Goal: Task Accomplishment & Management: Use online tool/utility

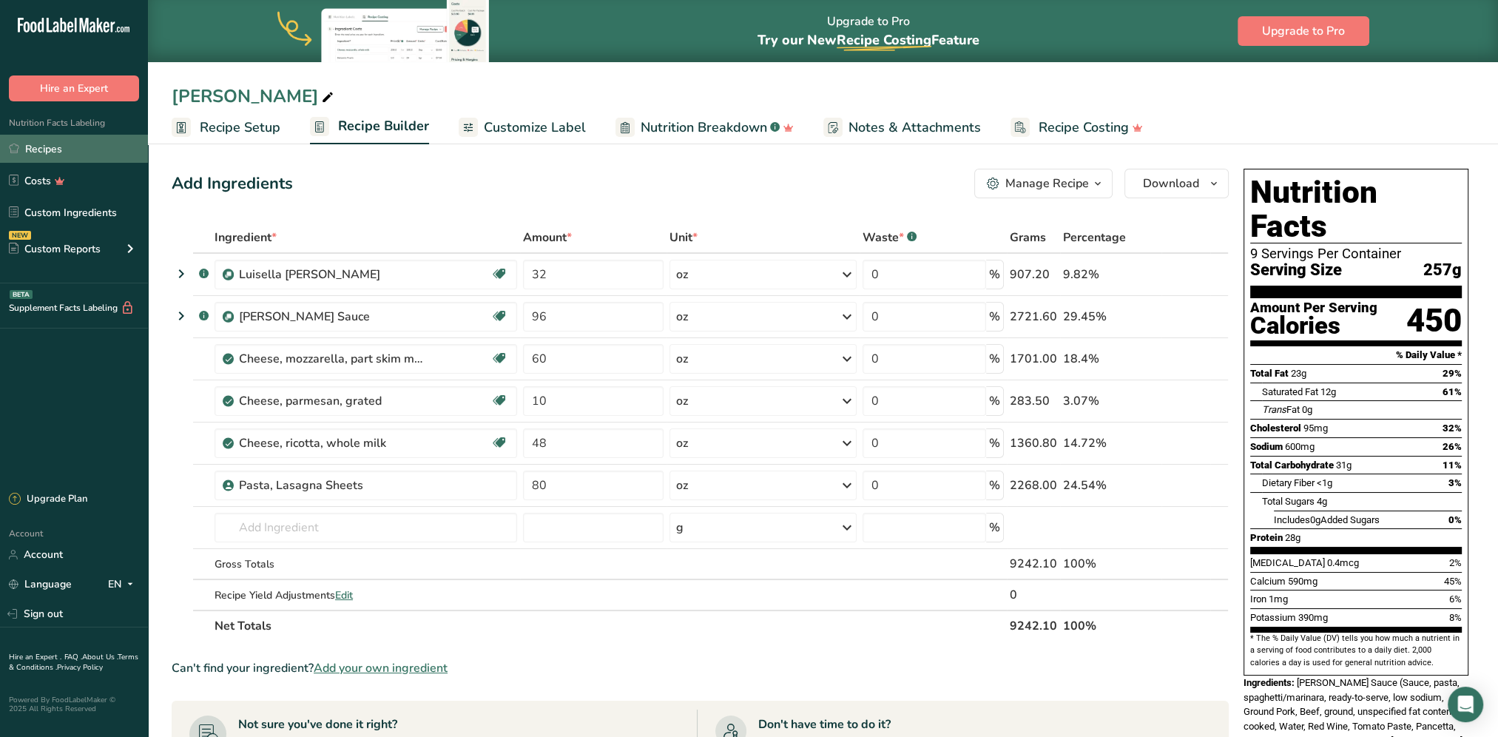
click at [44, 145] on link "Recipes" at bounding box center [74, 149] width 148 height 28
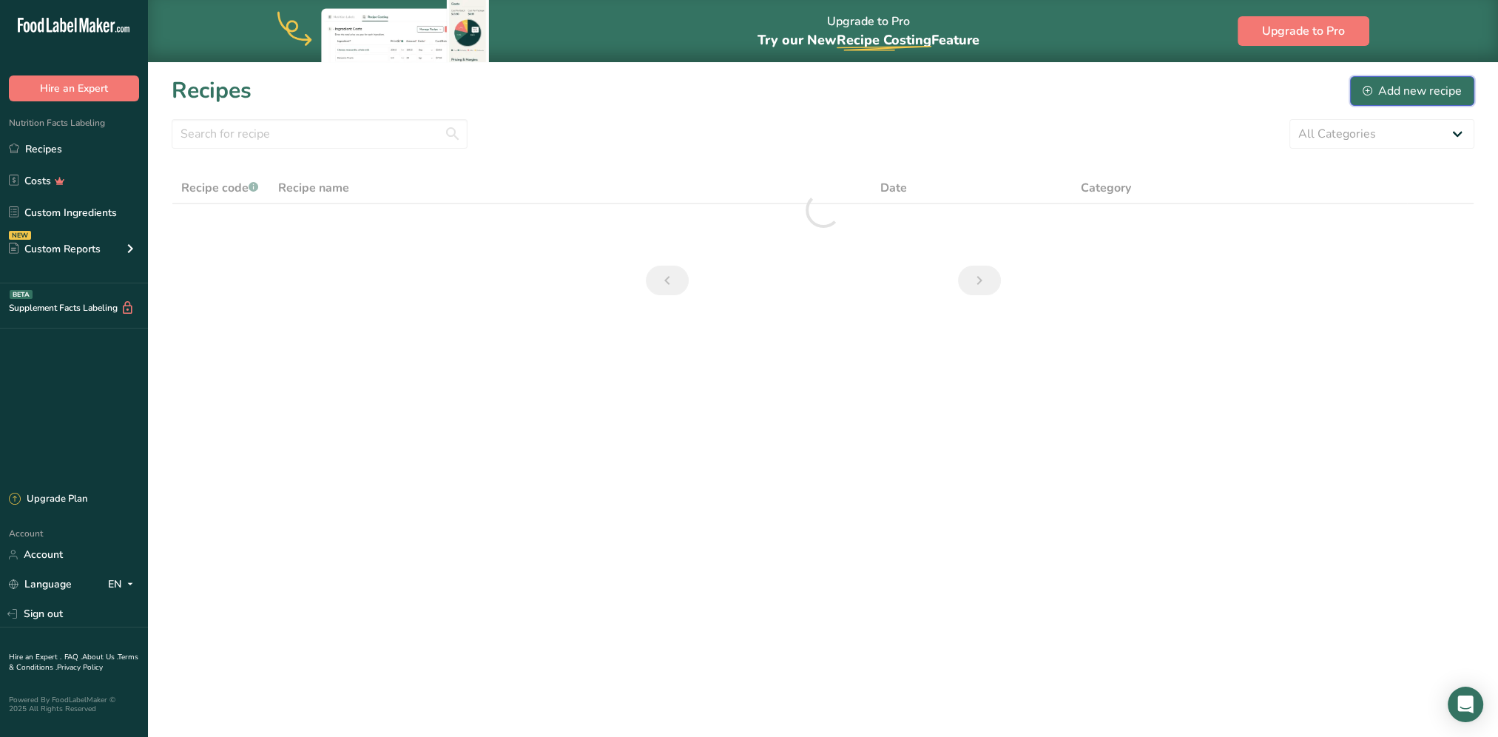
click at [1118, 85] on div "Add new recipe" at bounding box center [1411, 91] width 99 height 18
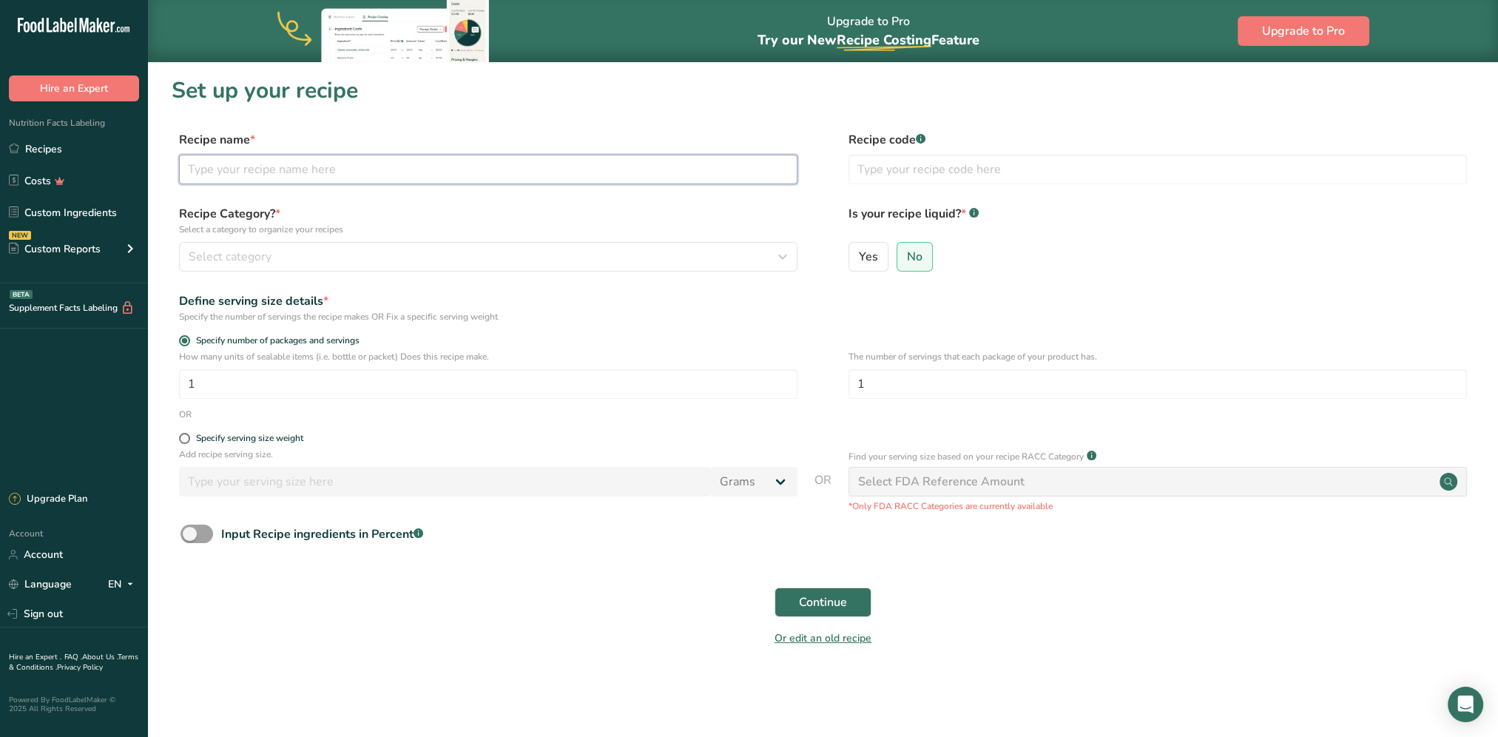
click at [286, 169] on input "text" at bounding box center [488, 170] width 618 height 30
click at [313, 160] on input "text" at bounding box center [488, 170] width 618 height 30
type input "h"
type input "Homestyle Potato Salad"
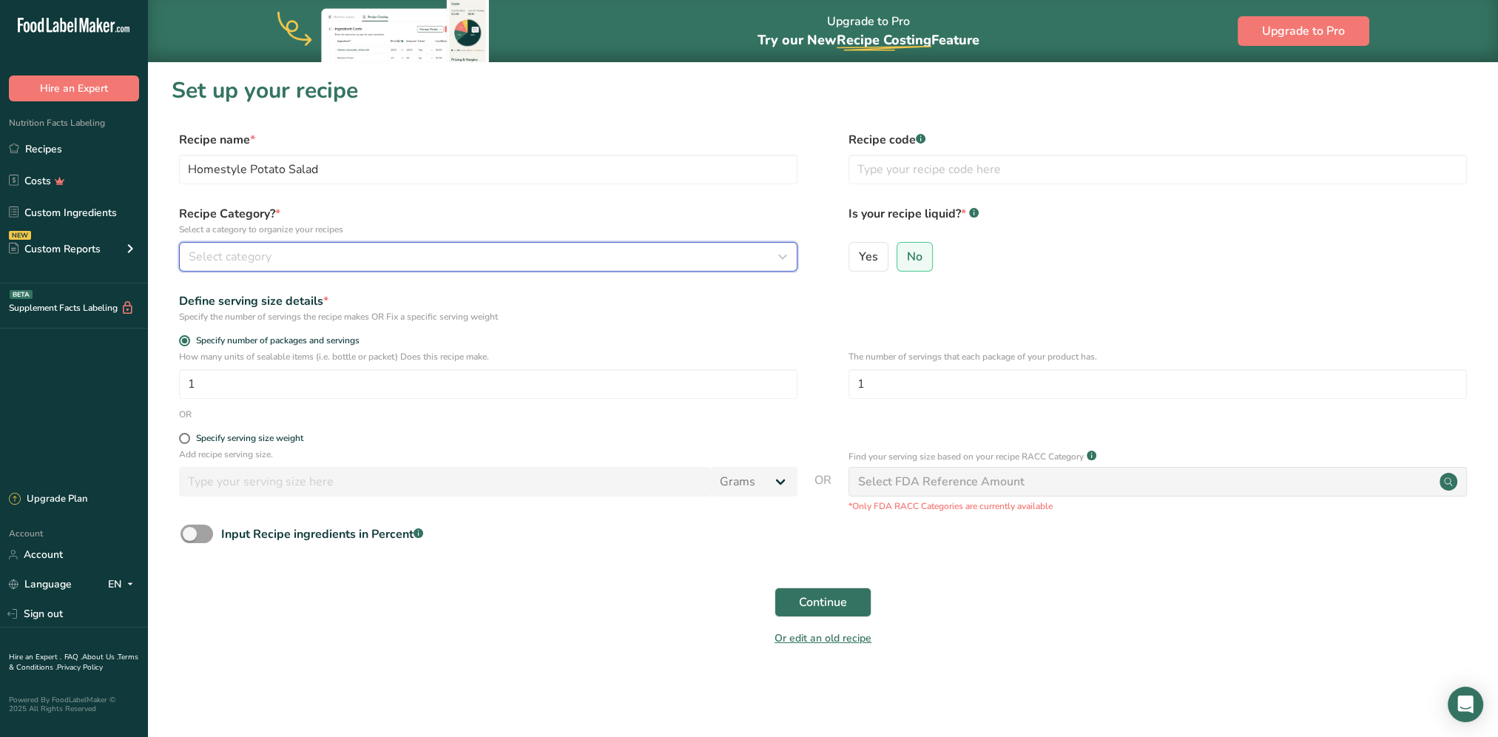
click at [476, 252] on div "Select category" at bounding box center [484, 257] width 590 height 18
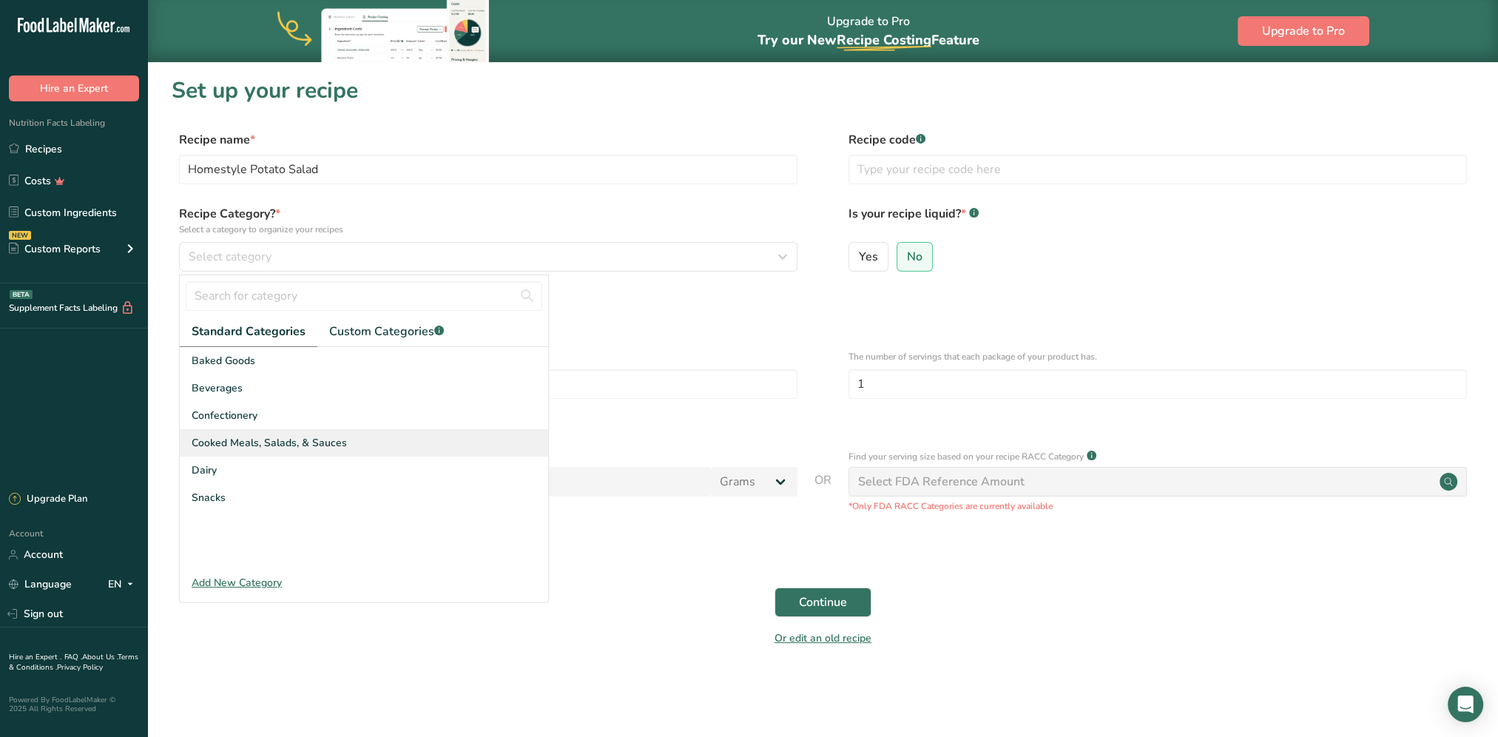
click at [376, 436] on div "Cooked Meals, Salads, & Sauces" at bounding box center [364, 442] width 368 height 27
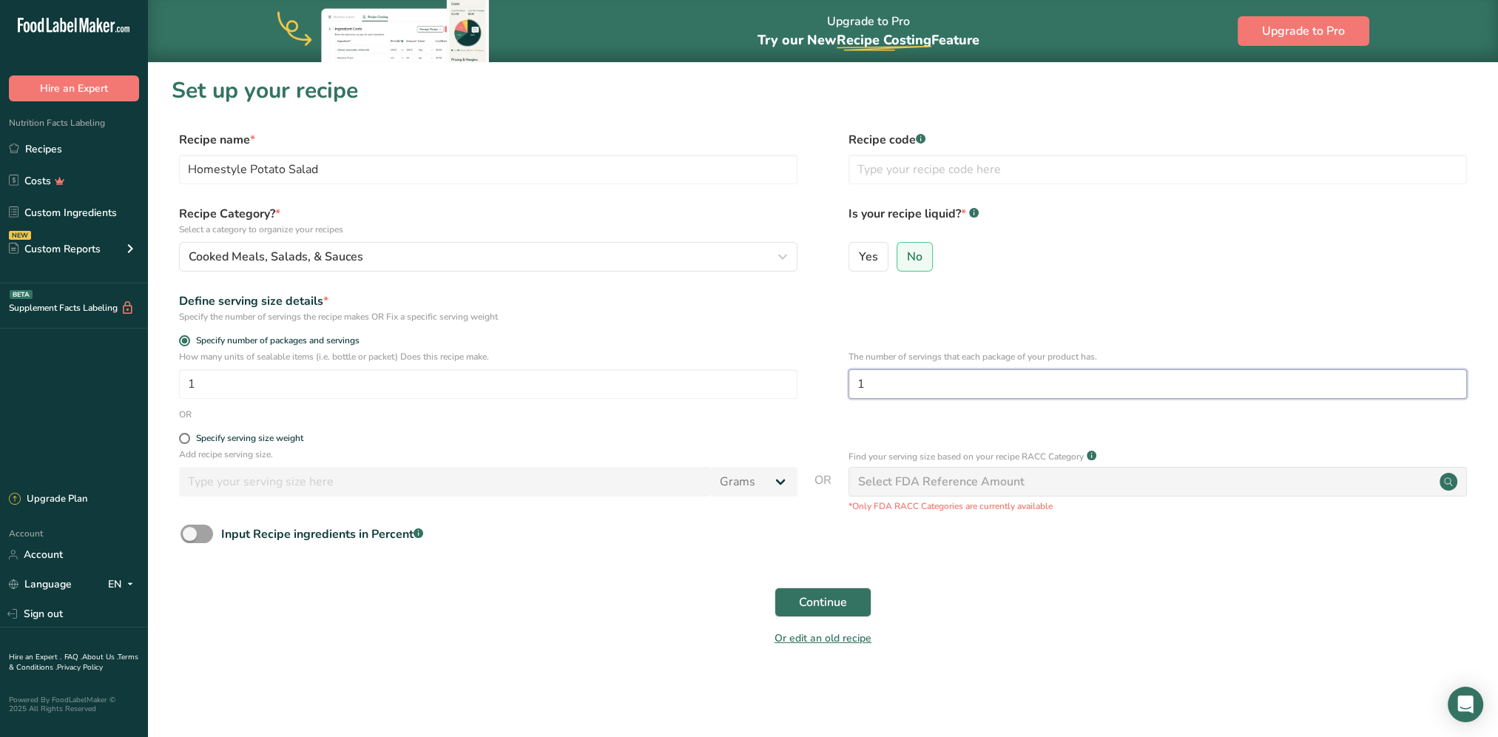
click at [892, 381] on input "1" at bounding box center [1157, 384] width 618 height 30
type input "20"
click at [824, 594] on span "Continue" at bounding box center [823, 602] width 48 height 18
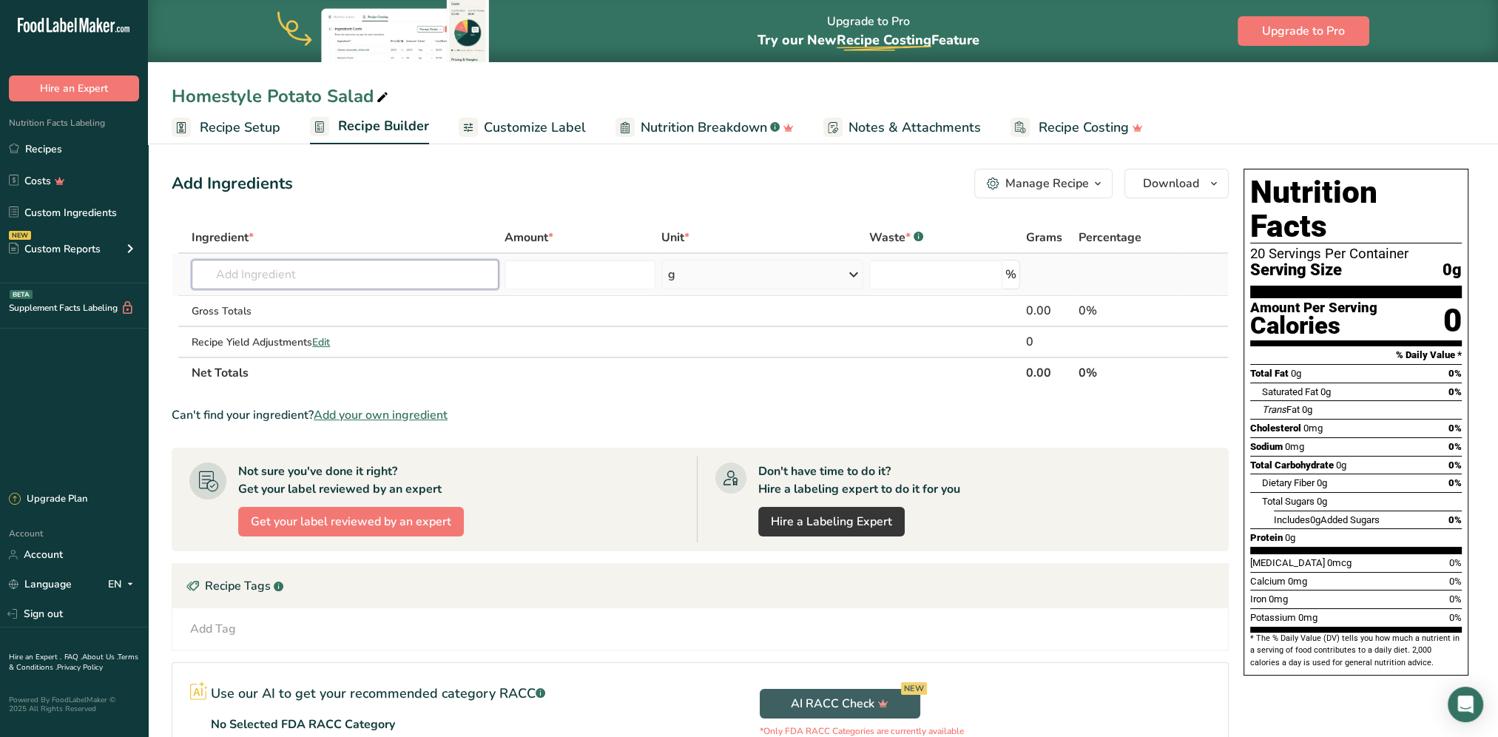
click at [476, 275] on input "text" at bounding box center [345, 275] width 307 height 30
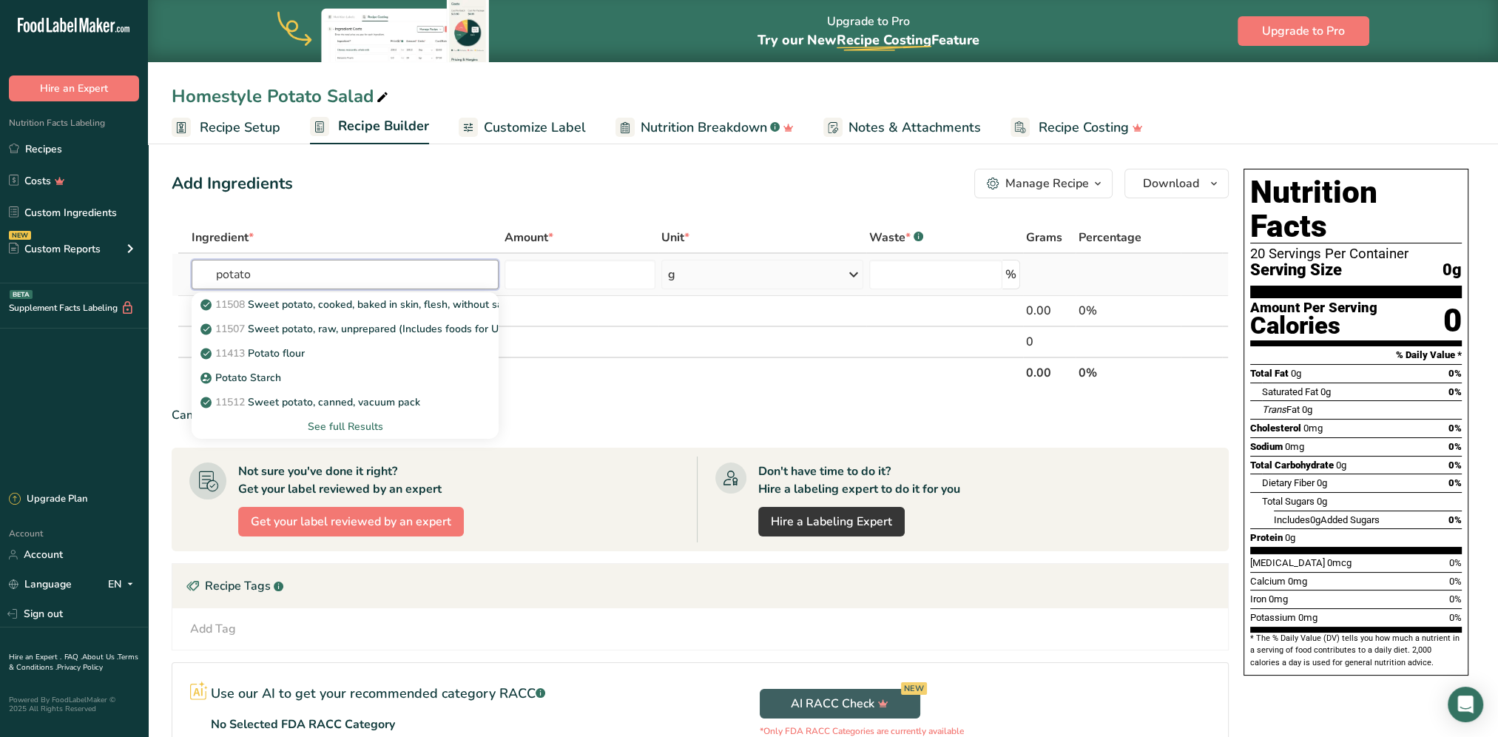
type input "potato"
click at [337, 427] on div "See full Results" at bounding box center [344, 427] width 283 height 16
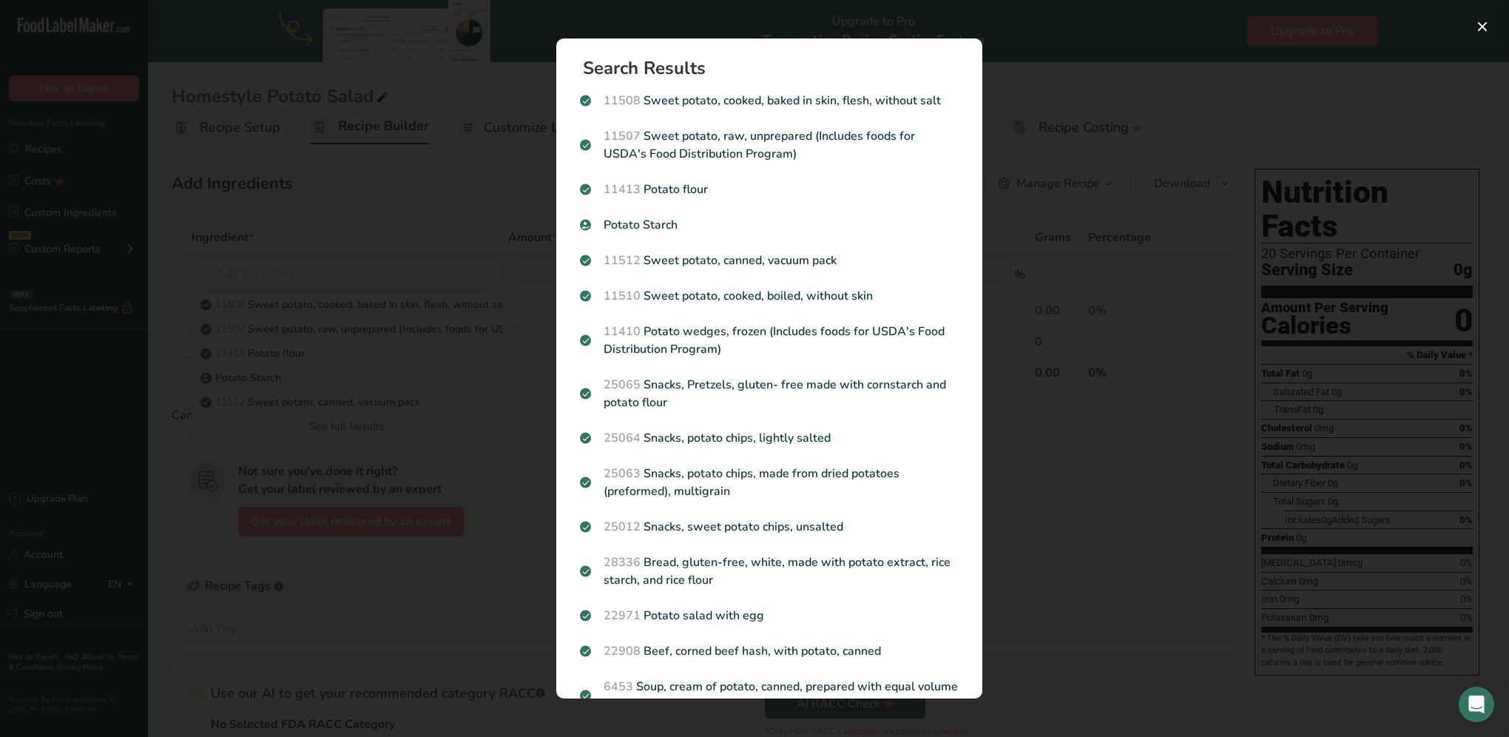
click at [1061, 346] on div "Search results modal" at bounding box center [754, 368] width 1509 height 737
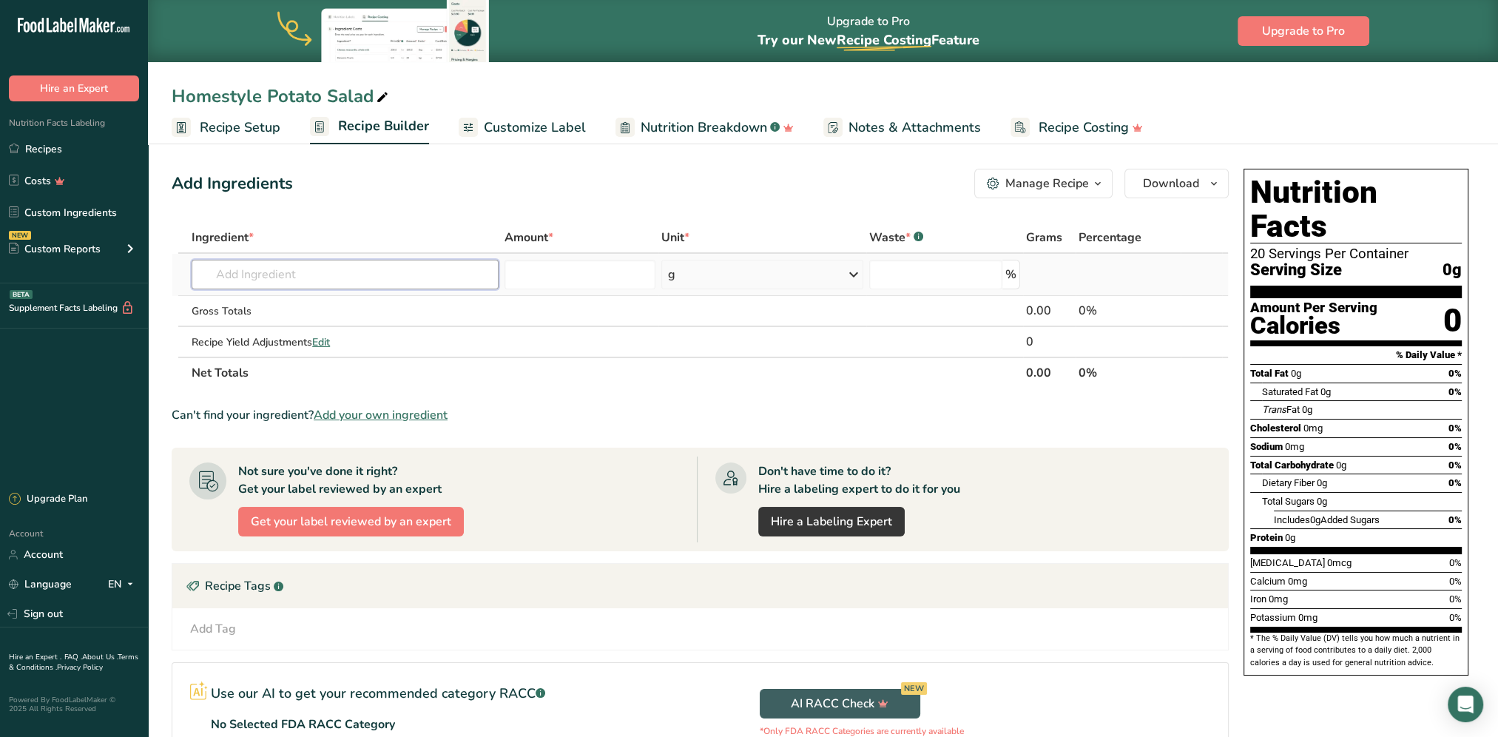
click at [251, 278] on input "text" at bounding box center [345, 275] width 307 height 30
type input "russet"
click at [352, 330] on p "11353 Potatoes, russet, flesh and skin, raw (Includes foods for USDA's Food Dis…" at bounding box center [443, 329] width 481 height 16
type input "Potatoes, russet, flesh and skin, raw (Includes foods for USDA's Food Distribut…"
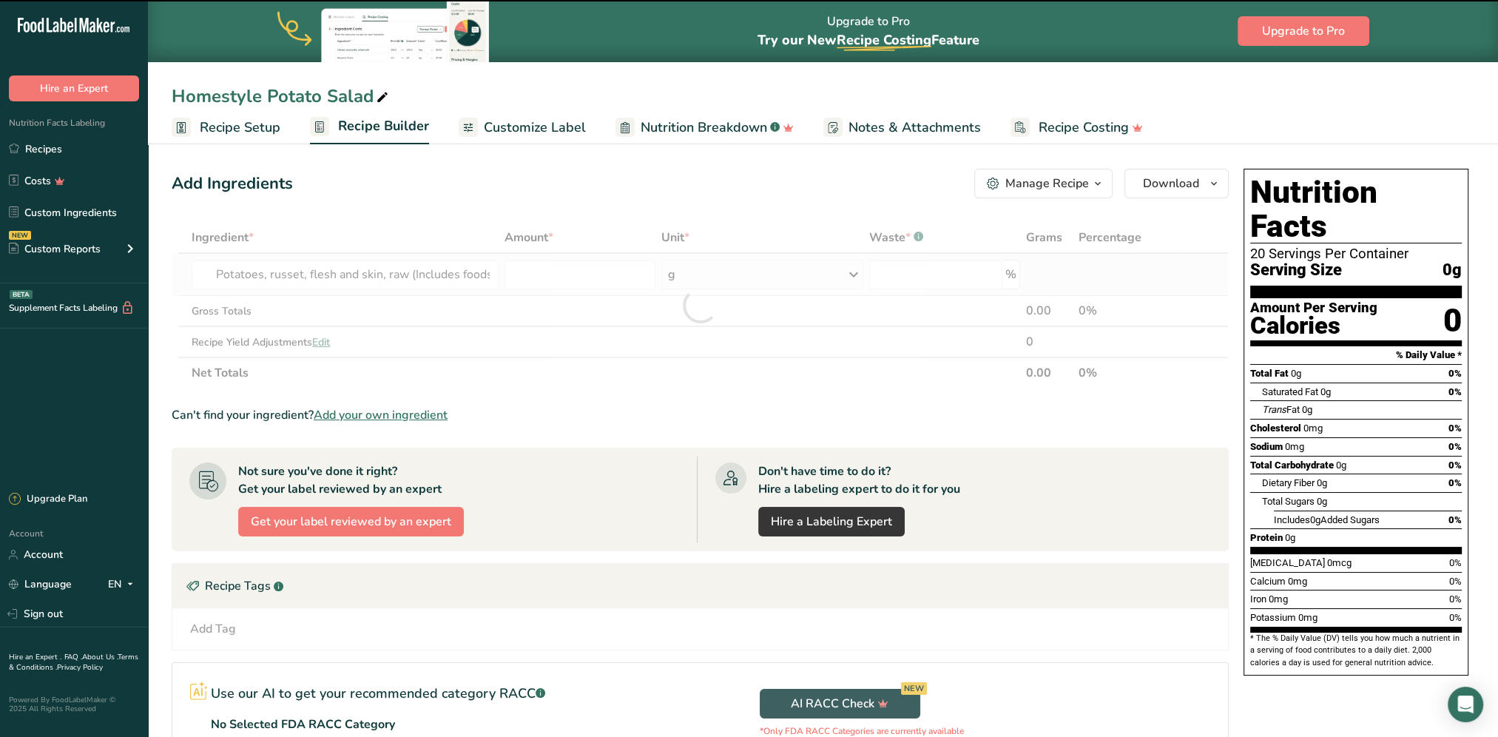
type input "0"
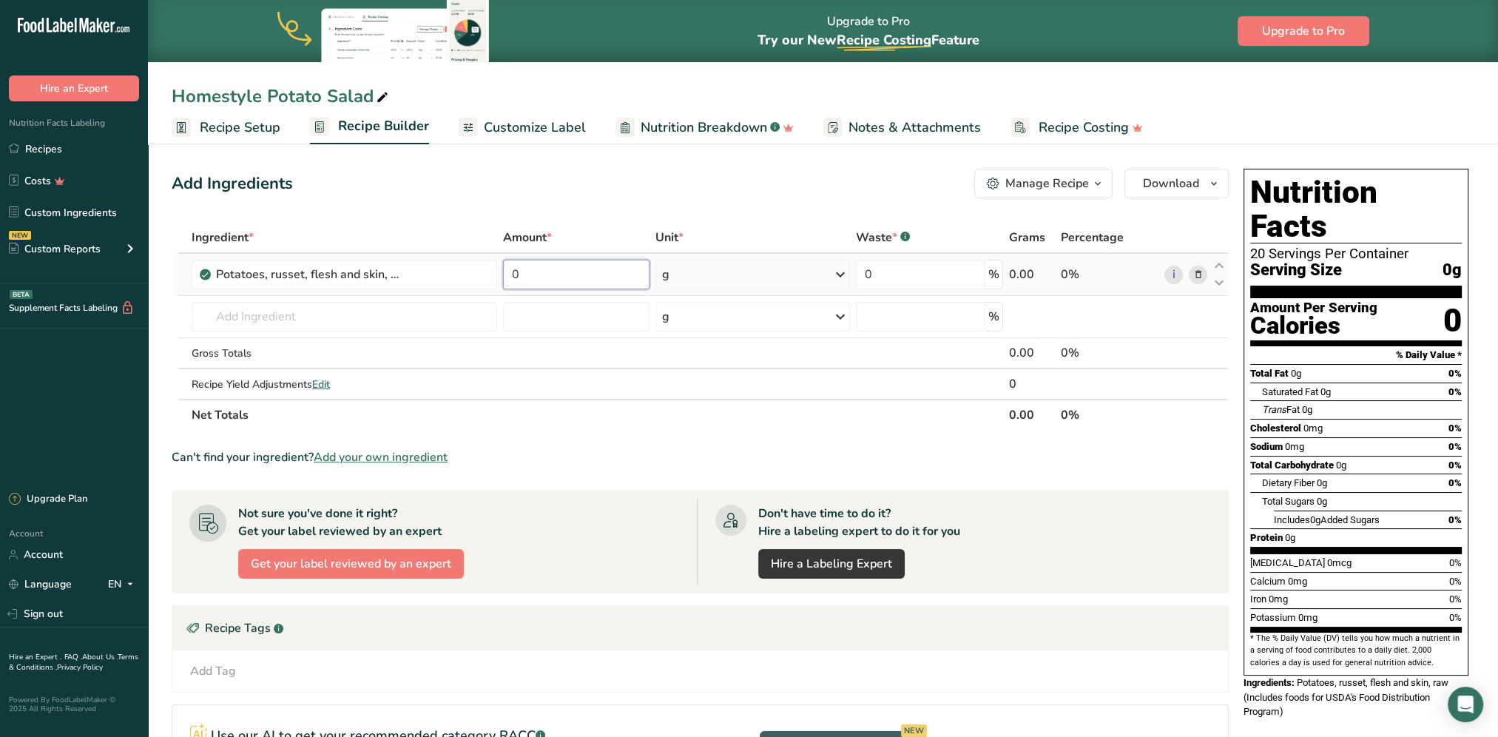
click at [561, 279] on input "0" at bounding box center [576, 275] width 146 height 30
type input "3.875"
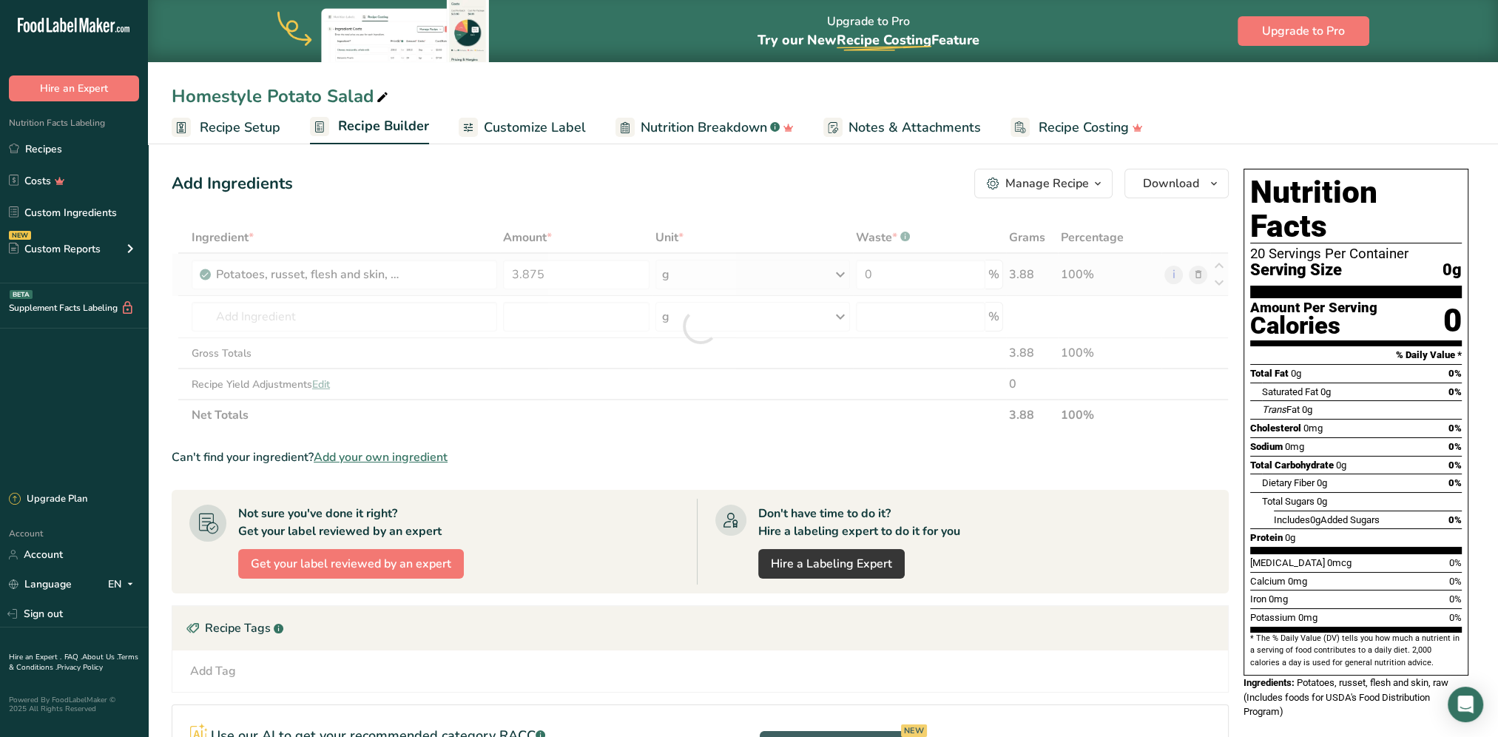
click at [724, 273] on div "Ingredient * Amount * Unit * Waste * .a-a{fill:#347362;}.b-a{fill:#fff;} Grams …" at bounding box center [700, 326] width 1057 height 209
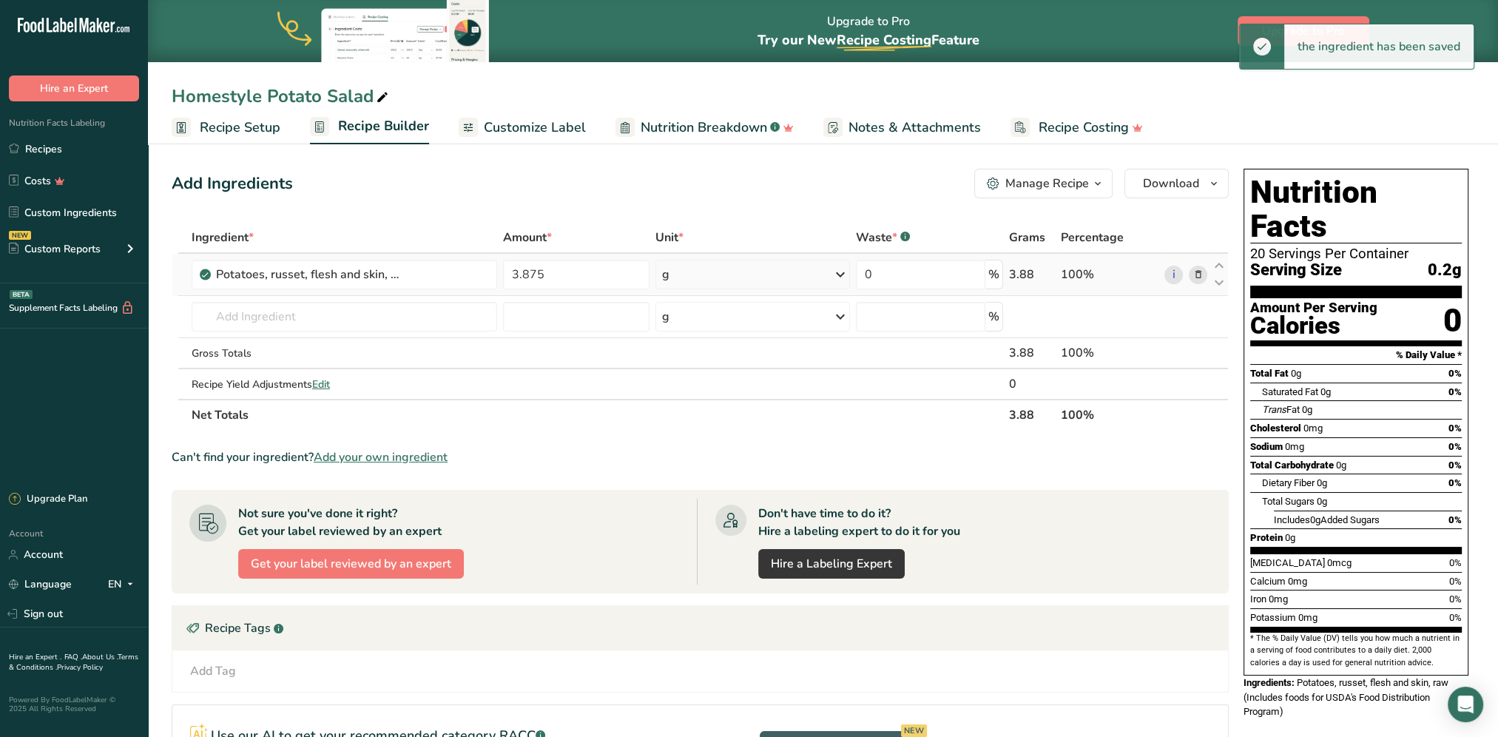
click at [726, 272] on div "g" at bounding box center [752, 275] width 195 height 30
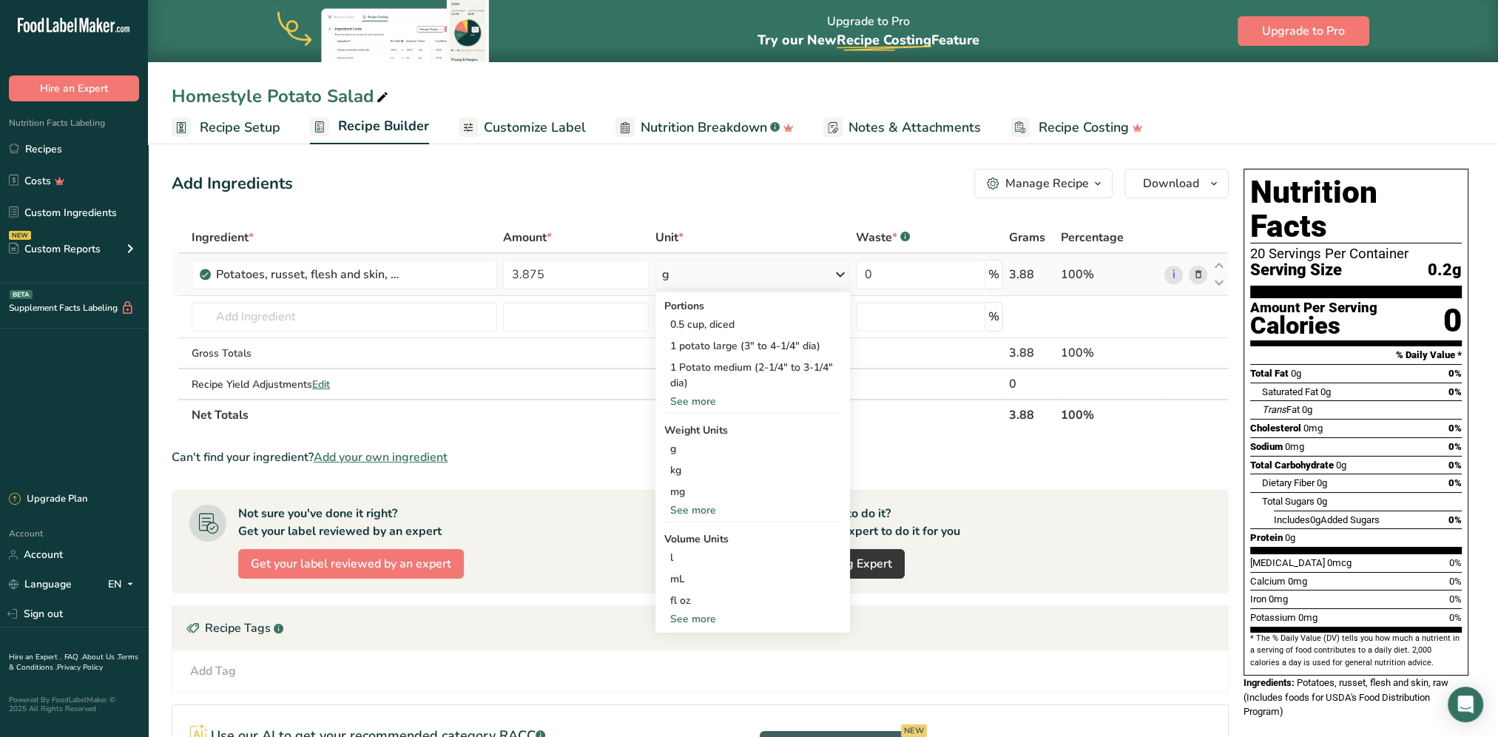
click at [710, 511] on div "See more" at bounding box center [753, 510] width 178 height 16
click at [683, 535] on div "lb" at bounding box center [753, 534] width 178 height 21
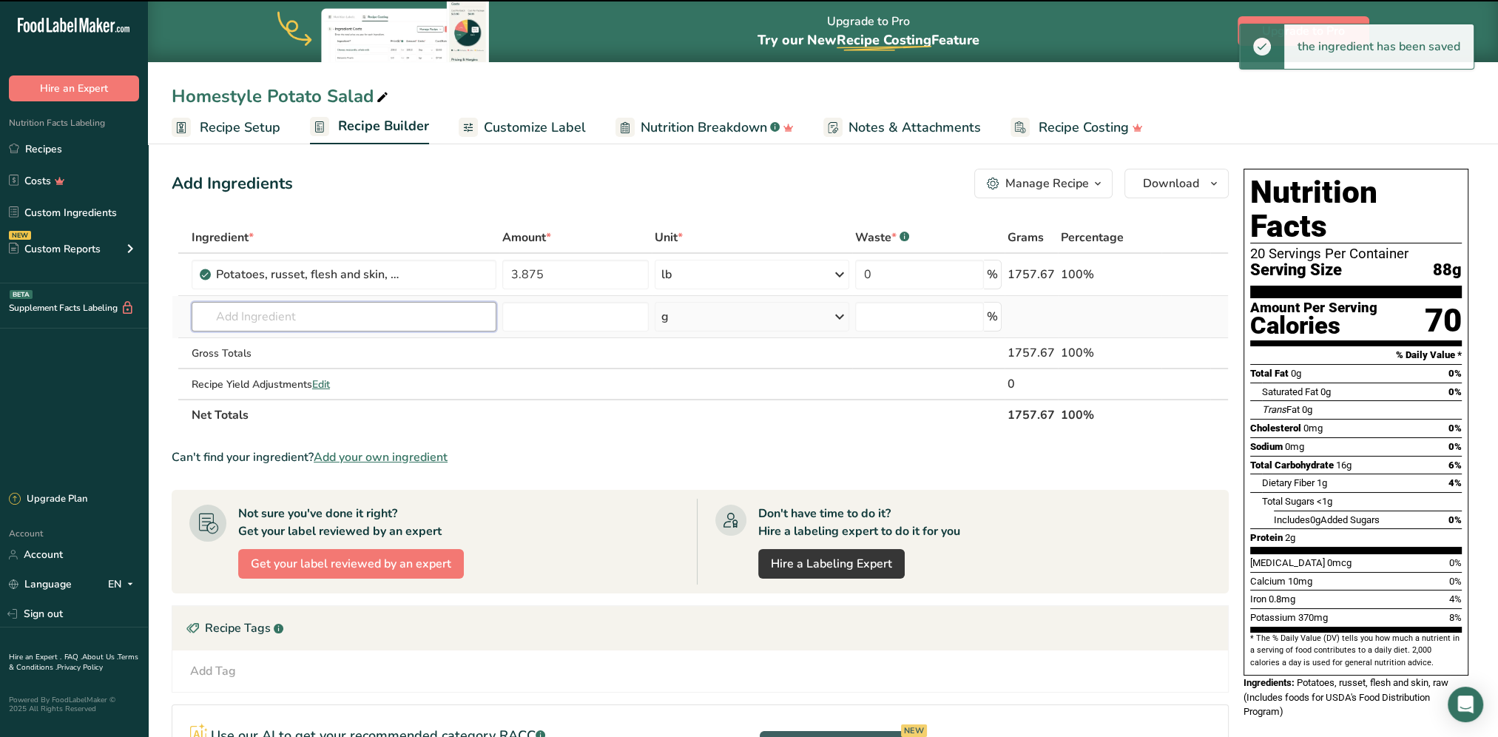
click at [325, 312] on input "text" at bounding box center [344, 317] width 305 height 30
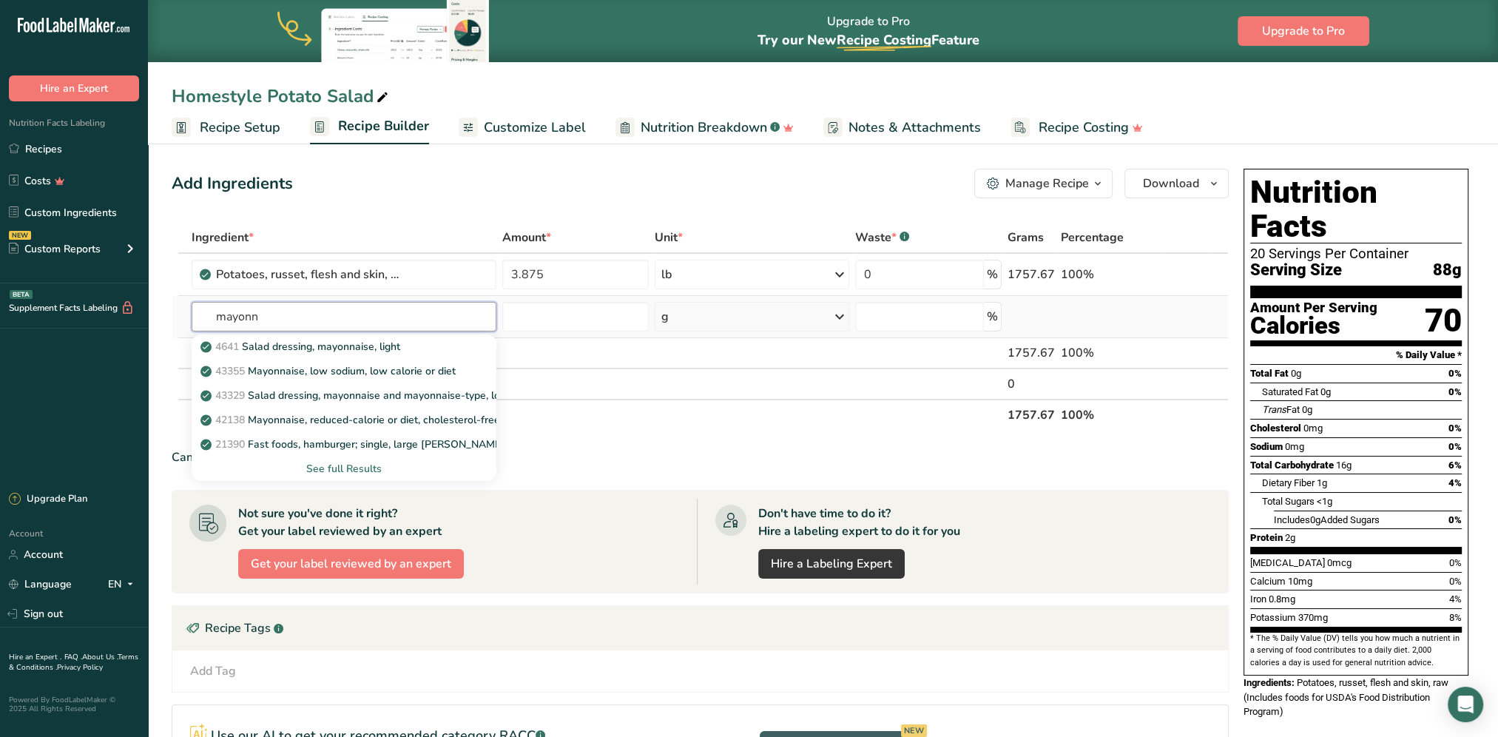
type input "mayonn"
click at [364, 467] on div "See full Results" at bounding box center [343, 469] width 281 height 16
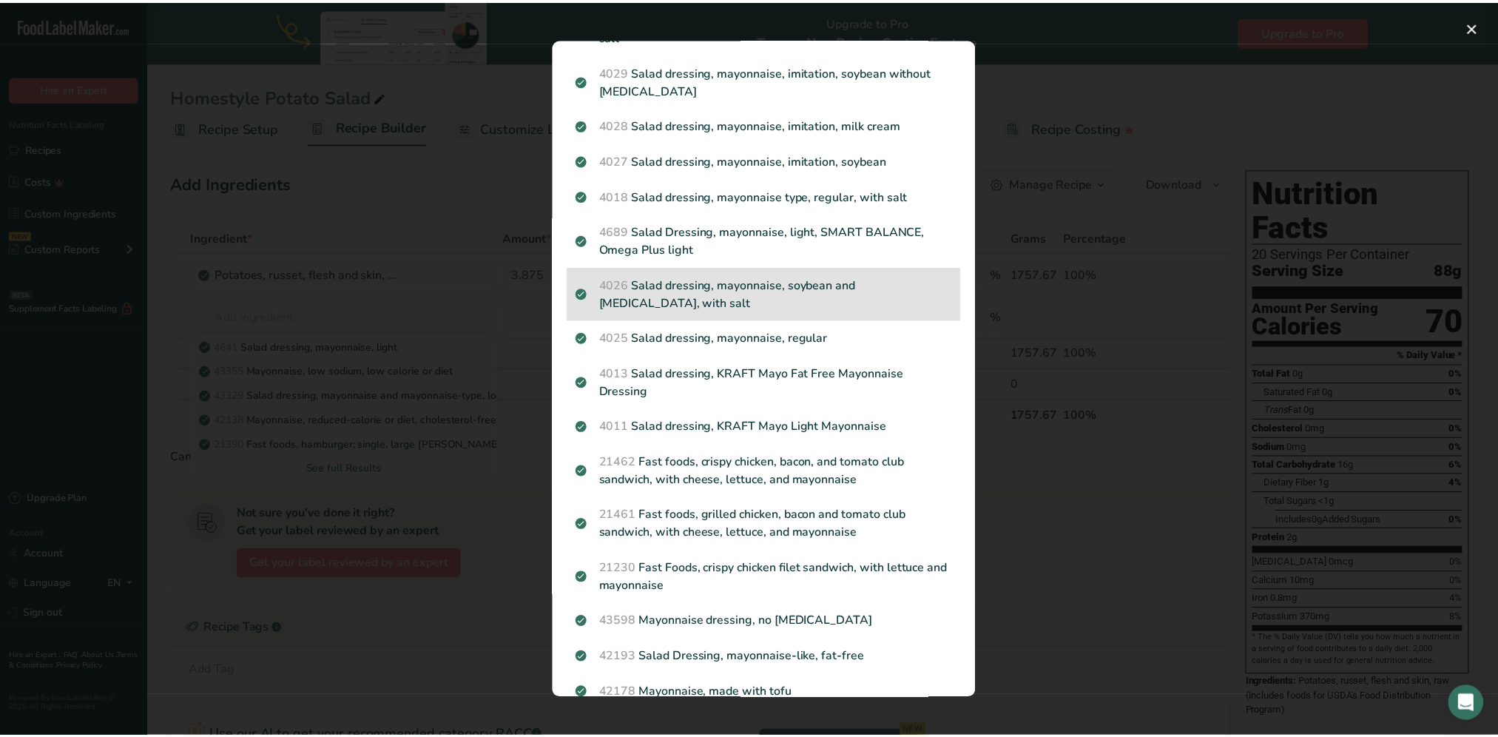
scroll to position [660, 0]
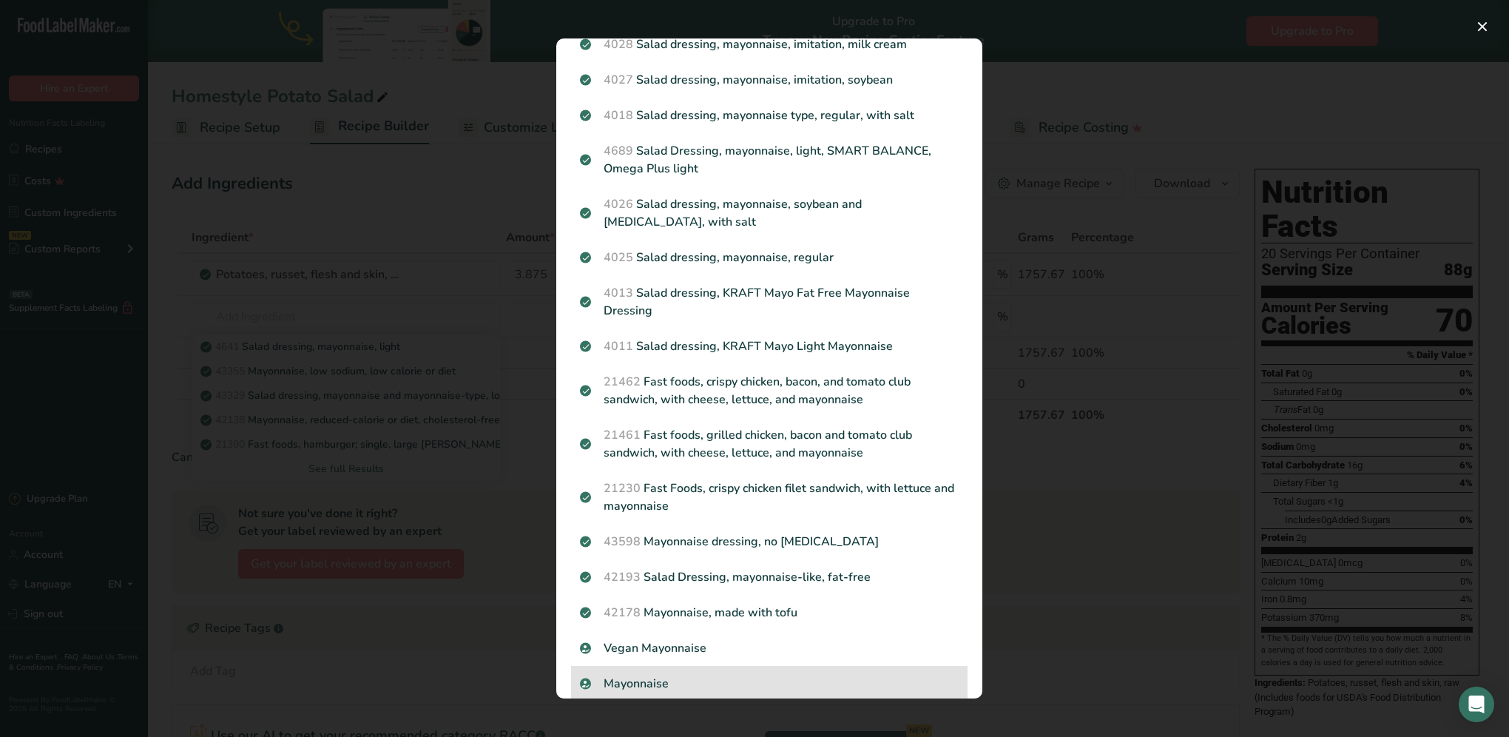
click at [642, 594] on p "Mayonnaise" at bounding box center [769, 684] width 379 height 18
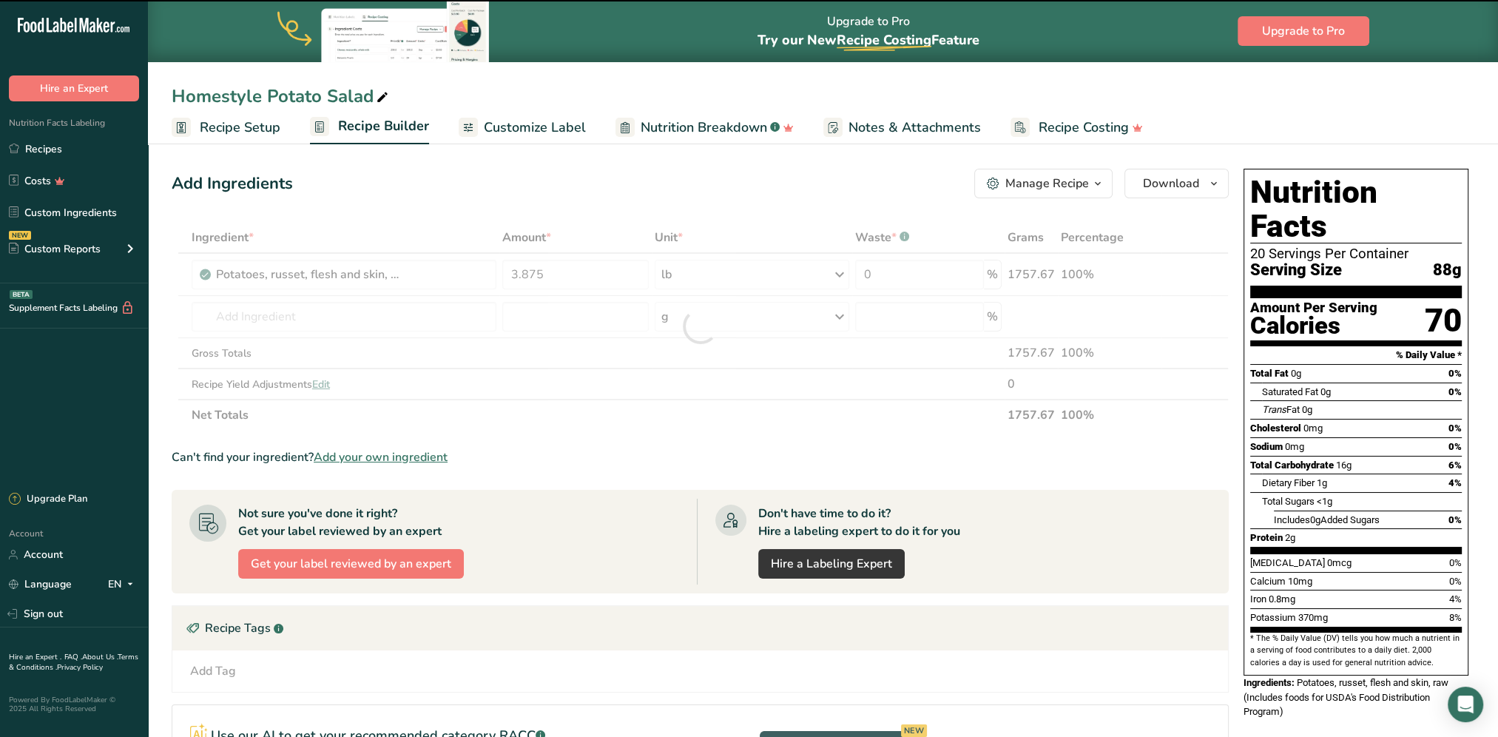
type input "0"
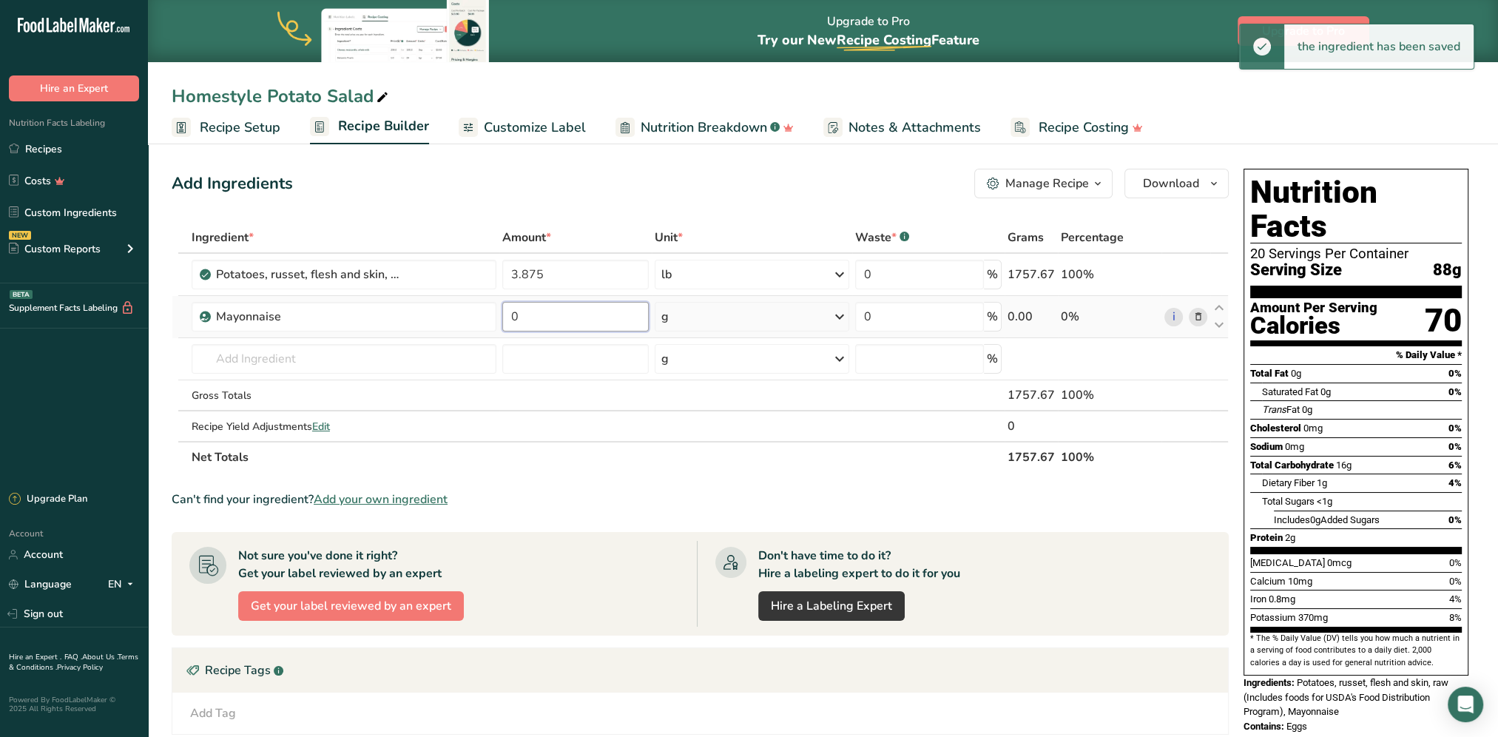
click at [556, 305] on input "0" at bounding box center [575, 317] width 146 height 30
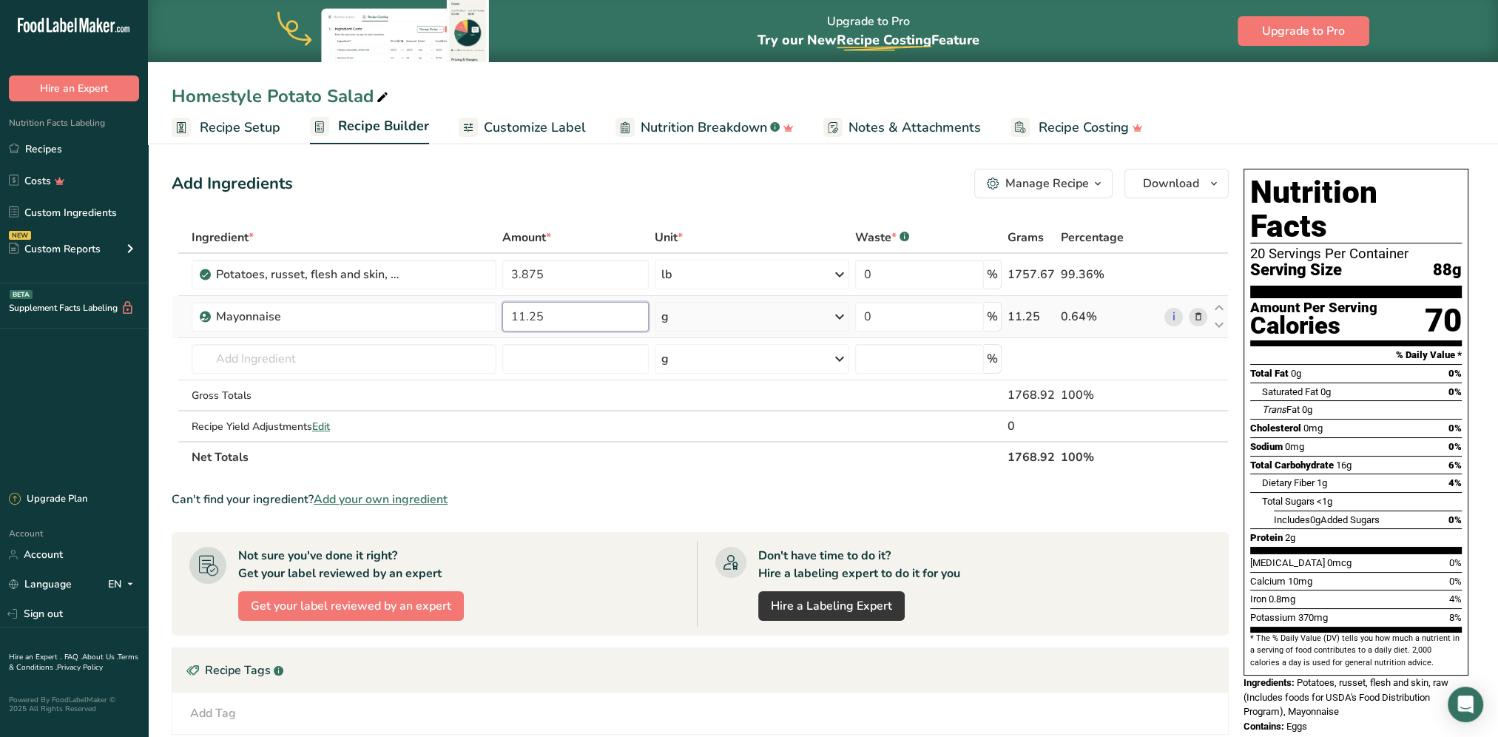
type input "11.25"
click at [707, 323] on div "Ingredient * Amount * Unit * Waste * .a-a{fill:#347362;}.b-a{fill:#fff;} Grams …" at bounding box center [700, 347] width 1057 height 251
click at [722, 308] on div "g" at bounding box center [752, 317] width 195 height 30
click at [682, 433] on div "See more" at bounding box center [725, 434] width 124 height 16
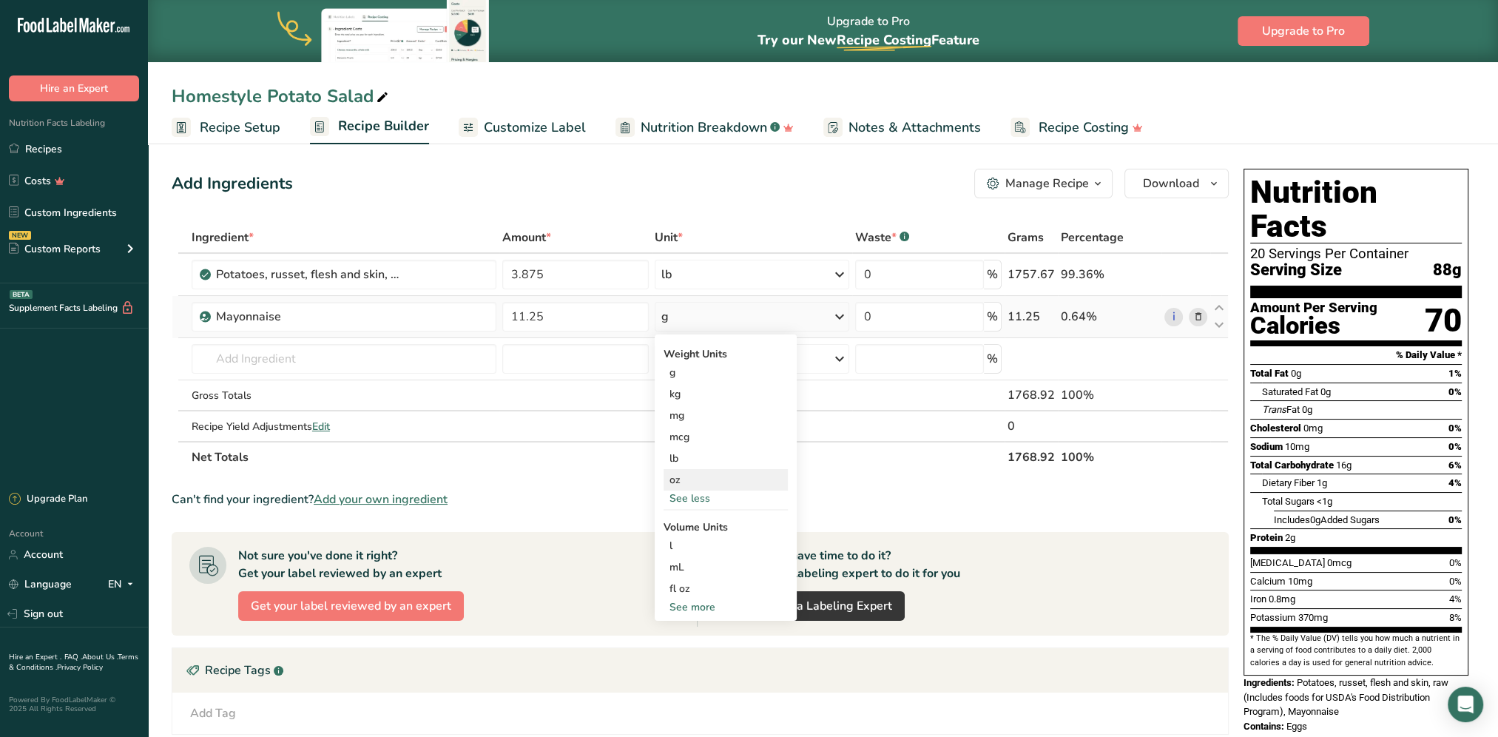
click at [687, 477] on div "oz" at bounding box center [725, 479] width 124 height 21
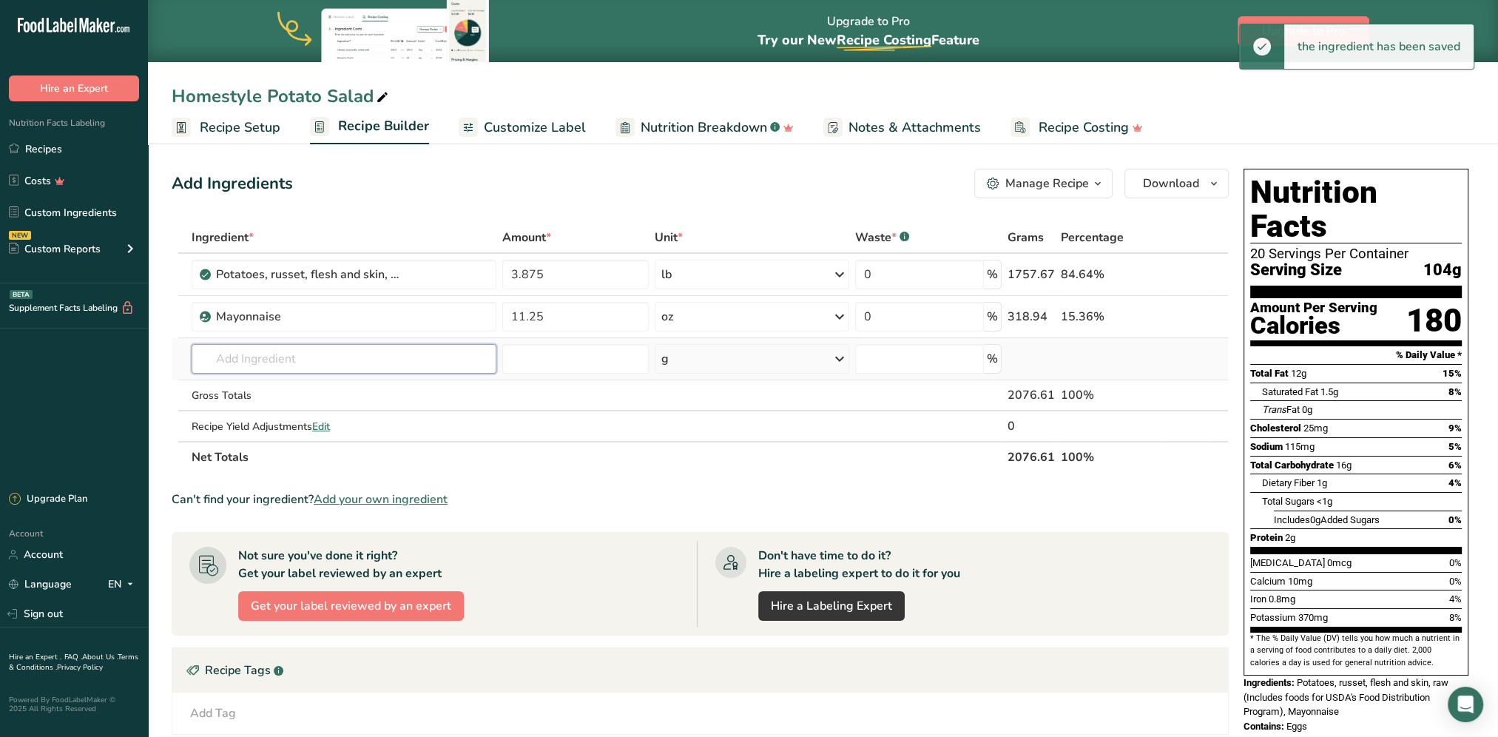
click at [308, 356] on input "text" at bounding box center [344, 359] width 305 height 30
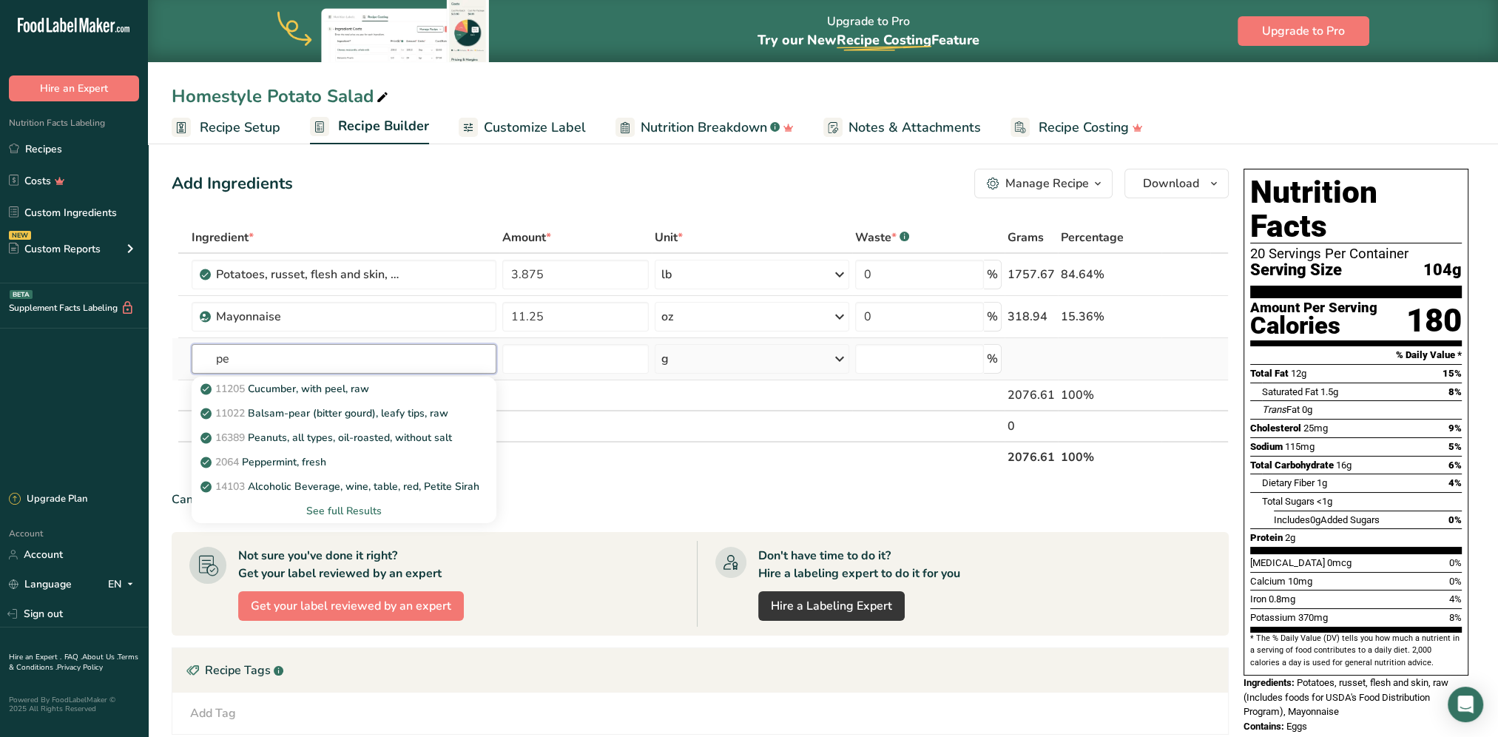
type input "p"
type input "red bell"
click at [277, 410] on p "Red Bell Pepper" at bounding box center [247, 413] width 89 height 16
type input "Red Bell Pepper"
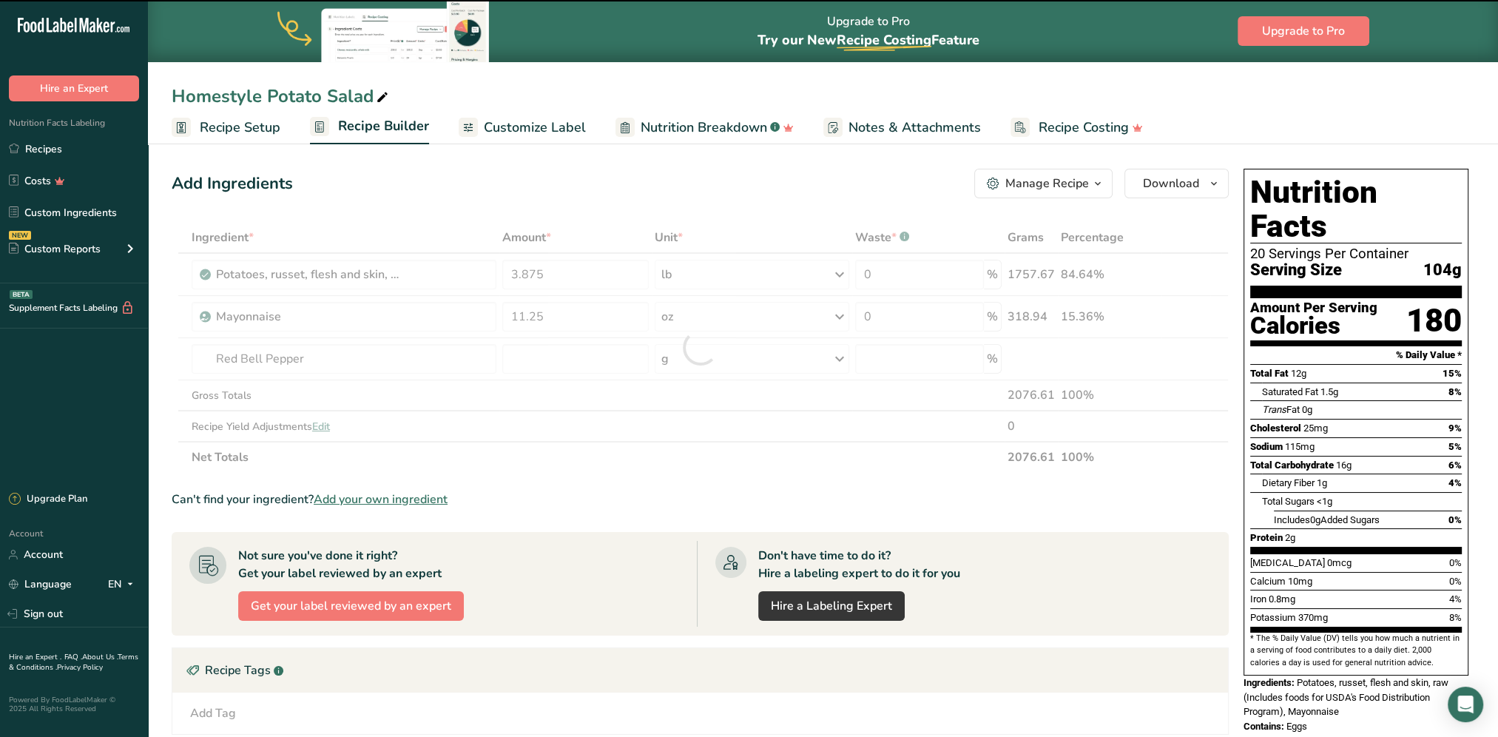
type input "0"
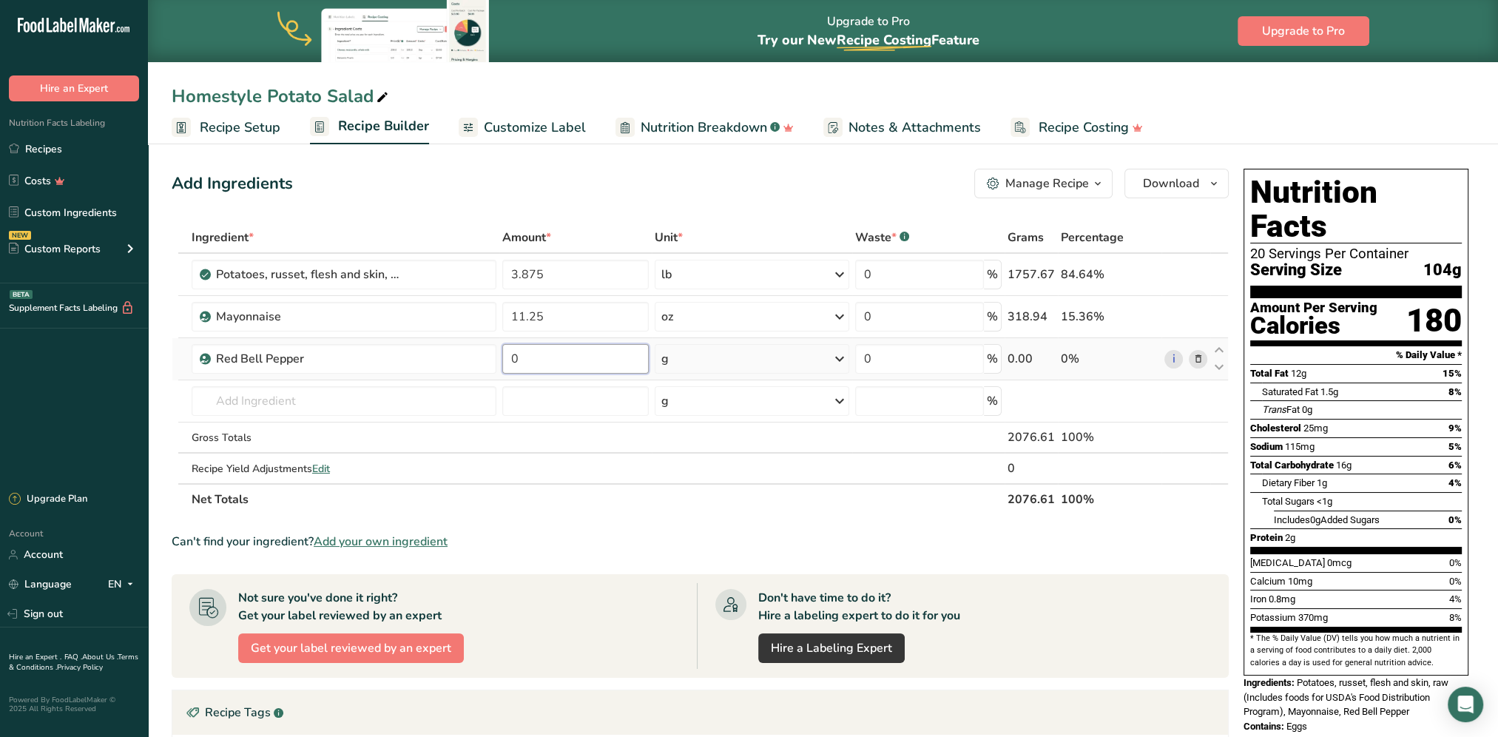
click at [559, 362] on input "0" at bounding box center [575, 359] width 146 height 30
type input "2.5"
click at [731, 355] on div "Ingredient * Amount * Unit * Waste * .a-a{fill:#347362;}.b-a{fill:#fff;} Grams …" at bounding box center [700, 368] width 1057 height 293
click at [730, 368] on div "g" at bounding box center [752, 359] width 195 height 30
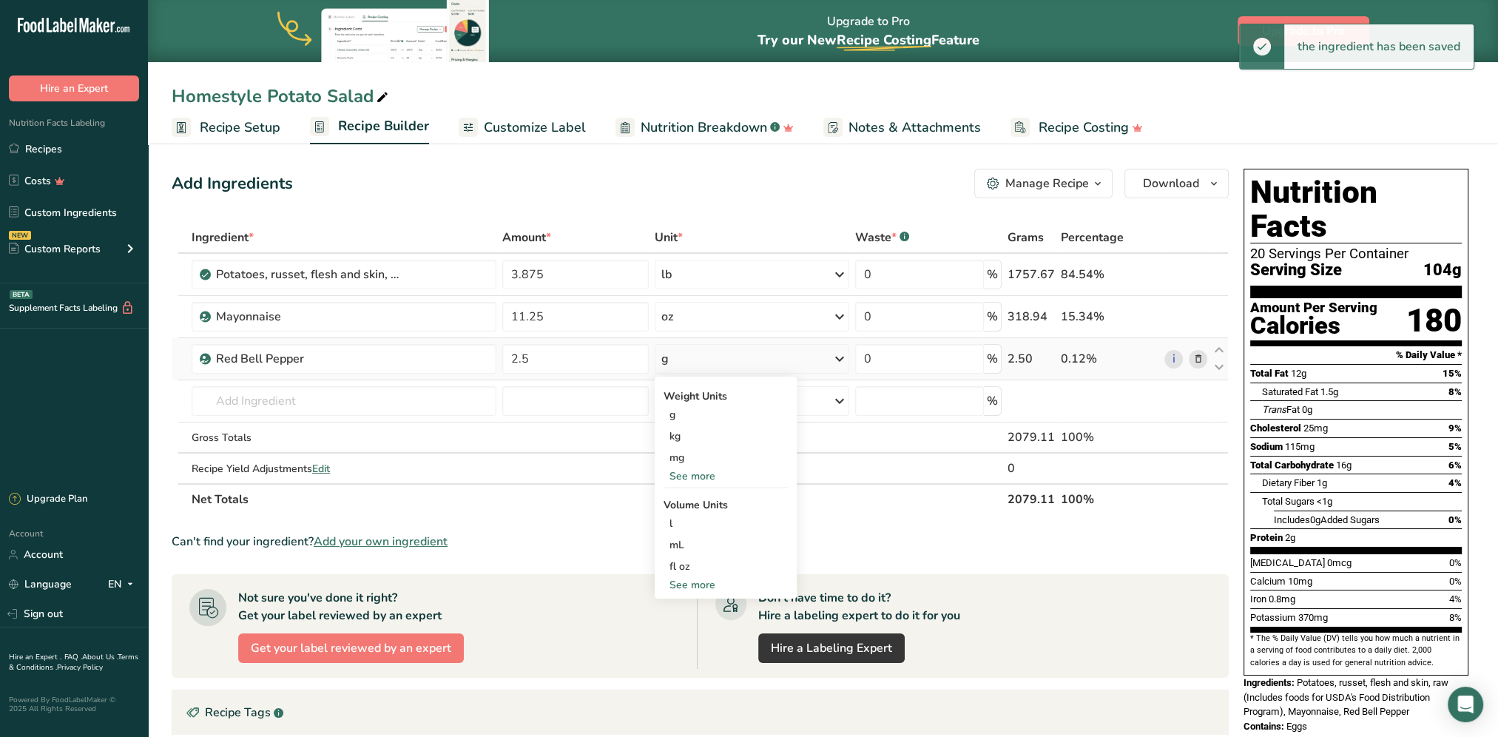
click at [720, 469] on div "See more" at bounding box center [725, 476] width 124 height 16
click at [704, 518] on div "oz" at bounding box center [725, 521] width 124 height 21
click at [266, 399] on input "text" at bounding box center [344, 401] width 305 height 30
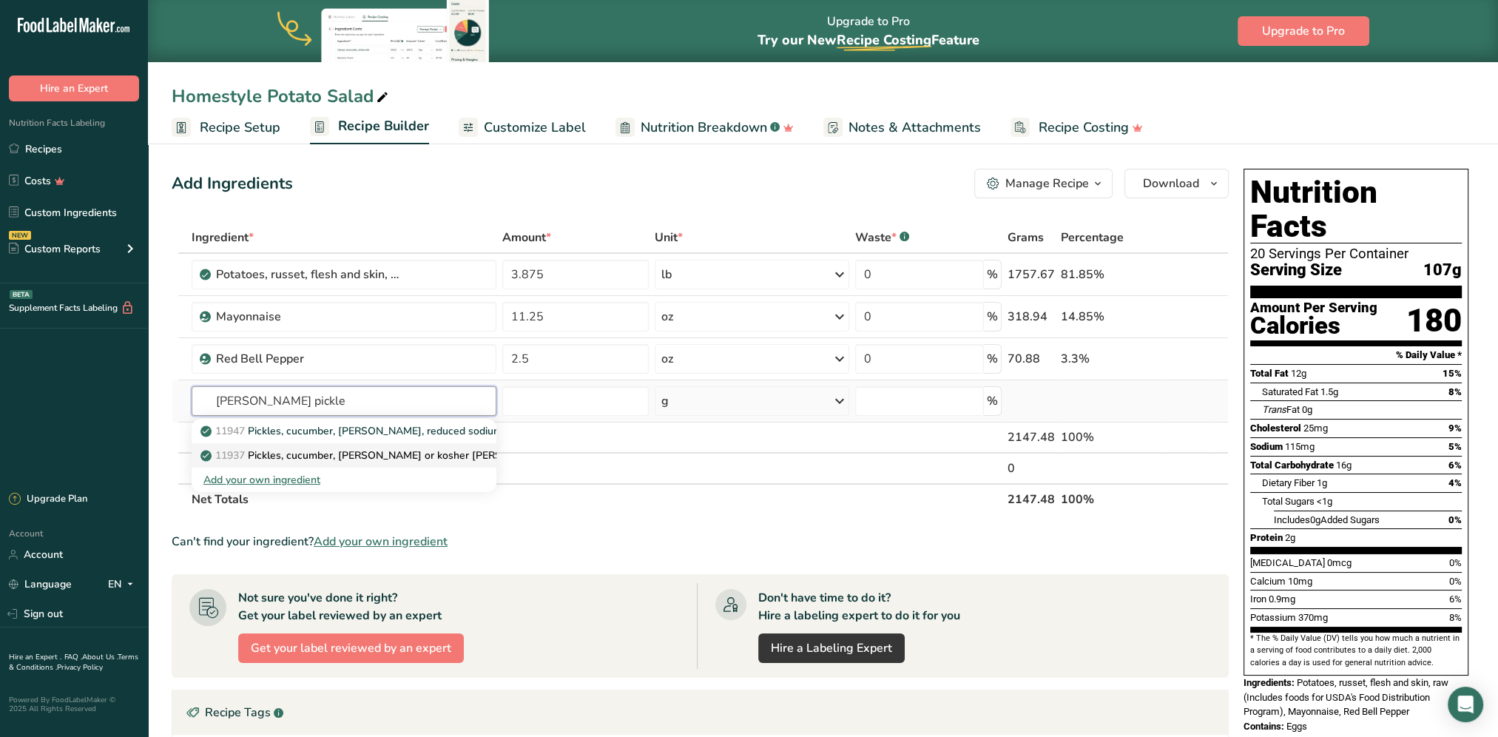
type input "[PERSON_NAME] pickle"
click at [379, 456] on p "11937 Pickles, cucumber, [PERSON_NAME] or kosher [PERSON_NAME]" at bounding box center [379, 455] width 352 height 16
type input "Pickles, cucumber, [PERSON_NAME] or kosher [PERSON_NAME]"
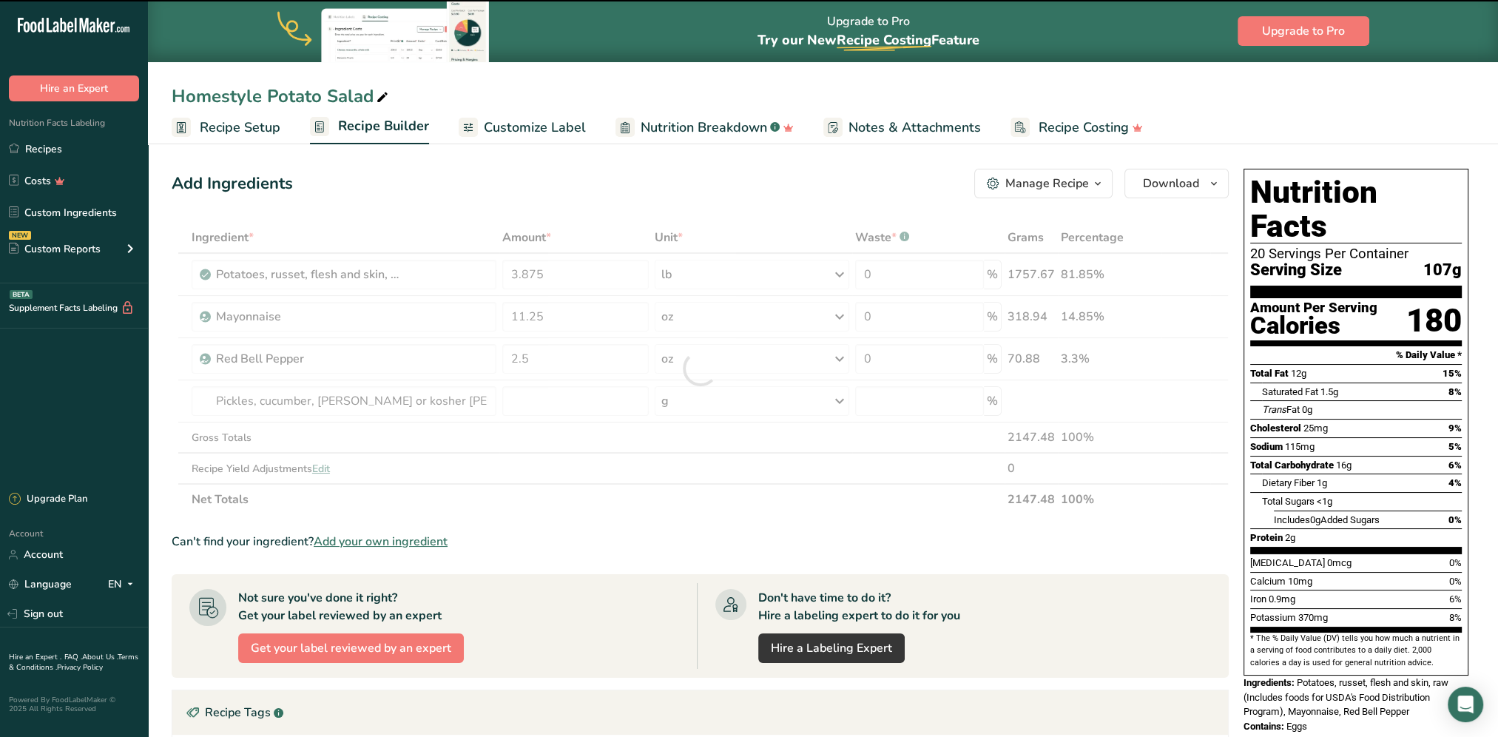
type input "0"
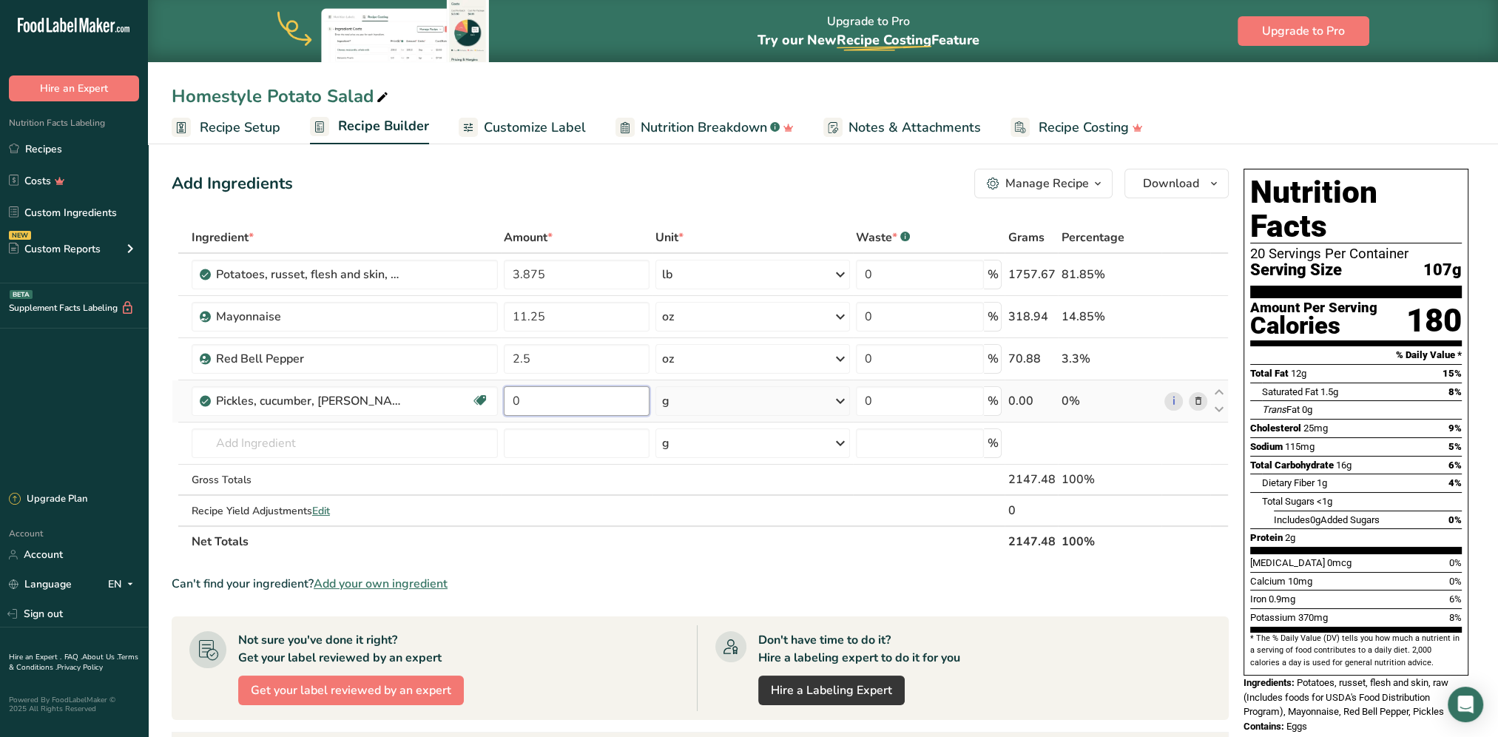
click at [569, 405] on input "0" at bounding box center [577, 401] width 146 height 30
type input "1.25"
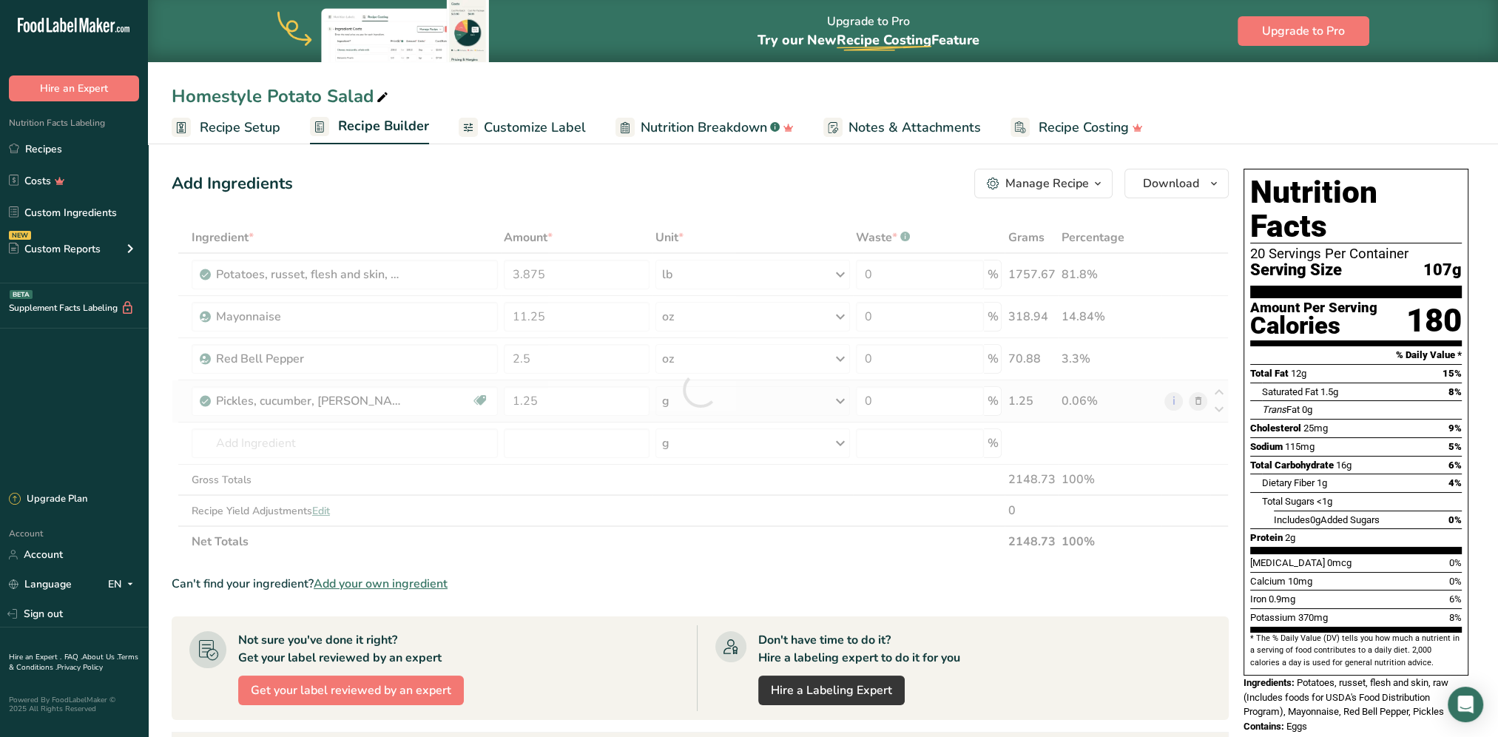
click at [754, 396] on div "Ingredient * Amount * Unit * Waste * .a-a{fill:#347362;}.b-a{fill:#fff;} Grams …" at bounding box center [700, 389] width 1057 height 335
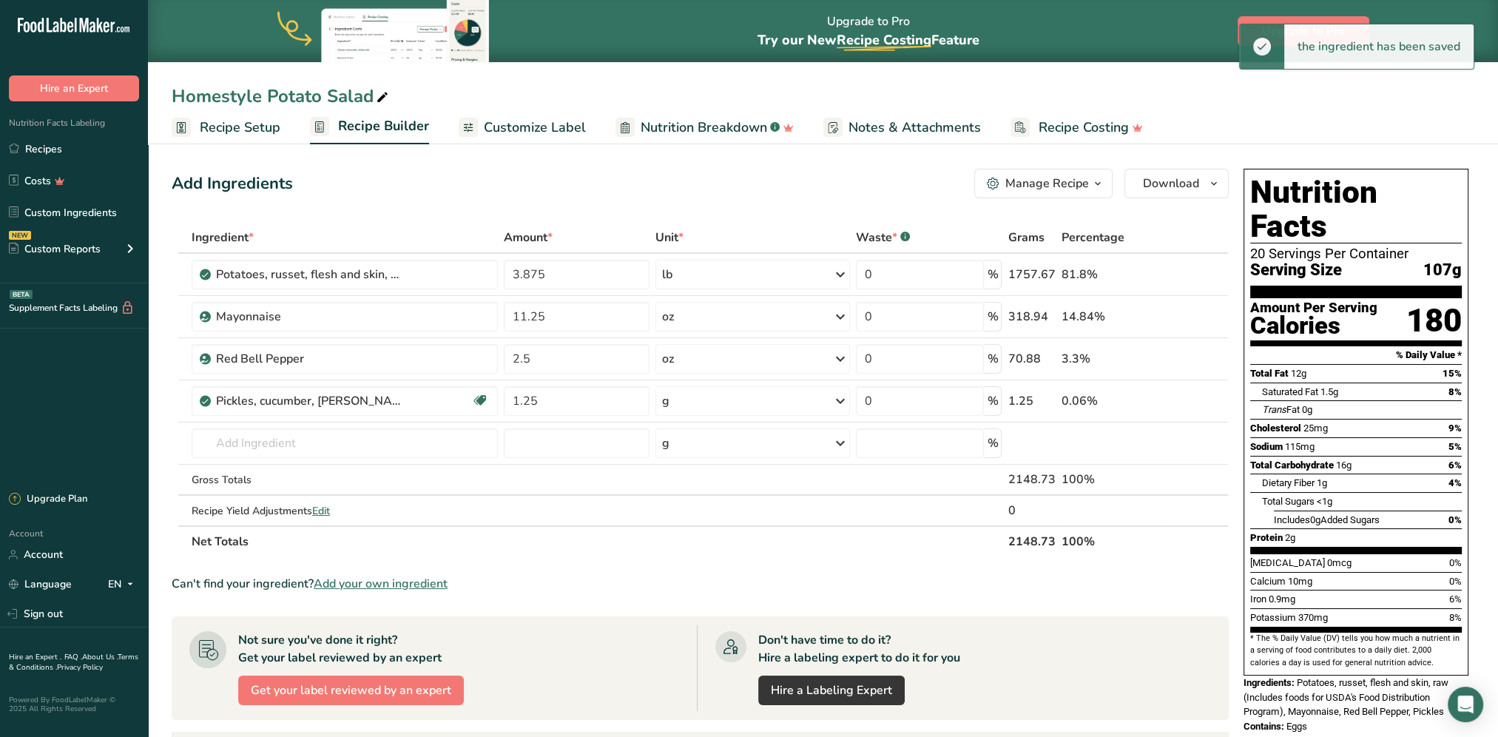
click at [754, 400] on div "g" at bounding box center [752, 401] width 195 height 30
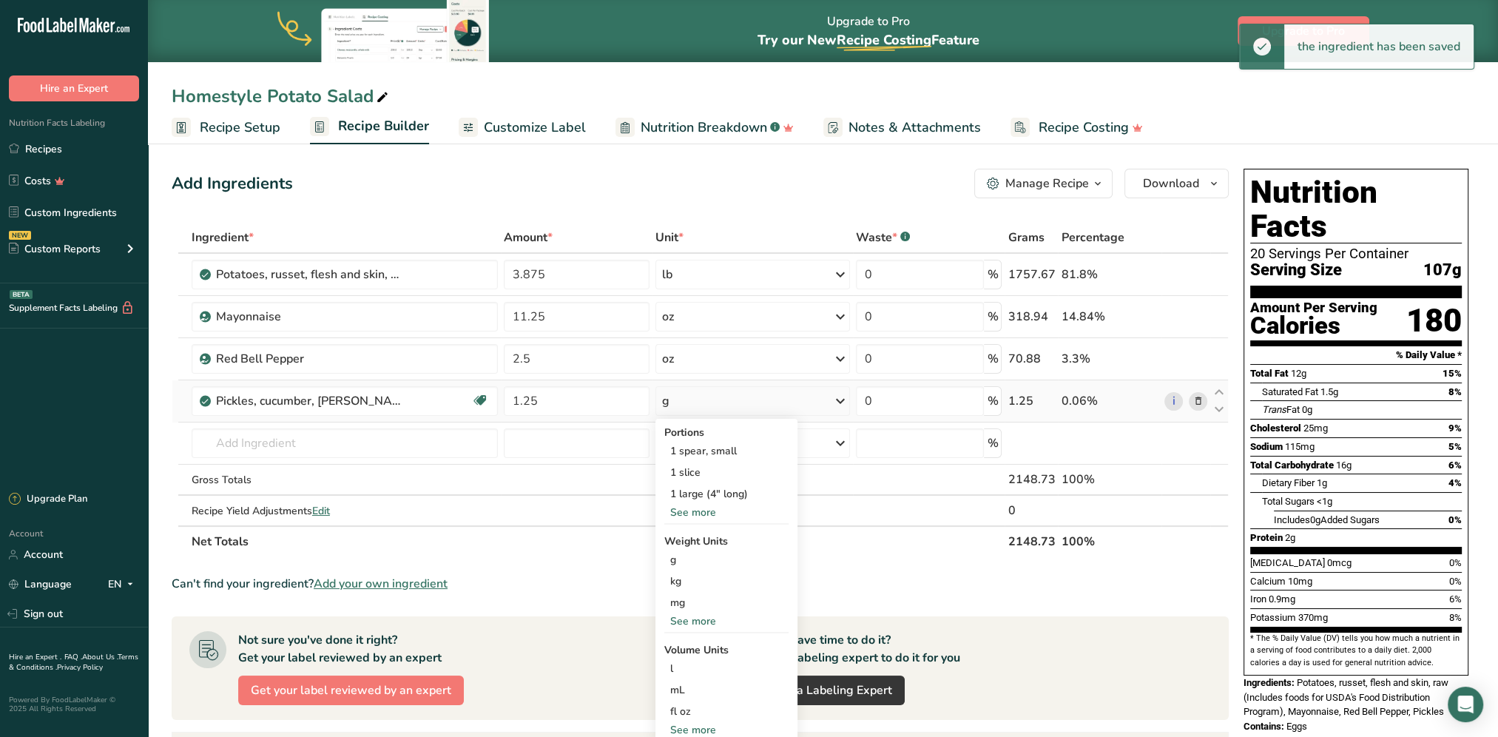
click at [702, 594] on div "See more" at bounding box center [726, 621] width 124 height 16
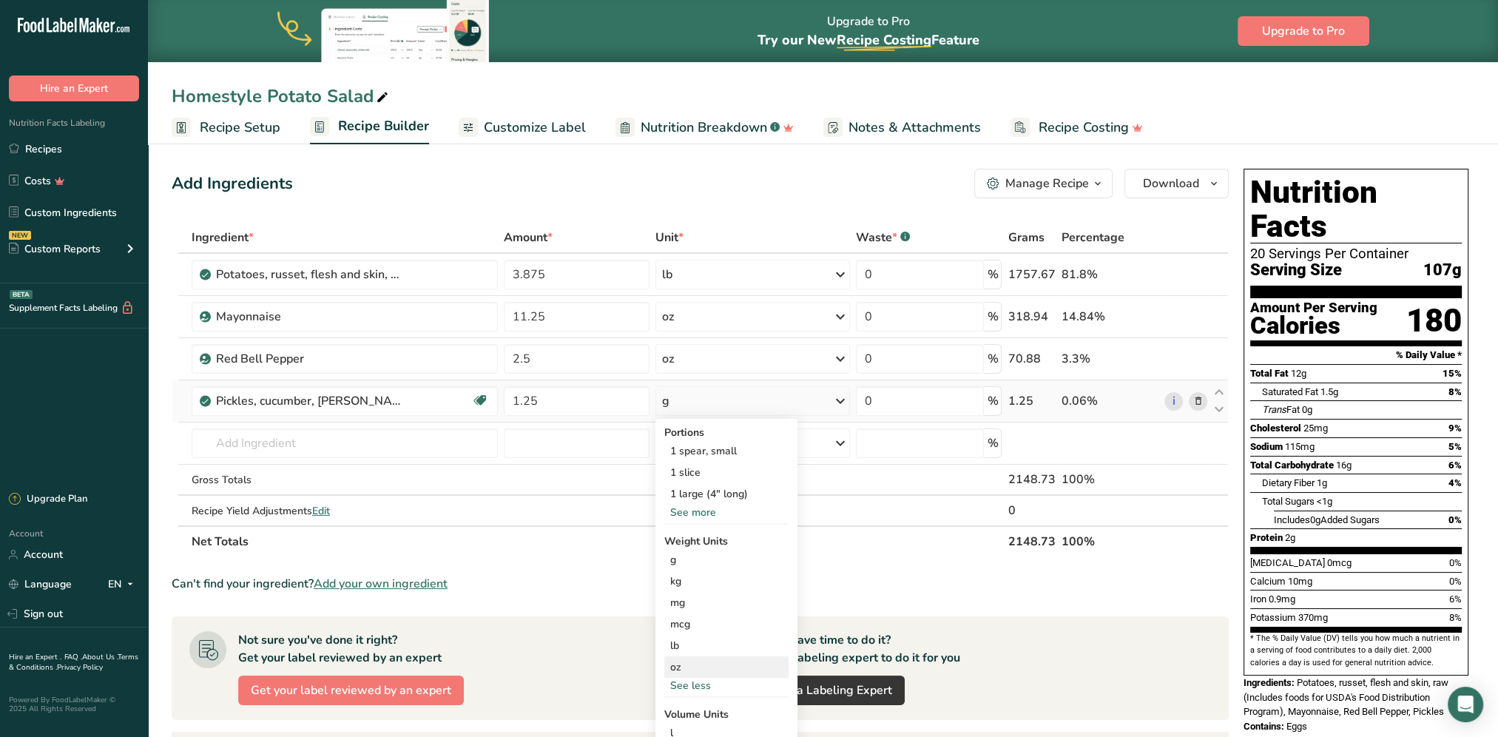
click at [677, 594] on div "oz" at bounding box center [726, 666] width 124 height 21
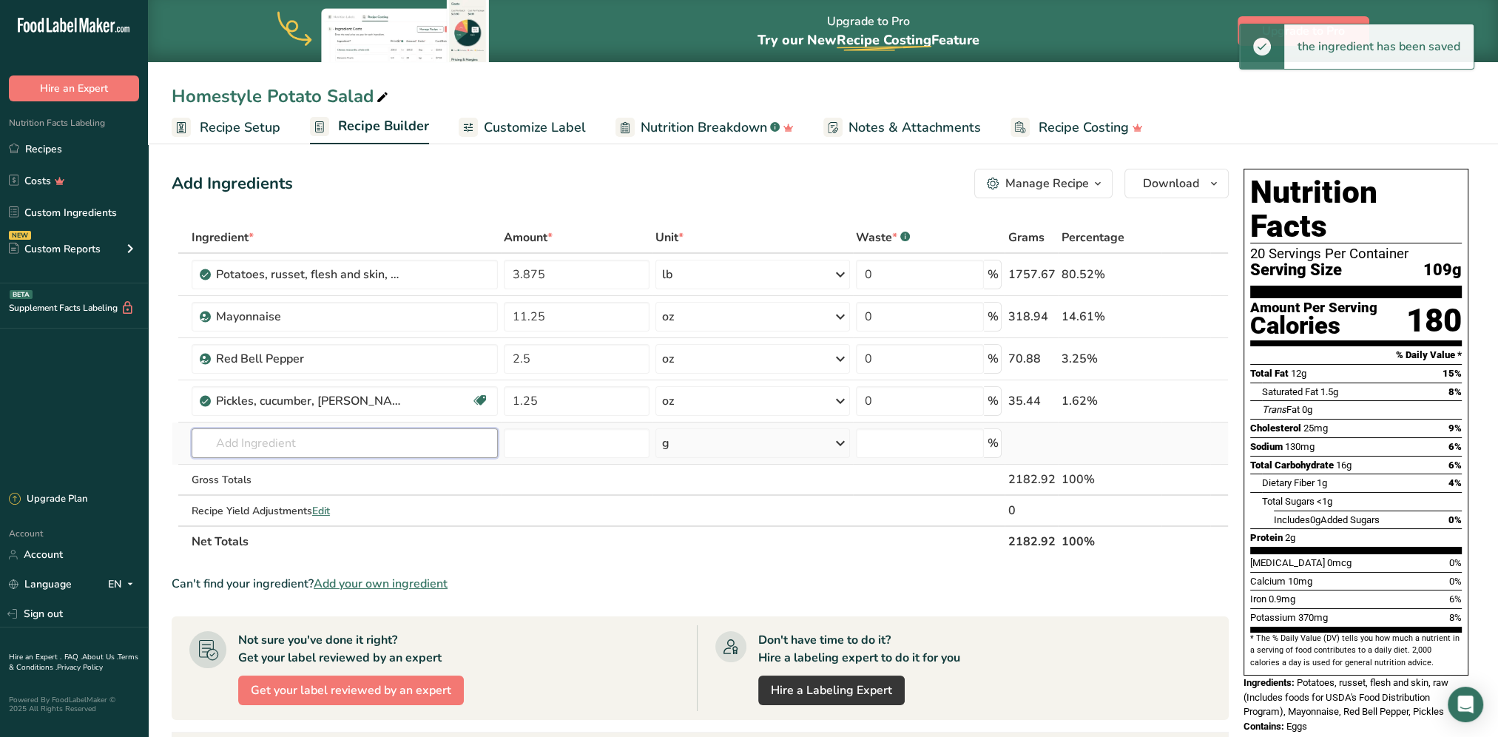
click at [358, 444] on input "text" at bounding box center [345, 443] width 306 height 30
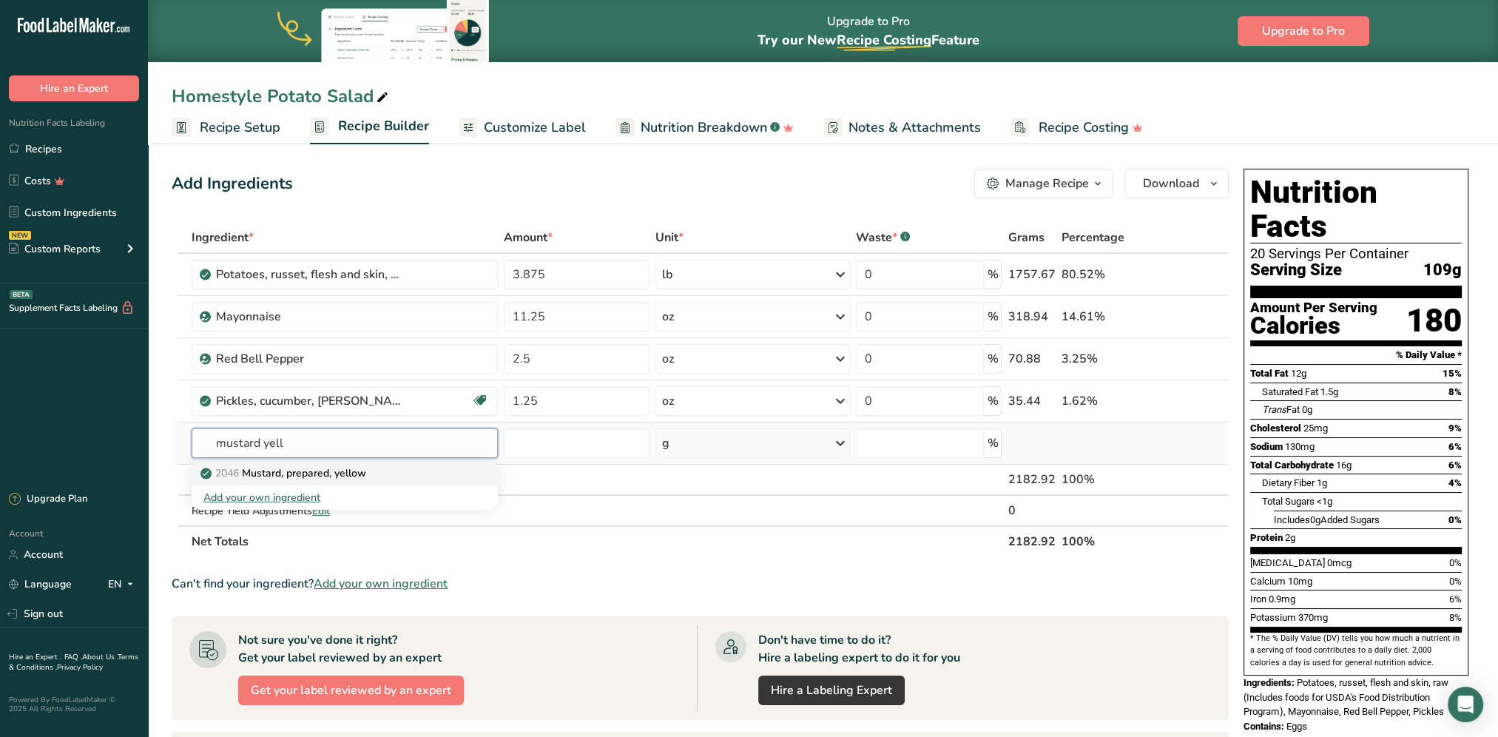
type input "mustard yell"
click at [346, 469] on p "2046 [PERSON_NAME], prepared, yellow" at bounding box center [284, 473] width 163 height 16
type input "Mustard, prepared, yellow"
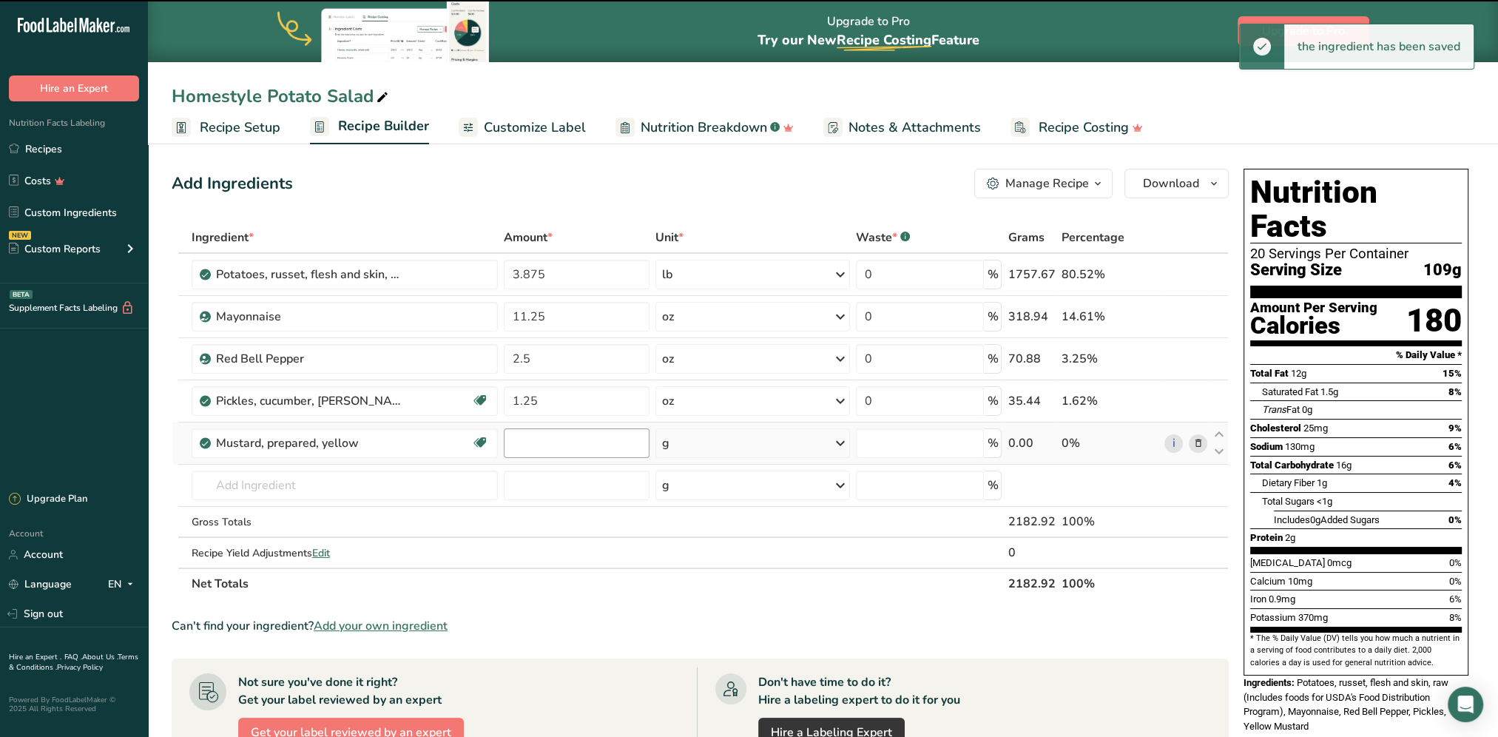
type input "0"
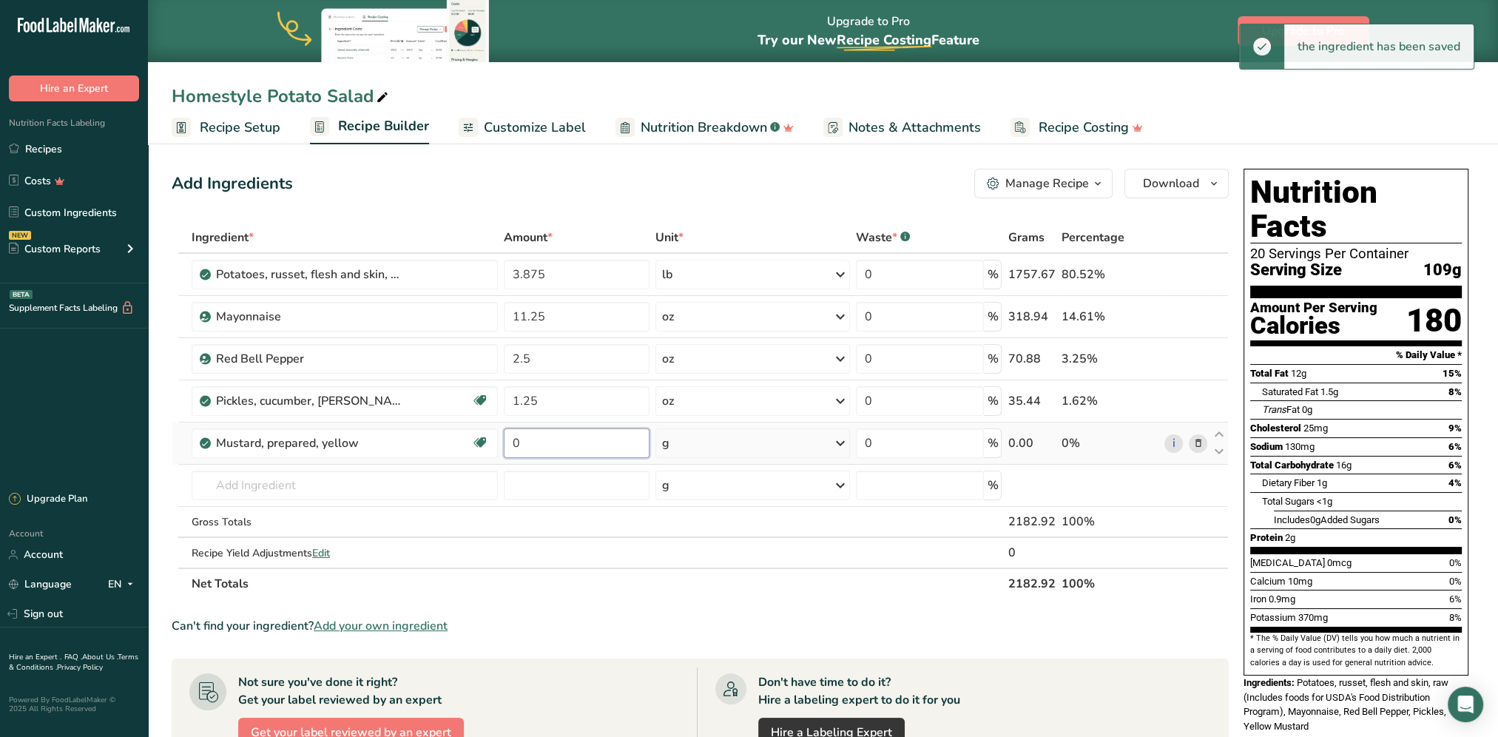
click at [598, 444] on input "0" at bounding box center [577, 443] width 146 height 30
click at [555, 440] on input "0" at bounding box center [577, 443] width 146 height 30
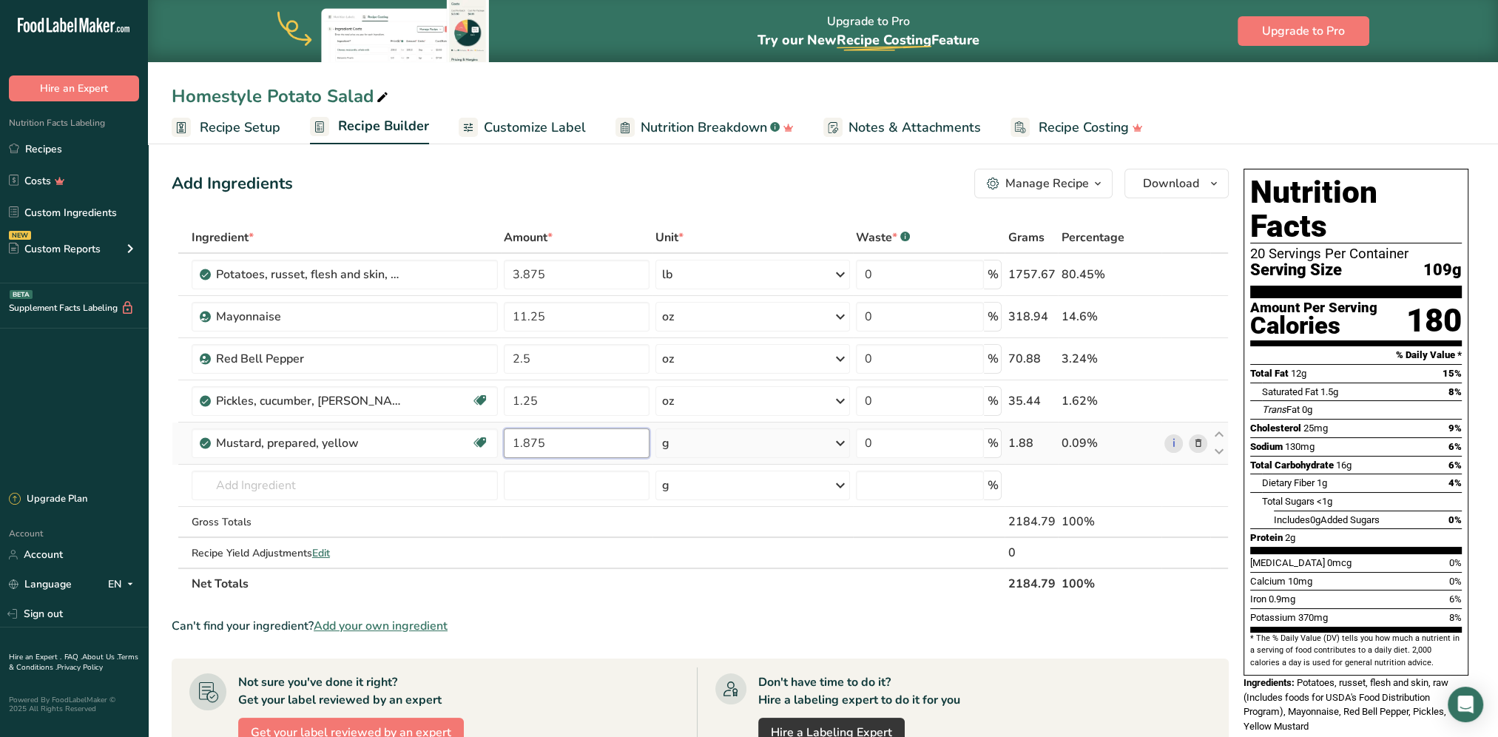
type input "1.875"
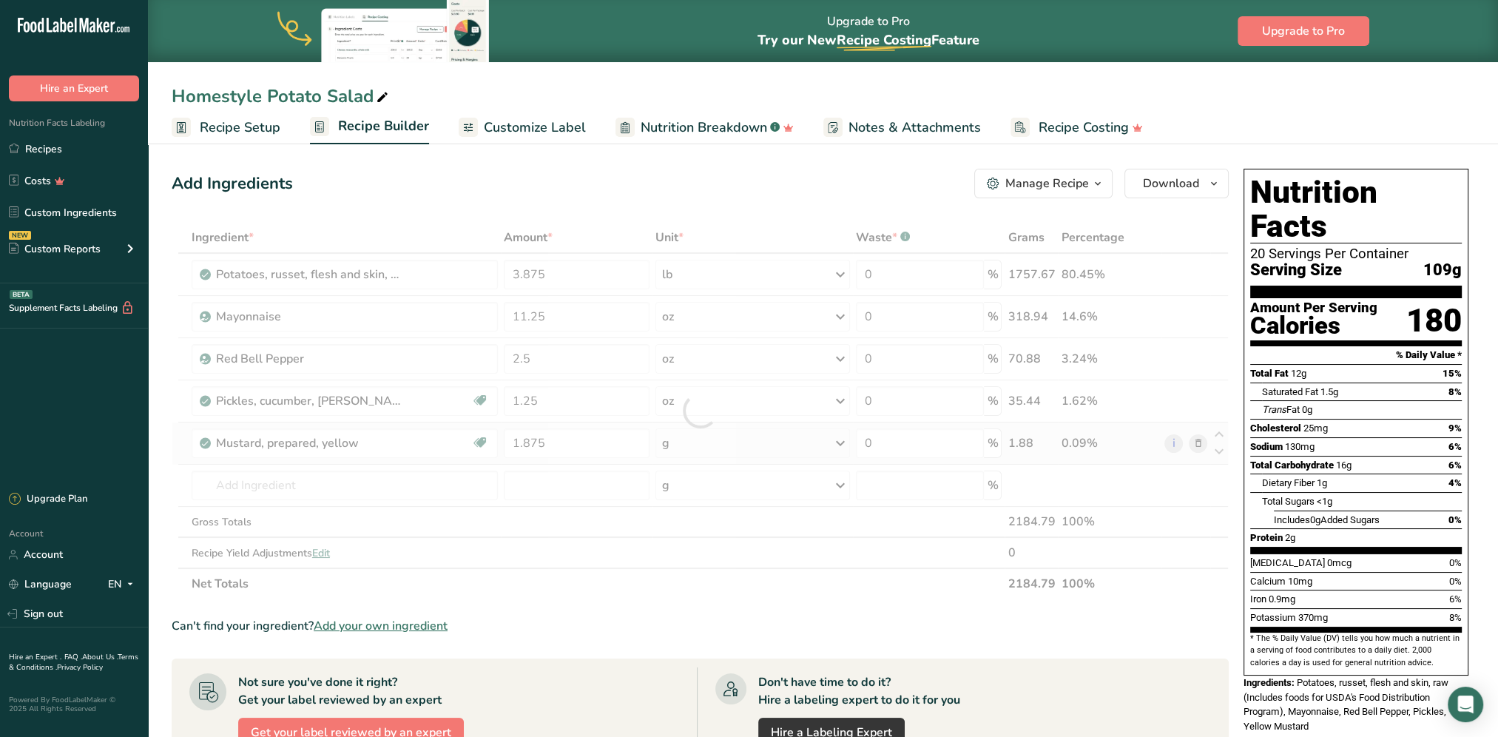
click at [683, 436] on div "Ingredient * Amount * Unit * Waste * .a-a{fill:#347362;}.b-a{fill:#fff;} Grams …" at bounding box center [700, 410] width 1057 height 377
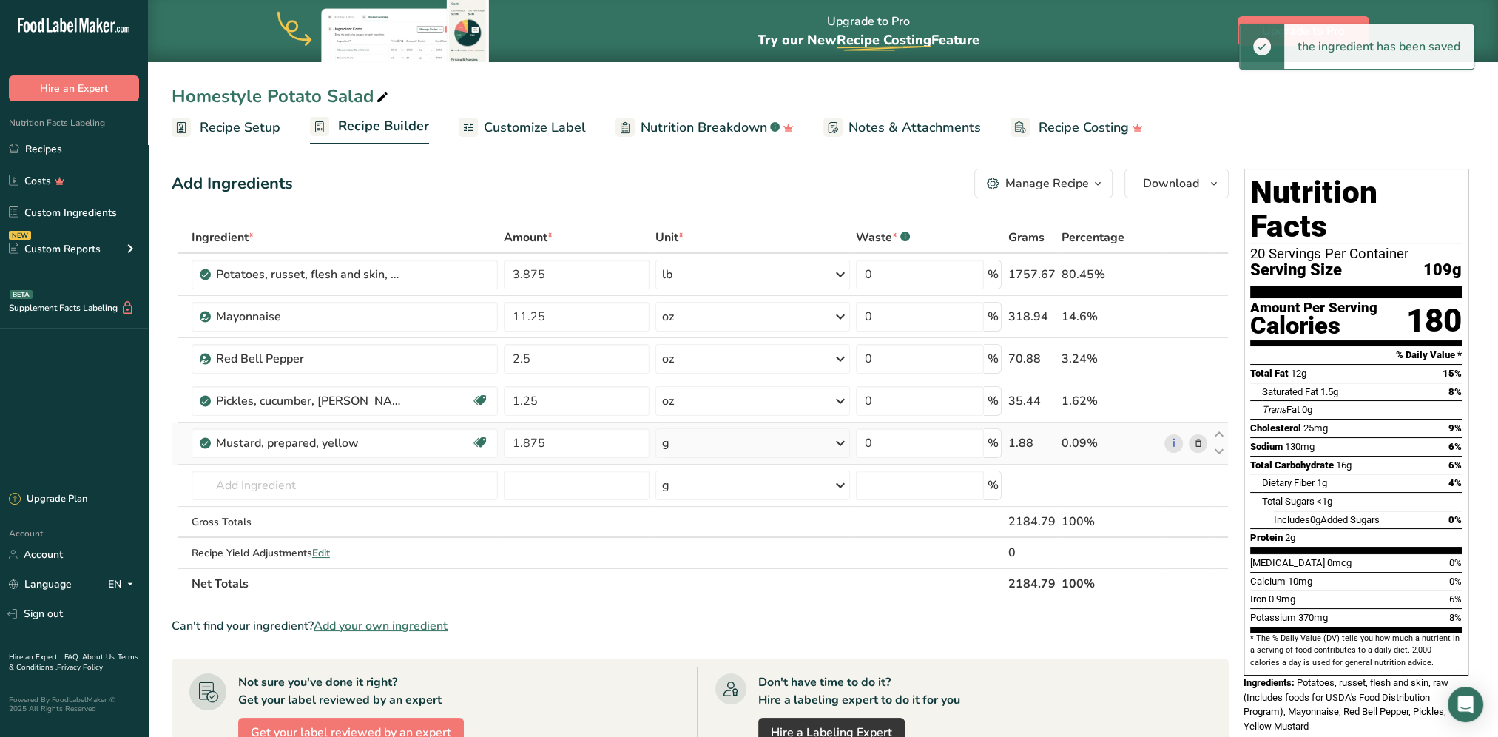
click at [694, 443] on div "g" at bounding box center [752, 443] width 195 height 30
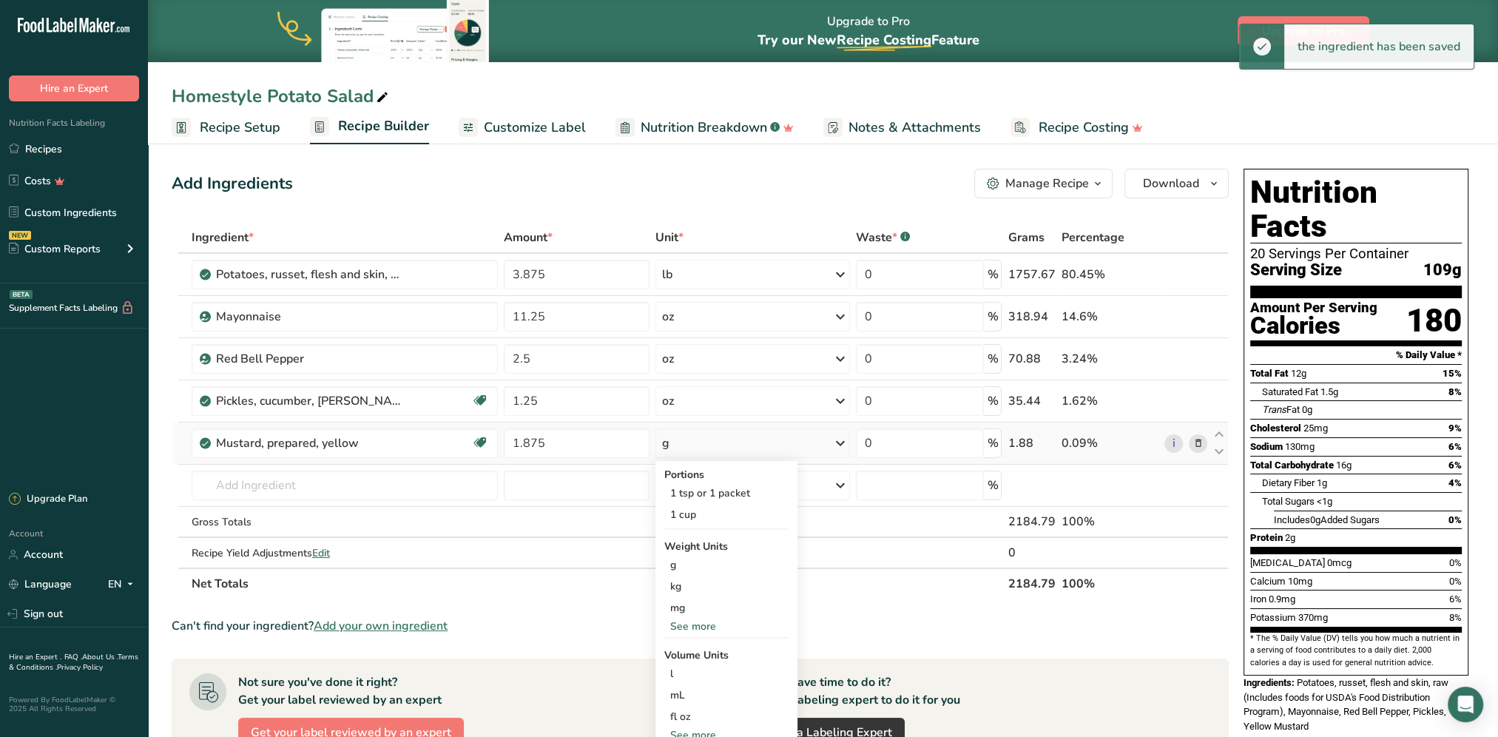
click at [705, 594] on div "See more" at bounding box center [726, 626] width 124 height 16
click at [692, 594] on div "oz" at bounding box center [726, 671] width 124 height 21
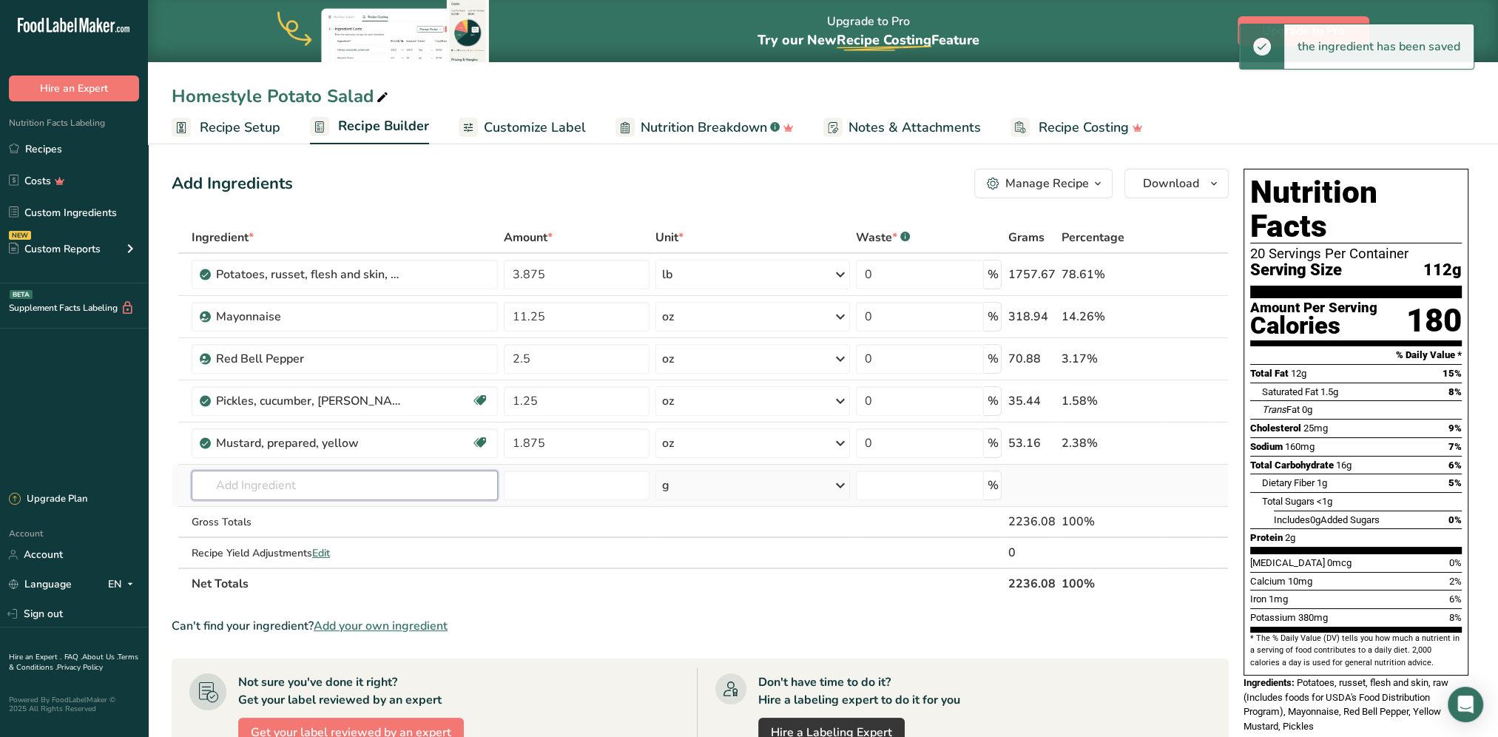
click at [268, 478] on input "text" at bounding box center [345, 485] width 306 height 30
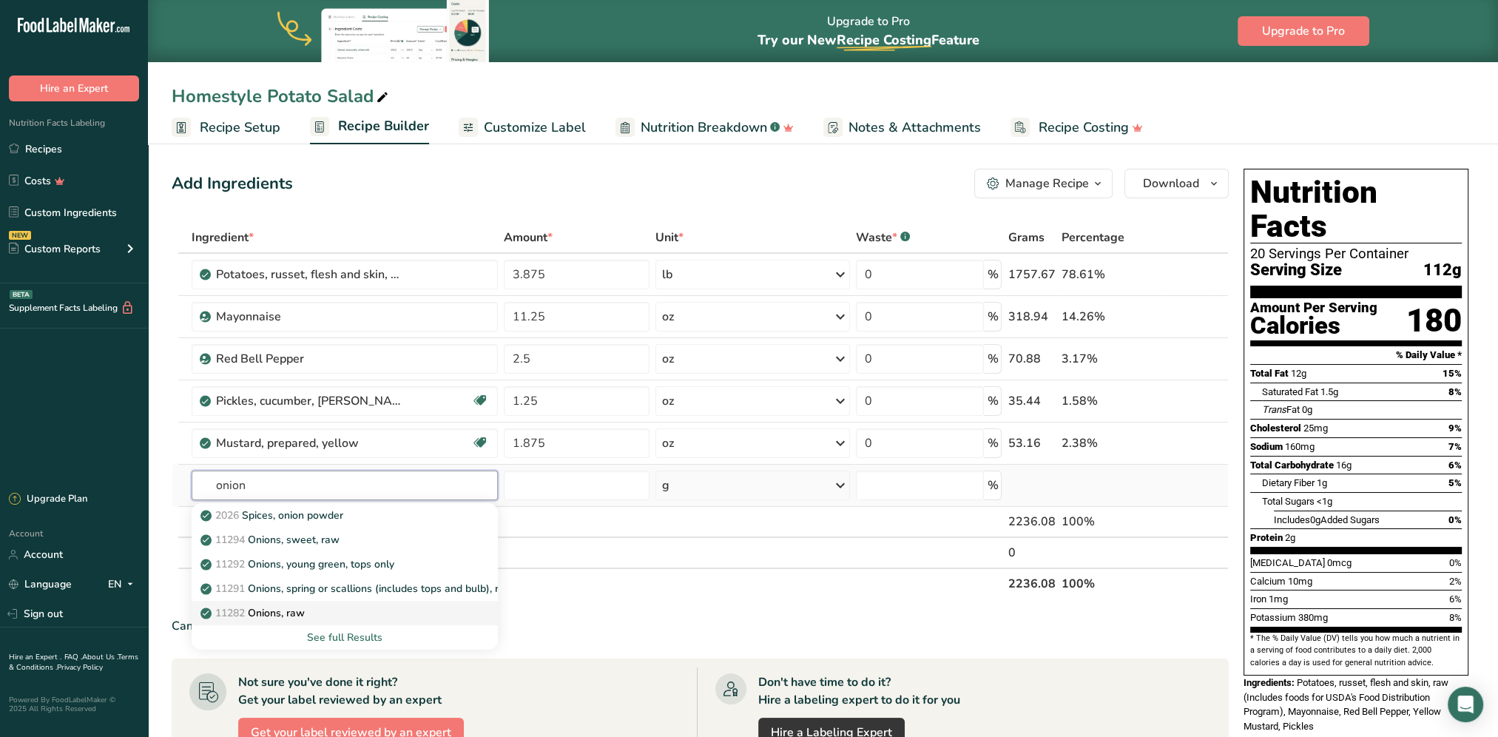
type input "onion"
click at [305, 594] on p "11282 Onions, raw" at bounding box center [253, 613] width 101 height 16
type input "Onions, raw"
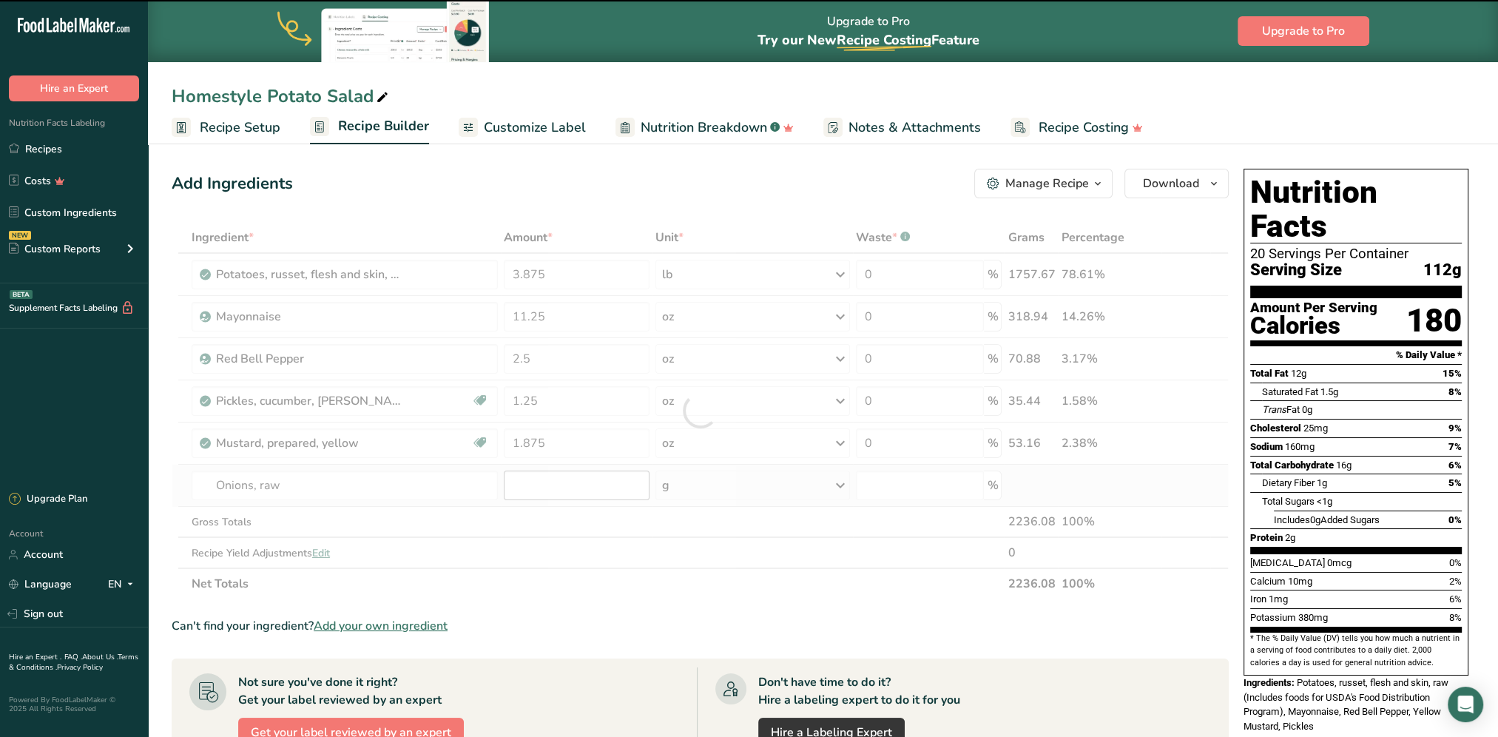
type input "0"
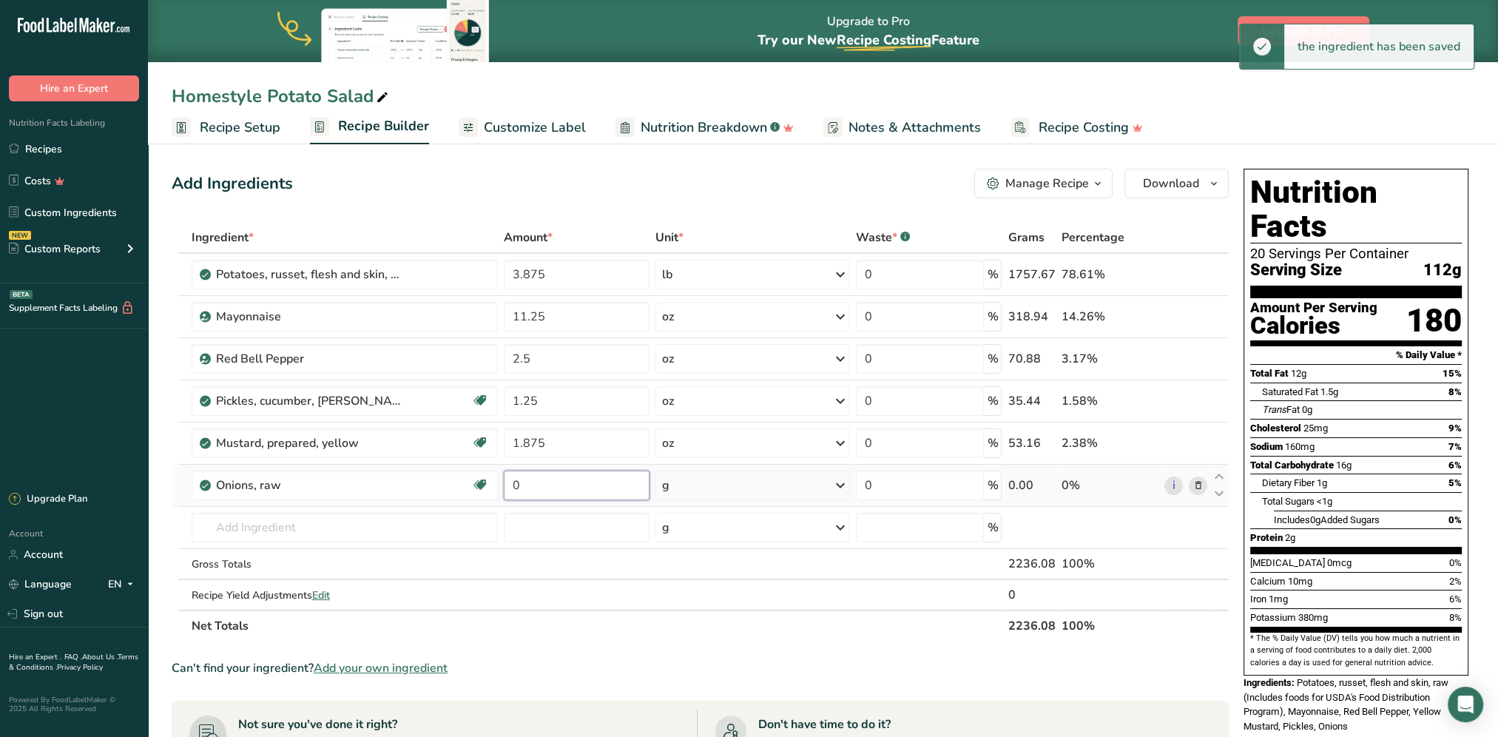
click at [541, 482] on input "0" at bounding box center [577, 485] width 146 height 30
type input "1.25"
click at [715, 488] on div "Ingredient * Amount * Unit * Waste * .a-a{fill:#347362;}.b-a{fill:#fff;} Grams …" at bounding box center [700, 431] width 1057 height 419
click at [828, 483] on div "g" at bounding box center [752, 485] width 195 height 30
click at [702, 594] on div "See more" at bounding box center [726, 705] width 124 height 16
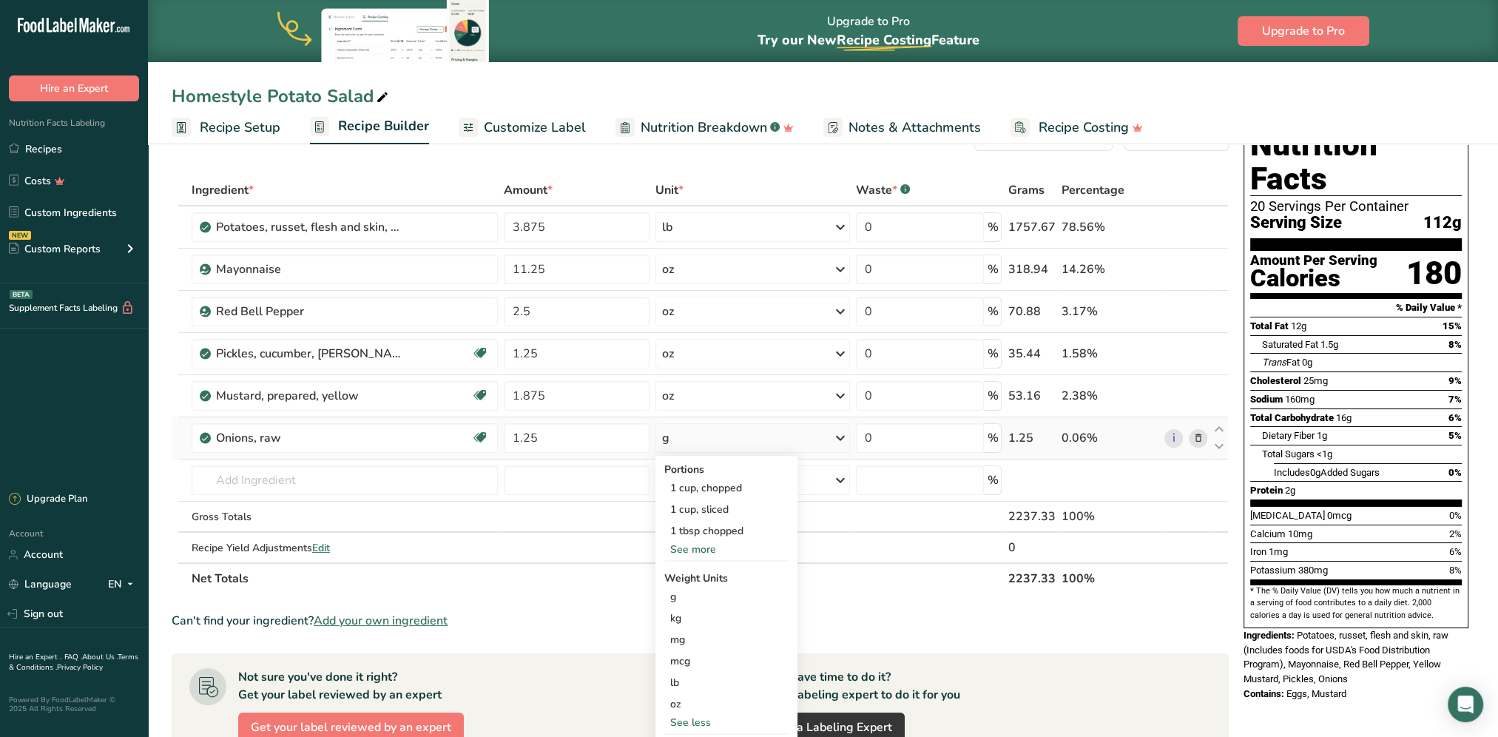
scroll to position [74, 0]
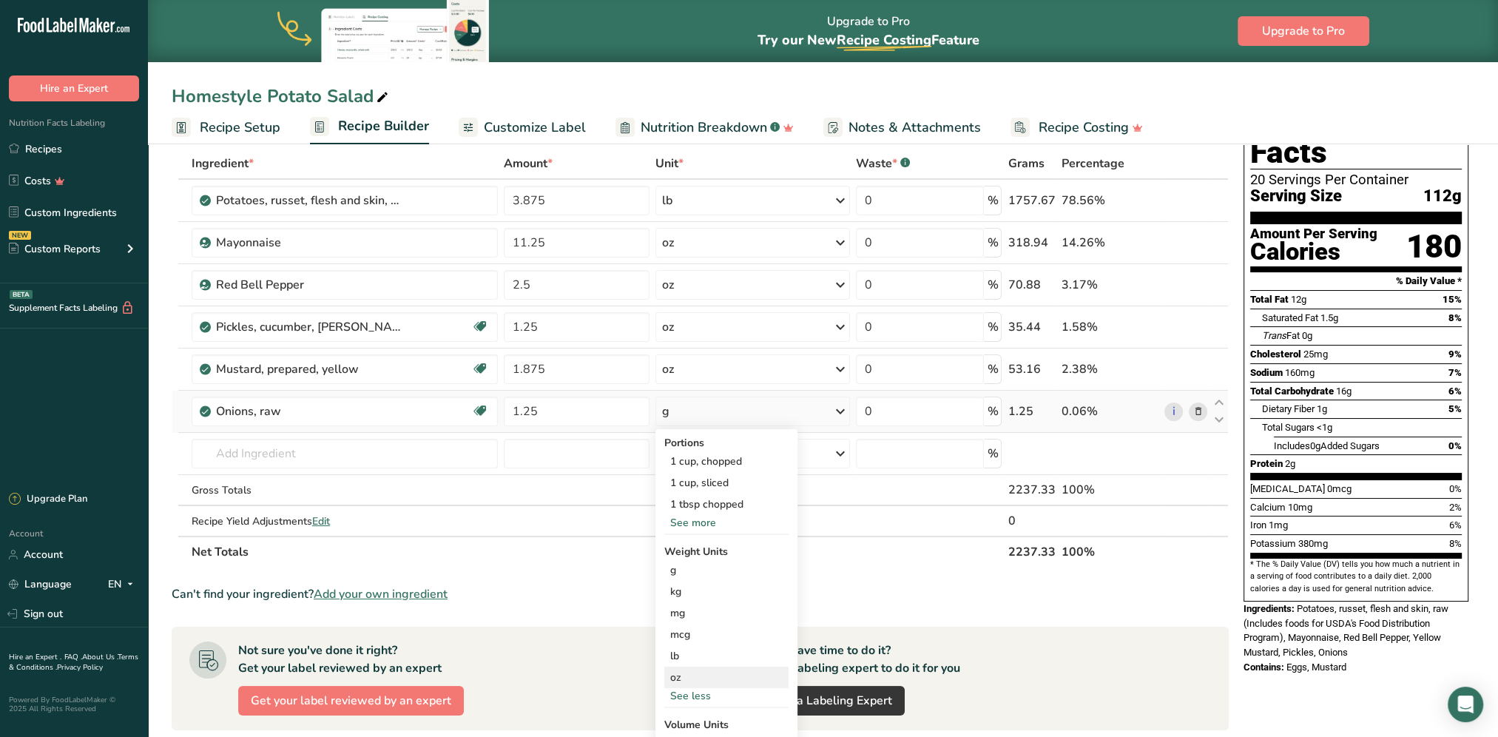
click at [687, 594] on div "oz" at bounding box center [726, 676] width 124 height 21
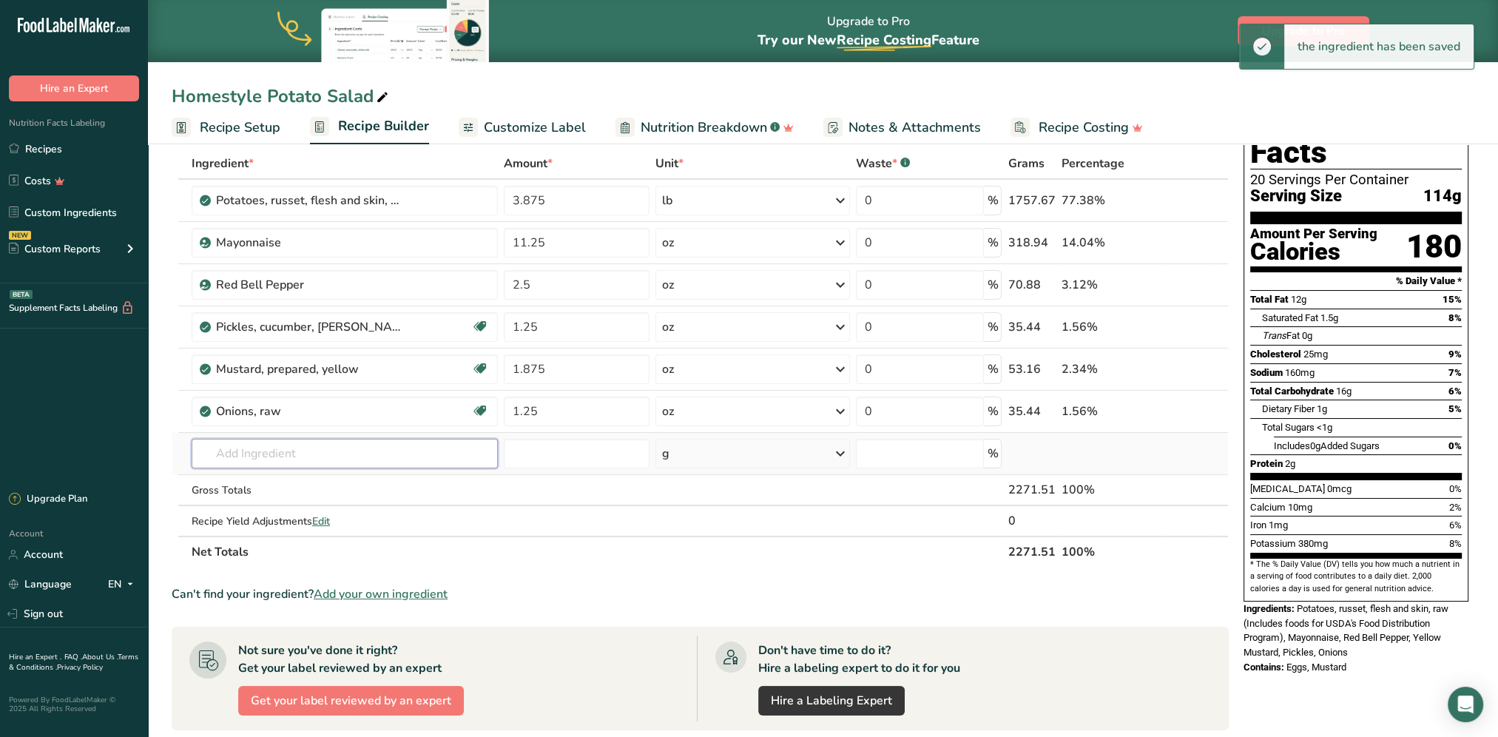
click at [313, 448] on input "text" at bounding box center [345, 454] width 306 height 30
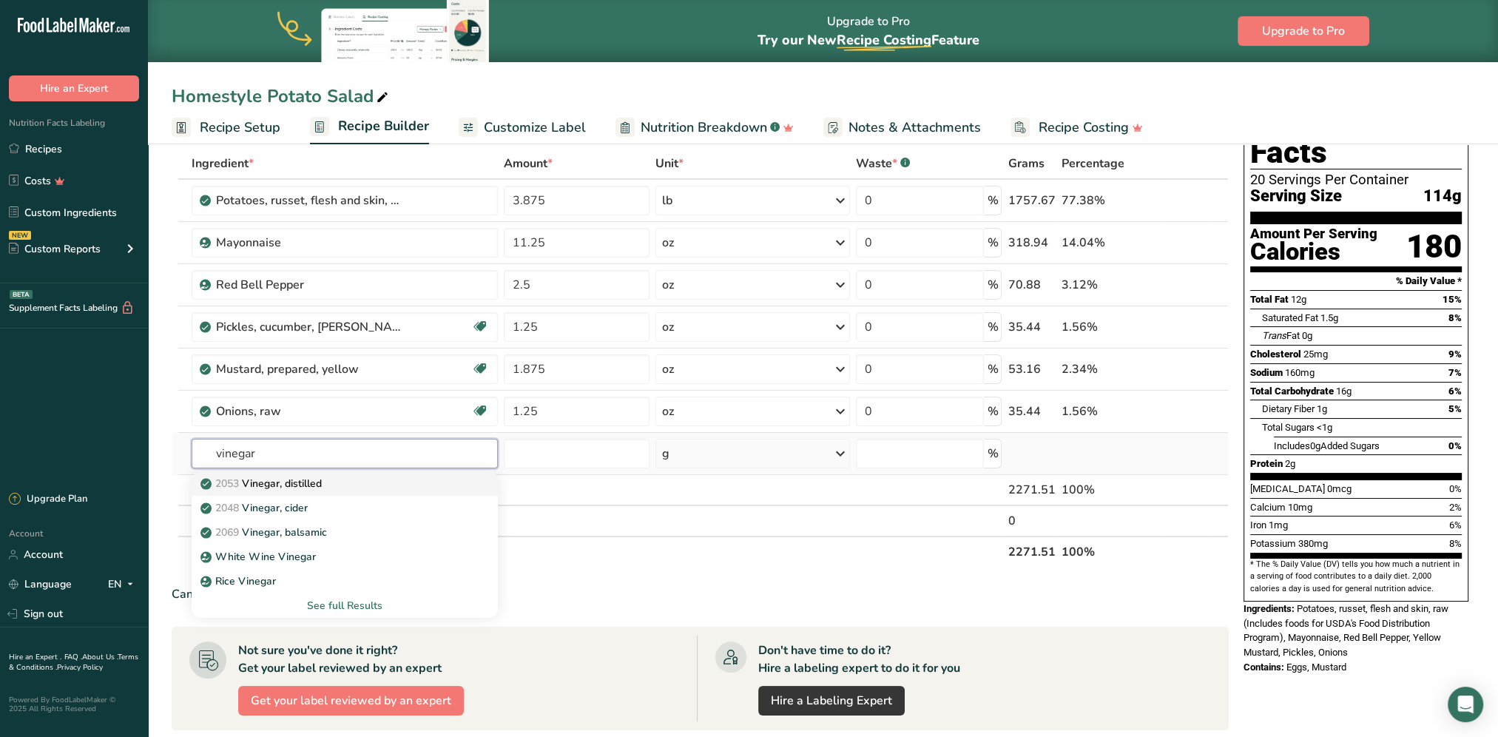
type input "vinegar"
click at [312, 485] on p "2053 Vinegar, distilled" at bounding box center [262, 484] width 118 height 16
type input "Vinegar, distilled"
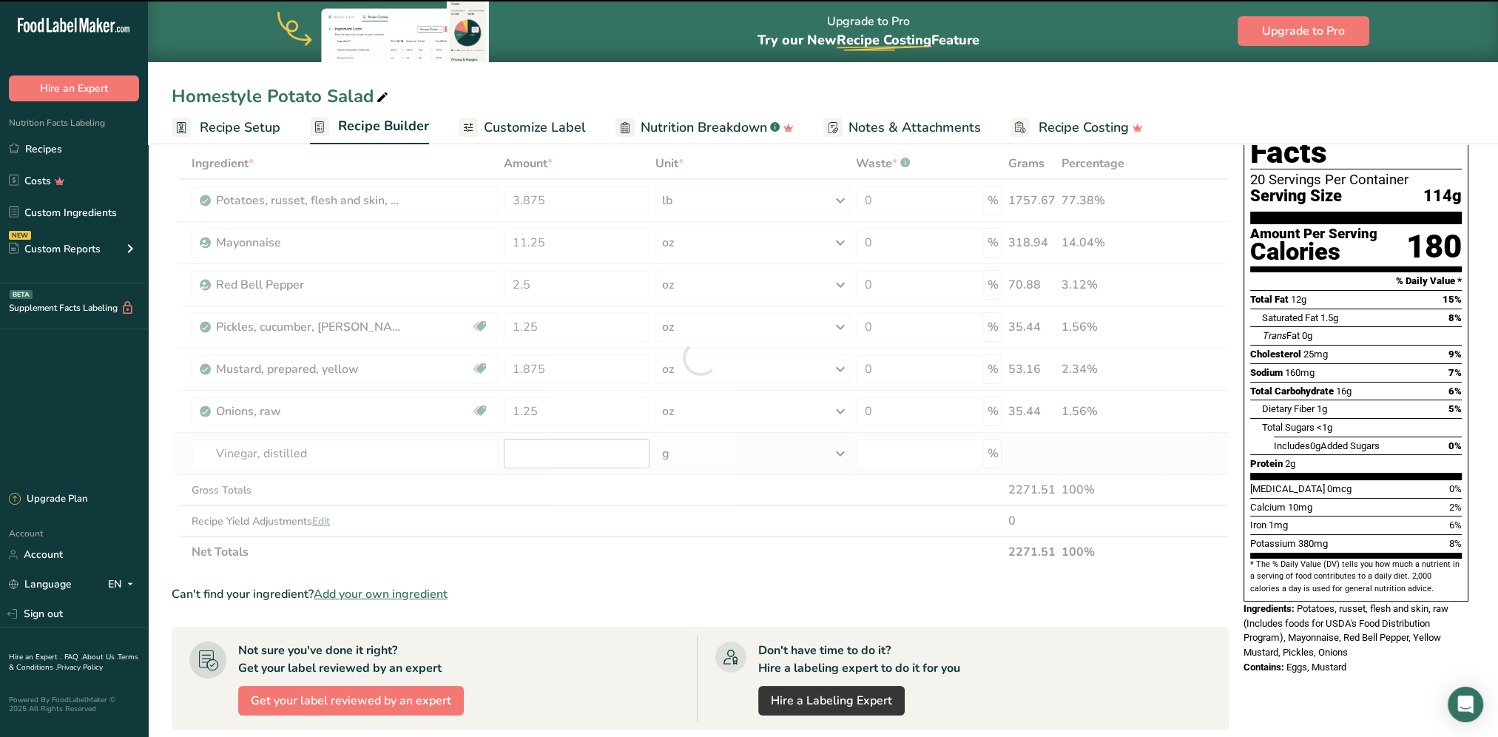
type input "0"
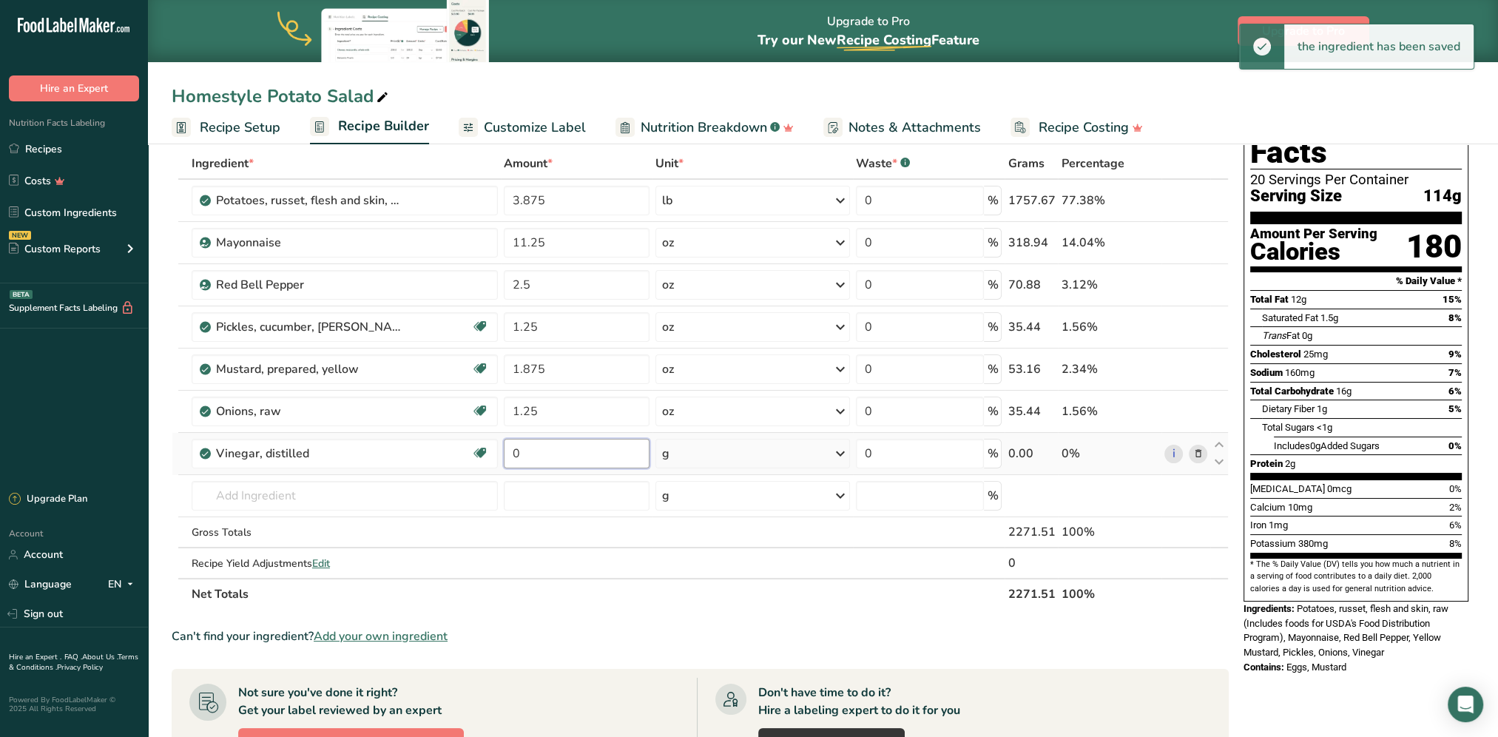
click at [555, 445] on input "0" at bounding box center [577, 454] width 146 height 30
type input "3.125"
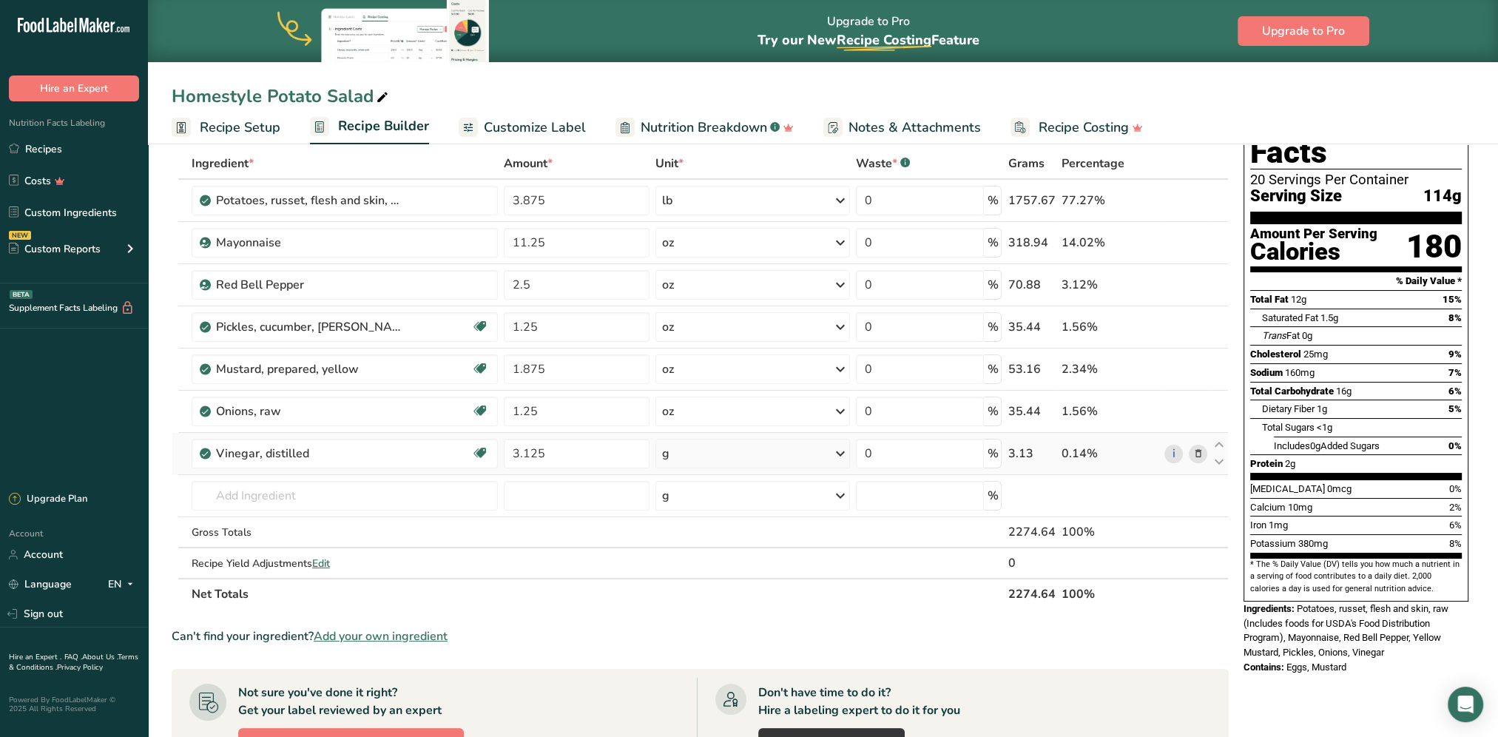
click at [701, 450] on div "Ingredient * Amount * Unit * Waste * .a-a{fill:#347362;}.b-a{fill:#fff;} Grams …" at bounding box center [700, 379] width 1057 height 462
click at [712, 448] on div "g" at bounding box center [752, 454] width 195 height 30
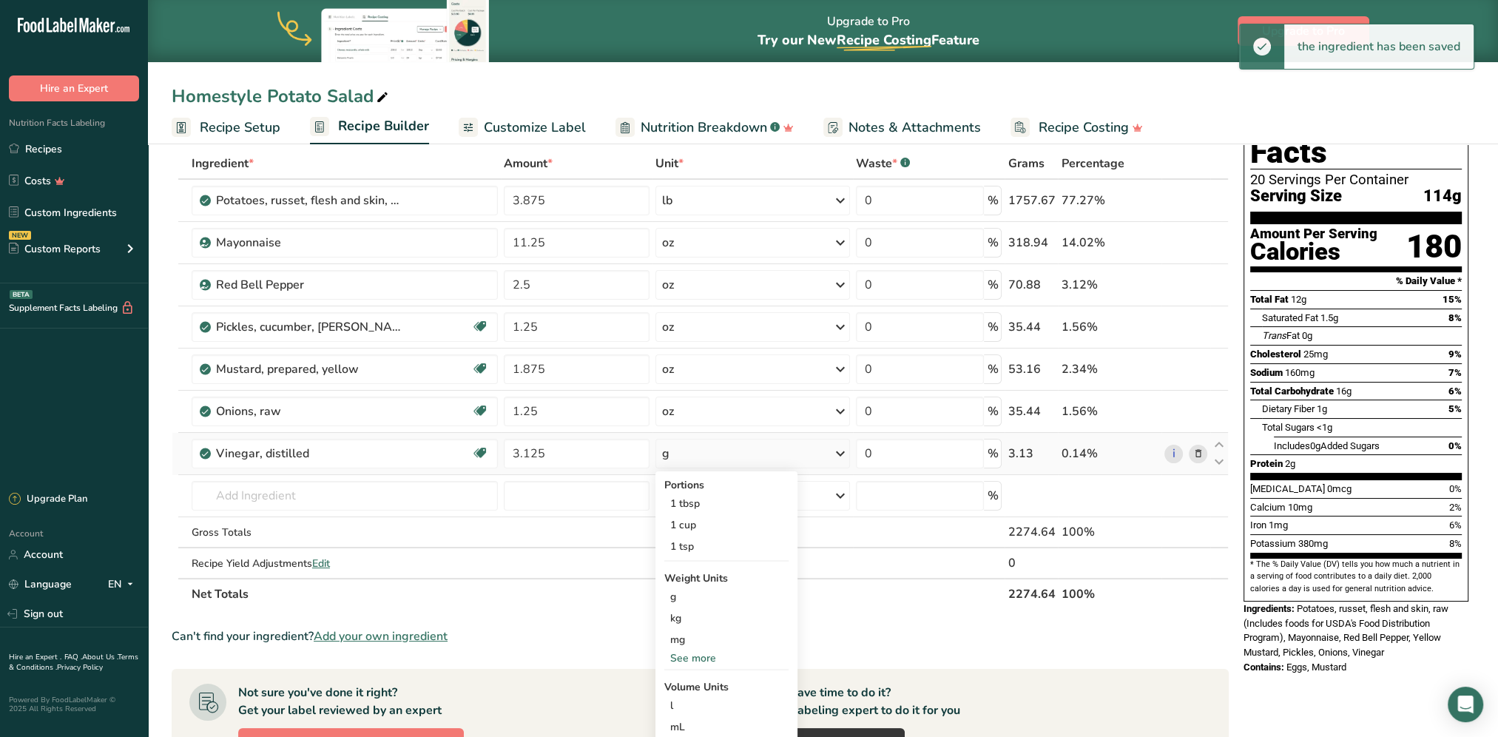
click at [707, 594] on div "See more" at bounding box center [726, 658] width 124 height 16
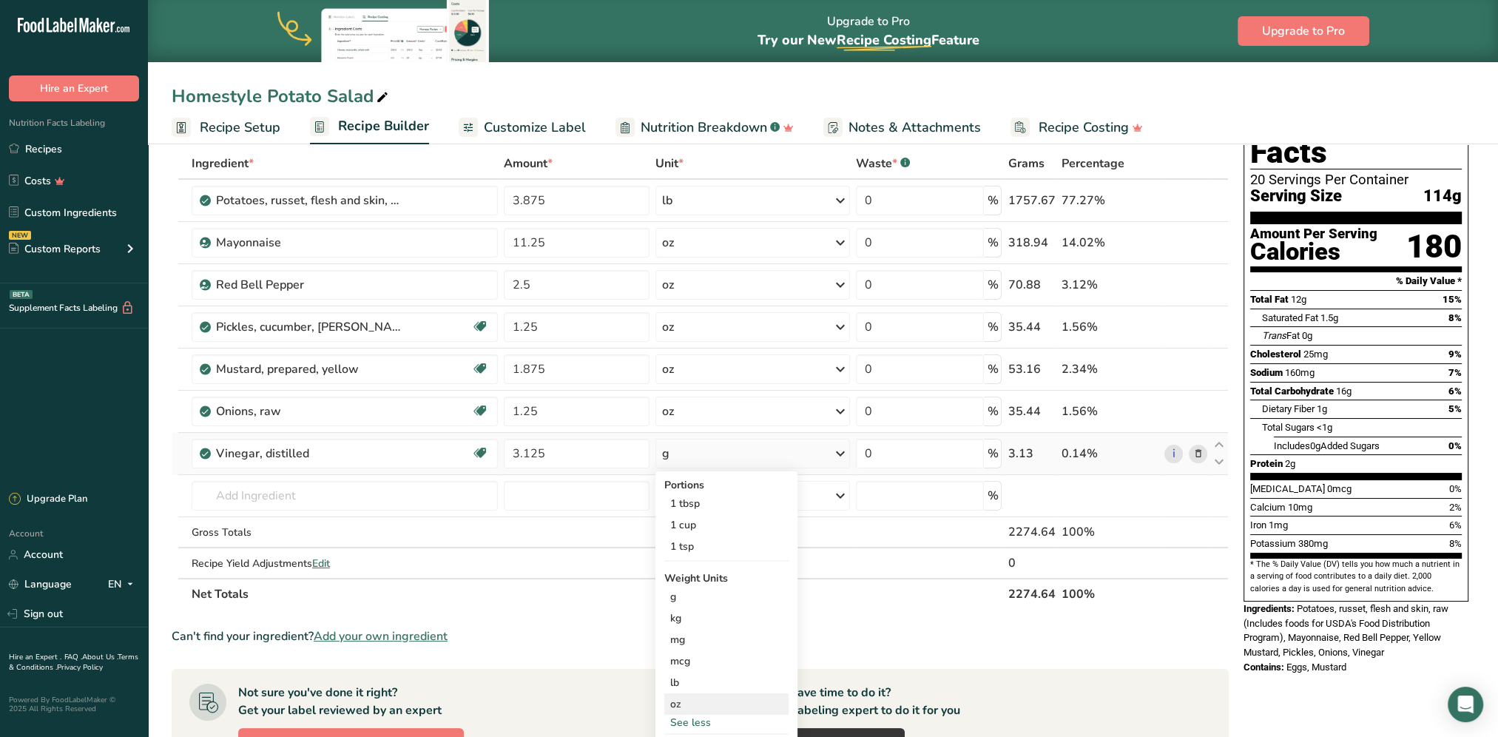
click at [683, 594] on div "oz" at bounding box center [726, 703] width 124 height 21
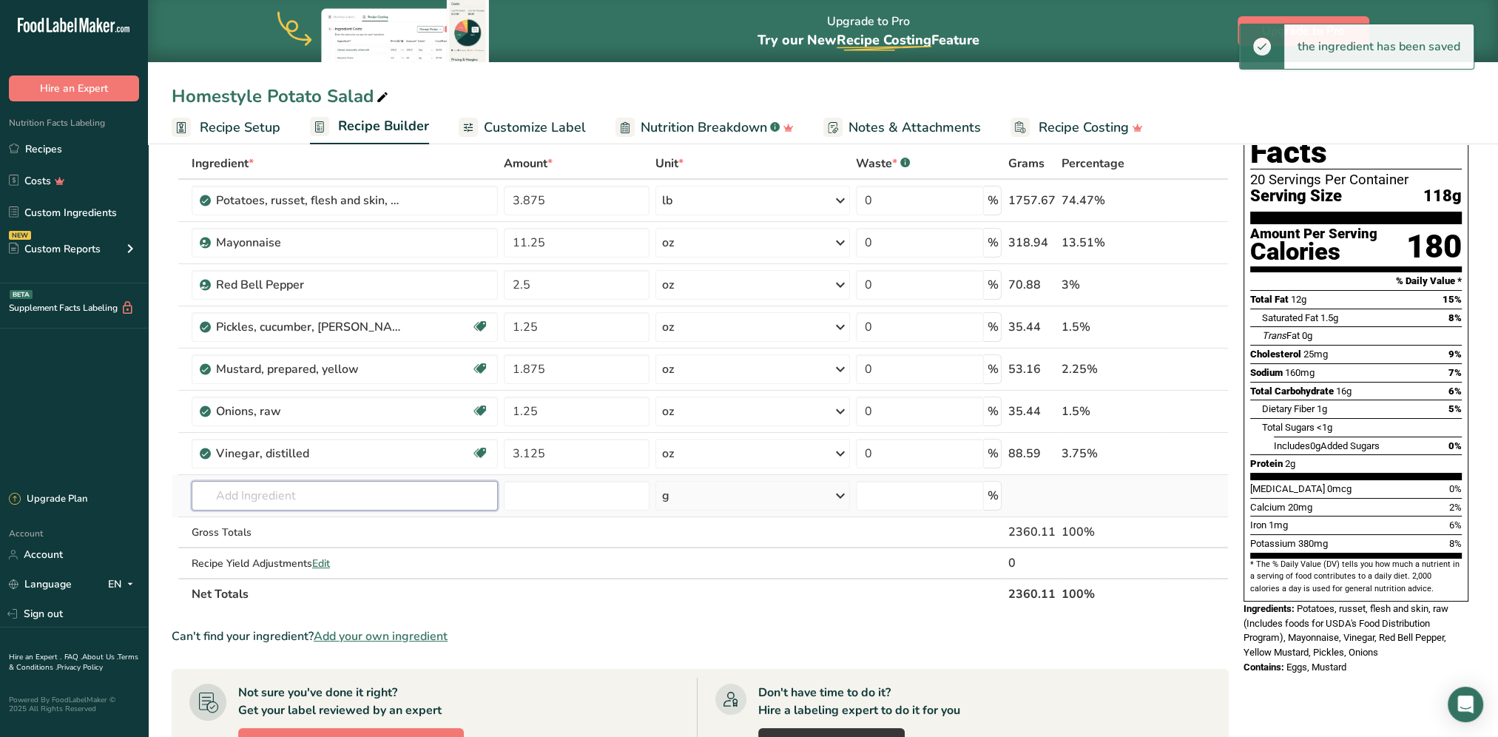
click at [278, 490] on input "text" at bounding box center [345, 496] width 306 height 30
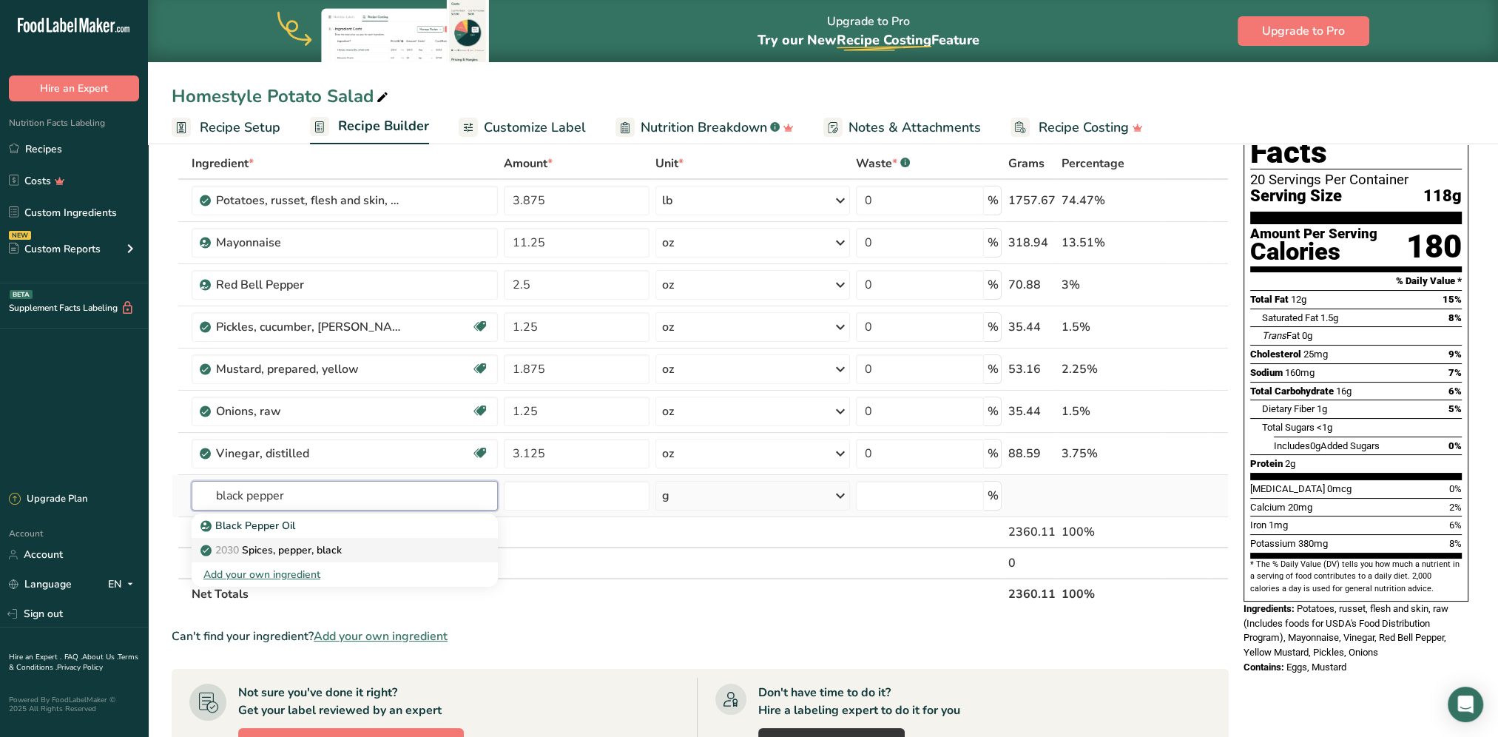
type input "black pepper"
click at [291, 548] on p "2030 Spices, pepper, black" at bounding box center [272, 550] width 138 height 16
type input "Spices, pepper, black"
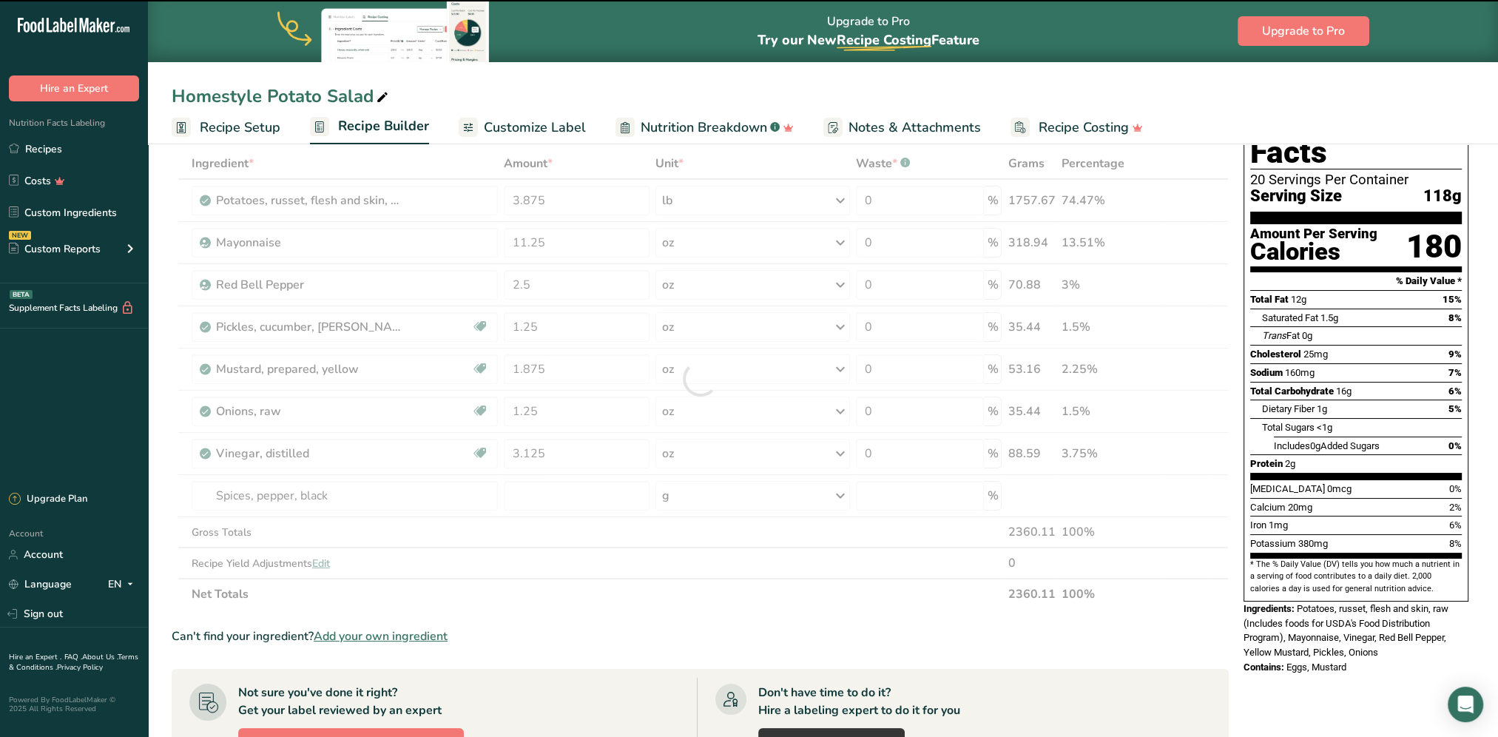
type input "0"
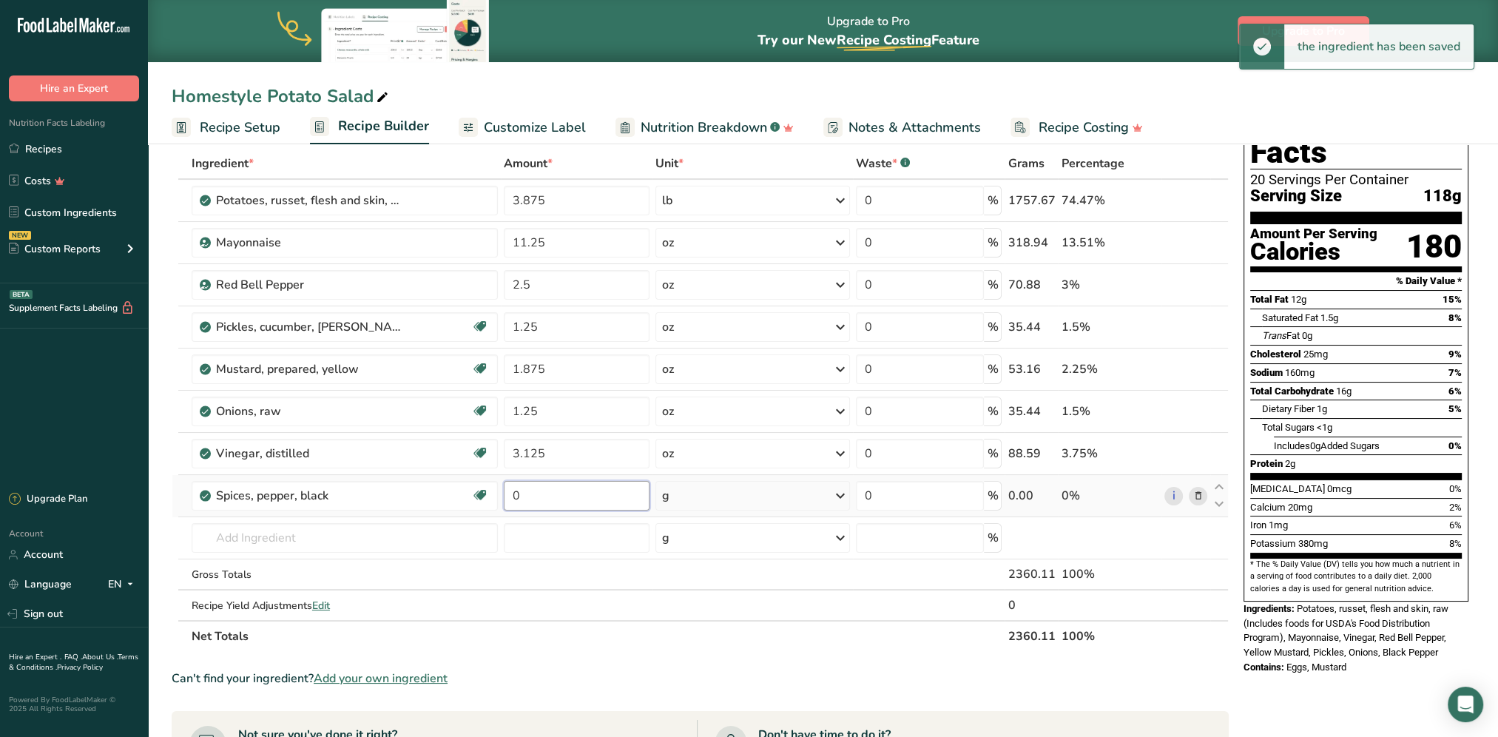
click at [545, 496] on input "0" at bounding box center [577, 496] width 146 height 30
type input "0.25"
click at [762, 495] on div "Ingredient * Amount * Unit * Waste * .a-a{fill:#347362;}.b-a{fill:#fff;} Grams …" at bounding box center [700, 400] width 1057 height 504
click at [762, 495] on div "g" at bounding box center [752, 496] width 195 height 30
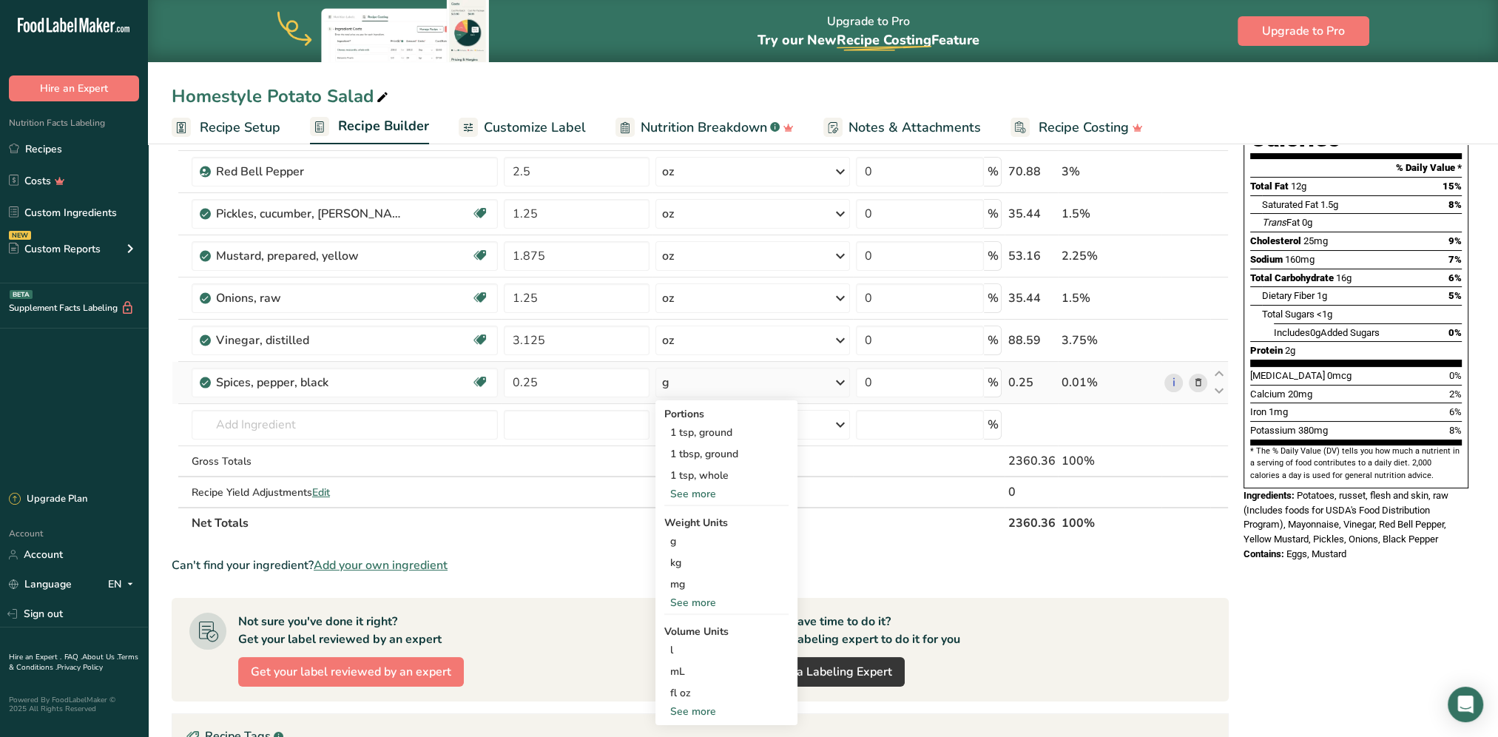
scroll to position [222, 0]
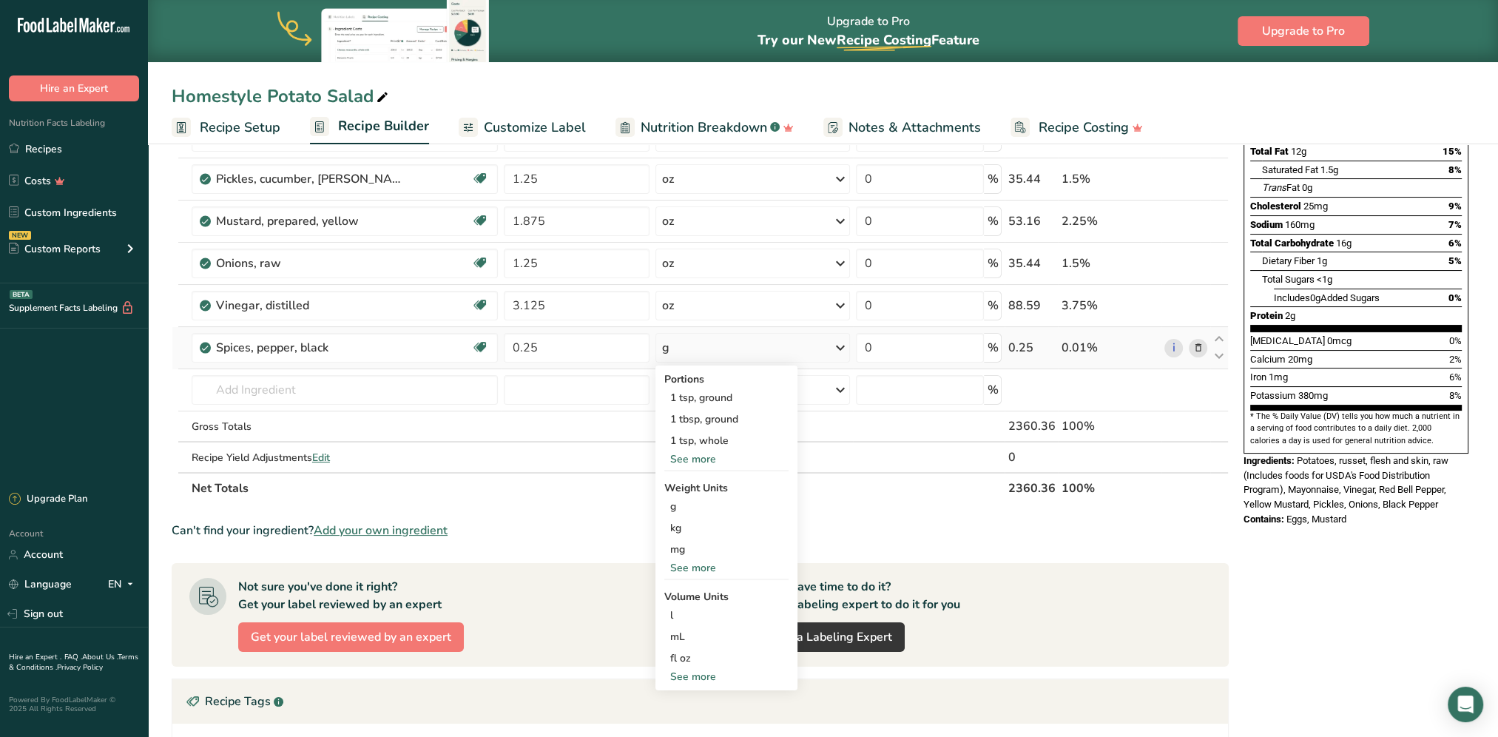
click at [695, 564] on div "See more" at bounding box center [726, 568] width 124 height 16
click at [684, 594] on div "oz" at bounding box center [726, 613] width 124 height 21
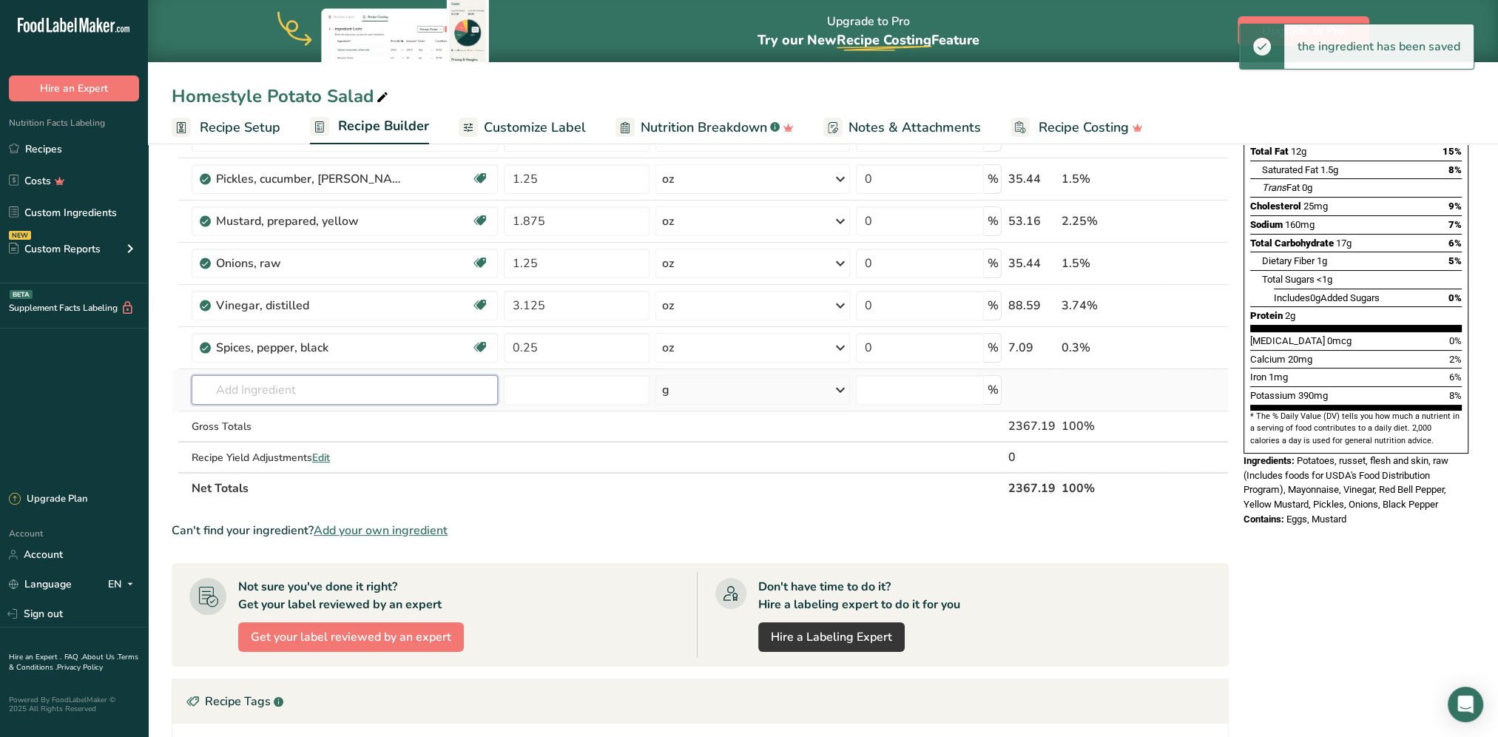
click at [266, 384] on input "text" at bounding box center [345, 390] width 306 height 30
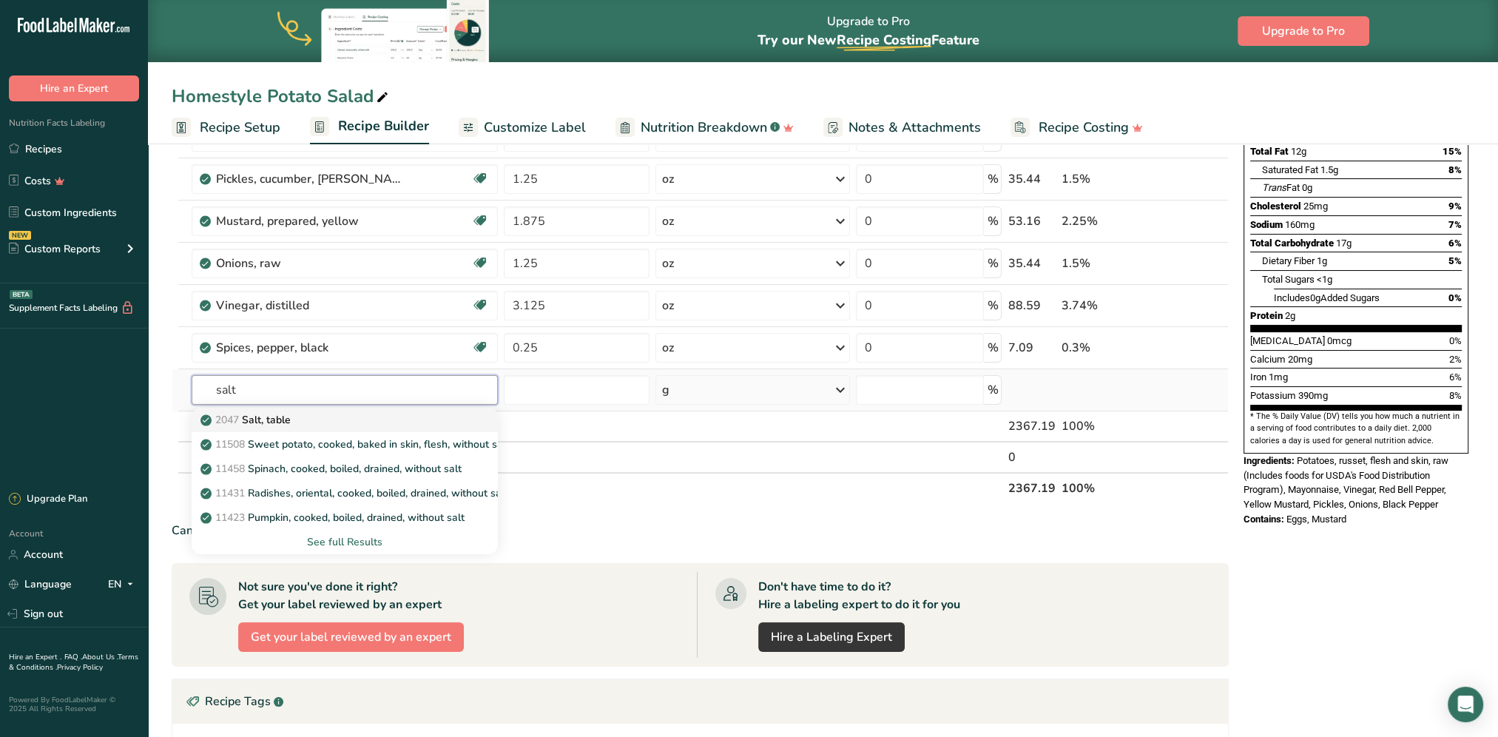
type input "salt"
click at [279, 418] on p "2047 Salt, table" at bounding box center [246, 420] width 87 height 16
type input "Salt, table"
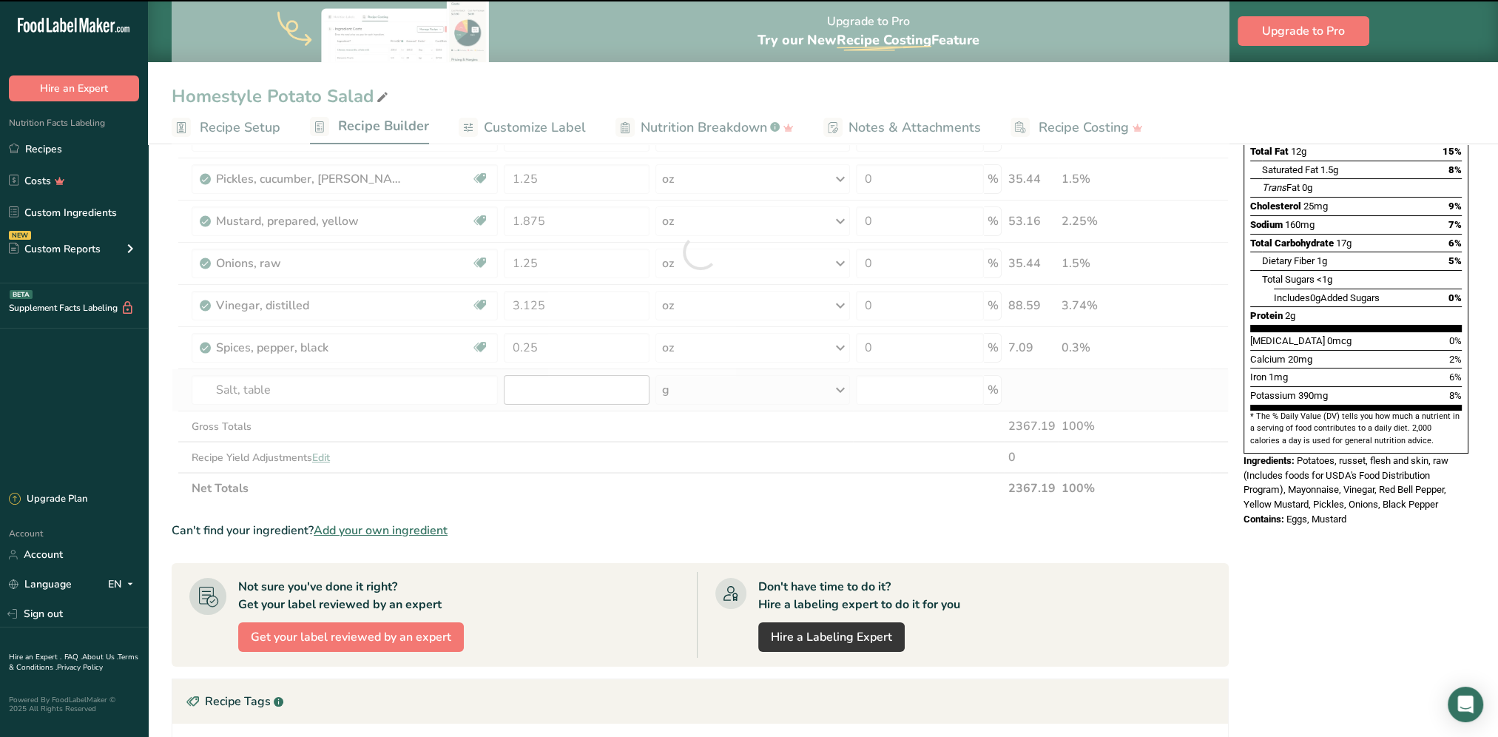
type input "0"
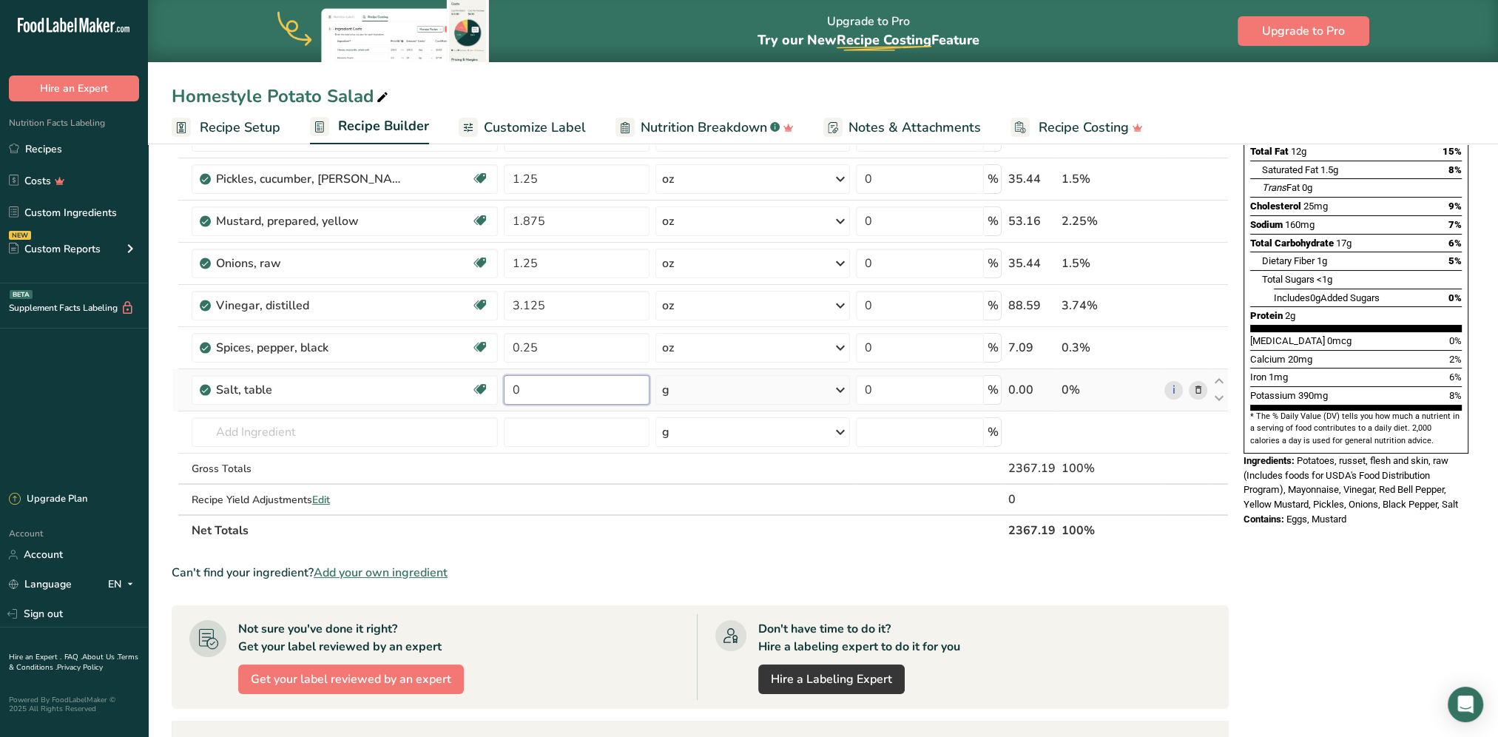
click at [530, 390] on input "0" at bounding box center [577, 390] width 146 height 30
type input "0.625"
click at [746, 393] on div "Ingredient * Amount * Unit * Waste * .a-a{fill:#347362;}.b-a{fill:#fff;} Grams …" at bounding box center [700, 273] width 1057 height 546
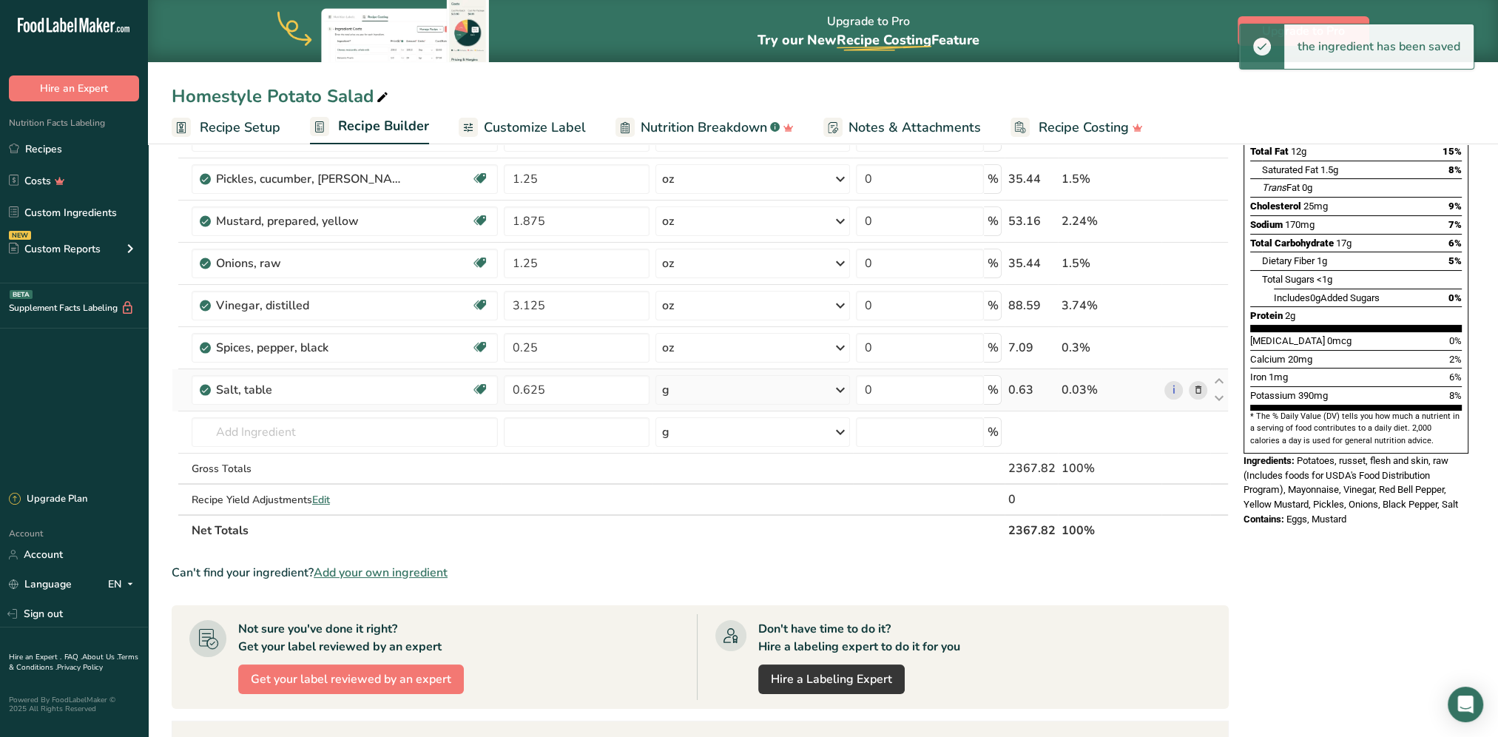
click at [747, 388] on div "g" at bounding box center [752, 390] width 195 height 30
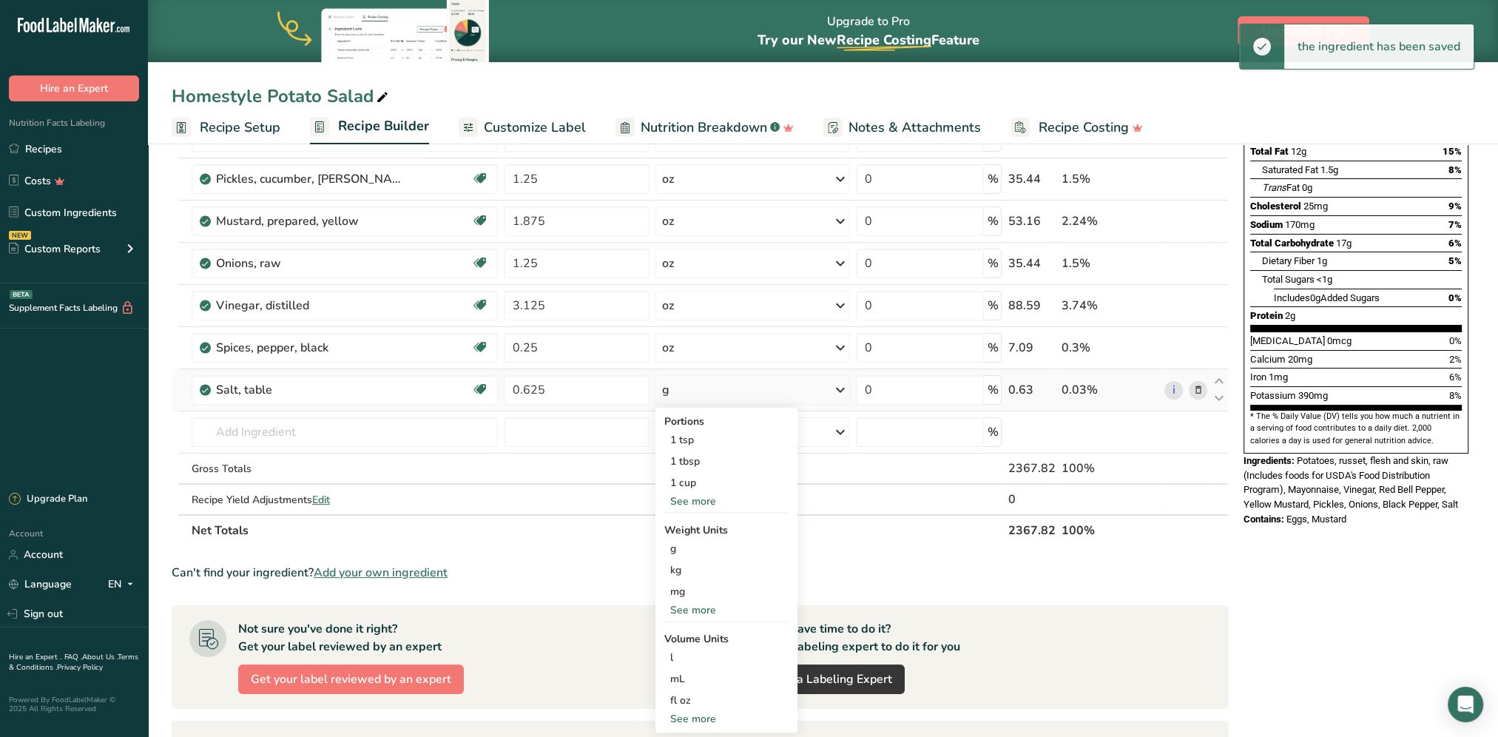
click at [694, 594] on div "See more" at bounding box center [726, 610] width 124 height 16
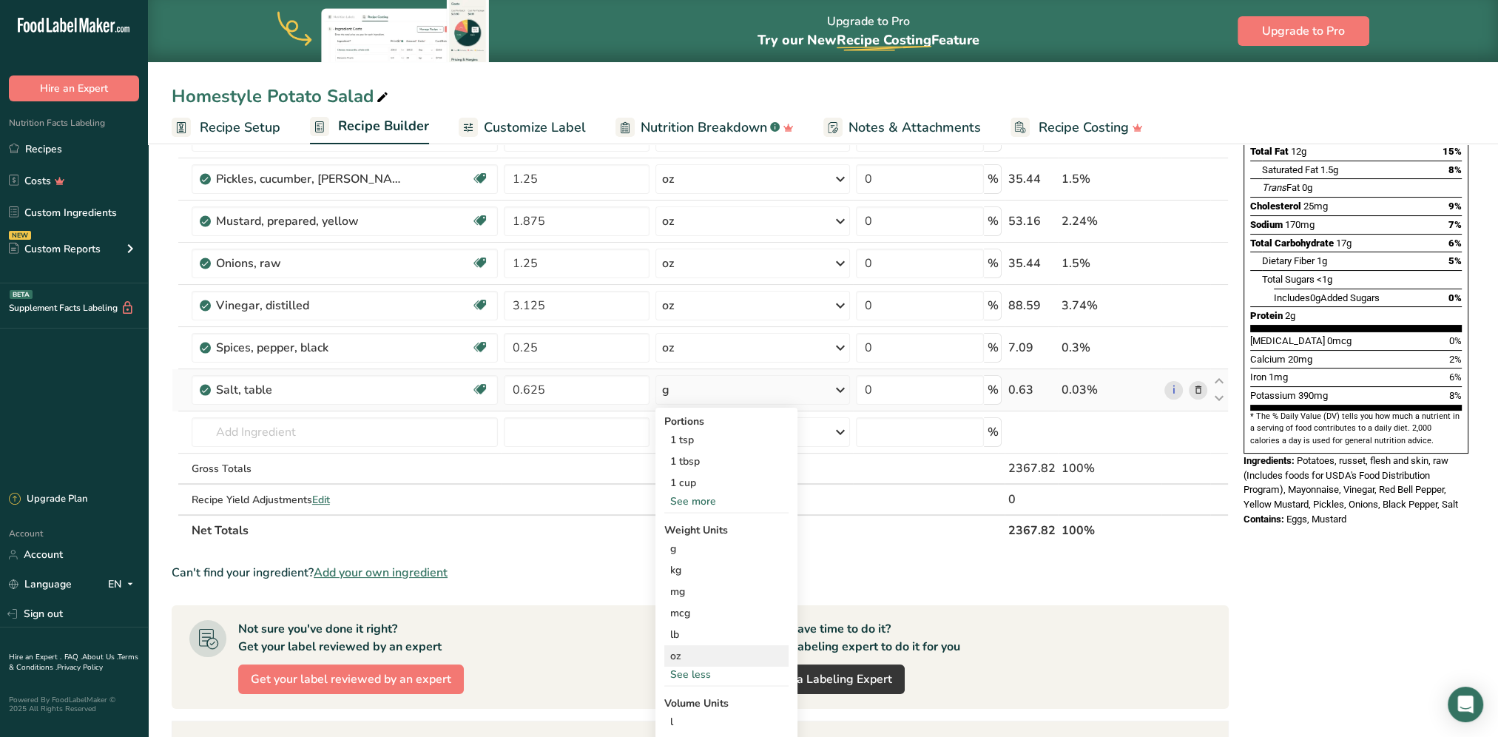
click at [675, 594] on div "oz" at bounding box center [726, 655] width 124 height 21
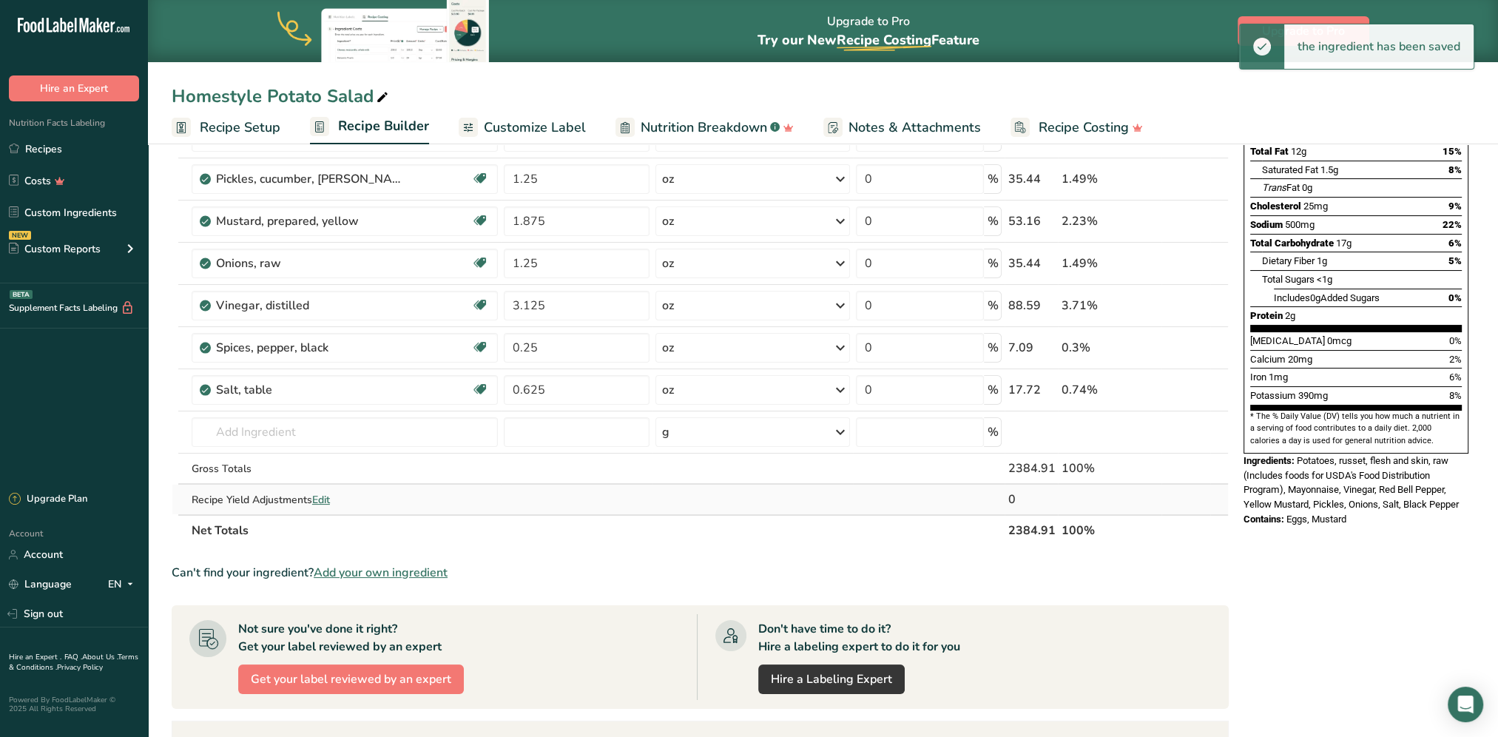
scroll to position [0, 0]
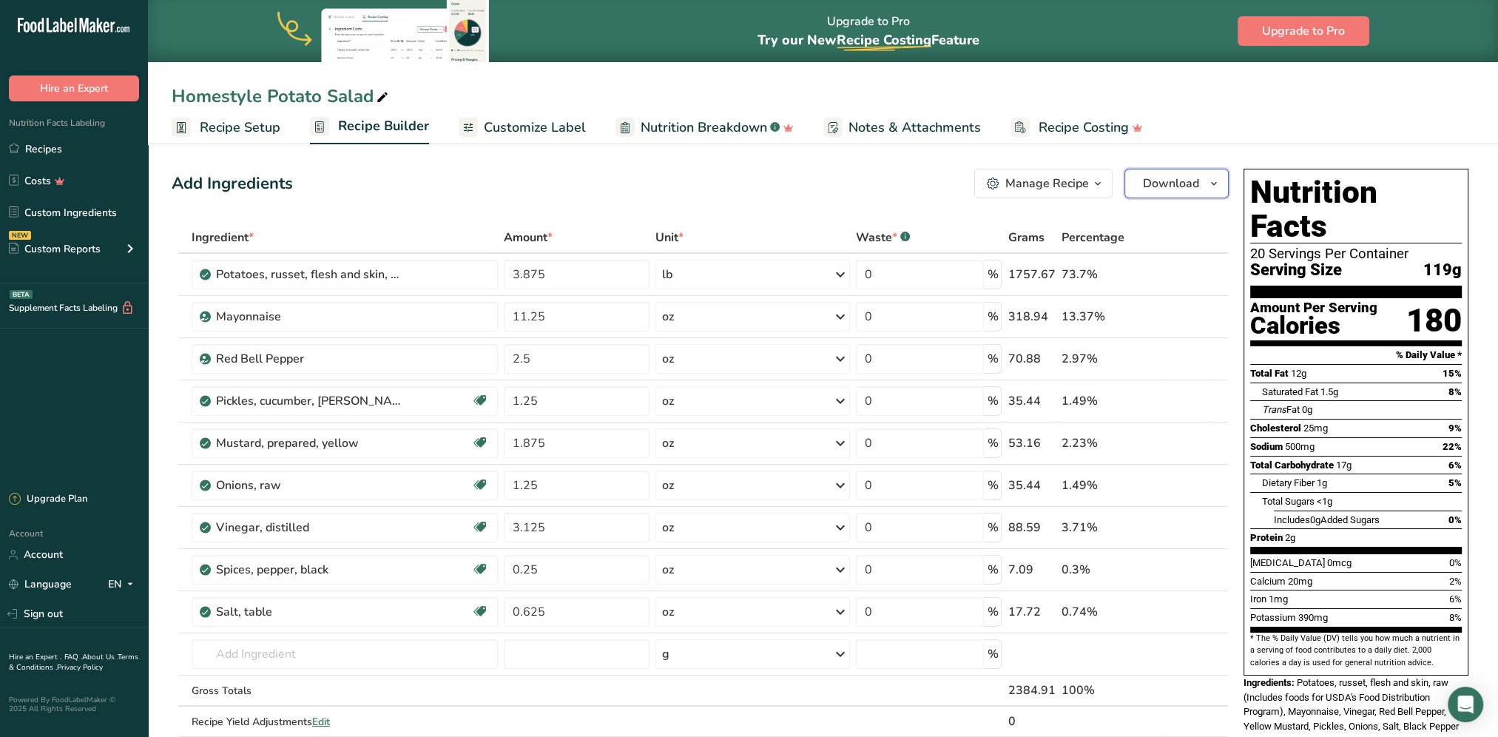
click at [1118, 182] on span "Download" at bounding box center [1171, 184] width 56 height 18
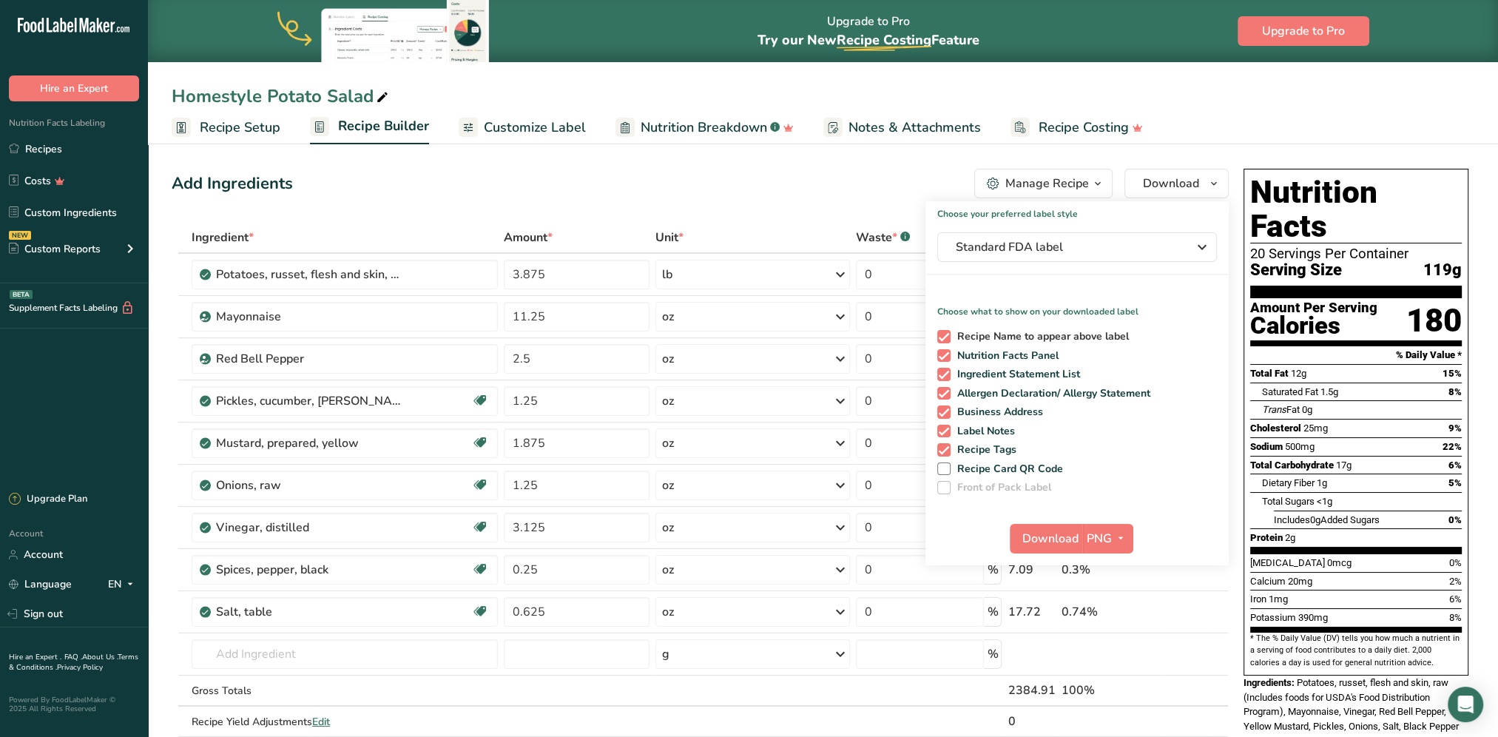
click at [947, 333] on span at bounding box center [943, 336] width 13 height 13
click at [947, 333] on input "Recipe Name to appear above label" at bounding box center [942, 336] width 10 height 10
checkbox input "false"
click at [941, 351] on span at bounding box center [943, 355] width 13 height 13
click at [941, 351] on input "Nutrition Facts Panel" at bounding box center [942, 356] width 10 height 10
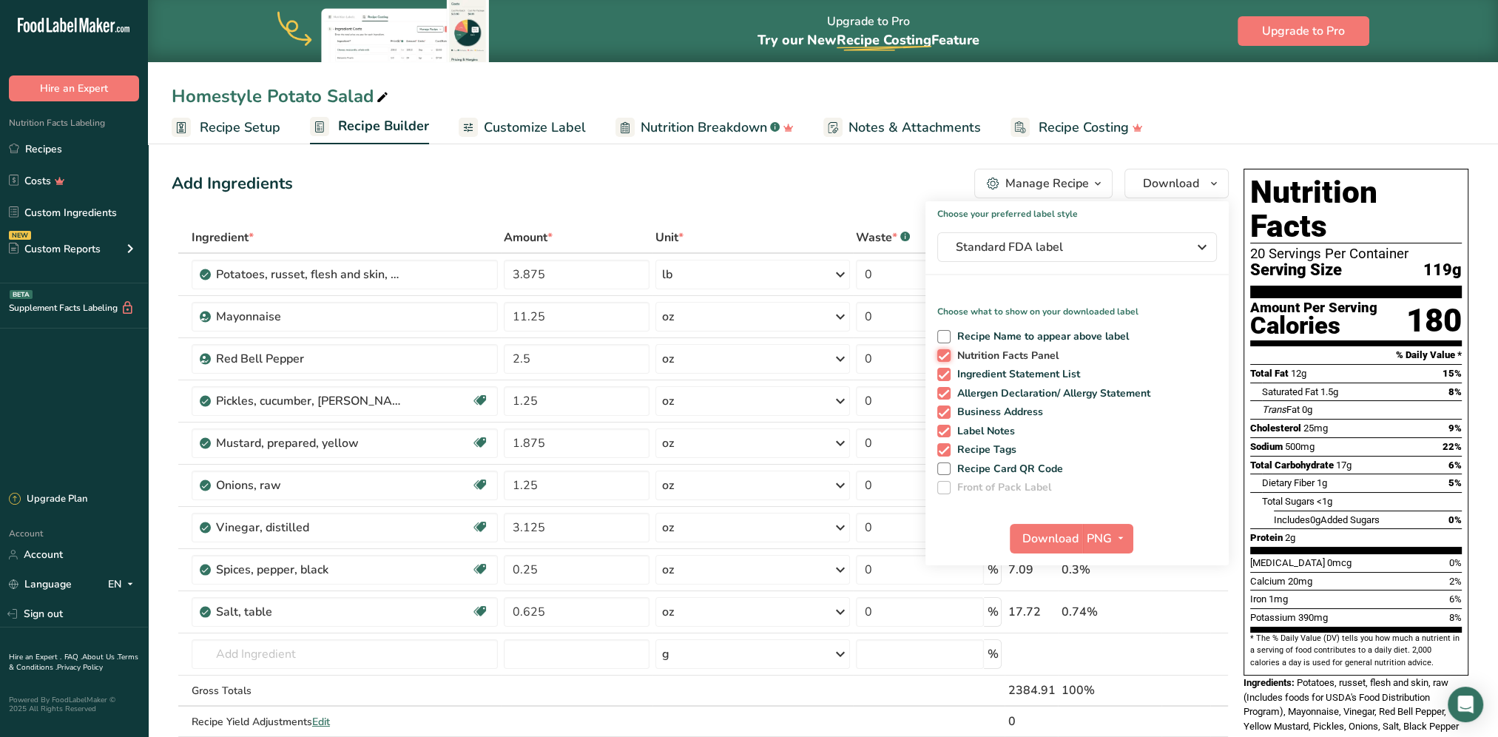
checkbox input "false"
click at [940, 370] on span at bounding box center [943, 374] width 13 height 13
click at [940, 370] on input "Ingredient Statement List" at bounding box center [942, 374] width 10 height 10
checkbox input "false"
click at [941, 398] on span at bounding box center [943, 393] width 13 height 13
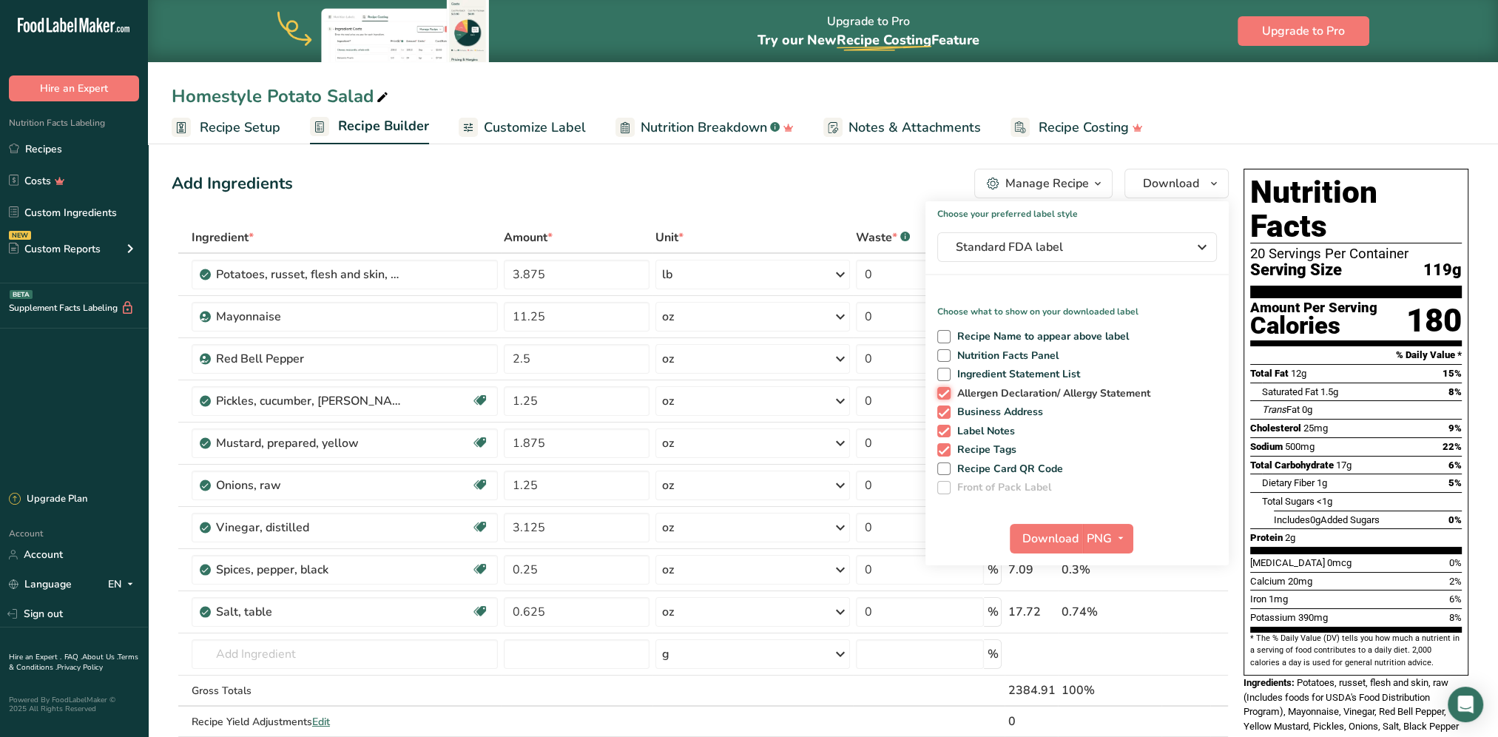
click at [941, 398] on input "Allergen Declaration/ Allergy Statement" at bounding box center [942, 393] width 10 height 10
checkbox input "false"
click at [942, 410] on span at bounding box center [943, 411] width 13 height 13
click at [942, 410] on input "Business Address" at bounding box center [942, 412] width 10 height 10
checkbox input "false"
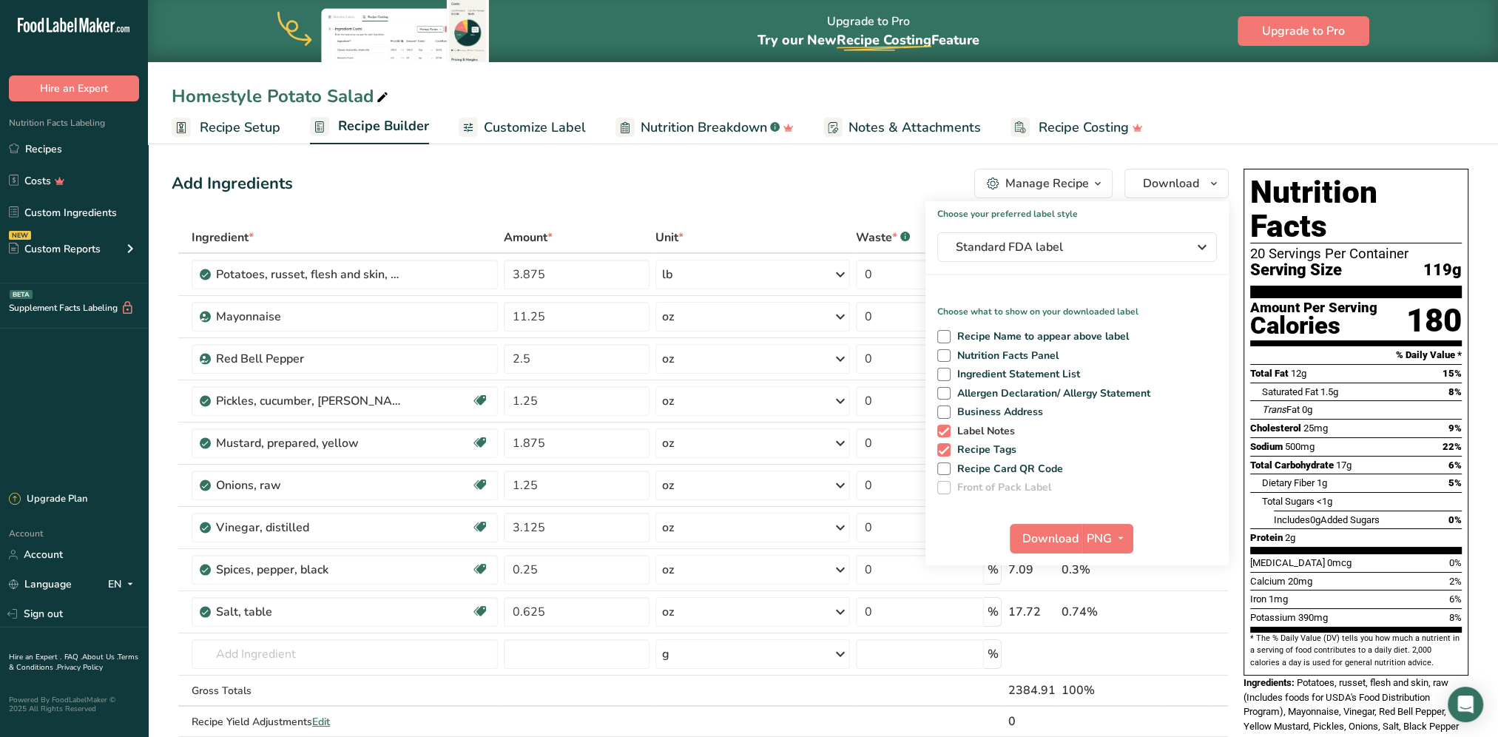
click at [942, 429] on span at bounding box center [943, 431] width 13 height 13
click at [942, 429] on input "Label Notes" at bounding box center [942, 431] width 10 height 10
checkbox input "false"
click at [939, 448] on span at bounding box center [943, 449] width 13 height 13
click at [939, 448] on input "Recipe Tags" at bounding box center [942, 450] width 10 height 10
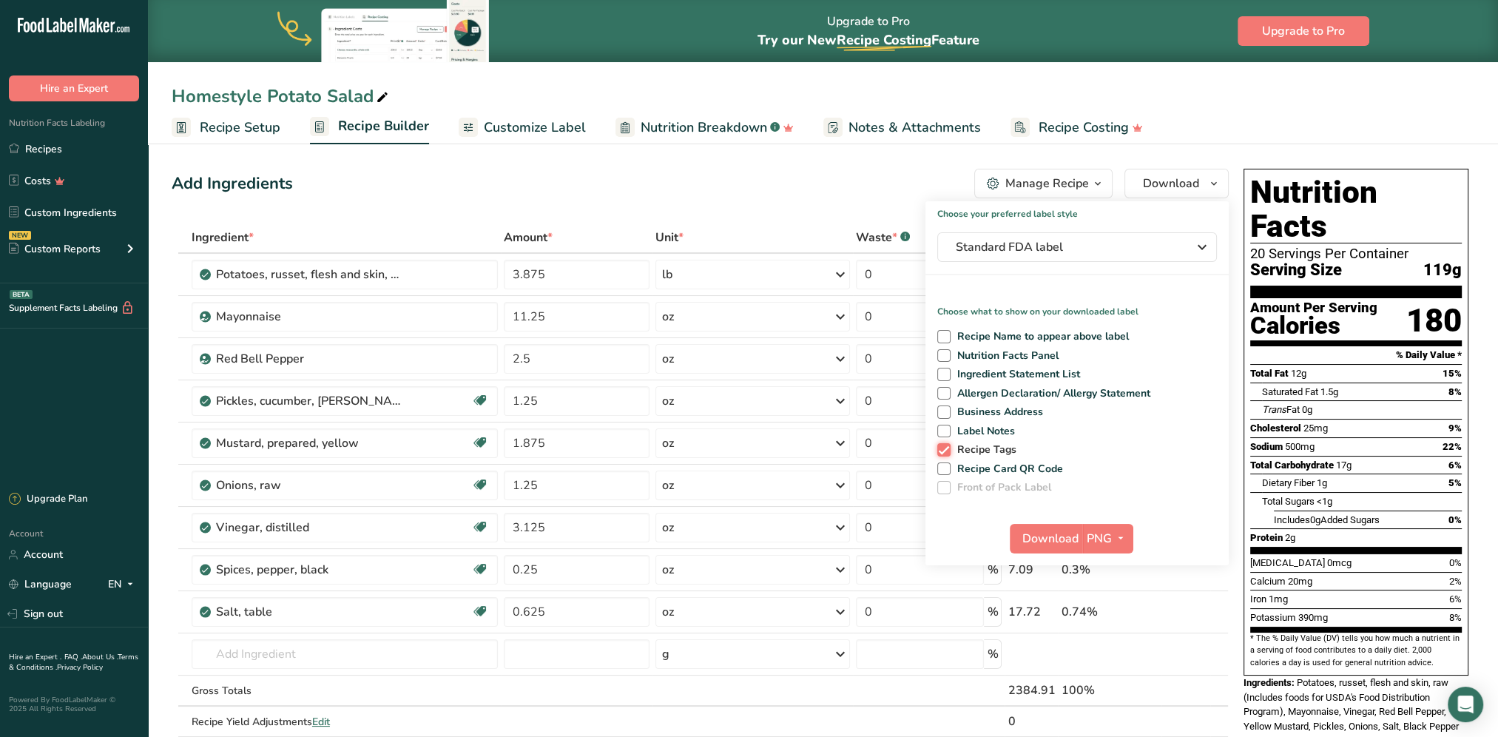
checkbox input "false"
click at [944, 352] on span at bounding box center [943, 355] width 13 height 13
click at [944, 352] on input "Nutrition Facts Panel" at bounding box center [942, 356] width 10 height 10
checkbox input "true"
click at [1050, 534] on span "Download" at bounding box center [1050, 539] width 56 height 18
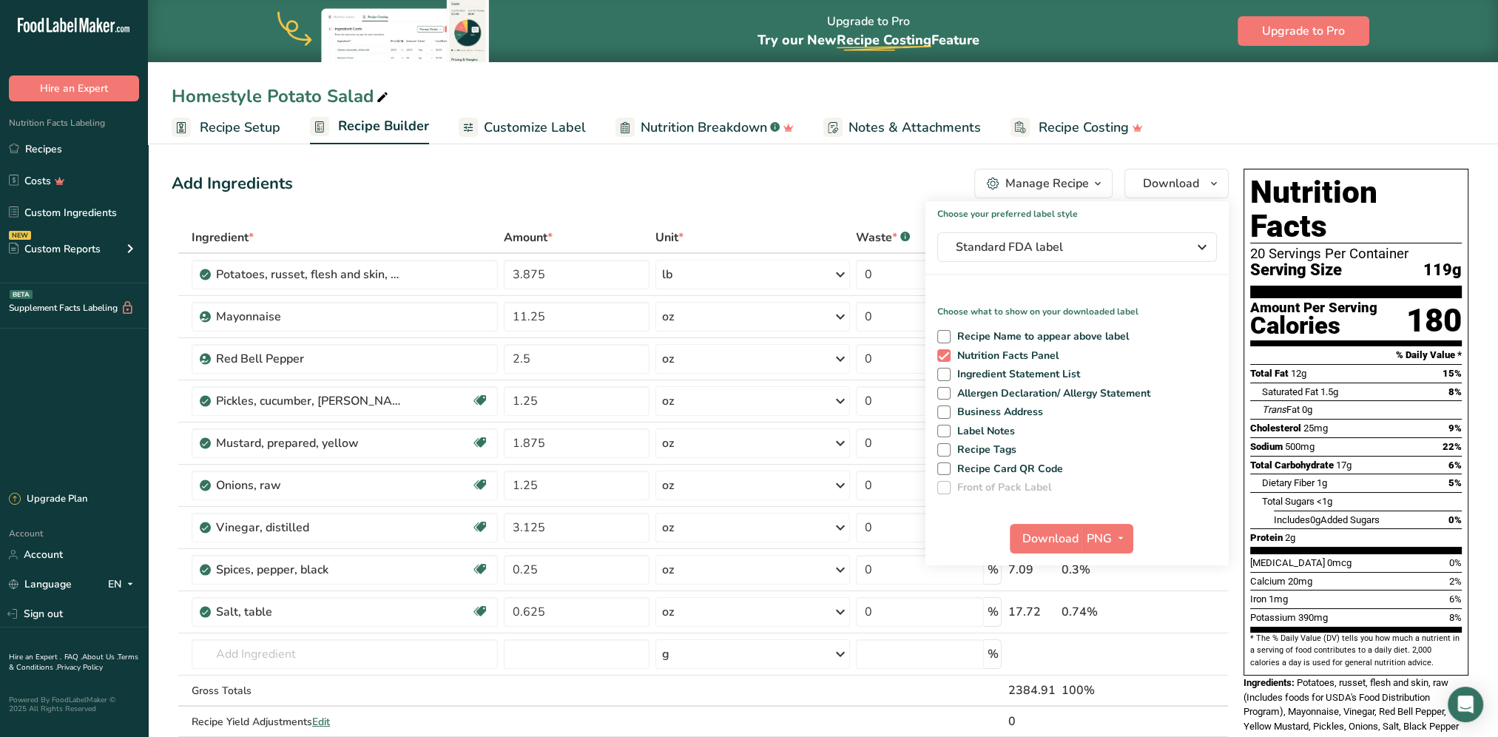
click at [764, 195] on div "Add Ingredients Manage Recipe Delete Recipe Duplicate Recipe Scale Recipe Save …" at bounding box center [700, 184] width 1057 height 30
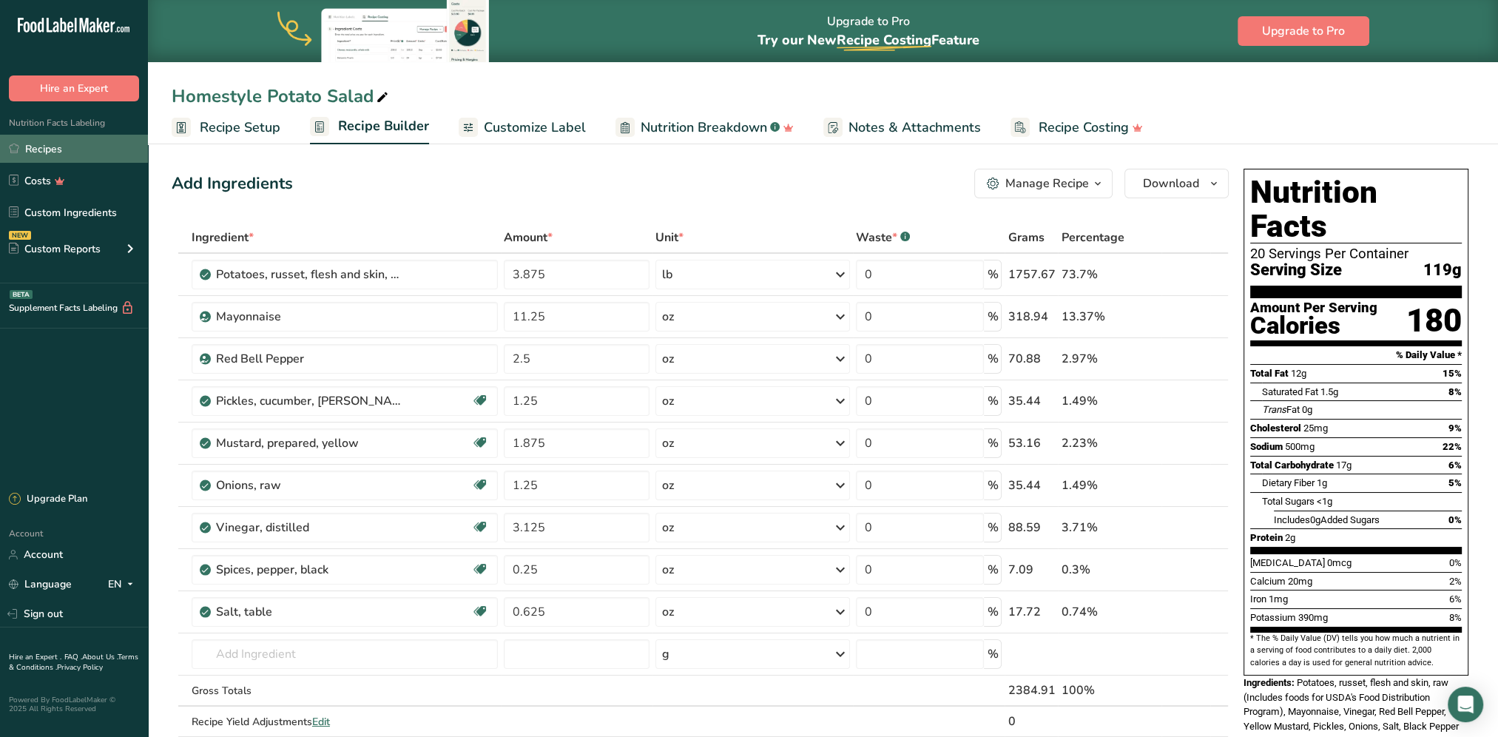
click at [33, 142] on link "Recipes" at bounding box center [74, 149] width 148 height 28
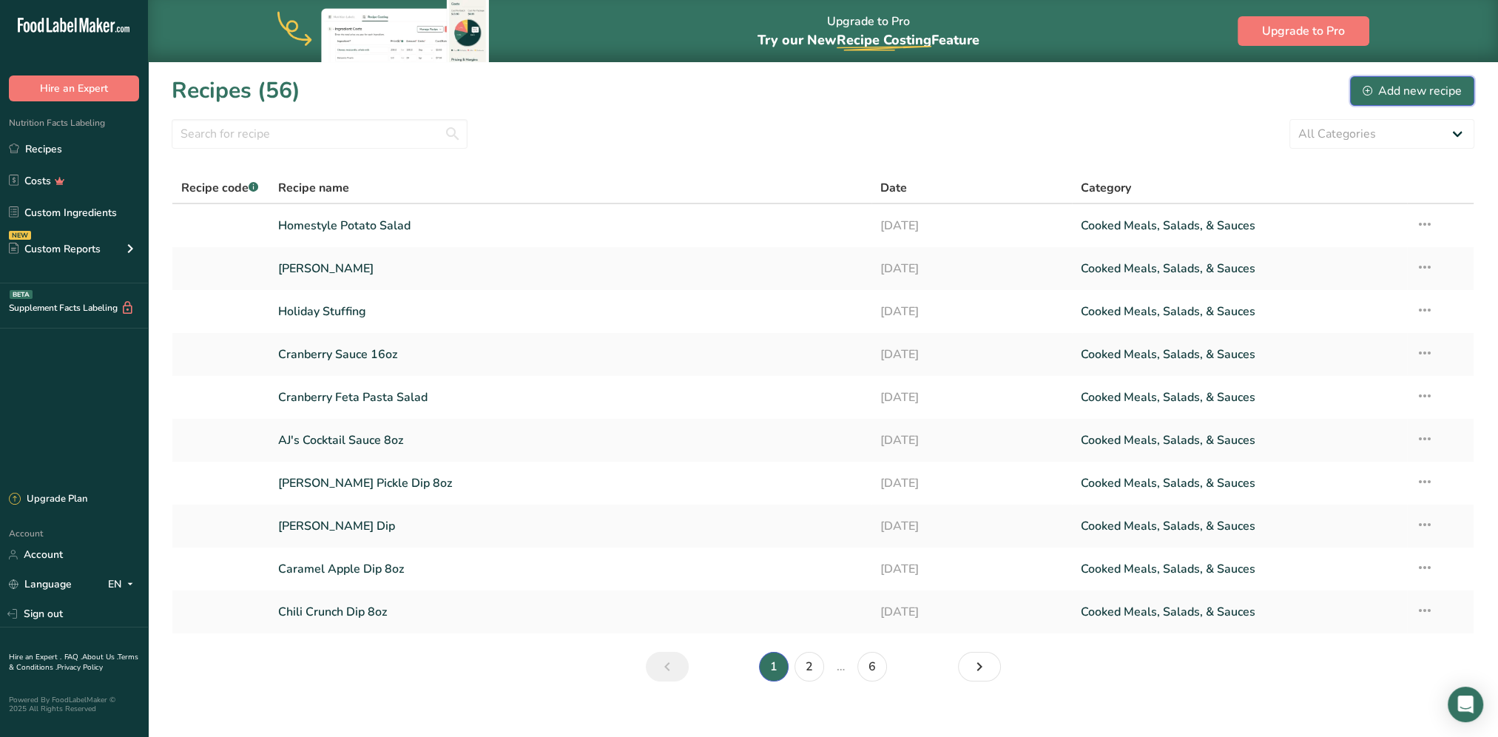
click at [1118, 92] on div "Add new recipe" at bounding box center [1411, 91] width 99 height 18
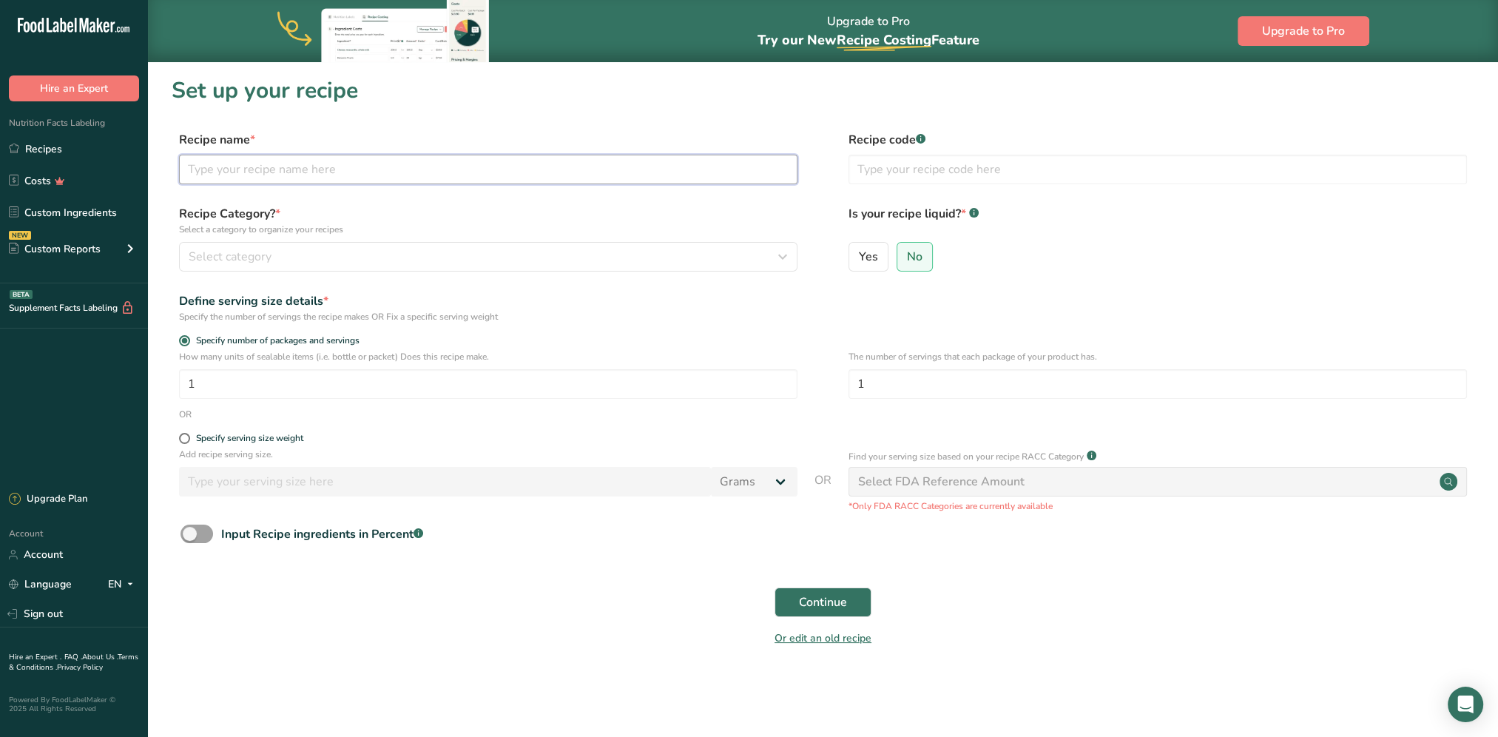
click at [322, 172] on input "text" at bounding box center [488, 170] width 618 height 30
type input "Red Potato Salad with Bacon"
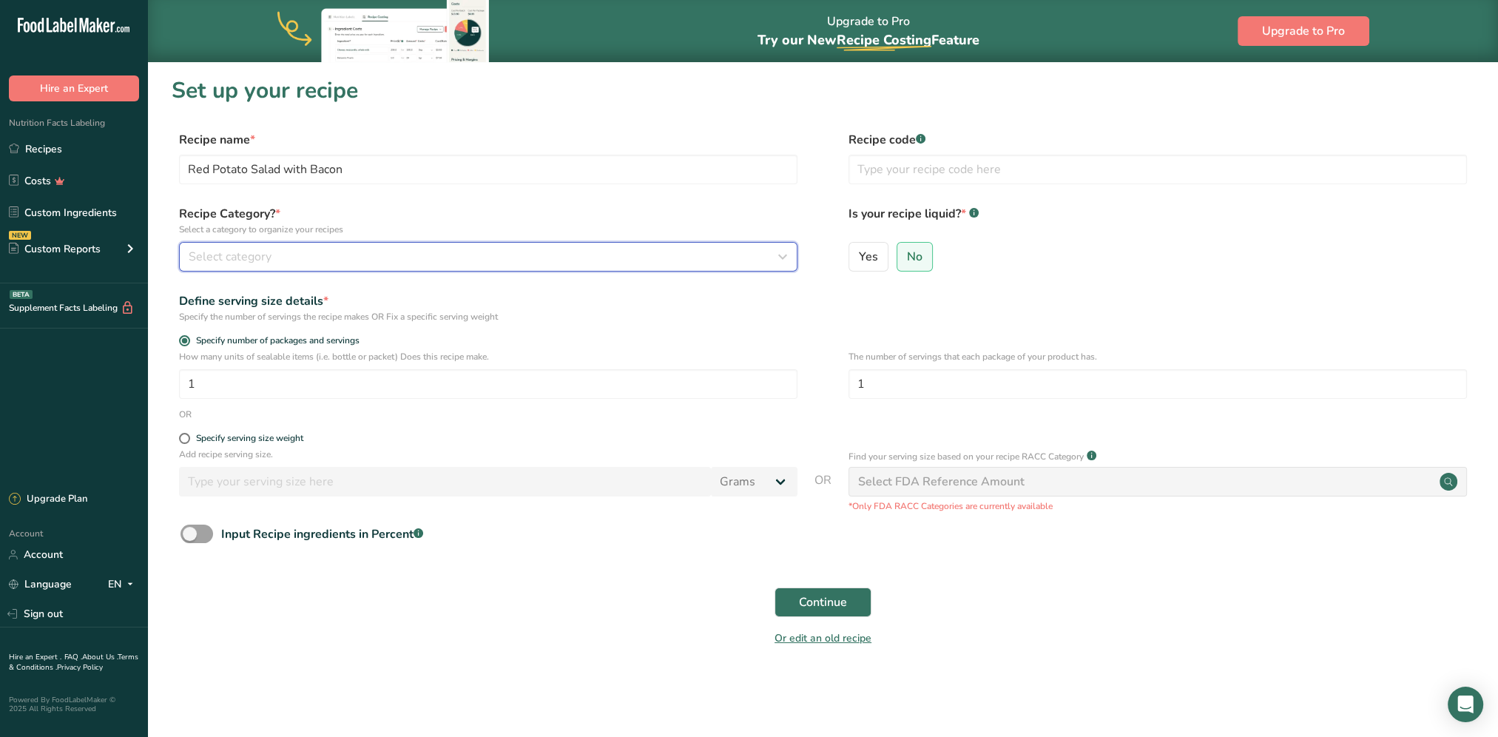
click at [519, 258] on div "Select category" at bounding box center [484, 257] width 590 height 18
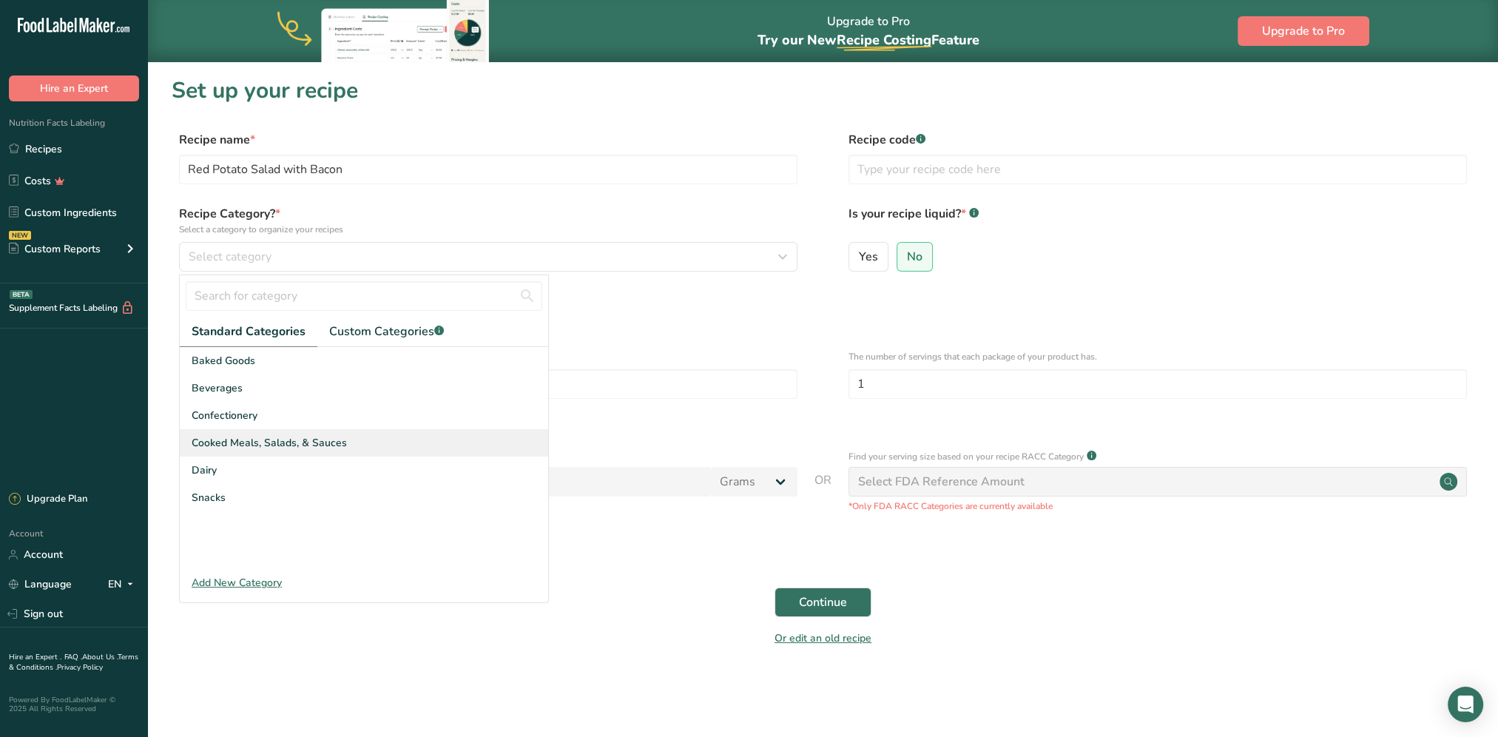
click at [302, 446] on span "Cooked Meals, Salads, & Sauces" at bounding box center [269, 443] width 155 height 16
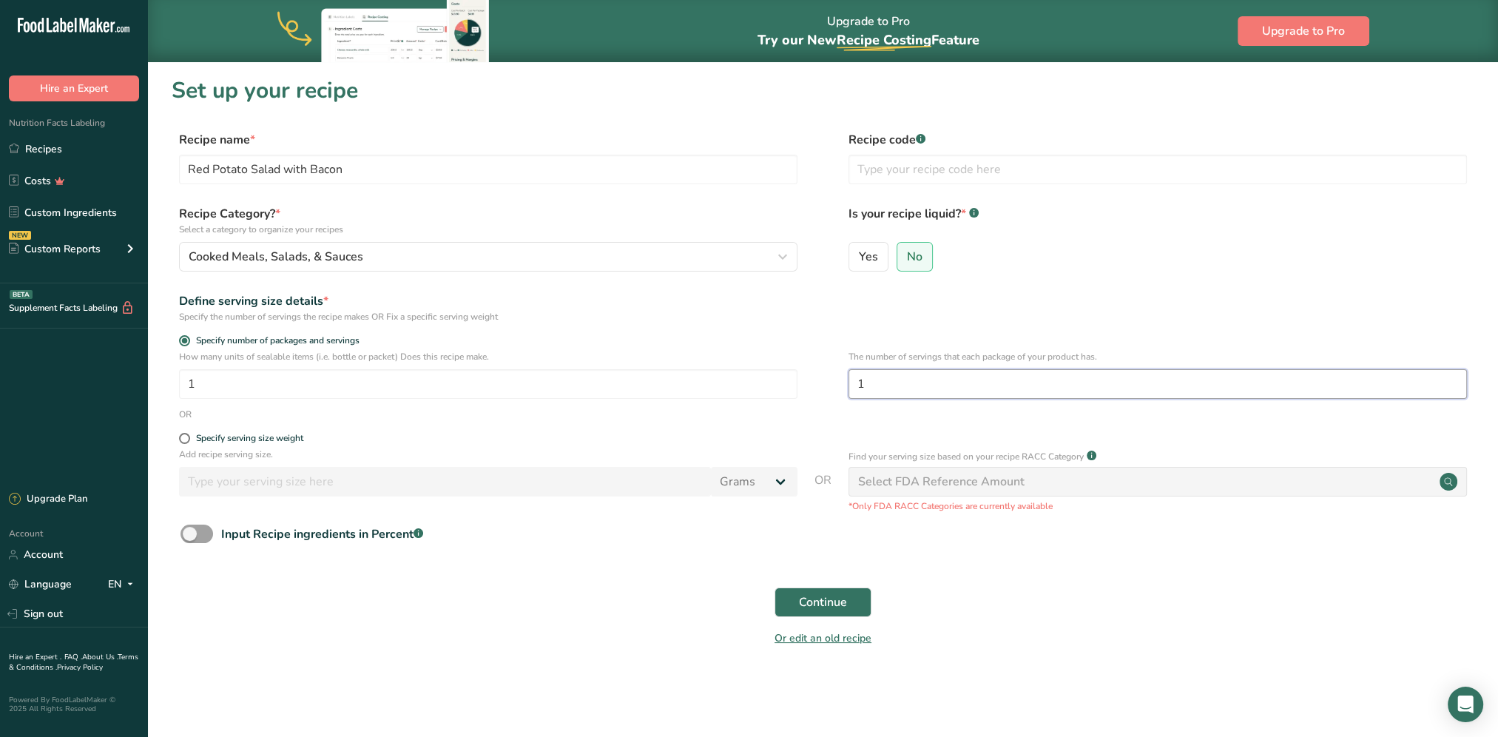
click at [876, 388] on input "1" at bounding box center [1157, 384] width 618 height 30
type input "20"
click at [967, 582] on div "Continue" at bounding box center [823, 601] width 1302 height 47
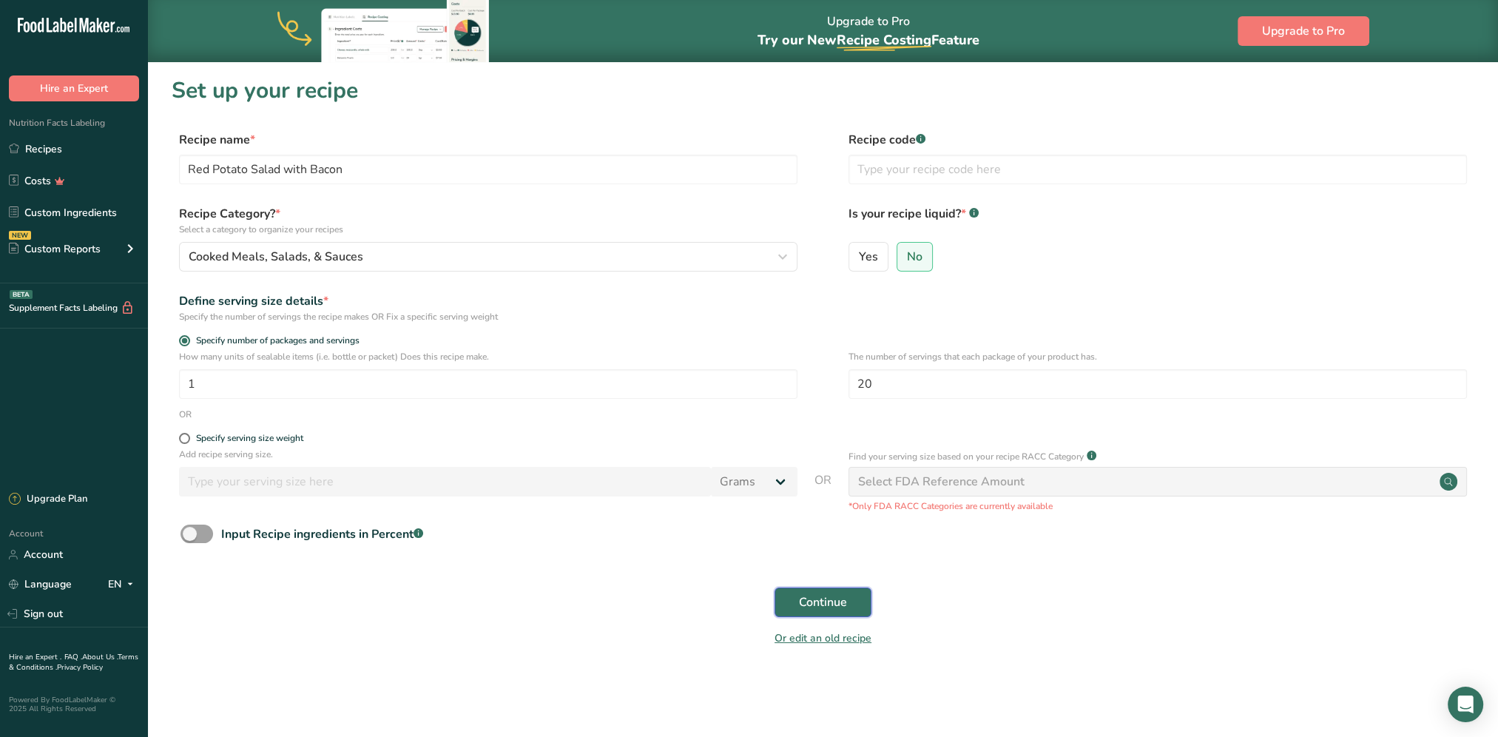
click at [836, 594] on span "Continue" at bounding box center [823, 602] width 48 height 18
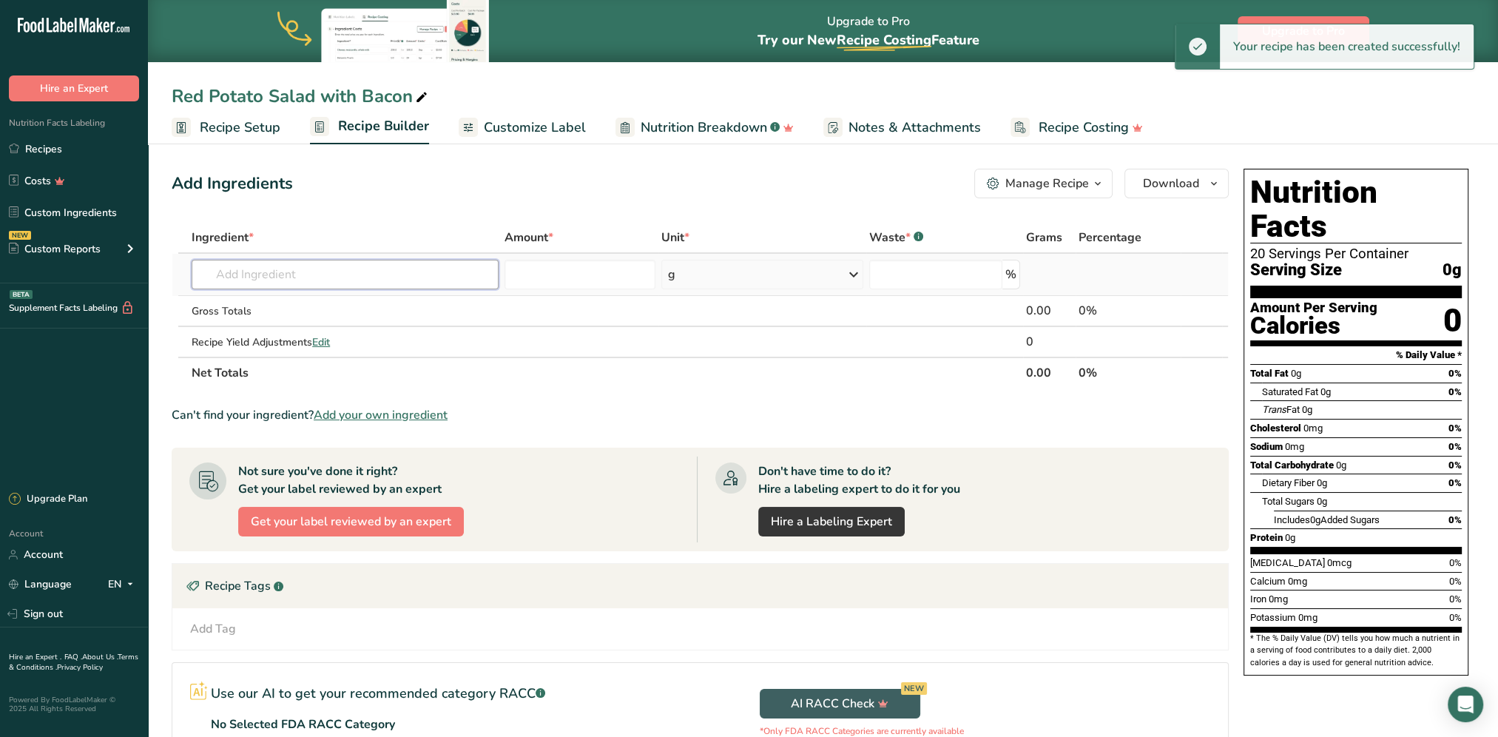
click at [283, 284] on input "text" at bounding box center [345, 275] width 307 height 30
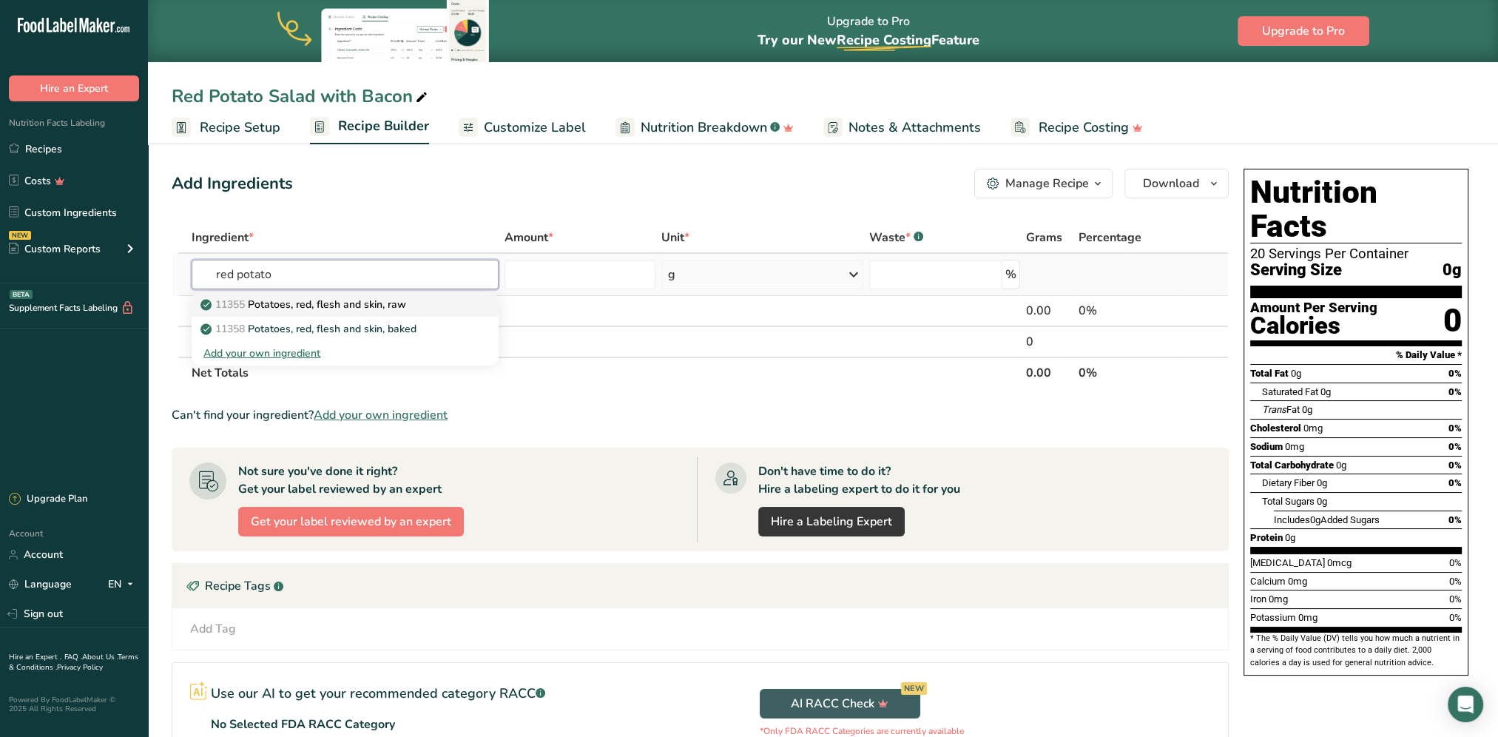
type input "red potato"
click at [303, 292] on link "11355 Potatoes, red, flesh and skin, raw" at bounding box center [345, 304] width 307 height 24
type input "Potatoes, red, flesh and skin, raw"
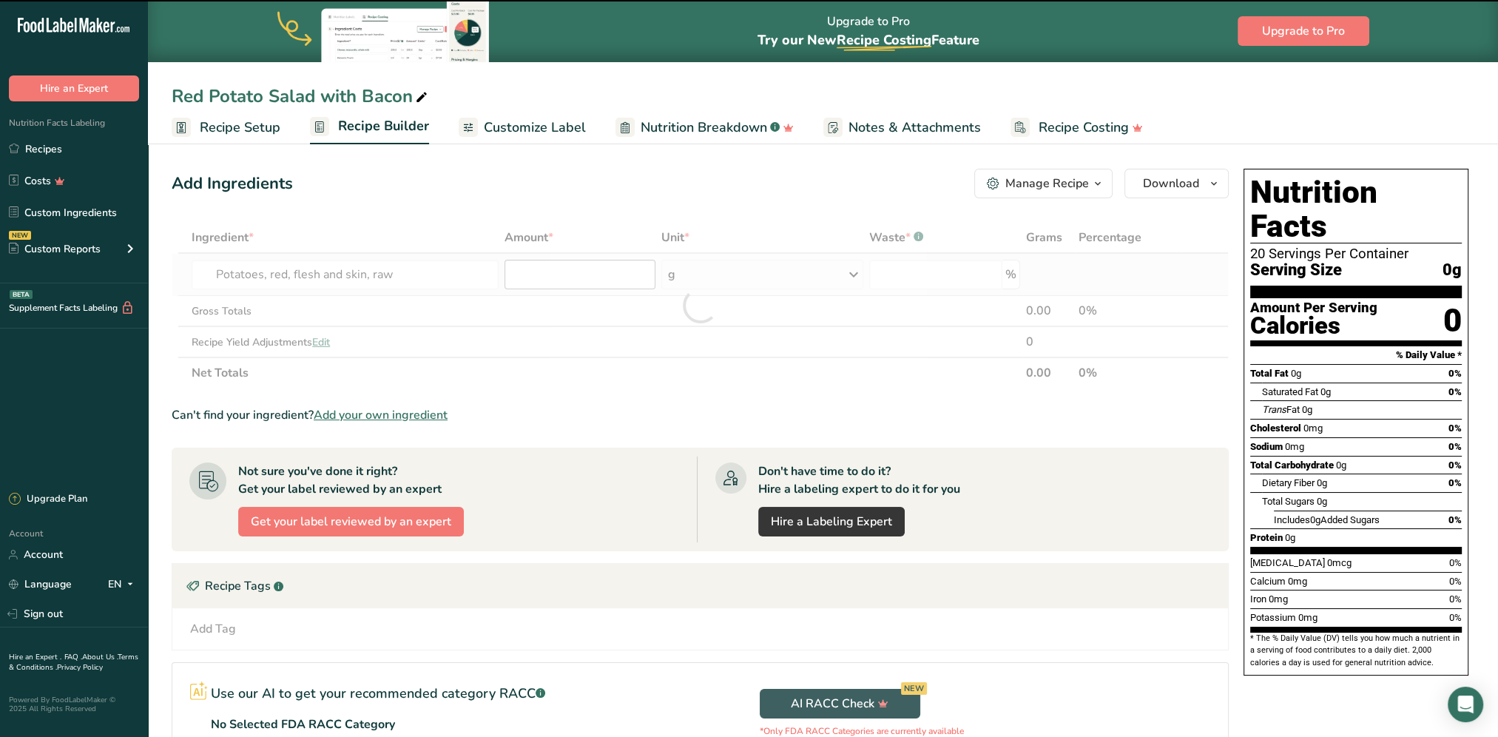
type input "0"
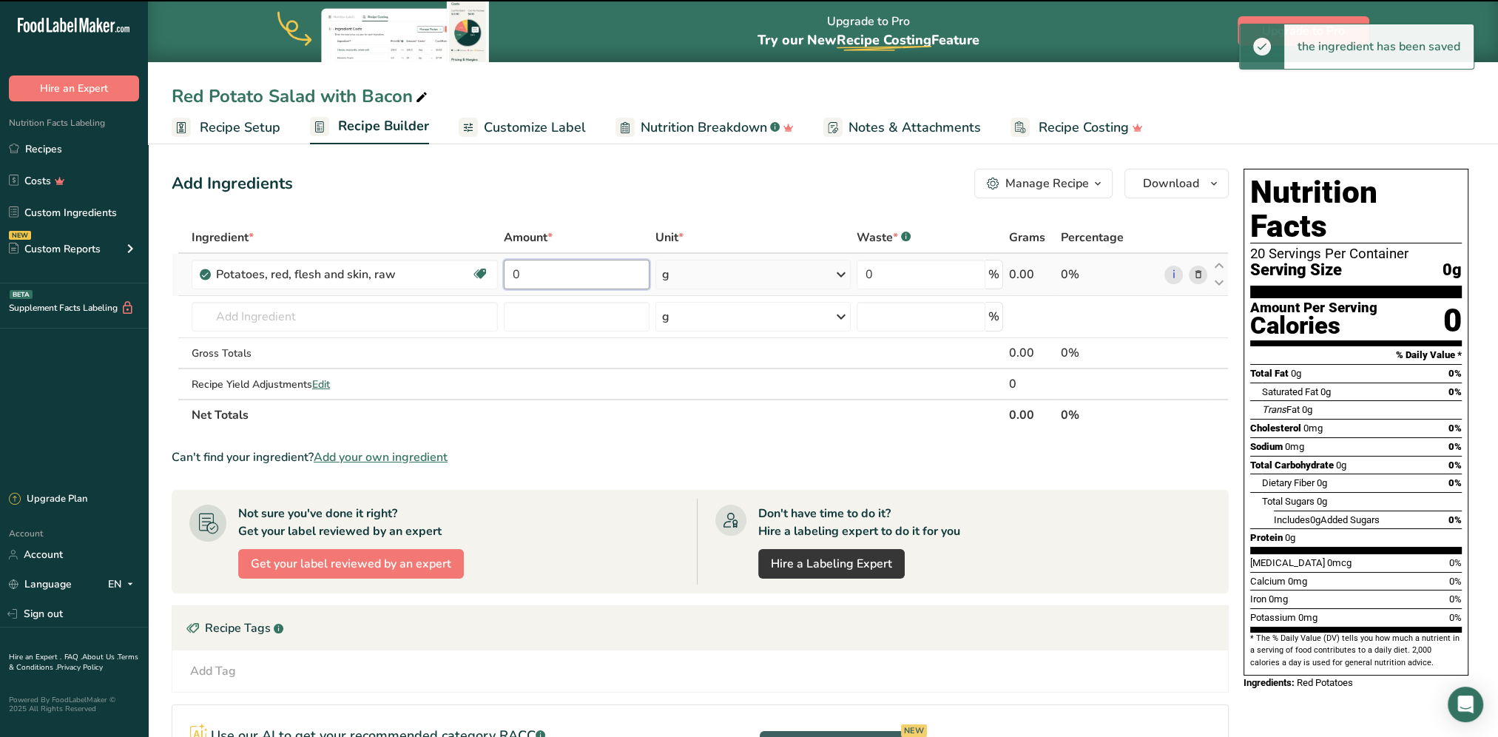
click at [574, 274] on input "0" at bounding box center [577, 275] width 146 height 30
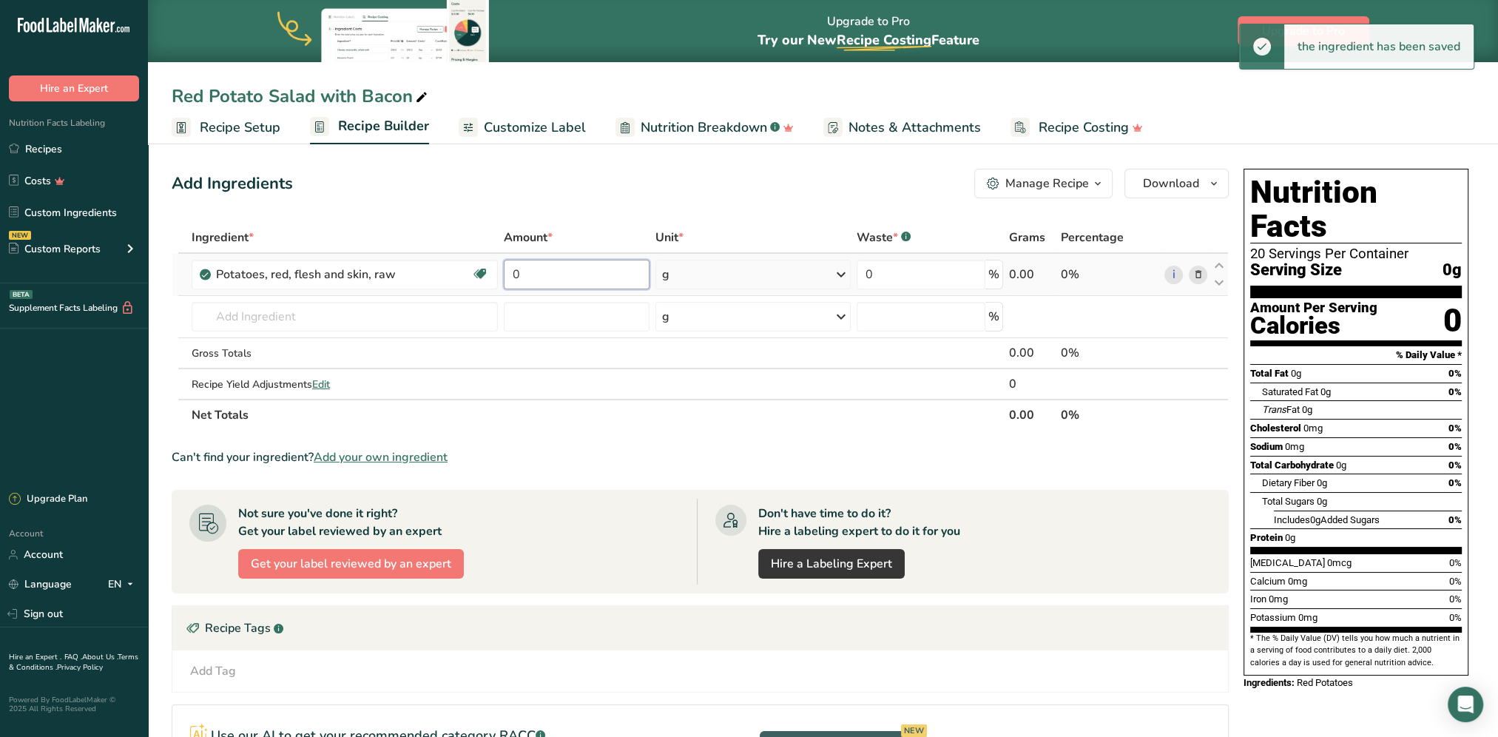
click at [574, 274] on input "0" at bounding box center [577, 275] width 146 height 30
click at [574, 273] on input "0" at bounding box center [577, 275] width 146 height 30
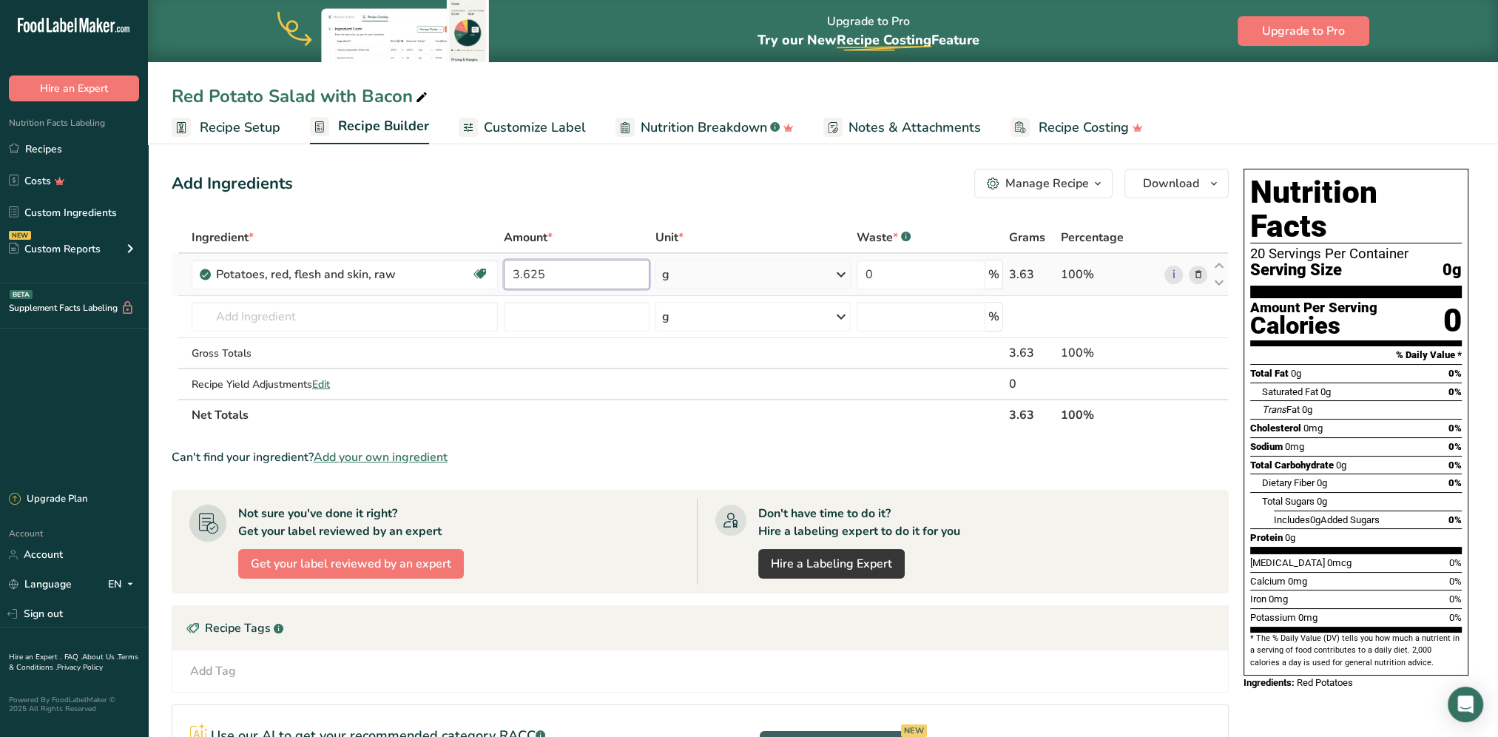
type input "3.625"
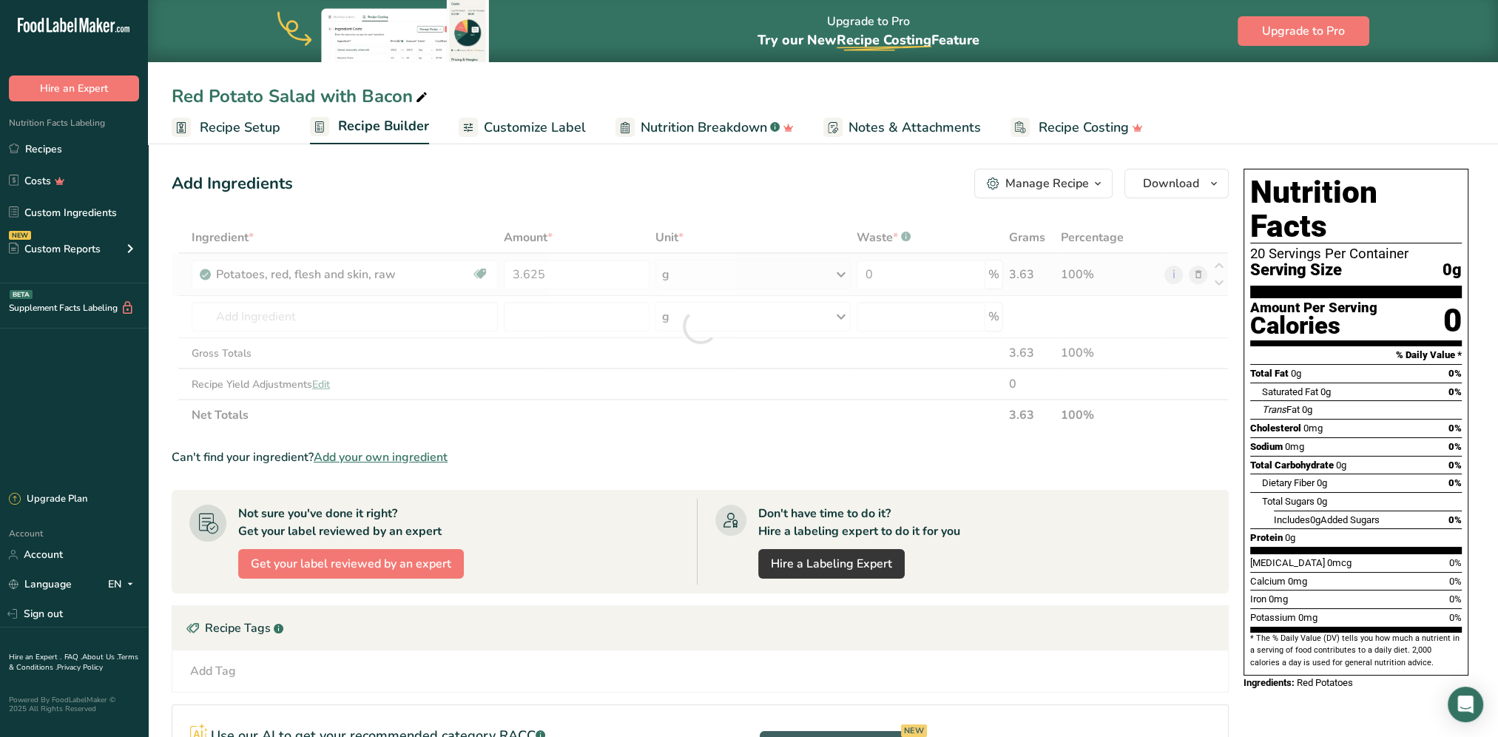
click at [710, 274] on div "Ingredient * Amount * Unit * Waste * .a-a{fill:#347362;}.b-a{fill:#fff;} Grams …" at bounding box center [700, 326] width 1057 height 209
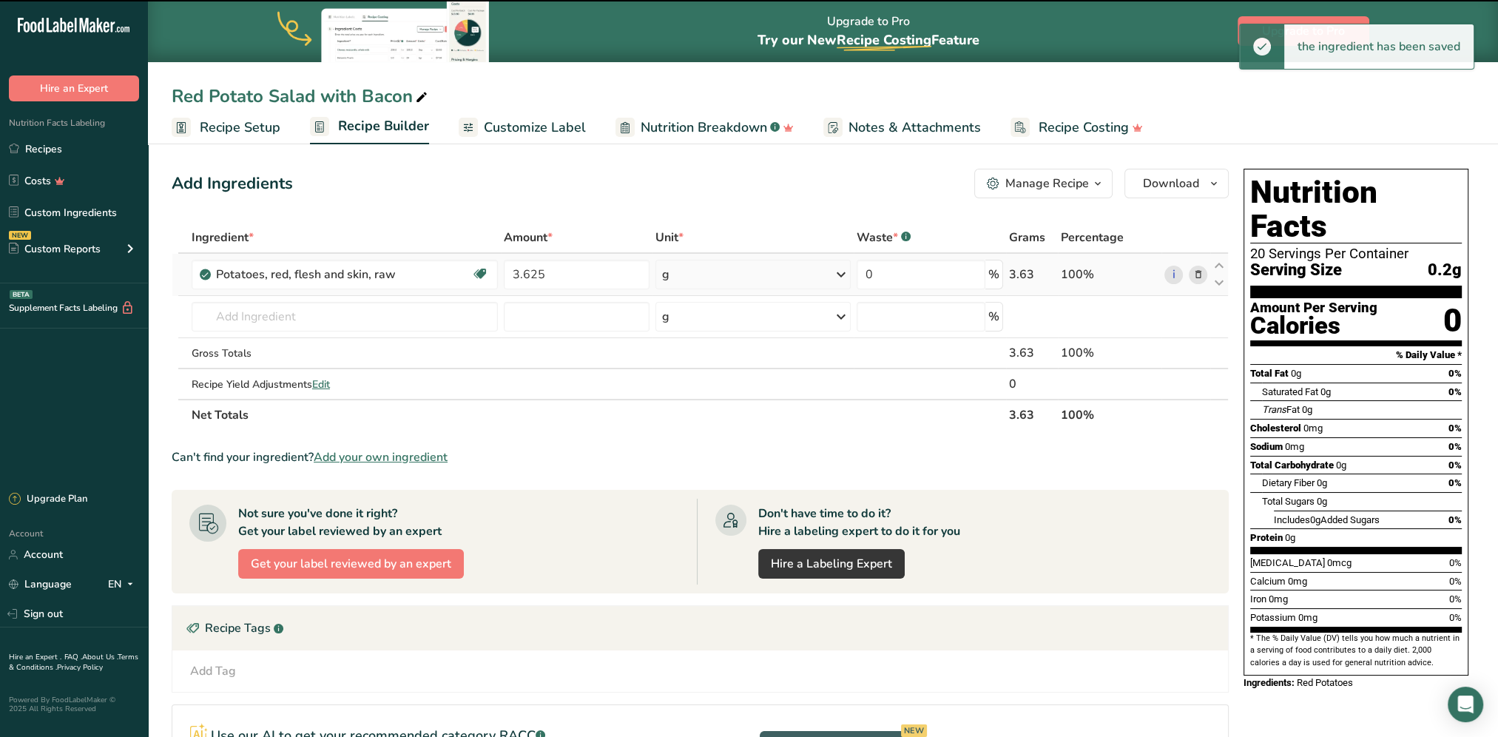
click at [710, 274] on div "g" at bounding box center [752, 275] width 195 height 30
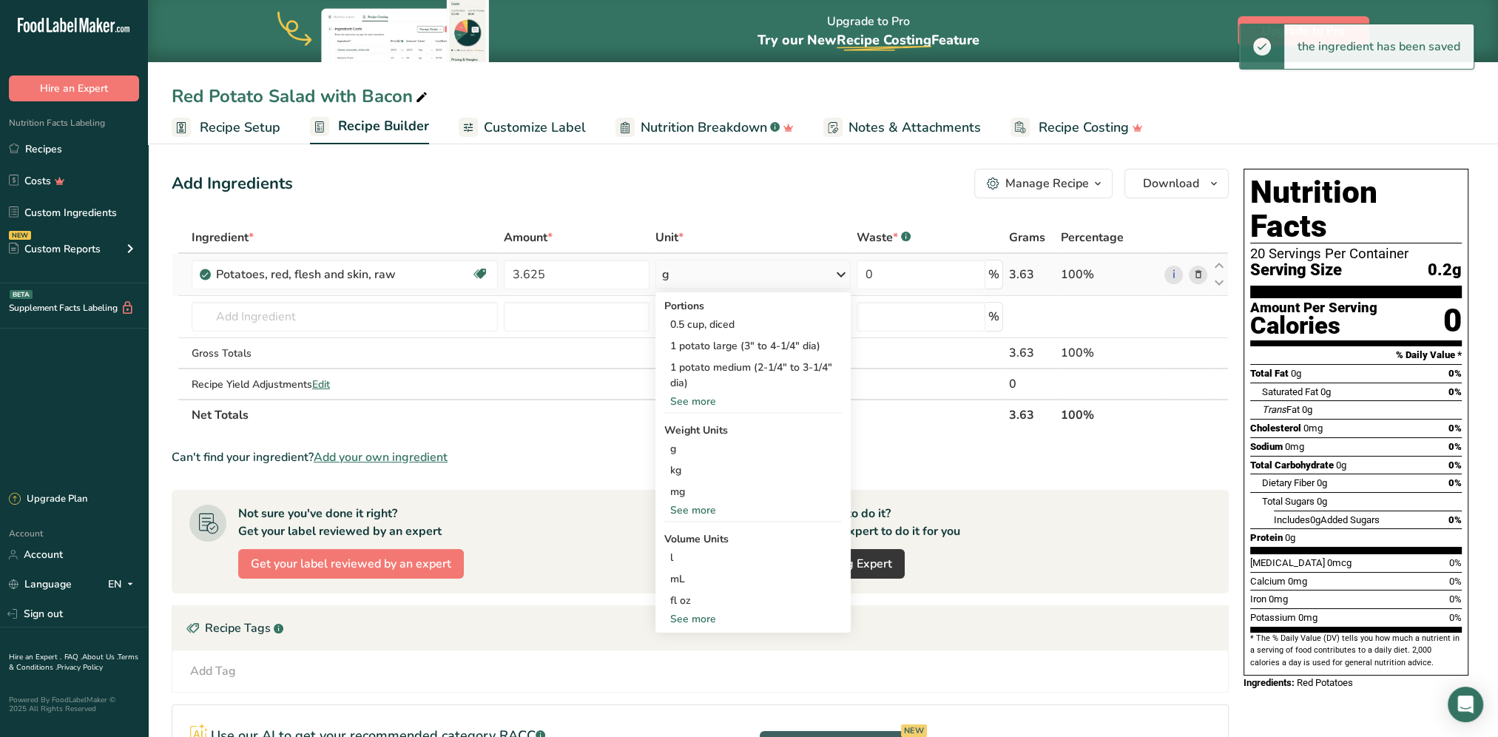
click at [707, 508] on div "See more" at bounding box center [752, 510] width 177 height 16
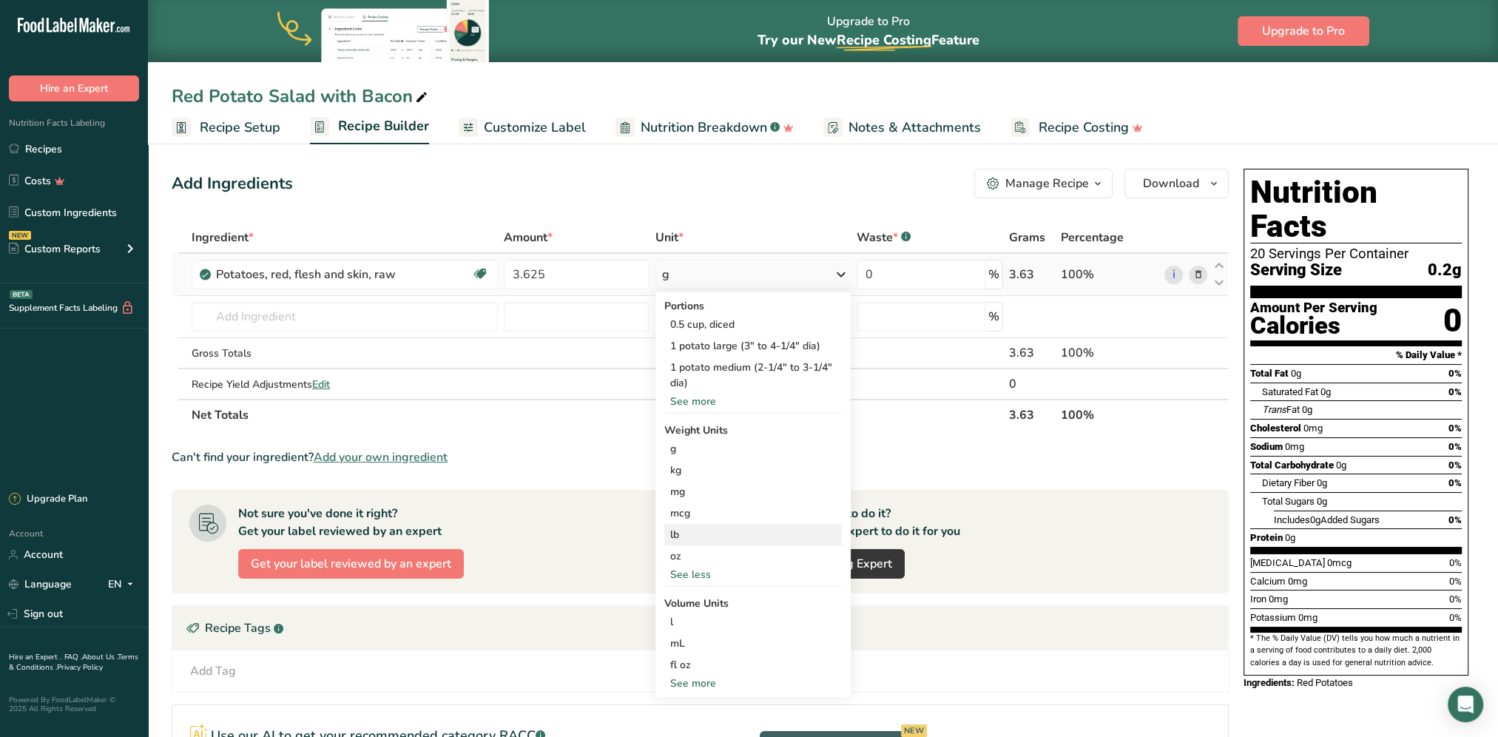
click at [680, 539] on div "lb" at bounding box center [752, 534] width 177 height 21
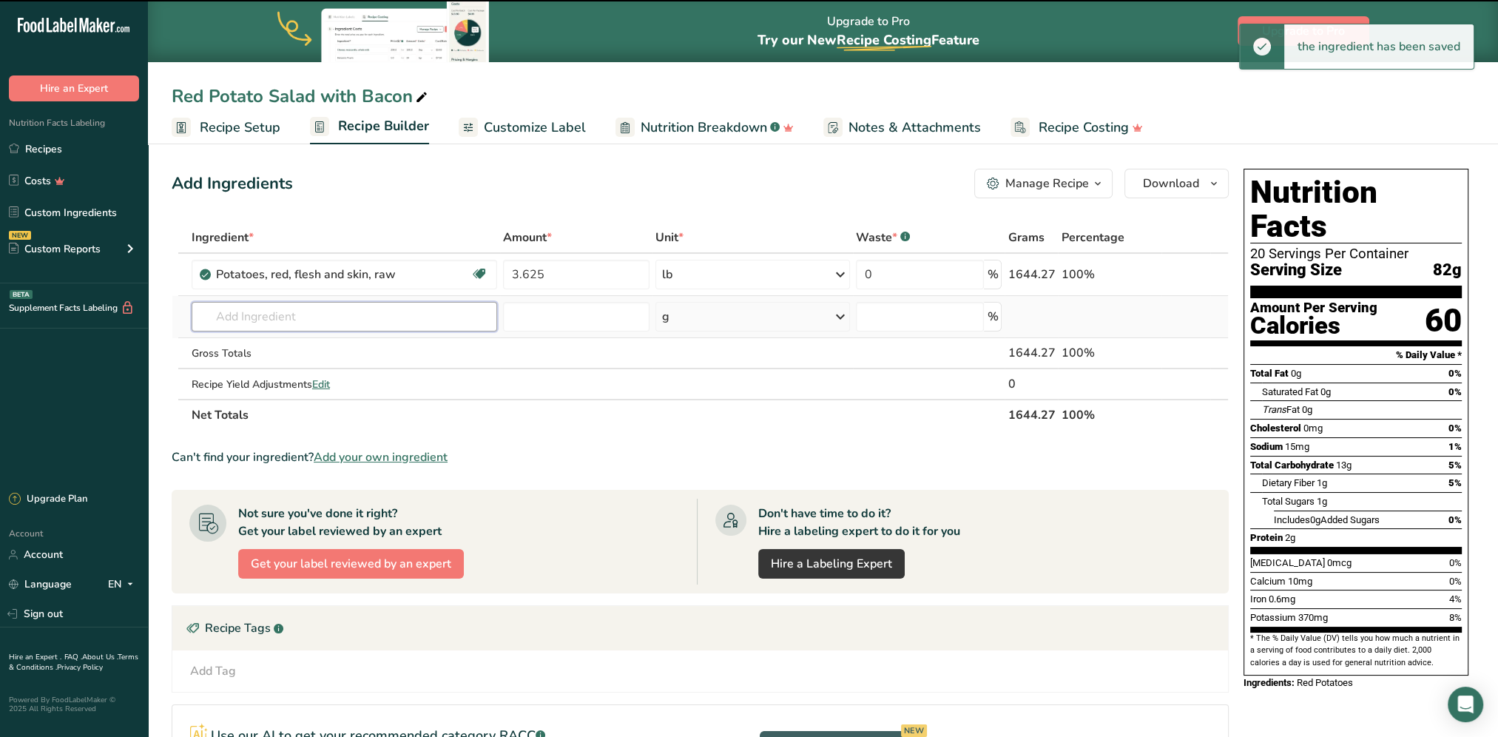
click at [287, 312] on input "text" at bounding box center [344, 317] width 305 height 30
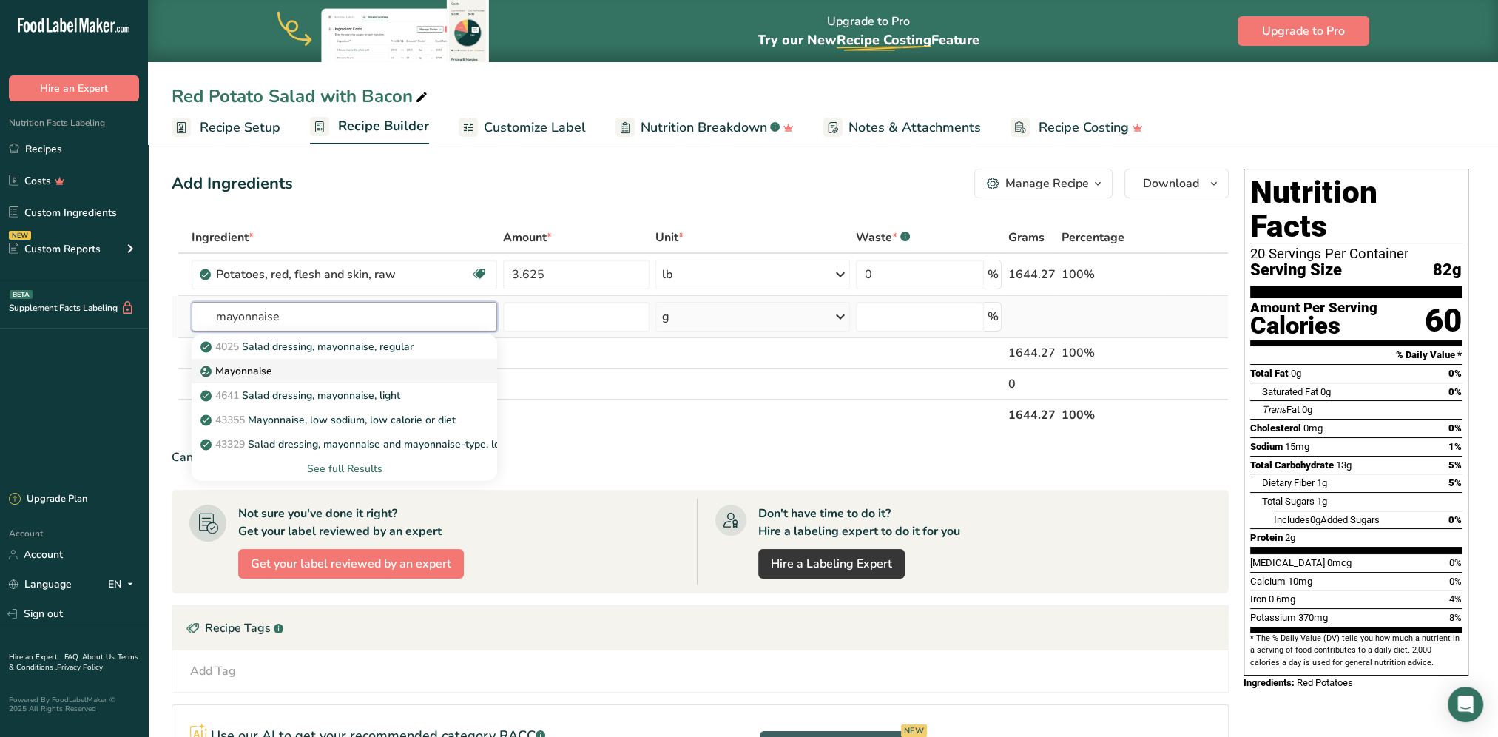
type input "mayonnaise"
click at [222, 370] on p "Mayonnaise" at bounding box center [237, 371] width 69 height 16
type input "Mayonnaise"
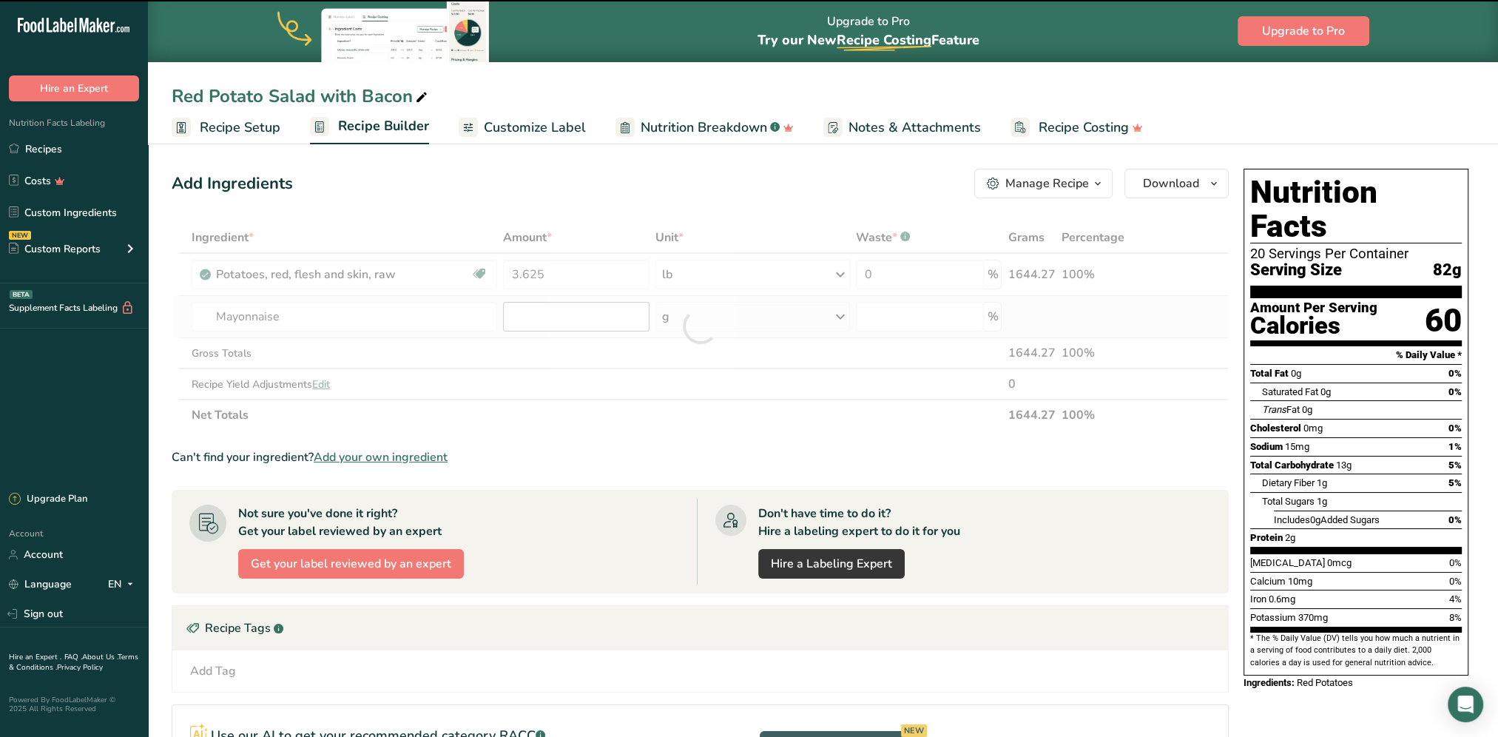
type input "0"
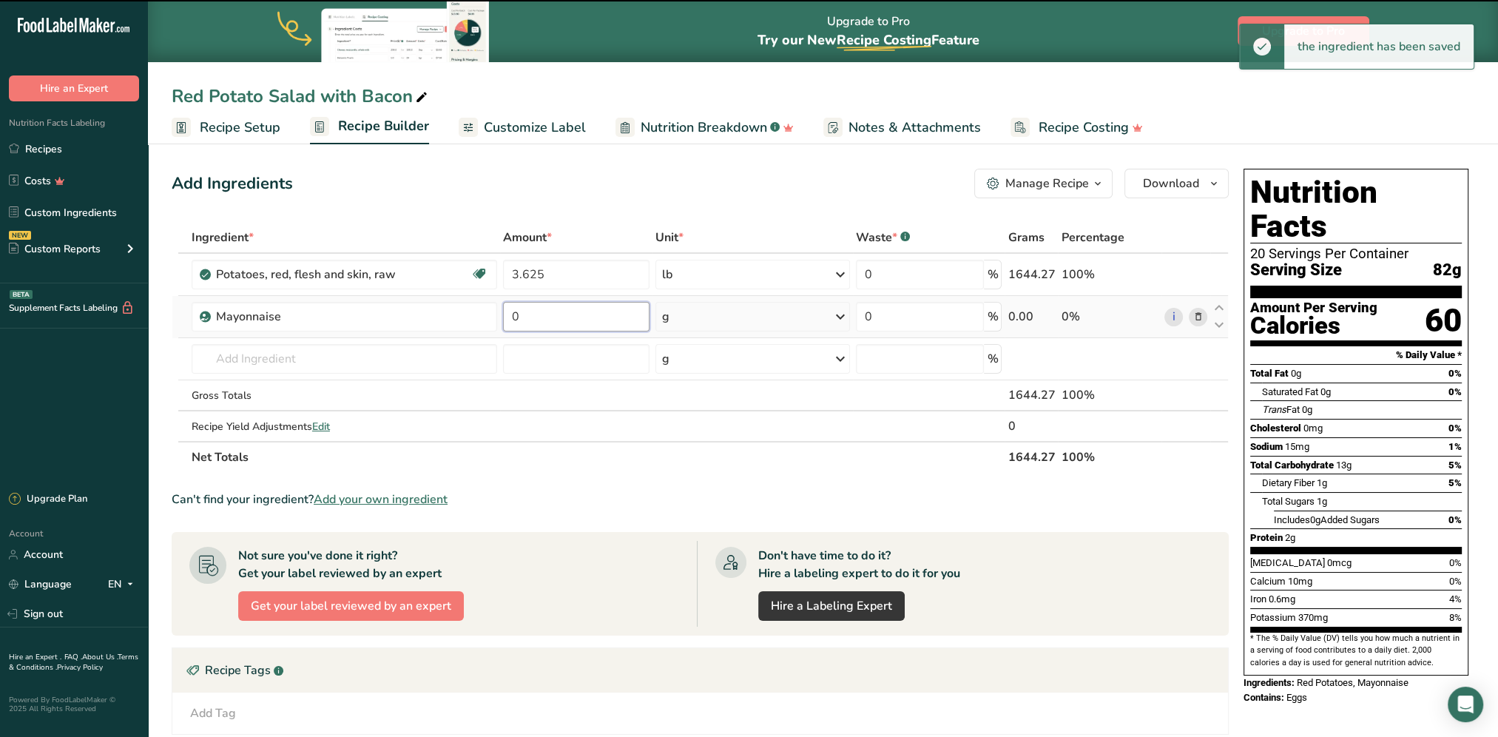
click at [554, 318] on input "0" at bounding box center [576, 317] width 146 height 30
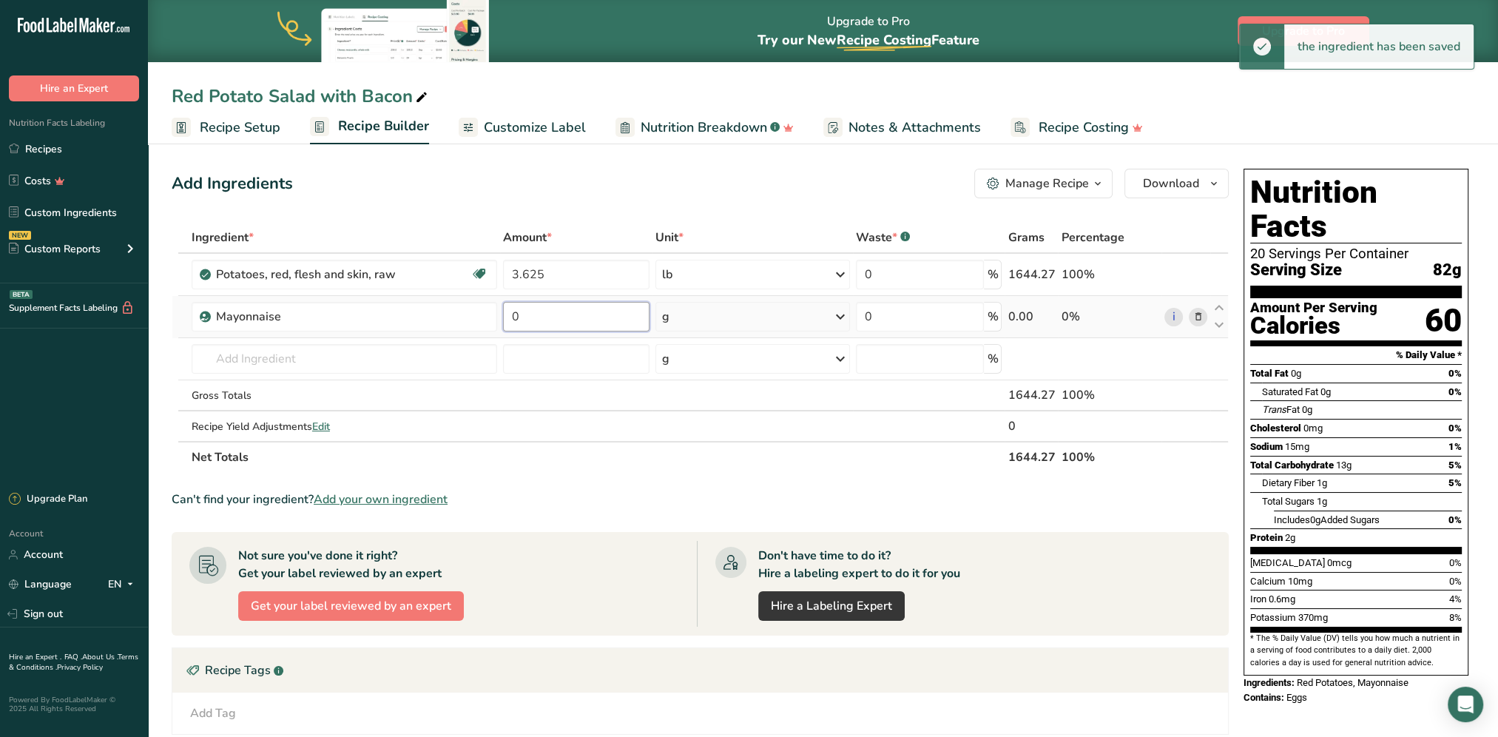
click at [554, 318] on input "0" at bounding box center [576, 317] width 146 height 30
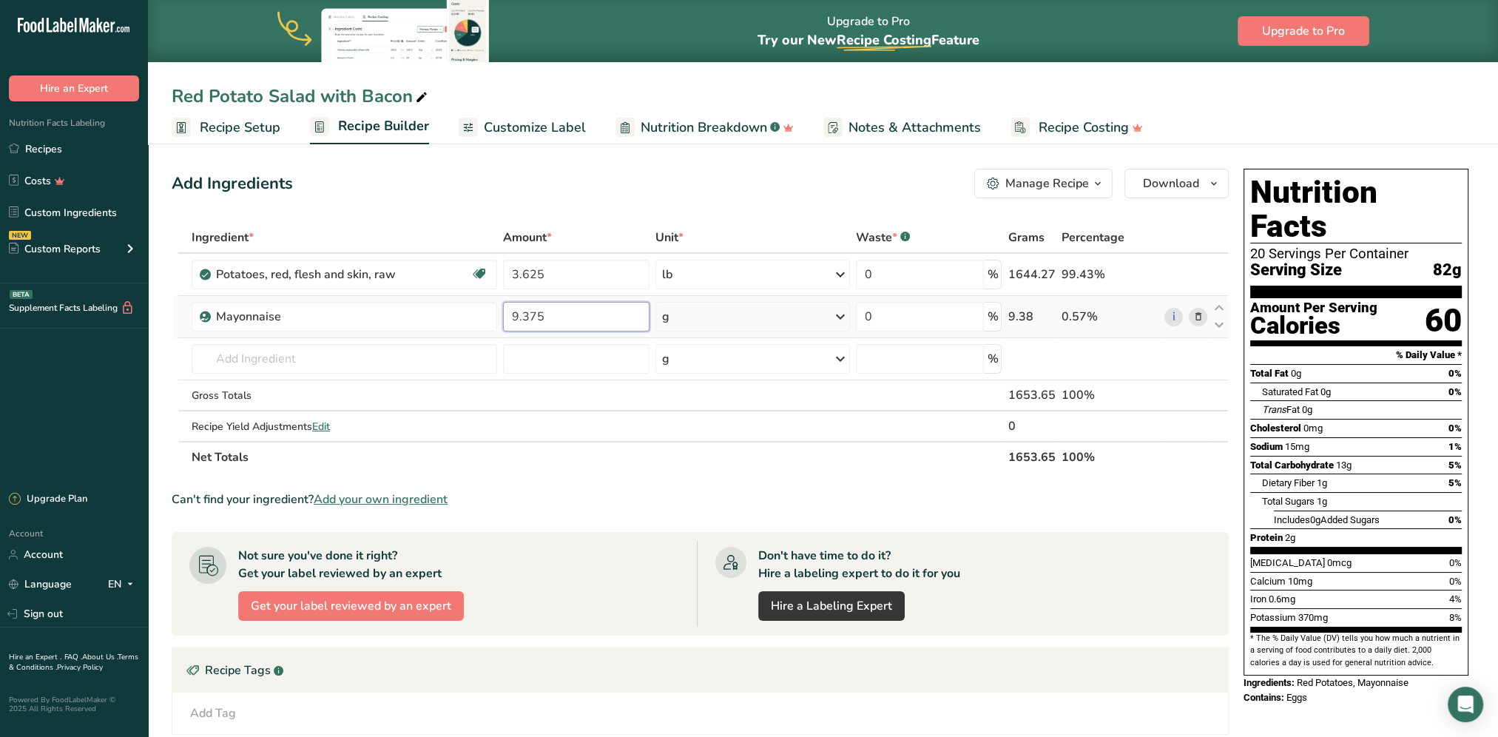
type input "9.375"
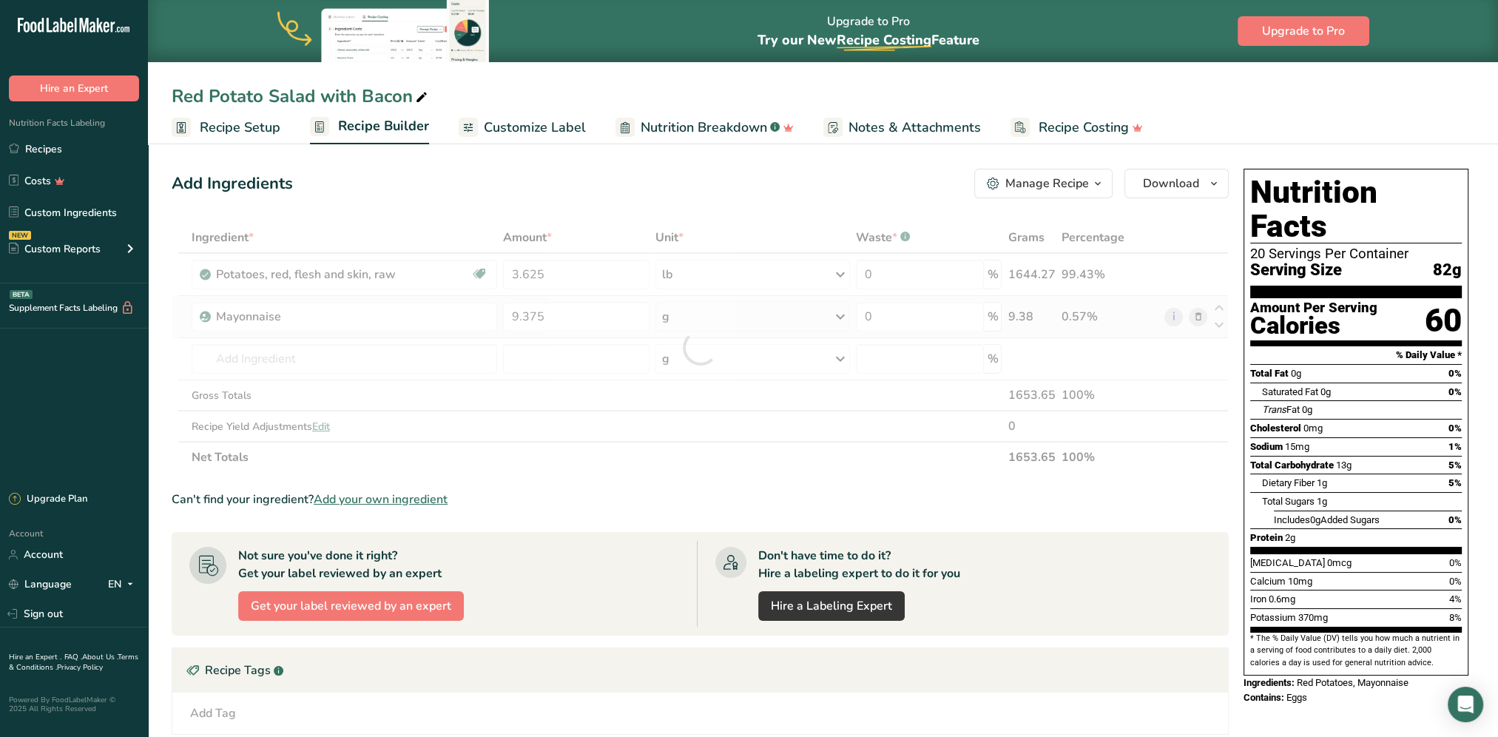
click at [788, 308] on div "Ingredient * Amount * Unit * Waste * .a-a{fill:#347362;}.b-a{fill:#fff;} Grams …" at bounding box center [700, 347] width 1057 height 251
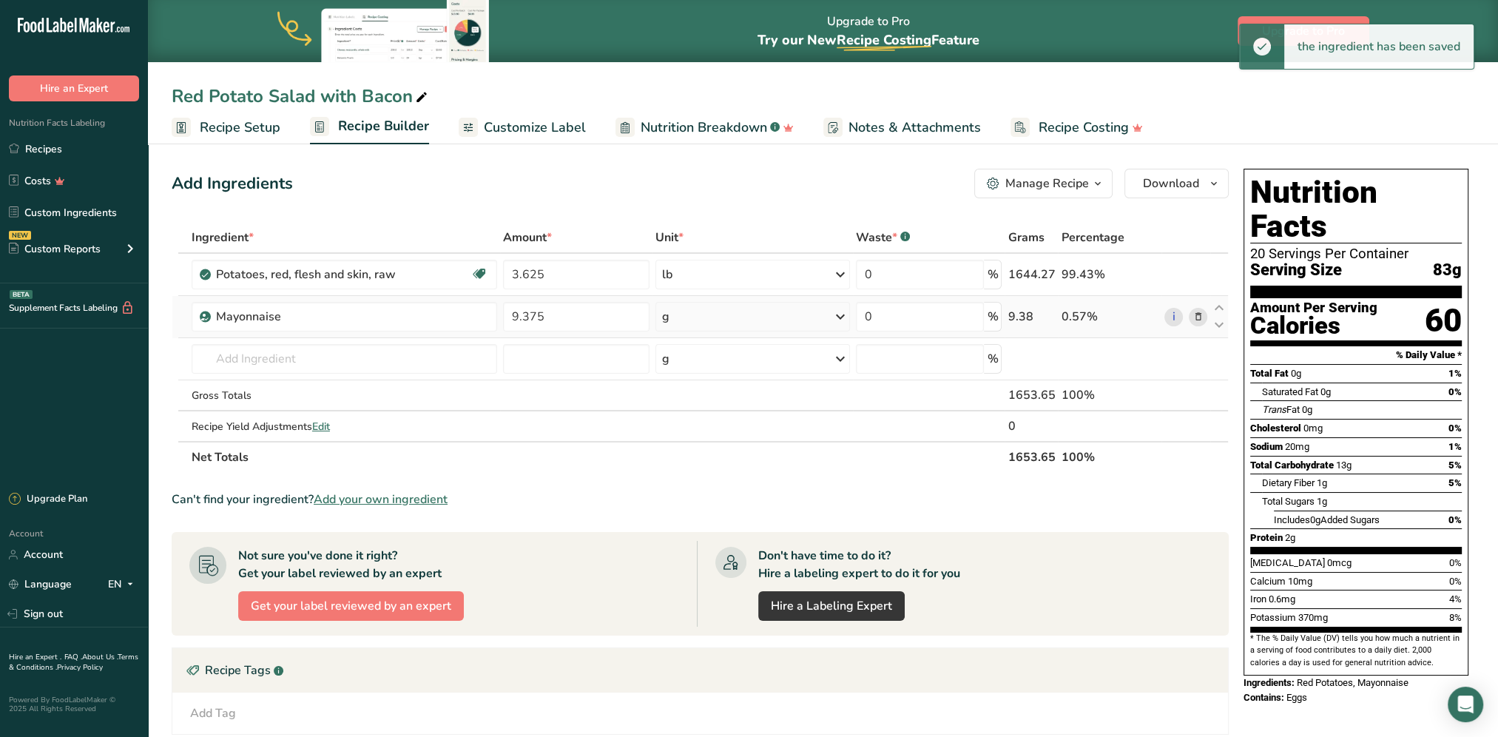
click at [788, 308] on div "g" at bounding box center [752, 317] width 195 height 30
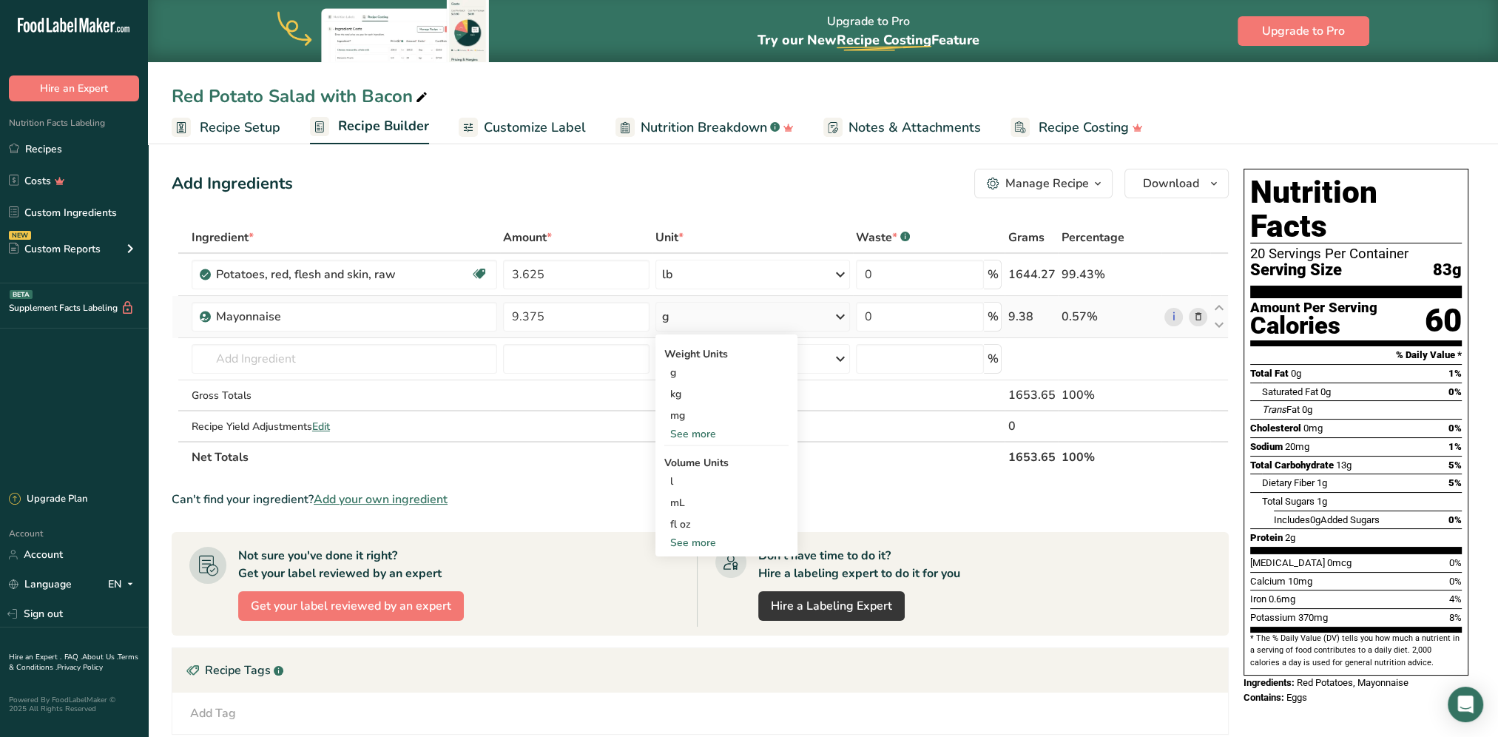
click at [692, 541] on div "See more" at bounding box center [726, 543] width 124 height 16
click at [677, 434] on div "See more" at bounding box center [726, 434] width 124 height 16
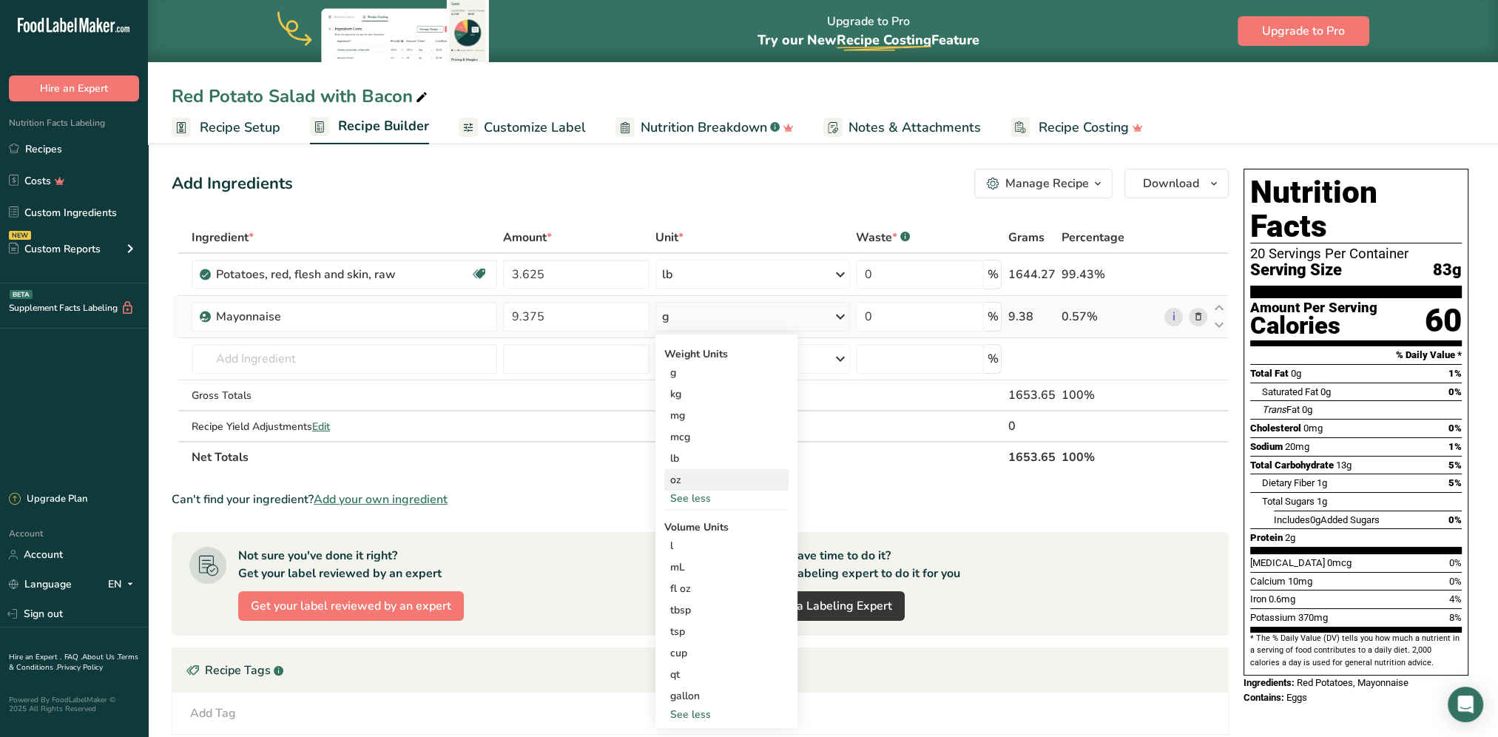
click at [680, 472] on div "oz" at bounding box center [726, 479] width 124 height 21
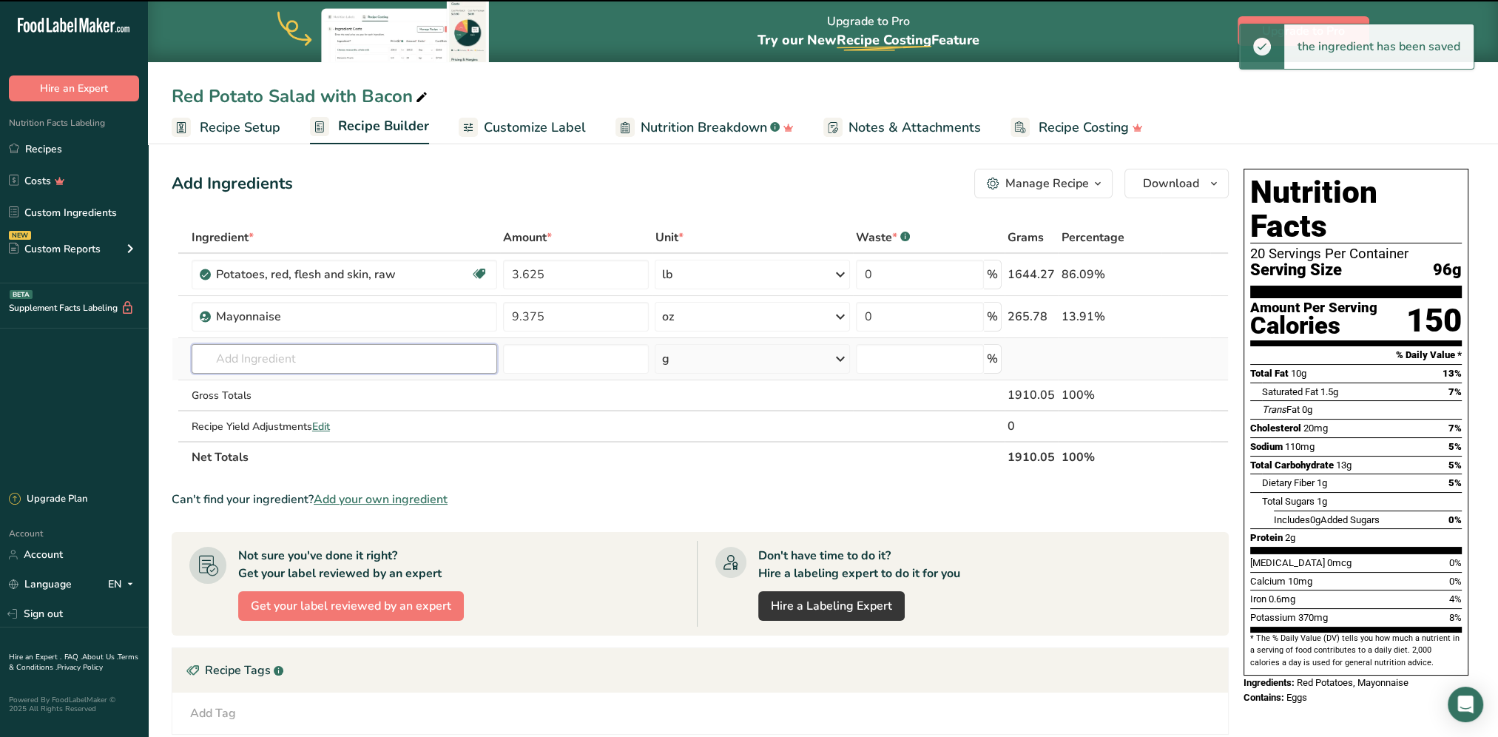
click at [283, 356] on input "text" at bounding box center [344, 359] width 305 height 30
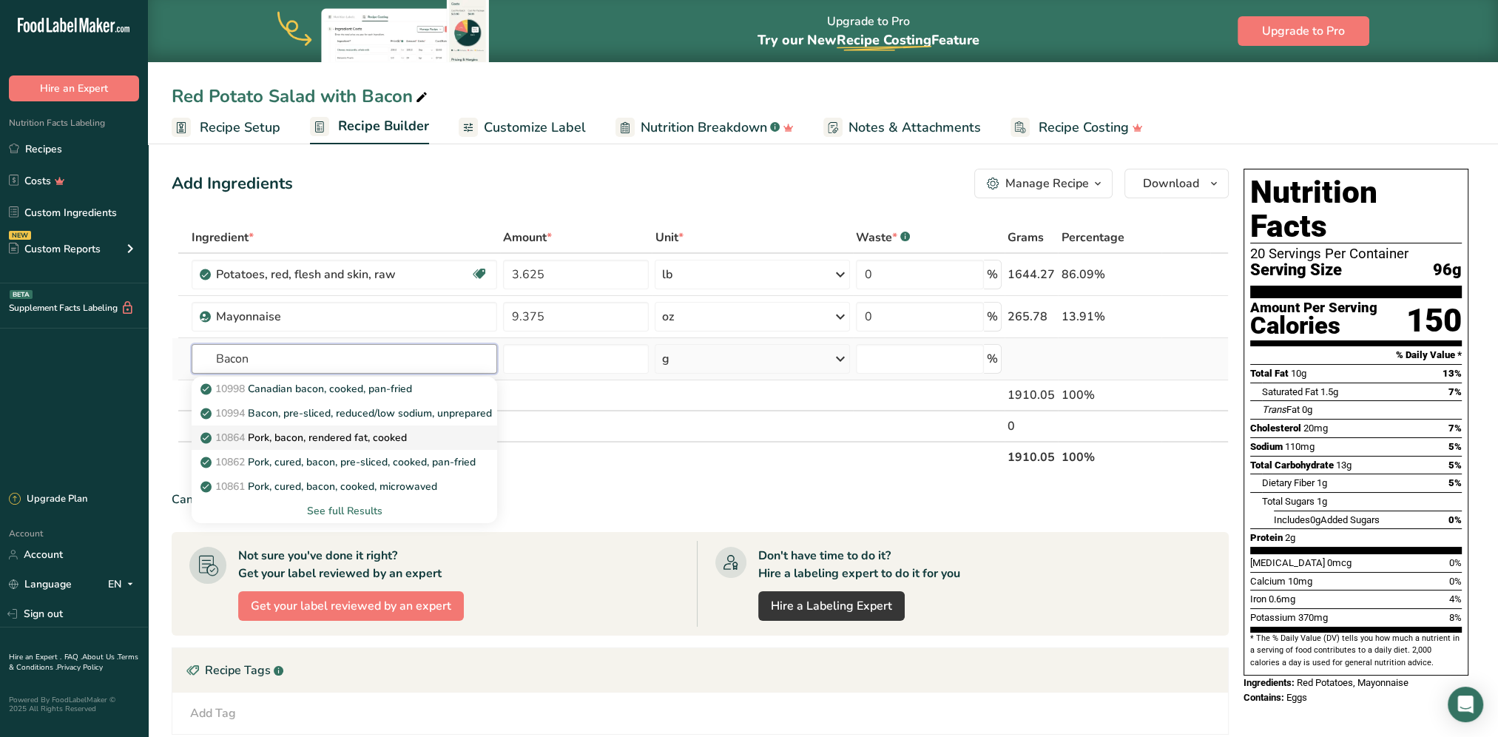
type input "Bacon"
click at [355, 438] on p "10864 Pork, bacon, rendered fat, cooked" at bounding box center [304, 438] width 203 height 16
type input "Pork, bacon, rendered fat, cooked"
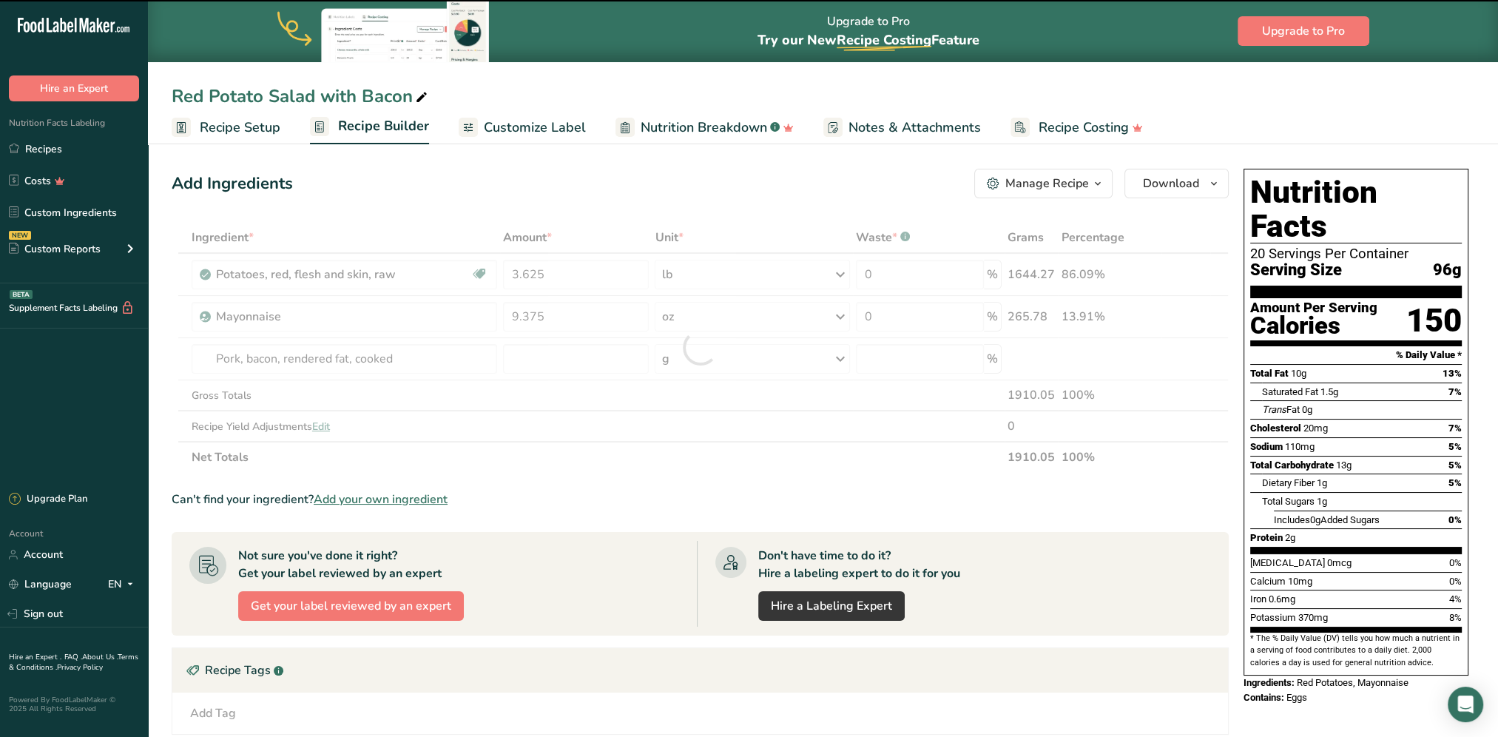
type input "0"
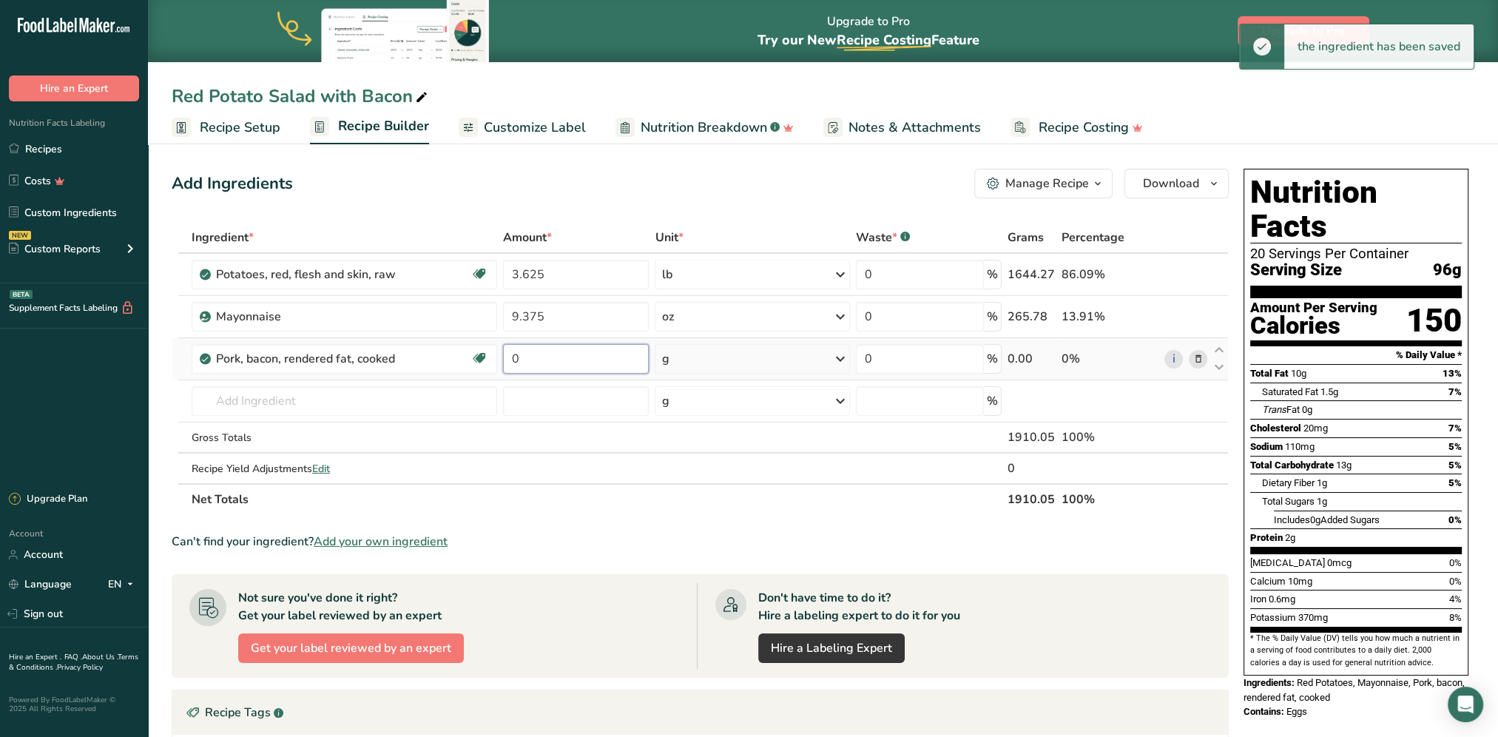
click at [564, 364] on input "0" at bounding box center [576, 359] width 146 height 30
type input "2.5"
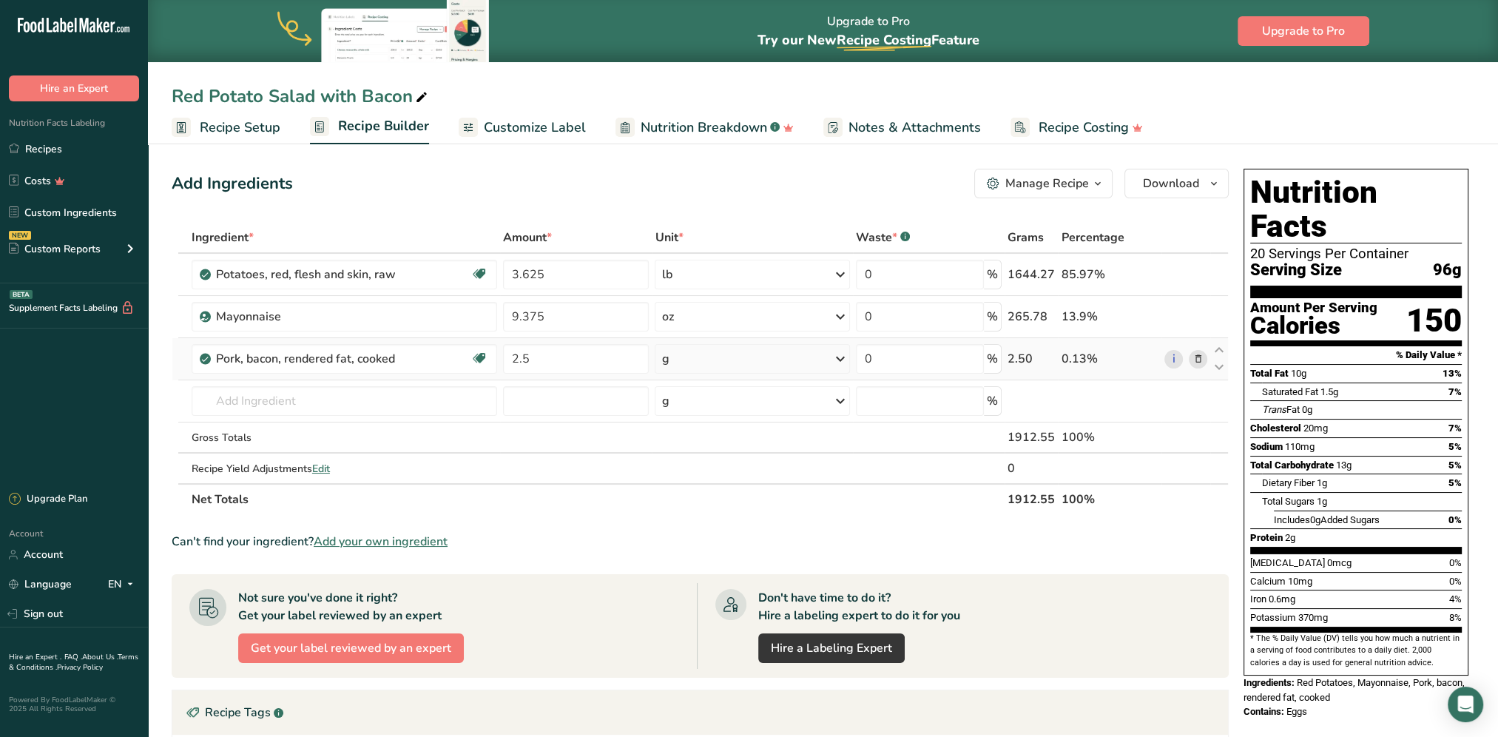
click at [700, 354] on div "Ingredient * Amount * Unit * Waste * .a-a{fill:#347362;}.b-a{fill:#fff;} Grams …" at bounding box center [700, 368] width 1057 height 293
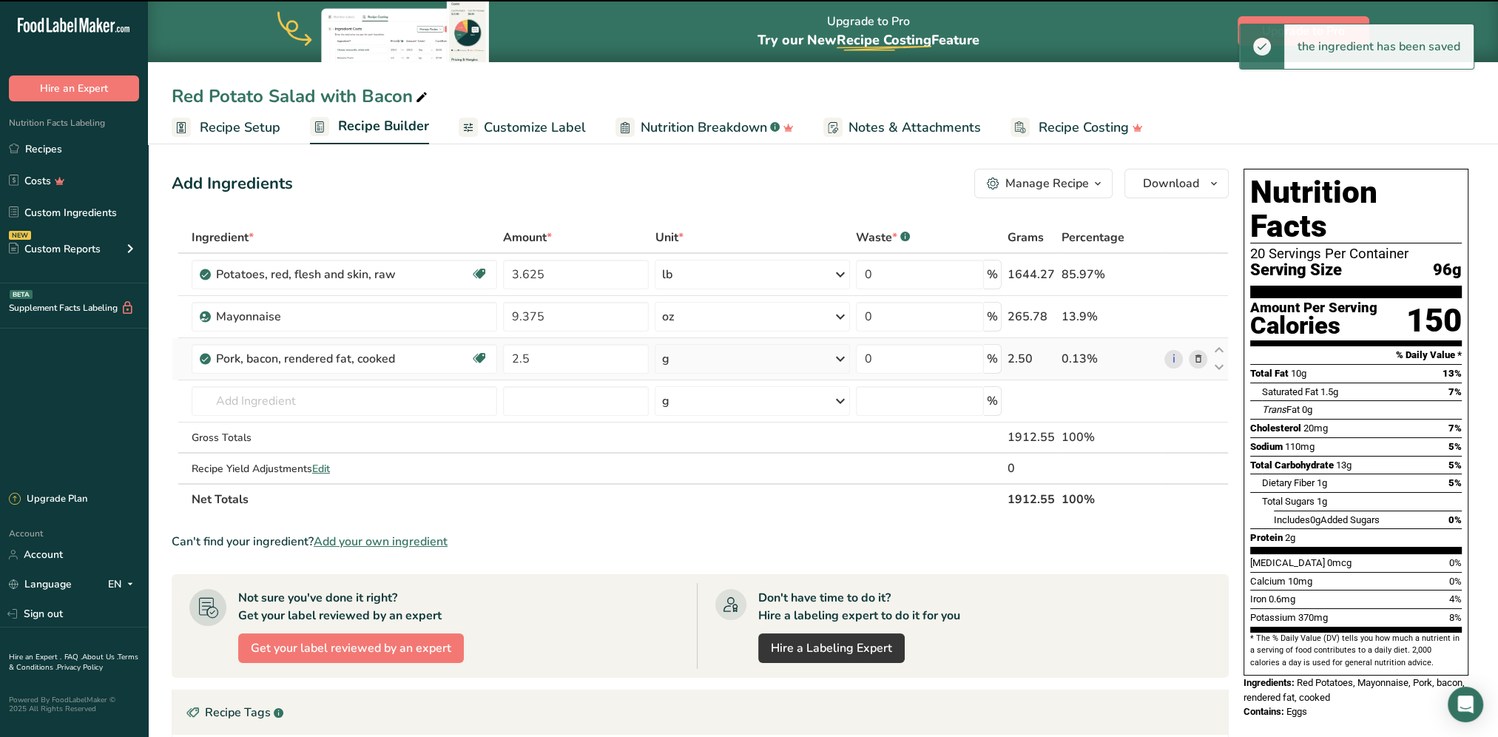
click at [710, 353] on div "g" at bounding box center [752, 359] width 195 height 30
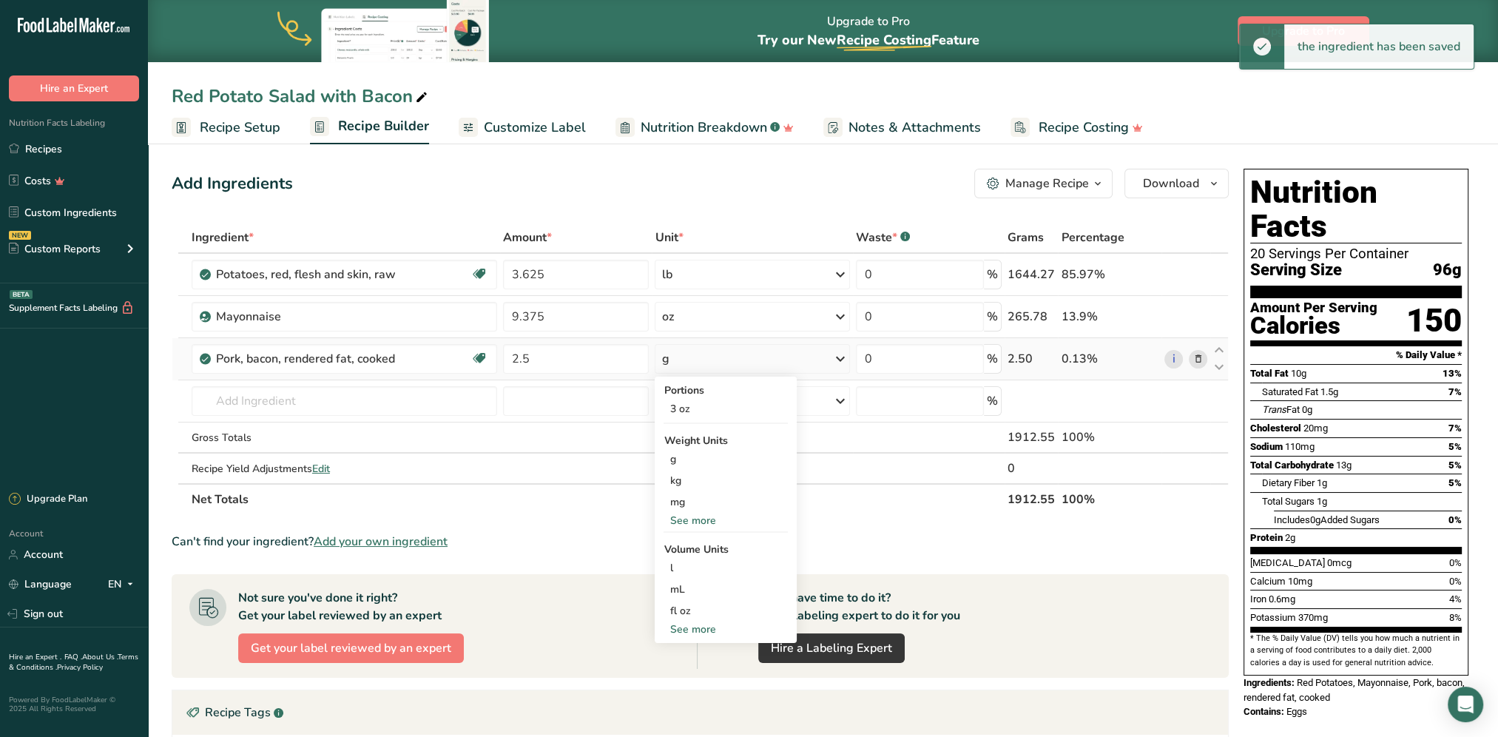
click at [695, 515] on div "See more" at bounding box center [725, 521] width 124 height 16
click at [683, 564] on div "oz" at bounding box center [725, 565] width 124 height 21
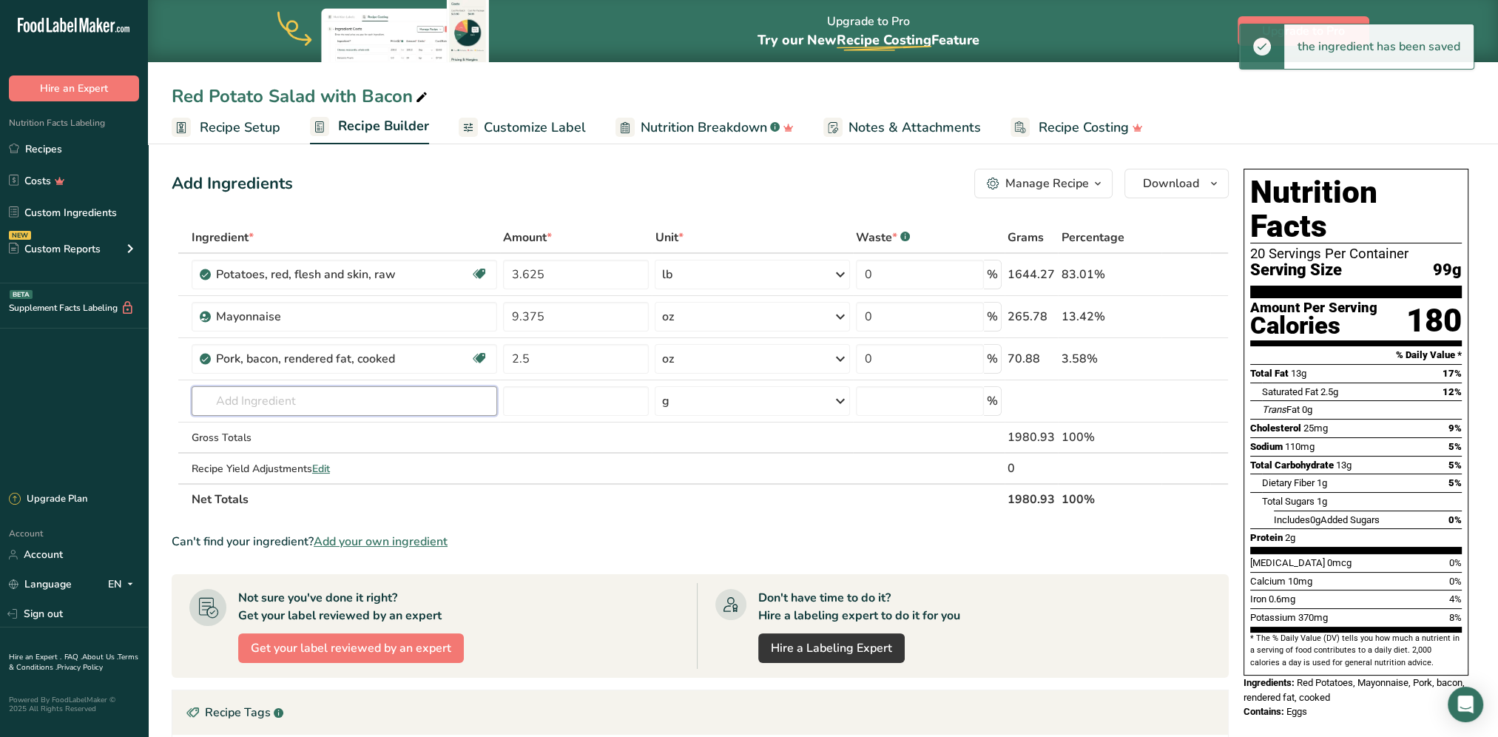
click at [274, 395] on input "text" at bounding box center [344, 401] width 305 height 30
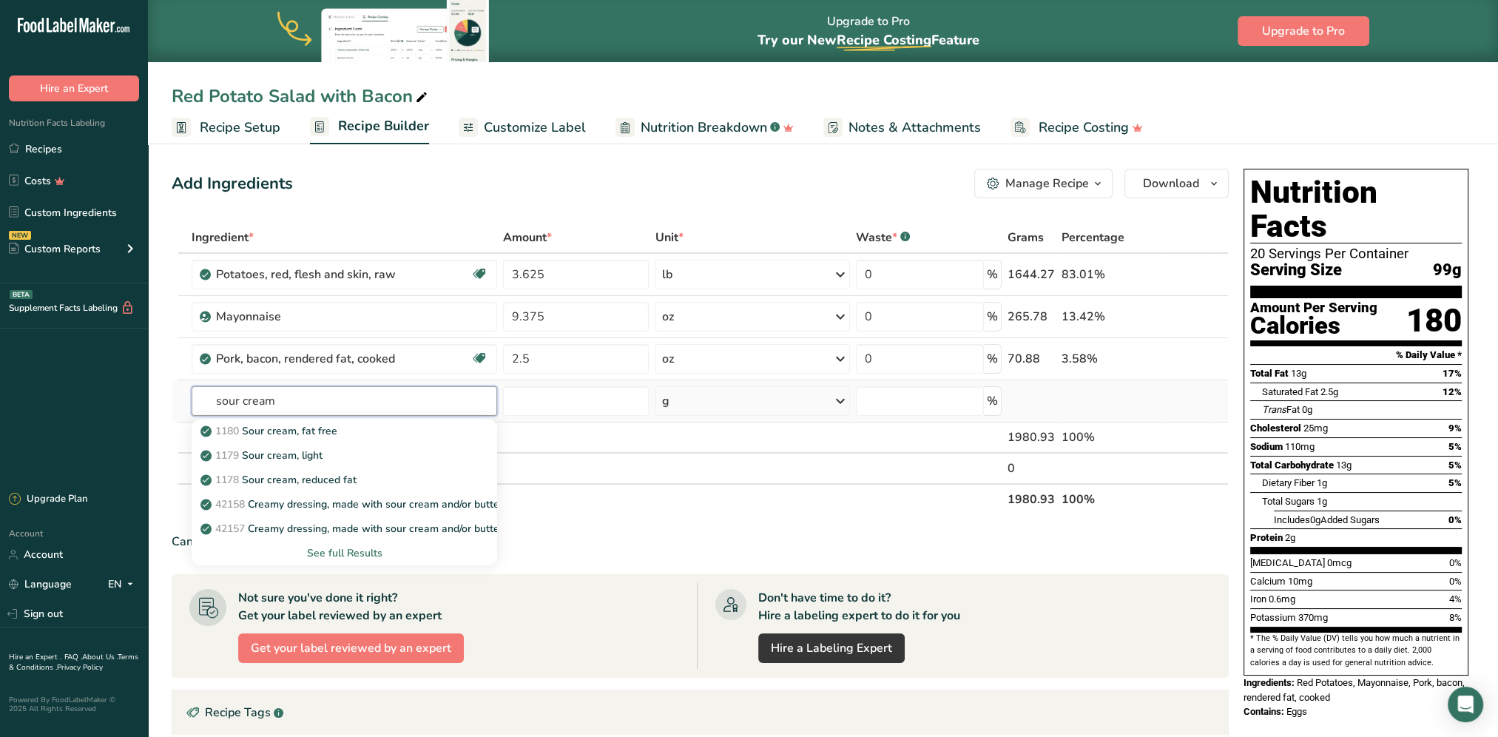
type input "sour cream"
click at [334, 548] on div "See full Results" at bounding box center [344, 553] width 282 height 16
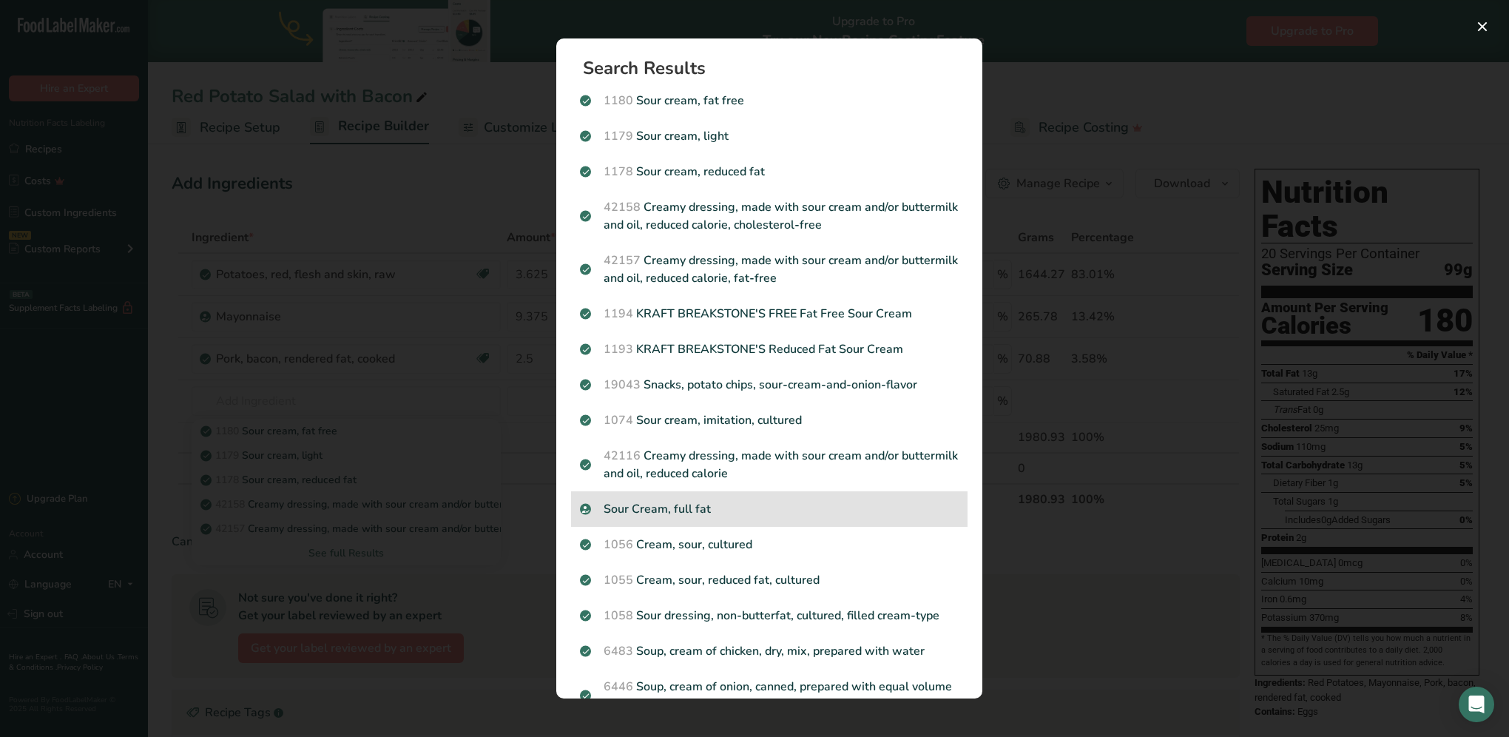
click at [700, 516] on p "Sour Cream, full fat" at bounding box center [769, 509] width 379 height 18
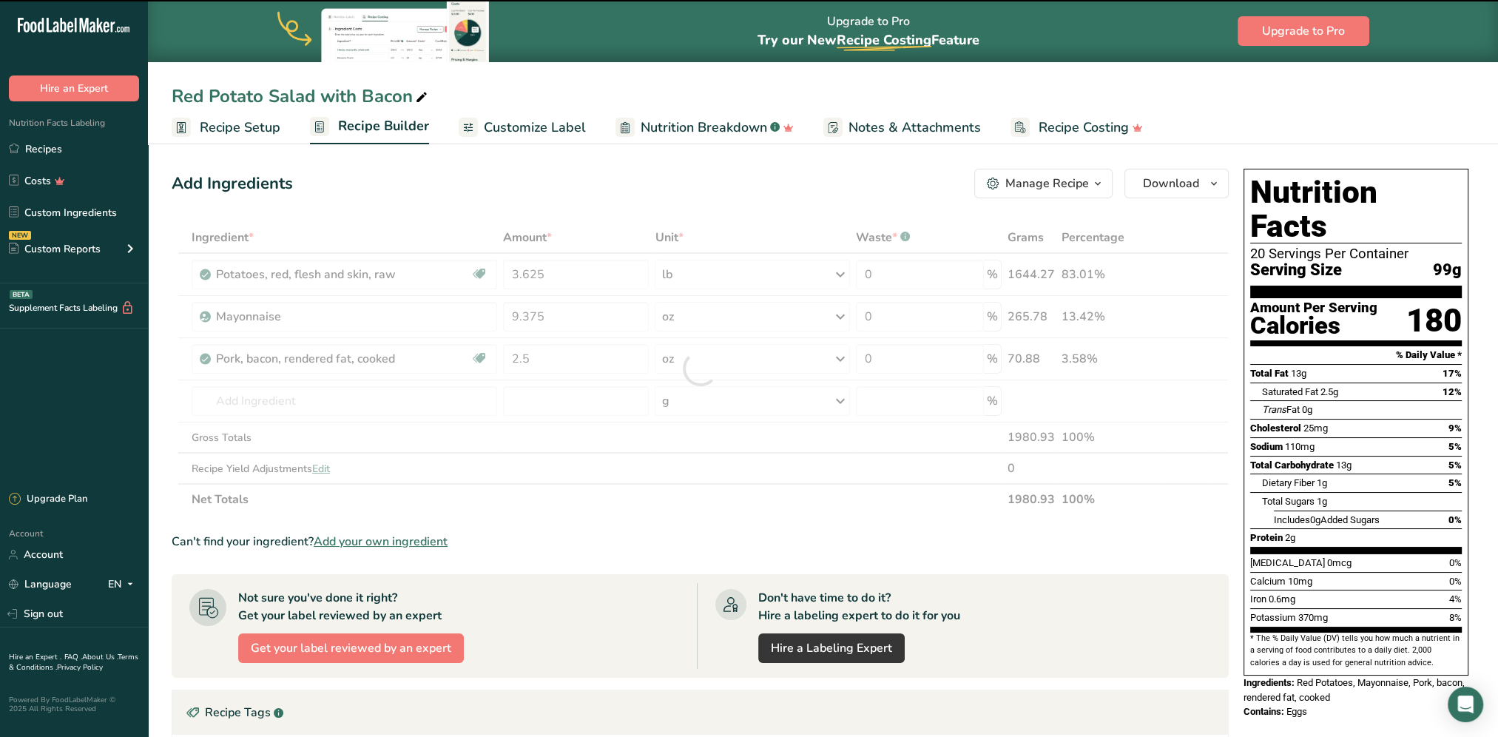
type input "0"
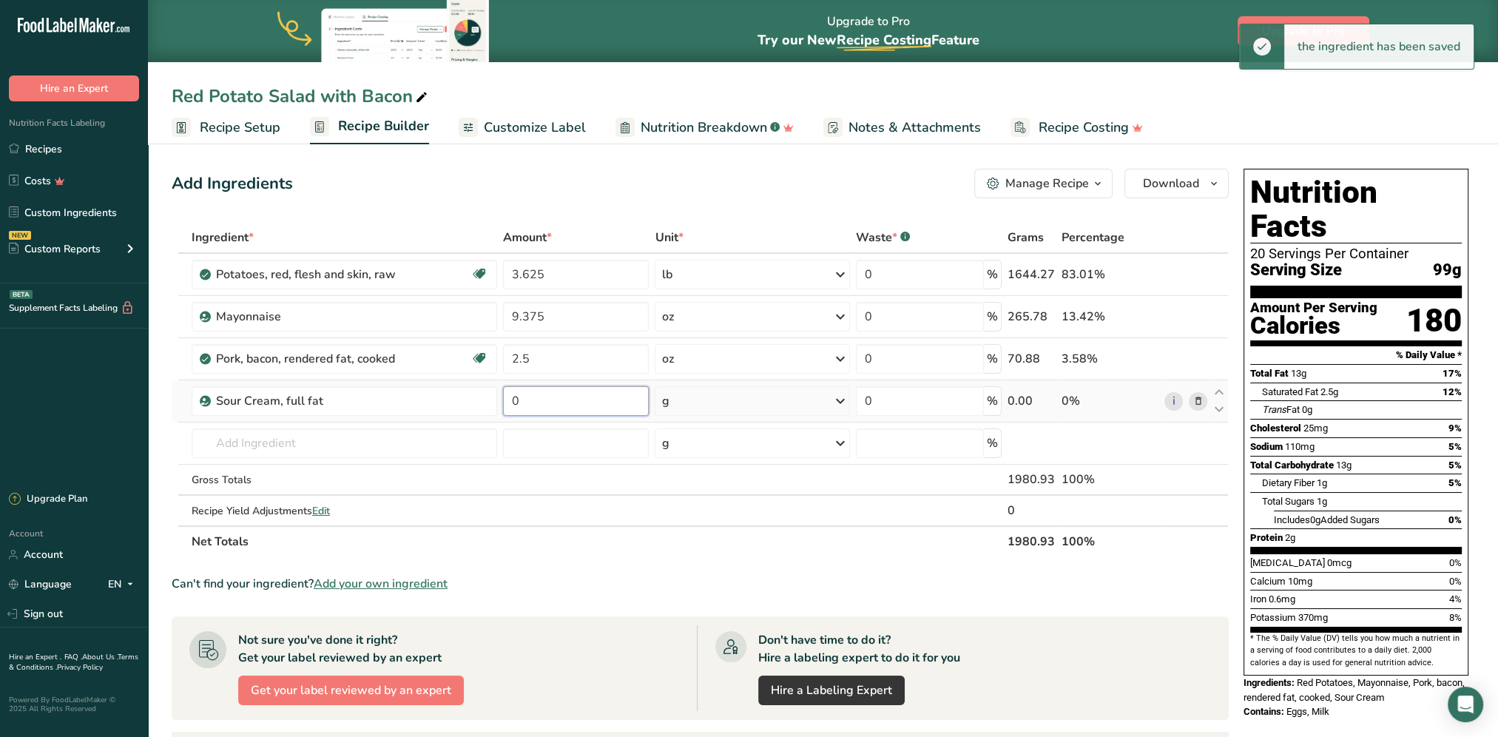
click at [545, 405] on input "0" at bounding box center [576, 401] width 146 height 30
type input "5"
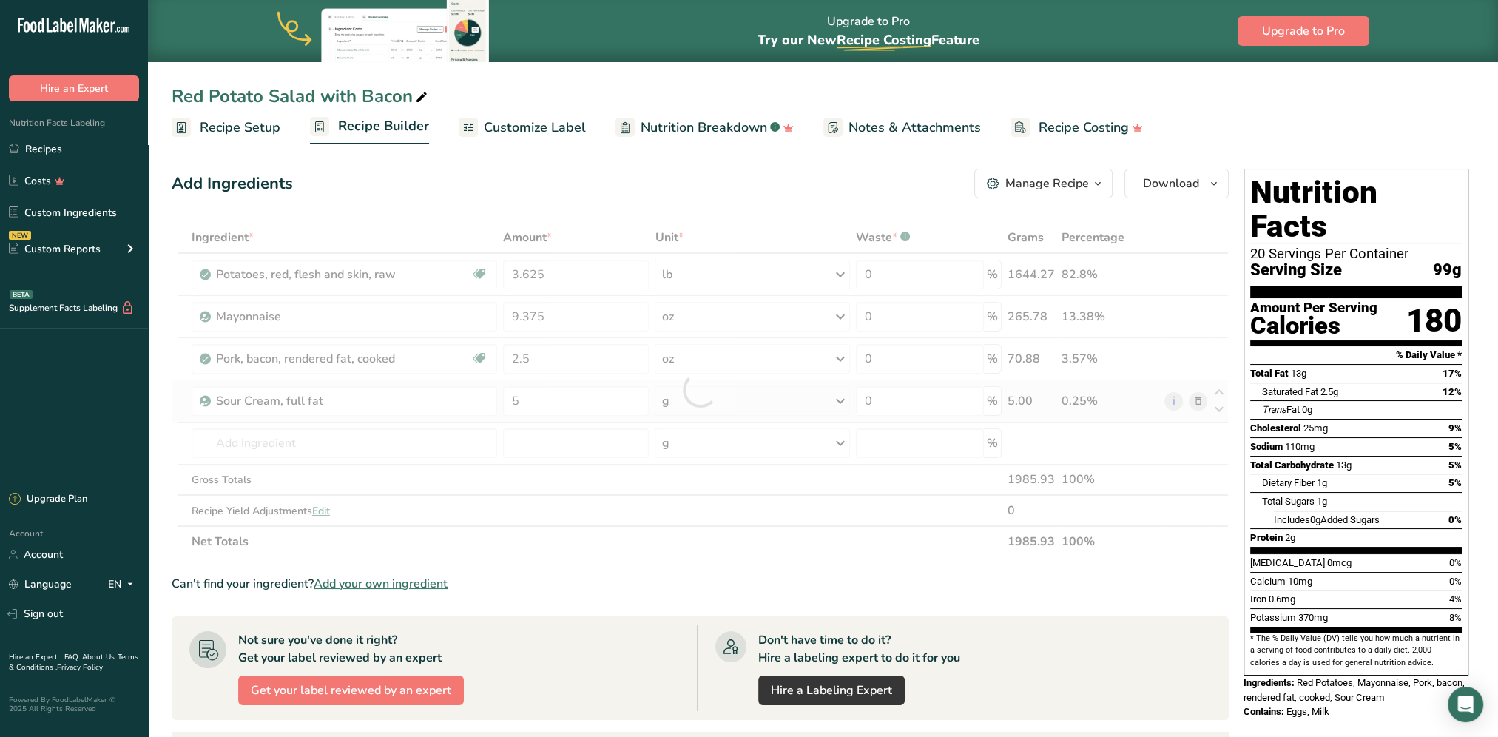
click at [776, 405] on div "Ingredient * Amount * Unit * Waste * .a-a{fill:#347362;}.b-a{fill:#fff;} Grams …" at bounding box center [700, 389] width 1057 height 335
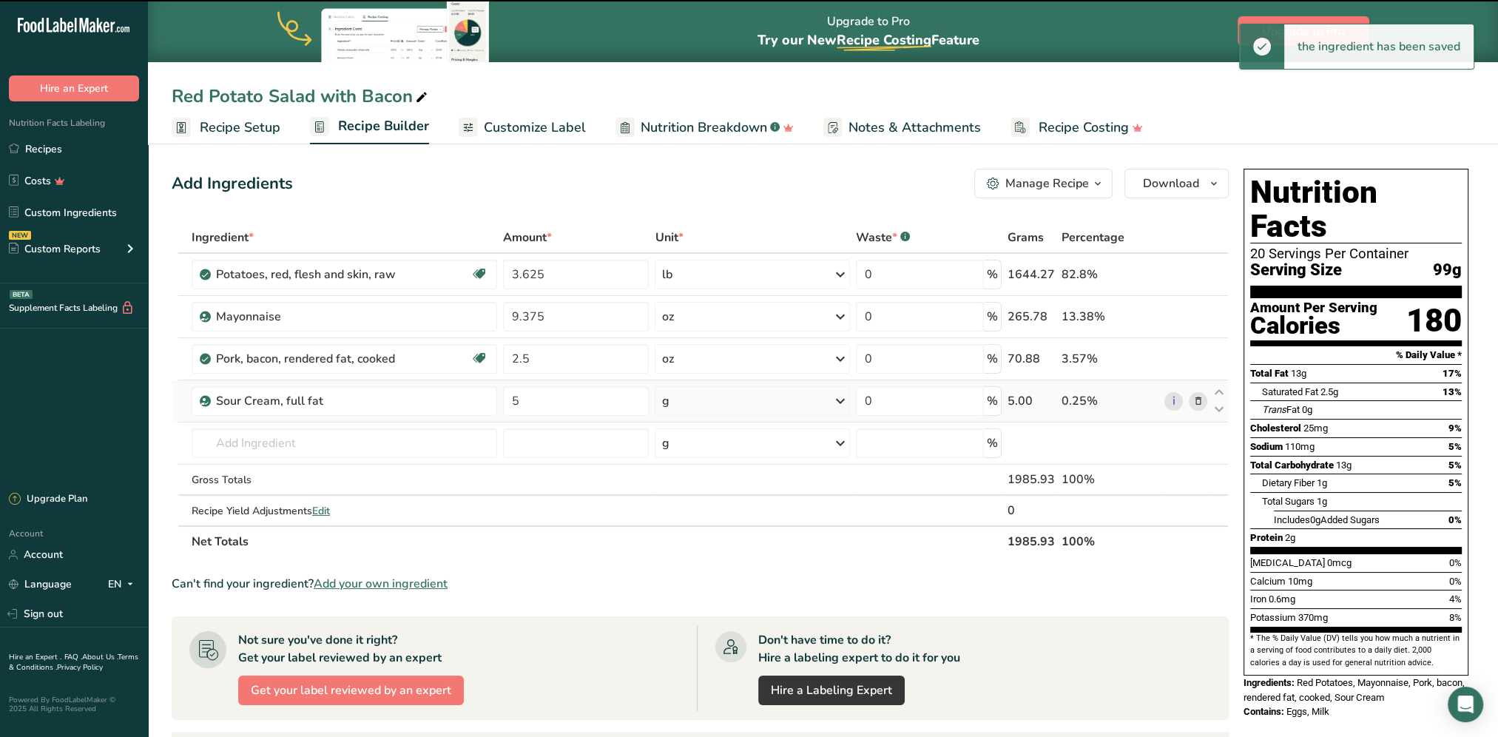
click at [776, 405] on div "g" at bounding box center [752, 401] width 195 height 30
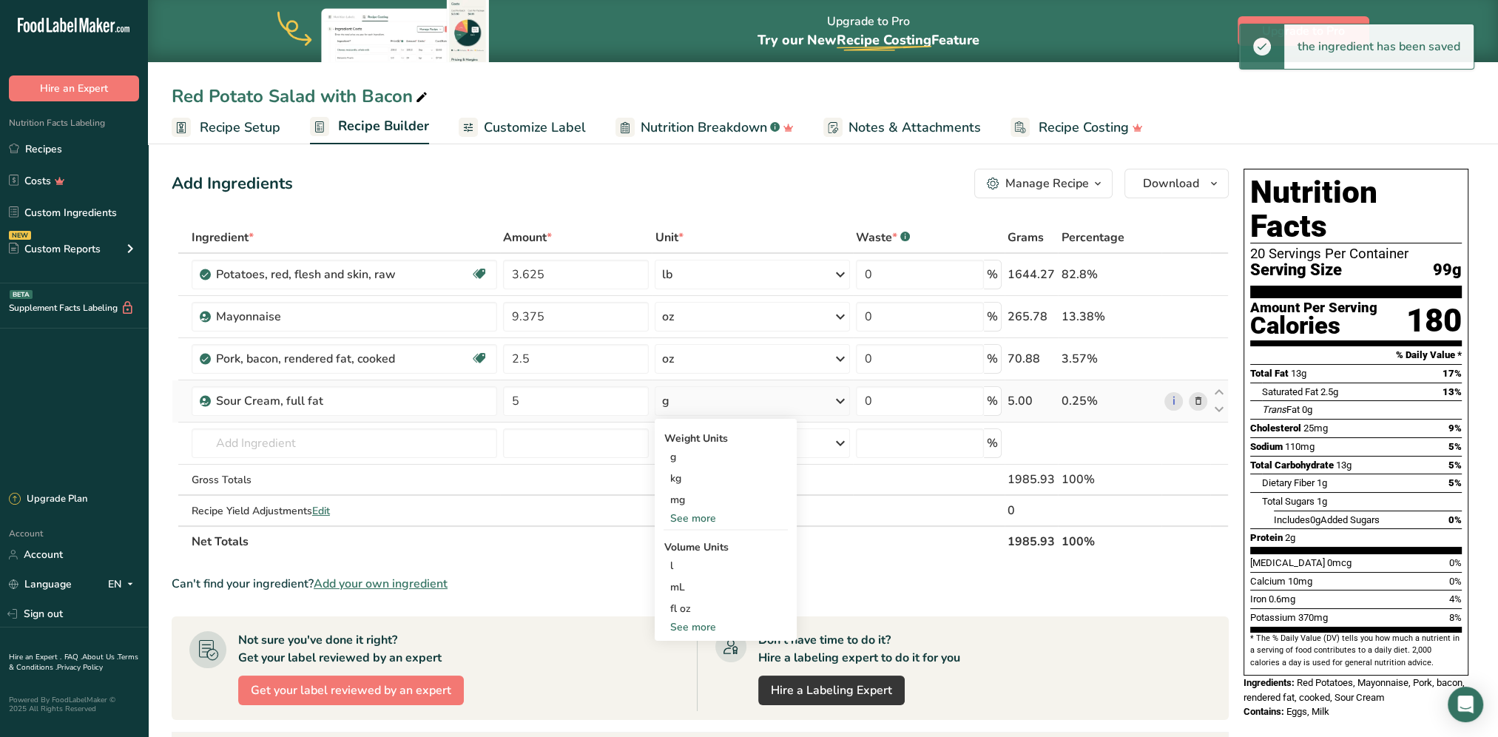
click at [703, 514] on div "See more" at bounding box center [725, 518] width 124 height 16
click at [680, 561] on div "oz" at bounding box center [725, 563] width 124 height 21
click at [311, 437] on input "text" at bounding box center [344, 443] width 305 height 30
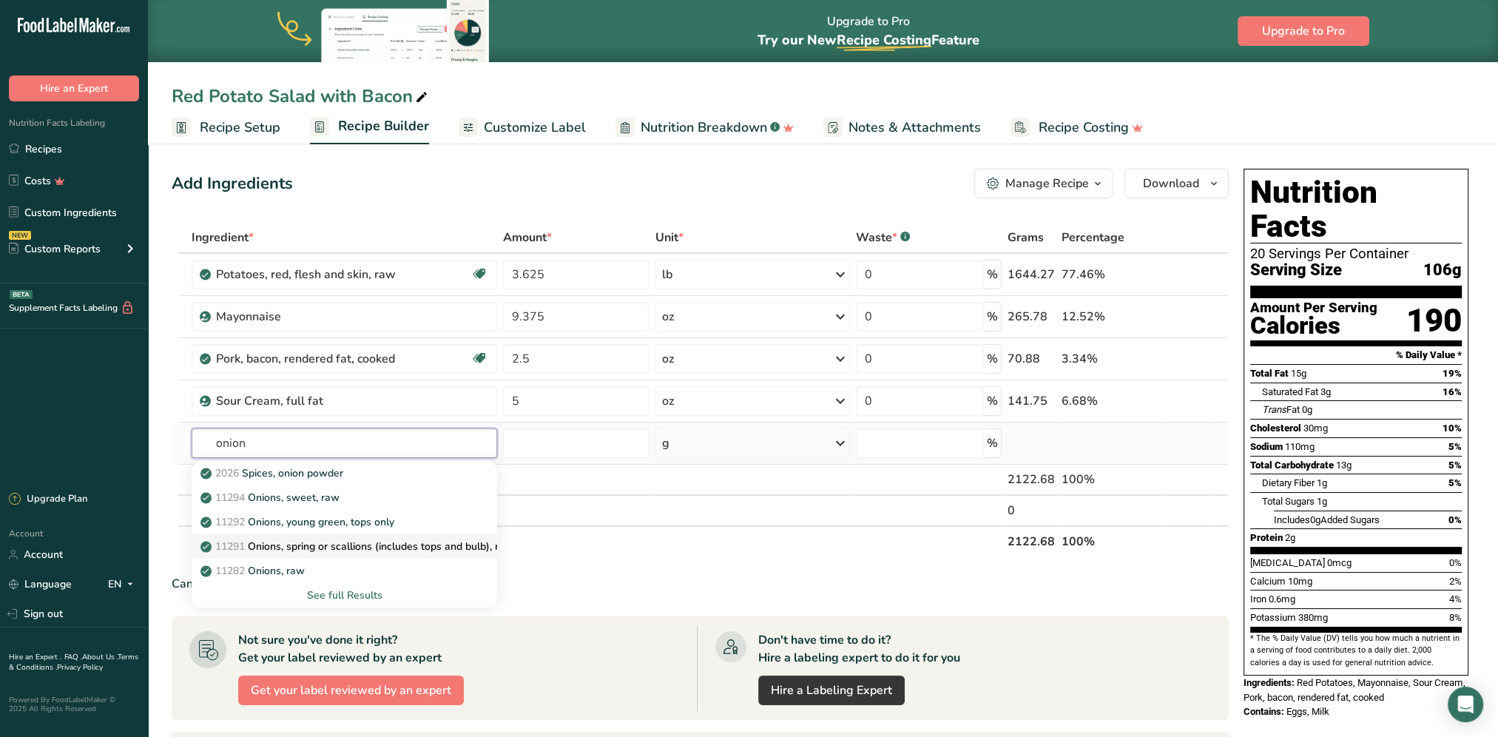
type input "onion"
click at [331, 543] on p "11291 Onions, spring or scallions (includes tops and bulb), raw" at bounding box center [358, 546] width 310 height 16
type input "Onions, spring or scallions (includes tops and bulb), raw"
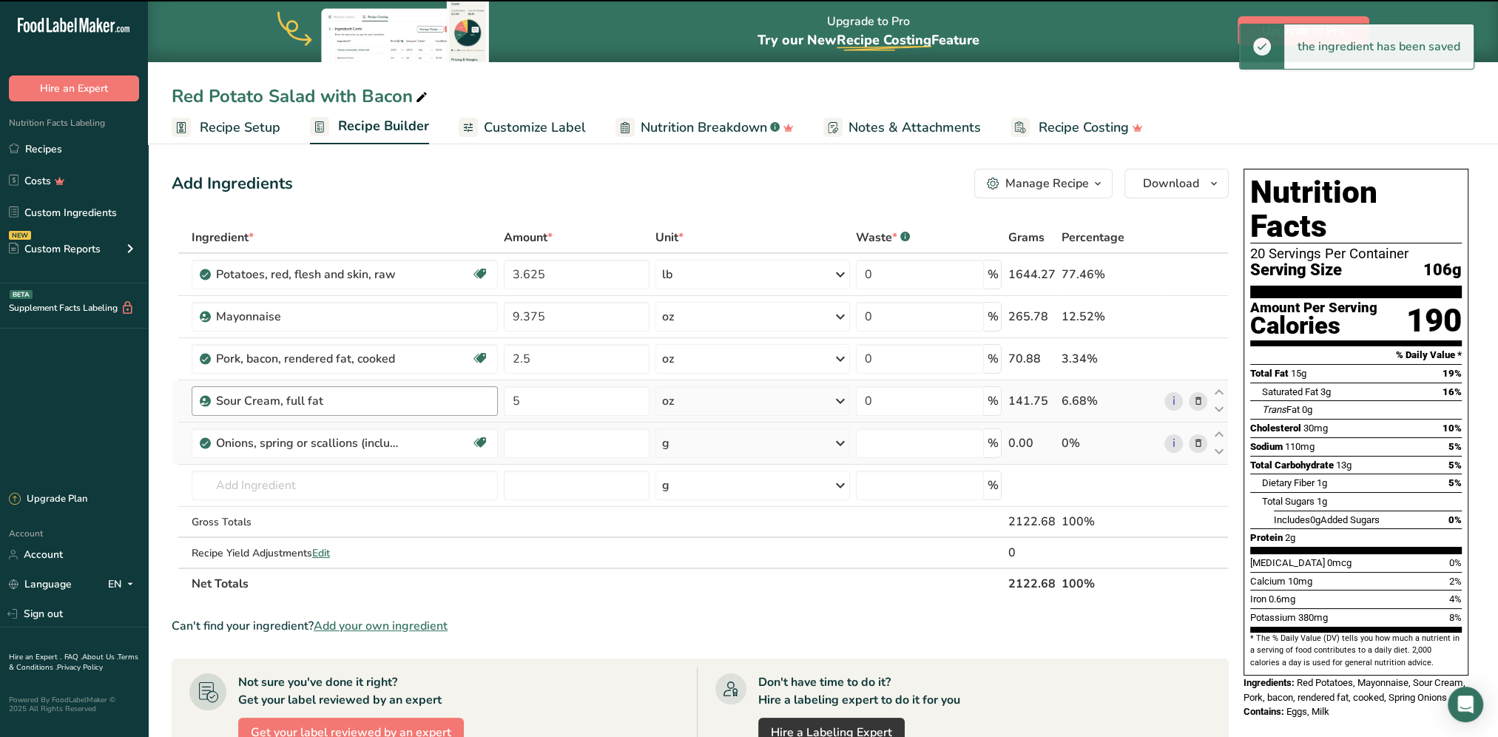
type input "0"
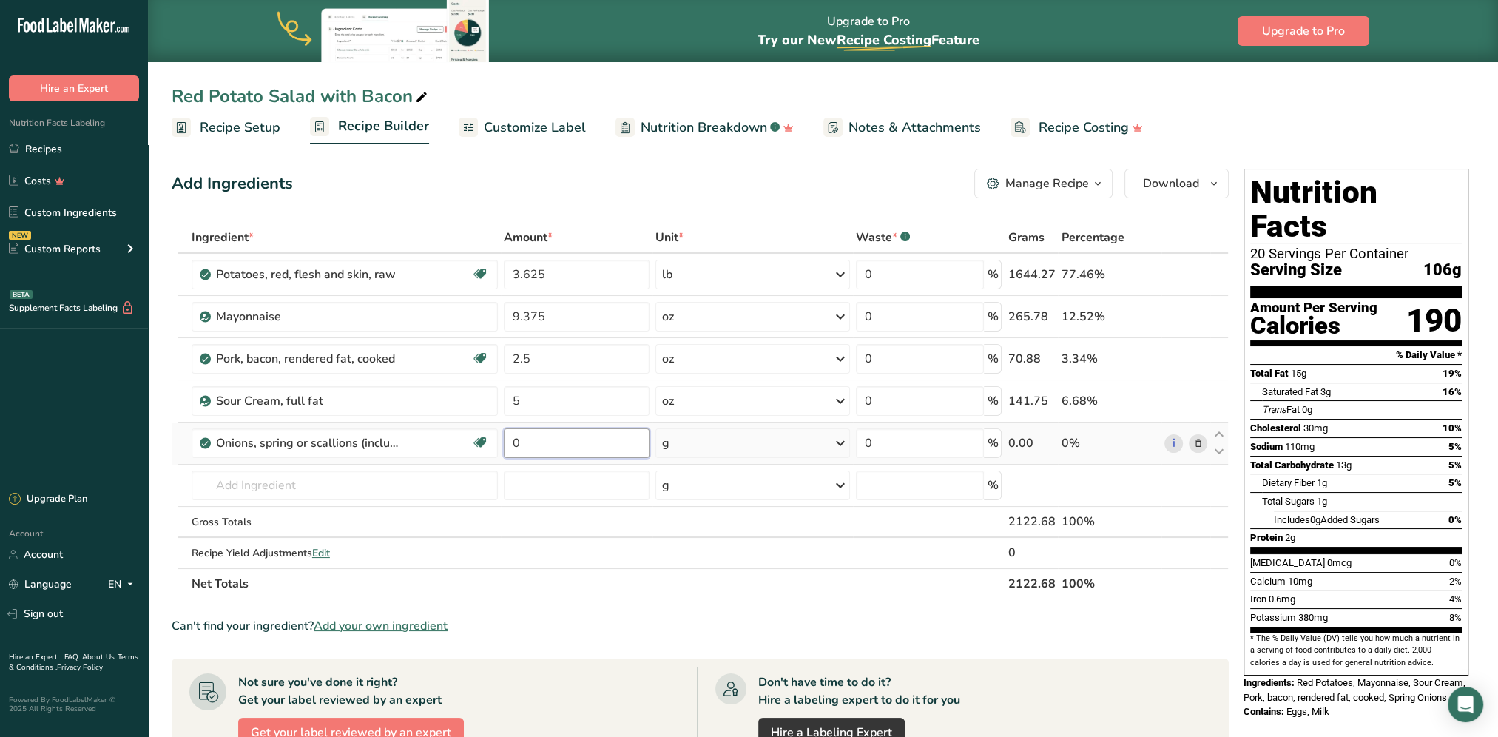
click at [556, 435] on input "0" at bounding box center [577, 443] width 146 height 30
type input "1.25"
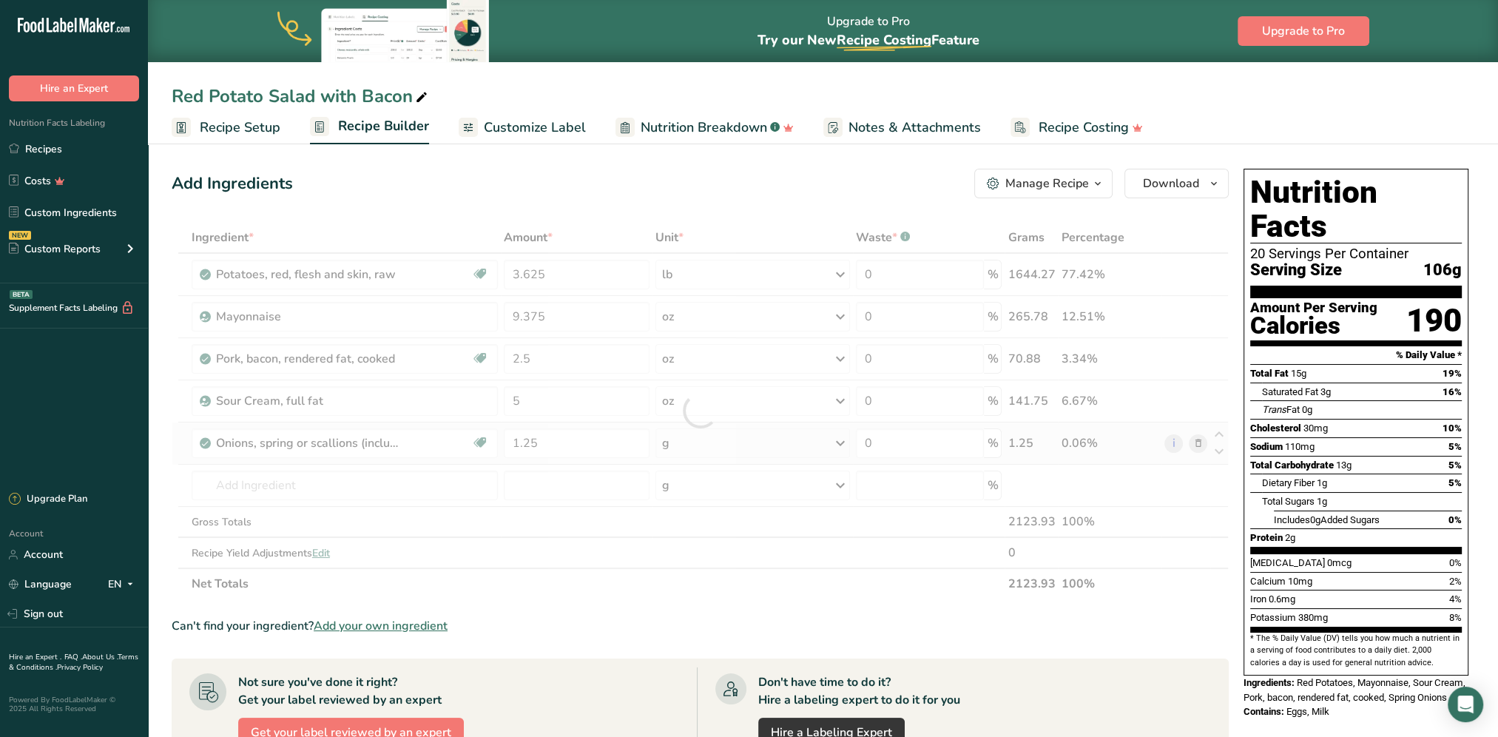
click at [698, 439] on div "Ingredient * Amount * Unit * Waste * .a-a{fill:#347362;}.b-a{fill:#fff;} Grams …" at bounding box center [700, 410] width 1057 height 377
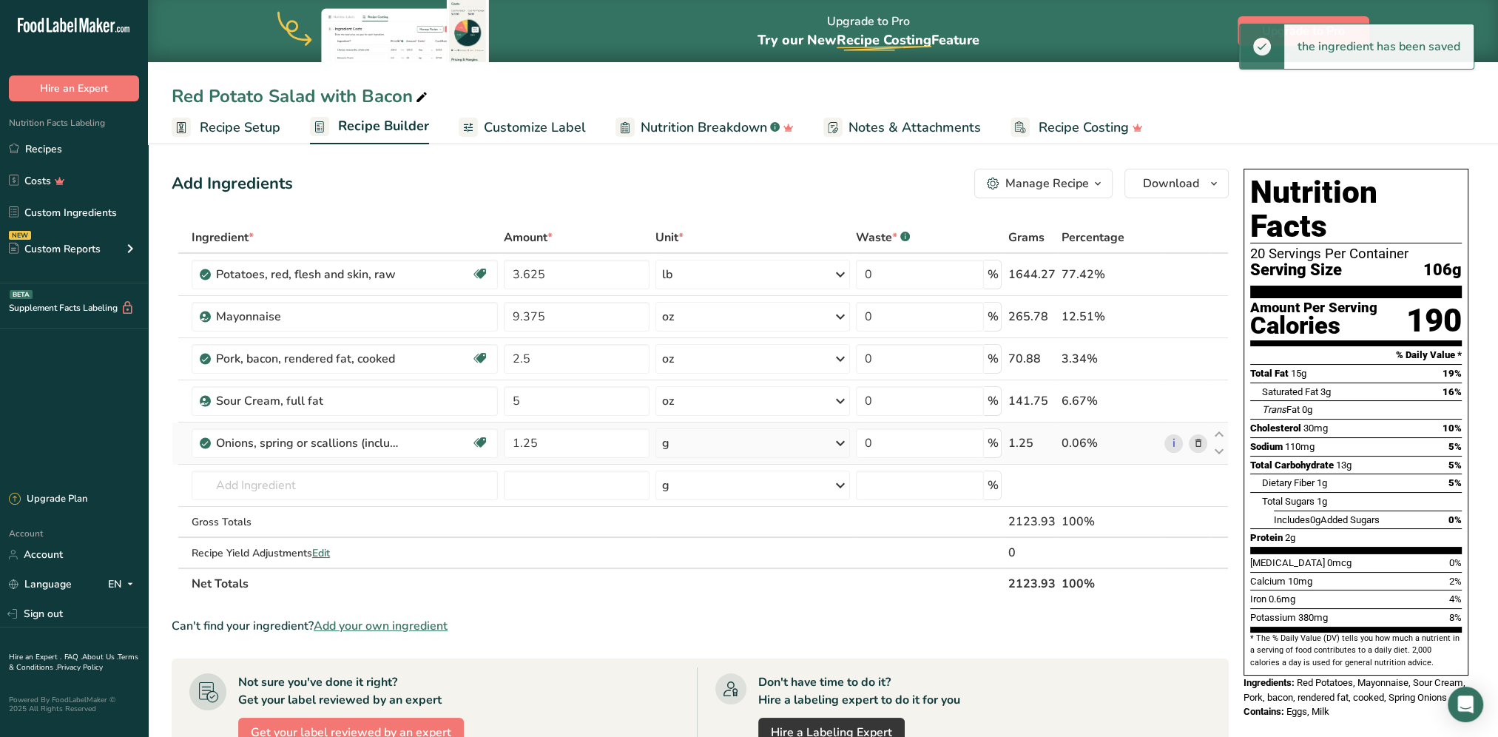
click at [697, 442] on div "g" at bounding box center [752, 443] width 195 height 30
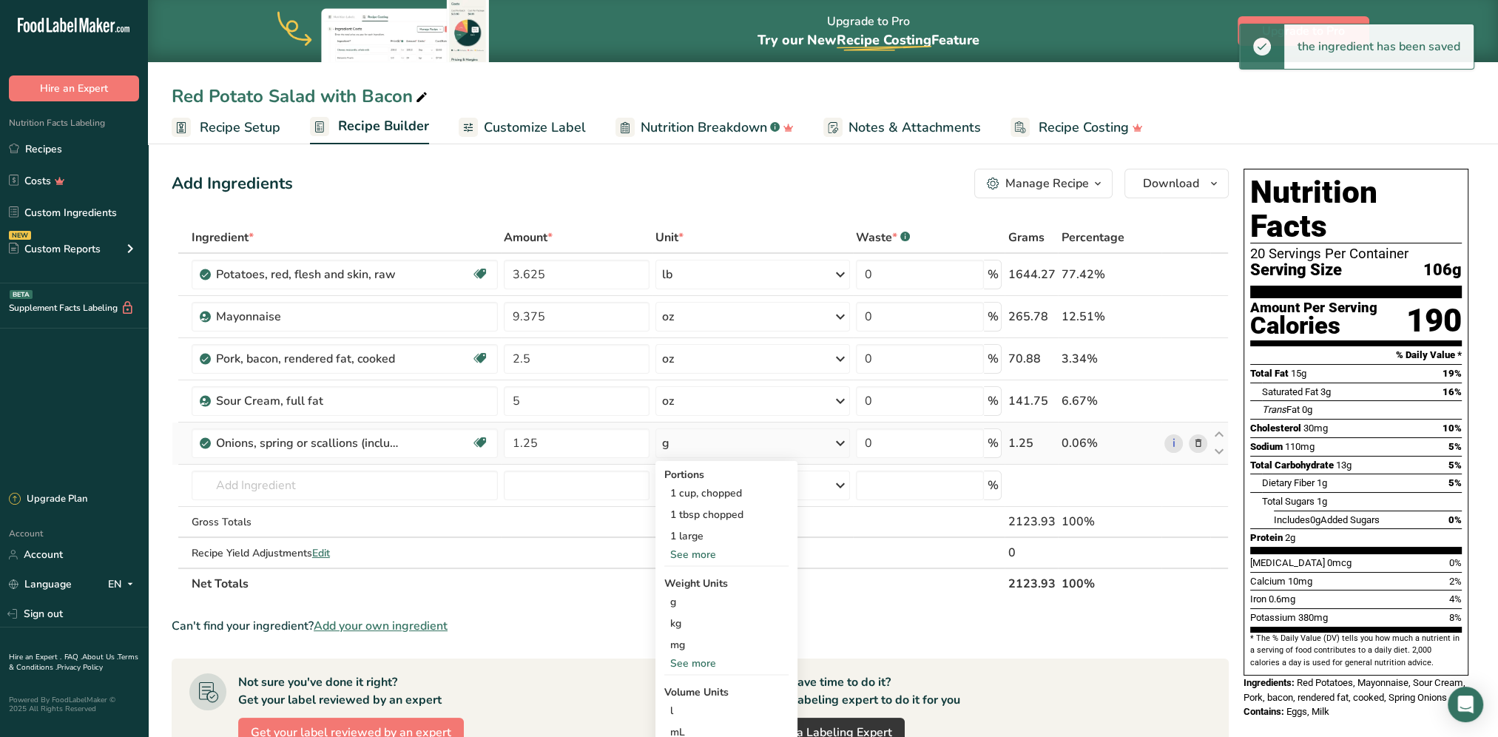
click at [703, 594] on div "See more" at bounding box center [726, 663] width 124 height 16
click at [683, 594] on div "oz" at bounding box center [726, 708] width 124 height 21
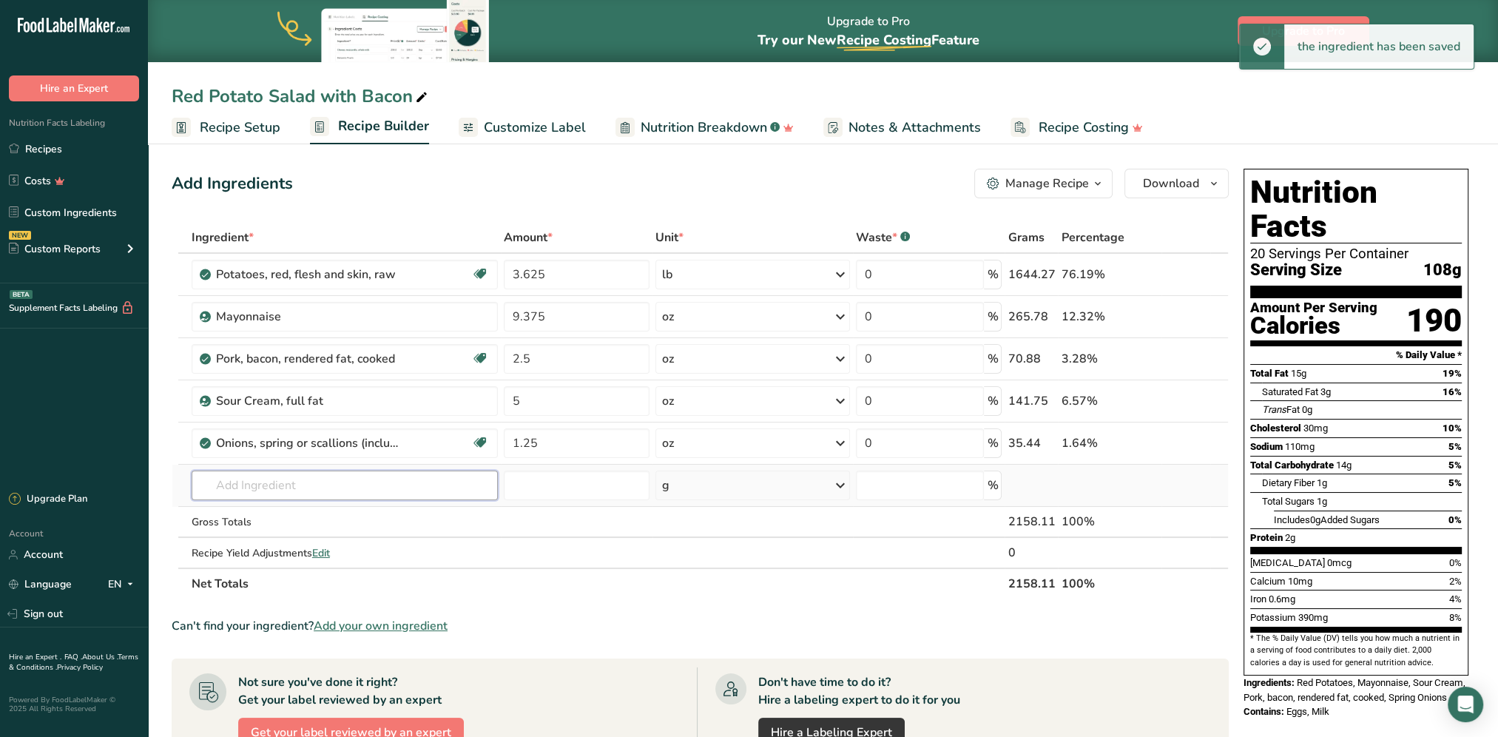
click at [331, 484] on input "text" at bounding box center [345, 485] width 306 height 30
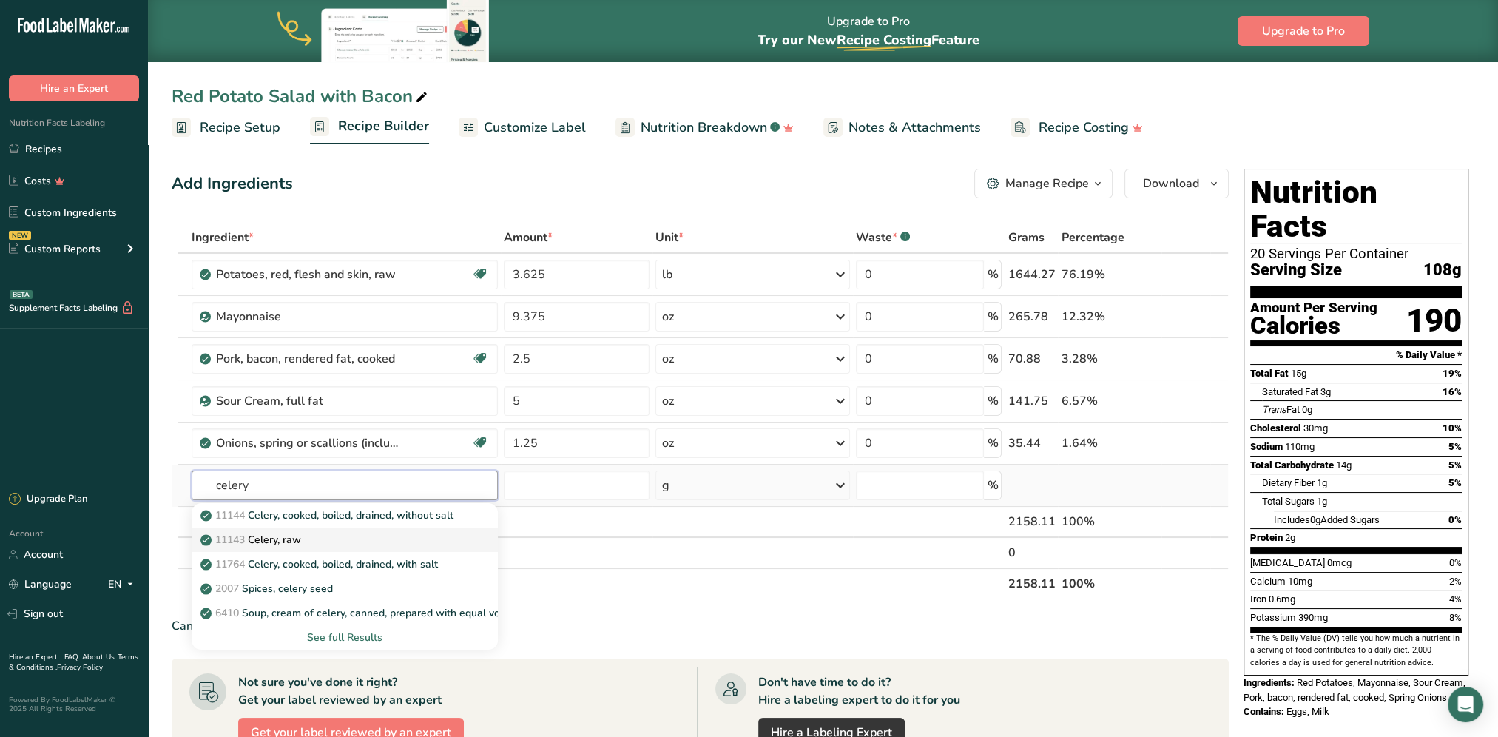
type input "celery"
click at [293, 537] on p "11143 Celery, raw" at bounding box center [252, 540] width 98 height 16
type input "Celery, raw"
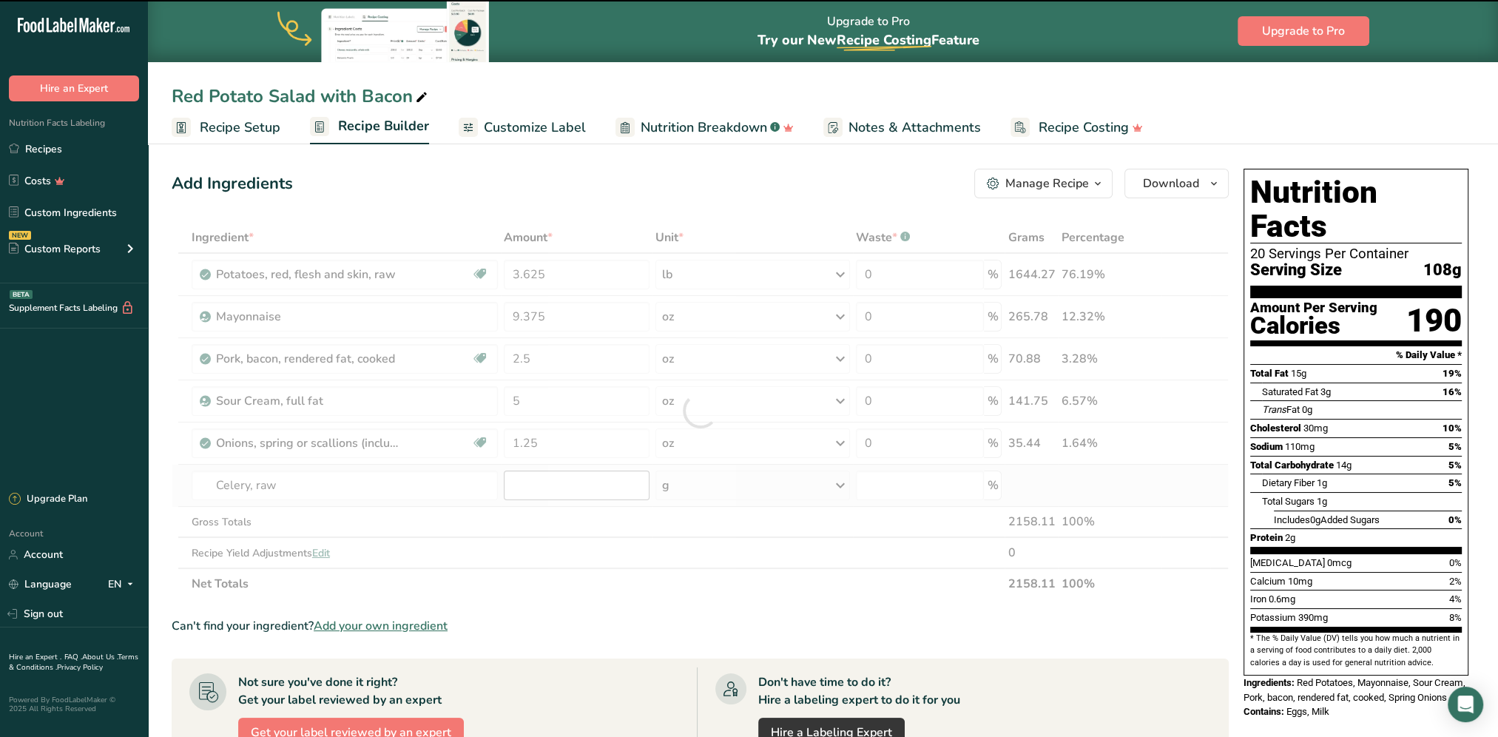
type input "0"
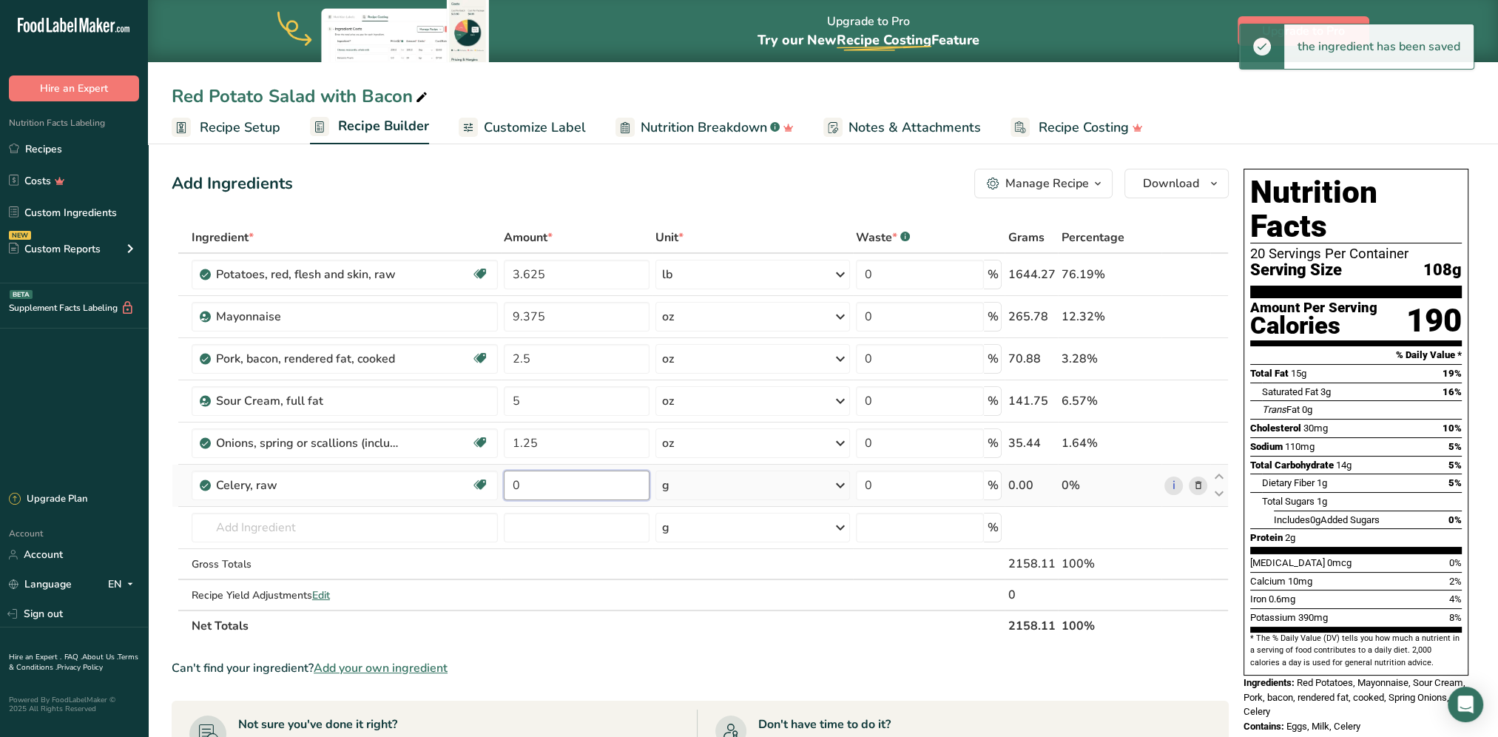
click at [562, 484] on input "0" at bounding box center [577, 485] width 146 height 30
type input "2.5"
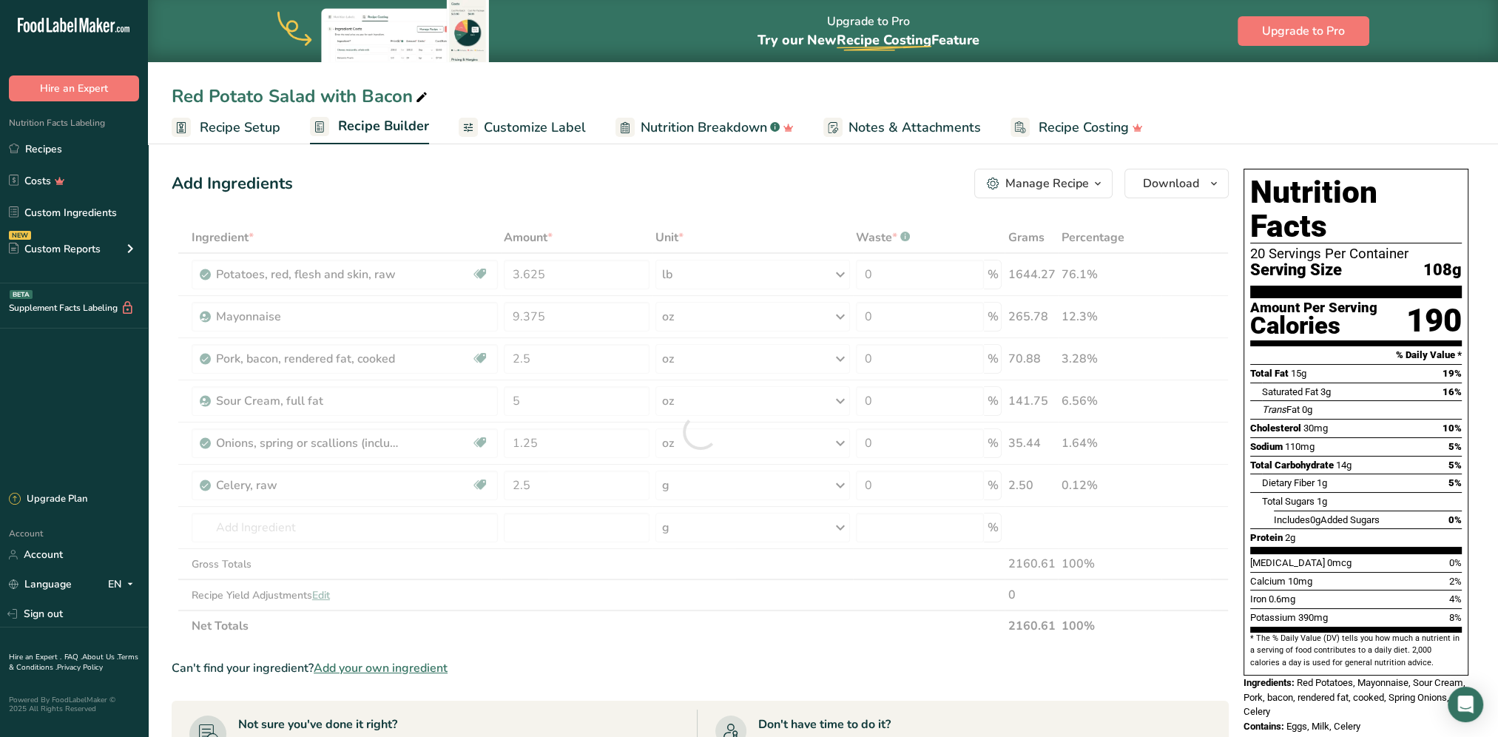
click at [701, 479] on div "Ingredient * Amount * Unit * Waste * .a-a{fill:#347362;}.b-a{fill:#fff;} Grams …" at bounding box center [700, 431] width 1057 height 419
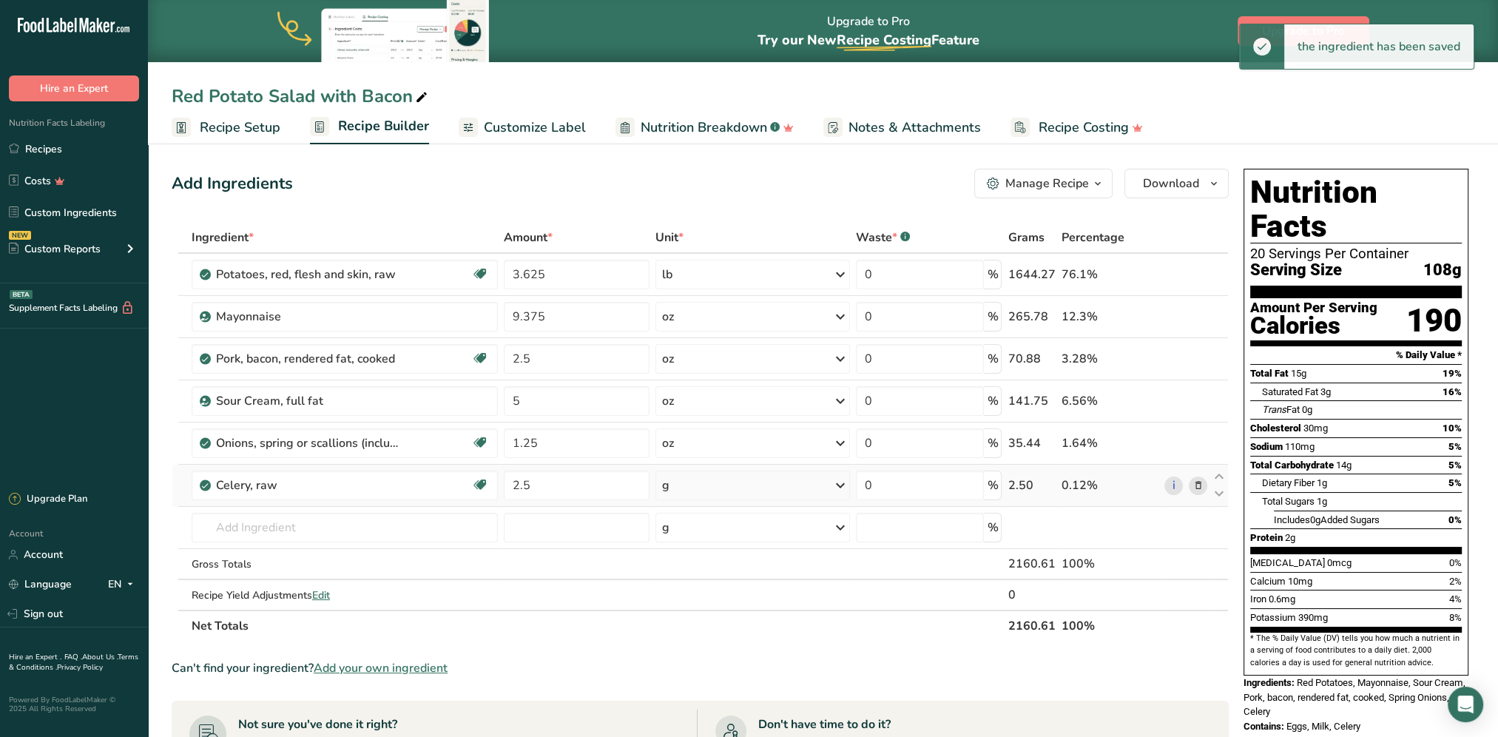
click at [706, 484] on div "g" at bounding box center [752, 485] width 195 height 30
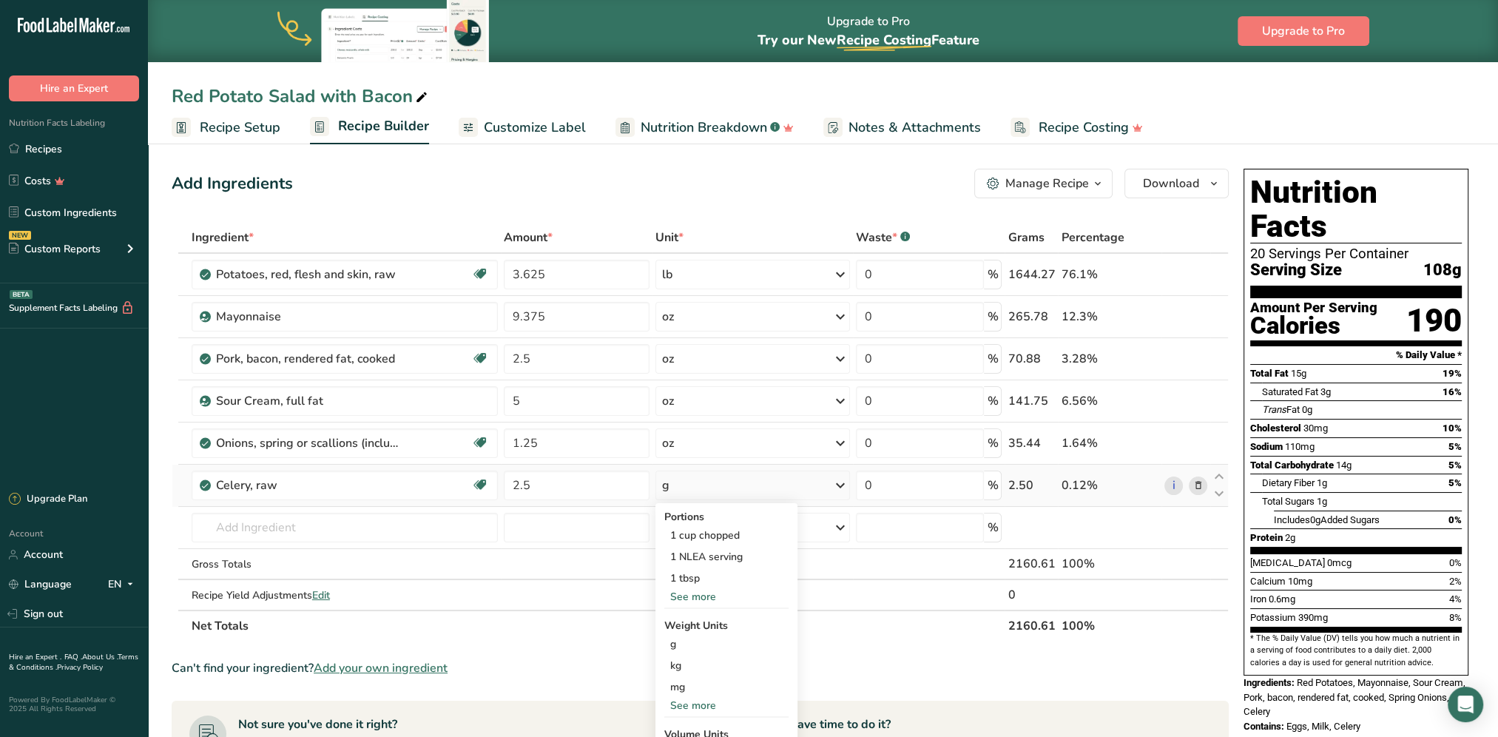
click at [705, 594] on div "See more" at bounding box center [726, 705] width 124 height 16
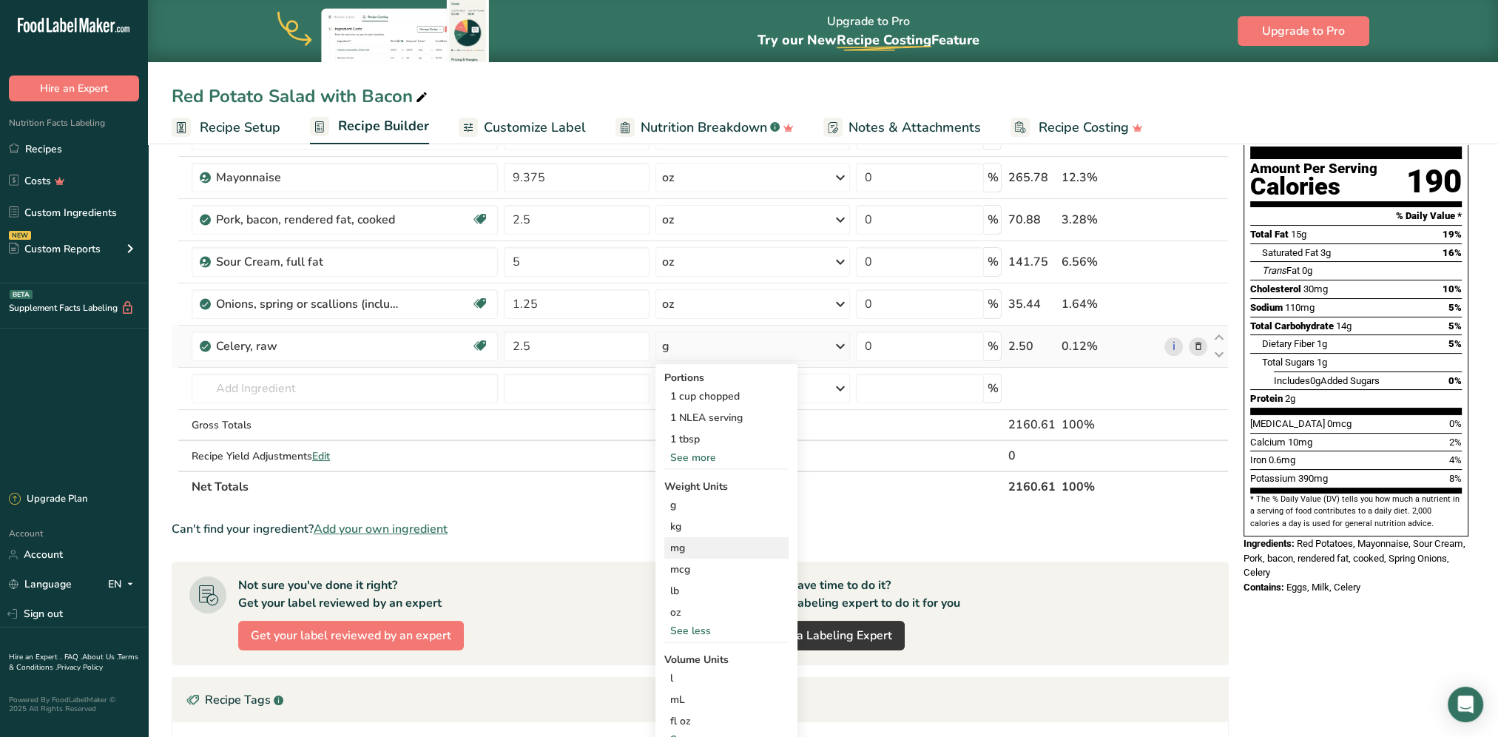
scroll to position [148, 0]
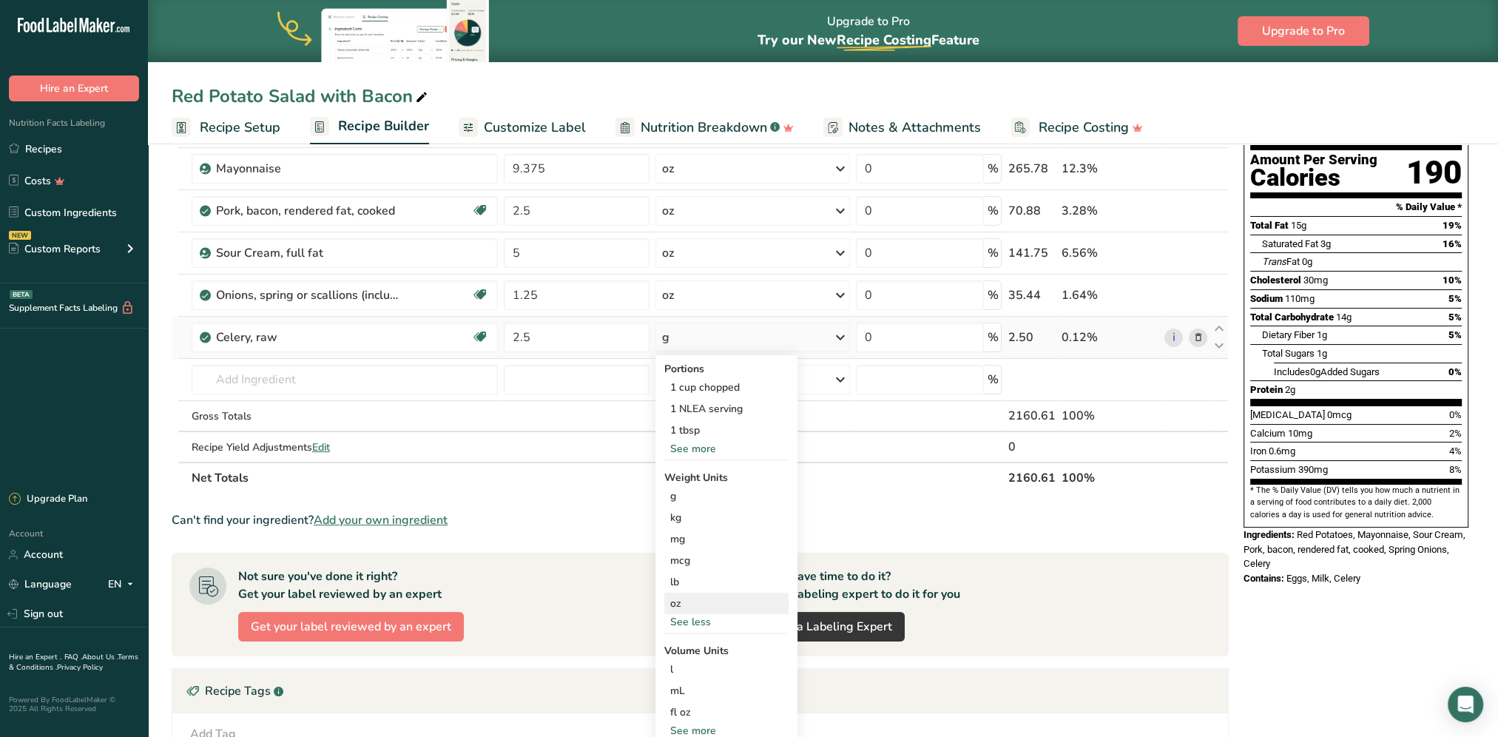
click at [686, 594] on div "oz" at bounding box center [726, 602] width 124 height 21
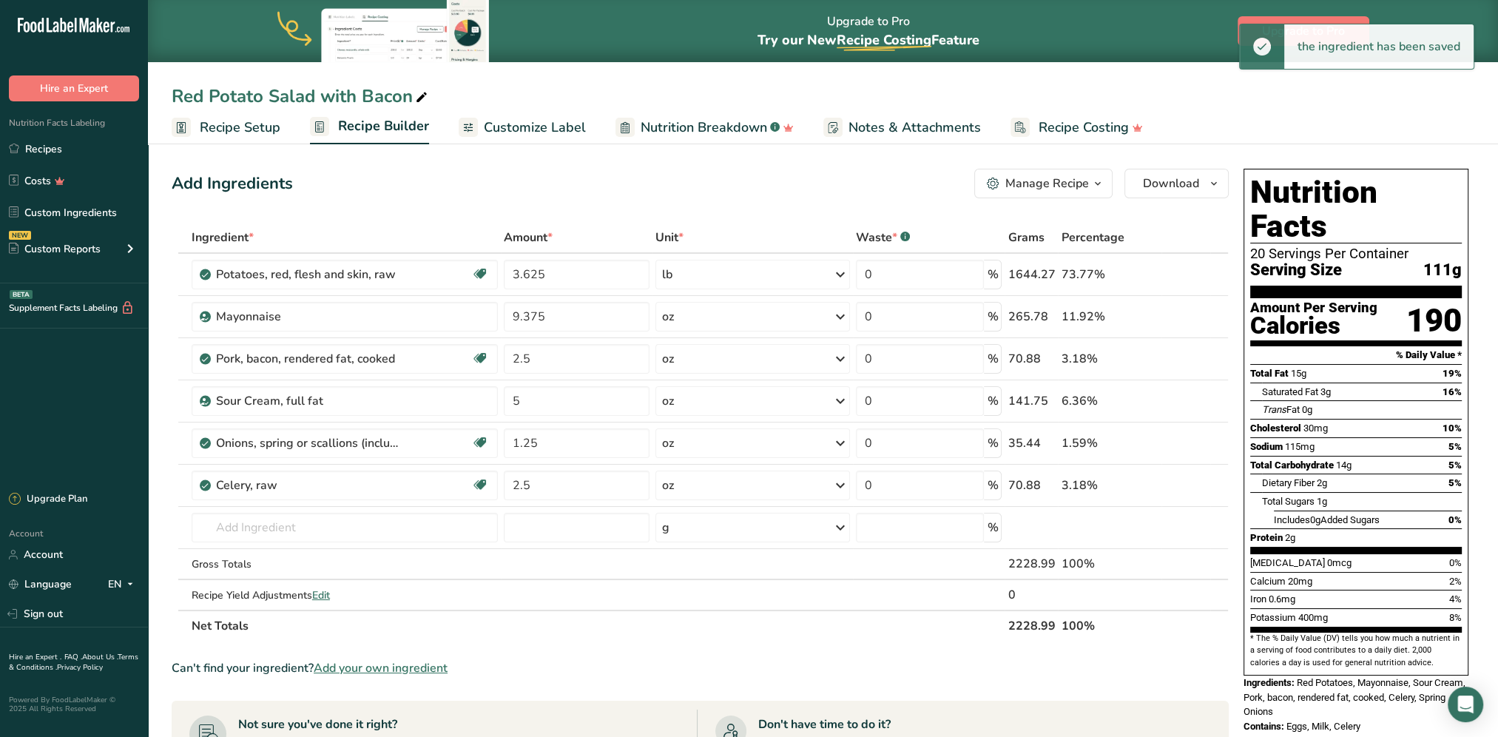
scroll to position [0, 0]
click at [339, 526] on input "text" at bounding box center [345, 528] width 306 height 30
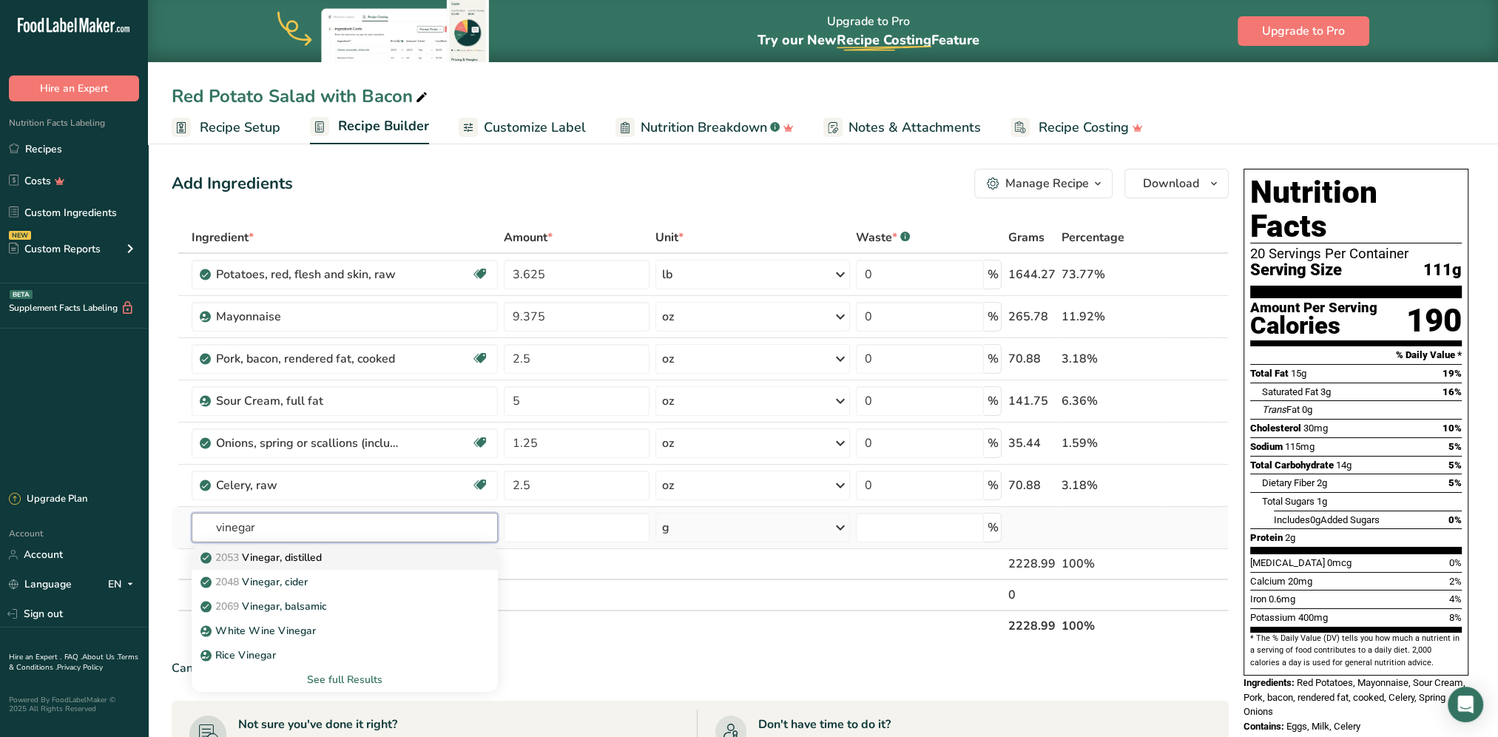
type input "vinegar"
click at [314, 555] on p "2053 Vinegar, distilled" at bounding box center [262, 558] width 118 height 16
type input "Vinegar, distilled"
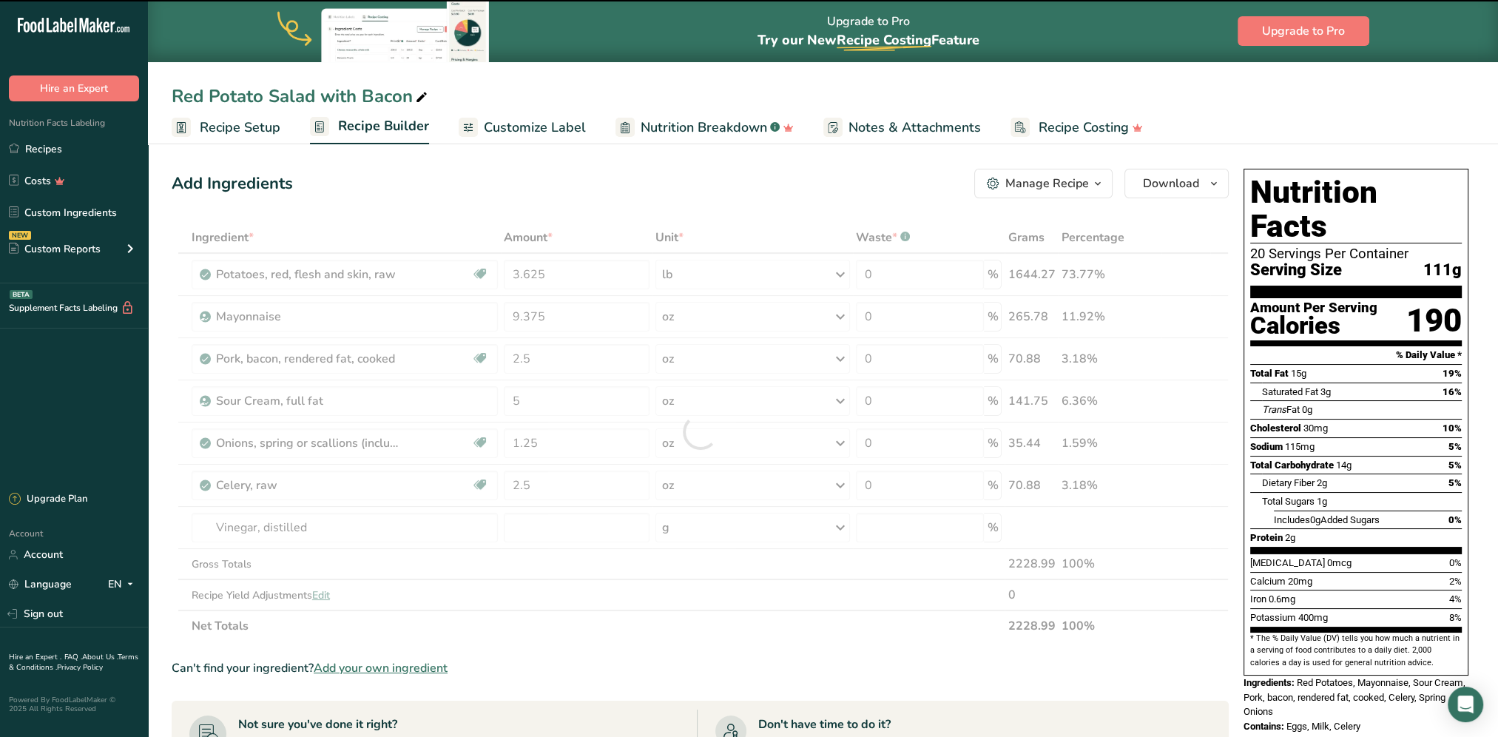
type input "0"
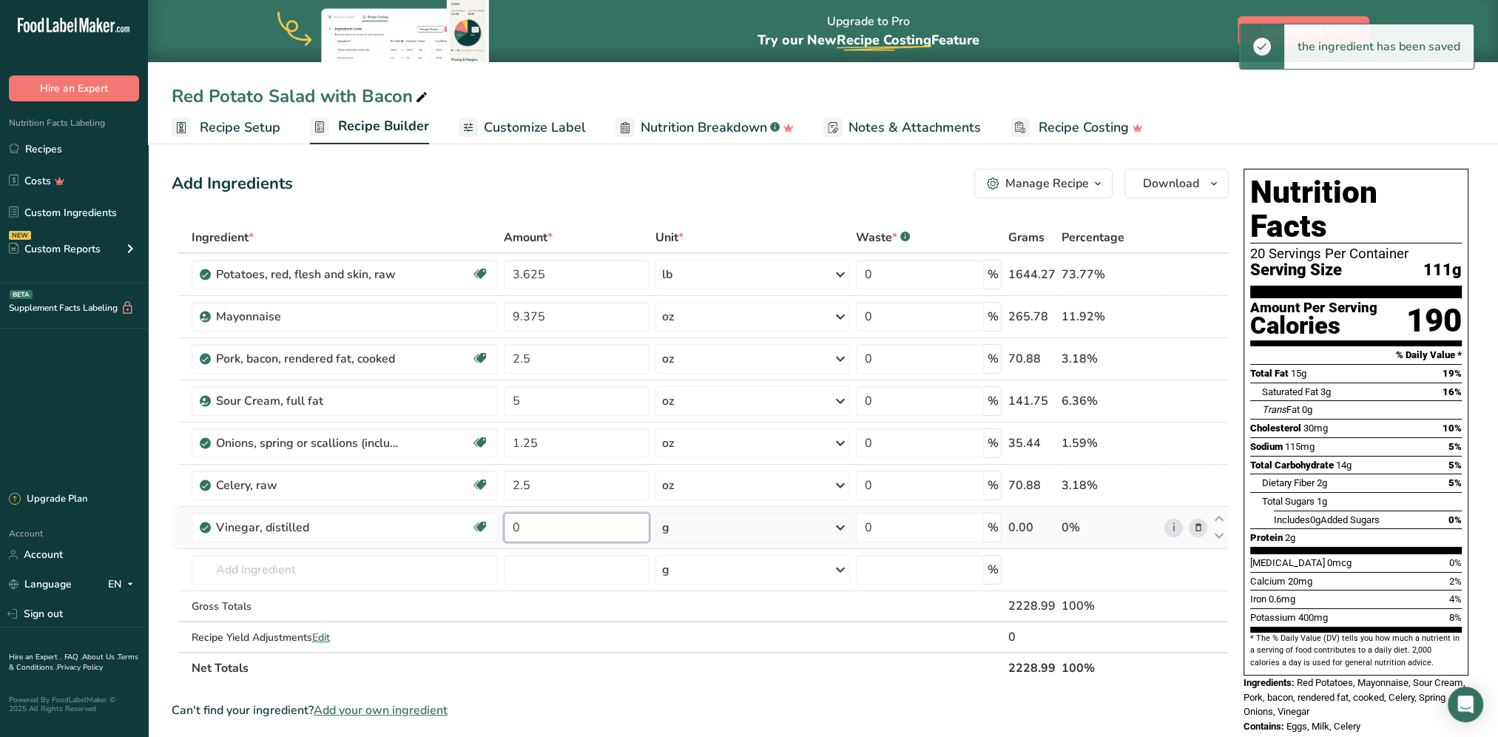
click at [560, 528] on input "0" at bounding box center [577, 528] width 146 height 30
type input "5"
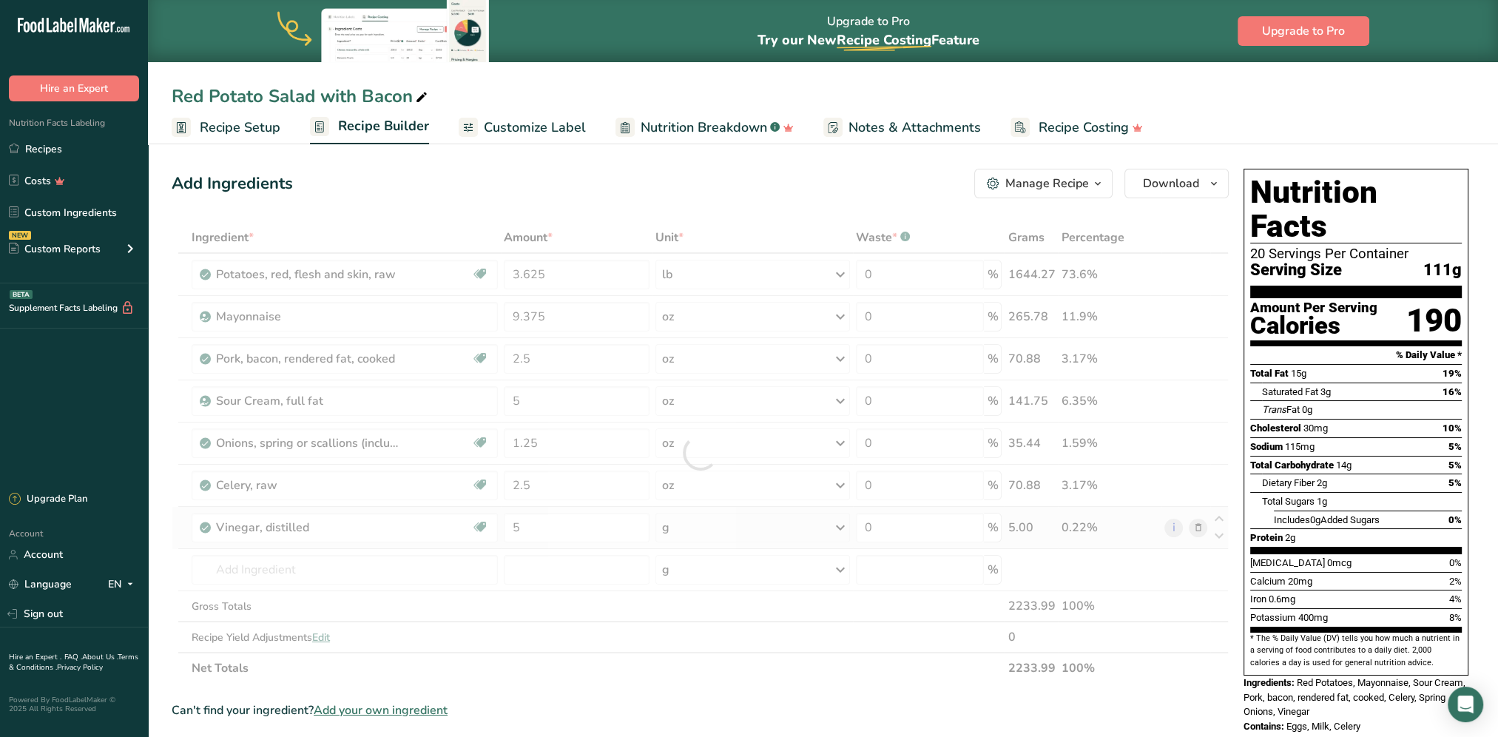
click at [709, 532] on div "Ingredient * Amount * Unit * Waste * .a-a{fill:#347362;}.b-a{fill:#fff;} Grams …" at bounding box center [700, 453] width 1057 height 462
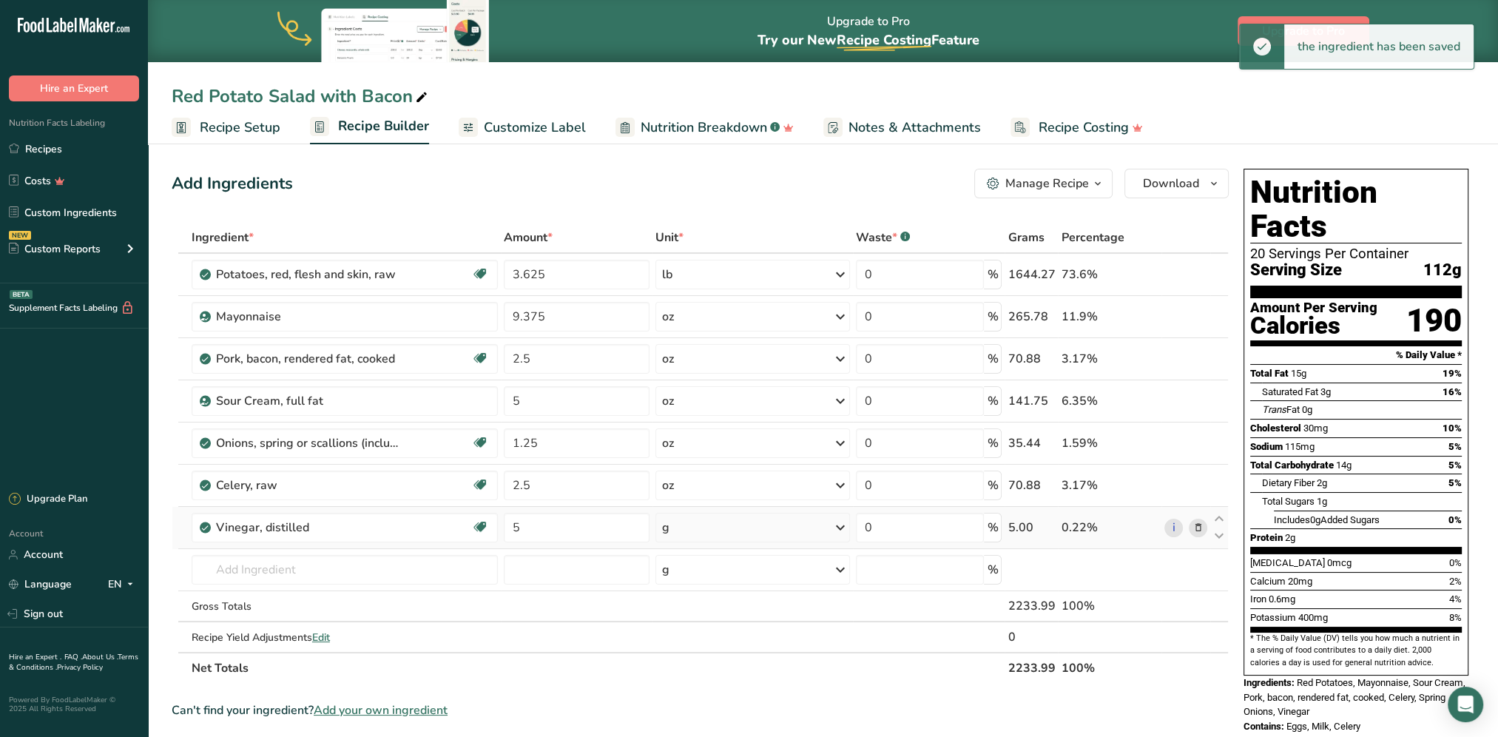
click at [728, 526] on div "g" at bounding box center [752, 528] width 195 height 30
click at [703, 594] on div "See more" at bounding box center [726, 732] width 124 height 16
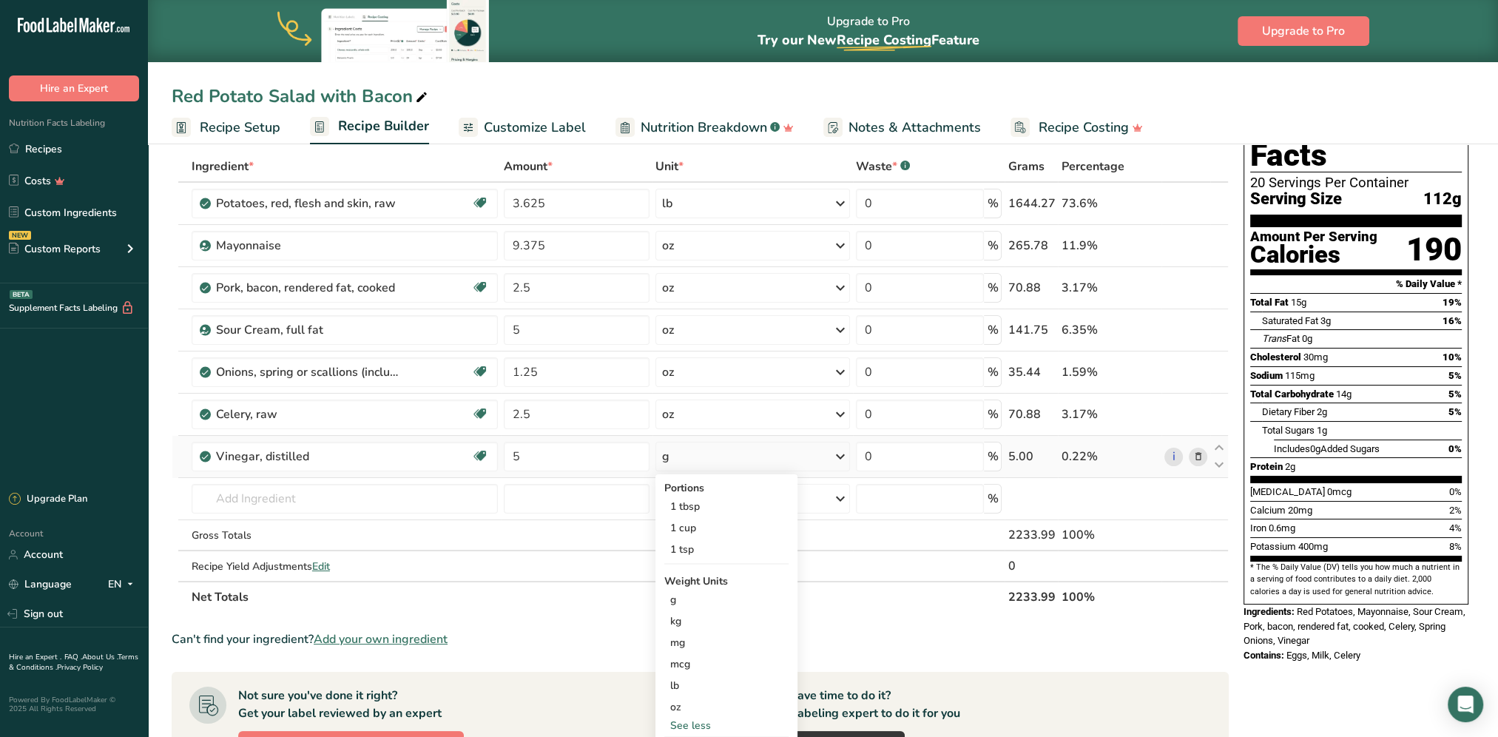
scroll to position [148, 0]
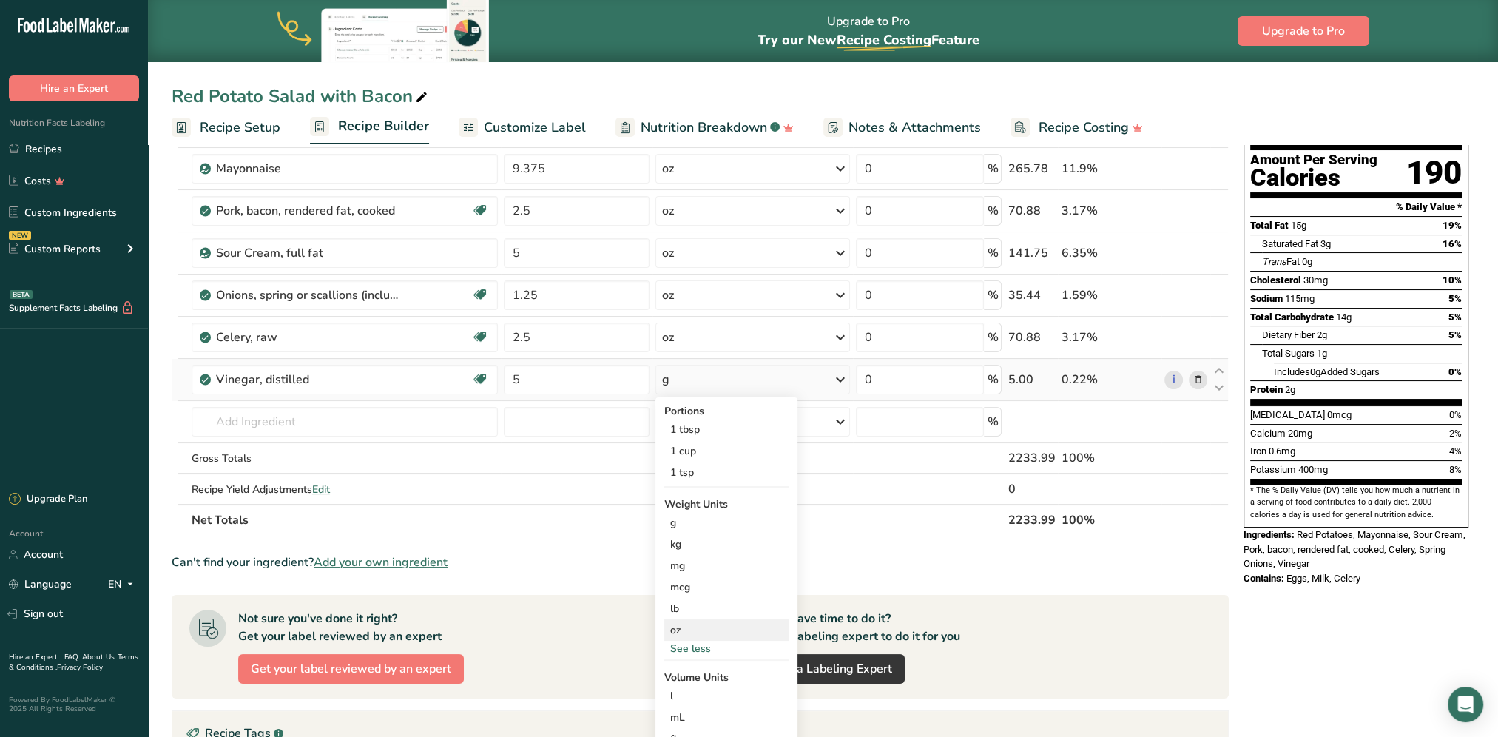
click at [682, 594] on div "oz" at bounding box center [726, 629] width 124 height 21
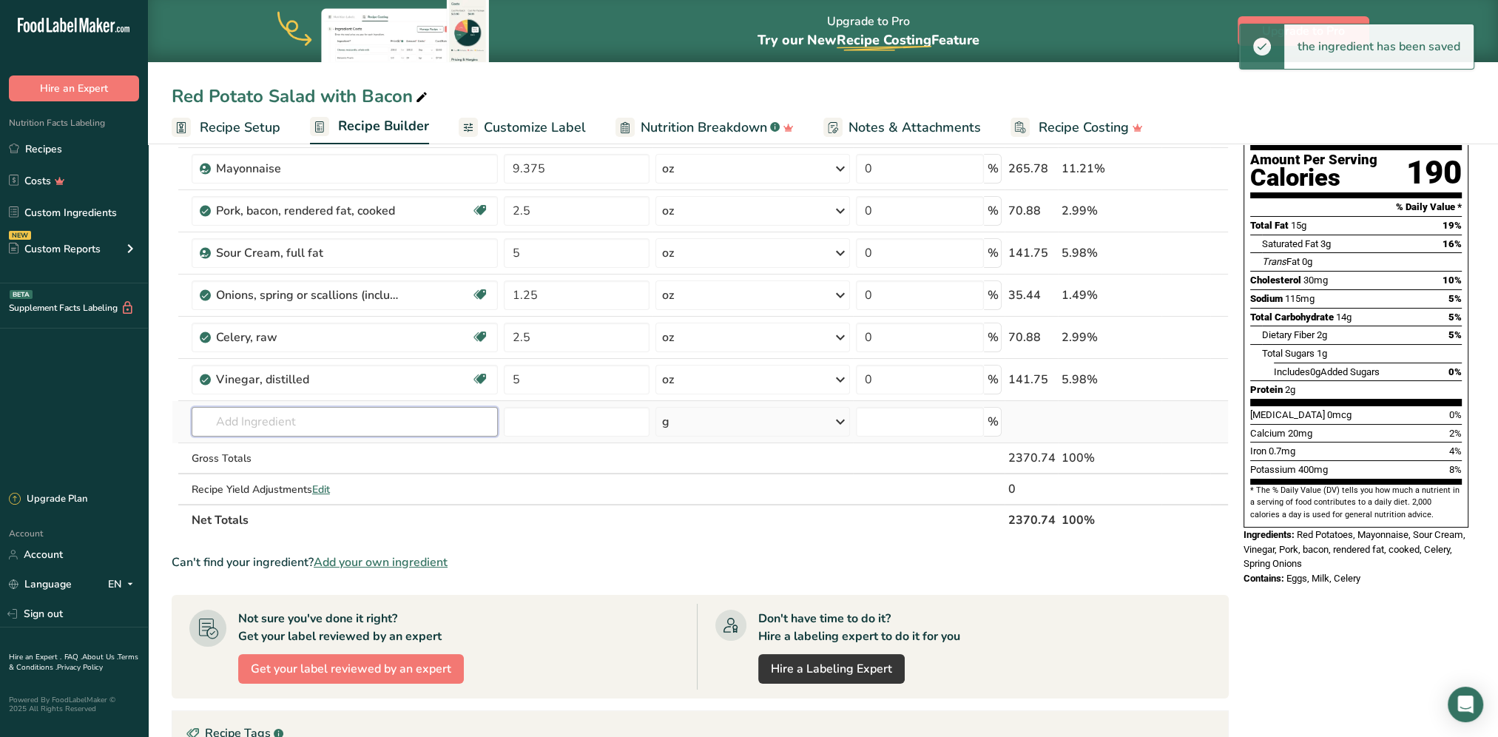
click at [301, 419] on input "text" at bounding box center [345, 422] width 306 height 30
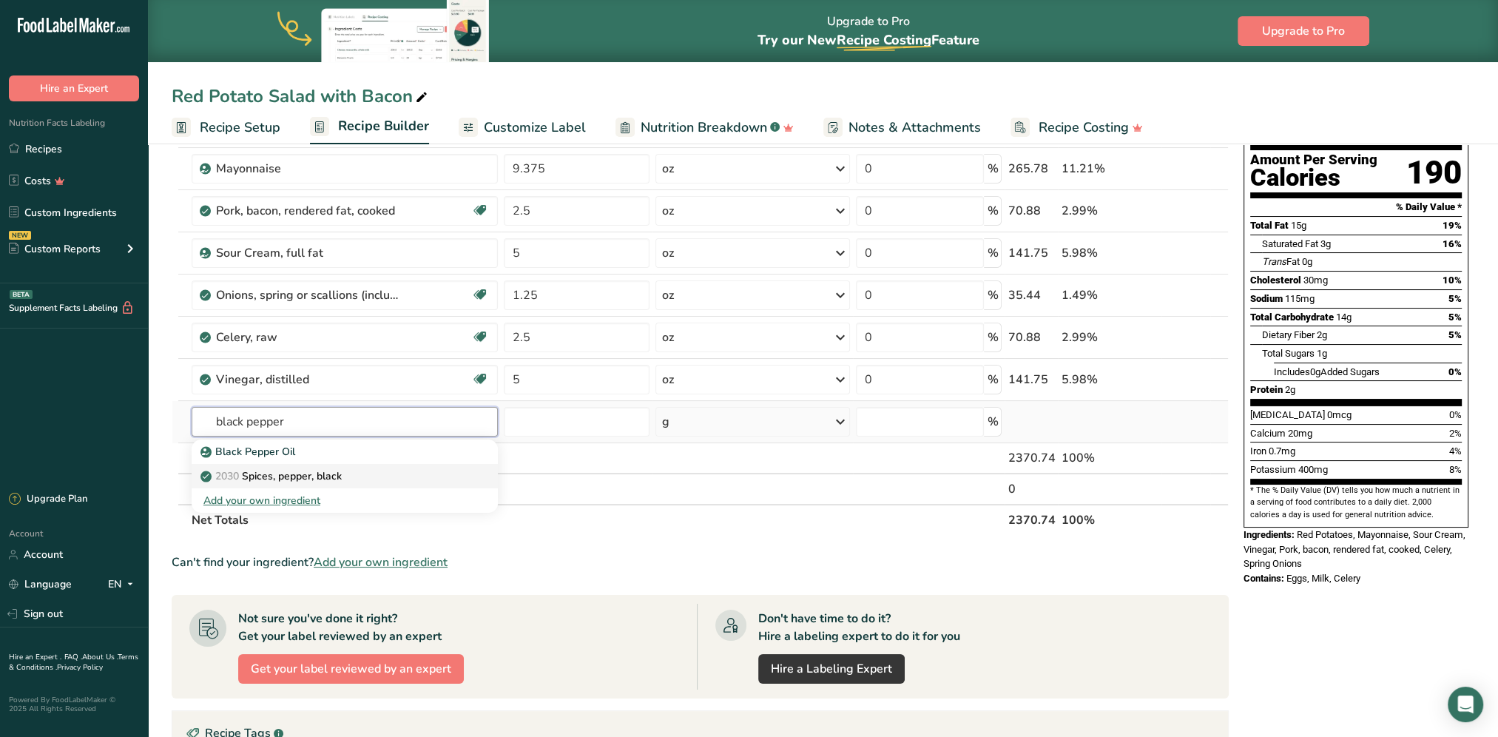
type input "black pepper"
click at [302, 472] on p "2030 Spices, pepper, black" at bounding box center [272, 476] width 138 height 16
type input "Spices, pepper, black"
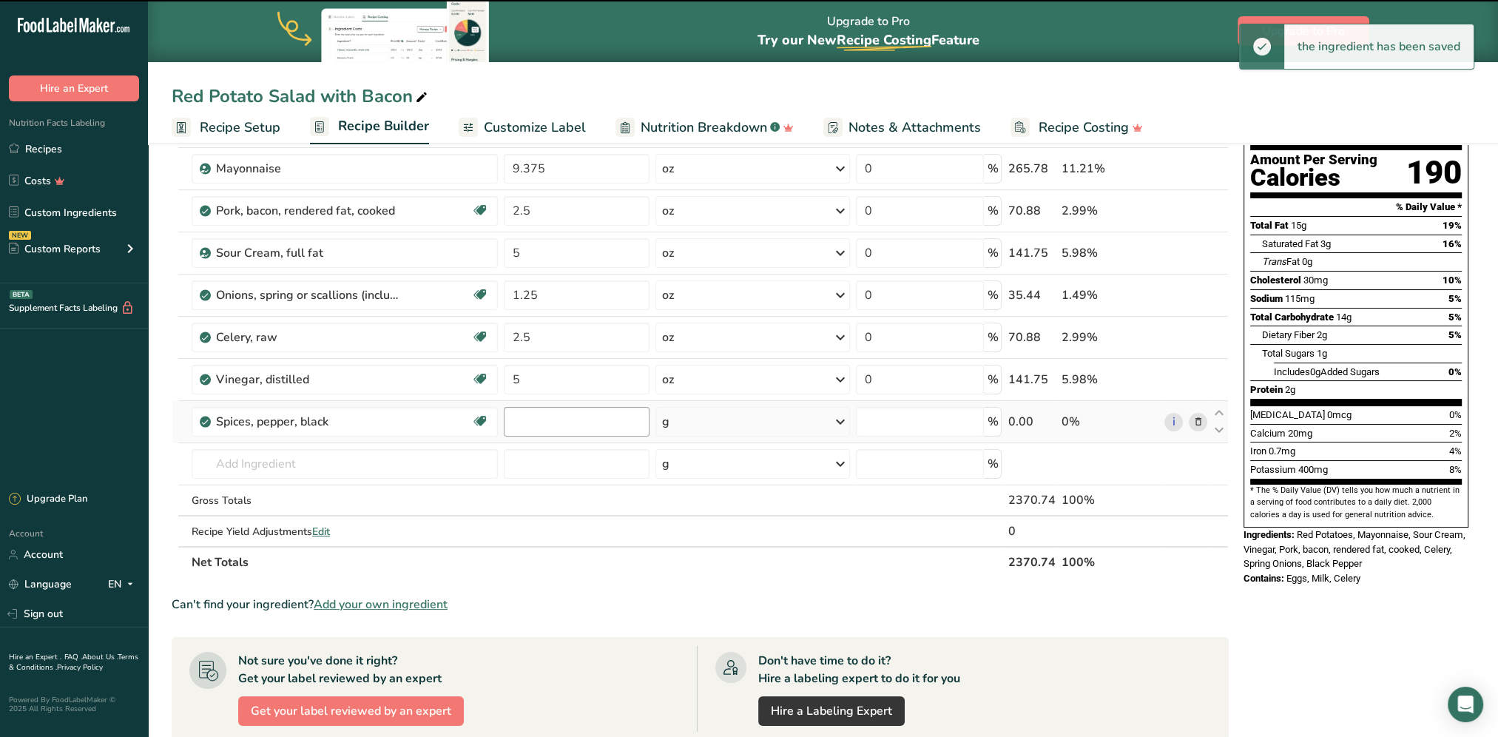
type input "0"
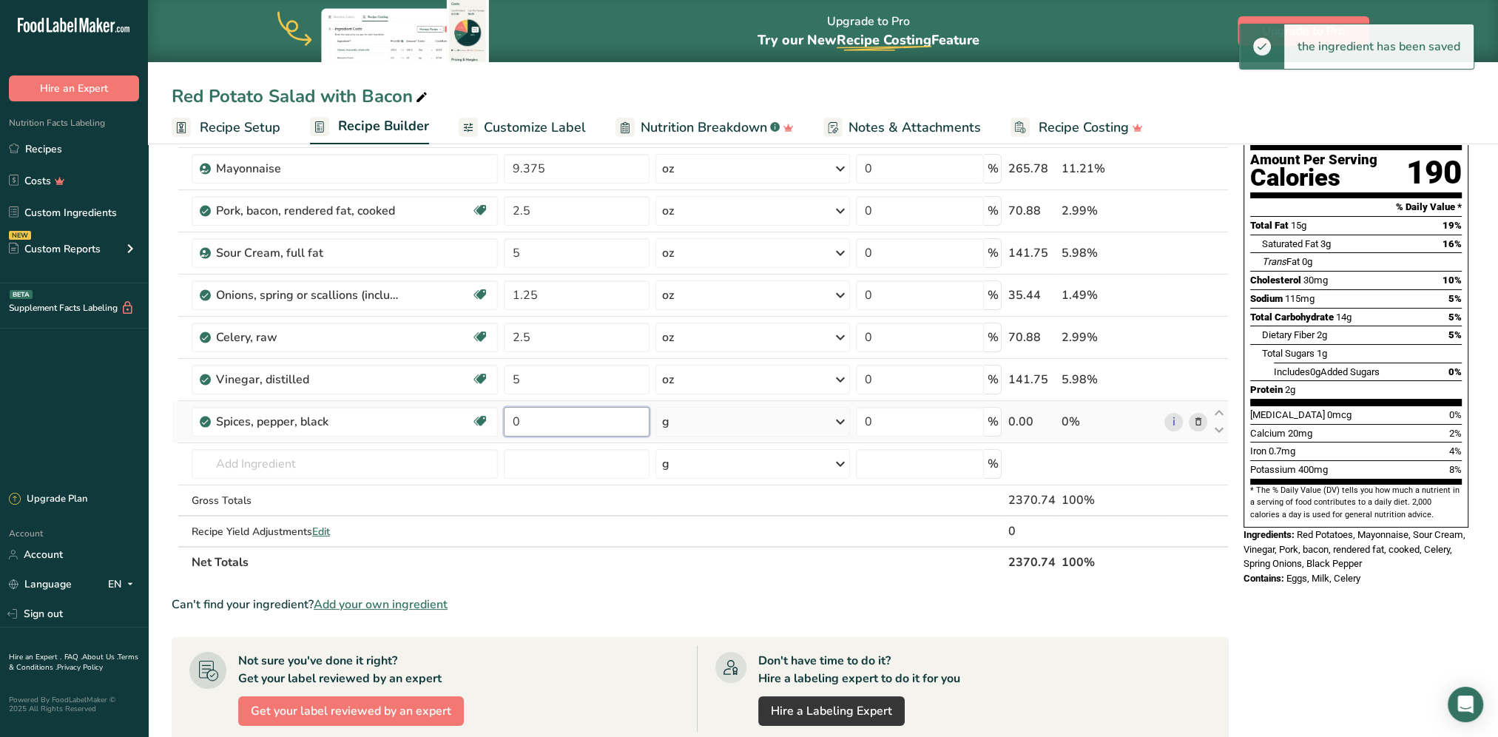
click at [544, 418] on input "0" at bounding box center [577, 422] width 146 height 30
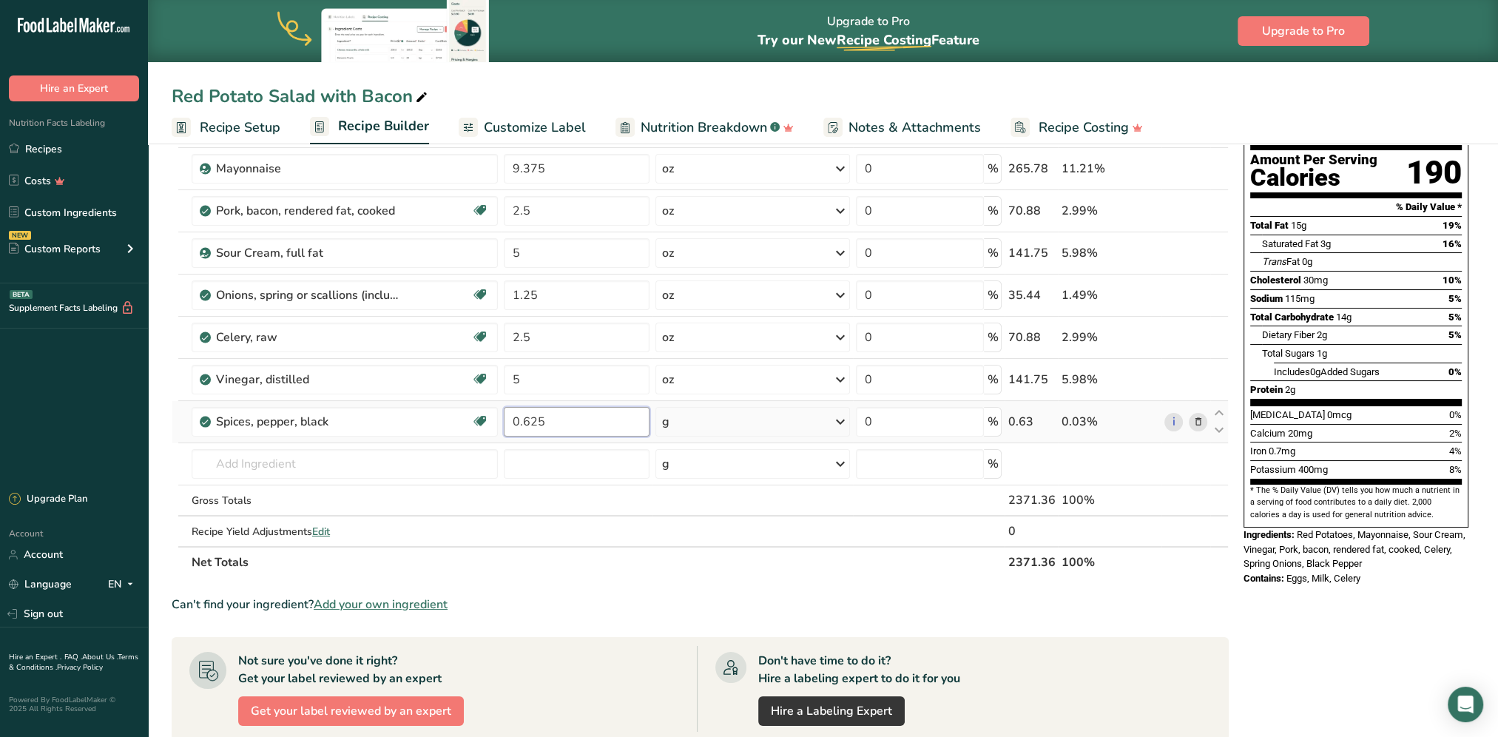
type input "0.625"
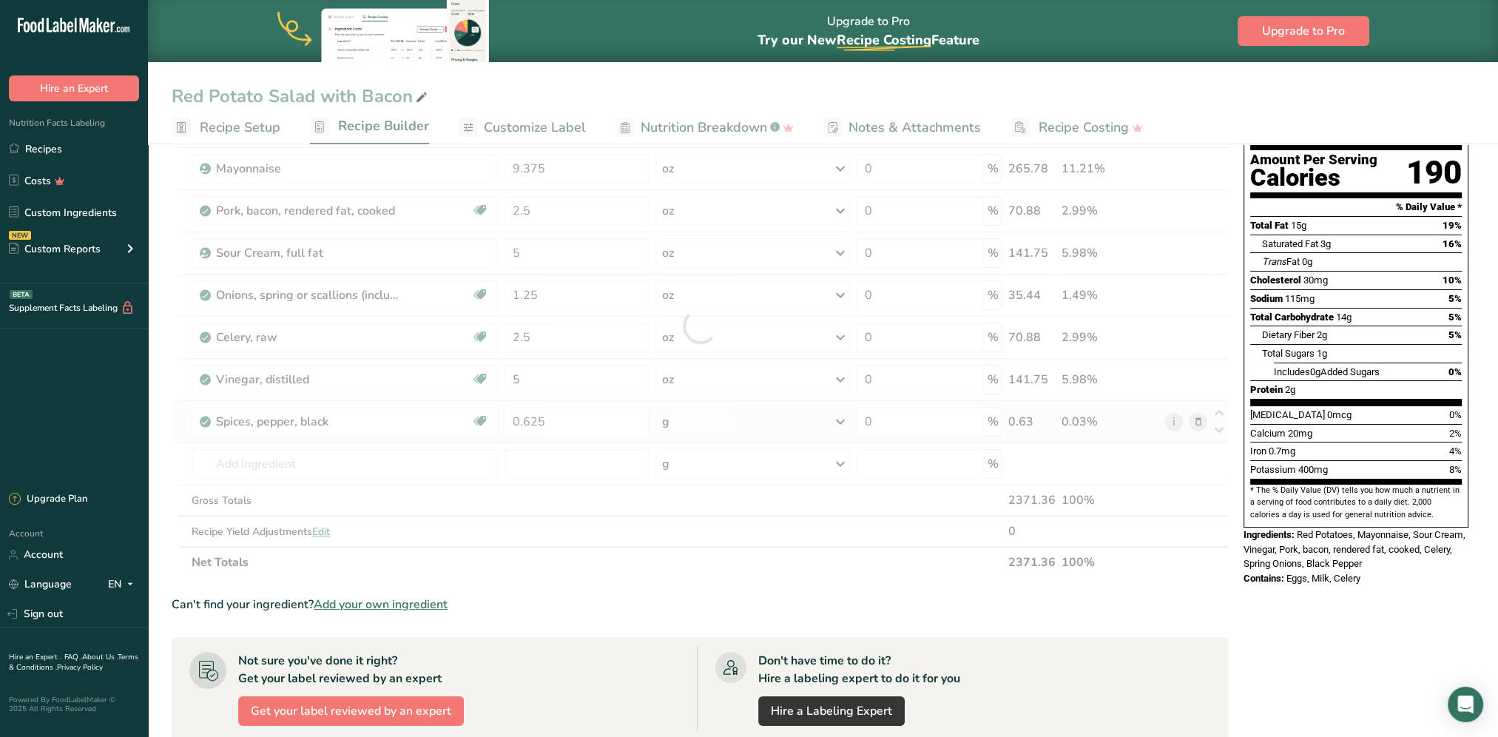
click at [777, 422] on div "Ingredient * Amount * Unit * Waste * .a-a{fill:#347362;}.b-a{fill:#fff;} Grams …" at bounding box center [700, 326] width 1057 height 504
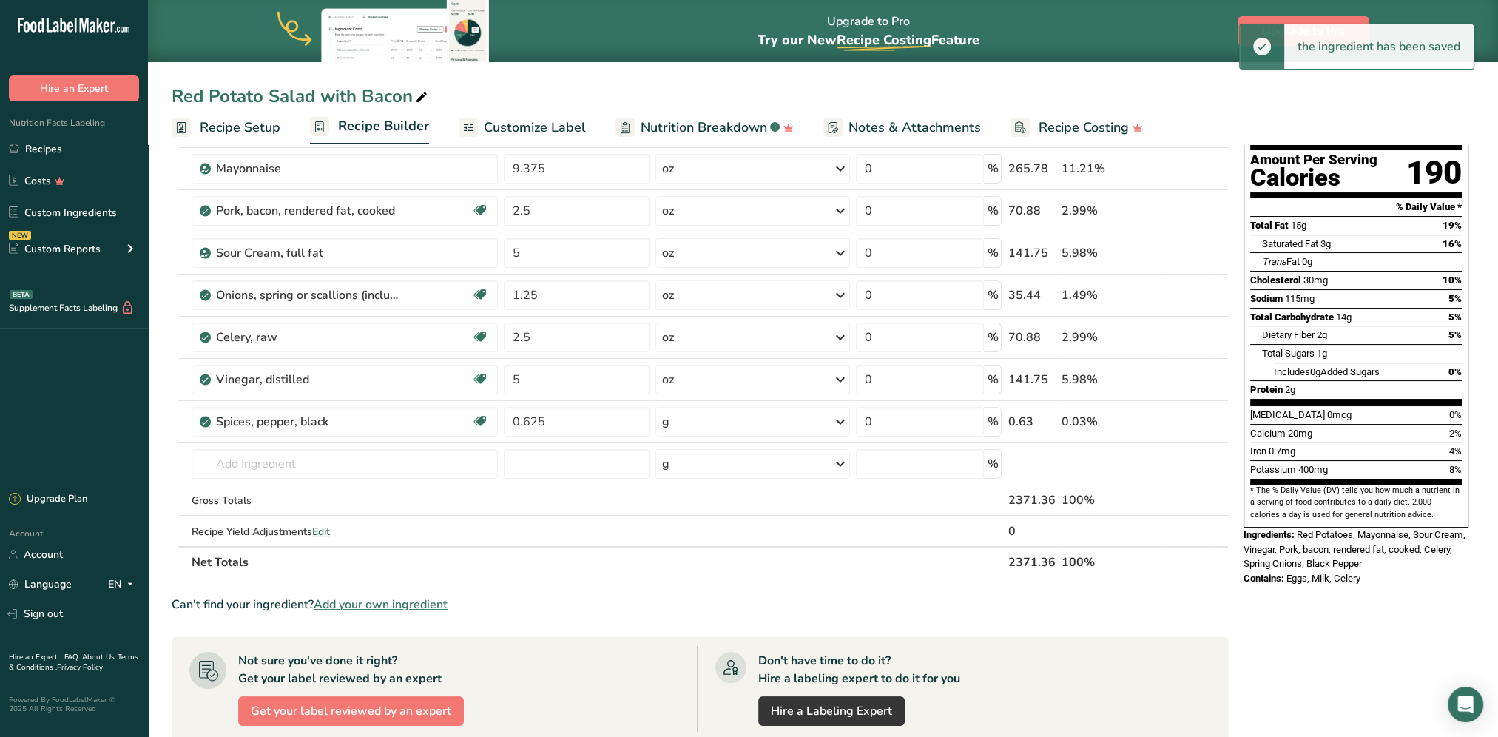
click at [723, 420] on div "g" at bounding box center [752, 422] width 195 height 30
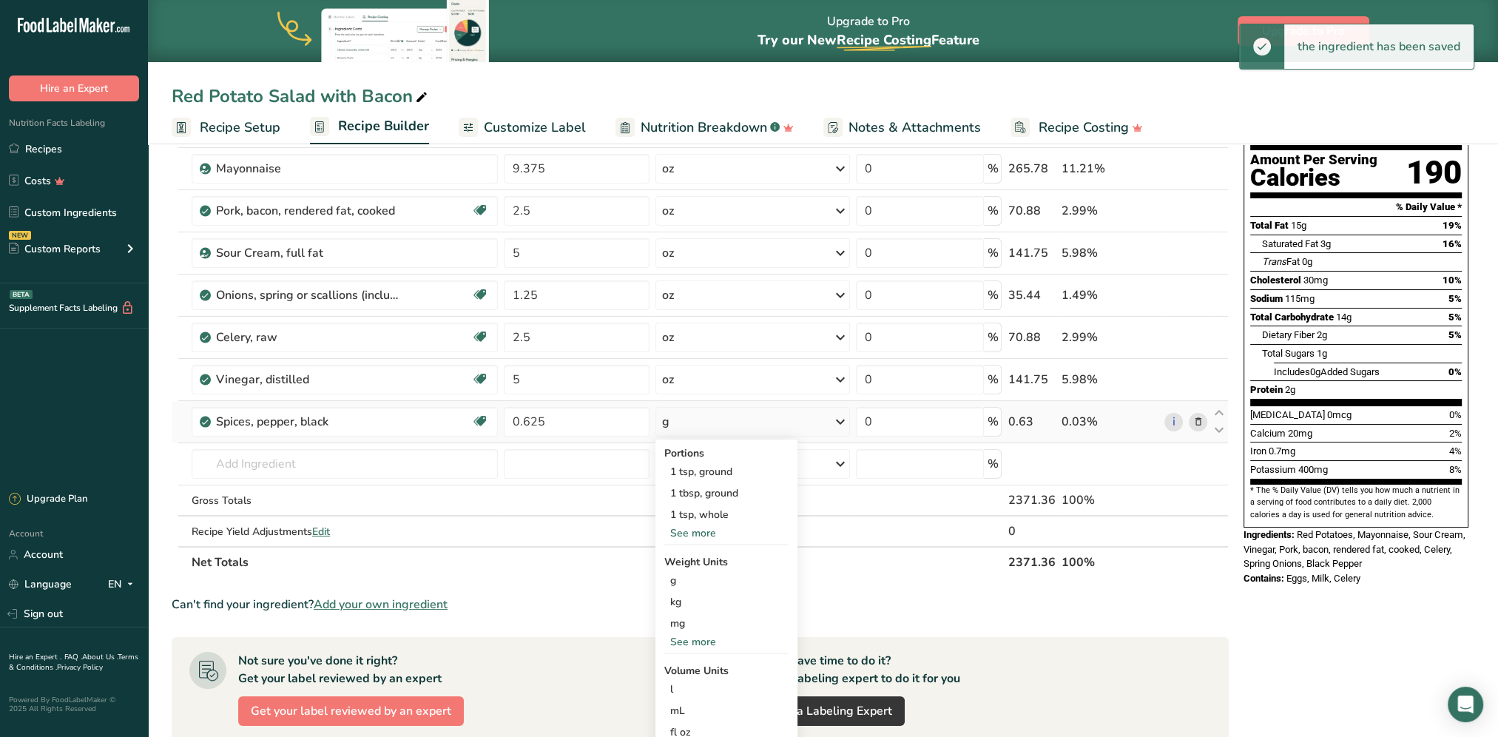
click at [692, 594] on div "See more" at bounding box center [726, 642] width 124 height 16
click at [677, 594] on div "oz" at bounding box center [726, 687] width 124 height 21
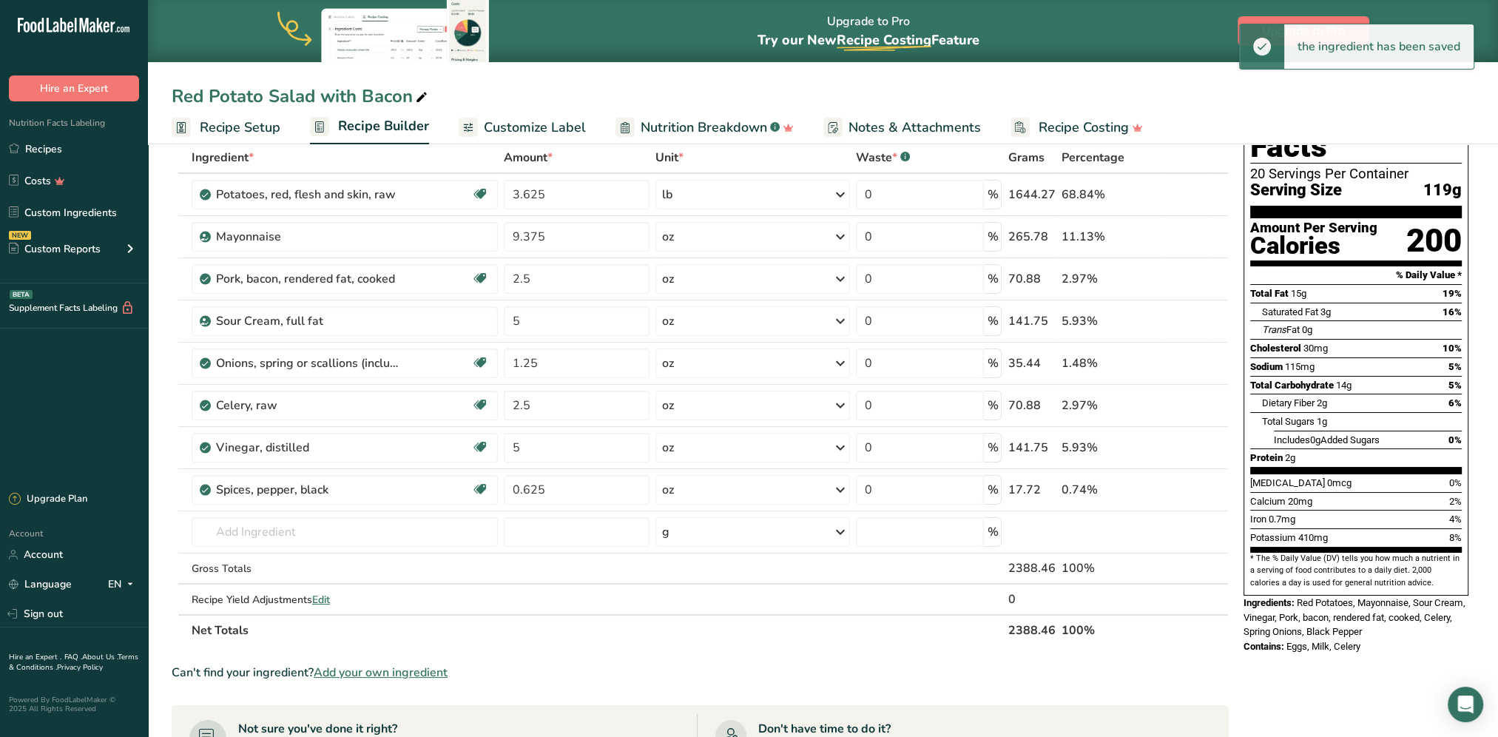
scroll to position [0, 0]
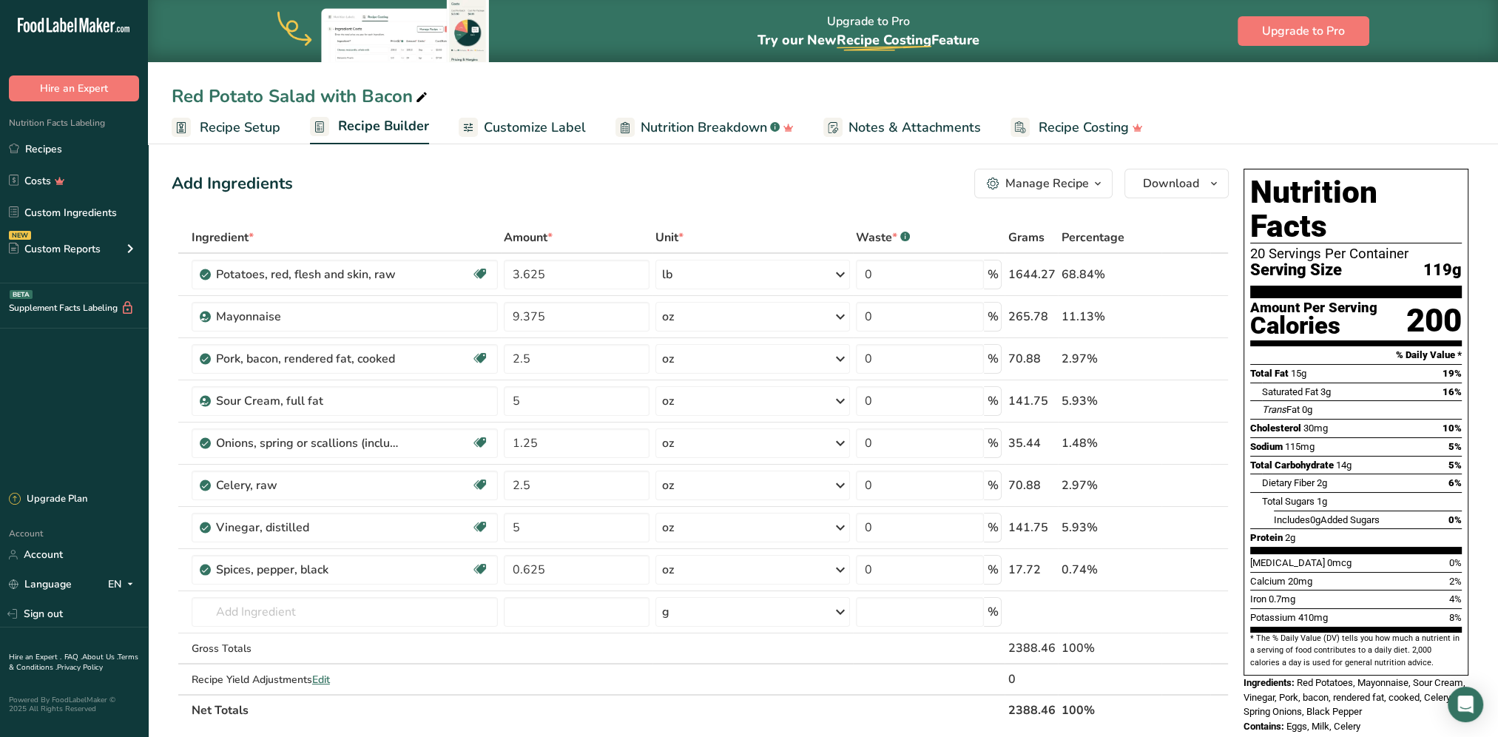
click at [754, 195] on div "Add Ingredients Manage Recipe Delete Recipe Duplicate Recipe Scale Recipe Save …" at bounding box center [700, 184] width 1057 height 30
click at [26, 148] on link "Recipes" at bounding box center [74, 149] width 148 height 28
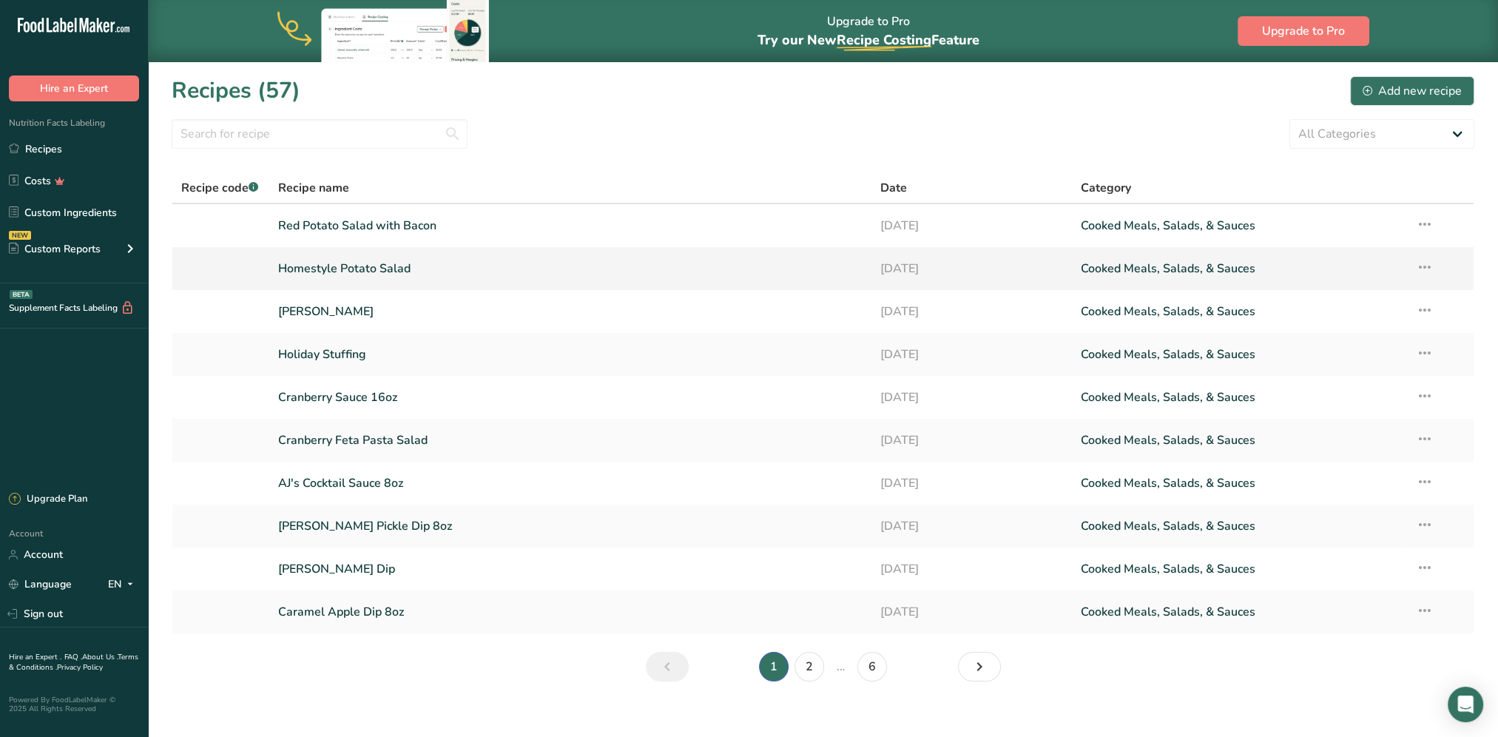
click at [343, 265] on link "Homestyle Potato Salad" at bounding box center [570, 268] width 584 height 31
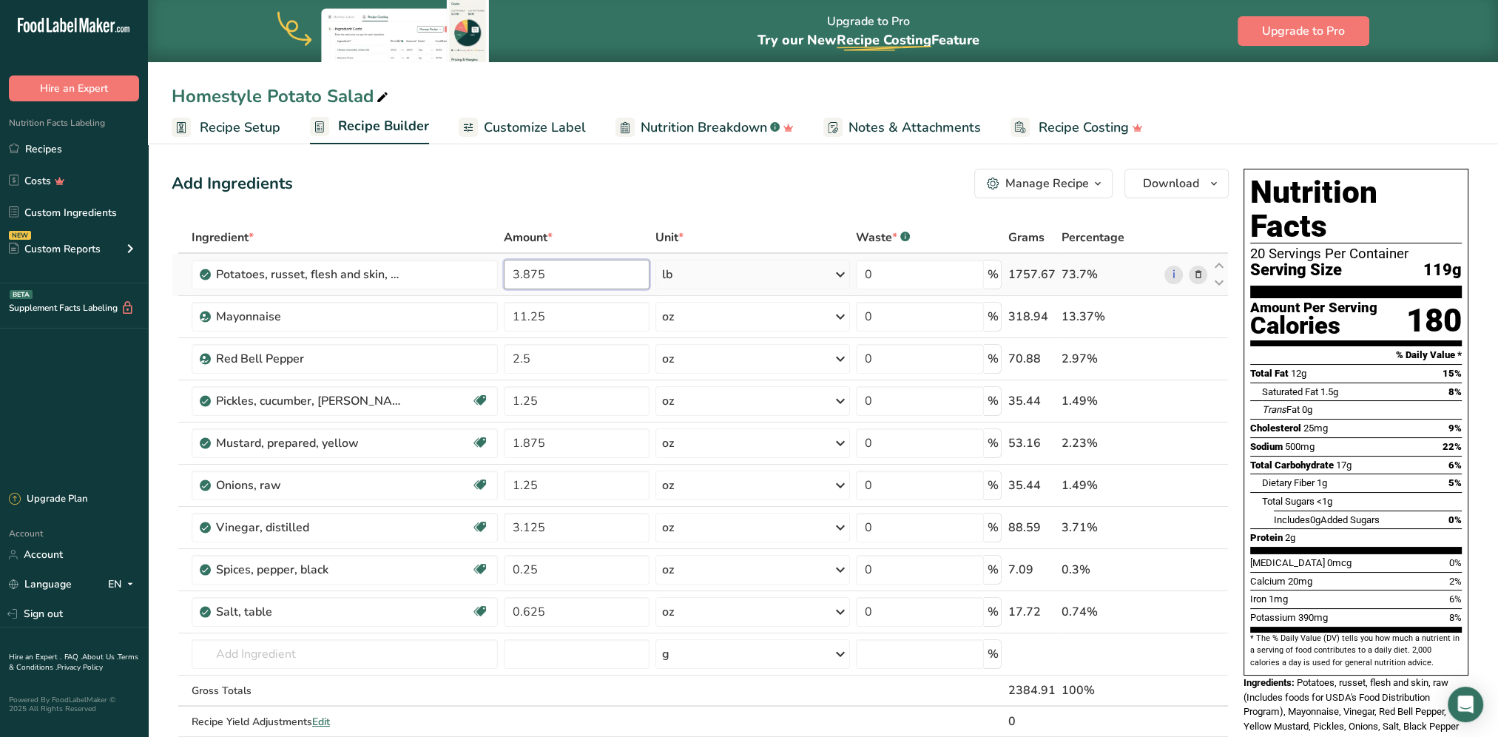
drag, startPoint x: 548, startPoint y: 278, endPoint x: 531, endPoint y: 278, distance: 17.0
click at [531, 278] on input "3.875" at bounding box center [577, 275] width 146 height 30
type input "3.8"
click at [627, 185] on div "Add Ingredients Manage Recipe Delete Recipe Duplicate Recipe Scale Recipe Save …" at bounding box center [700, 184] width 1057 height 30
drag, startPoint x: 562, startPoint y: 314, endPoint x: 530, endPoint y: 314, distance: 32.6
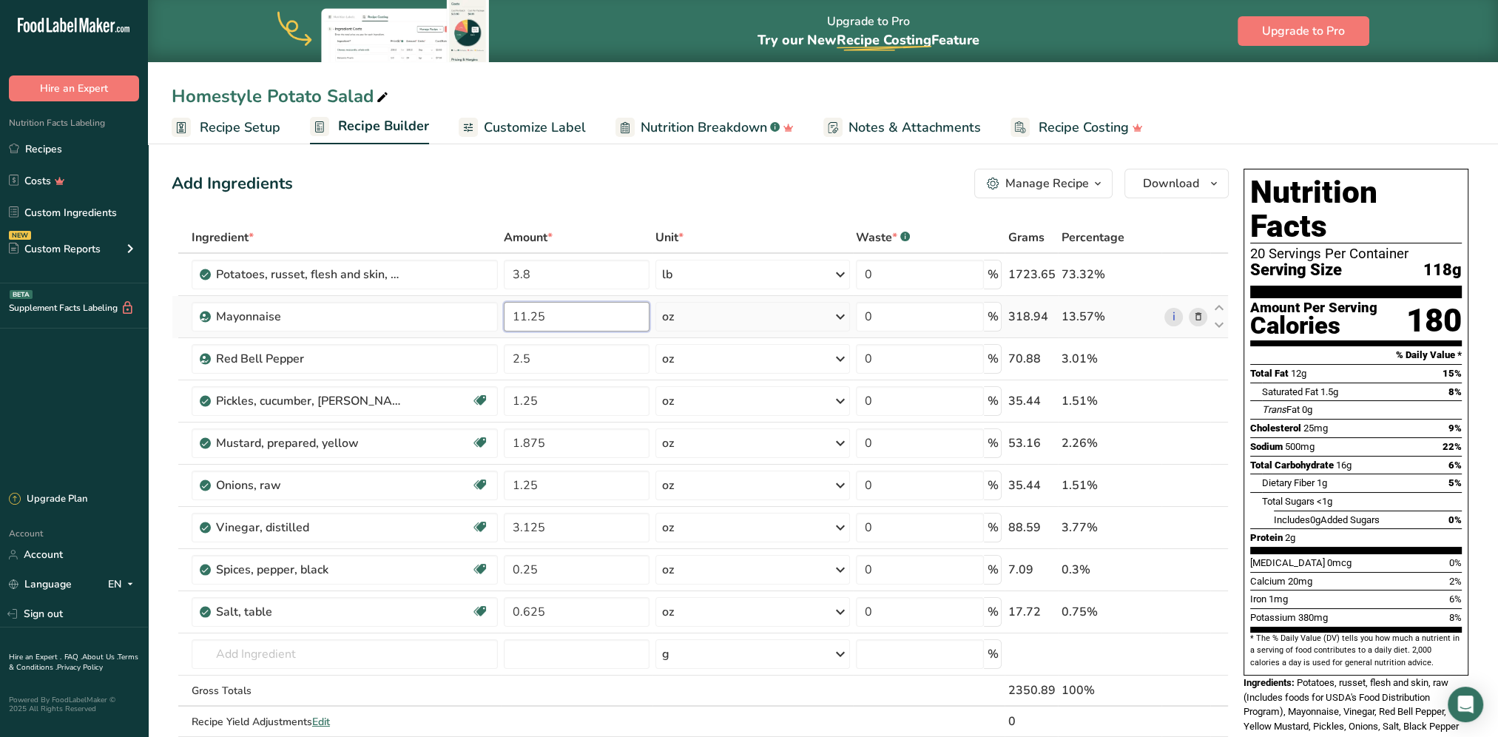
click at [530, 314] on input "11.25" at bounding box center [577, 317] width 146 height 30
type input "11"
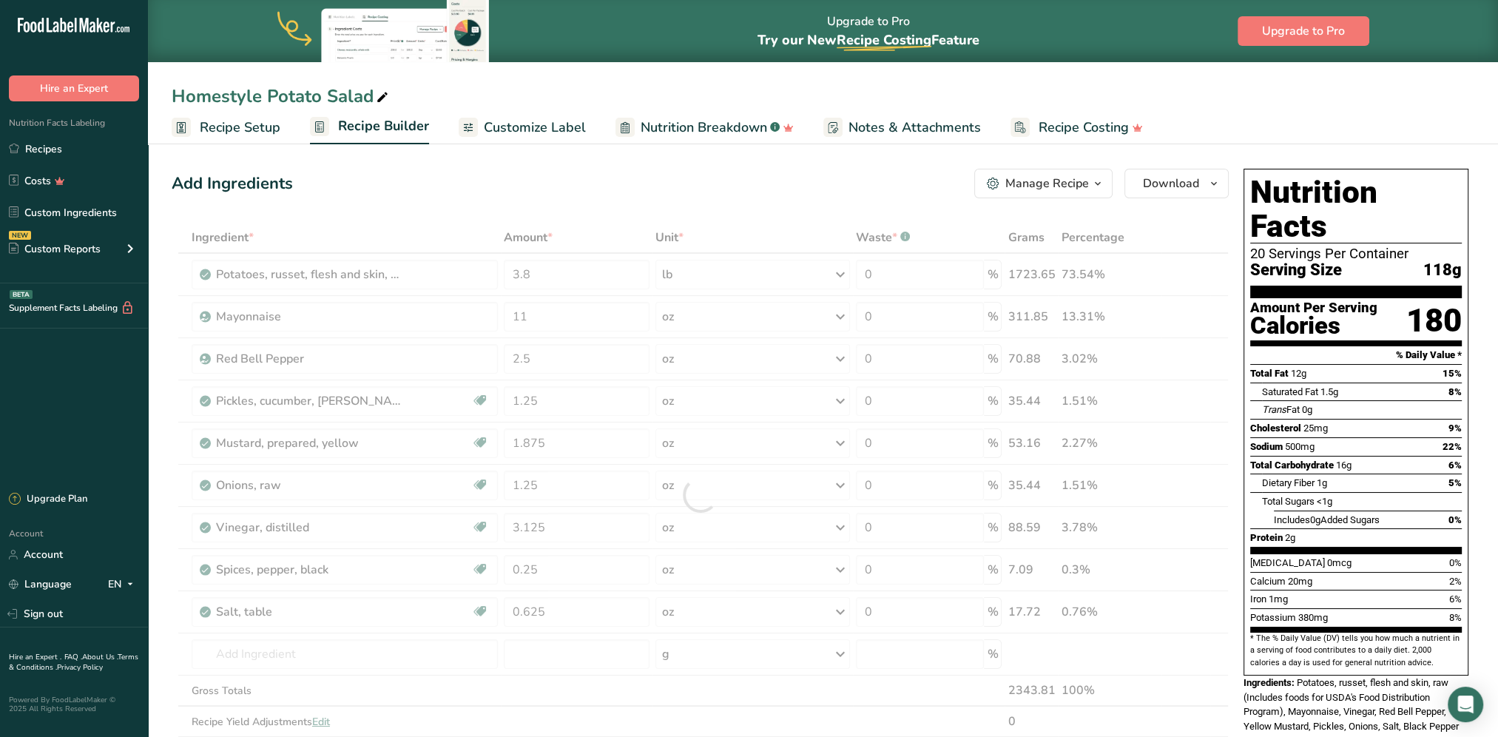
click at [588, 171] on div "Add Ingredients Manage Recipe Delete Recipe Duplicate Recipe Scale Recipe Save …" at bounding box center [700, 184] width 1057 height 30
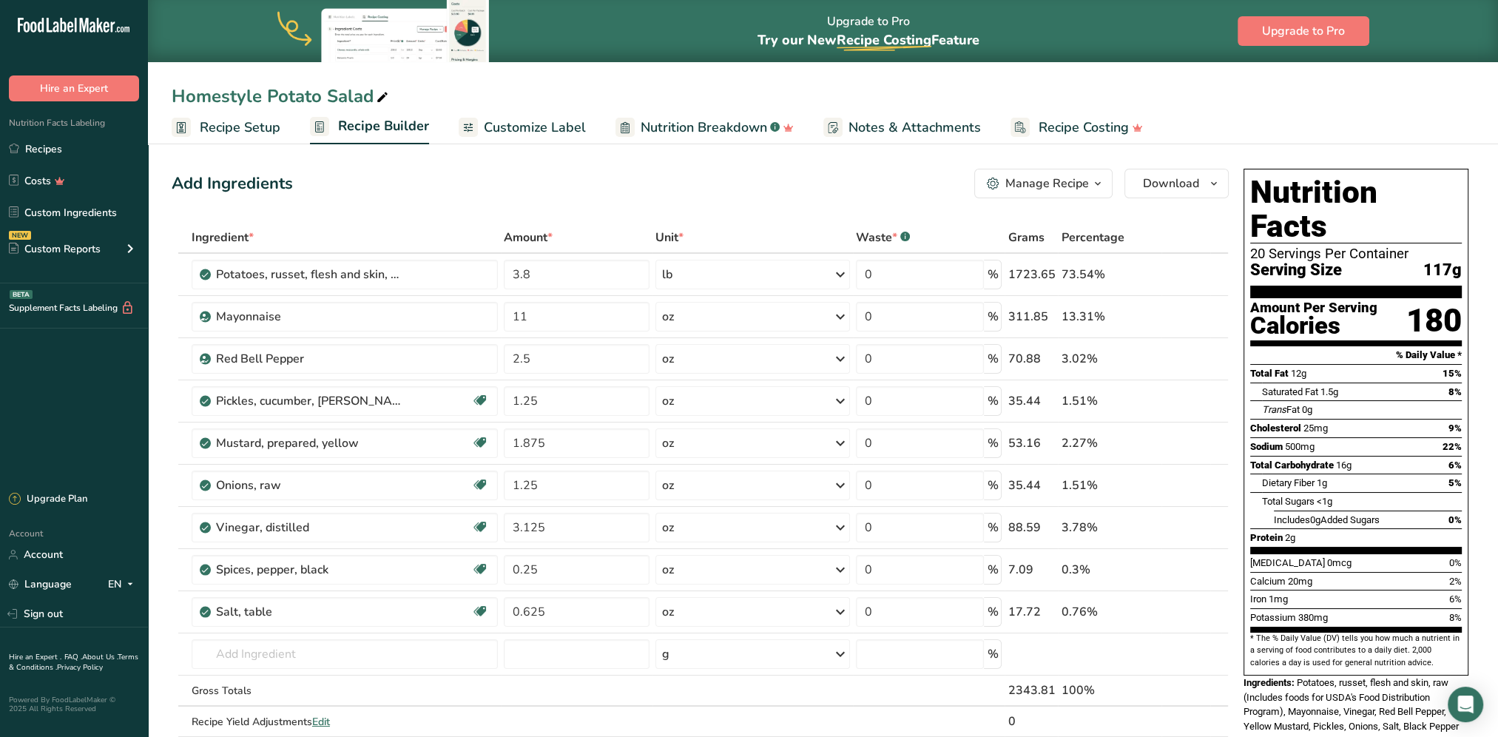
click at [561, 132] on span "Customize Label" at bounding box center [535, 128] width 102 height 20
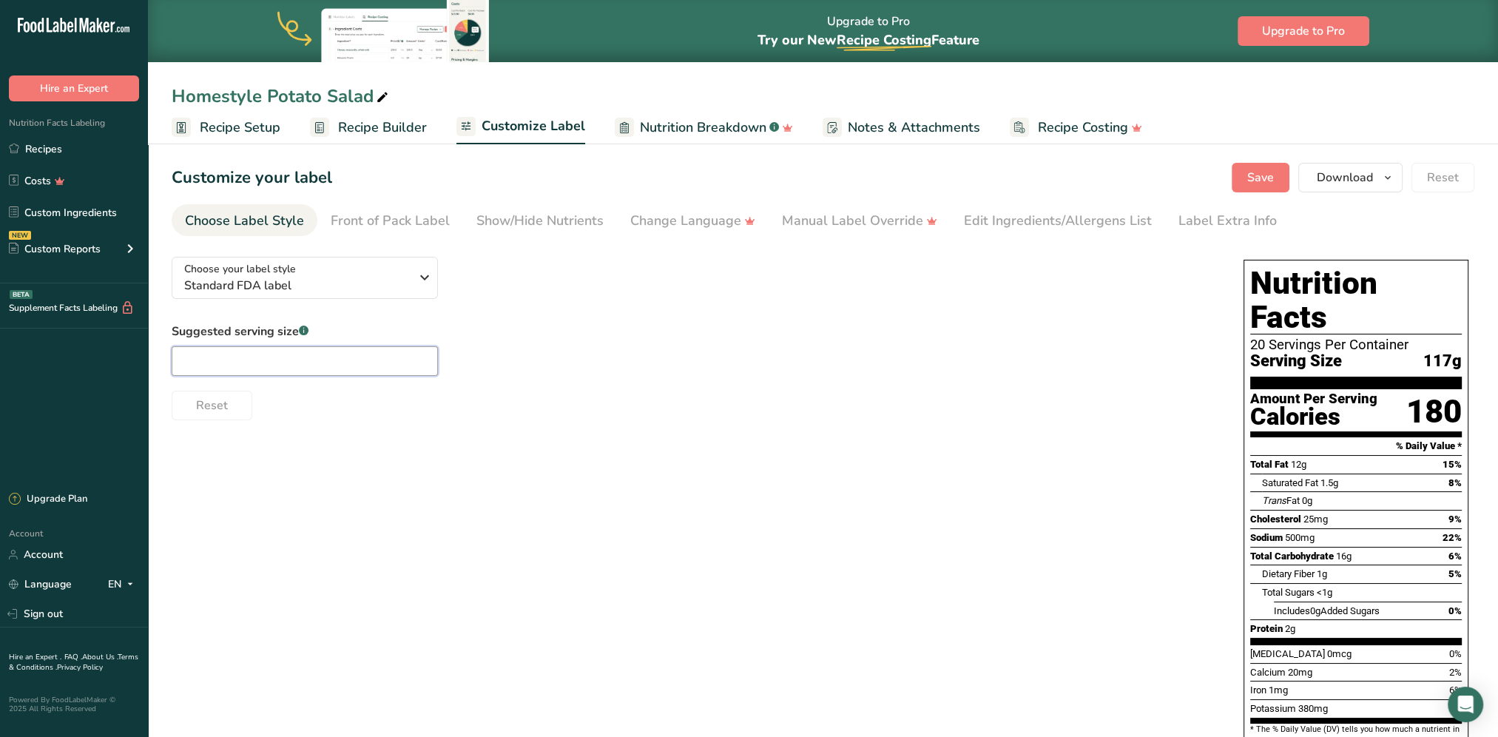
click at [325, 355] on input "text" at bounding box center [305, 361] width 266 height 30
type input "4oz"
click at [1118, 163] on button "Save" at bounding box center [1260, 178] width 58 height 30
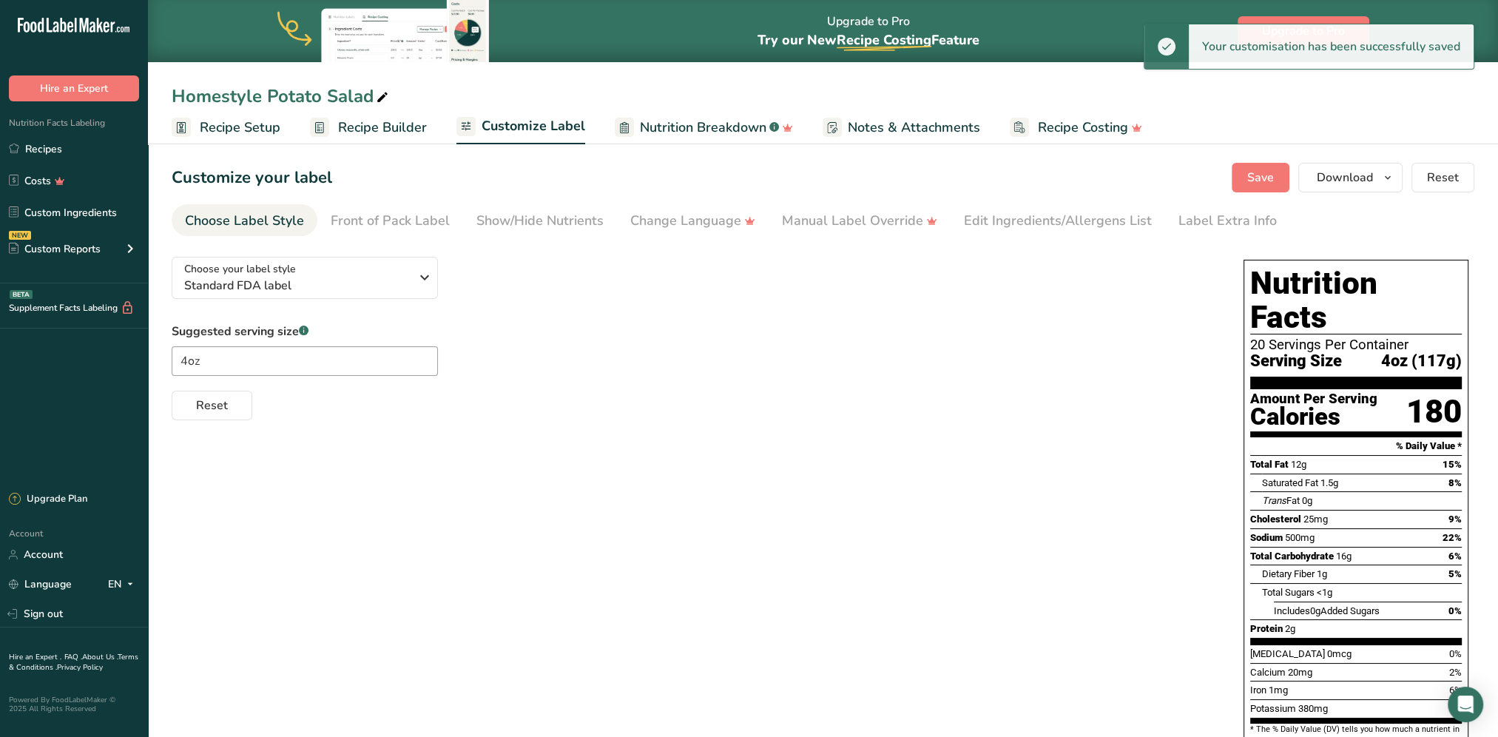
click at [250, 128] on span "Recipe Setup" at bounding box center [240, 128] width 81 height 20
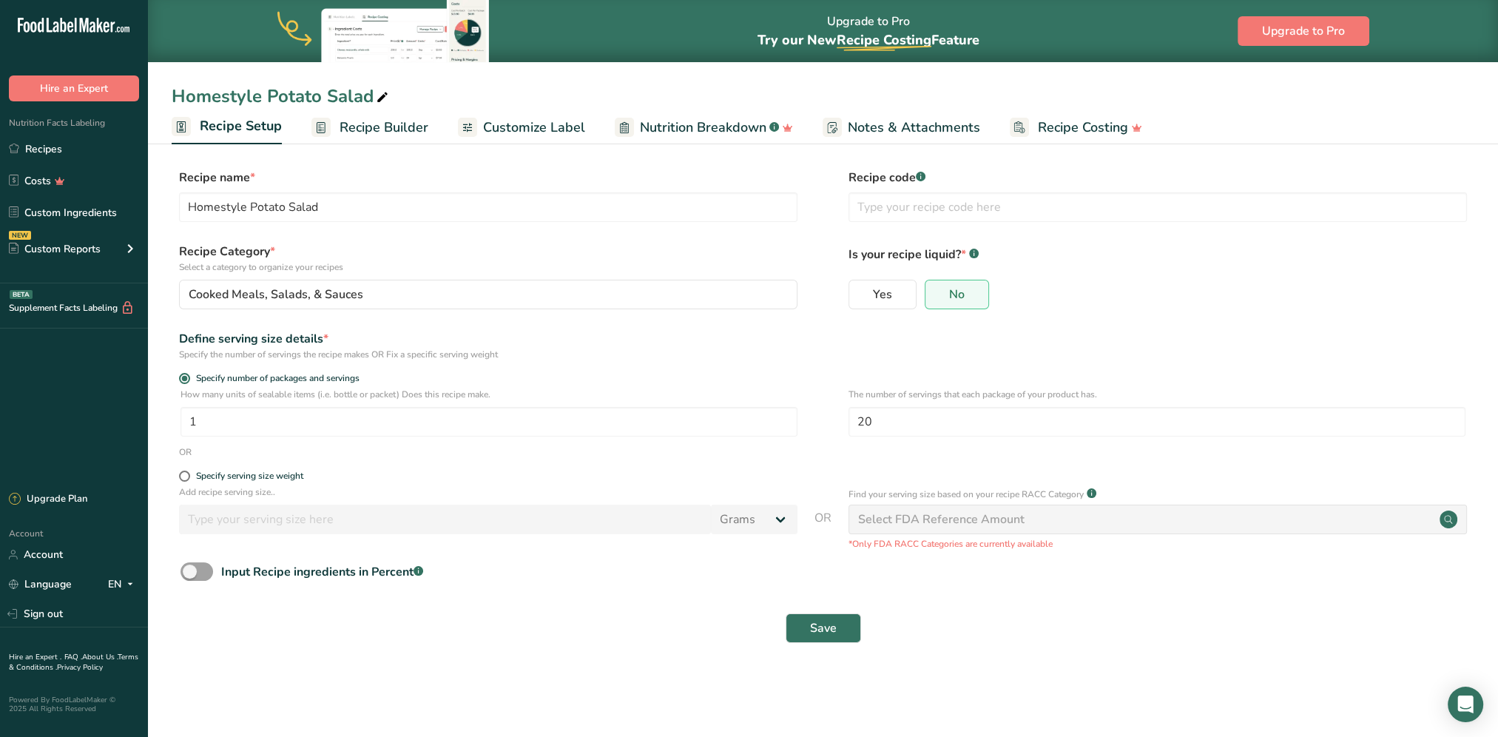
click at [364, 123] on span "Recipe Builder" at bounding box center [383, 128] width 89 height 20
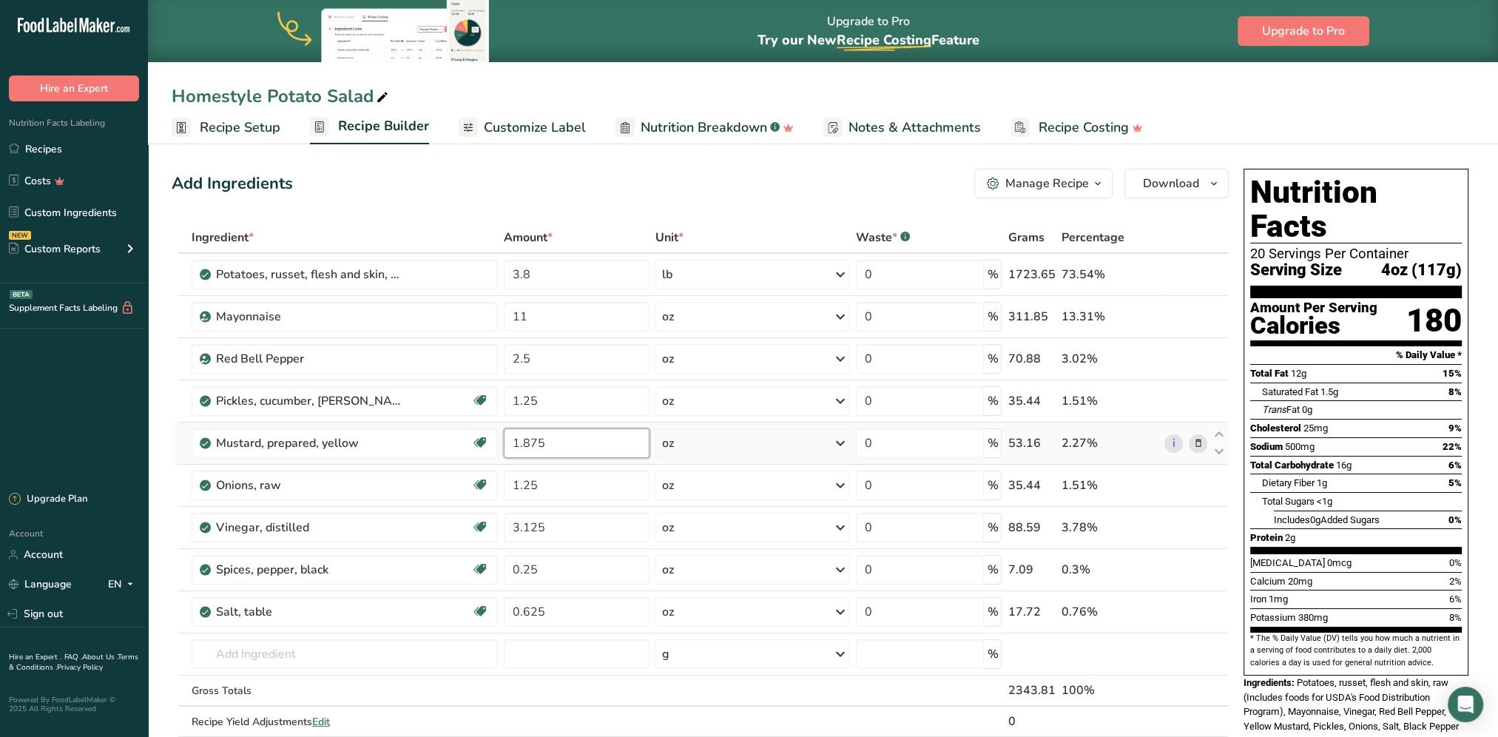
click at [551, 441] on input "1.875" at bounding box center [577, 443] width 146 height 30
type input "1.8"
click at [623, 188] on div "Add Ingredients Manage Recipe Delete Recipe Duplicate Recipe Scale Recipe Save …" at bounding box center [700, 184] width 1057 height 30
click at [524, 274] on input "3.8" at bounding box center [577, 275] width 146 height 30
type input "3.6"
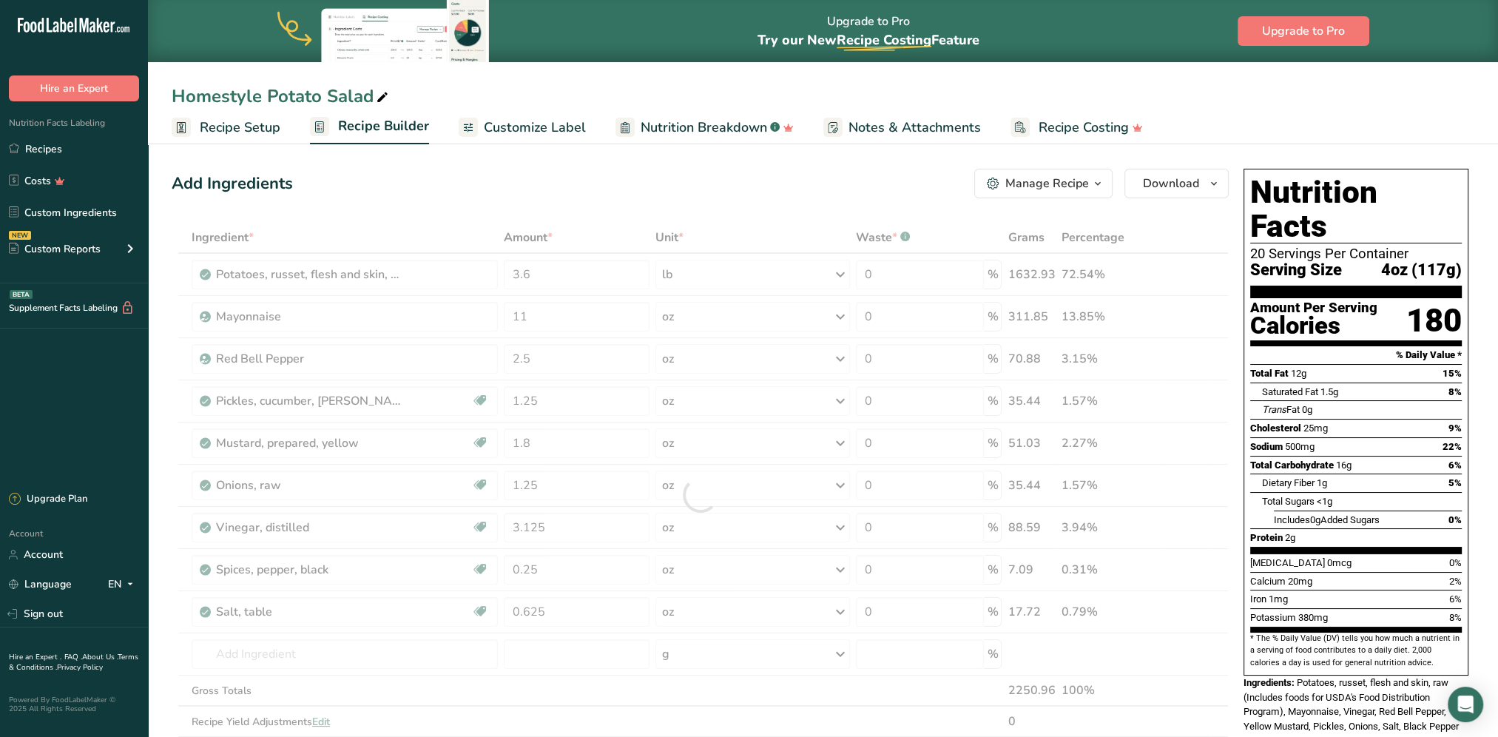
click at [648, 195] on div "Add Ingredients Manage Recipe Delete Recipe Duplicate Recipe Scale Recipe Save …" at bounding box center [700, 184] width 1057 height 30
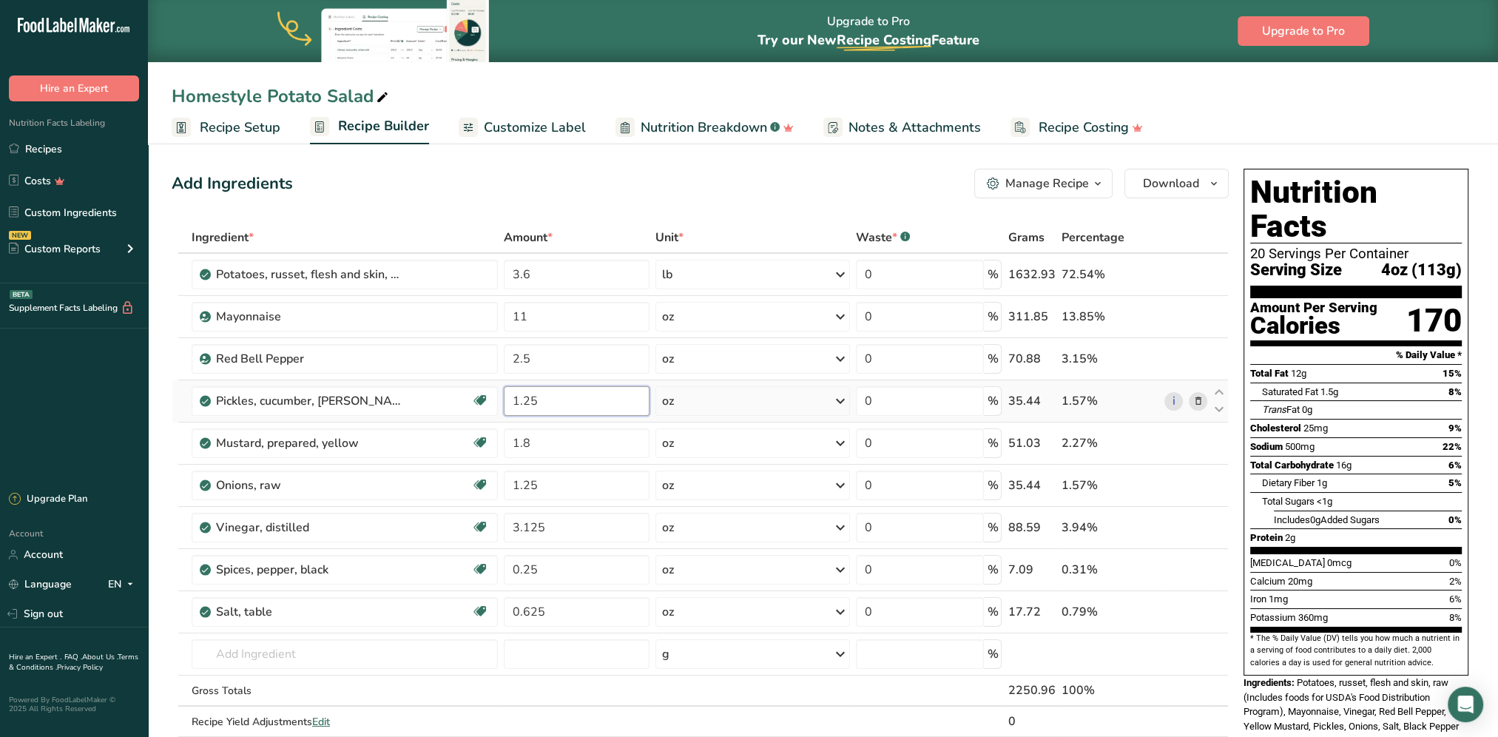
click at [540, 399] on input "1.25" at bounding box center [577, 401] width 146 height 30
type input "1.2"
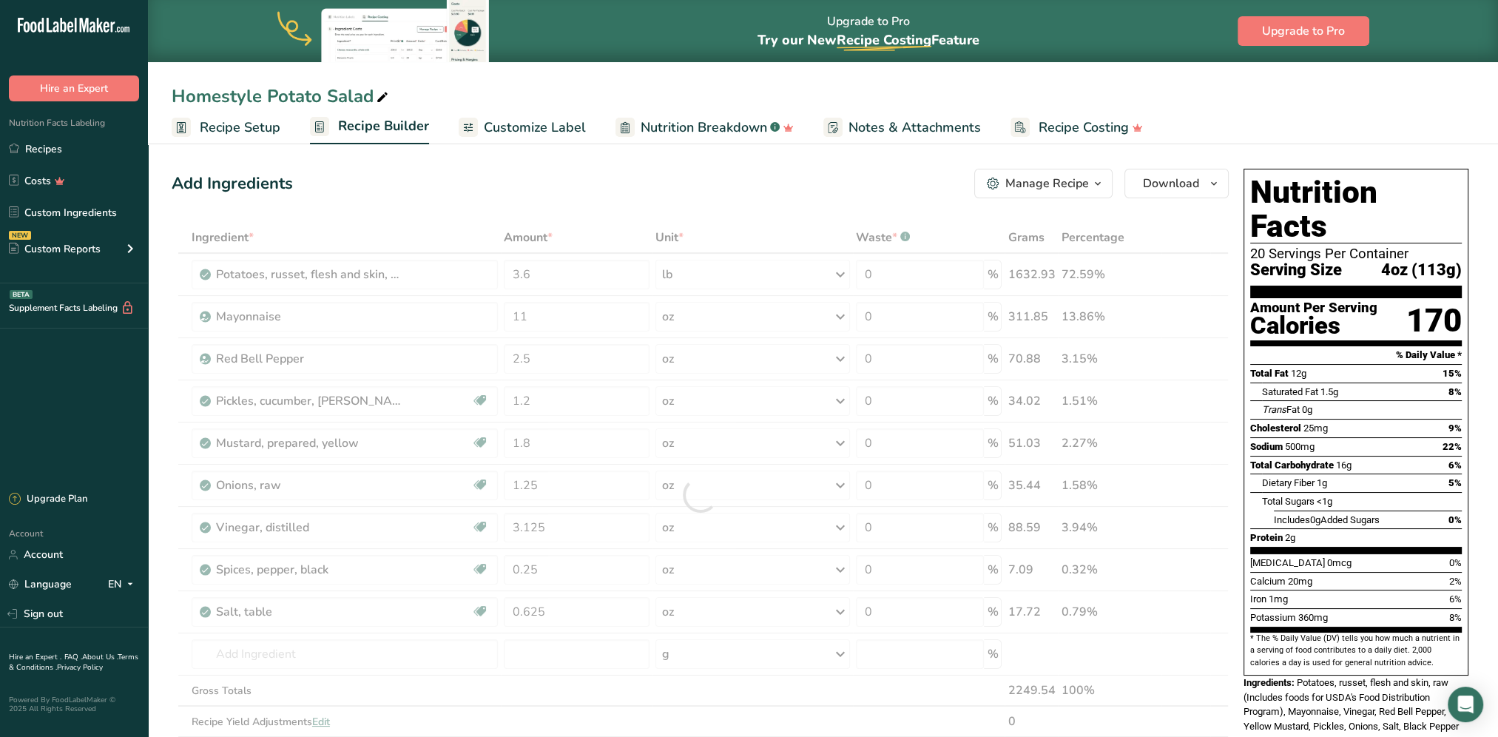
click at [597, 185] on div "Add Ingredients Manage Recipe Delete Recipe Duplicate Recipe Scale Recipe Save …" at bounding box center [700, 184] width 1057 height 30
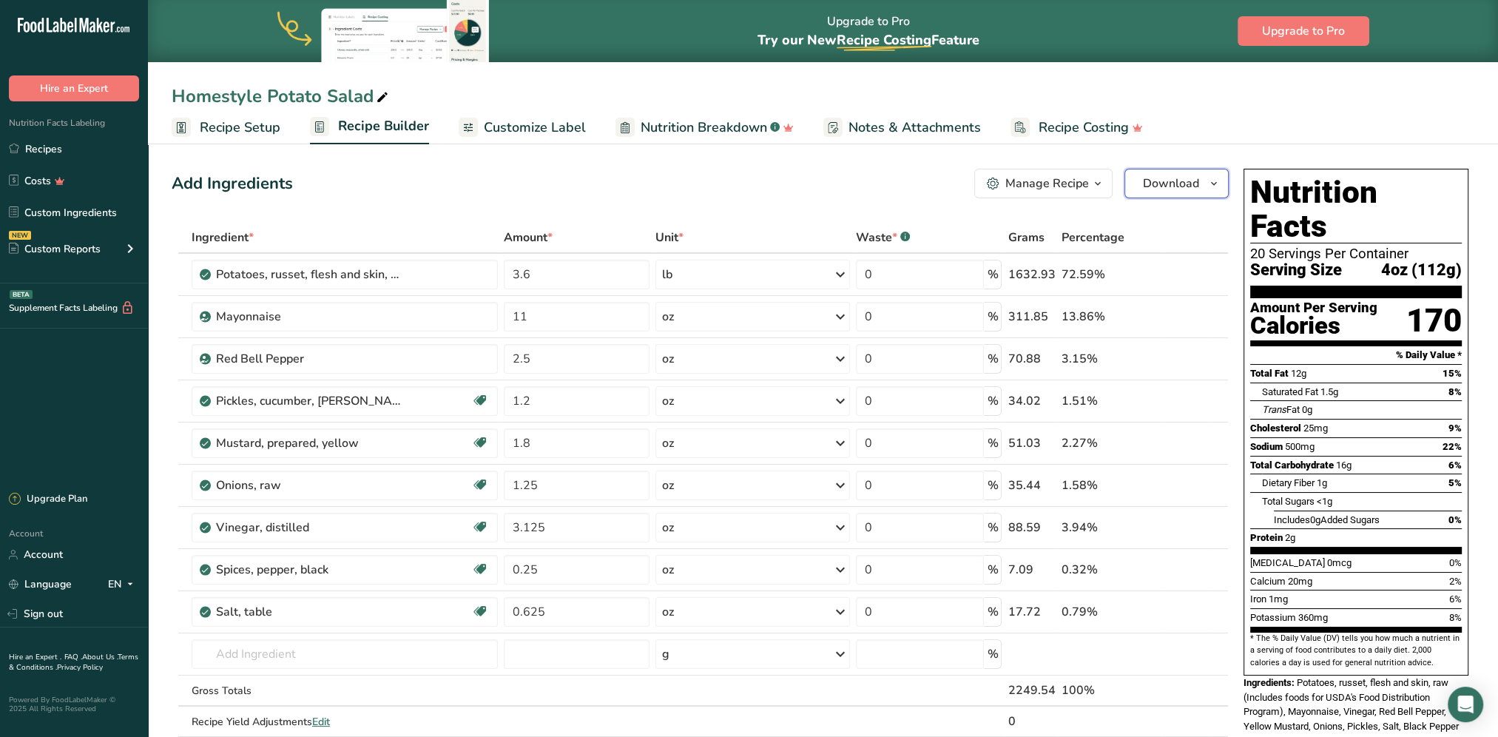
click at [1118, 183] on span "Download" at bounding box center [1171, 184] width 56 height 18
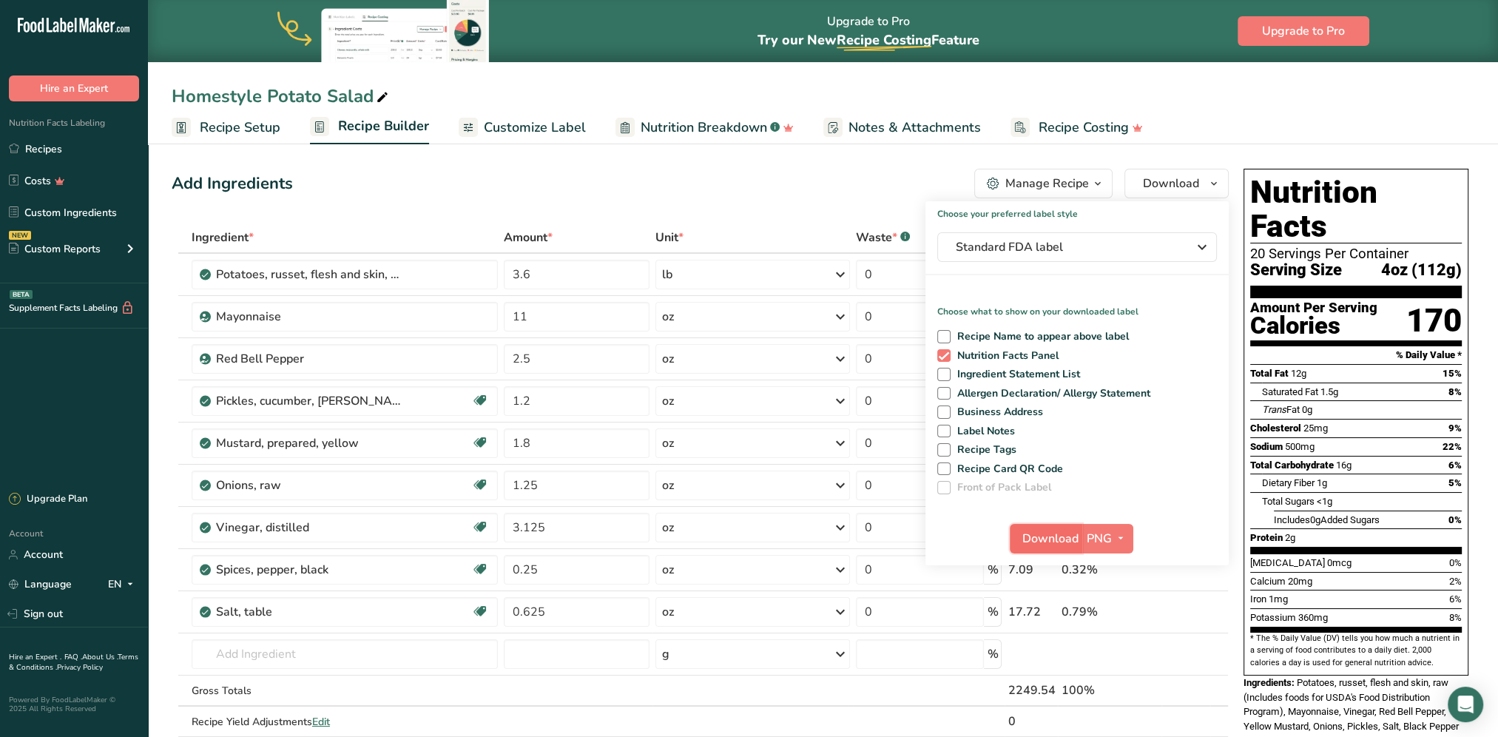
click at [1061, 538] on span "Download" at bounding box center [1050, 539] width 56 height 18
drag, startPoint x: 529, startPoint y: 198, endPoint x: 426, endPoint y: 186, distance: 103.5
click at [528, 198] on div "Add Ingredients Manage Recipe Delete Recipe Duplicate Recipe Scale Recipe Save …" at bounding box center [705, 707] width 1066 height 1089
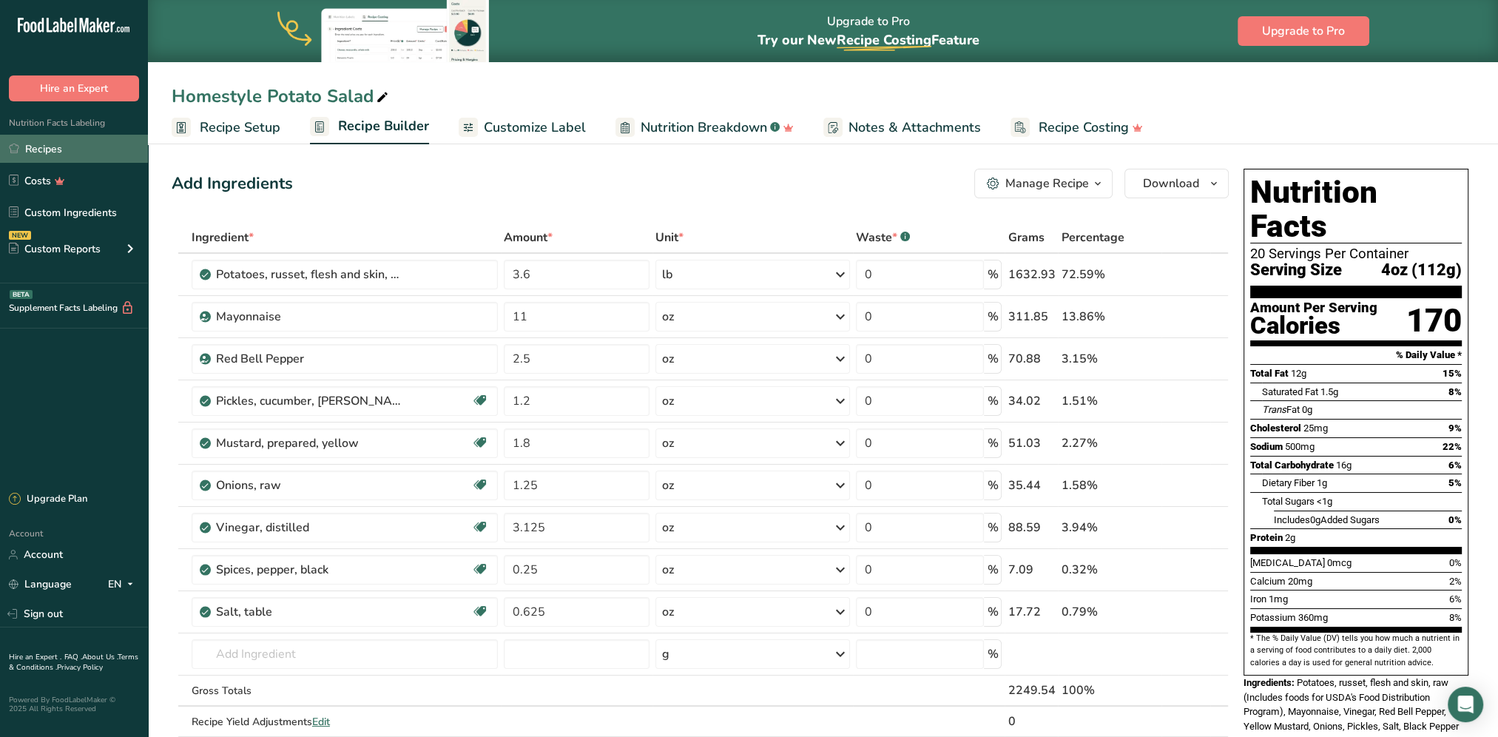
click at [53, 143] on link "Recipes" at bounding box center [74, 149] width 148 height 28
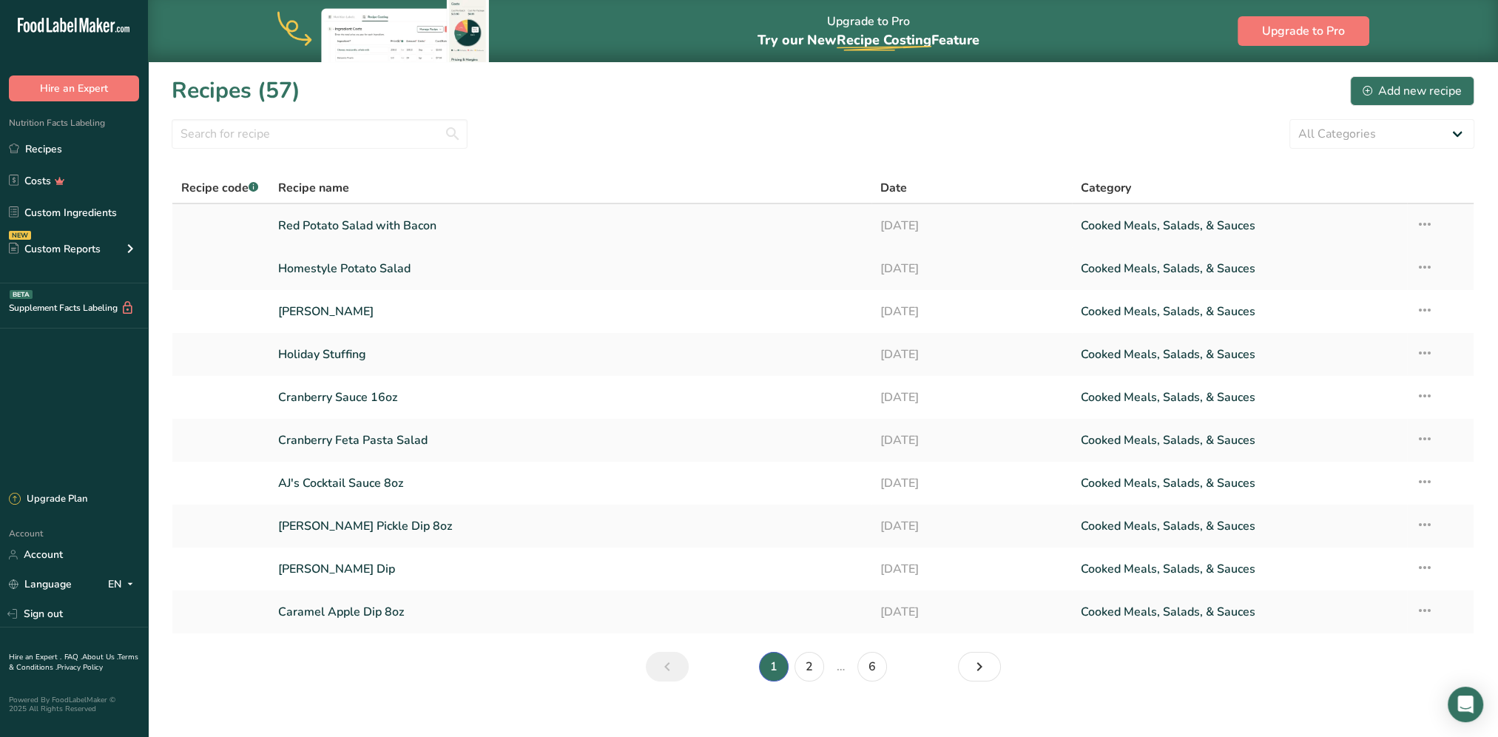
click at [314, 224] on link "Red Potato Salad with Bacon" at bounding box center [570, 225] width 584 height 31
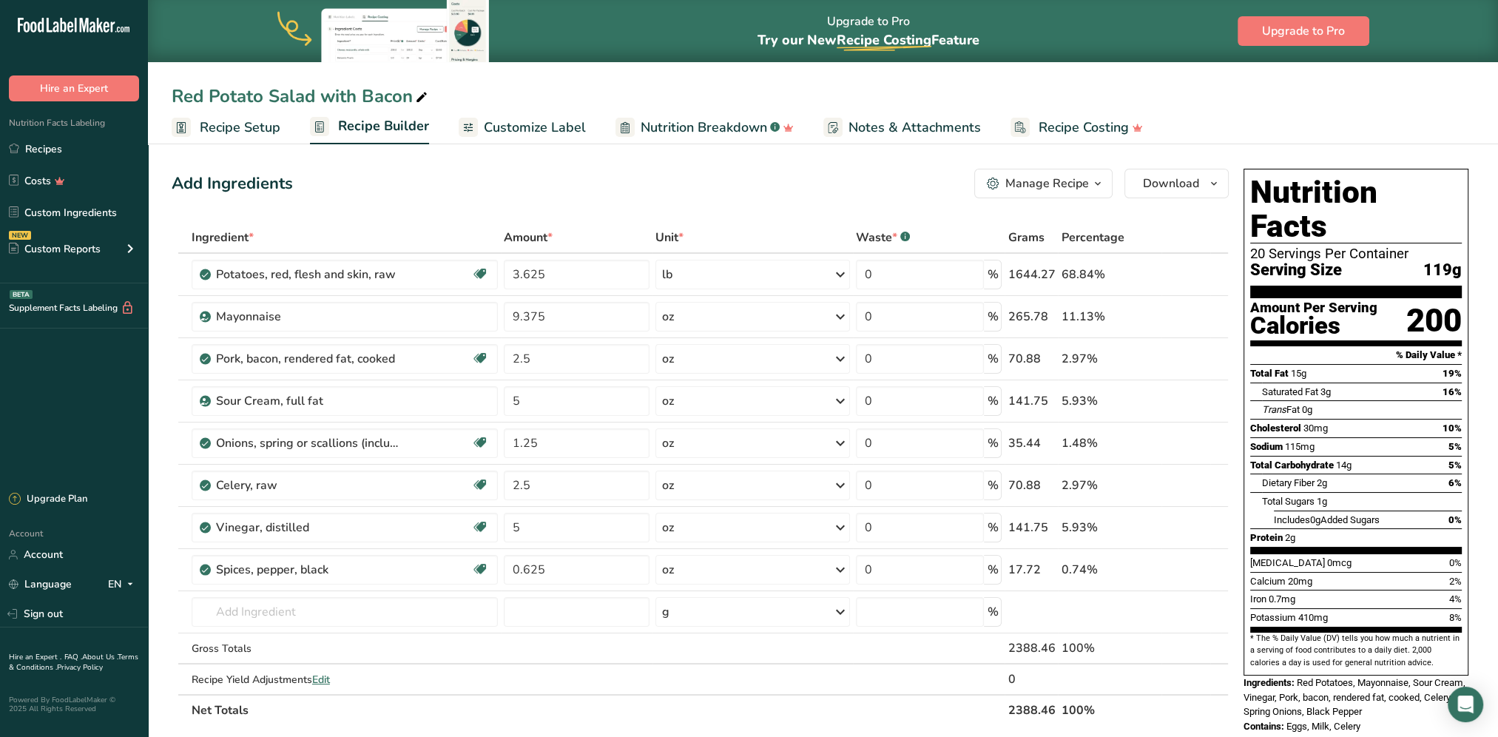
click at [512, 127] on span "Customize Label" at bounding box center [535, 128] width 102 height 20
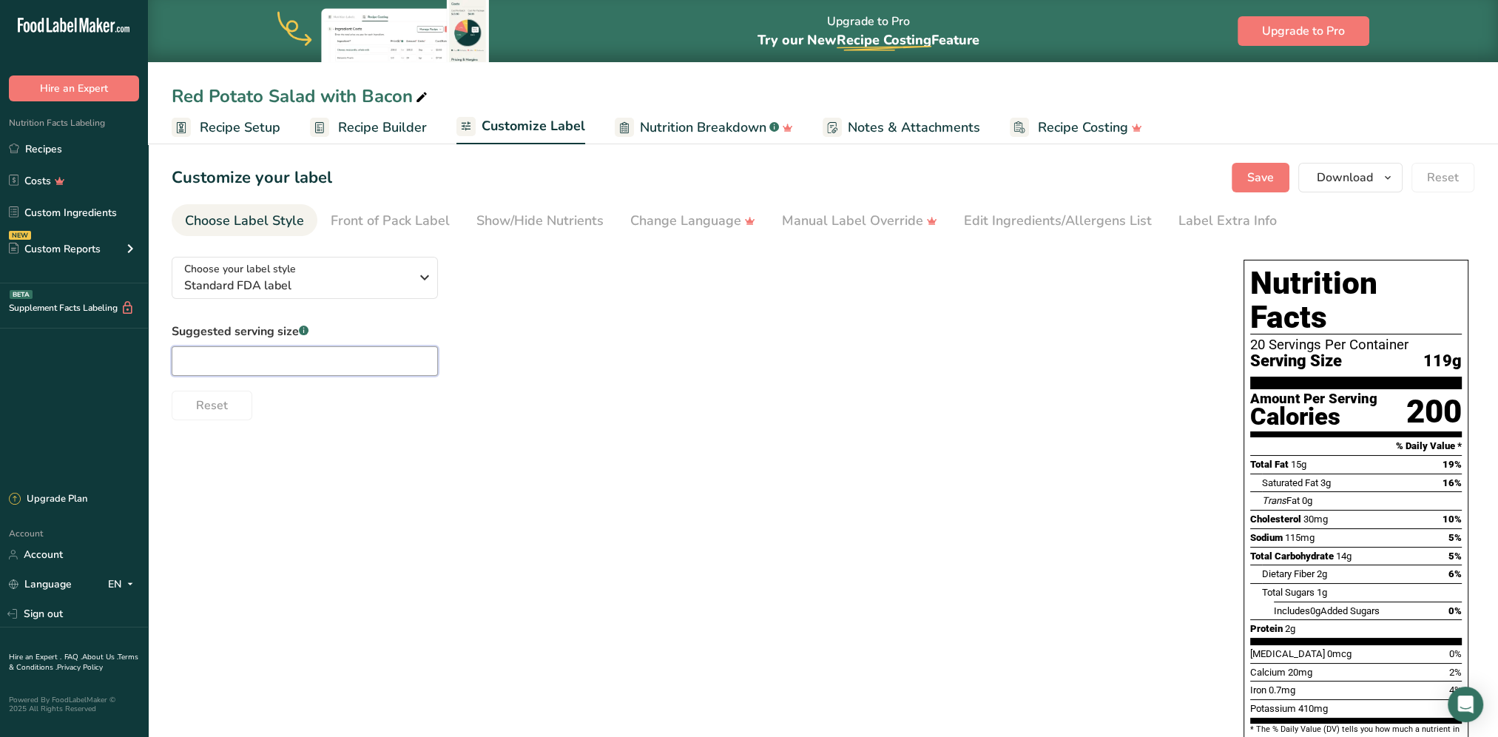
click at [308, 362] on input "text" at bounding box center [305, 361] width 266 height 30
type input "4oz"
click at [1118, 175] on span "Save" at bounding box center [1260, 178] width 27 height 18
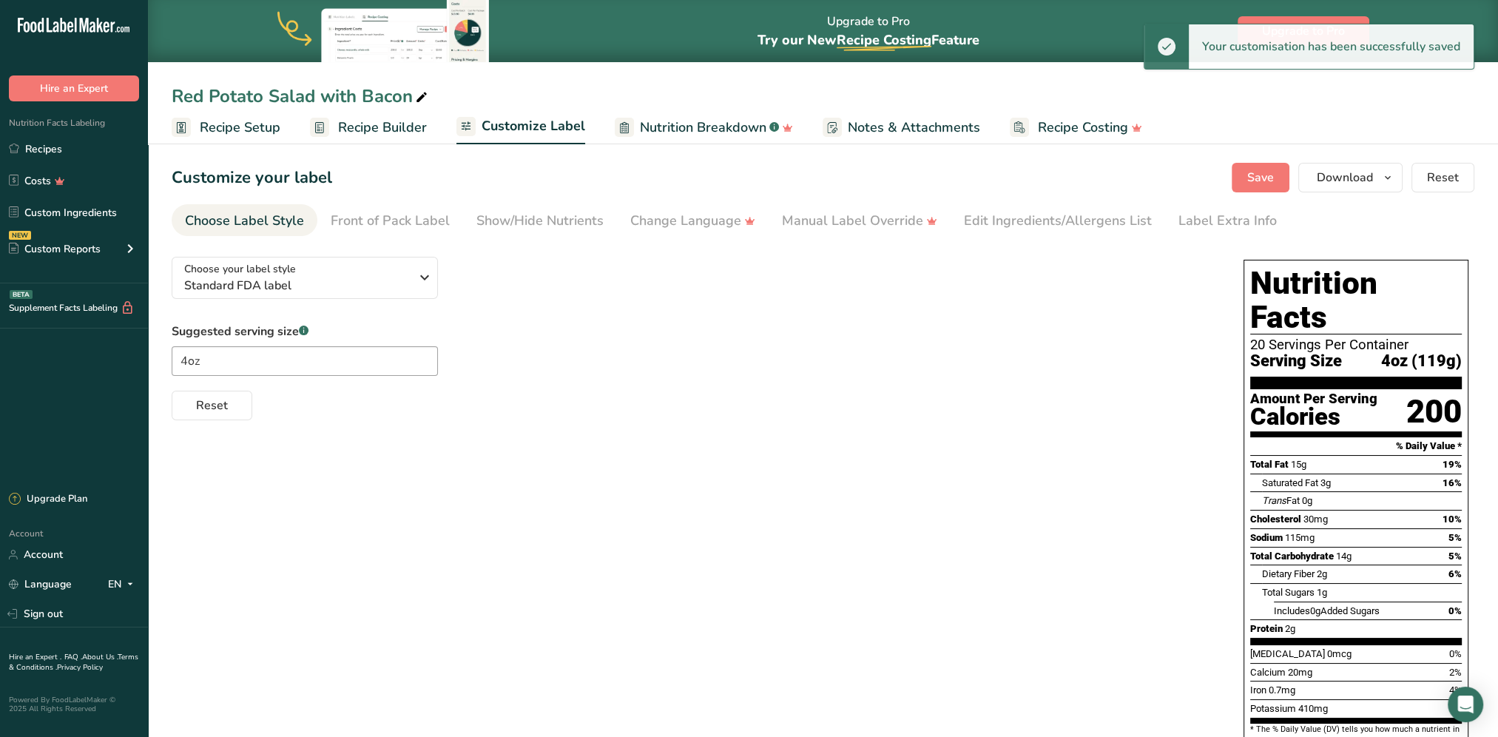
click at [346, 122] on span "Recipe Builder" at bounding box center [382, 128] width 89 height 20
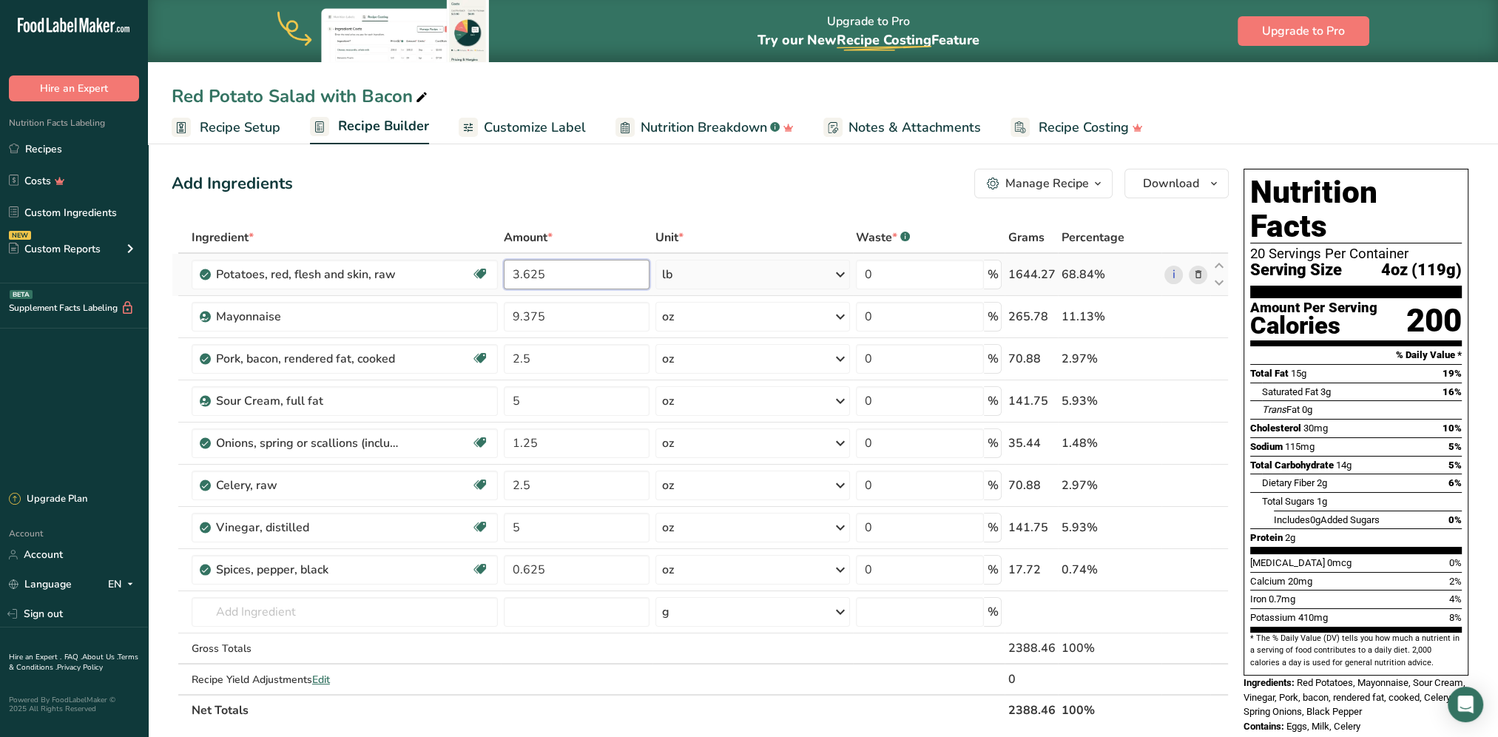
drag, startPoint x: 548, startPoint y: 272, endPoint x: 530, endPoint y: 272, distance: 18.5
click at [530, 272] on input "3.625" at bounding box center [577, 275] width 146 height 30
type input "3.5"
click at [588, 217] on div "Add Ingredients Manage Recipe Delete Recipe Duplicate Recipe Scale Recipe Save …" at bounding box center [705, 686] width 1066 height 1047
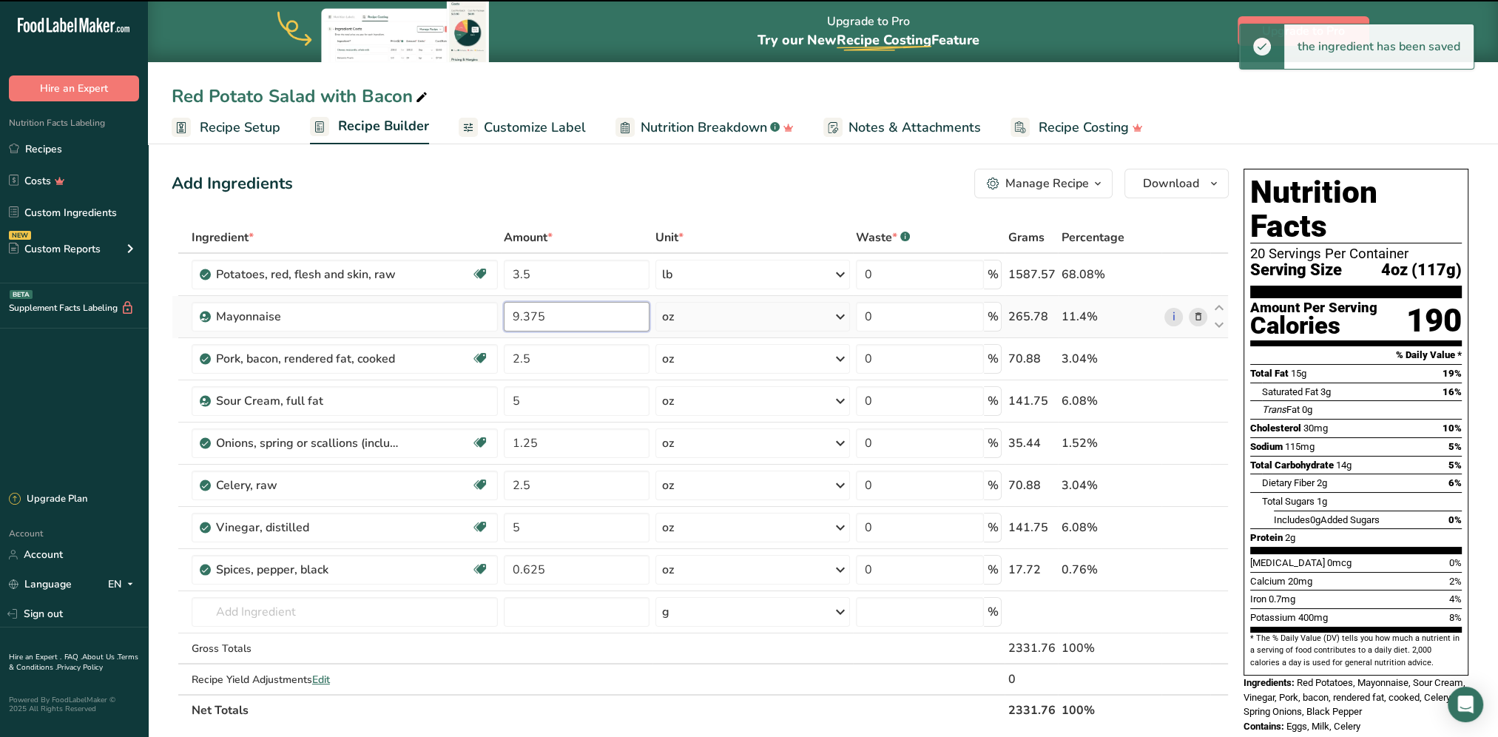
click at [550, 317] on input "9.375" at bounding box center [577, 317] width 146 height 30
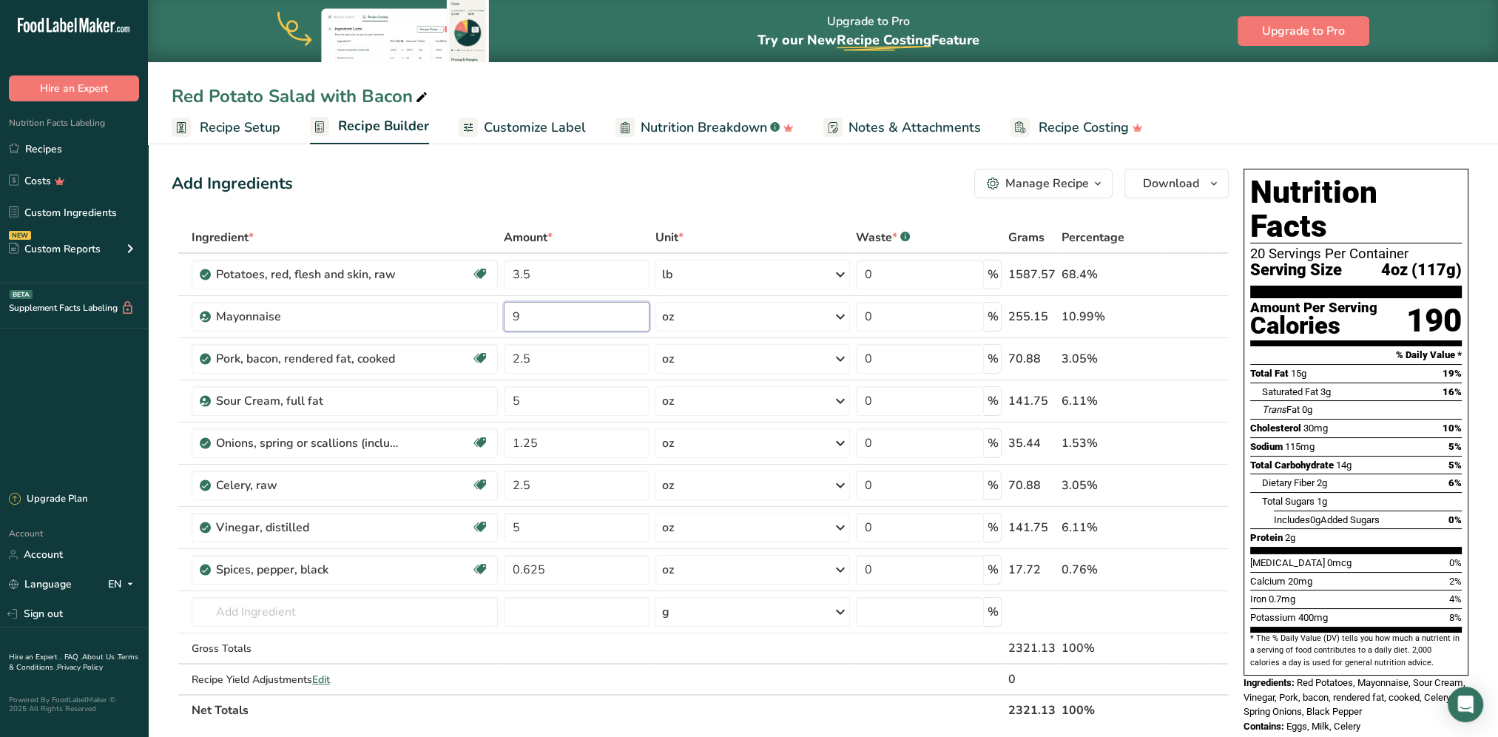
type input "9"
click at [571, 189] on div "Add Ingredients Manage Recipe Delete Recipe Duplicate Recipe Scale Recipe Save …" at bounding box center [700, 184] width 1057 height 30
click at [521, 269] on input "3.5" at bounding box center [577, 275] width 146 height 30
type input "3.4"
click at [593, 192] on div "Add Ingredients Manage Recipe Delete Recipe Duplicate Recipe Scale Recipe Save …" at bounding box center [700, 184] width 1057 height 30
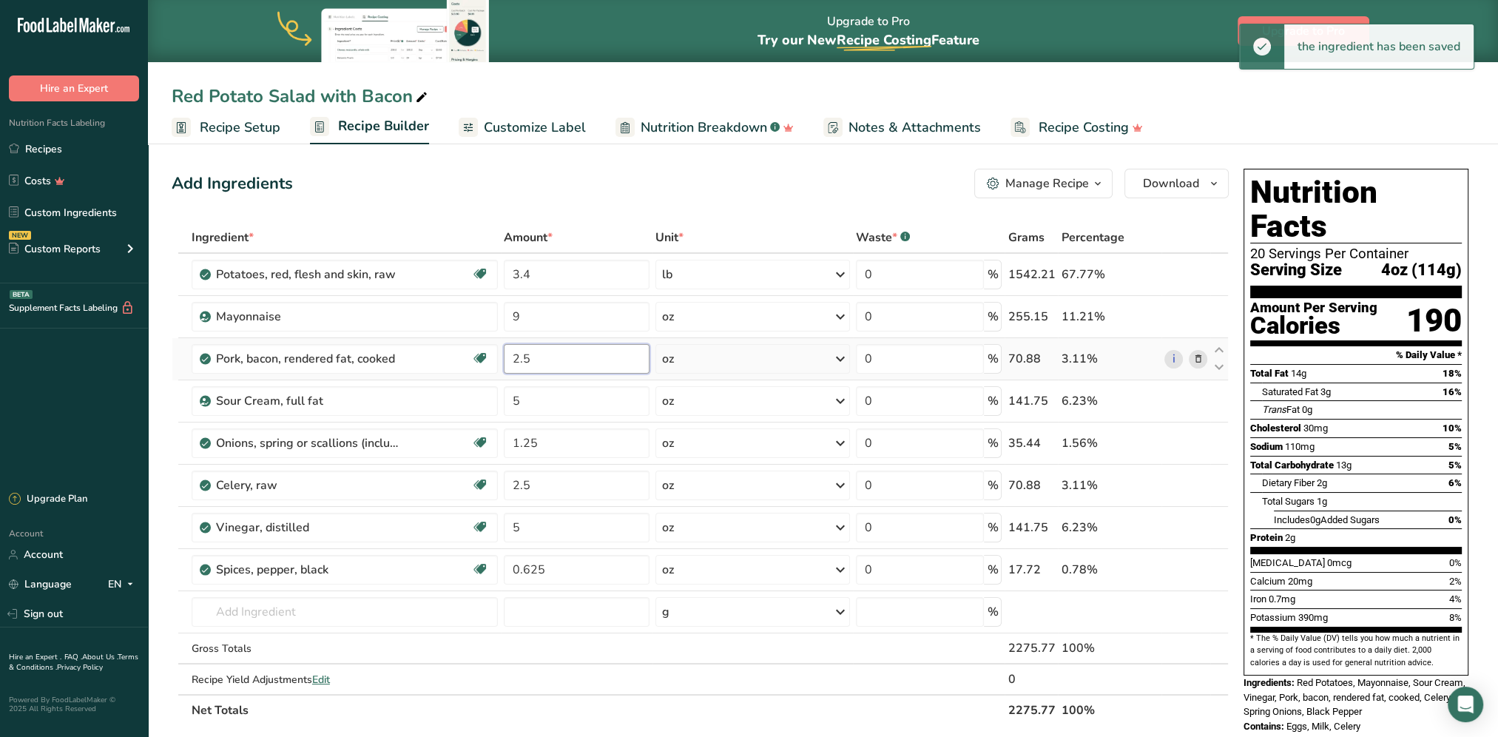
click at [544, 355] on input "2.5" at bounding box center [577, 359] width 146 height 30
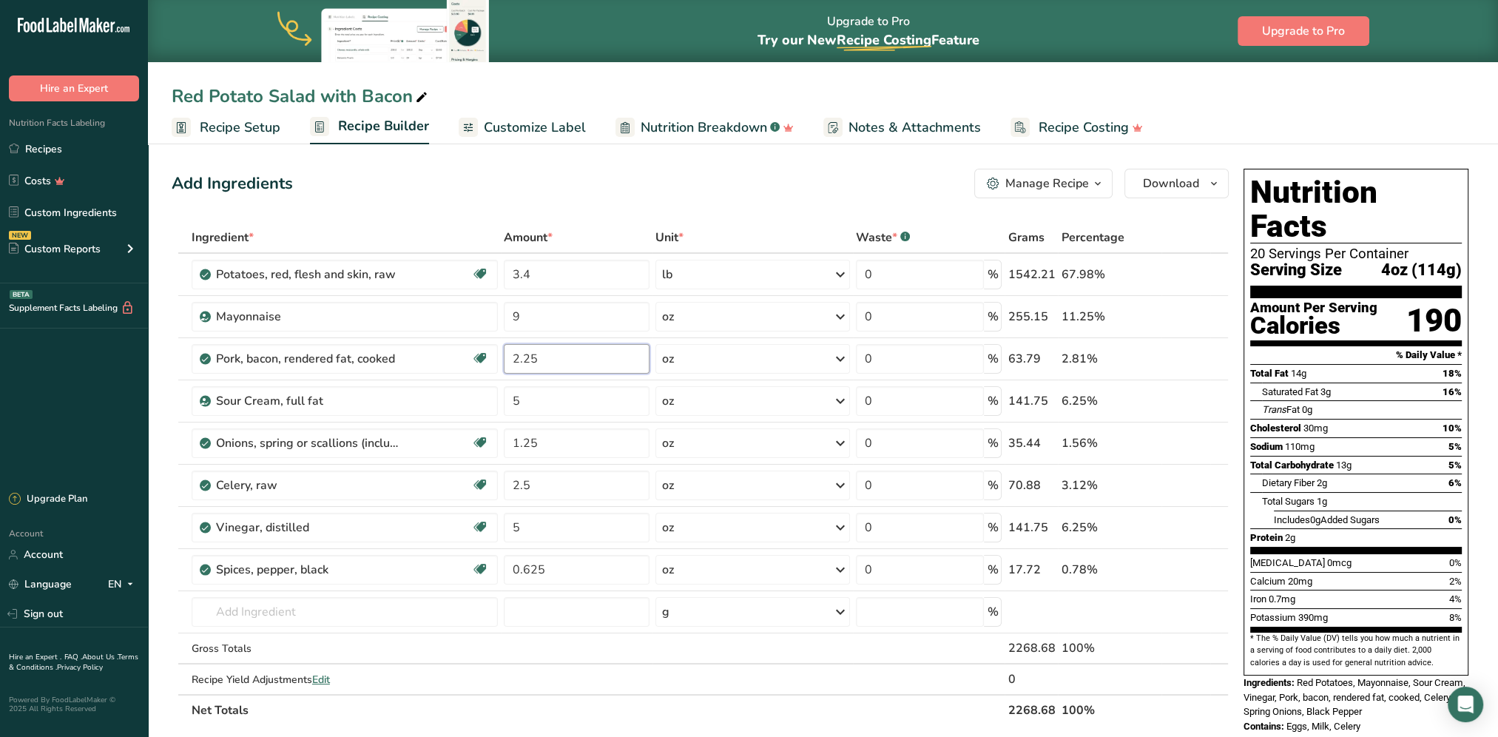
type input "2.25"
click at [630, 183] on div "Add Ingredients Manage Recipe Delete Recipe Duplicate Recipe Scale Recipe Save …" at bounding box center [700, 184] width 1057 height 30
click at [530, 443] on input "1.25" at bounding box center [577, 443] width 146 height 30
type input "1.2"
click at [558, 183] on div "Add Ingredients Manage Recipe Delete Recipe Duplicate Recipe Scale Recipe Save …" at bounding box center [700, 184] width 1057 height 30
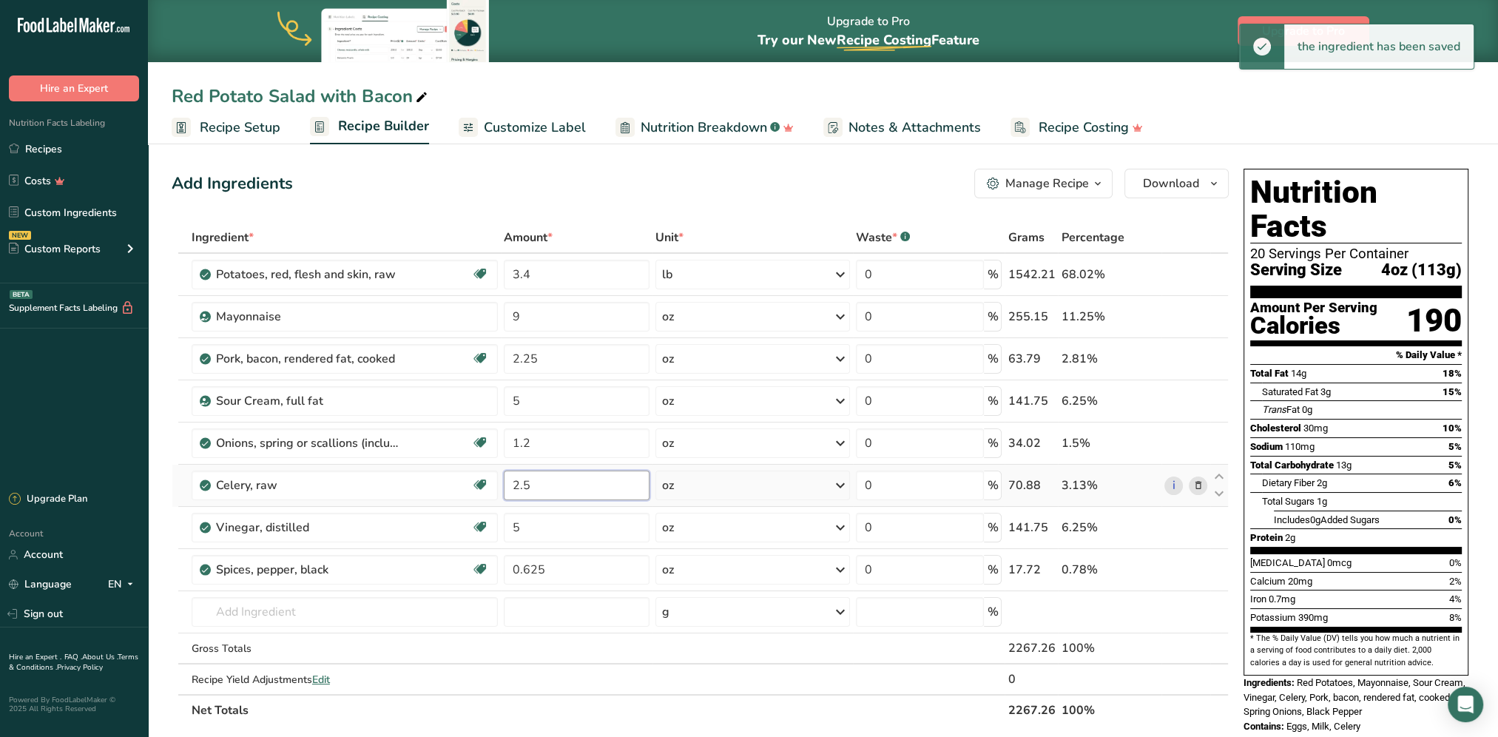
click at [524, 485] on input "2.5" at bounding box center [577, 485] width 146 height 30
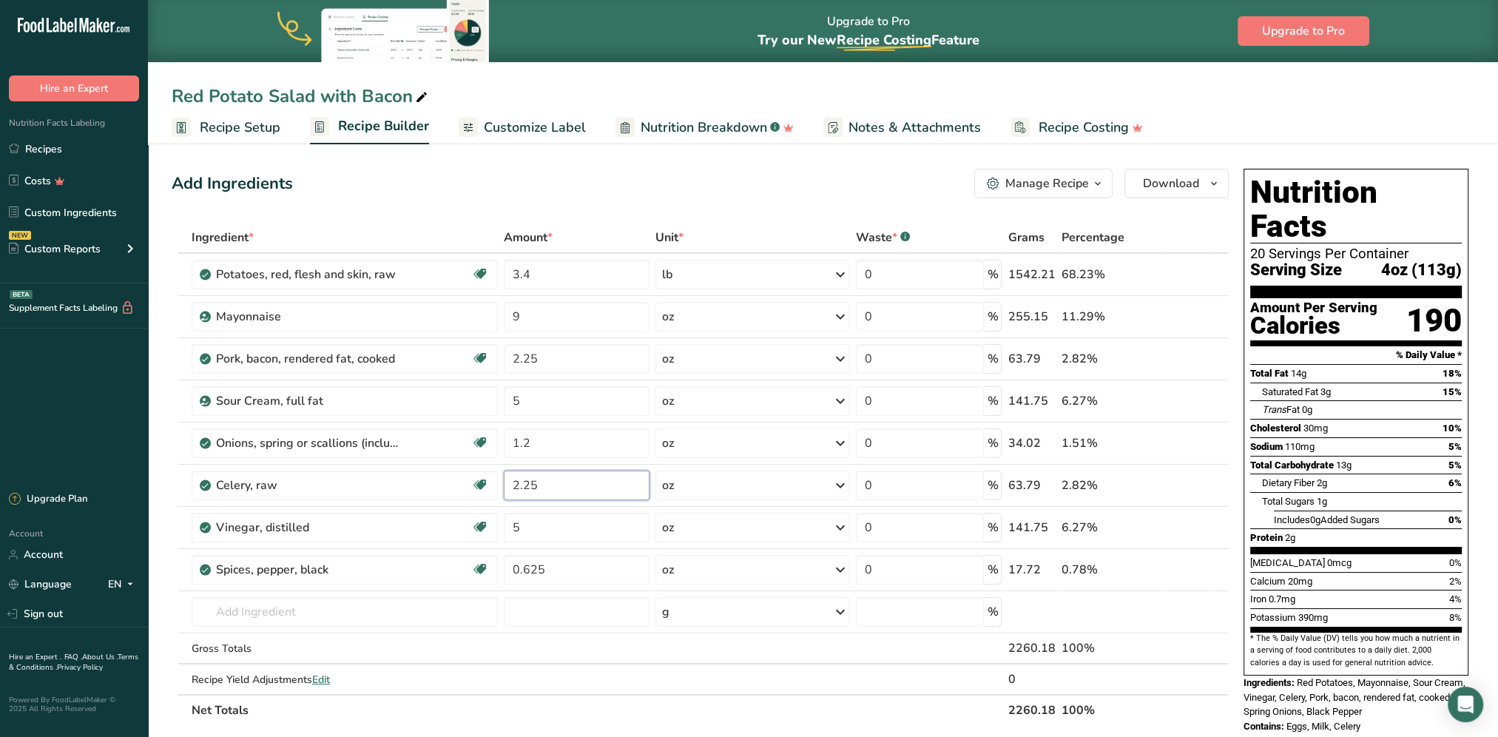
type input "2.25"
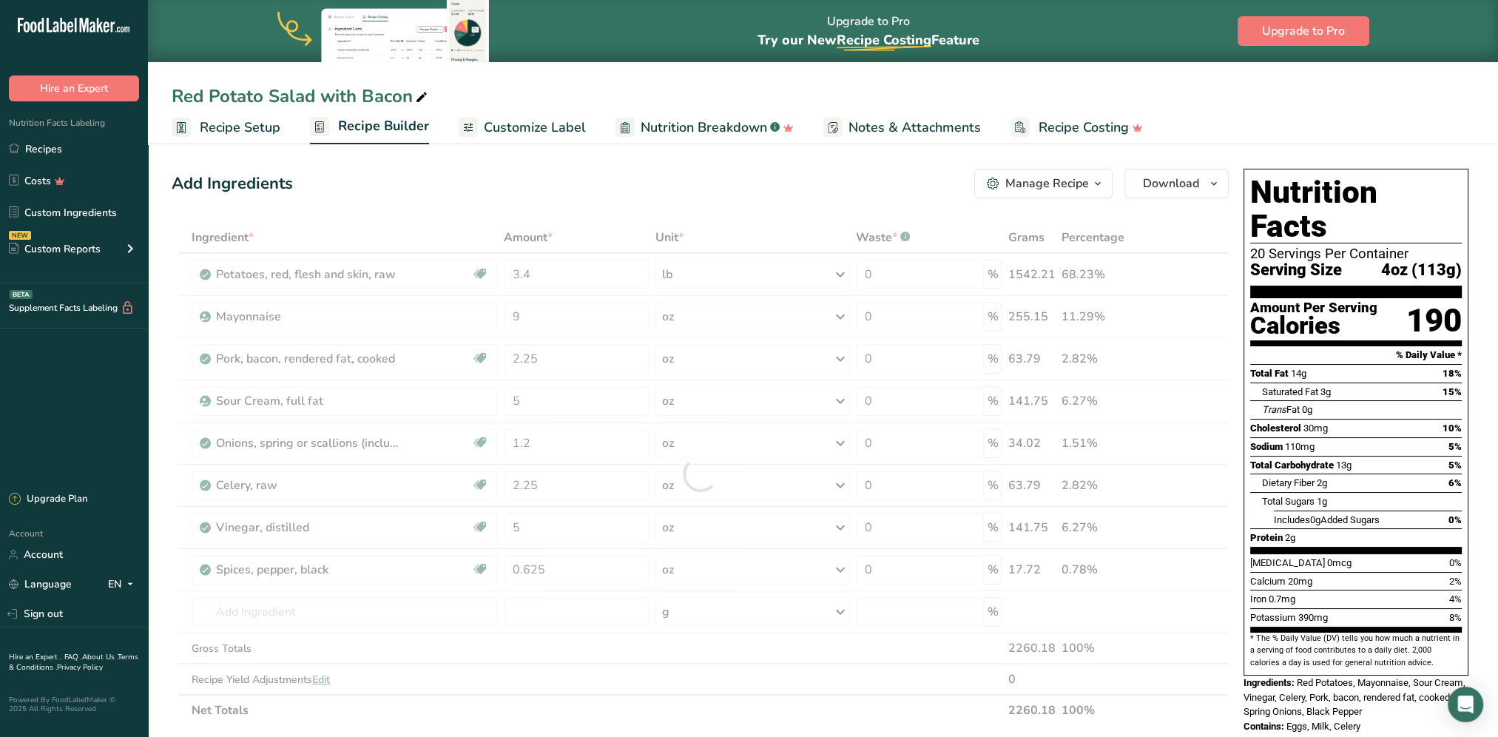
click at [562, 186] on div "Add Ingredients Manage Recipe Delete Recipe Duplicate Recipe Scale Recipe Save …" at bounding box center [700, 184] width 1057 height 30
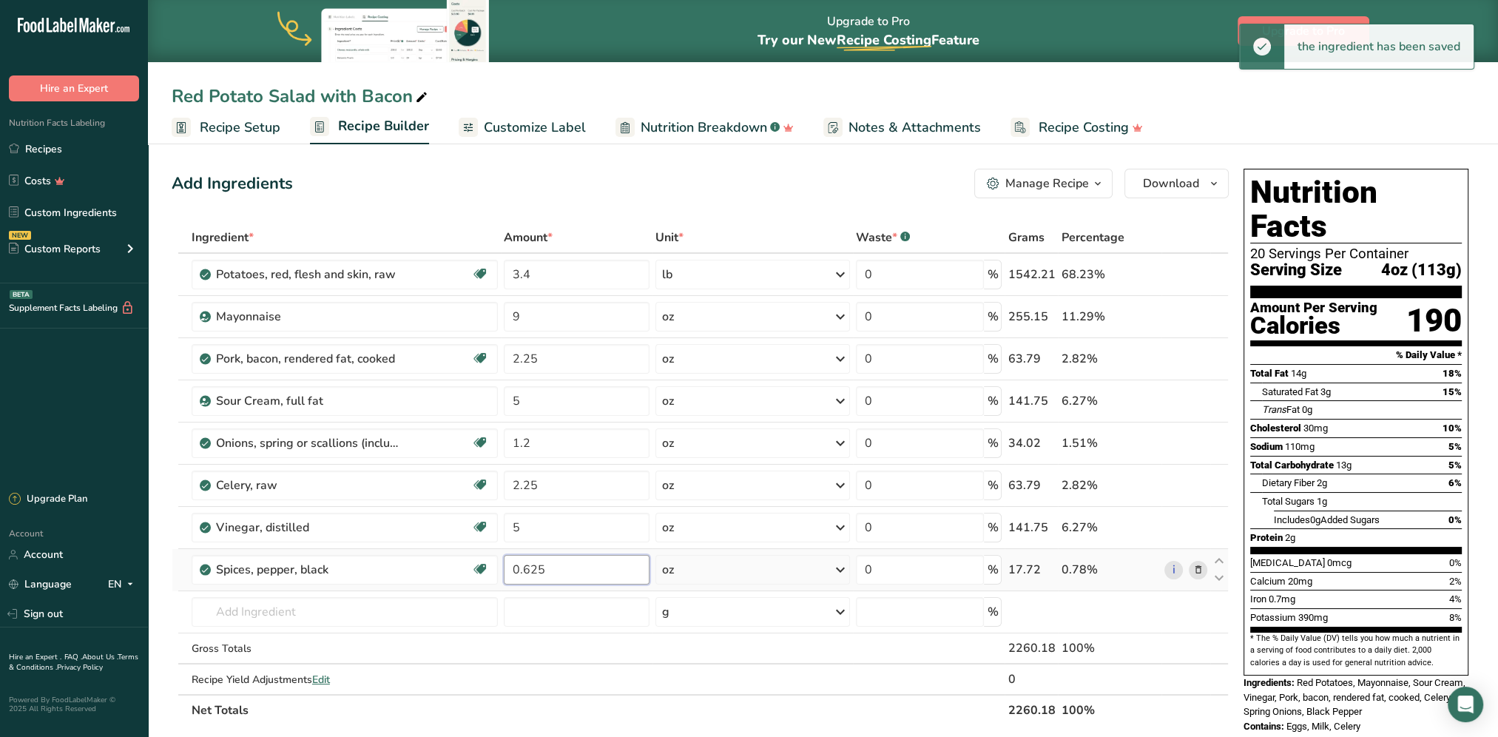
click at [547, 569] on input "0.625" at bounding box center [577, 570] width 146 height 30
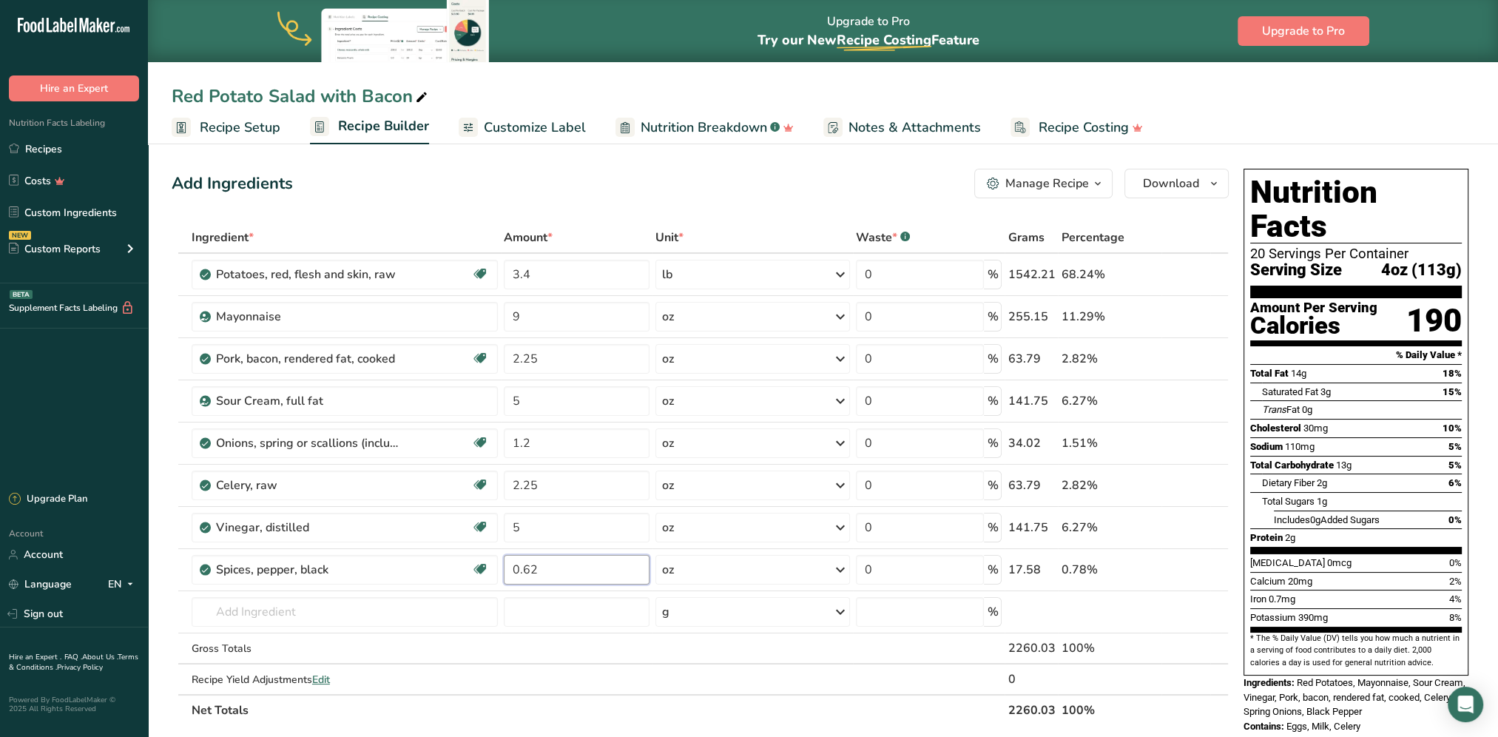
type input "0.62"
click at [589, 187] on div "Add Ingredients Manage Recipe Delete Recipe Duplicate Recipe Scale Recipe Save …" at bounding box center [700, 184] width 1057 height 30
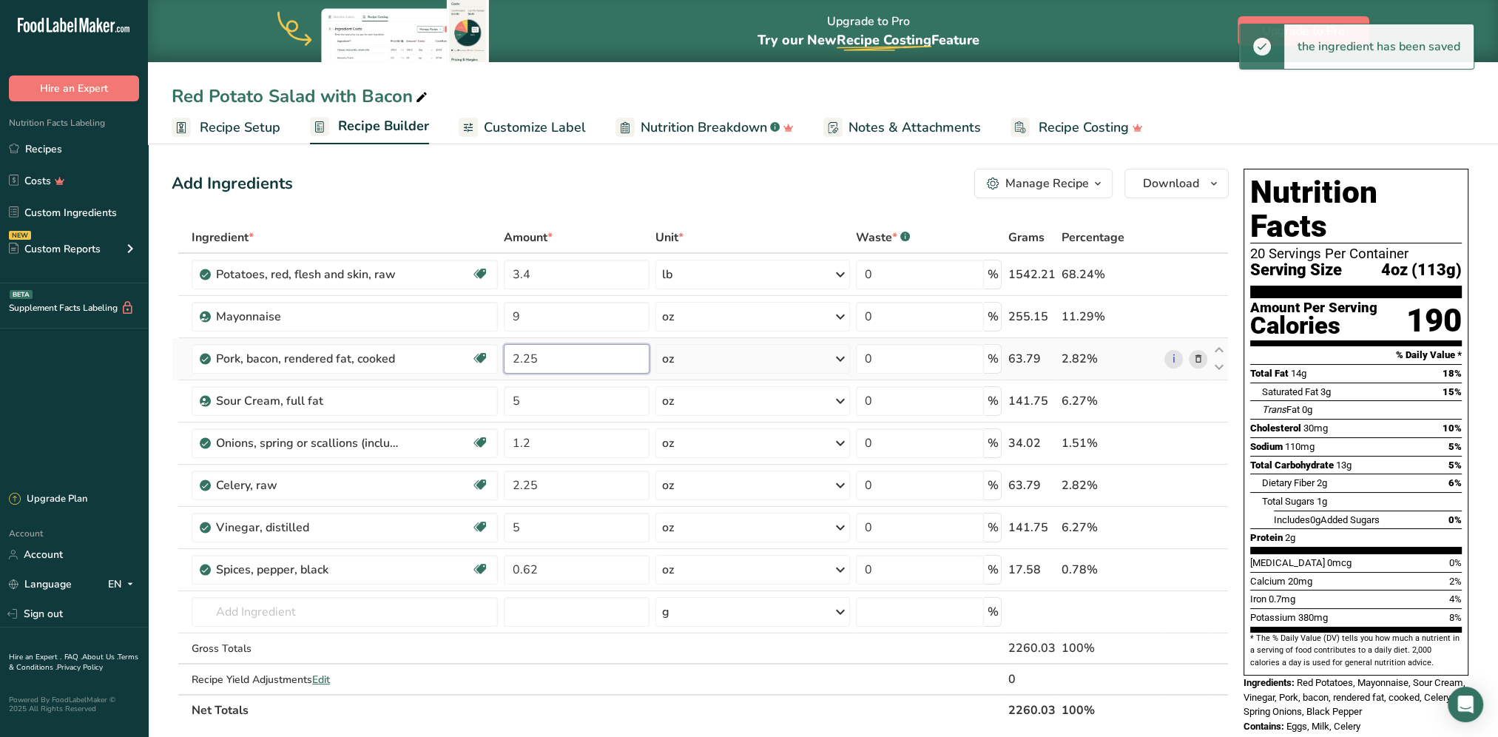
click at [535, 358] on input "2.25" at bounding box center [577, 359] width 146 height 30
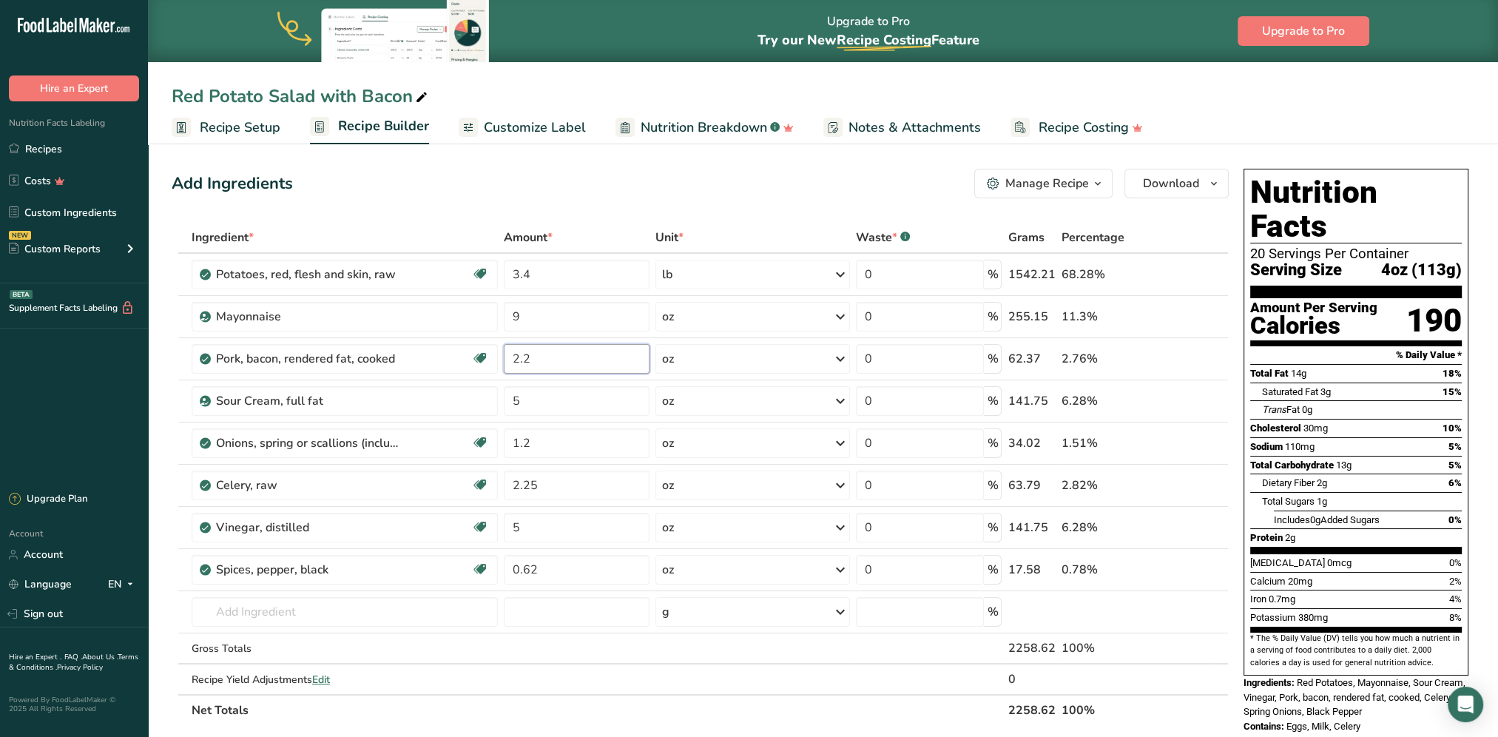
type input "2.2"
click at [604, 169] on div "Add Ingredients Manage Recipe Delete Recipe Duplicate Recipe Scale Recipe Save …" at bounding box center [700, 184] width 1057 height 30
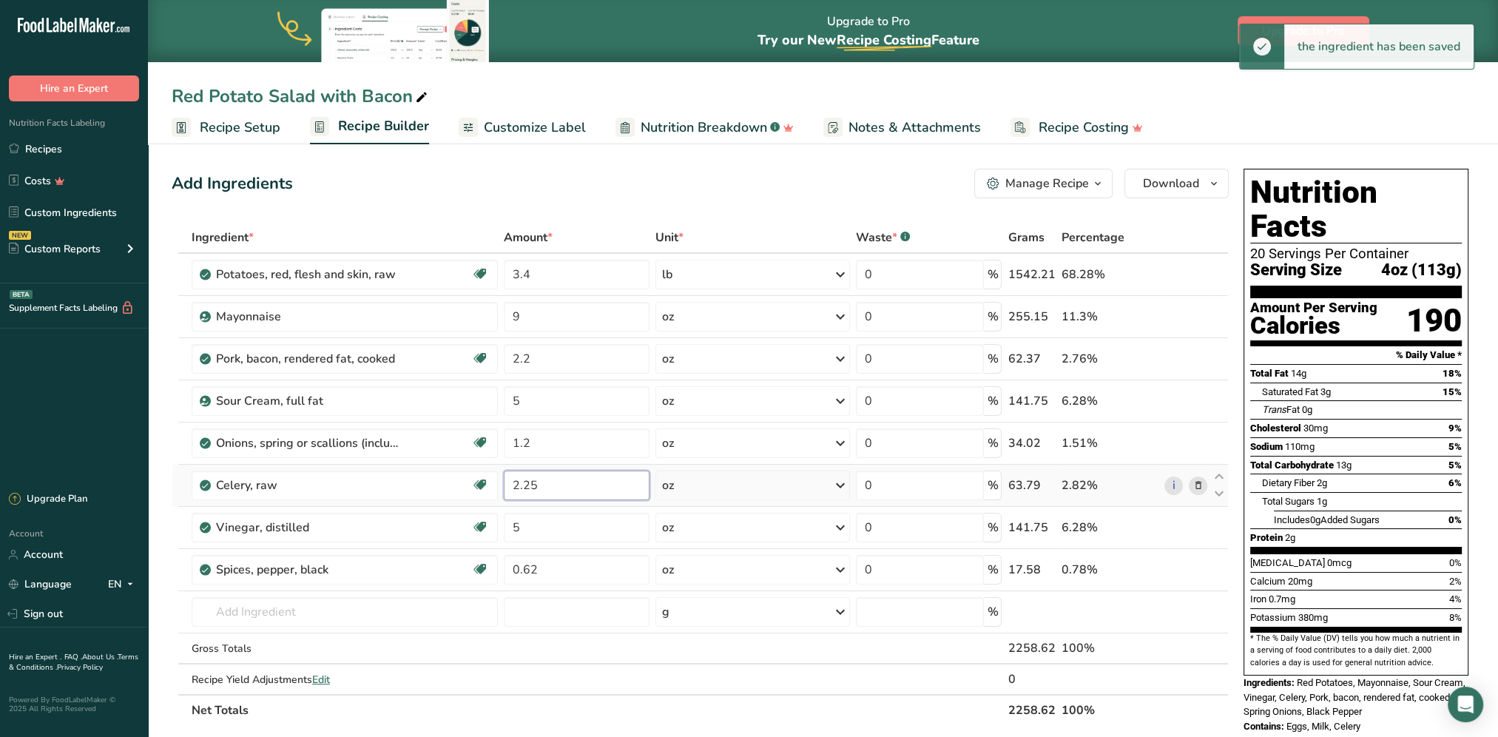
click at [553, 488] on input "2.25" at bounding box center [577, 485] width 146 height 30
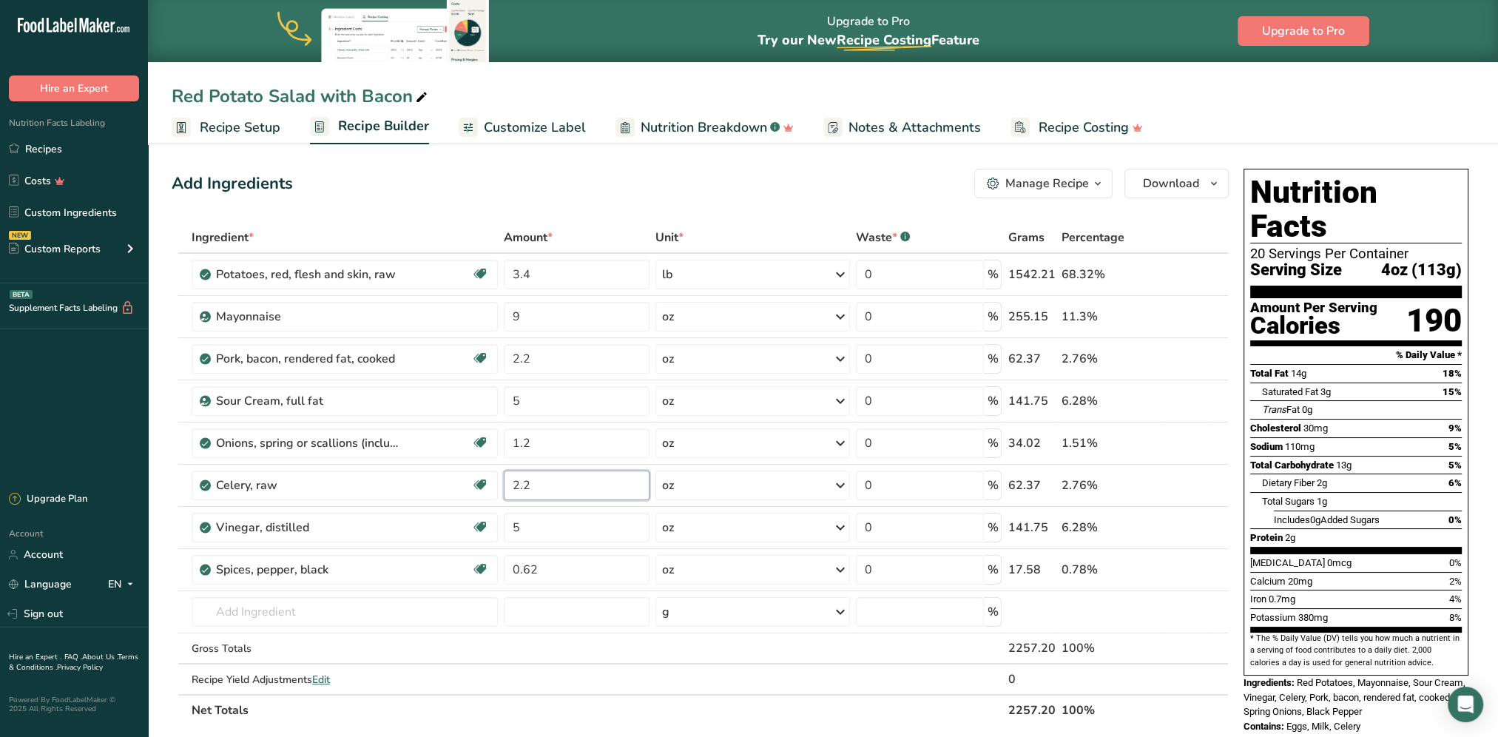
type input "2.2"
click at [575, 169] on div "Add Ingredients Manage Recipe Delete Recipe Duplicate Recipe Scale Recipe Save …" at bounding box center [700, 184] width 1057 height 30
click at [524, 271] on input "3.4" at bounding box center [577, 275] width 146 height 30
type input "3.3"
click at [557, 192] on div "Add Ingredients Manage Recipe Delete Recipe Duplicate Recipe Scale Recipe Save …" at bounding box center [700, 184] width 1057 height 30
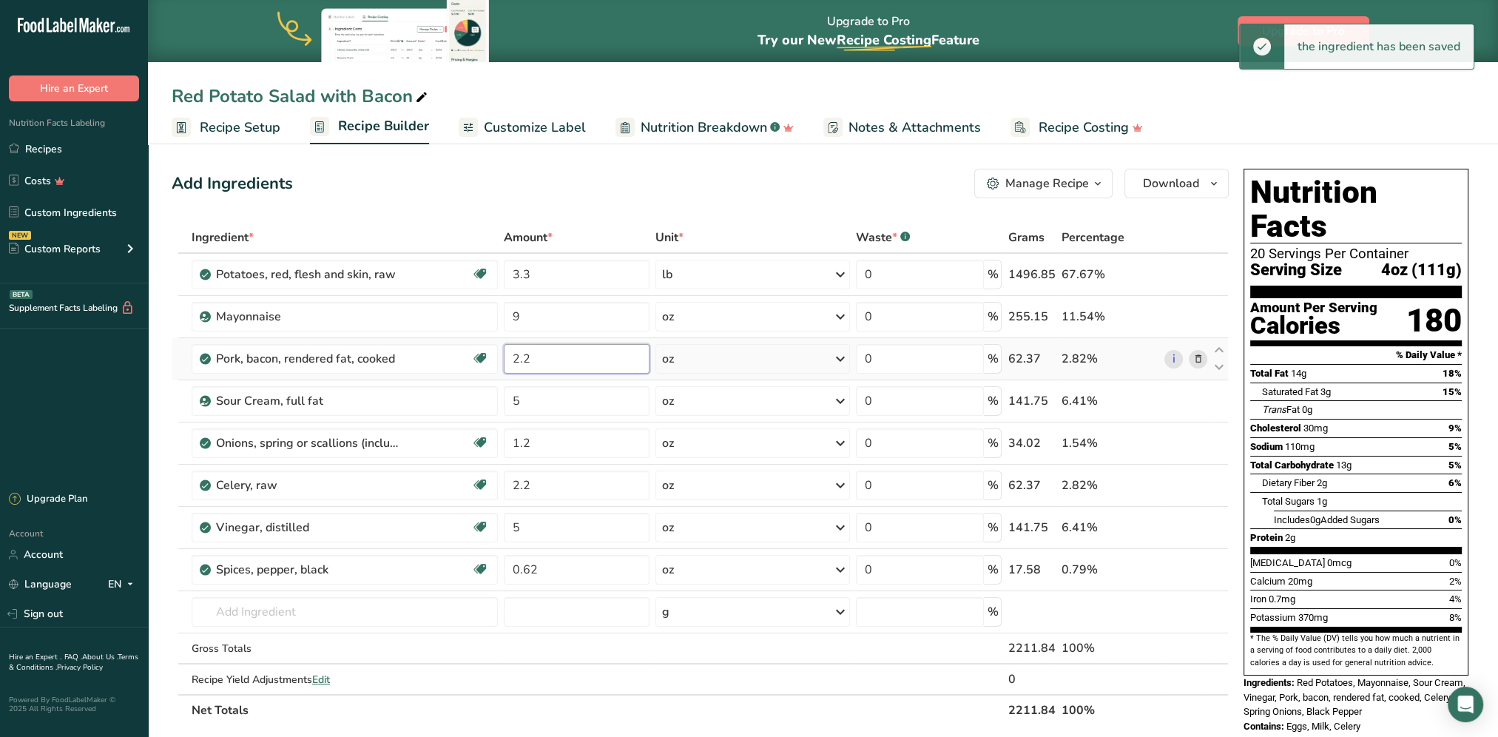
click at [538, 354] on input "2.2" at bounding box center [577, 359] width 146 height 30
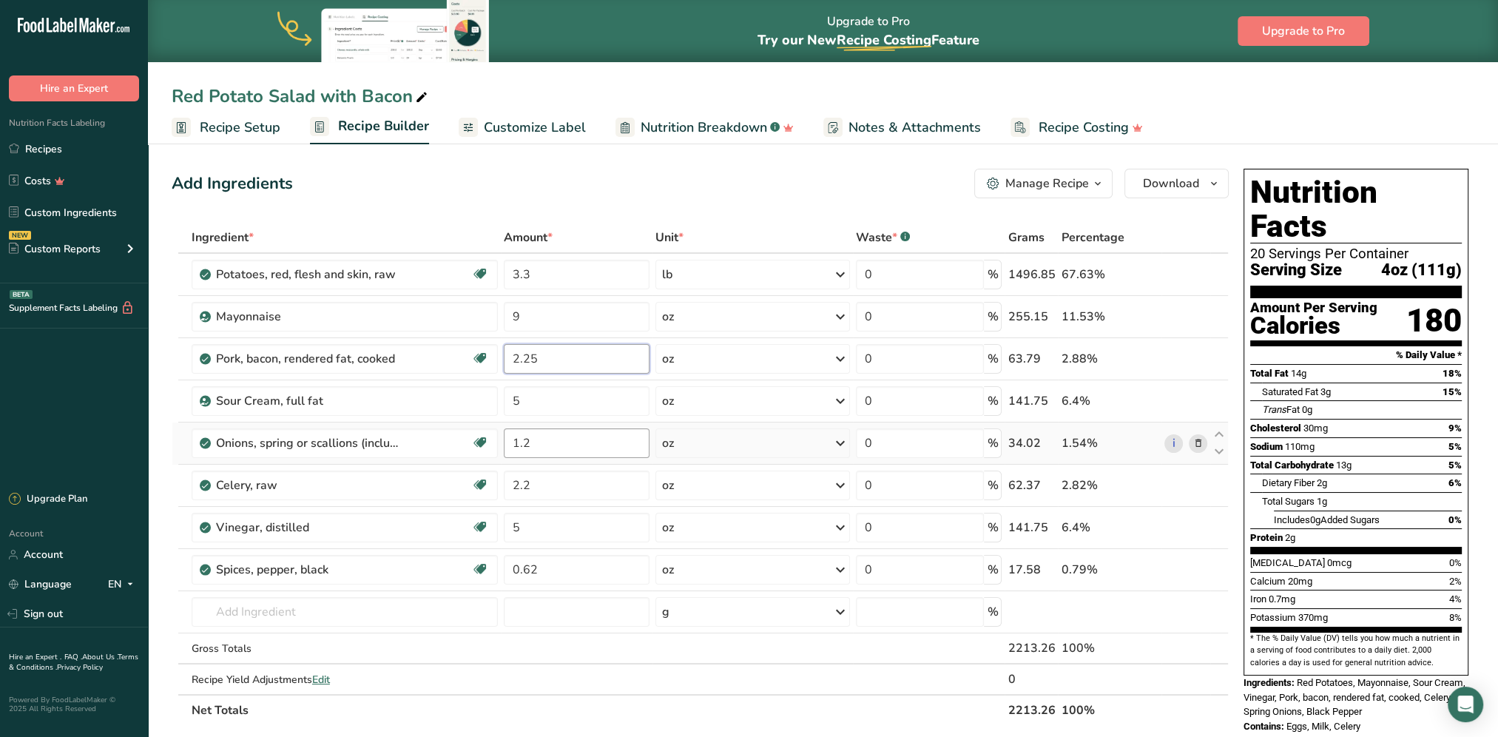
type input "2.25"
click at [561, 445] on div "Ingredient * Amount * Unit * Waste * .a-a{fill:#347362;}.b-a{fill:#fff;} Grams …" at bounding box center [700, 474] width 1057 height 504
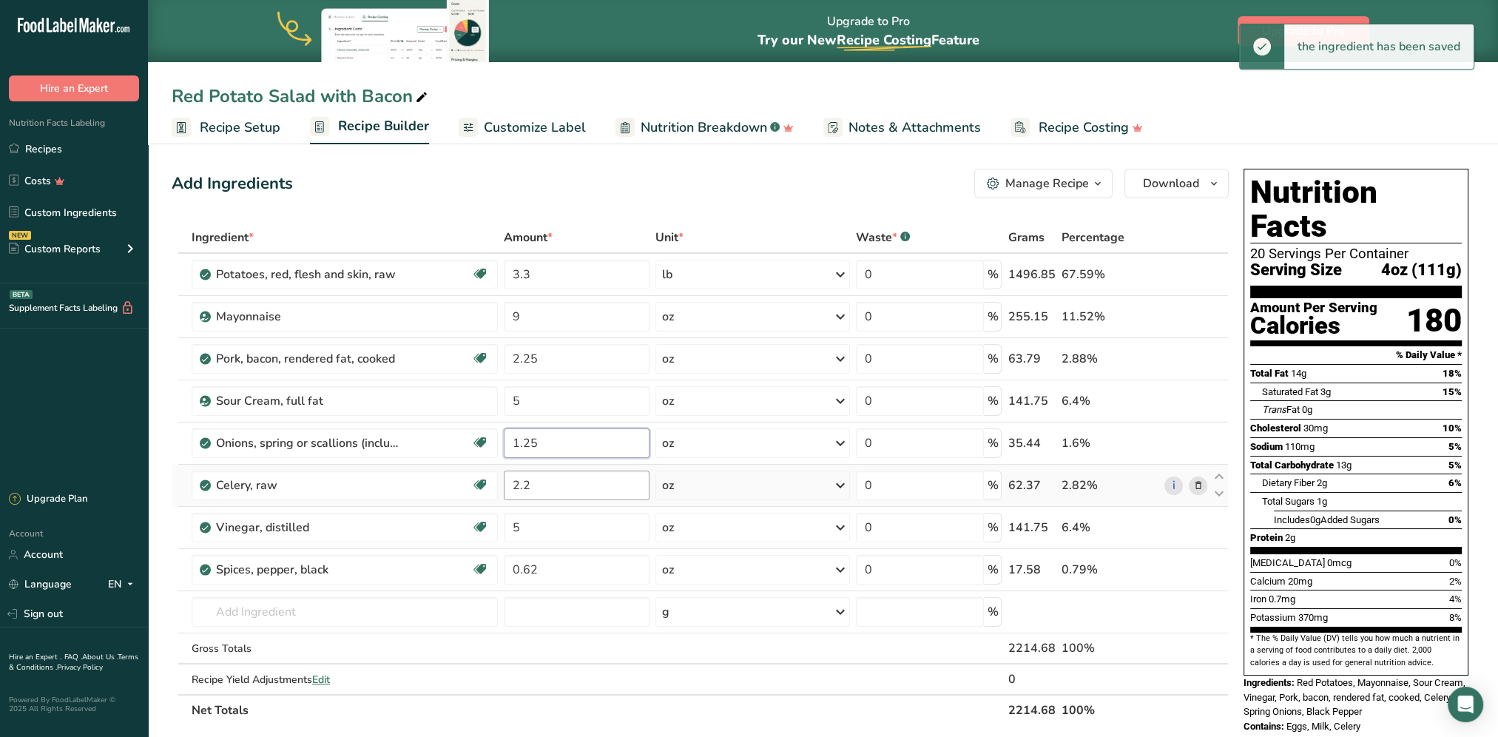
type input "1.25"
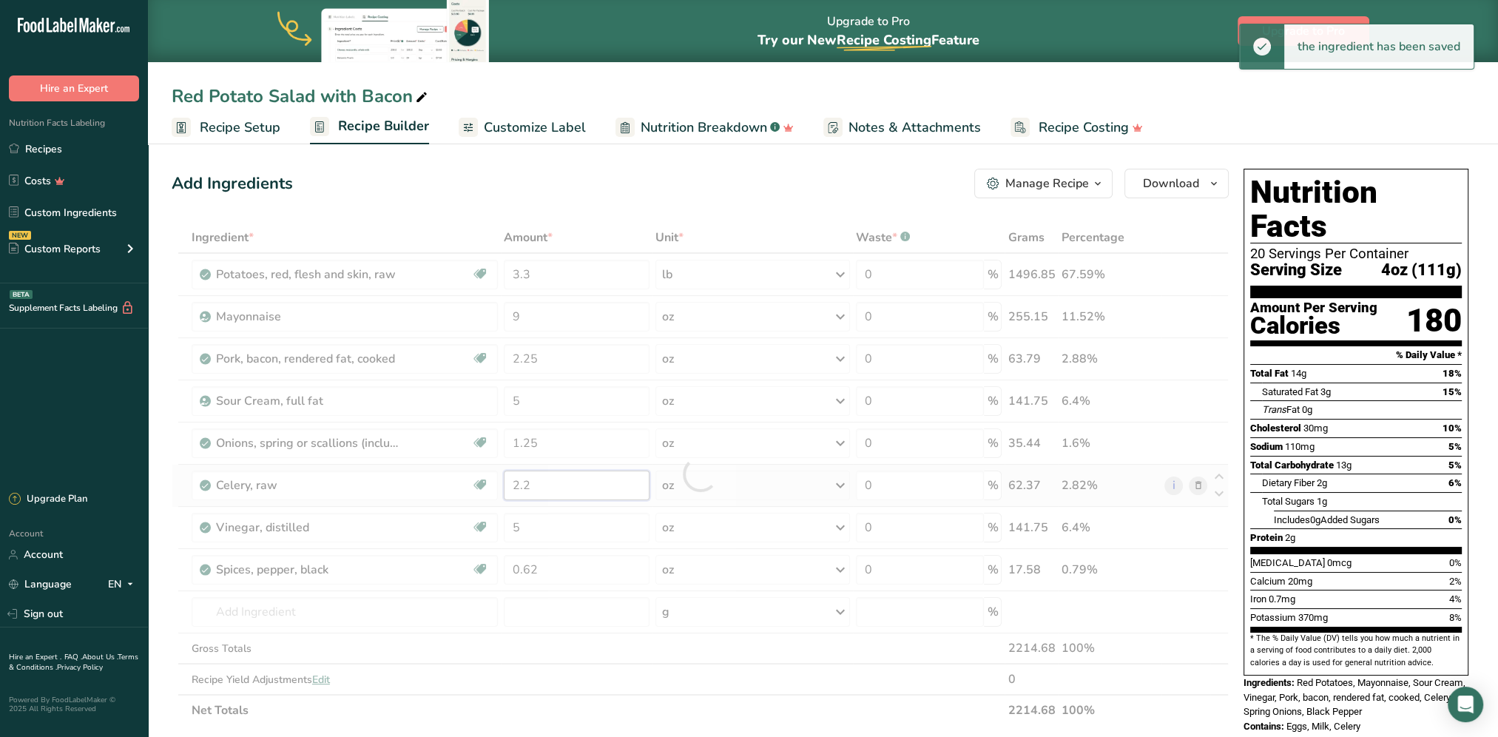
click at [577, 485] on div "Ingredient * Amount * Unit * Waste * .a-a{fill:#347362;}.b-a{fill:#fff;} Grams …" at bounding box center [700, 474] width 1057 height 504
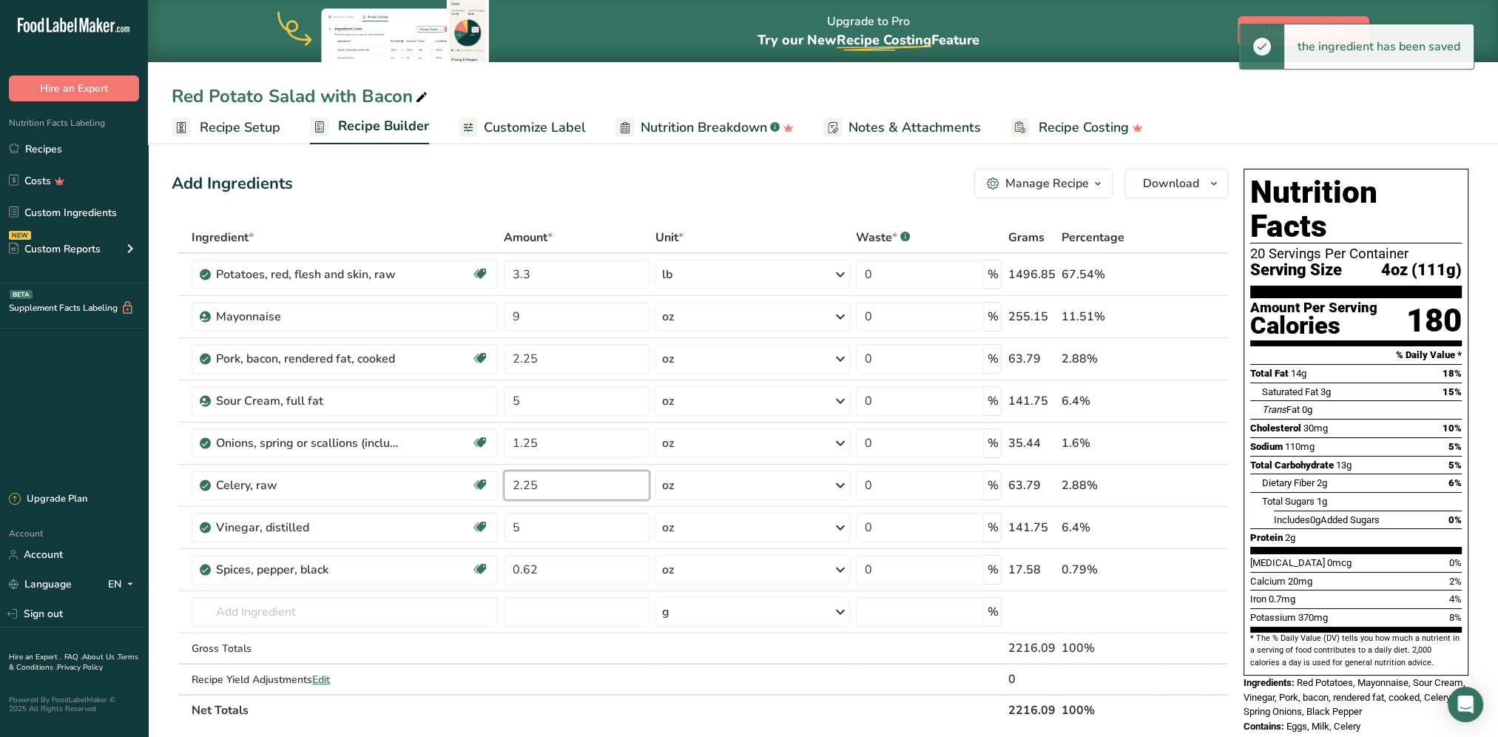
type input "2.25"
click at [618, 195] on div "Add Ingredients Manage Recipe Delete Recipe Duplicate Recipe Scale Recipe Save …" at bounding box center [700, 184] width 1057 height 30
click at [584, 277] on input "3.3" at bounding box center [577, 275] width 146 height 30
type input "3.35"
click at [578, 186] on div "Add Ingredients Manage Recipe Delete Recipe Duplicate Recipe Scale Recipe Save …" at bounding box center [700, 184] width 1057 height 30
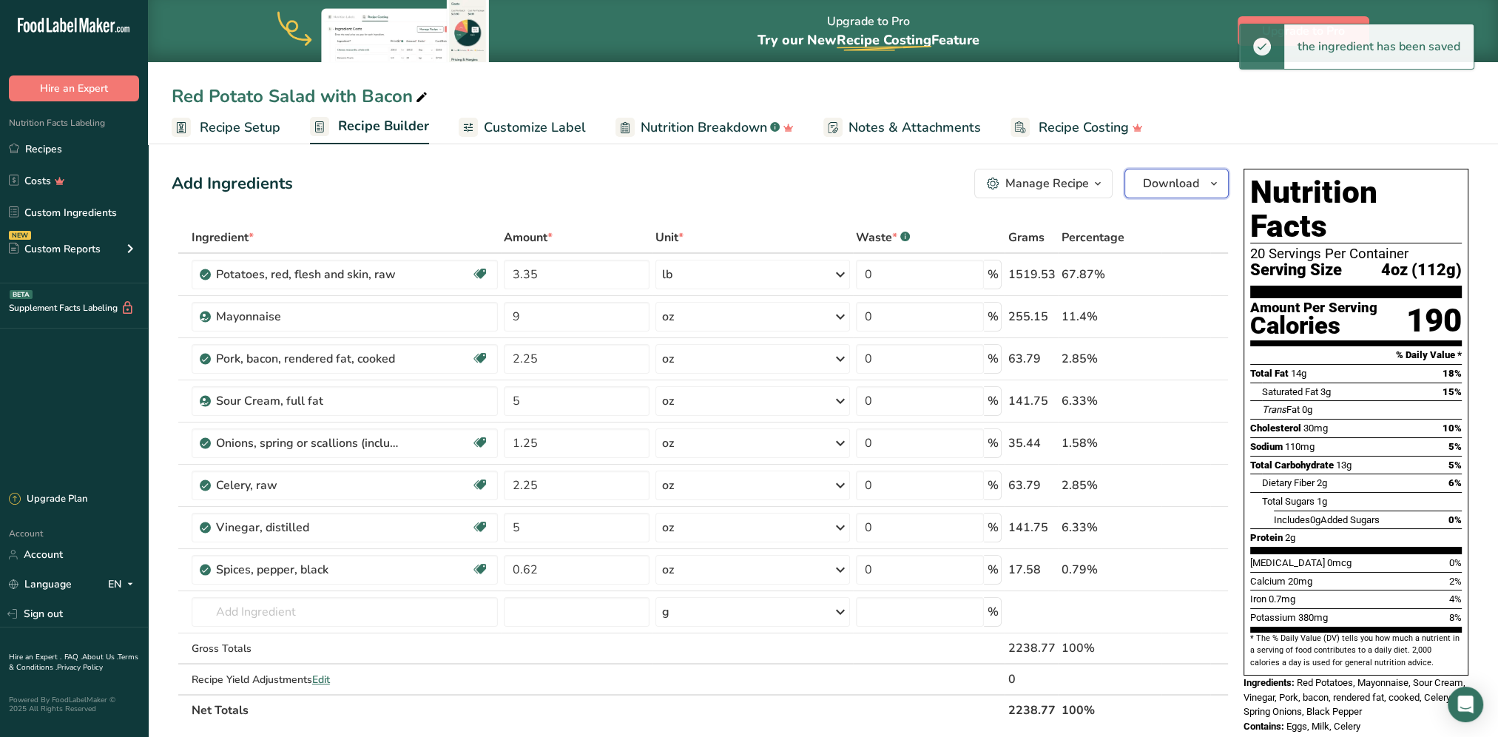
click at [1118, 179] on span "Download" at bounding box center [1171, 184] width 56 height 18
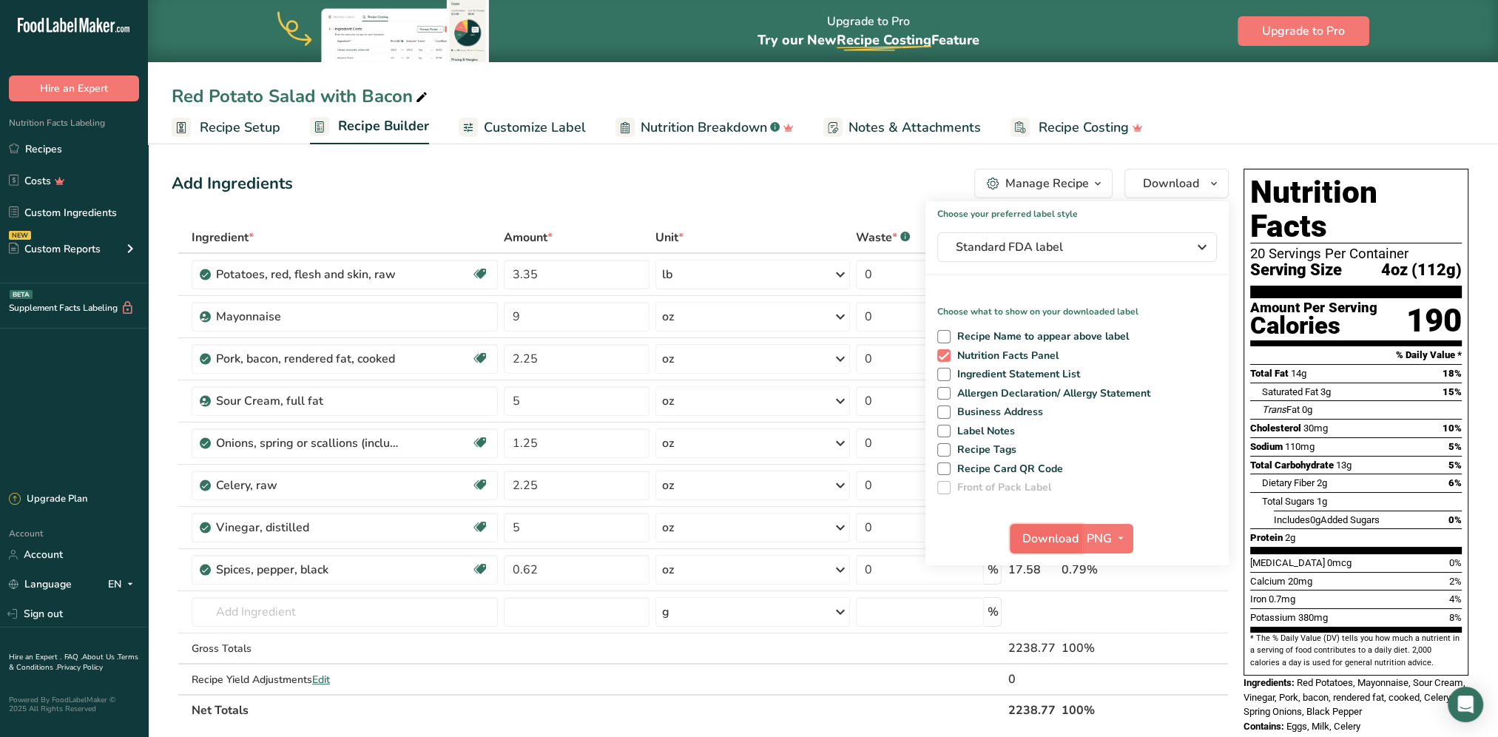
click at [1054, 533] on span "Download" at bounding box center [1050, 539] width 56 height 18
click at [542, 159] on section "Add Ingredients Manage Recipe Delete Recipe Duplicate Recipe Scale Recipe Save …" at bounding box center [823, 686] width 1350 height 1094
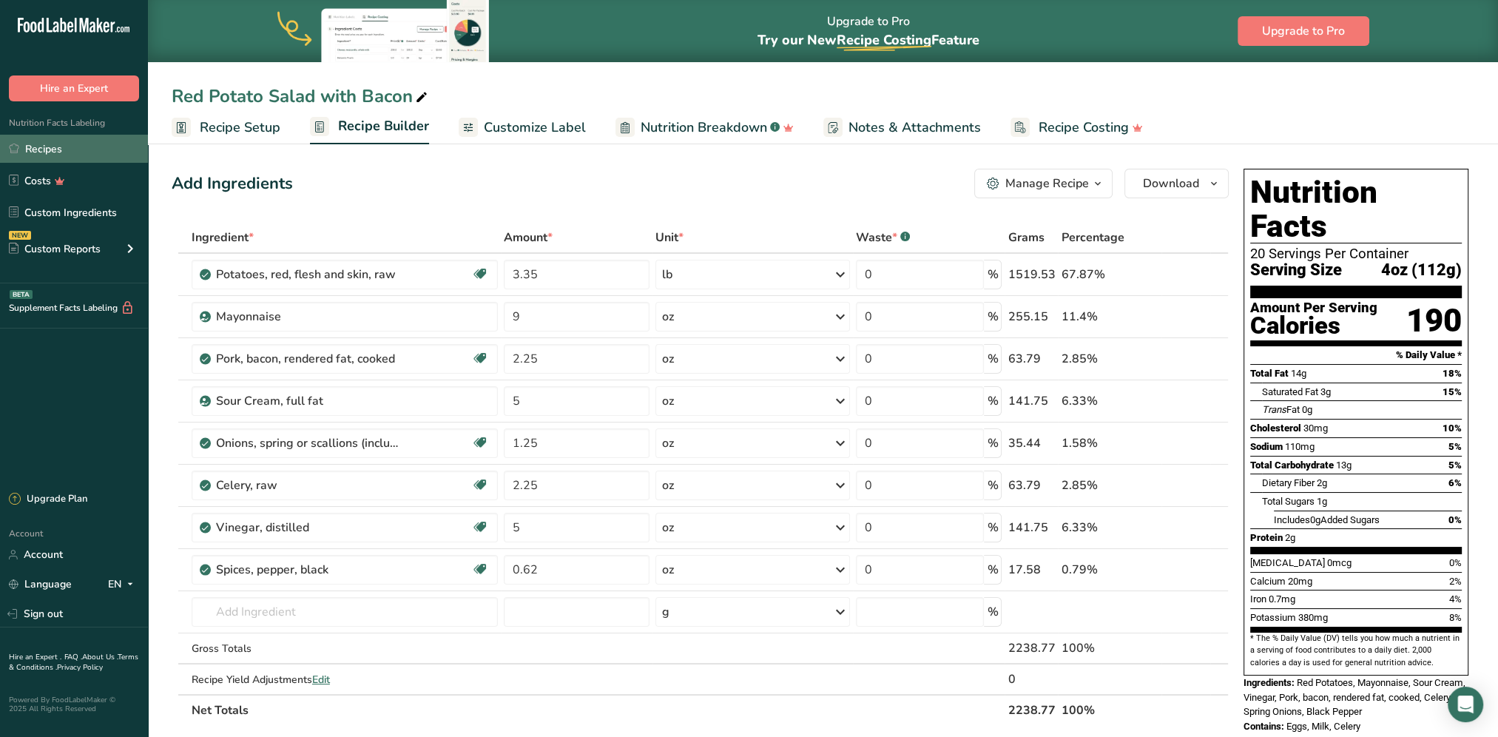
click at [37, 141] on link "Recipes" at bounding box center [74, 149] width 148 height 28
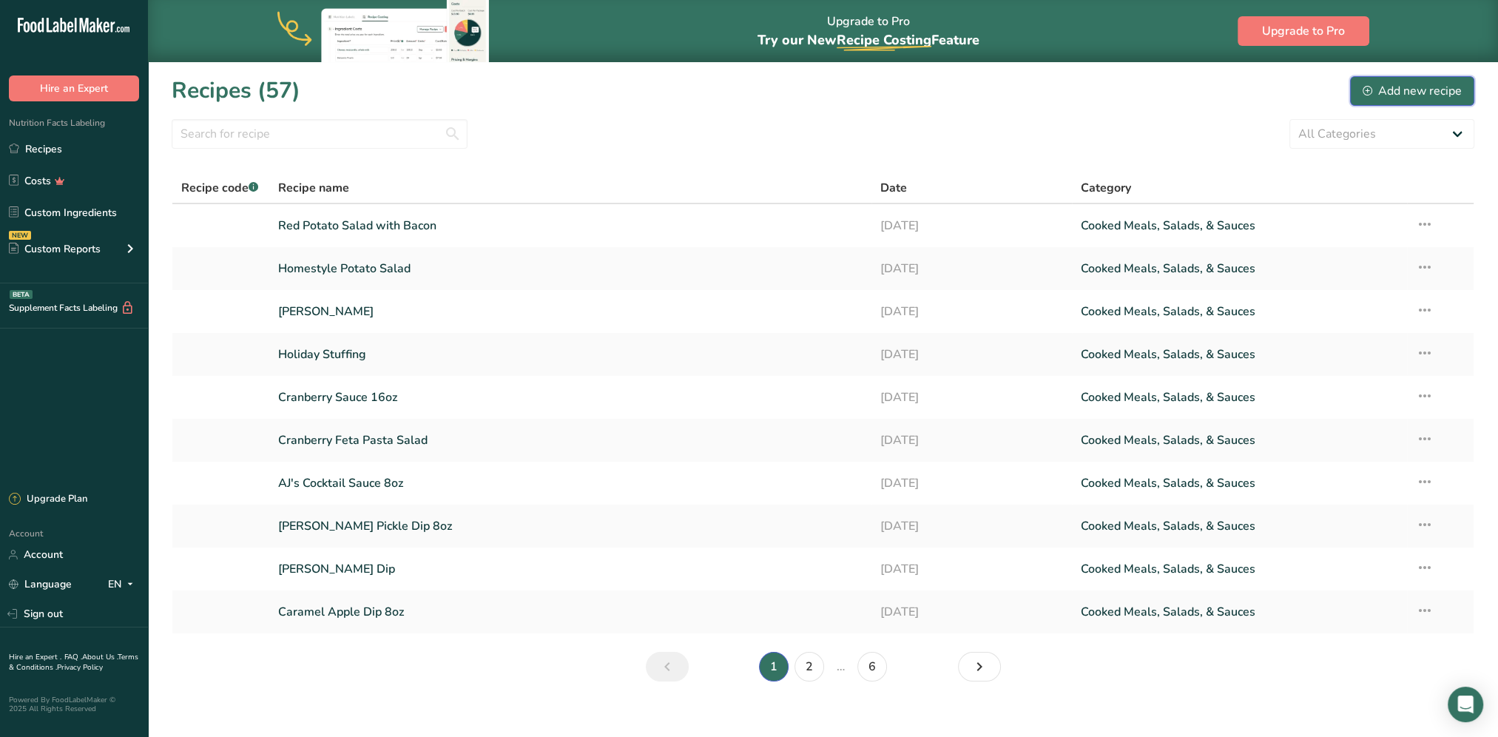
click at [1118, 88] on div "Add new recipe" at bounding box center [1411, 91] width 99 height 18
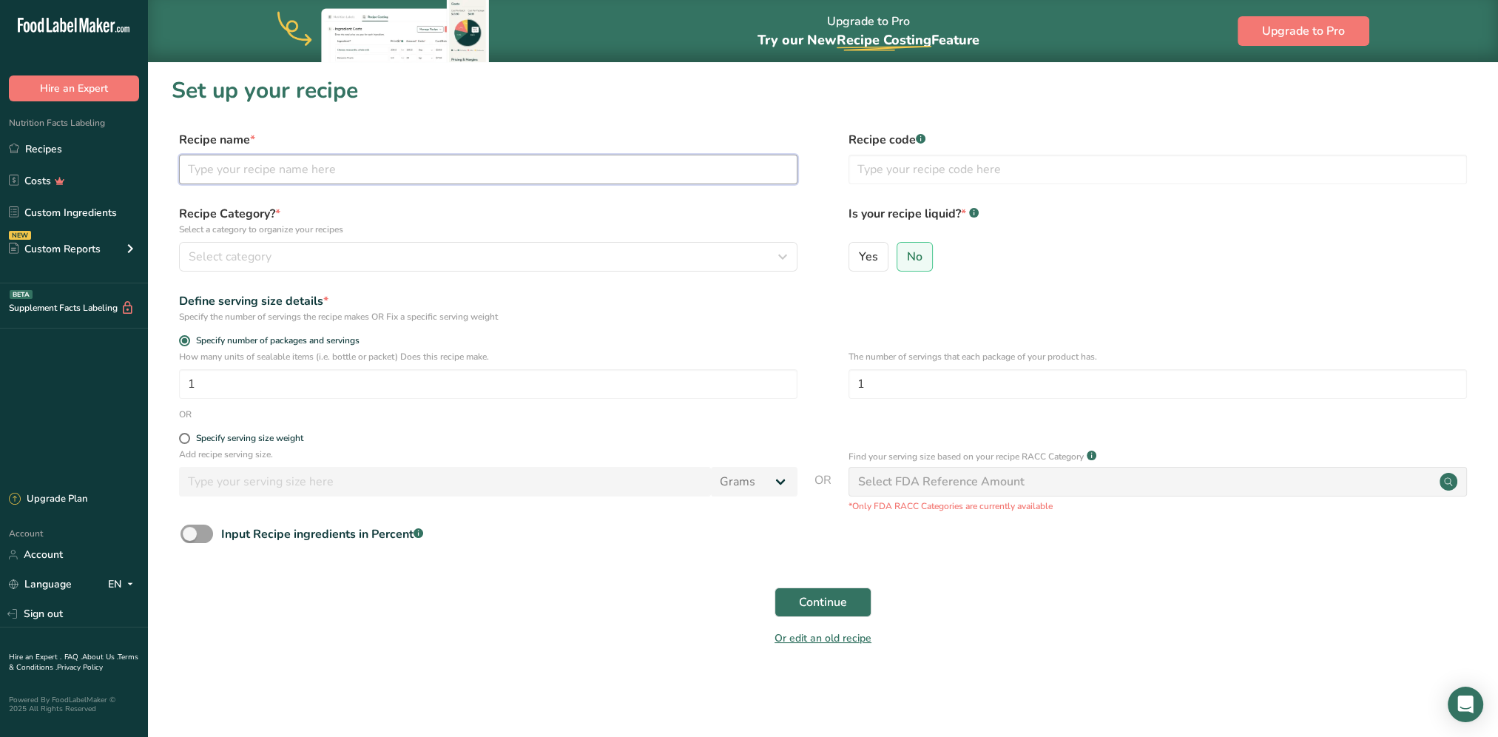
click at [403, 172] on input "text" at bounding box center [488, 170] width 618 height 30
type input "Tri Color Rotini Pasta Salad"
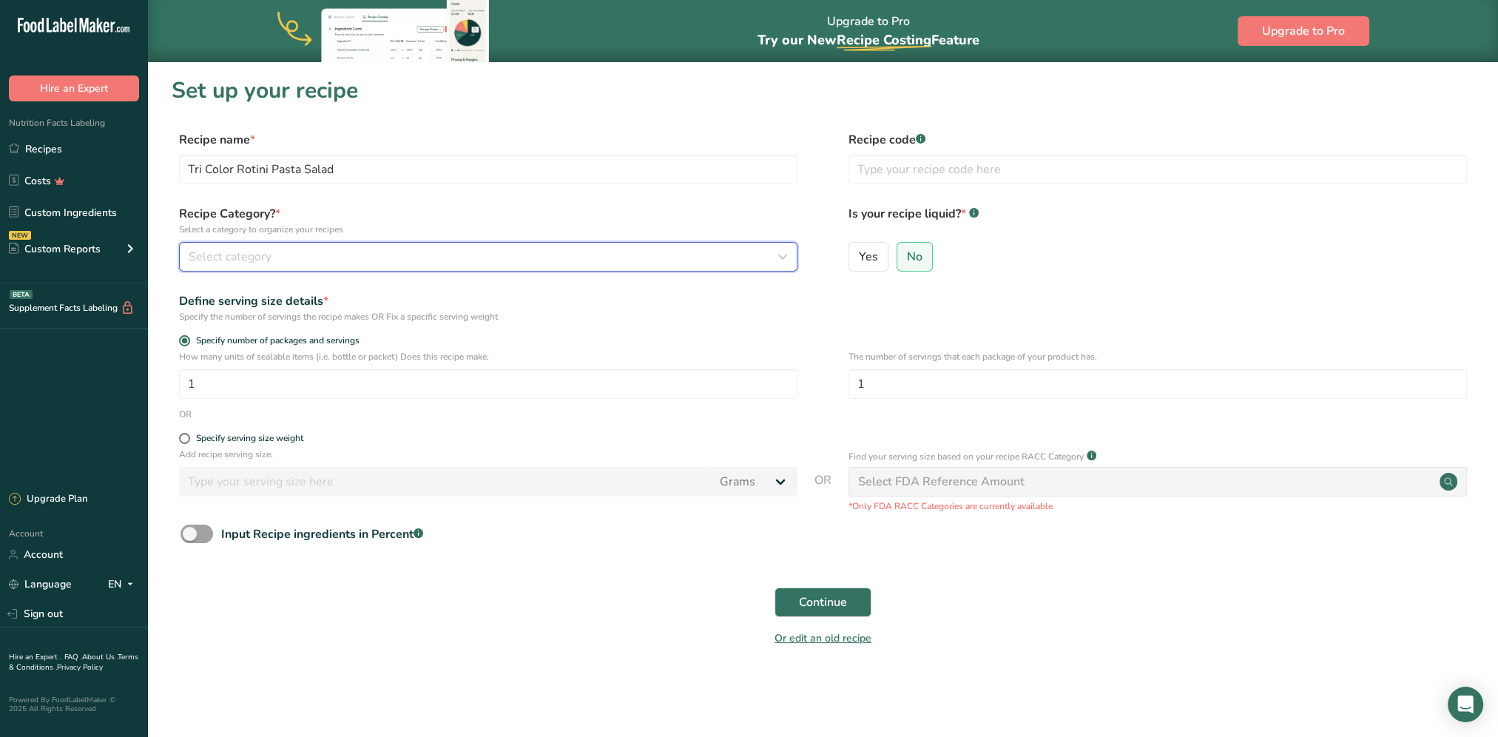
click at [440, 262] on div "Select category" at bounding box center [484, 257] width 590 height 18
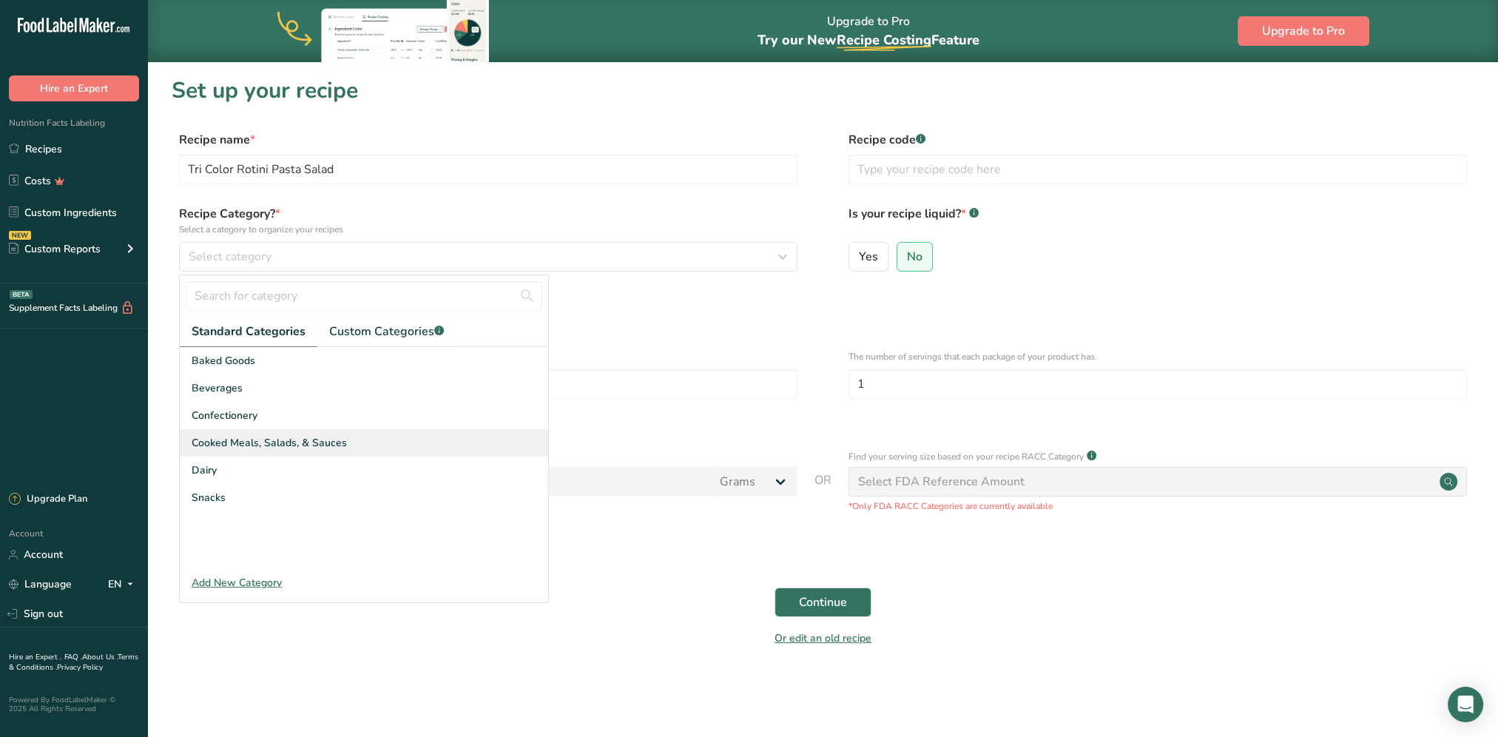
click at [242, 438] on span "Cooked Meals, Salads, & Sauces" at bounding box center [269, 443] width 155 height 16
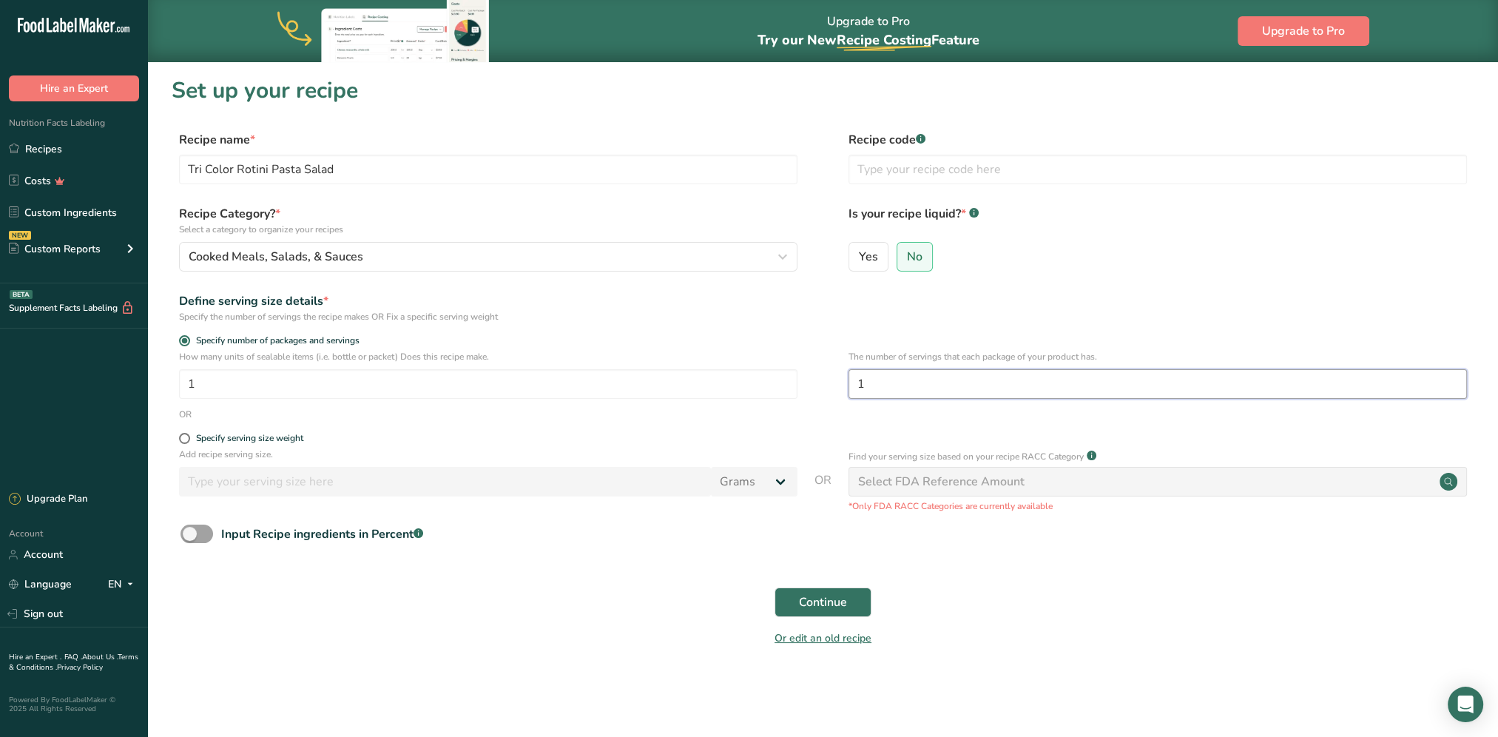
drag, startPoint x: 875, startPoint y: 389, endPoint x: 855, endPoint y: 385, distance: 20.5
click at [855, 385] on input "1" at bounding box center [1157, 384] width 618 height 30
type input "20"
click at [844, 594] on span "Continue" at bounding box center [823, 602] width 48 height 18
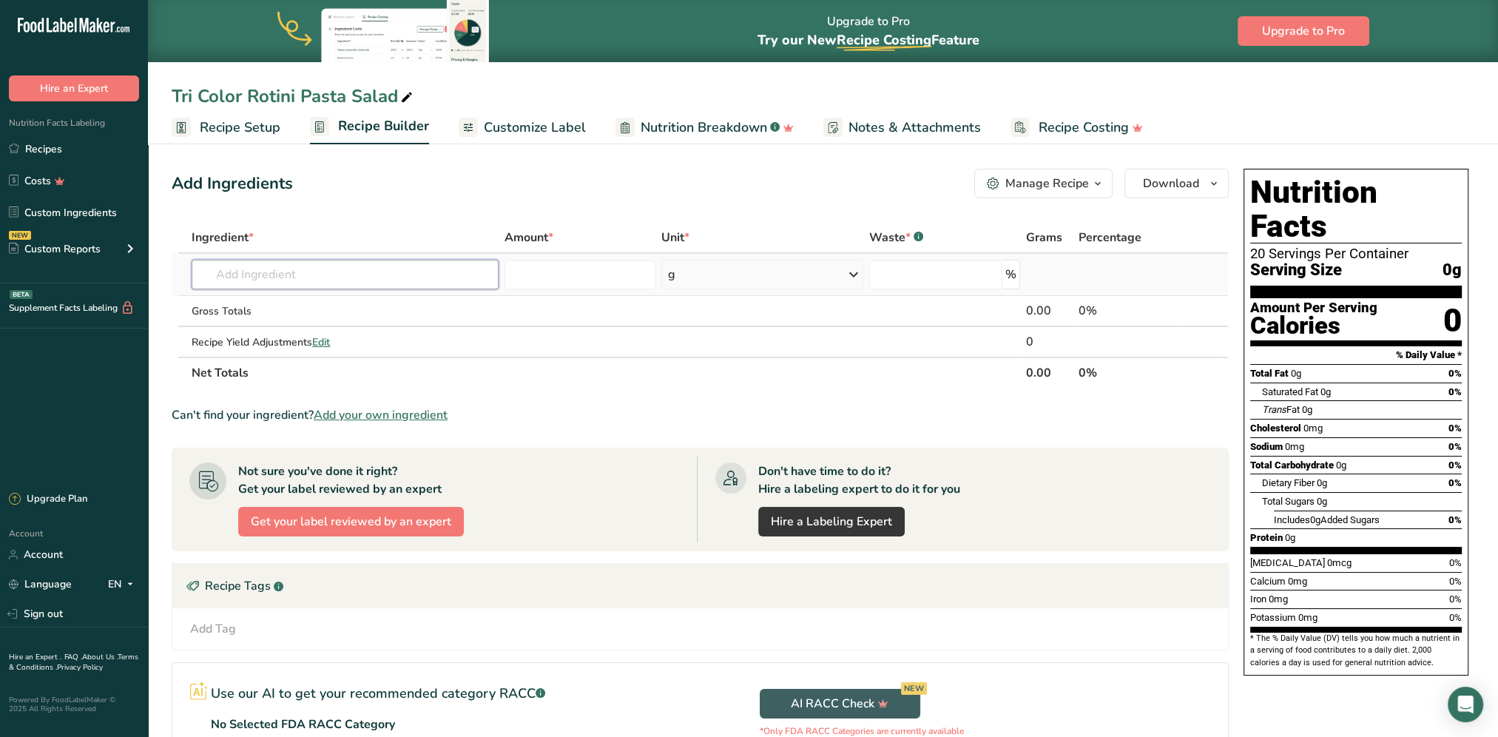
click at [337, 274] on input "text" at bounding box center [345, 275] width 307 height 30
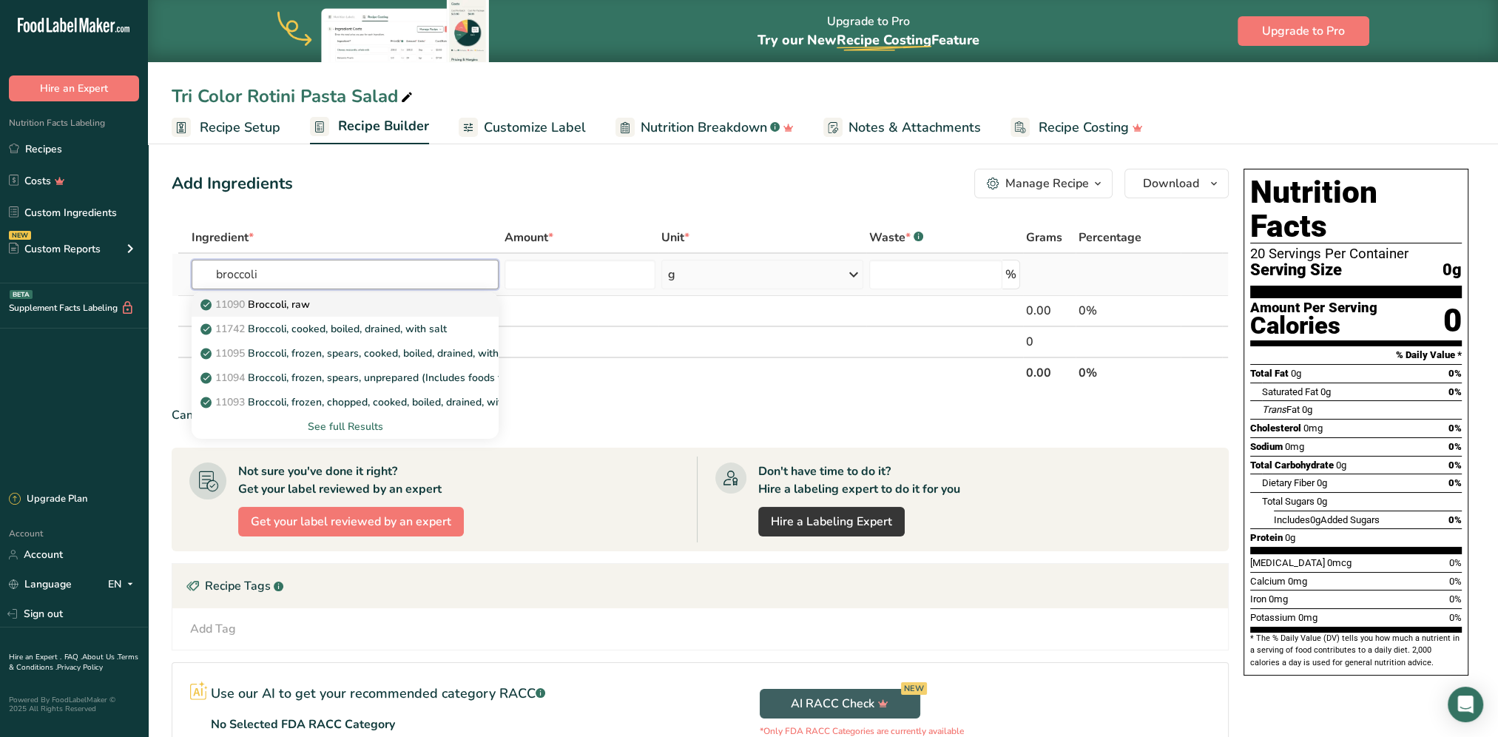
type input "broccoli"
click at [314, 305] on div "11090 Broccoli, raw" at bounding box center [333, 305] width 260 height 16
type input "Broccoli, raw"
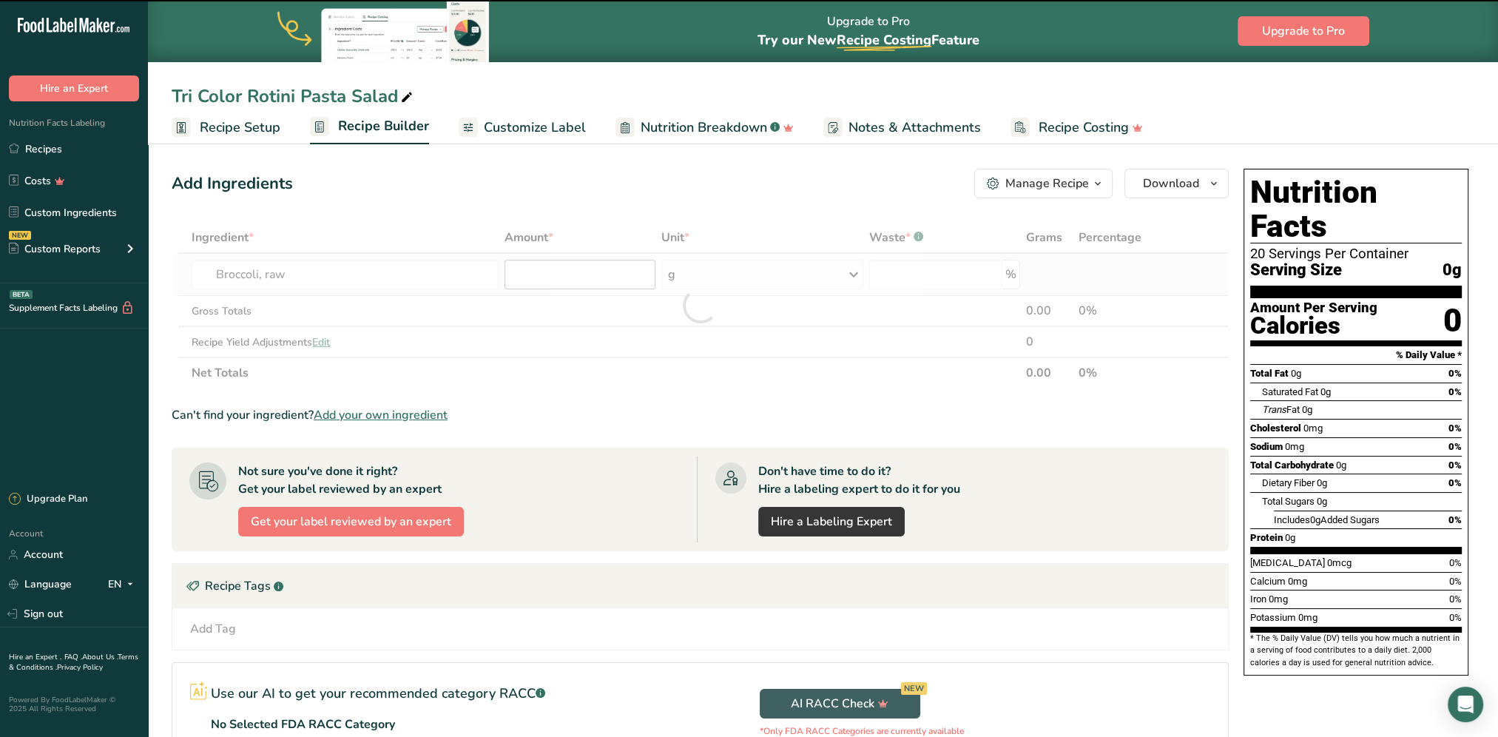
type input "0"
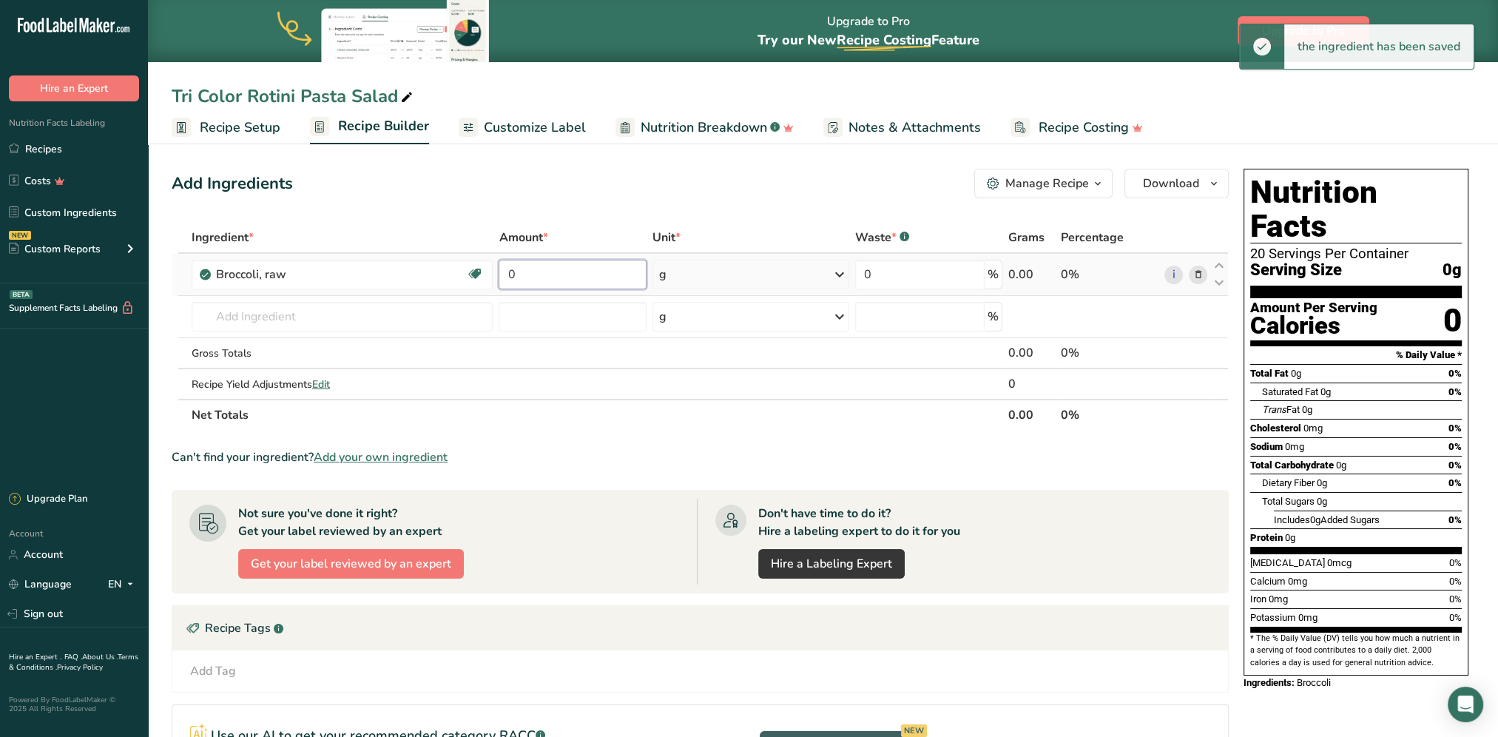
click at [586, 277] on input "0" at bounding box center [571, 275] width 147 height 30
type input "5"
click at [707, 272] on div "Ingredient * Amount * Unit * Waste * .a-a{fill:#347362;}.b-a{fill:#fff;} Grams …" at bounding box center [700, 326] width 1057 height 209
click at [709, 274] on div "g" at bounding box center [750, 275] width 197 height 30
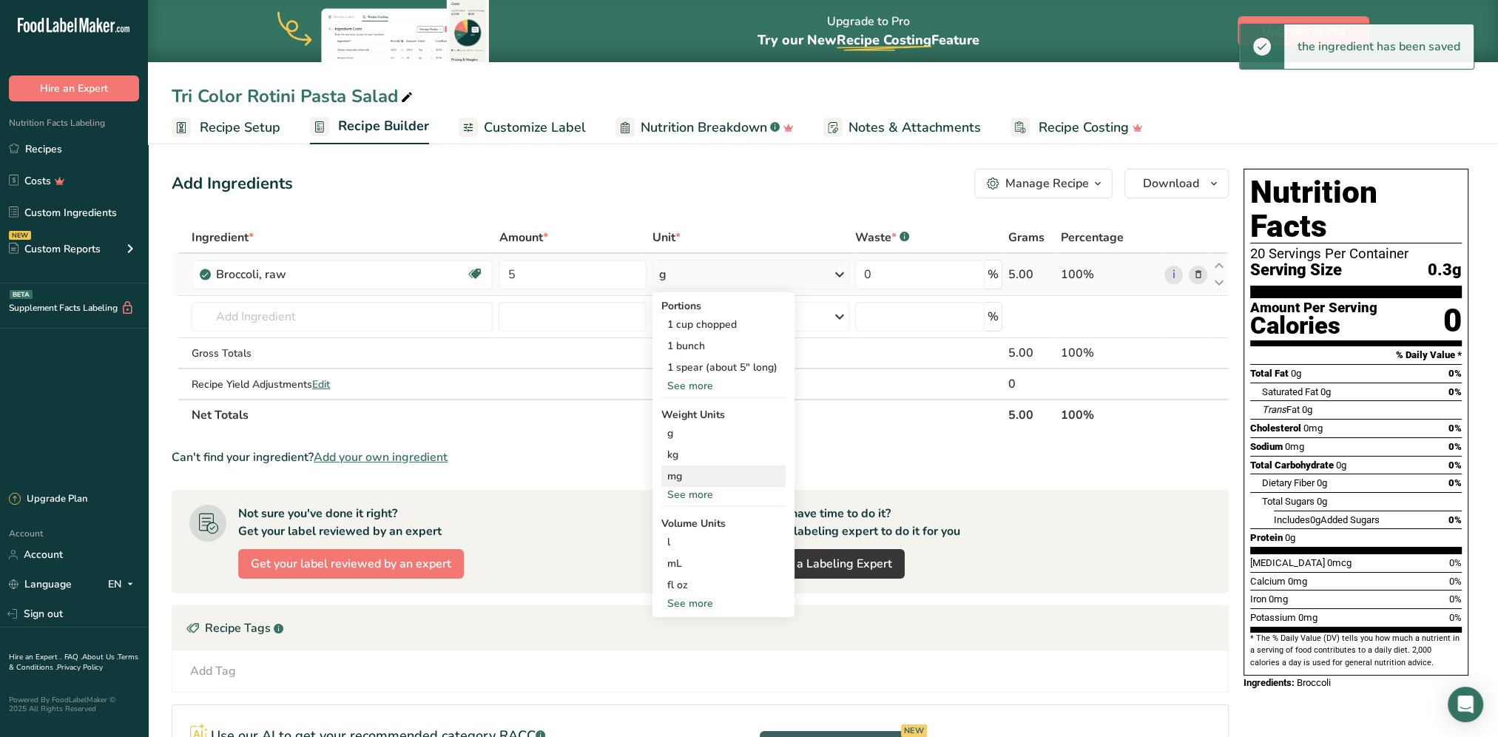
click at [684, 487] on div "See more" at bounding box center [723, 495] width 124 height 16
click at [683, 538] on div "oz" at bounding box center [723, 540] width 124 height 21
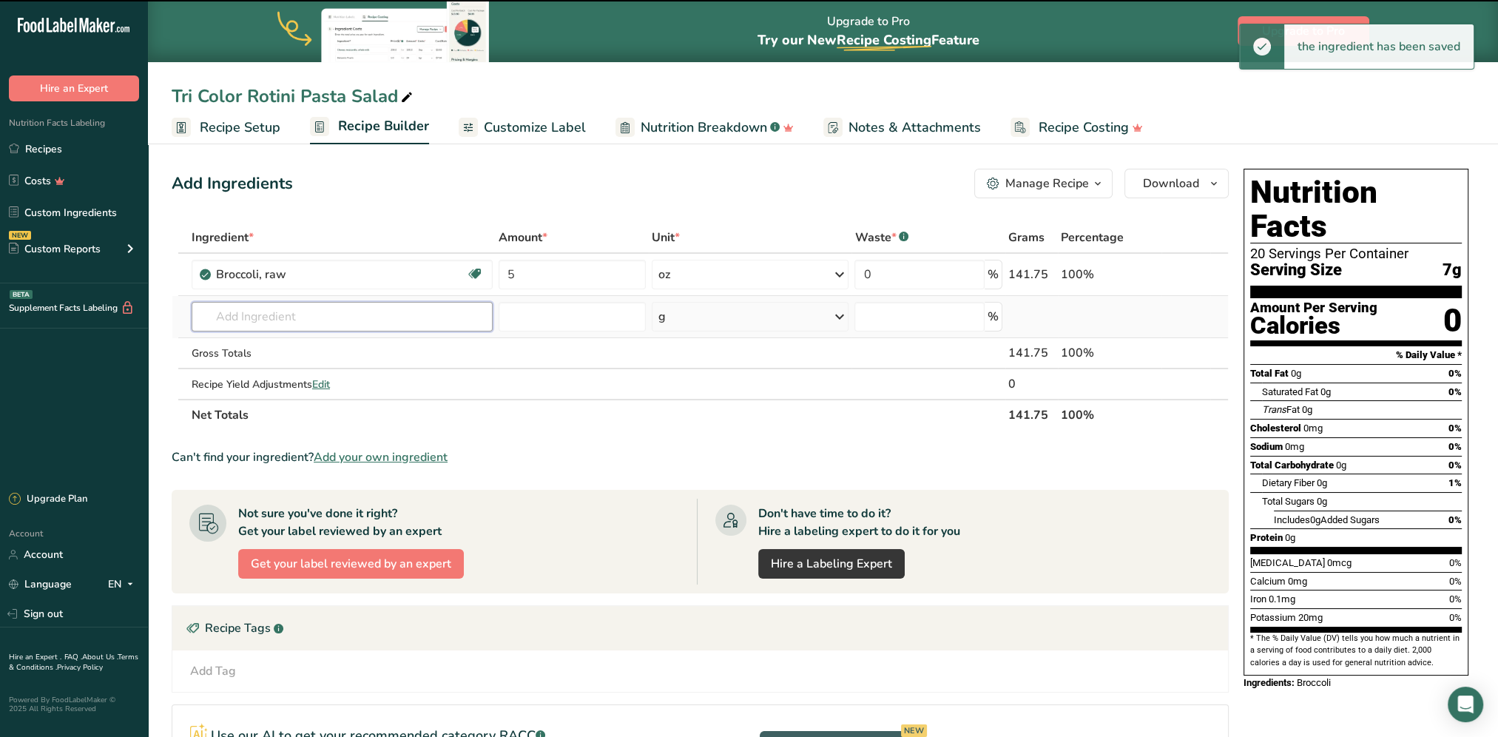
click at [327, 317] on input "text" at bounding box center [342, 317] width 301 height 30
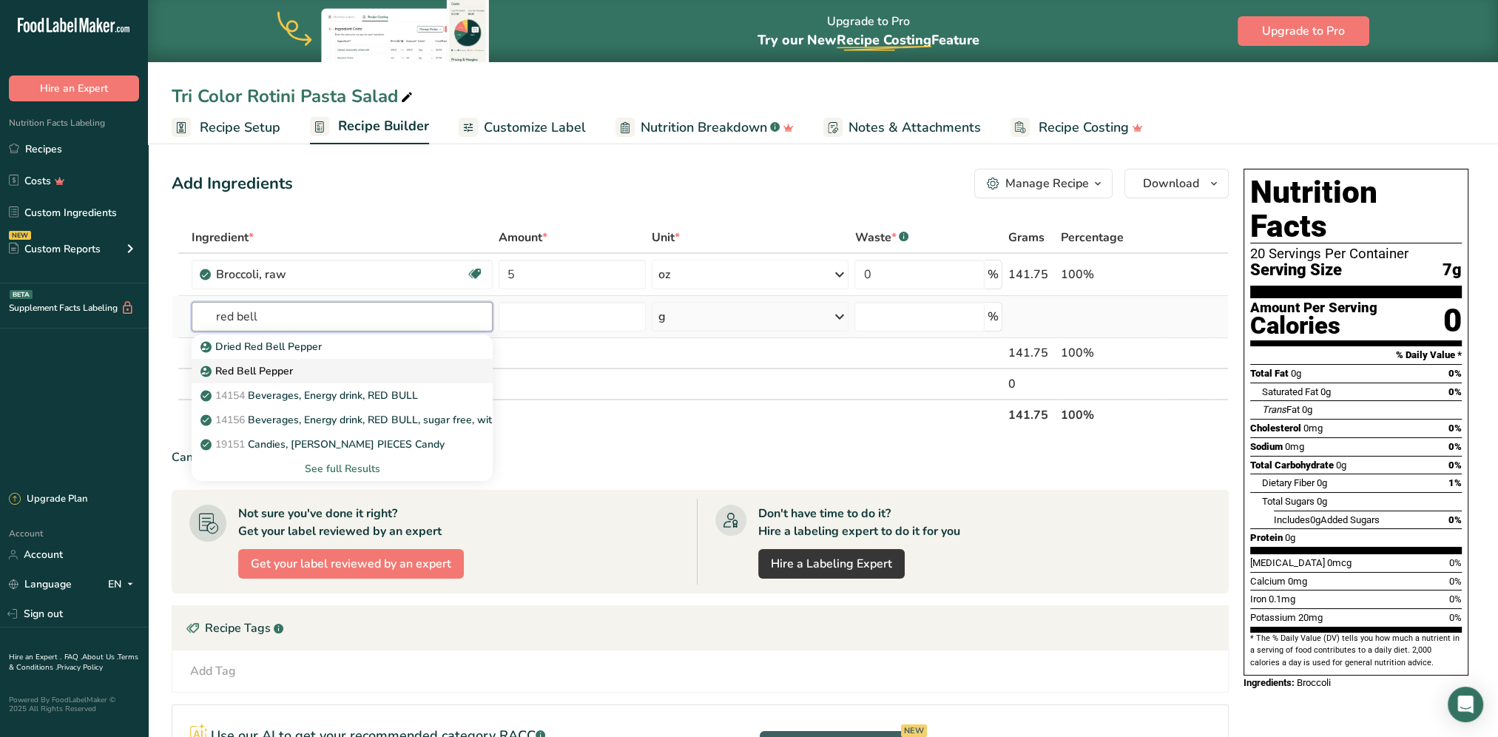
type input "red bell"
click at [289, 368] on p "Red Bell Pepper" at bounding box center [247, 371] width 89 height 16
type input "Red Bell Pepper"
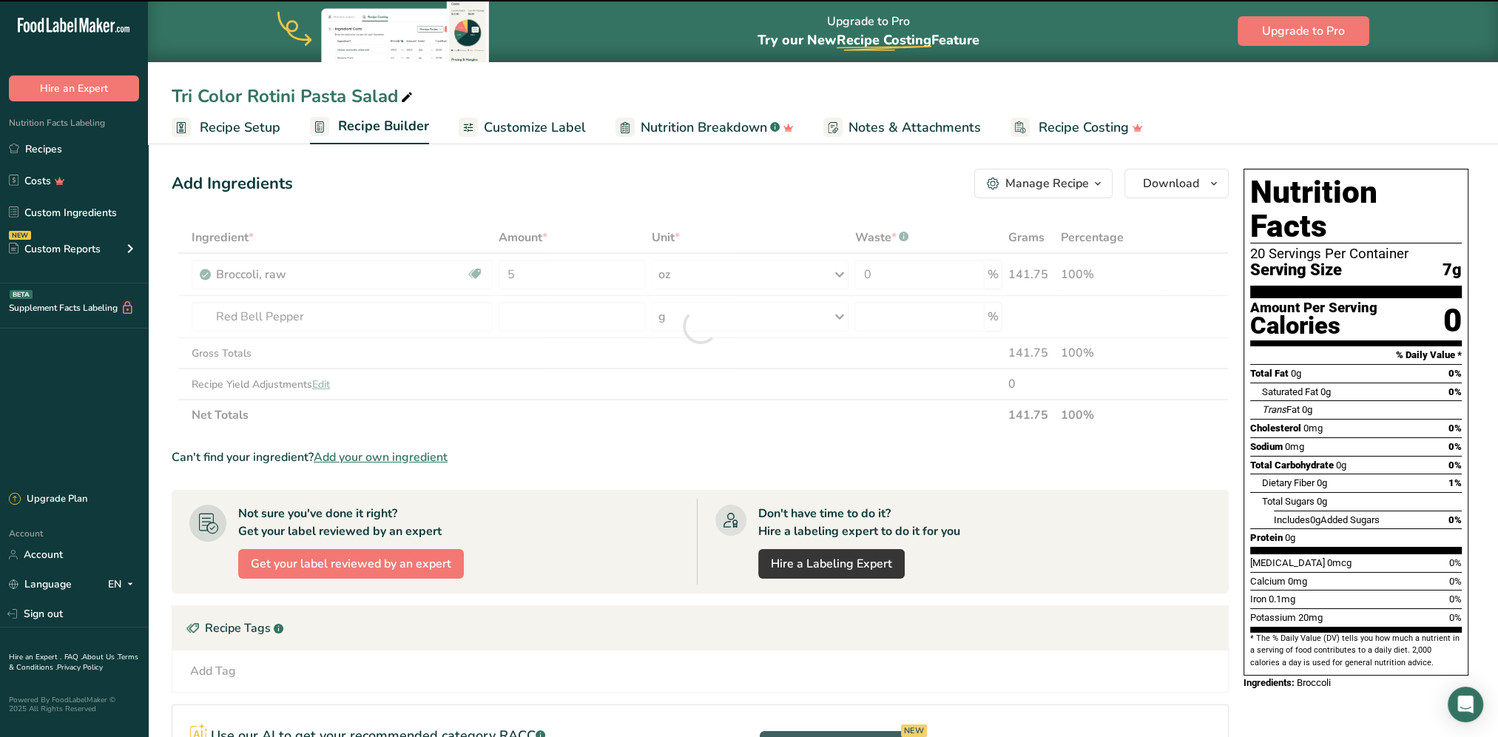
type input "0"
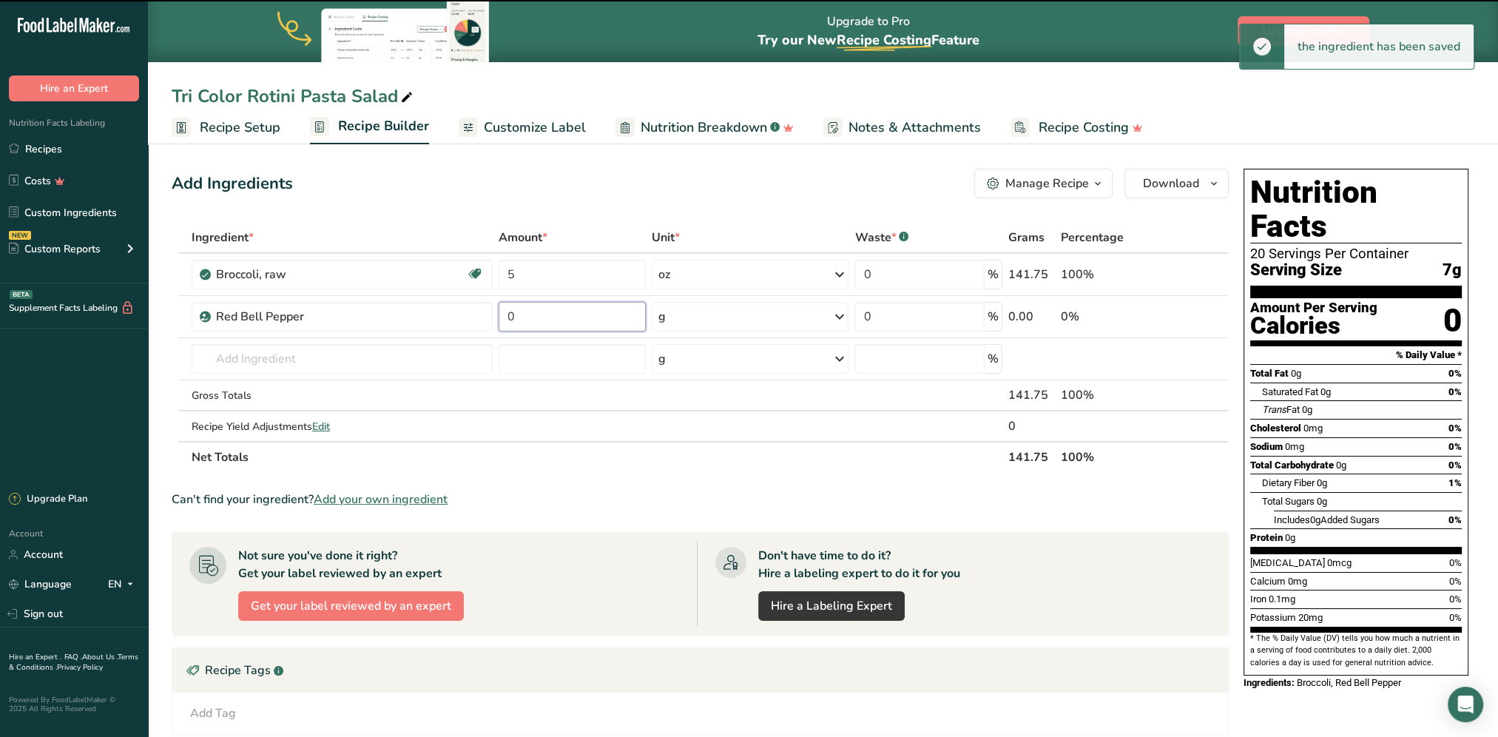
click at [562, 317] on input "0" at bounding box center [571, 317] width 147 height 30
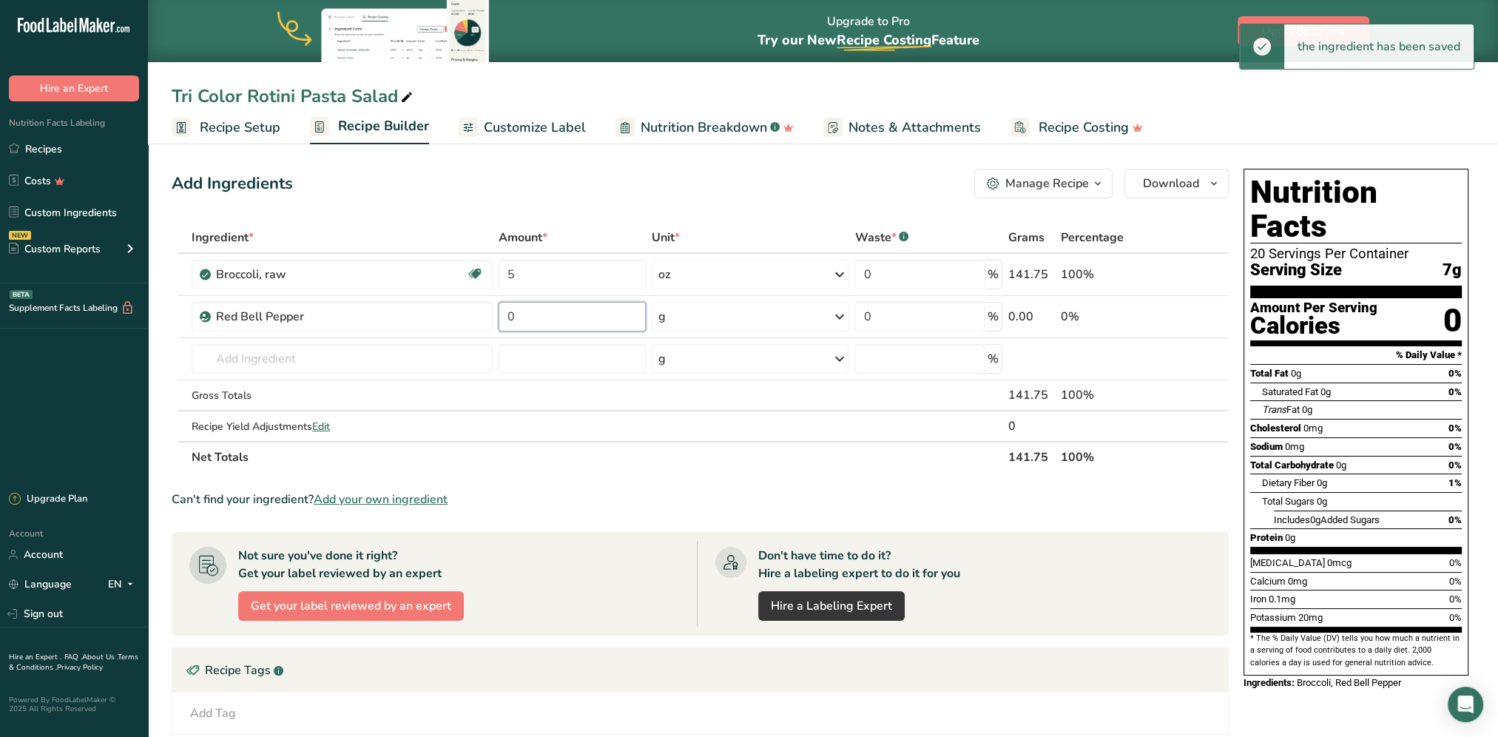
click at [562, 317] on input "0" at bounding box center [571, 317] width 147 height 30
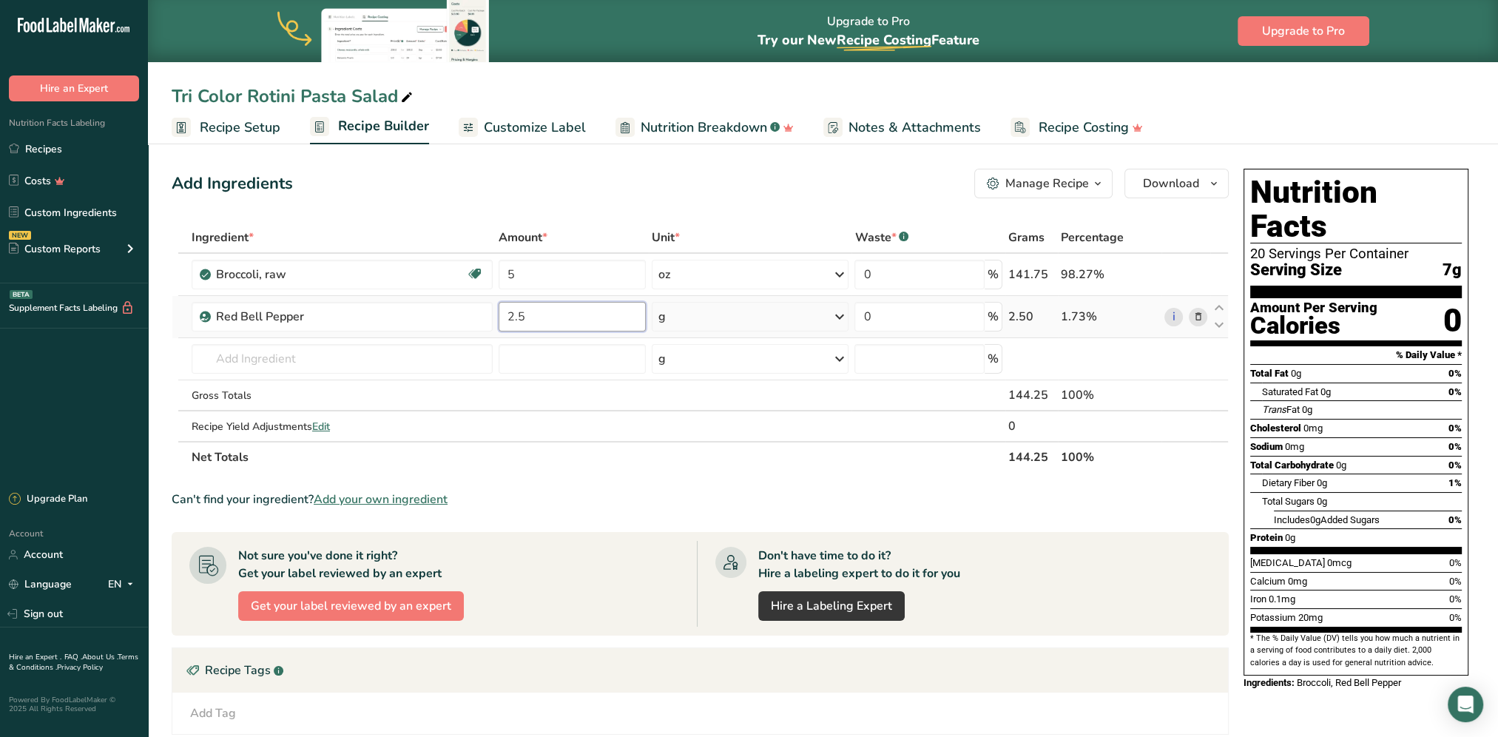
type input "2.5"
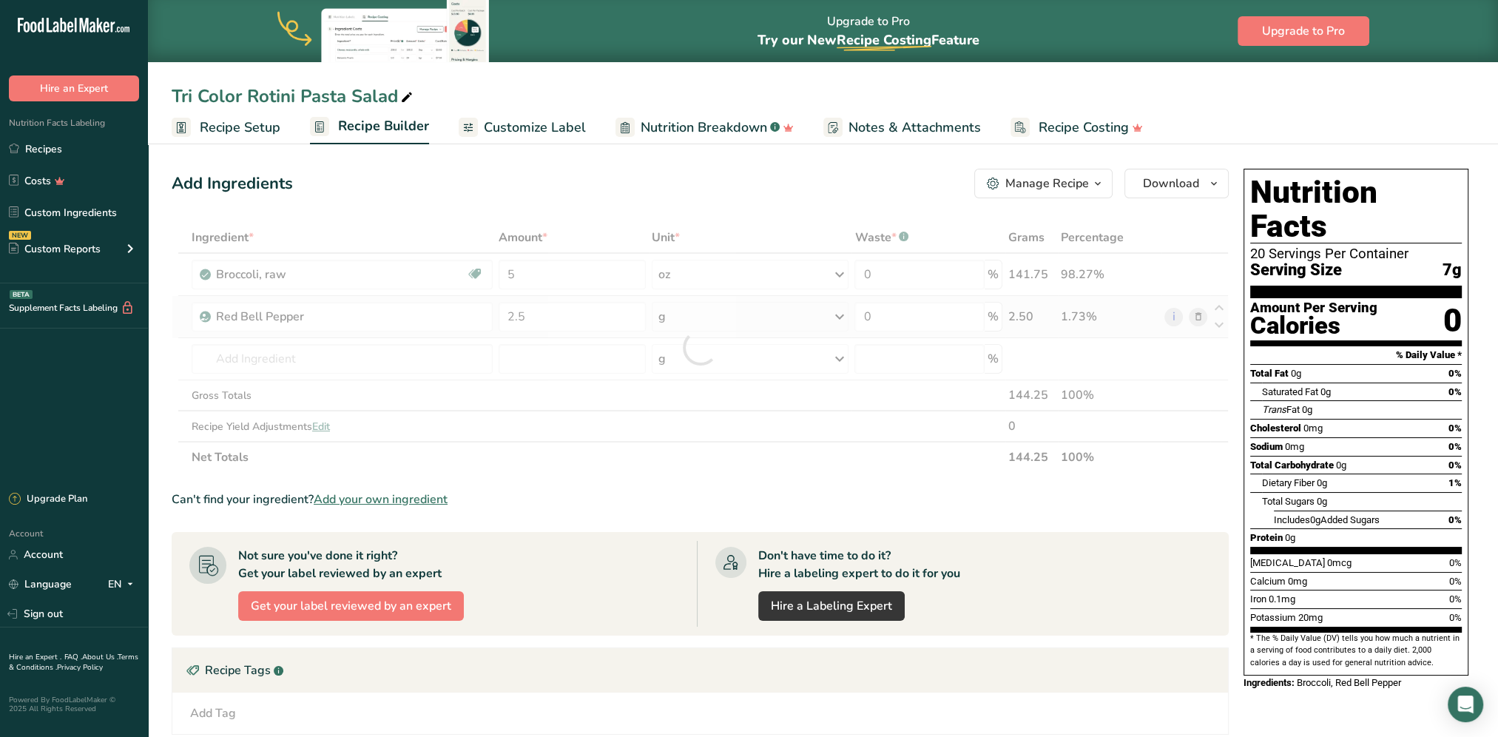
click at [698, 322] on div "Ingredient * Amount * Unit * Waste * .a-a{fill:#347362;}.b-a{fill:#fff;} Grams …" at bounding box center [700, 347] width 1057 height 251
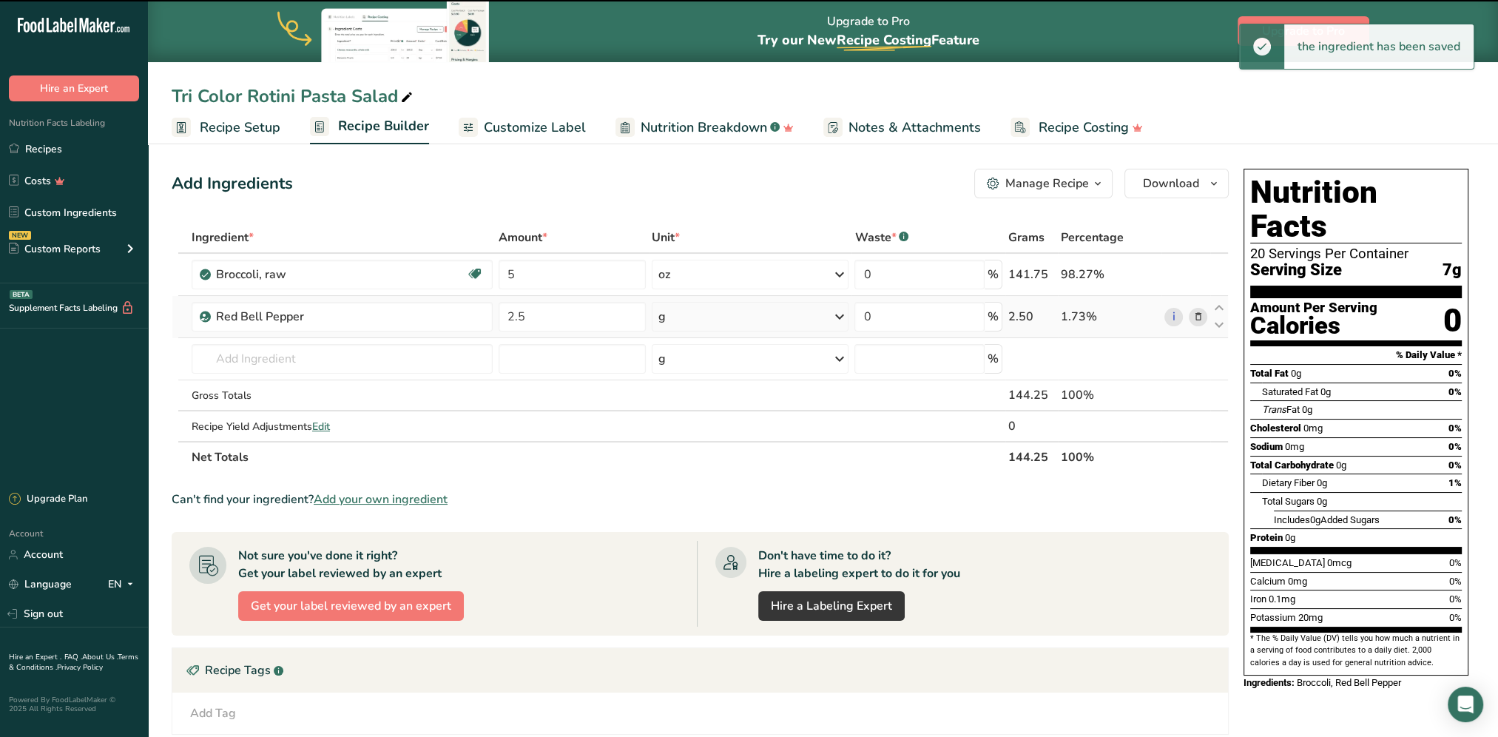
click at [704, 319] on div "g" at bounding box center [750, 317] width 197 height 30
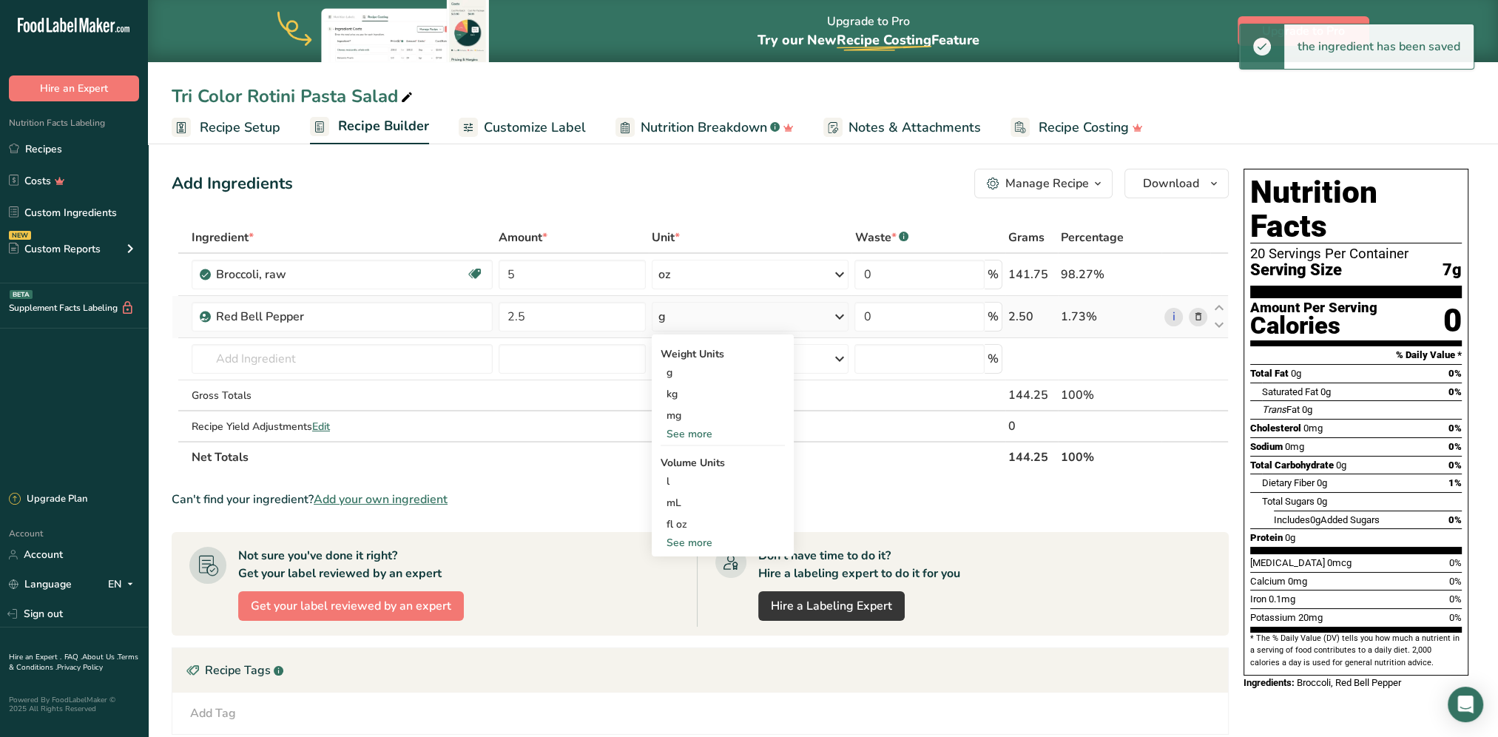
click at [692, 433] on div "See more" at bounding box center [722, 434] width 124 height 16
click at [683, 479] on div "oz" at bounding box center [722, 479] width 124 height 21
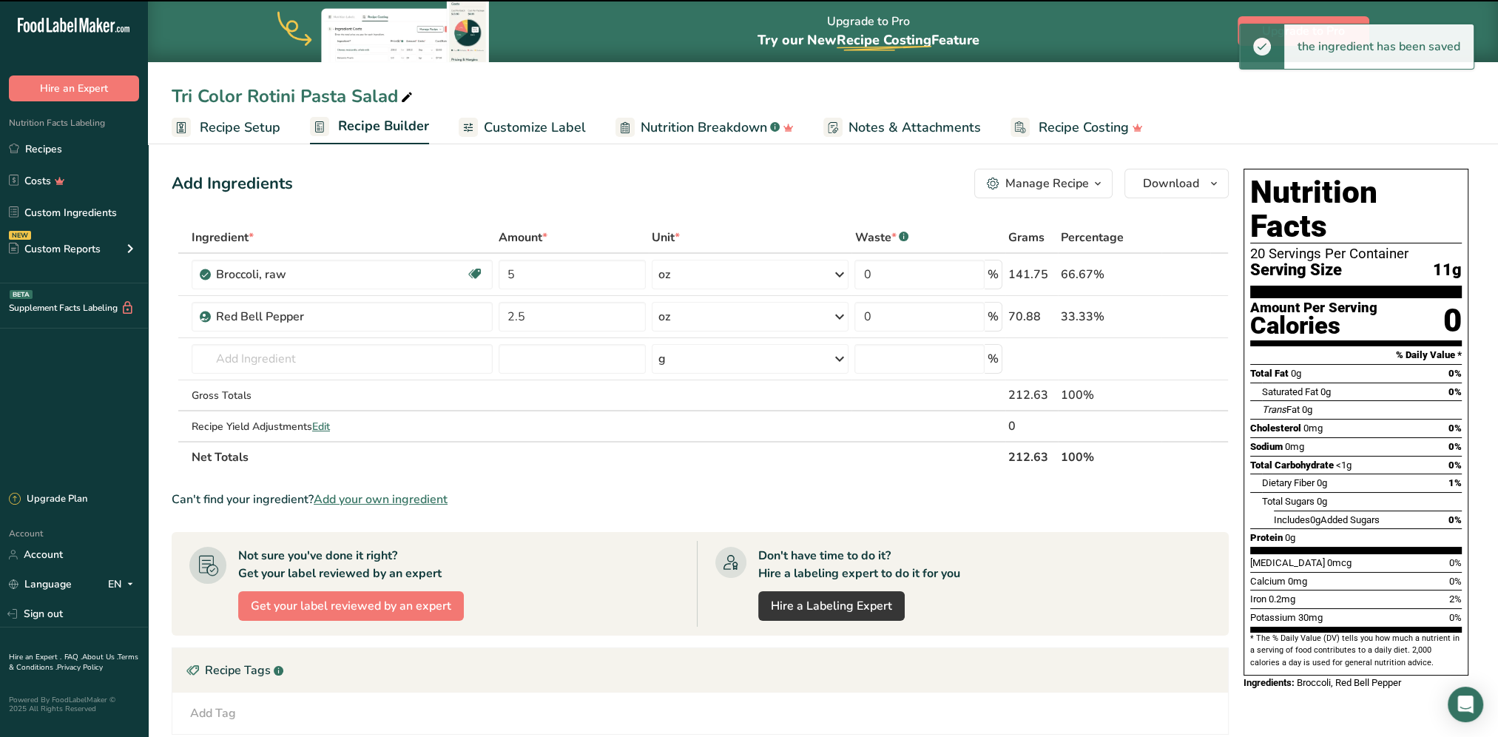
click at [527, 129] on span "Customize Label" at bounding box center [535, 128] width 102 height 20
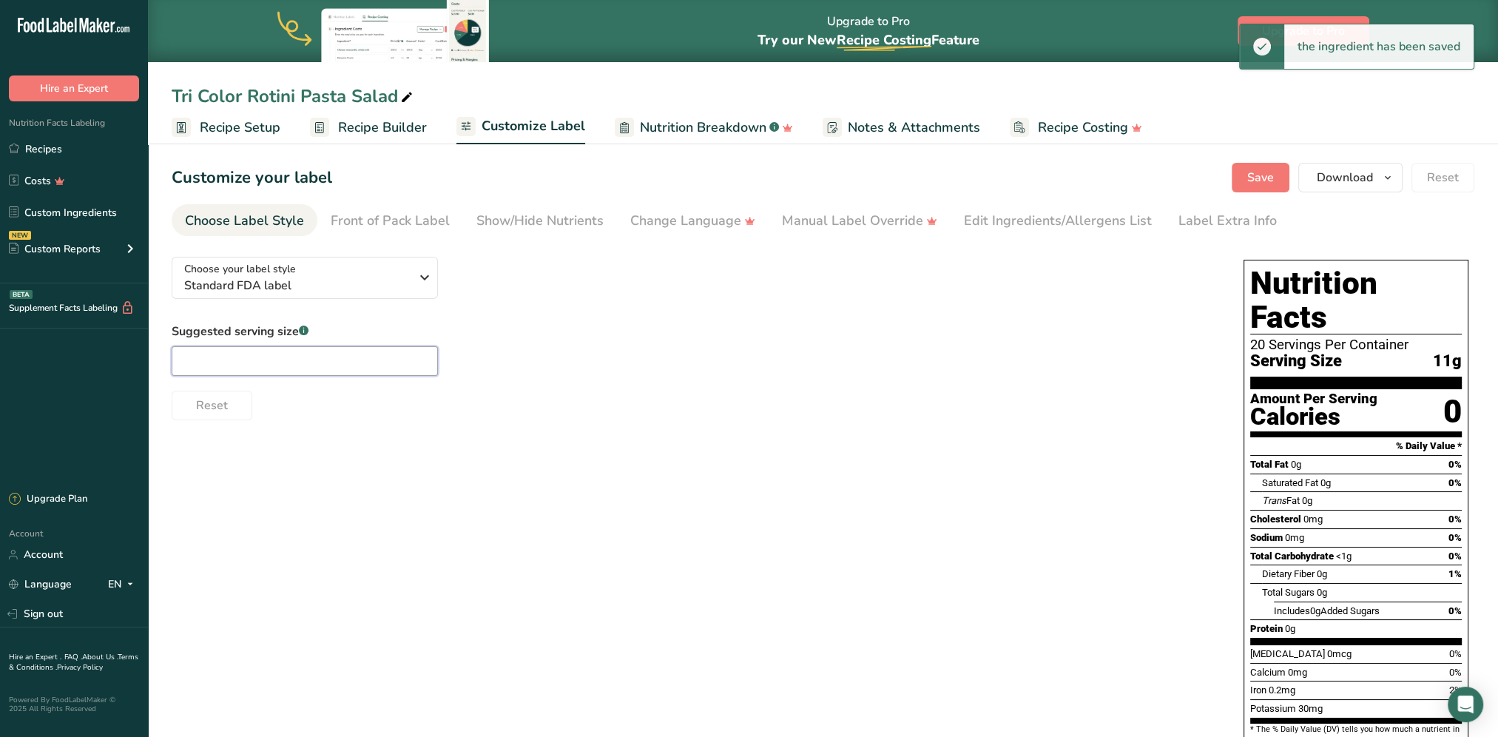
click at [305, 353] on input "text" at bounding box center [305, 361] width 266 height 30
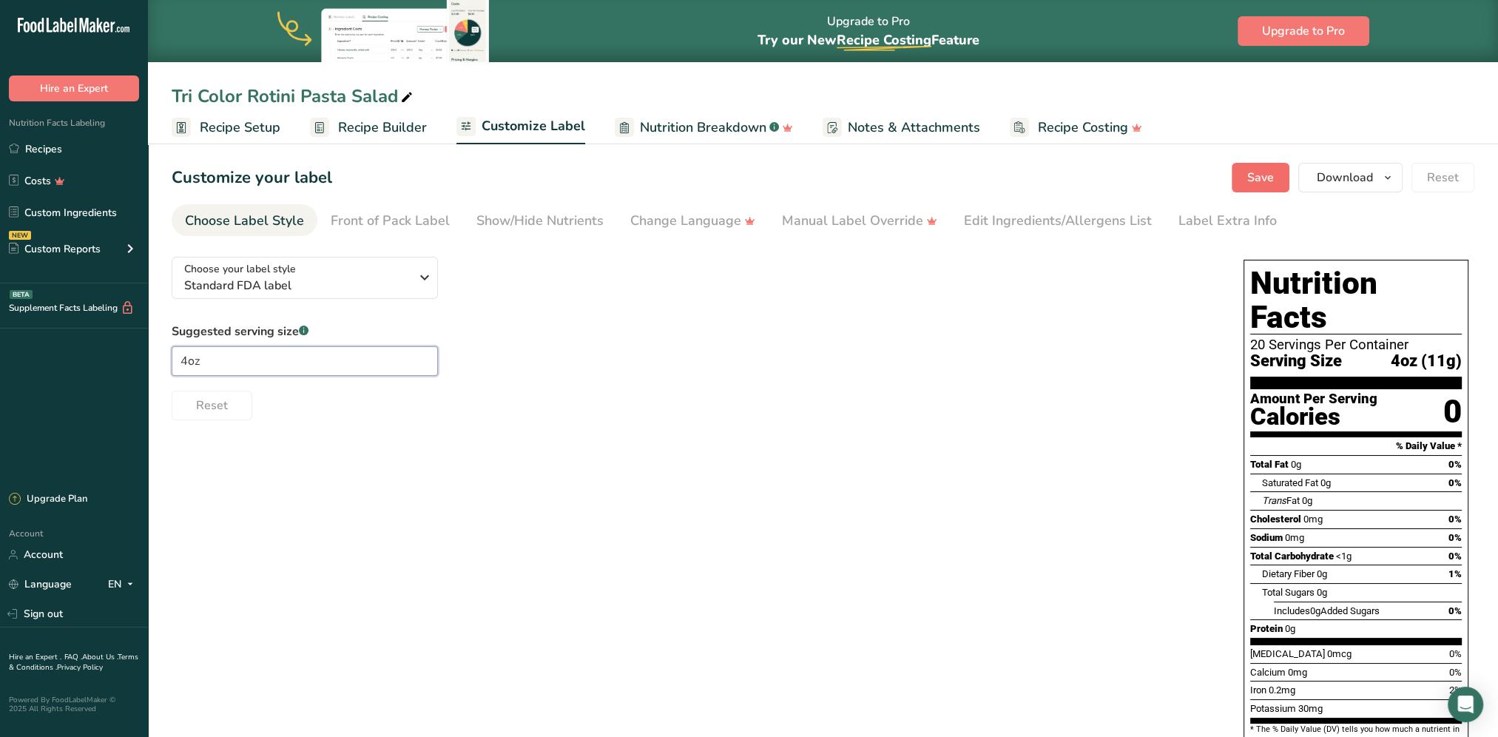
type input "4oz"
click at [1118, 183] on span "Save" at bounding box center [1260, 178] width 27 height 18
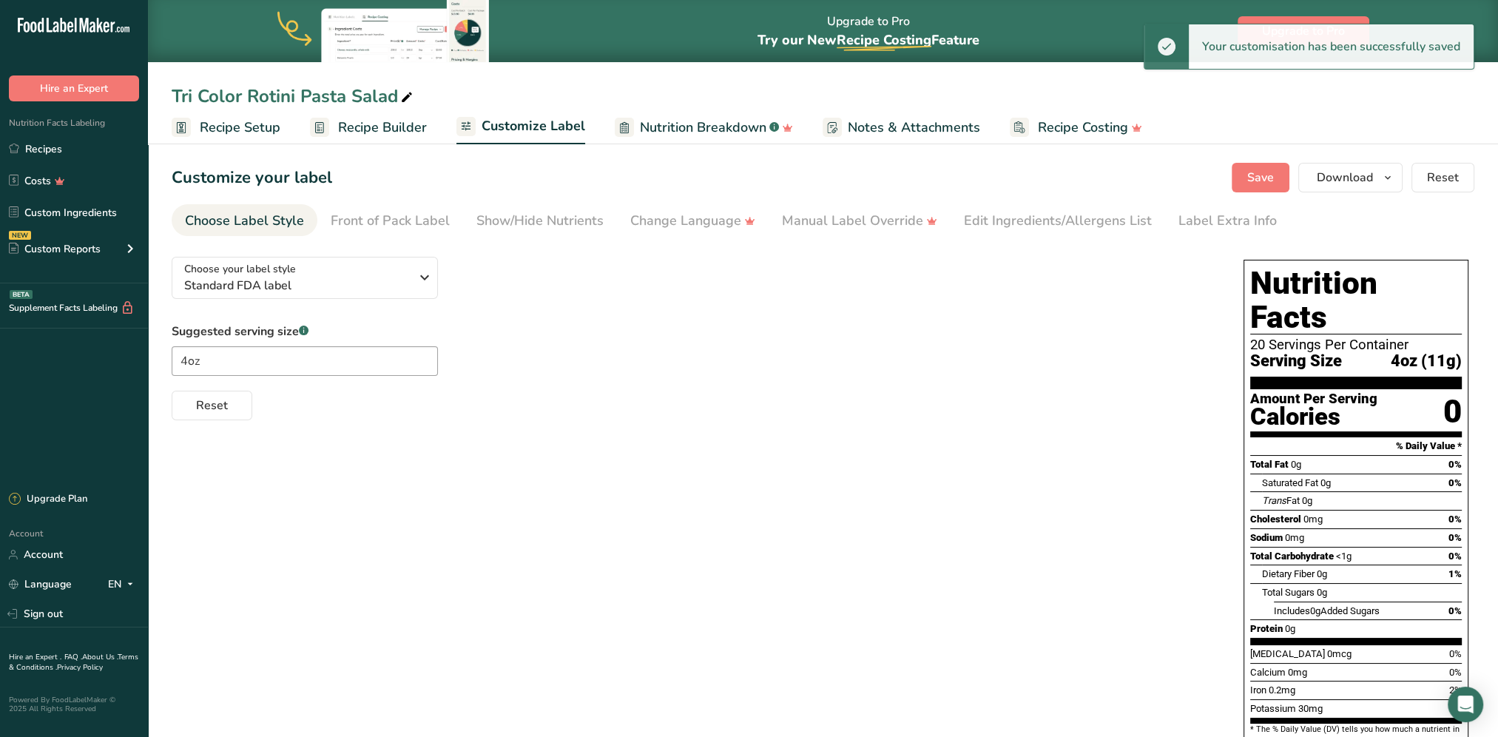
click at [338, 131] on span "Recipe Builder" at bounding box center [382, 128] width 89 height 20
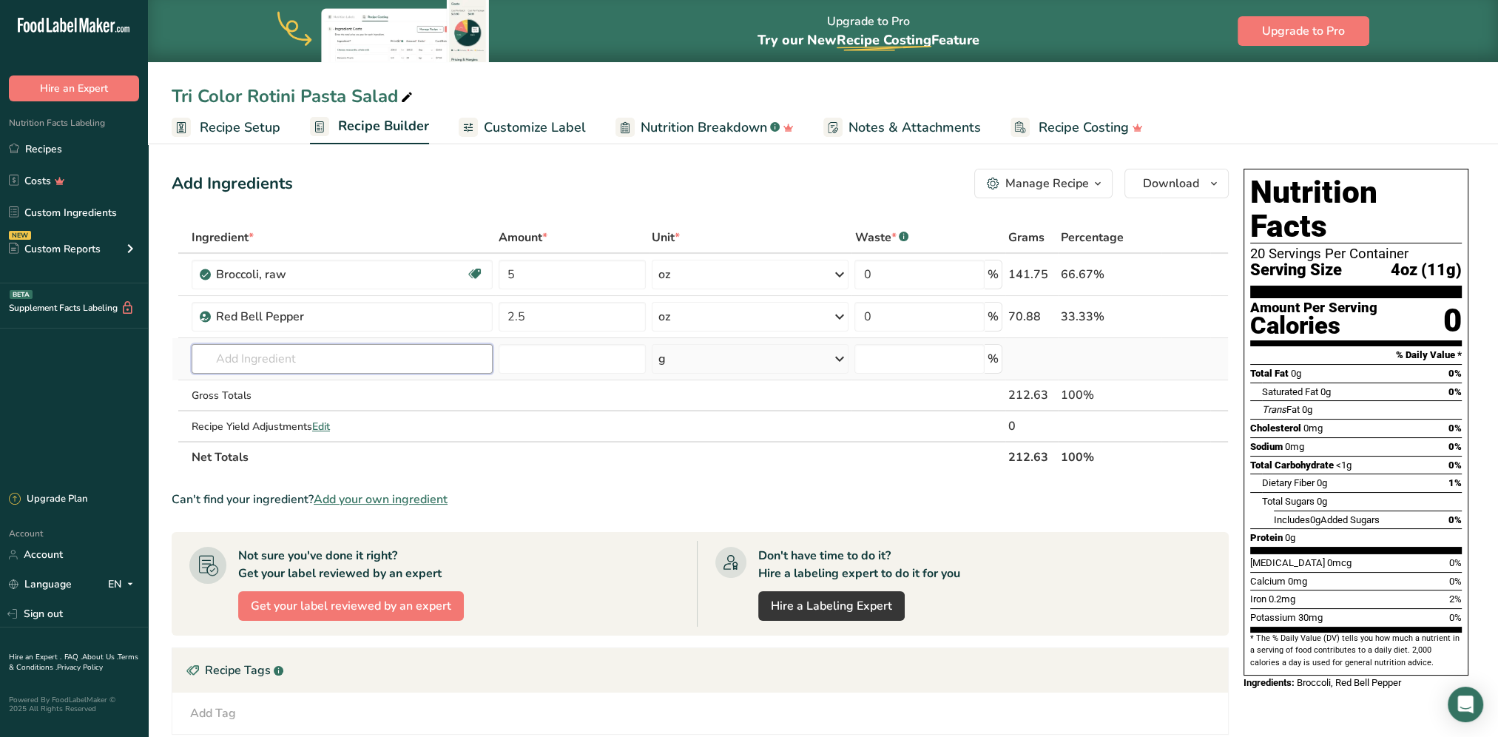
click at [348, 346] on input "text" at bounding box center [342, 359] width 301 height 30
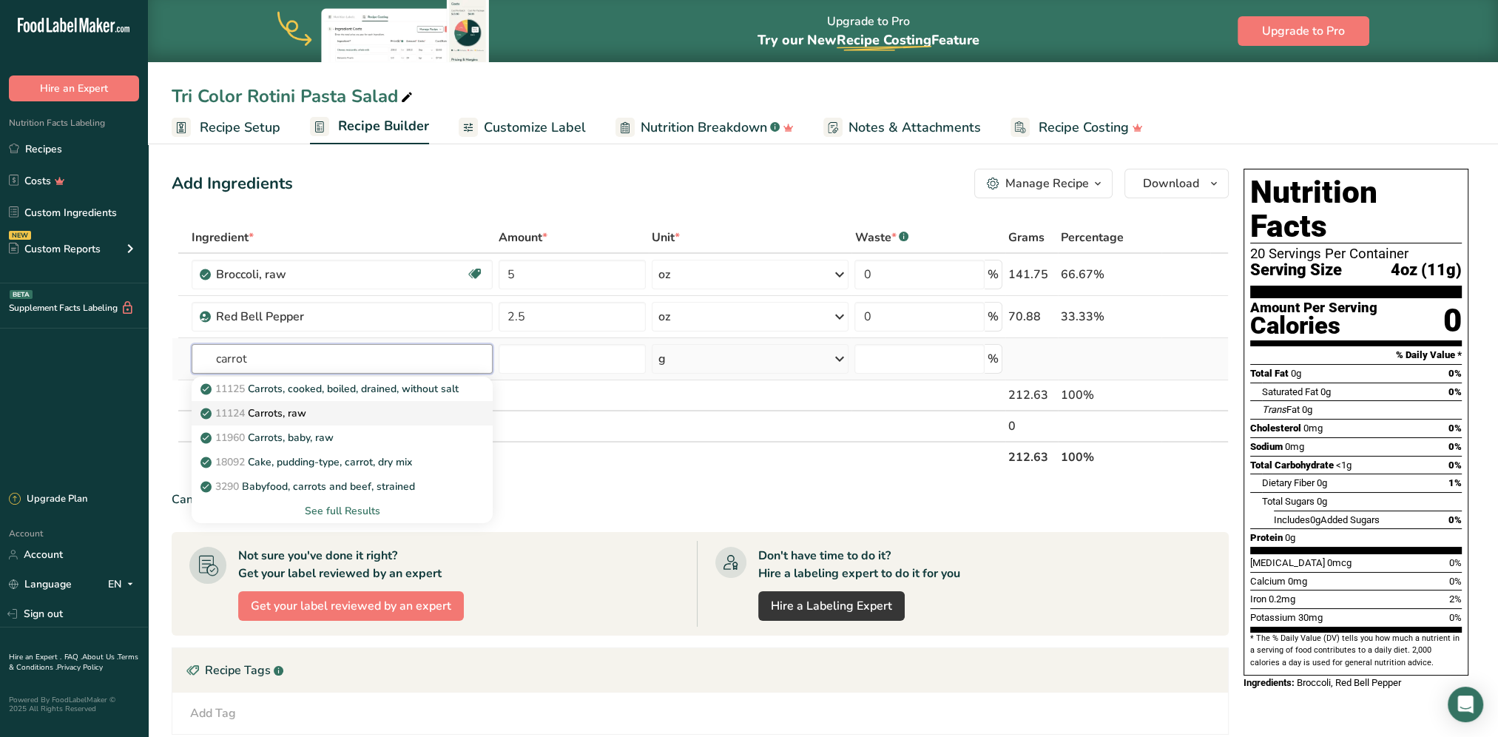
type input "carrot"
click at [310, 408] on div "11124 [GEOGRAPHIC_DATA], raw" at bounding box center [330, 413] width 254 height 16
type input "Carrots, raw"
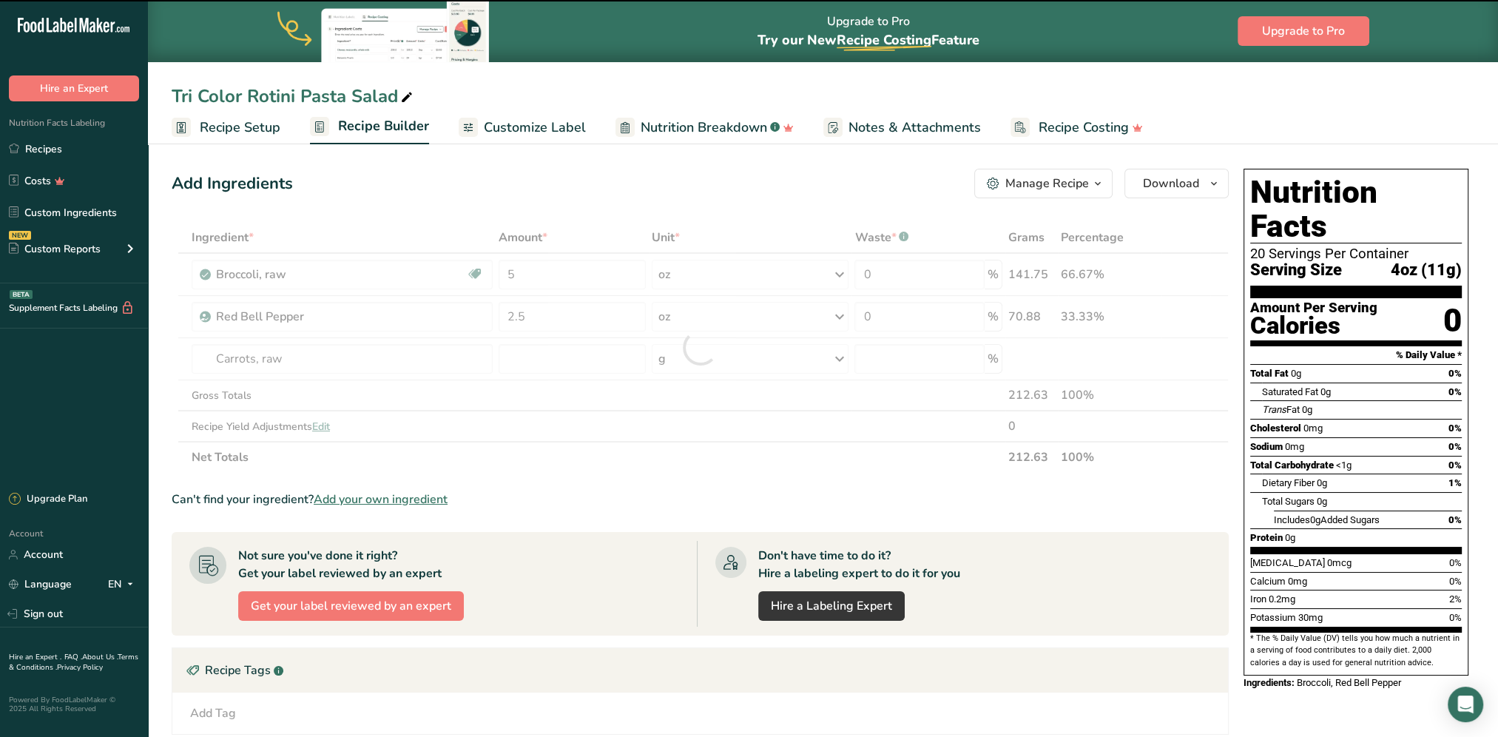
type input "0"
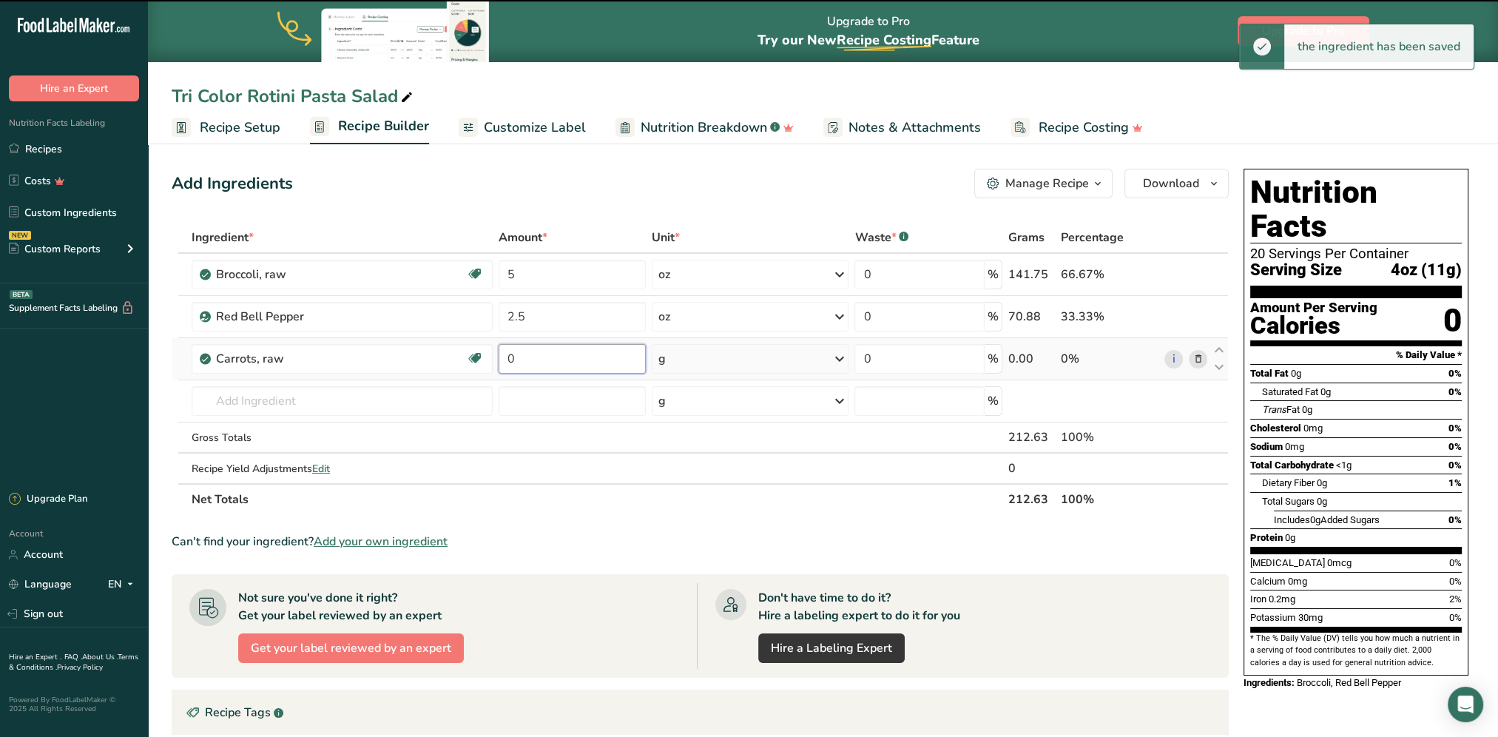
click at [543, 358] on input "0" at bounding box center [571, 359] width 147 height 30
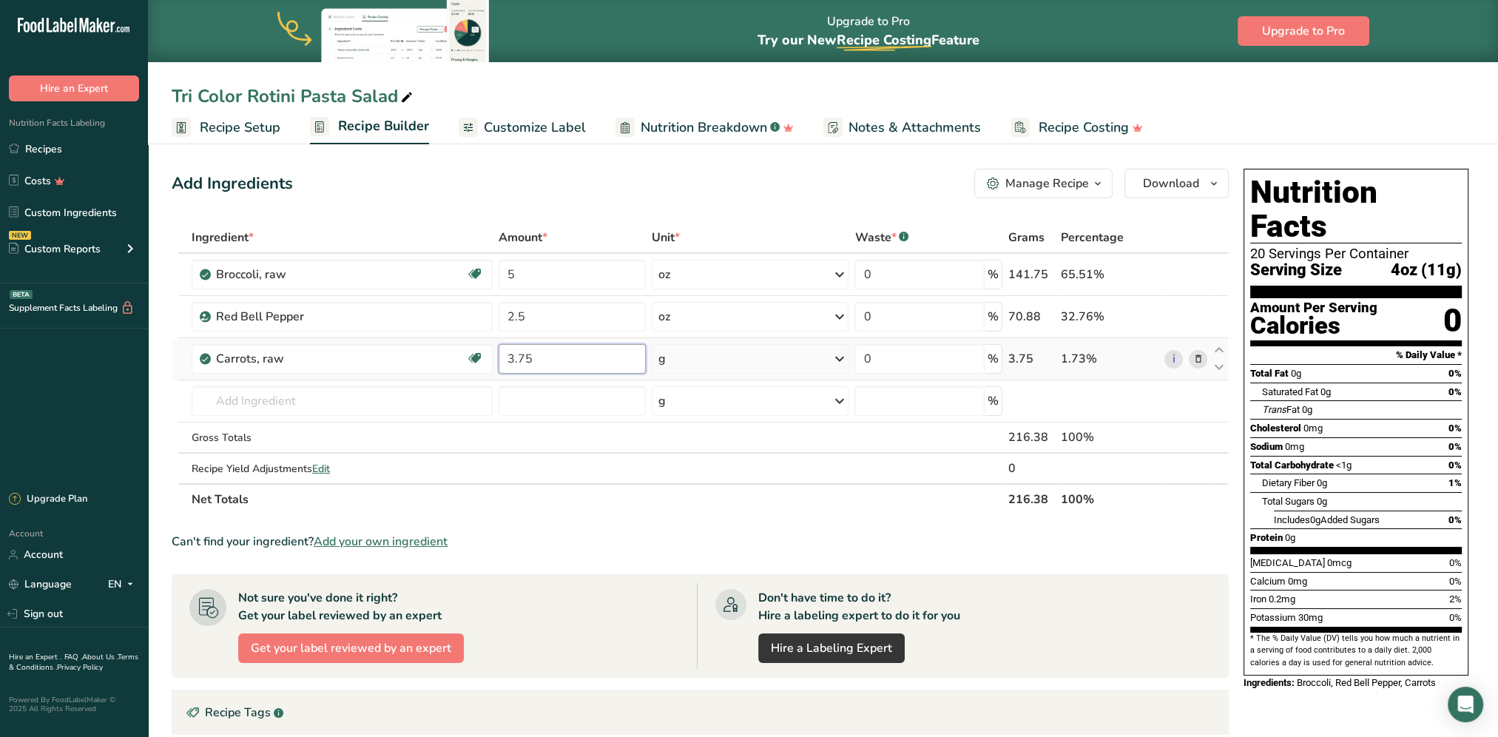
type input "3.75"
click at [706, 354] on div "Ingredient * Amount * Unit * Waste * .a-a{fill:#347362;}.b-a{fill:#fff;} Grams …" at bounding box center [700, 368] width 1057 height 293
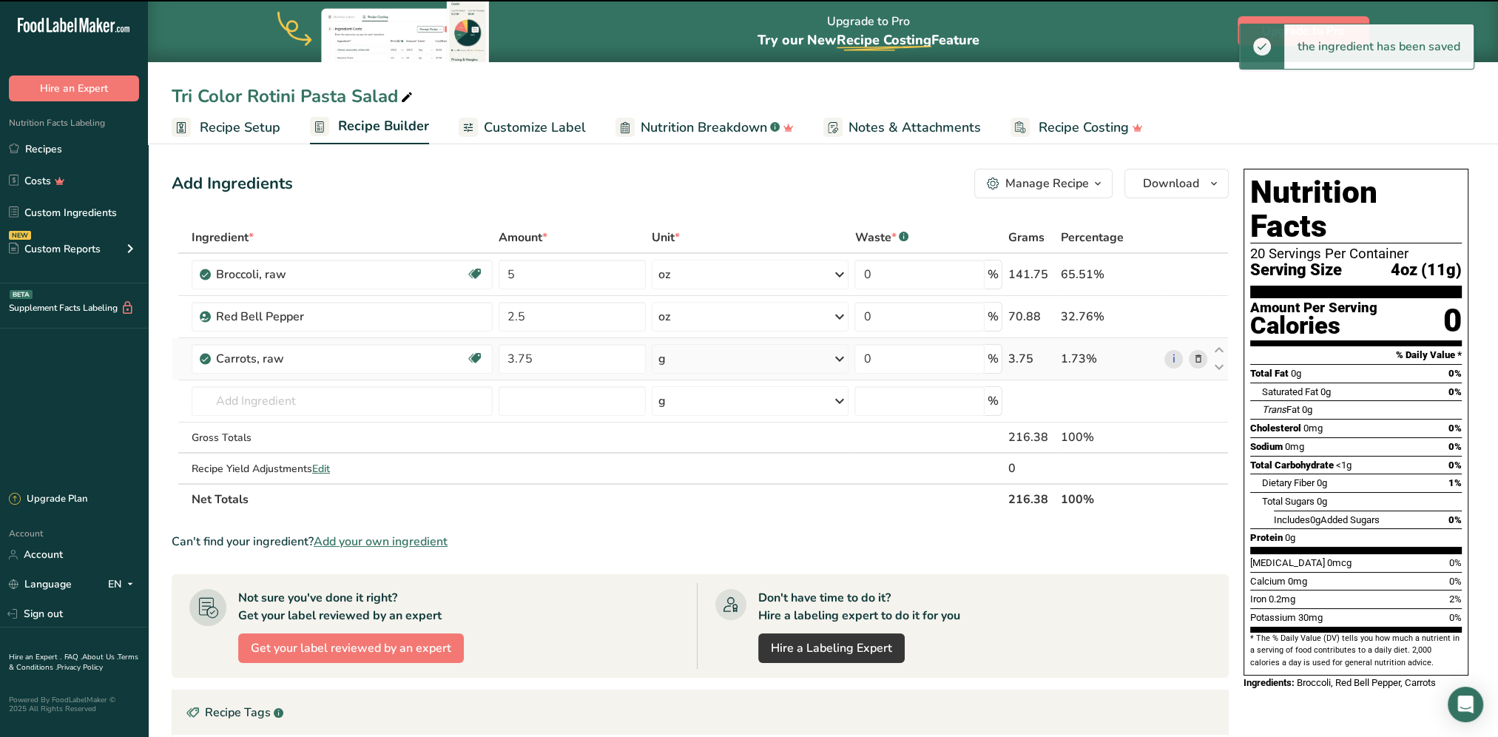
click at [699, 358] on div "g" at bounding box center [750, 359] width 197 height 30
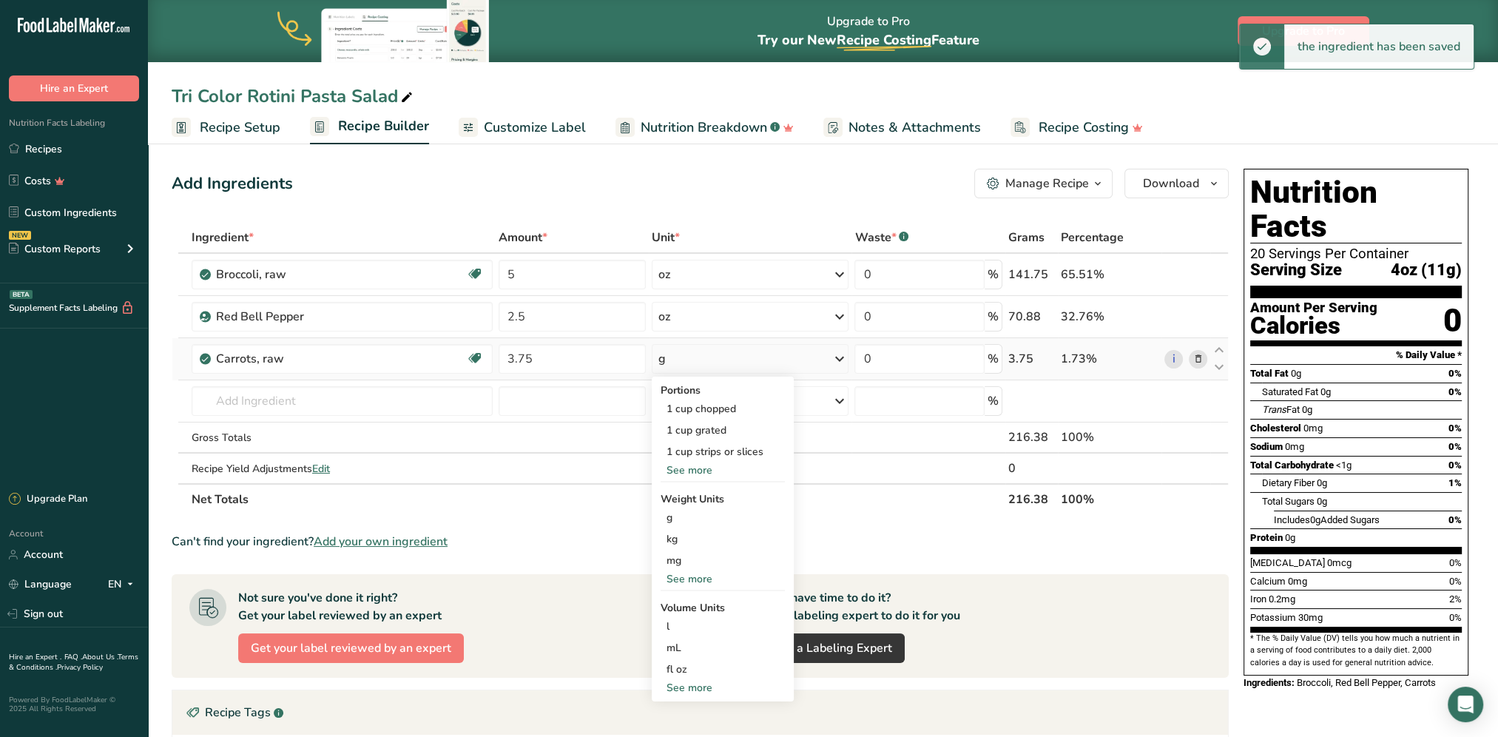
click at [705, 571] on div "See more" at bounding box center [722, 579] width 124 height 16
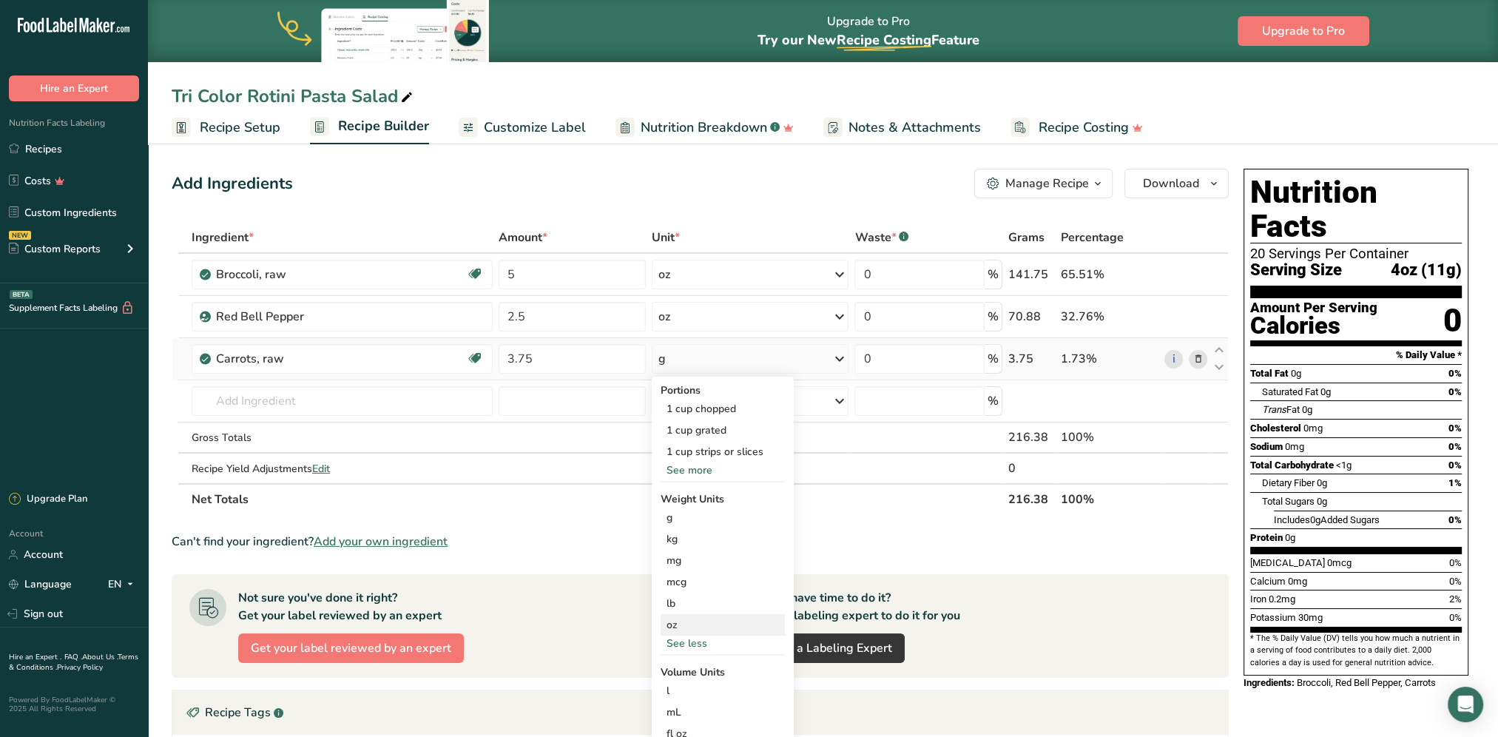
drag, startPoint x: 686, startPoint y: 615, endPoint x: 674, endPoint y: 612, distance: 12.8
click at [684, 594] on div "oz" at bounding box center [722, 624] width 124 height 21
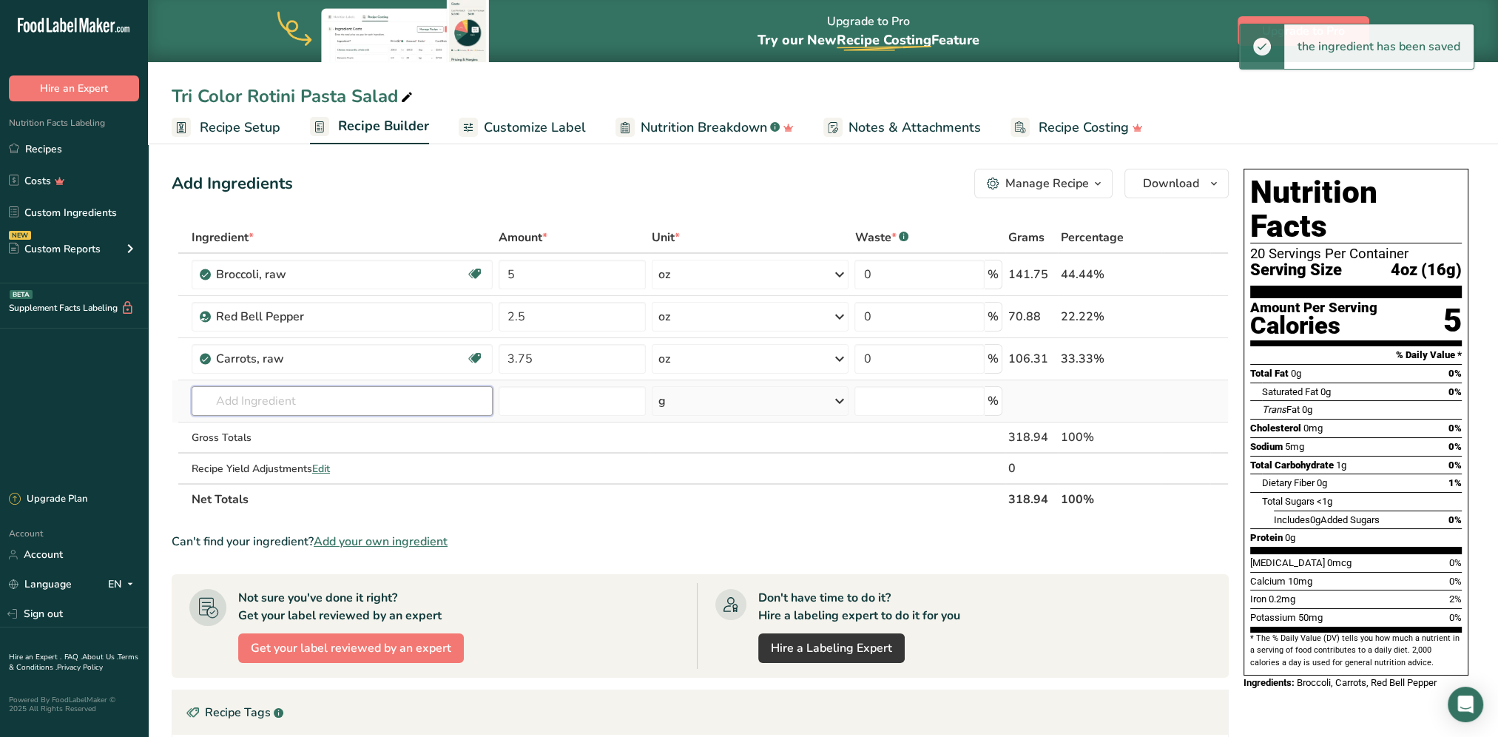
click at [288, 392] on input "text" at bounding box center [342, 401] width 301 height 30
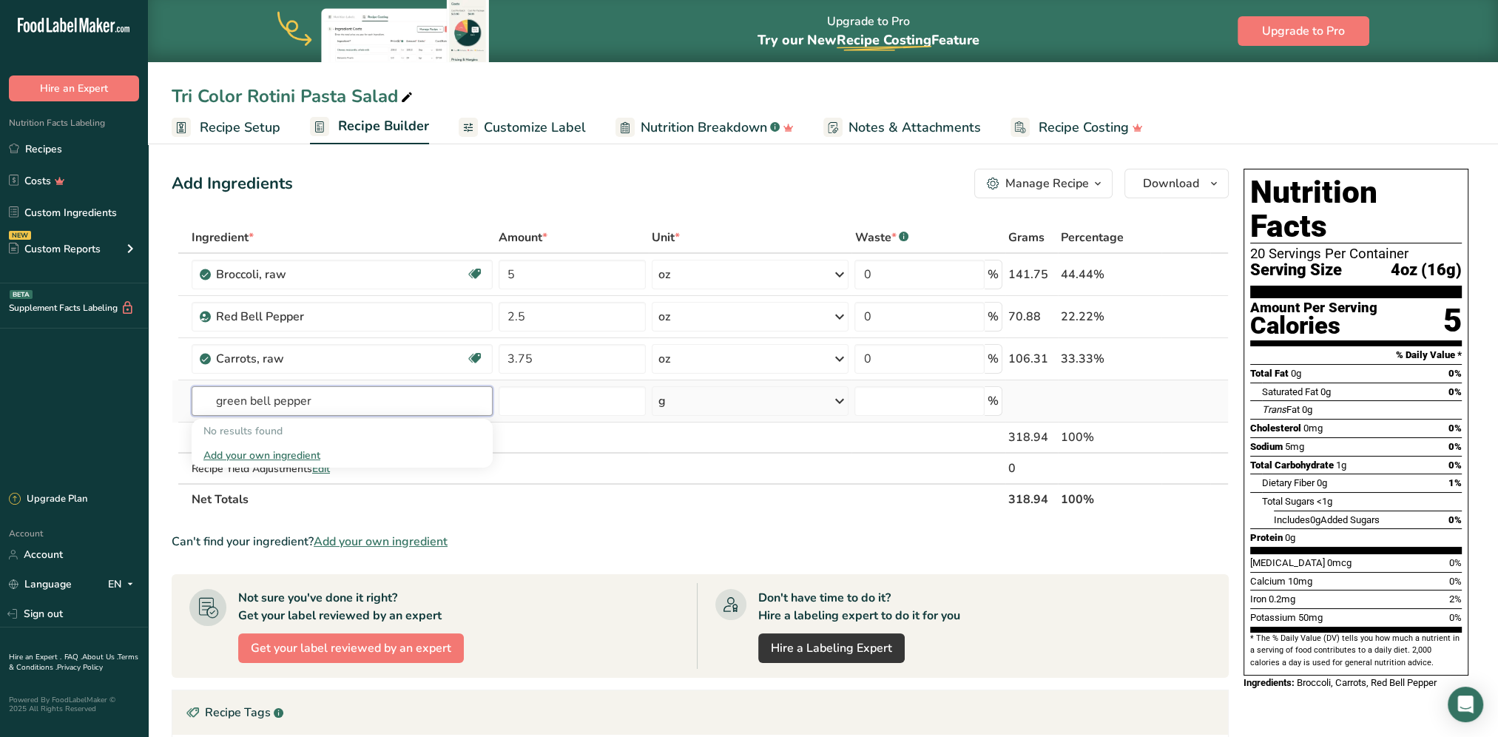
drag, startPoint x: 269, startPoint y: 395, endPoint x: 248, endPoint y: 393, distance: 21.5
click at [248, 393] on input "green bell pepper" at bounding box center [342, 401] width 301 height 30
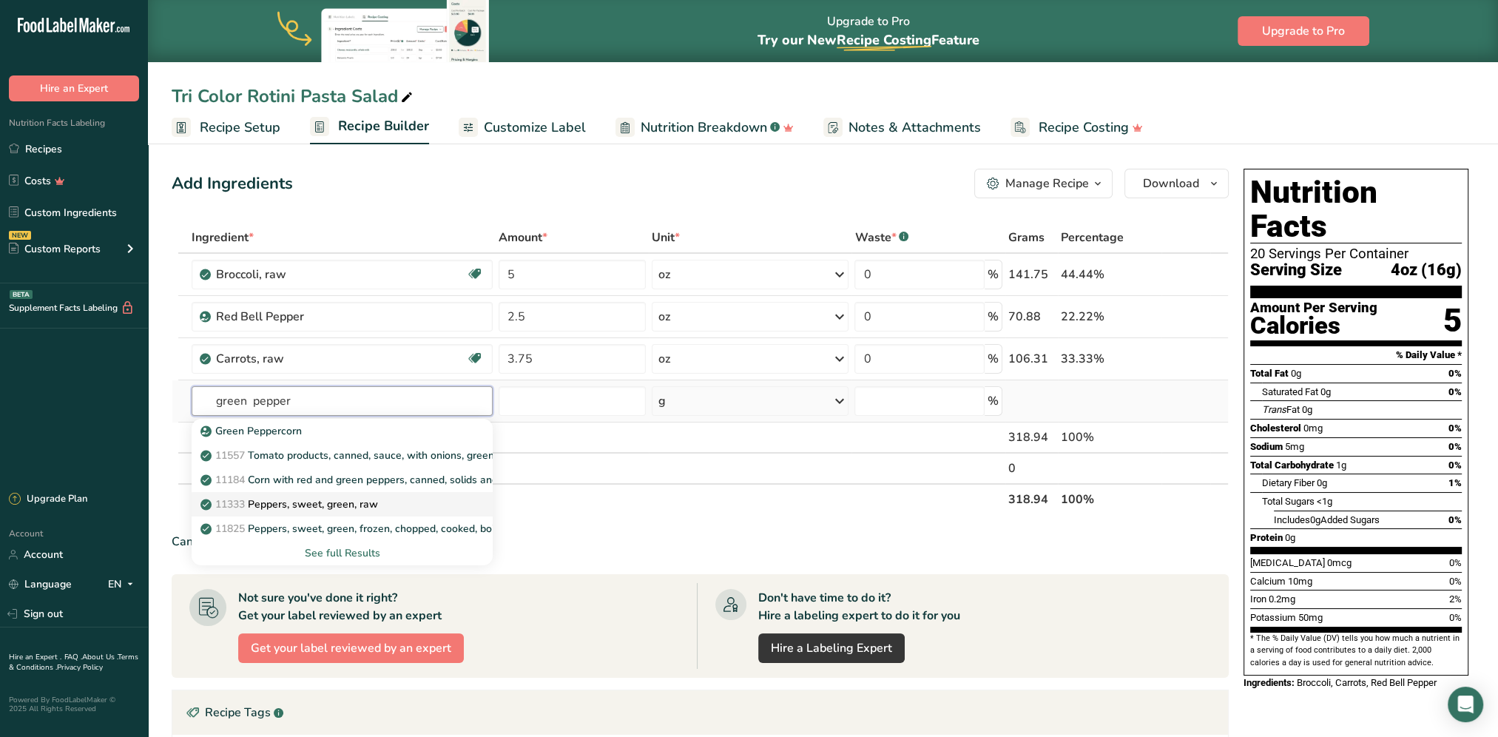
type input "green pepper"
click at [342, 509] on p "11333 Peppers, sweet, green, raw" at bounding box center [290, 504] width 175 height 16
type input "Peppers, sweet, green, raw"
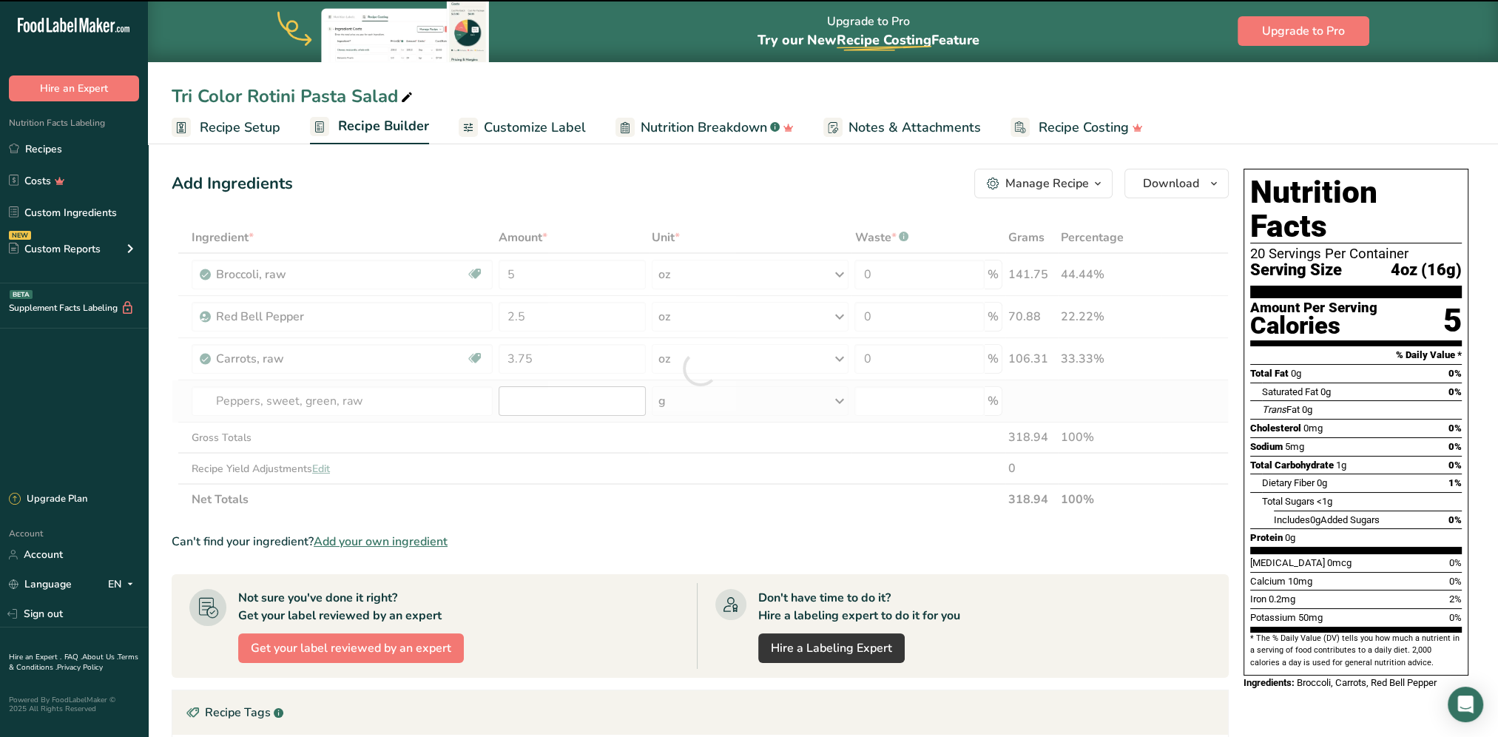
type input "0"
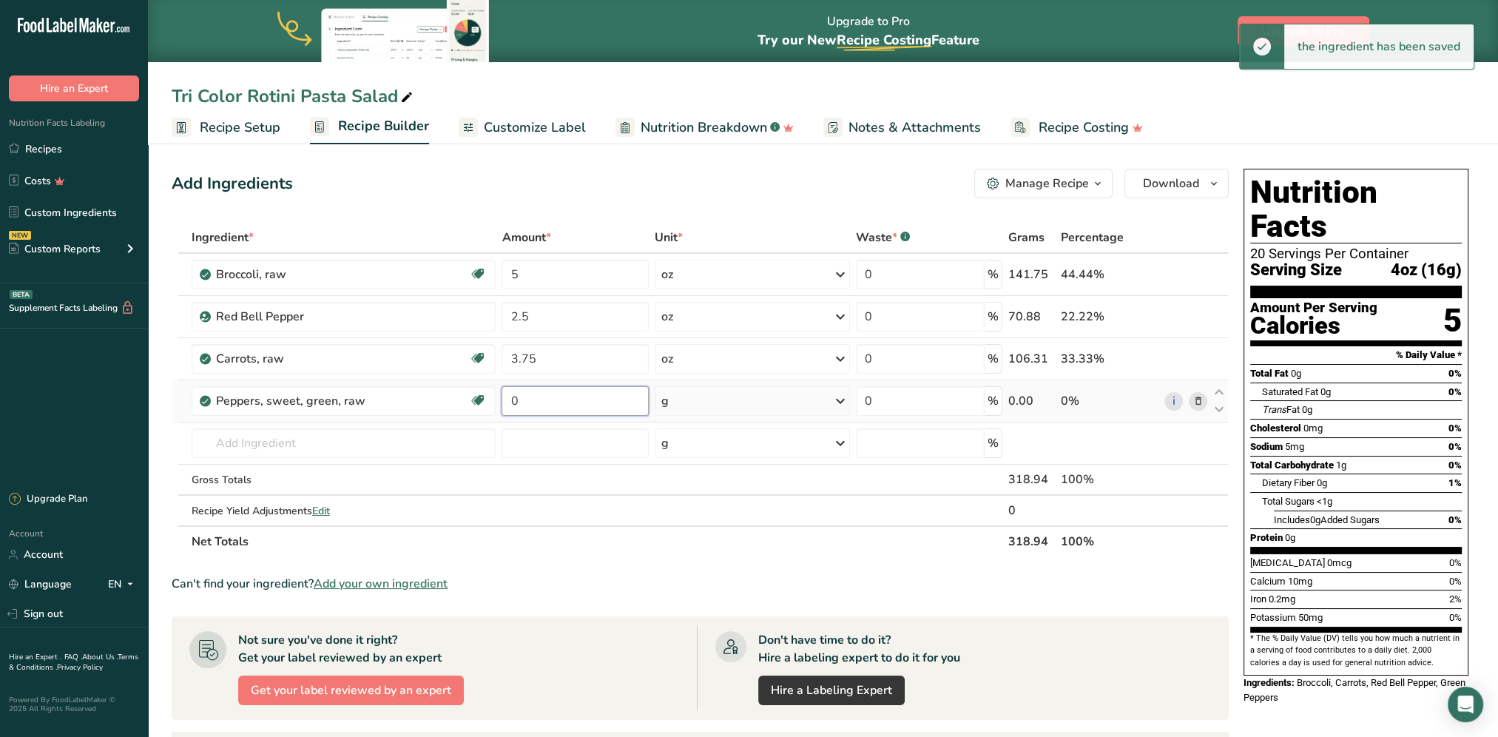
click at [541, 393] on input "0" at bounding box center [574, 401] width 146 height 30
type input "2.5"
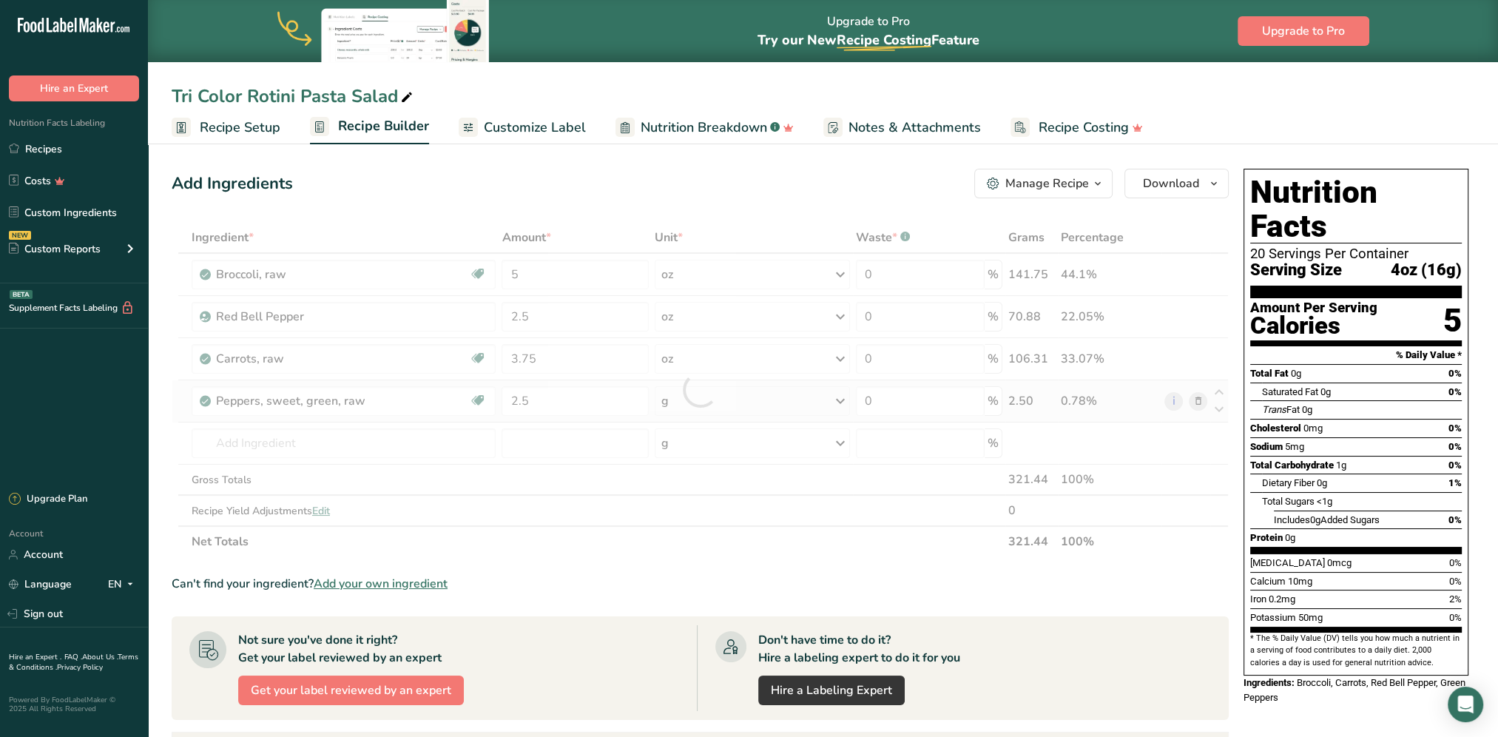
click at [698, 405] on div "Ingredient * Amount * Unit * Waste * .a-a{fill:#347362;}.b-a{fill:#fff;} Grams …" at bounding box center [700, 389] width 1057 height 335
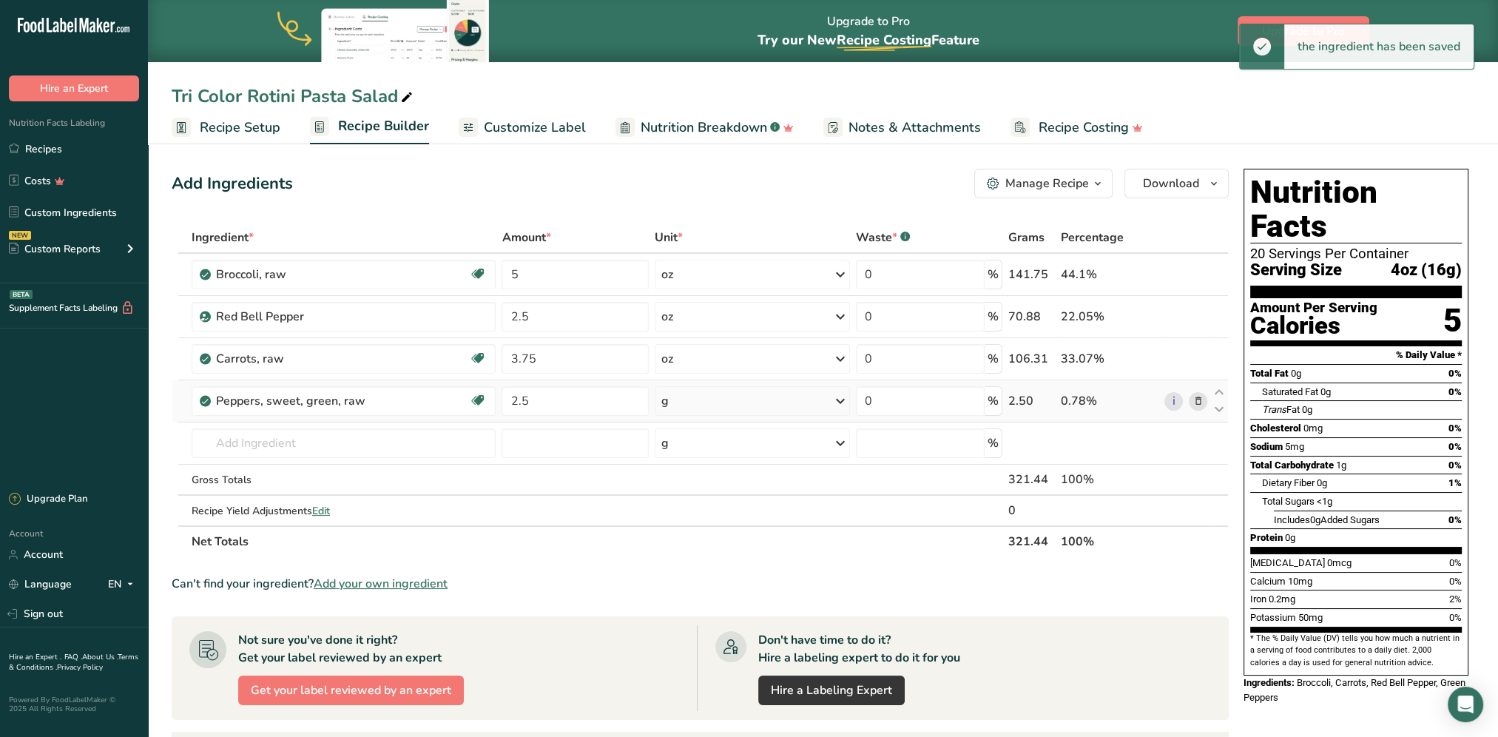
click at [720, 404] on div "g" at bounding box center [752, 401] width 195 height 30
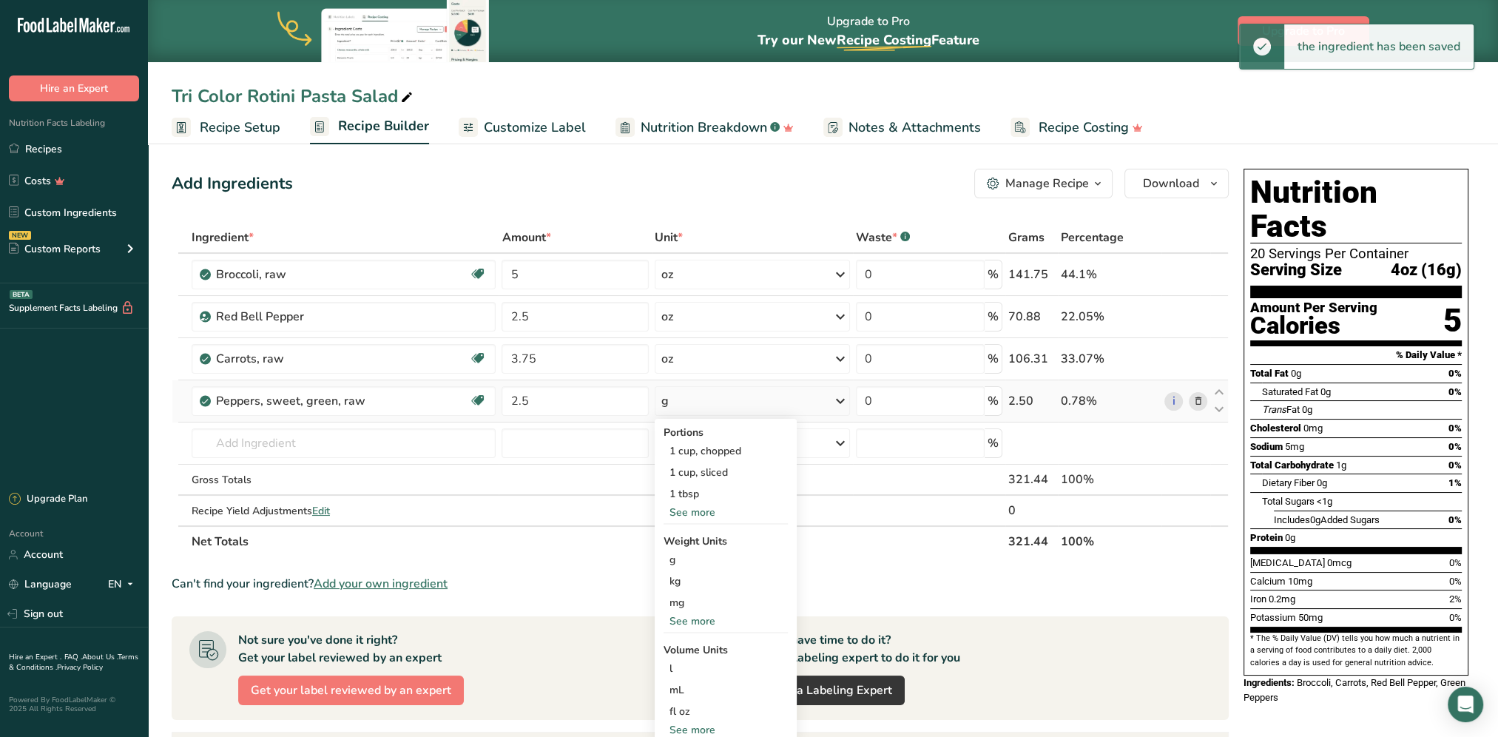
click at [707, 594] on div "See more" at bounding box center [725, 621] width 124 height 16
click at [680, 594] on div "oz" at bounding box center [725, 666] width 124 height 21
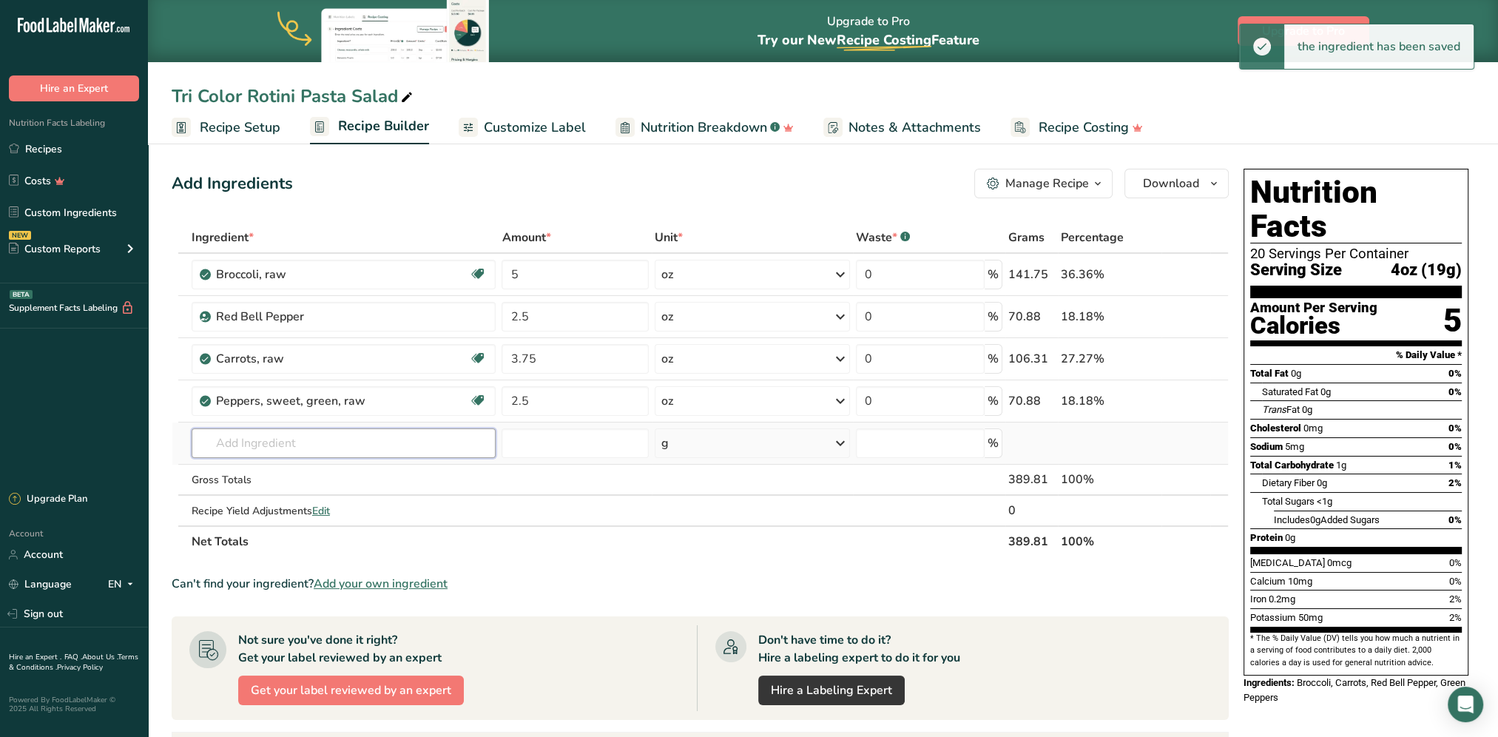
click at [254, 439] on input "text" at bounding box center [344, 443] width 305 height 30
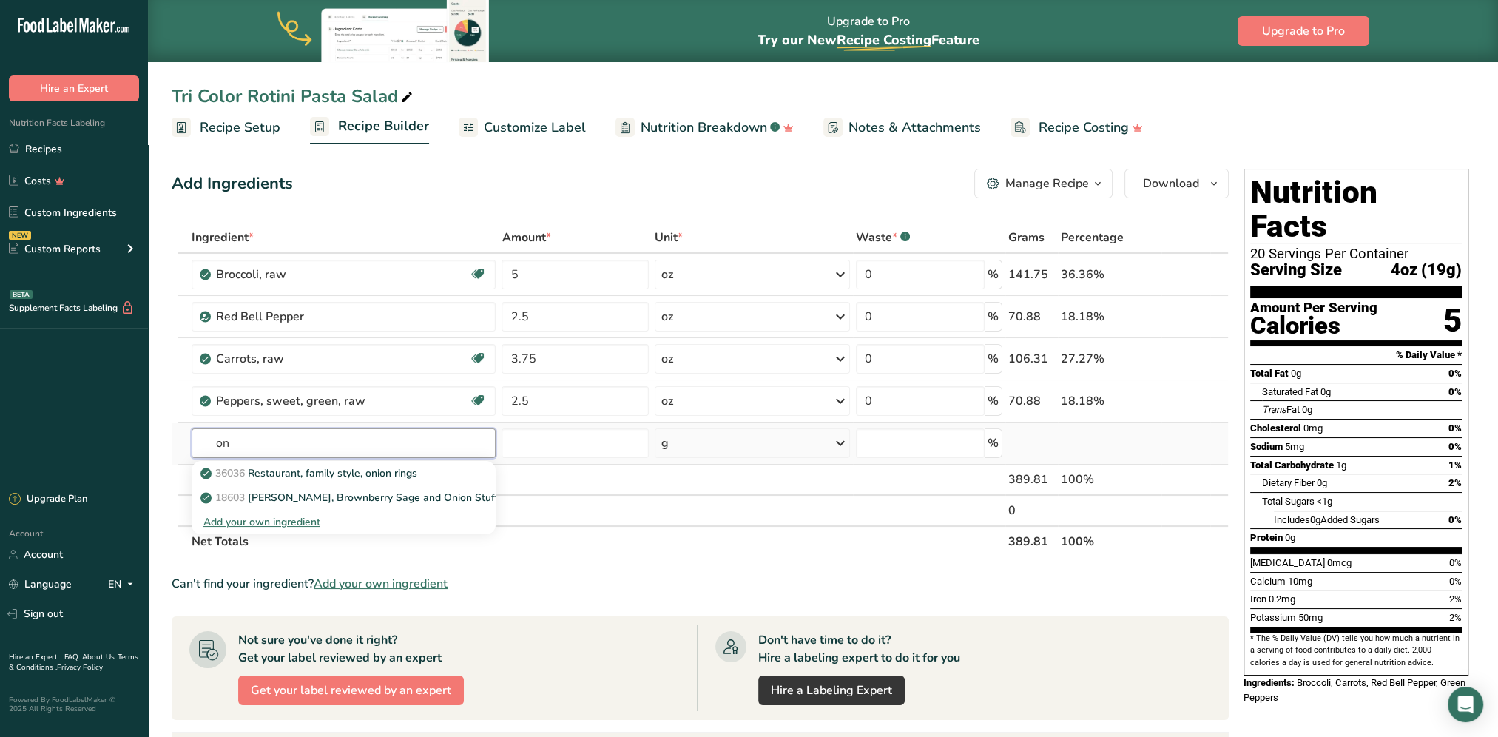
type input "o"
type input "r"
type input "onion swee"
click at [285, 549] on p "11294 Onions, sweet, raw" at bounding box center [271, 546] width 136 height 16
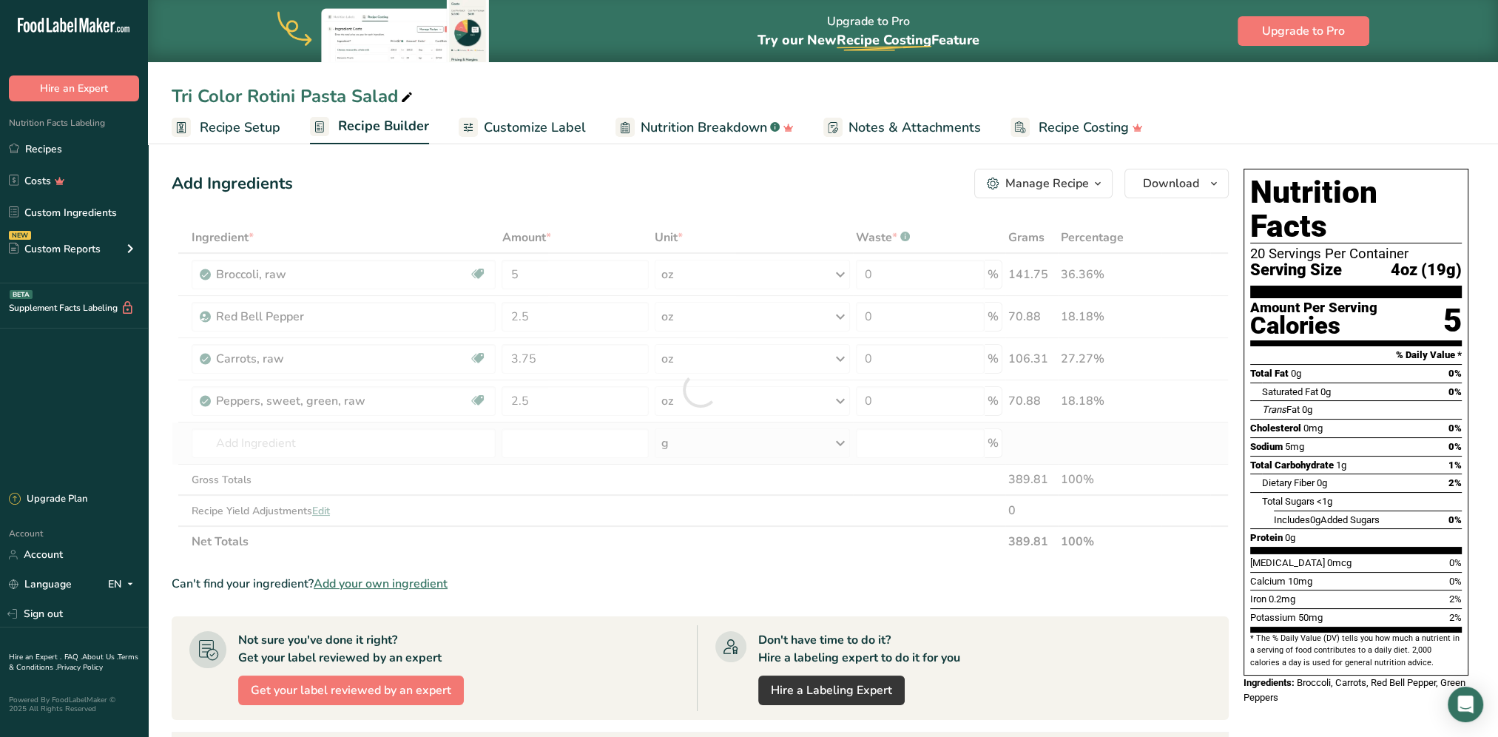
type input "Onions, sweet, raw"
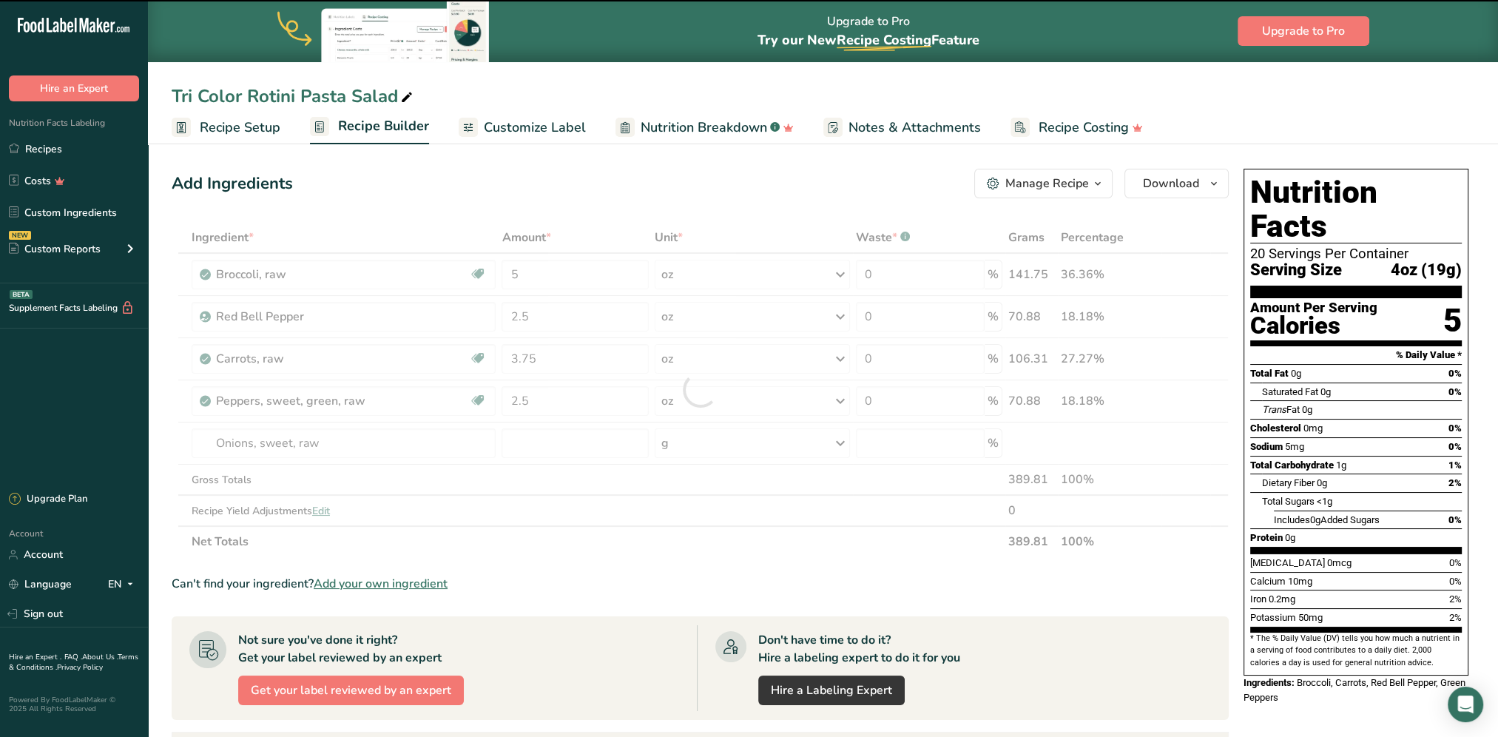
type input "0"
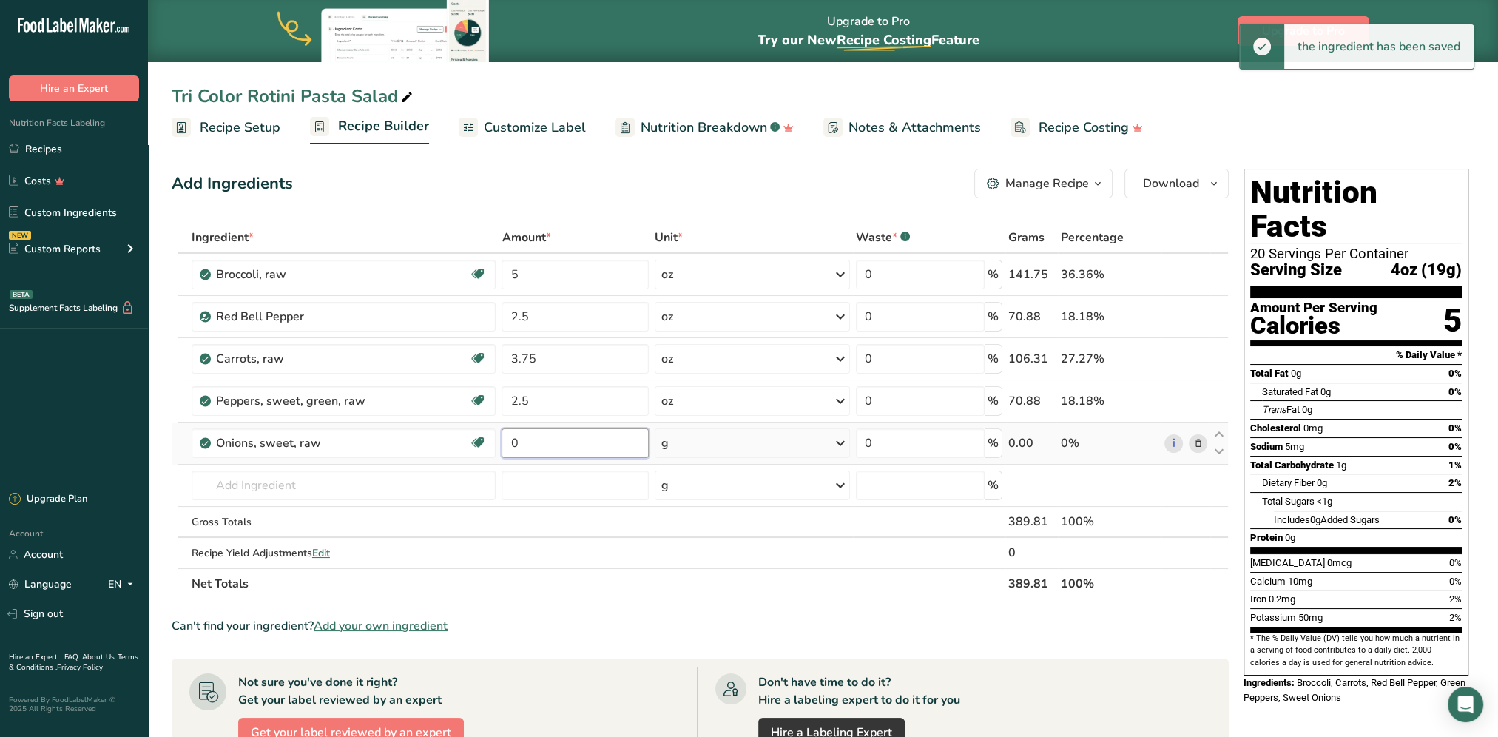
click at [558, 444] on input "0" at bounding box center [574, 443] width 146 height 30
type input "1.25"
click at [743, 442] on div "Ingredient * Amount * Unit * Waste * .a-a{fill:#347362;}.b-a{fill:#fff;} Grams …" at bounding box center [700, 410] width 1057 height 377
click at [745, 442] on div "g" at bounding box center [752, 443] width 195 height 30
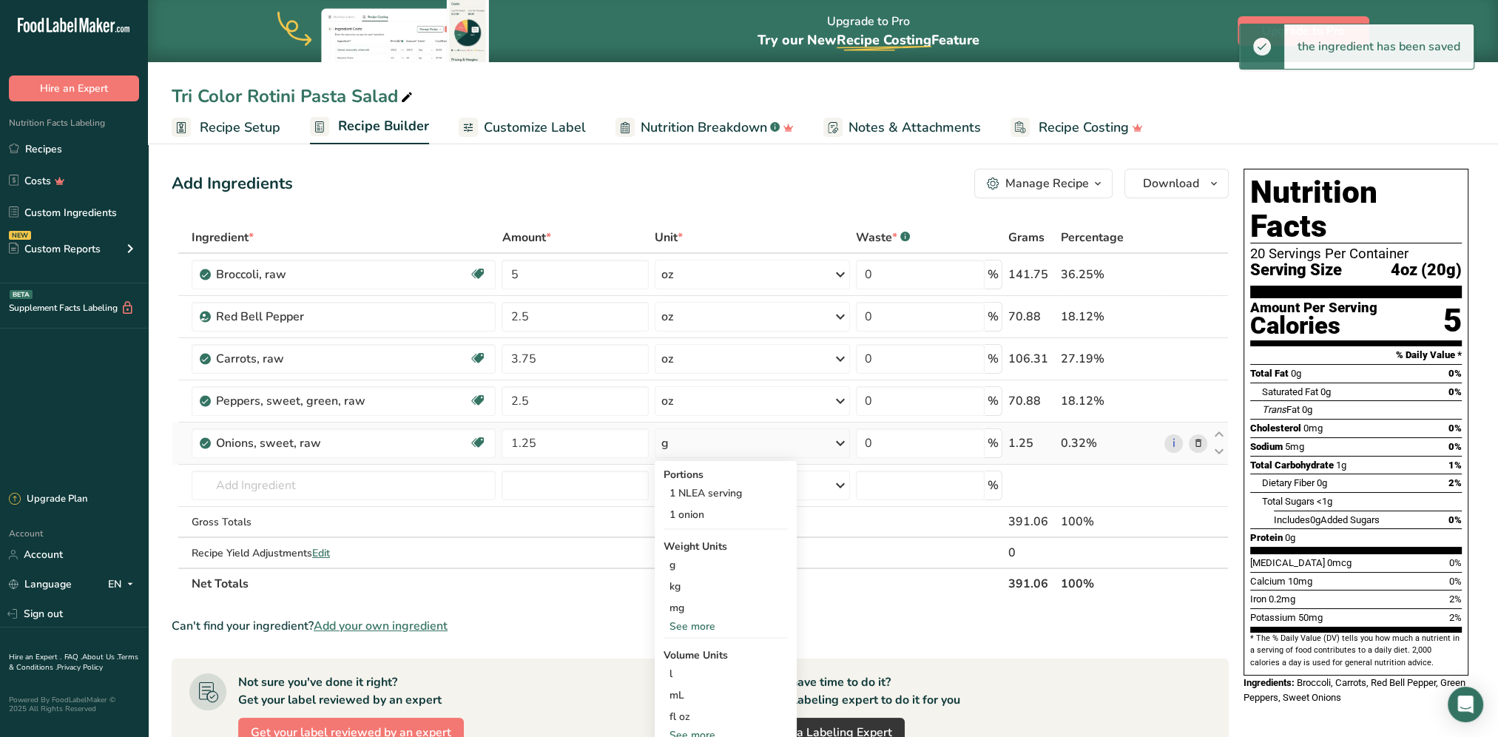
click at [700, 594] on div "See more" at bounding box center [725, 626] width 124 height 16
click at [683, 594] on div "oz" at bounding box center [725, 671] width 124 height 21
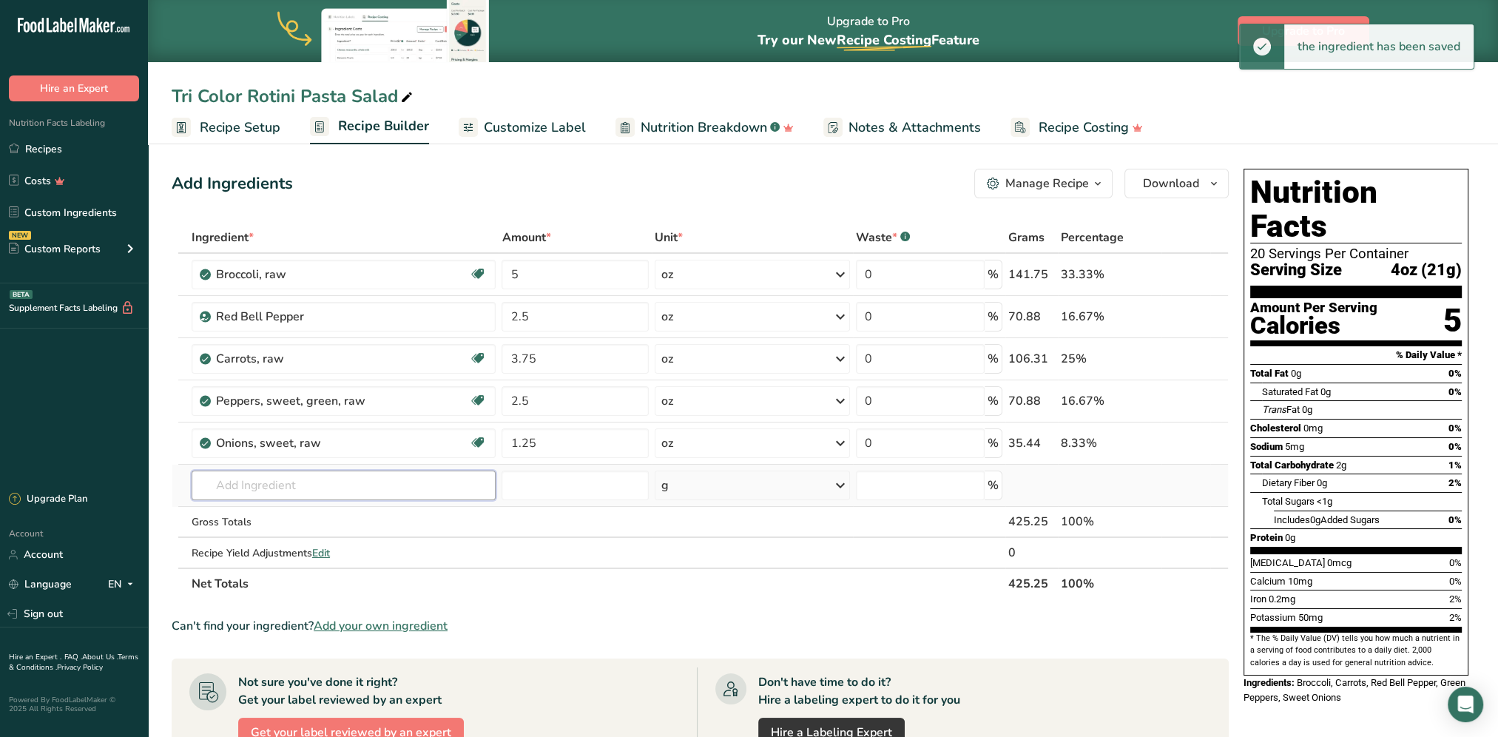
click at [314, 484] on input "text" at bounding box center [344, 485] width 305 height 30
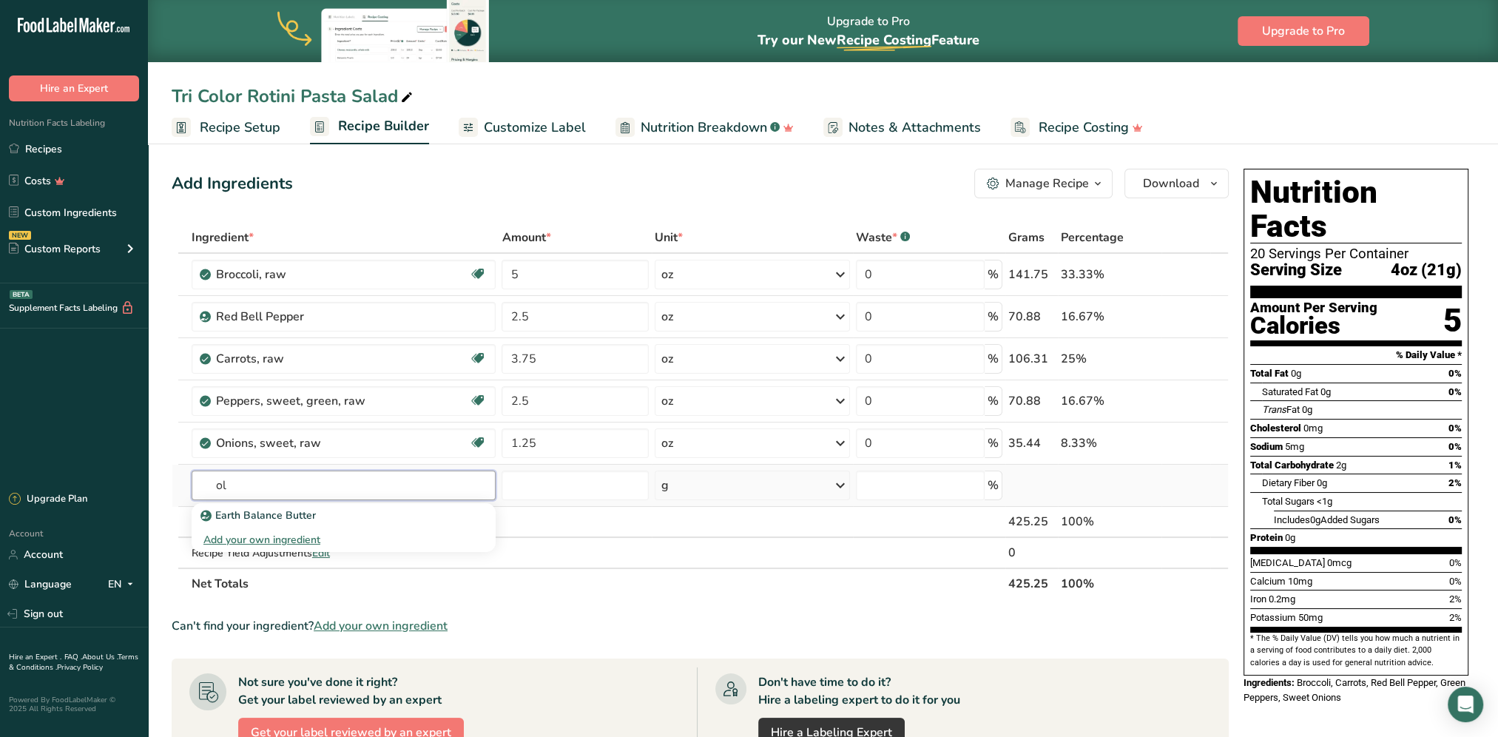
type input "o"
type input "b"
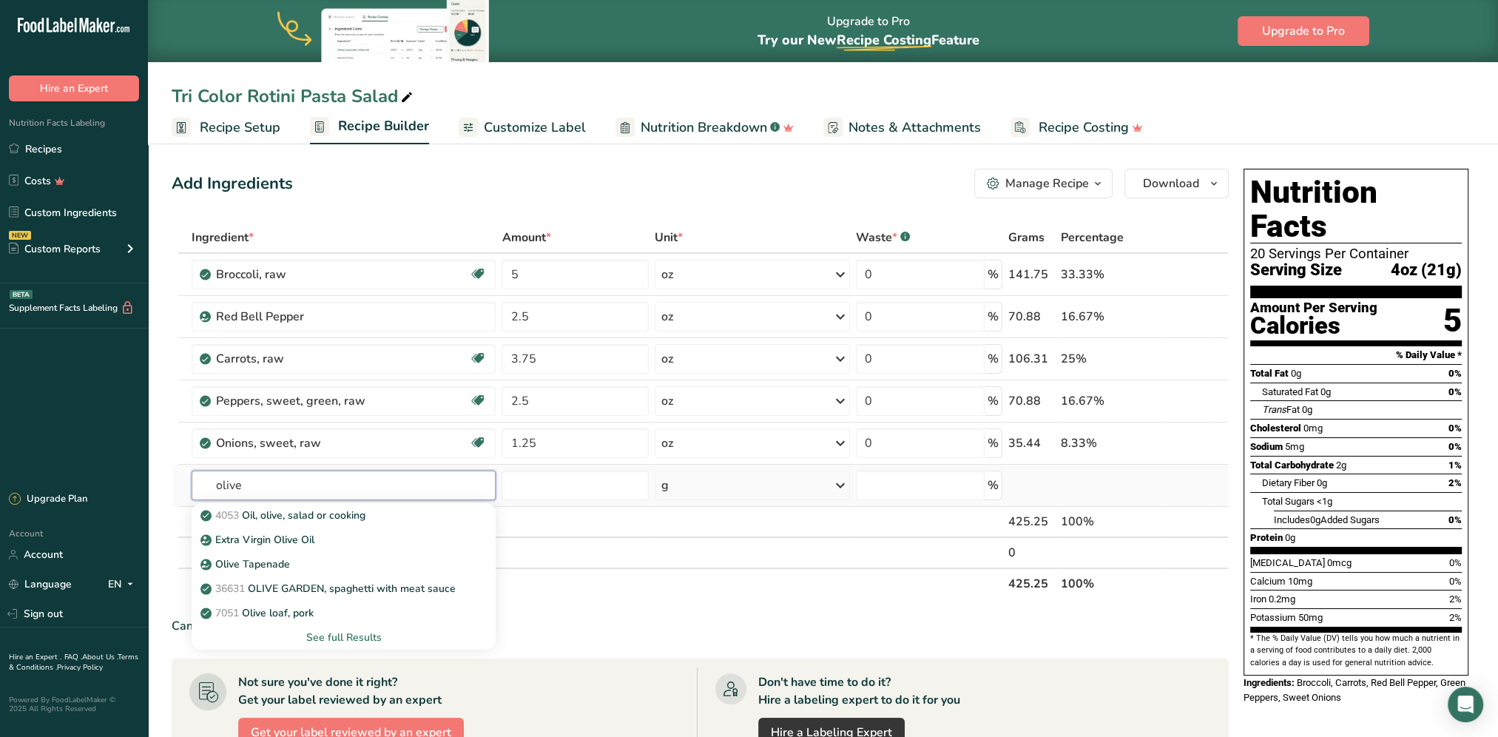
type input "olive"
click at [334, 594] on div "See full Results" at bounding box center [343, 637] width 281 height 16
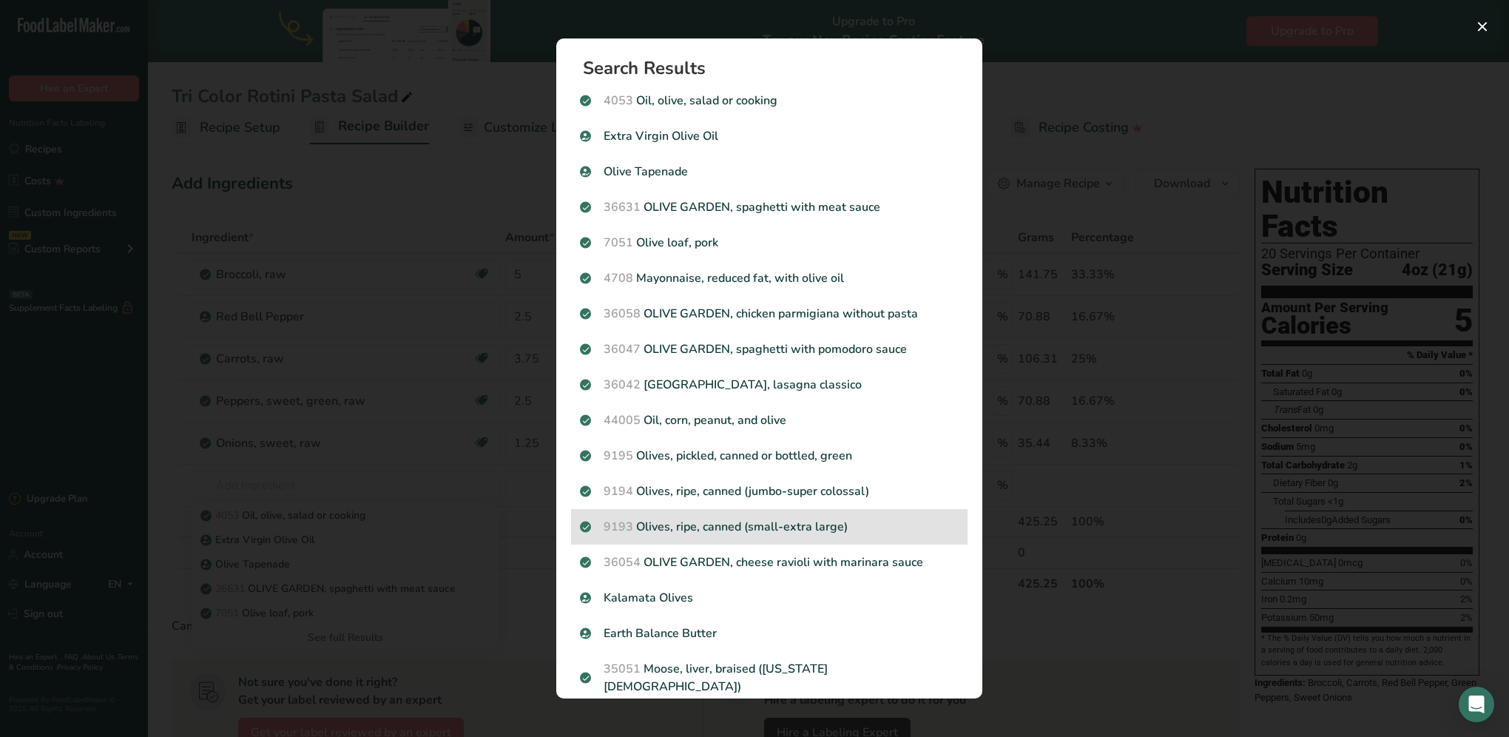
click at [710, 524] on p "9193 Olives, ripe, canned (small-extra large)" at bounding box center [769, 527] width 379 height 18
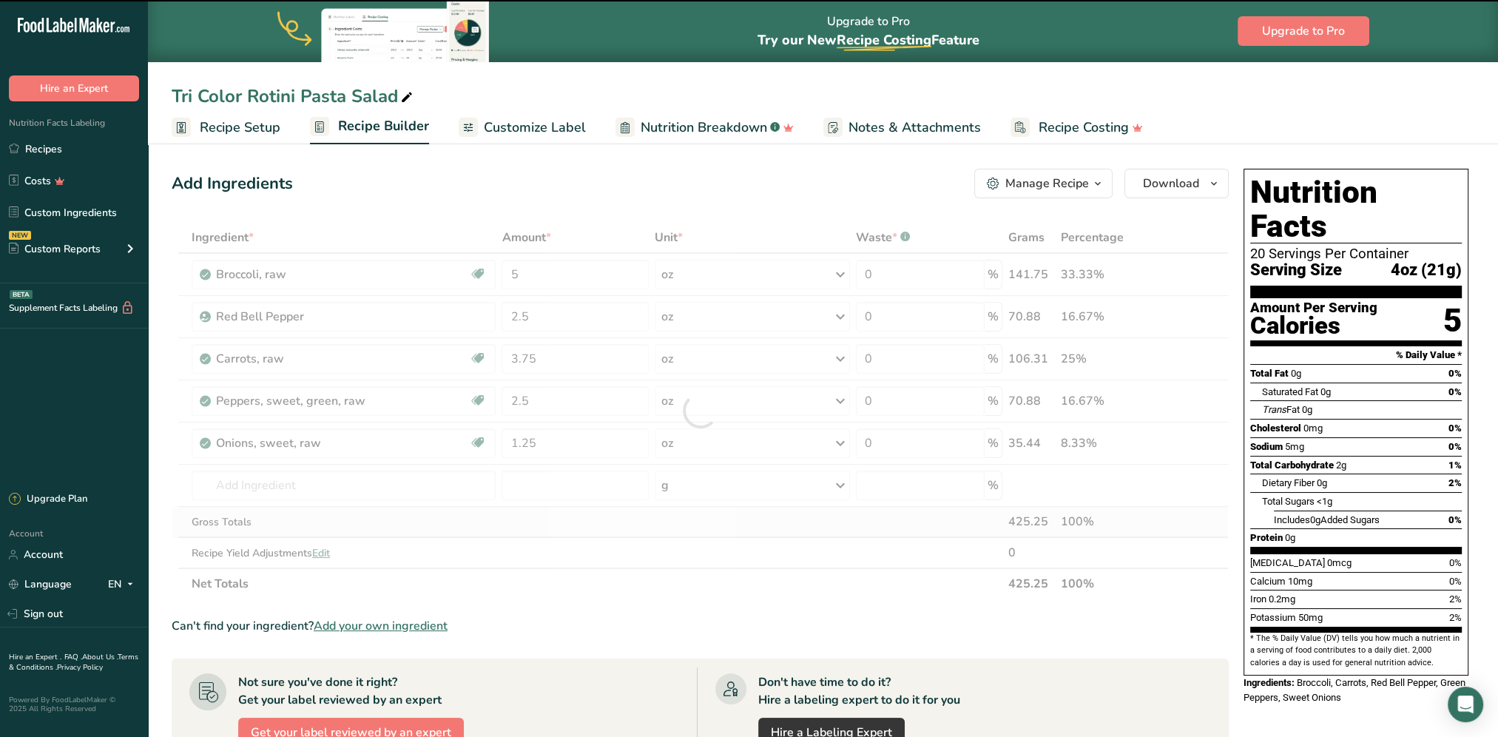
type input "0"
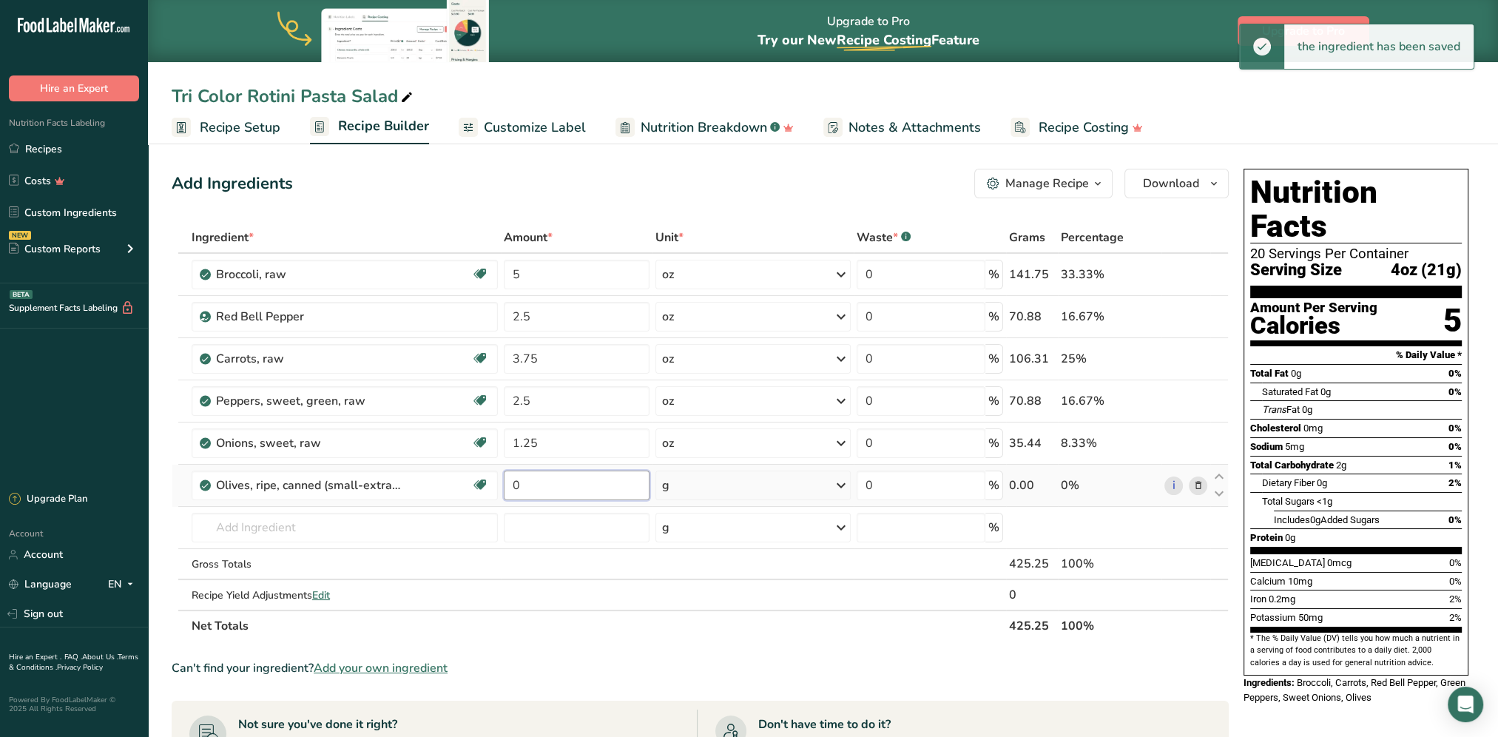
click at [569, 482] on input "0" at bounding box center [577, 485] width 146 height 30
type input "1.25"
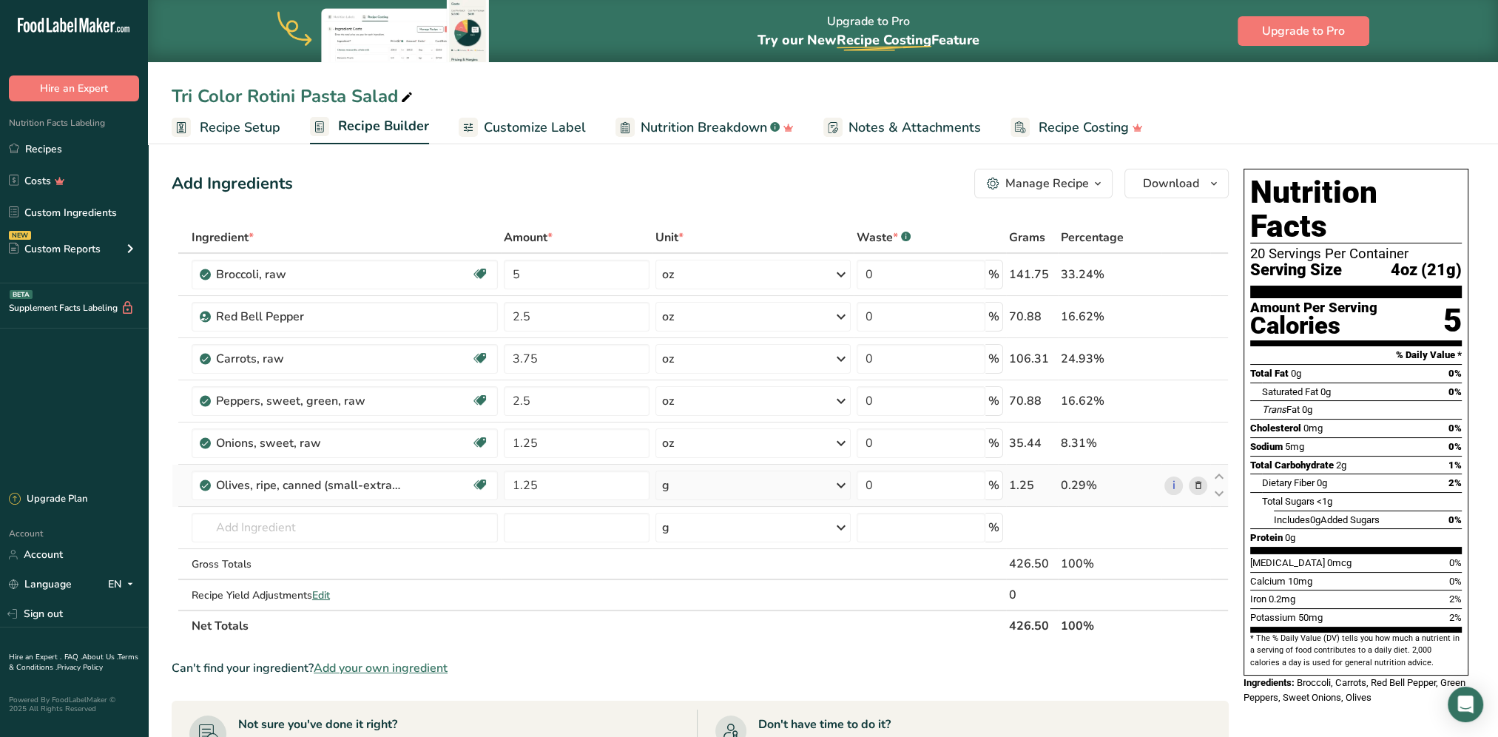
click at [689, 481] on div "Ingredient * Amount * Unit * Waste * .a-a{fill:#347362;}.b-a{fill:#fff;} Grams …" at bounding box center [700, 431] width 1057 height 419
click at [707, 488] on div "g" at bounding box center [752, 485] width 195 height 30
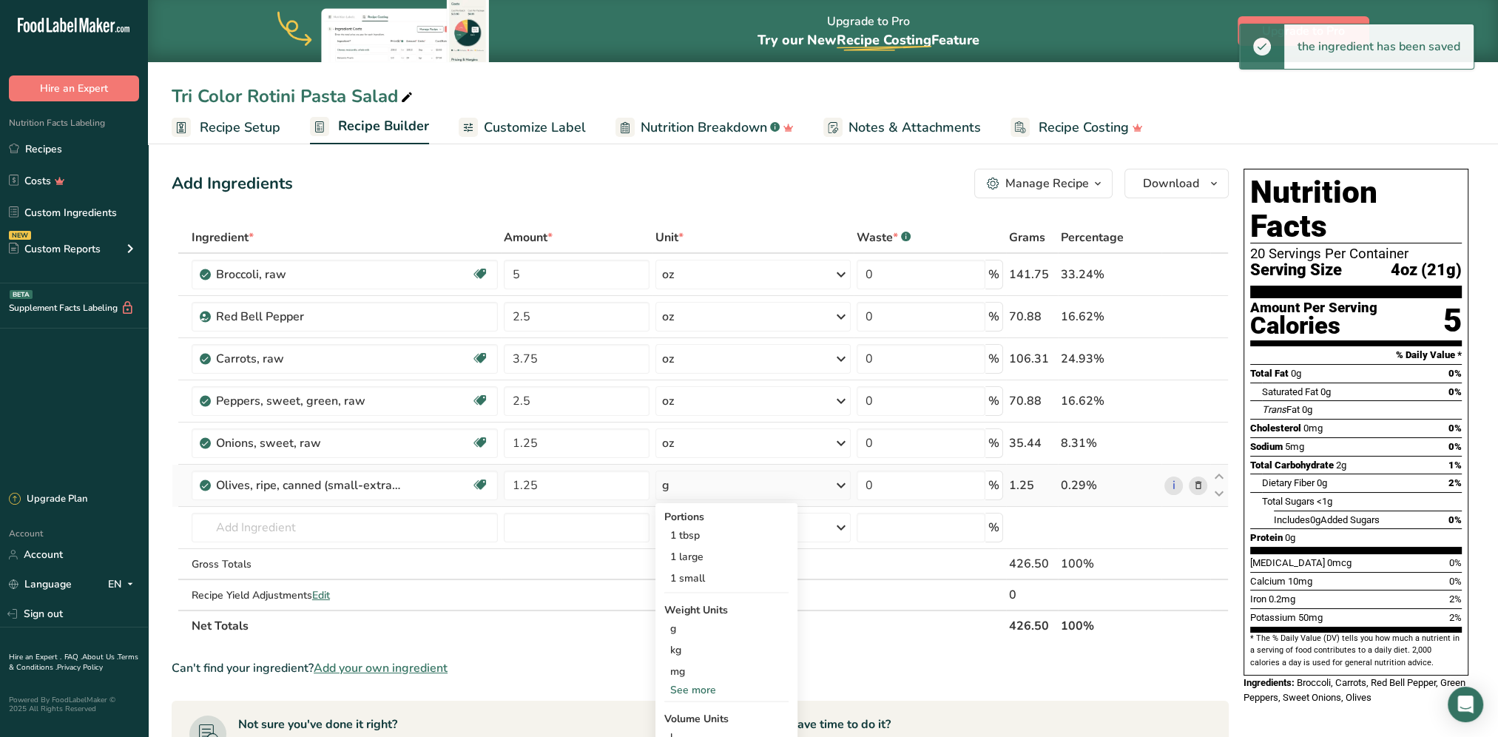
click at [705, 594] on div "See more" at bounding box center [726, 690] width 124 height 16
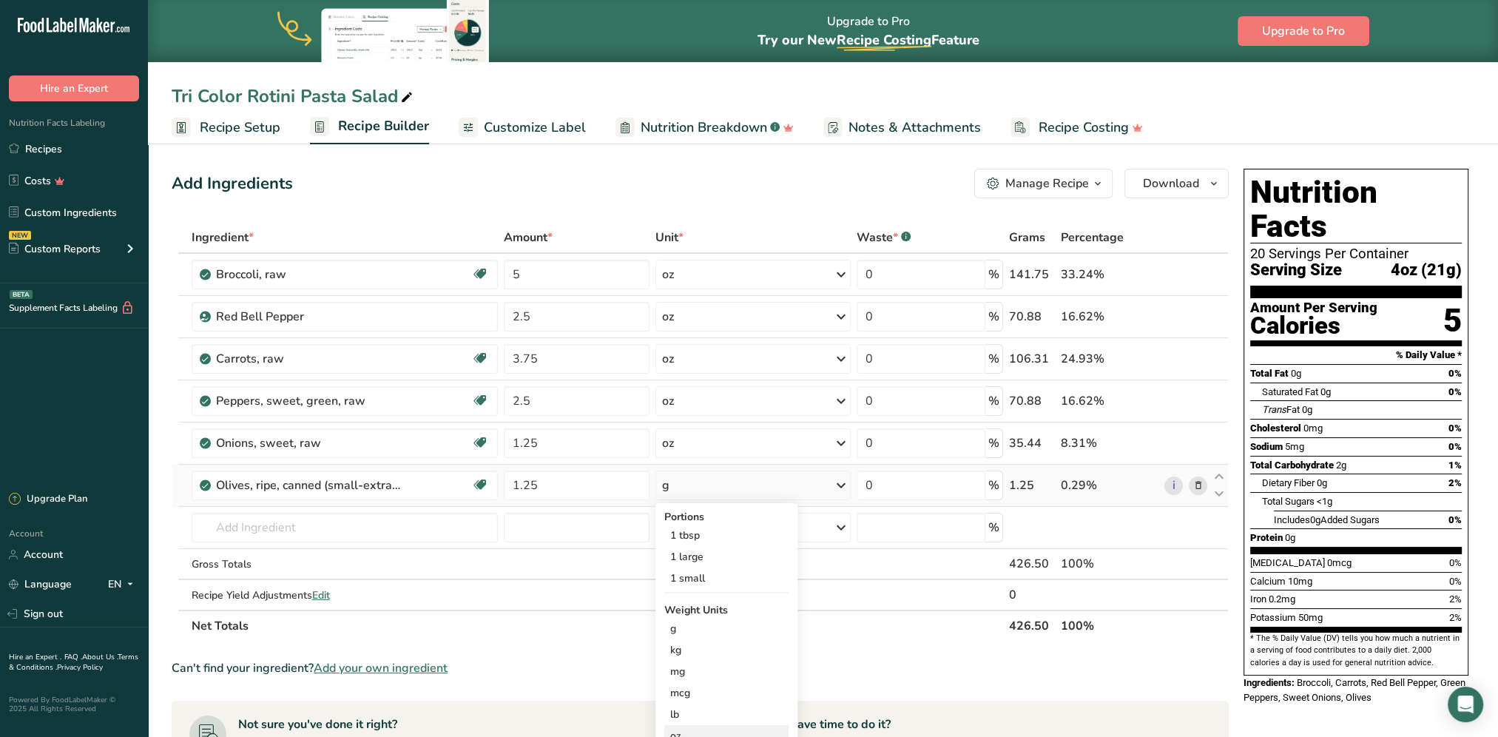
click at [684, 594] on div "oz" at bounding box center [726, 735] width 124 height 21
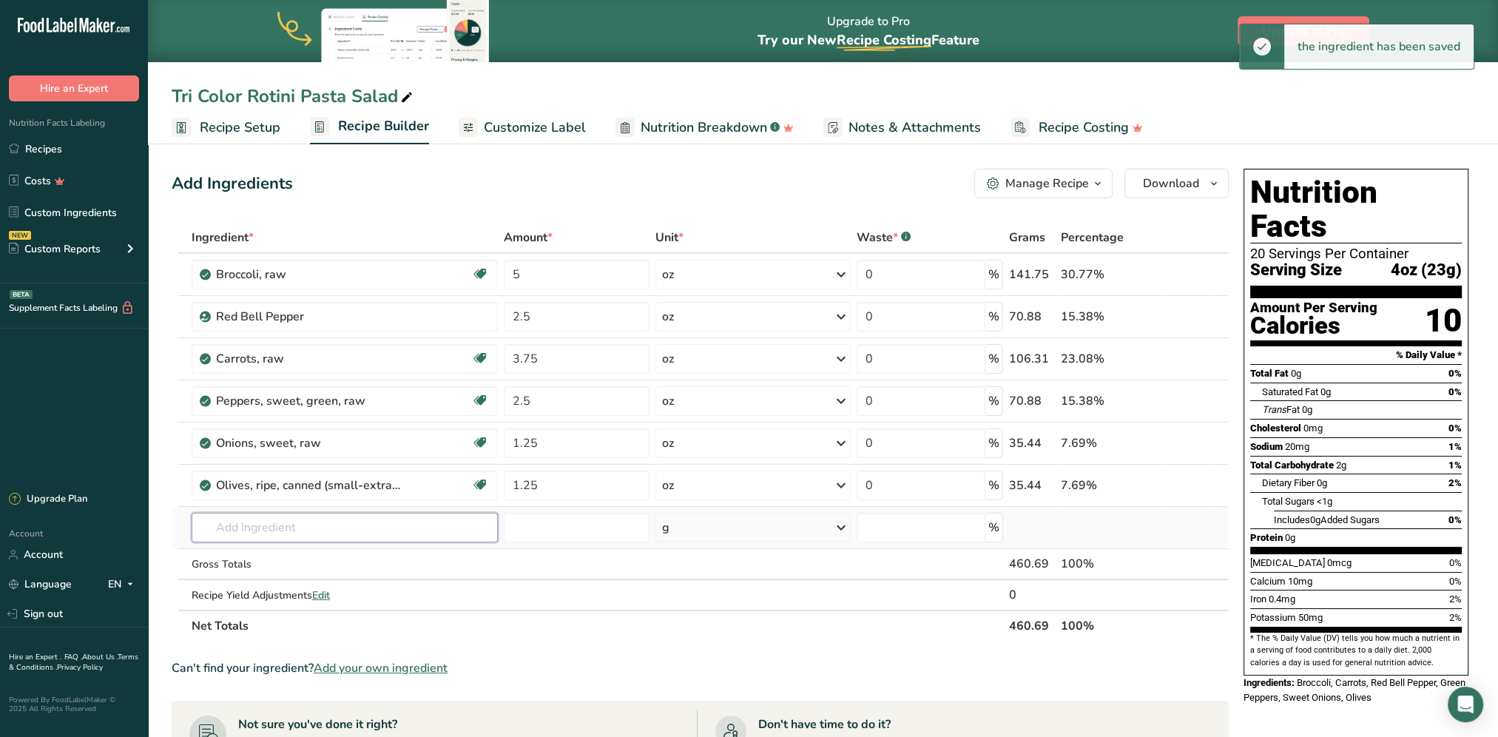
click at [284, 525] on input "text" at bounding box center [345, 528] width 306 height 30
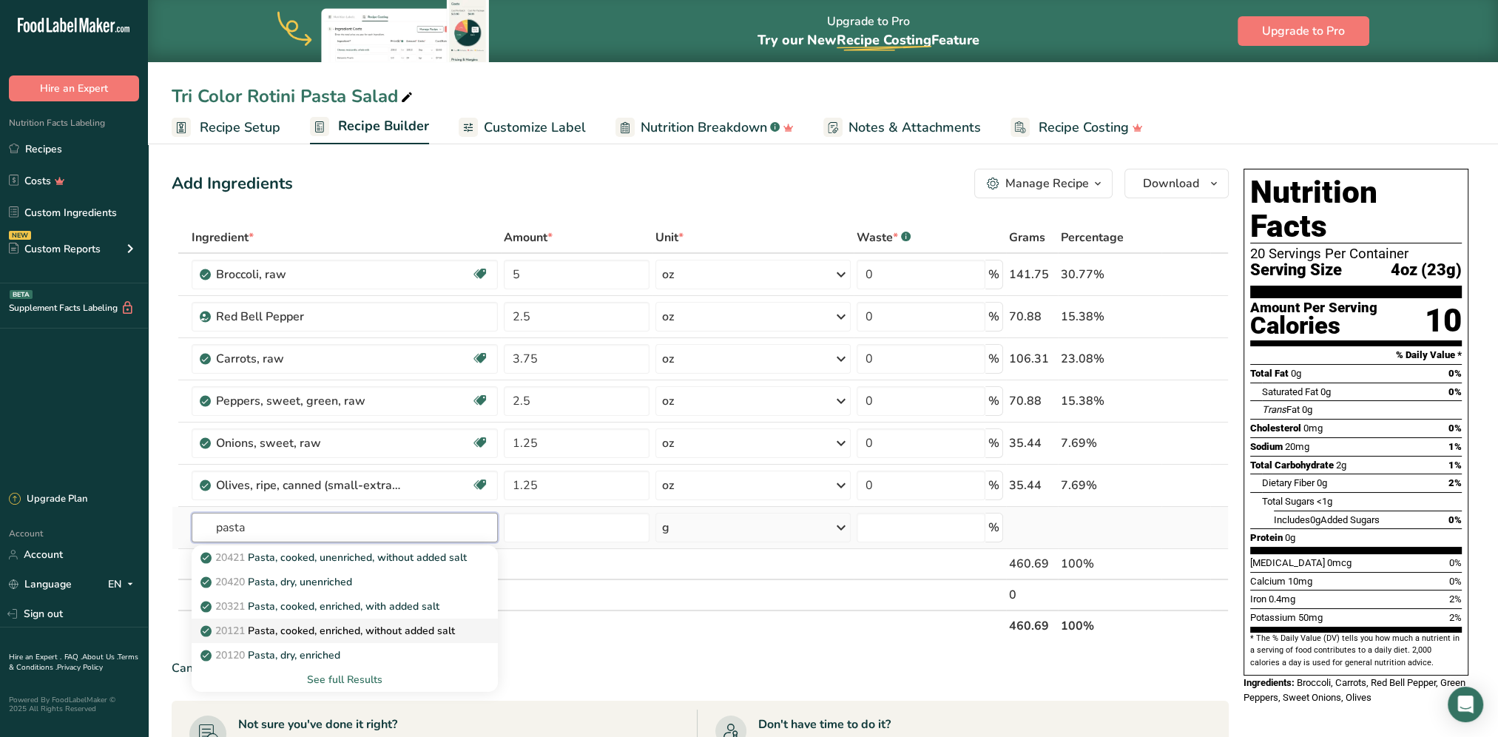
type input "pasta"
click at [337, 594] on p "20121 Pasta, cooked, enriched, without added salt" at bounding box center [328, 631] width 251 height 16
type input "Pasta, cooked, enriched, without added salt"
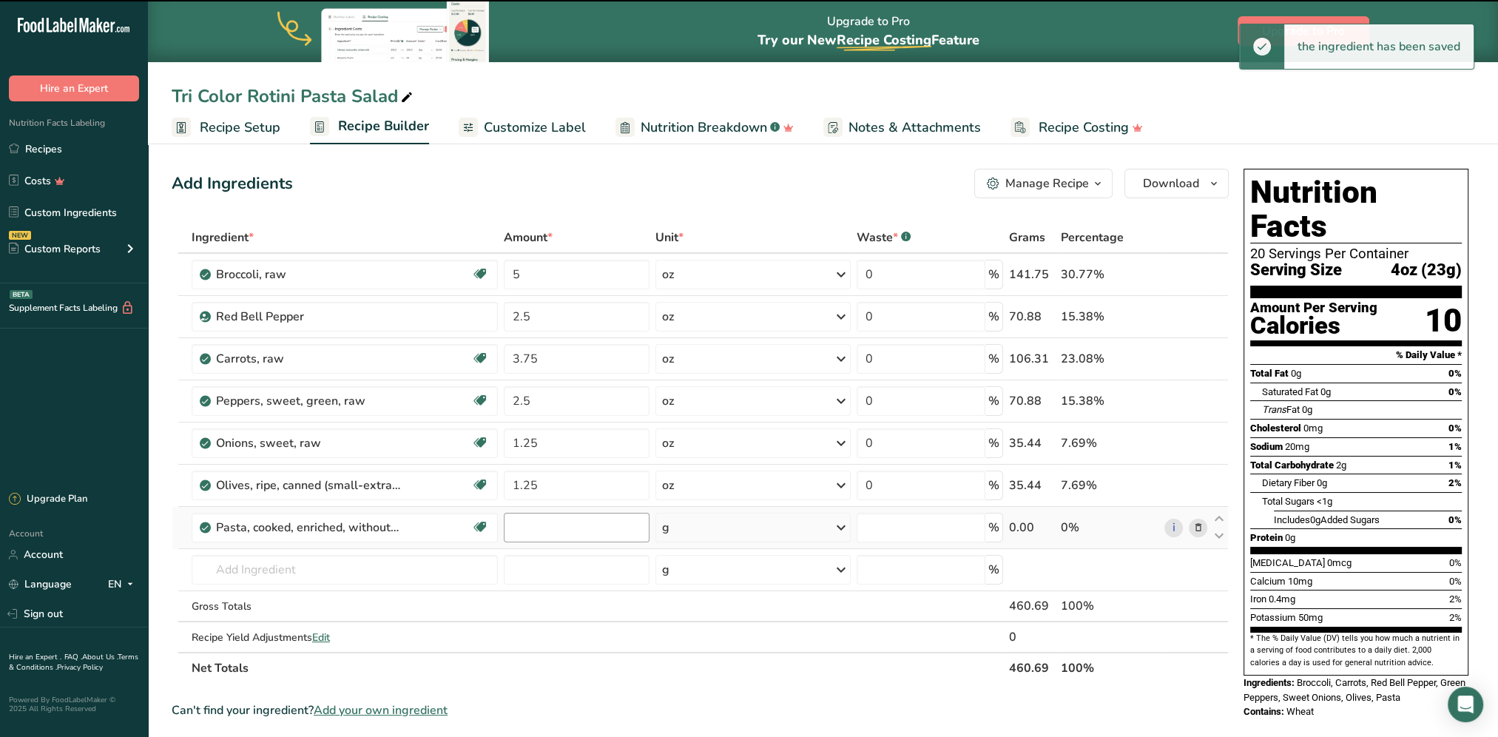
type input "0"
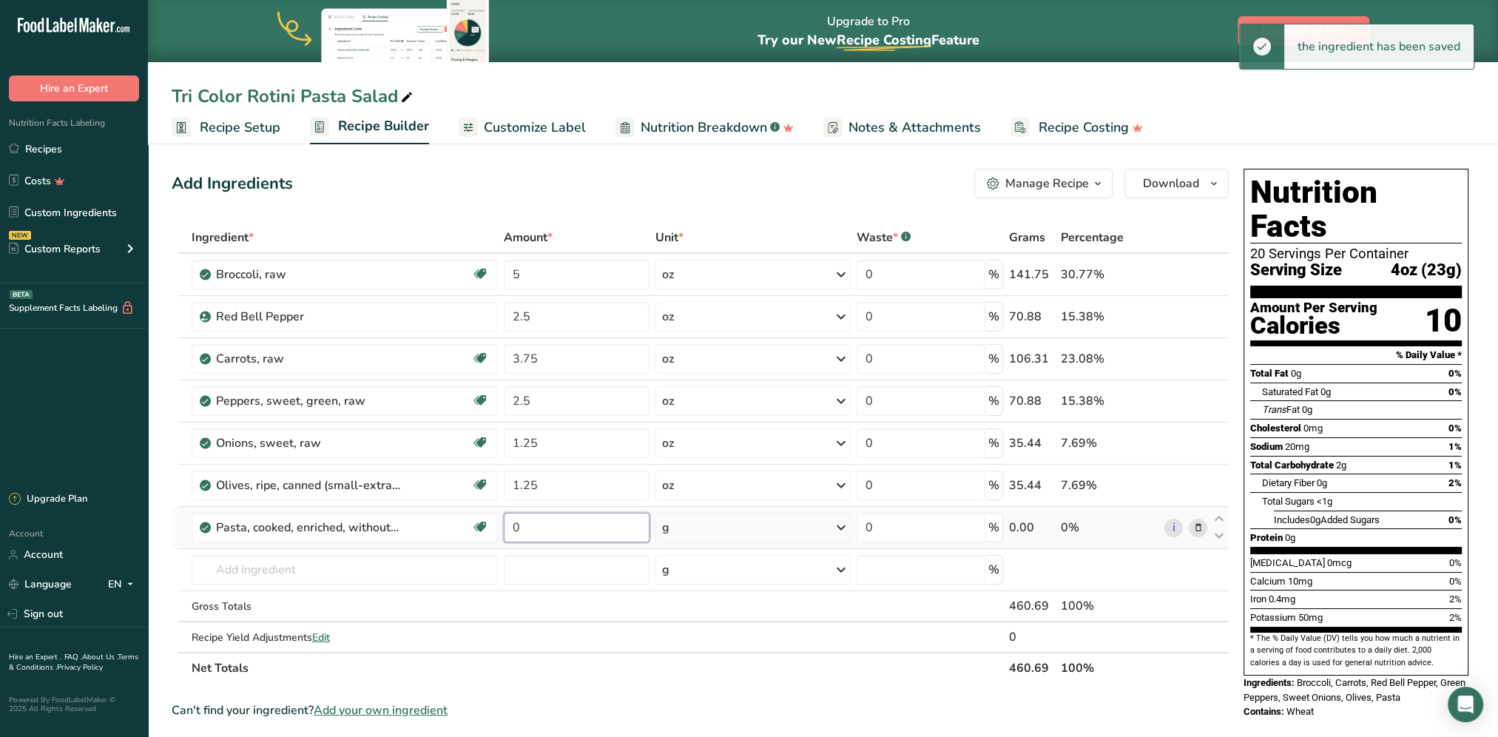
click at [580, 523] on input "0" at bounding box center [577, 528] width 146 height 30
type input "3.125"
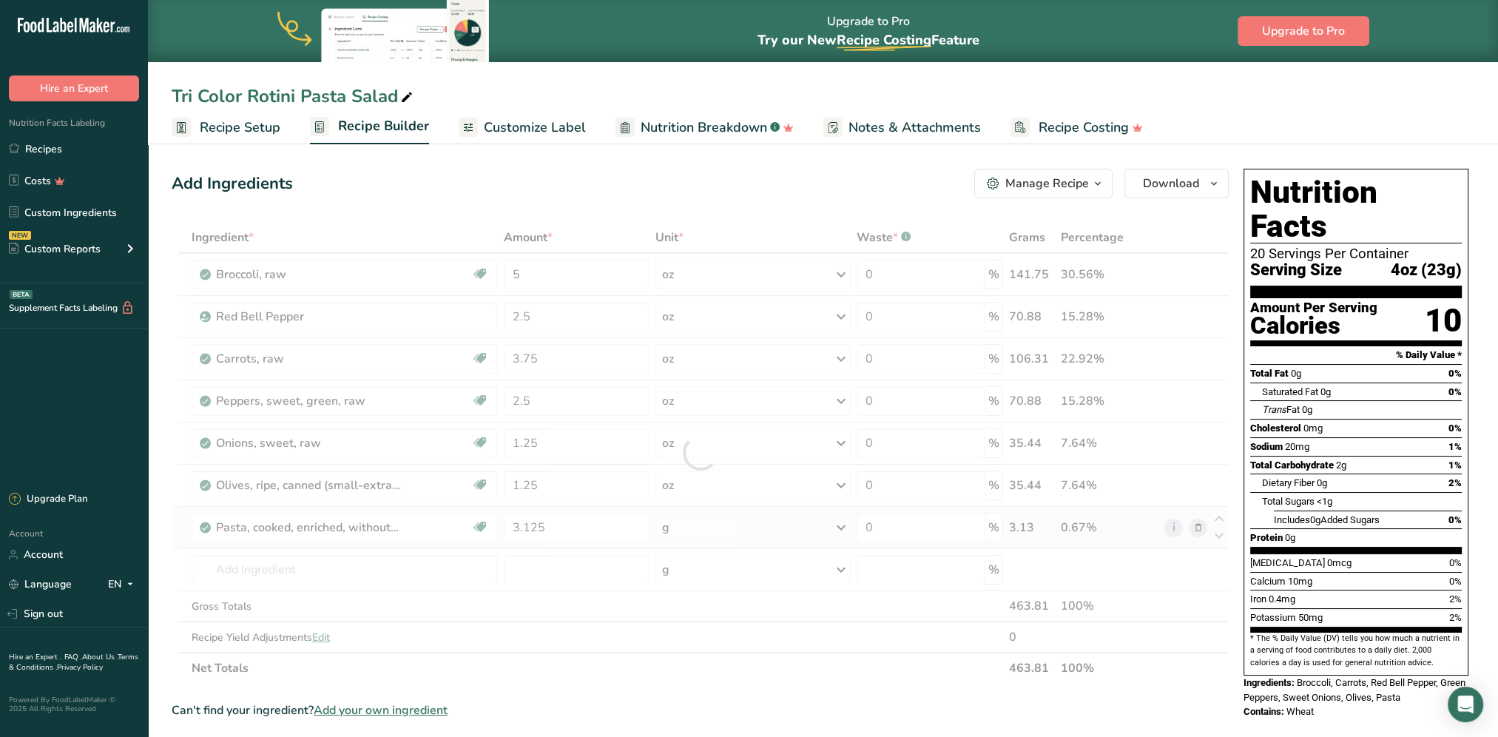
click at [701, 527] on div "Ingredient * Amount * Unit * Waste * .a-a{fill:#347362;}.b-a{fill:#fff;} Grams …" at bounding box center [700, 453] width 1057 height 462
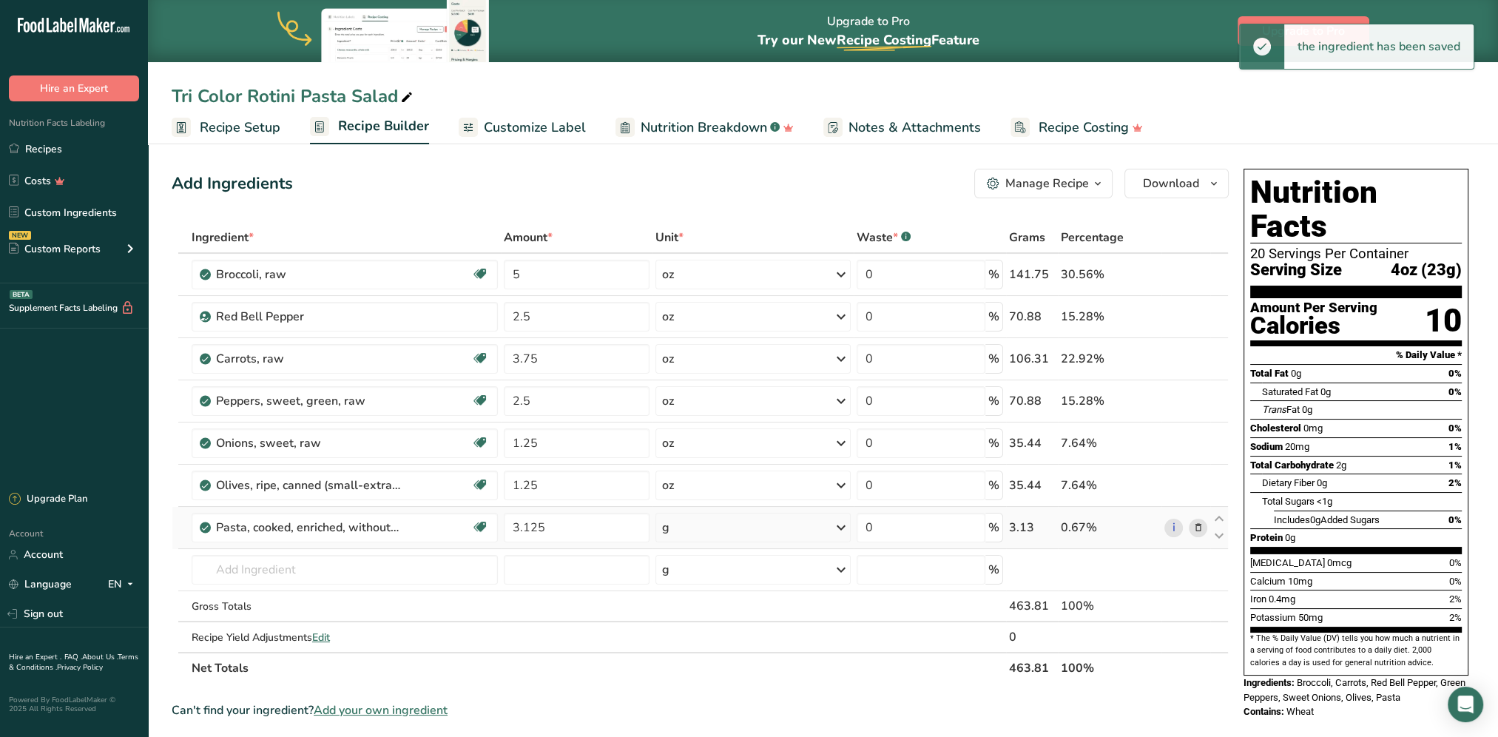
click at [716, 533] on div "g" at bounding box center [752, 528] width 195 height 30
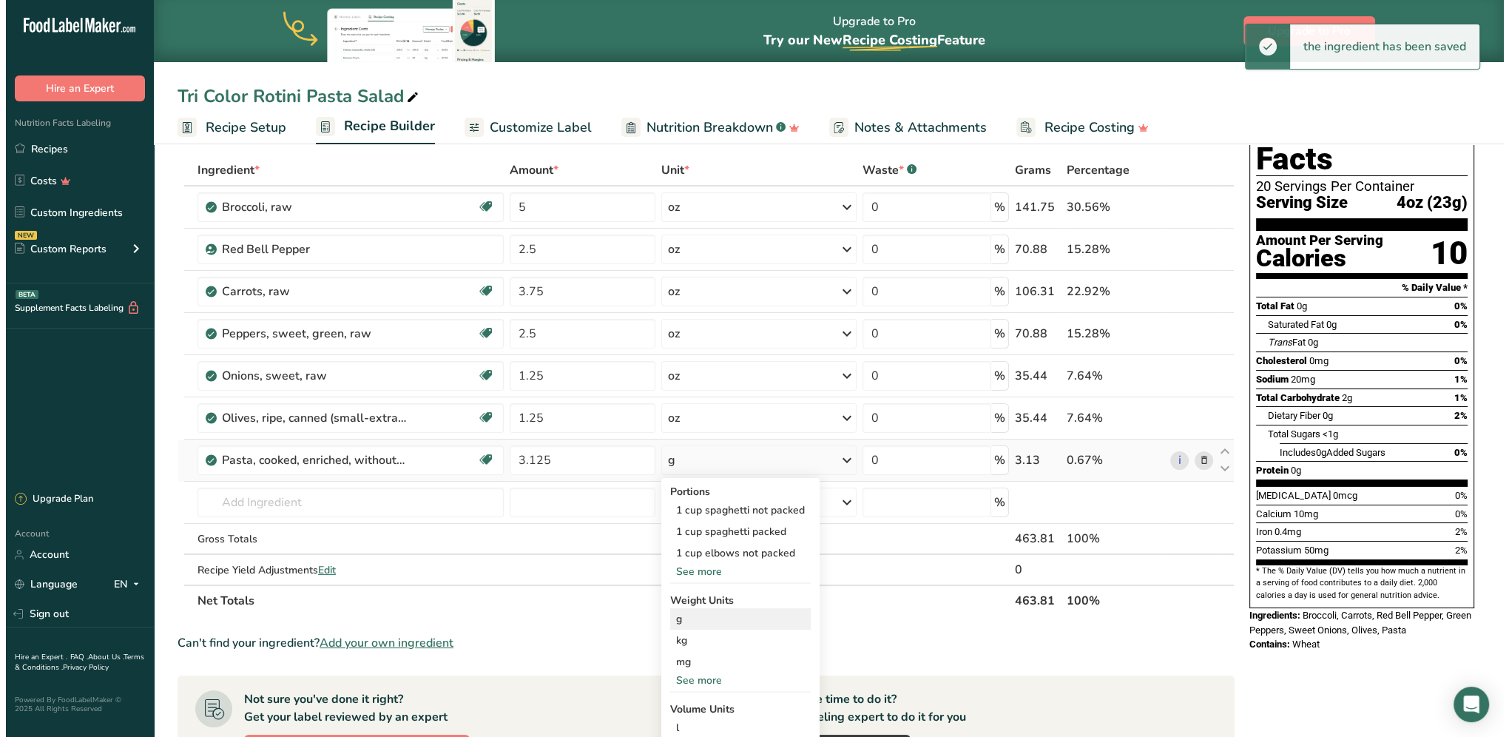
scroll to position [148, 0]
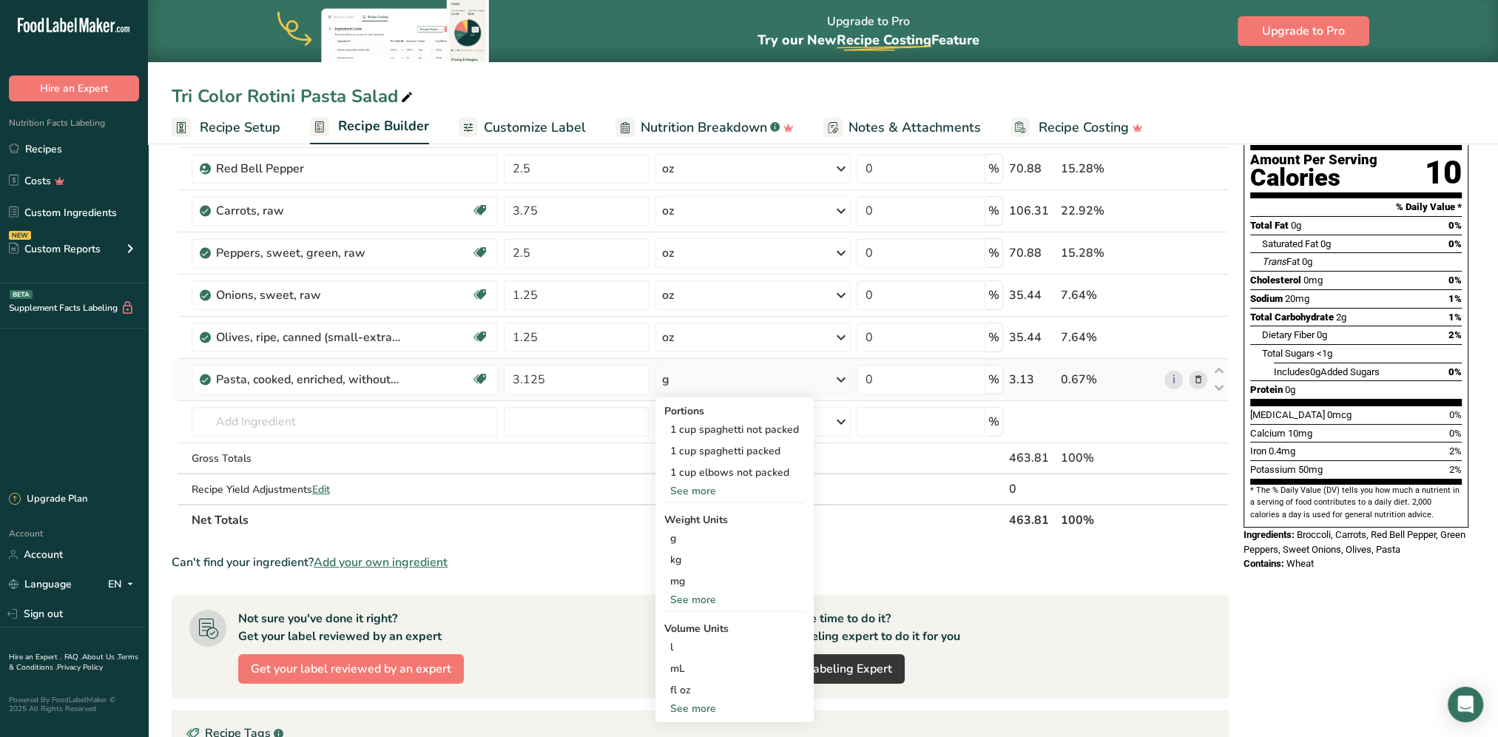
click at [682, 594] on div "See more" at bounding box center [734, 600] width 141 height 16
click at [672, 594] on div "lb" at bounding box center [734, 623] width 141 height 21
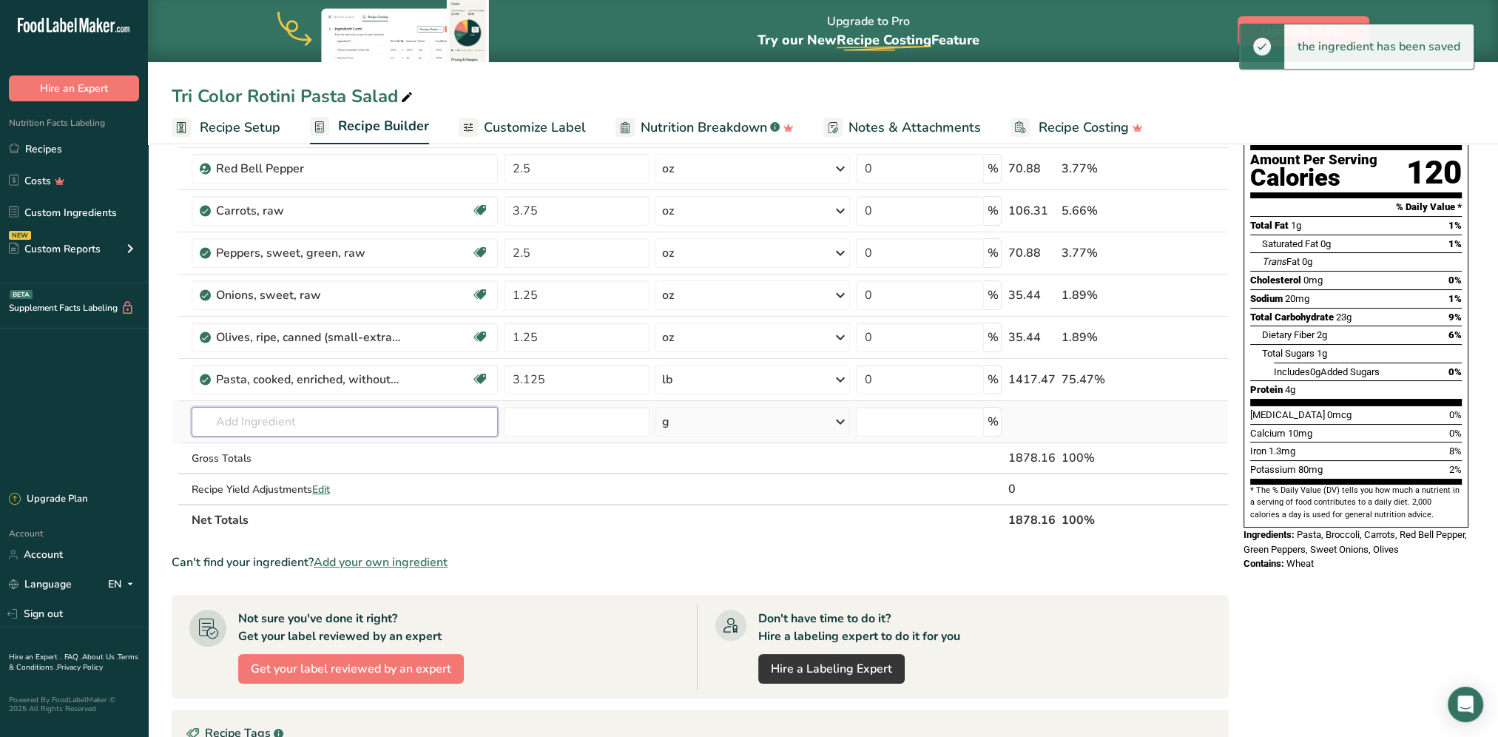
click at [311, 420] on input "text" at bounding box center [345, 422] width 306 height 30
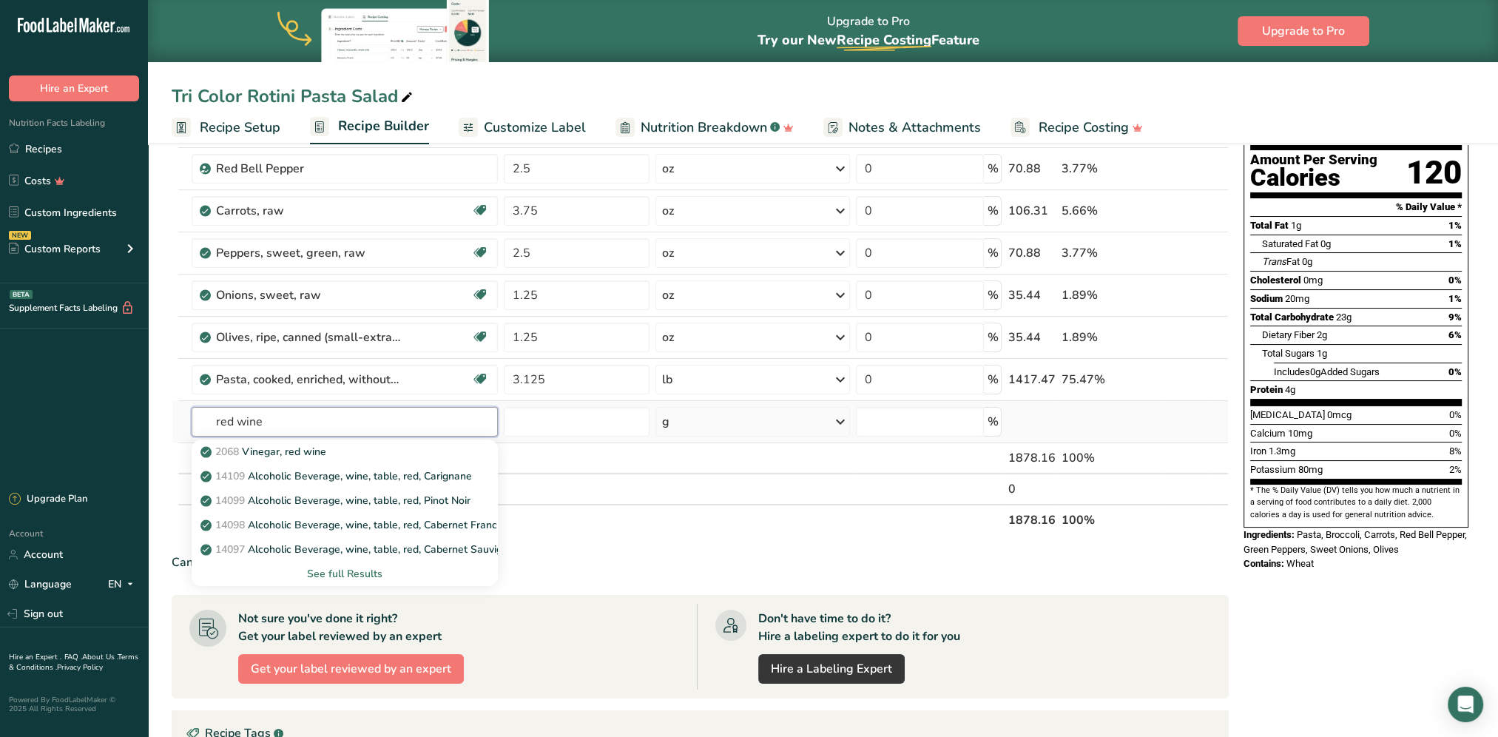
type input "red wine"
click at [350, 568] on div "See full Results" at bounding box center [344, 574] width 283 height 16
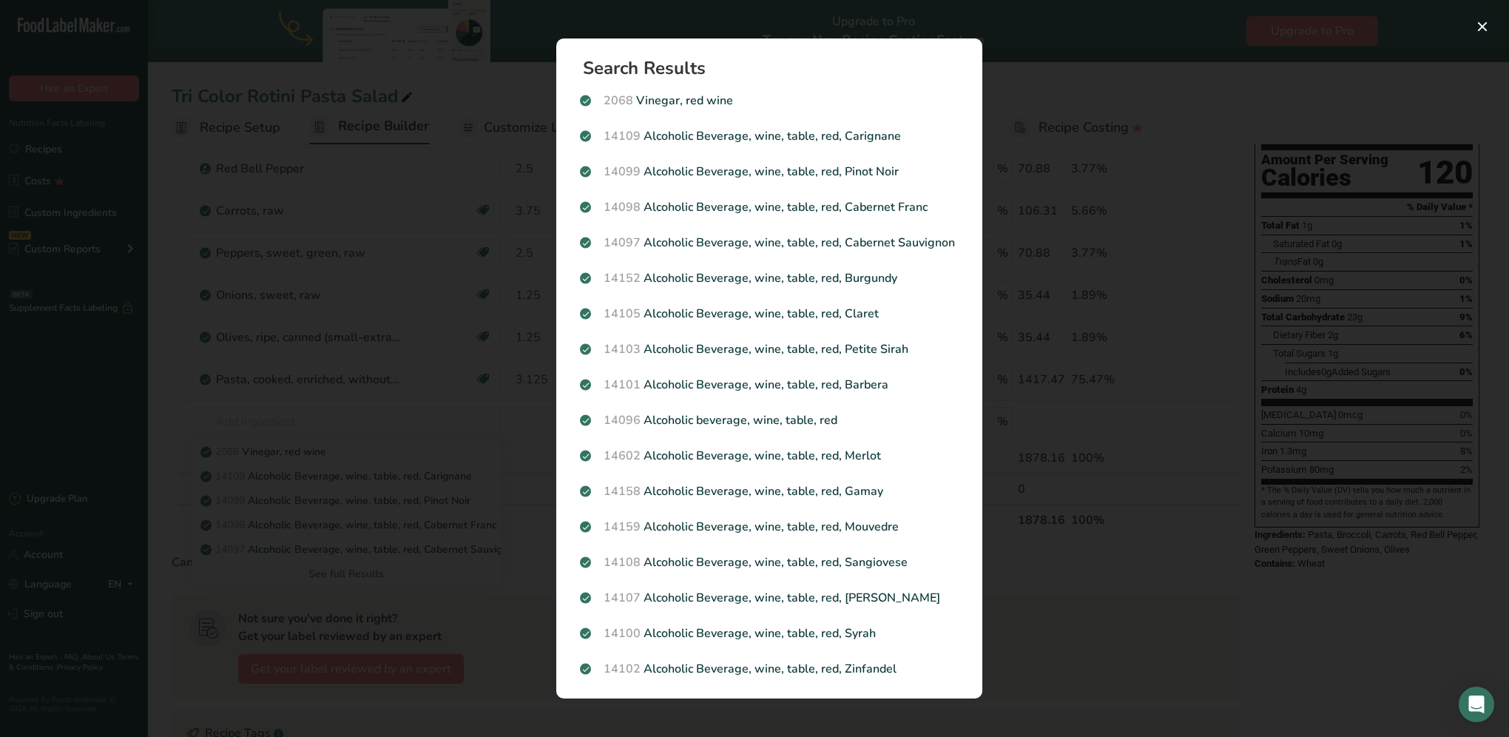
click at [1103, 222] on div "Search results modal" at bounding box center [754, 368] width 1509 height 737
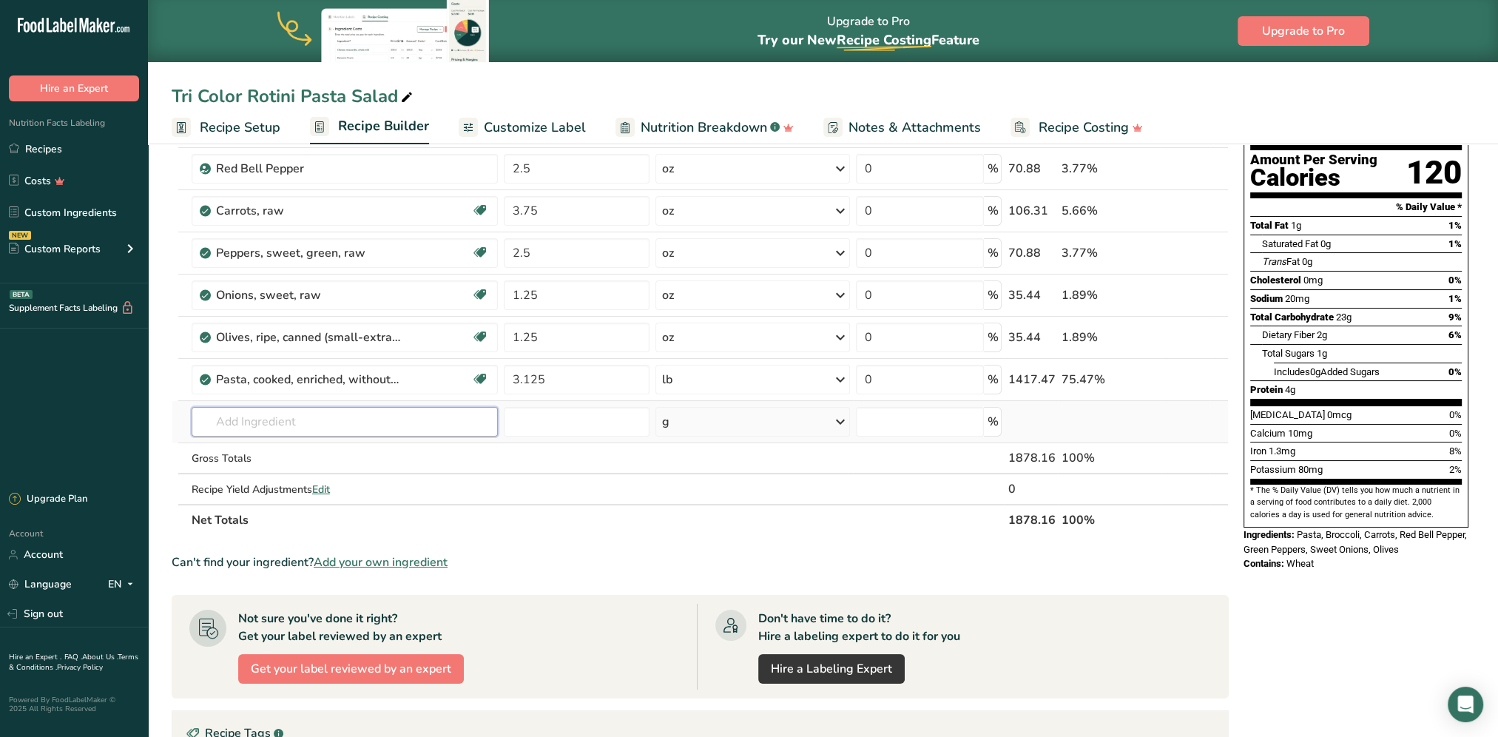
click at [317, 423] on input "text" at bounding box center [345, 422] width 306 height 30
type input "v"
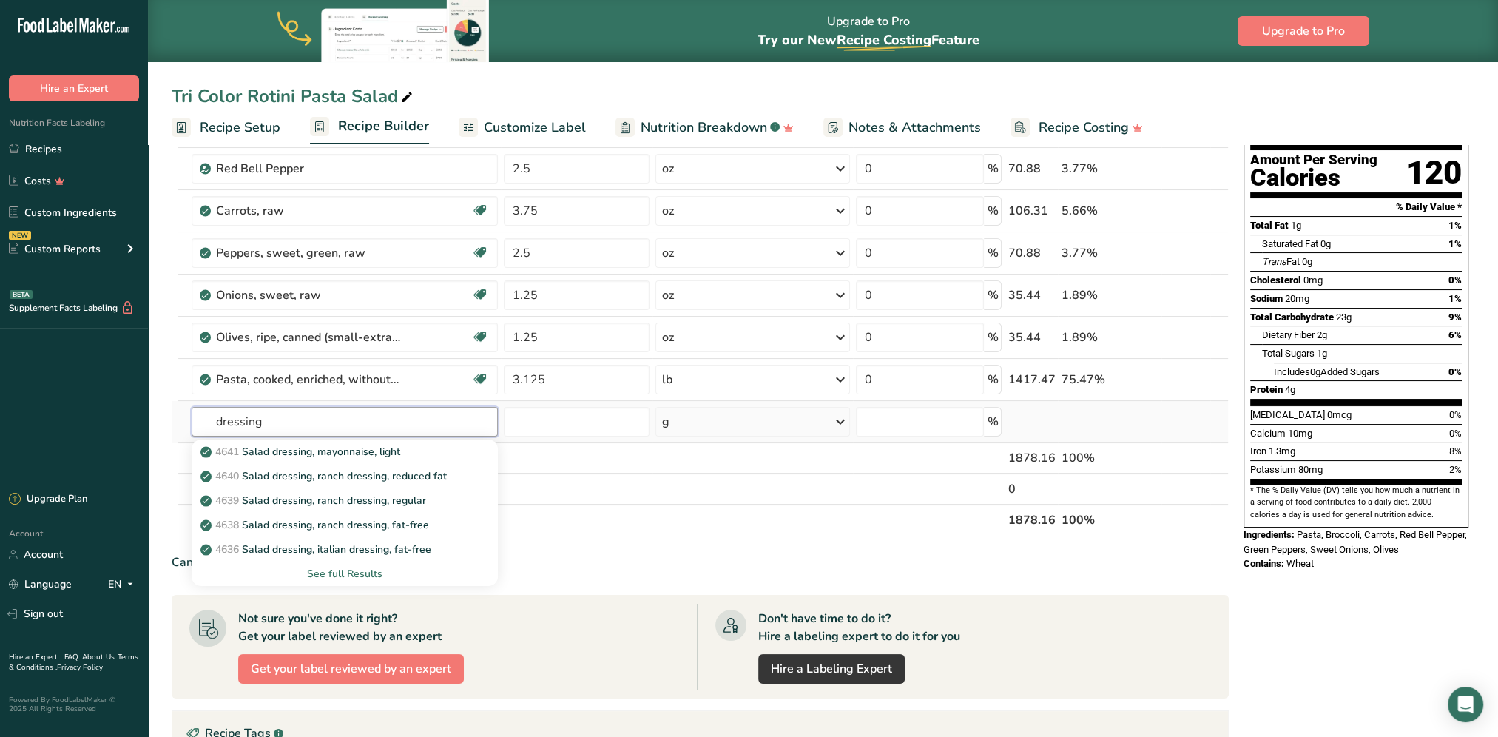
type input "dressing"
click at [354, 572] on div "See full Results" at bounding box center [344, 574] width 283 height 16
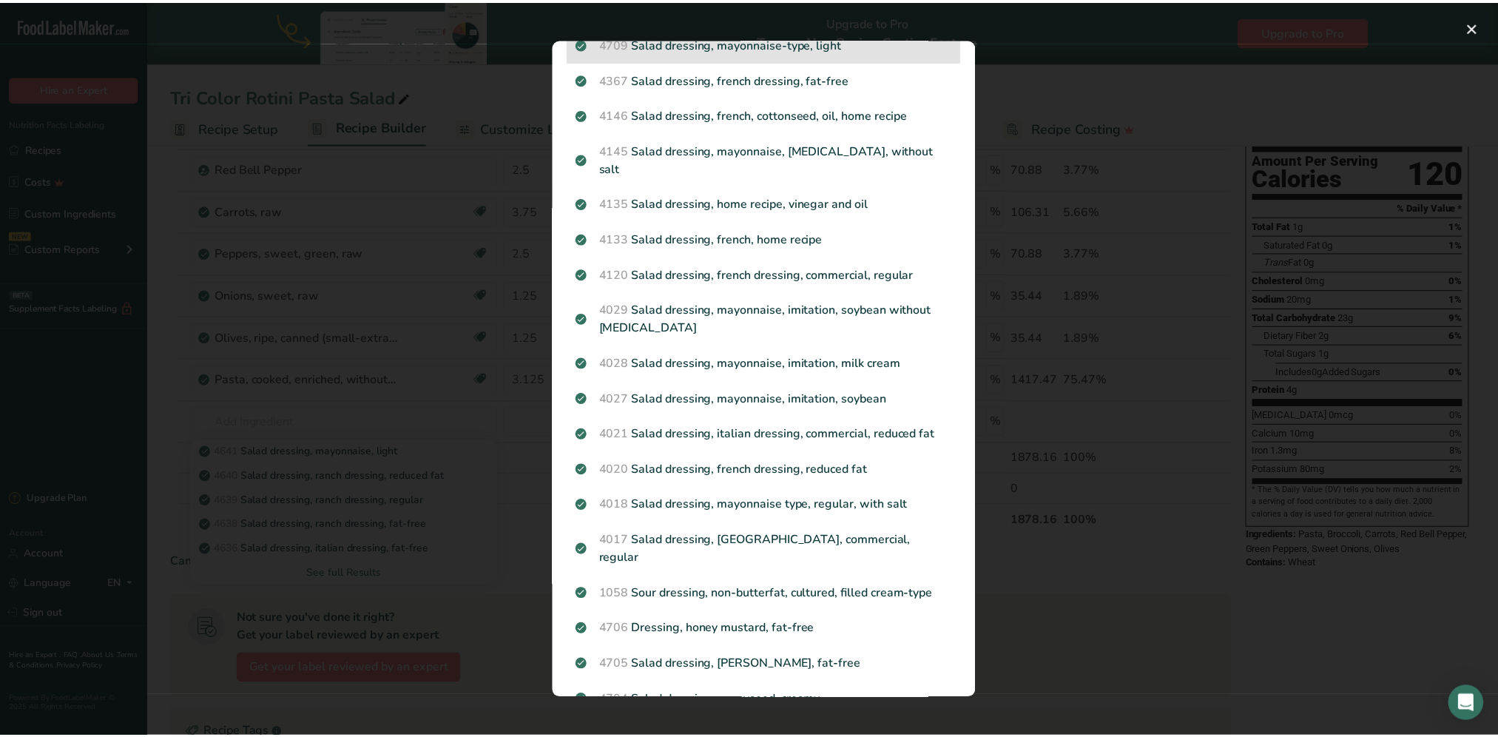
scroll to position [592, 0]
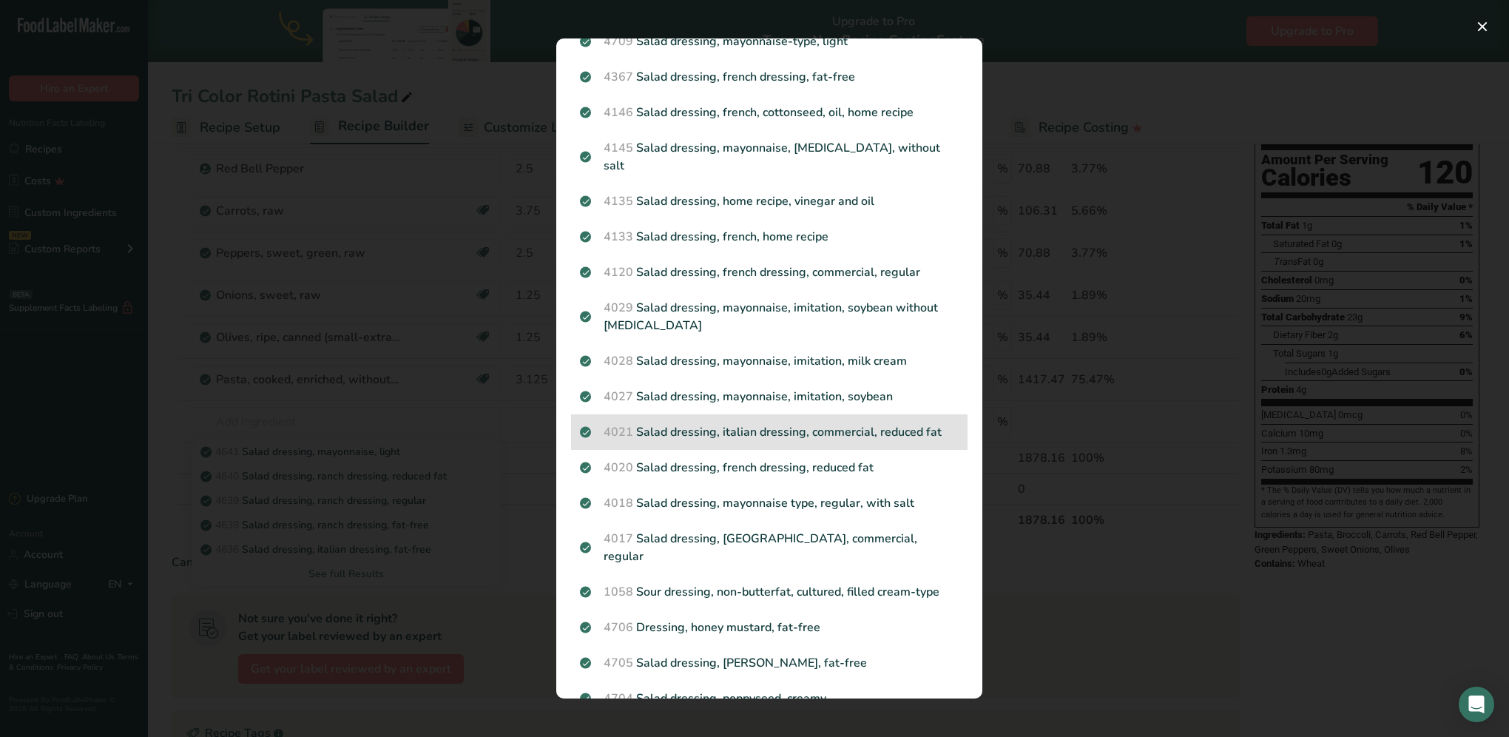
click at [743, 428] on p "4021 Salad dressing, italian dressing, commercial, reduced fat" at bounding box center [769, 432] width 379 height 18
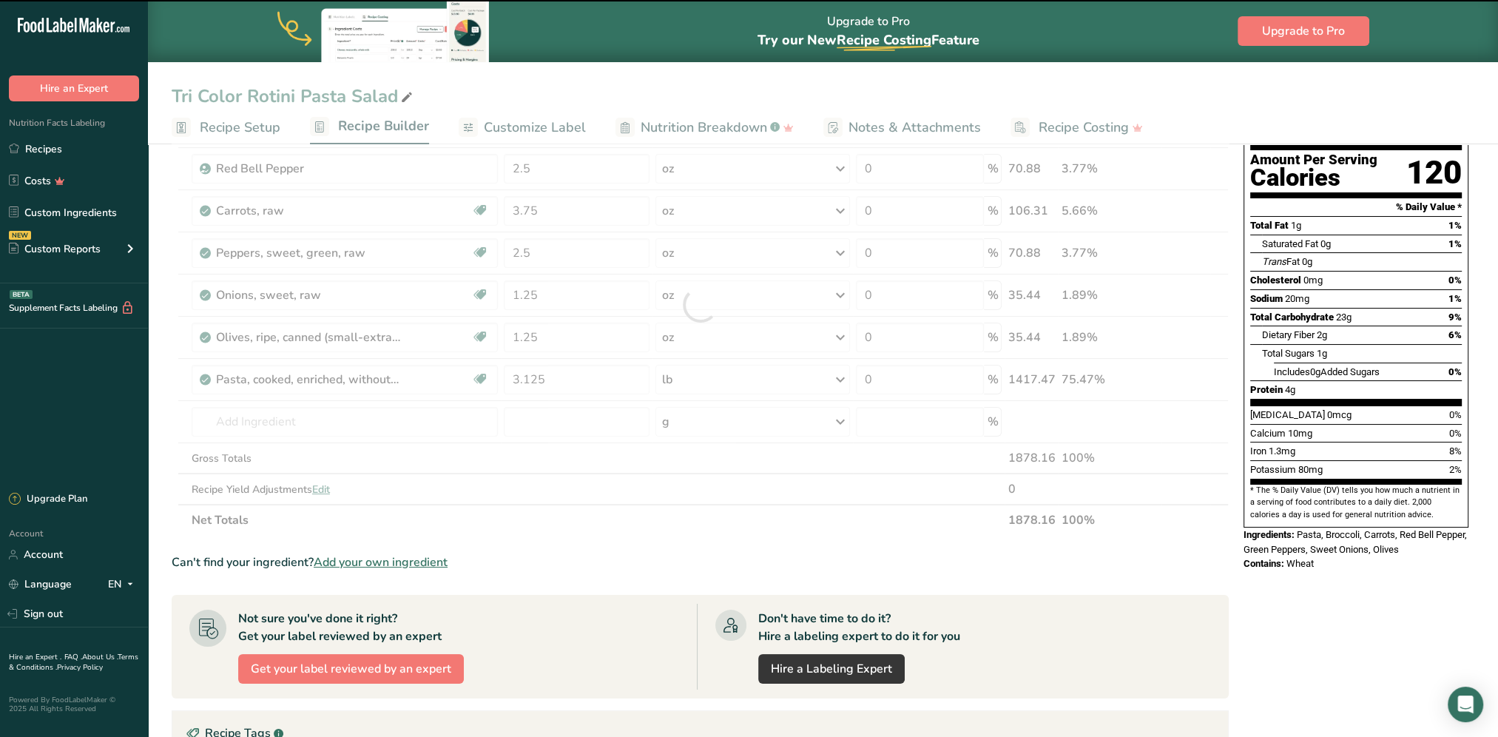
type input "0"
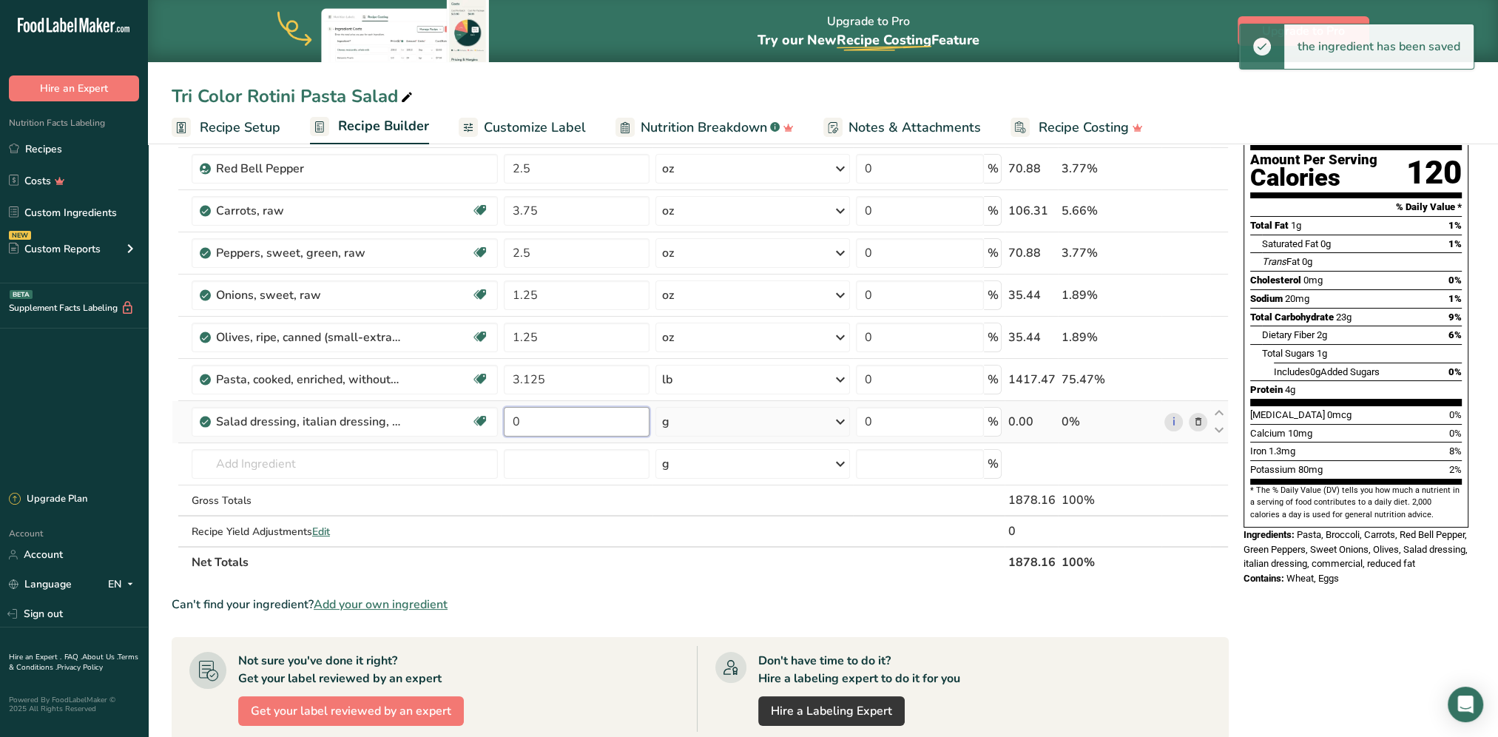
click at [550, 415] on input "0" at bounding box center [577, 422] width 146 height 30
click at [715, 413] on div "Ingredient * Amount * Unit * Waste * .a-a{fill:#347362;}.b-a{fill:#fff;} Grams …" at bounding box center [700, 326] width 1057 height 504
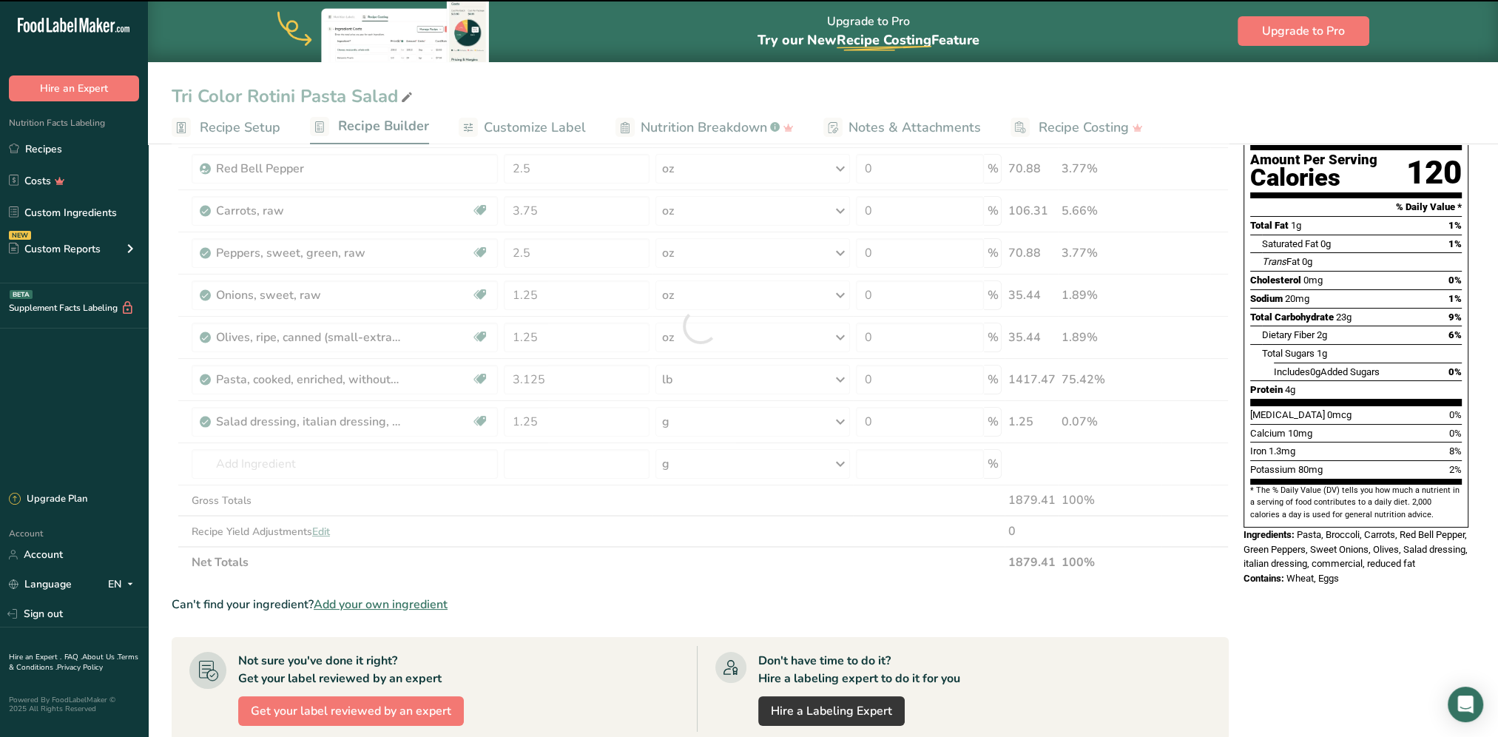
click at [720, 418] on div at bounding box center [700, 326] width 1057 height 504
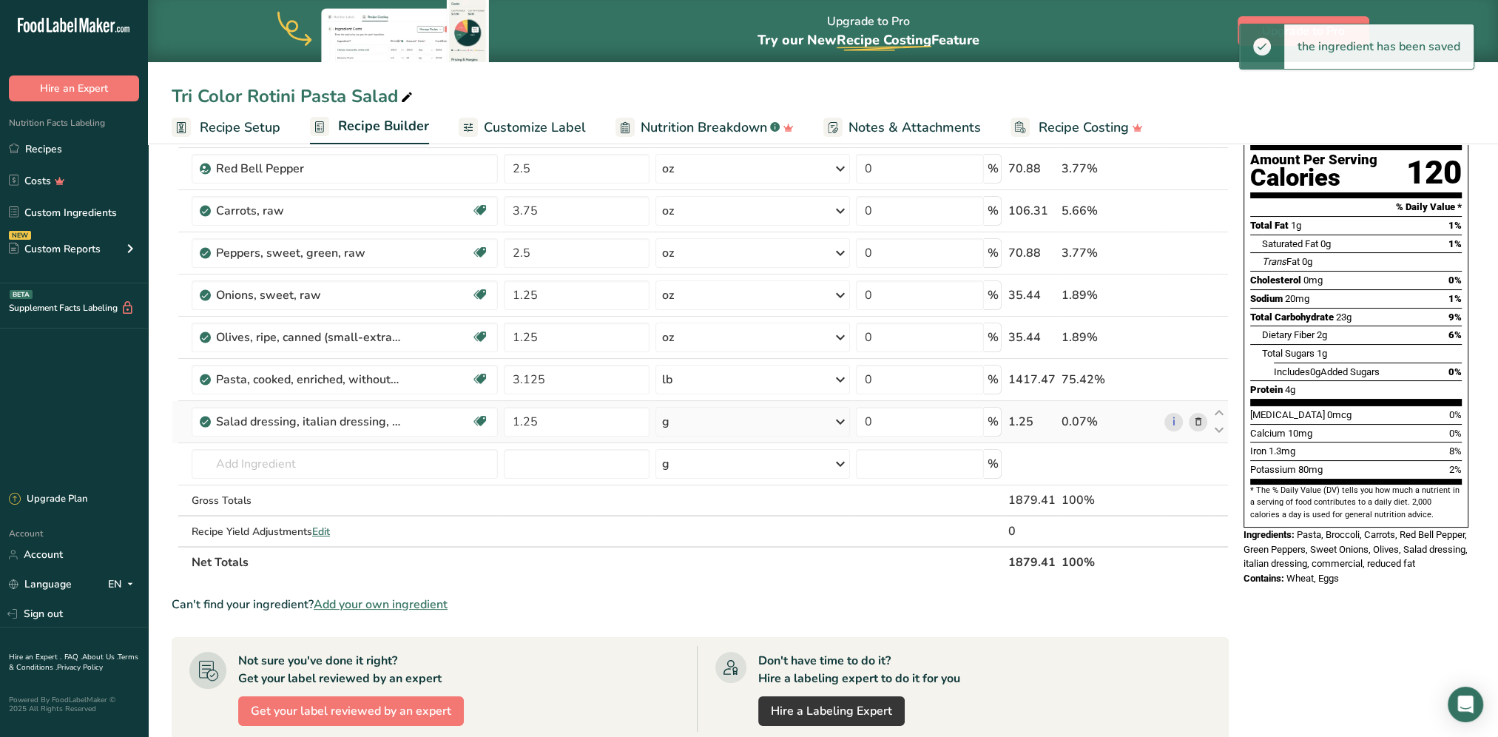
click at [720, 417] on div "g" at bounding box center [752, 422] width 195 height 30
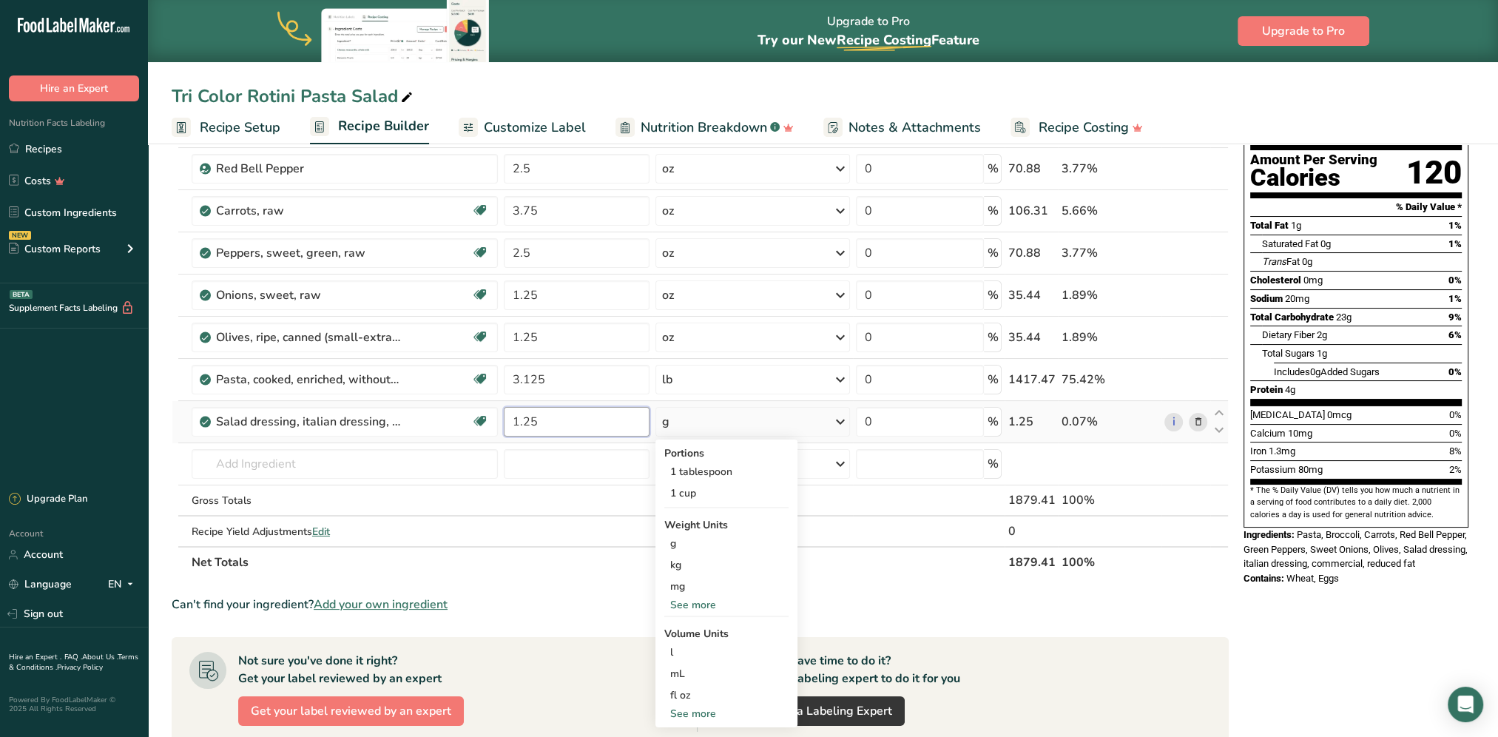
click at [571, 422] on input "1.25" at bounding box center [577, 422] width 146 height 30
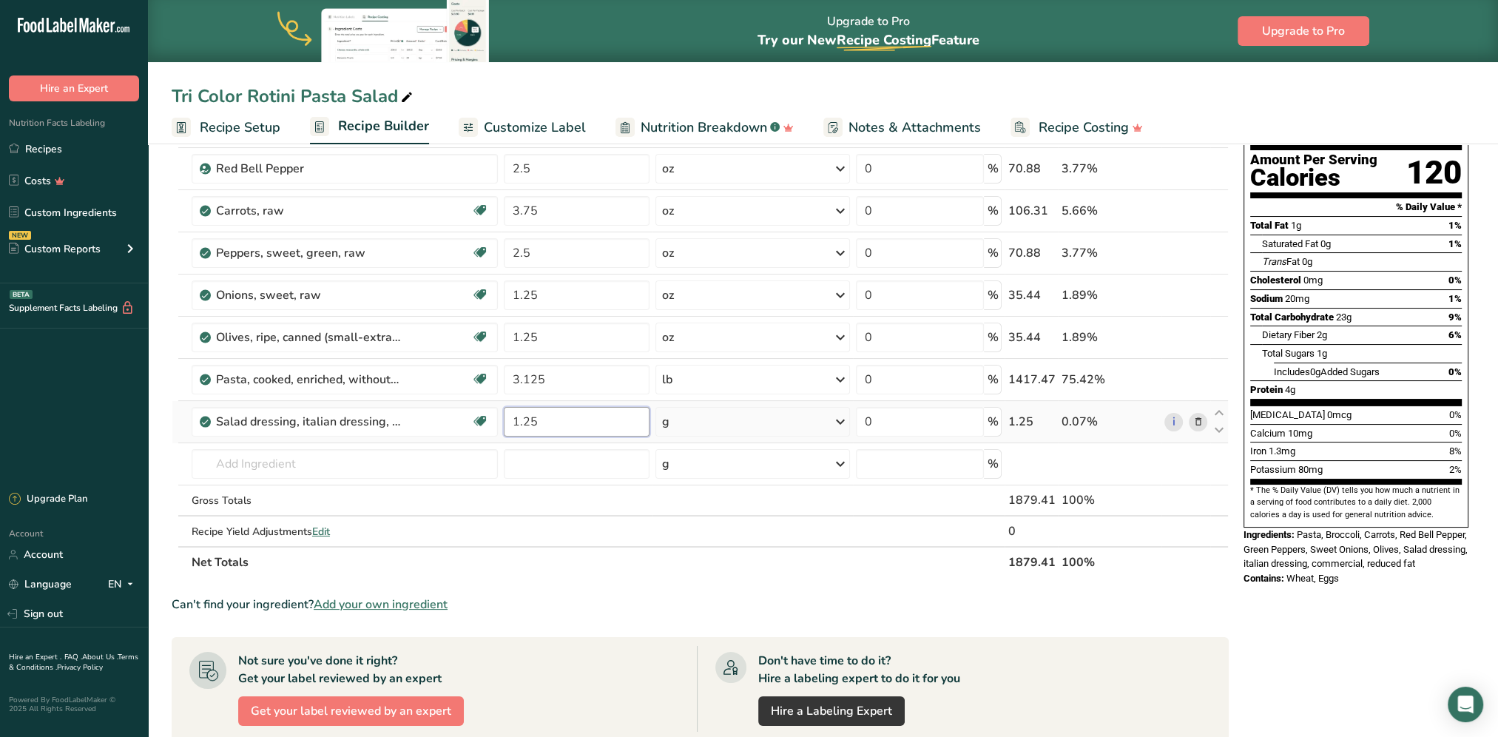
click at [571, 422] on input "1.25" at bounding box center [577, 422] width 146 height 30
click at [840, 419] on div "Ingredient * Amount * Unit * Waste * .a-a{fill:#347362;}.b-a{fill:#fff;} Grams …" at bounding box center [700, 326] width 1057 height 504
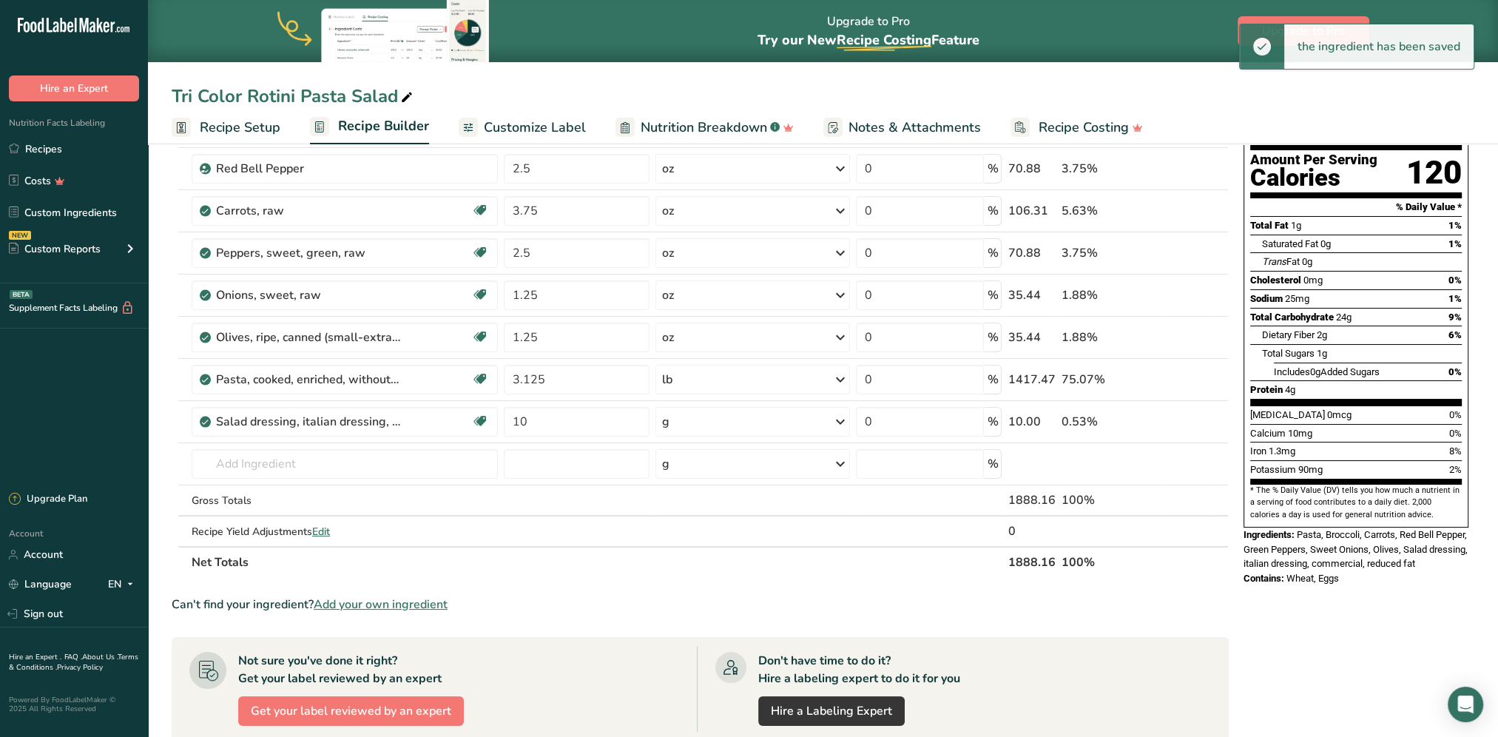
click at [837, 422] on icon at bounding box center [840, 421] width 18 height 27
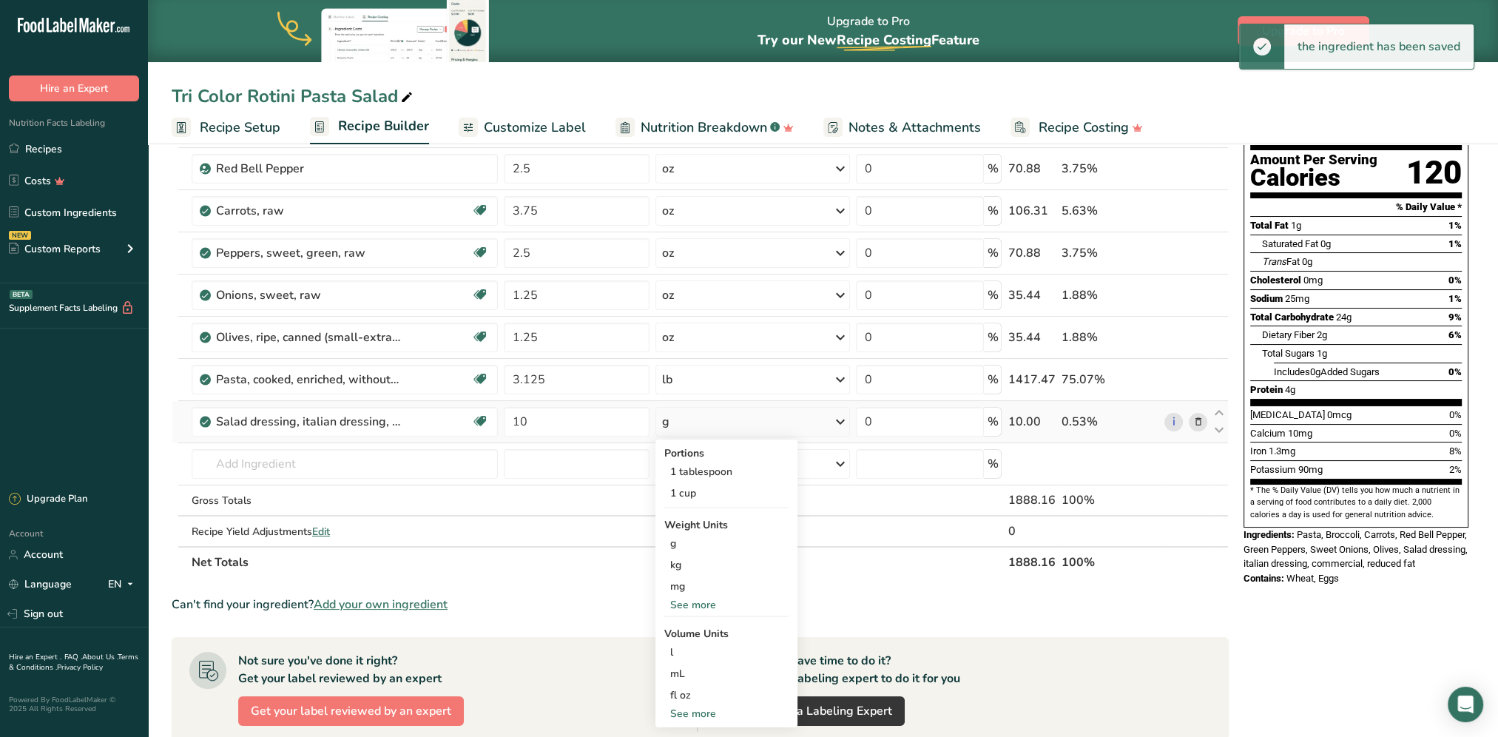
click at [714, 594] on div "See more" at bounding box center [726, 605] width 124 height 16
click at [682, 594] on div "oz" at bounding box center [726, 650] width 124 height 21
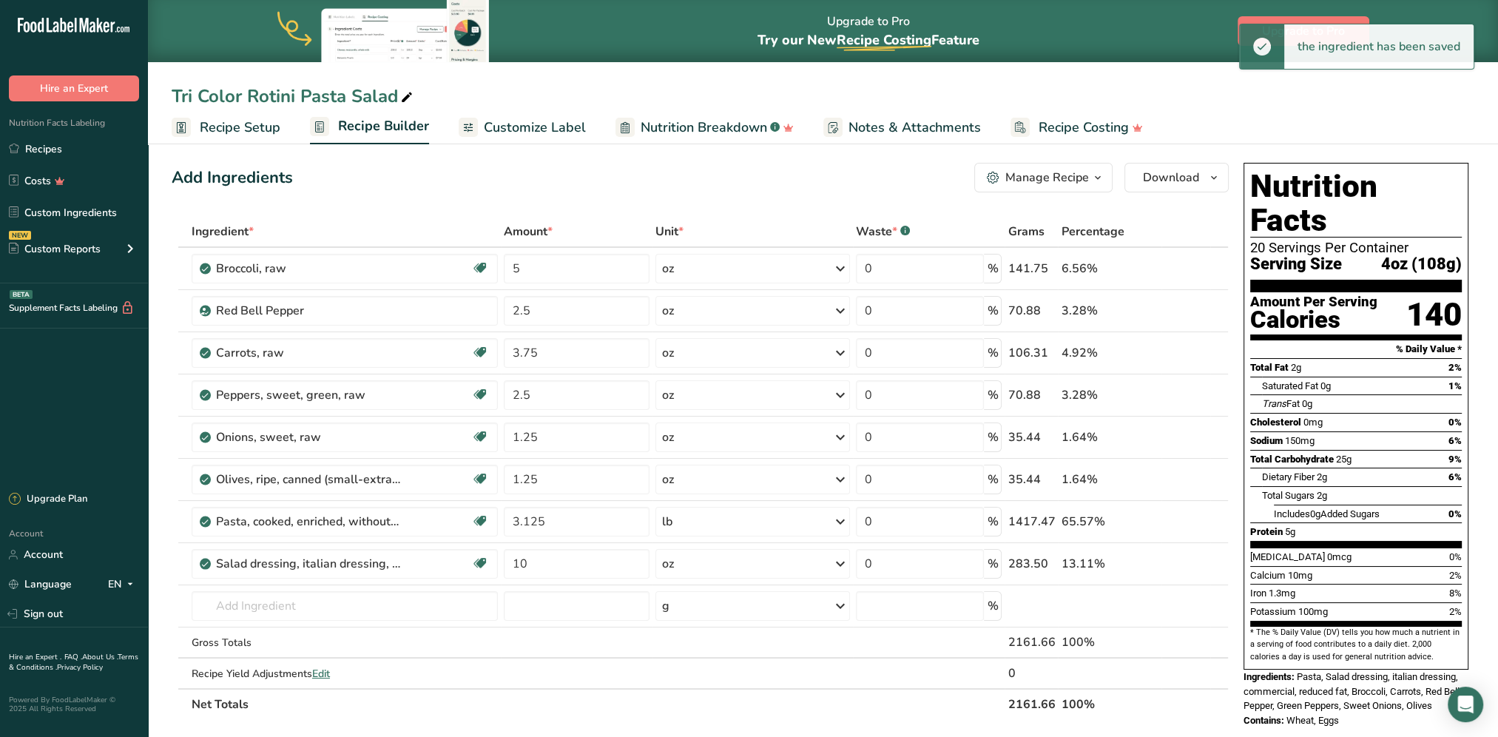
scroll to position [0, 0]
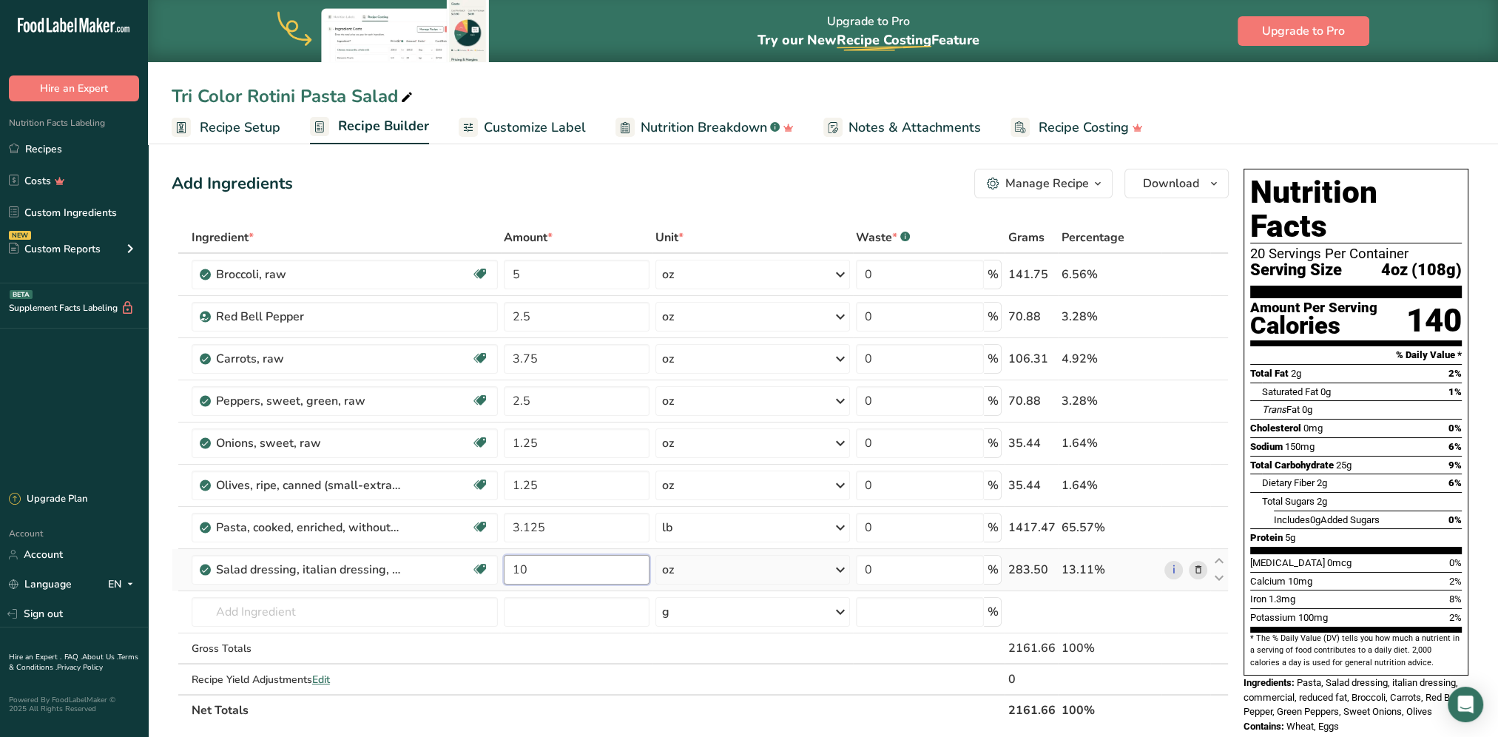
click at [593, 567] on input "10" at bounding box center [577, 570] width 146 height 30
click at [598, 181] on div "Add Ingredients Manage Recipe Delete Recipe Duplicate Recipe Scale Recipe Save …" at bounding box center [700, 184] width 1057 height 30
click at [581, 569] on input "10.5" at bounding box center [577, 570] width 146 height 30
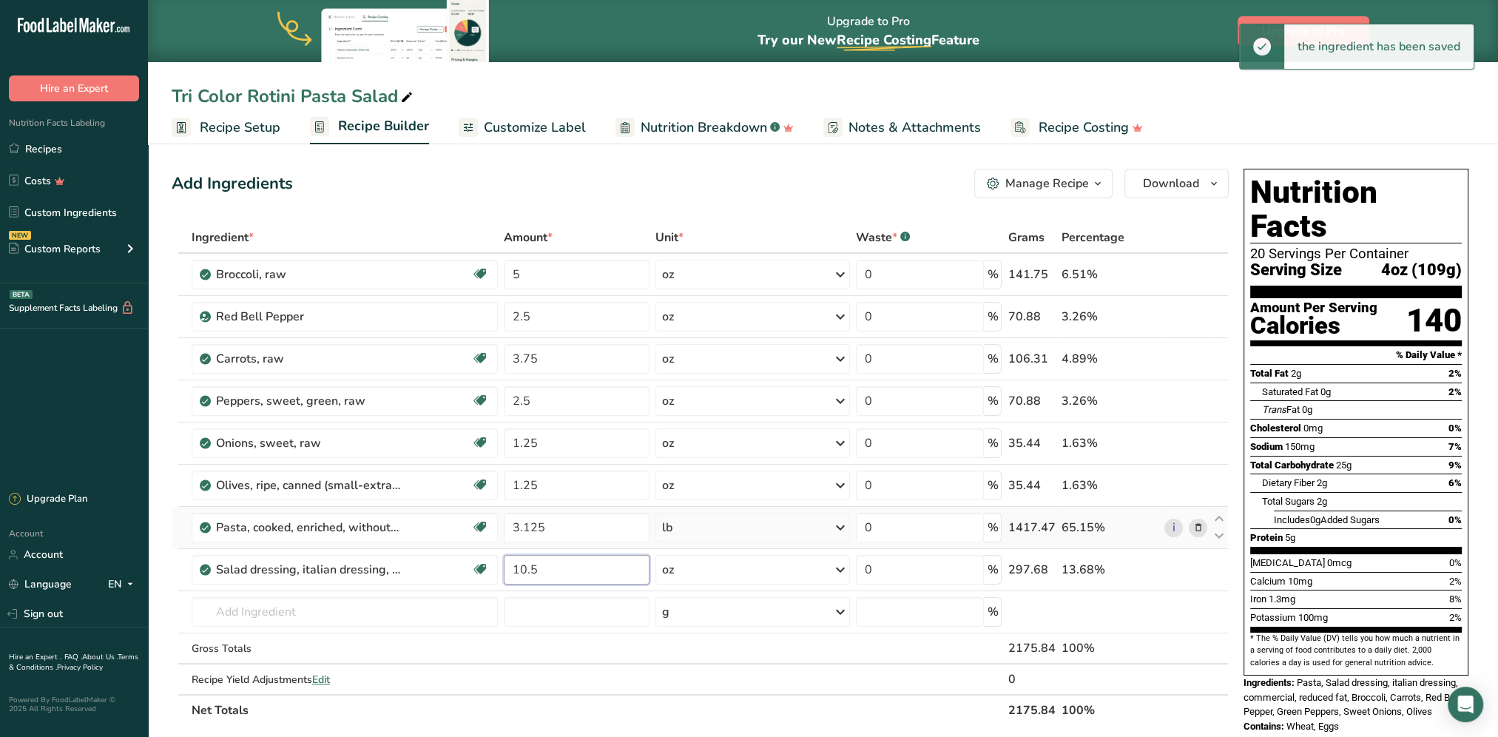
drag, startPoint x: 577, startPoint y: 570, endPoint x: 527, endPoint y: 541, distance: 58.0
click at [510, 561] on input "10.5" at bounding box center [577, 570] width 146 height 30
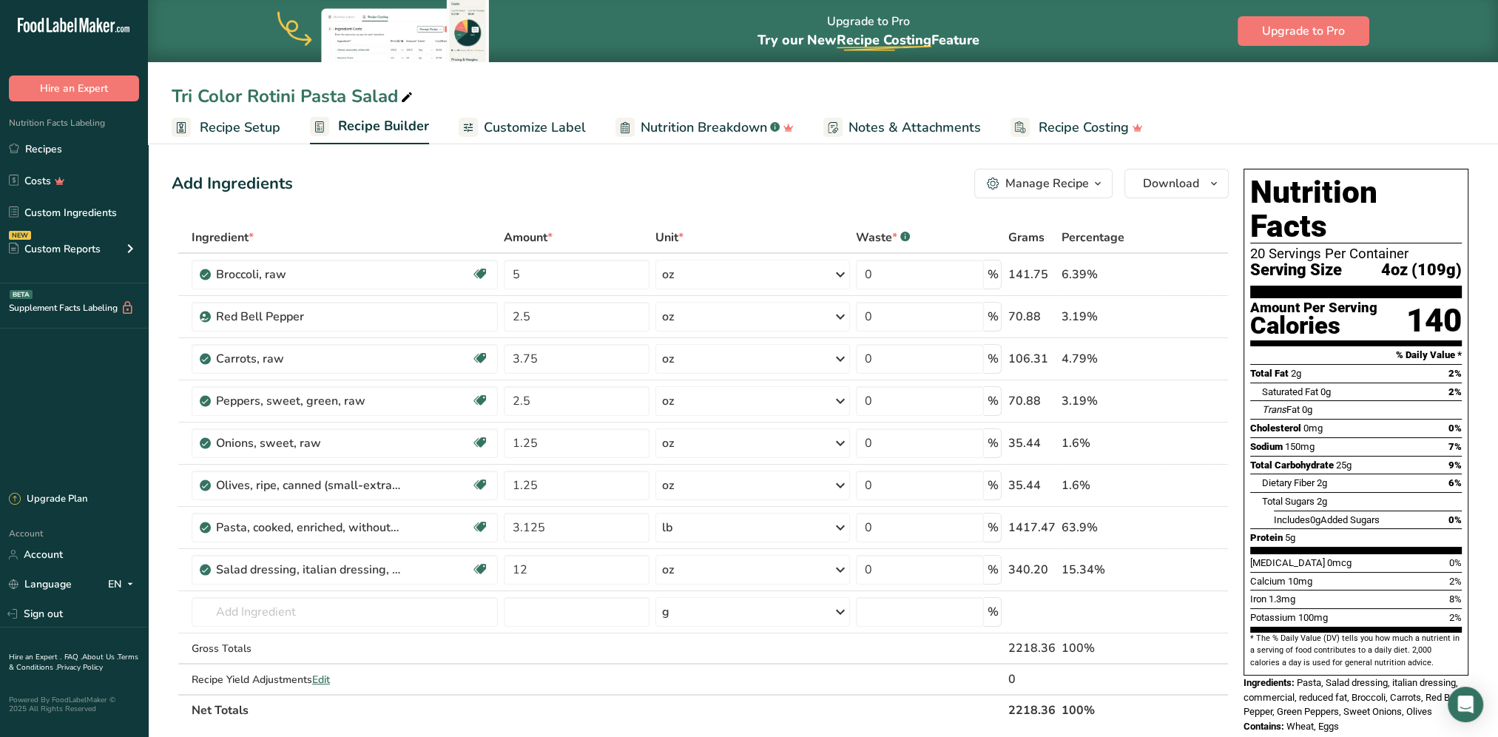
click at [569, 156] on section "Add Ingredients Manage Recipe Delete Recipe Duplicate Recipe Scale Recipe Save …" at bounding box center [823, 686] width 1350 height 1094
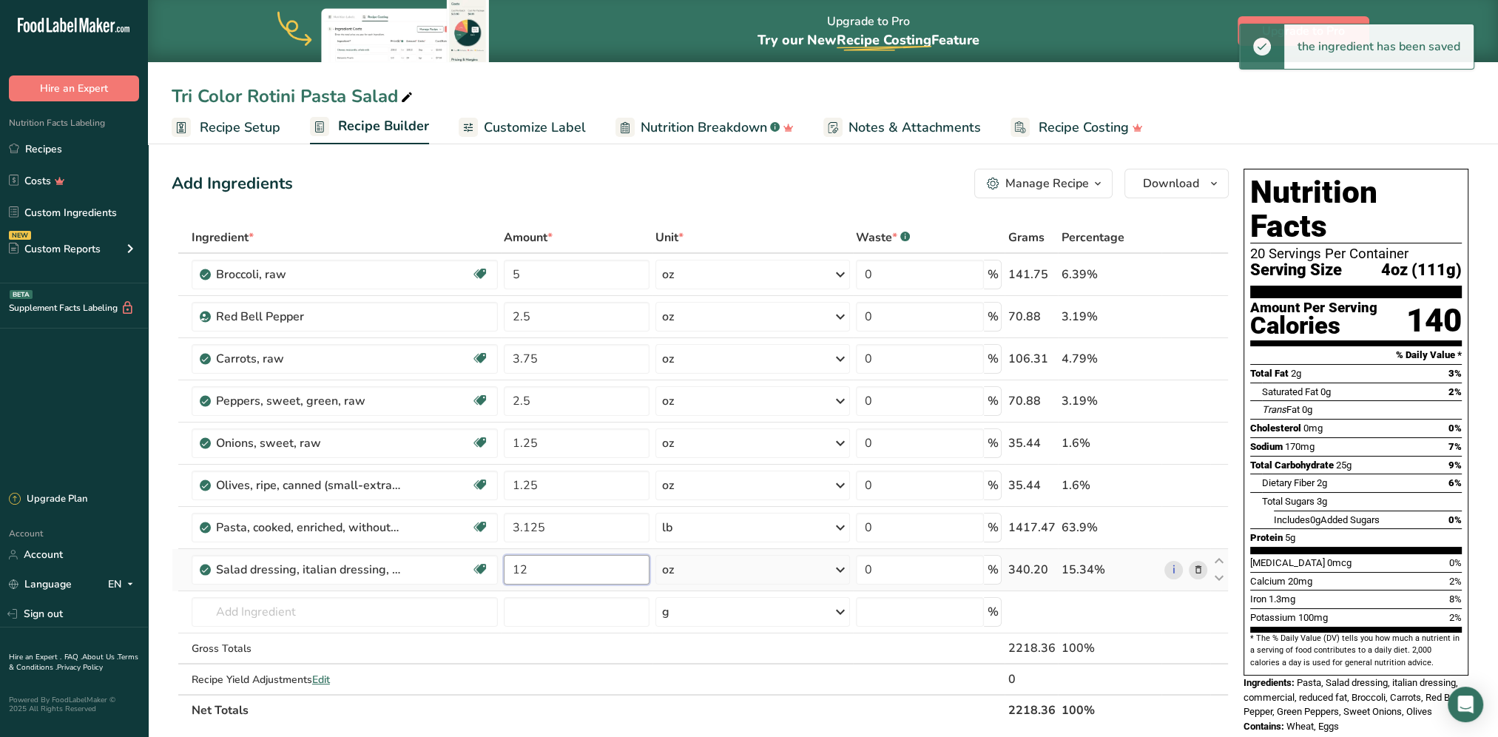
click at [544, 569] on input "12" at bounding box center [577, 570] width 146 height 30
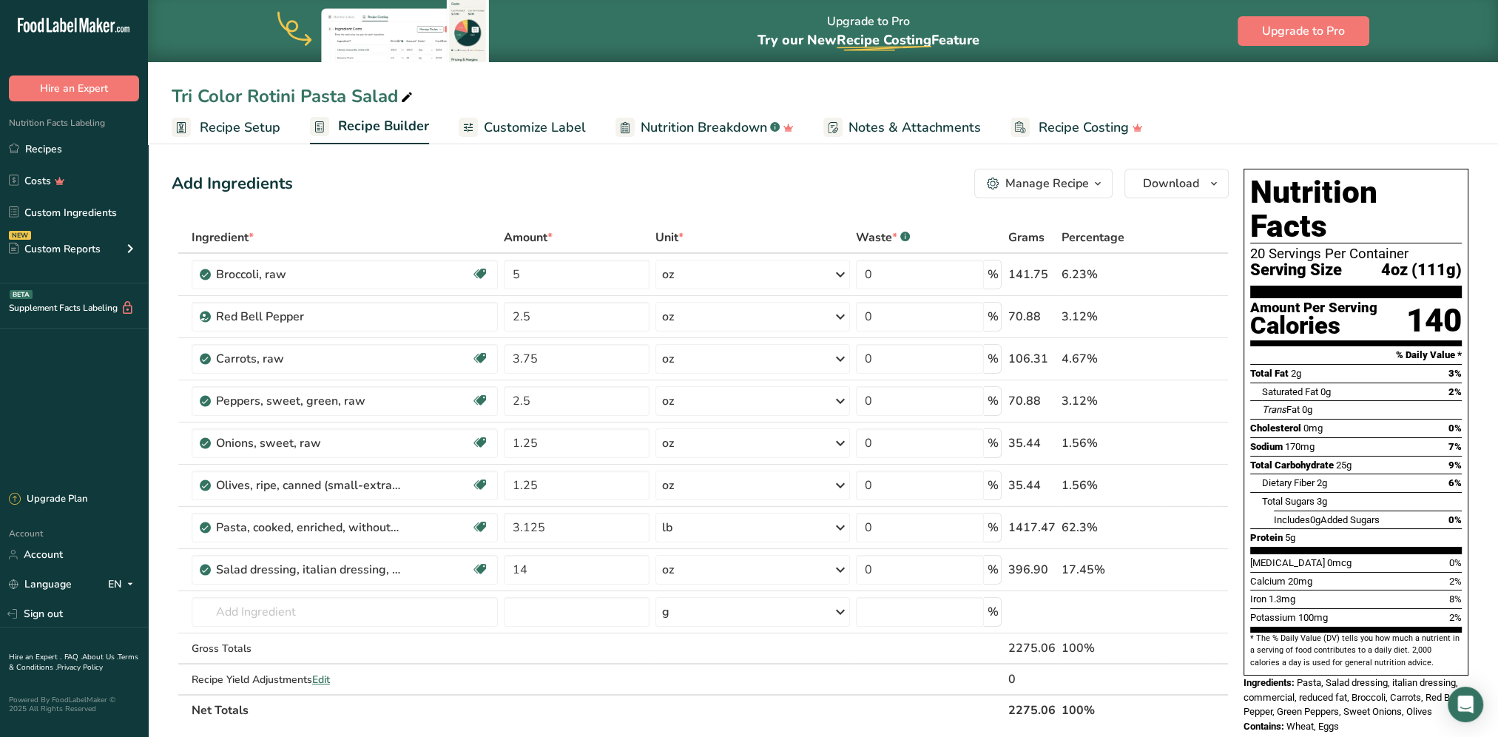
click at [564, 175] on div "Add Ingredients Manage Recipe Delete Recipe Duplicate Recipe Scale Recipe Save …" at bounding box center [700, 184] width 1057 height 30
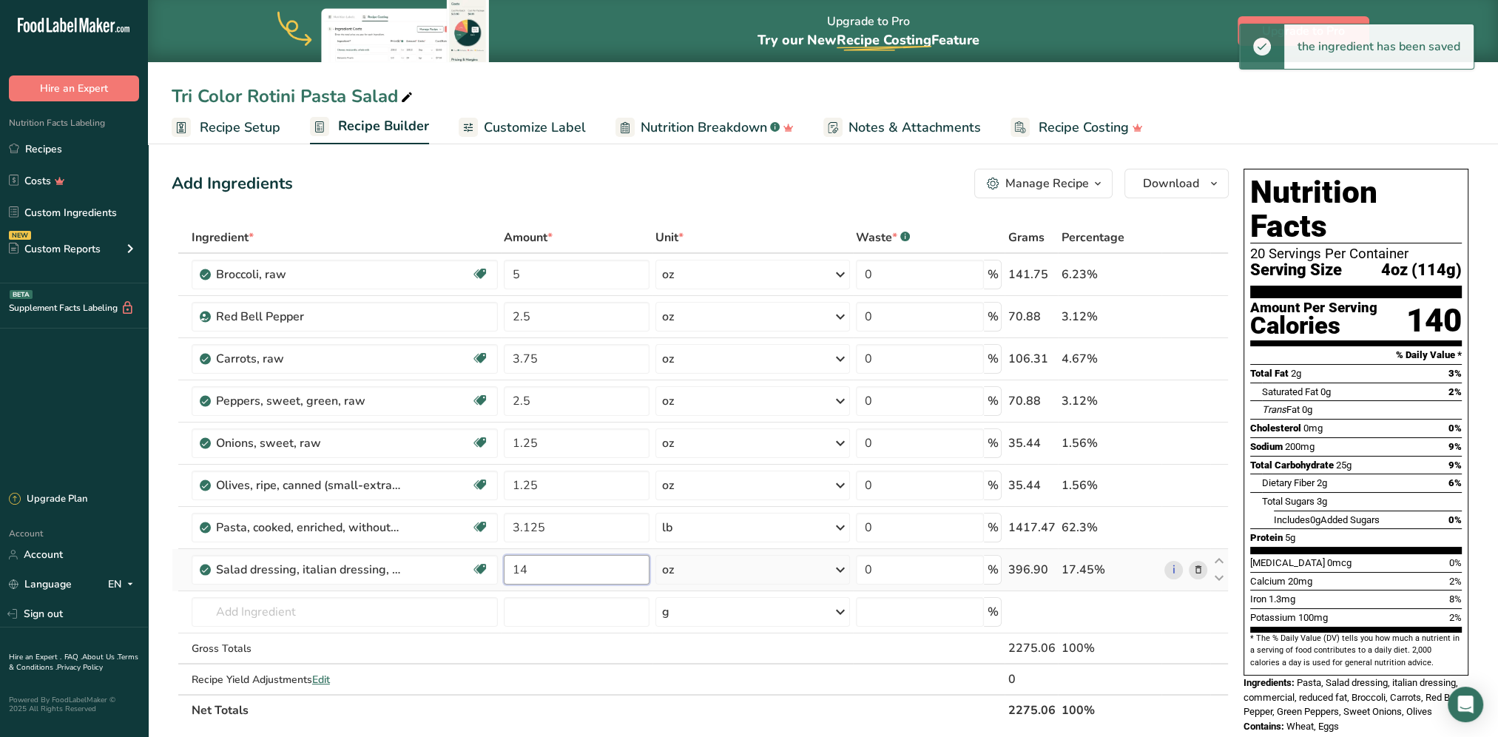
drag, startPoint x: 550, startPoint y: 568, endPoint x: 520, endPoint y: 567, distance: 30.4
click at [520, 567] on input "14" at bounding box center [577, 570] width 146 height 30
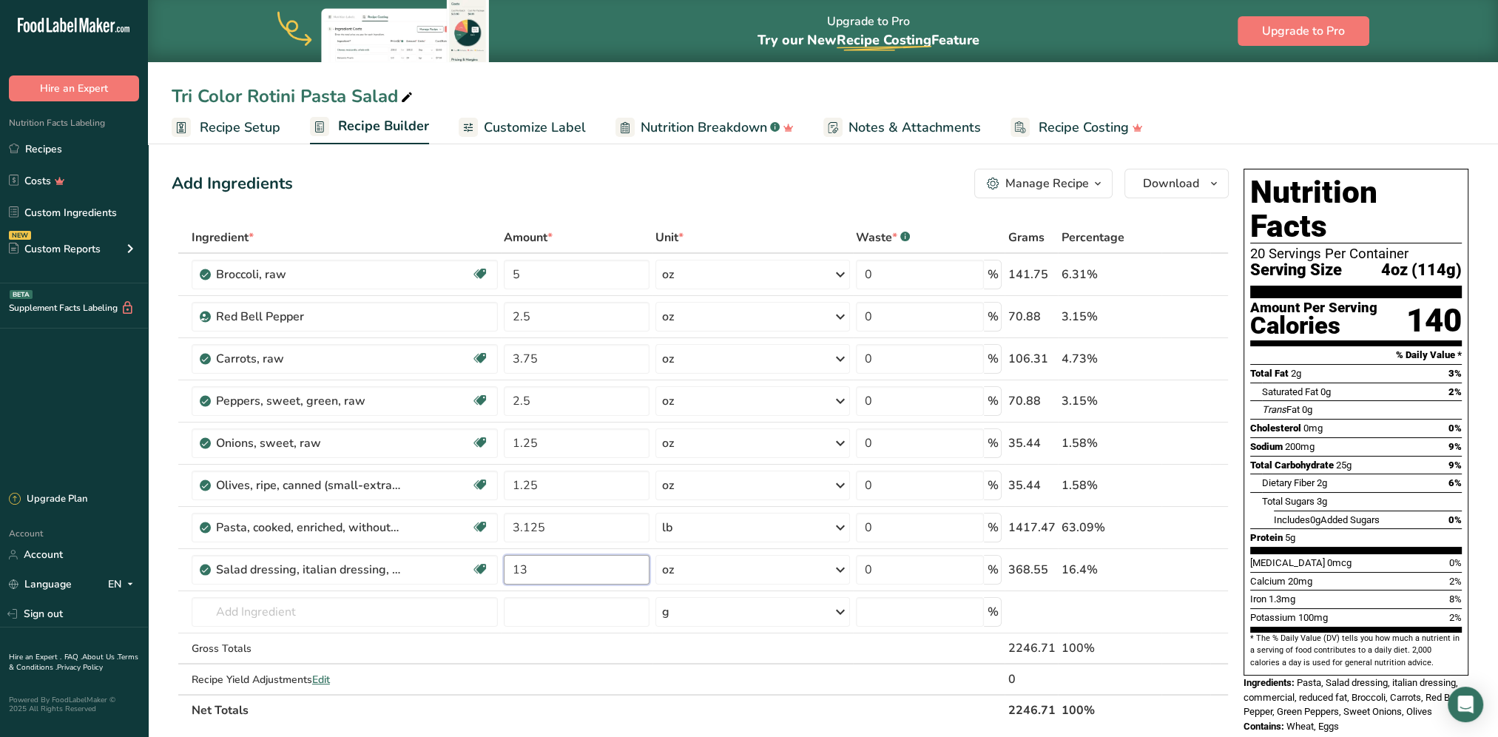
type input "13"
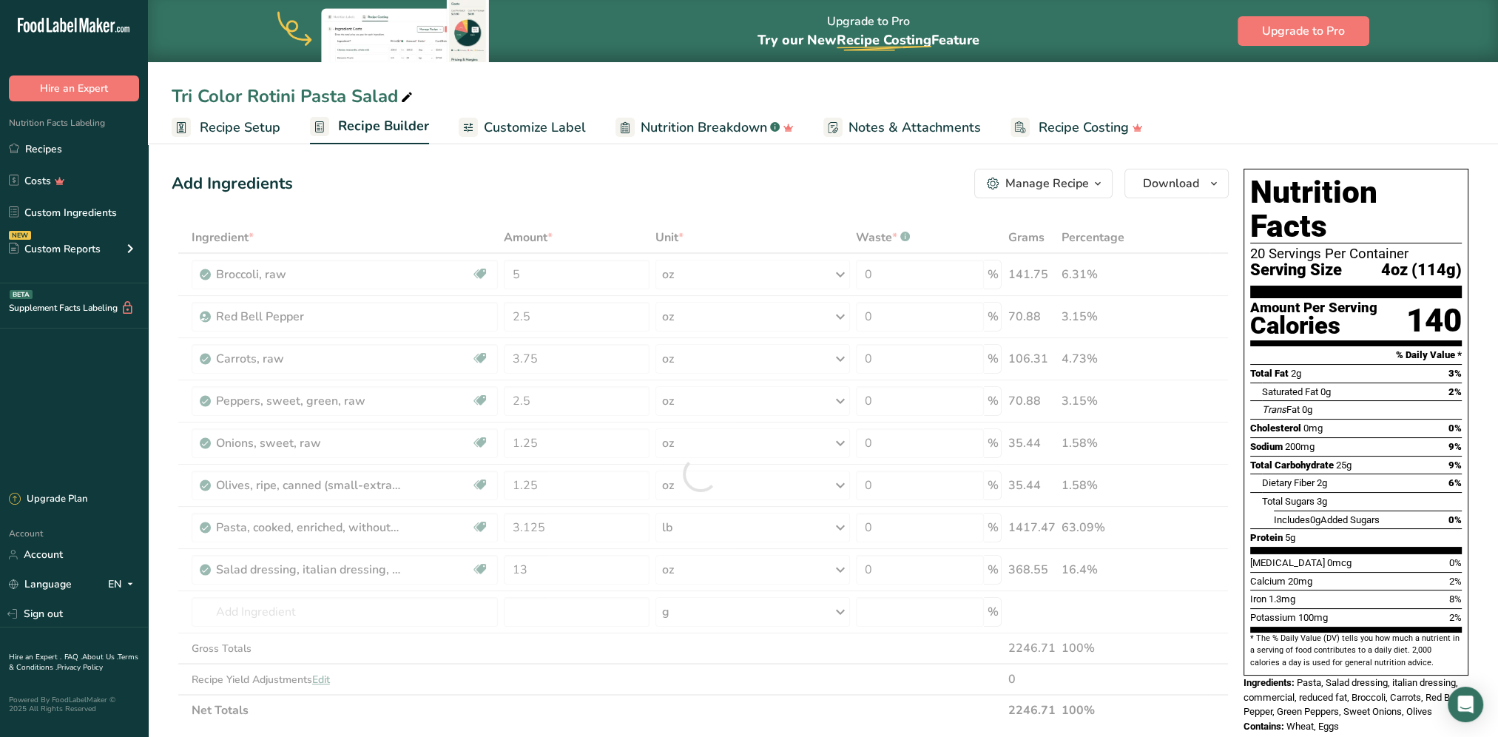
click at [584, 171] on div "Add Ingredients Manage Recipe Delete Recipe Duplicate Recipe Scale Recipe Save …" at bounding box center [700, 184] width 1057 height 30
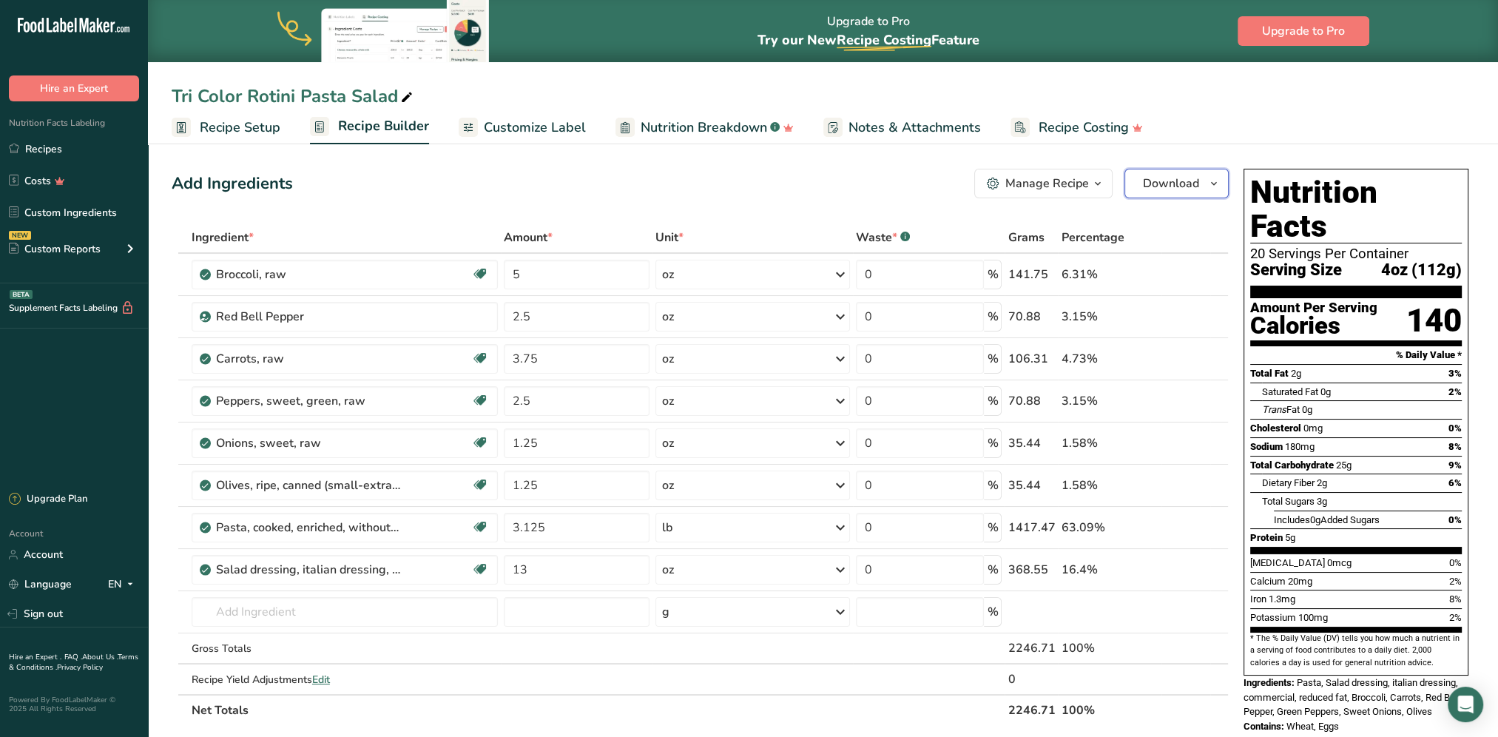
click at [1118, 182] on icon "button" at bounding box center [1214, 184] width 12 height 18
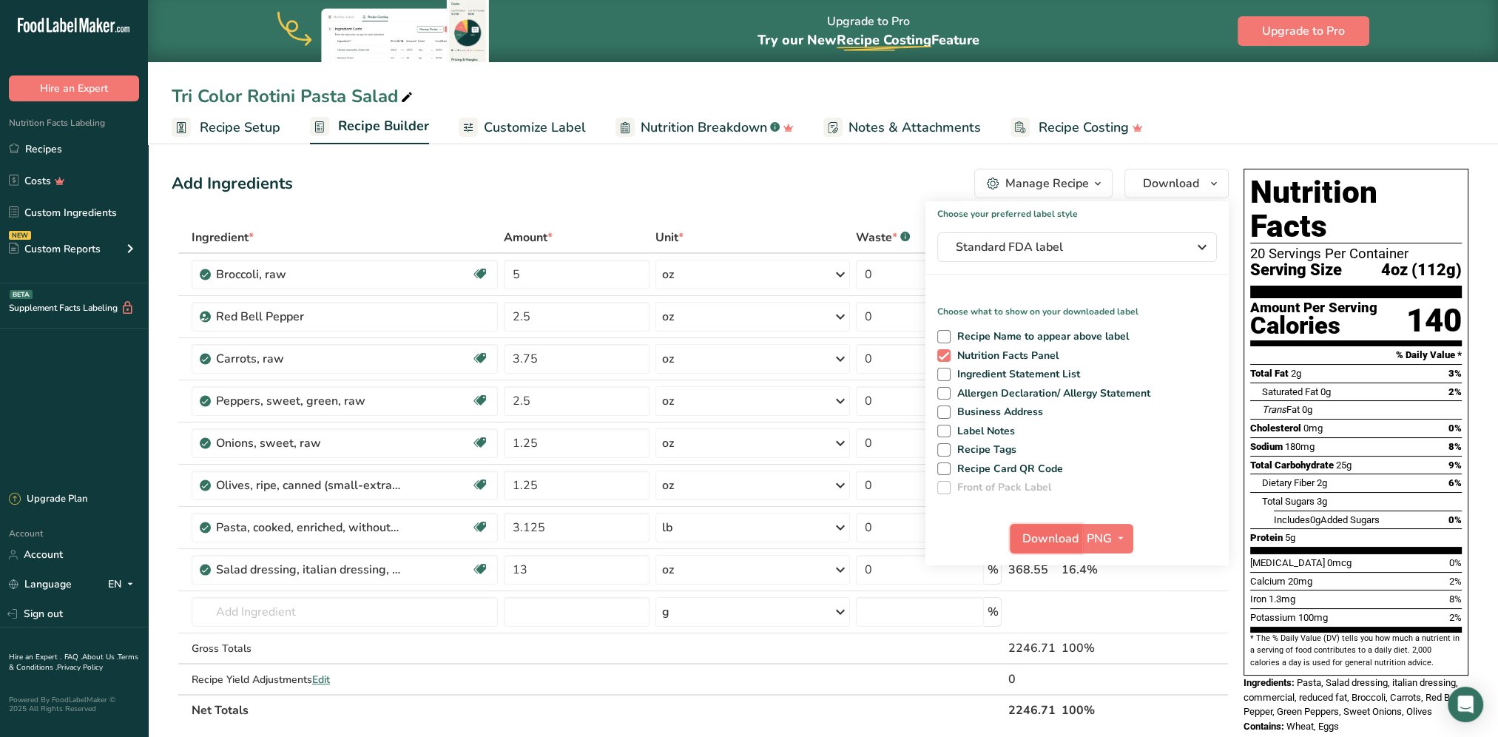
click at [1065, 541] on span "Download" at bounding box center [1050, 539] width 56 height 18
click at [788, 200] on div "Add Ingredients Manage Recipe Delete Recipe Duplicate Recipe Scale Recipe Save …" at bounding box center [705, 686] width 1066 height 1047
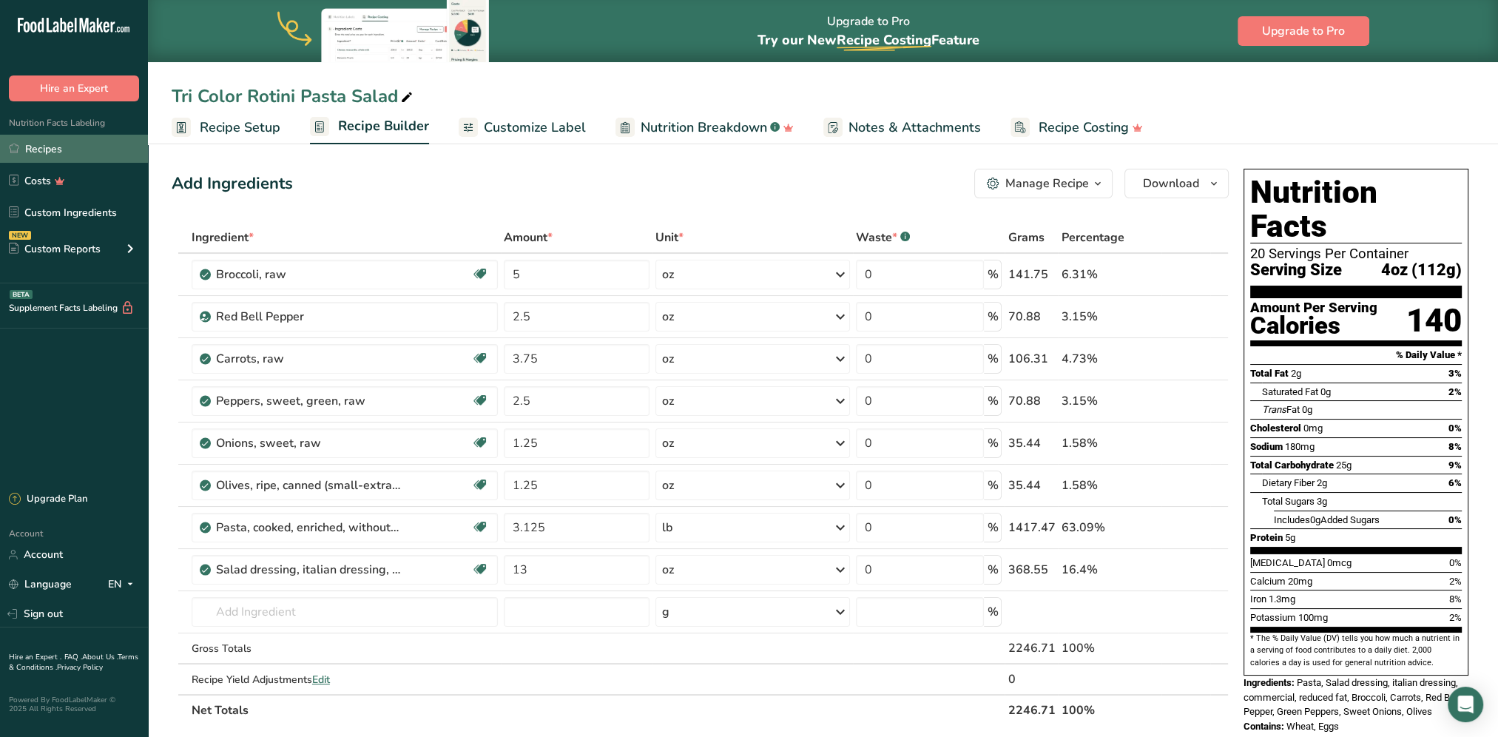
click at [56, 142] on link "Recipes" at bounding box center [74, 149] width 148 height 28
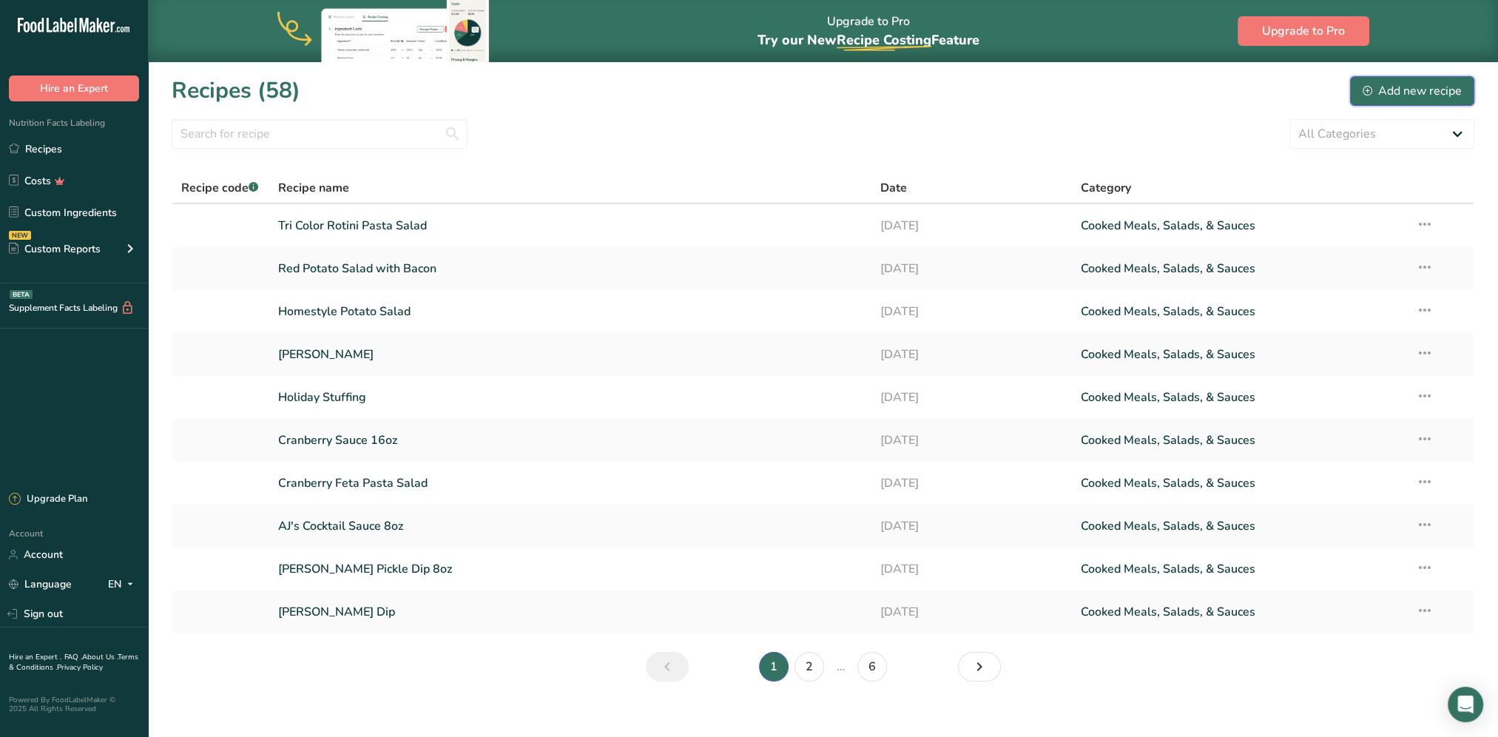
click at [1387, 95] on div "Add new recipe" at bounding box center [1411, 91] width 99 height 18
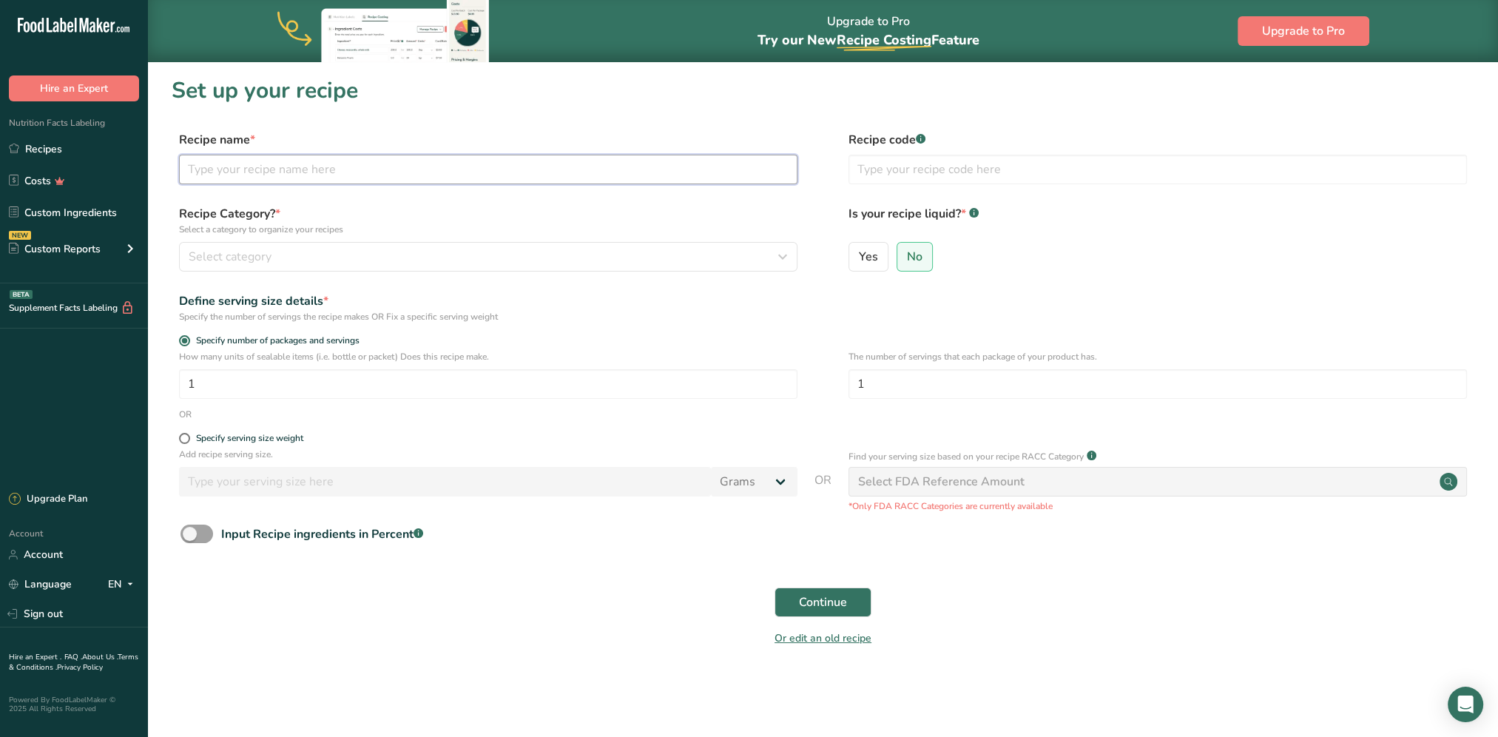
click at [580, 167] on input "text" at bounding box center [488, 170] width 618 height 30
type input "Elbow Macaroni Salad"
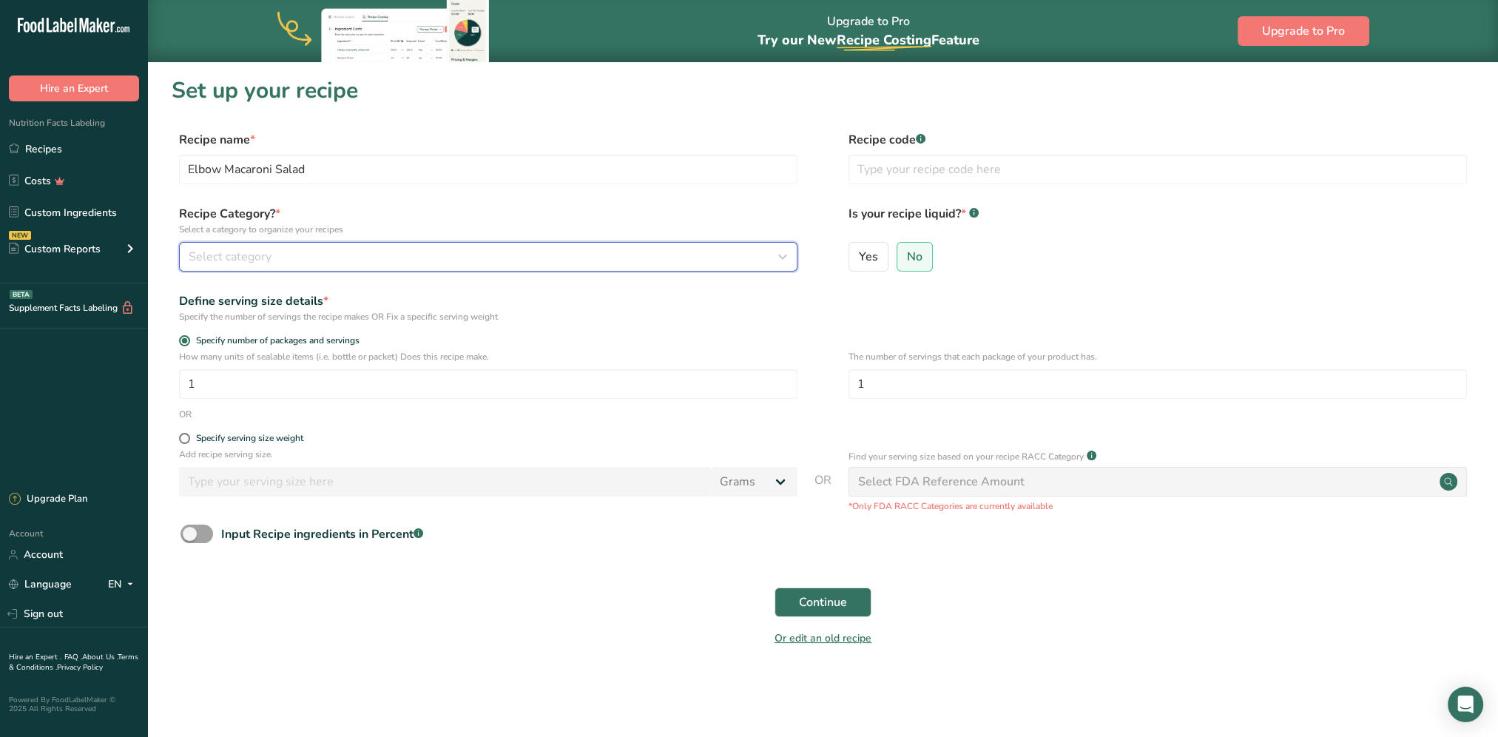
click at [406, 251] on div "Select category" at bounding box center [484, 257] width 590 height 18
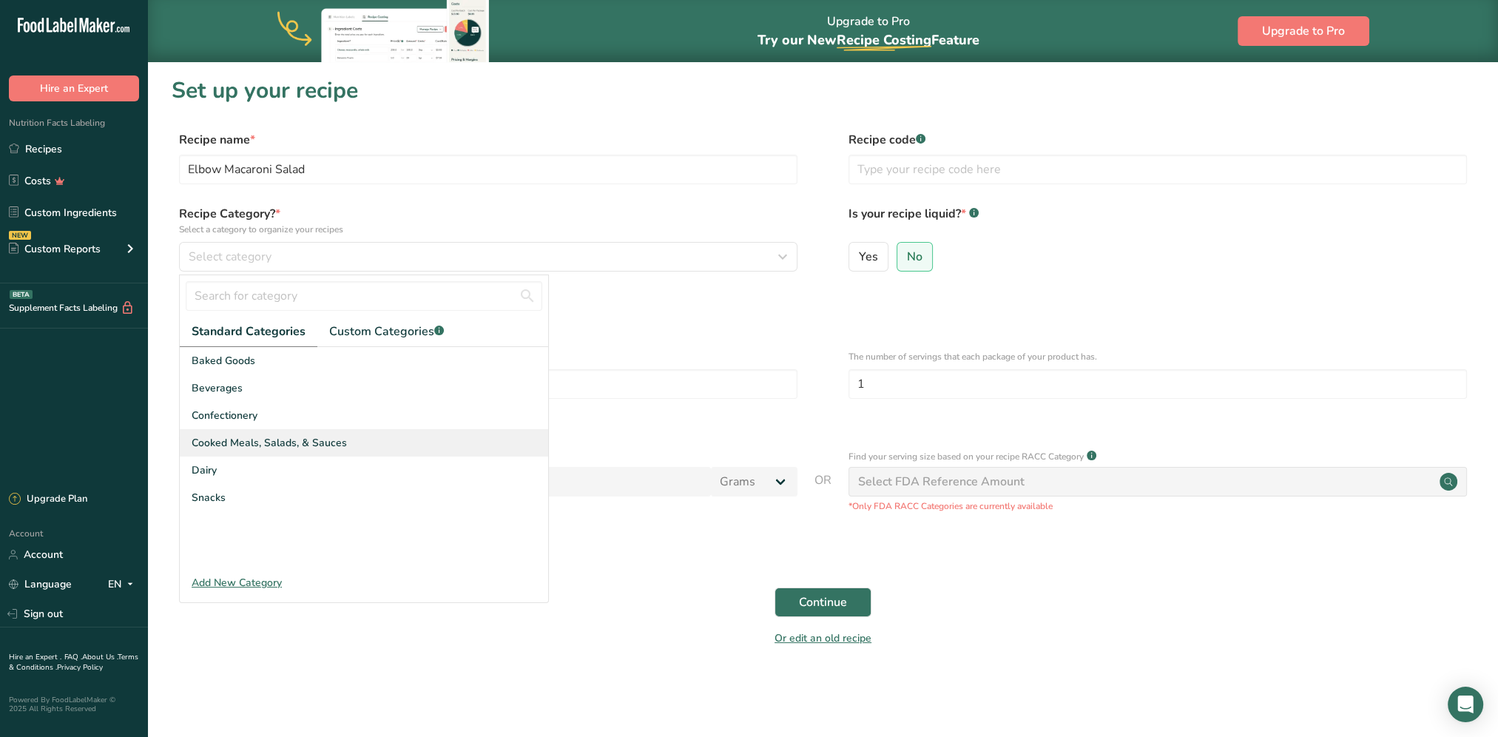
click at [334, 440] on span "Cooked Meals, Salads, & Sauces" at bounding box center [269, 443] width 155 height 16
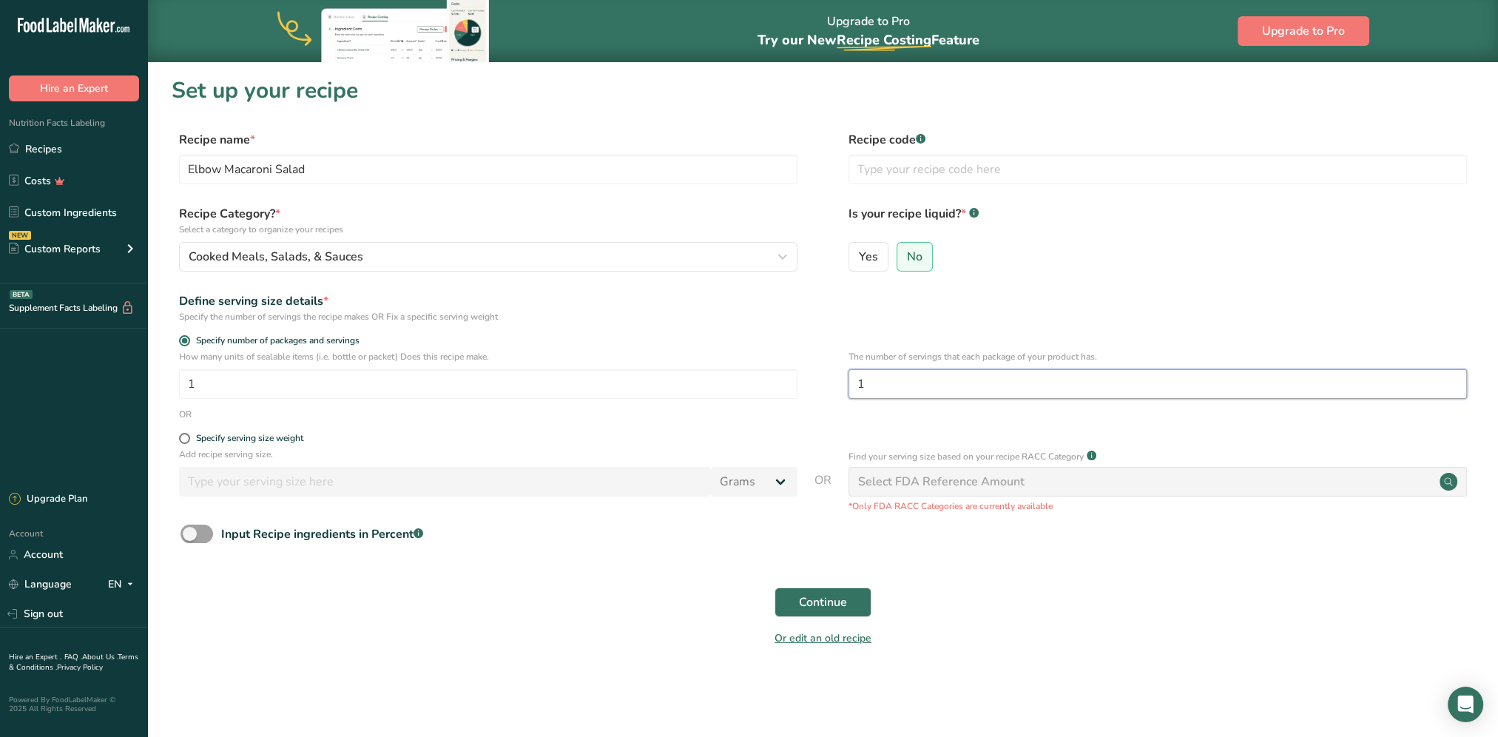
drag, startPoint x: 929, startPoint y: 376, endPoint x: 836, endPoint y: 384, distance: 92.7
click at [836, 384] on div "How many units of sealable items (i.e. bottle or packet) Does this recipe make.…" at bounding box center [823, 379] width 1302 height 58
type input "20"
click at [850, 605] on button "Continue" at bounding box center [822, 602] width 97 height 30
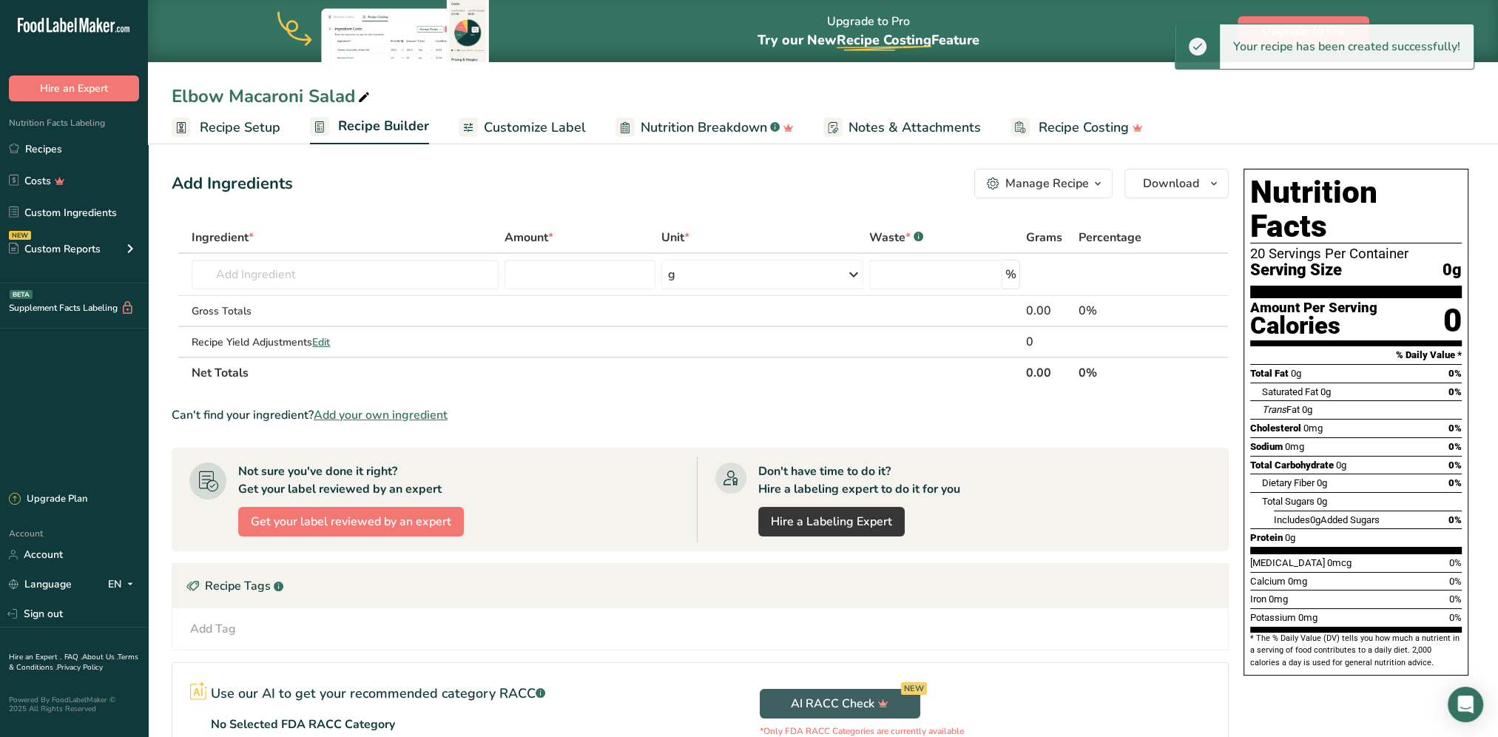
click at [493, 115] on link "Customize Label" at bounding box center [522, 127] width 127 height 33
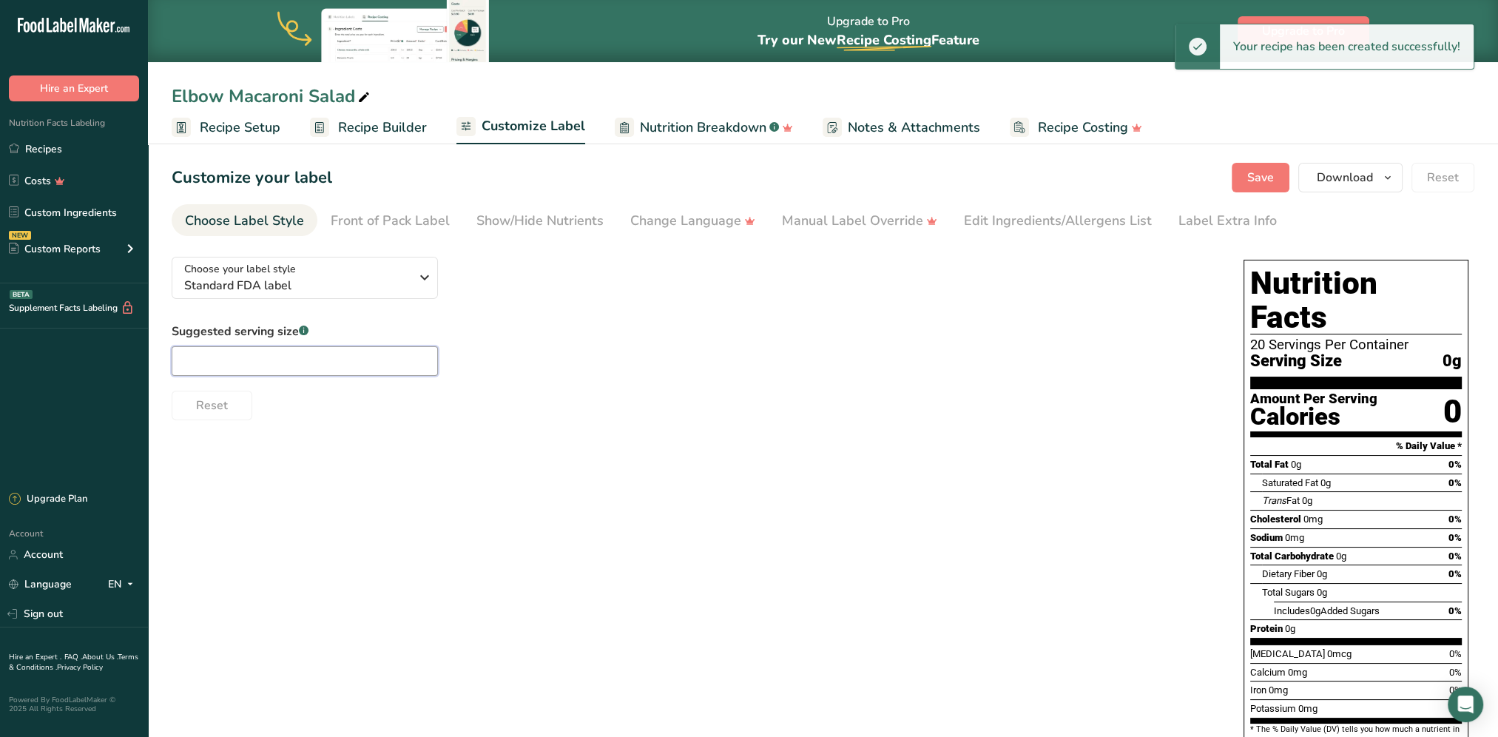
click at [351, 364] on input "text" at bounding box center [305, 361] width 266 height 30
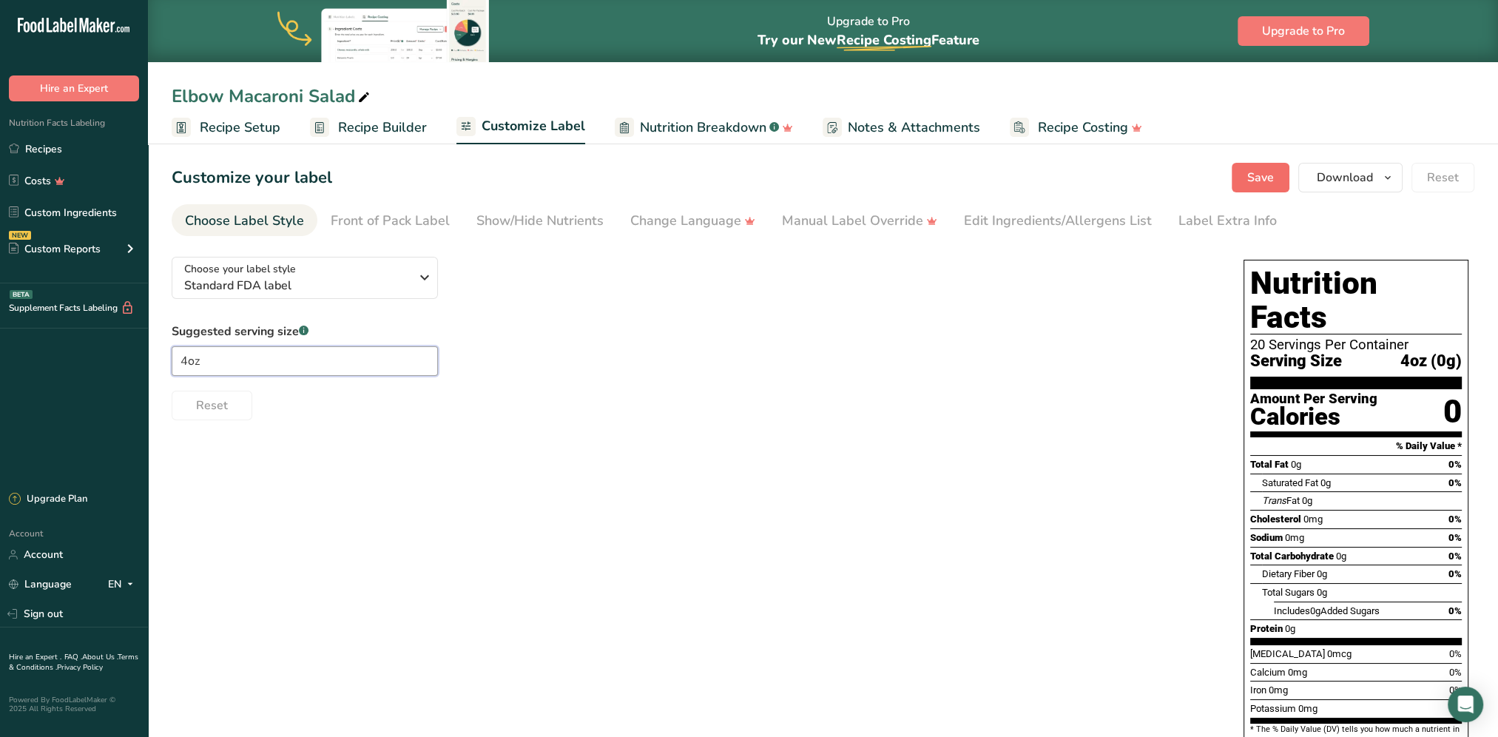
type input "4oz"
click at [1269, 174] on span "Save" at bounding box center [1260, 178] width 27 height 18
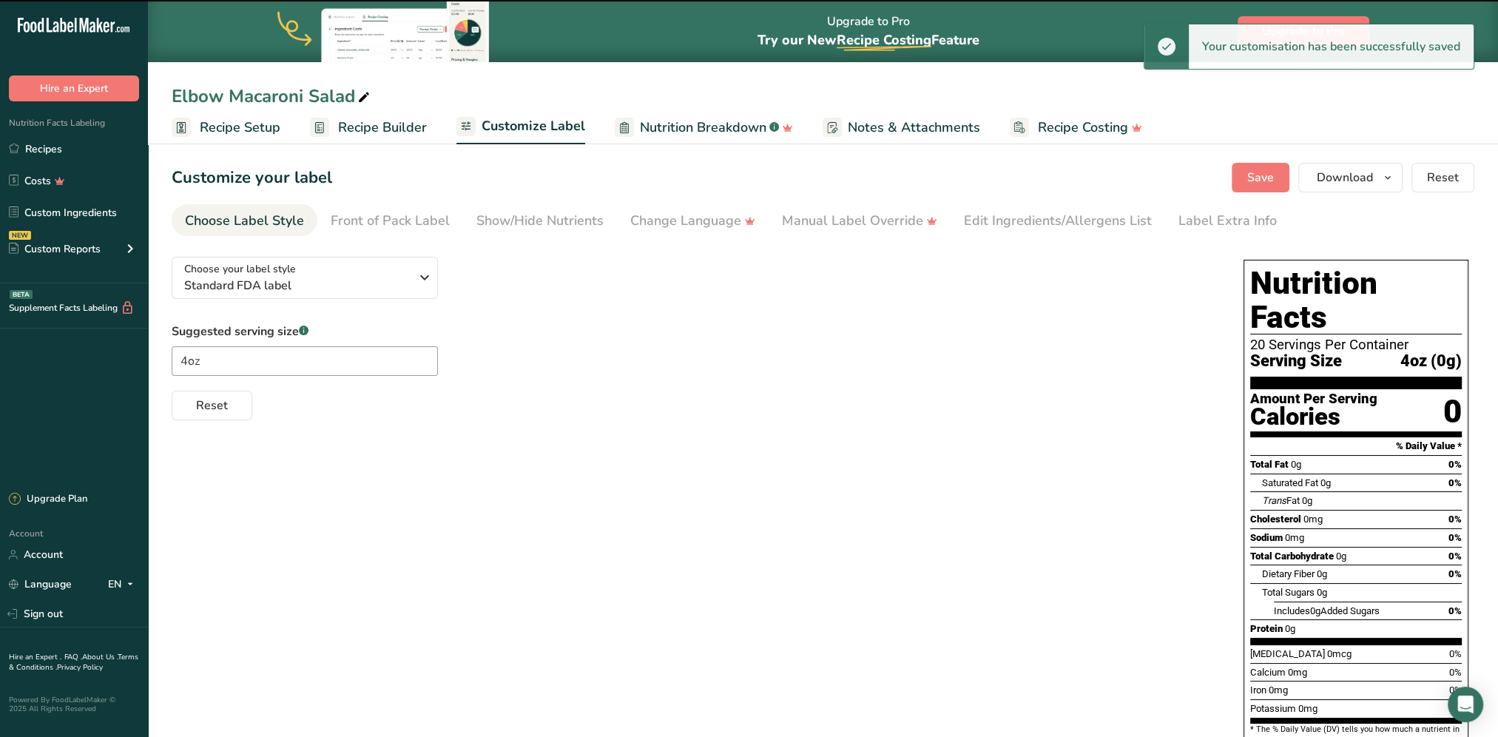
click at [365, 132] on span "Recipe Builder" at bounding box center [382, 128] width 89 height 20
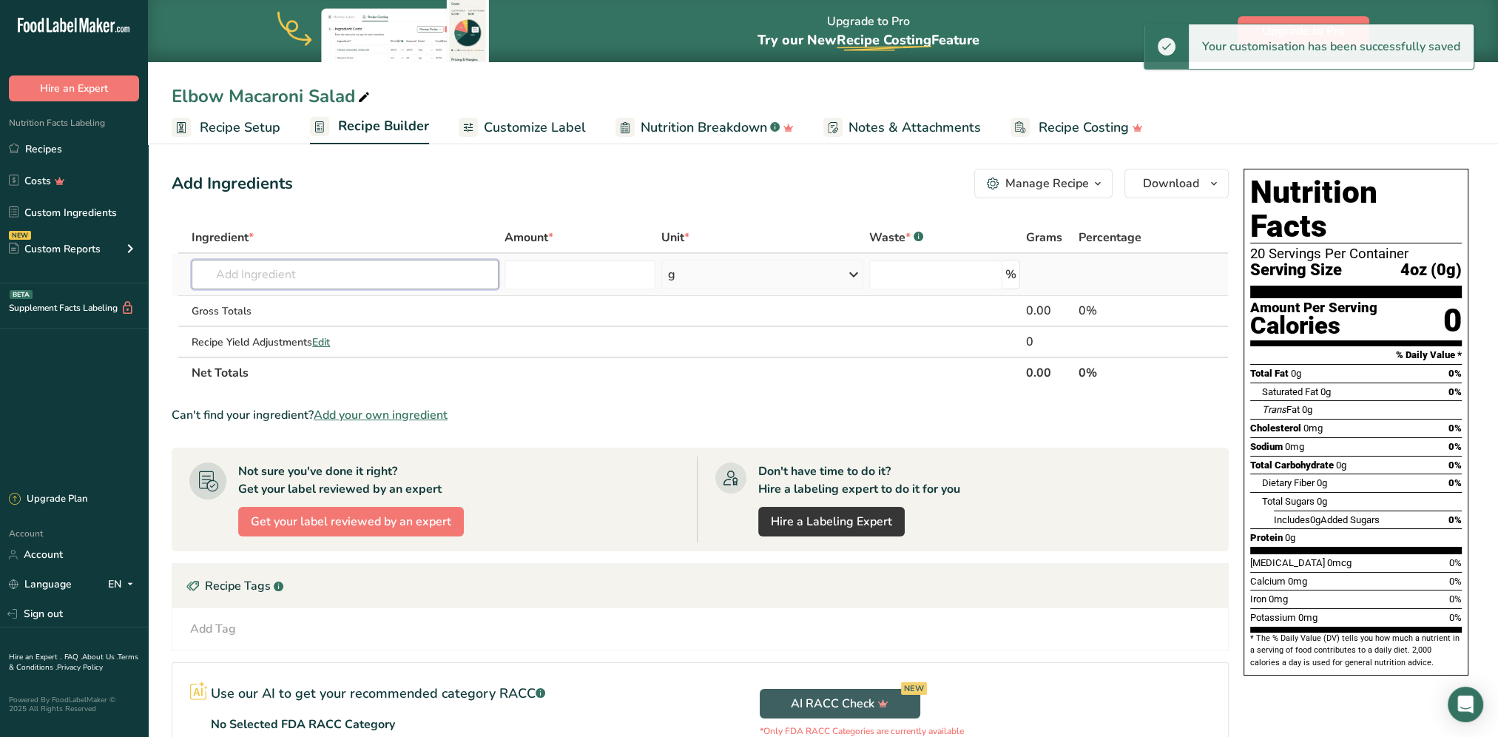
click at [356, 276] on input "text" at bounding box center [345, 275] width 307 height 30
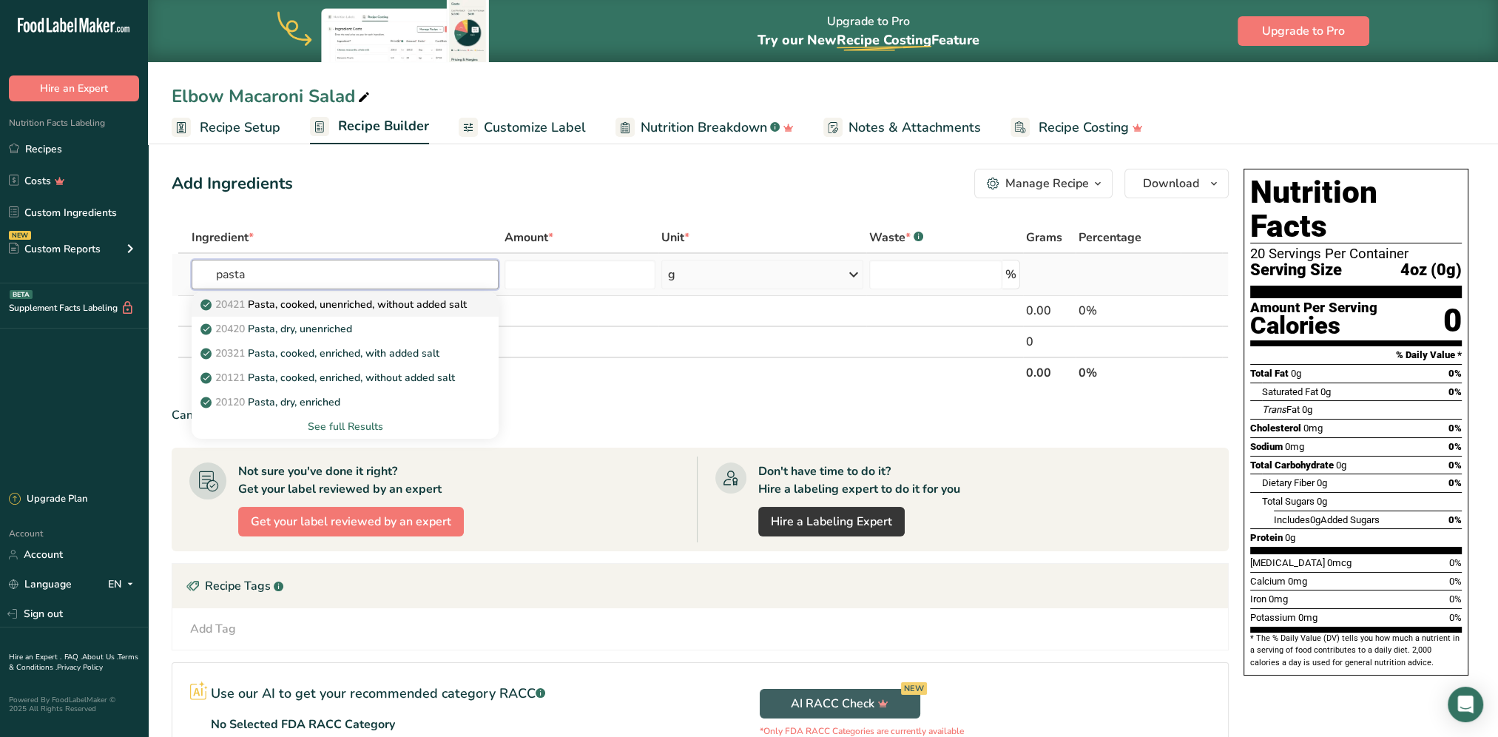
type input "pasta"
click at [340, 303] on p "20421 Pasta, cooked, unenriched, without added salt" at bounding box center [334, 305] width 263 height 16
type input "Pasta, cooked, unenriched, without added salt"
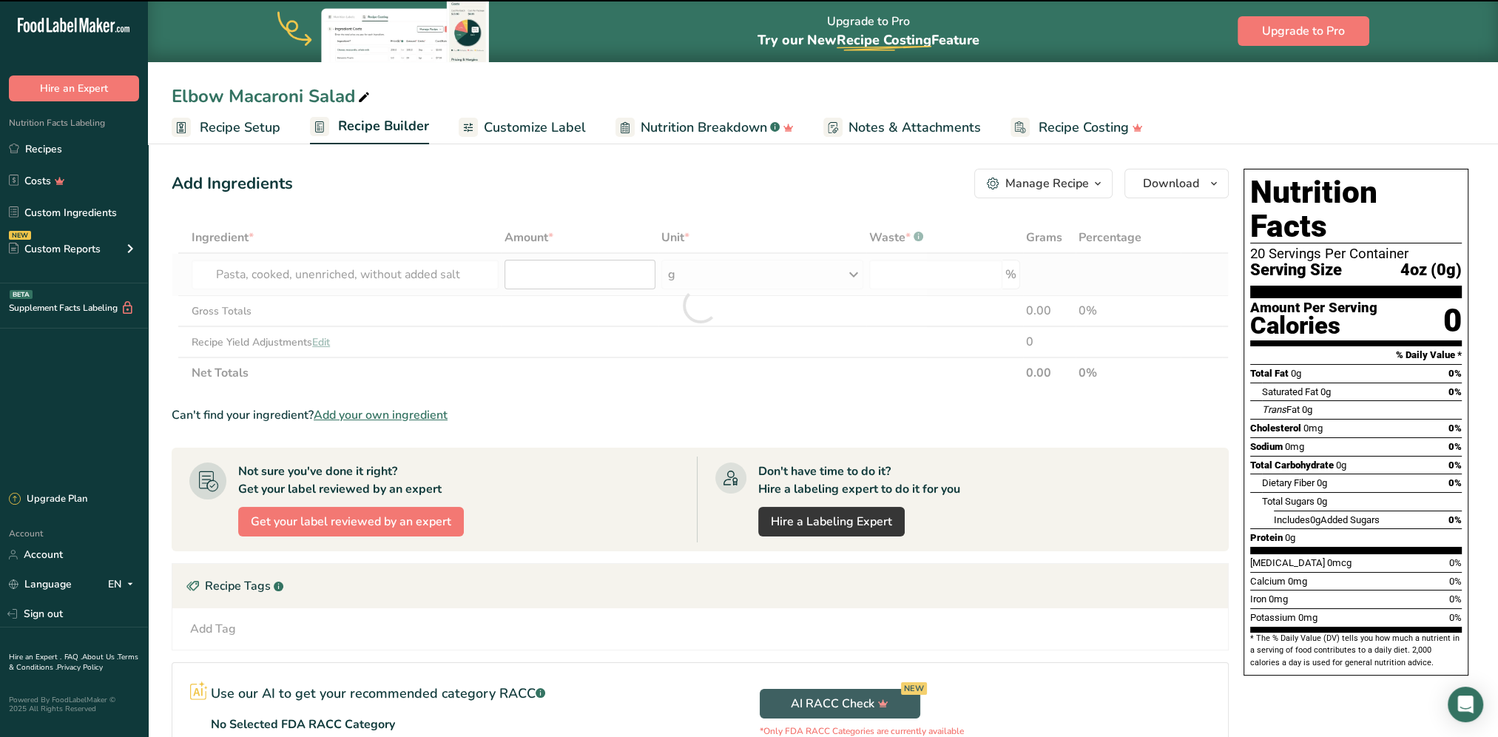
type input "0"
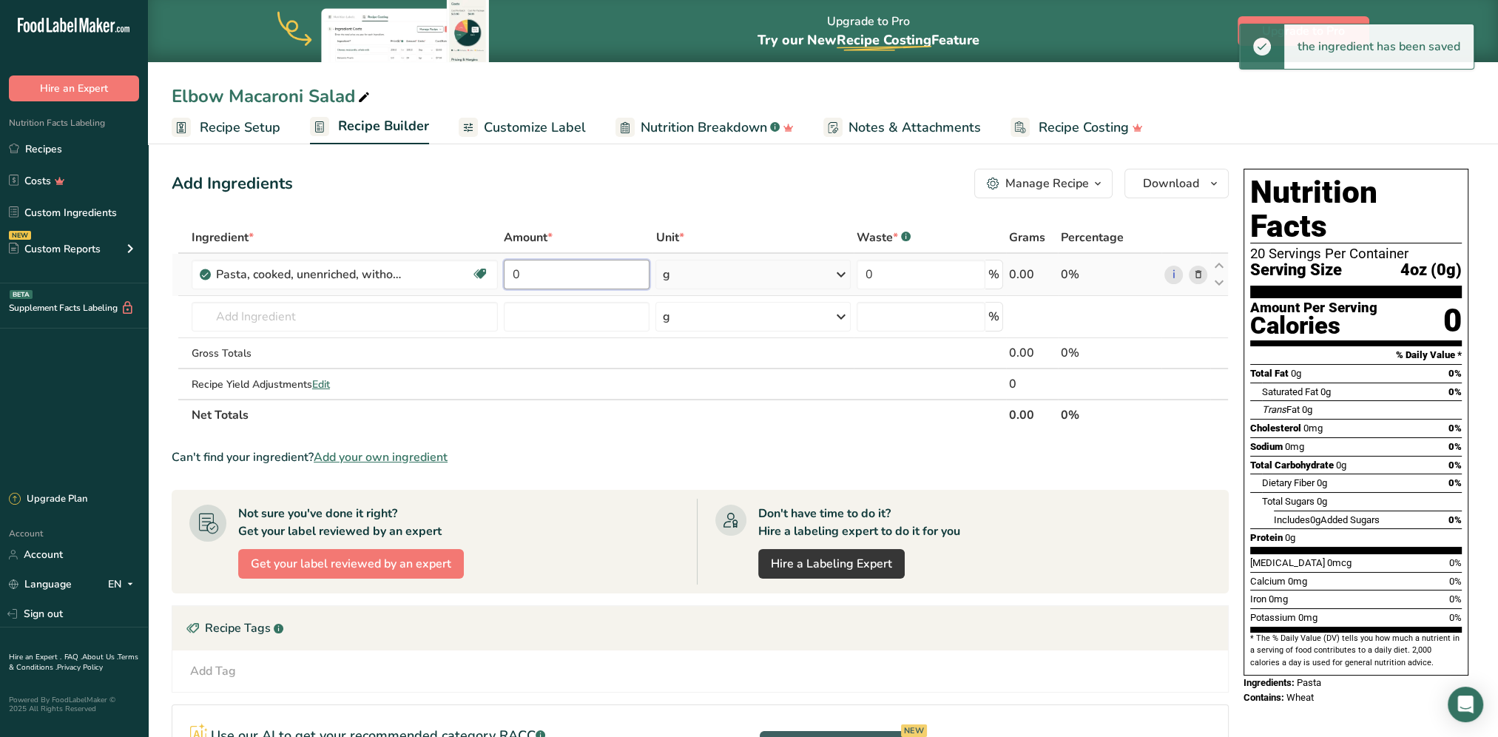
click at [583, 275] on input "0" at bounding box center [577, 275] width 146 height 30
type input "3.5"
click at [704, 269] on div "Ingredient * Amount * Unit * Waste * .a-a{fill:#347362;}.b-a{fill:#fff;} Grams …" at bounding box center [700, 326] width 1057 height 209
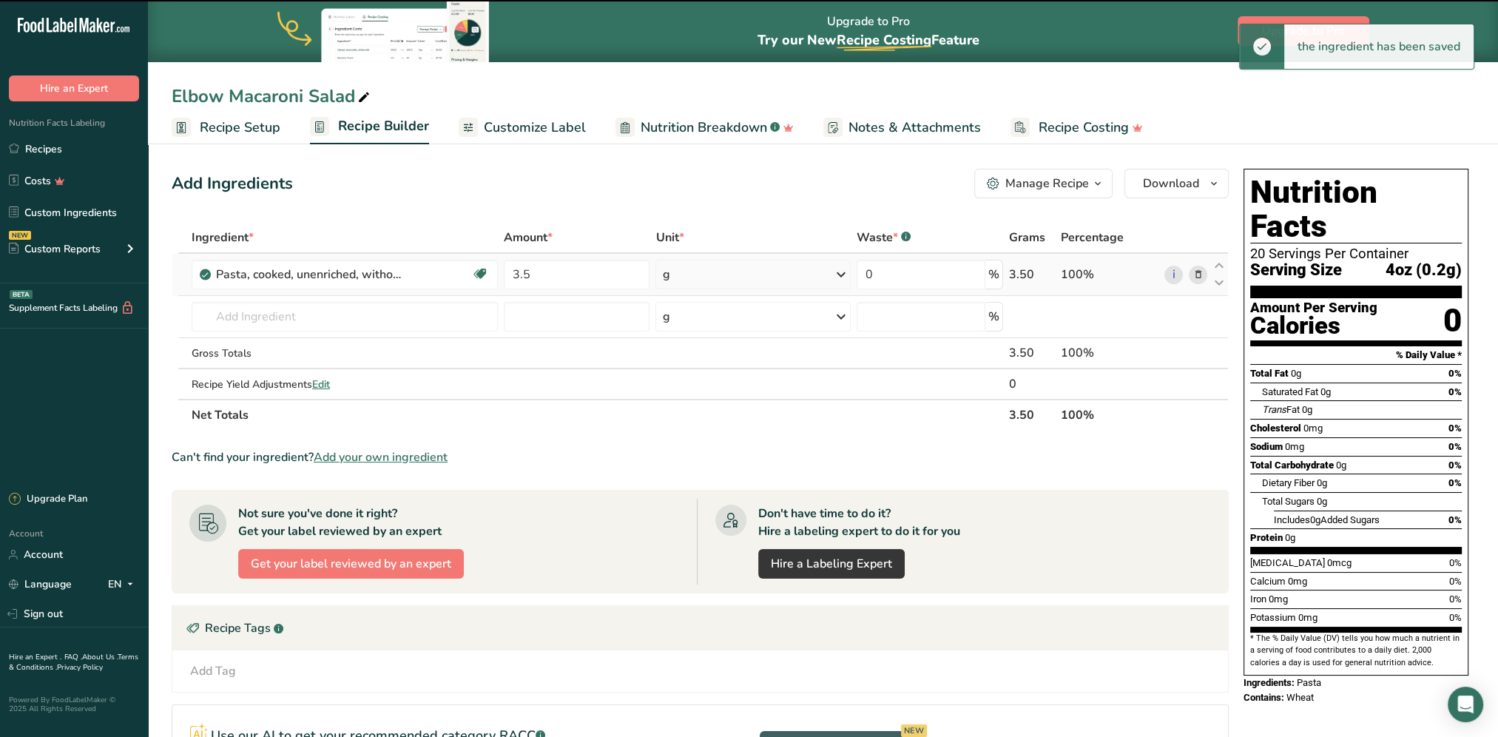
click at [713, 269] on div "g" at bounding box center [752, 275] width 195 height 30
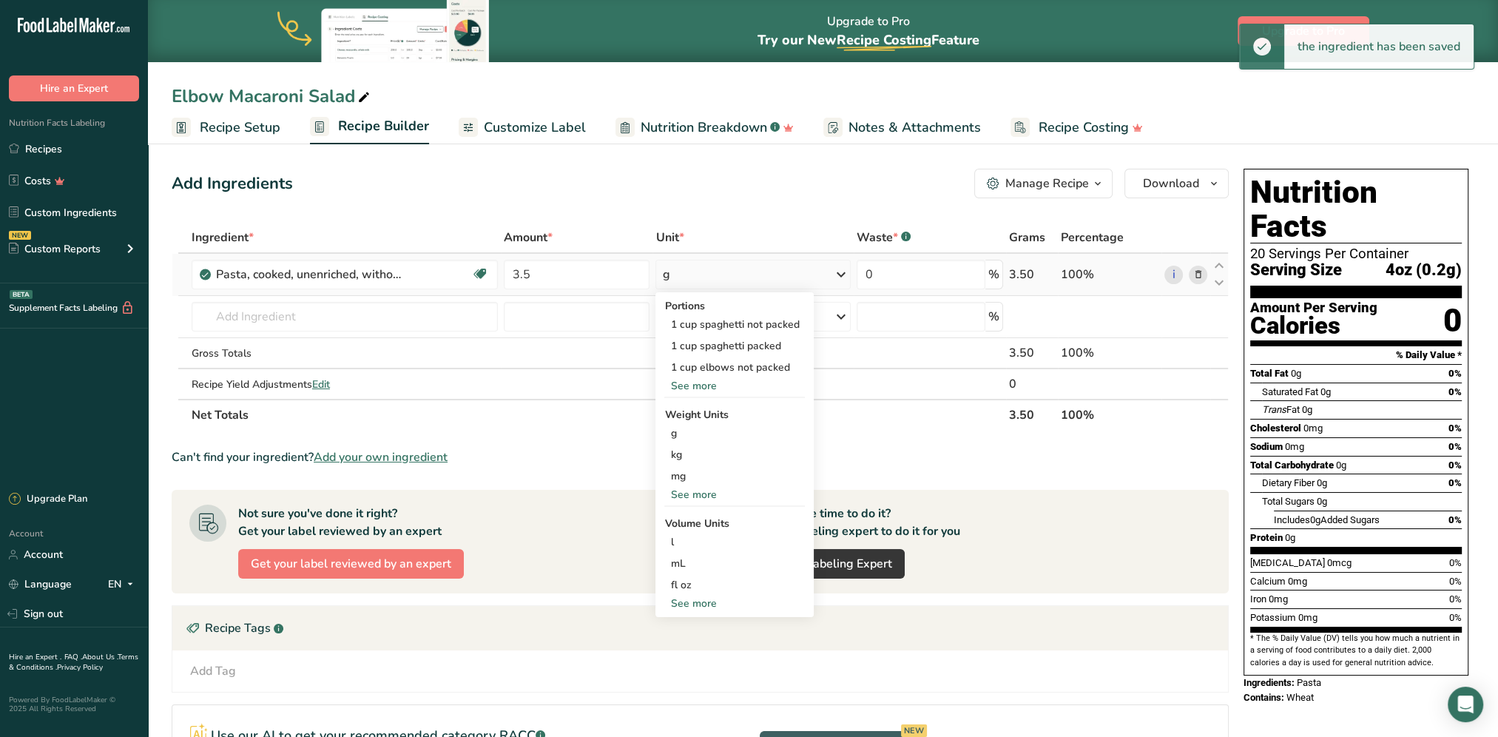
click at [692, 490] on div "See more" at bounding box center [734, 495] width 141 height 16
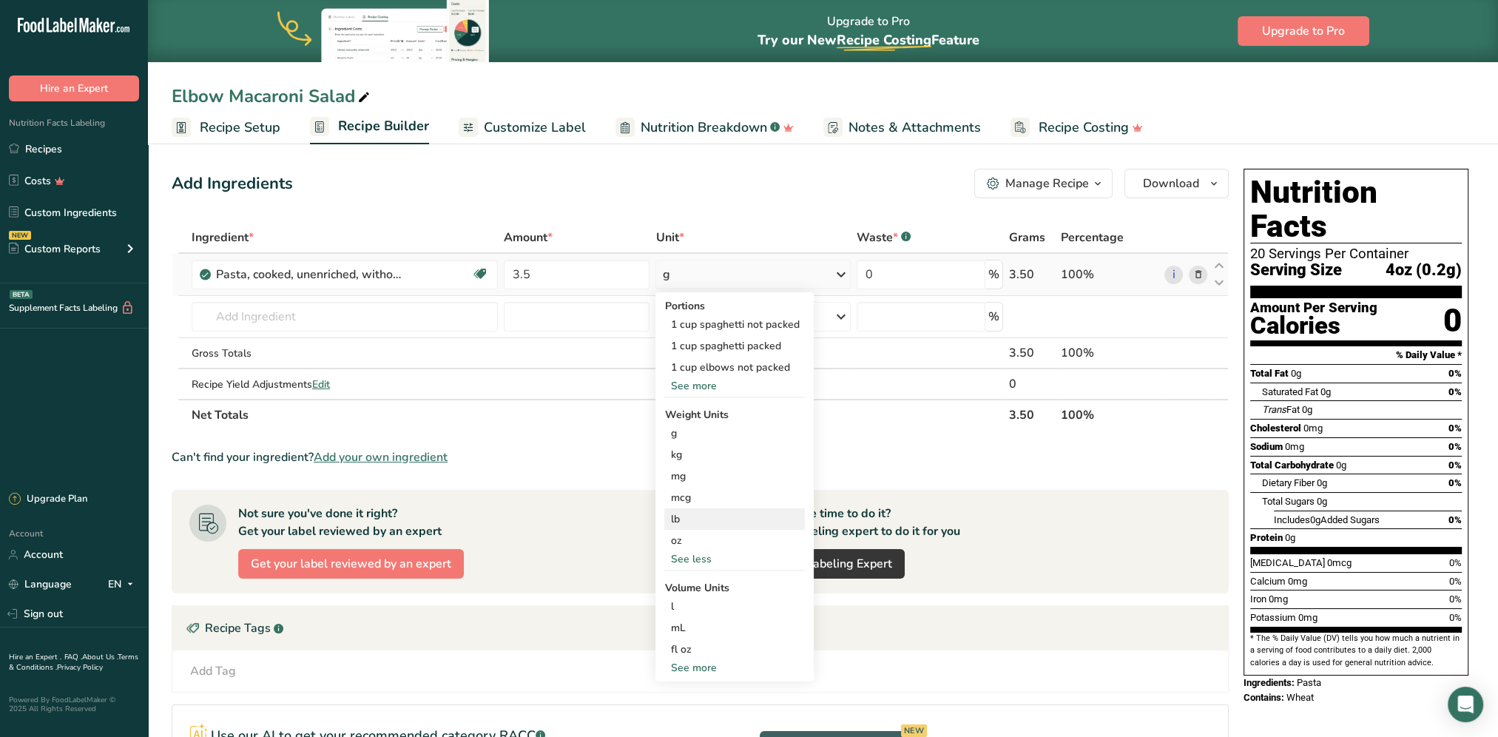
click at [679, 518] on div "lb" at bounding box center [734, 518] width 141 height 21
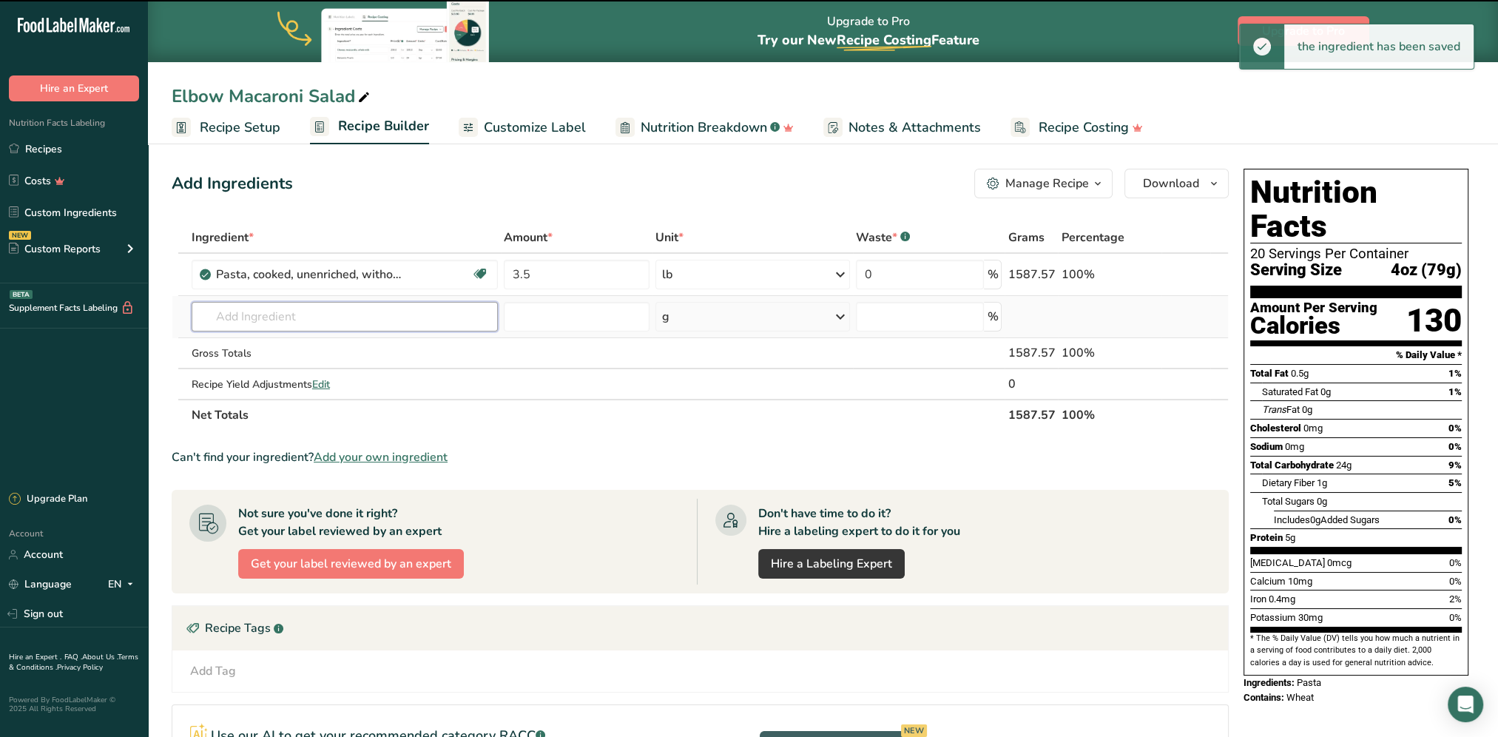
click at [278, 314] on input "text" at bounding box center [345, 317] width 306 height 30
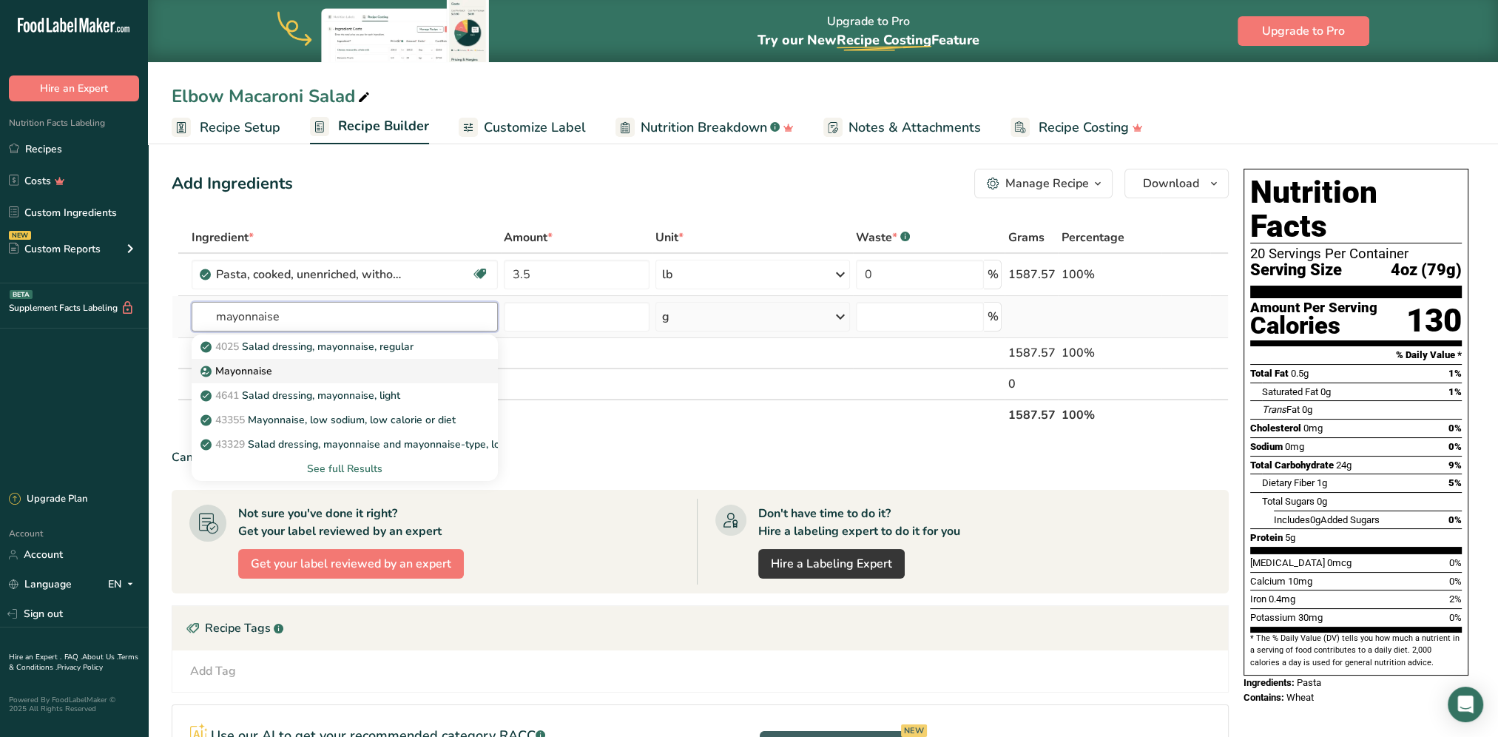
type input "mayonnaise"
click at [246, 373] on p "Mayonnaise" at bounding box center [237, 371] width 69 height 16
type input "Mayonnaise"
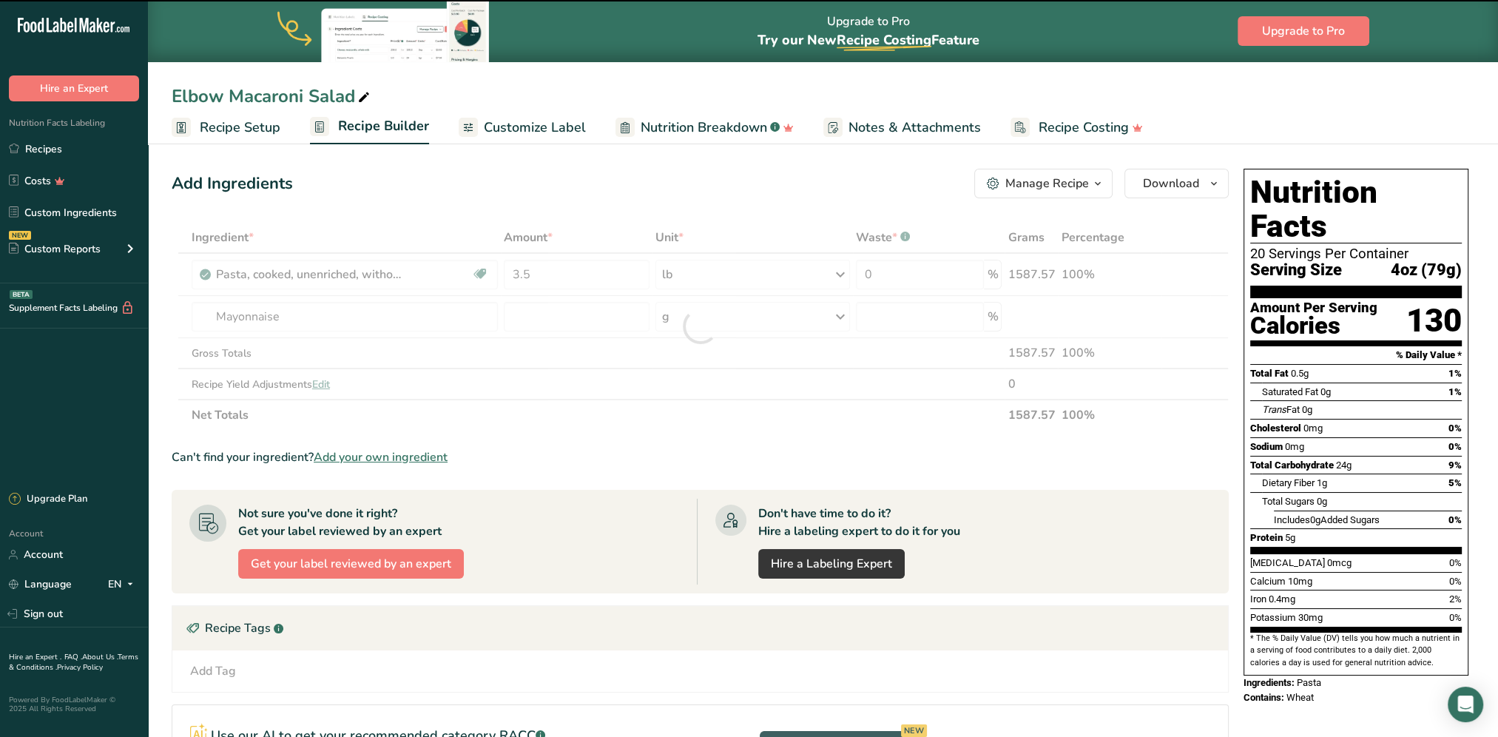
type input "0"
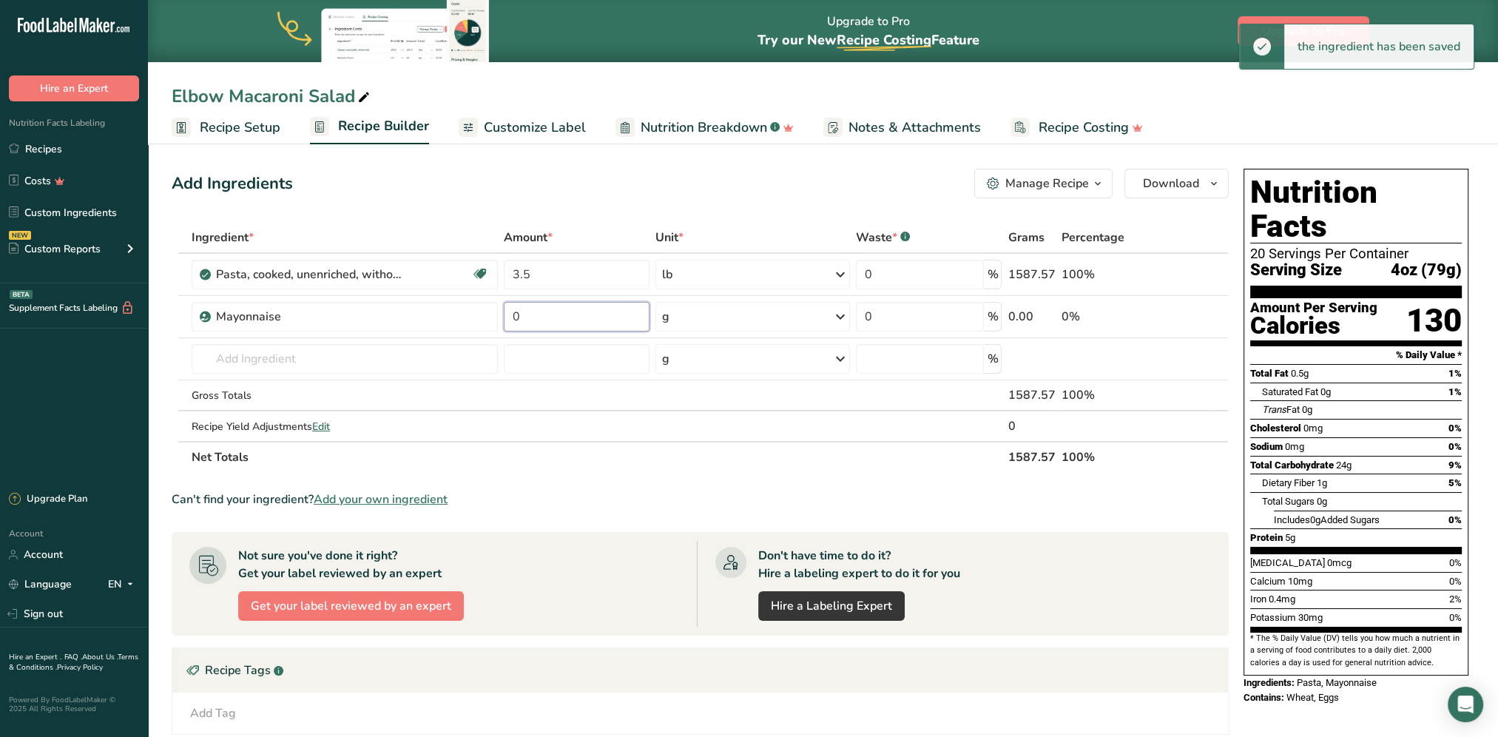
click at [569, 316] on input "0" at bounding box center [577, 317] width 146 height 30
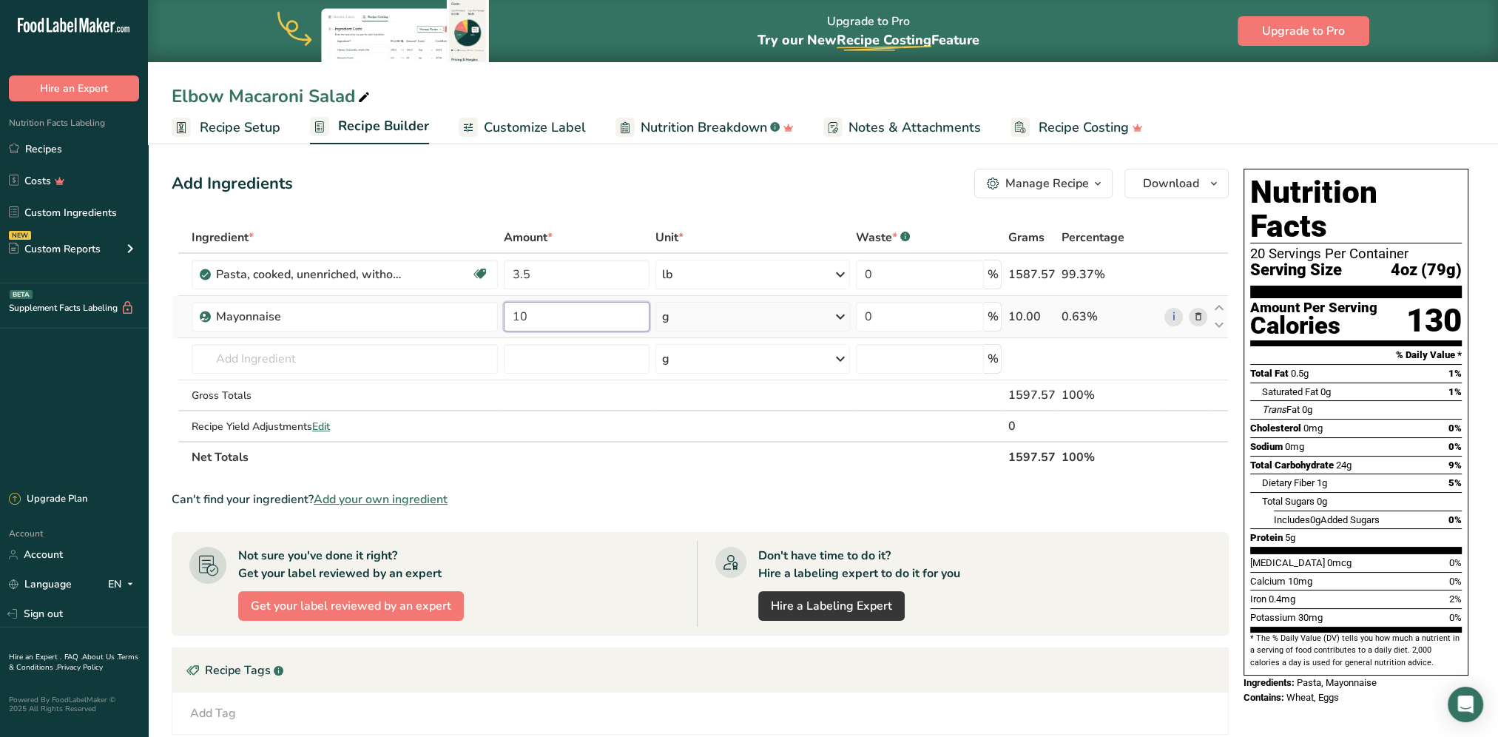
type input "10"
click at [737, 320] on div "Ingredient * Amount * Unit * Waste * .a-a{fill:#347362;}.b-a{fill:#fff;} Grams …" at bounding box center [700, 347] width 1057 height 251
click at [745, 320] on div "g" at bounding box center [752, 317] width 195 height 30
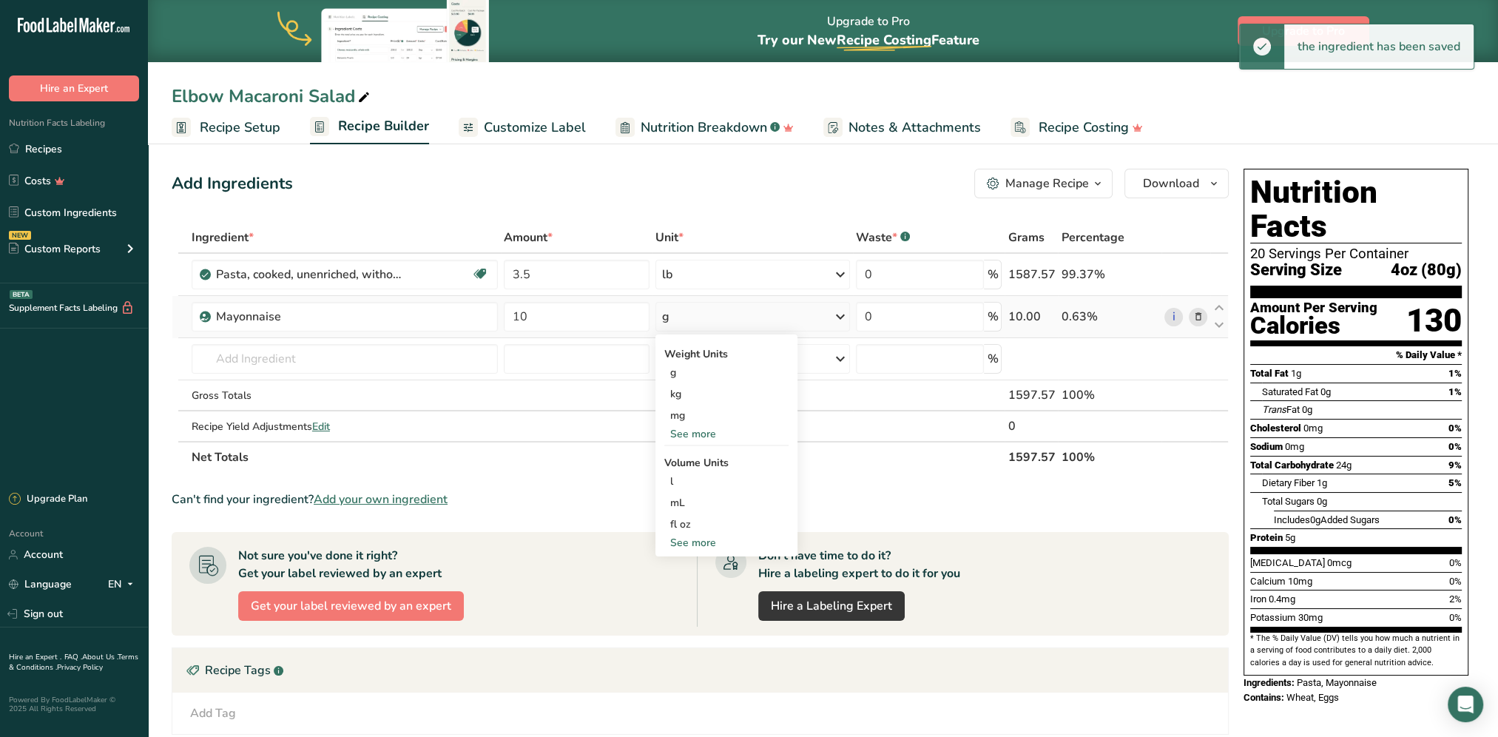
click at [707, 426] on div "See more" at bounding box center [726, 434] width 124 height 16
click at [689, 479] on div "oz" at bounding box center [726, 479] width 124 height 21
click at [280, 352] on input "text" at bounding box center [345, 359] width 306 height 30
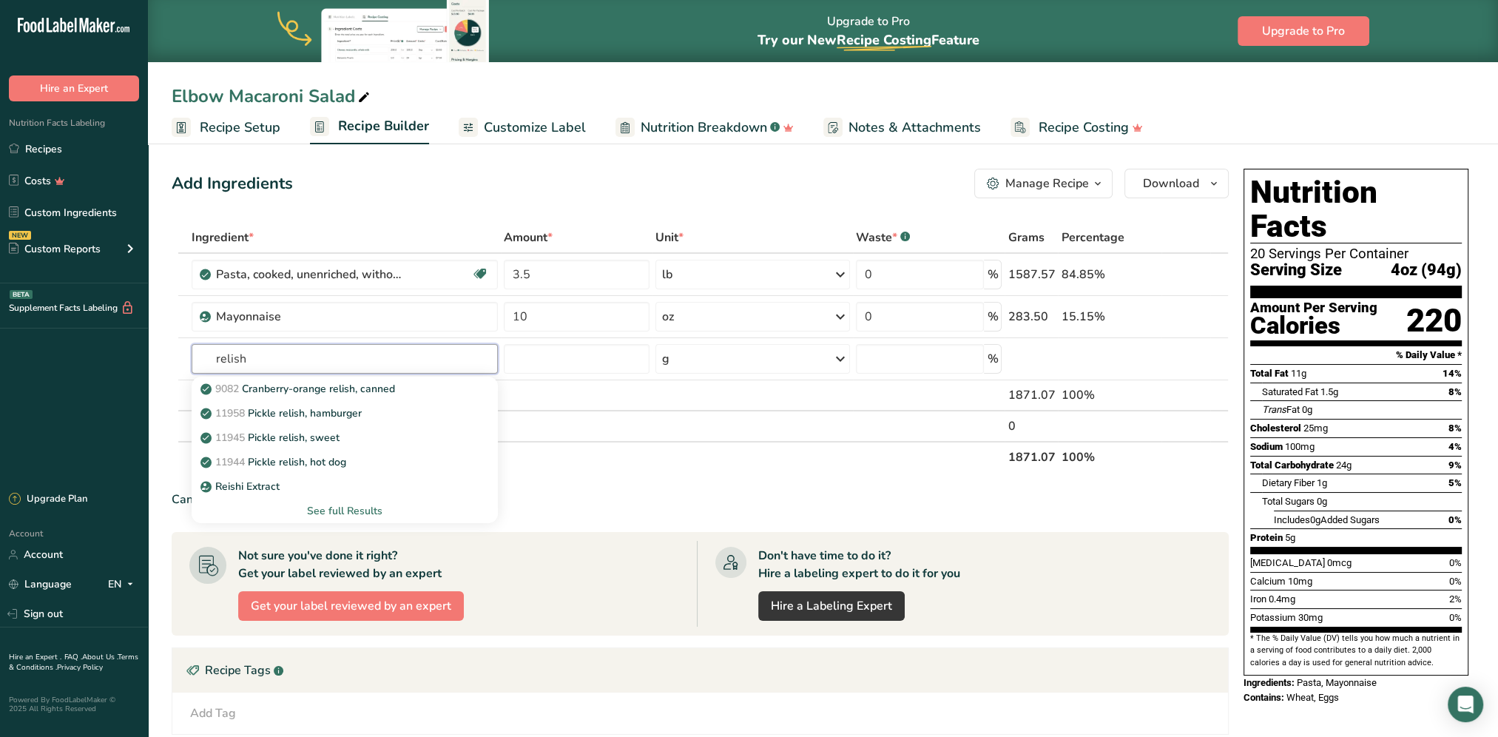
type input "relish"
click at [326, 410] on p "11958 Pickle relish, hamburger" at bounding box center [282, 413] width 158 height 16
type input "Pickle relish, hamburger"
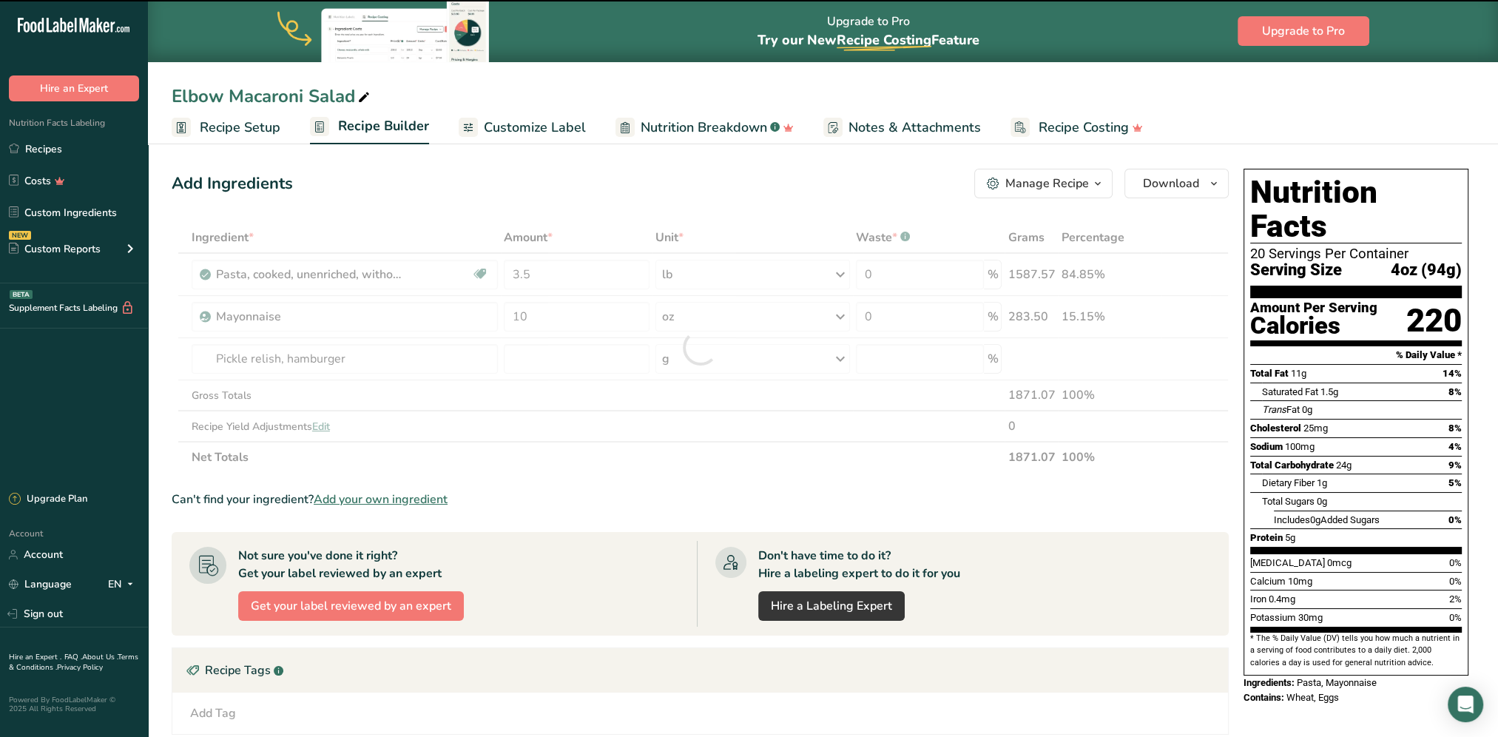
type input "0"
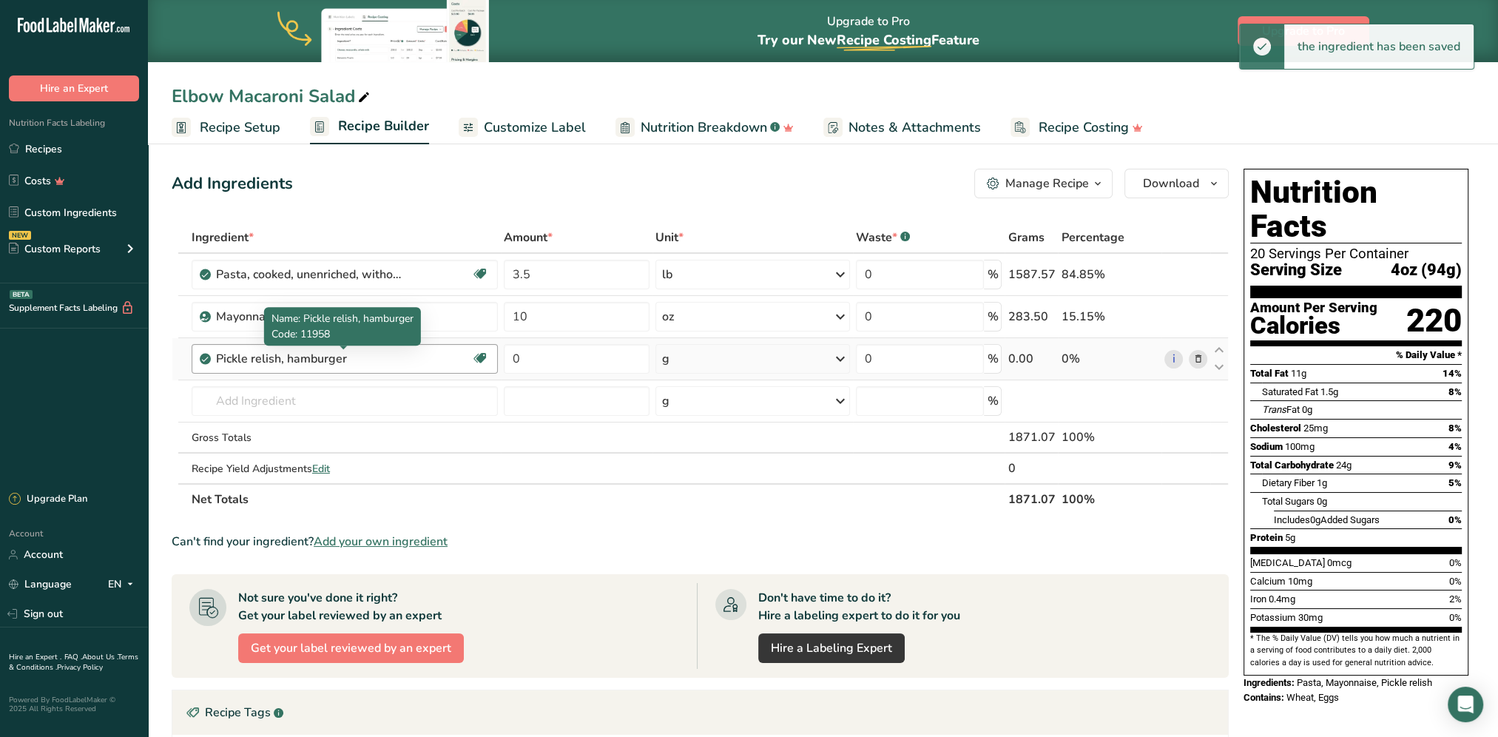
click at [331, 361] on div "Pickle relish, hamburger" at bounding box center [308, 359] width 185 height 18
click at [402, 359] on div "Pickle relish, hamburger" at bounding box center [343, 359] width 255 height 18
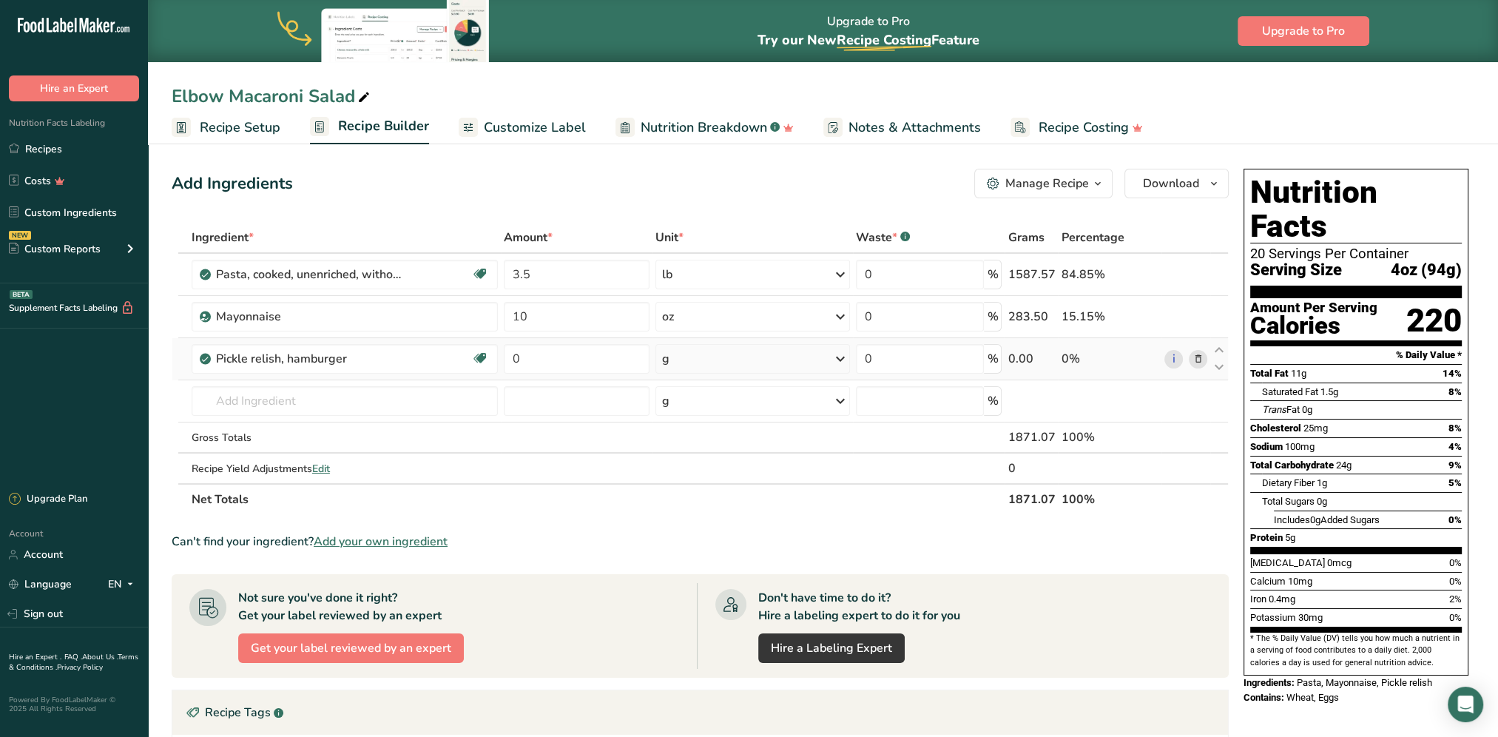
click at [1197, 355] on icon at bounding box center [1197, 359] width 10 height 16
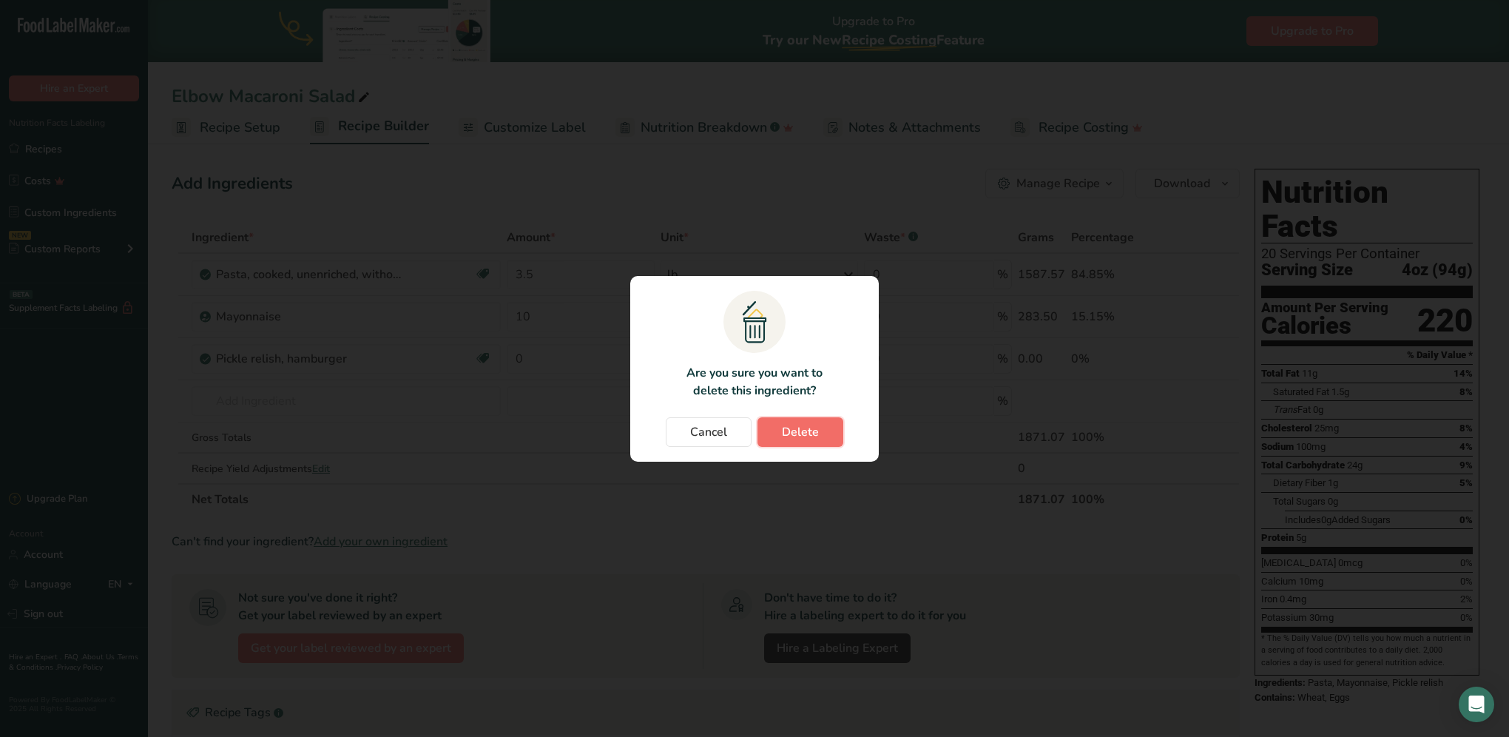
click at [803, 419] on button "Delete" at bounding box center [800, 432] width 86 height 30
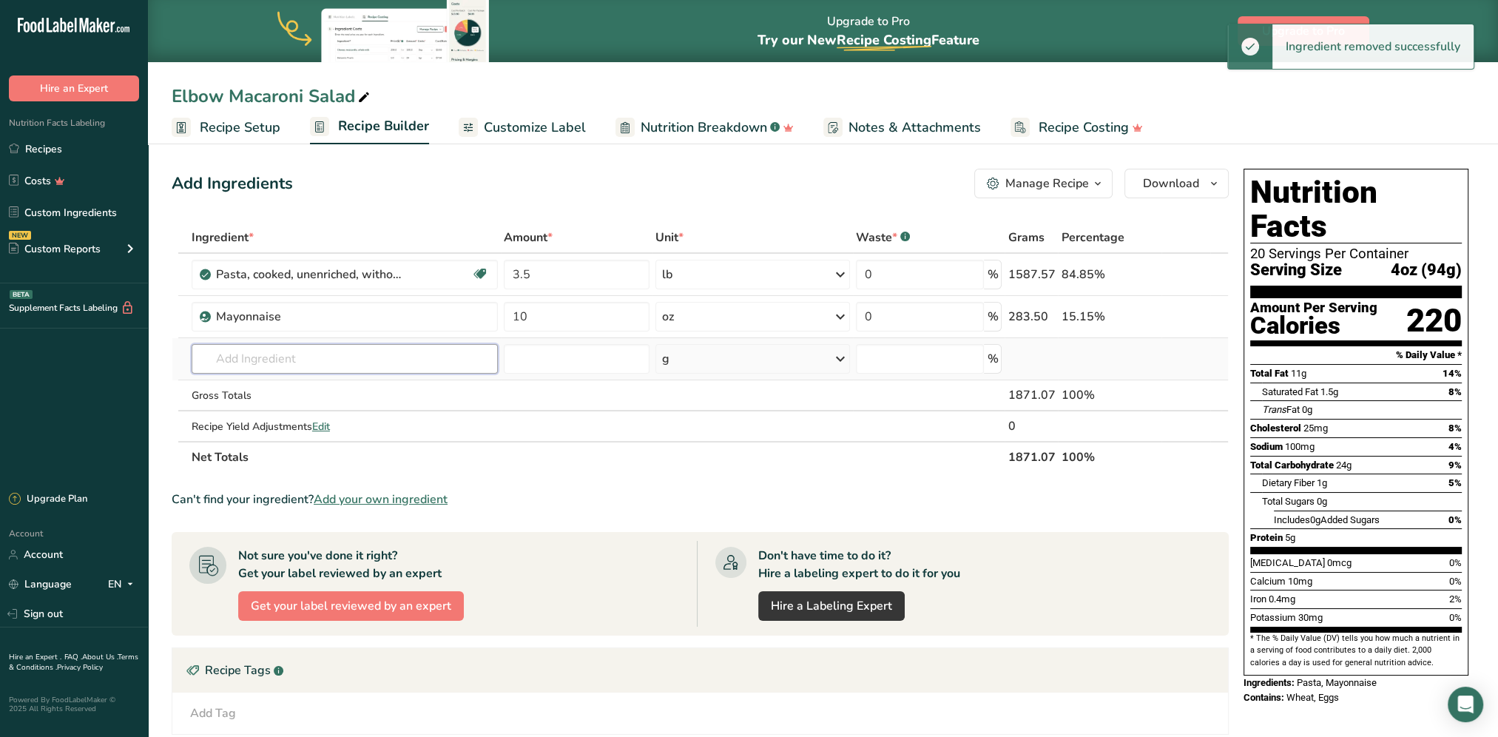
click at [249, 356] on input "text" at bounding box center [345, 359] width 306 height 30
click at [263, 360] on input "text" at bounding box center [345, 359] width 306 height 30
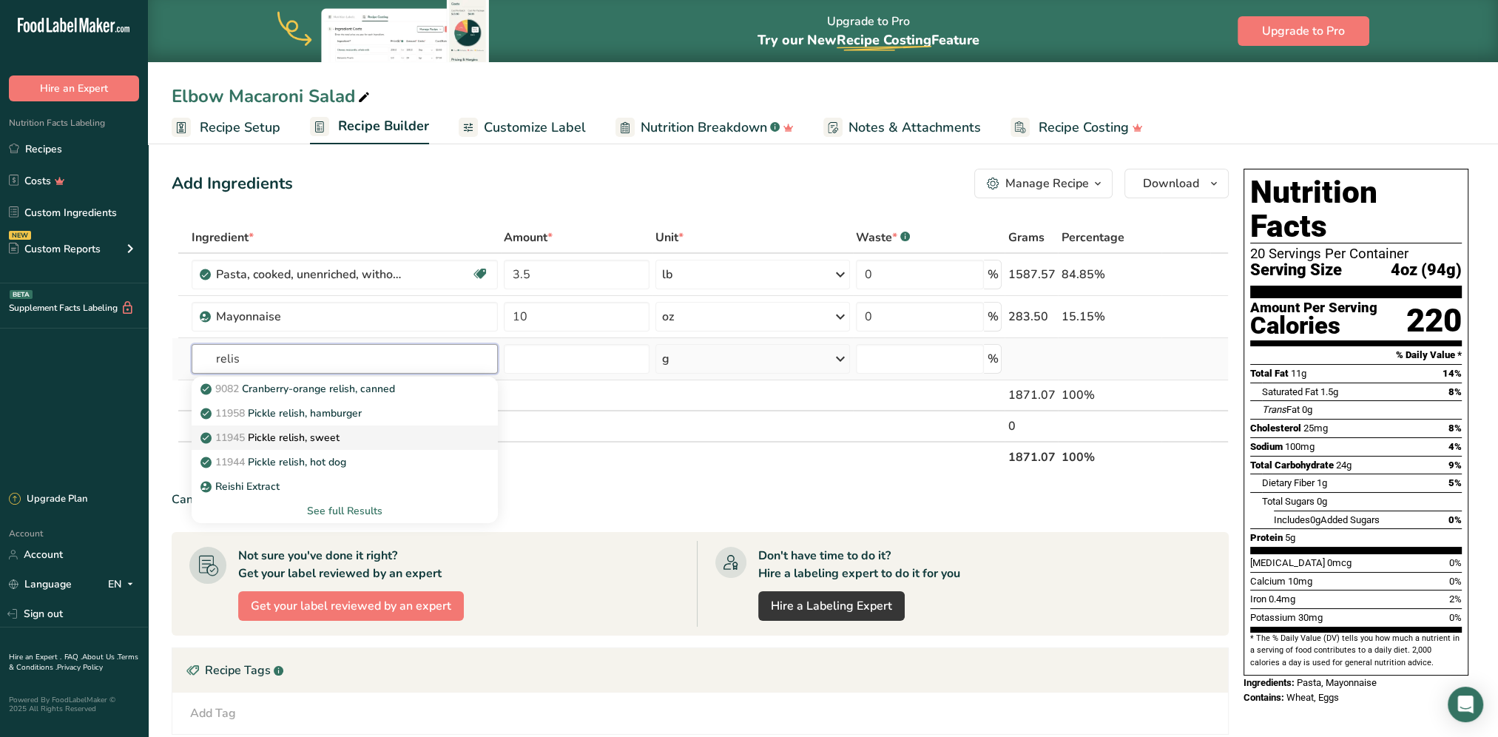
type input "relis"
click at [287, 430] on p "11945 Pickle relish, sweet" at bounding box center [271, 438] width 136 height 16
type input "Pickle relish, sweet"
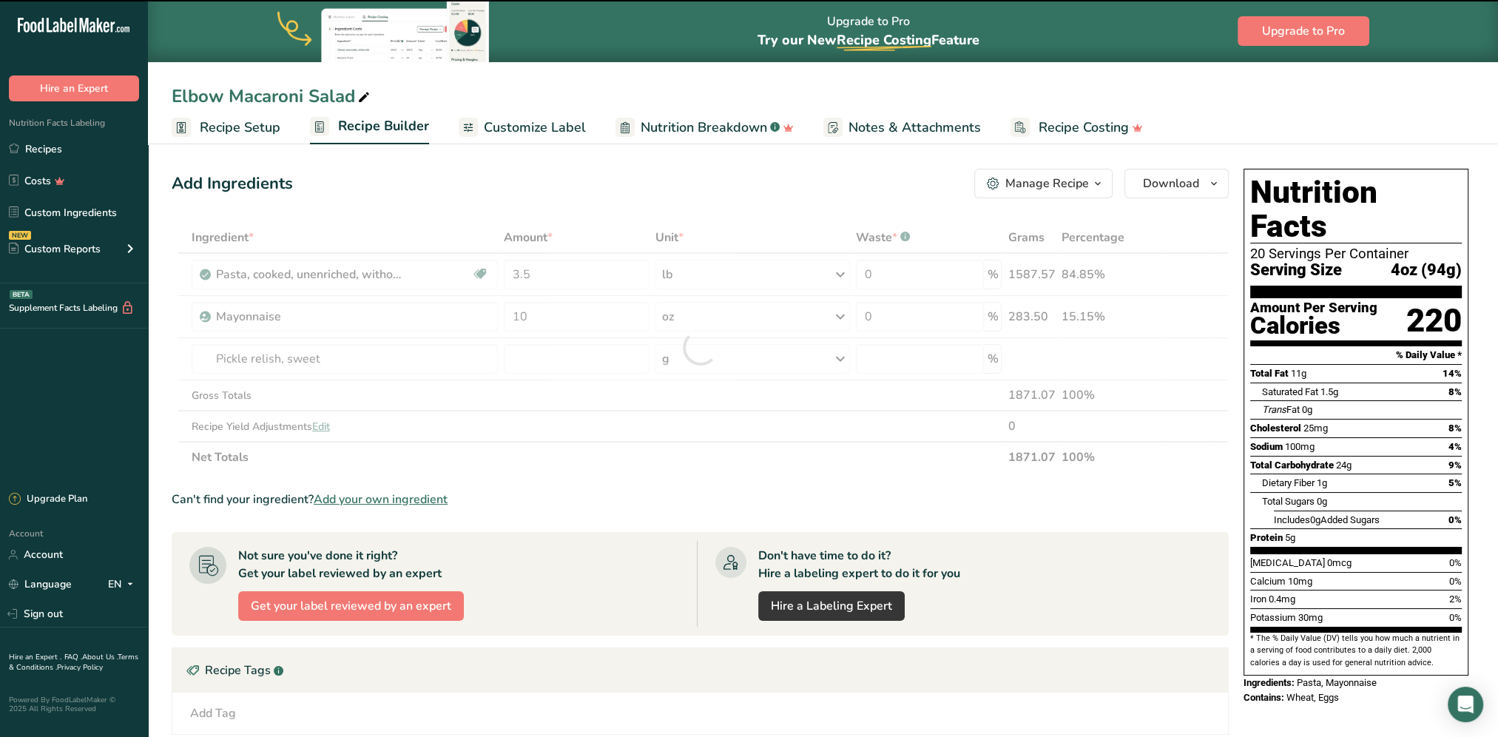
type input "0"
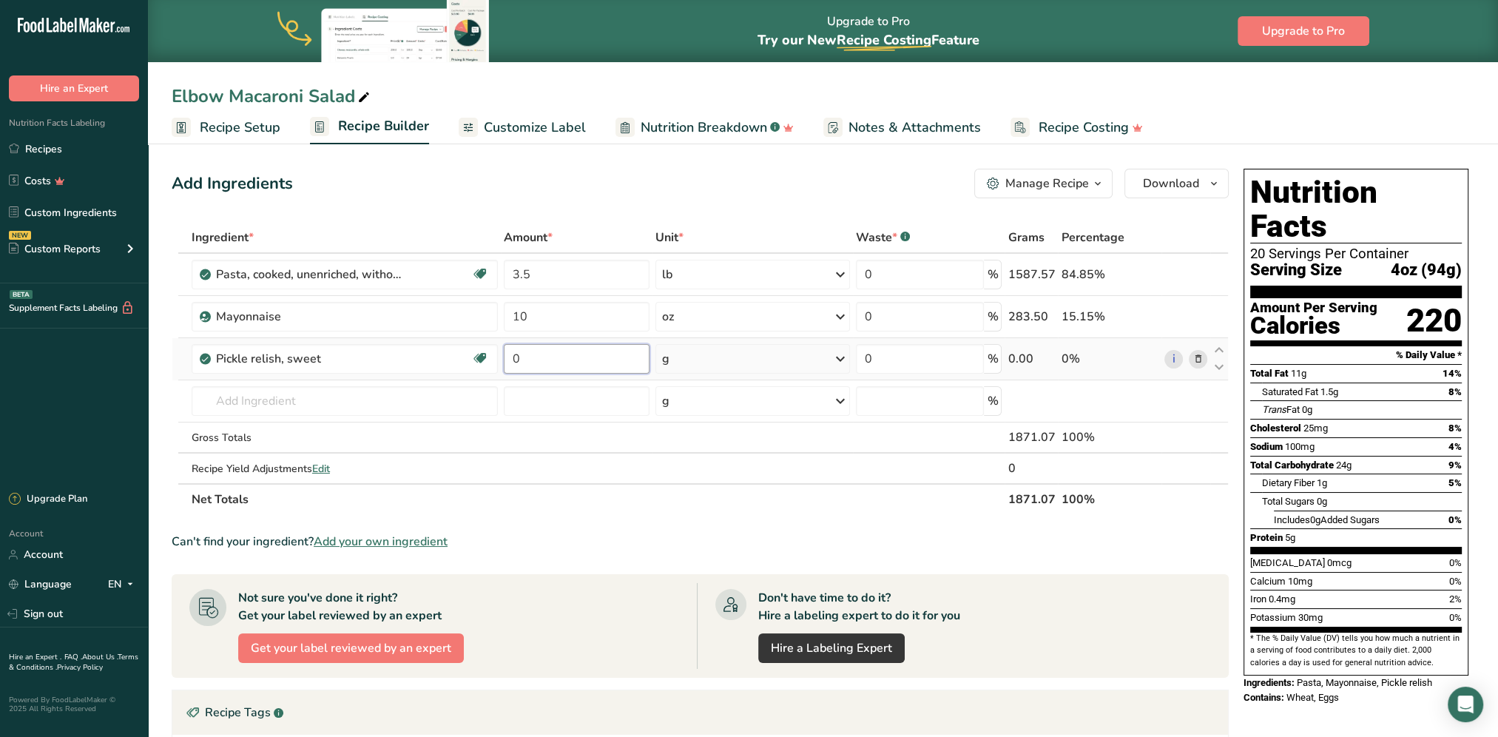
click at [579, 351] on input "0" at bounding box center [577, 359] width 146 height 30
type input "4.375"
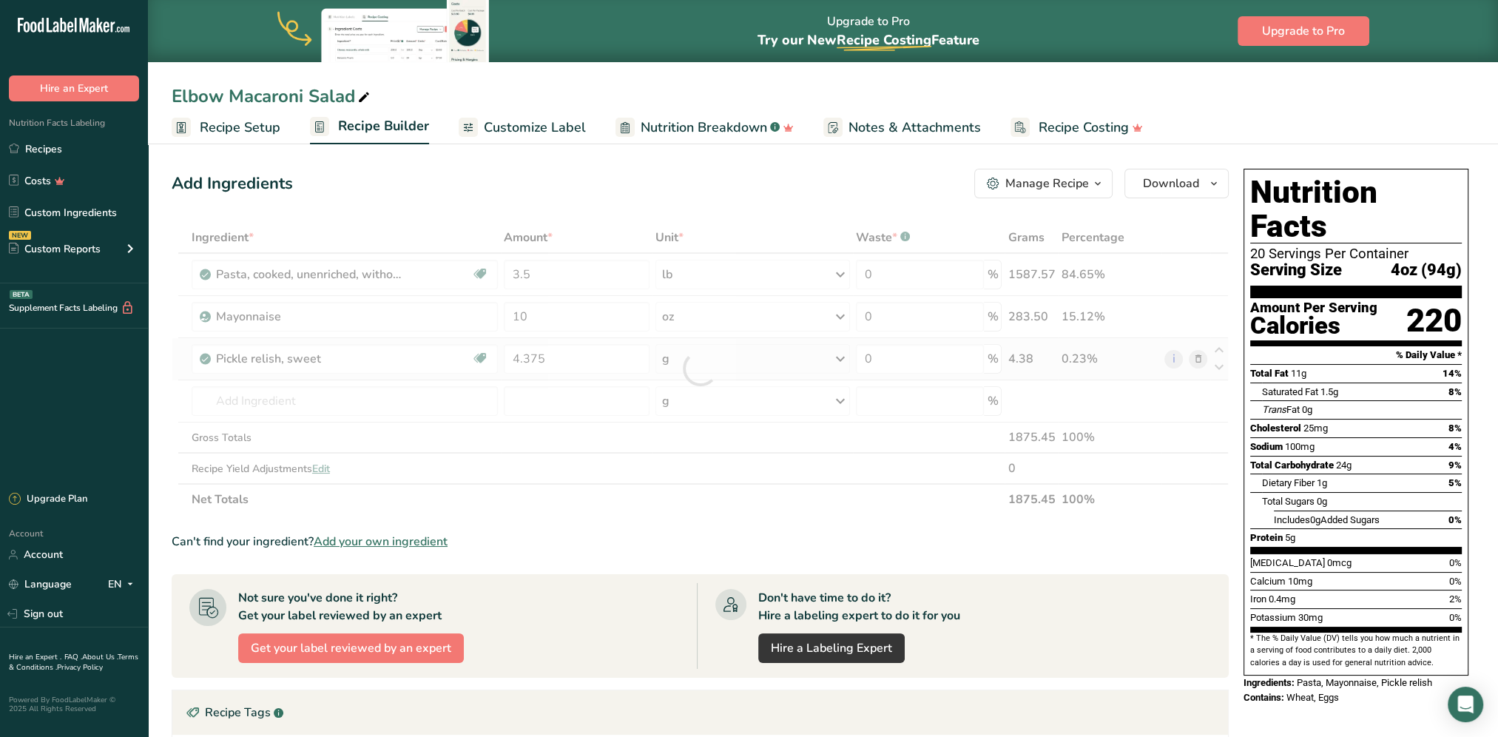
click at [704, 364] on div "Ingredient * Amount * Unit * Waste * .a-a{fill:#347362;}.b-a{fill:#fff;} Grams …" at bounding box center [700, 368] width 1057 height 293
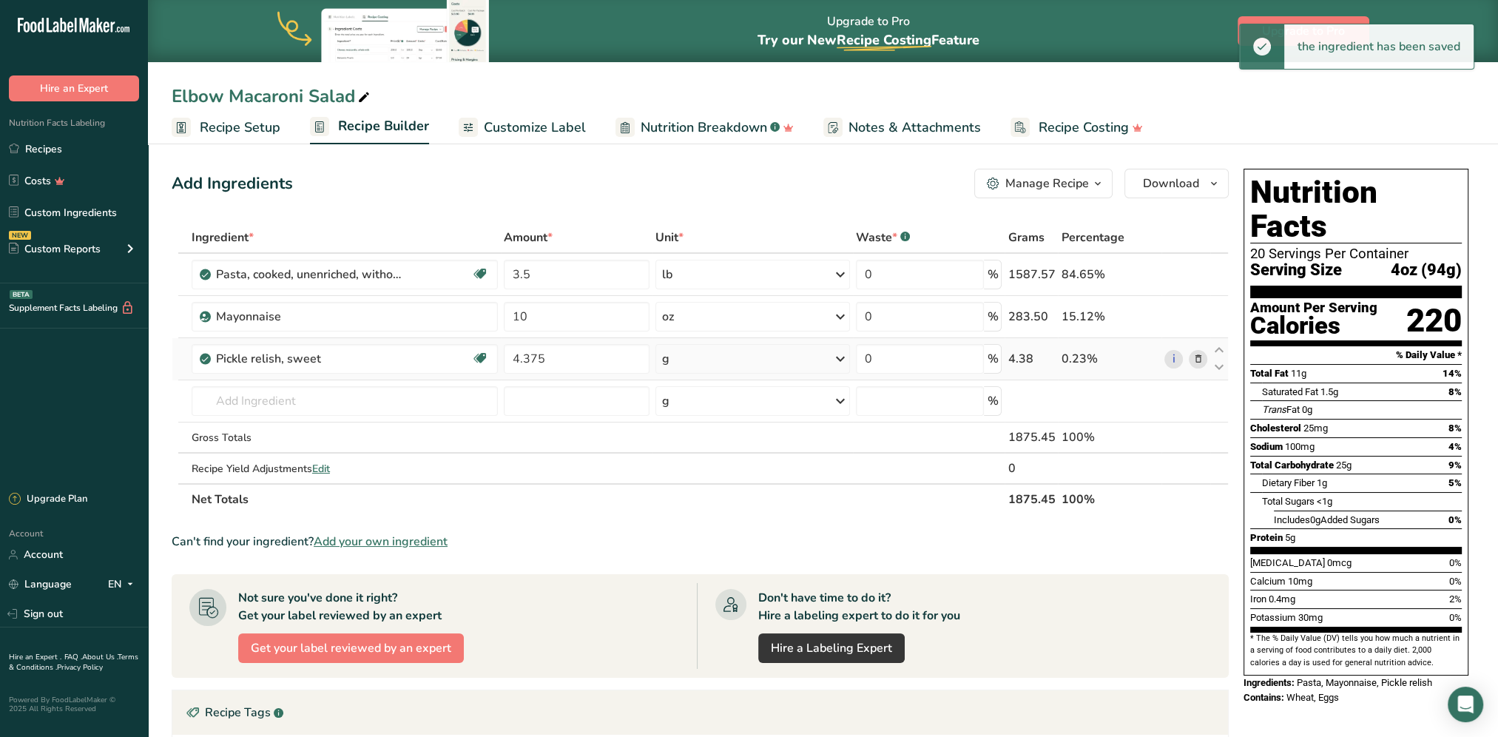
click at [719, 351] on div "g" at bounding box center [752, 359] width 195 height 30
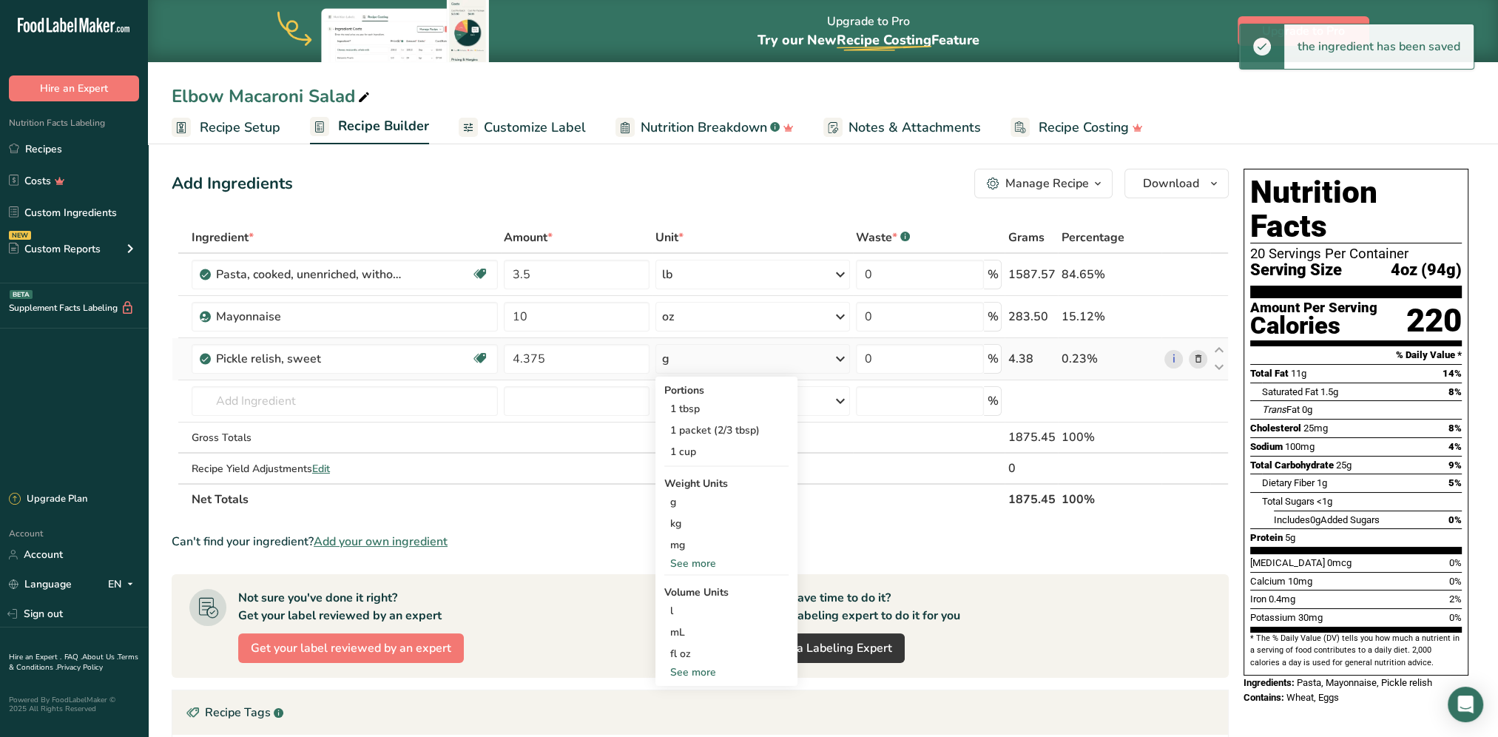
click at [693, 561] on div "See more" at bounding box center [726, 563] width 124 height 16
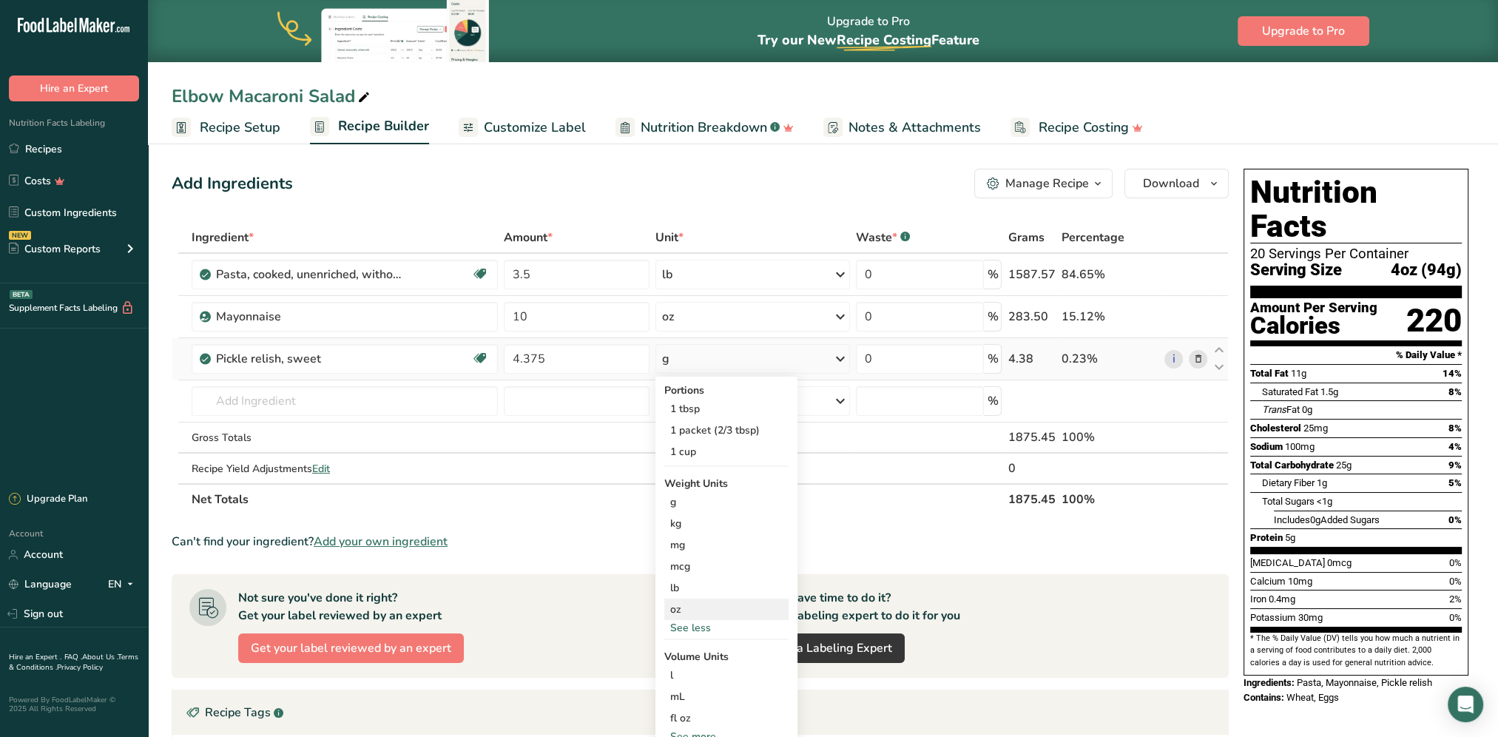
click at [685, 604] on div "oz" at bounding box center [726, 608] width 124 height 21
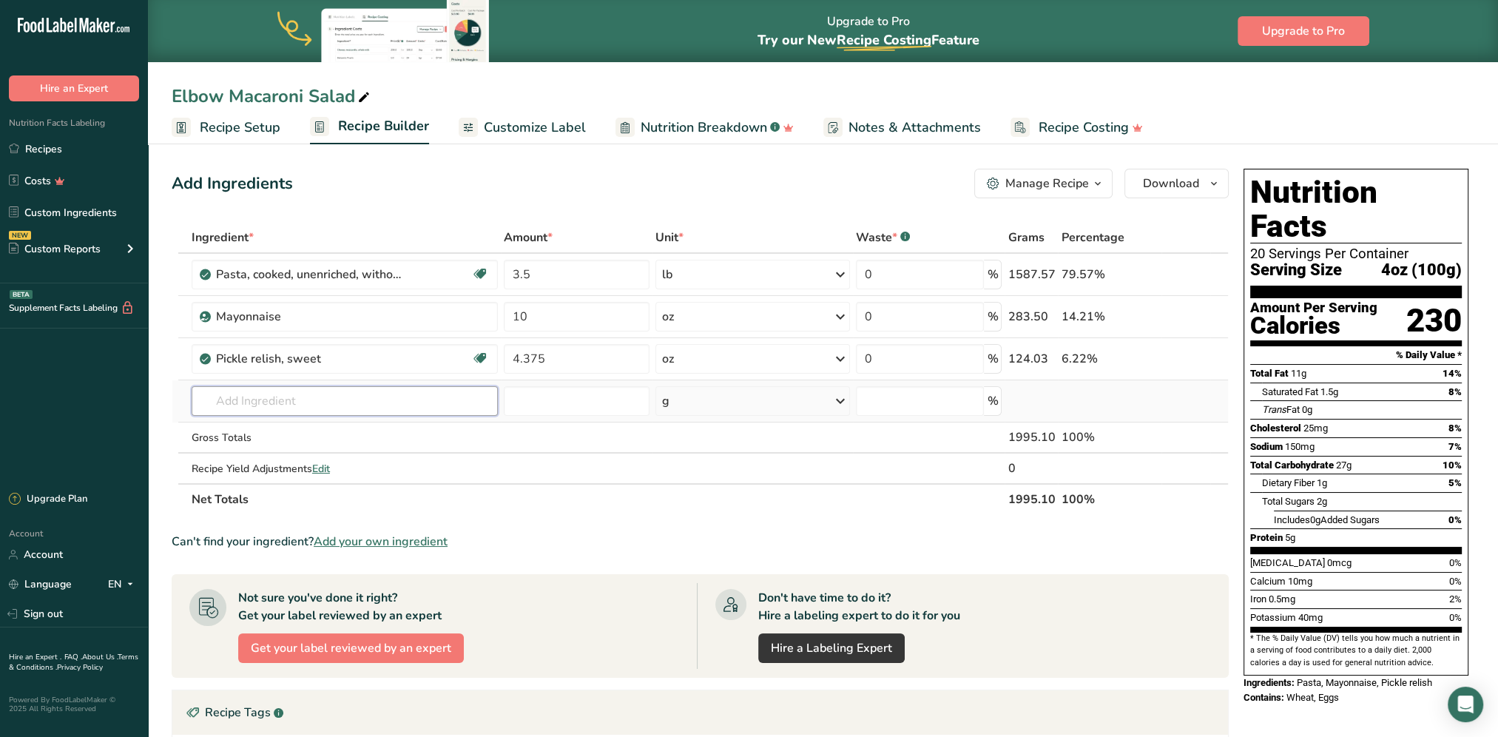
click at [320, 399] on input "text" at bounding box center [345, 401] width 306 height 30
click at [411, 399] on input "text" at bounding box center [345, 401] width 306 height 30
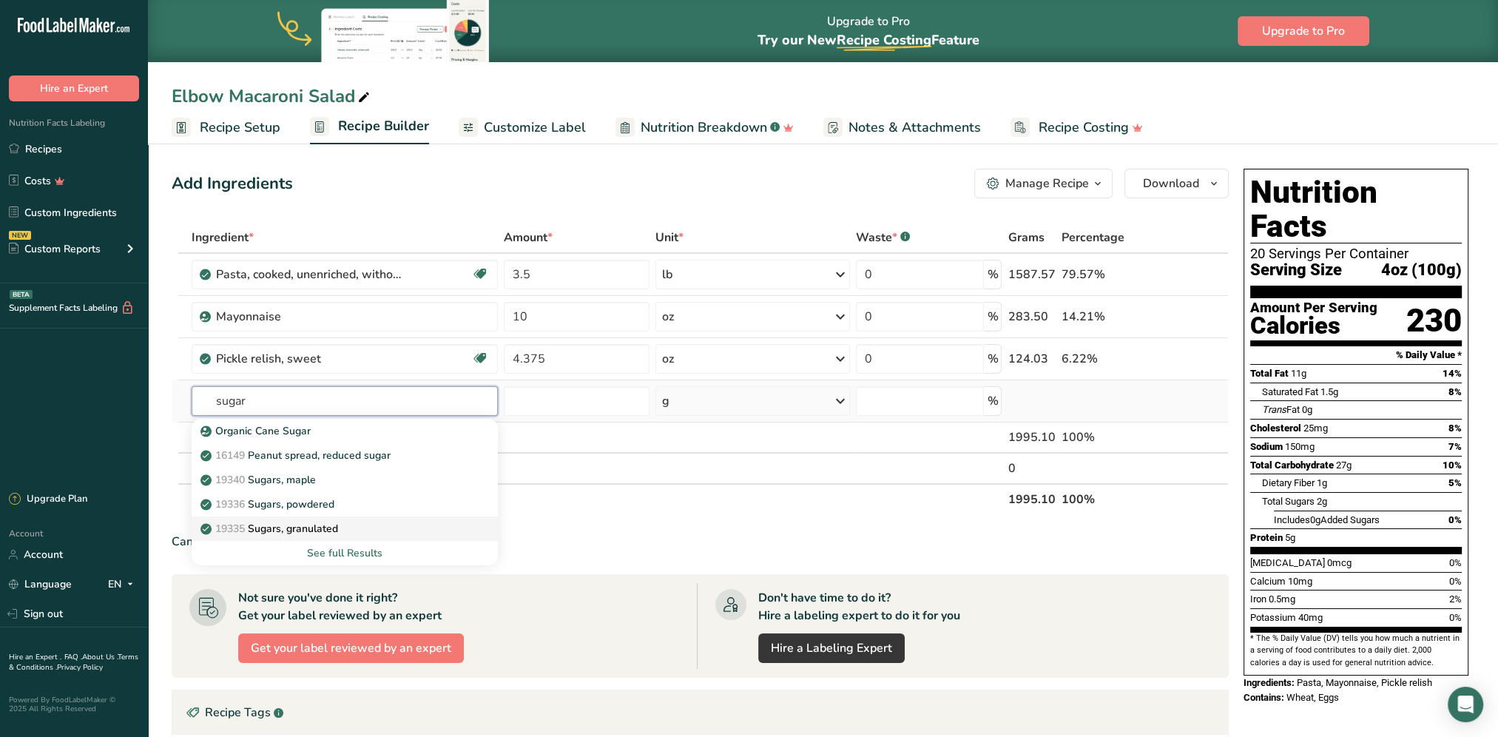
type input "sugar"
click at [355, 526] on div "19335 Sugars, granulated" at bounding box center [332, 529] width 259 height 16
type input "Sugars, granulated"
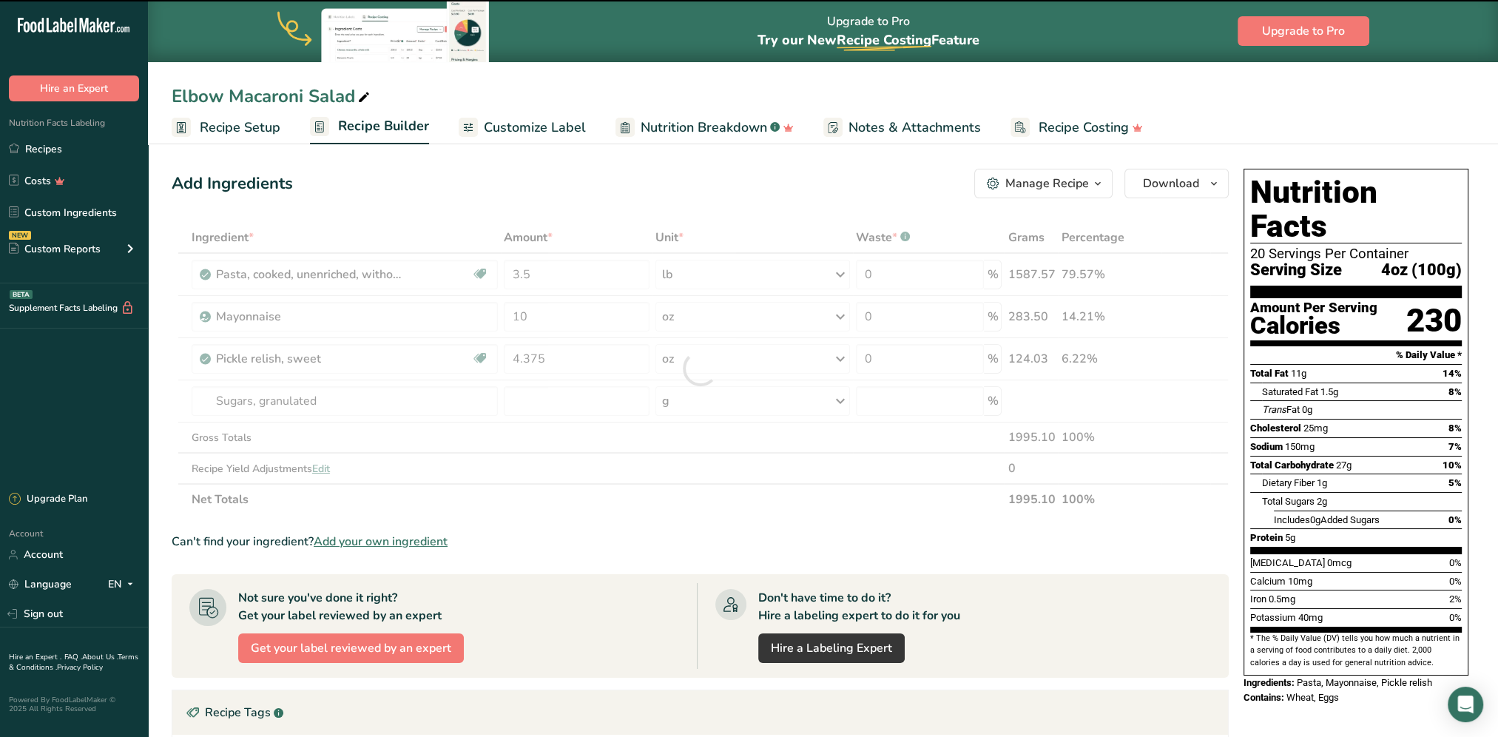
click at [522, 393] on div at bounding box center [700, 368] width 1057 height 293
click at [541, 401] on div at bounding box center [700, 368] width 1057 height 293
type input "0"
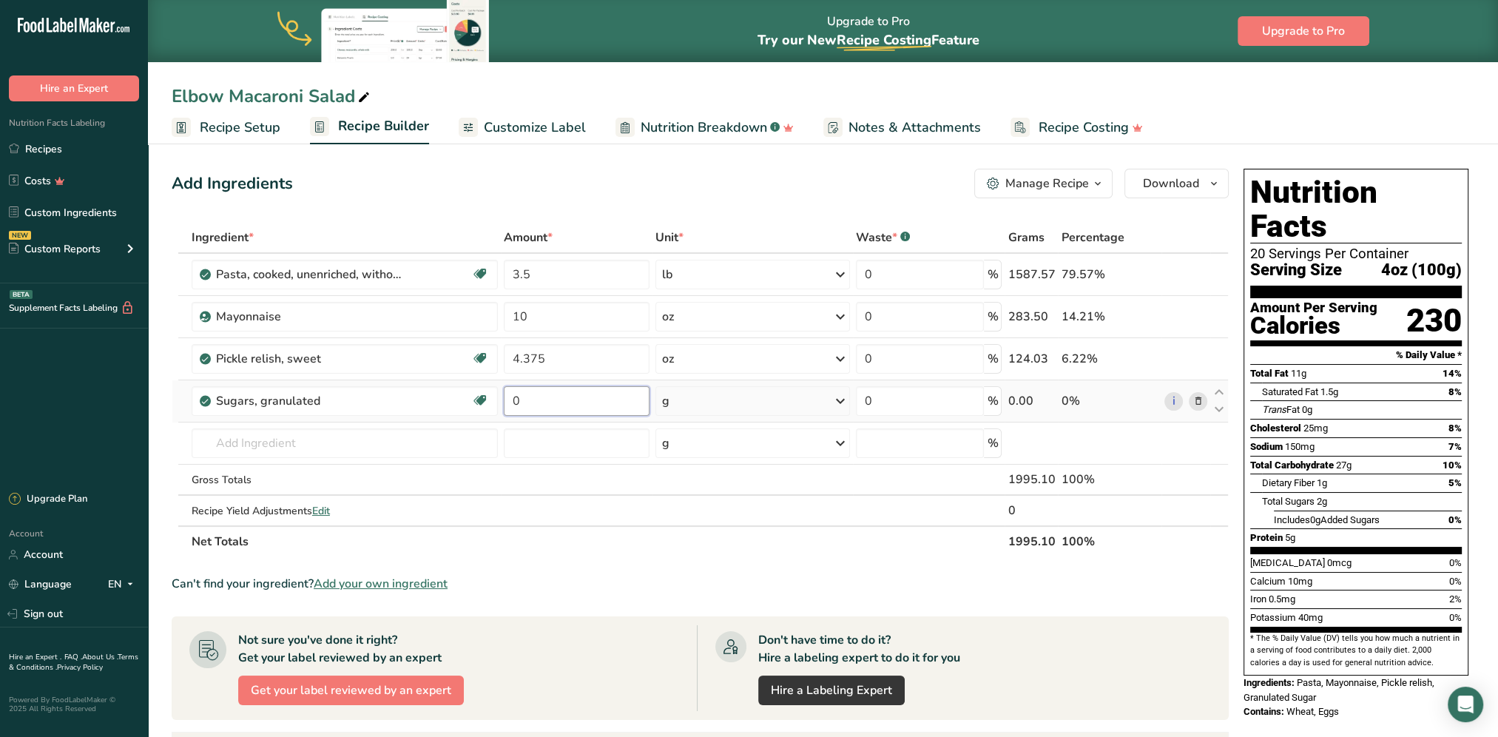
click at [538, 403] on input "0" at bounding box center [577, 401] width 146 height 30
type input "1.25"
click at [691, 399] on div "Ingredient * Amount * Unit * Waste * .a-a{fill:#347362;}.b-a{fill:#fff;} Grams …" at bounding box center [700, 389] width 1057 height 335
click at [751, 400] on div "g" at bounding box center [752, 401] width 195 height 30
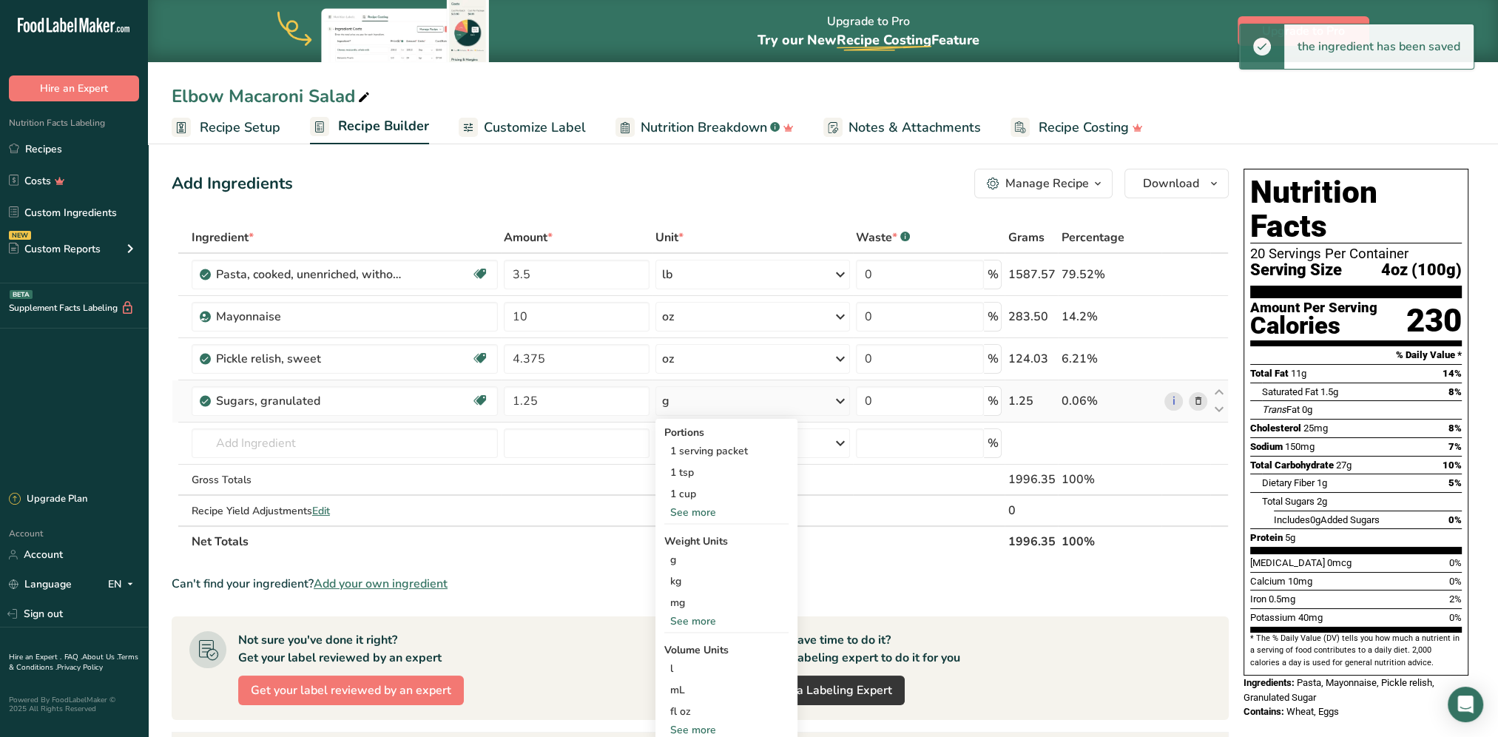
click at [713, 615] on div "See more" at bounding box center [726, 621] width 124 height 16
click at [697, 656] on div "oz" at bounding box center [726, 666] width 124 height 21
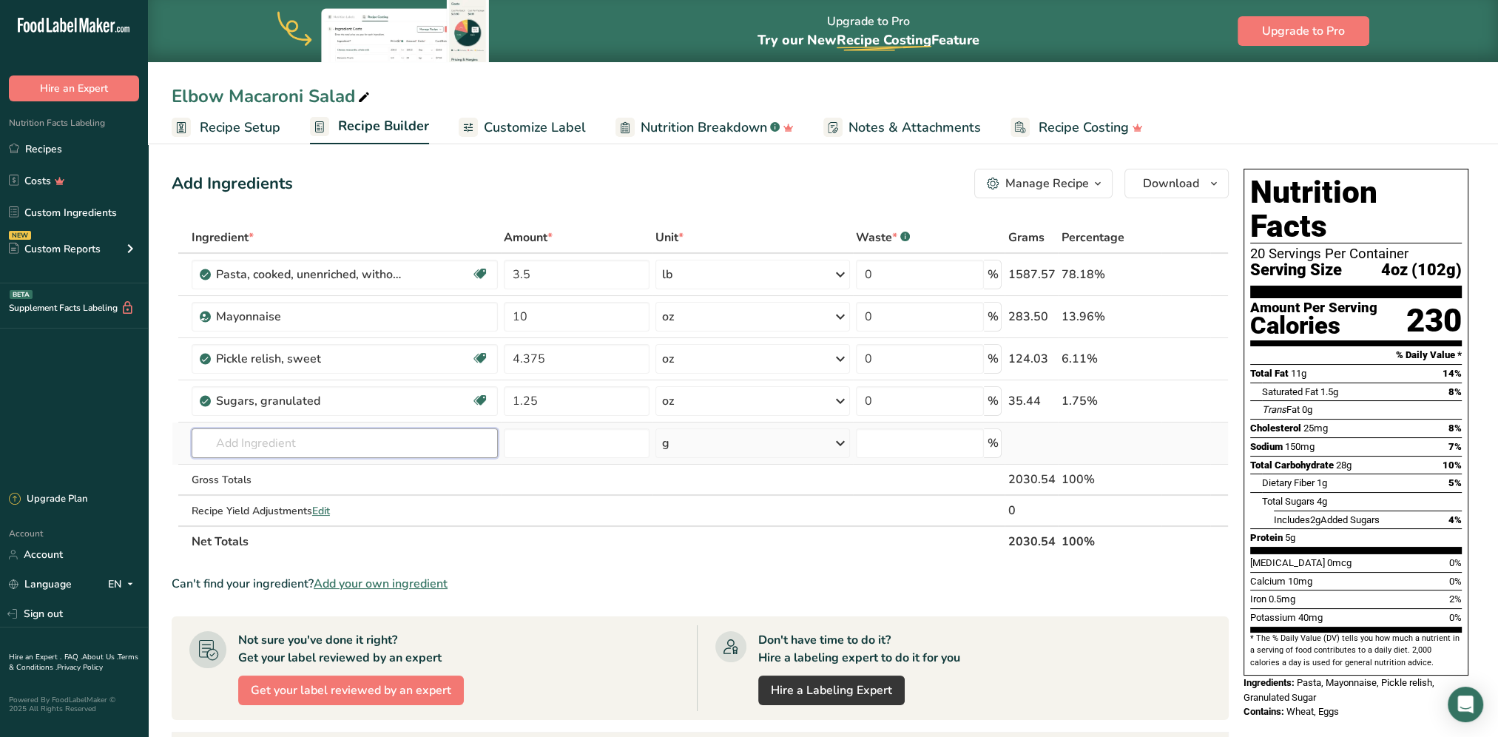
click at [261, 445] on input "text" at bounding box center [345, 443] width 306 height 30
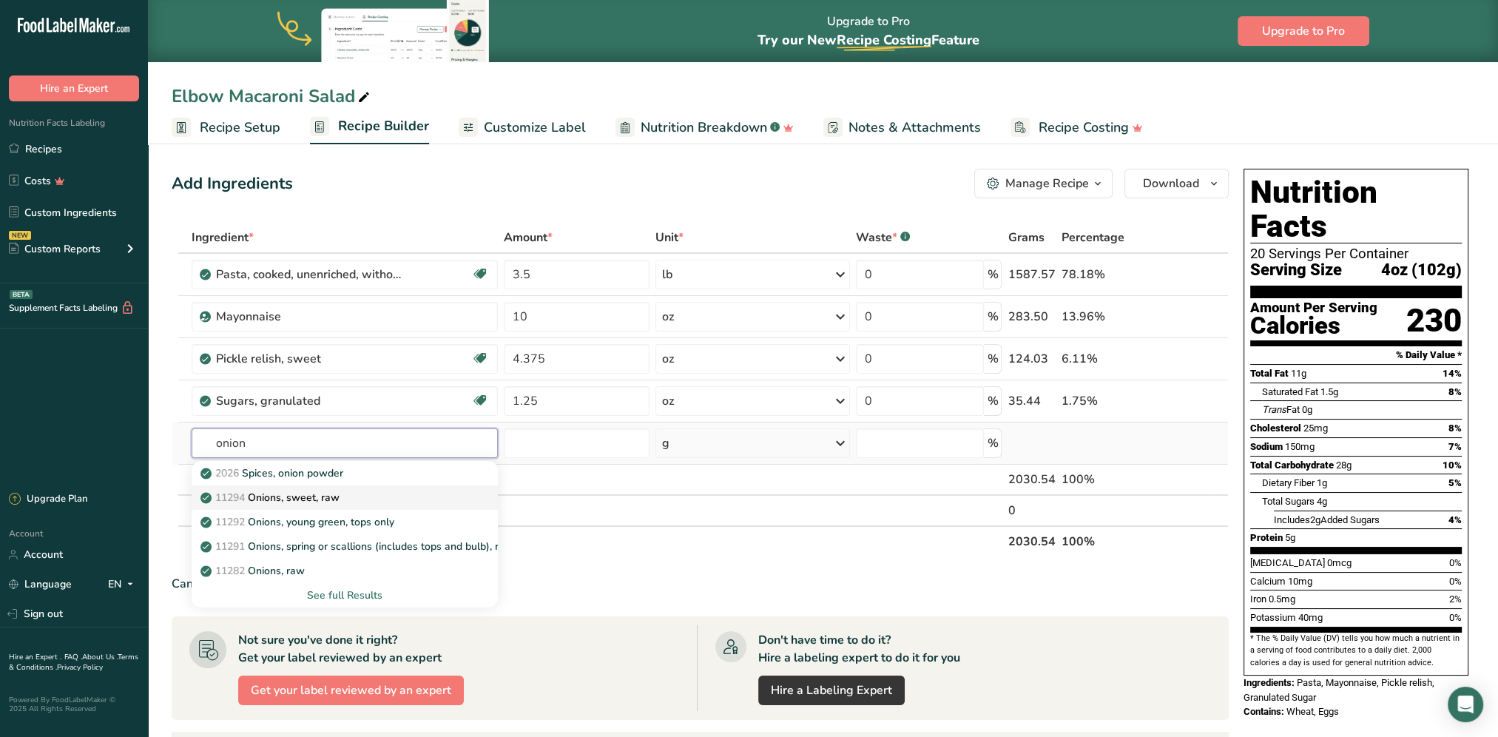
type input "onion"
click at [277, 500] on p "11294 Onions, sweet, raw" at bounding box center [271, 498] width 136 height 16
type input "Onions, sweet, raw"
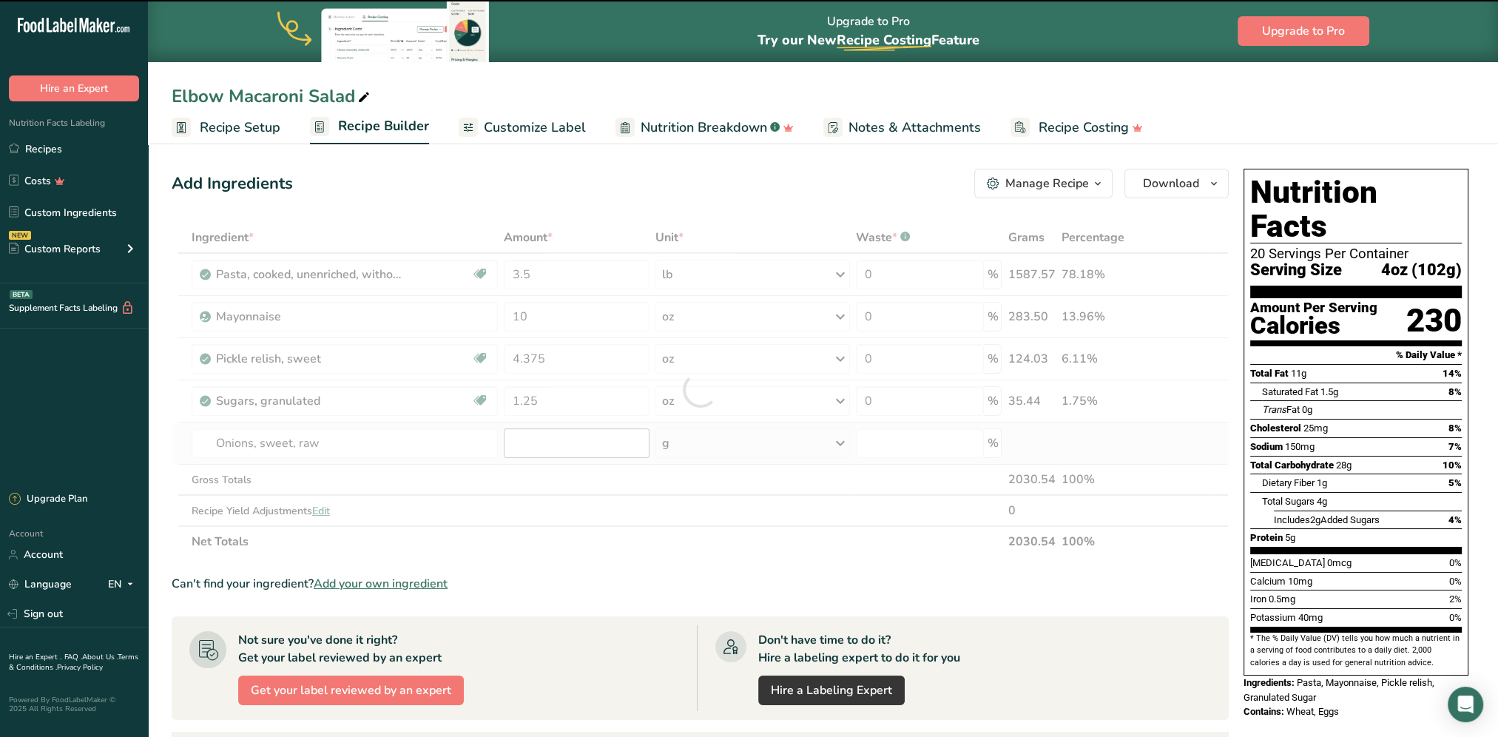
type input "0"
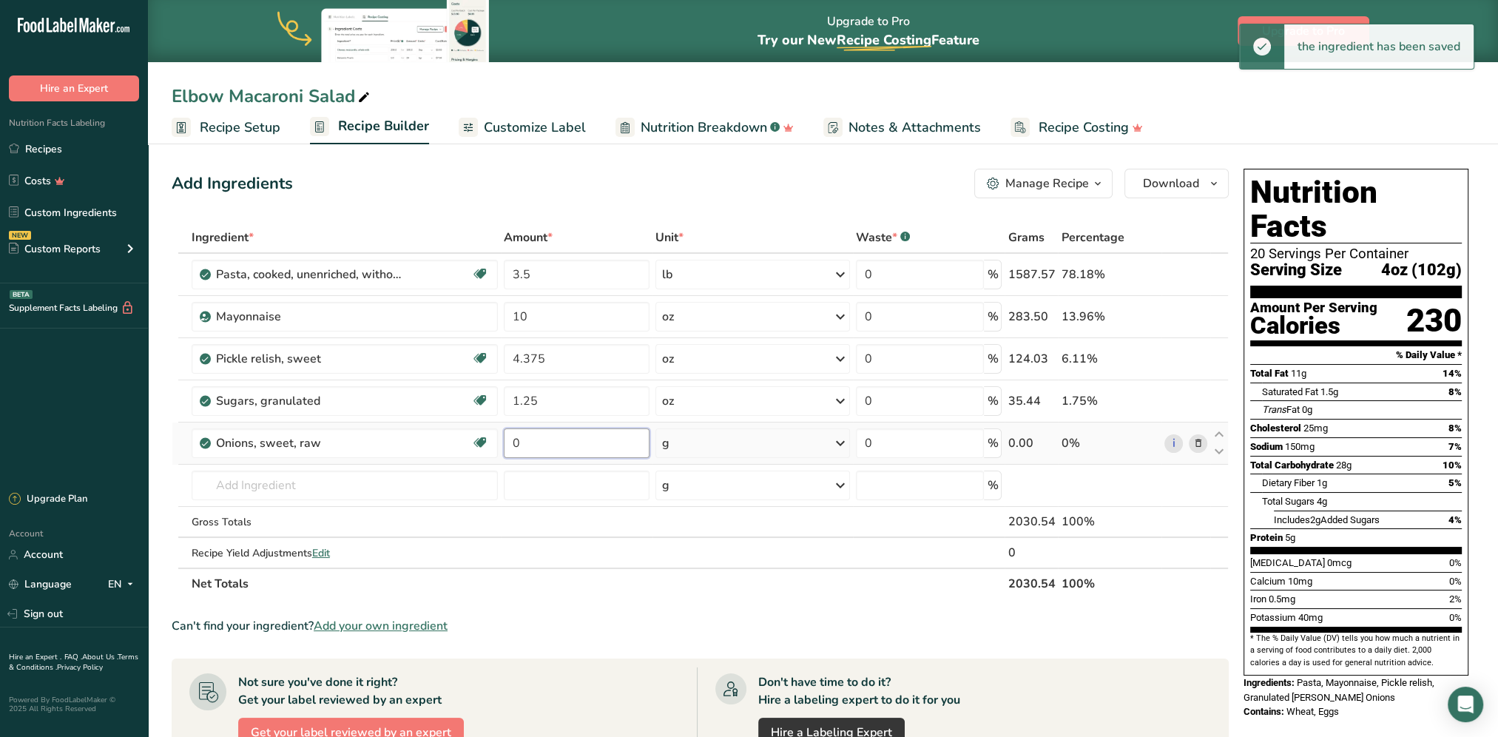
click at [574, 439] on input "0" at bounding box center [577, 443] width 146 height 30
type input "2.5"
click at [691, 445] on div "Ingredient * Amount * Unit * Waste * .a-a{fill:#347362;}.b-a{fill:#fff;} Grams …" at bounding box center [700, 410] width 1057 height 377
click at [707, 435] on div "g" at bounding box center [752, 443] width 195 height 30
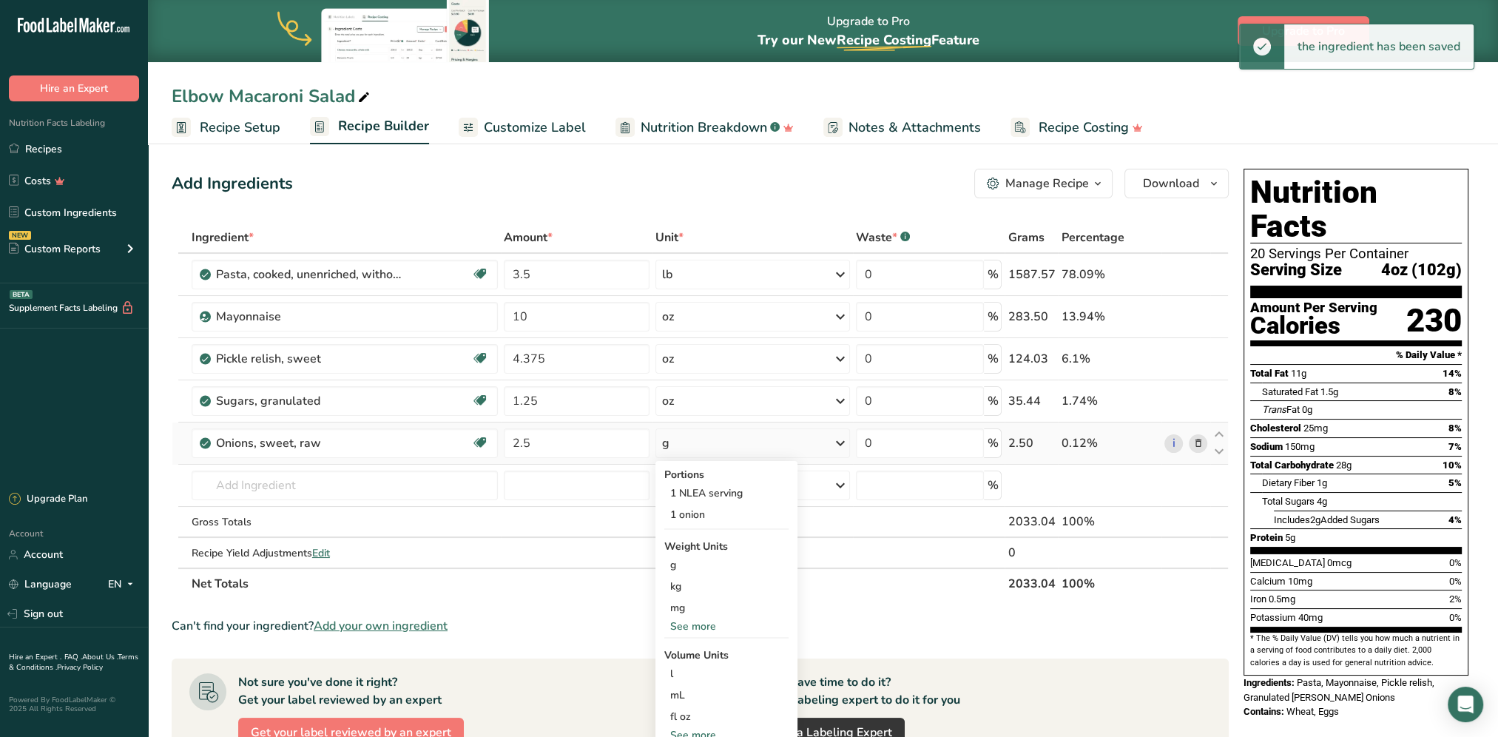
click at [688, 623] on div "See more" at bounding box center [726, 626] width 124 height 16
click at [686, 667] on div "oz" at bounding box center [726, 671] width 124 height 21
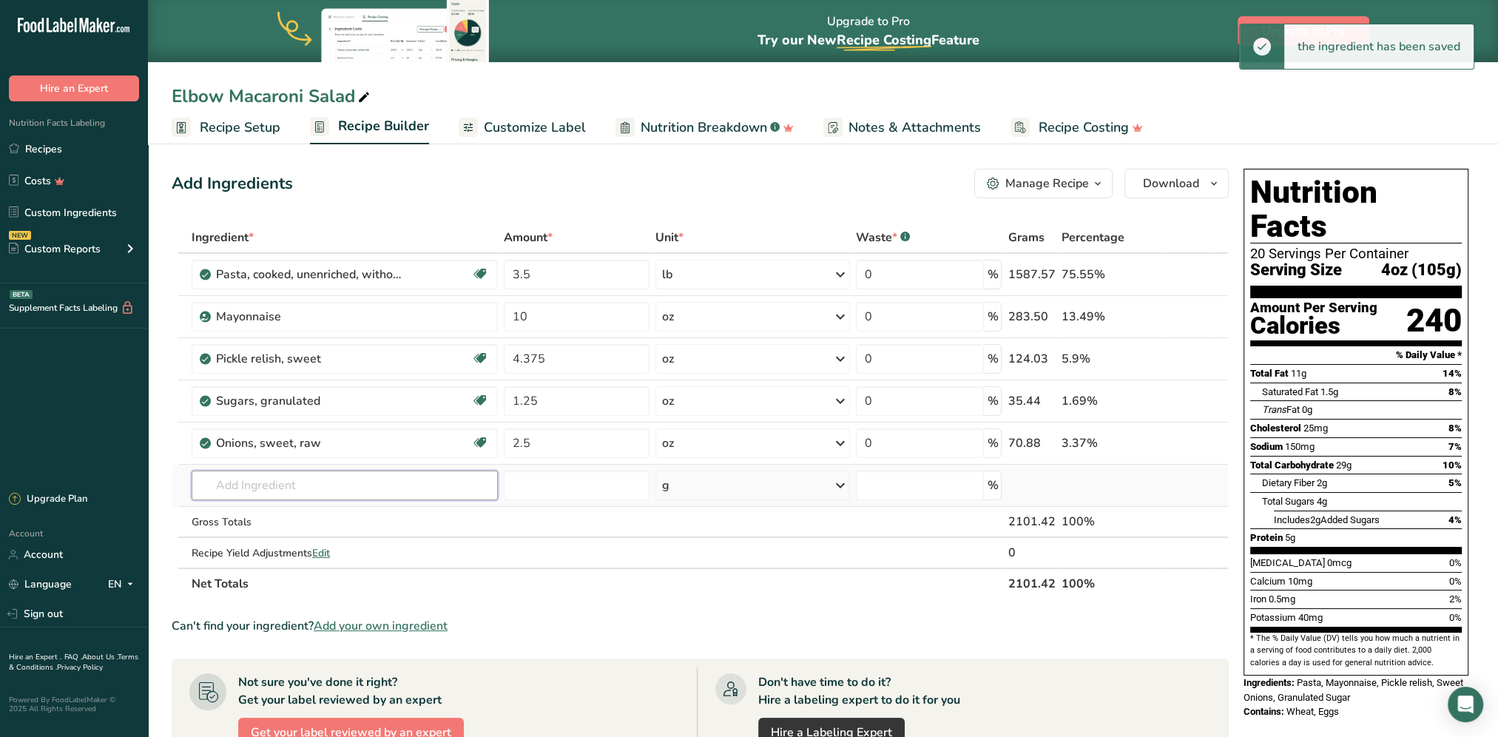
click at [283, 482] on input "text" at bounding box center [345, 485] width 306 height 30
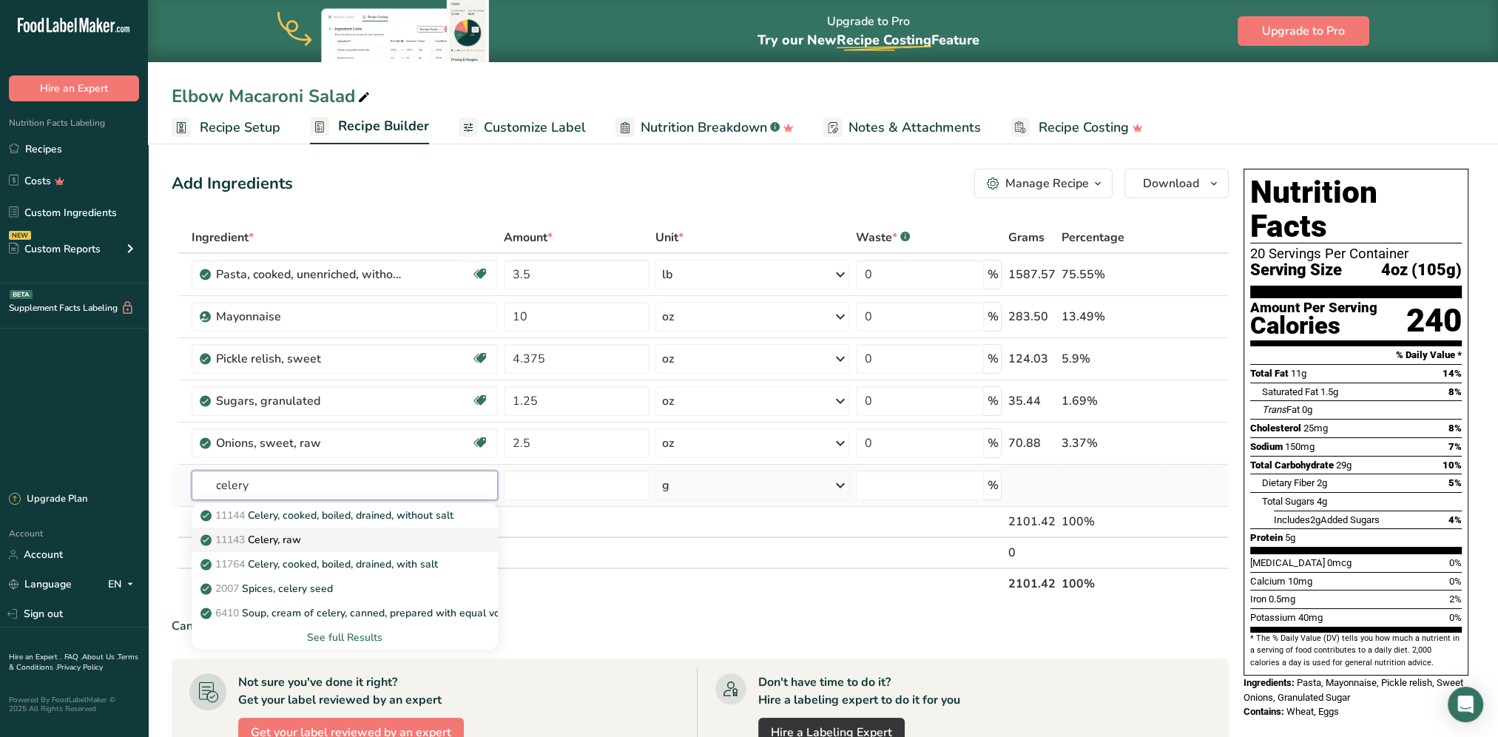
type input "celery"
click at [285, 534] on p "11143 Celery, raw" at bounding box center [252, 540] width 98 height 16
type input "Celery, raw"
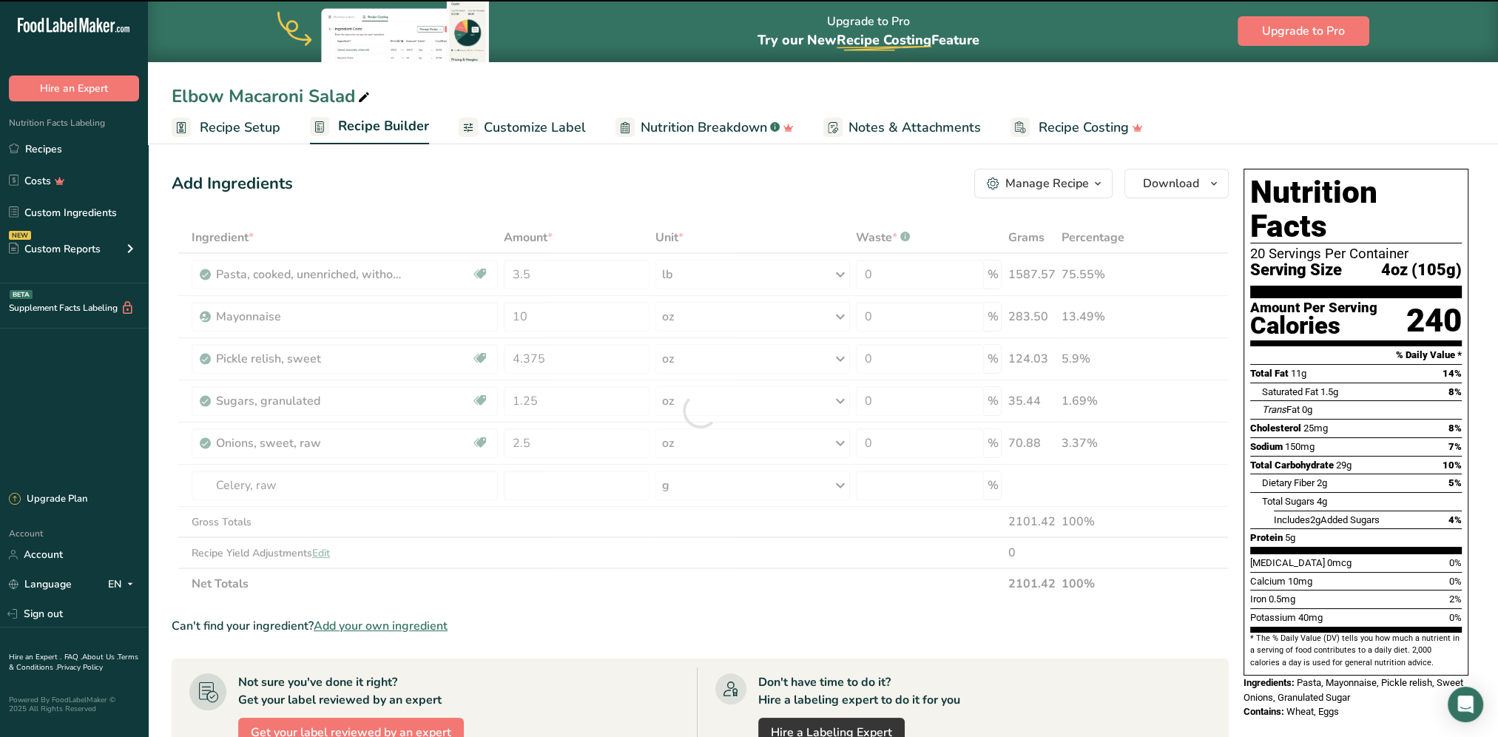
type input "0"
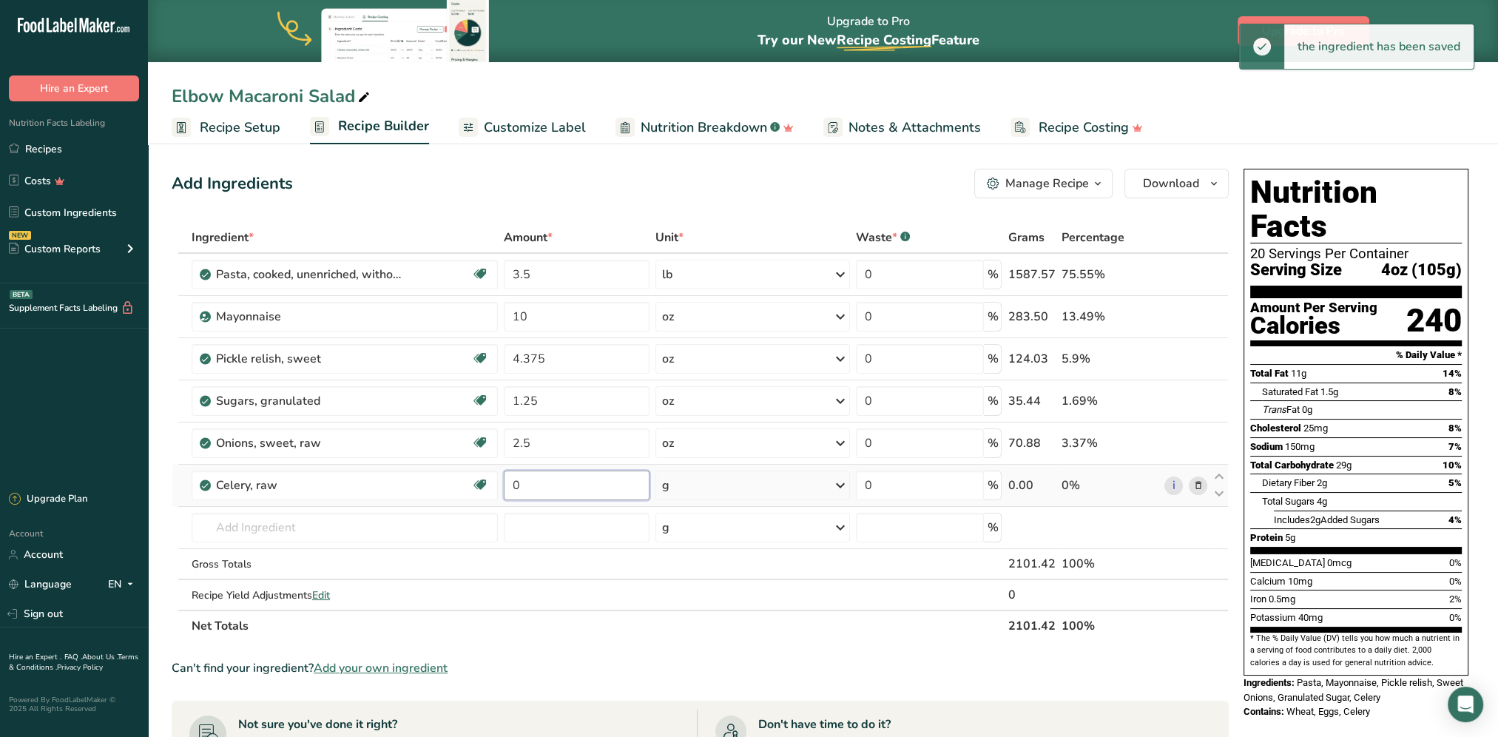
click at [540, 481] on input "0" at bounding box center [577, 485] width 146 height 30
type input "2.5"
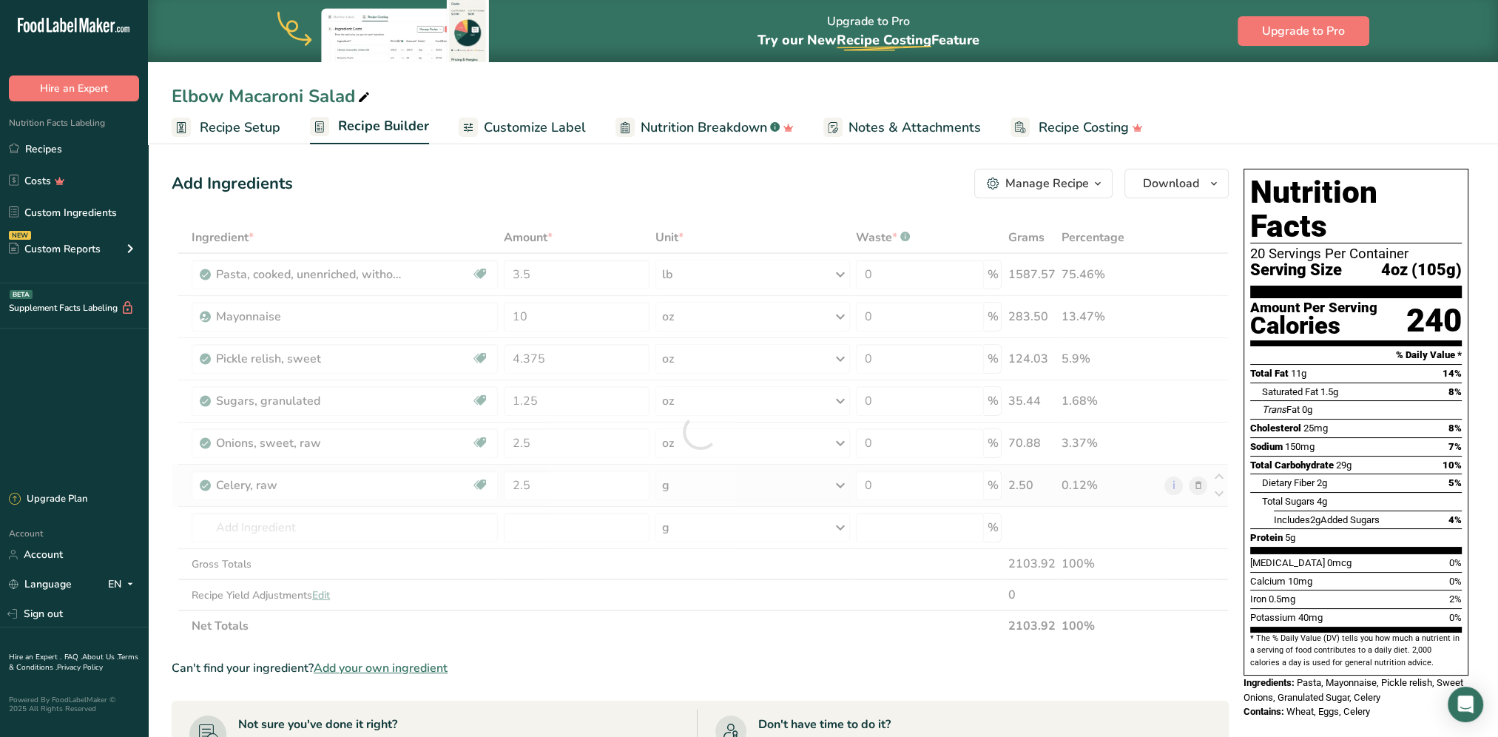
click at [729, 479] on div "Ingredient * Amount * Unit * Waste * .a-a{fill:#347362;}.b-a{fill:#fff;} Grams …" at bounding box center [700, 431] width 1057 height 419
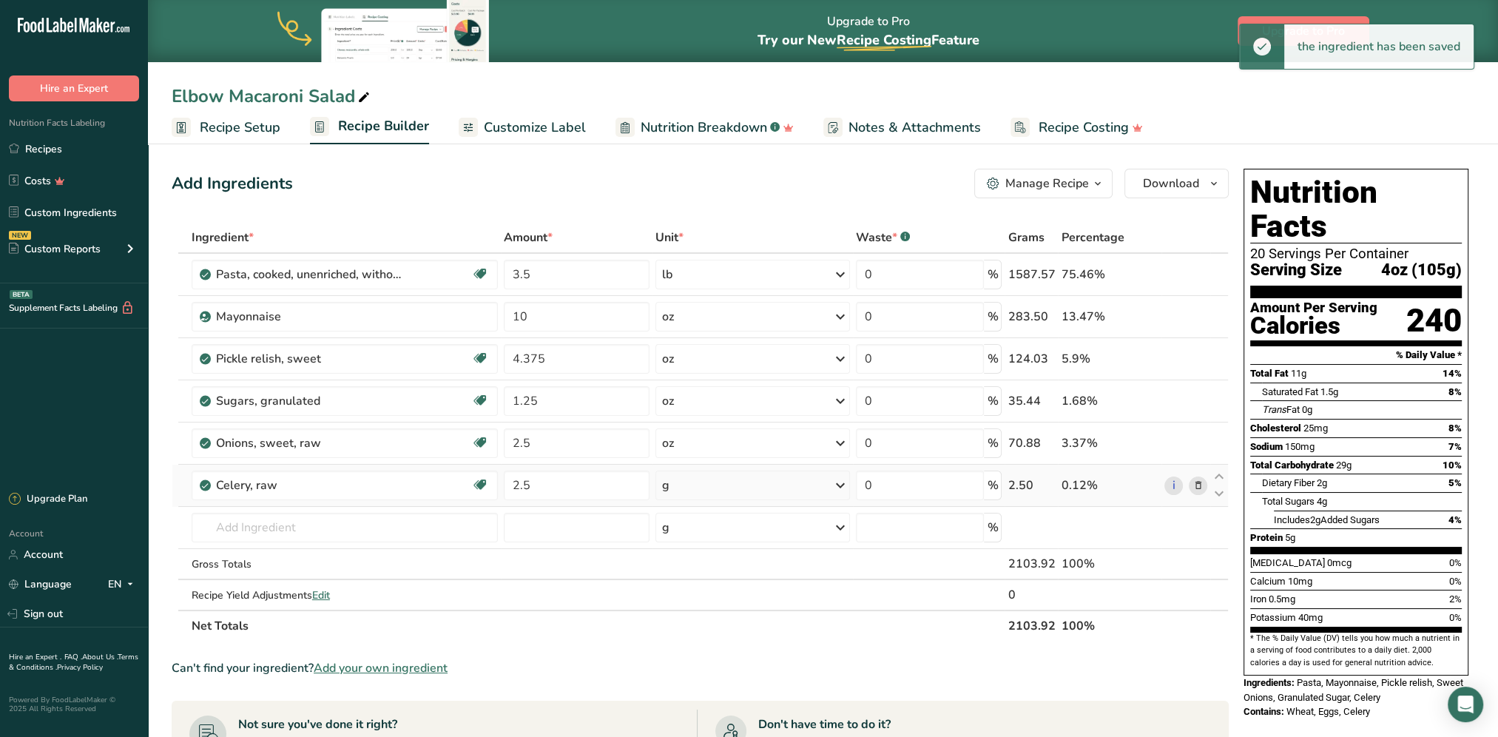
click at [740, 485] on div "g" at bounding box center [752, 485] width 195 height 30
click at [683, 698] on div "See more" at bounding box center [726, 705] width 124 height 16
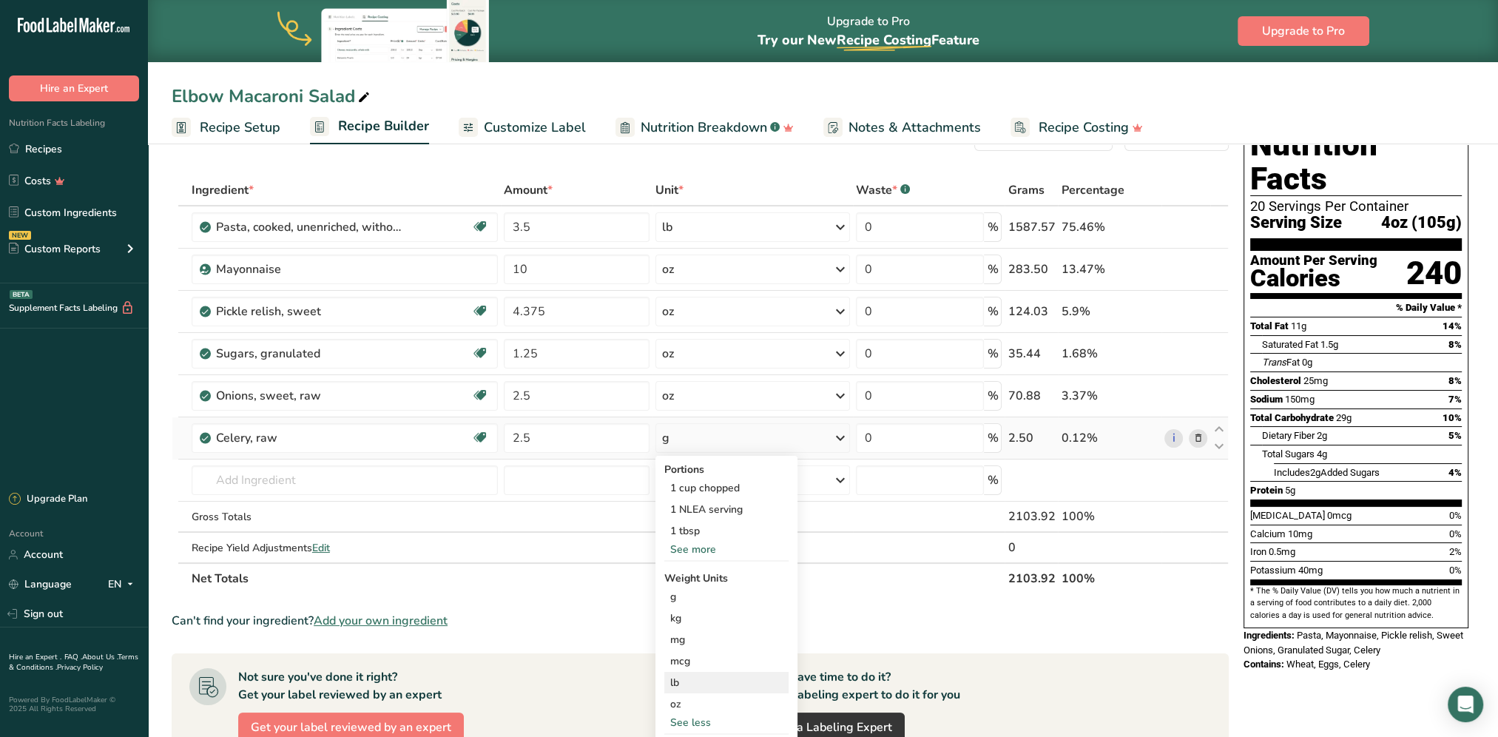
scroll to position [74, 0]
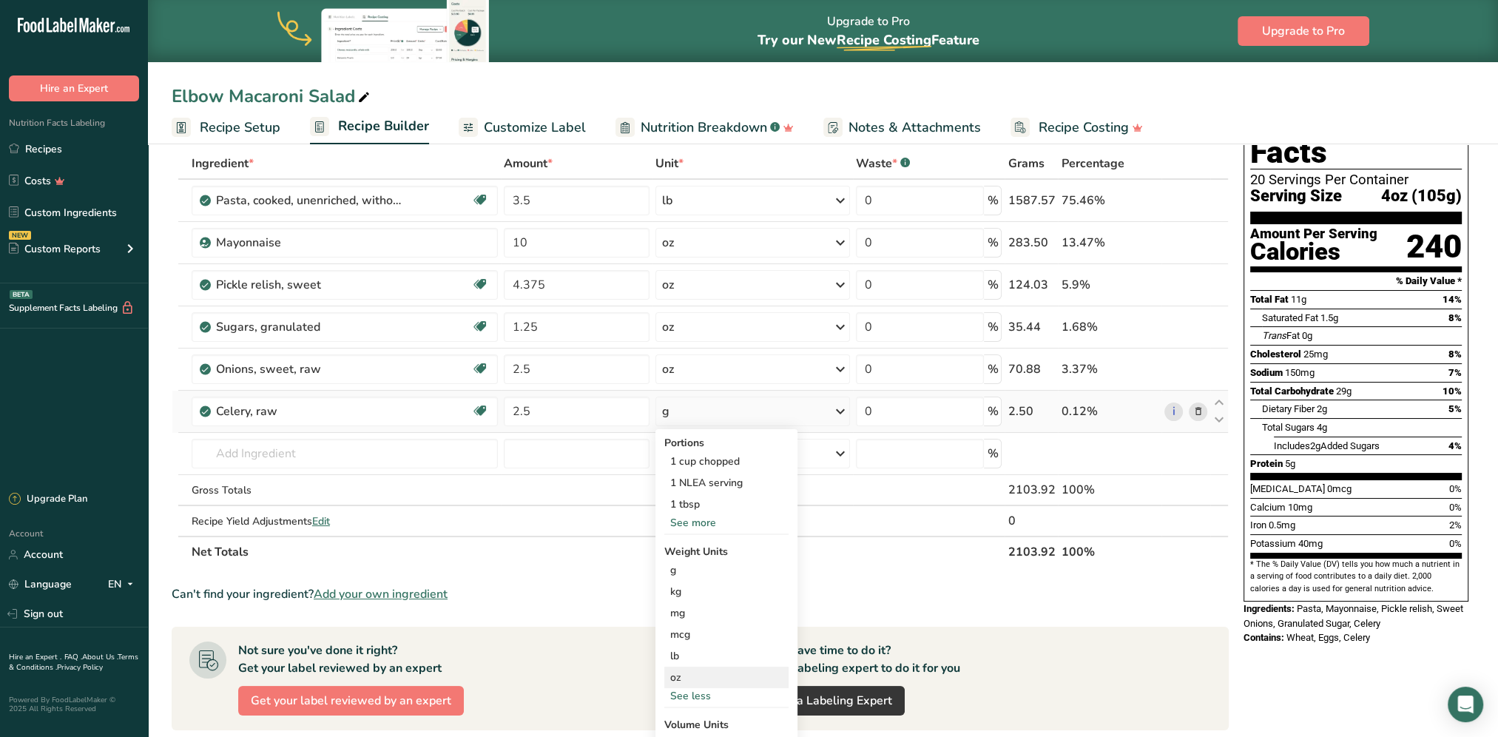
click at [684, 678] on div "oz" at bounding box center [726, 676] width 124 height 21
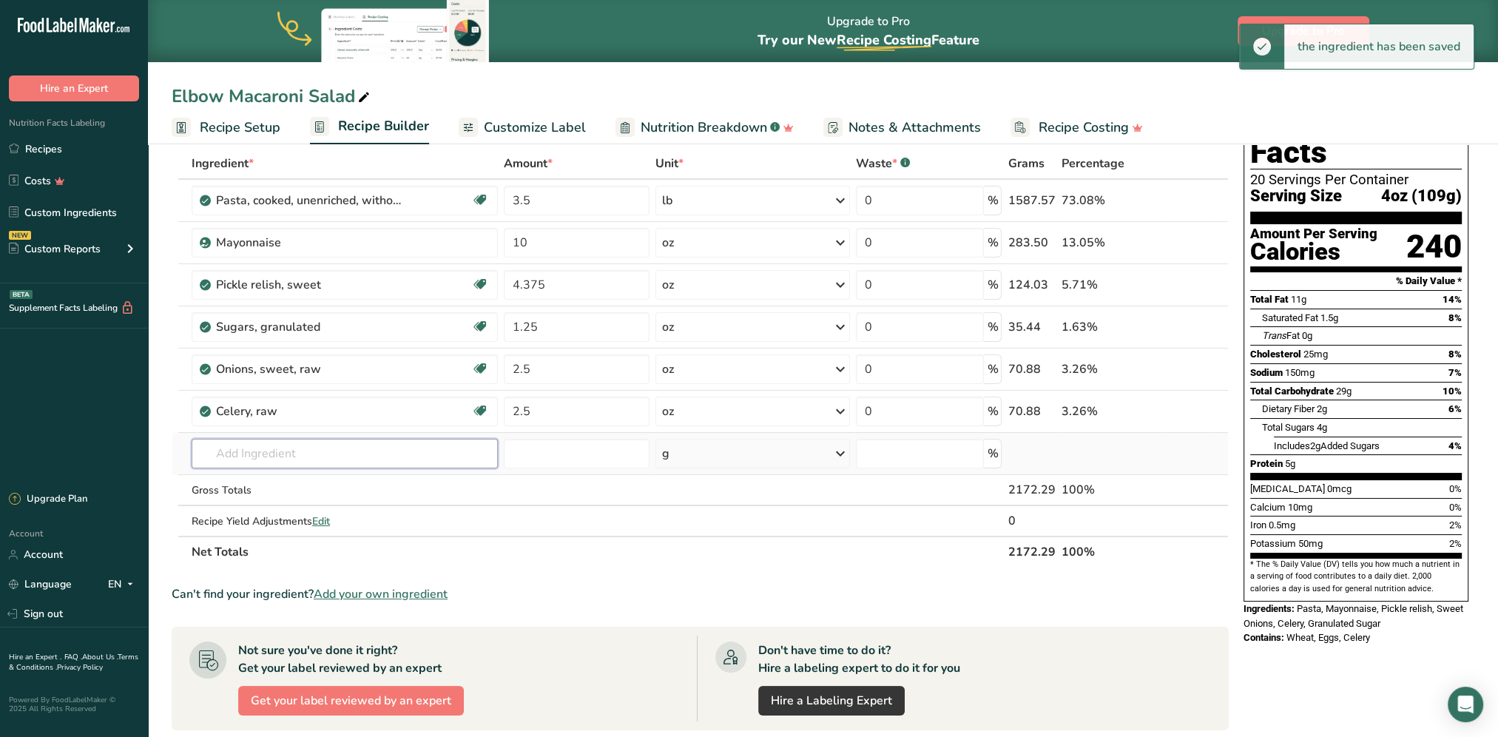
click at [273, 450] on input "text" at bounding box center [345, 454] width 306 height 30
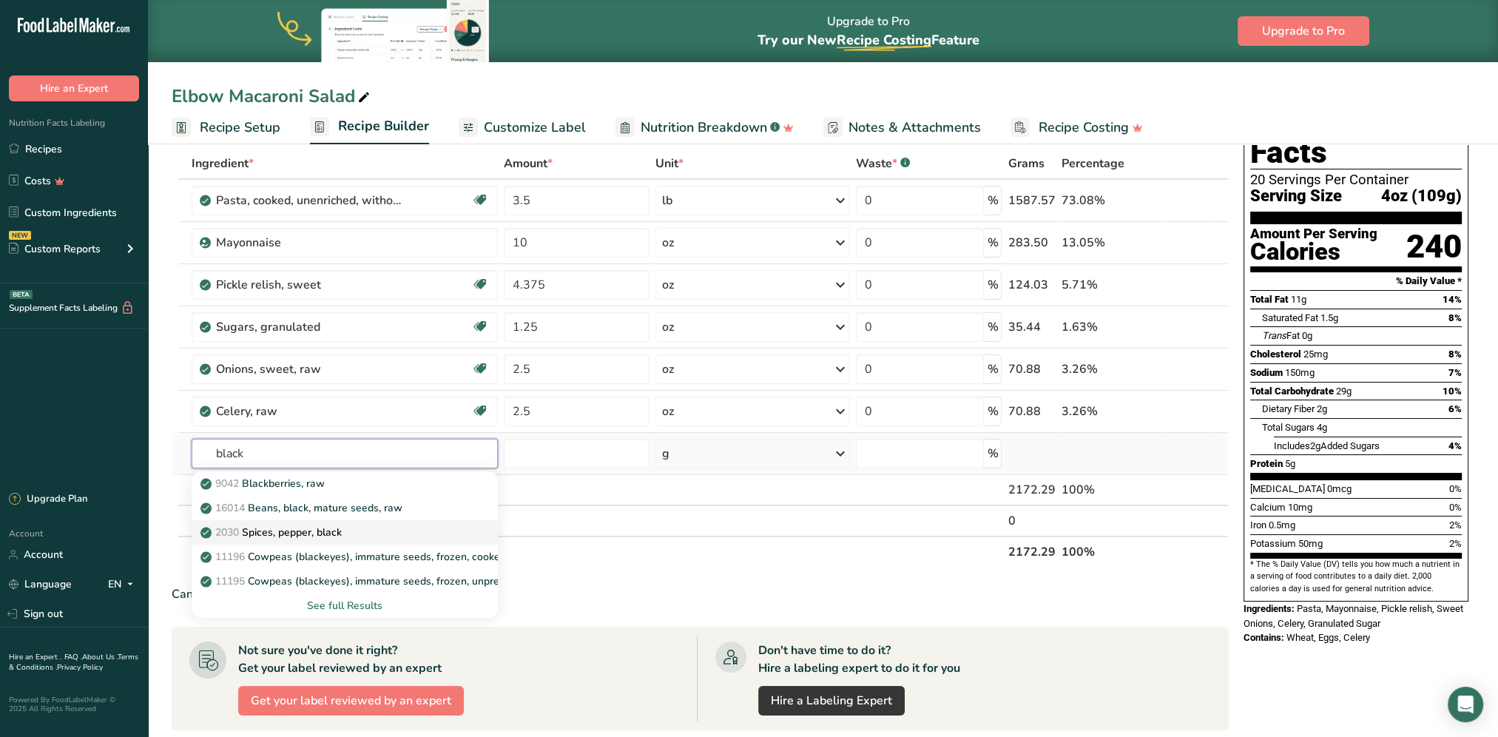
type input "black"
click at [322, 530] on p "2030 Spices, pepper, black" at bounding box center [272, 532] width 138 height 16
type input "Spices, pepper, black"
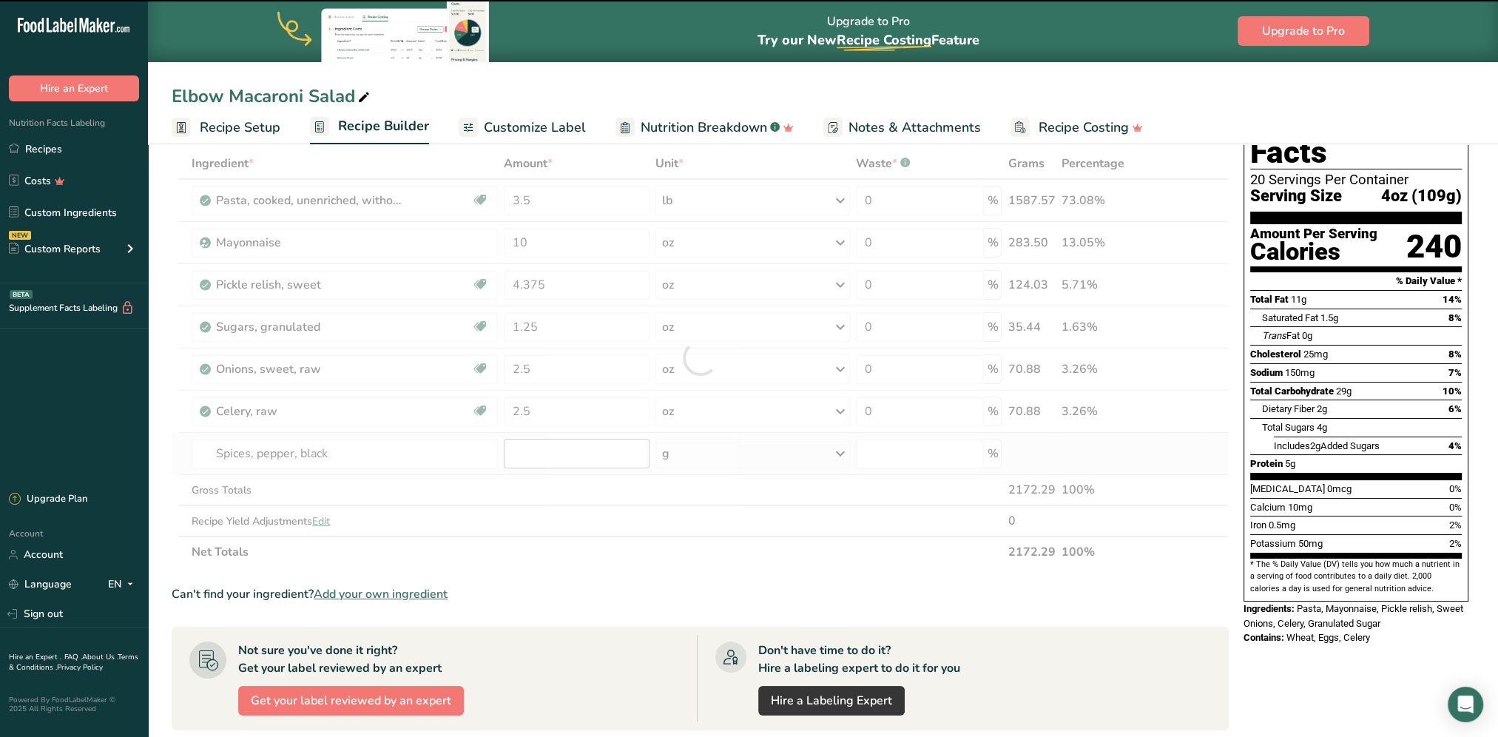
type input "0"
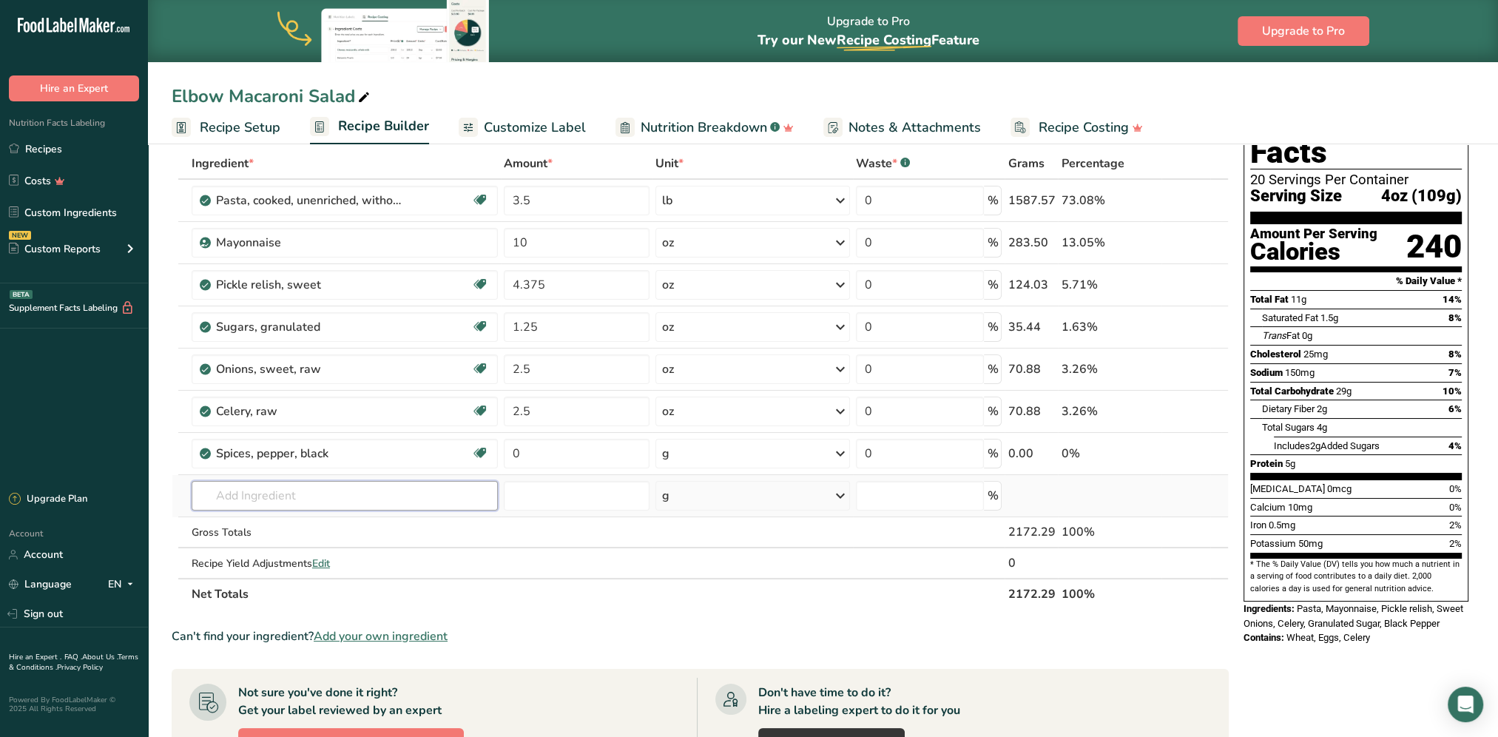
click at [426, 495] on input "text" at bounding box center [345, 496] width 306 height 30
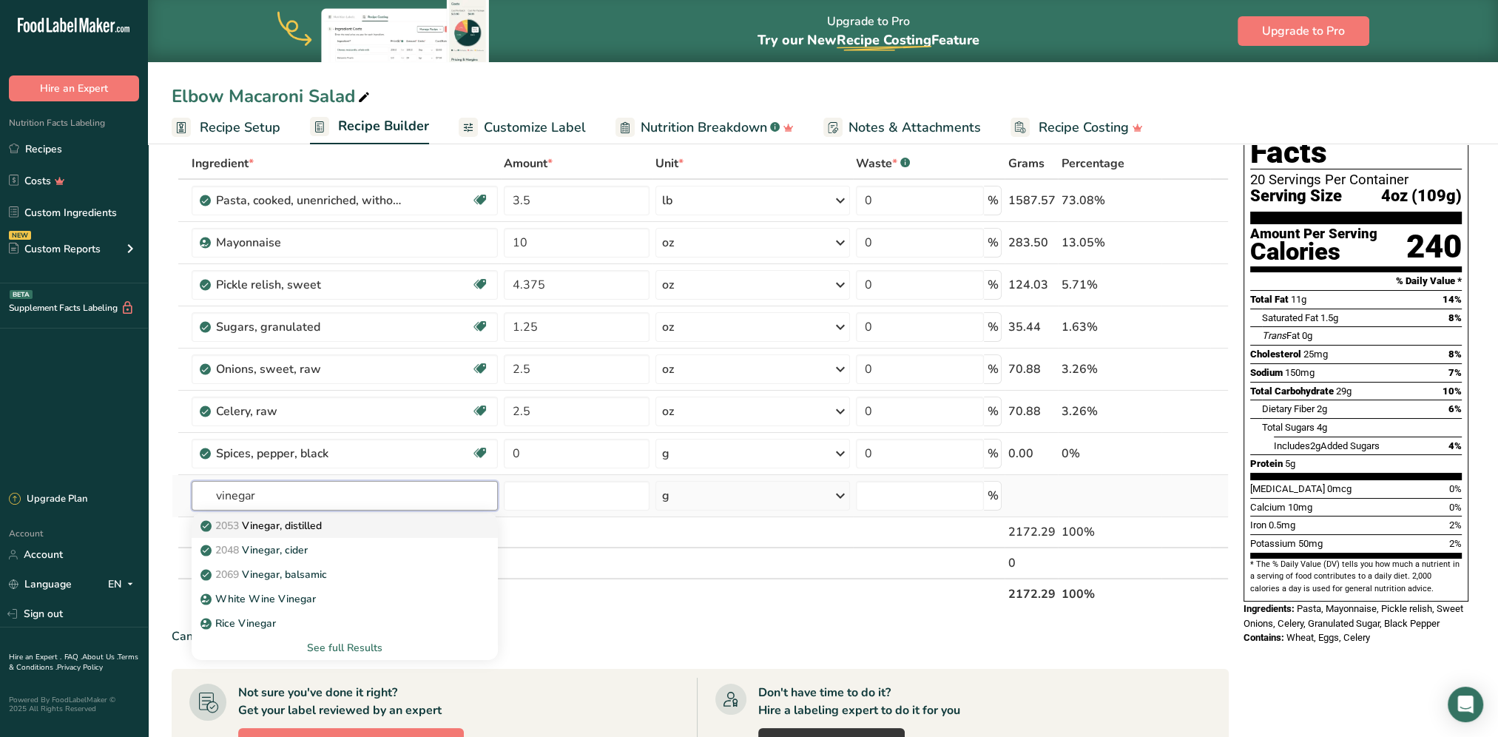
type input "vinegar"
click at [365, 530] on div "2053 Vinegar, distilled" at bounding box center [332, 526] width 259 height 16
type input "Vinegar, distilled"
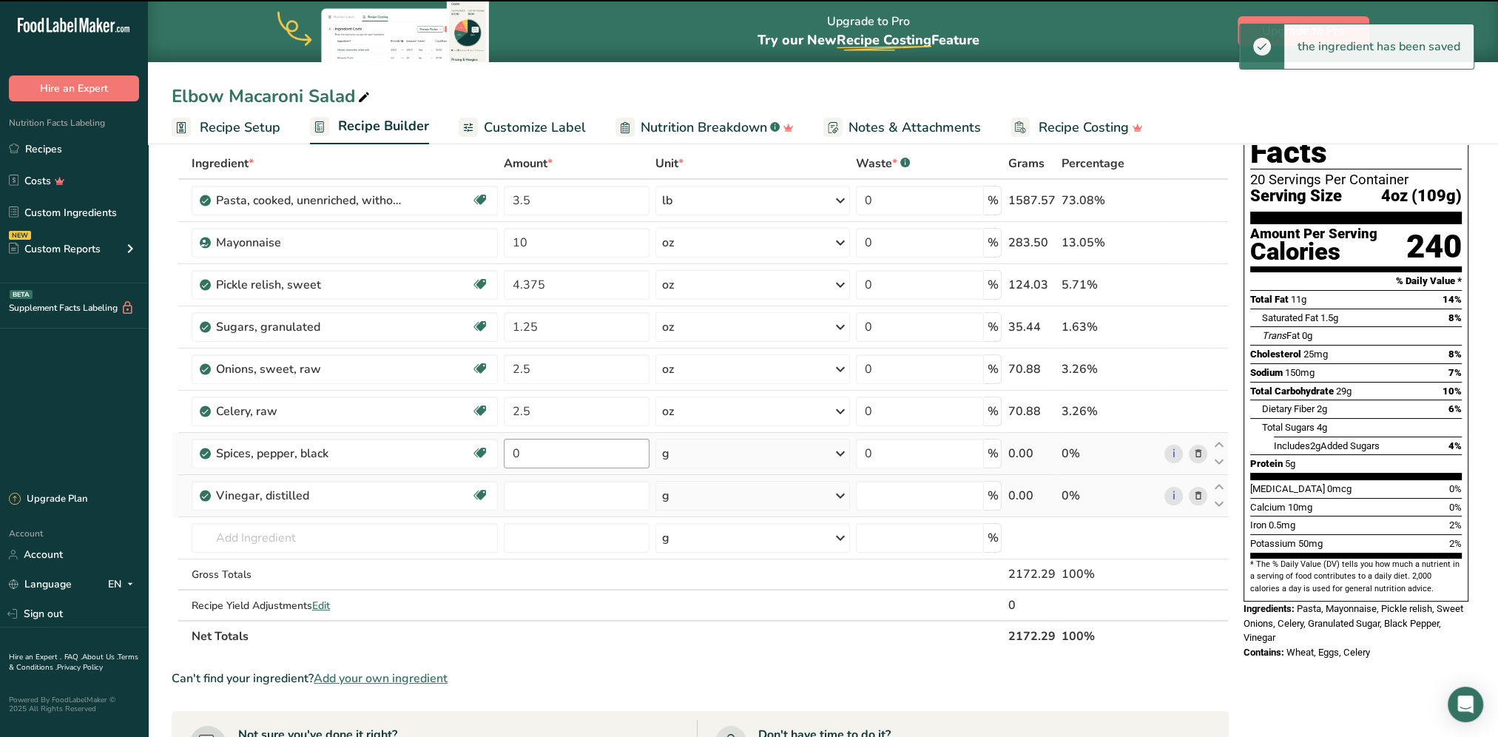
type input "0"
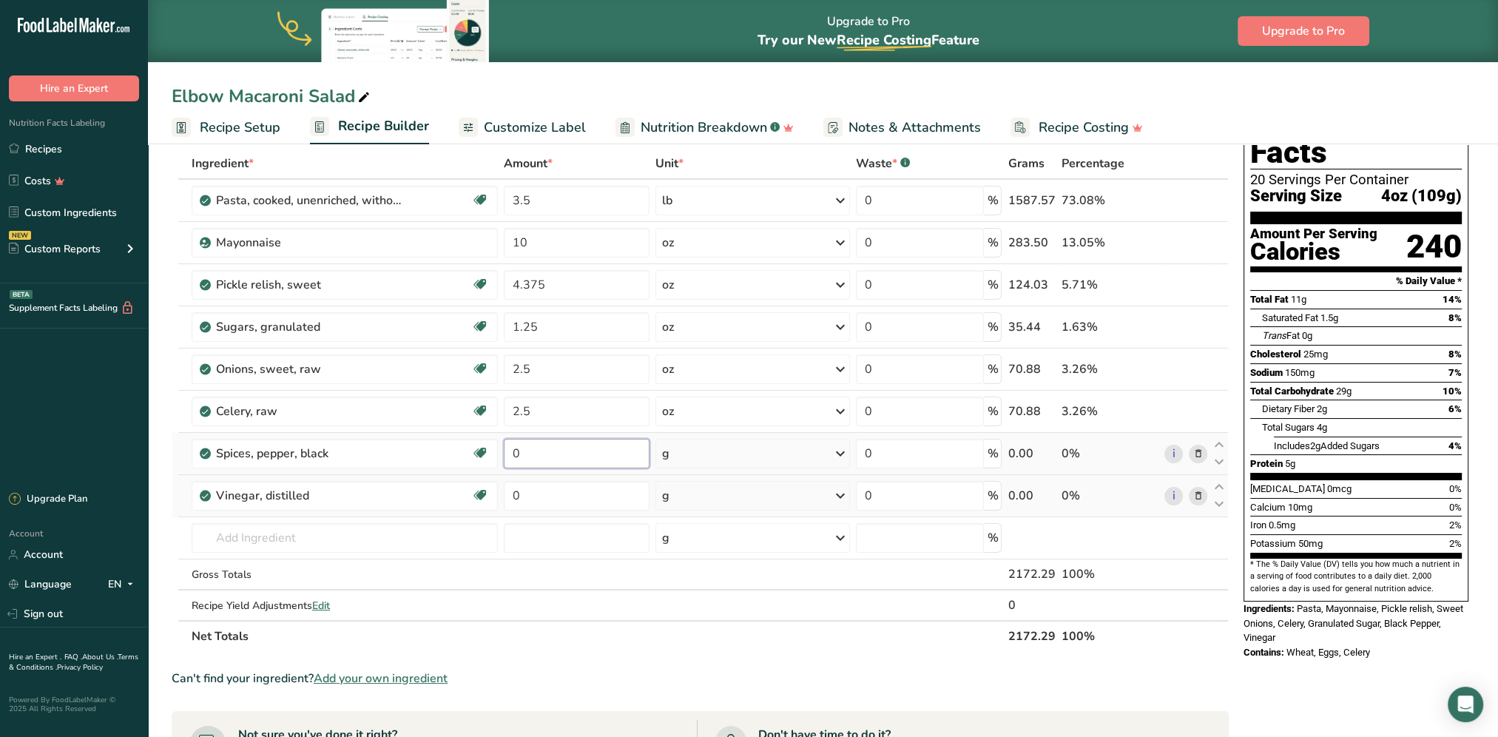
click at [584, 448] on input "0" at bounding box center [577, 454] width 146 height 30
type input "0.625"
click at [698, 447] on div "Ingredient * Amount * Unit * Waste * .a-a{fill:#347362;}.b-a{fill:#fff;} Grams …" at bounding box center [700, 400] width 1057 height 504
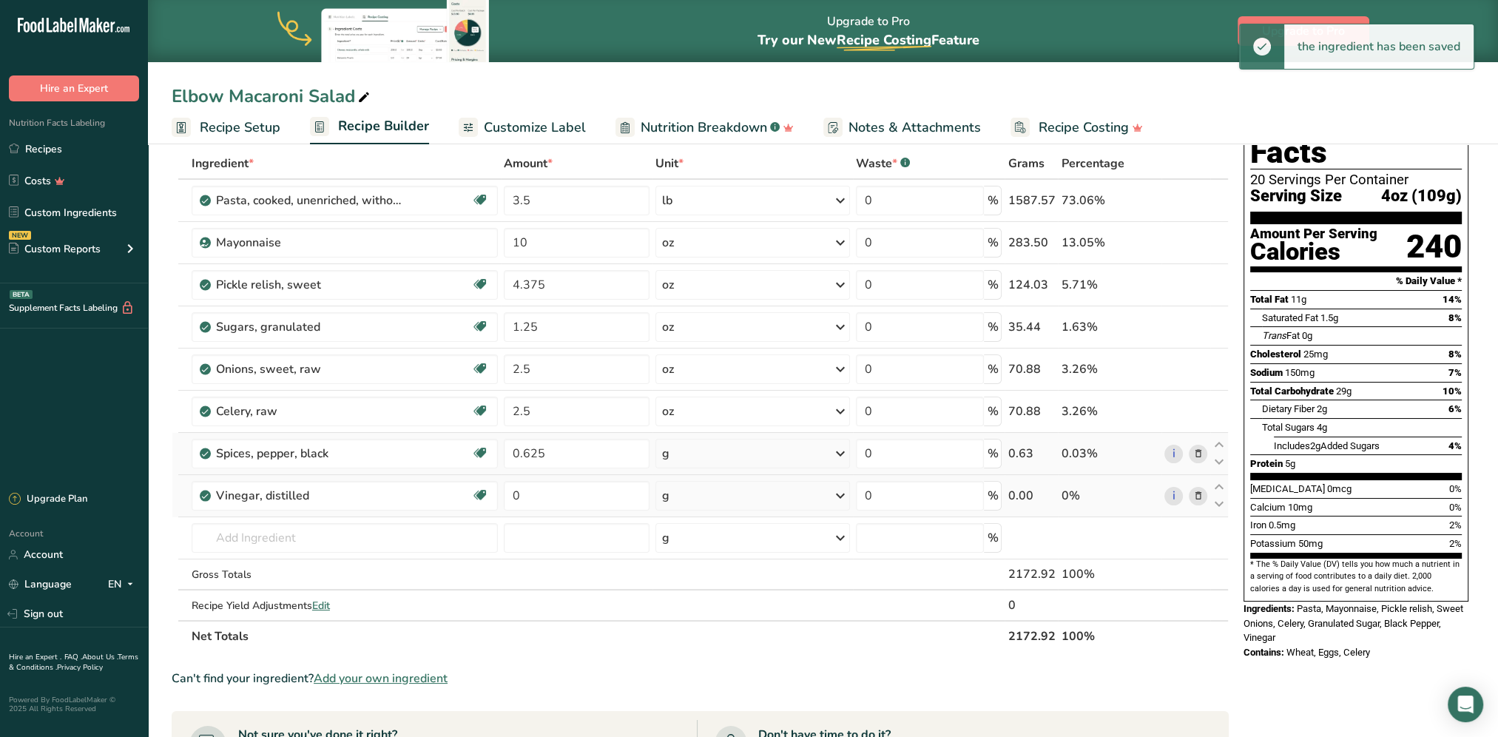
click at [839, 449] on icon at bounding box center [840, 453] width 18 height 27
click at [697, 669] on div "See more" at bounding box center [726, 674] width 124 height 16
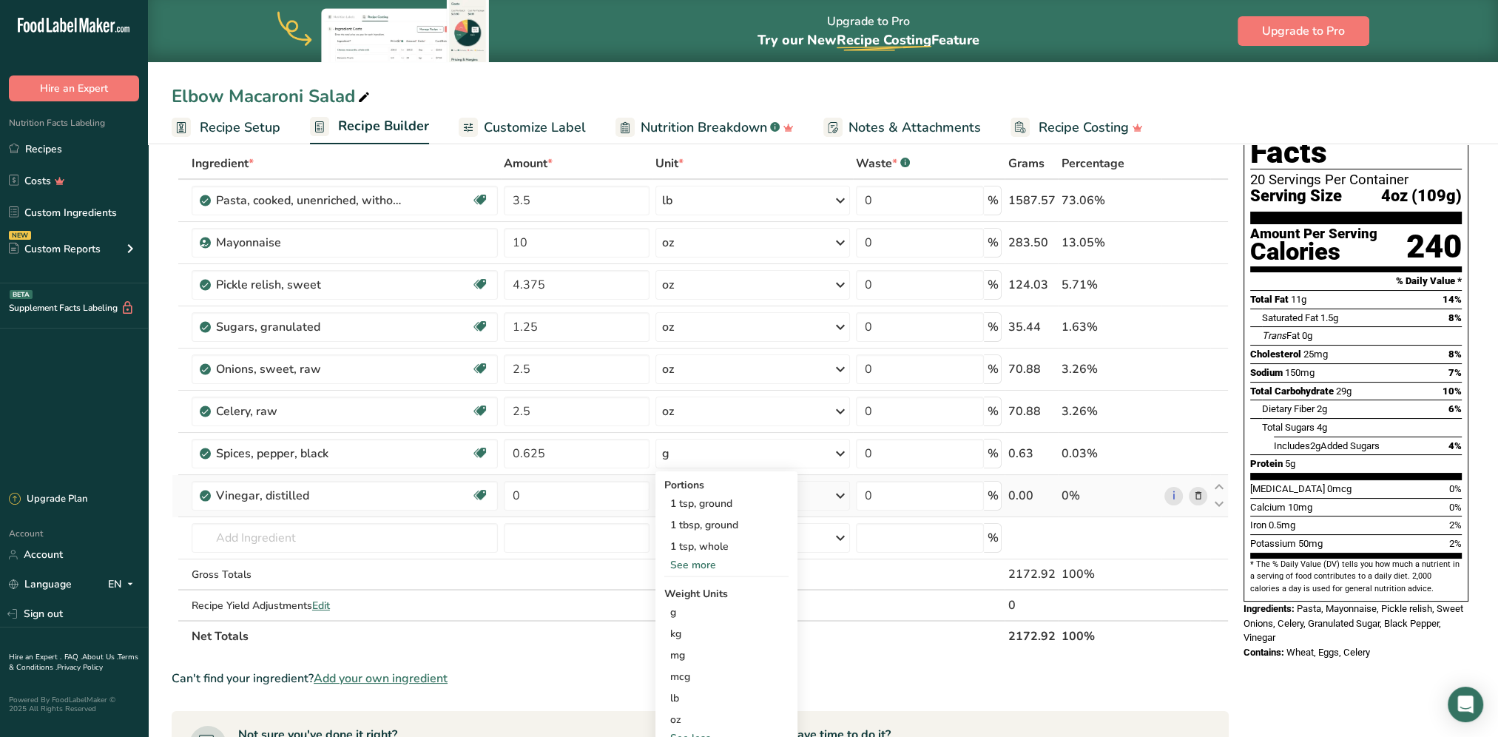
drag, startPoint x: 689, startPoint y: 719, endPoint x: 651, endPoint y: 689, distance: 48.5
click at [689, 719] on div "oz" at bounding box center [726, 719] width 124 height 21
click at [570, 484] on input "0" at bounding box center [577, 496] width 146 height 30
type input "1.25"
click at [693, 498] on div "Ingredient * Amount * Unit * Waste * .a-a{fill:#347362;}.b-a{fill:#fff;} Grams …" at bounding box center [700, 400] width 1057 height 504
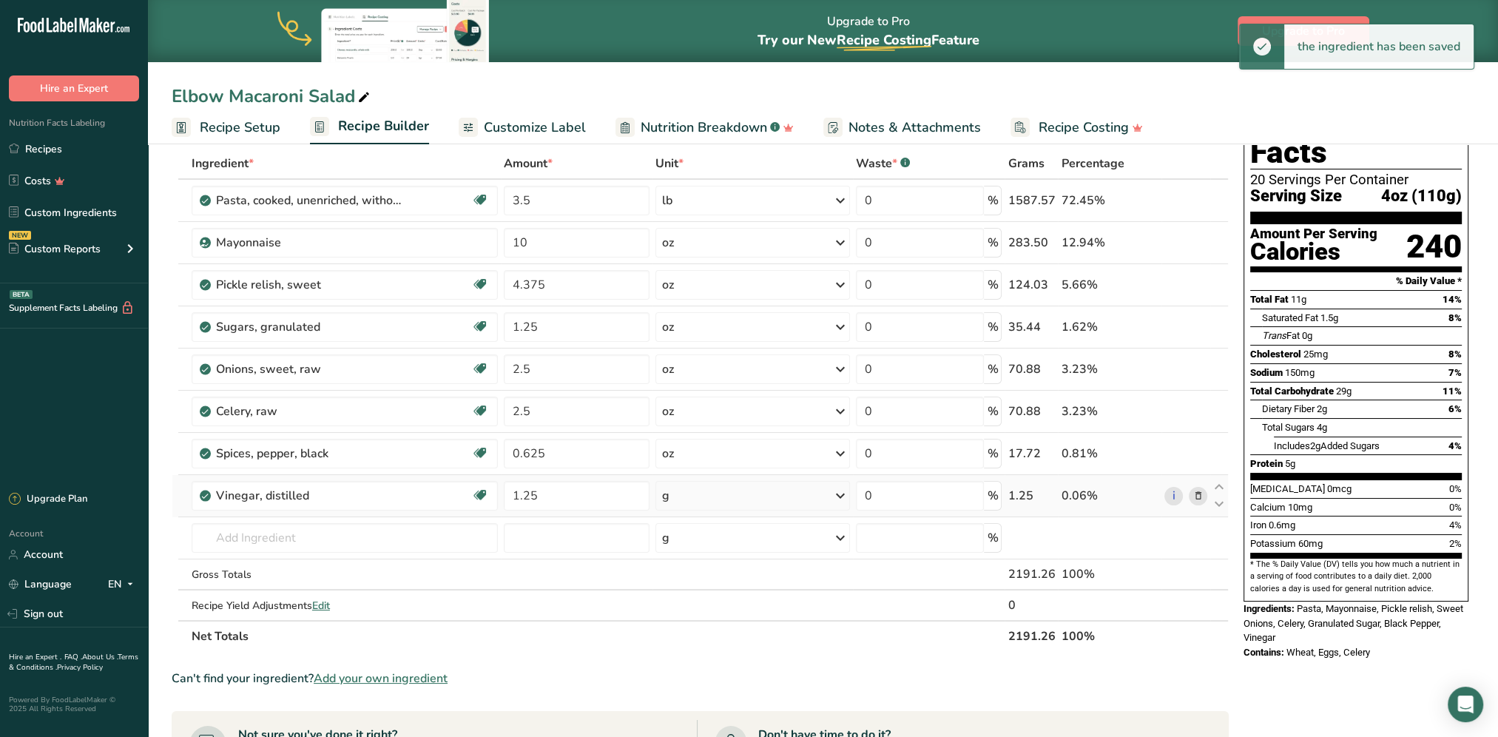
click at [734, 498] on div "g" at bounding box center [752, 496] width 195 height 30
click at [689, 693] on div "See more" at bounding box center [726, 700] width 124 height 16
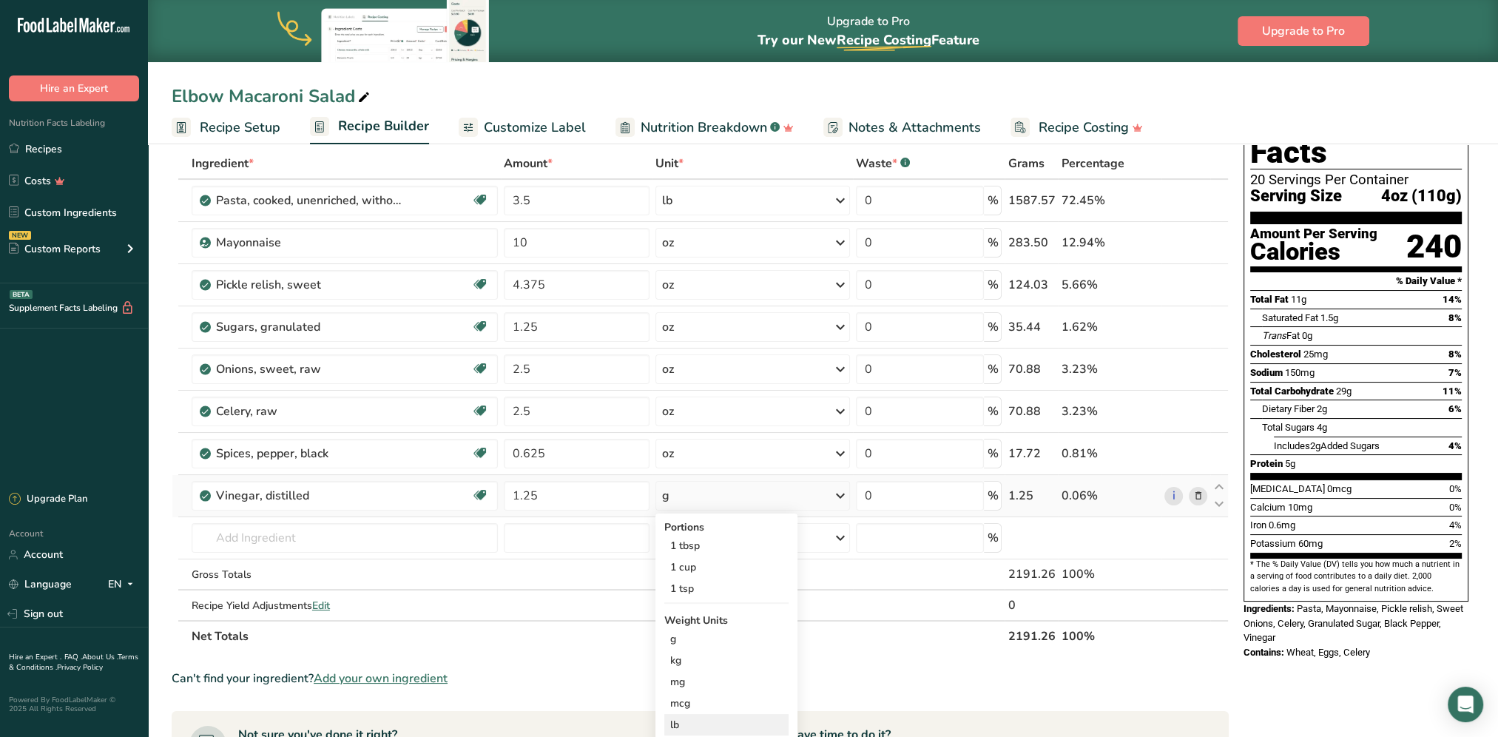
scroll to position [148, 0]
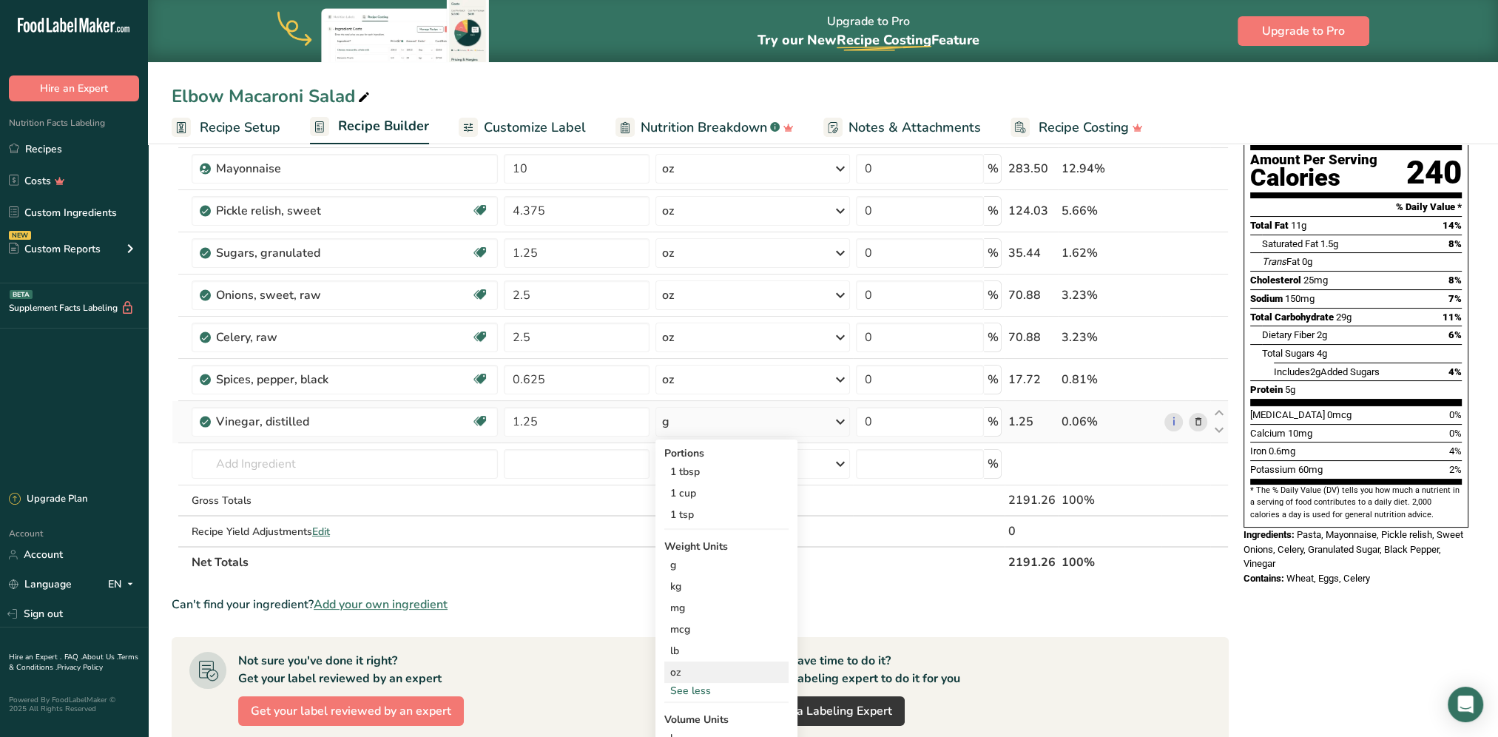
click at [677, 673] on div "oz" at bounding box center [726, 671] width 124 height 21
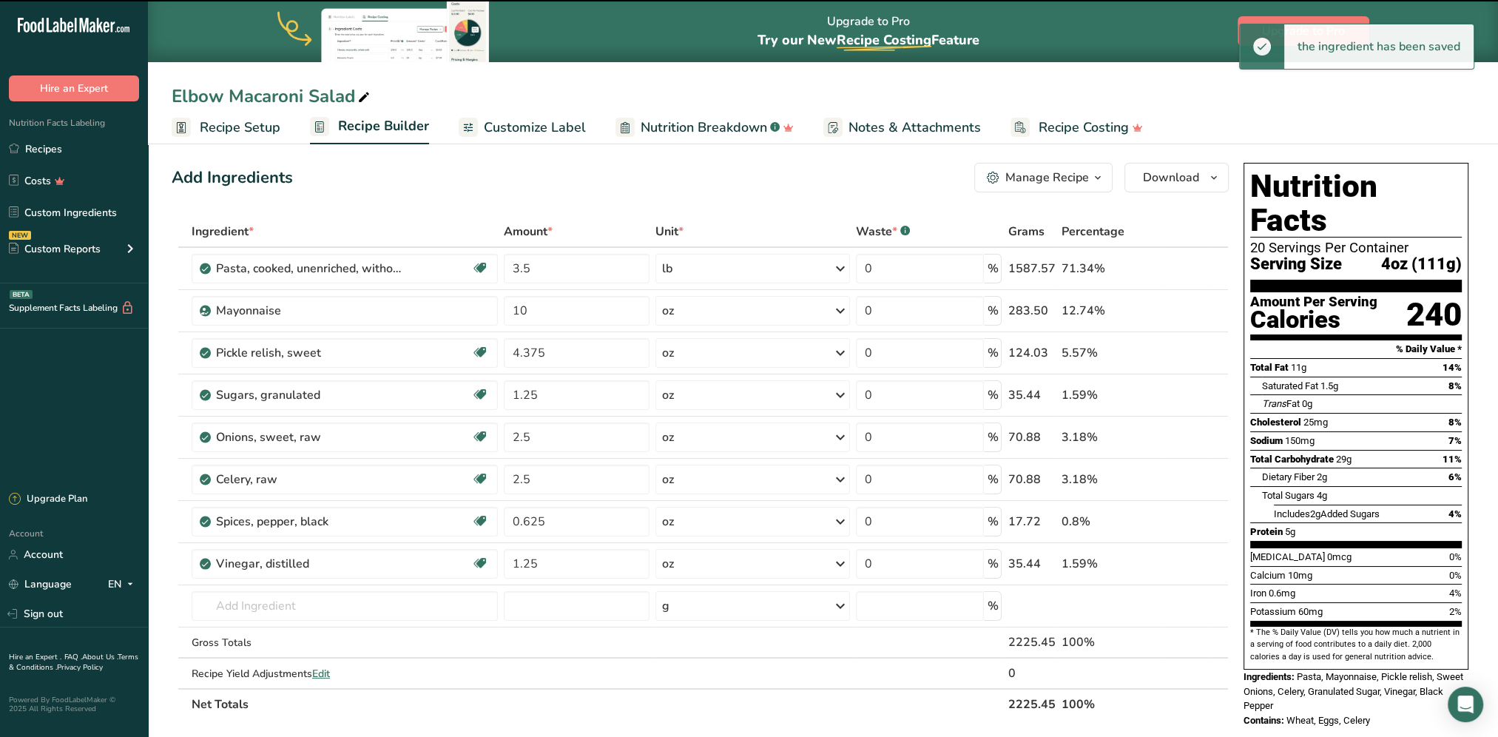
scroll to position [0, 0]
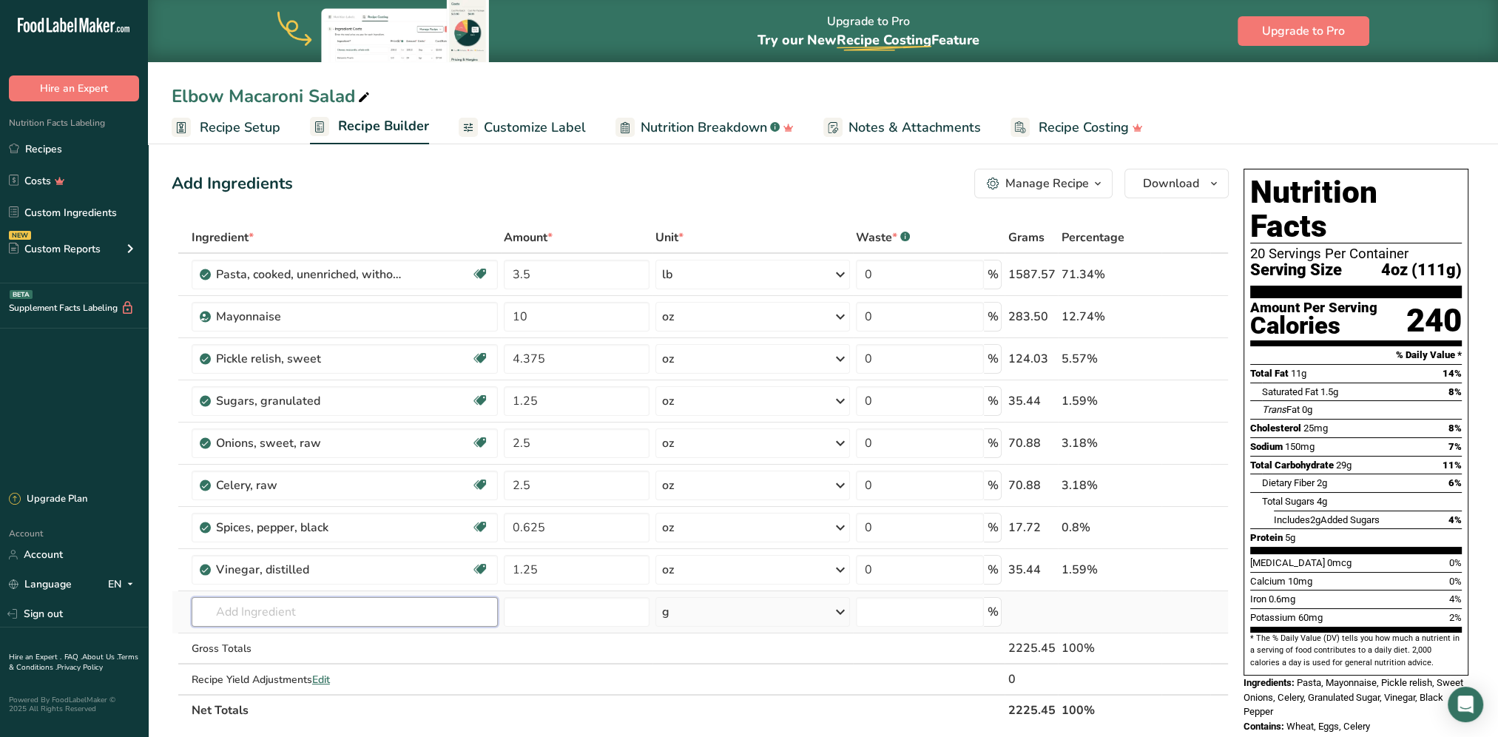
click at [301, 608] on input "text" at bounding box center [345, 612] width 306 height 30
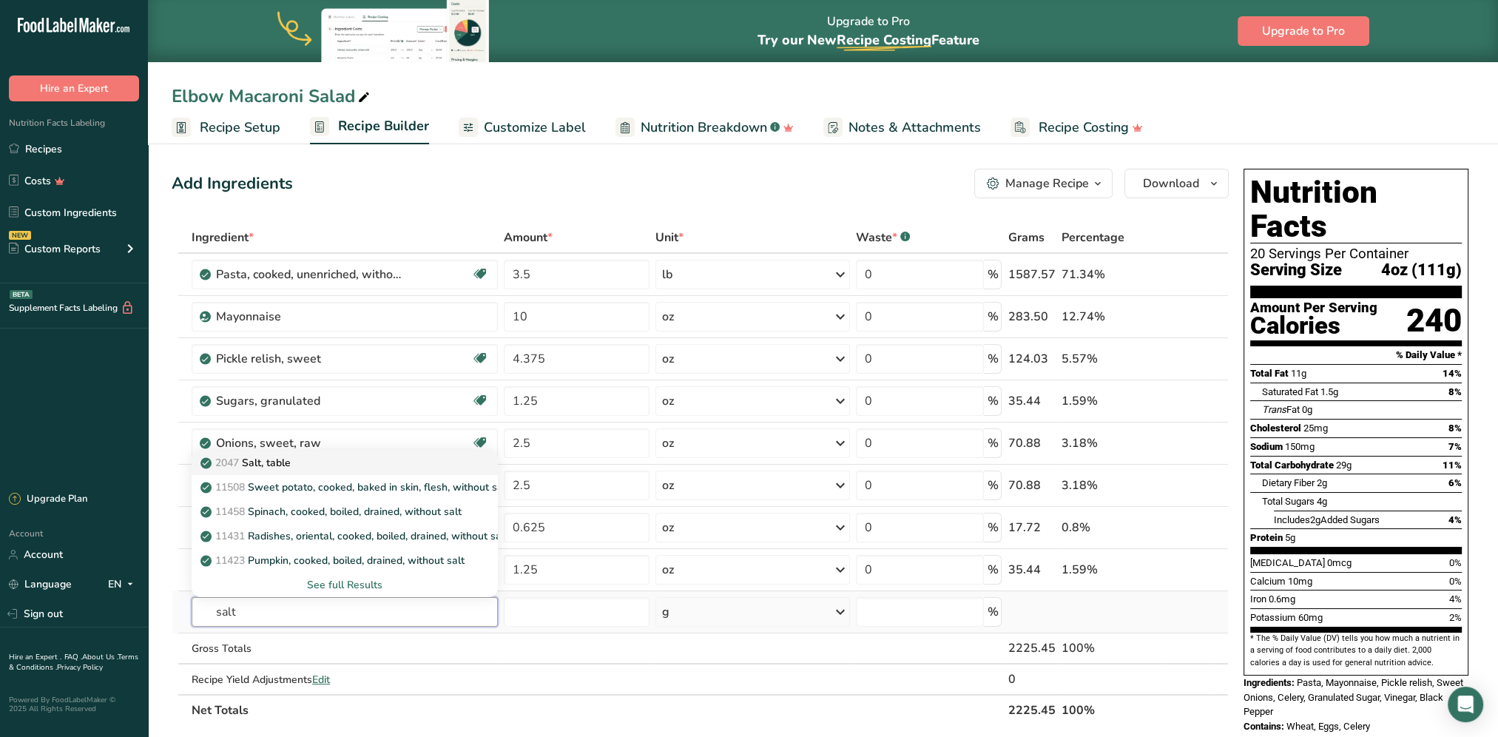
type input "salt"
click at [283, 464] on p "2047 Salt, table" at bounding box center [246, 463] width 87 height 16
type input "Salt, table"
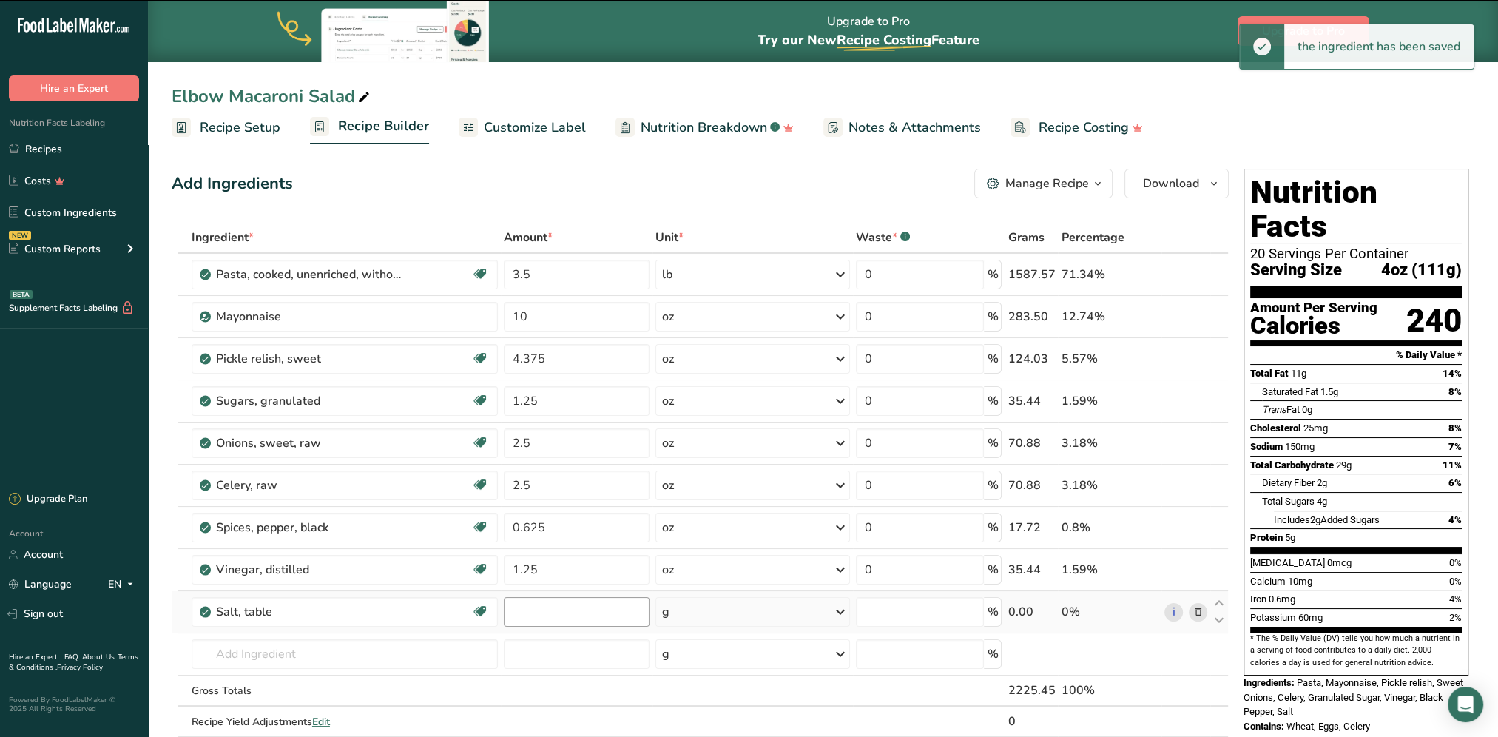
type input "0"
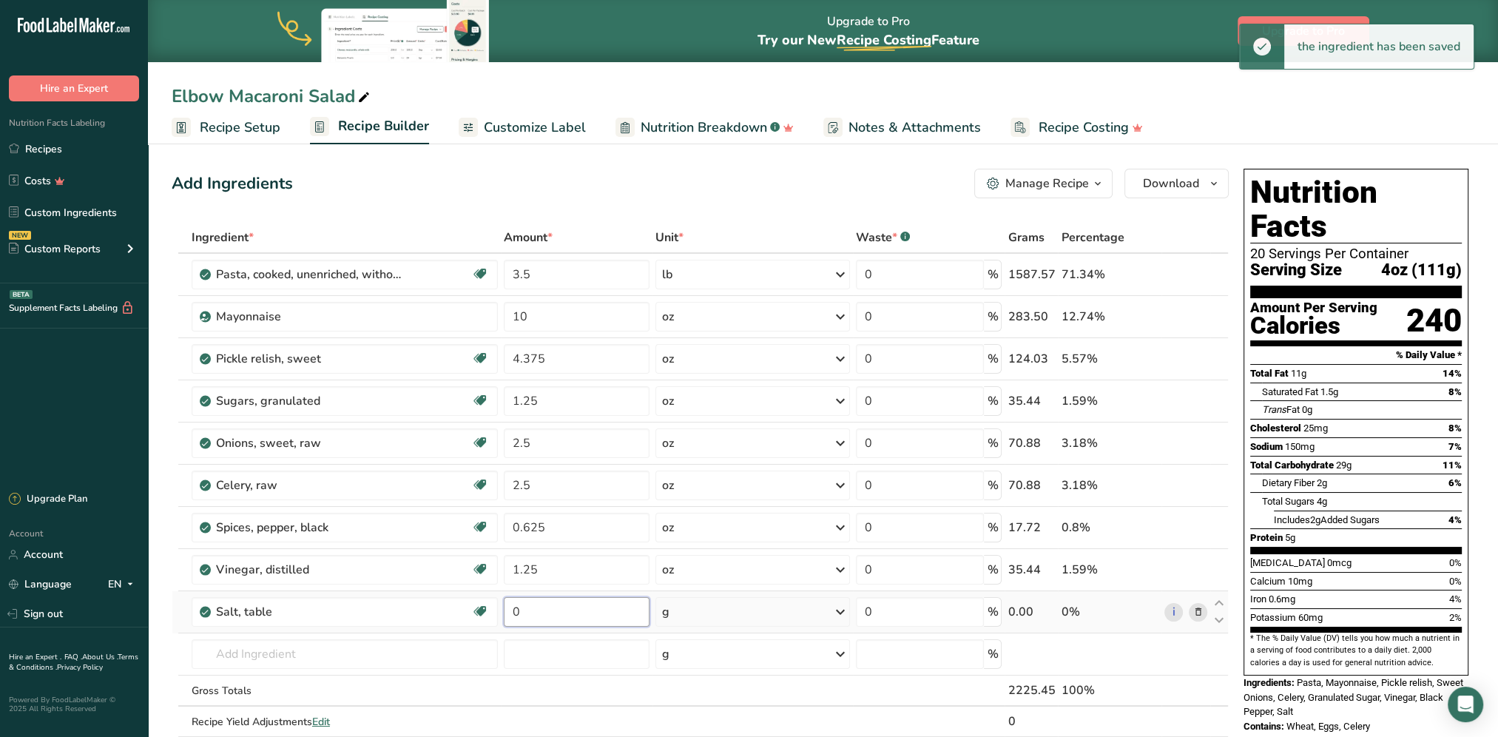
click at [571, 612] on input "0" at bounding box center [577, 612] width 146 height 30
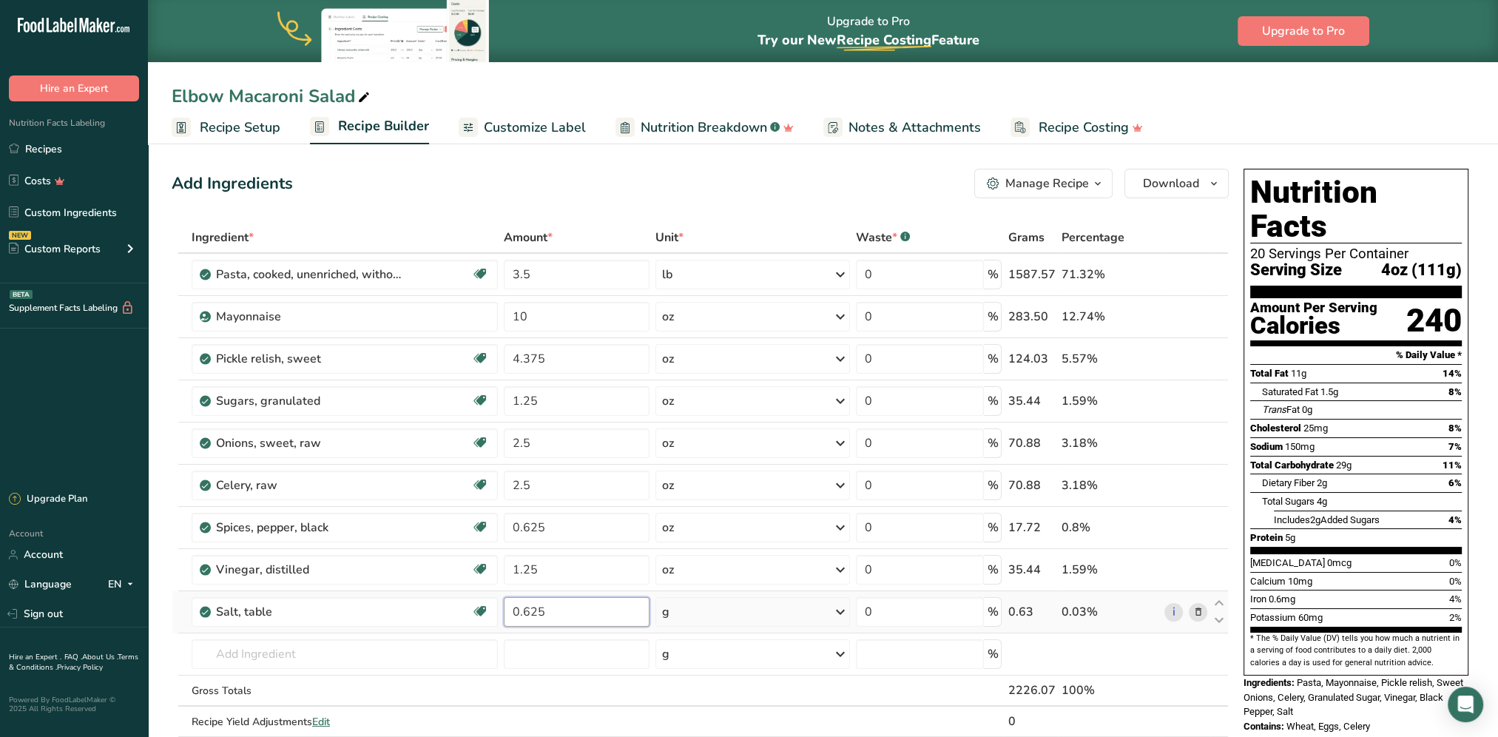
type input "0.625"
click at [704, 609] on div "Ingredient * Amount * Unit * Waste * .a-a{fill:#347362;}.b-a{fill:#fff;} Grams …" at bounding box center [700, 495] width 1057 height 546
click at [788, 607] on div "g" at bounding box center [752, 612] width 195 height 30
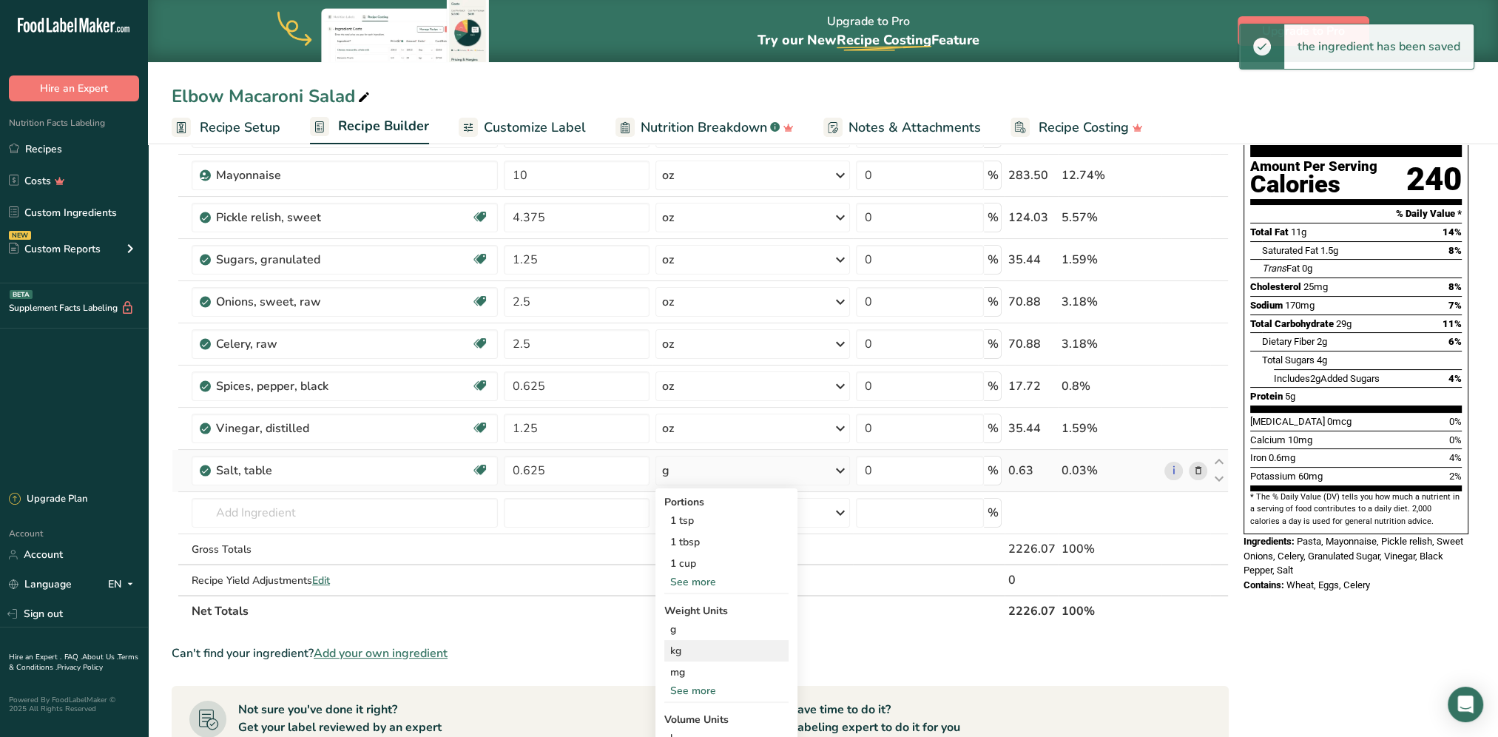
scroll to position [222, 0]
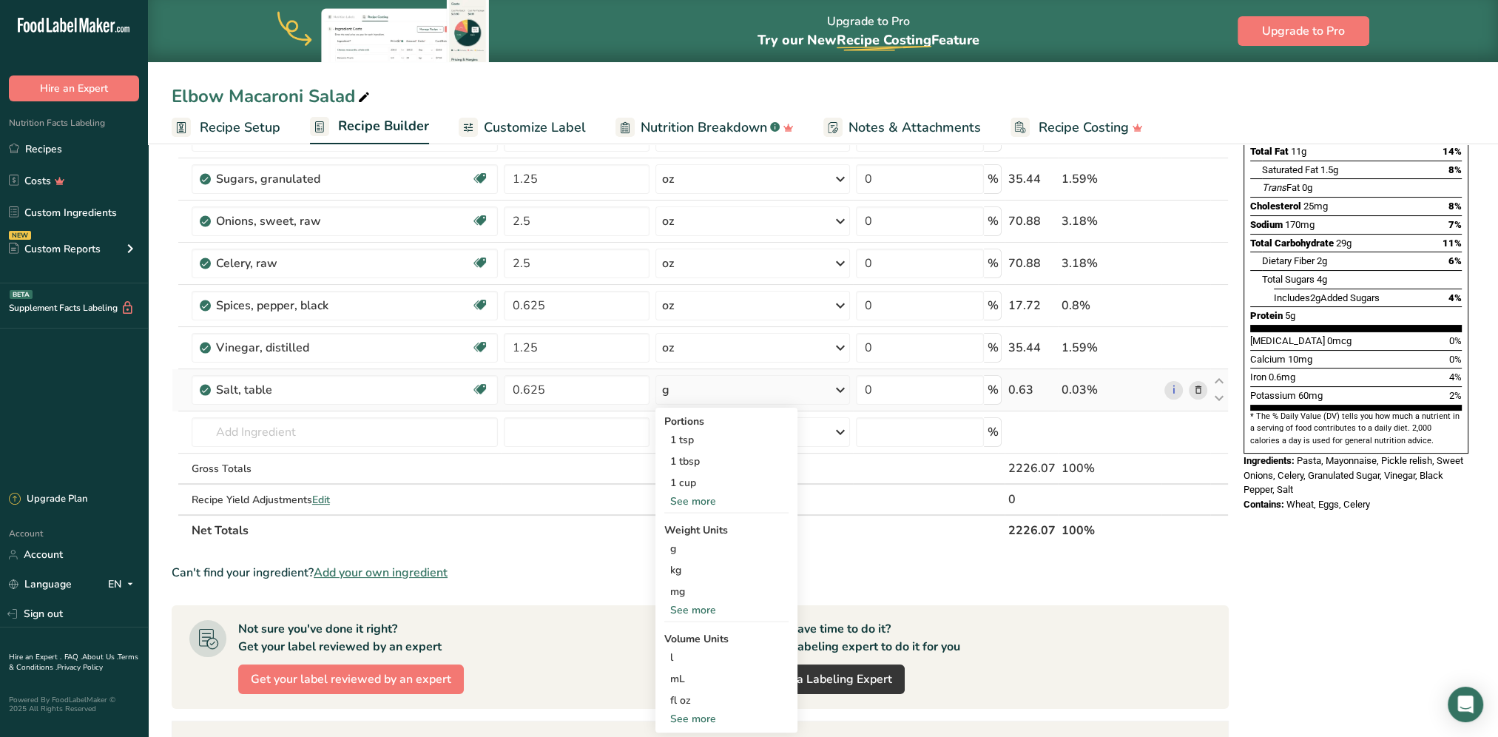
click at [704, 611] on div "See more" at bounding box center [726, 610] width 124 height 16
click at [686, 653] on div "oz" at bounding box center [726, 655] width 124 height 21
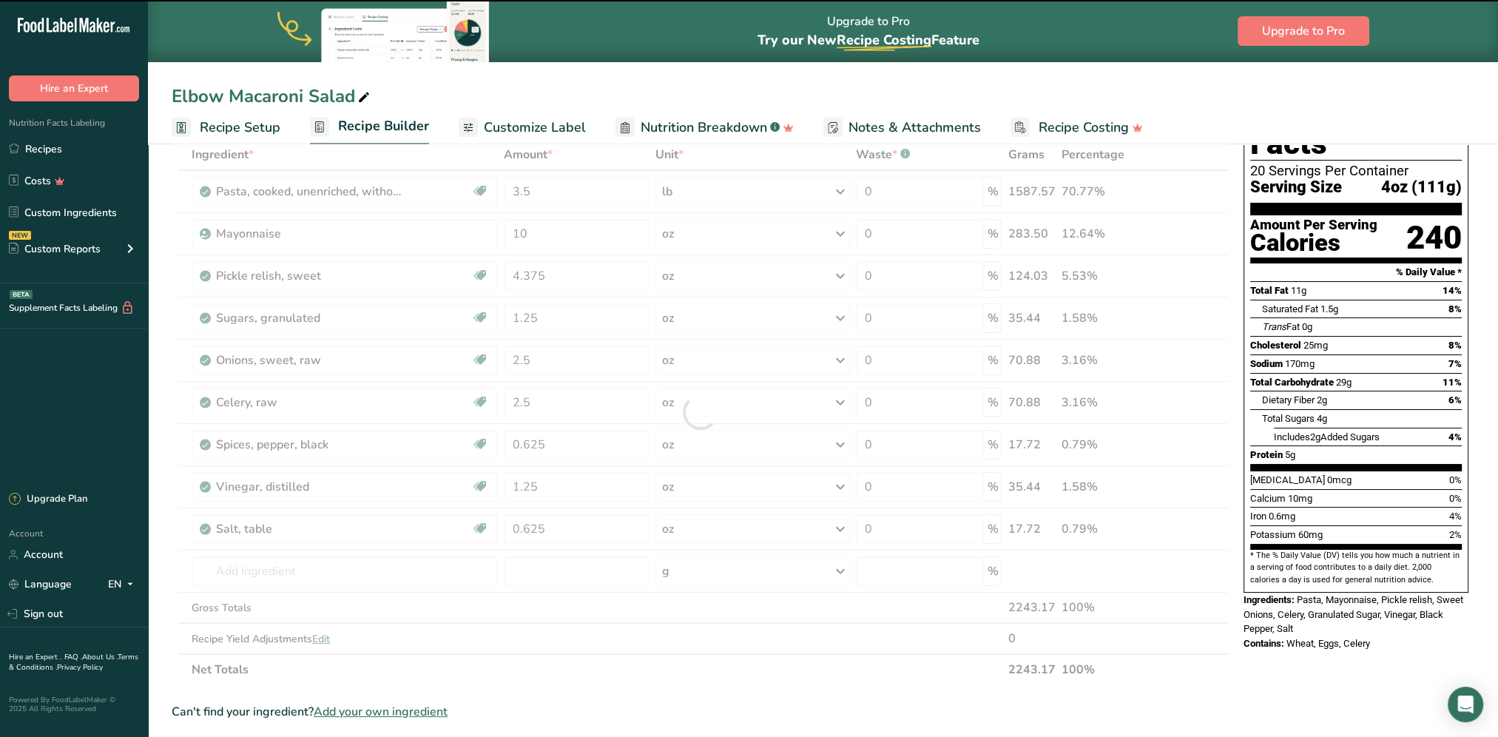
scroll to position [0, 0]
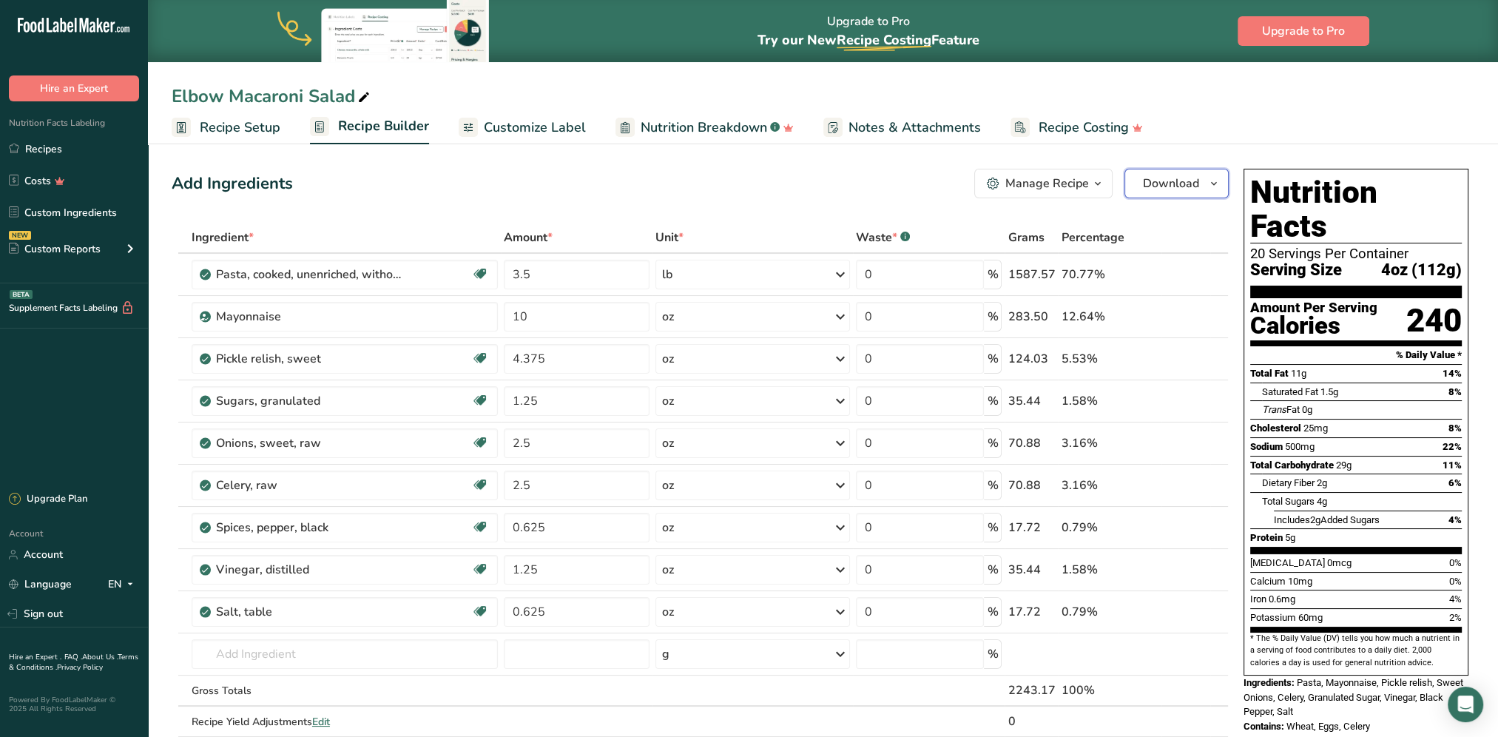
click at [1206, 186] on span "button" at bounding box center [1214, 184] width 18 height 18
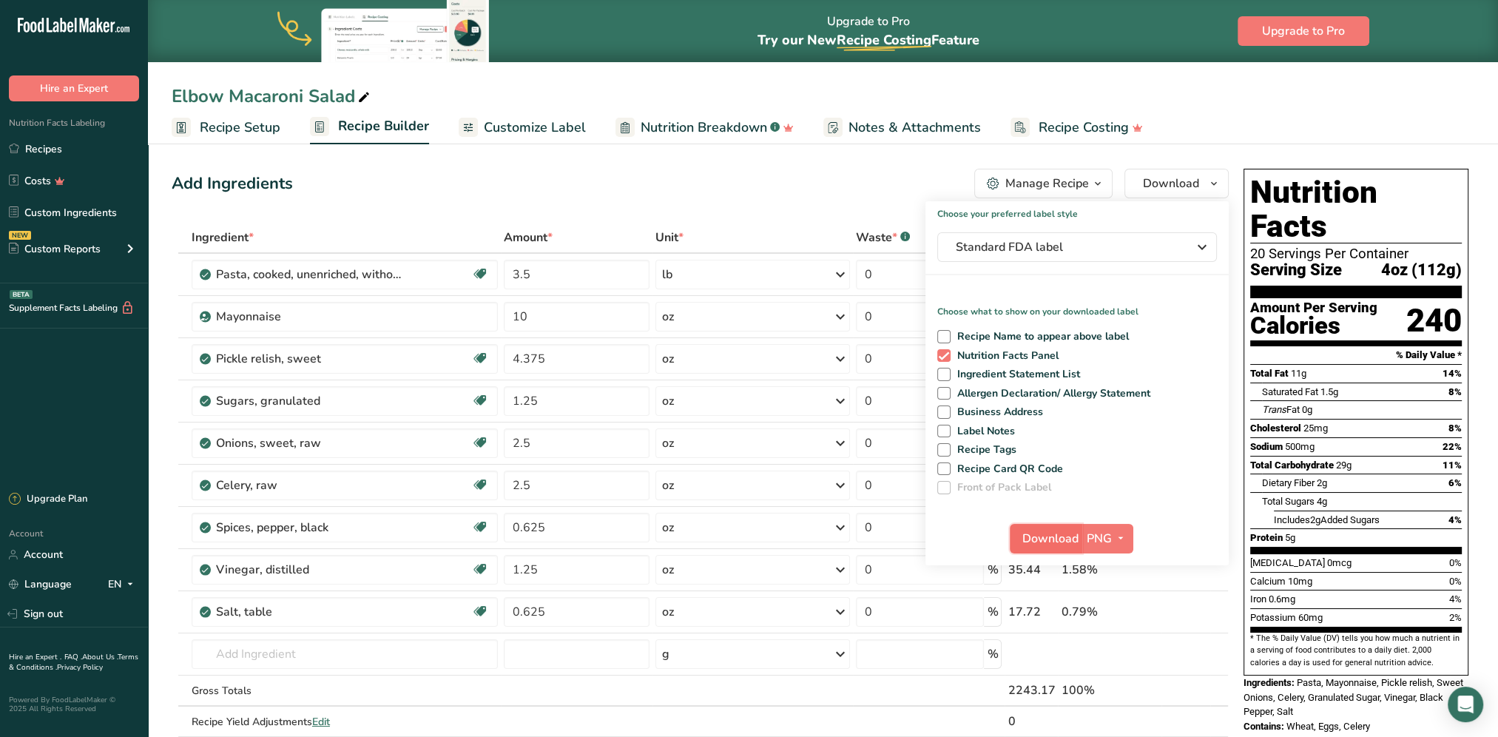
click at [1052, 539] on span "Download" at bounding box center [1050, 539] width 56 height 18
click at [41, 145] on link "Recipes" at bounding box center [74, 149] width 148 height 28
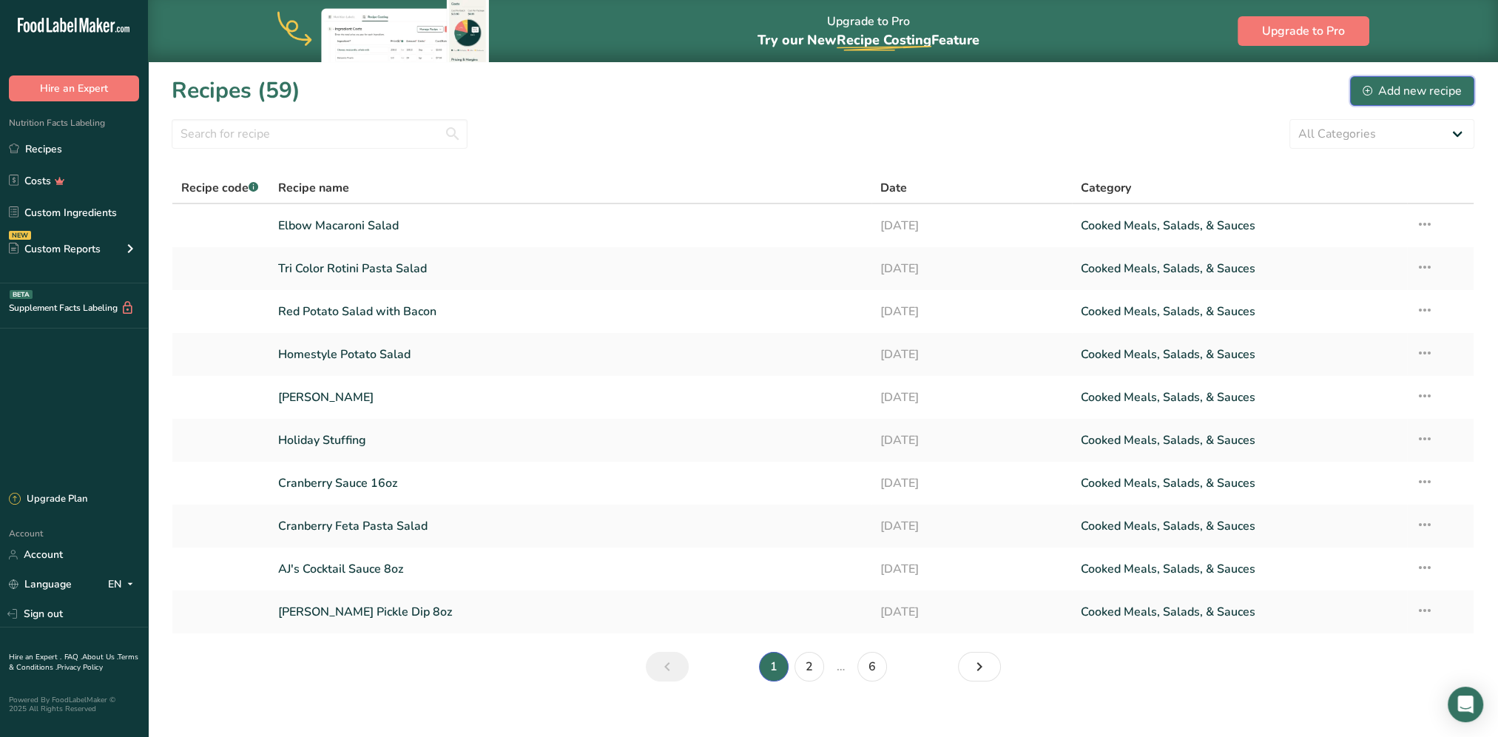
click at [1426, 96] on div "Add new recipe" at bounding box center [1411, 91] width 99 height 18
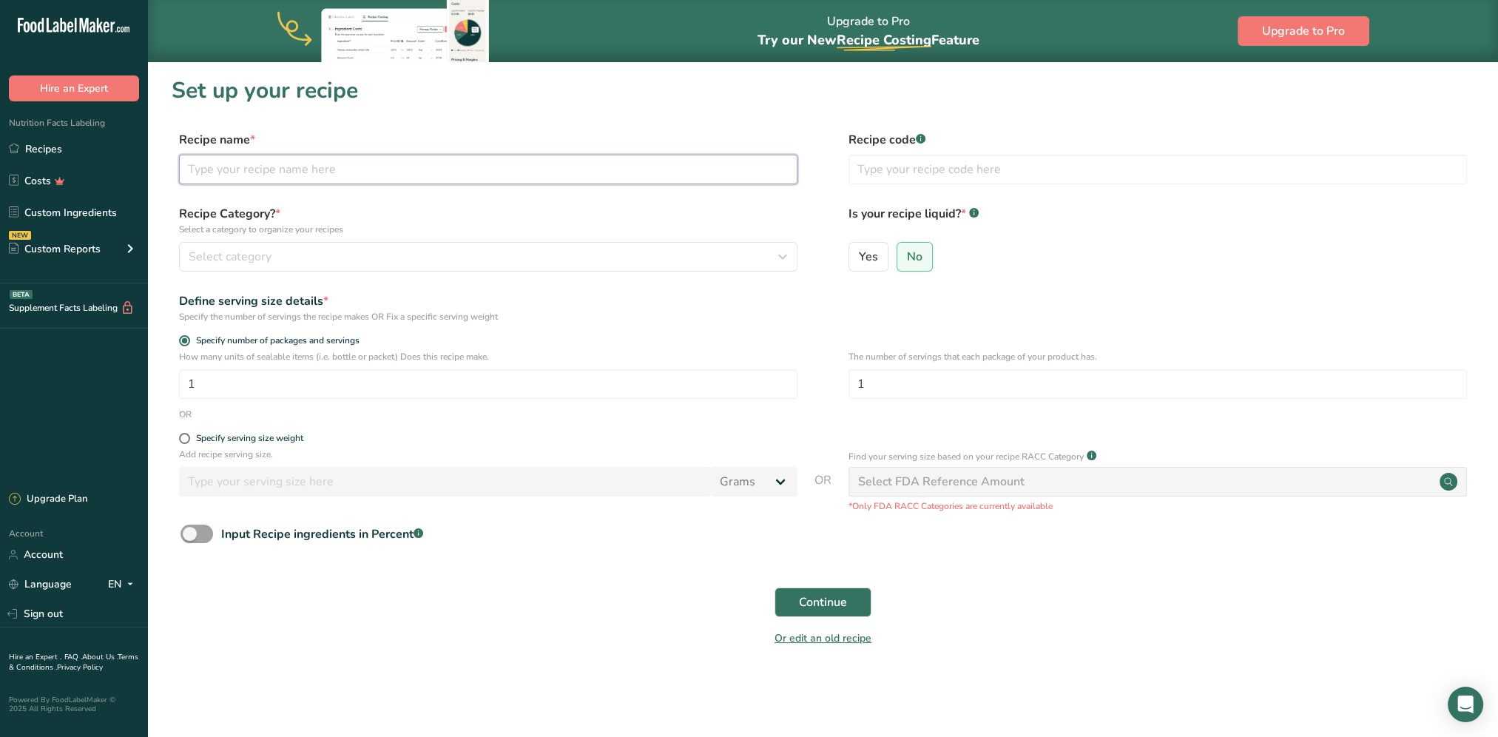
click at [270, 172] on input "text" at bounding box center [488, 170] width 618 height 30
type input "Macaroni Supreme Salad"
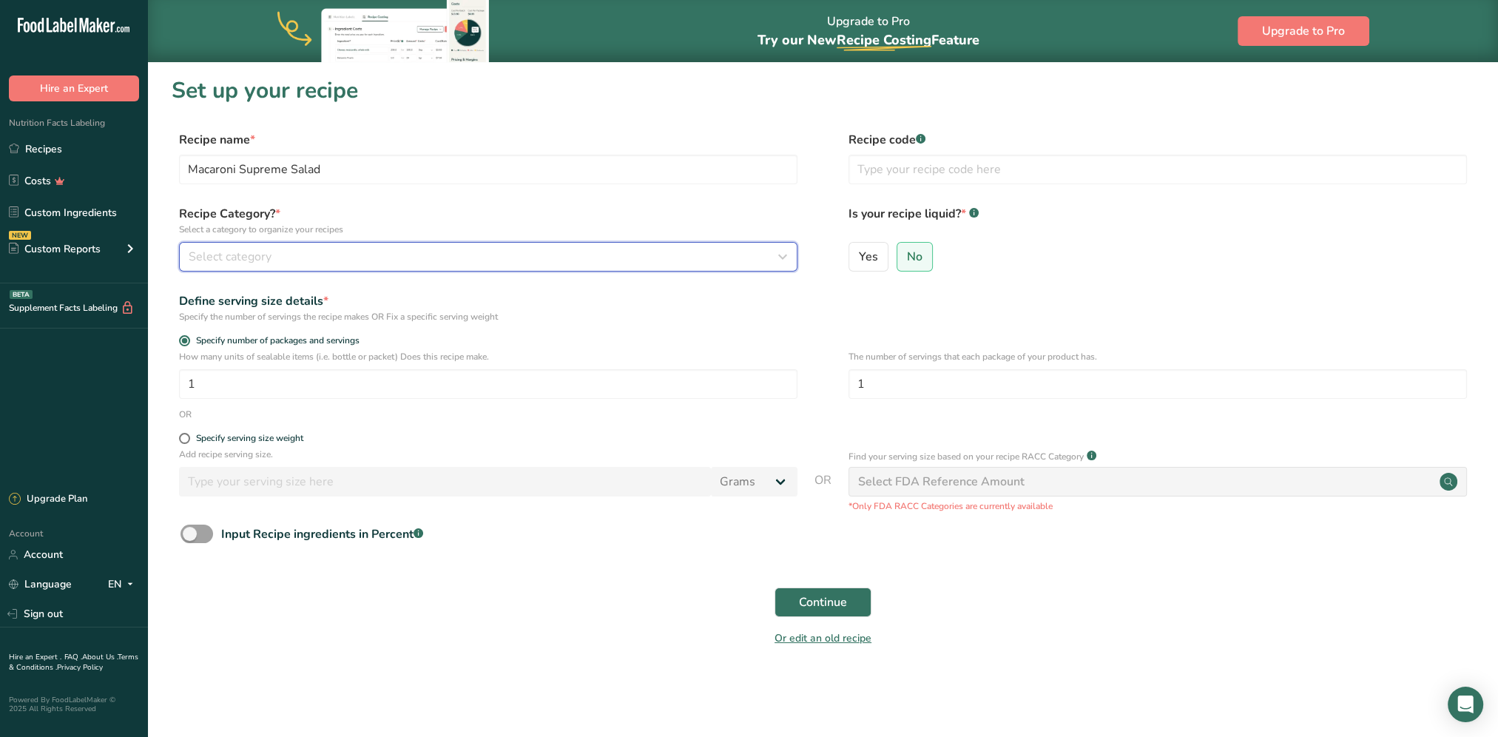
click at [440, 260] on div "Select category" at bounding box center [484, 257] width 590 height 18
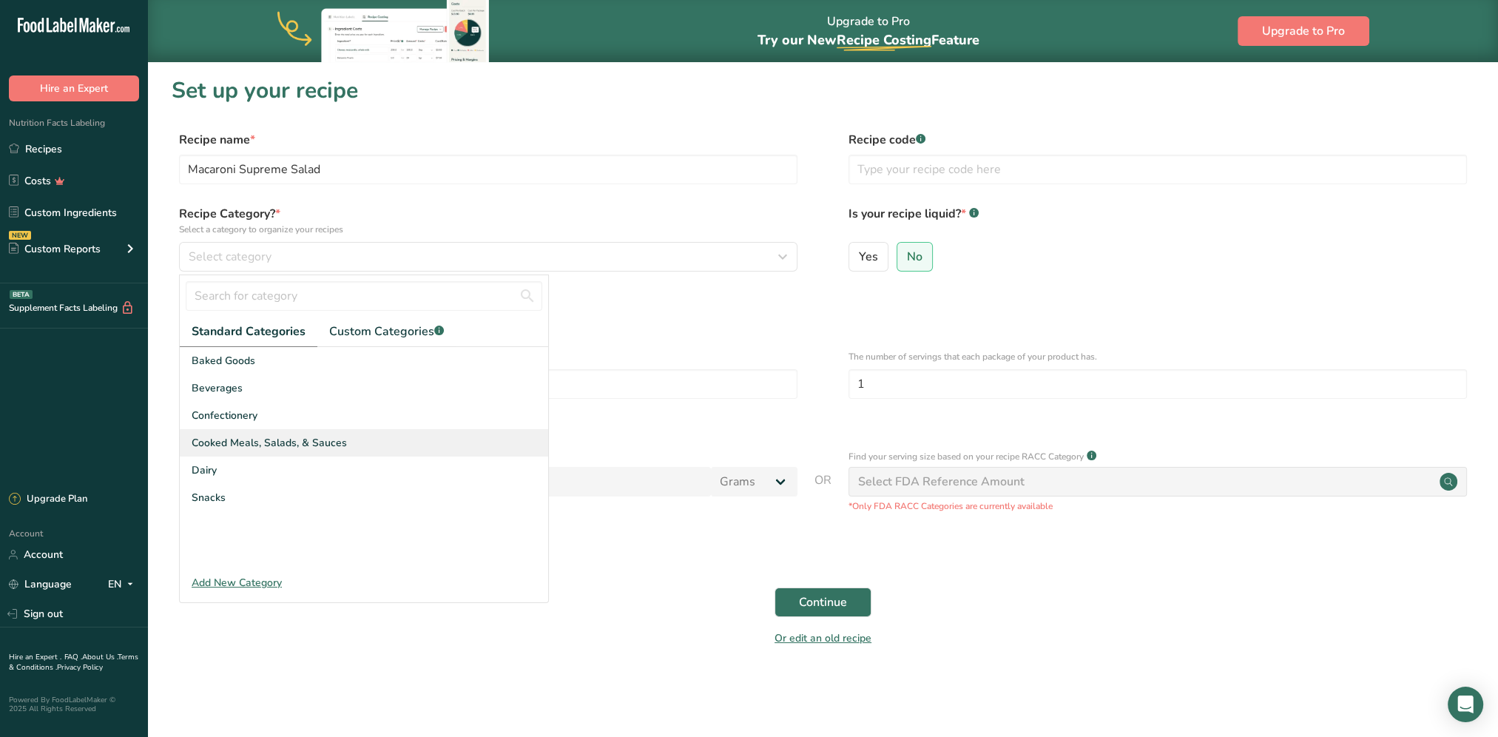
click at [394, 430] on div "Cooked Meals, Salads, & Sauces" at bounding box center [364, 442] width 368 height 27
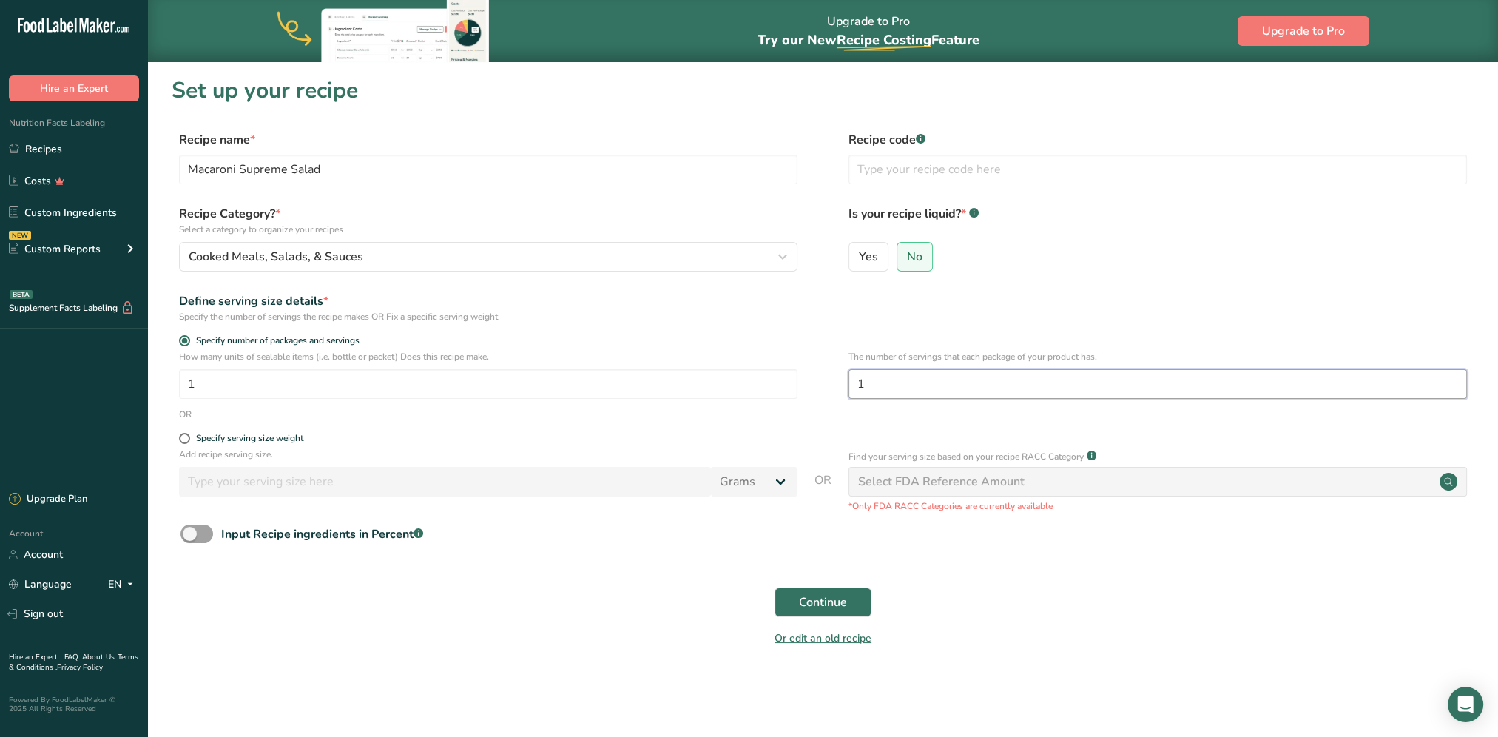
click at [955, 381] on input "1" at bounding box center [1157, 384] width 618 height 30
click at [954, 381] on input "1" at bounding box center [1157, 384] width 618 height 30
type input "20"
click at [856, 598] on button "Continue" at bounding box center [822, 602] width 97 height 30
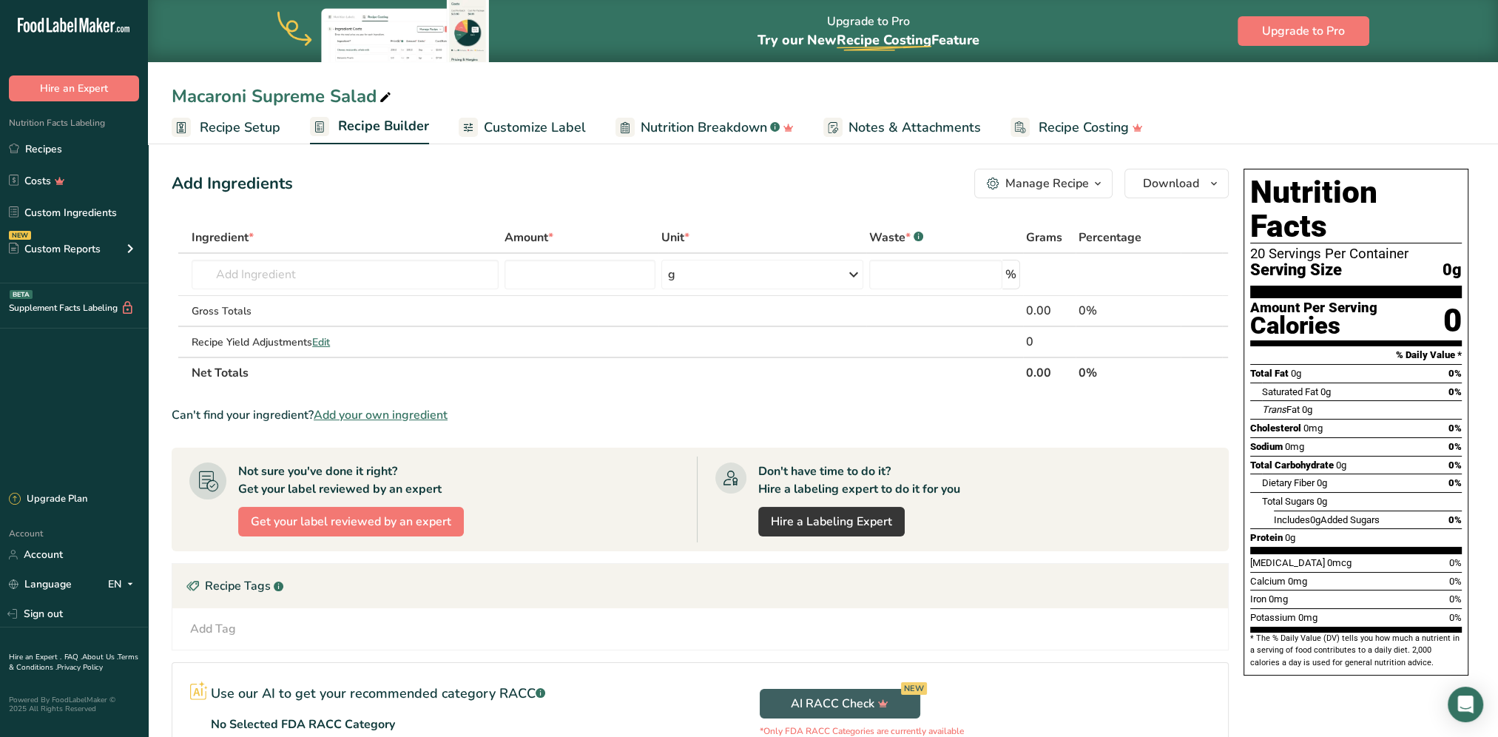
click at [510, 118] on span "Customize Label" at bounding box center [535, 128] width 102 height 20
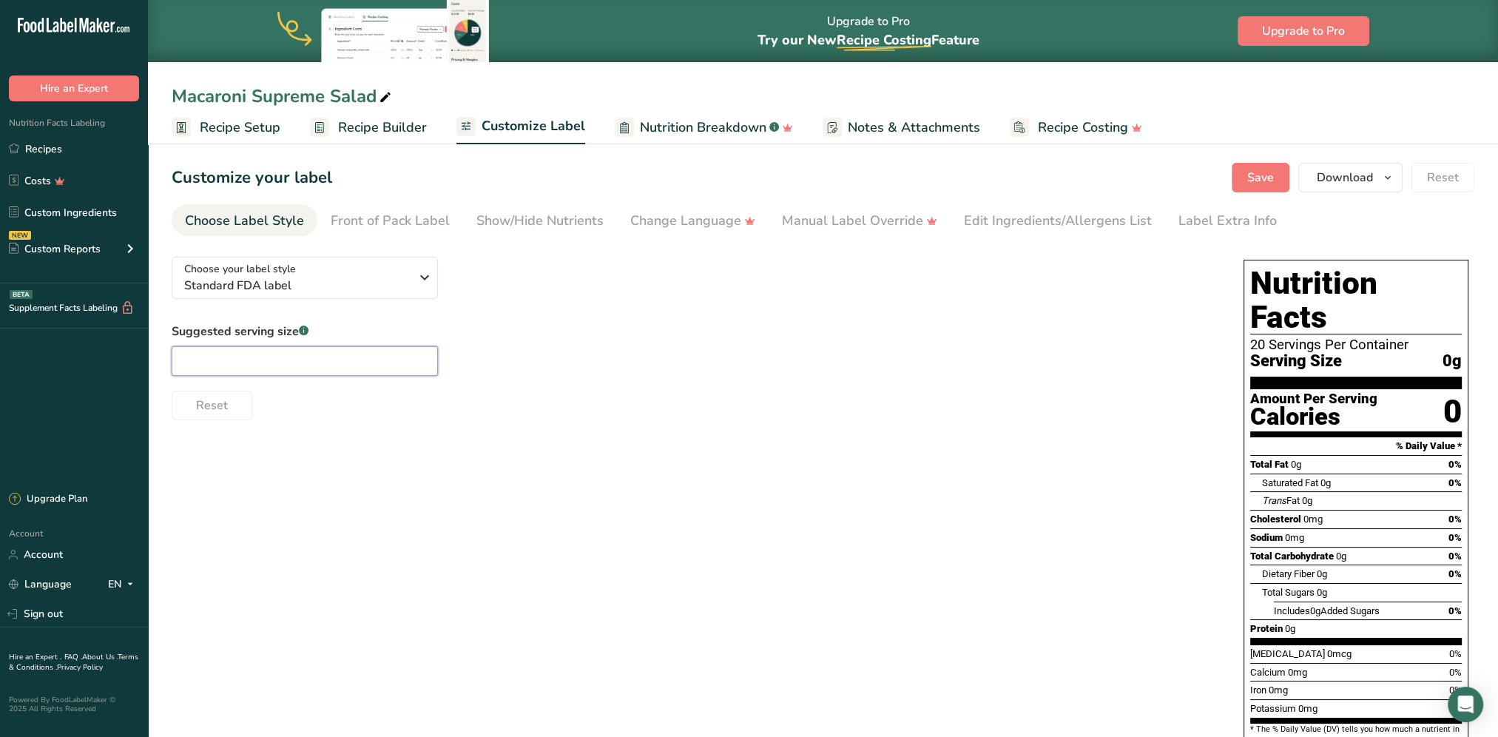
click at [319, 357] on input "text" at bounding box center [305, 361] width 266 height 30
type input "4oz"
click at [1254, 173] on span "Save" at bounding box center [1260, 178] width 27 height 18
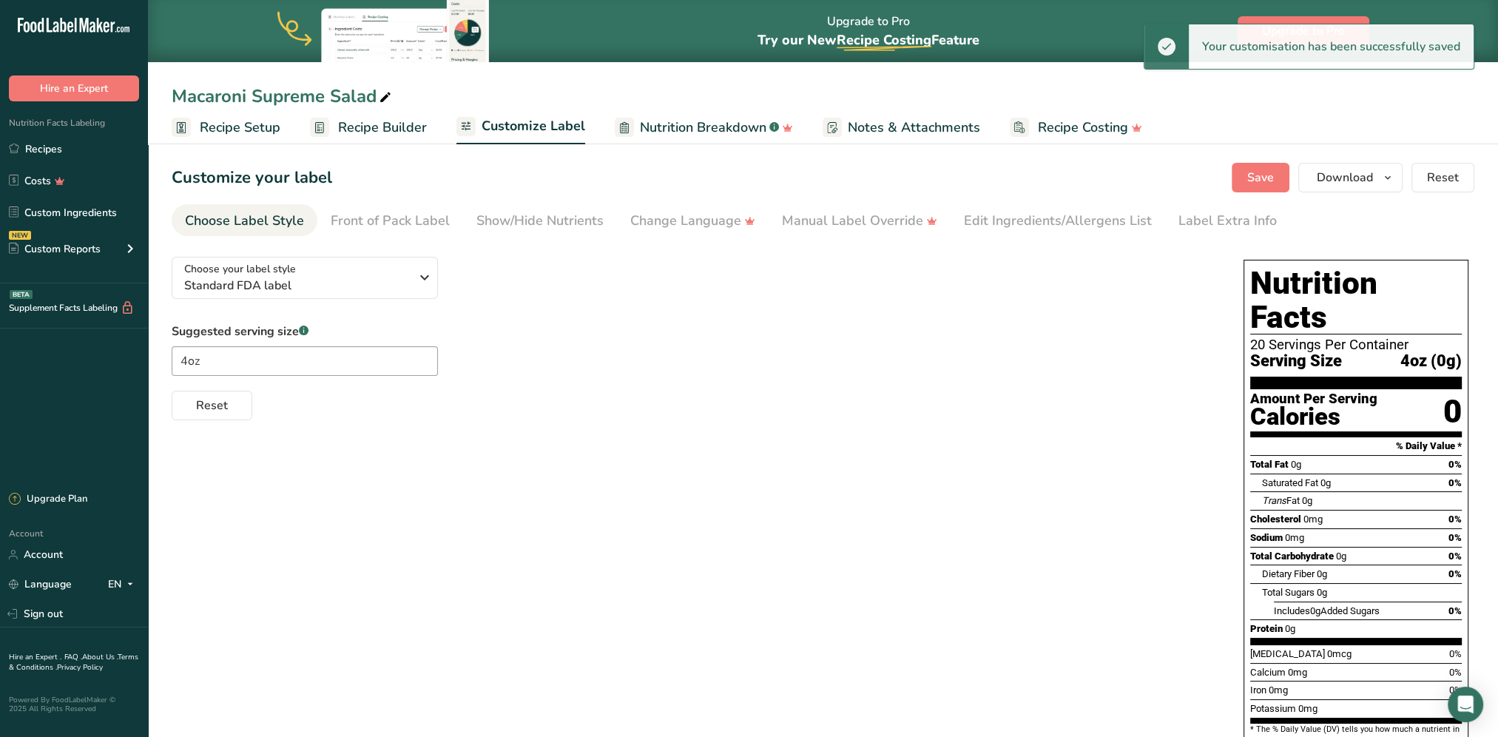
click at [380, 131] on span "Recipe Builder" at bounding box center [382, 128] width 89 height 20
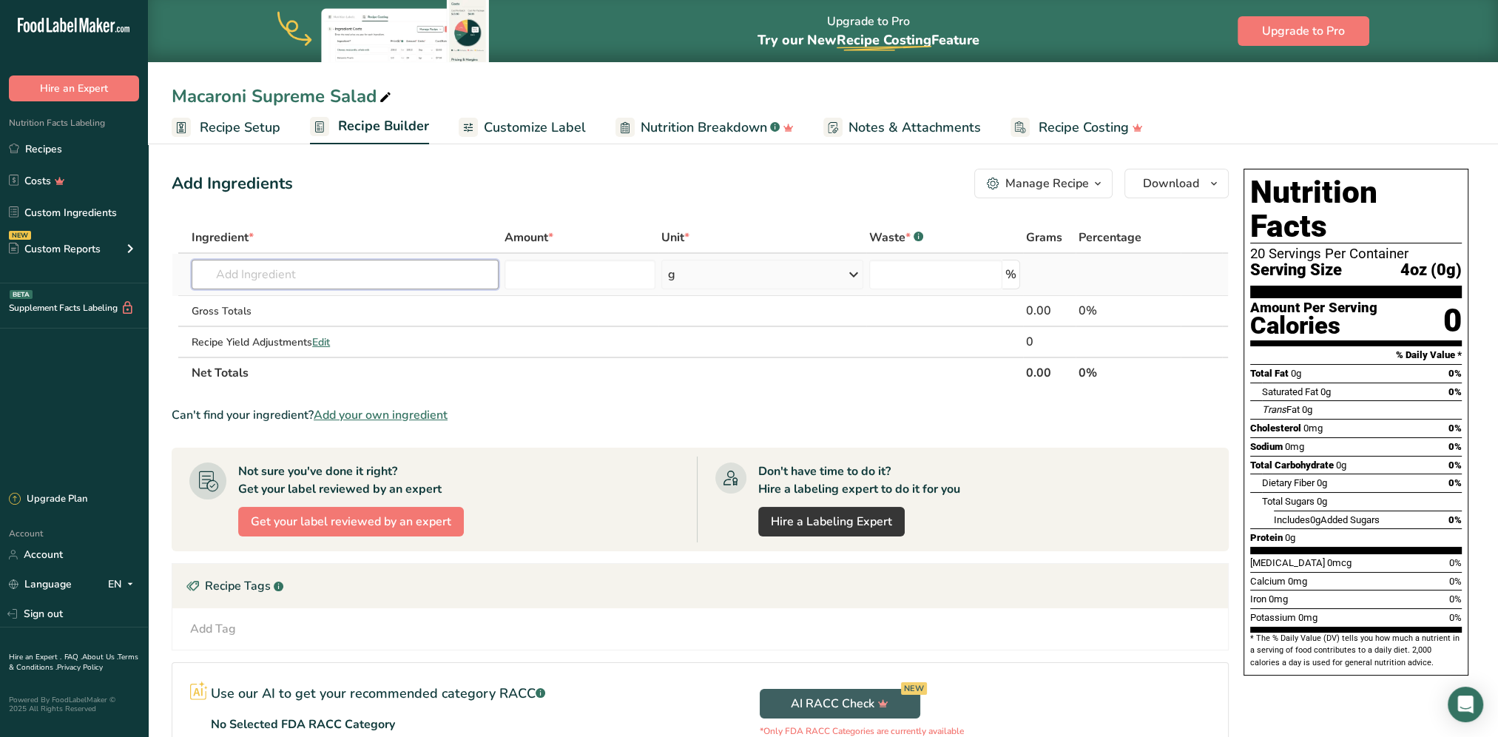
click at [328, 279] on input "text" at bounding box center [345, 275] width 307 height 30
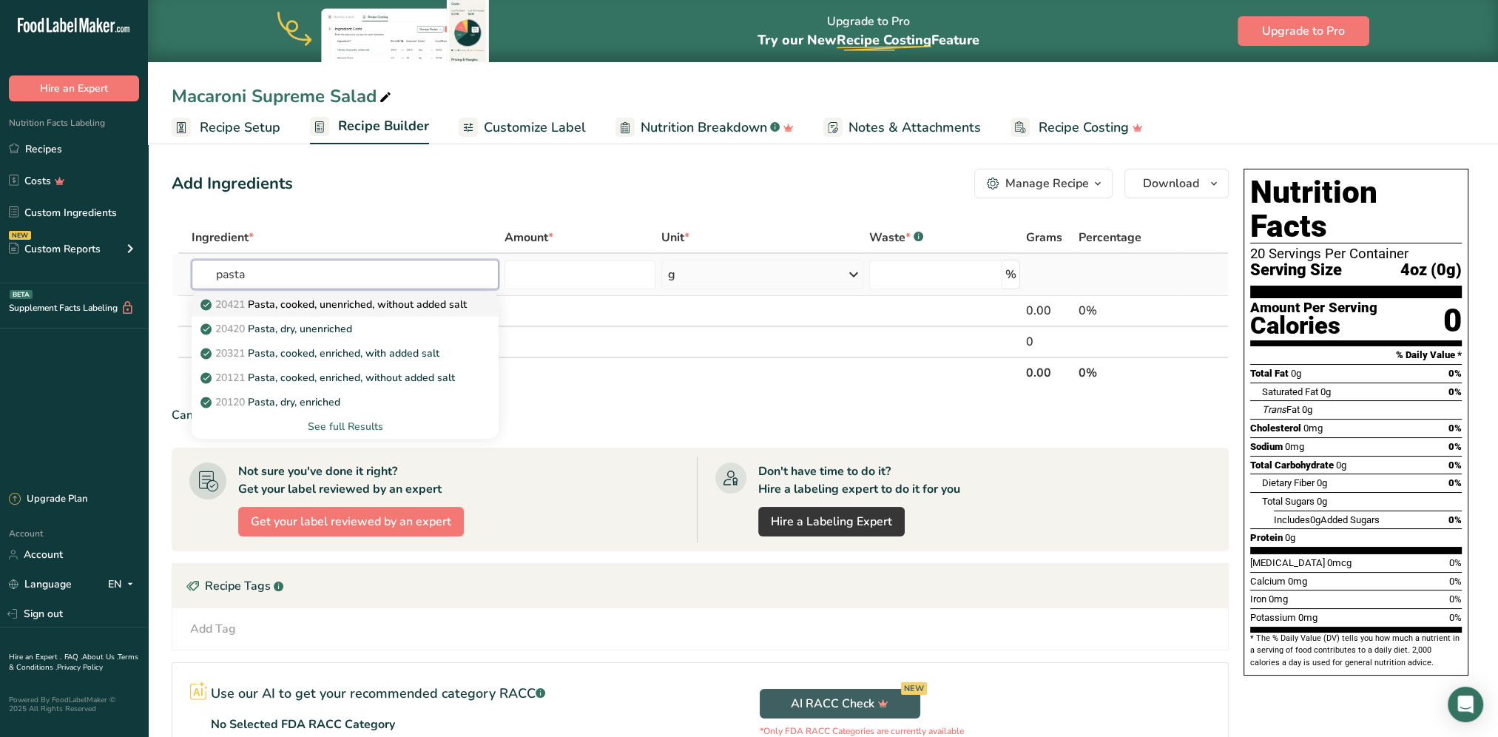
type input "pasta"
click at [342, 301] on p "20421 Pasta, cooked, unenriched, without added salt" at bounding box center [334, 305] width 263 height 16
type input "Pasta, cooked, unenriched, without added salt"
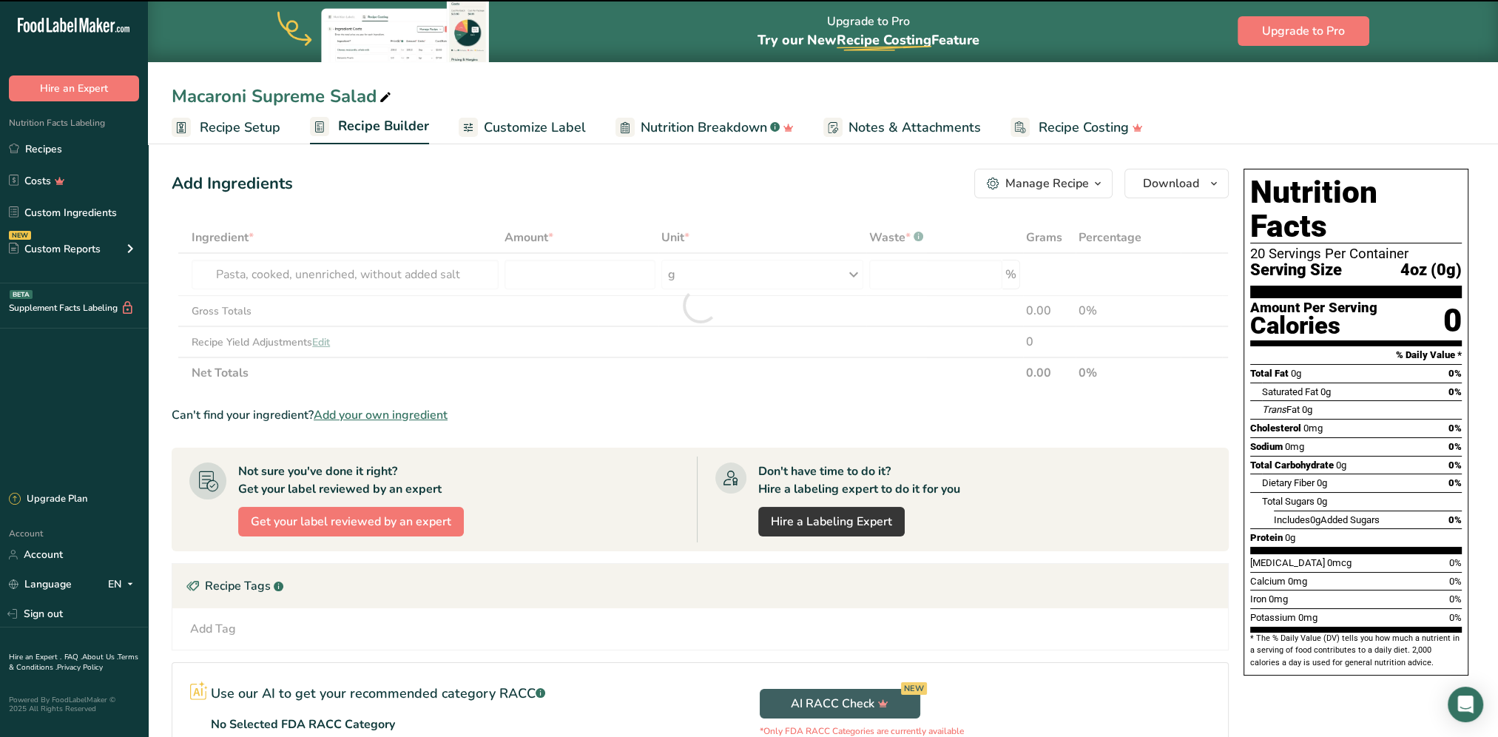
type input "0"
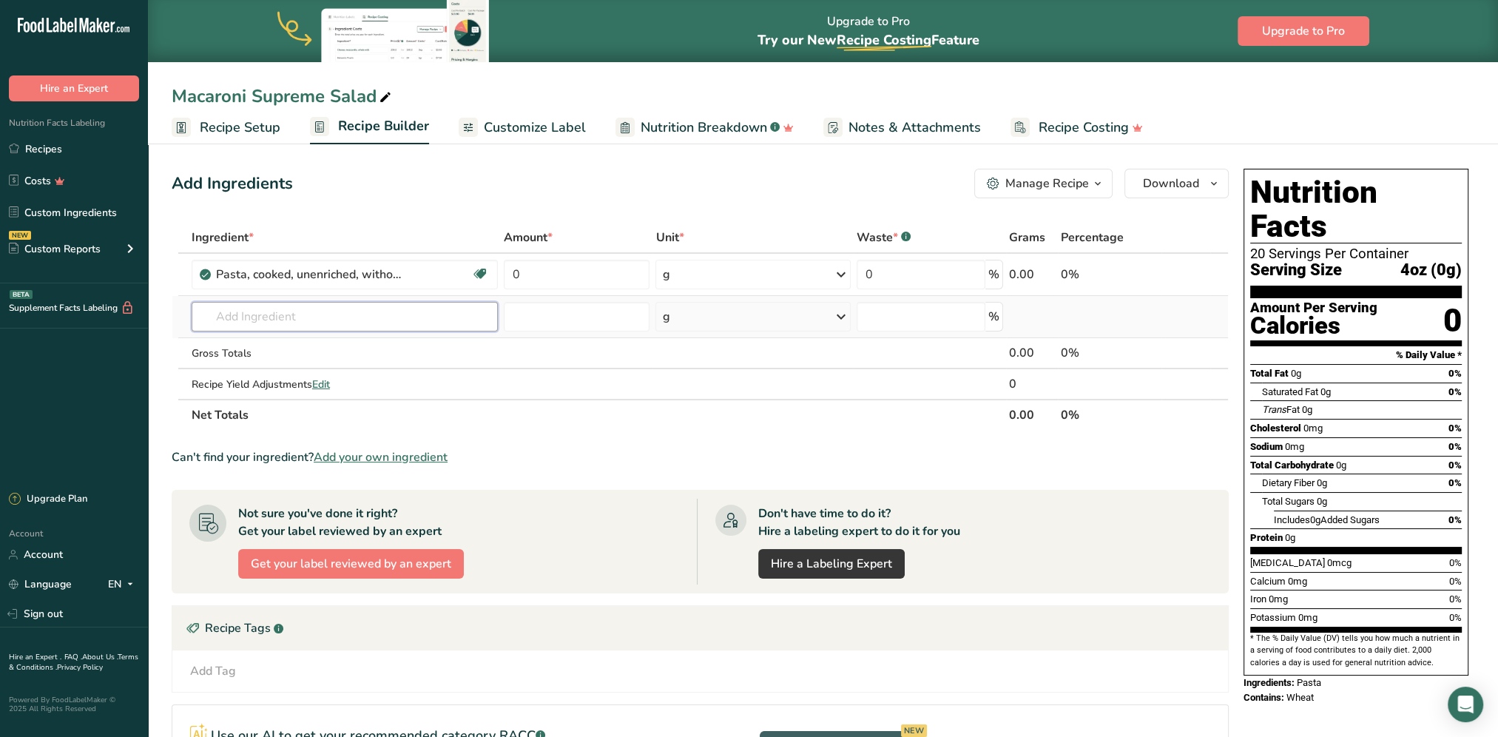
click at [389, 308] on input "text" at bounding box center [345, 317] width 306 height 30
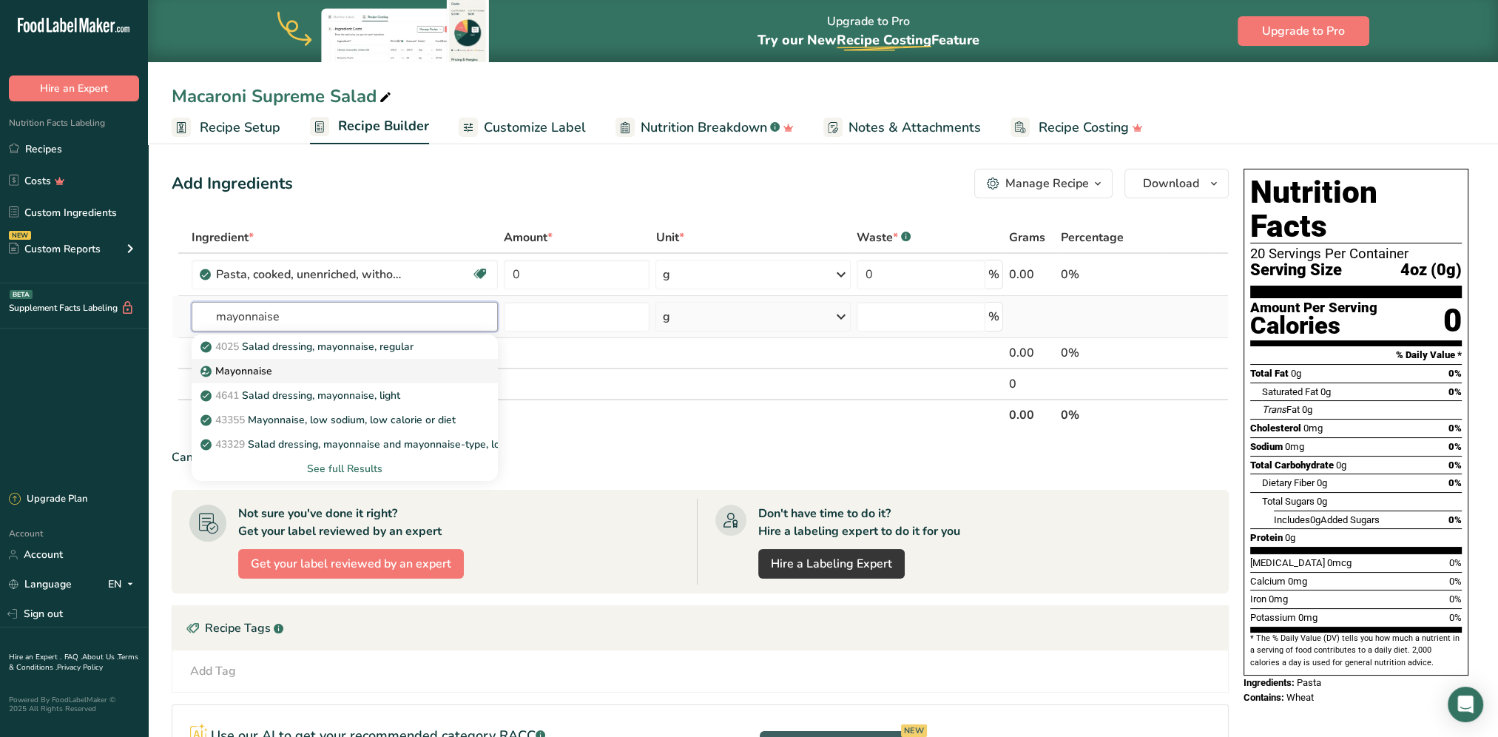
type input "mayonnaise"
click at [228, 371] on p "Mayonnaise" at bounding box center [237, 371] width 69 height 16
type input "Mayonnaise"
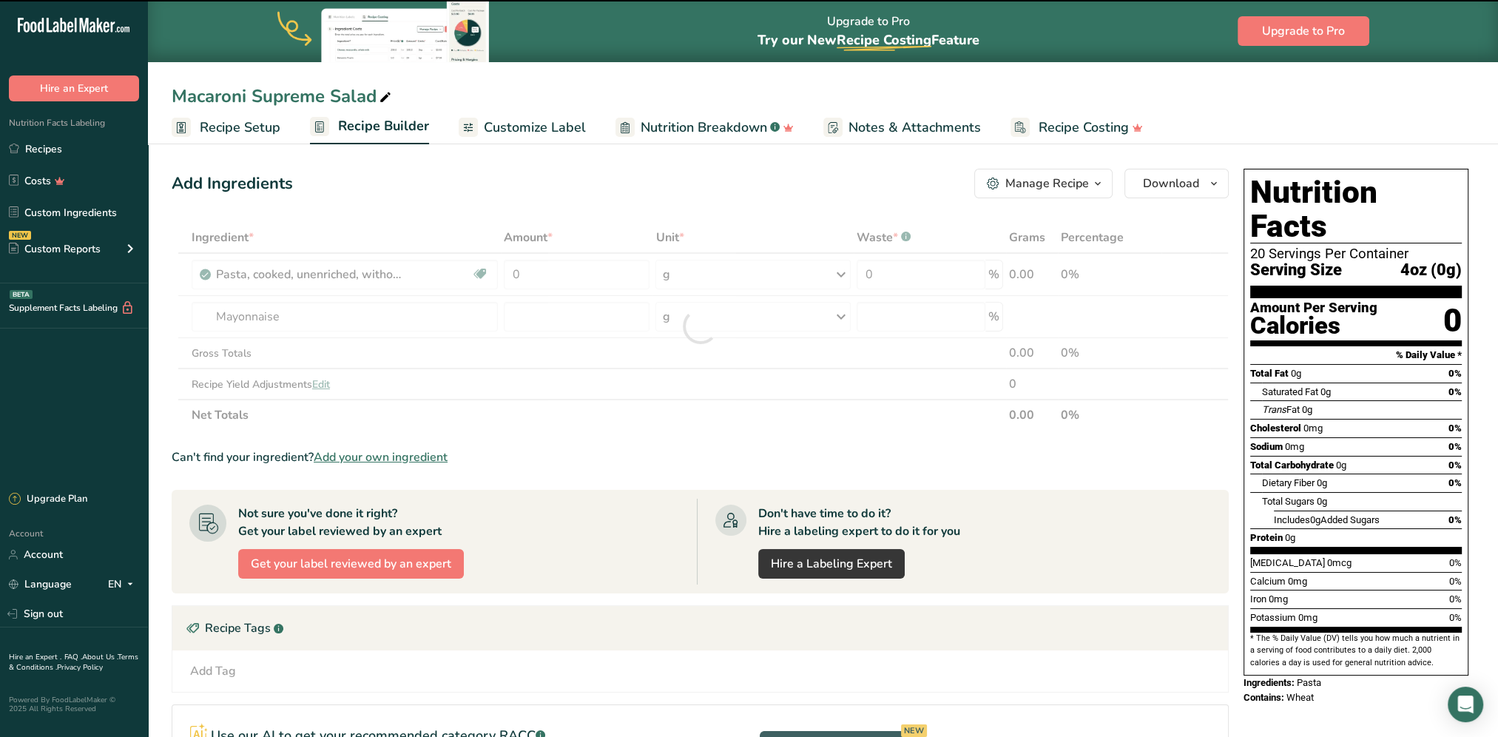
type input "0"
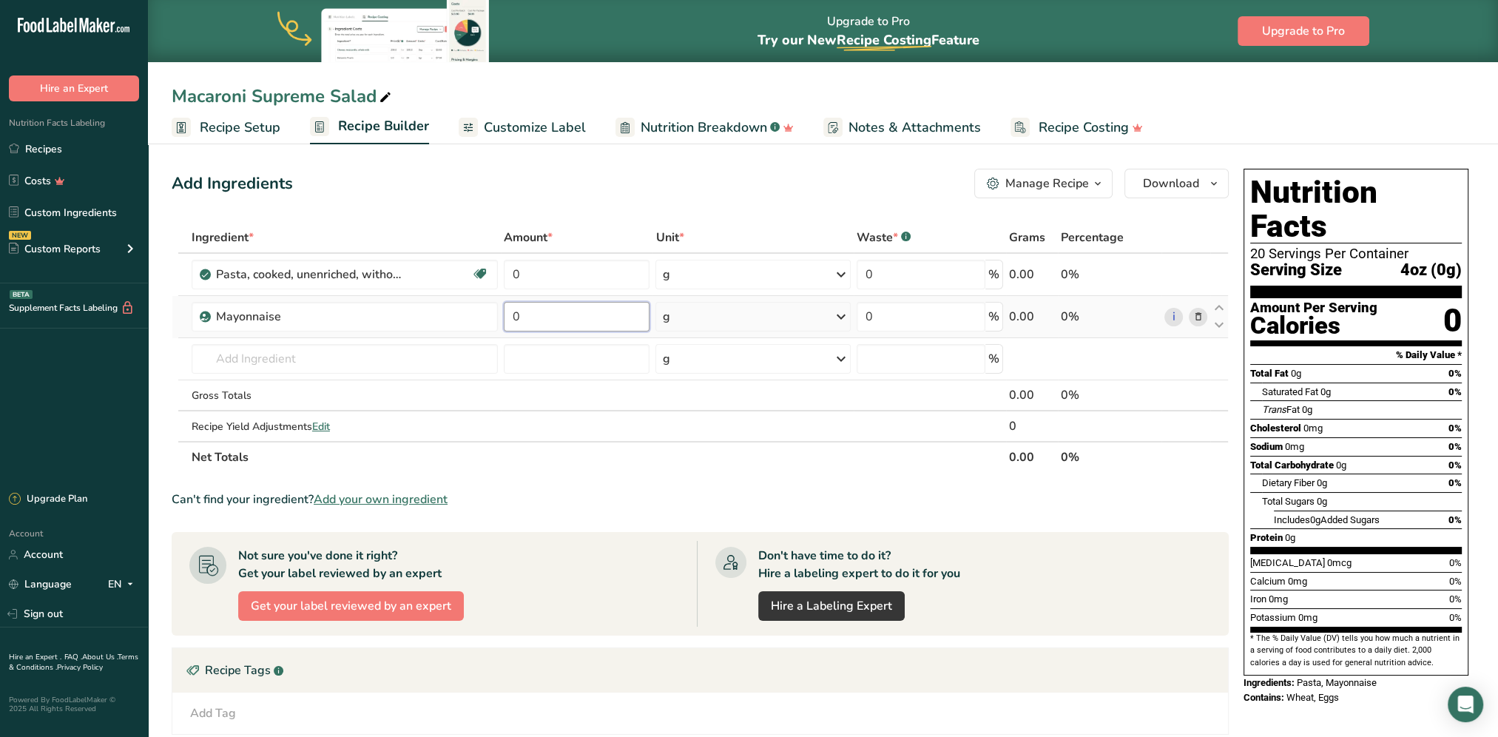
click at [556, 320] on input "0" at bounding box center [577, 317] width 146 height 30
type input "8.75"
click at [730, 322] on div "Ingredient * Amount * Unit * Waste * .a-a{fill:#347362;}.b-a{fill:#fff;} Grams …" at bounding box center [700, 347] width 1057 height 251
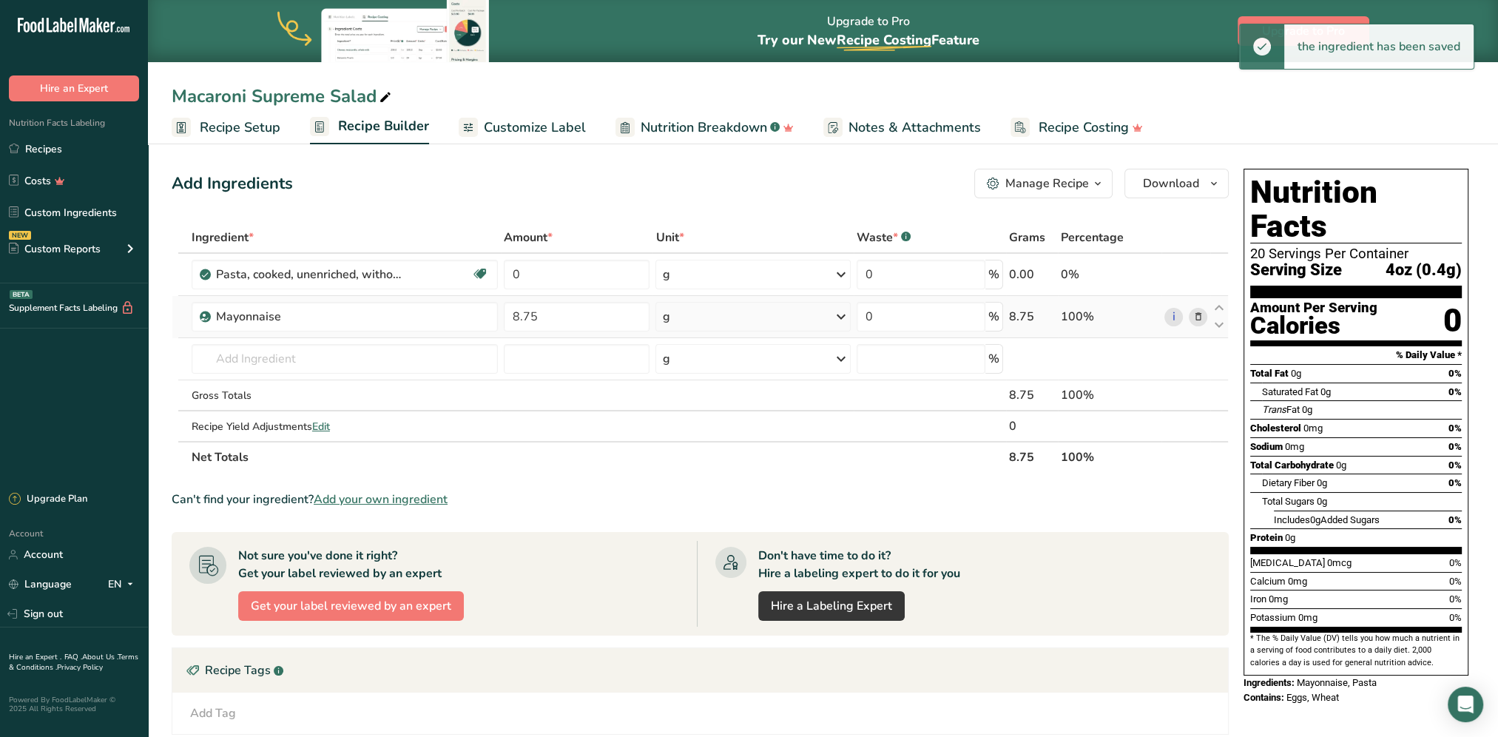
click at [737, 319] on div "g" at bounding box center [752, 317] width 195 height 30
click at [702, 432] on div "See more" at bounding box center [726, 434] width 124 height 16
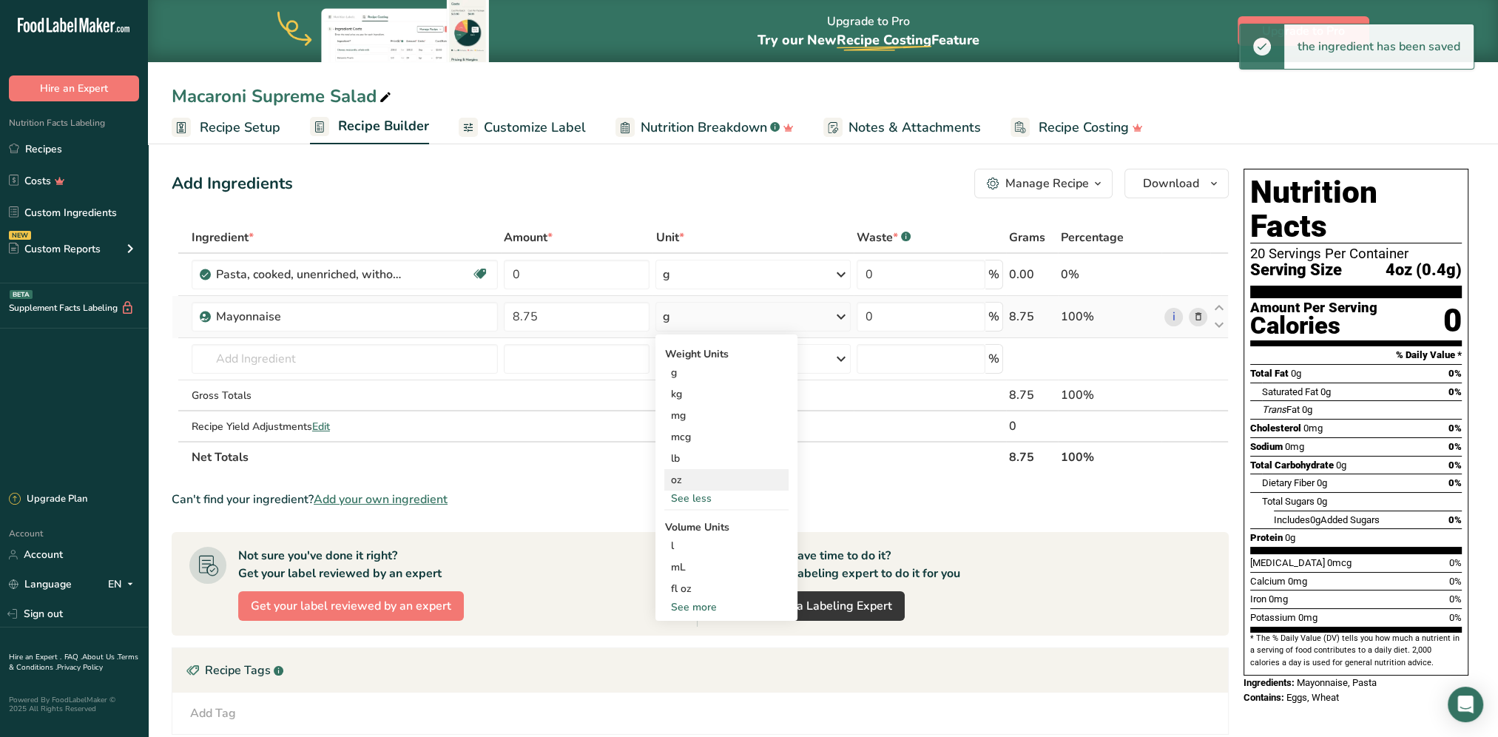
click at [675, 482] on div "oz" at bounding box center [726, 479] width 124 height 21
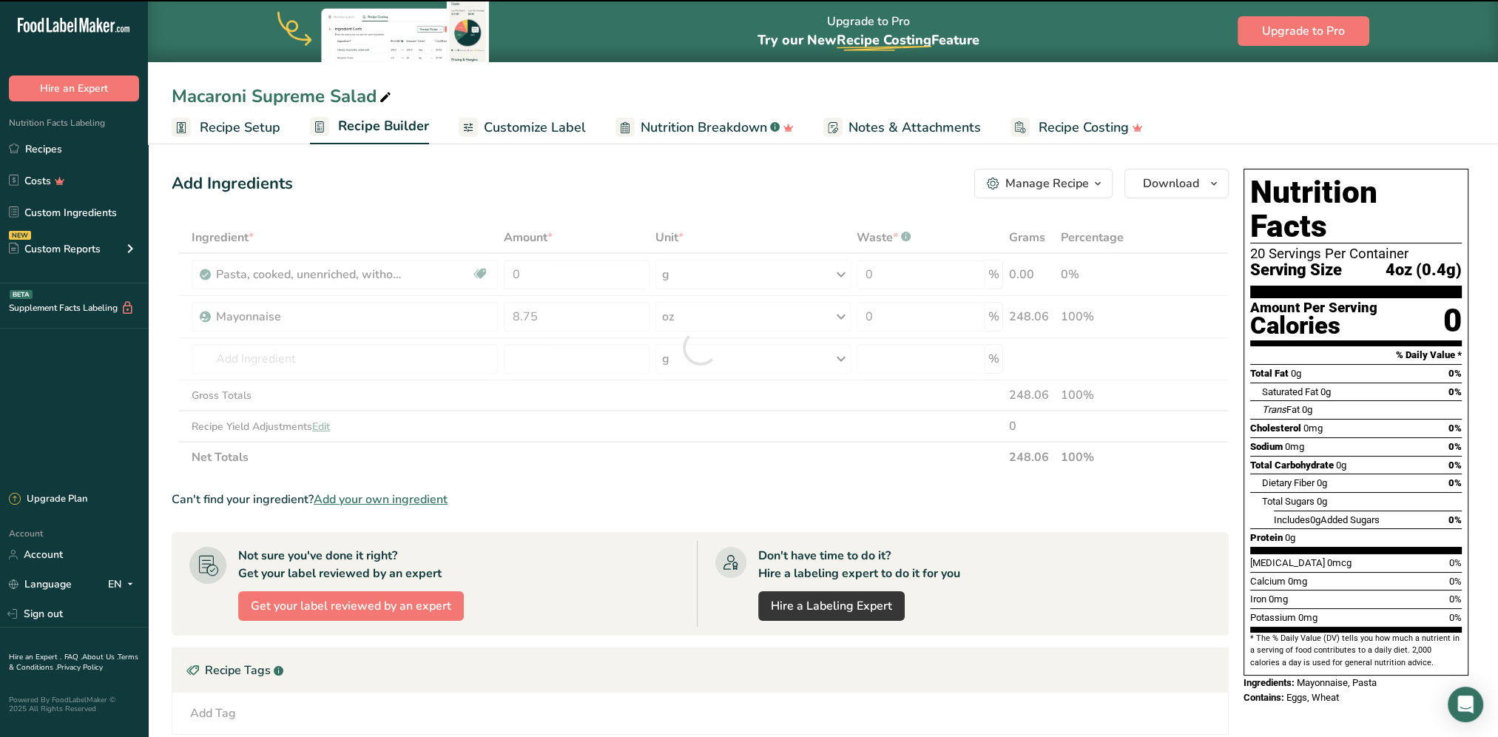
click at [572, 266] on div at bounding box center [700, 347] width 1057 height 251
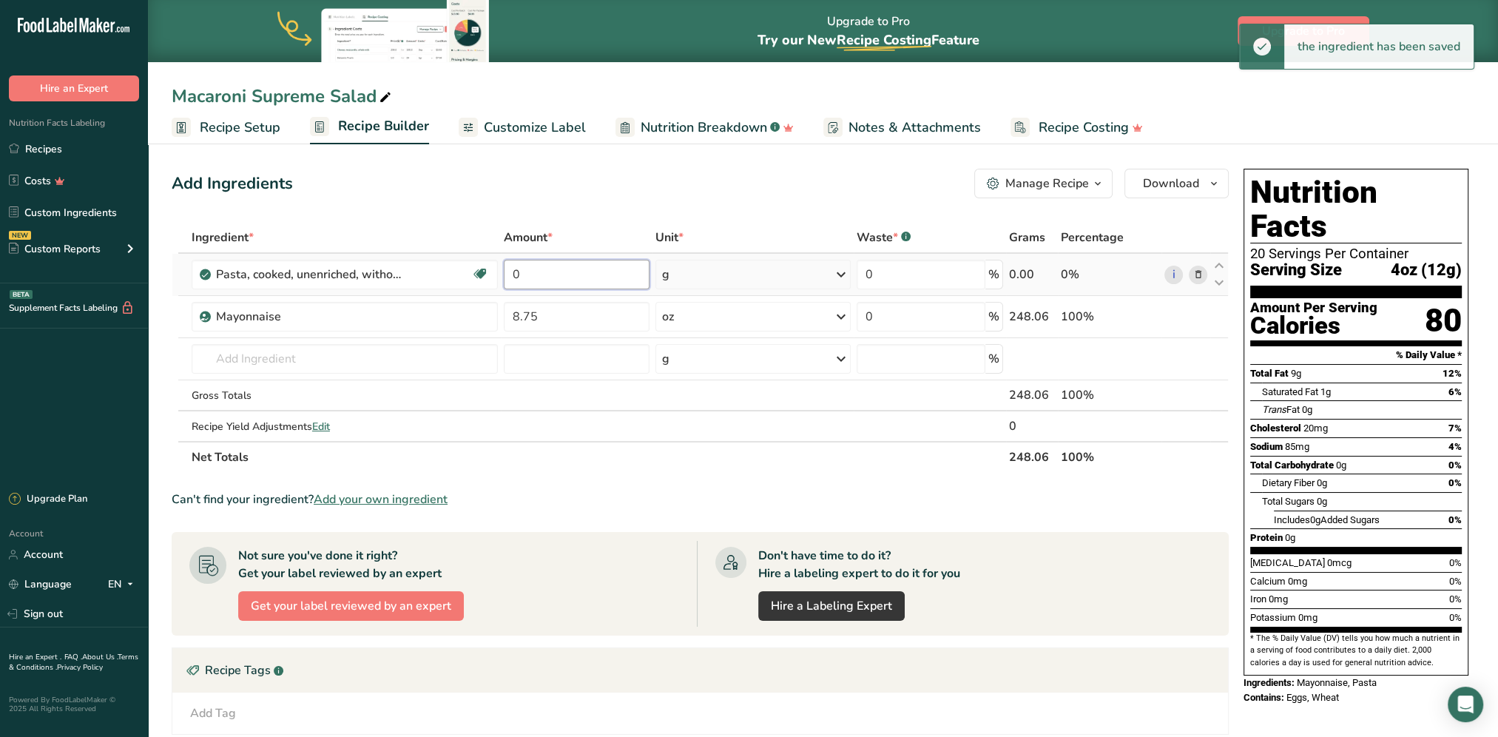
click at [572, 269] on input "0" at bounding box center [577, 275] width 146 height 30
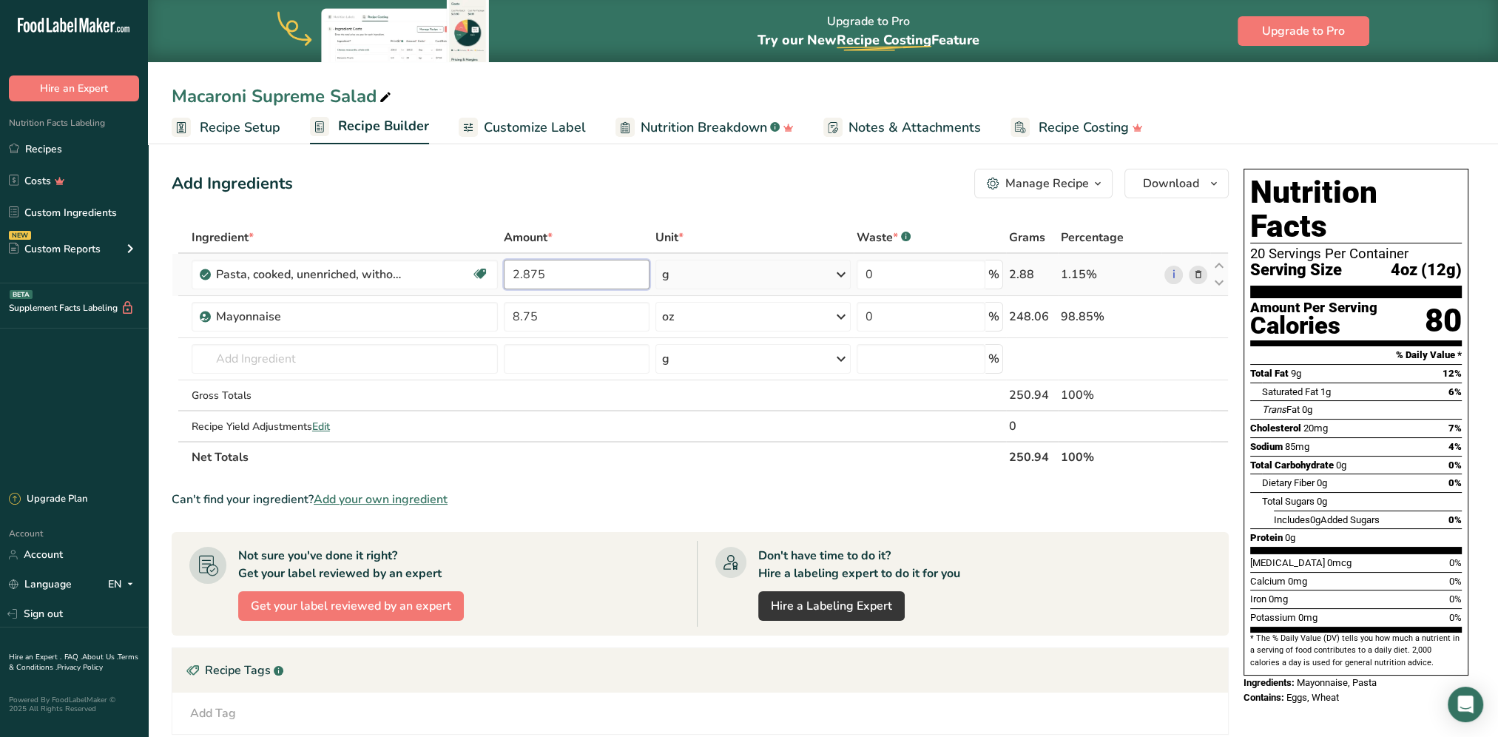
type input "2.875"
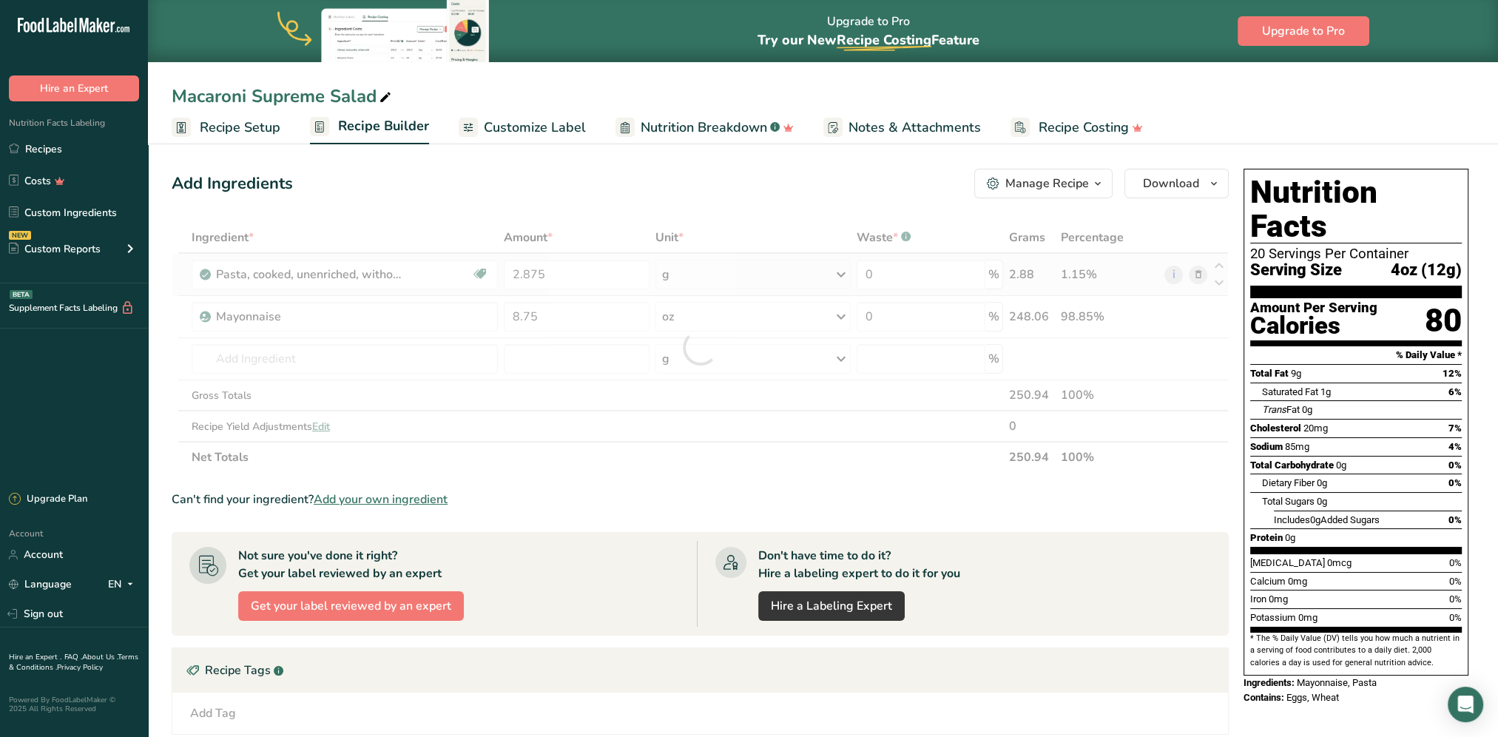
click at [754, 268] on div "Ingredient * Amount * Unit * Waste * .a-a{fill:#347362;}.b-a{fill:#fff;} Grams …" at bounding box center [700, 347] width 1057 height 251
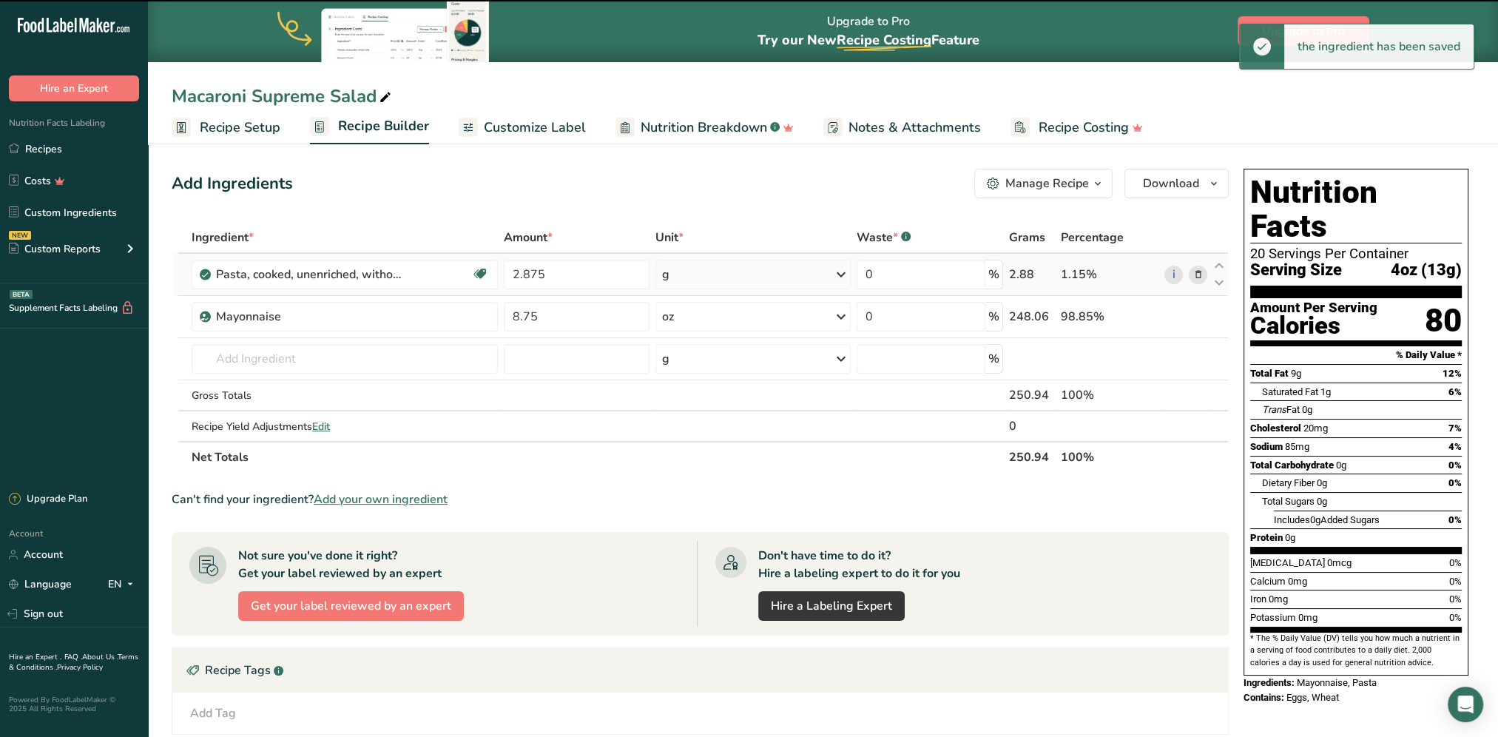
click at [763, 275] on div "g" at bounding box center [752, 275] width 195 height 30
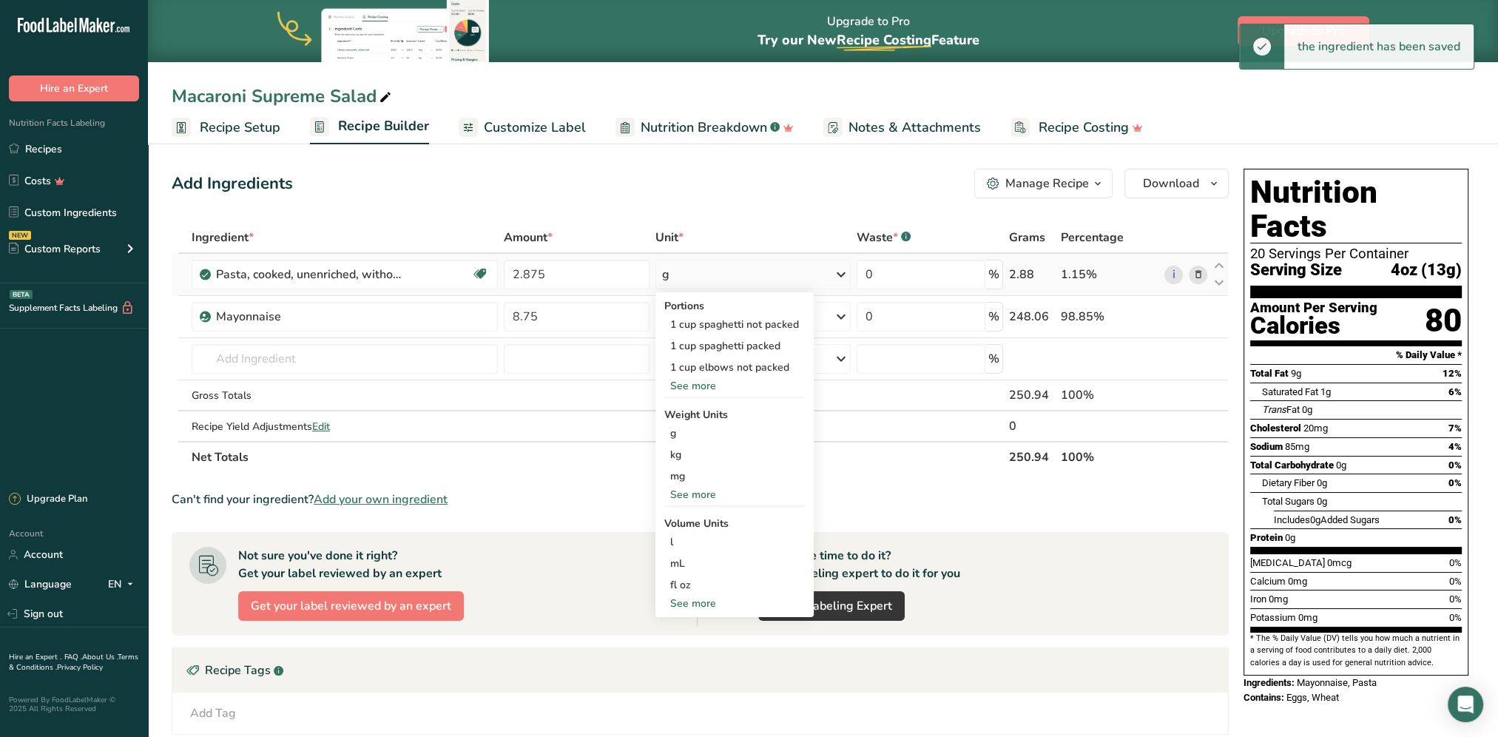
click at [688, 491] on div "See more" at bounding box center [734, 495] width 141 height 16
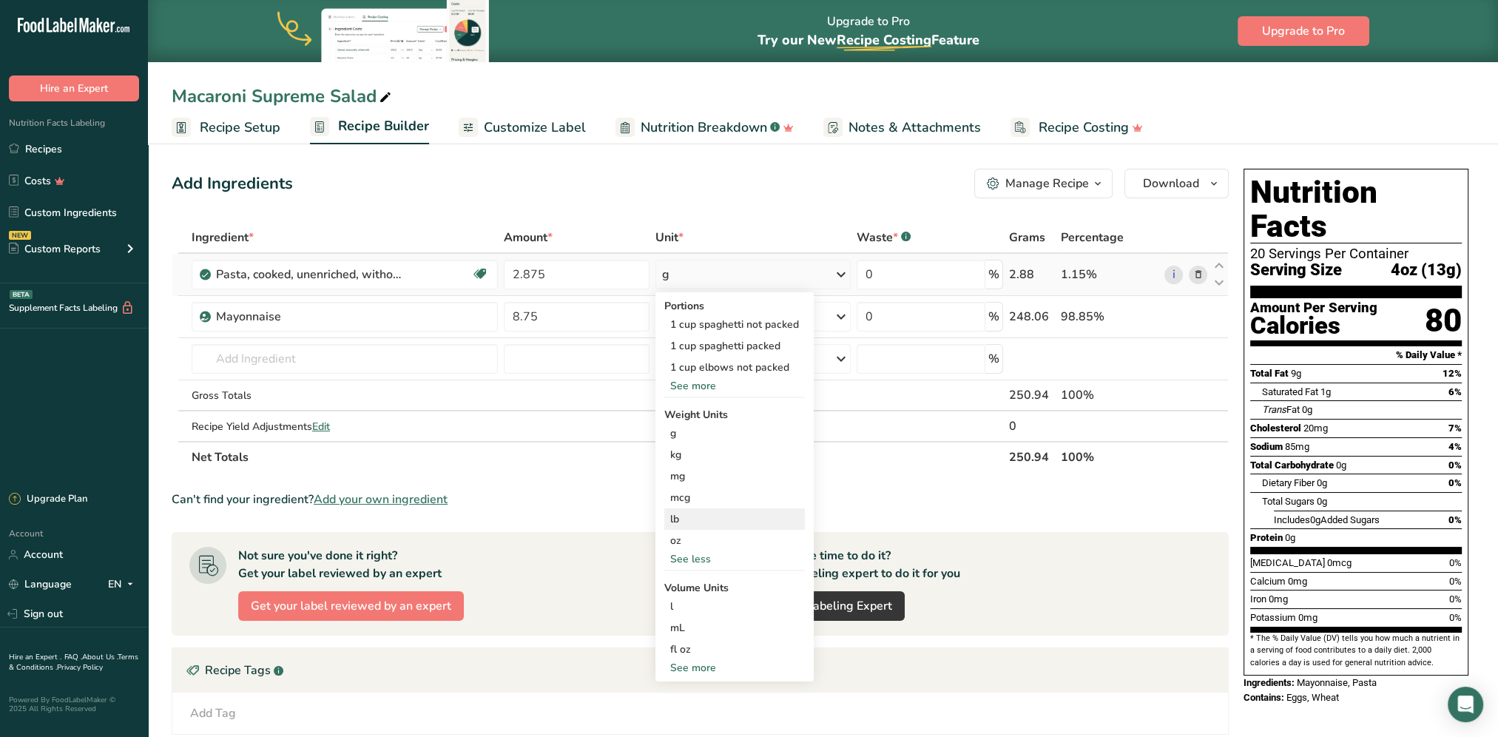
click at [683, 521] on div "lb" at bounding box center [734, 518] width 141 height 21
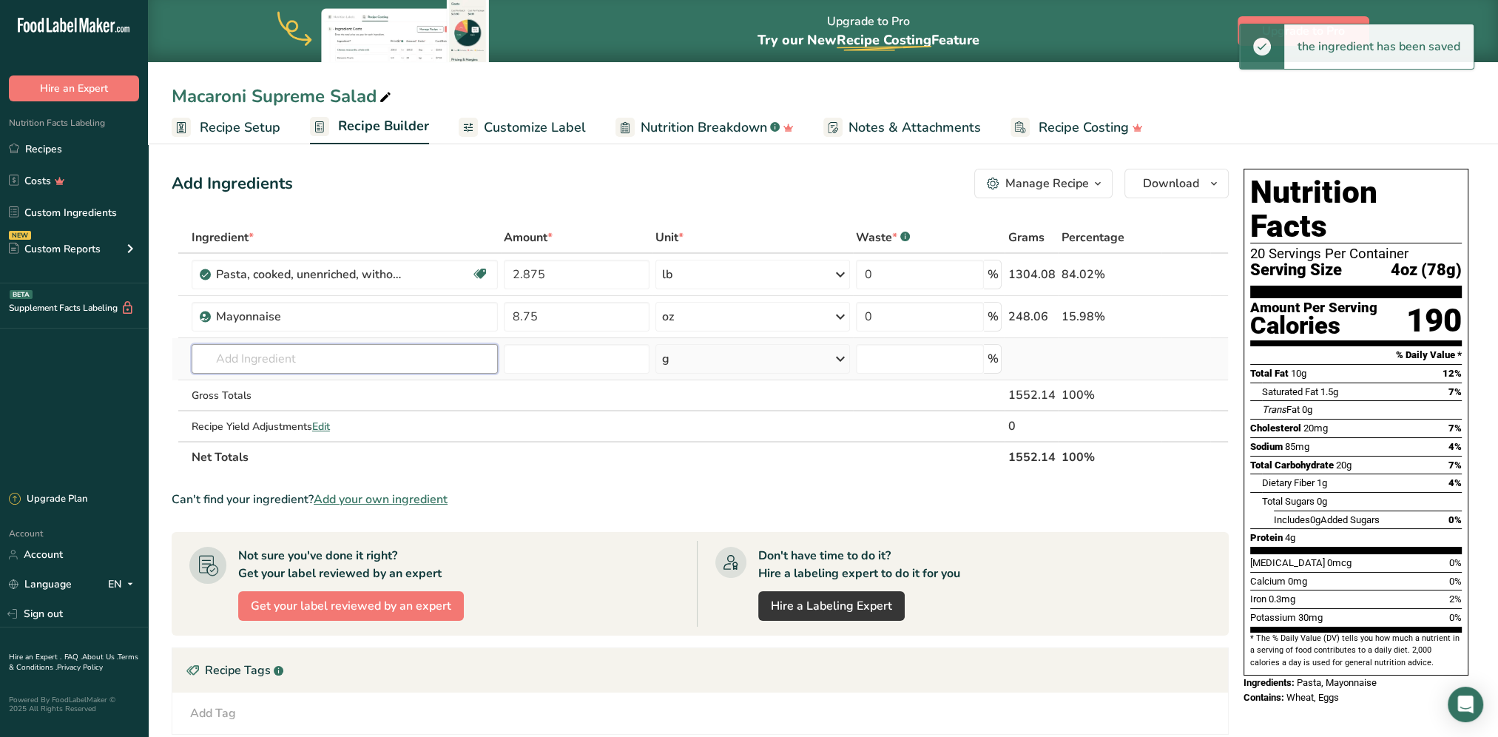
click at [364, 360] on input "text" at bounding box center [345, 359] width 306 height 30
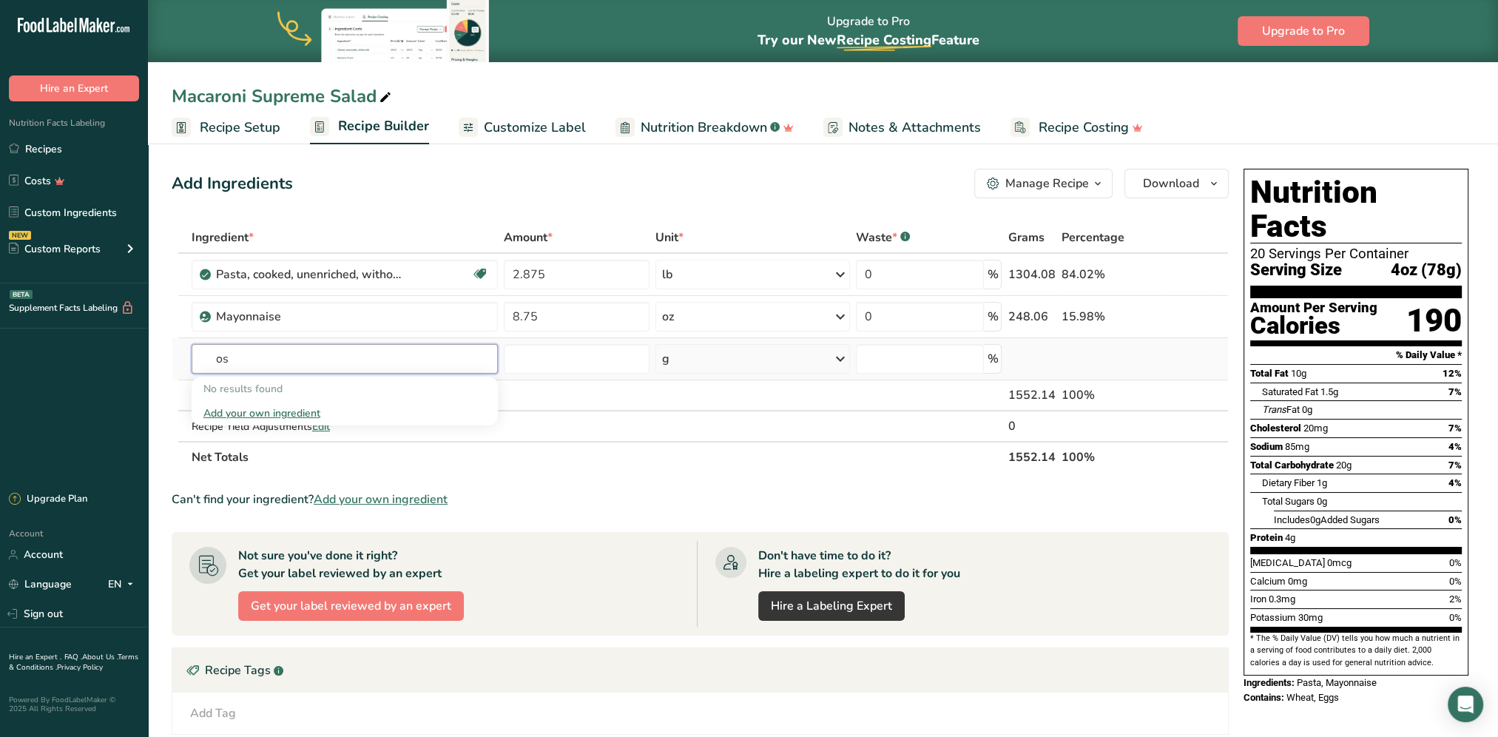
type input "o"
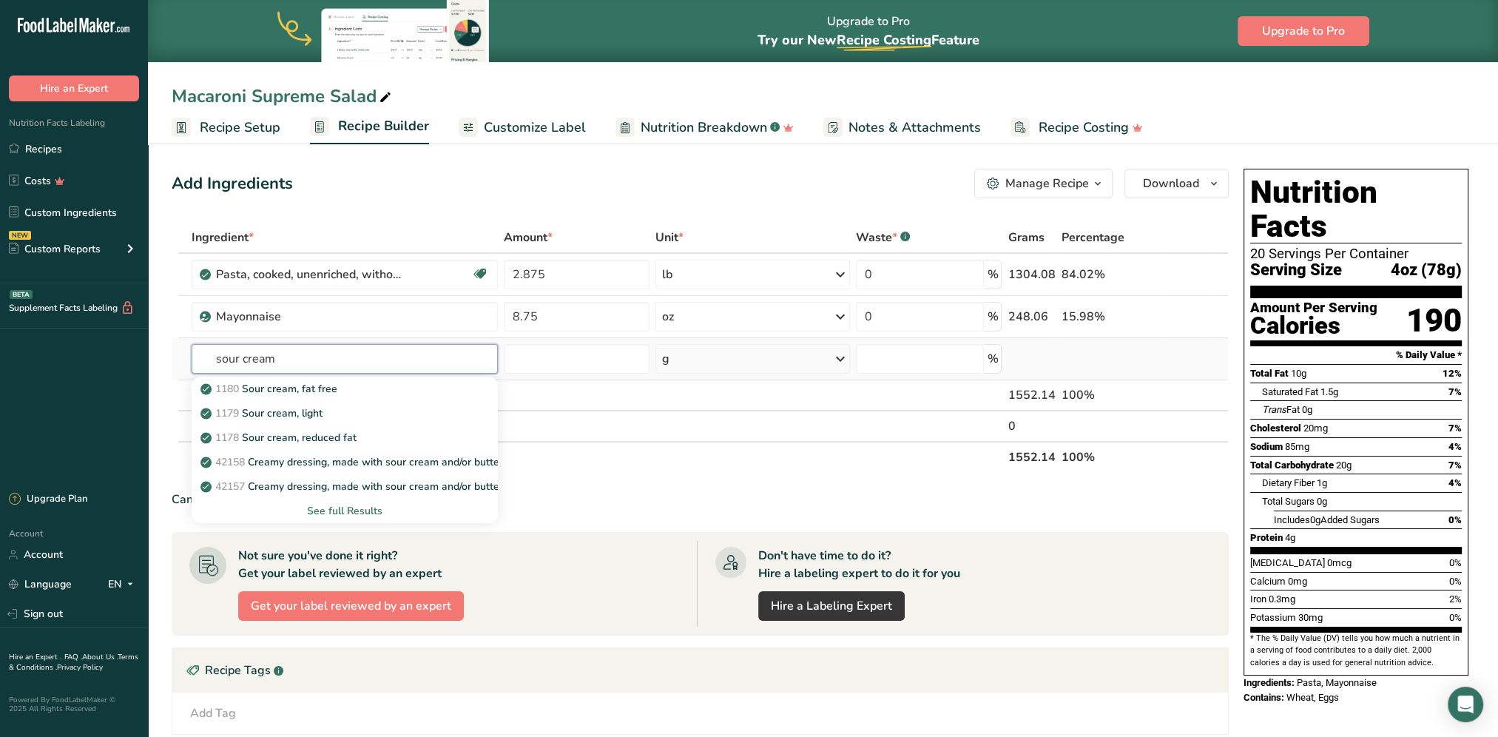
type input "sour cream"
click at [354, 509] on div "See full Results" at bounding box center [344, 511] width 283 height 16
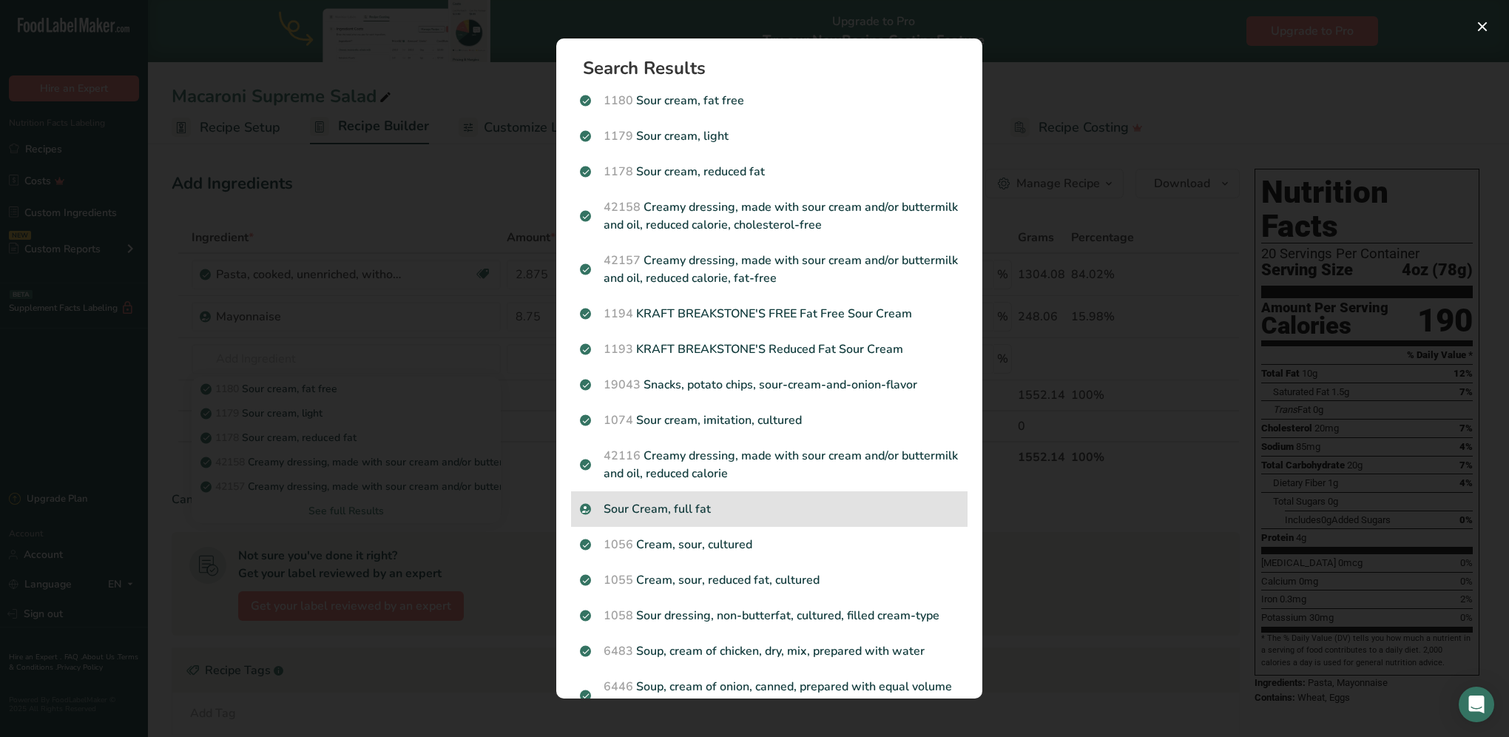
click at [856, 508] on p "Sour Cream, full fat" at bounding box center [769, 509] width 379 height 18
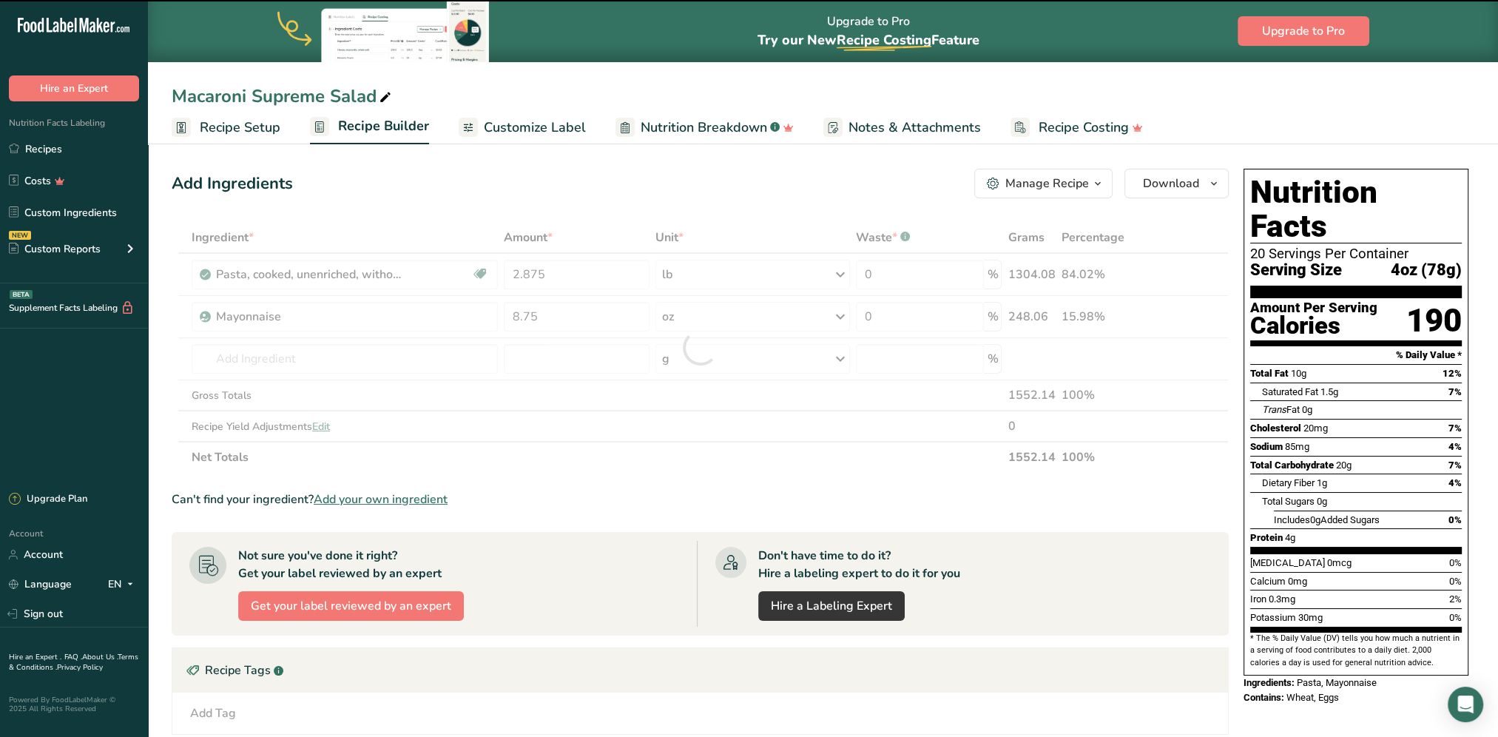
type input "0"
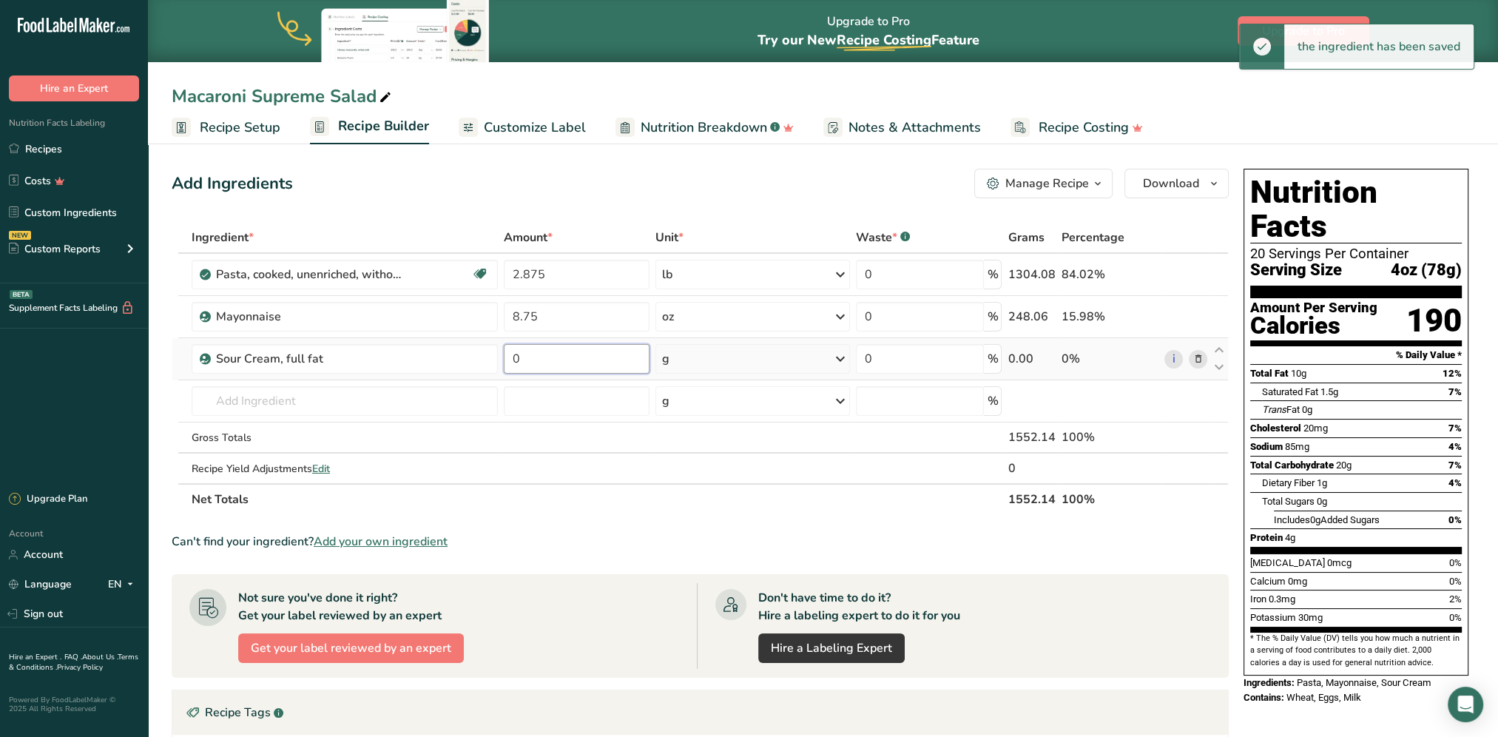
click at [574, 356] on input "0" at bounding box center [577, 359] width 146 height 30
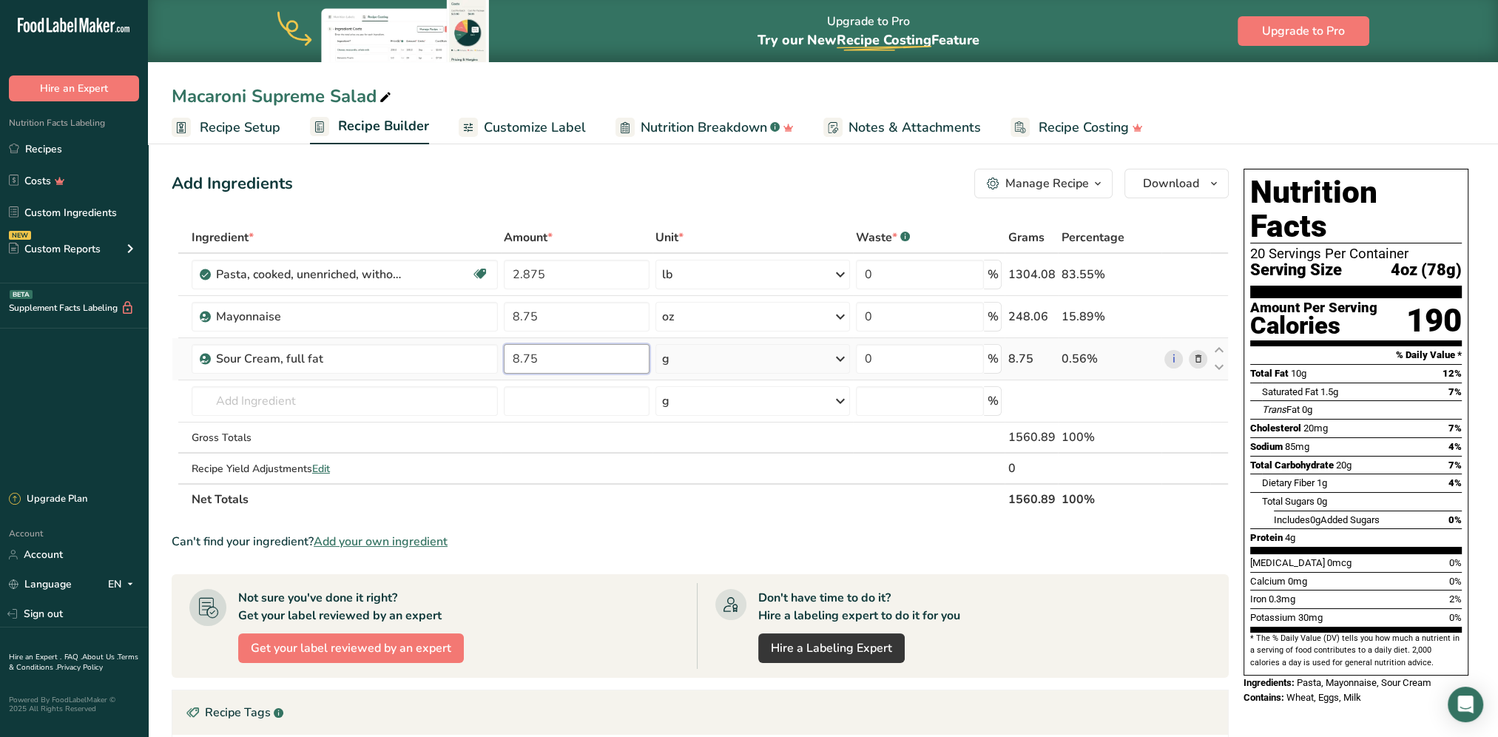
type input "8.75"
click at [708, 364] on div "Ingredient * Amount * Unit * Waste * .a-a{fill:#347362;}.b-a{fill:#fff;} Grams …" at bounding box center [700, 368] width 1057 height 293
click at [708, 364] on div "g" at bounding box center [752, 359] width 195 height 30
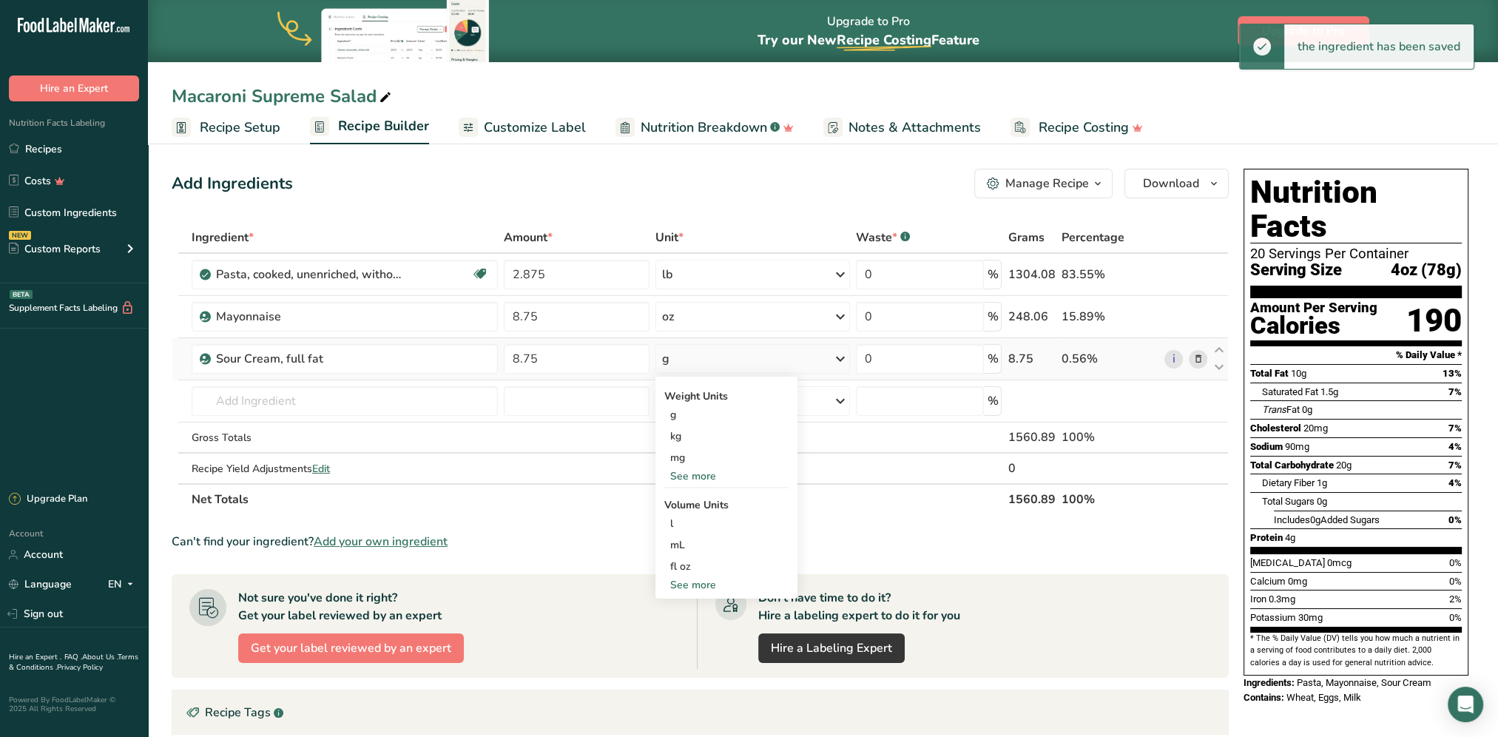
click at [712, 470] on div "See more" at bounding box center [726, 476] width 124 height 16
click at [677, 524] on div "oz" at bounding box center [726, 521] width 124 height 21
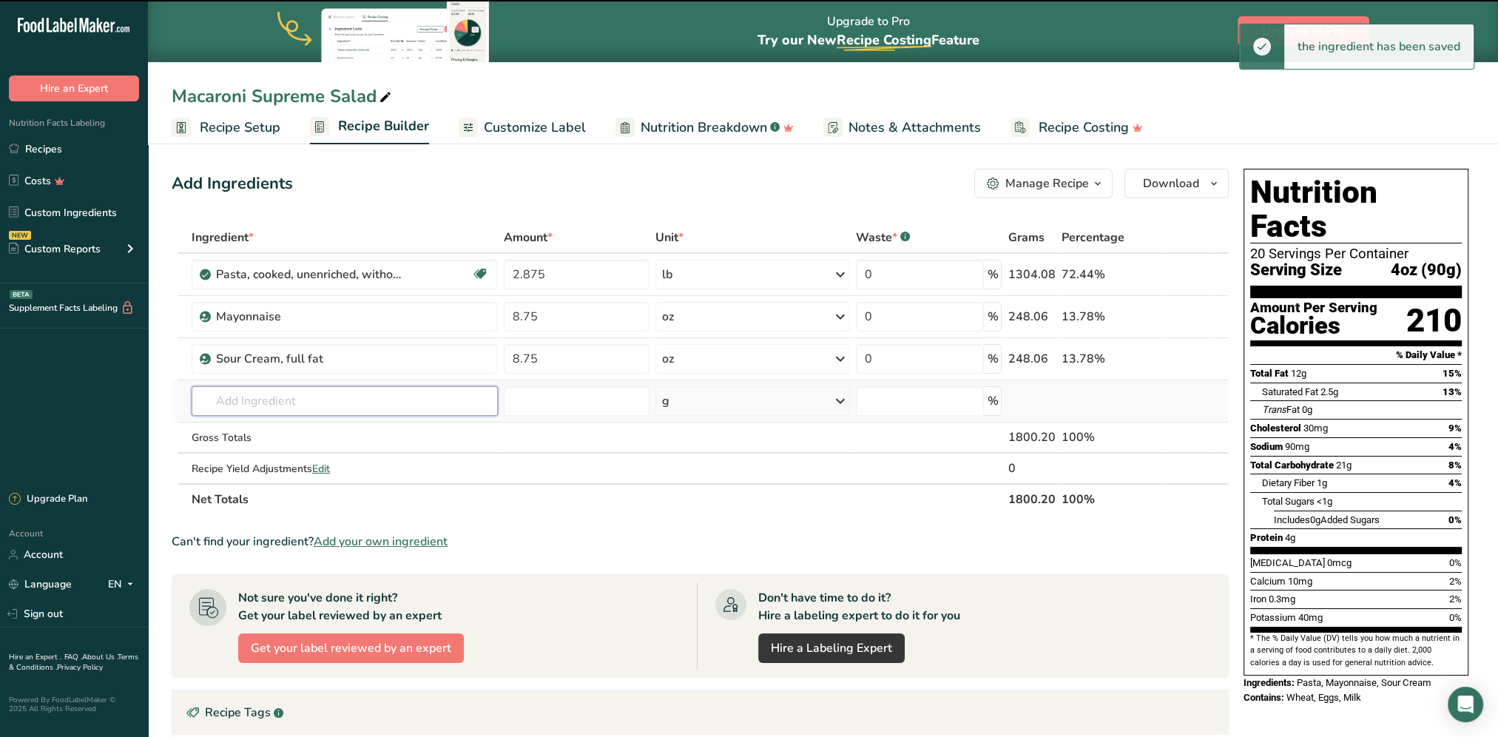
click at [300, 397] on input "text" at bounding box center [345, 401] width 306 height 30
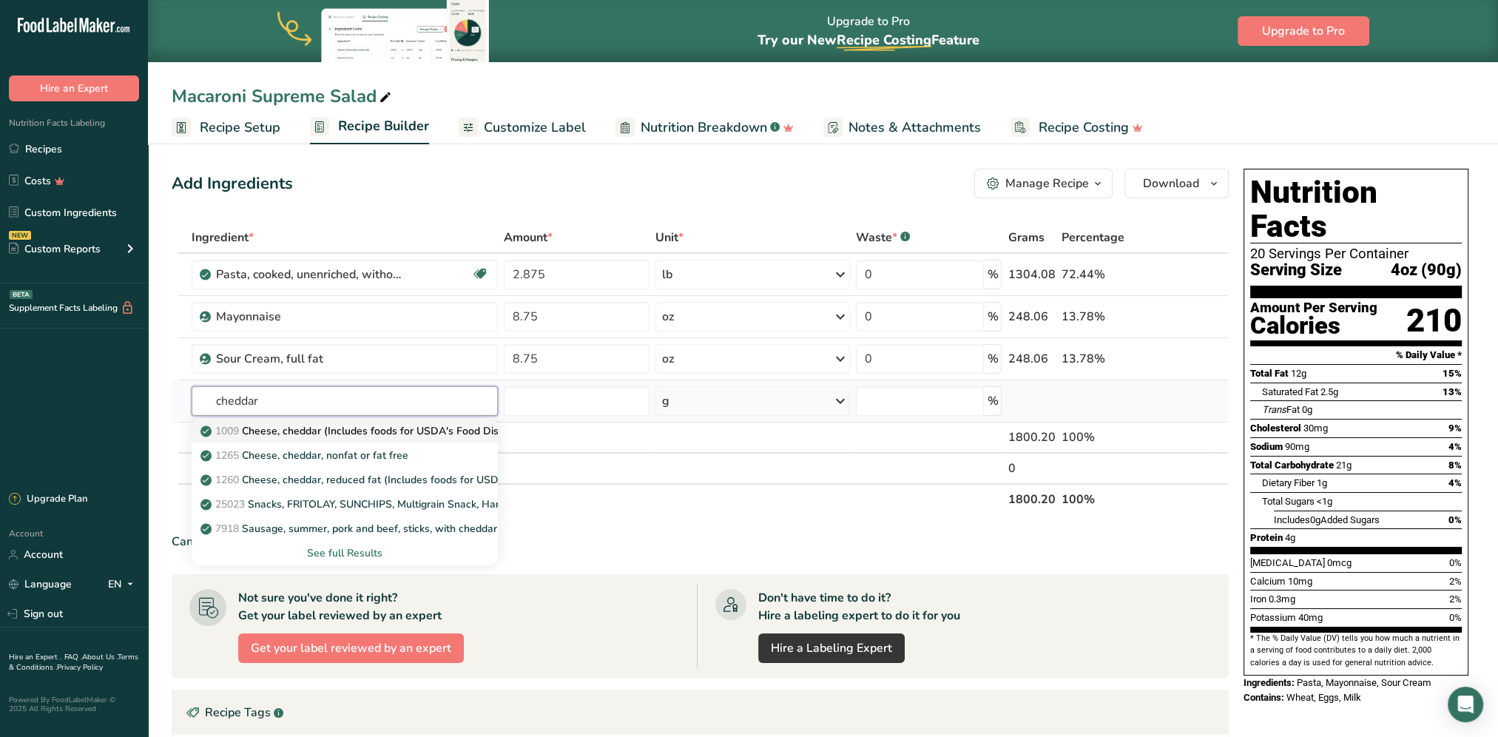
type input "cheddar"
click at [316, 433] on p "1009 Cheese, cheddar (Includes foods for USDA's Food Distribution Program)" at bounding box center [394, 431] width 382 height 16
type input "Cheese, cheddar (Includes foods for USDA's Food Distribution Program)"
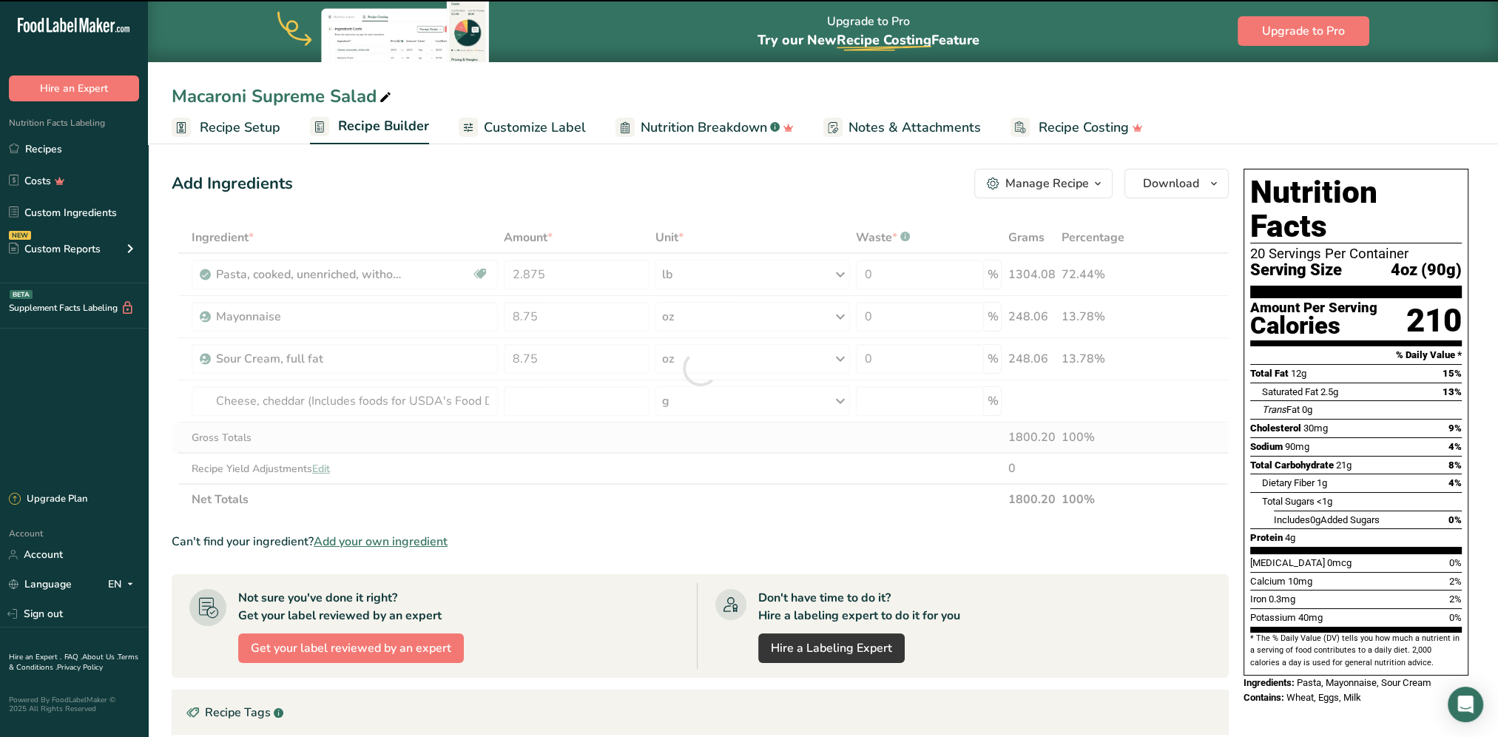
type input "0"
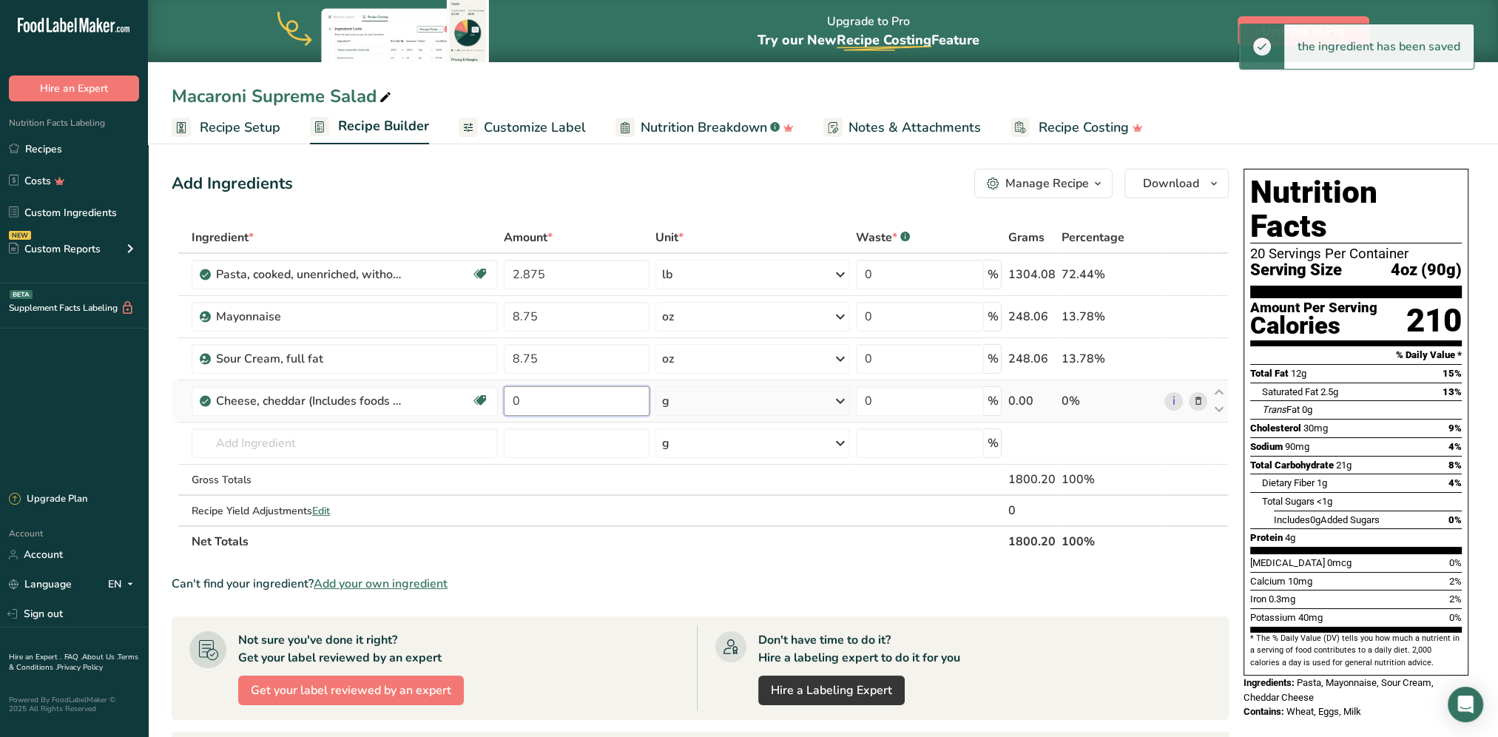
click at [580, 397] on input "0" at bounding box center [577, 401] width 146 height 30
type input "3.75"
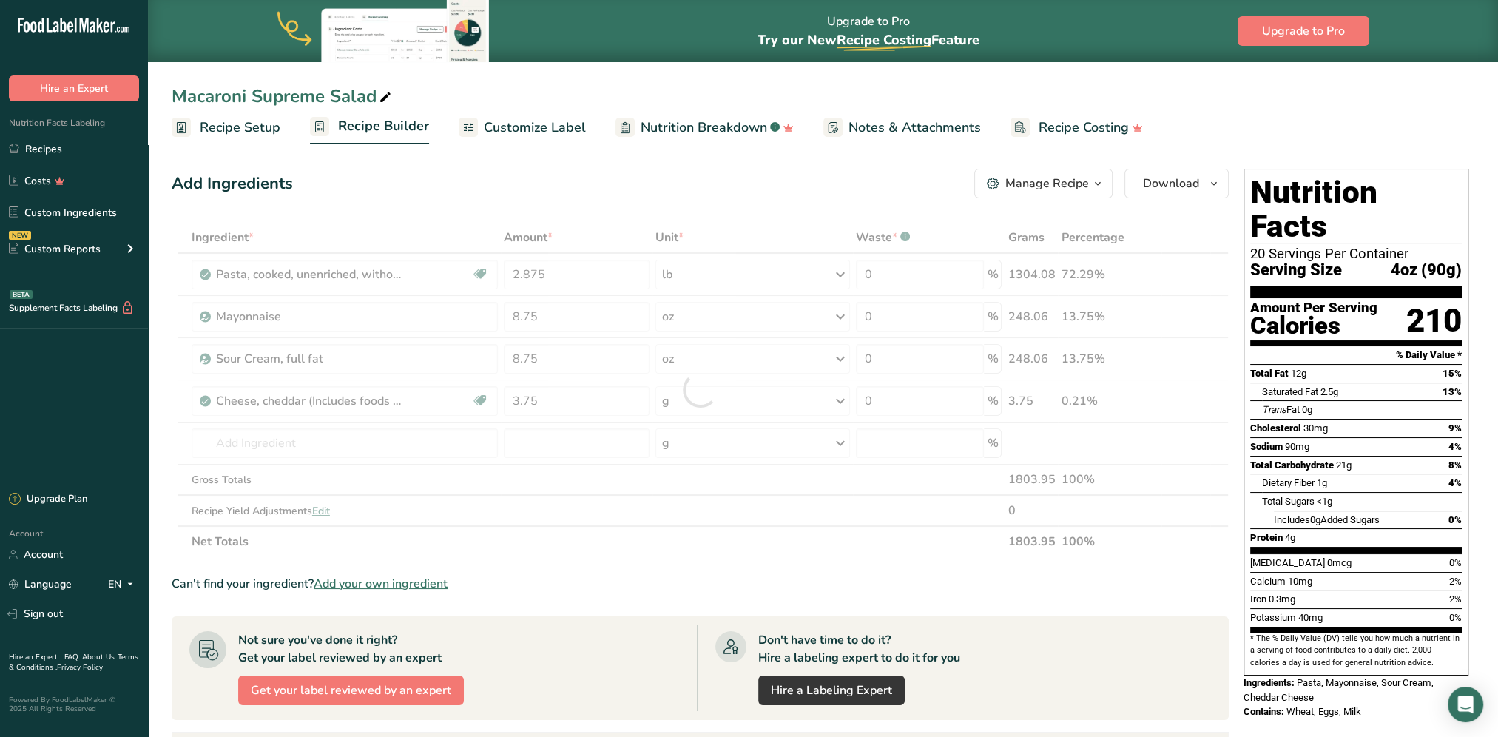
click at [701, 397] on div "Ingredient * Amount * Unit * Waste * .a-a{fill:#347362;}.b-a{fill:#fff;} Grams …" at bounding box center [700, 389] width 1057 height 335
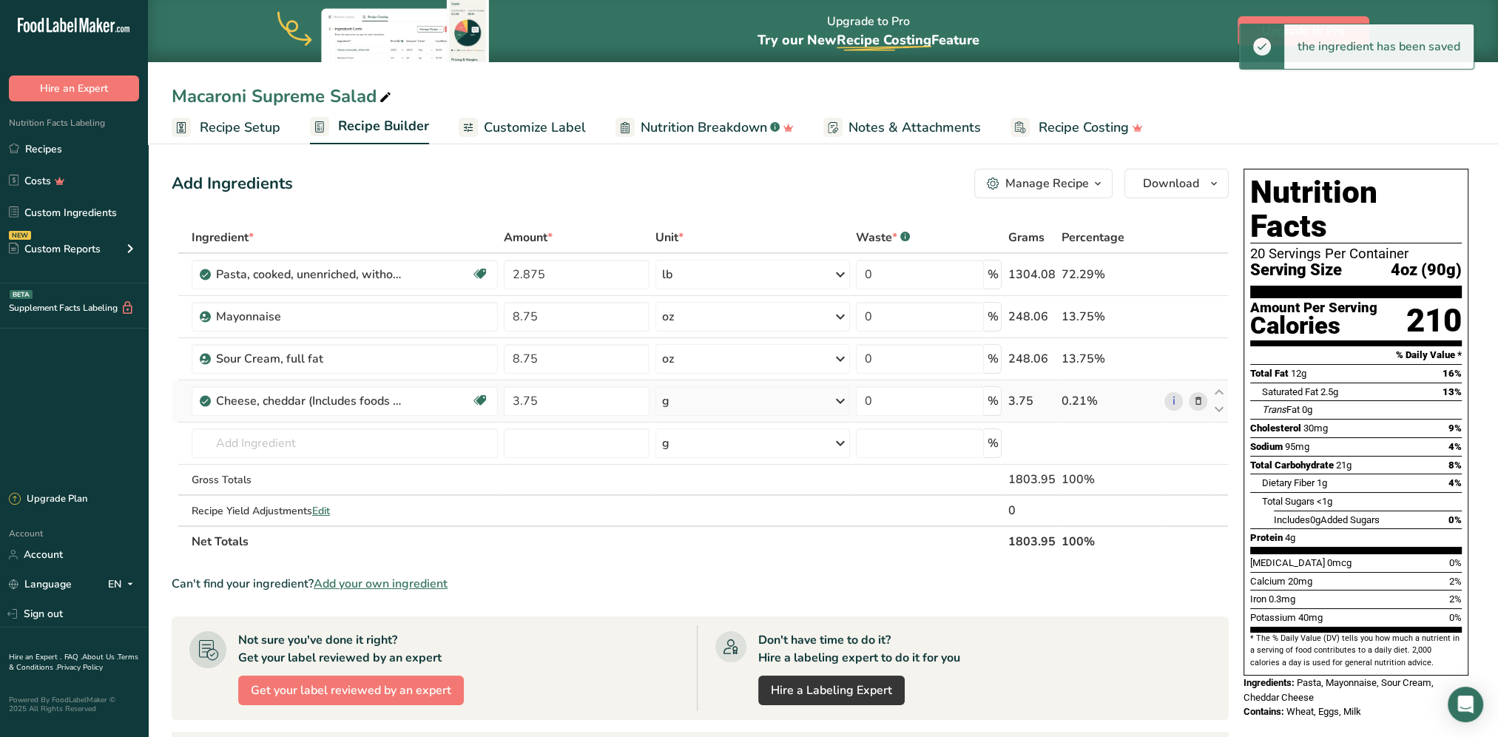
click at [711, 408] on div "g" at bounding box center [752, 401] width 195 height 30
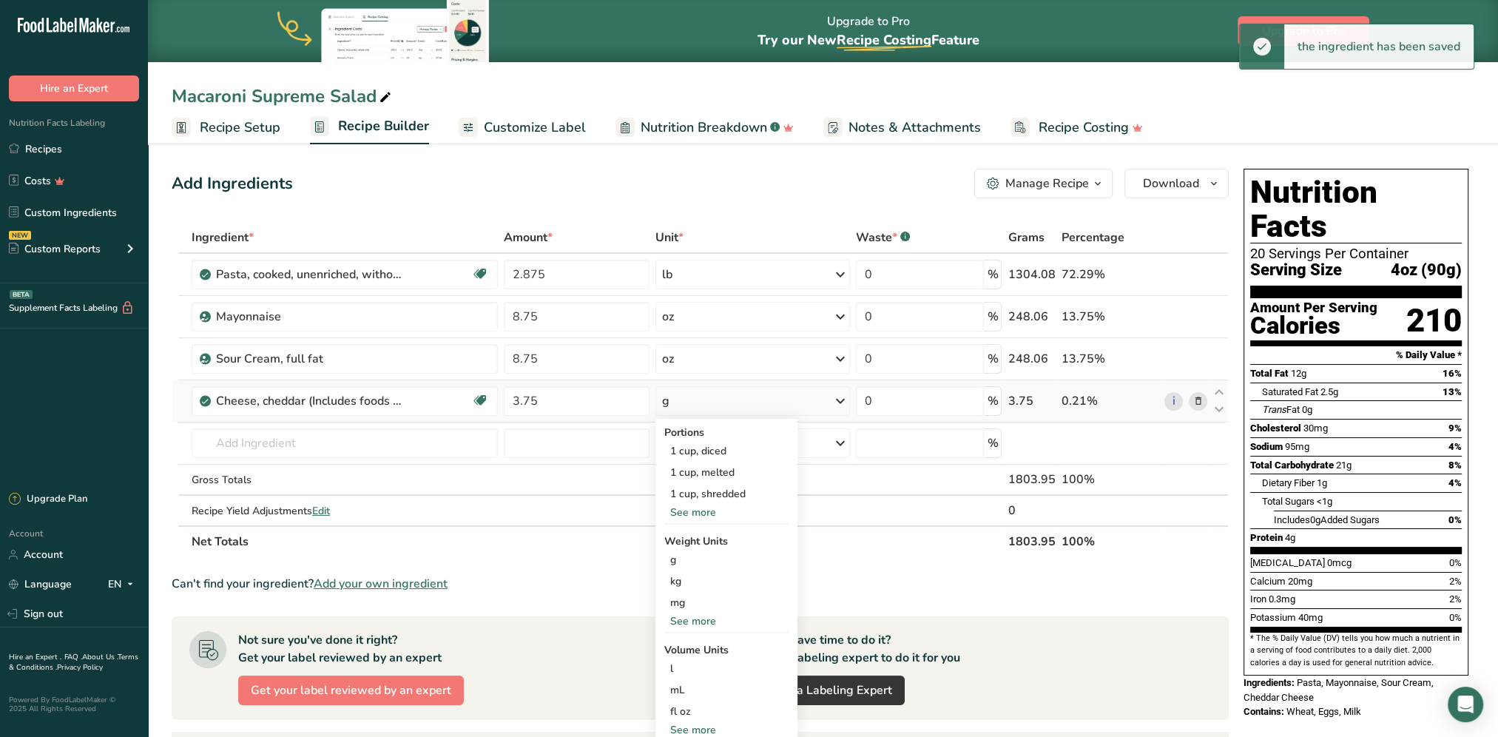
click at [702, 615] on div "See more" at bounding box center [726, 621] width 124 height 16
click at [686, 666] on div "oz" at bounding box center [726, 666] width 124 height 21
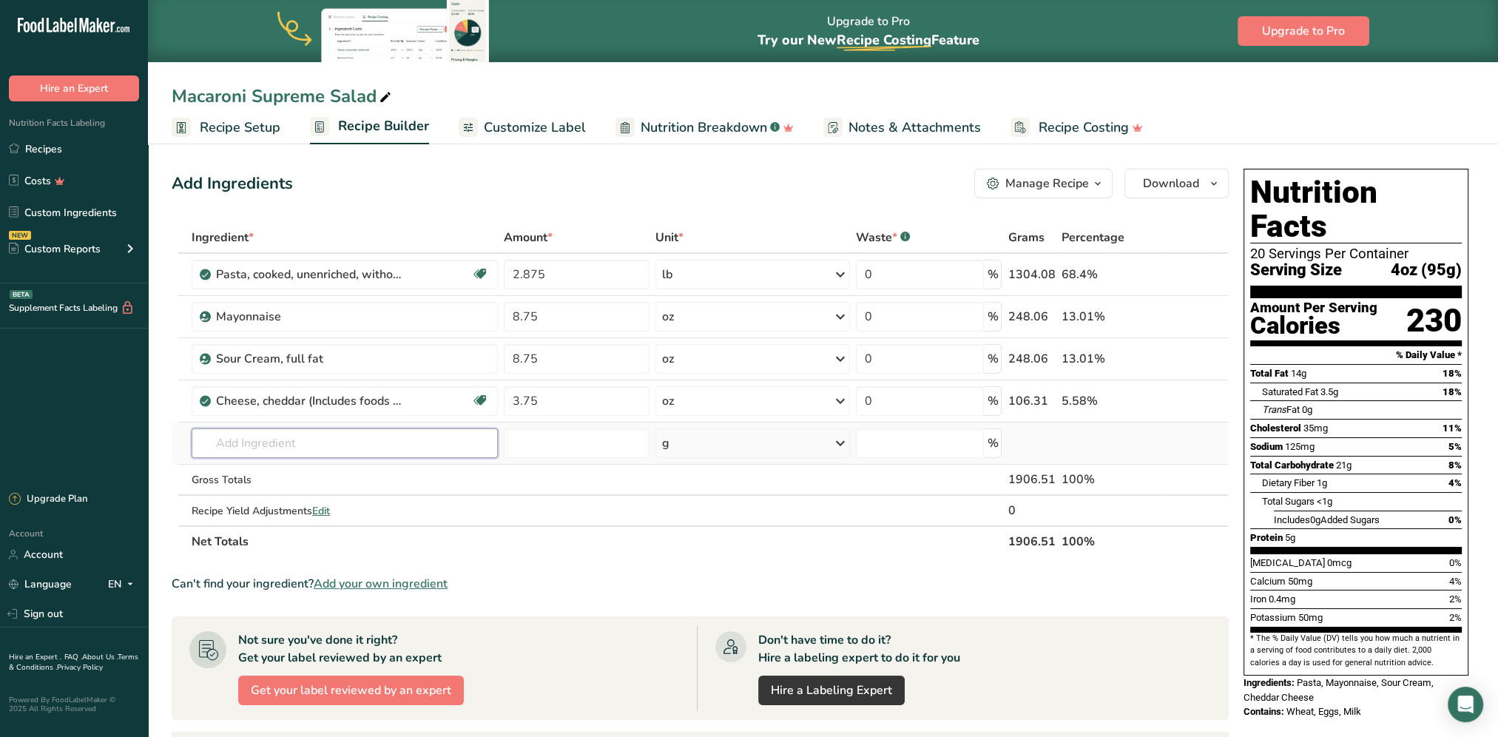
click at [278, 441] on input "text" at bounding box center [345, 443] width 306 height 30
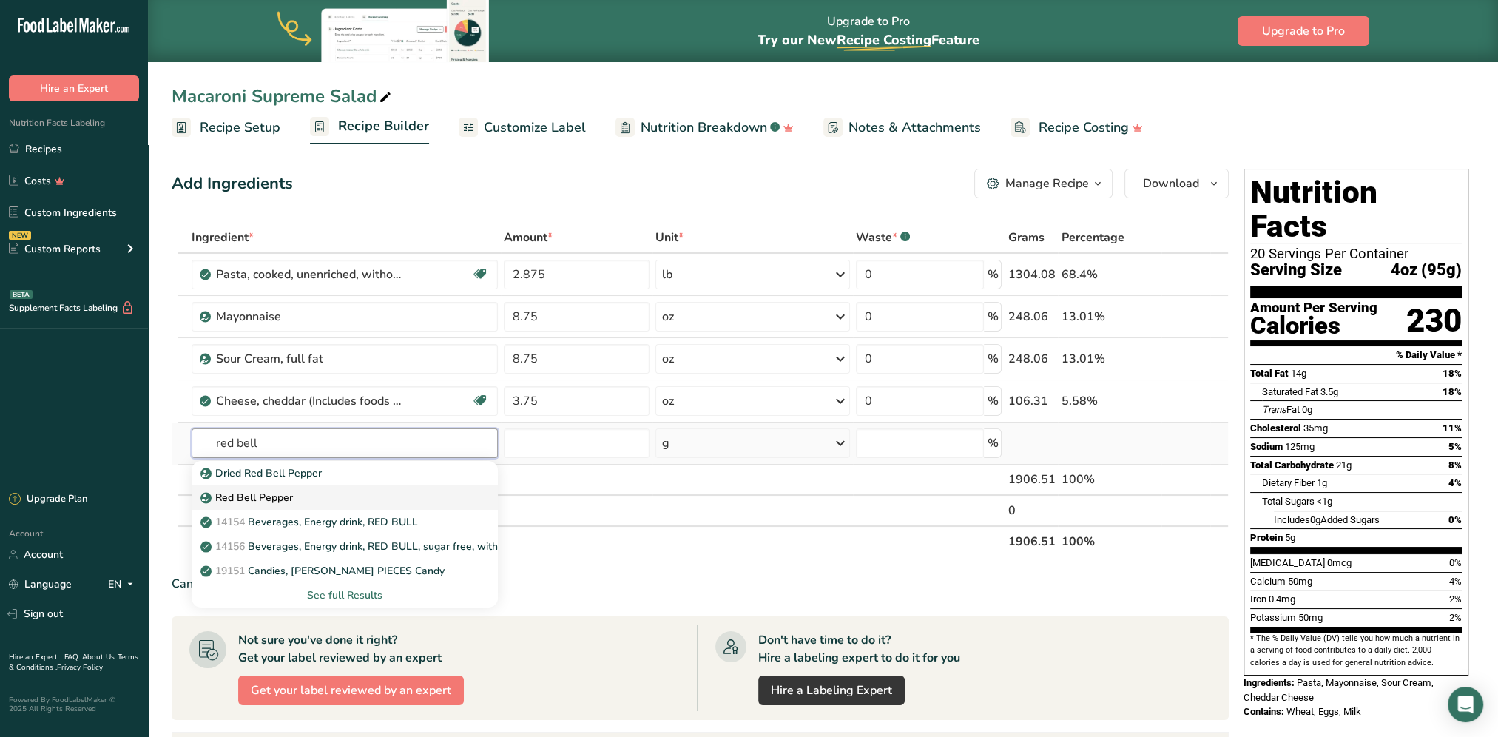
type input "red bell"
click at [288, 492] on p "Red Bell Pepper" at bounding box center [247, 498] width 89 height 16
type input "Red Bell Pepper"
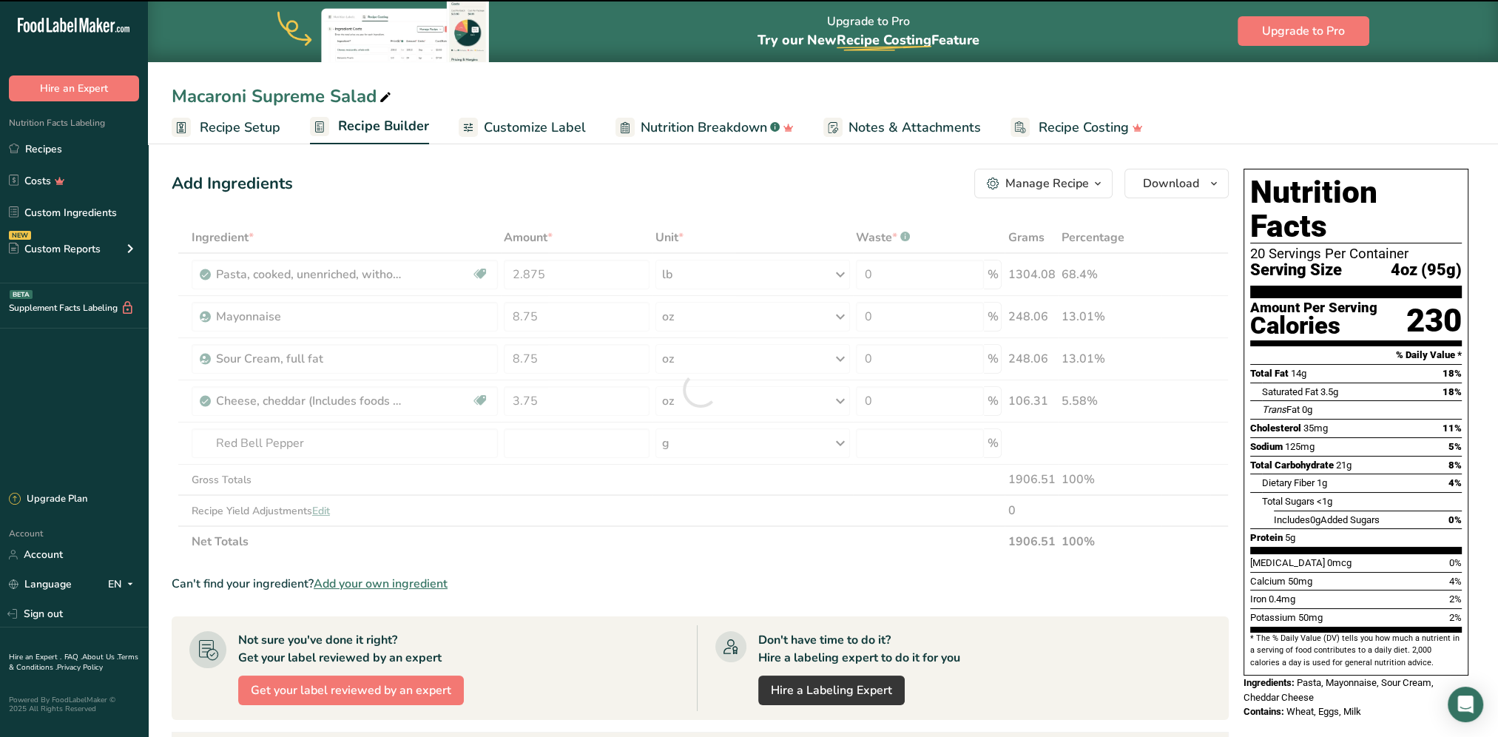
type input "0"
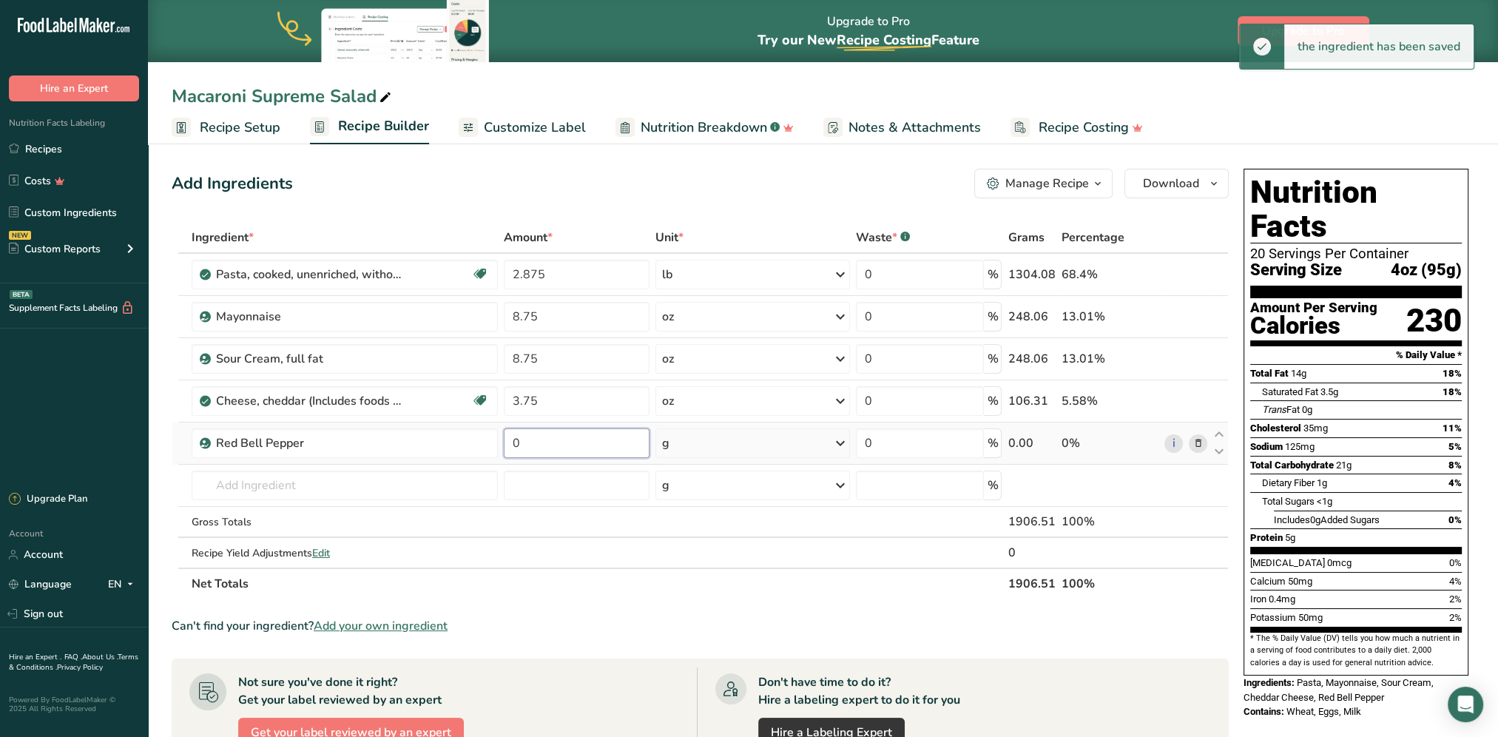
click at [552, 442] on input "0" at bounding box center [577, 443] width 146 height 30
type input "3.75"
click at [747, 436] on div "Ingredient * Amount * Unit * Waste * .a-a{fill:#347362;}.b-a{fill:#fff;} Grams …" at bounding box center [700, 410] width 1057 height 377
click at [748, 439] on div "g" at bounding box center [752, 443] width 195 height 30
click at [690, 563] on div "See more" at bounding box center [726, 560] width 124 height 16
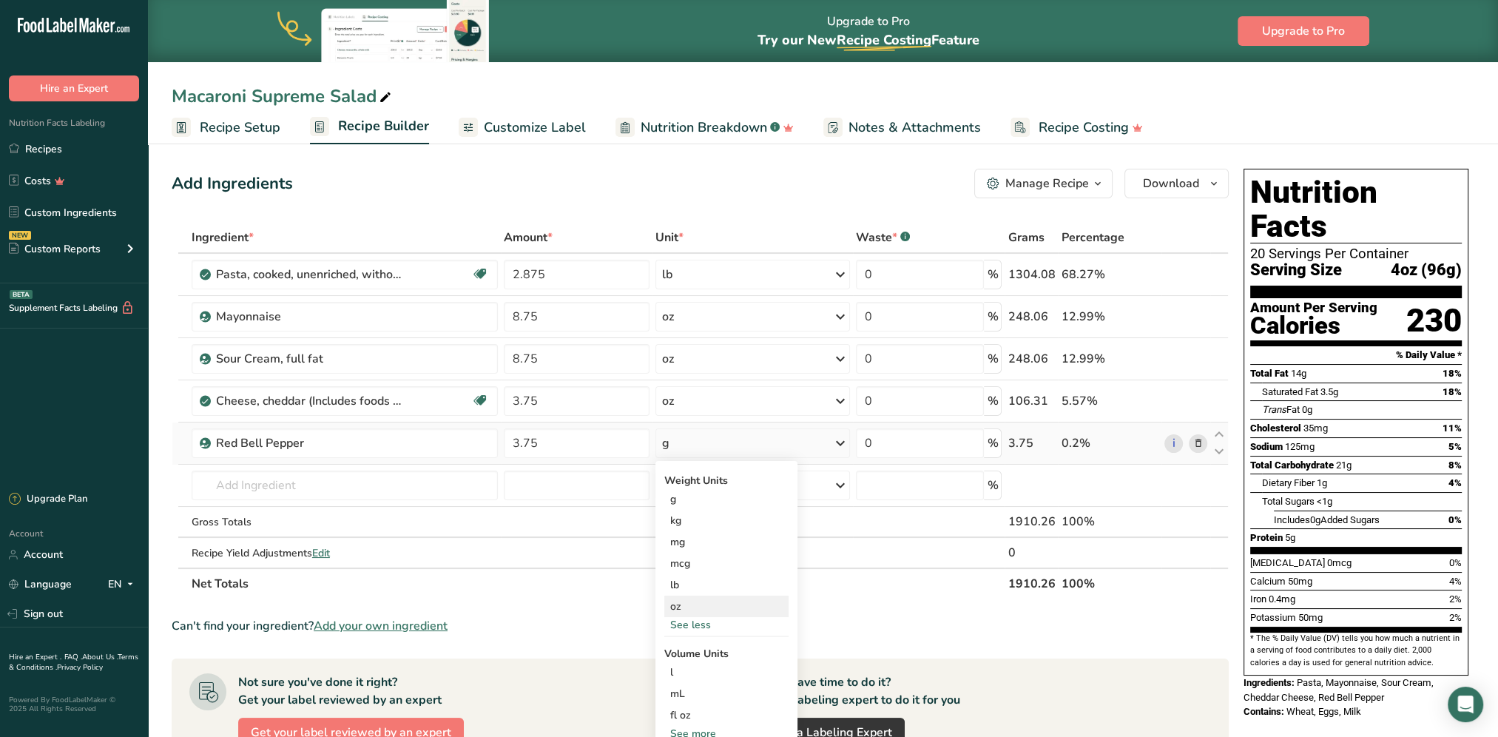
click at [689, 601] on div "oz" at bounding box center [726, 605] width 124 height 21
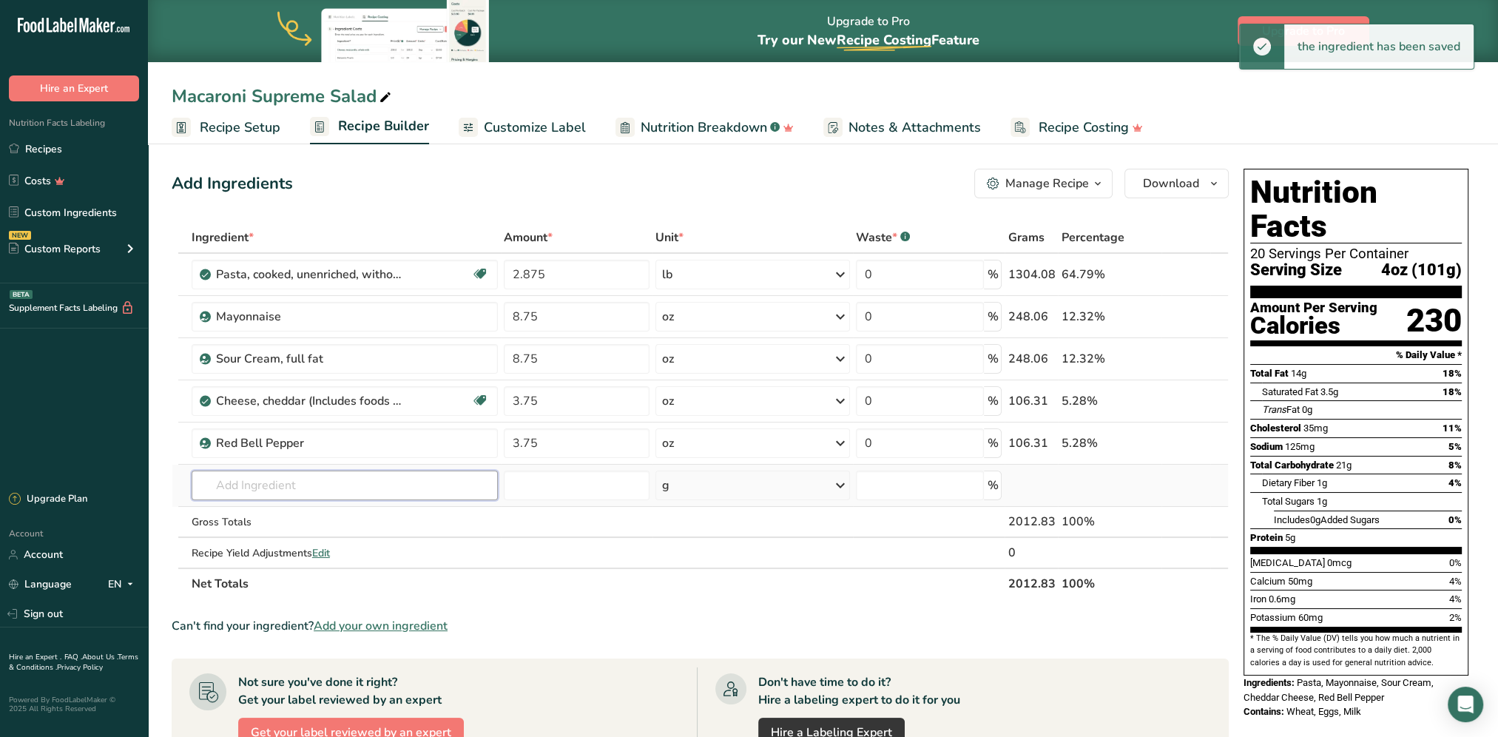
click at [237, 487] on input "text" at bounding box center [345, 485] width 306 height 30
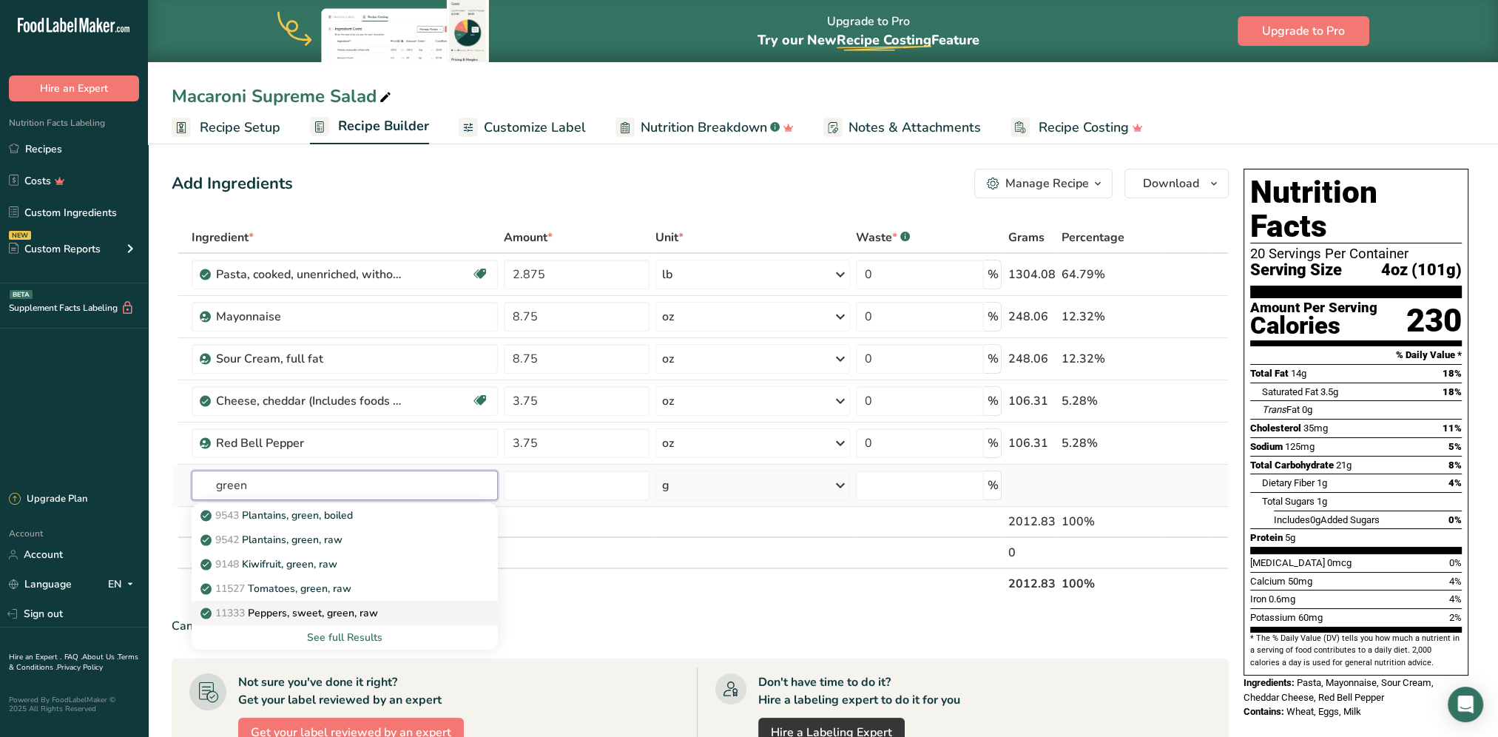
type input "green"
click at [319, 609] on p "11333 Peppers, sweet, green, raw" at bounding box center [290, 613] width 175 height 16
type input "Peppers, sweet, green, raw"
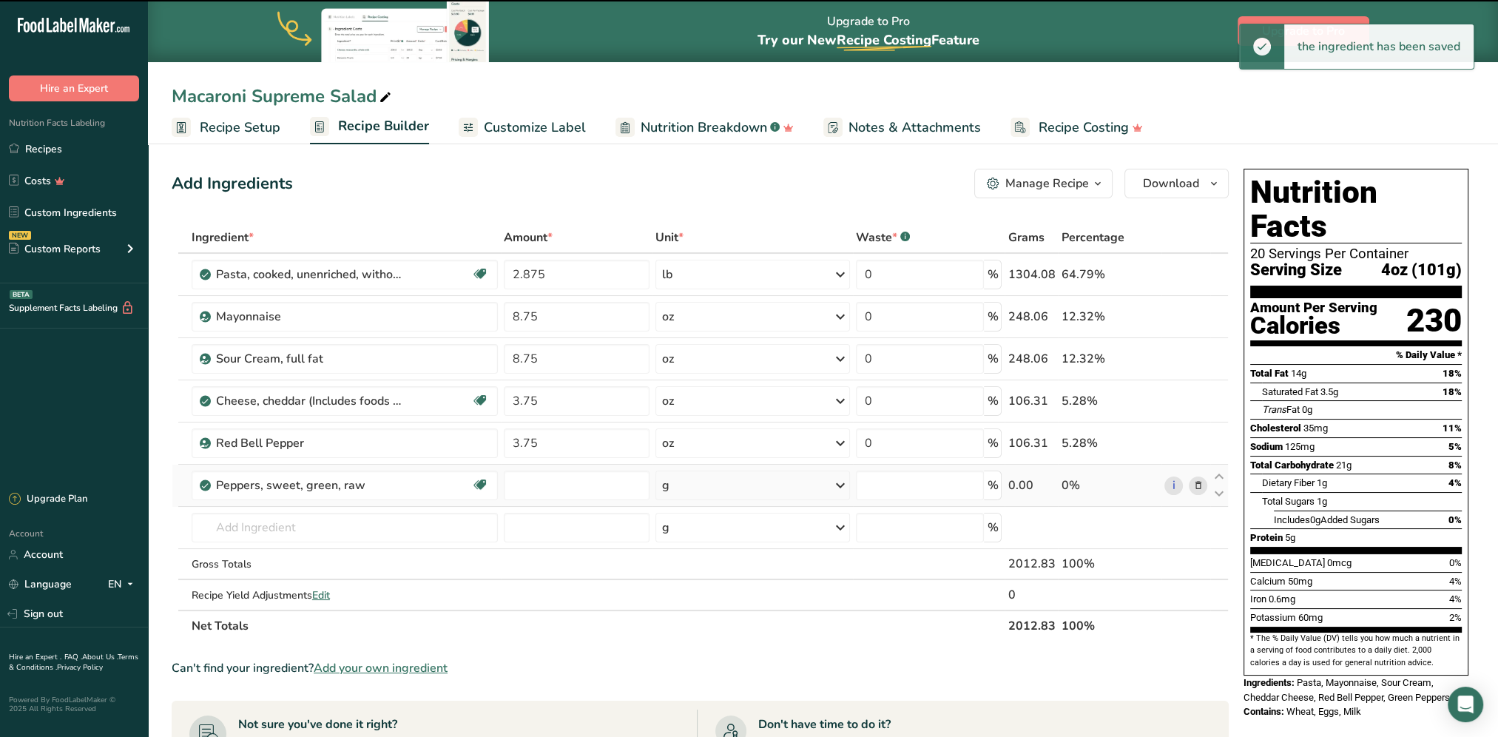
type input "0"
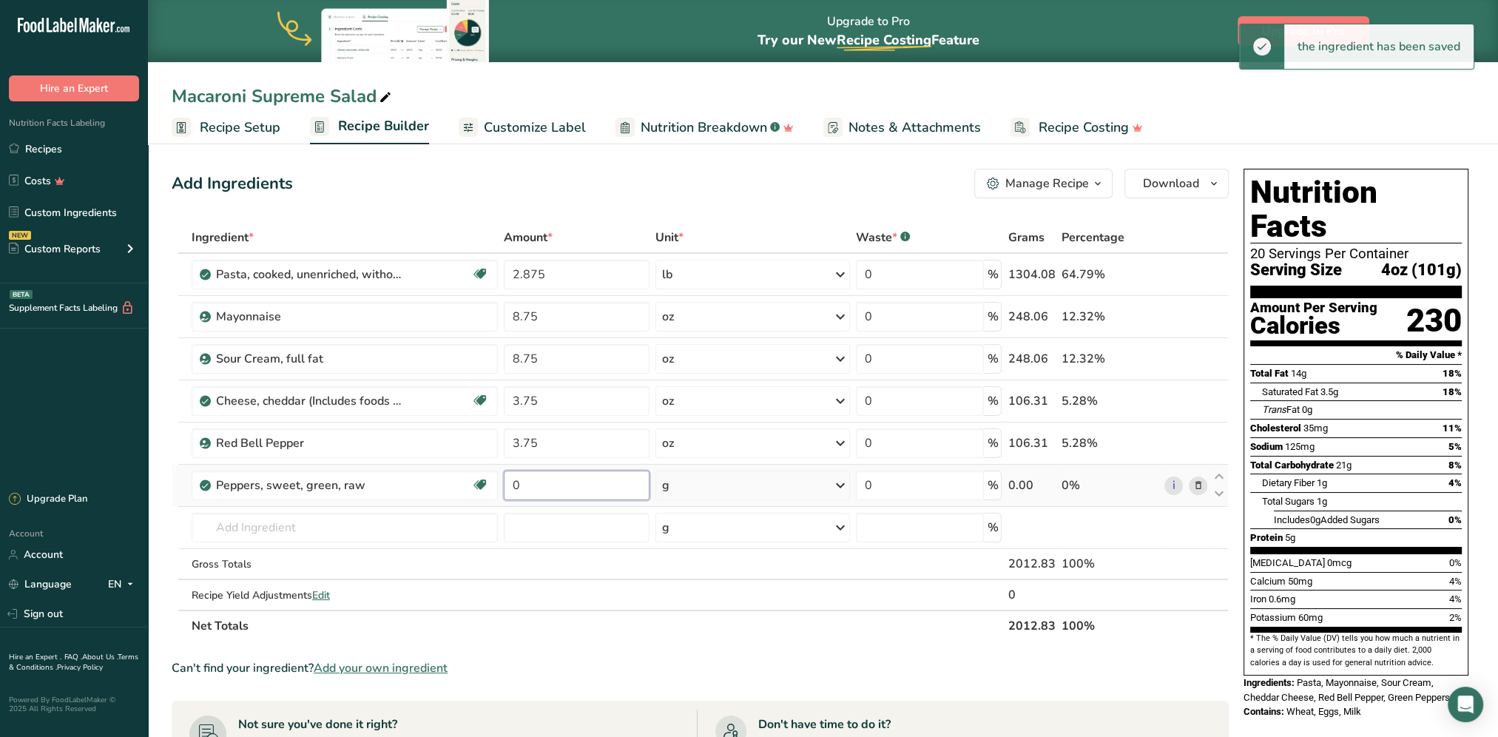
click at [557, 483] on input "0" at bounding box center [577, 485] width 146 height 30
type input "3.75"
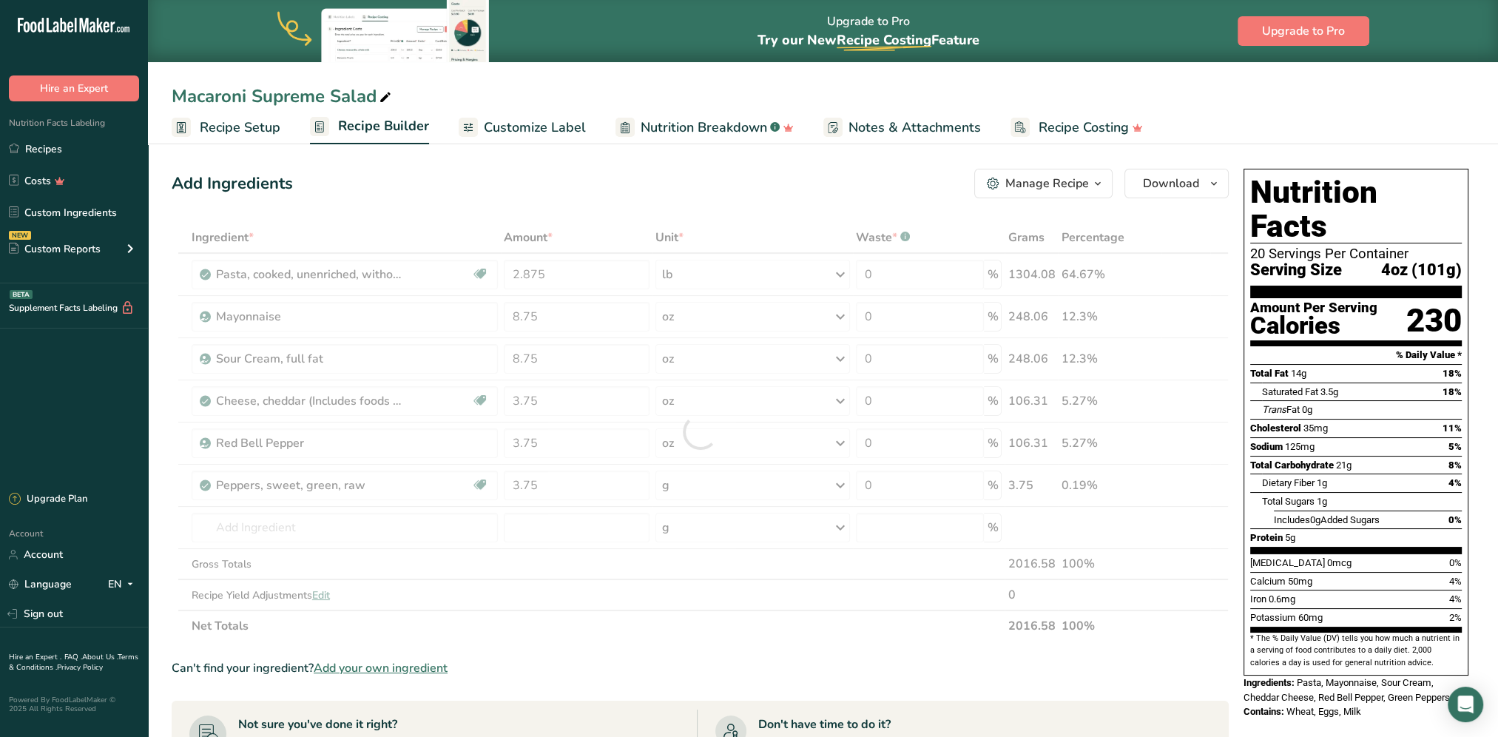
click at [723, 477] on div "Ingredient * Amount * Unit * Waste * .a-a{fill:#347362;}.b-a{fill:#fff;} Grams …" at bounding box center [700, 431] width 1057 height 419
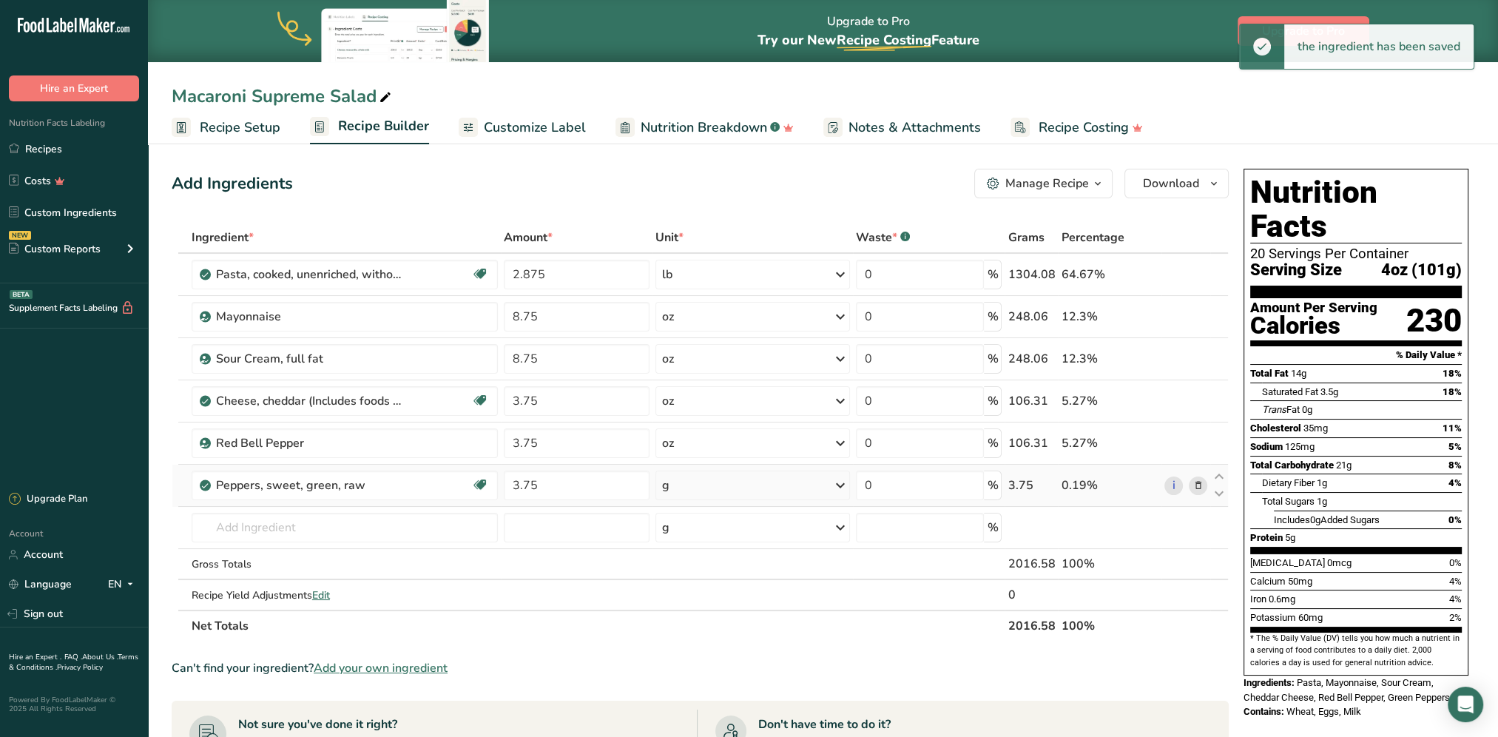
click at [737, 476] on div "g" at bounding box center [752, 485] width 195 height 30
click at [692, 707] on div "See more" at bounding box center [726, 705] width 124 height 16
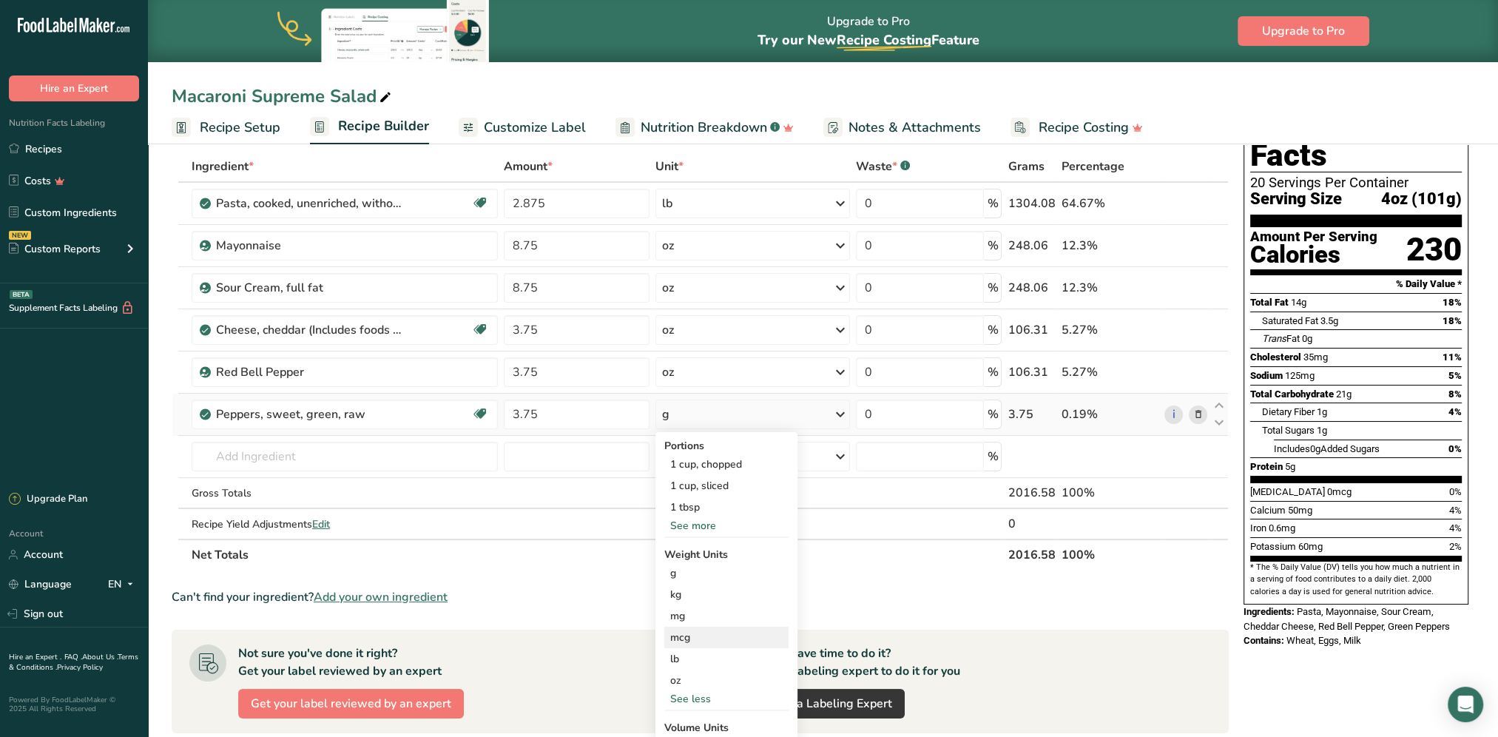
scroll to position [148, 0]
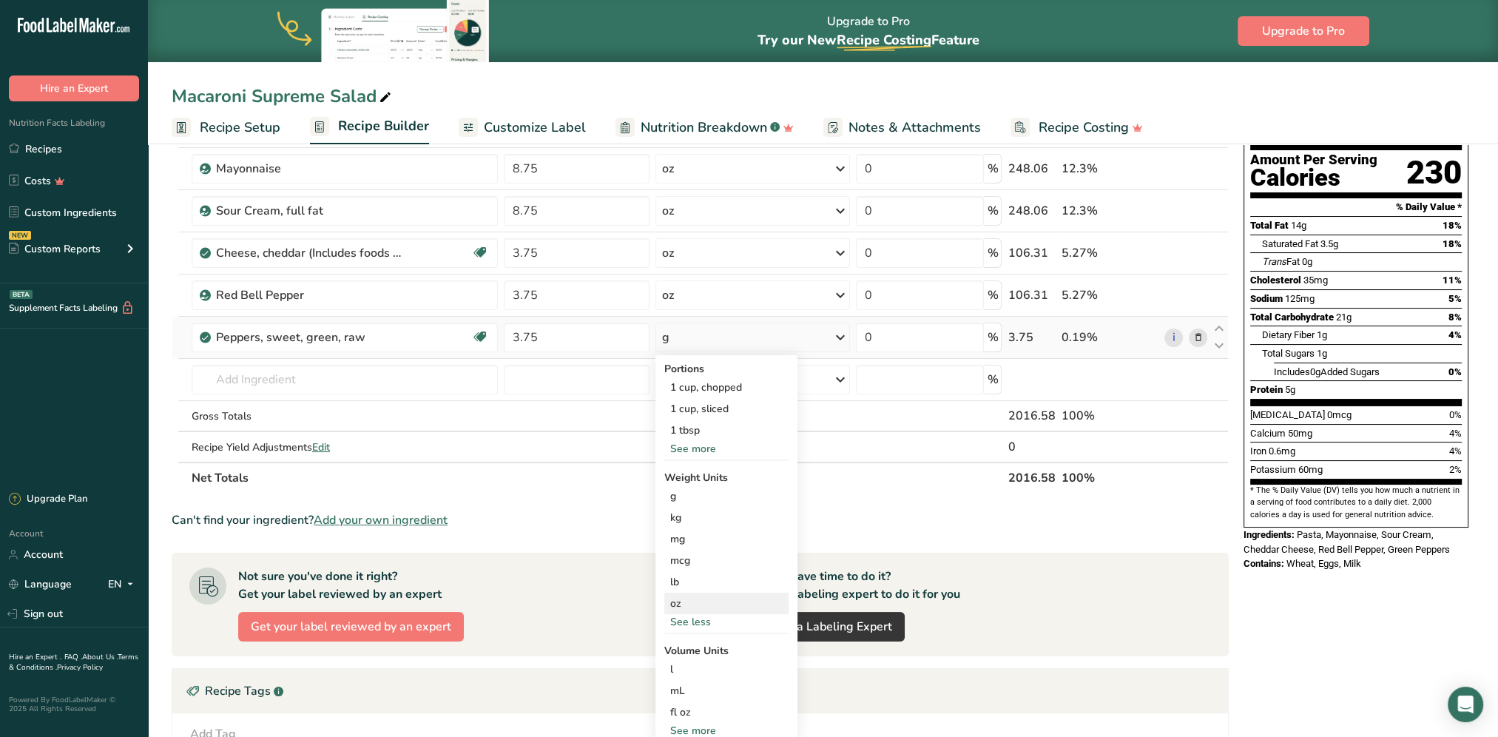
click at [680, 599] on div "oz" at bounding box center [726, 602] width 124 height 21
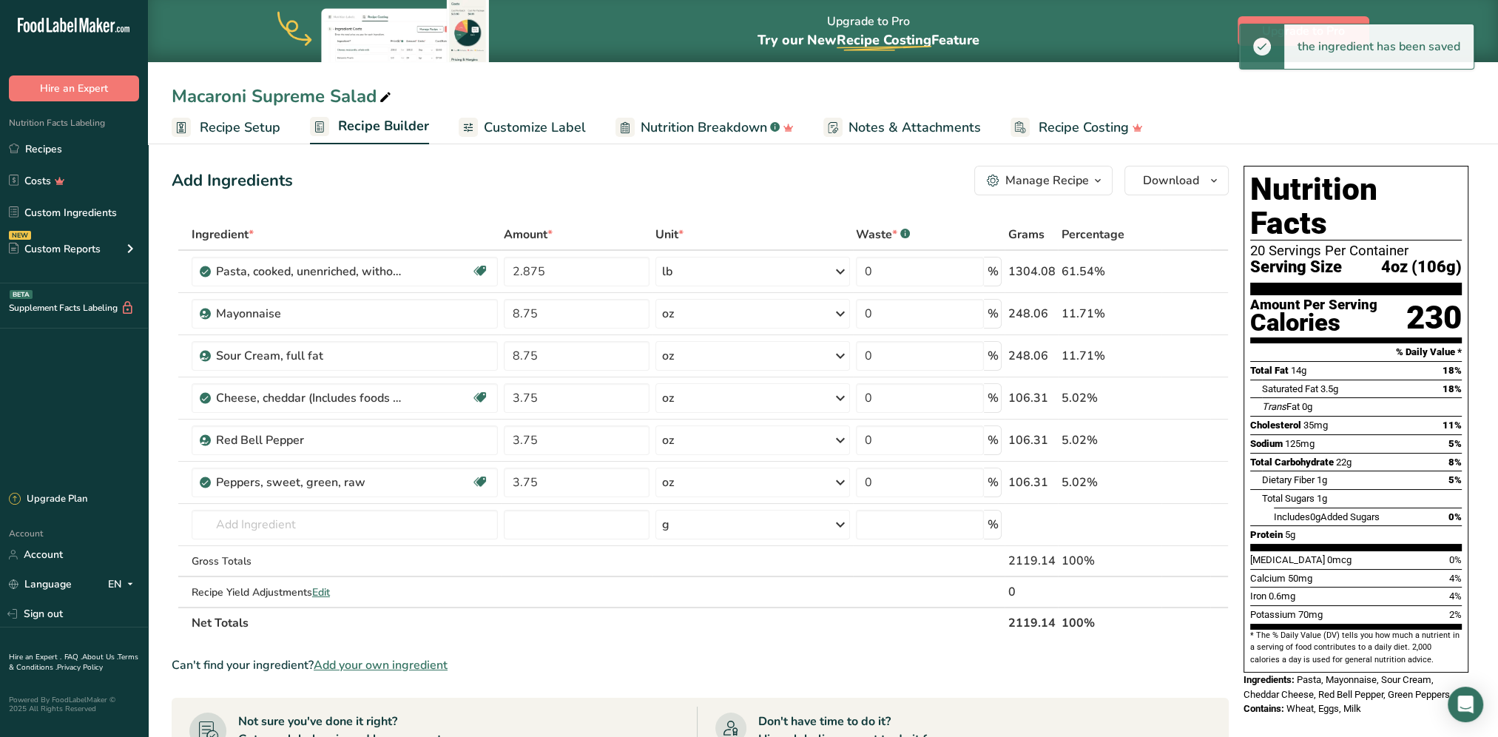
scroll to position [0, 0]
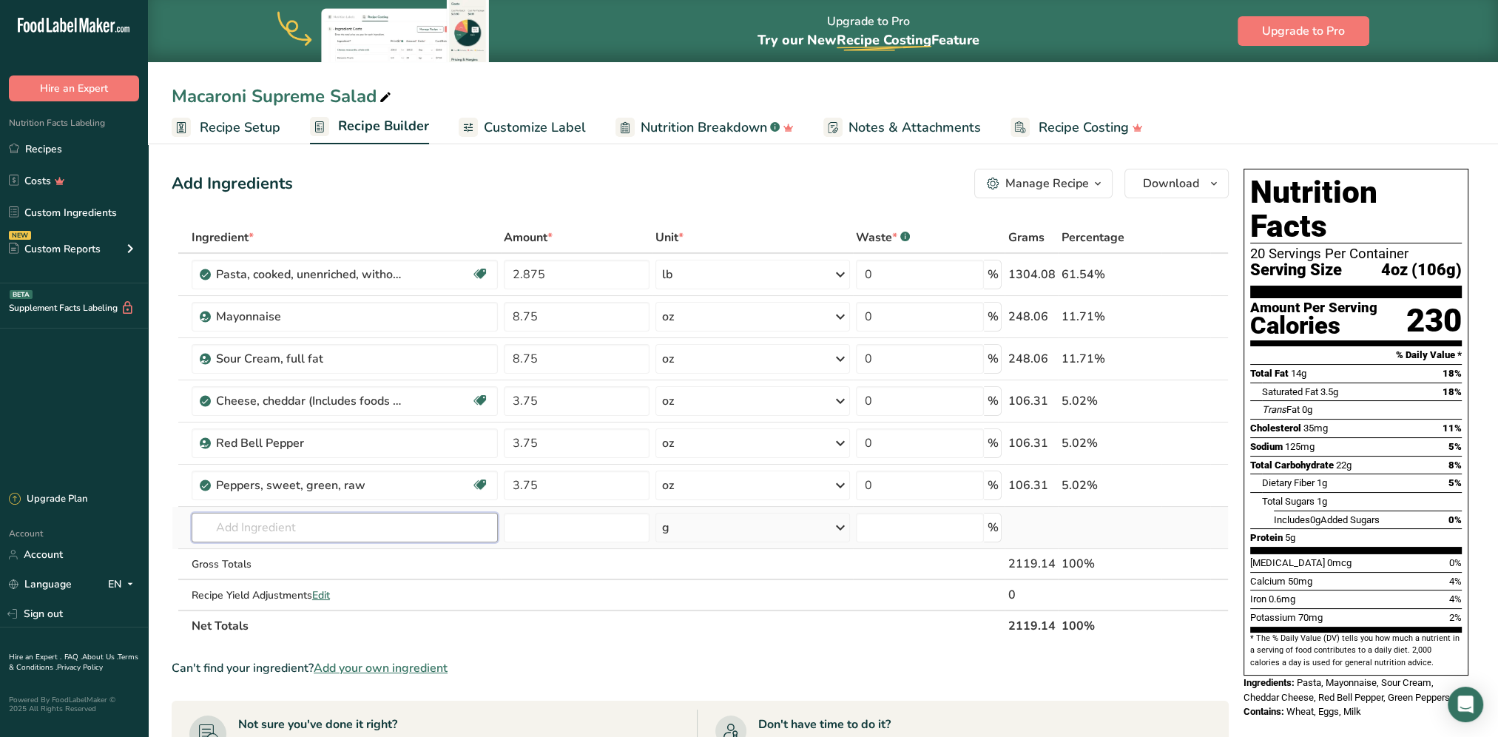
click at [237, 527] on input "text" at bounding box center [345, 528] width 306 height 30
type input "onion green"
click at [268, 577] on p "11292 Onions, young green, tops only" at bounding box center [298, 582] width 191 height 16
type input "Onions, young green, tops only"
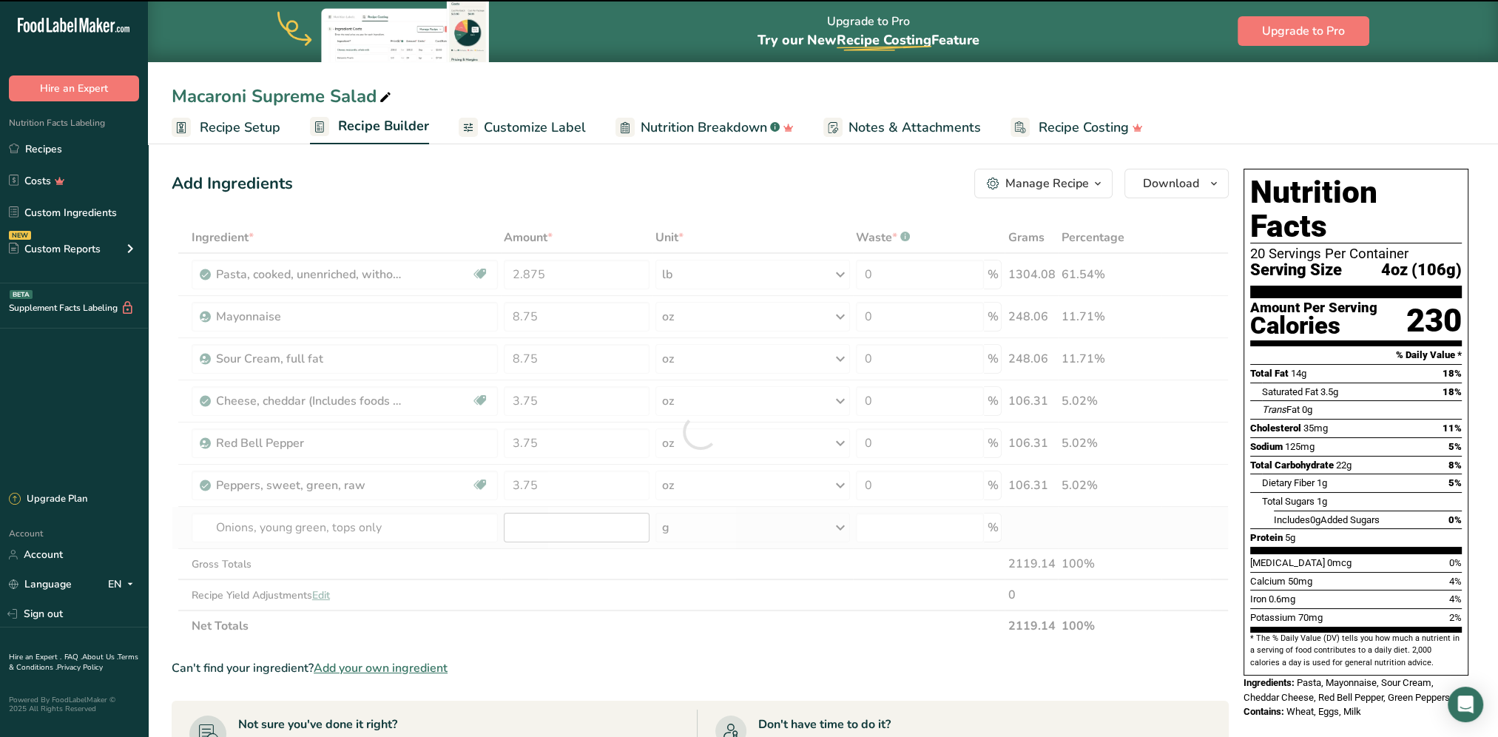
type input "0"
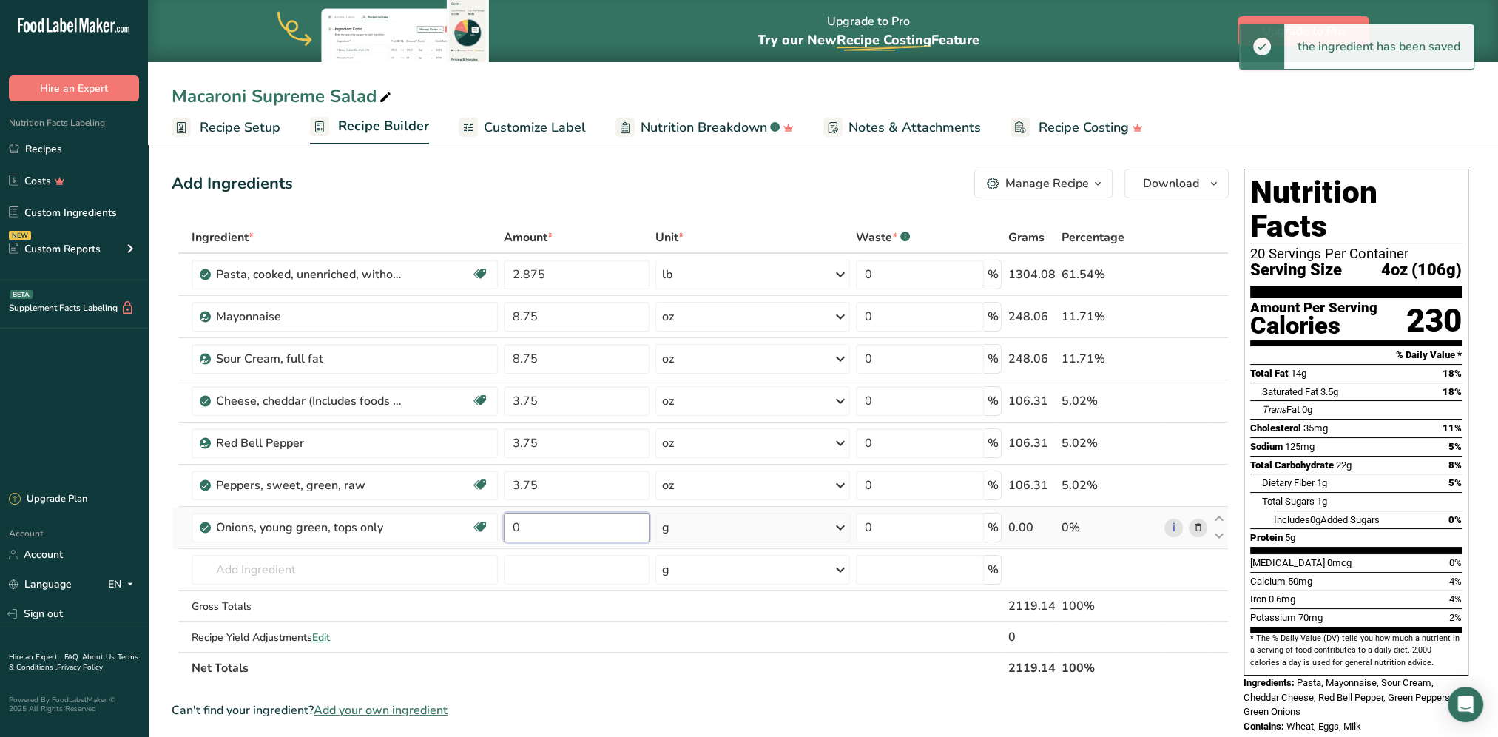
click at [555, 524] on input "0" at bounding box center [577, 528] width 146 height 30
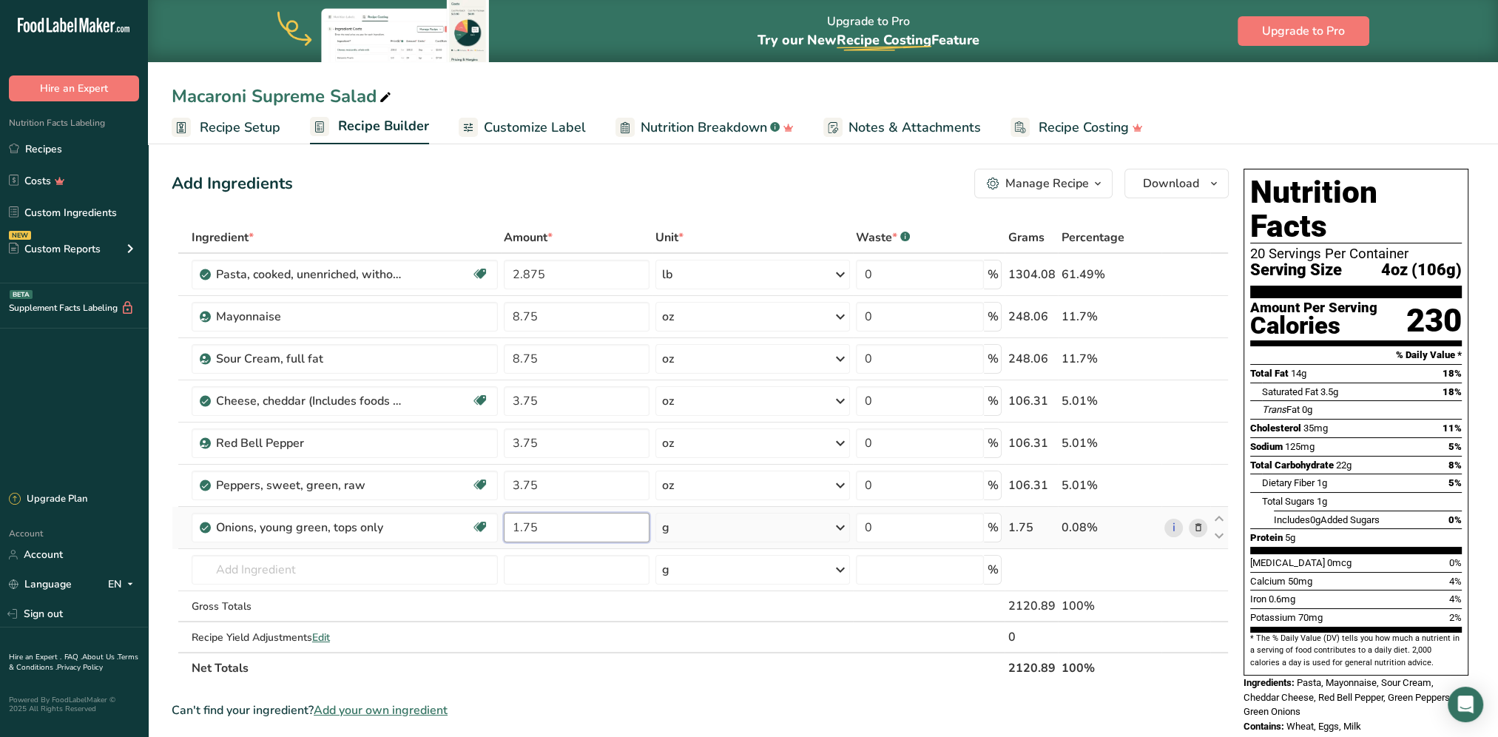
type input "1.75"
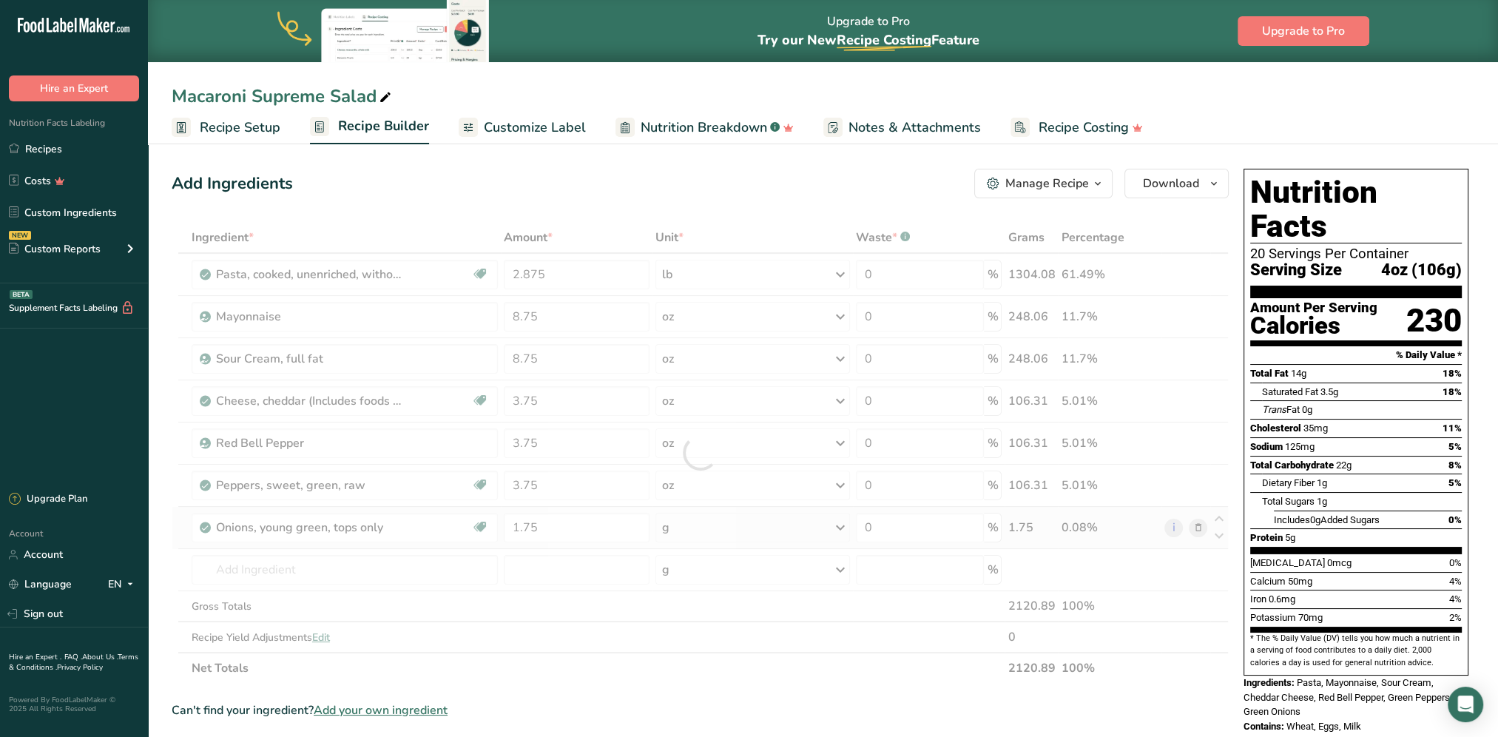
click at [714, 530] on div "Ingredient * Amount * Unit * Waste * .a-a{fill:#347362;}.b-a{fill:#fff;} Grams …" at bounding box center [700, 453] width 1057 height 462
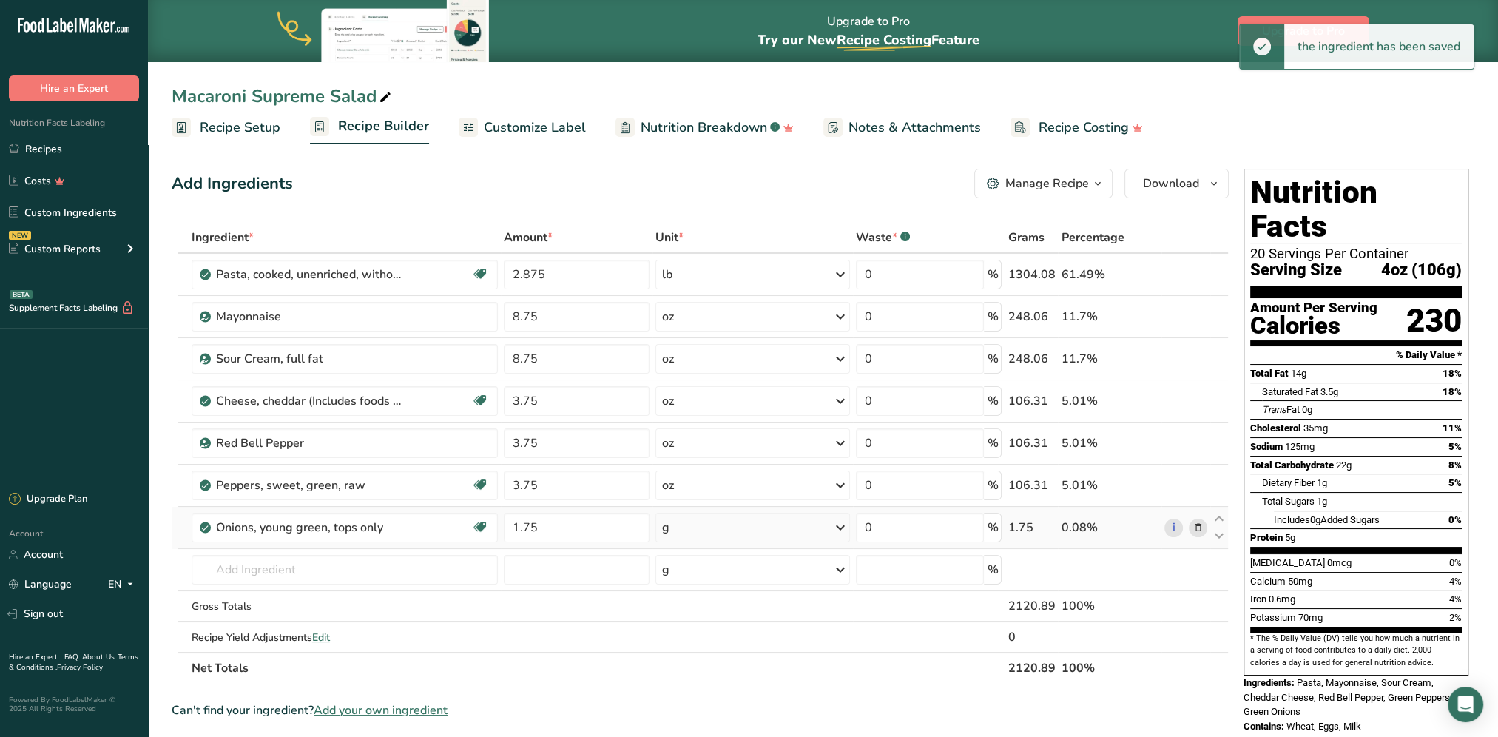
click at [768, 530] on div "g" at bounding box center [752, 528] width 195 height 30
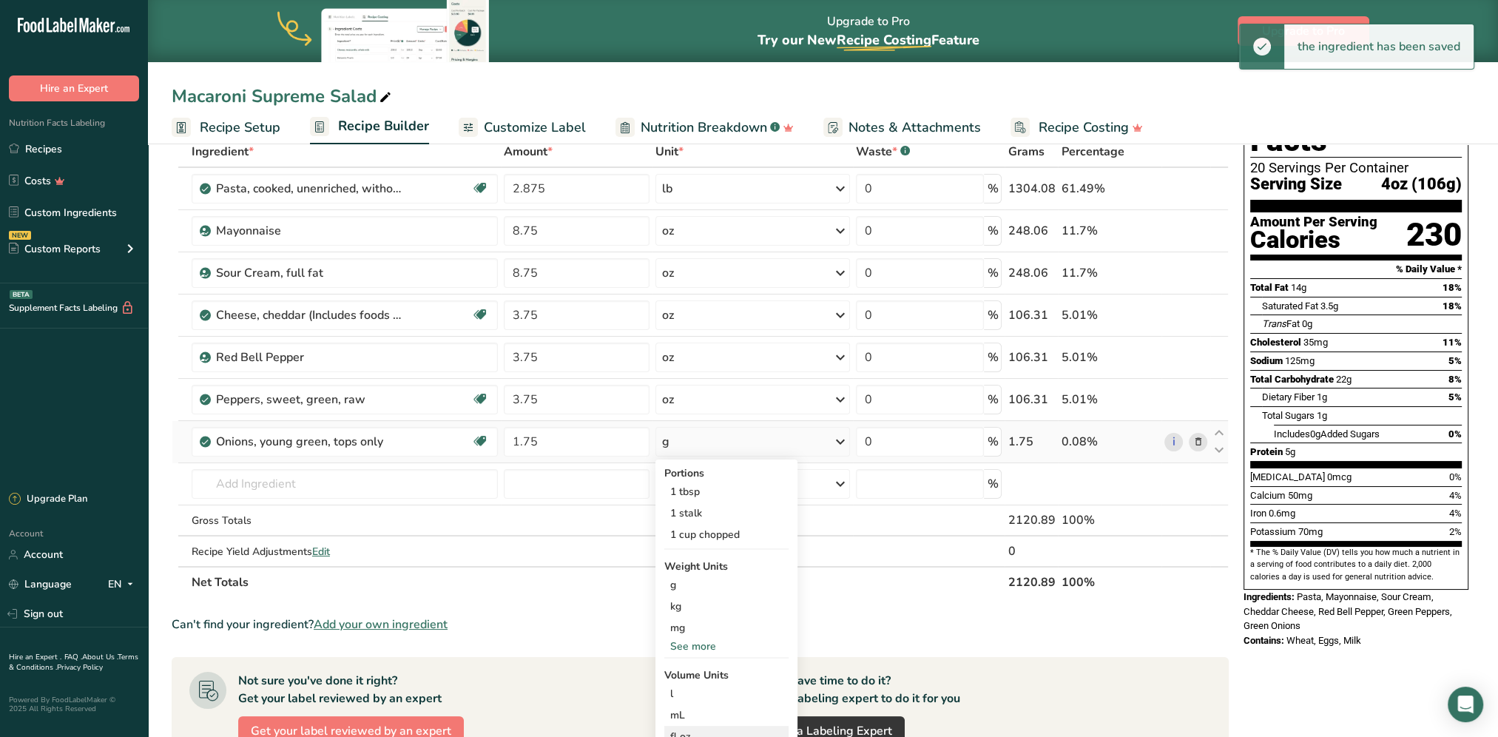
scroll to position [148, 0]
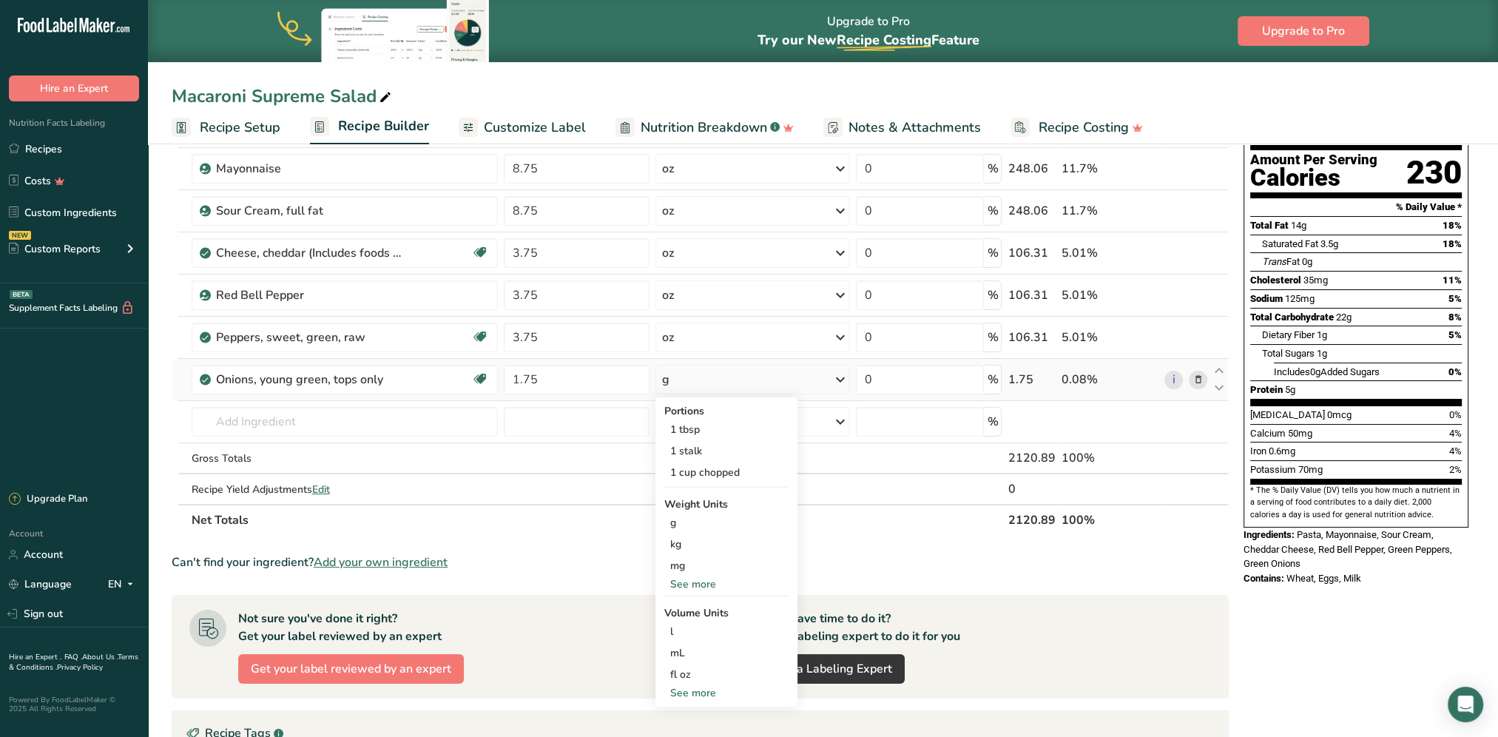
click at [686, 578] on div "See more" at bounding box center [726, 584] width 124 height 16
click at [681, 625] on div "oz" at bounding box center [726, 629] width 124 height 21
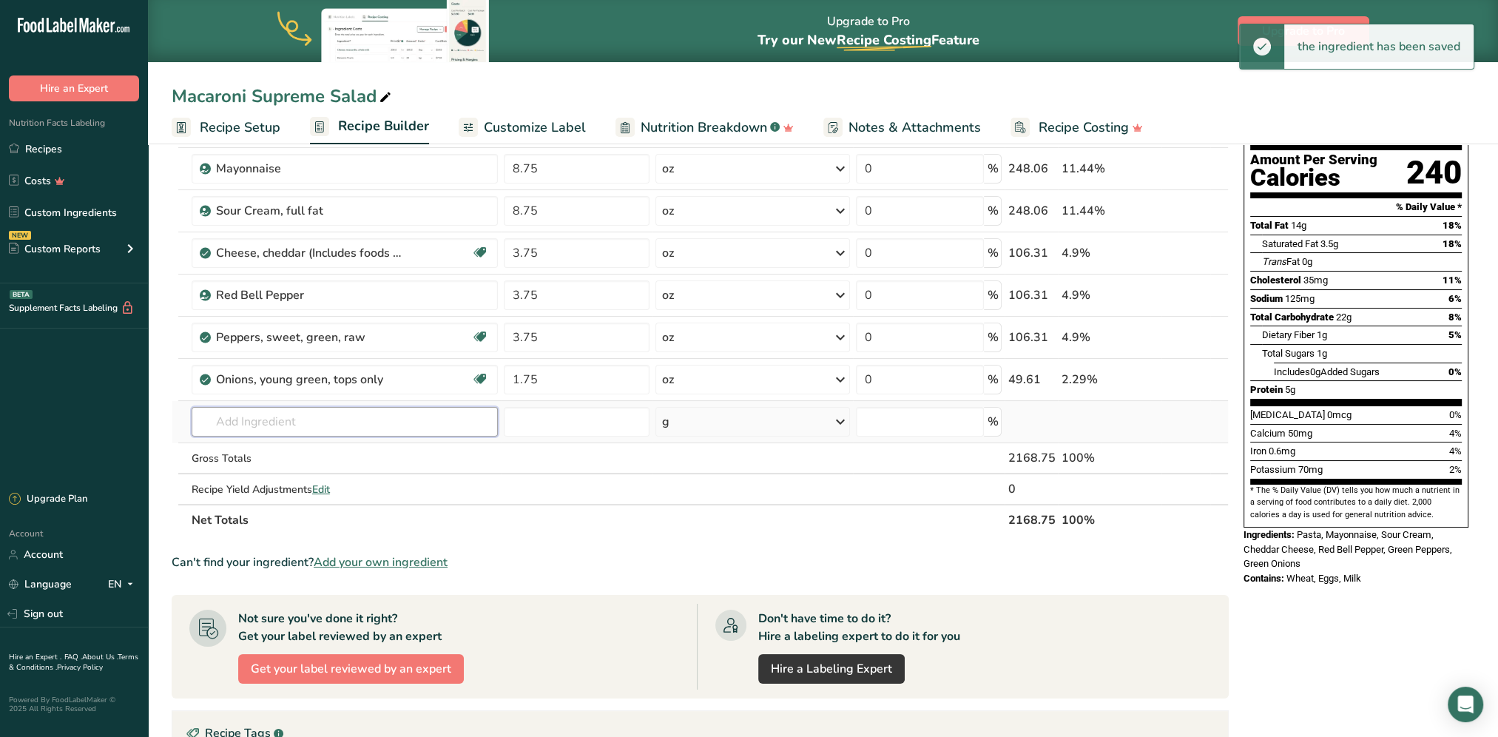
click at [308, 411] on input "text" at bounding box center [345, 422] width 306 height 30
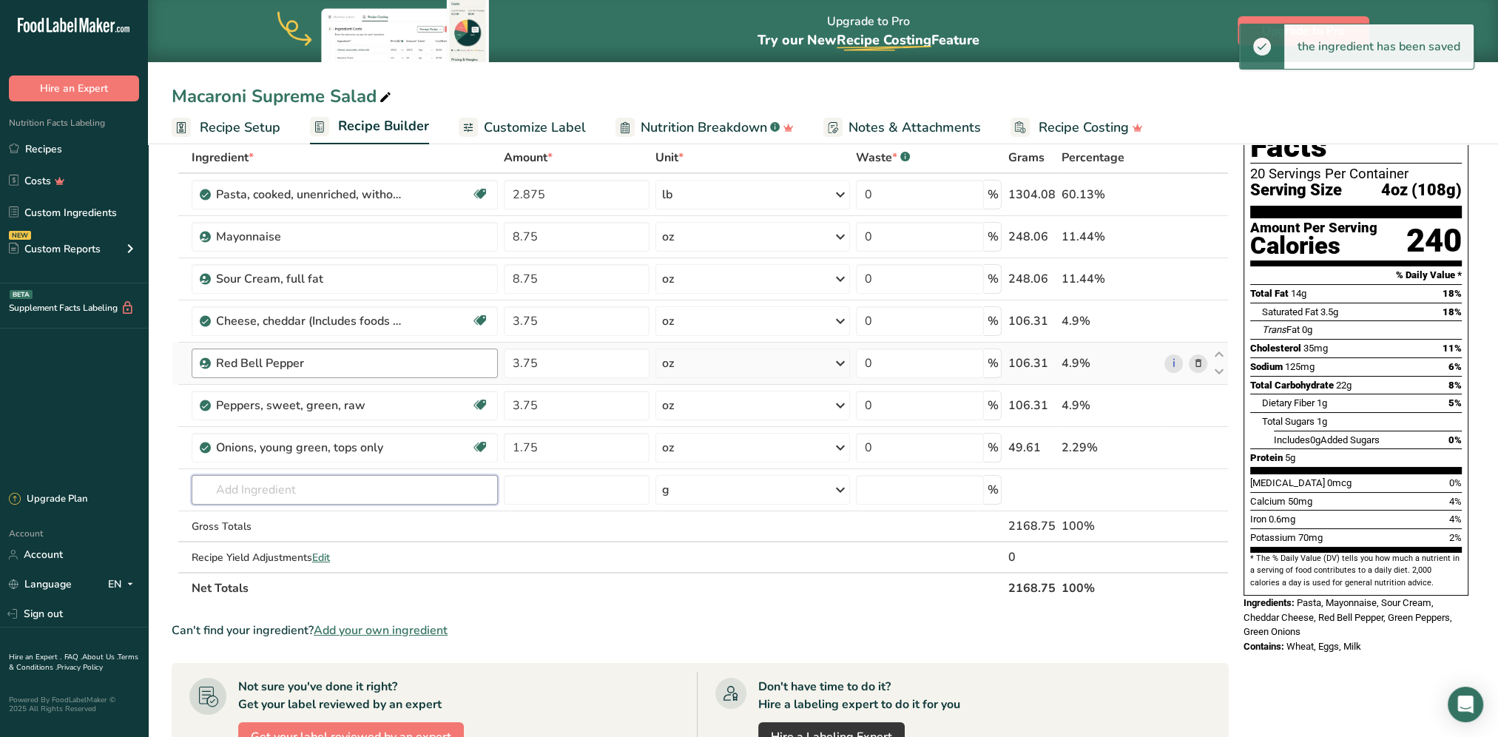
scroll to position [0, 0]
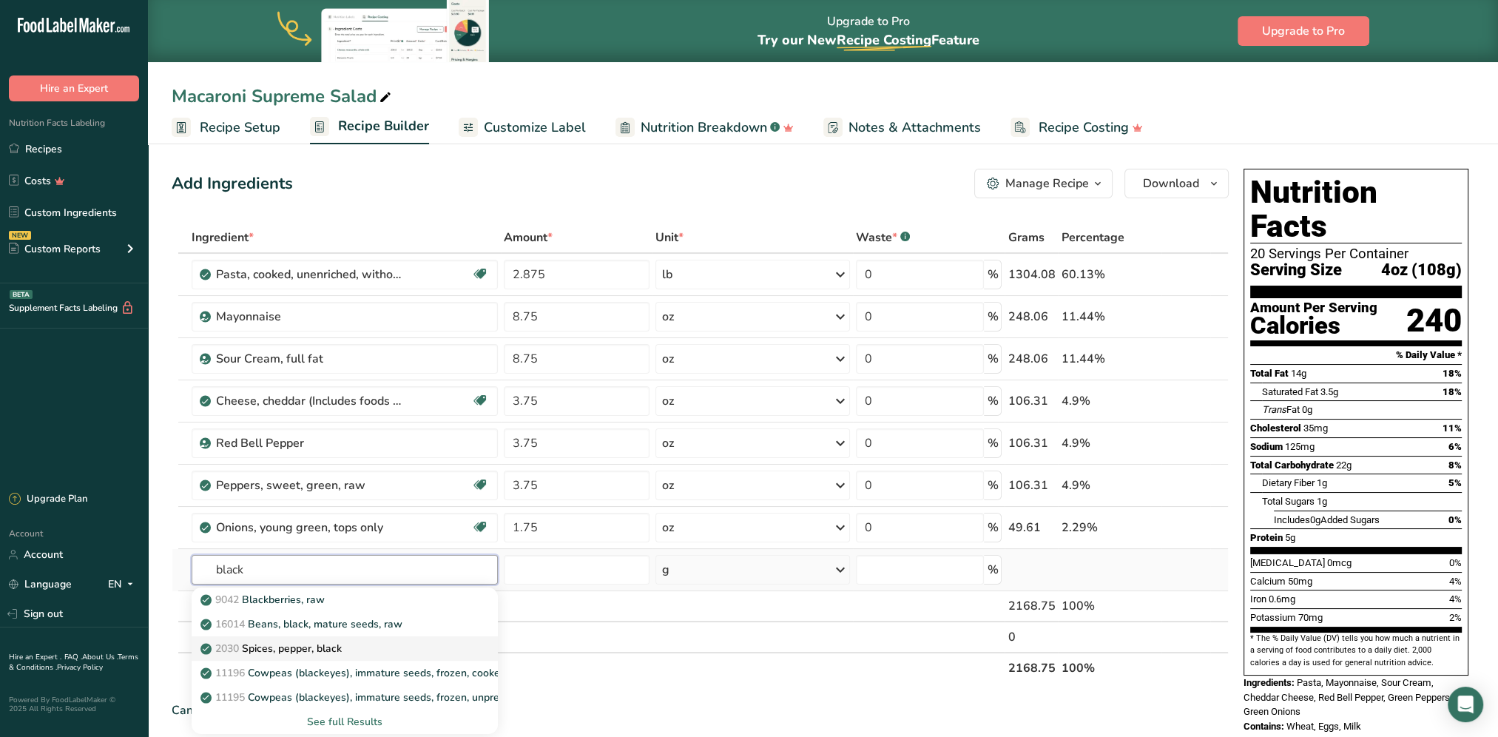
type input "black"
click at [330, 645] on p "2030 Spices, pepper, black" at bounding box center [272, 648] width 138 height 16
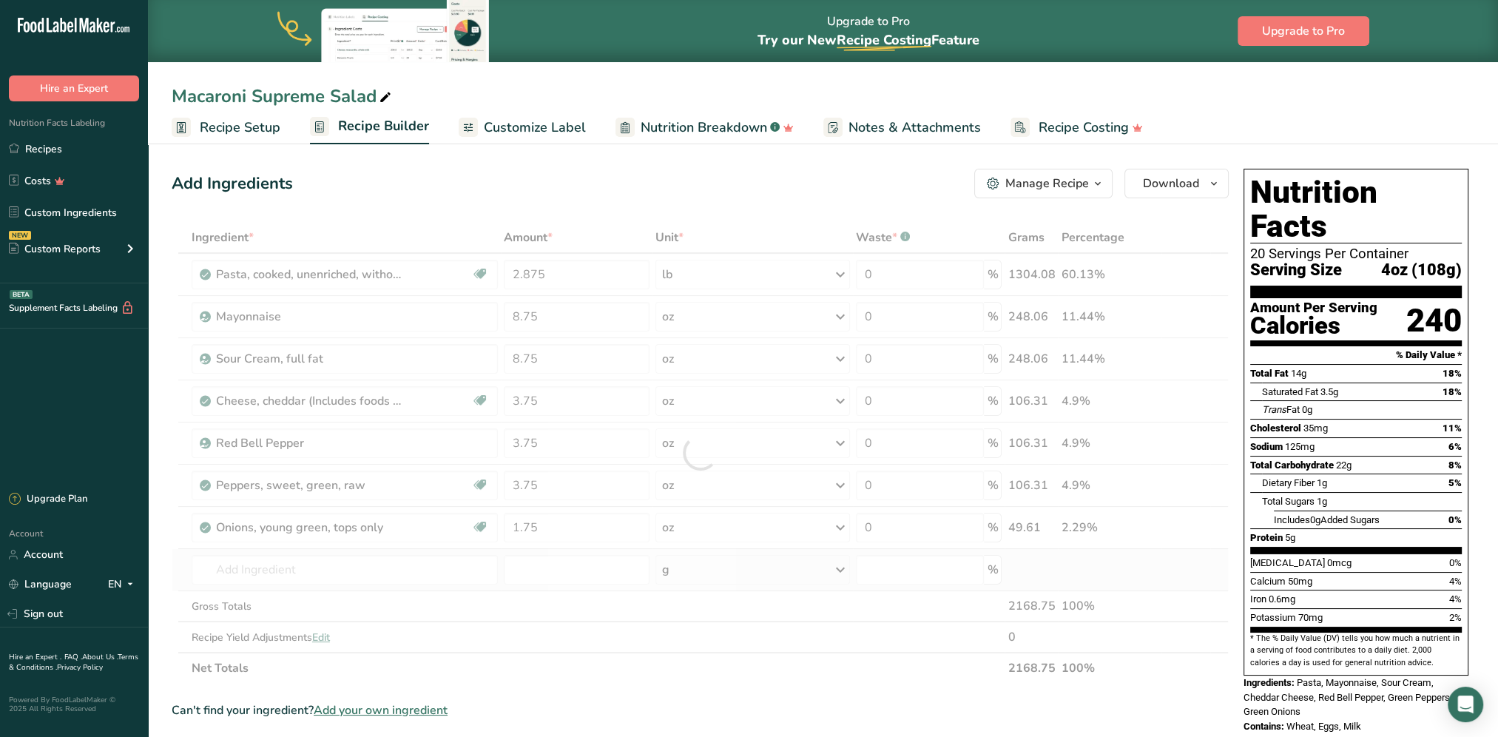
type input "Spices, pepper, black"
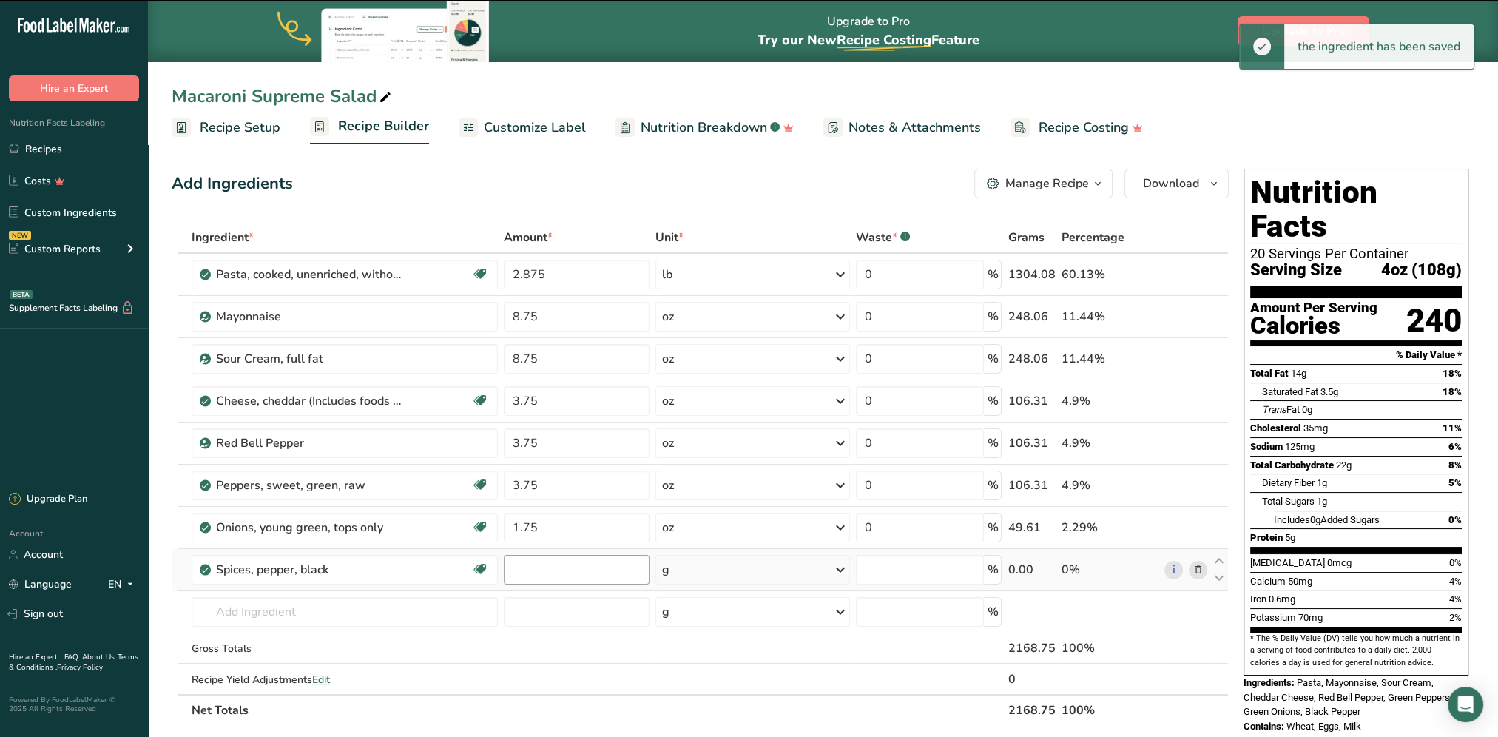
type input "0"
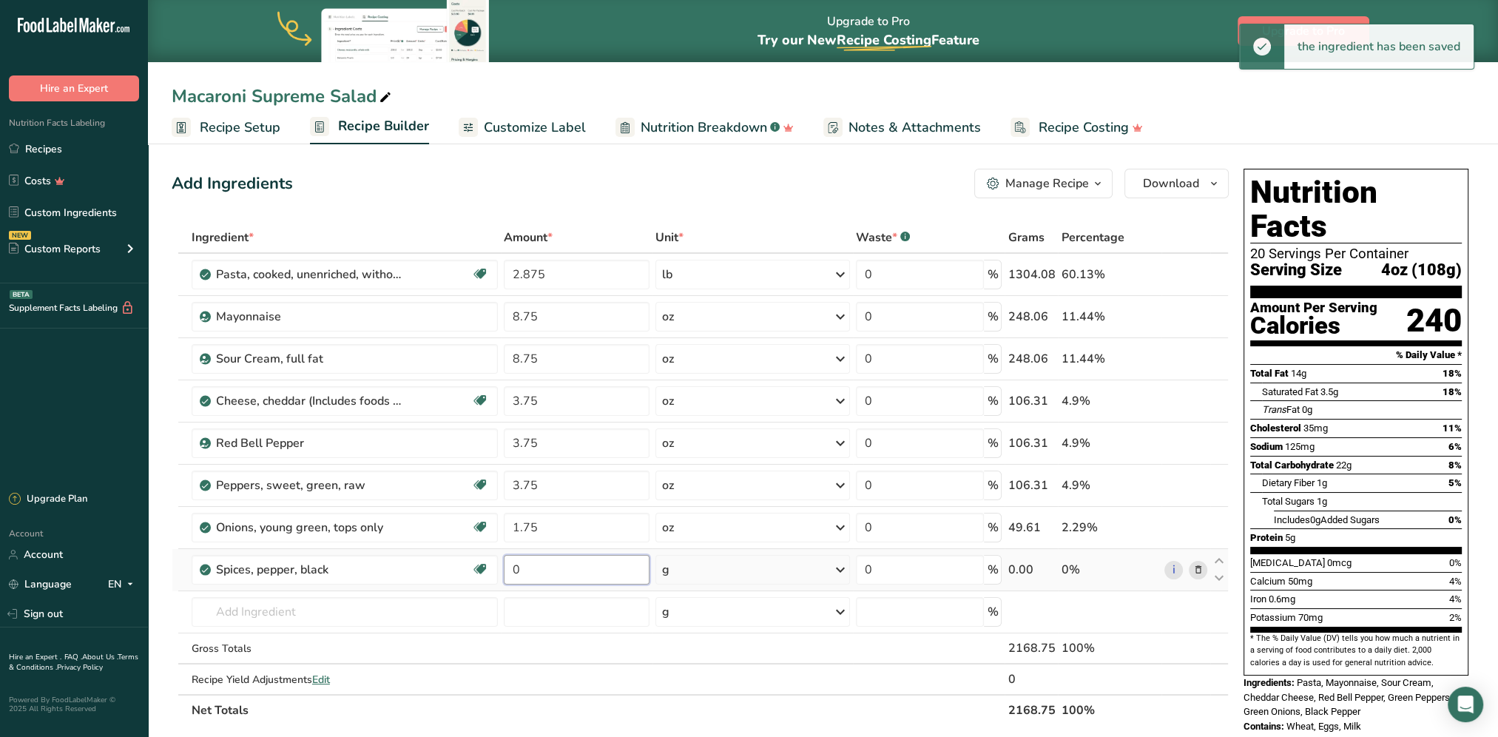
click at [595, 574] on input "0" at bounding box center [577, 570] width 146 height 30
type input "0.125"
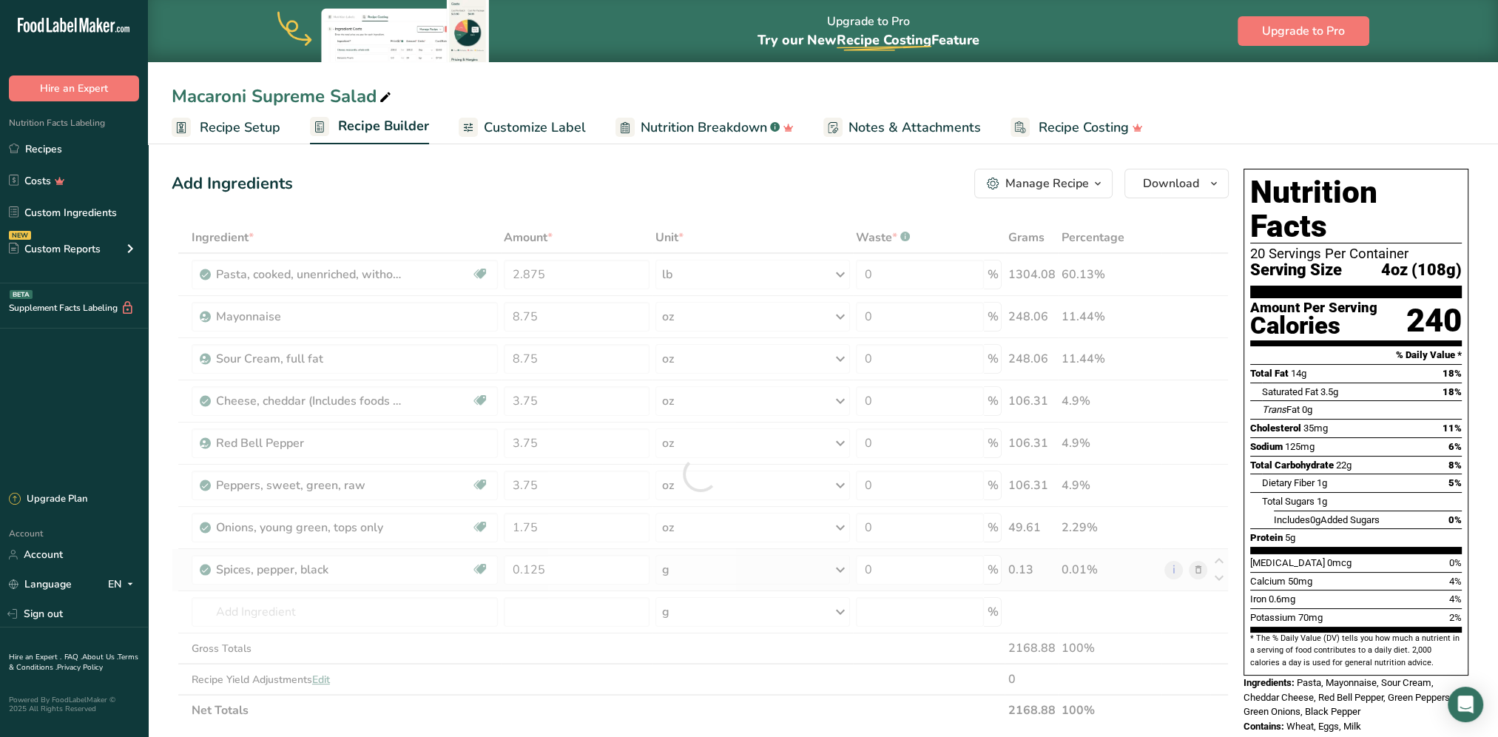
click at [703, 576] on div "Ingredient * Amount * Unit * Waste * .a-a{fill:#347362;}.b-a{fill:#fff;} Grams …" at bounding box center [700, 474] width 1057 height 504
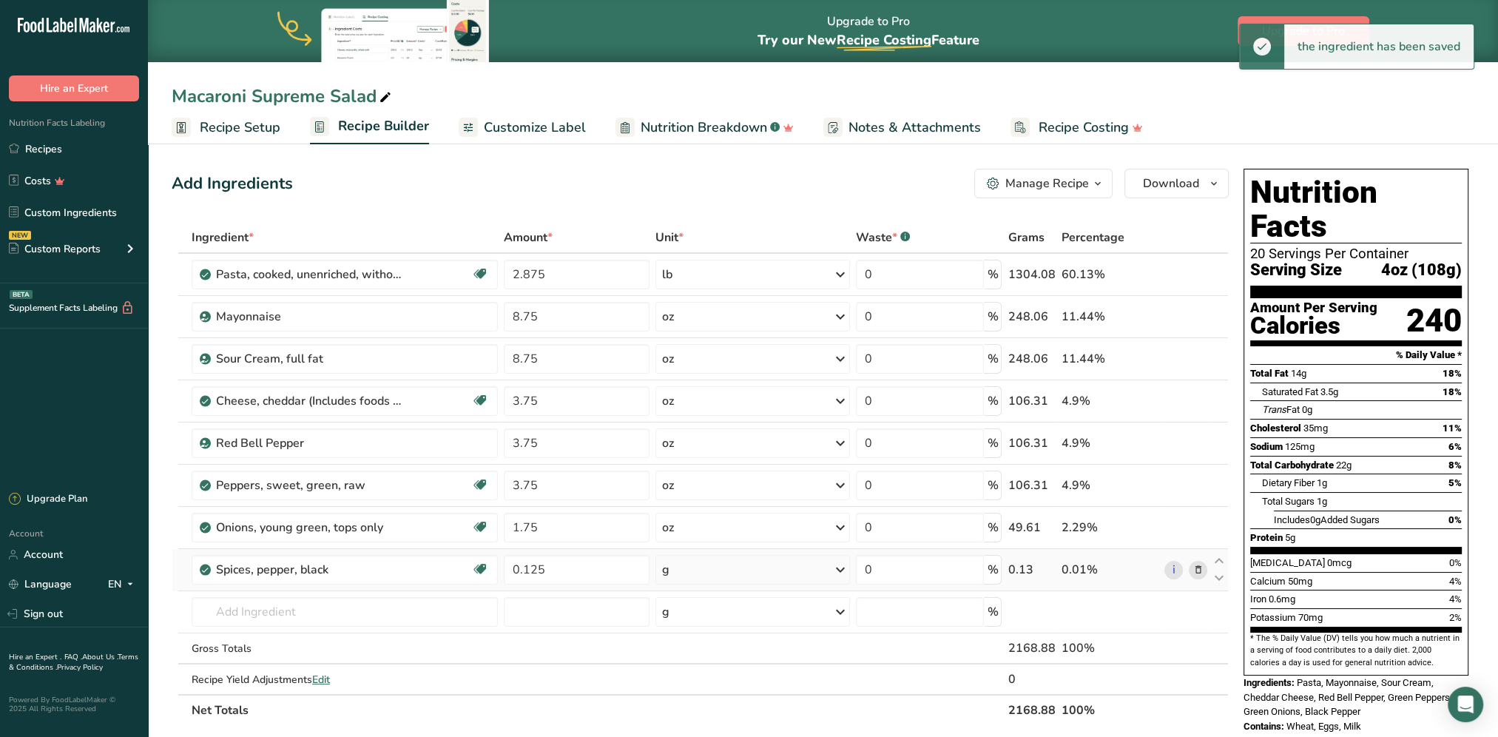
click at [704, 567] on div "g" at bounding box center [752, 570] width 195 height 30
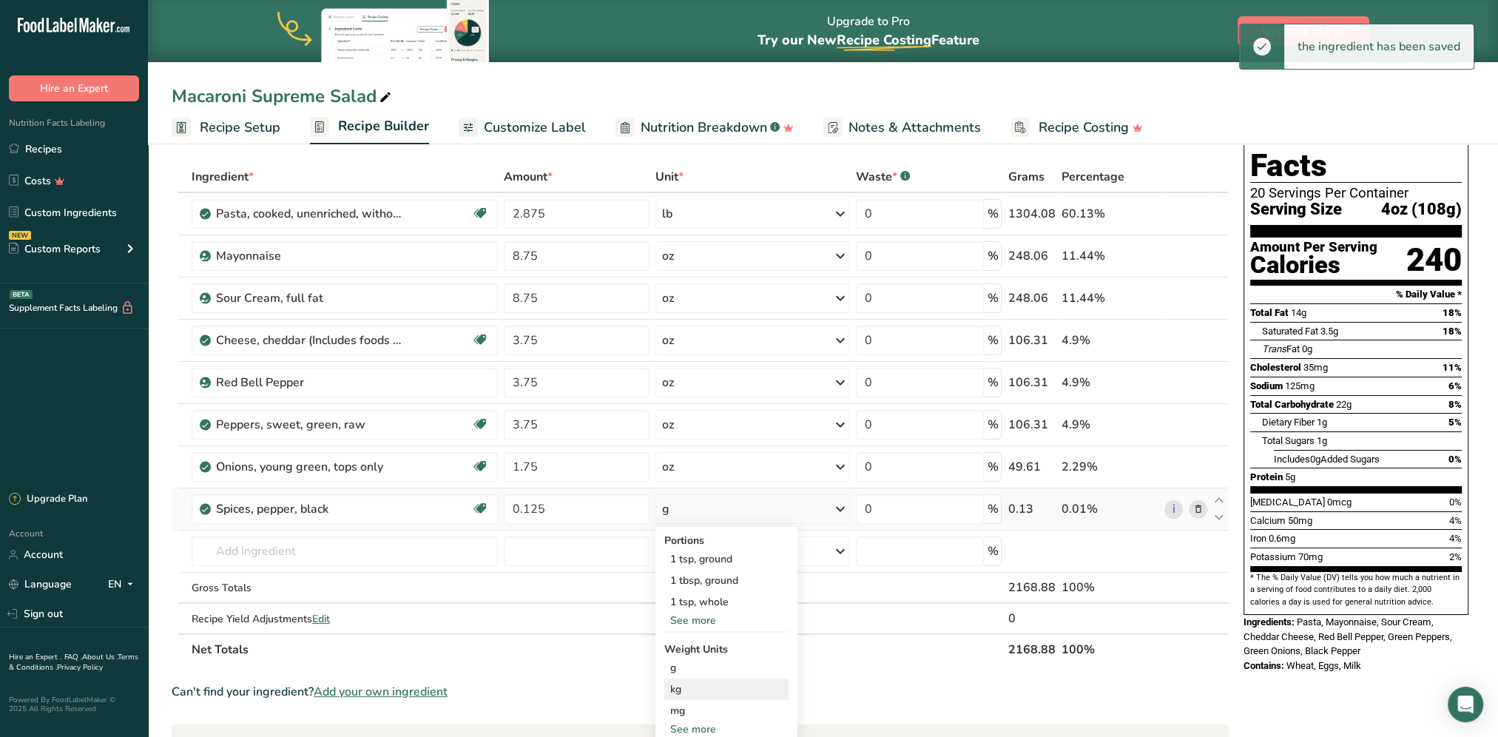
scroll to position [148, 0]
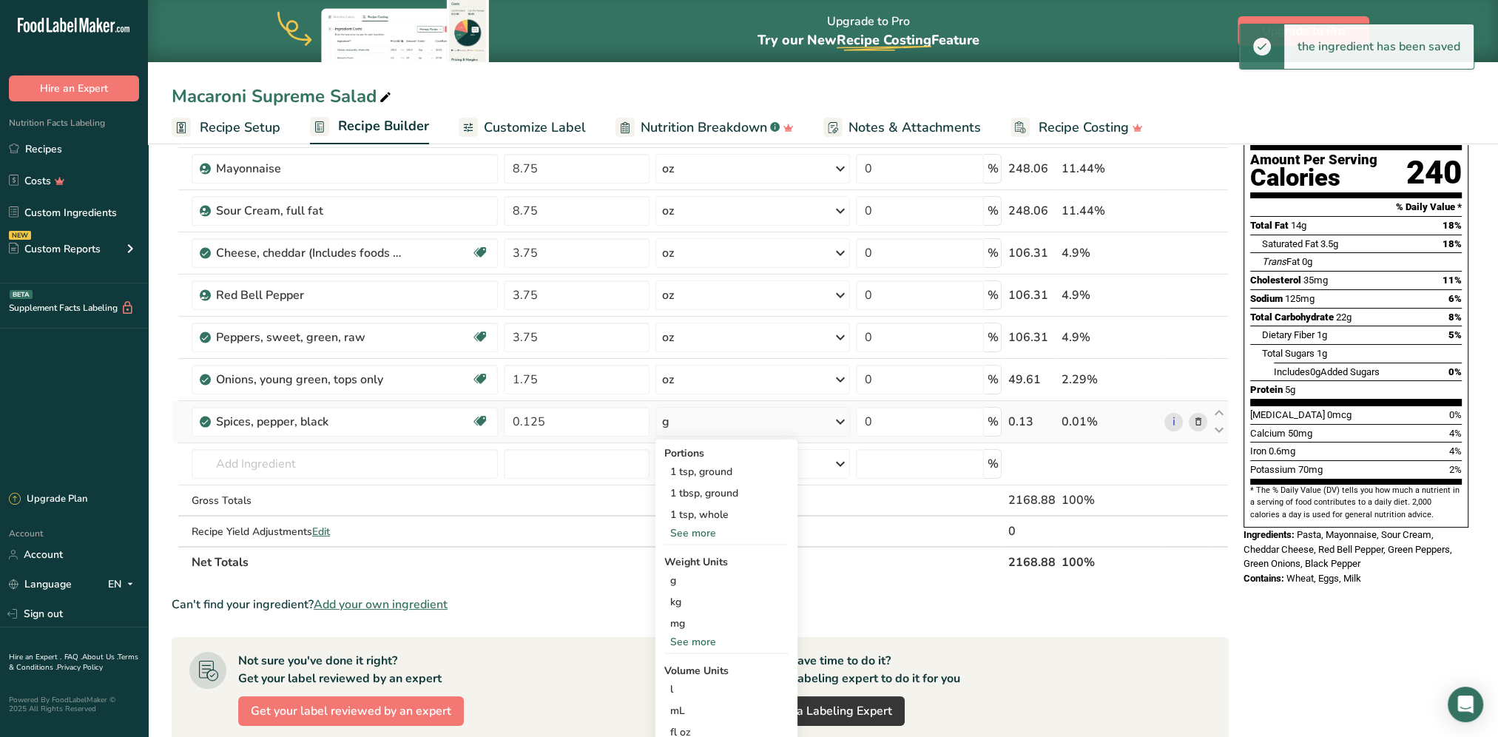
click at [691, 634] on div "See more" at bounding box center [726, 642] width 124 height 16
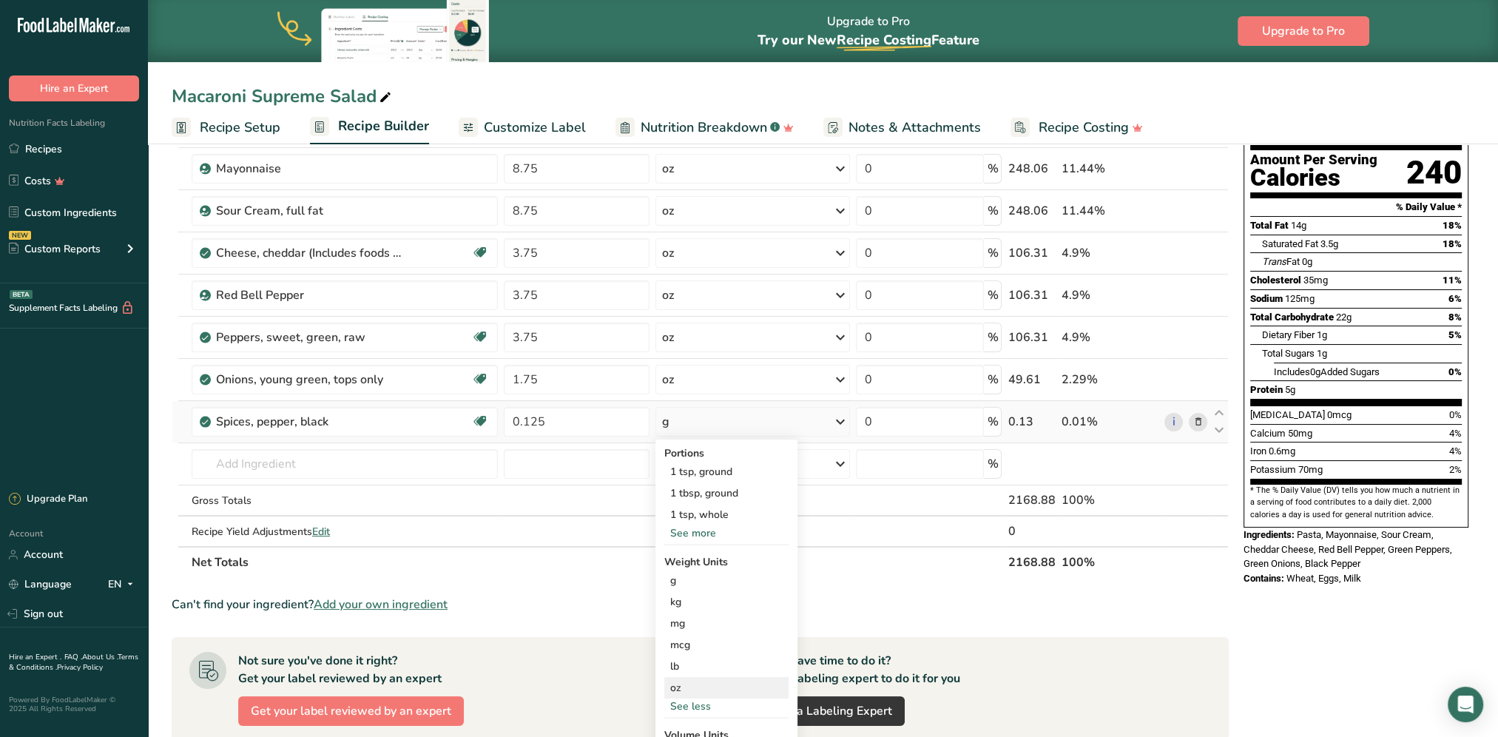
click at [686, 685] on div "oz" at bounding box center [726, 687] width 124 height 21
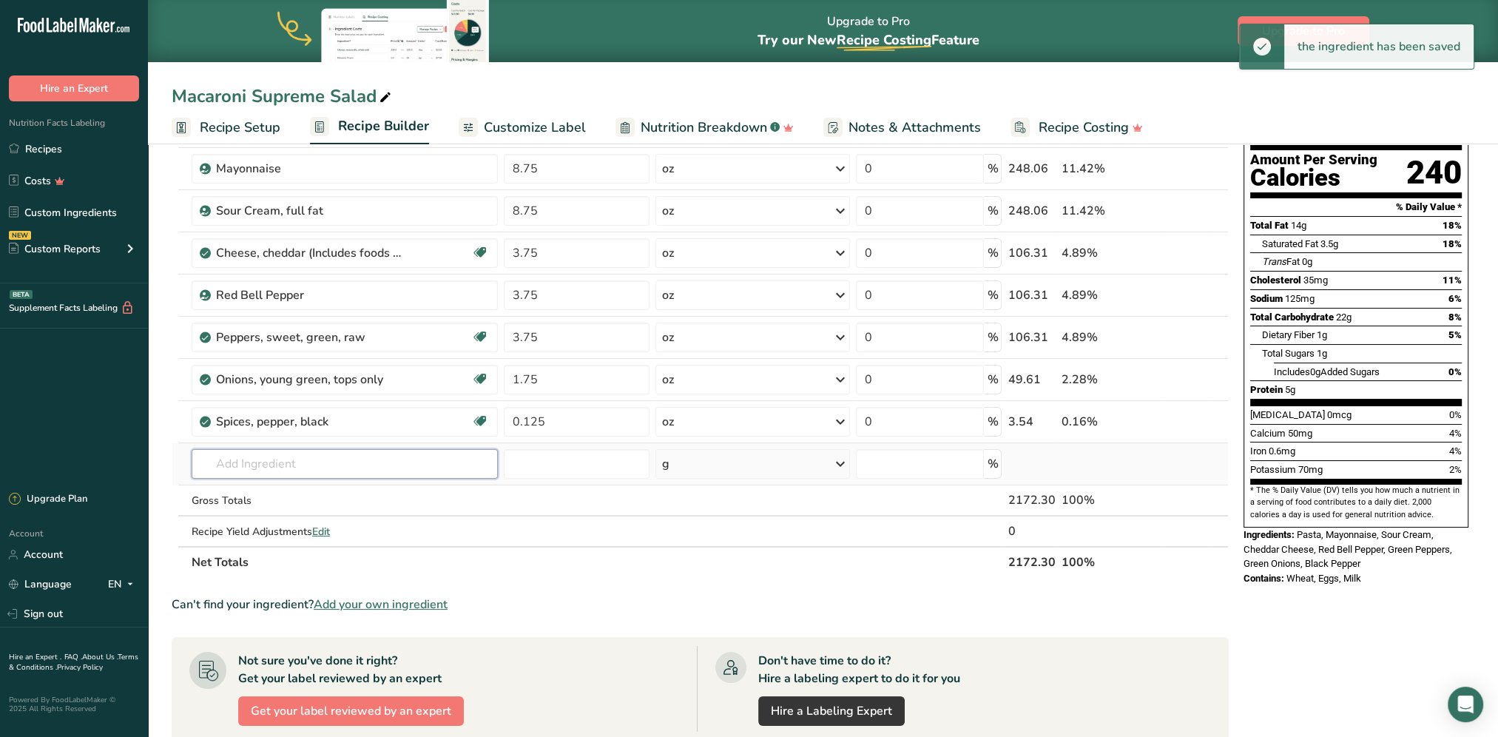
click at [288, 457] on input "text" at bounding box center [345, 464] width 306 height 30
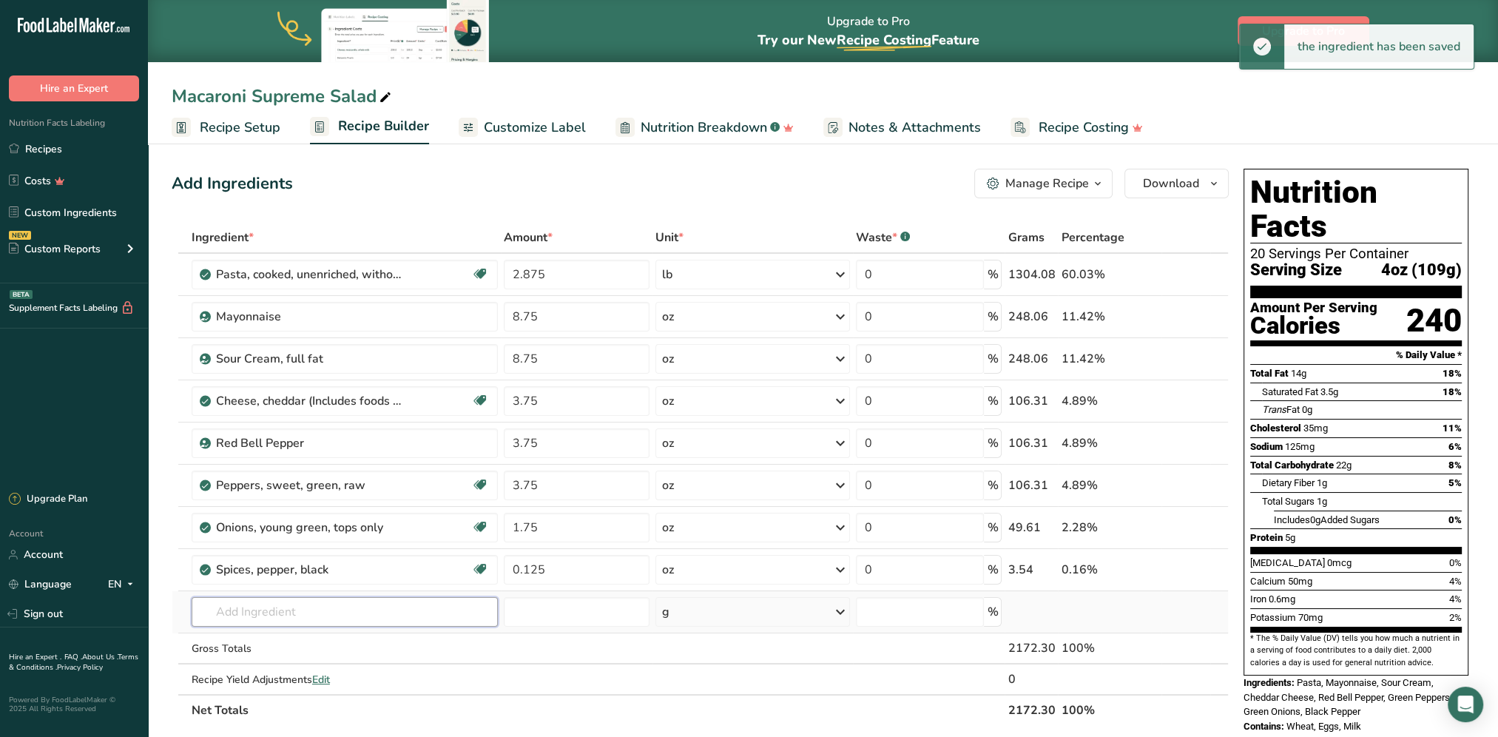
scroll to position [0, 0]
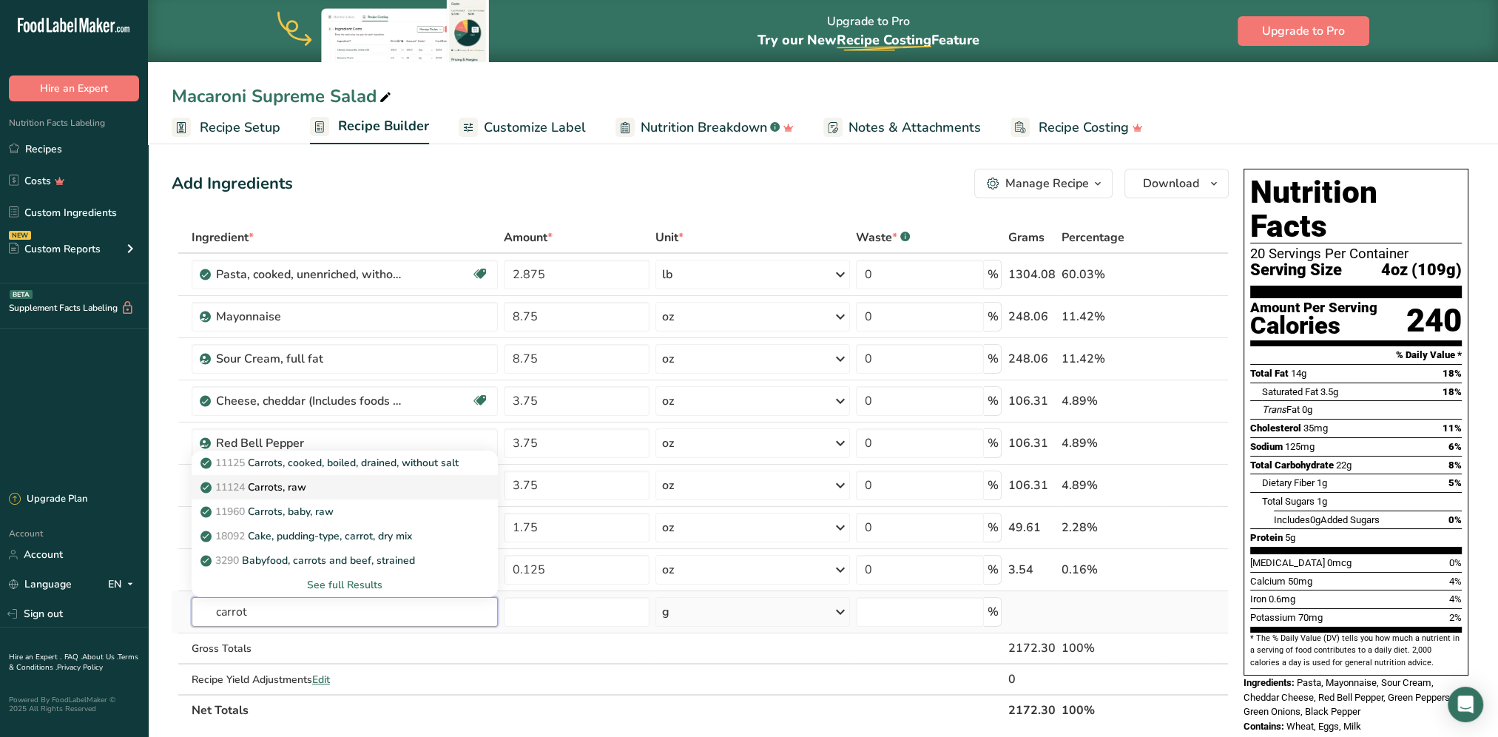
type input "carrot"
click at [315, 481] on div "11124 [GEOGRAPHIC_DATA], raw" at bounding box center [332, 487] width 259 height 16
type input "Carrots, raw"
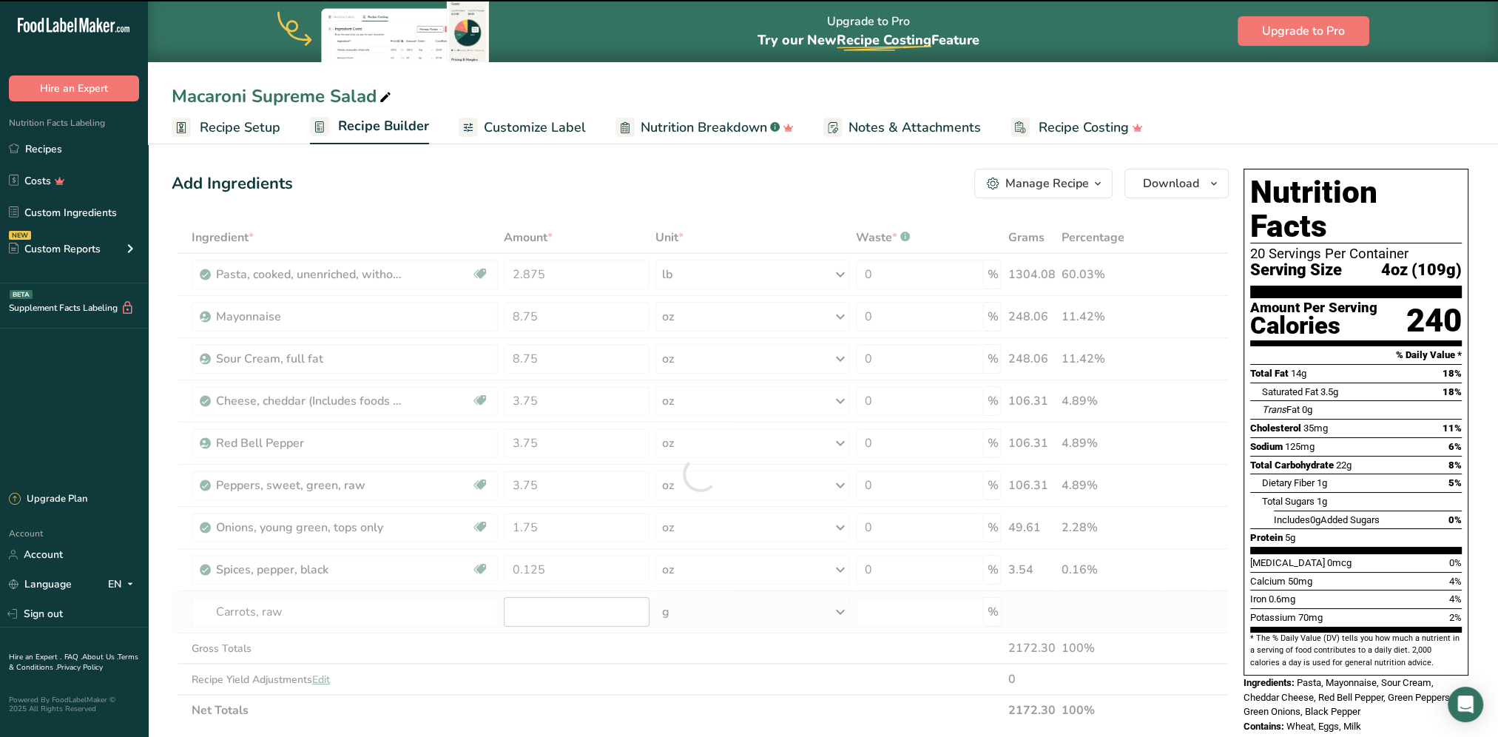
type input "0"
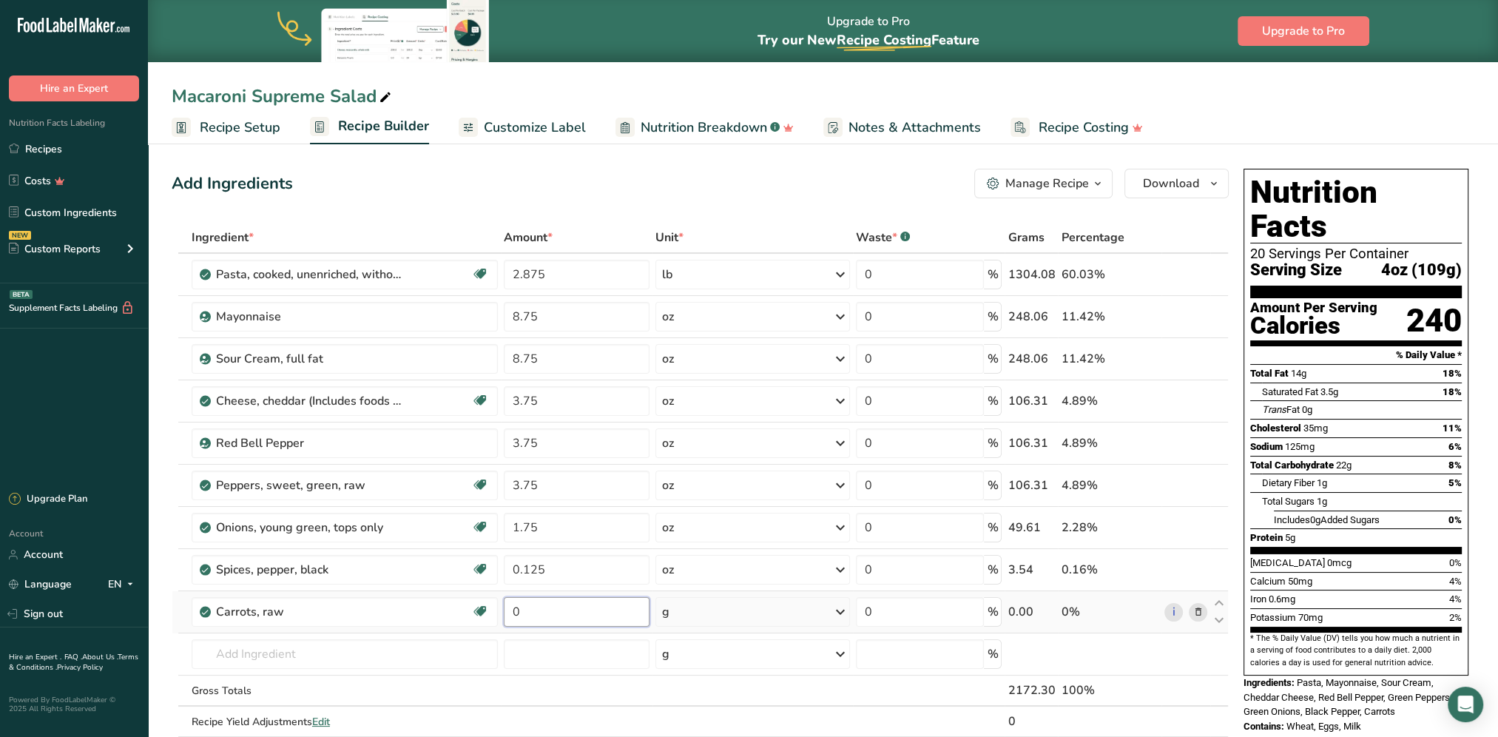
click at [565, 606] on input "0" at bounding box center [577, 612] width 146 height 30
type input "1.875"
click at [697, 606] on div "Ingredient * Amount * Unit * Waste * .a-a{fill:#347362;}.b-a{fill:#fff;} Grams …" at bounding box center [700, 495] width 1057 height 546
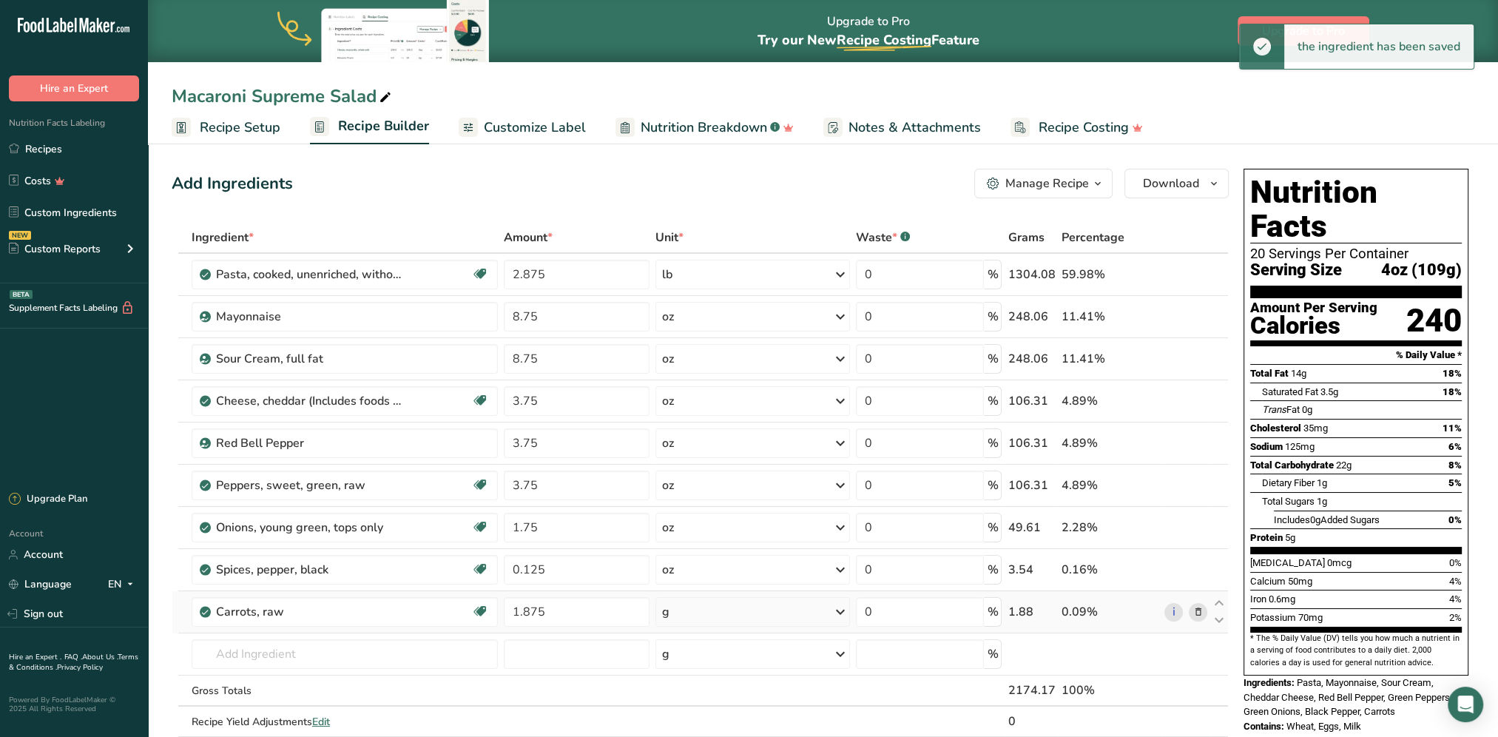
click at [769, 612] on div "g" at bounding box center [752, 612] width 195 height 30
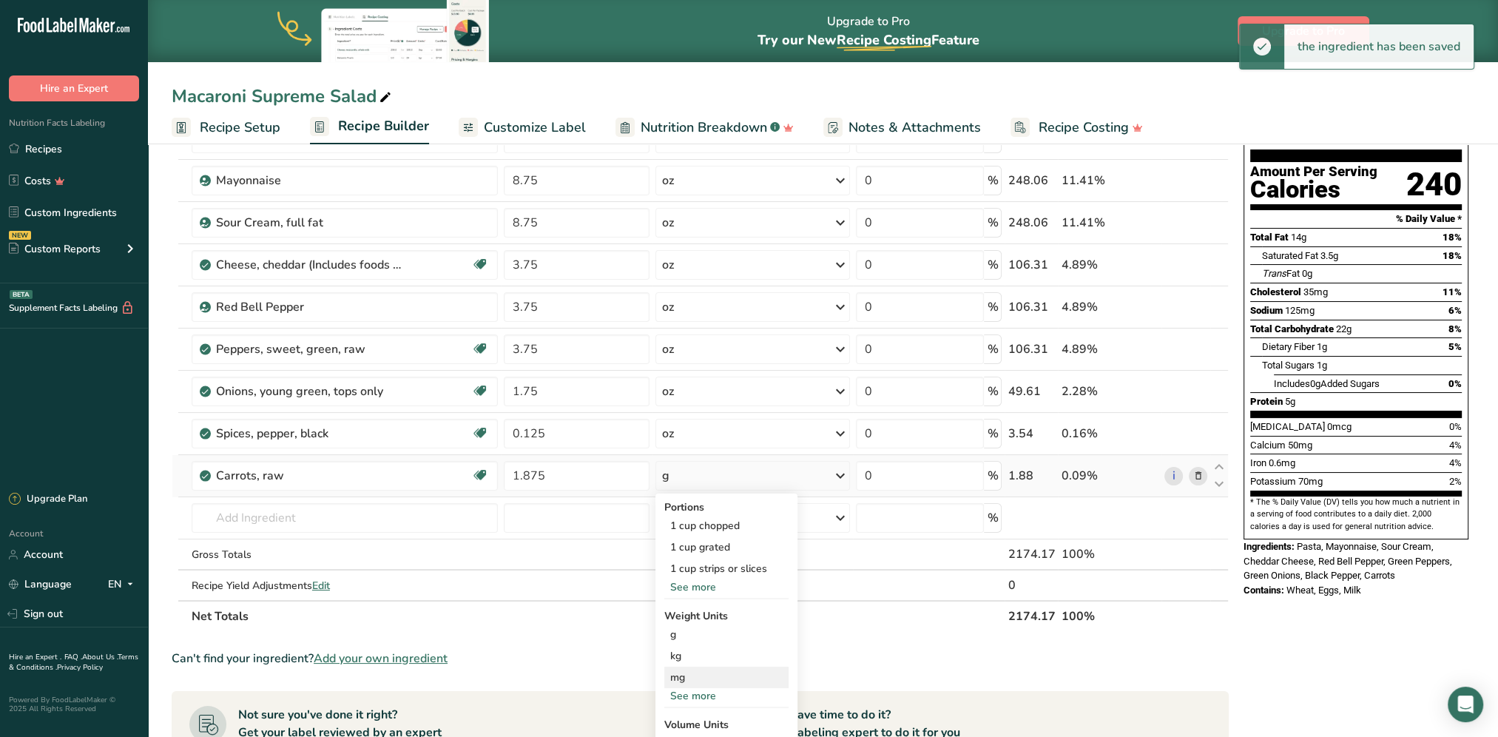
scroll to position [222, 0]
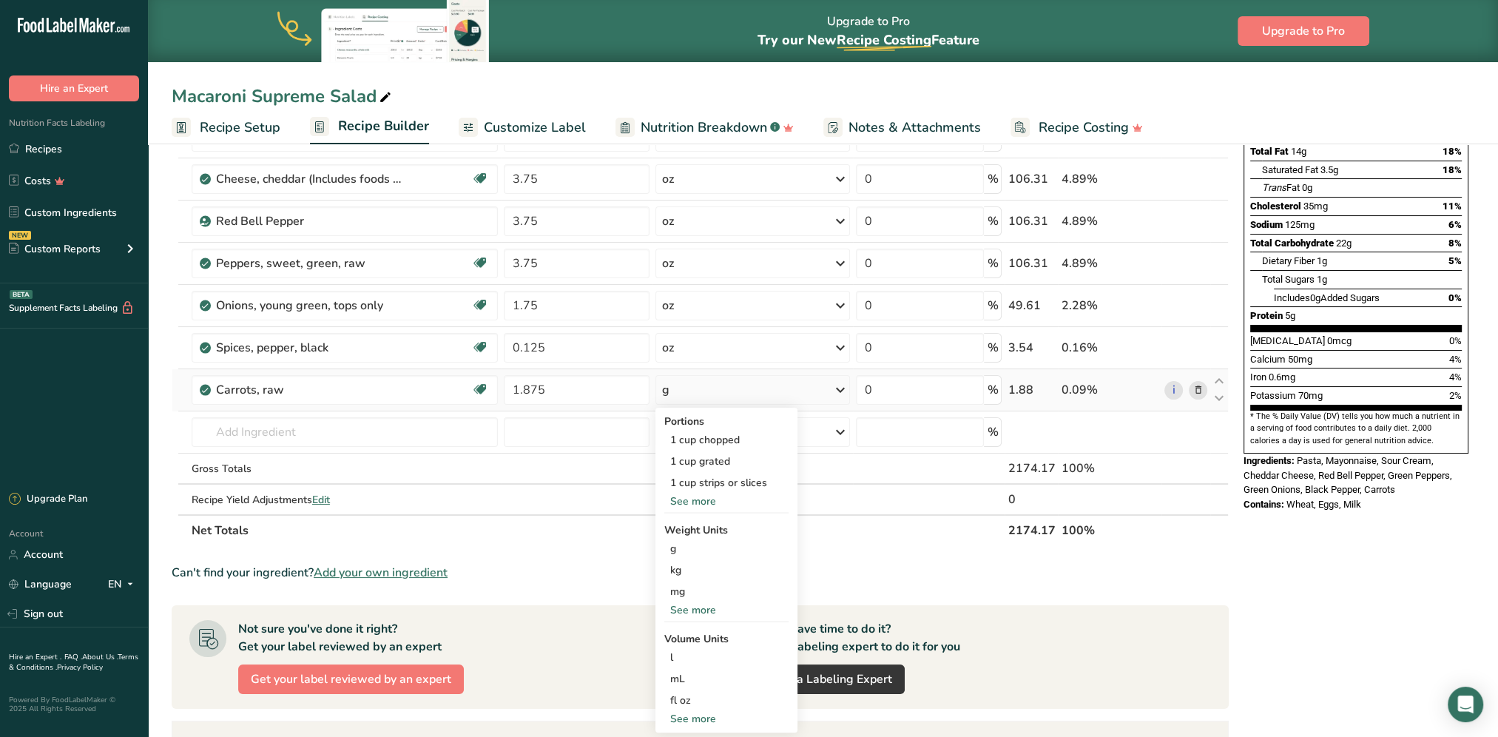
click at [698, 606] on div "See more" at bounding box center [726, 610] width 124 height 16
click at [689, 654] on div "oz" at bounding box center [726, 655] width 124 height 21
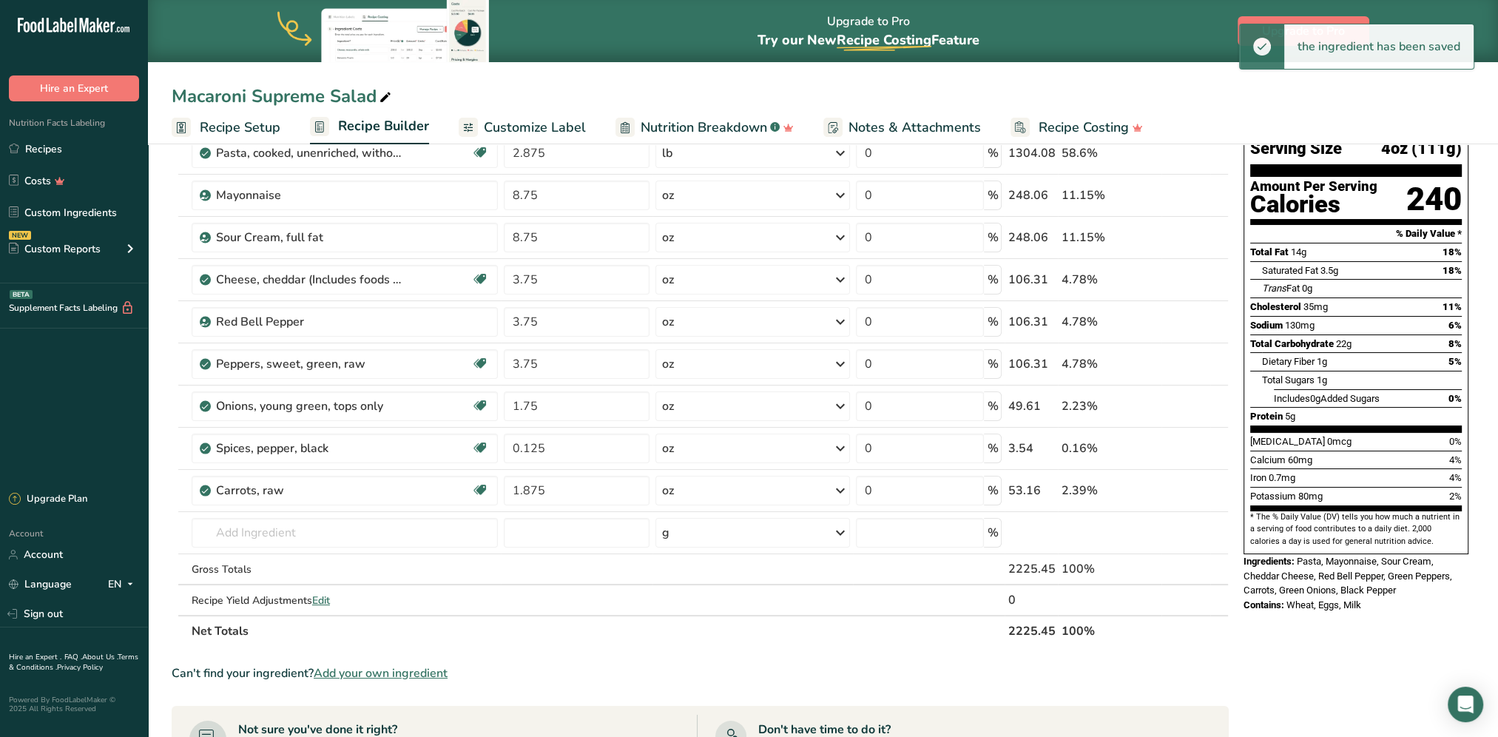
scroll to position [148, 0]
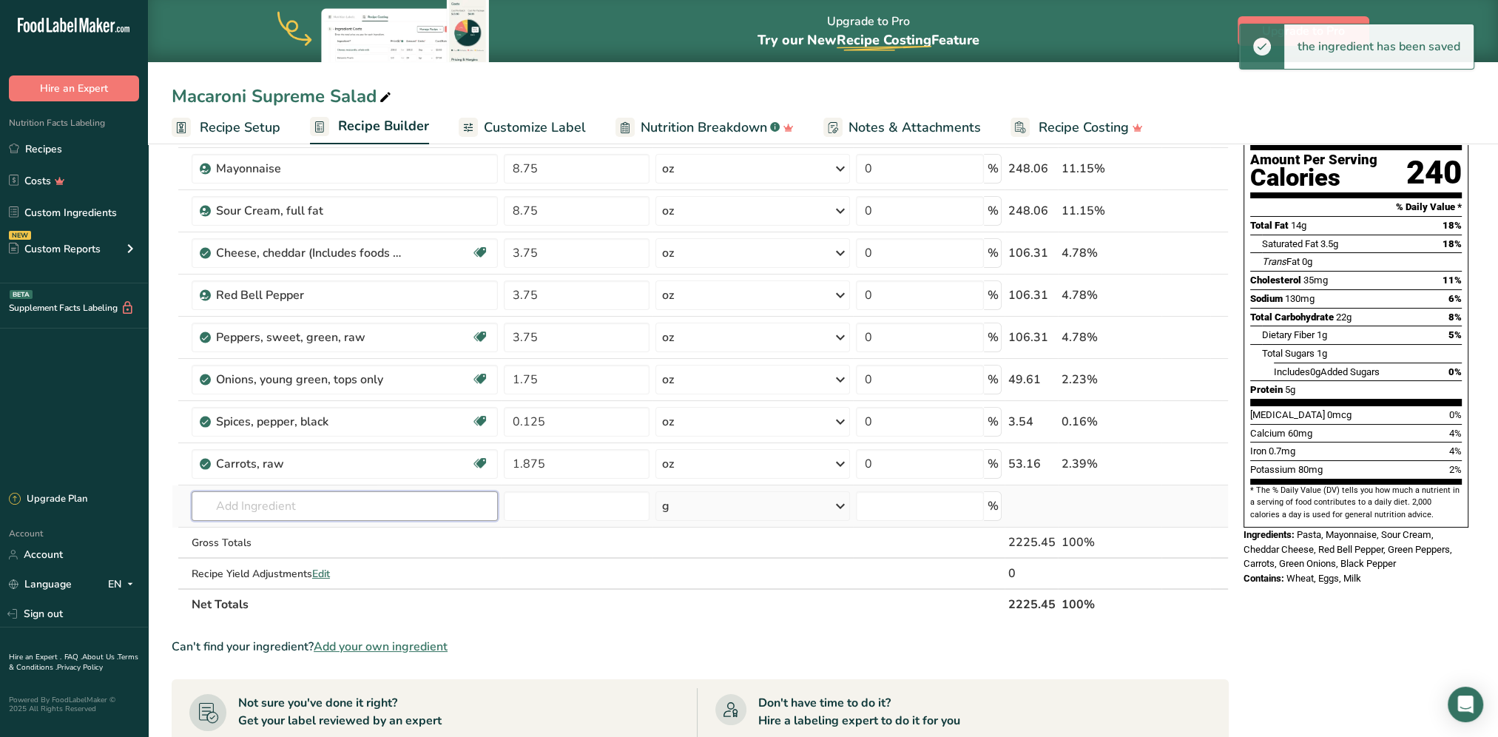
click at [250, 507] on input "text" at bounding box center [345, 506] width 306 height 30
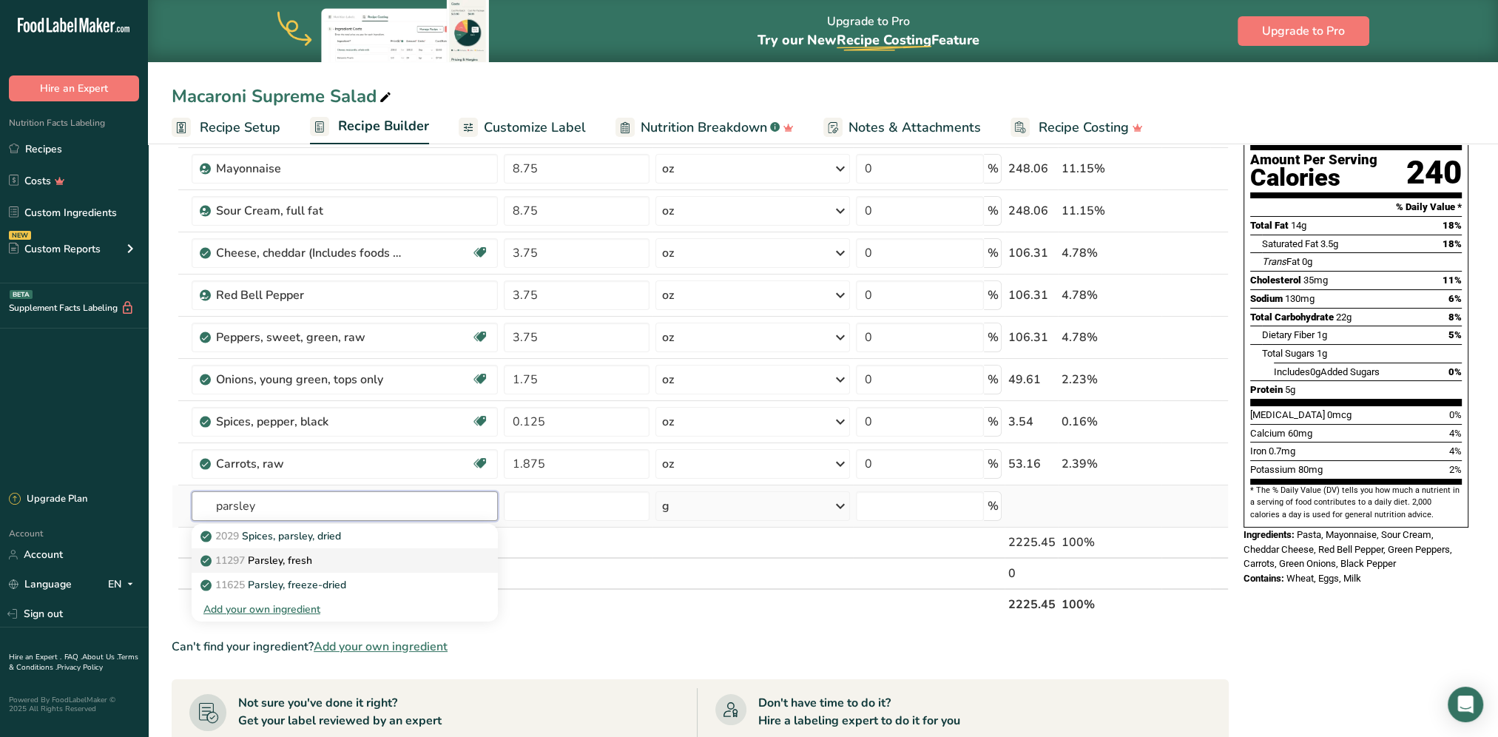
type input "parsley"
click at [291, 563] on p "11297 Parsley, fresh" at bounding box center [257, 560] width 109 height 16
type input "Parsley, fresh"
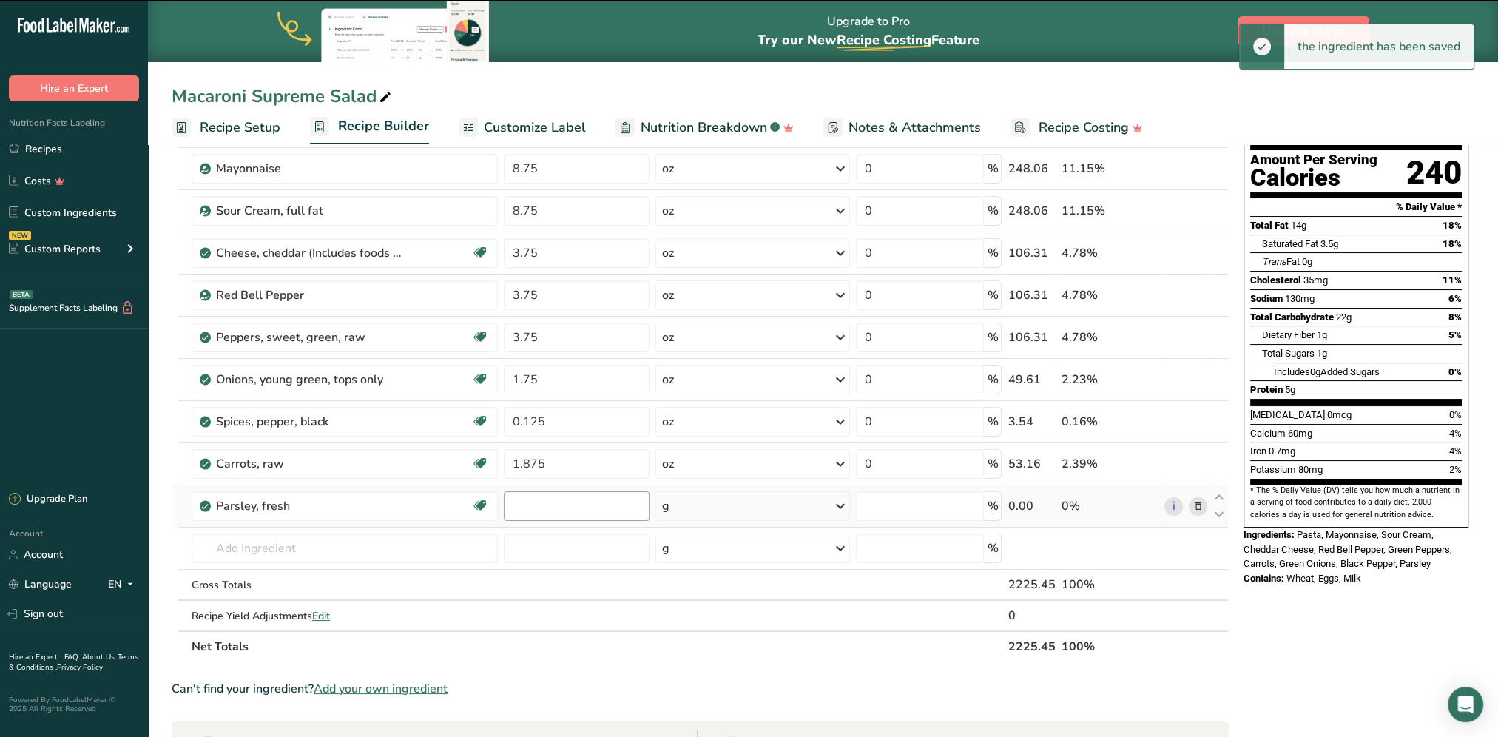
type input "0"
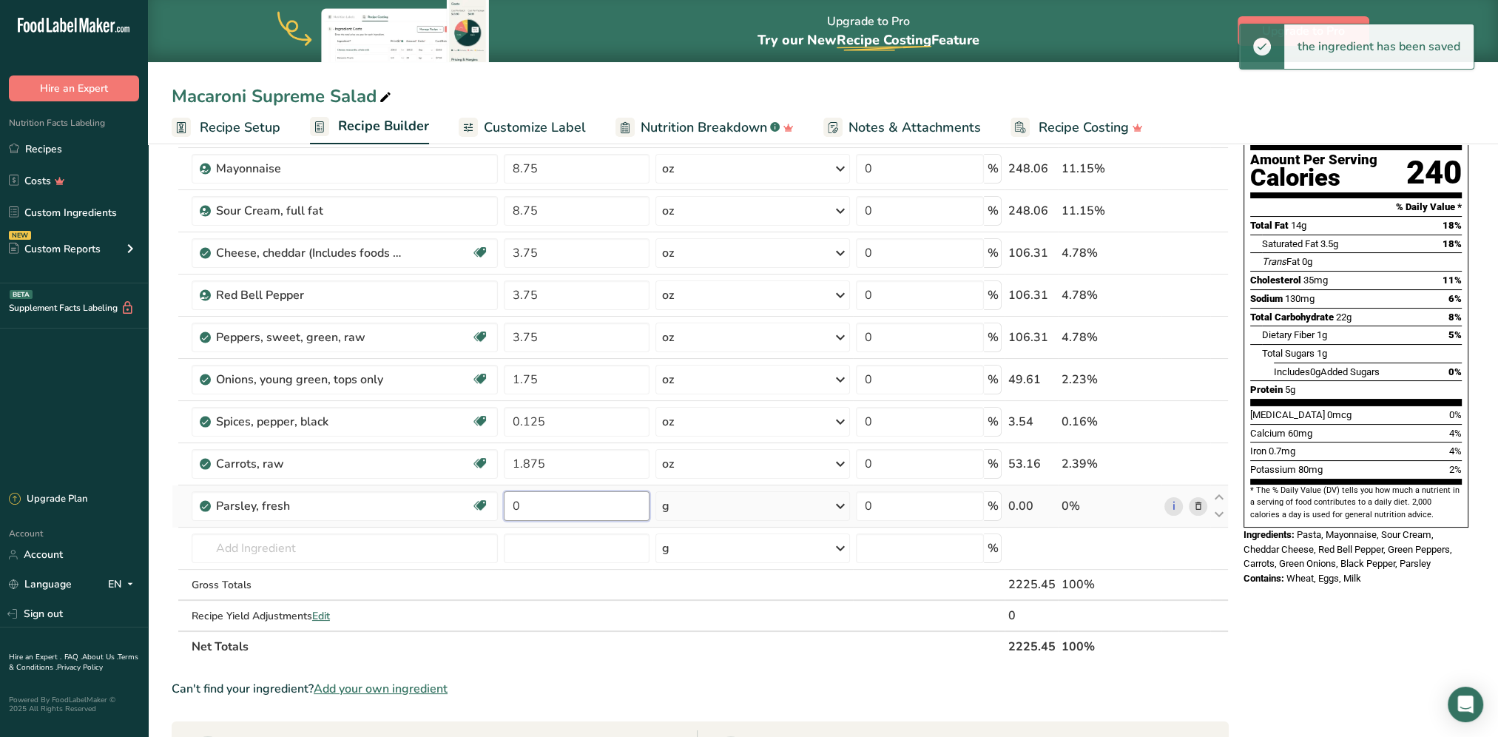
click at [557, 510] on input "0" at bounding box center [577, 506] width 146 height 30
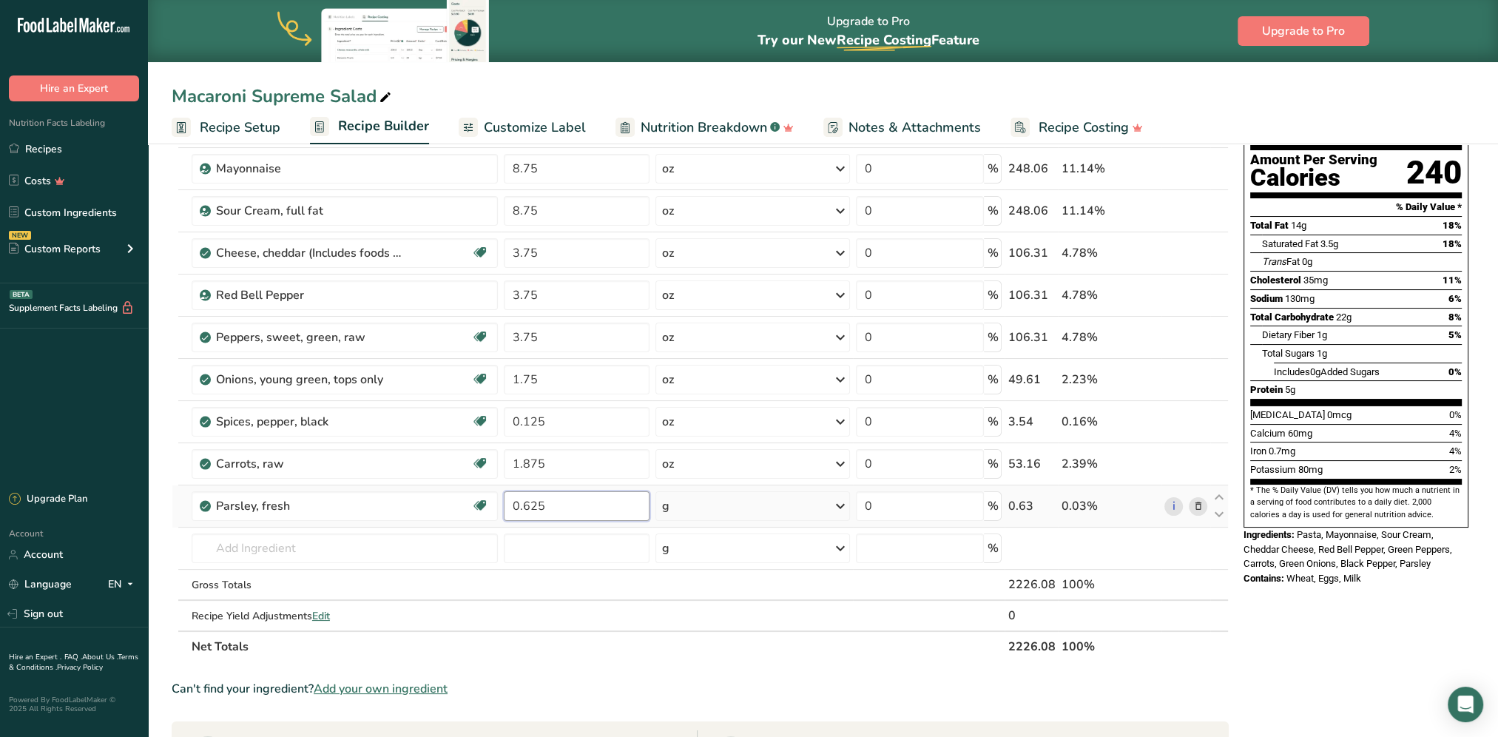
type input "0.625"
click at [709, 506] on div "Ingredient * Amount * Unit * Waste * .a-a{fill:#347362;}.b-a{fill:#fff;} Grams …" at bounding box center [700, 368] width 1057 height 588
click at [725, 509] on div "g" at bounding box center [752, 506] width 195 height 30
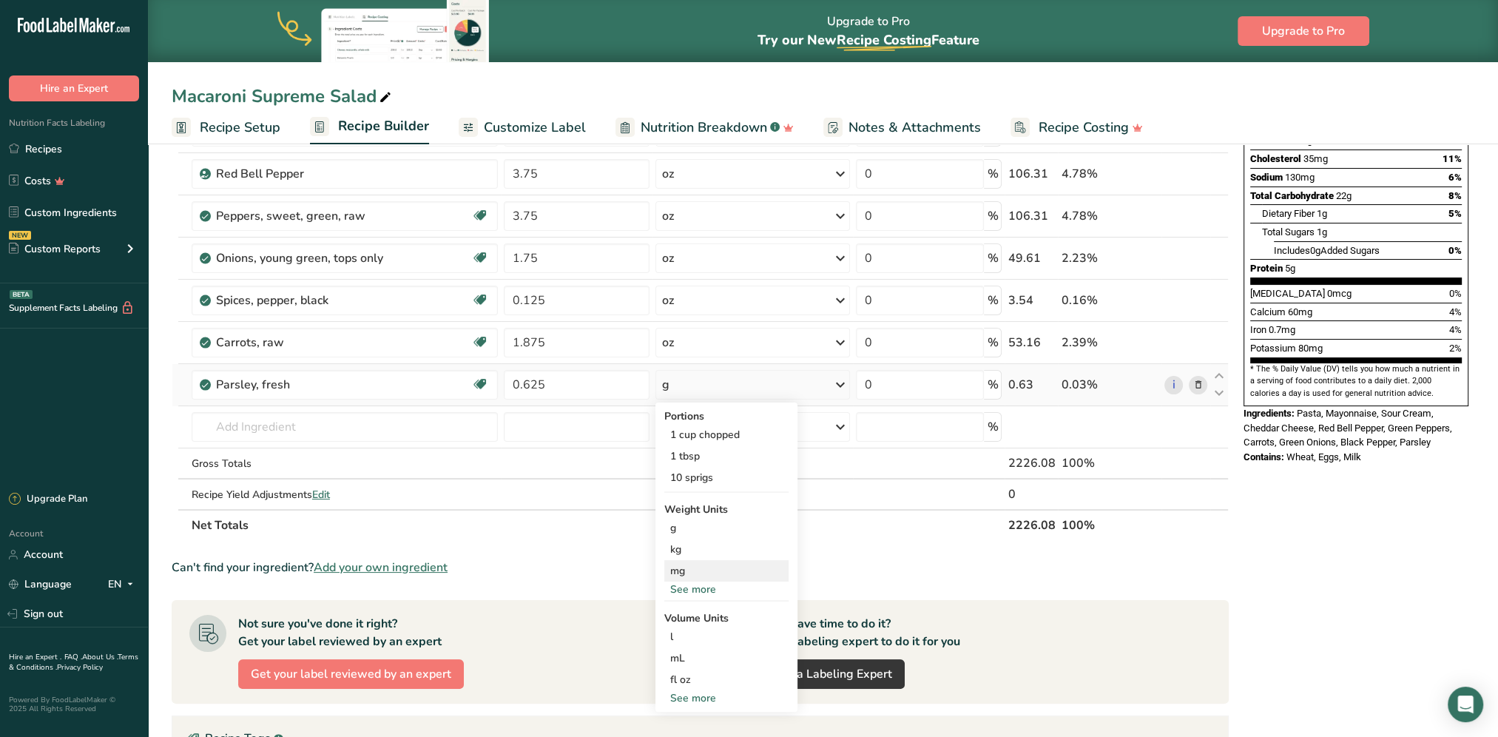
scroll to position [296, 0]
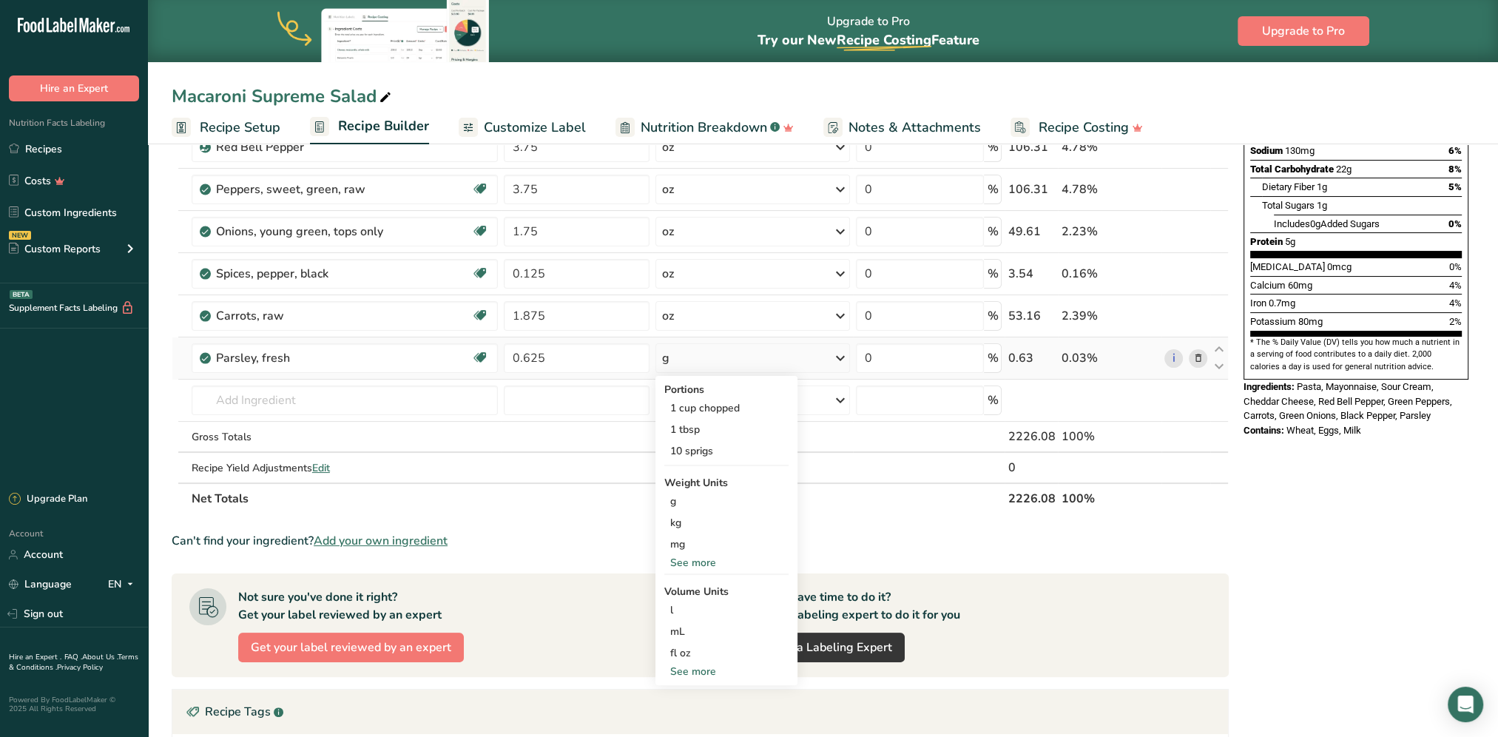
click at [705, 560] on div "See more" at bounding box center [726, 563] width 124 height 16
click at [683, 601] on div "oz" at bounding box center [726, 608] width 124 height 21
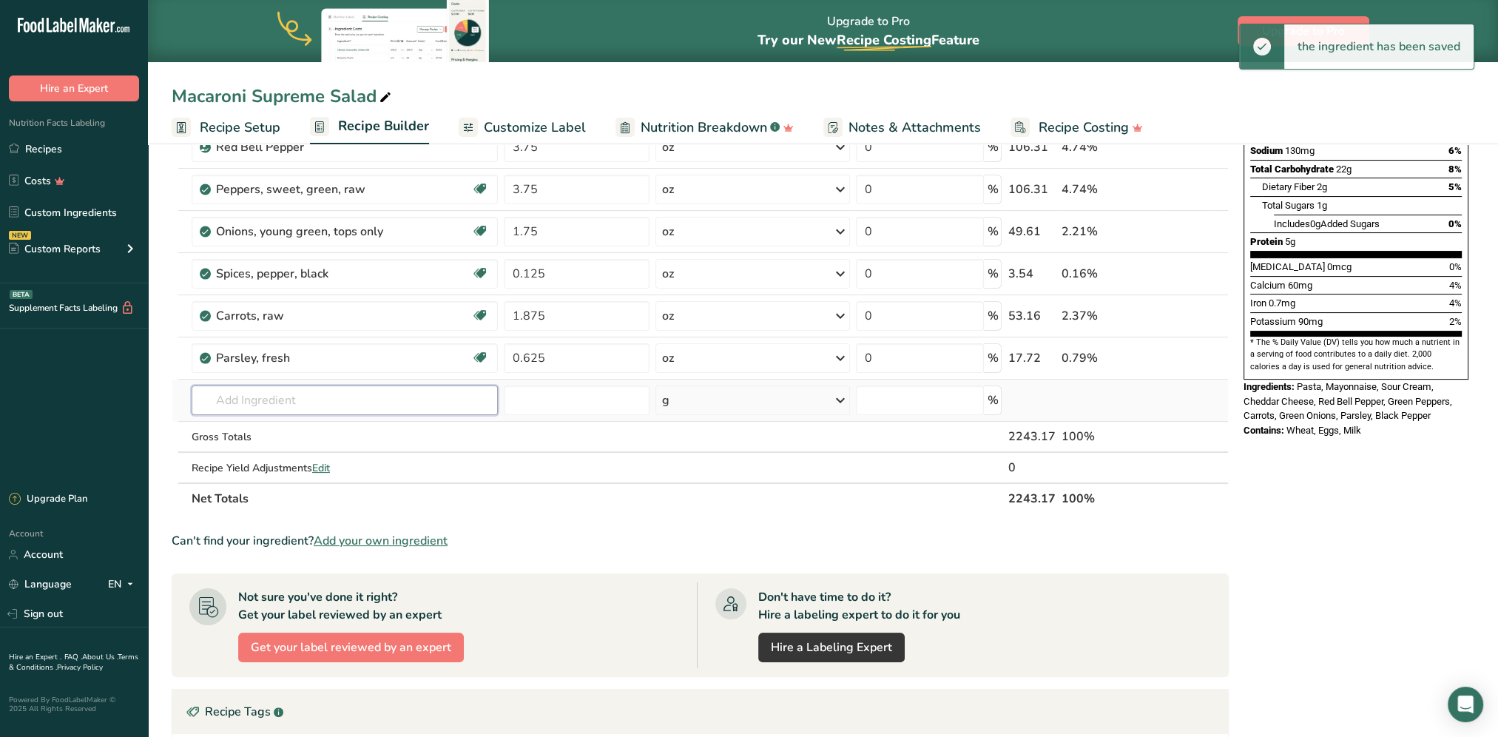
click at [283, 395] on input "text" at bounding box center [345, 400] width 306 height 30
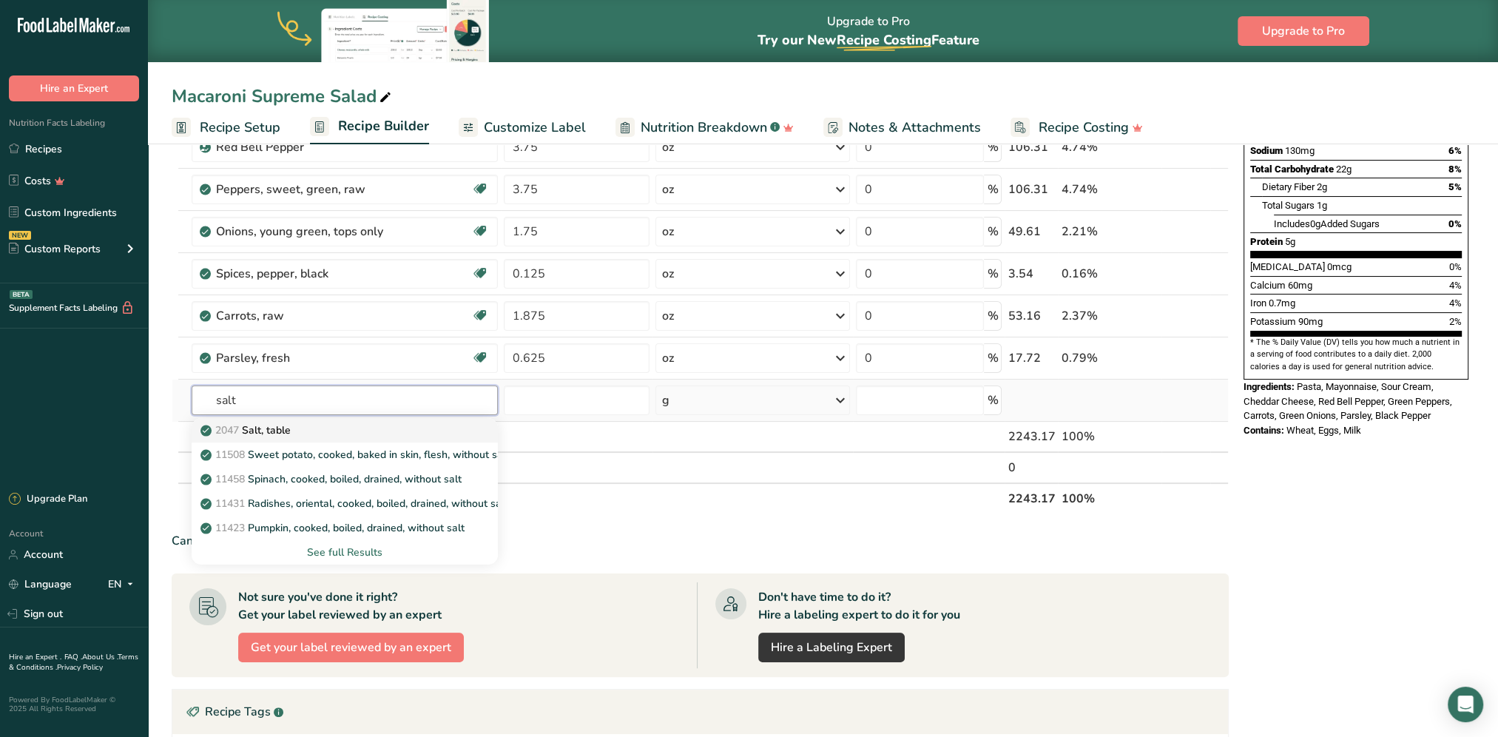
type input "salt"
click at [354, 428] on div "2047 Salt, table" at bounding box center [332, 430] width 259 height 16
type input "Salt, table"
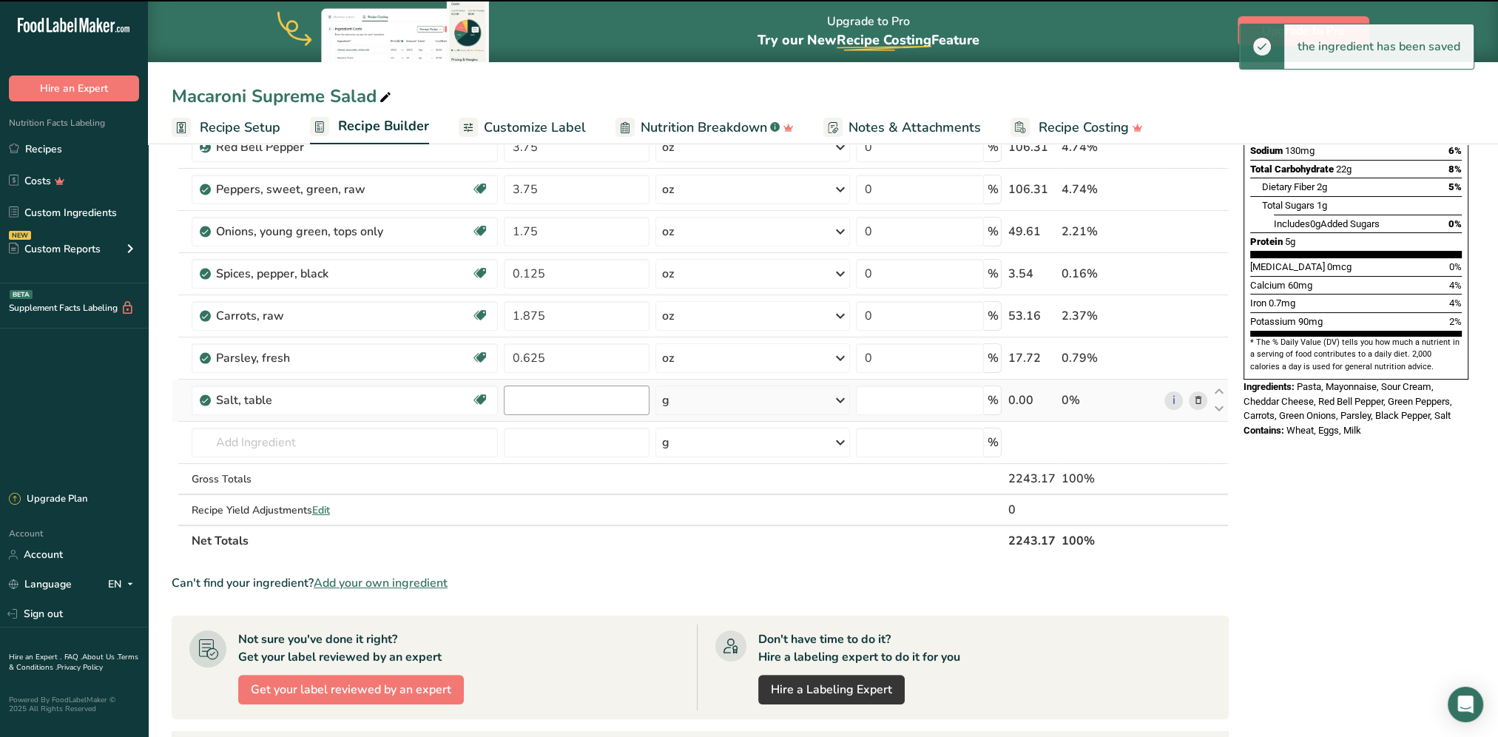
type input "0"
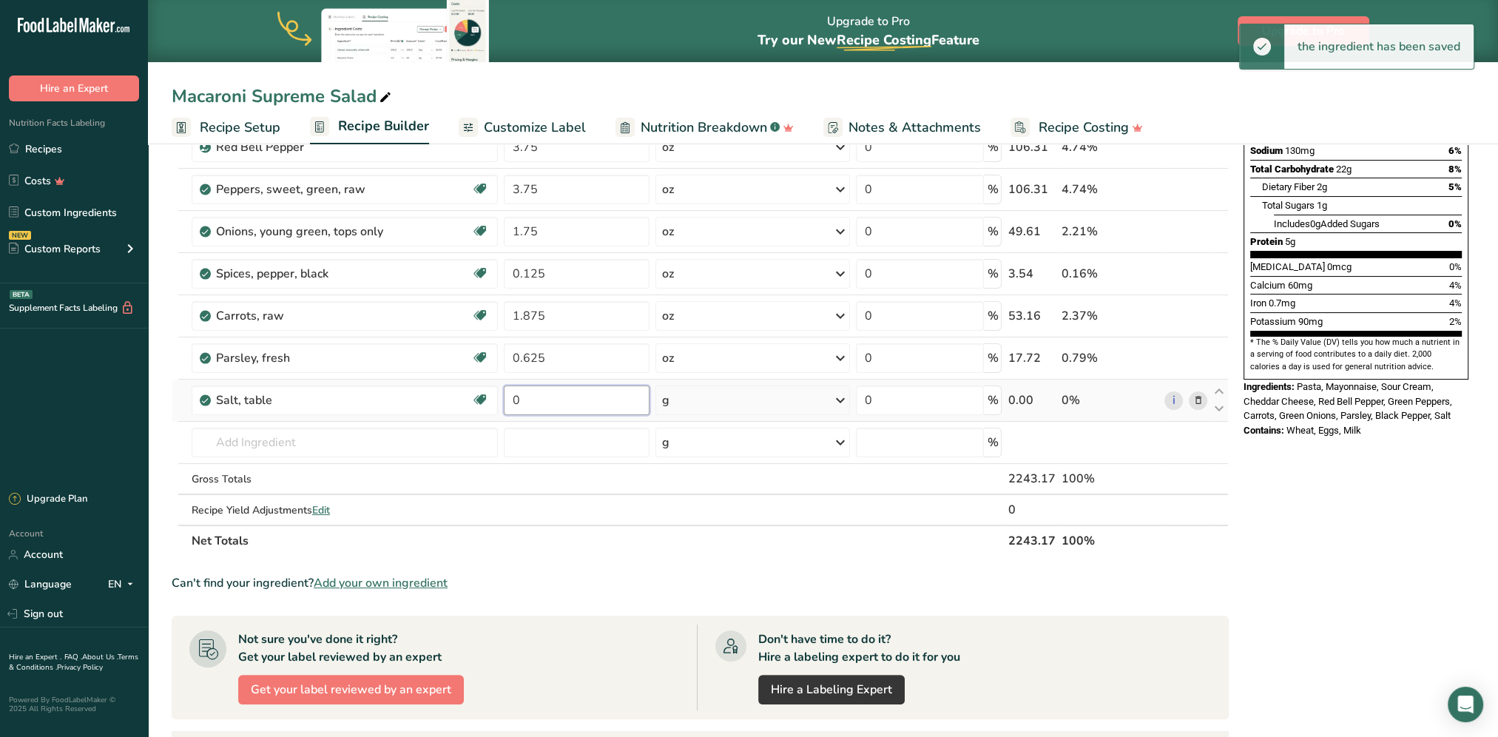
click at [561, 397] on input "0" at bounding box center [577, 400] width 146 height 30
type input "1.25"
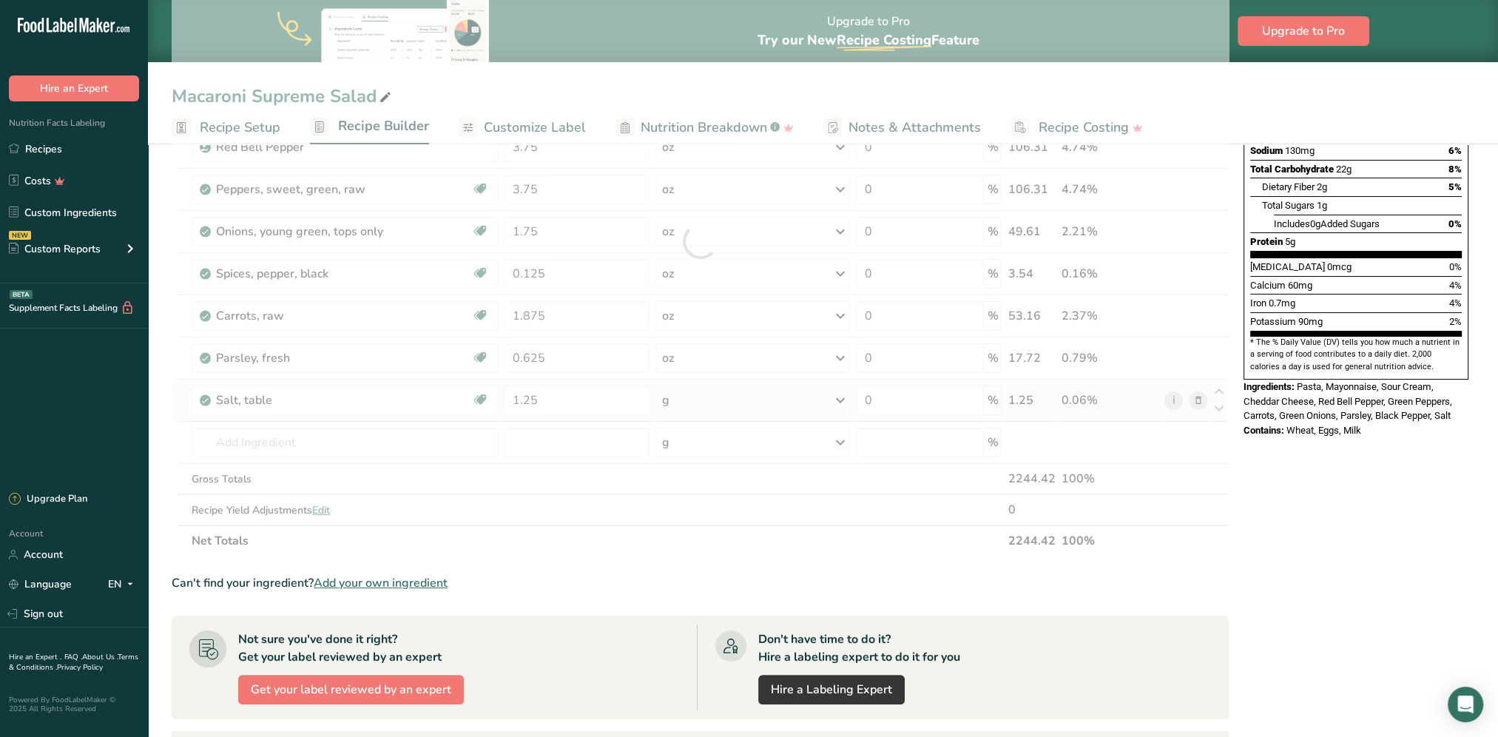
click at [757, 391] on div "Ingredient * Amount * Unit * Waste * .a-a{fill:#347362;}.b-a{fill:#fff;} Grams …" at bounding box center [700, 241] width 1057 height 630
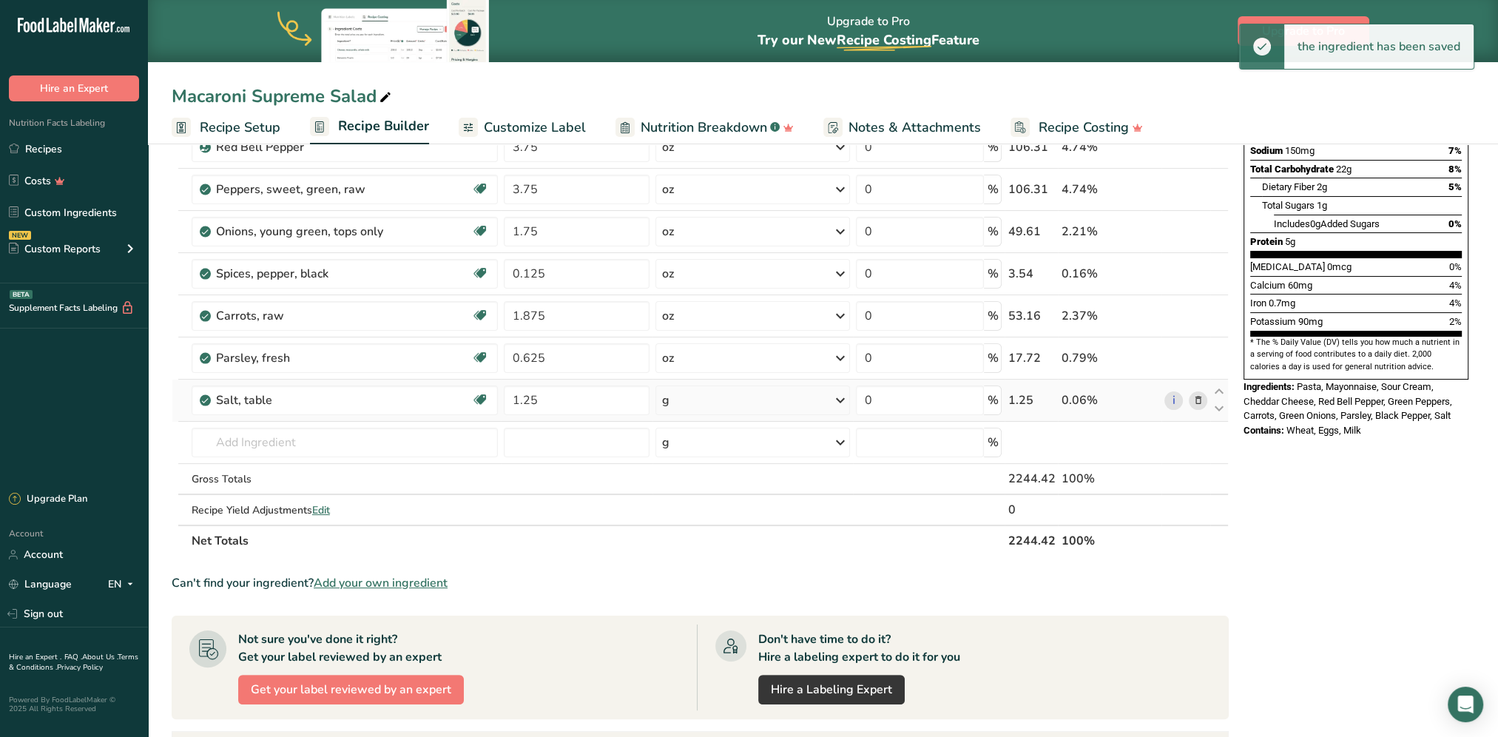
click at [755, 407] on div "g" at bounding box center [752, 400] width 195 height 30
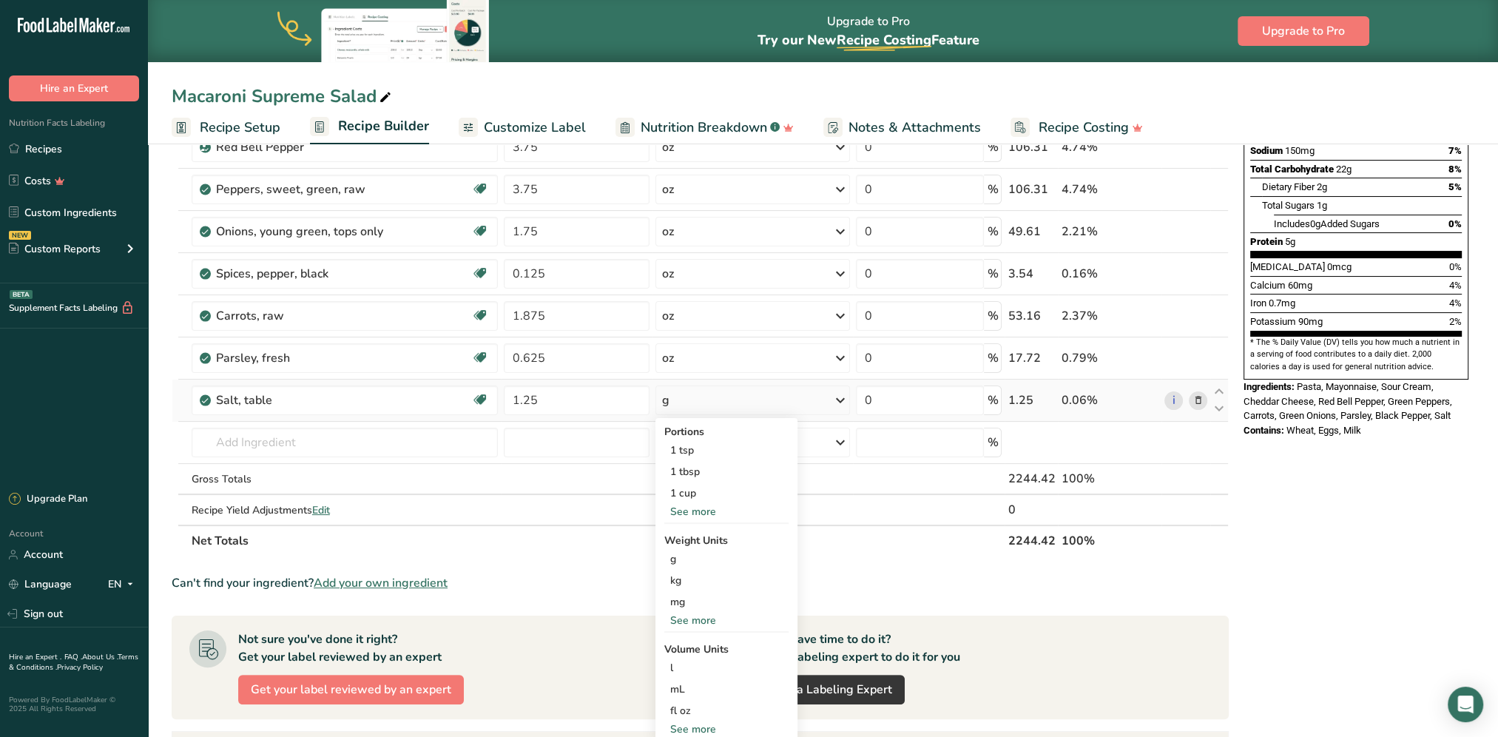
click at [690, 619] on div "See more" at bounding box center [726, 620] width 124 height 16
click at [689, 663] on div "oz" at bounding box center [726, 665] width 124 height 21
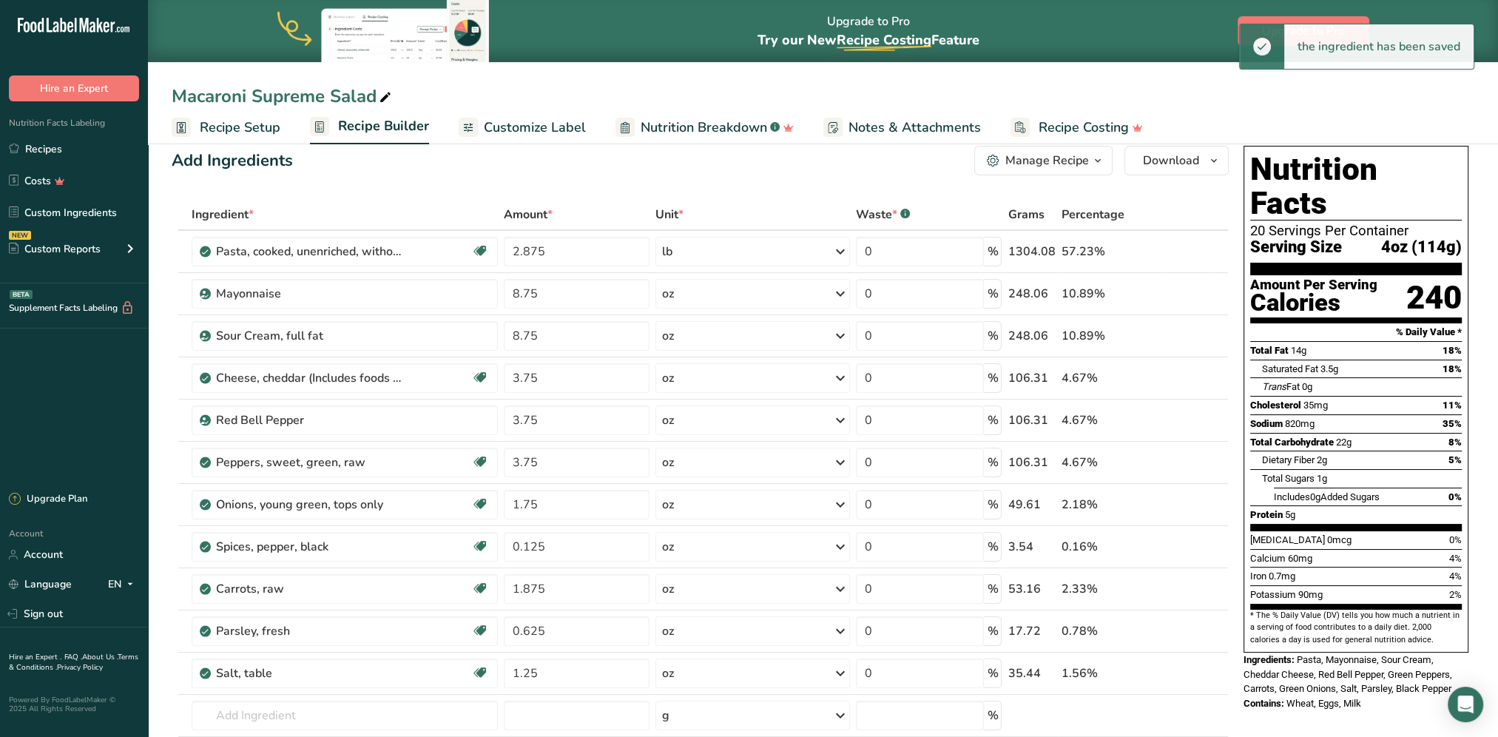
scroll to position [0, 0]
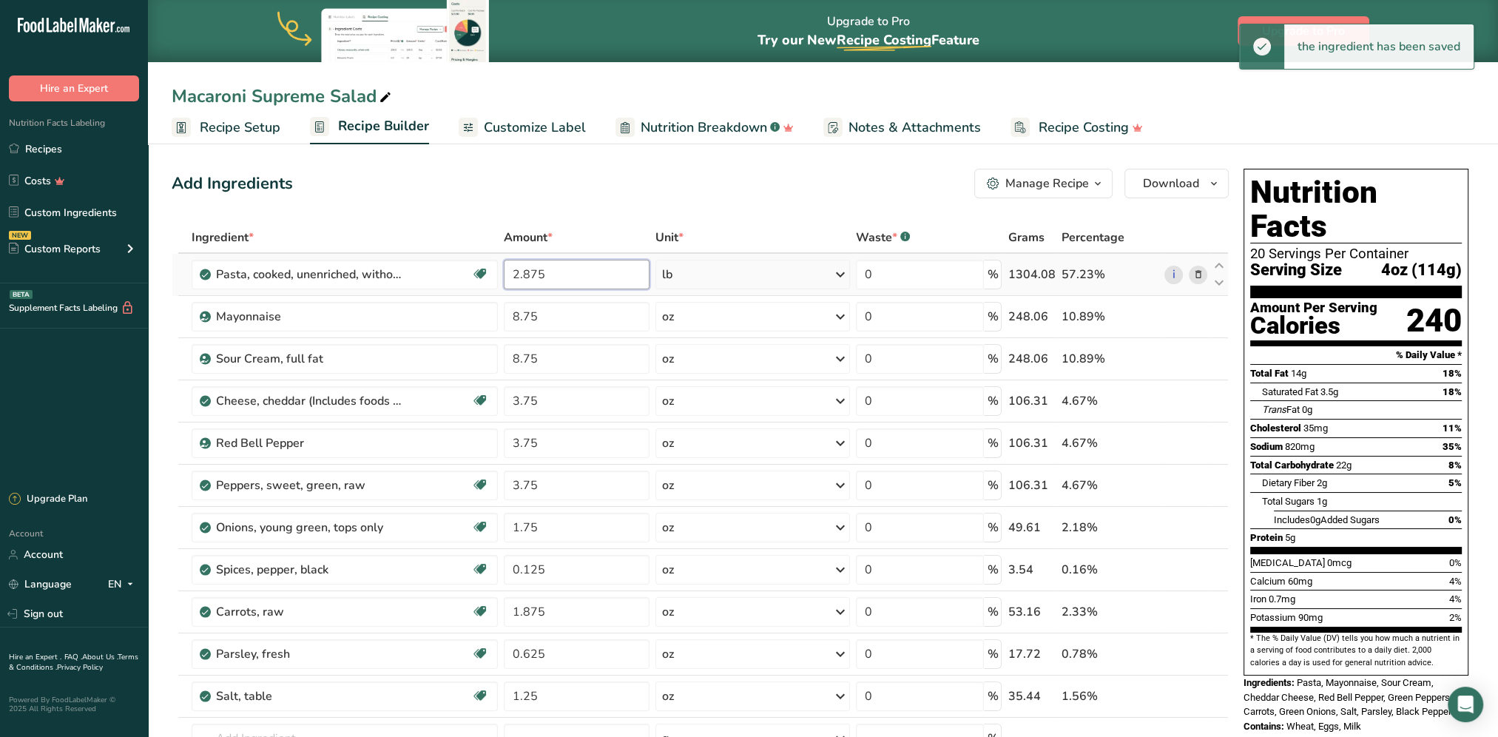
click at [584, 274] on input "2.875" at bounding box center [577, 275] width 146 height 30
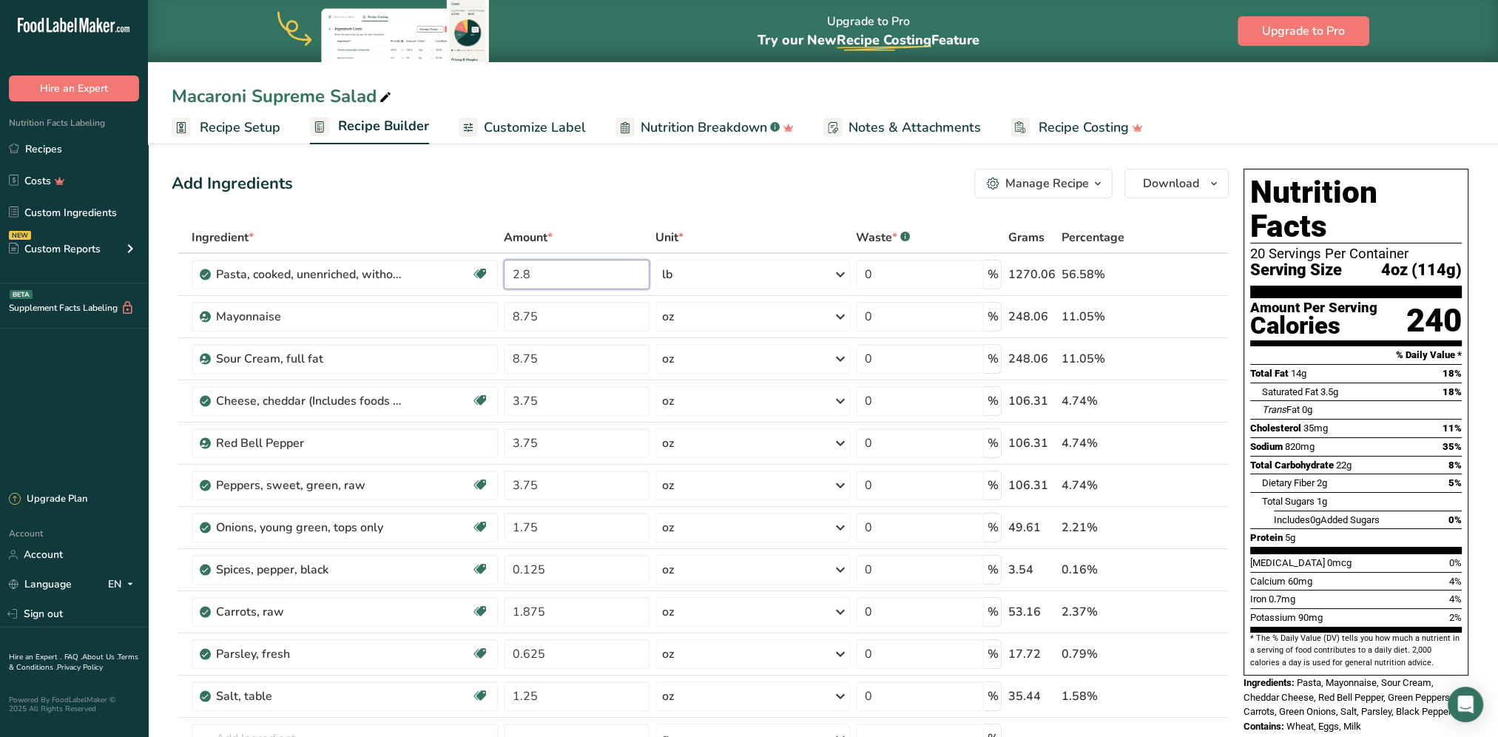
type input "2.8"
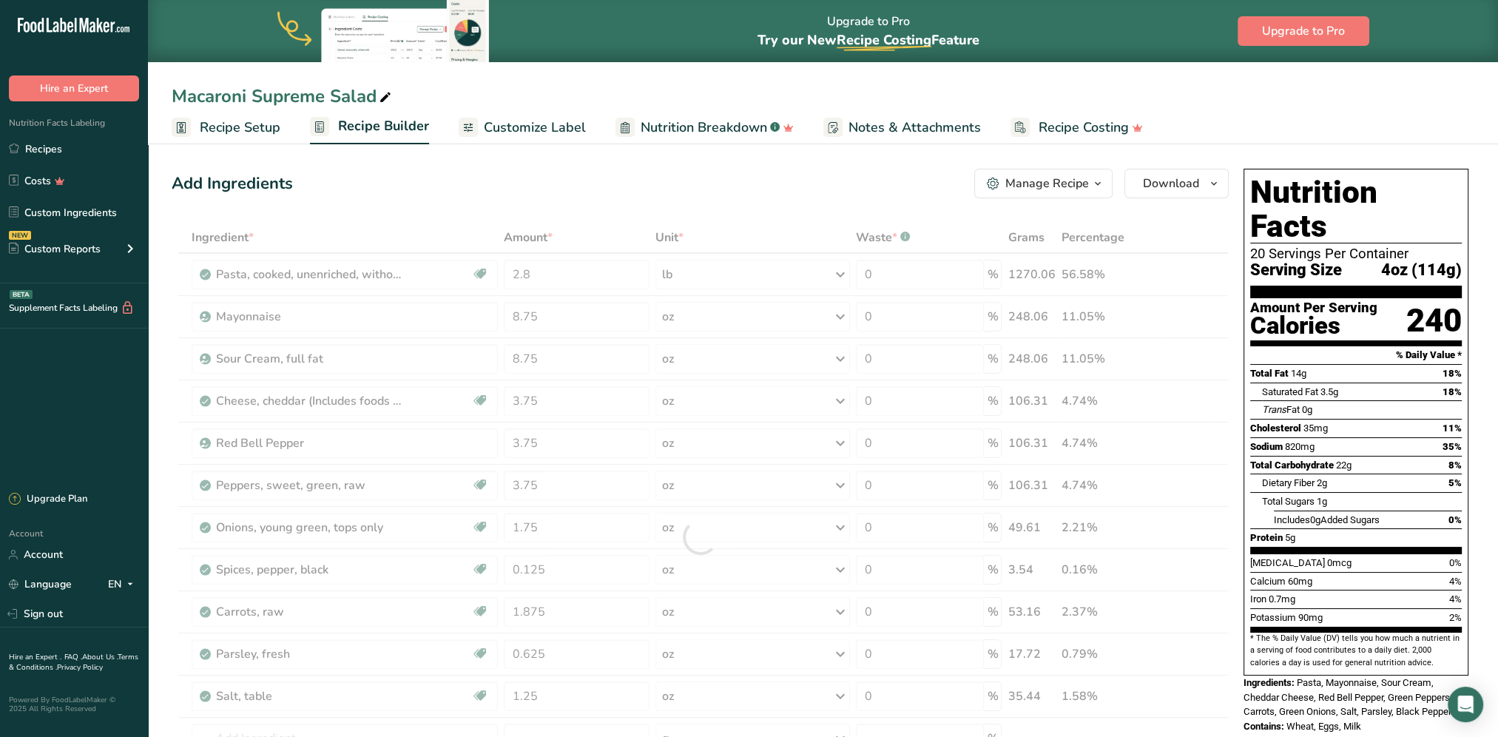
click at [669, 200] on div "Add Ingredients Manage Recipe Delete Recipe Duplicate Recipe Scale Recipe Save …" at bounding box center [705, 749] width 1066 height 1173
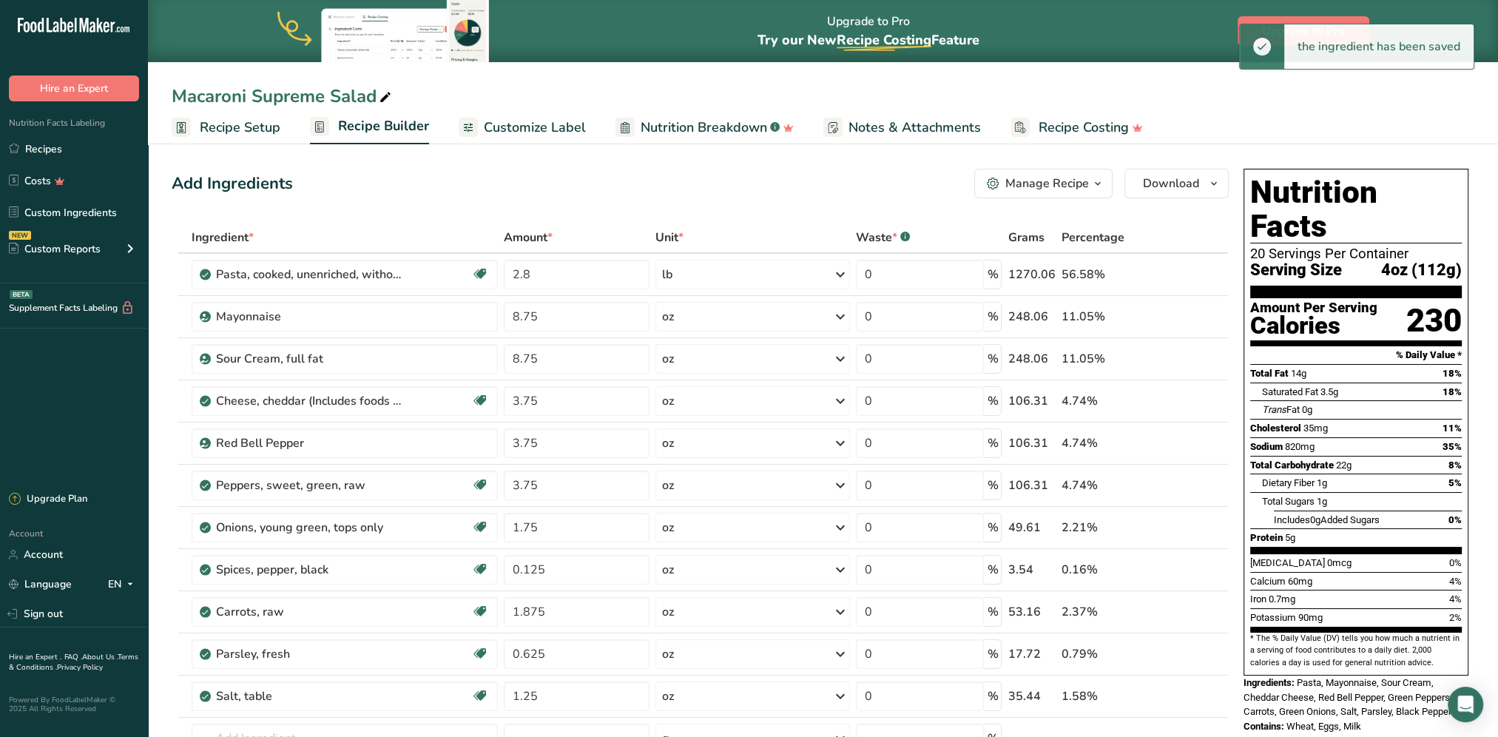
click at [745, 170] on div "Add Ingredients Manage Recipe Delete Recipe Duplicate Recipe Scale Recipe Save …" at bounding box center [700, 184] width 1057 height 30
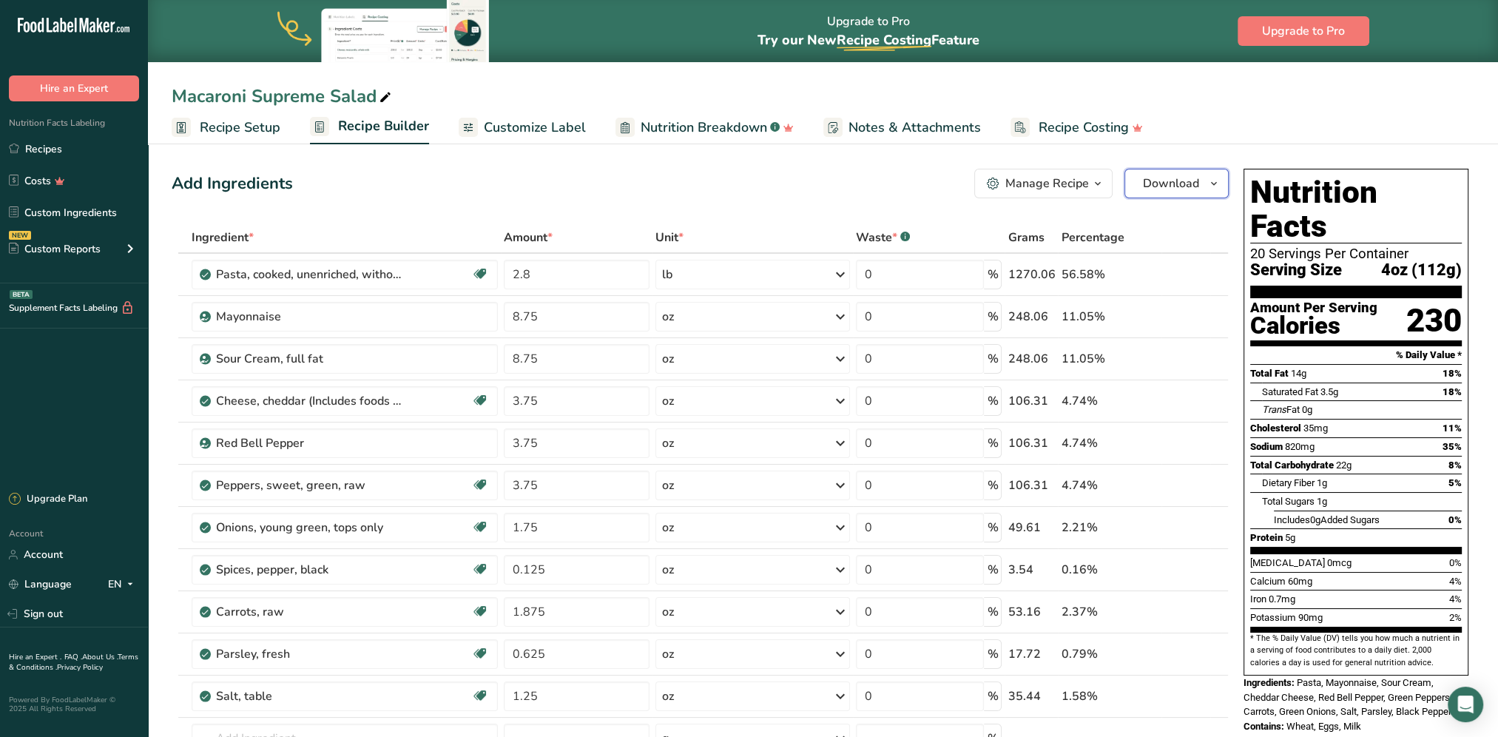
click at [1159, 180] on span "Download" at bounding box center [1171, 184] width 56 height 18
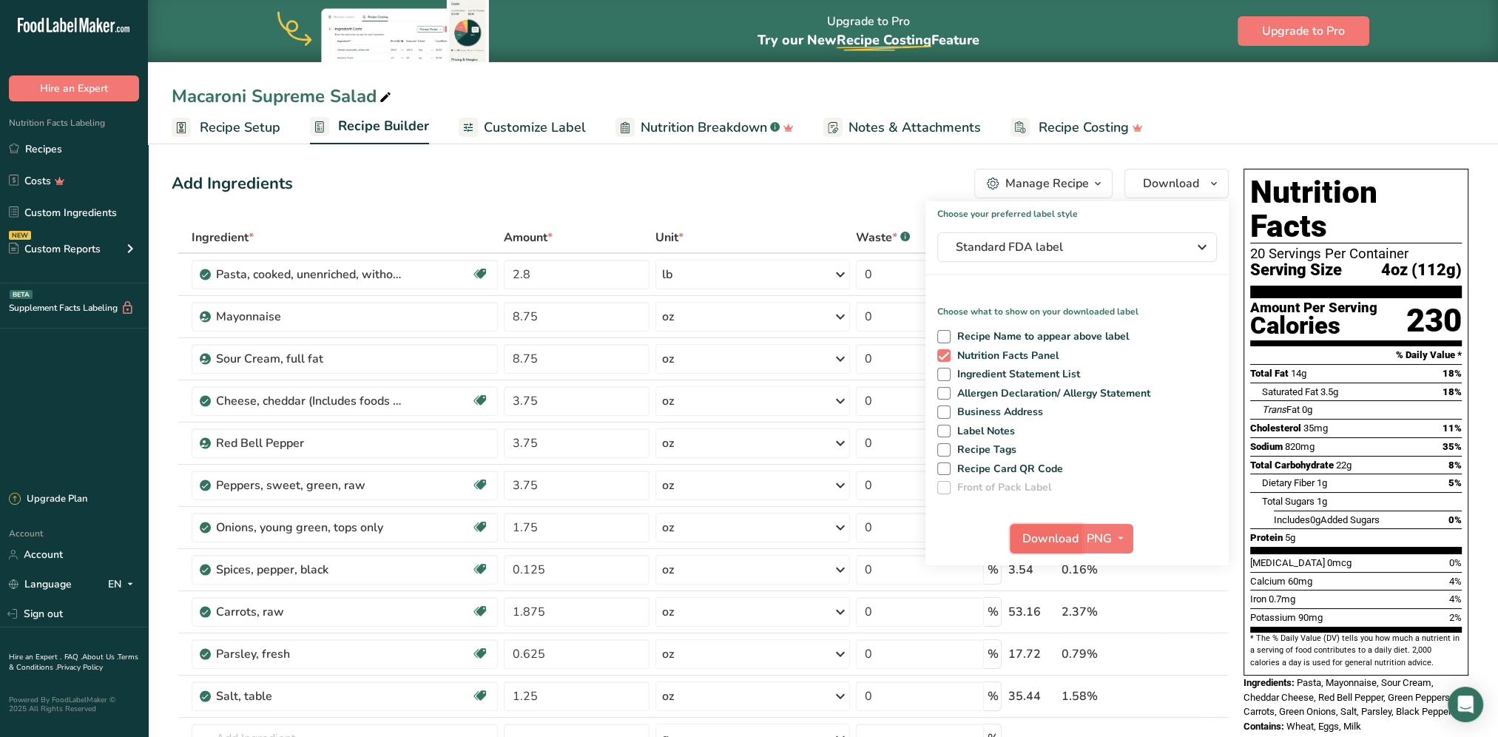
click at [1062, 539] on span "Download" at bounding box center [1050, 539] width 56 height 18
click at [666, 186] on div "Add Ingredients Manage Recipe Delete Recipe Duplicate Recipe Scale Recipe Save …" at bounding box center [700, 184] width 1057 height 30
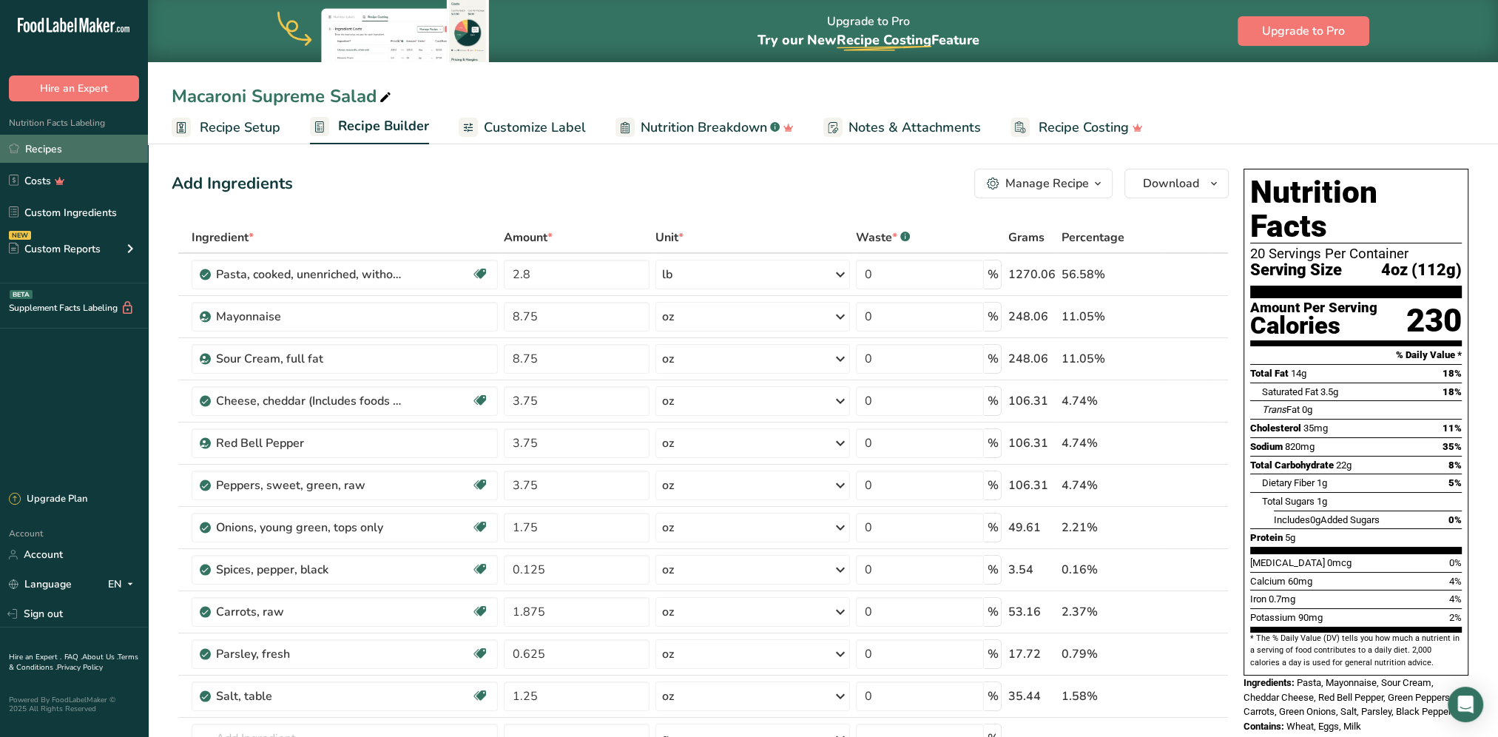
drag, startPoint x: 61, startPoint y: 146, endPoint x: 55, endPoint y: 152, distance: 7.9
click at [61, 146] on link "Recipes" at bounding box center [74, 149] width 148 height 28
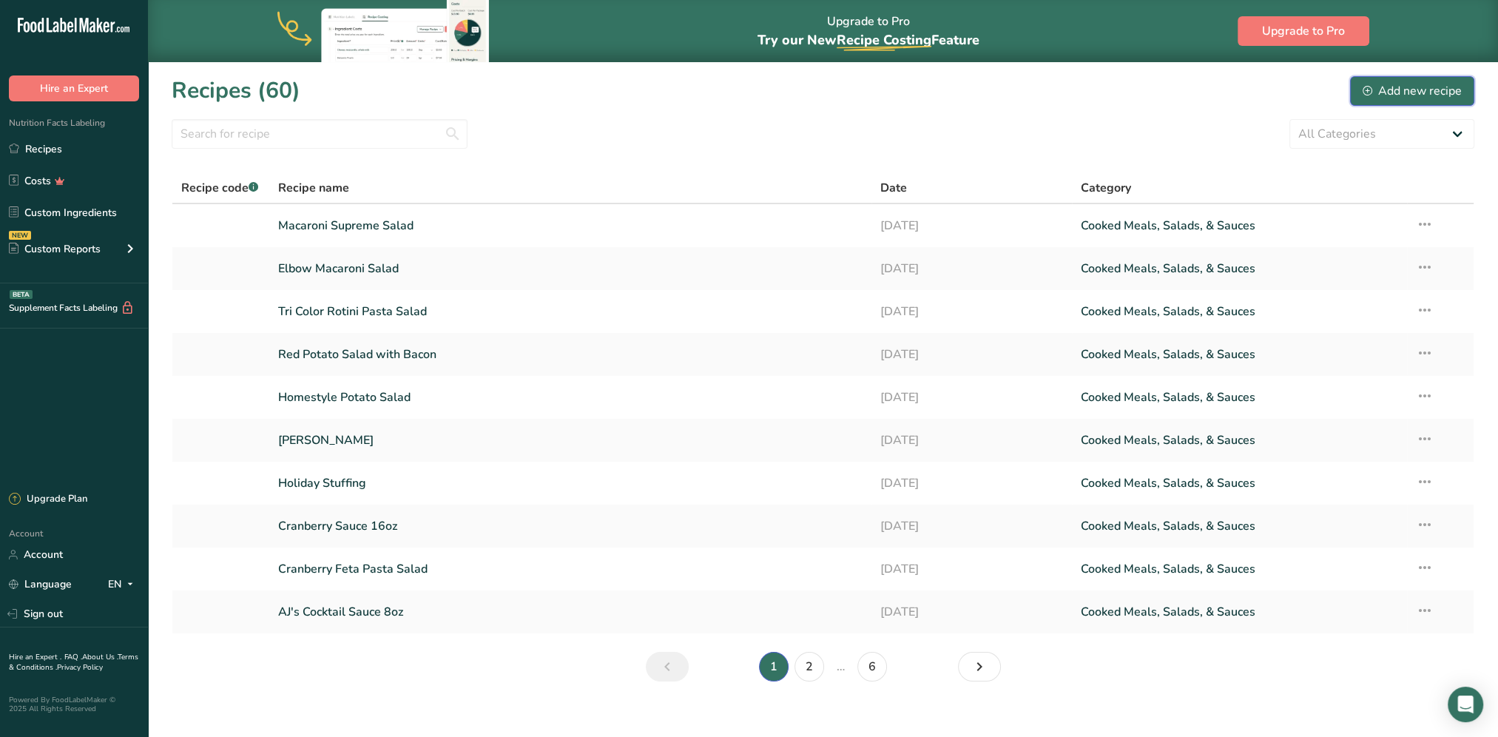
click at [1402, 87] on div "Add new recipe" at bounding box center [1411, 91] width 99 height 18
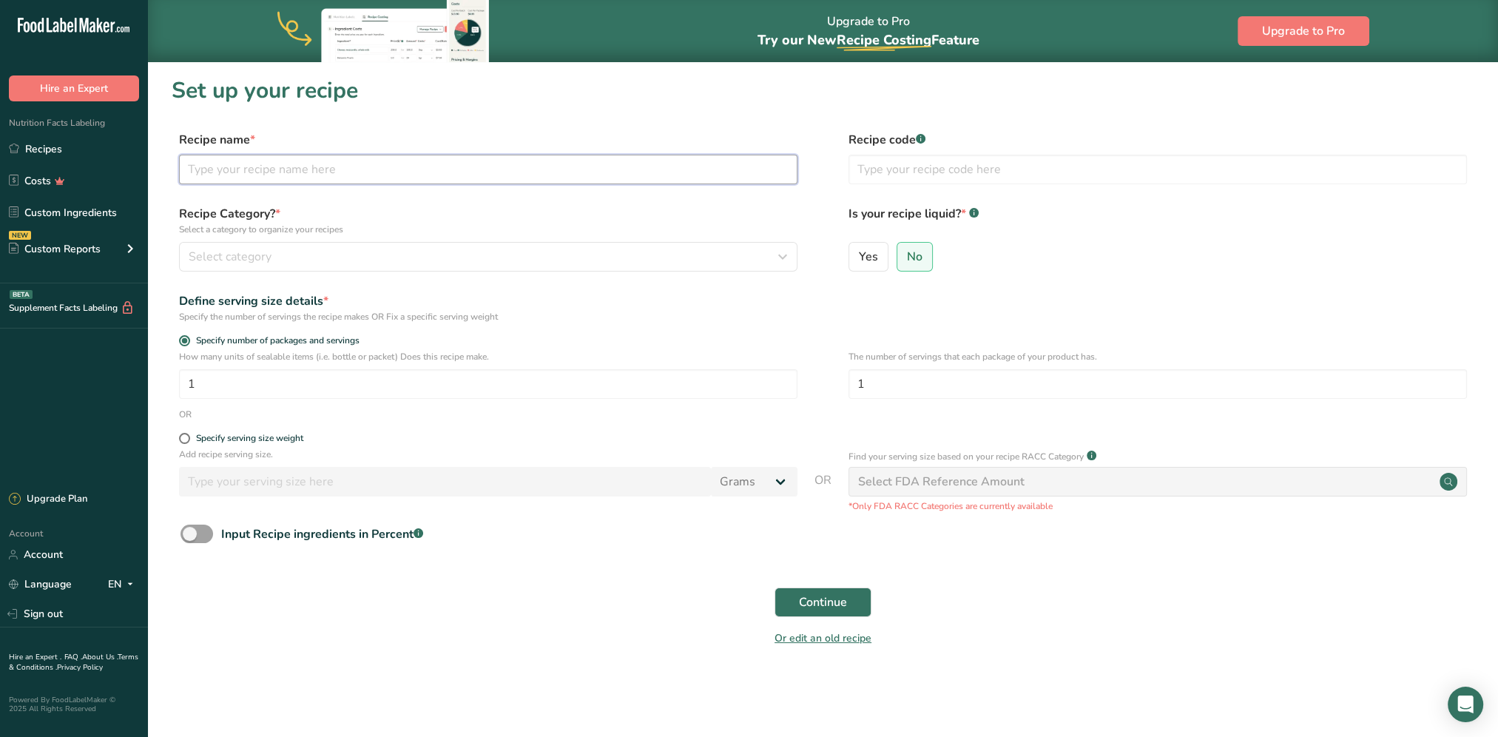
click at [447, 166] on input "text" at bounding box center [488, 170] width 618 height 30
type input "Penne Asparagus Salad"
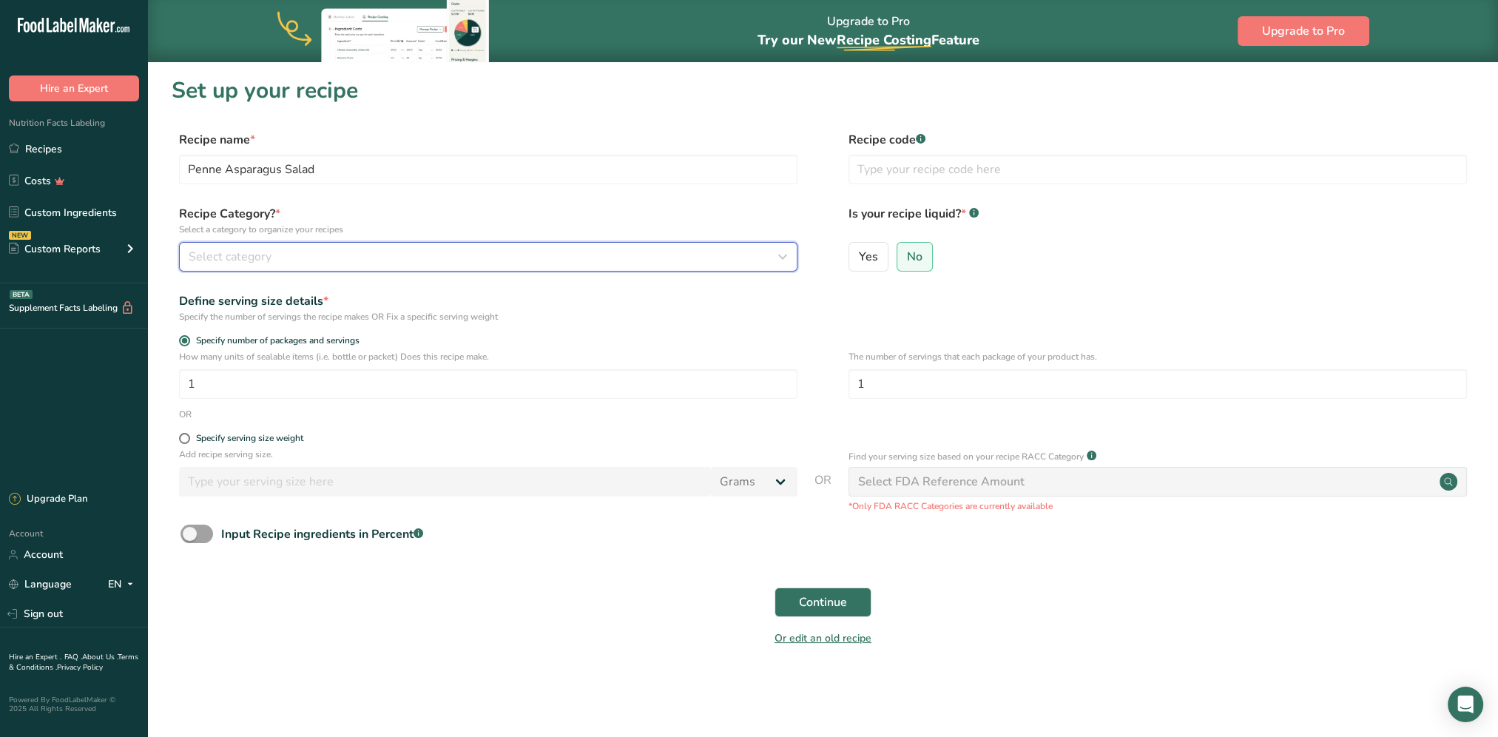
click at [451, 264] on div "Select category" at bounding box center [484, 257] width 590 height 18
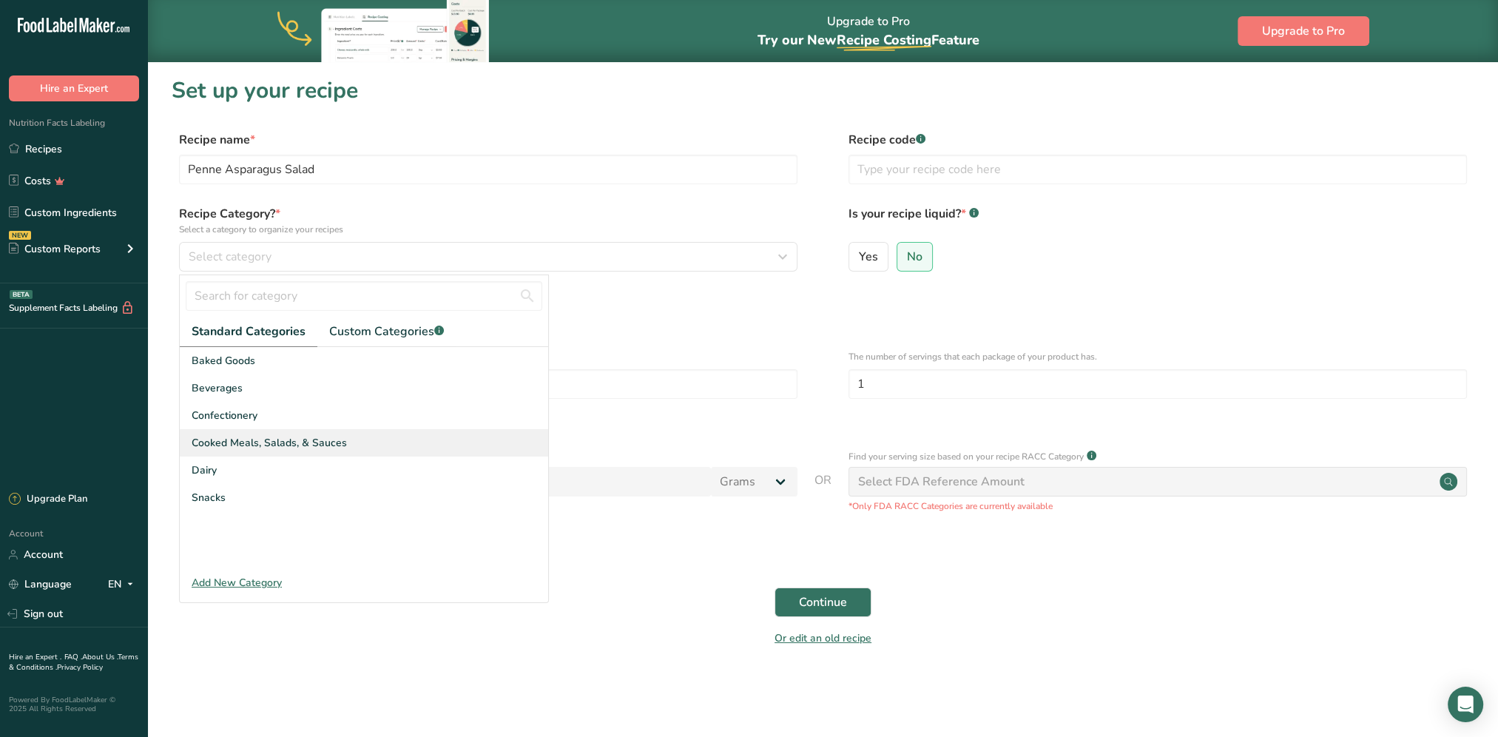
click at [362, 442] on div "Cooked Meals, Salads, & Sauces" at bounding box center [364, 442] width 368 height 27
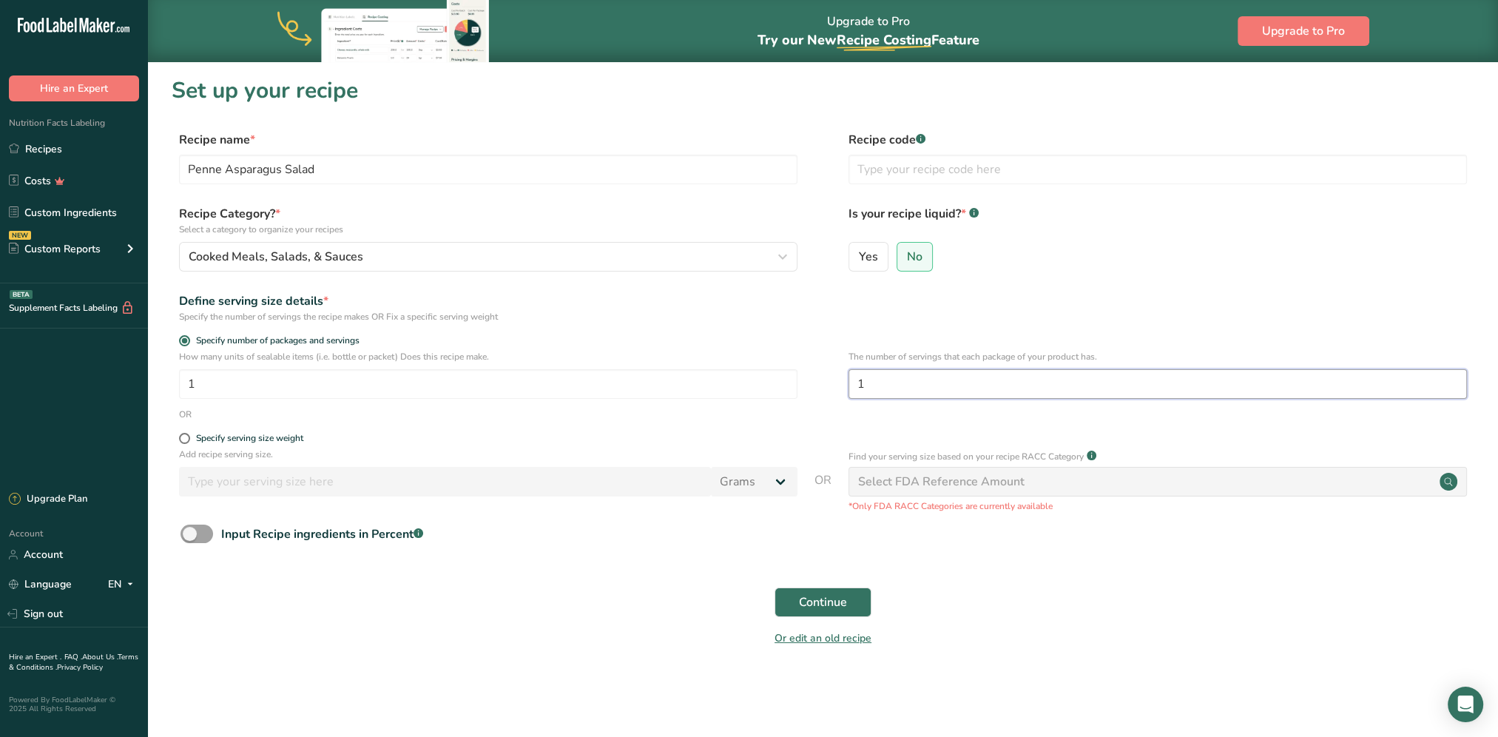
click at [907, 383] on input "1" at bounding box center [1157, 384] width 618 height 30
click at [906, 383] on input "1" at bounding box center [1157, 384] width 618 height 30
drag, startPoint x: 905, startPoint y: 383, endPoint x: 811, endPoint y: 382, distance: 94.7
click at [811, 382] on div "How many units of sealable items (i.e. bottle or packet) Does this recipe make.…" at bounding box center [823, 379] width 1302 height 58
type input "20"
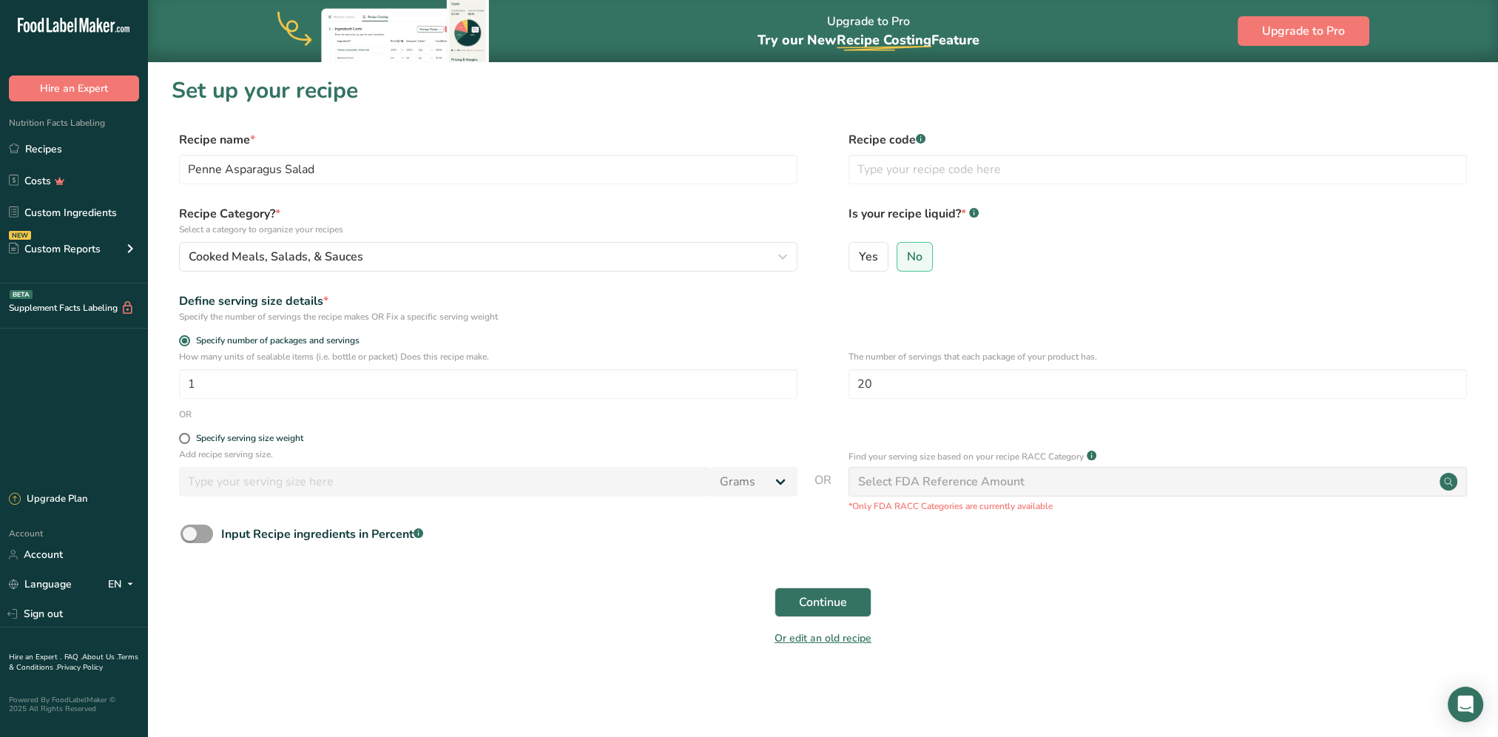
click at [707, 553] on div "Input Recipe ingredients in Percent .a-a{fill:#347362;}.b-a{fill:#fff;}" at bounding box center [823, 539] width 1302 height 30
click at [801, 597] on span "Continue" at bounding box center [823, 602] width 48 height 18
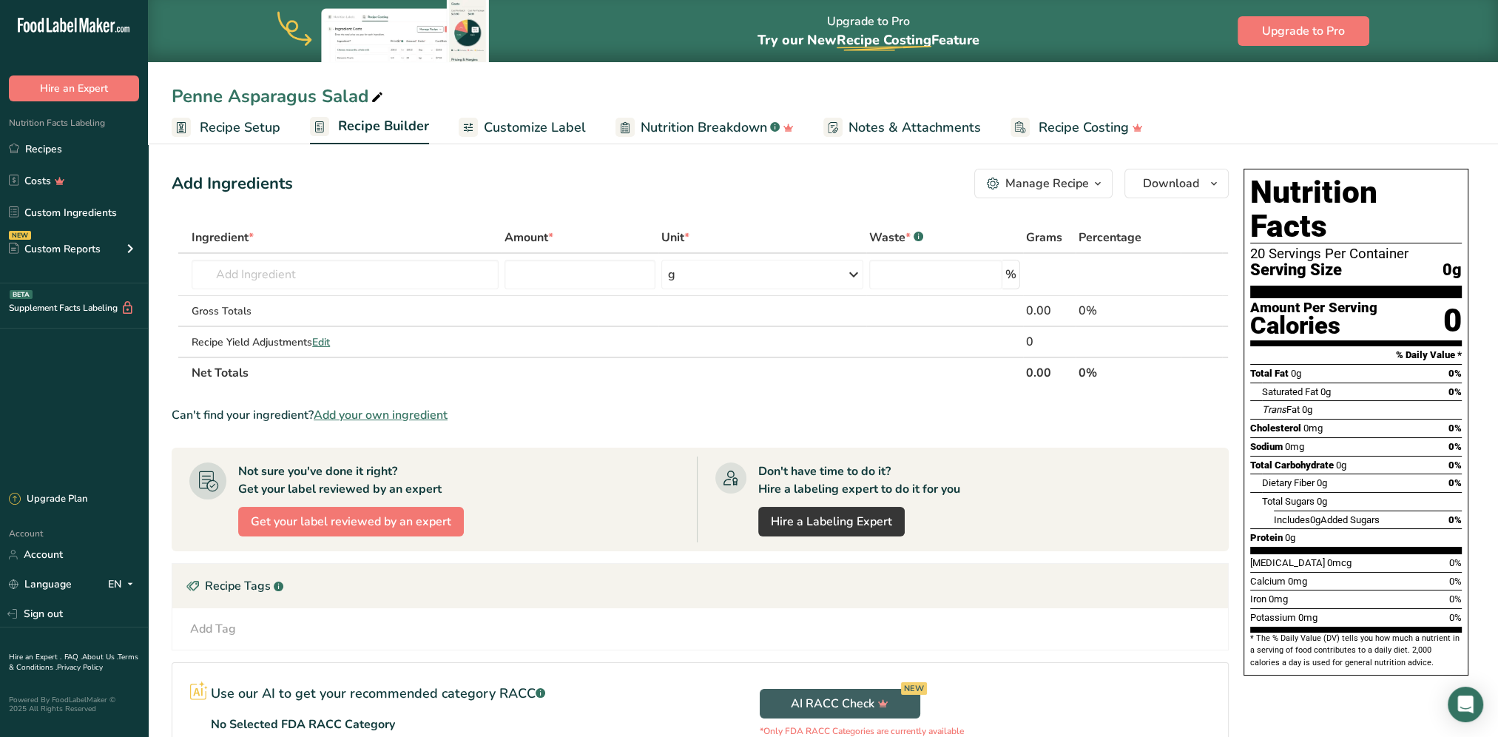
click at [493, 126] on span "Customize Label" at bounding box center [535, 128] width 102 height 20
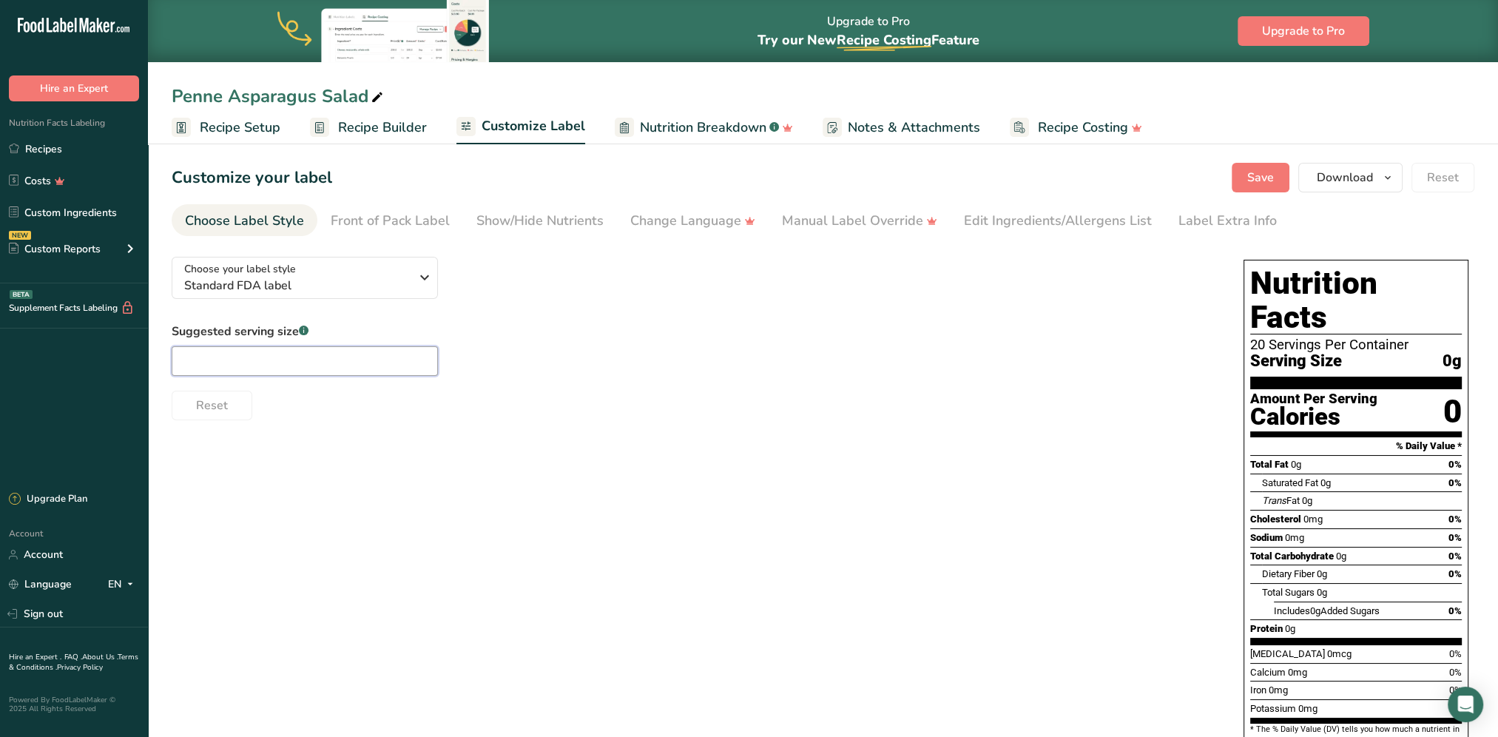
click at [290, 361] on input "text" at bounding box center [305, 361] width 266 height 30
type input "4oz"
click at [829, 351] on div "Suggested serving size .a-a{fill:#347362;}.b-a{fill:#fff;} 4oz Reset" at bounding box center [693, 371] width 1042 height 98
click at [1263, 168] on button "Save" at bounding box center [1260, 178] width 58 height 30
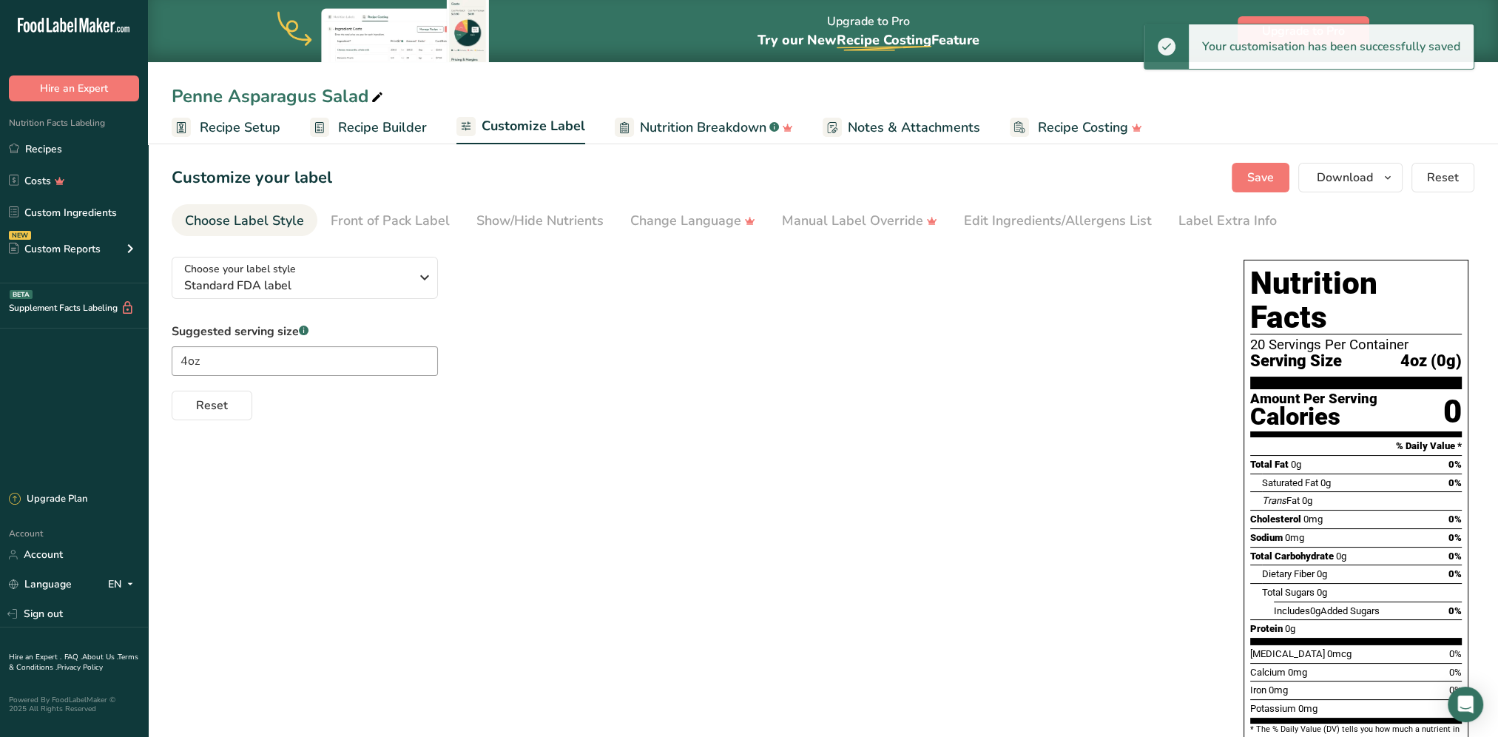
click at [345, 126] on span "Recipe Builder" at bounding box center [382, 128] width 89 height 20
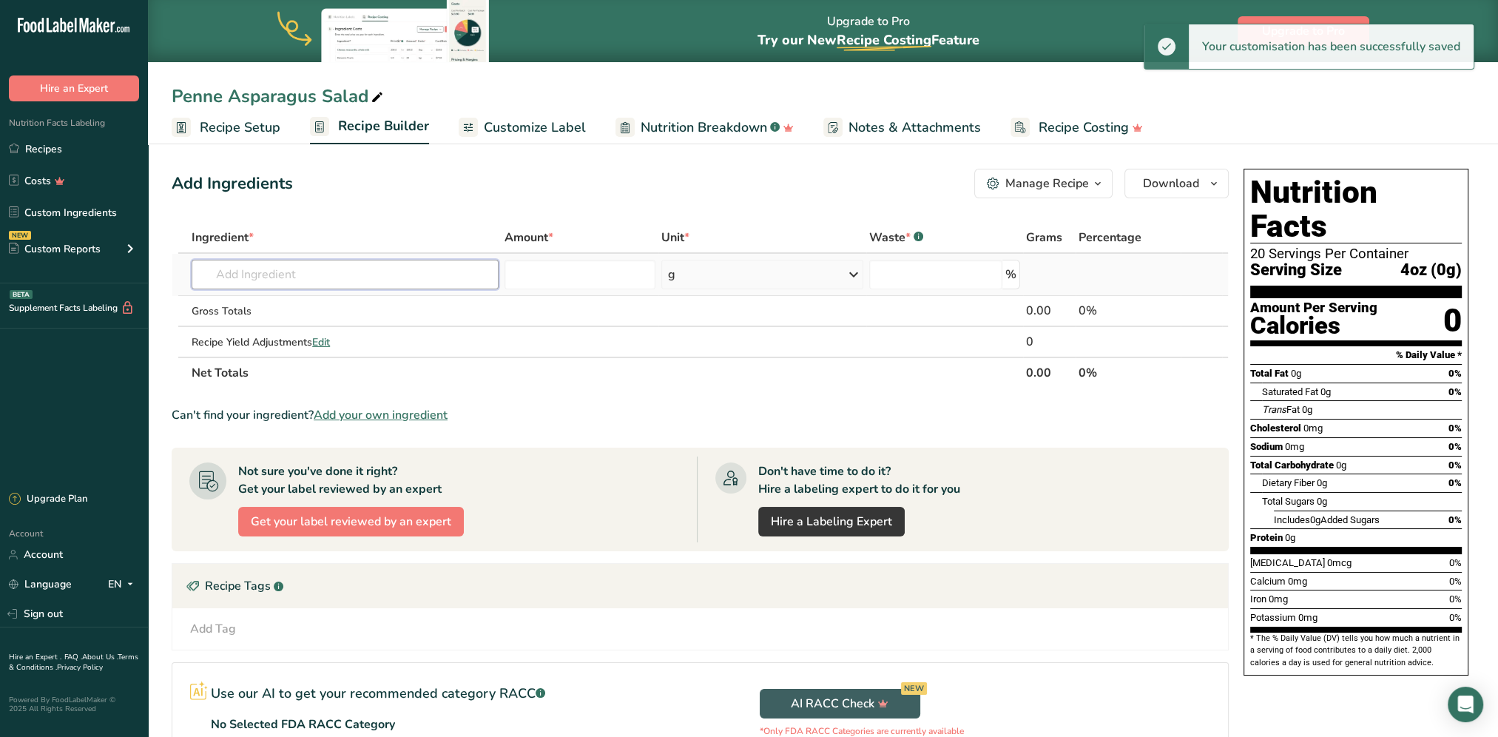
click at [274, 280] on input "text" at bounding box center [345, 275] width 307 height 30
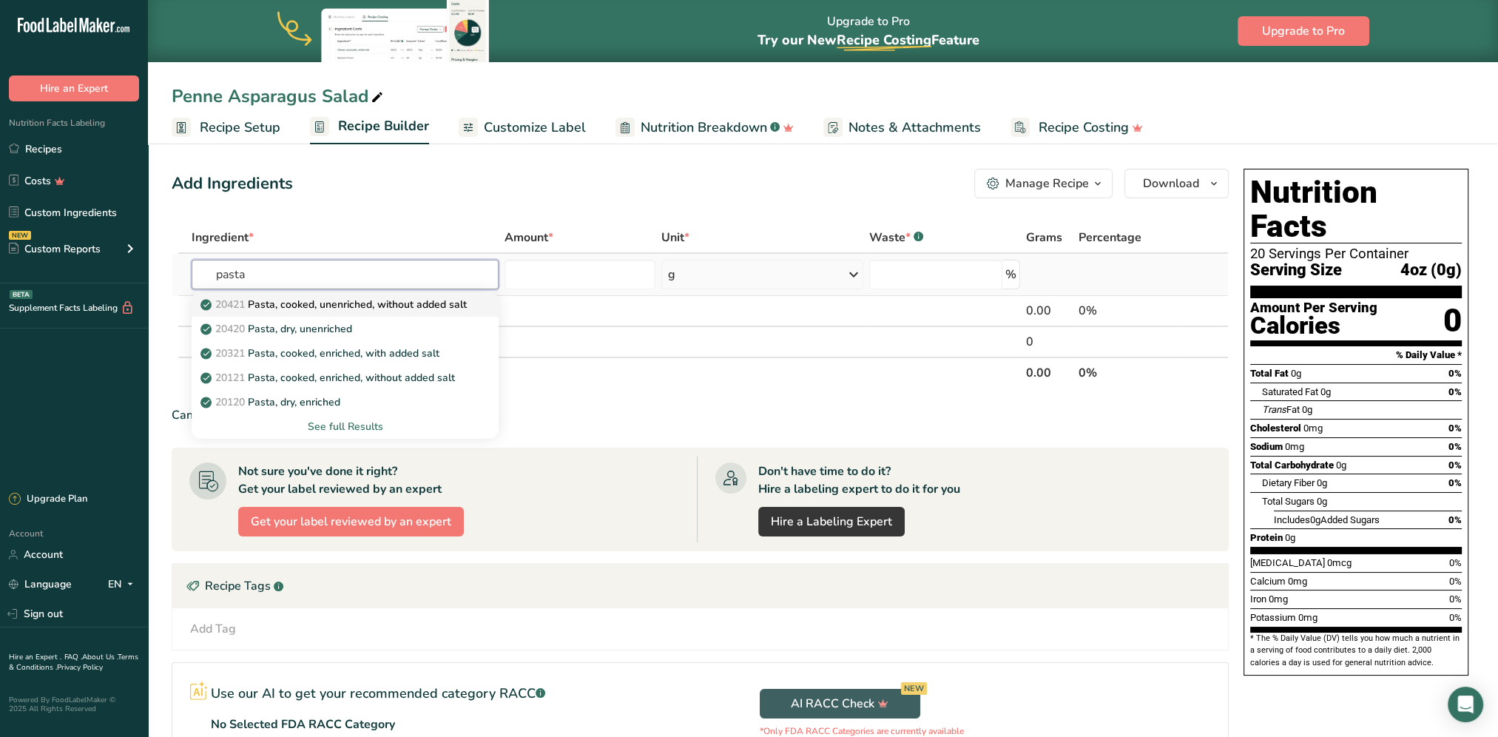
type input "pasta"
click at [331, 306] on p "20421 Pasta, cooked, unenriched, without added salt" at bounding box center [334, 305] width 263 height 16
type input "Pasta, cooked, unenriched, without added salt"
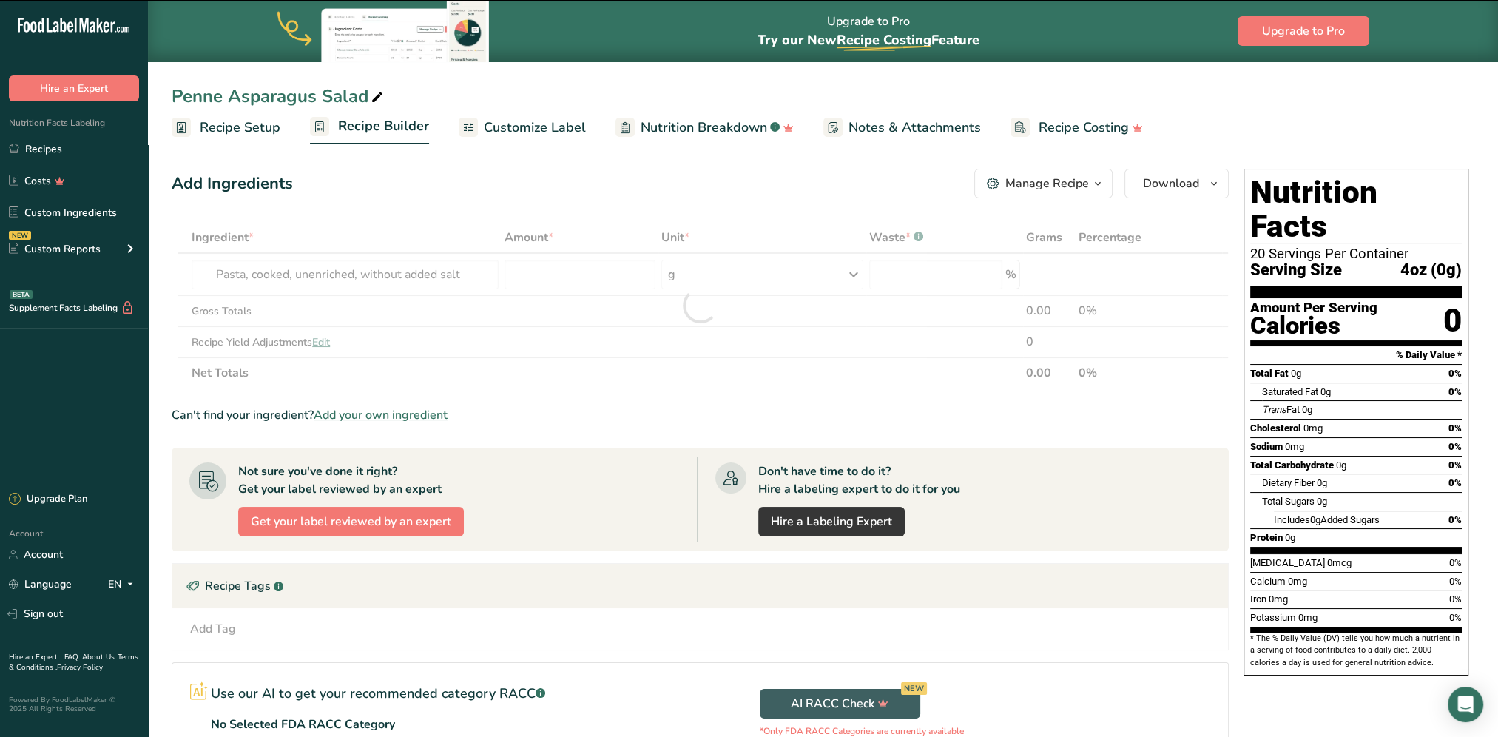
click at [533, 270] on div at bounding box center [700, 305] width 1057 height 166
type input "0"
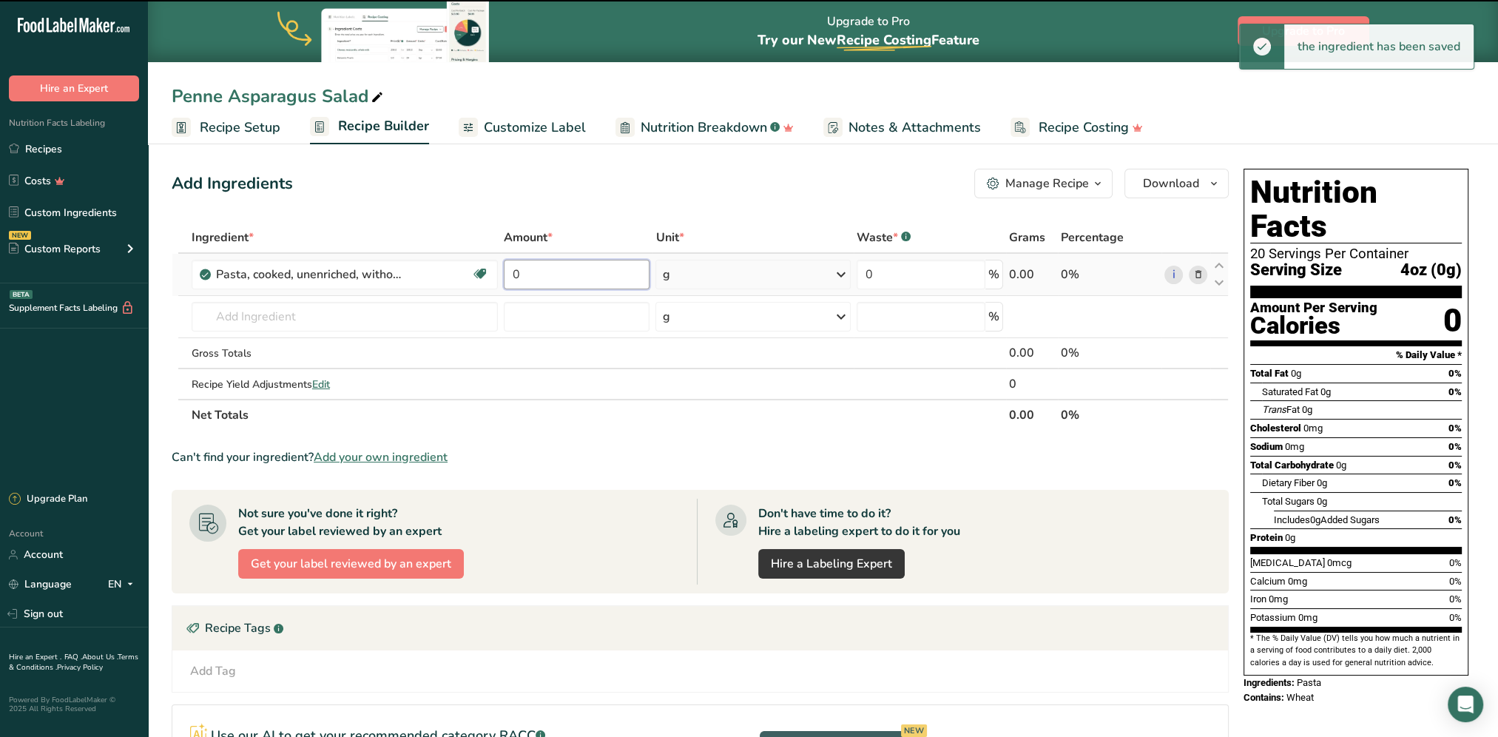
click at [541, 277] on input "0" at bounding box center [577, 275] width 146 height 30
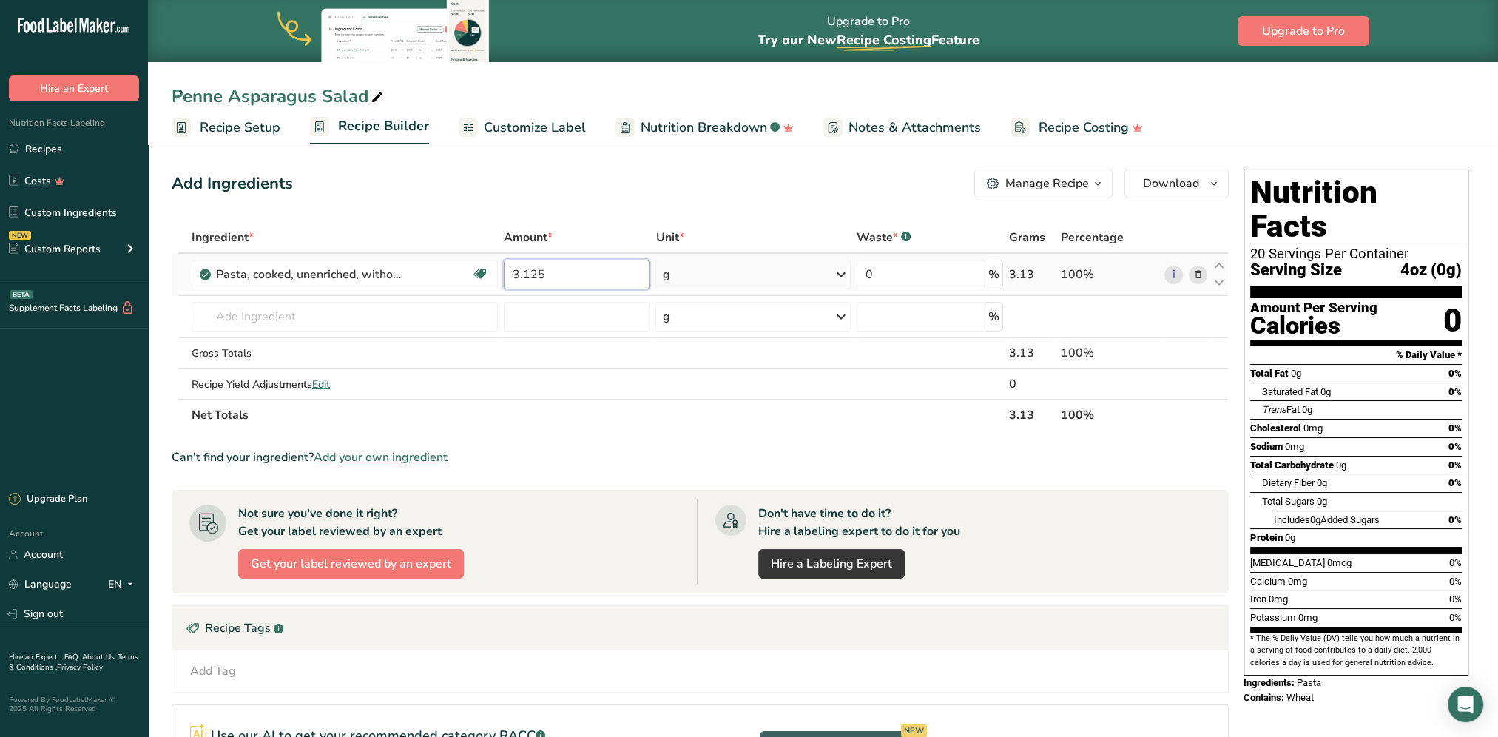
type input "3.125"
click at [737, 284] on div "Ingredient * Amount * Unit * Waste * .a-a{fill:#347362;}.b-a{fill:#fff;} Grams …" at bounding box center [700, 326] width 1057 height 209
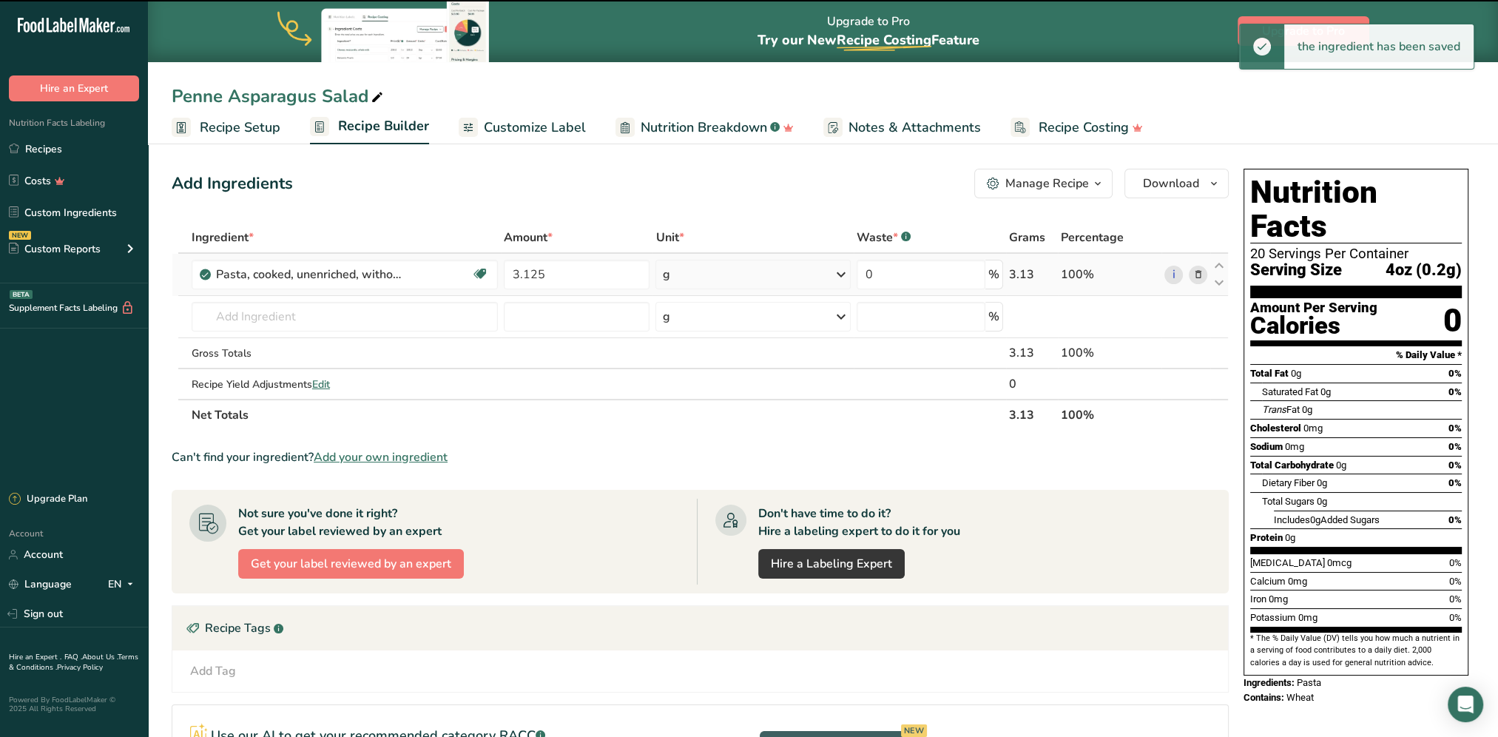
click at [737, 284] on div "g" at bounding box center [752, 275] width 195 height 30
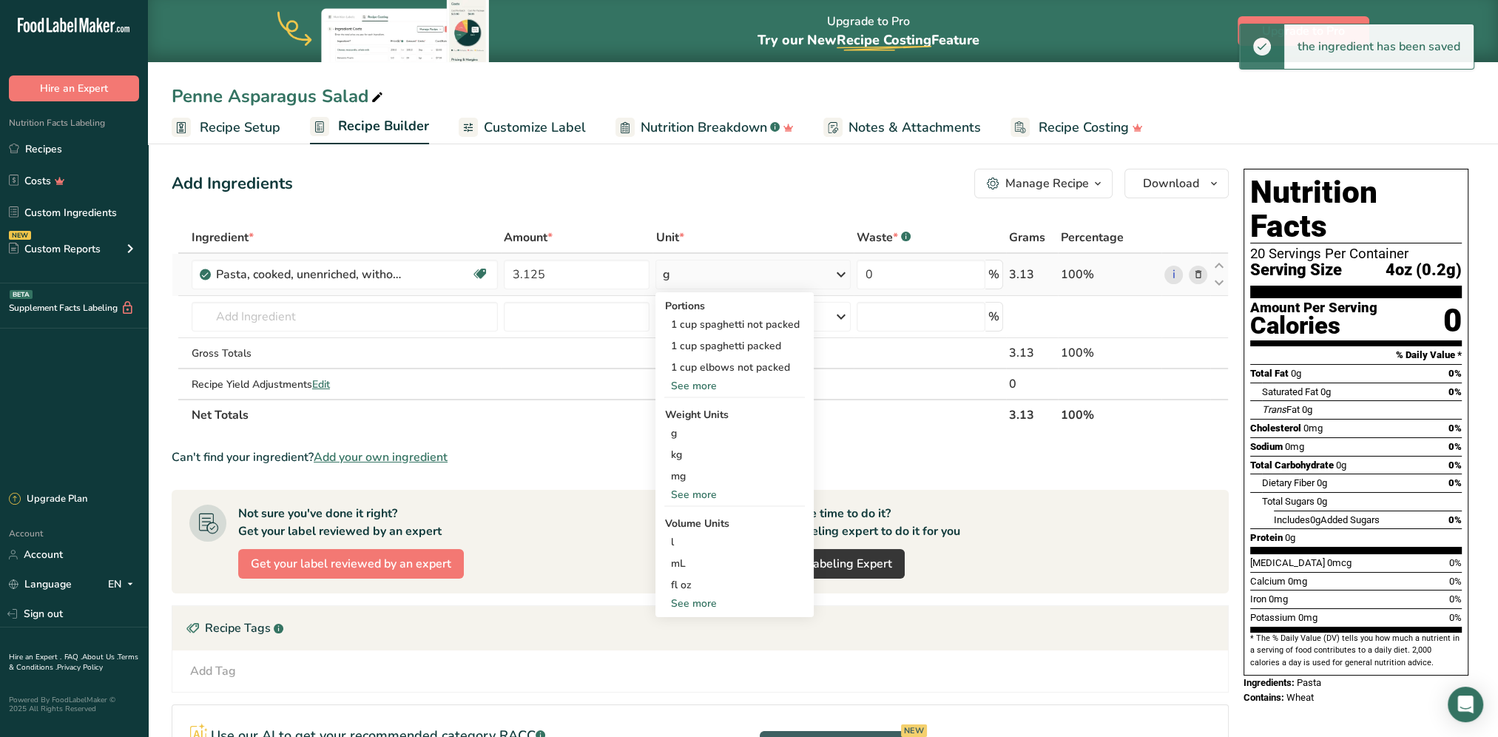
click at [722, 491] on div "See more" at bounding box center [734, 495] width 141 height 16
drag, startPoint x: 692, startPoint y: 515, endPoint x: 680, endPoint y: 512, distance: 12.9
click at [692, 516] on div "lb" at bounding box center [734, 518] width 141 height 21
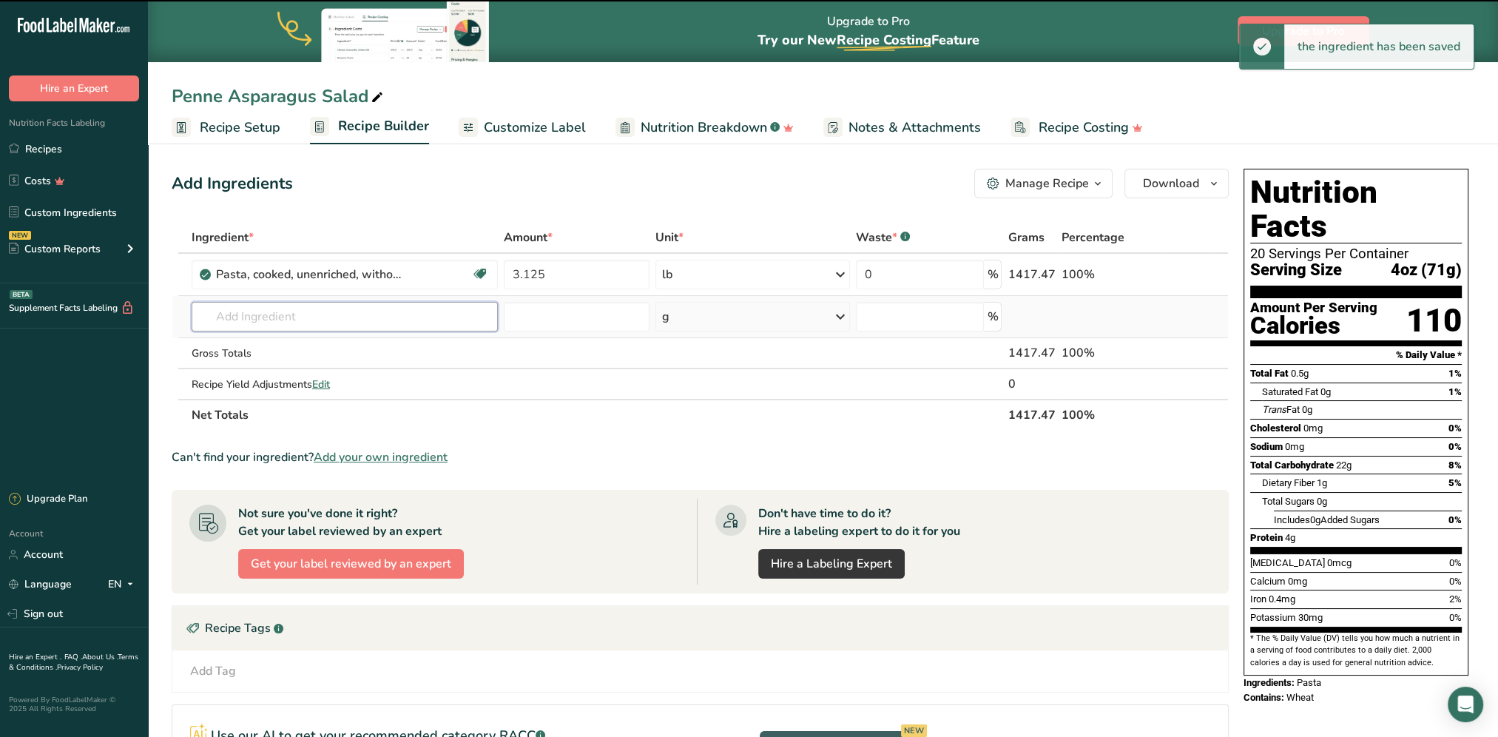
click at [317, 317] on input "text" at bounding box center [345, 317] width 306 height 30
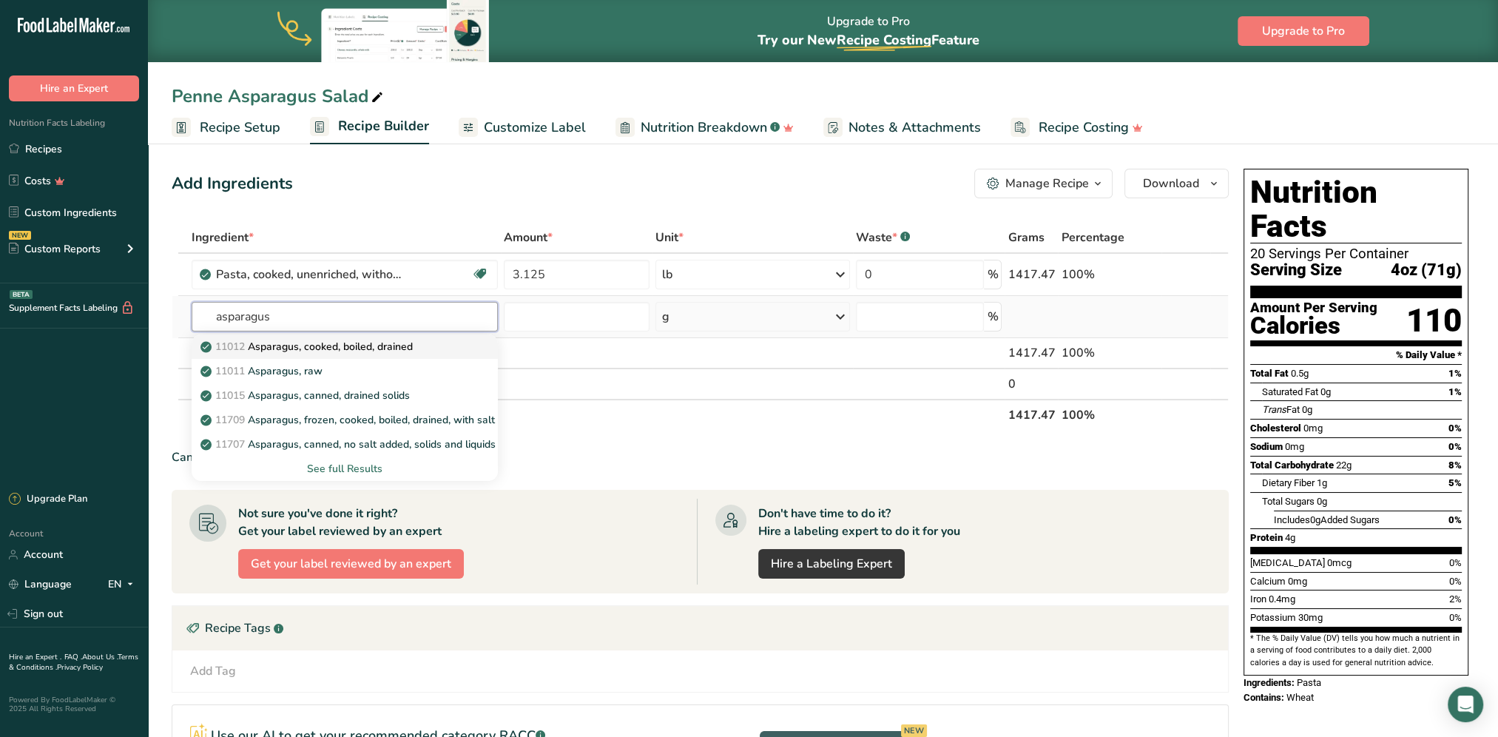
type input "asparagus"
click at [356, 342] on p "11012 Asparagus, cooked, boiled, drained" at bounding box center [307, 347] width 209 height 16
type input "Asparagus, cooked, boiled, drained"
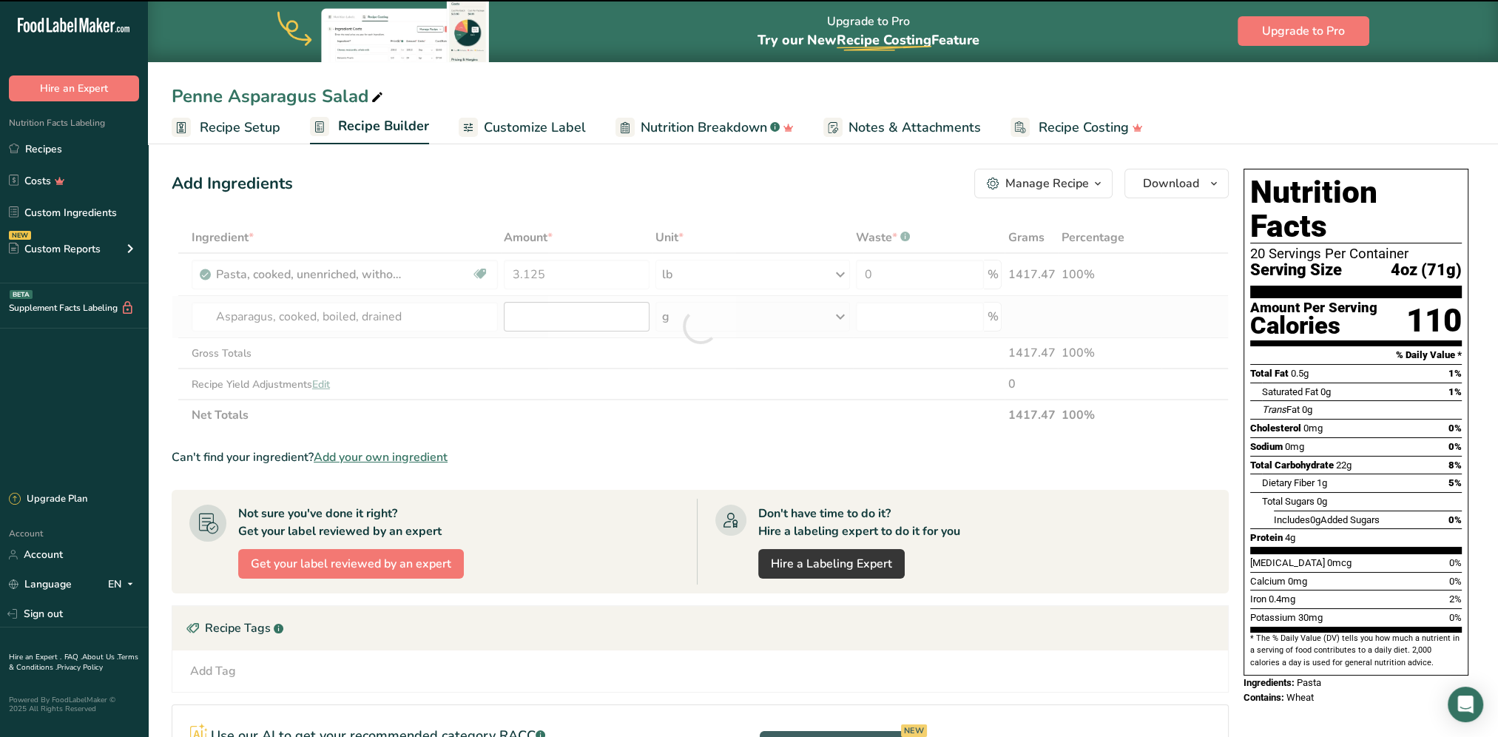
type input "0"
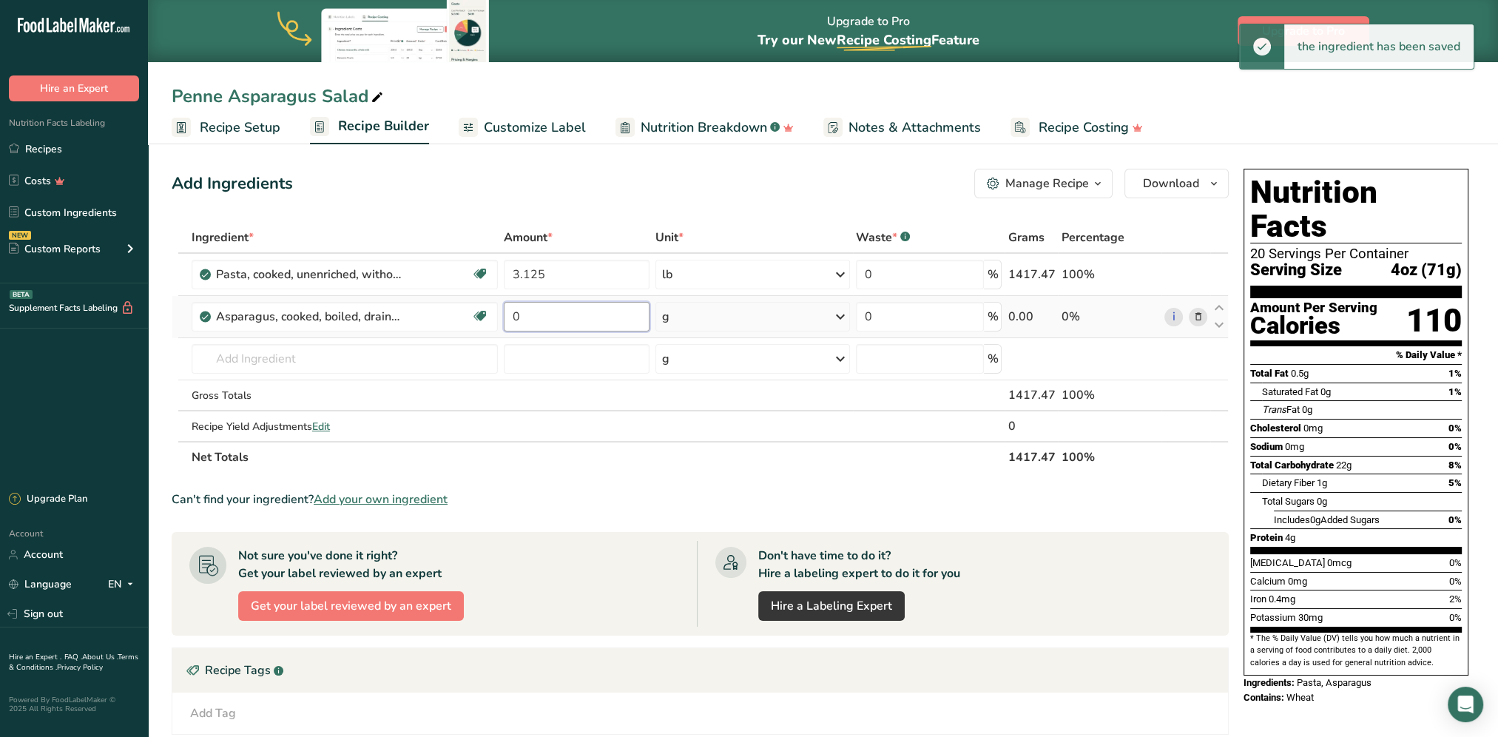
click at [538, 315] on input "0" at bounding box center [577, 317] width 146 height 30
type input "5"
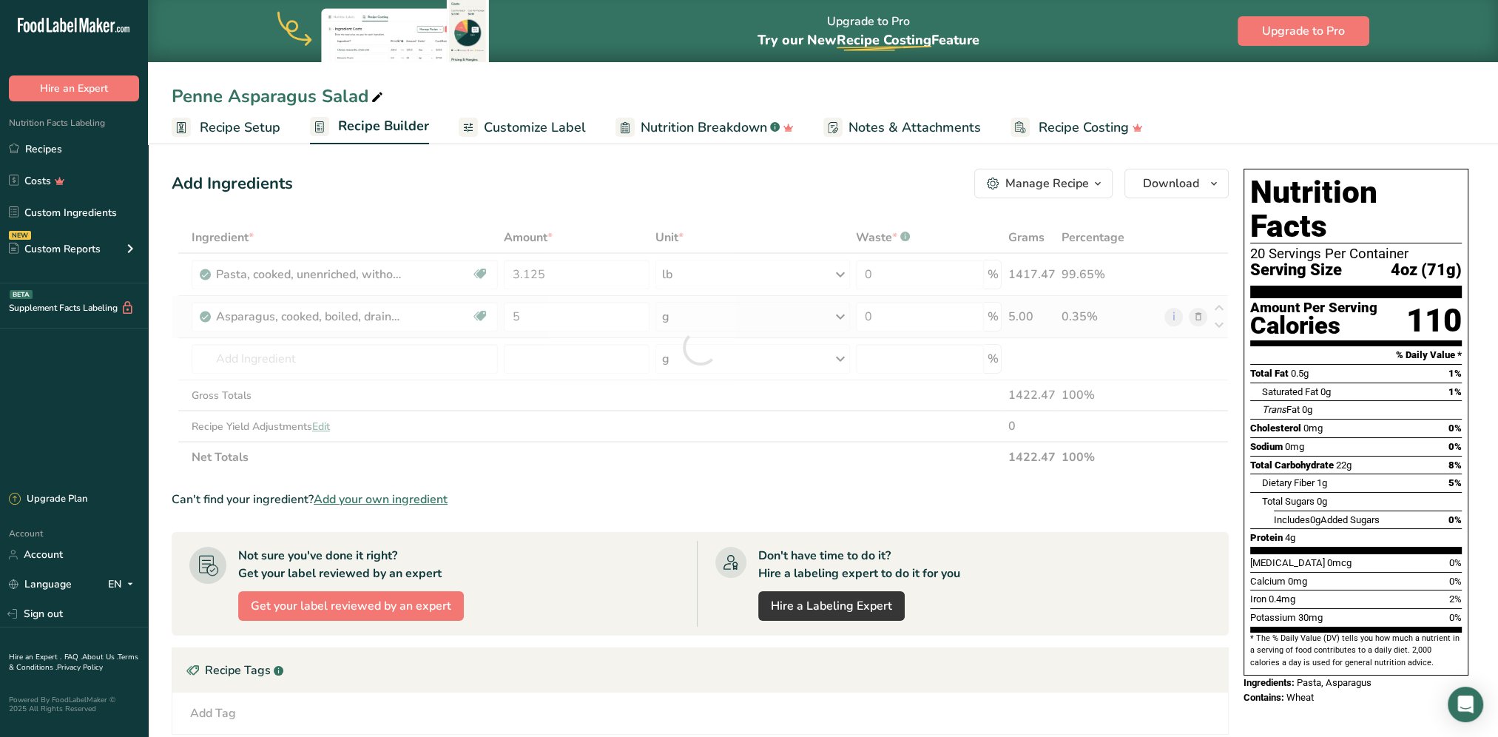
click at [698, 322] on div "Ingredient * Amount * Unit * Waste * .a-a{fill:#347362;}.b-a{fill:#fff;} Grams …" at bounding box center [700, 347] width 1057 height 251
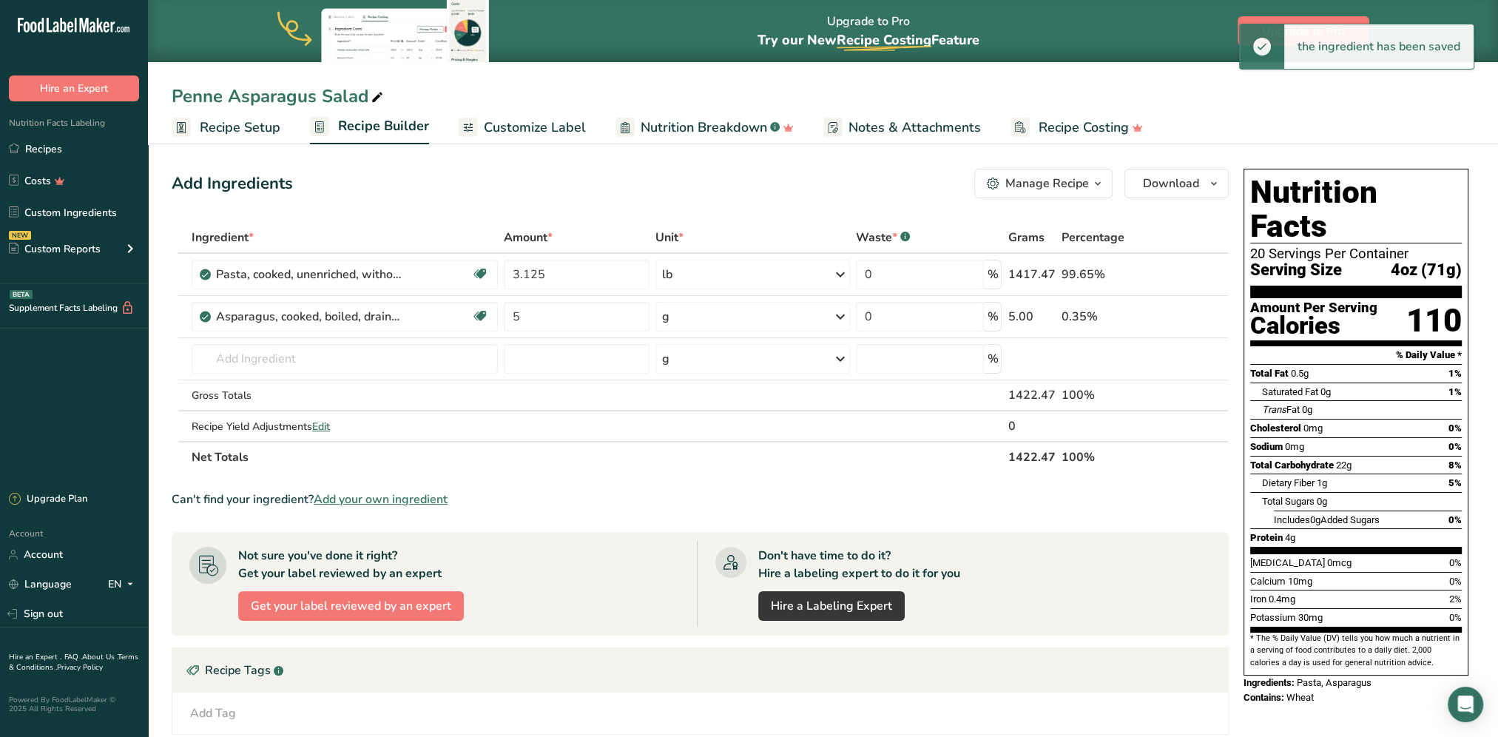
click at [700, 314] on div "g" at bounding box center [752, 317] width 195 height 30
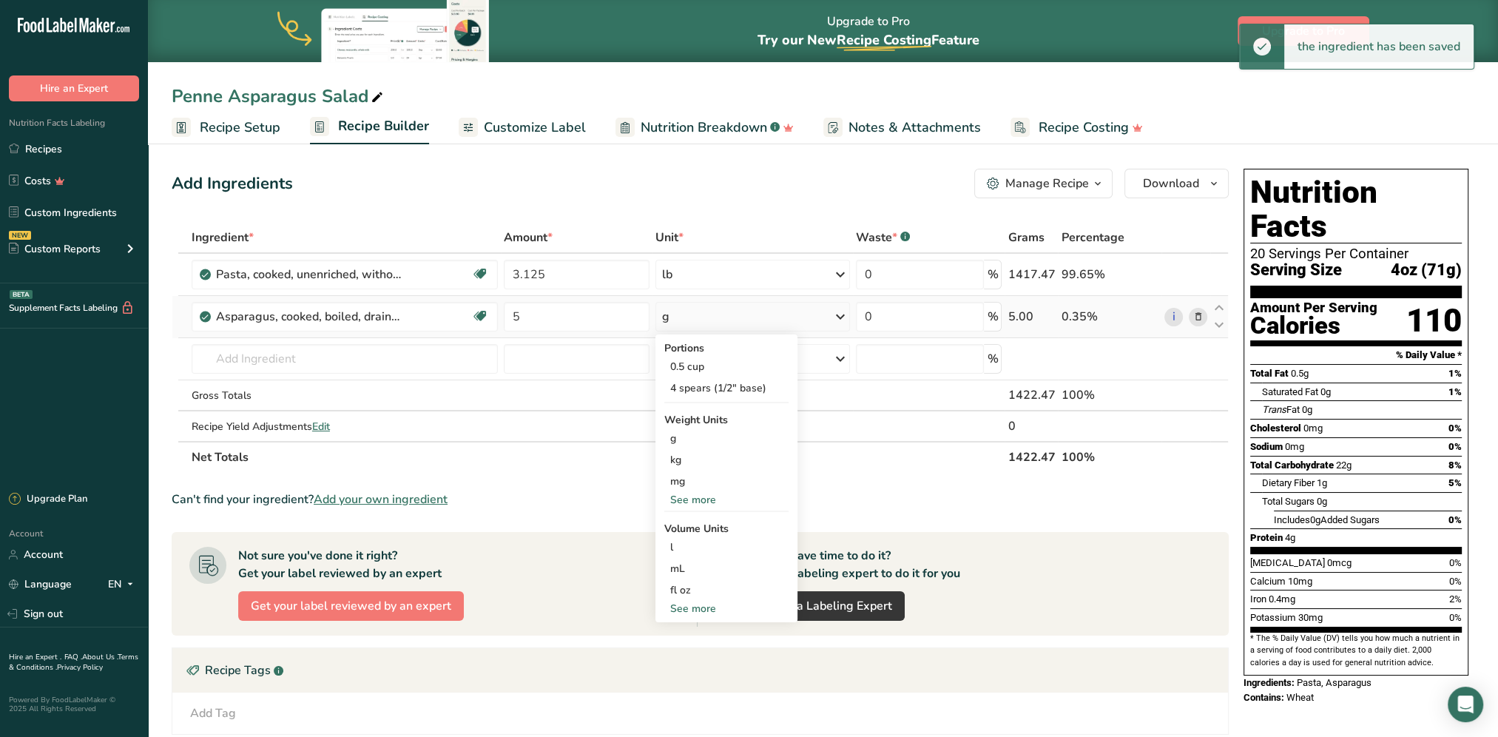
click at [707, 504] on div "See more" at bounding box center [726, 500] width 124 height 16
click at [693, 538] on div "oz" at bounding box center [726, 545] width 124 height 21
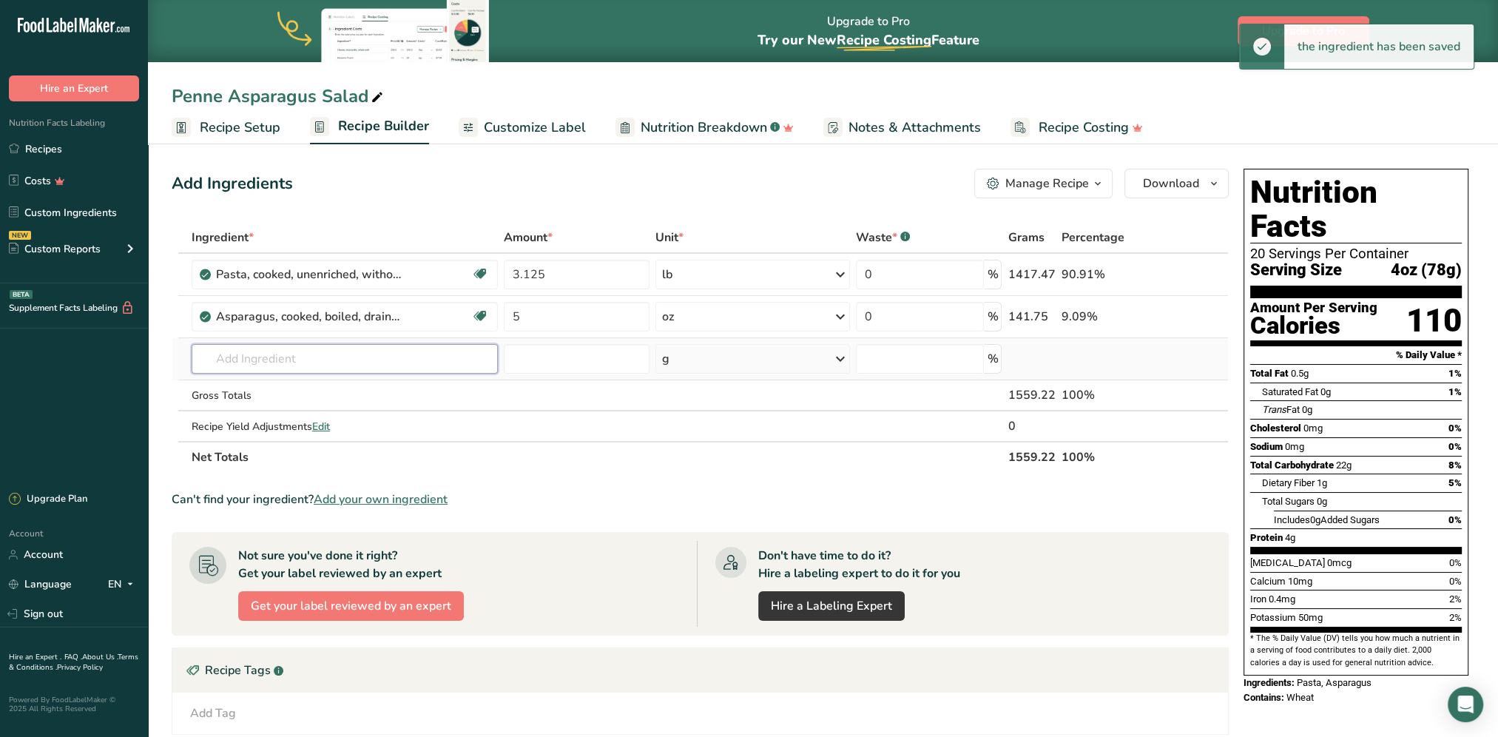
click at [386, 344] on input "text" at bounding box center [345, 359] width 306 height 30
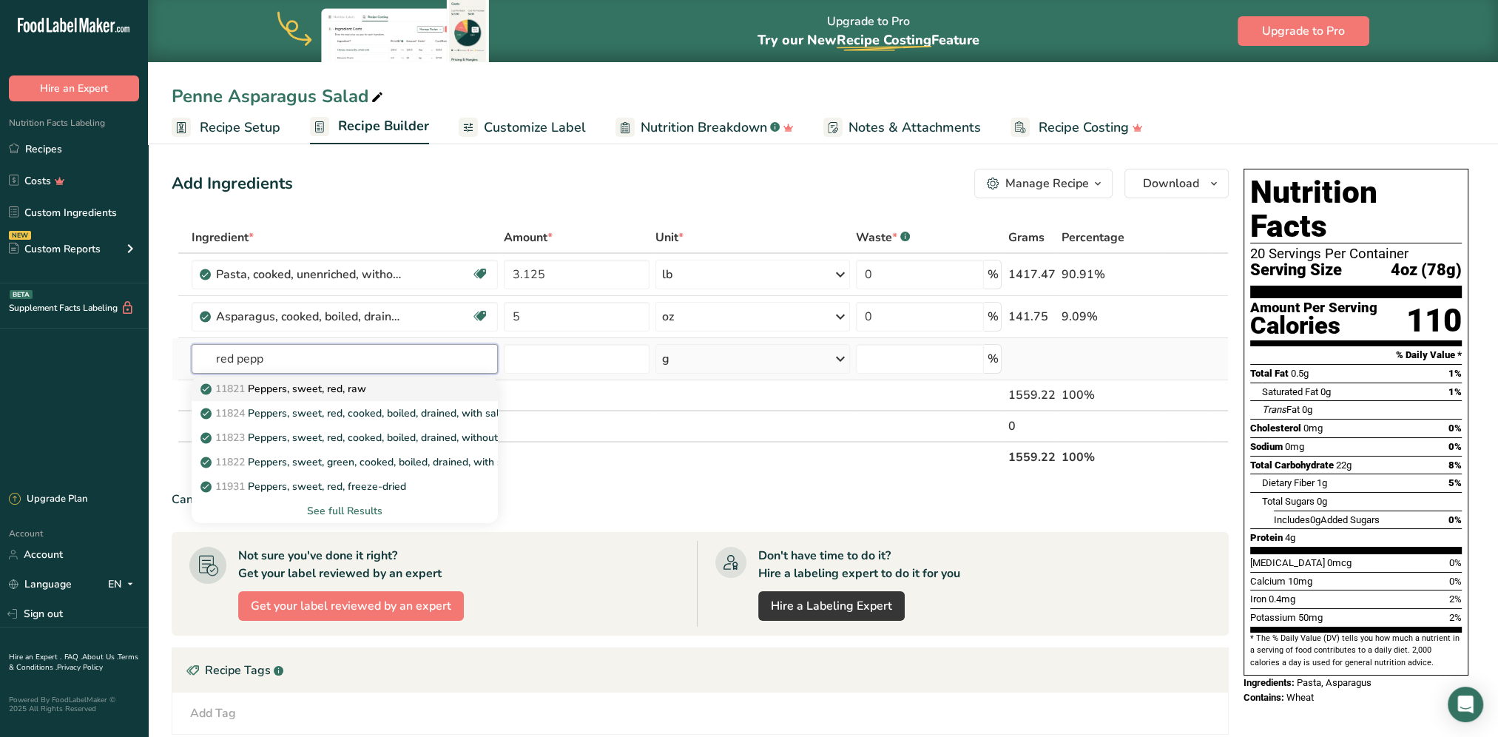
type input "red pepp"
click at [363, 385] on p "11821 Peppers, sweet, red, raw" at bounding box center [284, 389] width 163 height 16
type input "Peppers, sweet, red, raw"
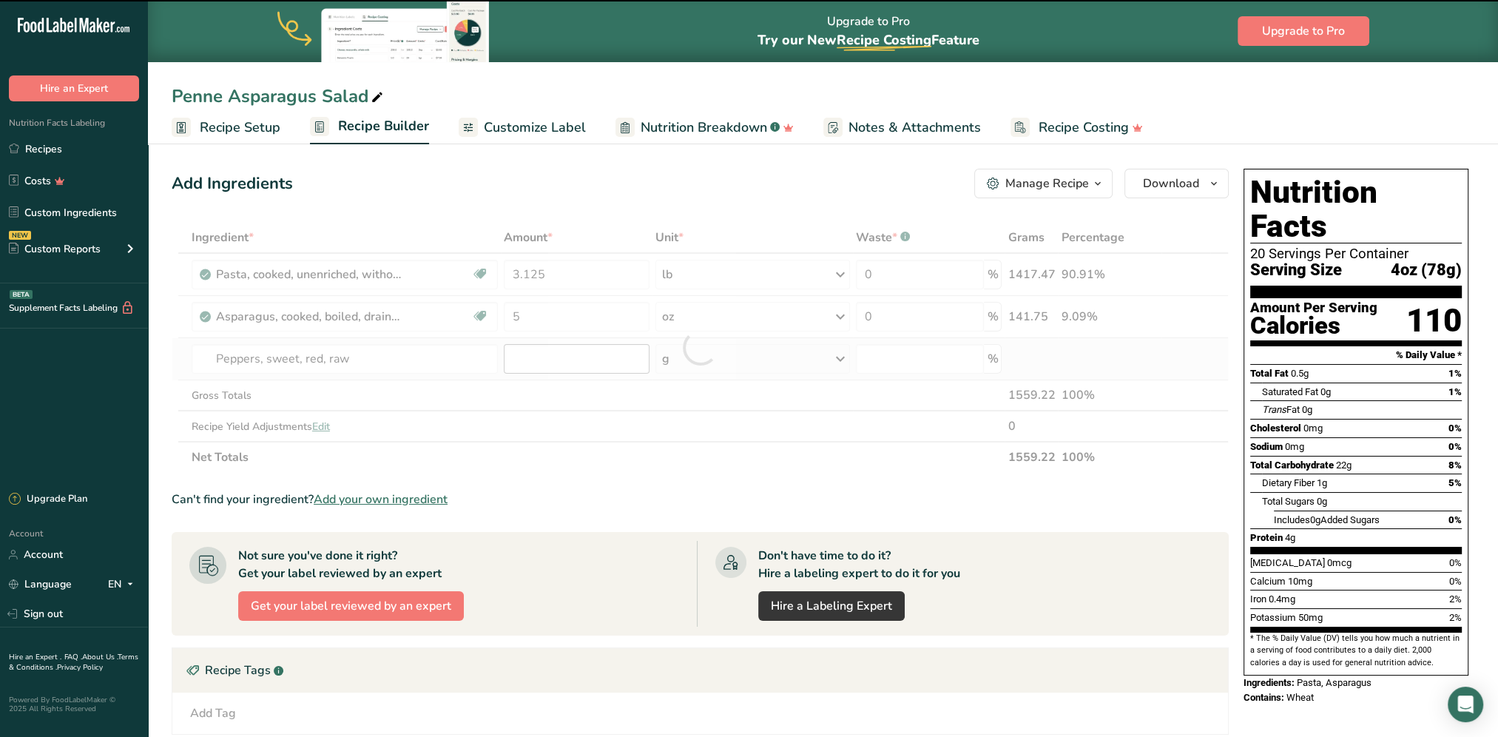
type input "0"
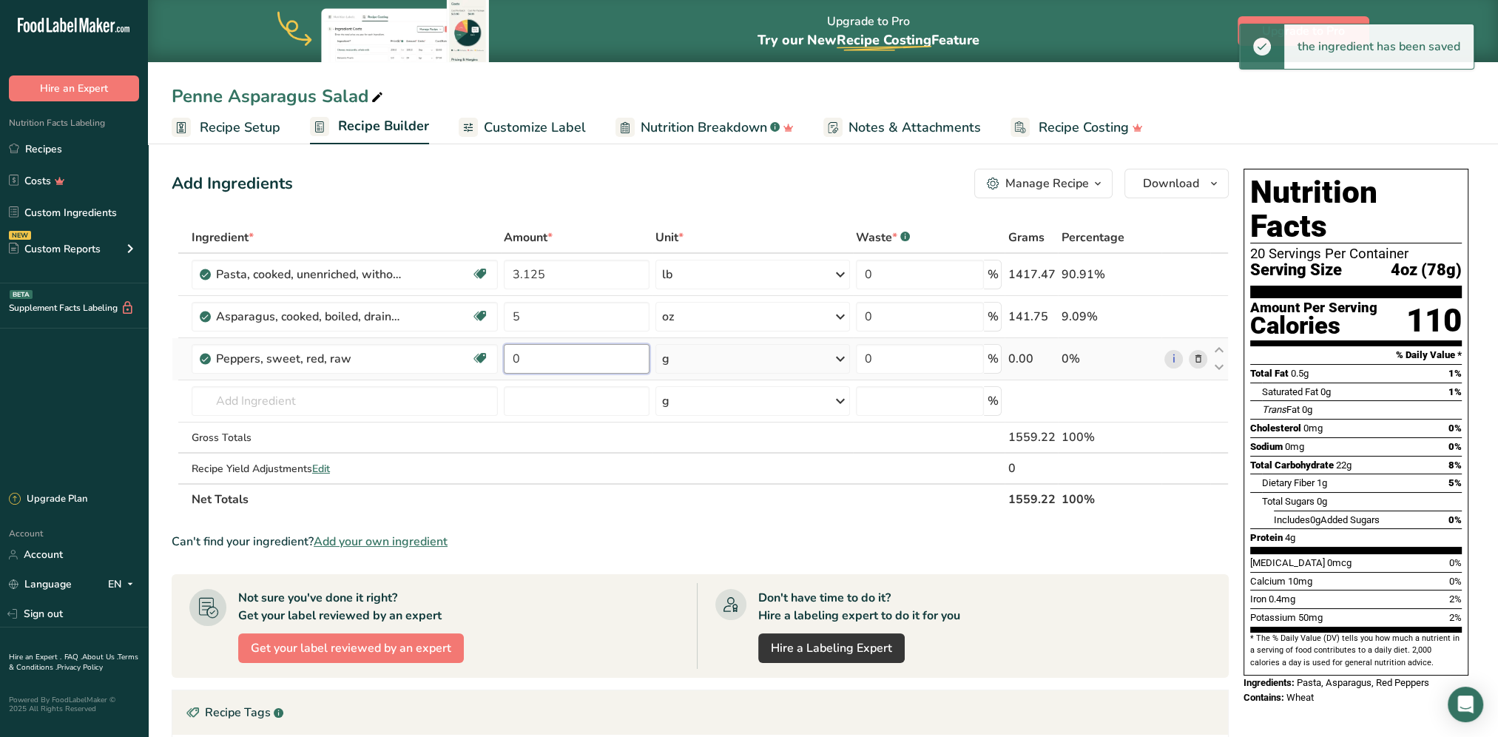
click at [573, 362] on input "0" at bounding box center [577, 359] width 146 height 30
type input "1.875"
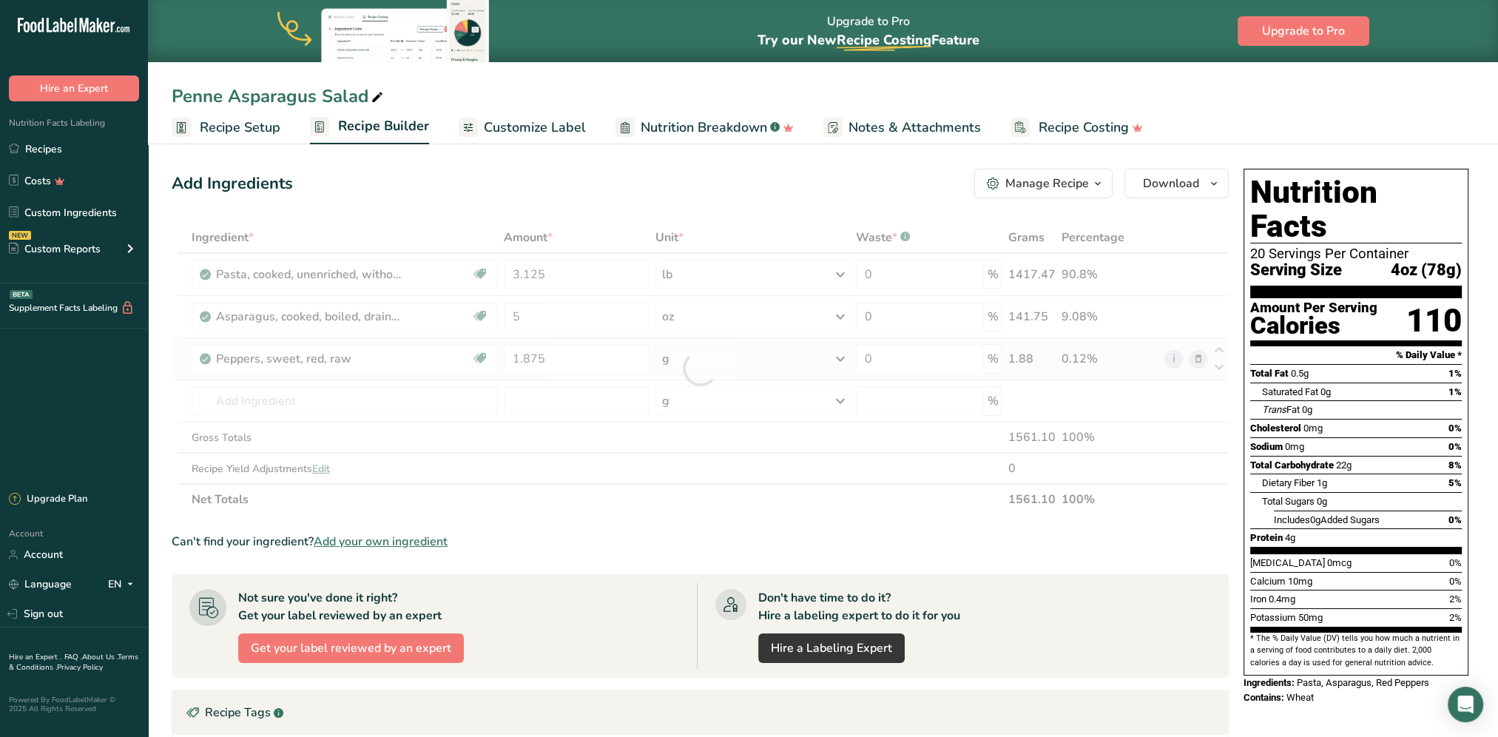
click at [722, 354] on div "Ingredient * Amount * Unit * Waste * .a-a{fill:#347362;}.b-a{fill:#fff;} Grams …" at bounding box center [700, 368] width 1057 height 293
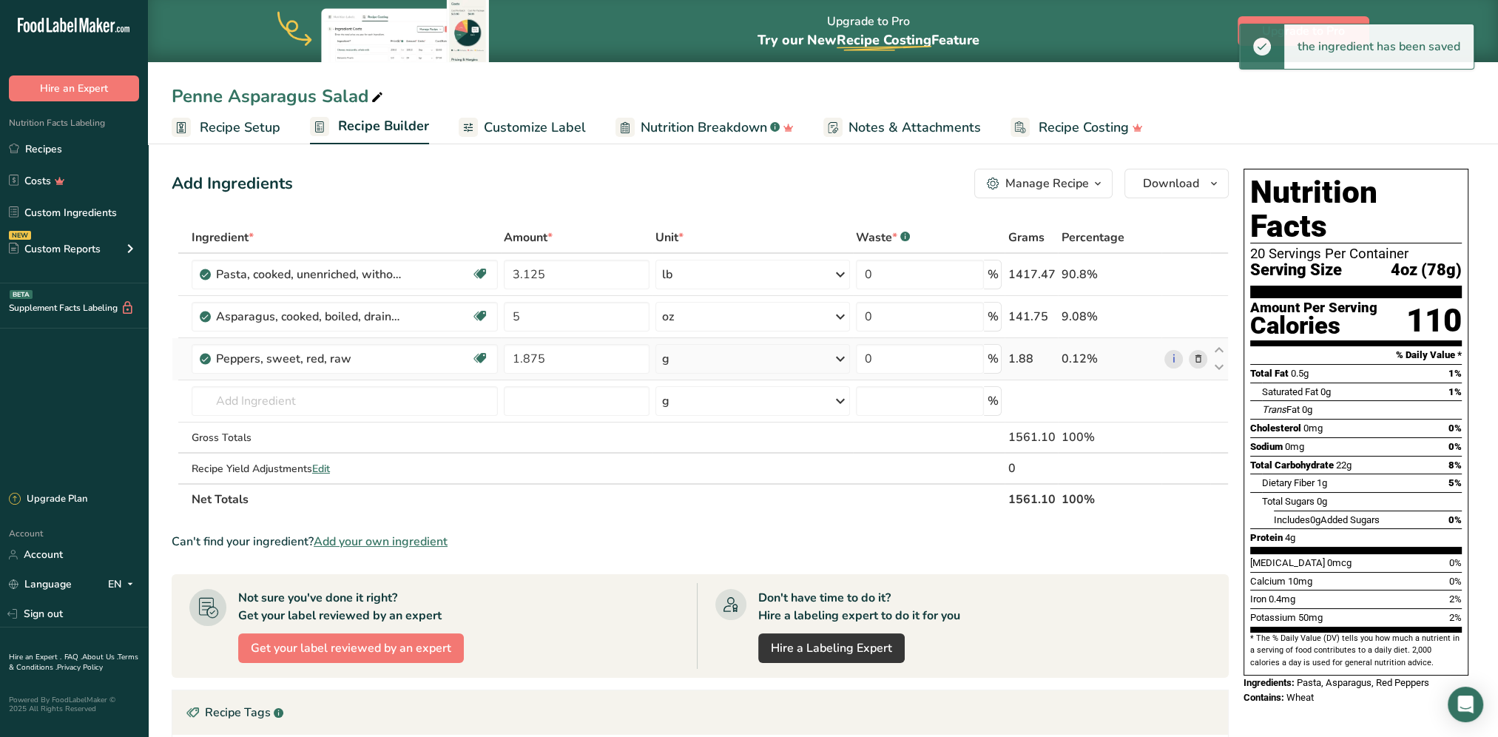
click at [736, 359] on div "g" at bounding box center [752, 359] width 195 height 30
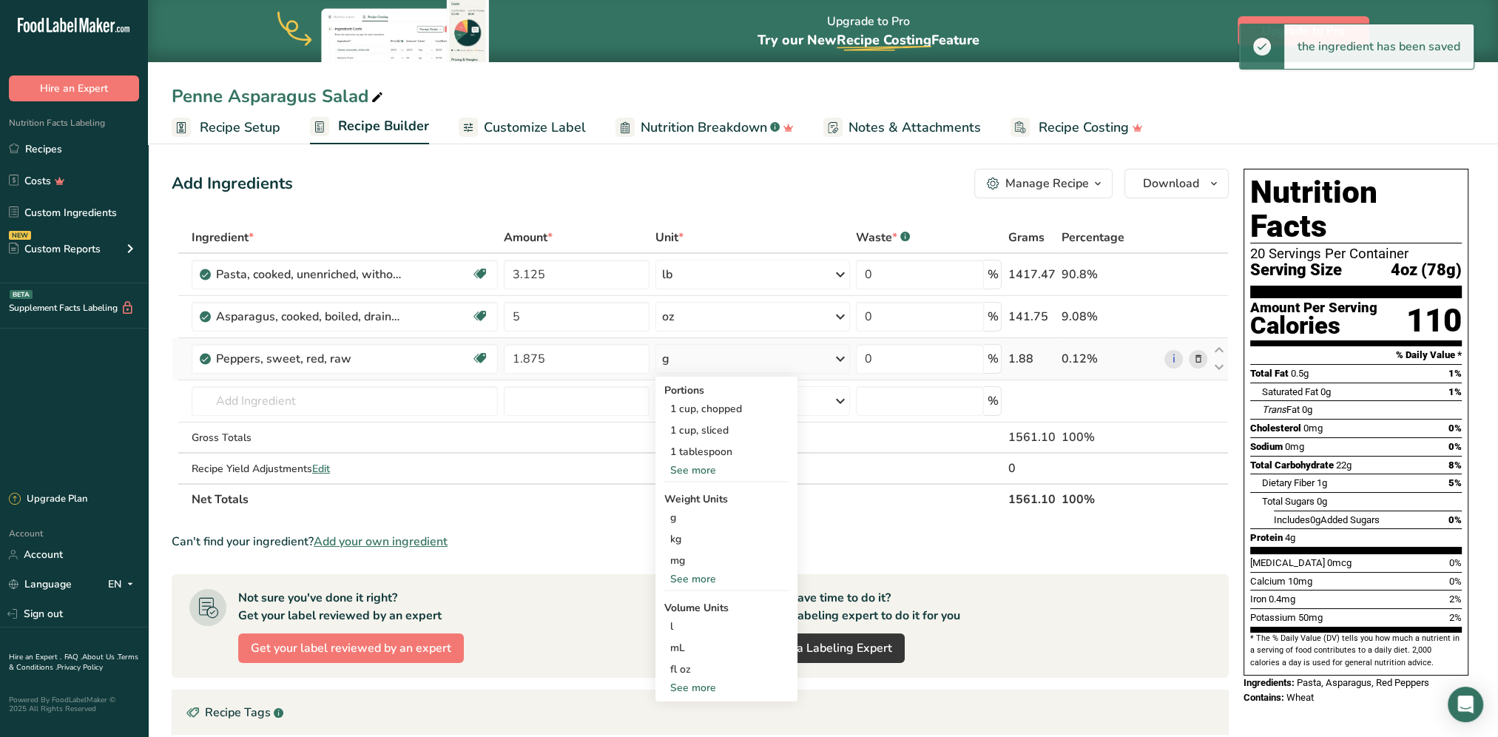
click at [707, 581] on div "See more" at bounding box center [726, 579] width 124 height 16
click at [695, 620] on div "oz" at bounding box center [726, 624] width 124 height 21
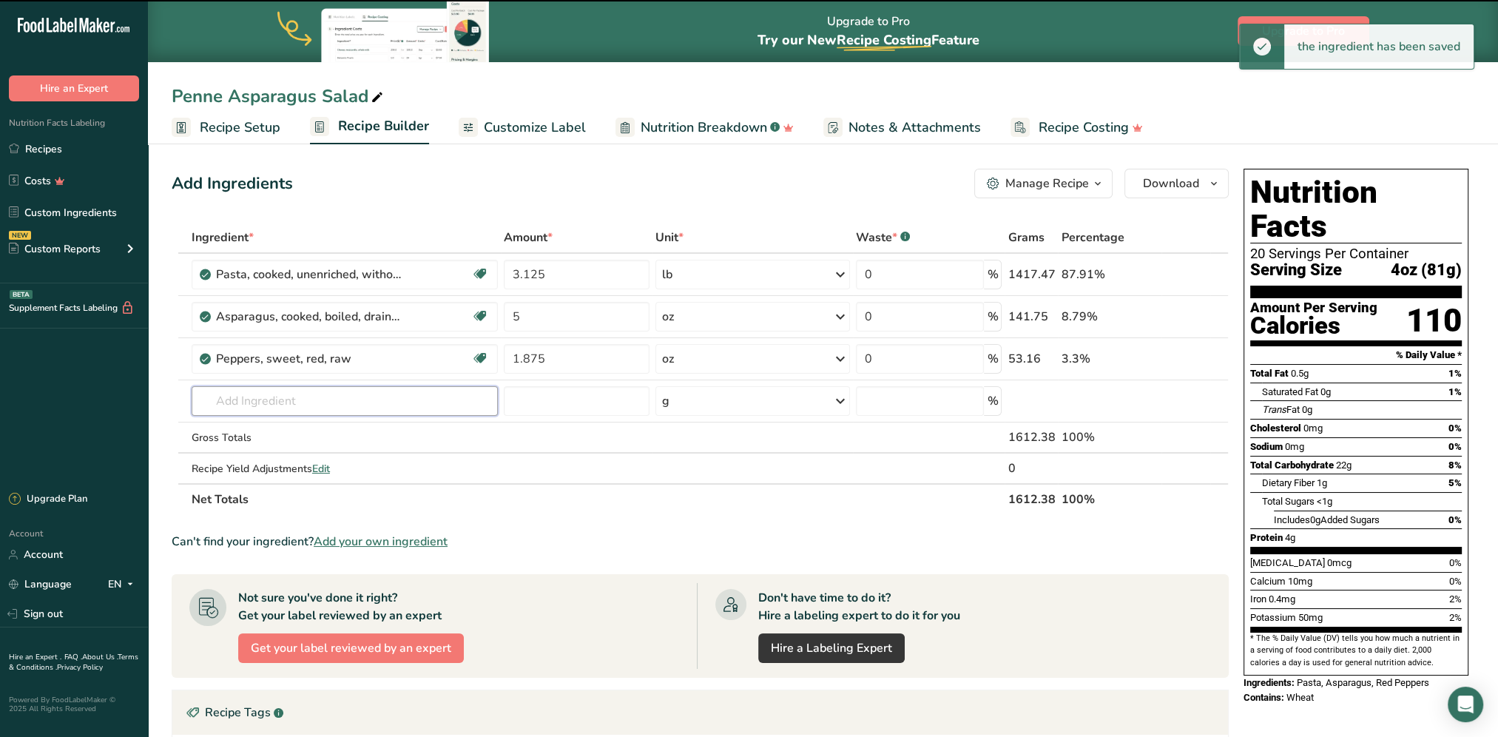
click at [322, 391] on input "text" at bounding box center [345, 401] width 306 height 30
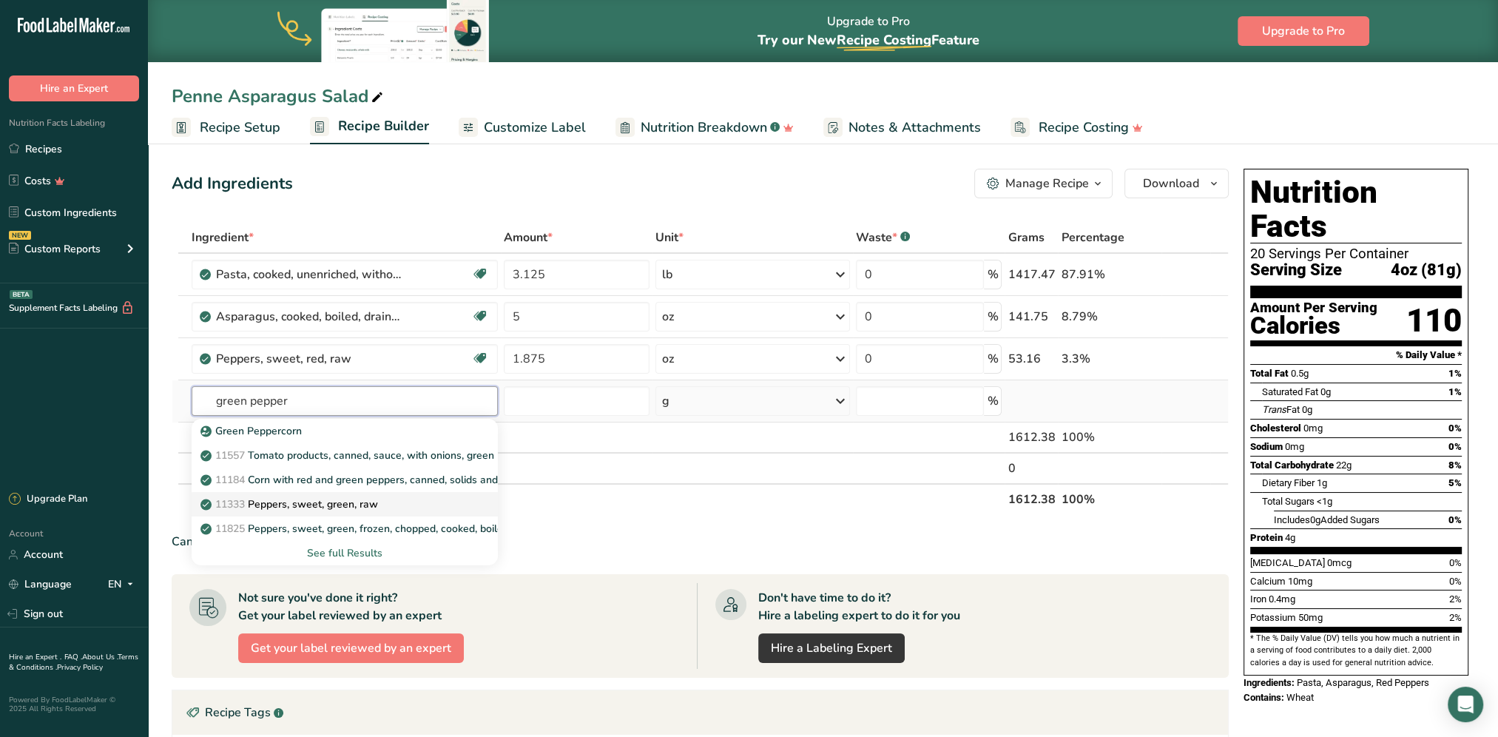
type input "green pepper"
click at [281, 503] on p "11333 Peppers, sweet, green, raw" at bounding box center [290, 504] width 175 height 16
type input "Peppers, sweet, green, raw"
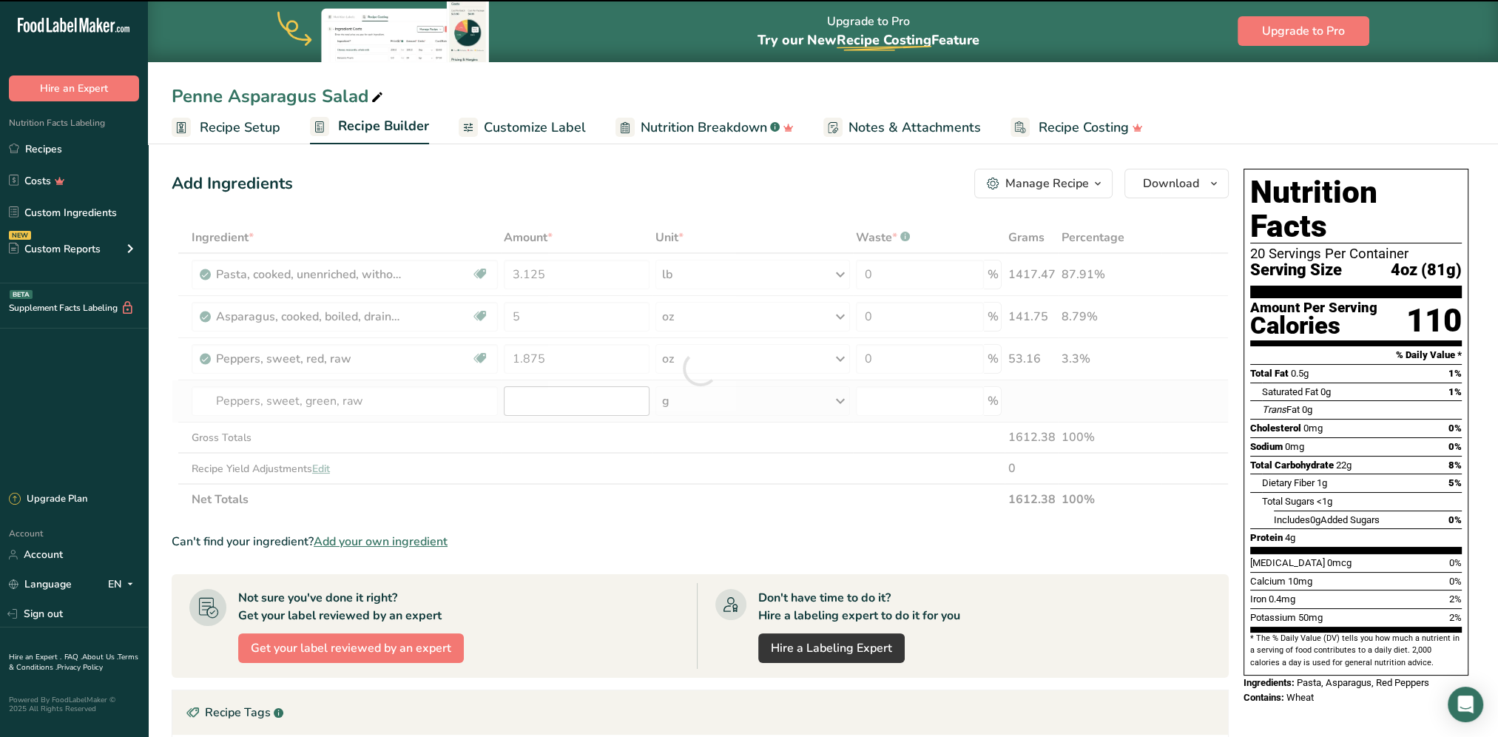
type input "0"
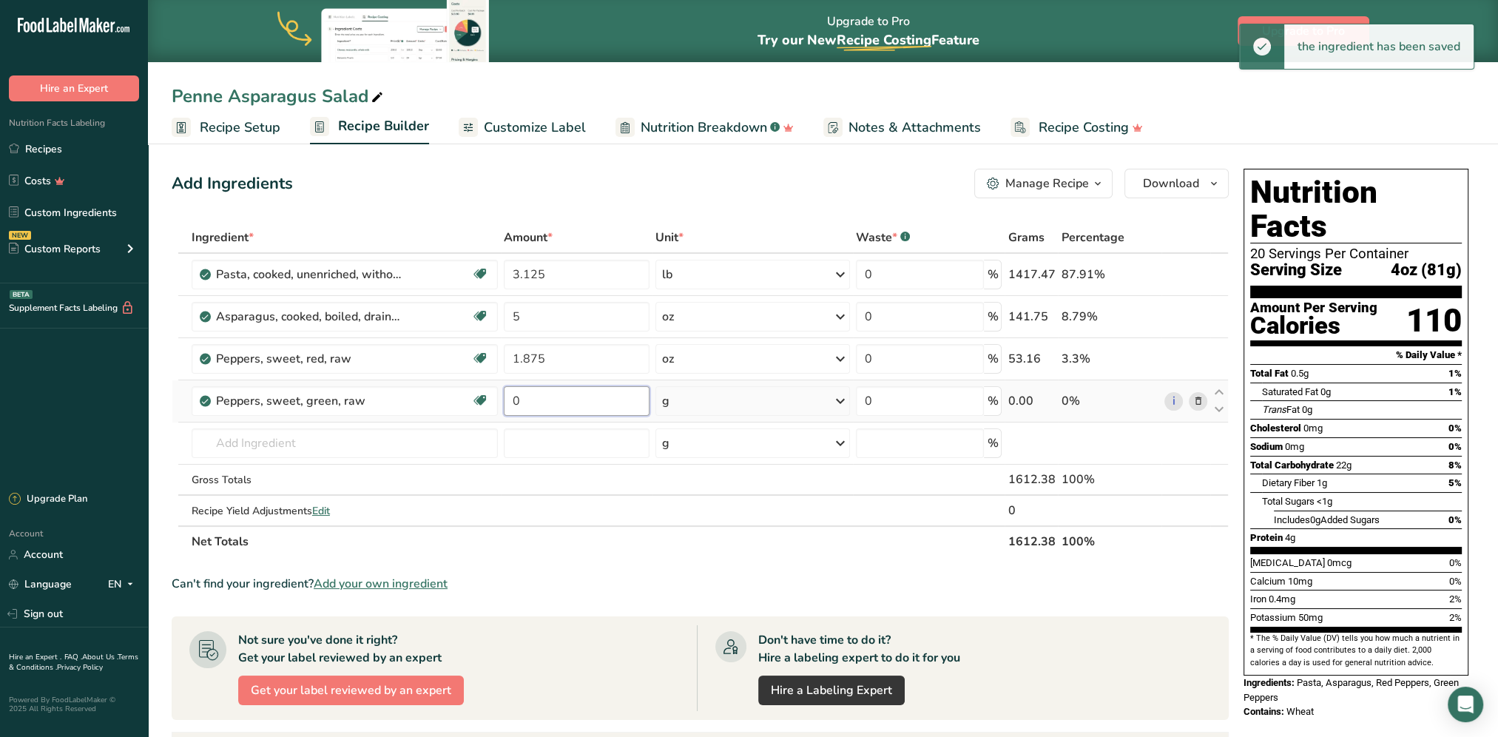
click at [567, 402] on input "0" at bounding box center [577, 401] width 146 height 30
type input "1.875"
click at [734, 399] on div "Ingredient * Amount * Unit * Waste * .a-a{fill:#347362;}.b-a{fill:#fff;} Grams …" at bounding box center [700, 389] width 1057 height 335
click at [740, 407] on div "g" at bounding box center [752, 401] width 195 height 30
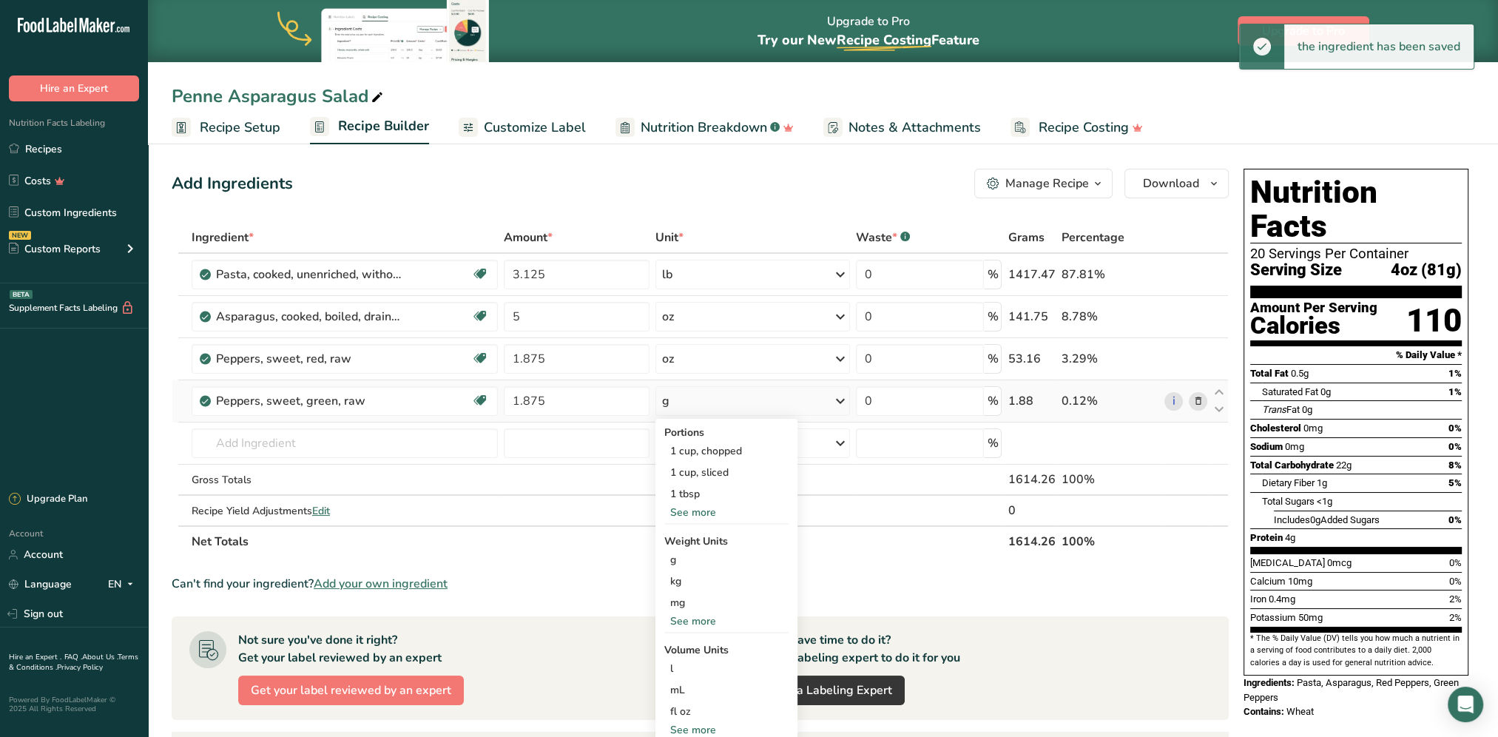
click at [701, 617] on div "See more" at bounding box center [726, 621] width 124 height 16
click at [692, 663] on div "oz" at bounding box center [726, 666] width 124 height 21
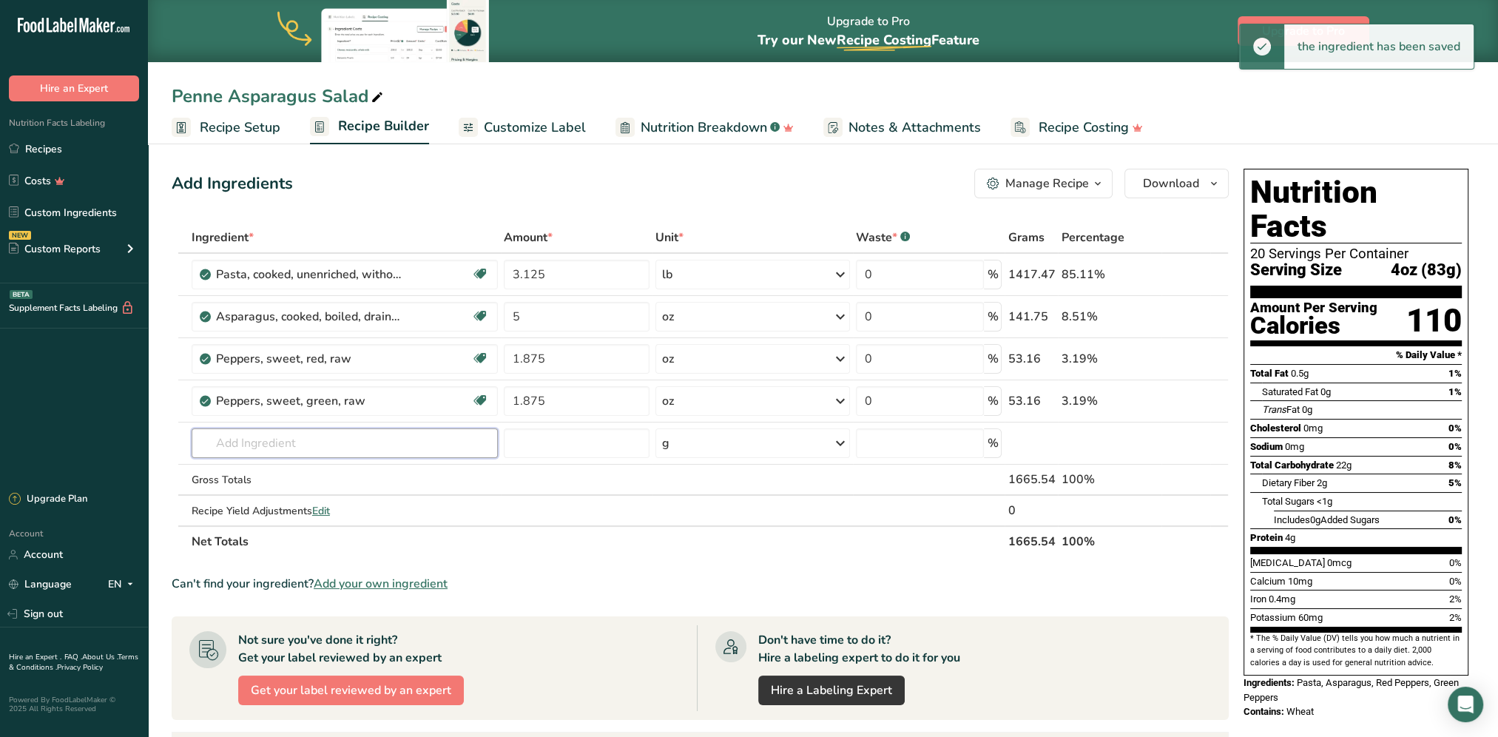
click at [263, 439] on input "text" at bounding box center [345, 443] width 306 height 30
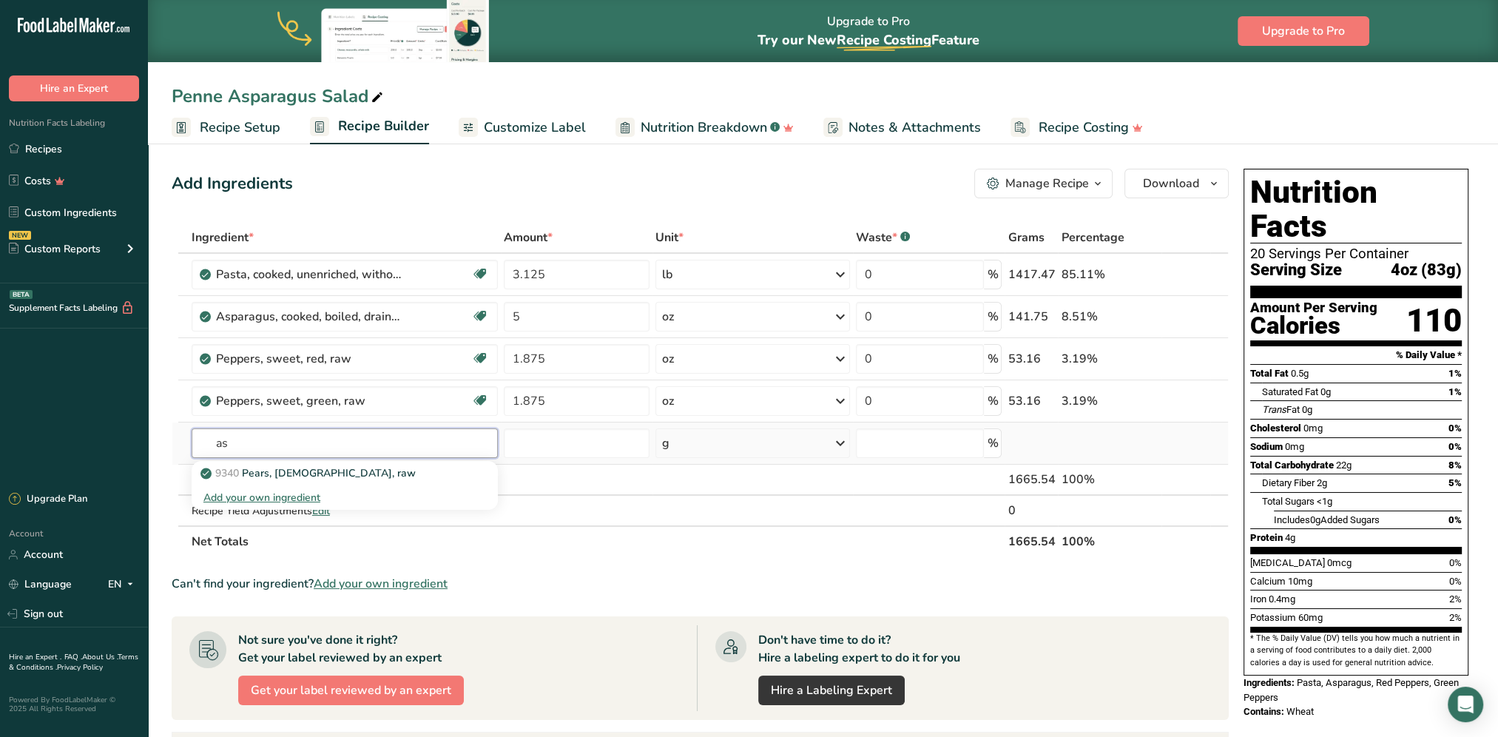
type input "a"
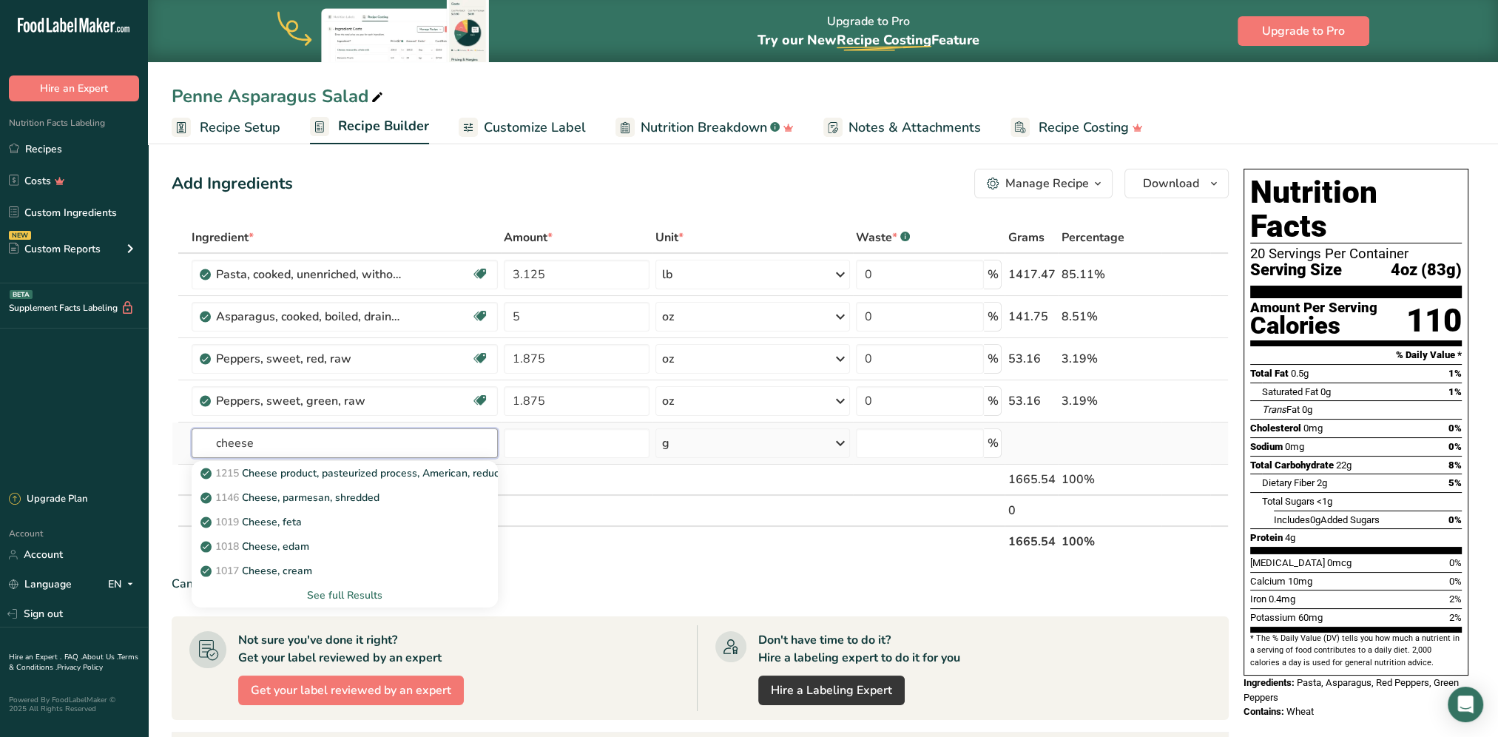
type input "cheese"
click at [331, 592] on div "See full Results" at bounding box center [344, 595] width 283 height 16
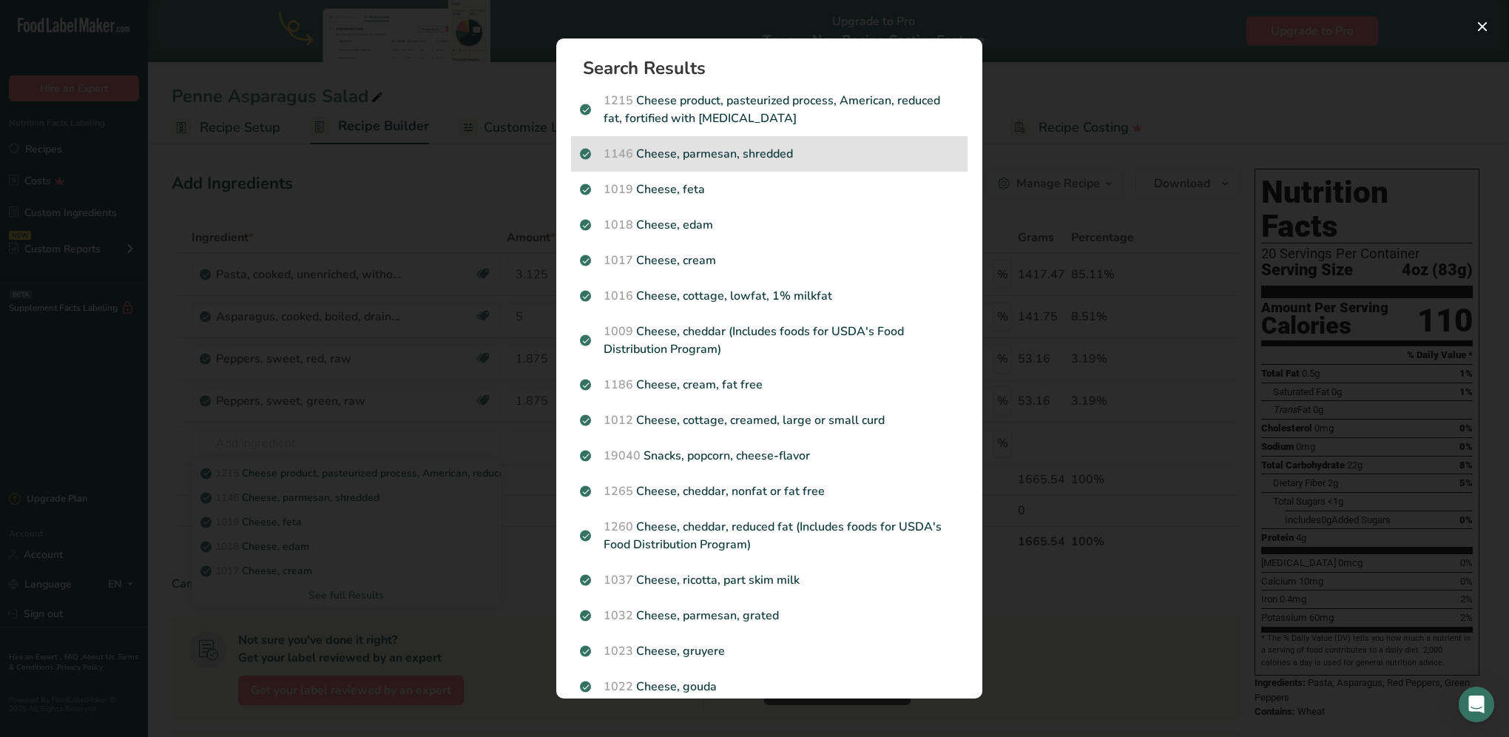
click at [770, 154] on p "1146 Cheese, parmesan, shredded" at bounding box center [769, 154] width 379 height 18
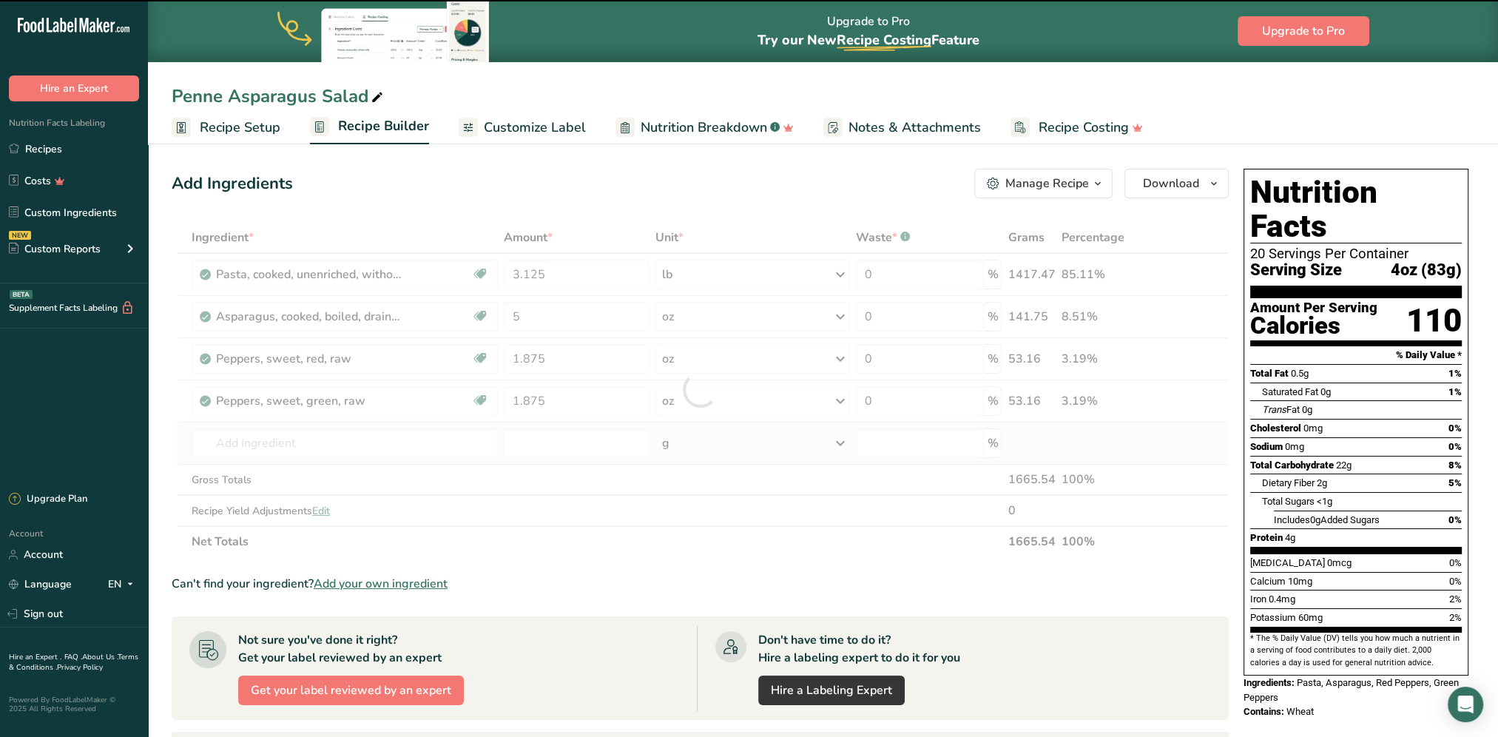
type input "0"
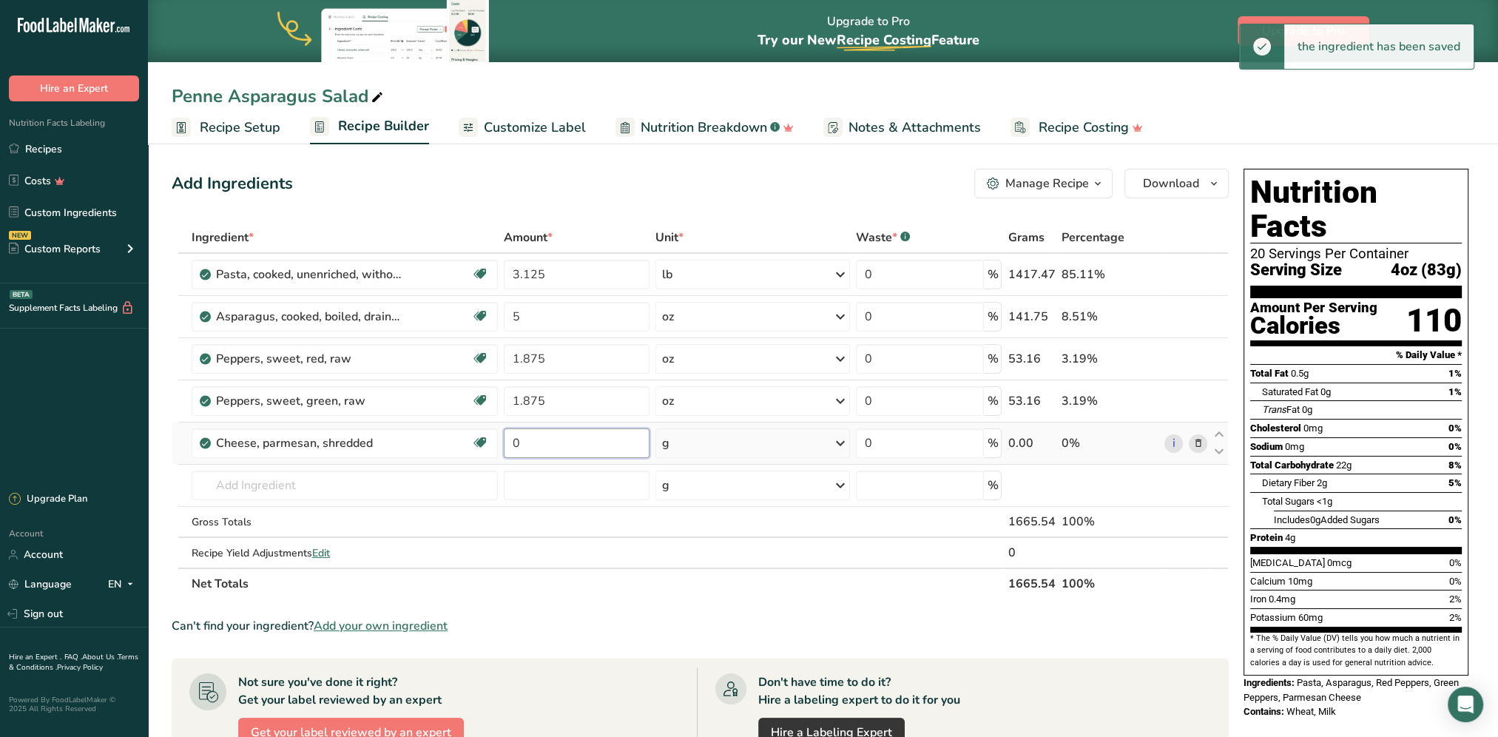
click at [600, 442] on input "0" at bounding box center [577, 443] width 146 height 30
type input "2.5"
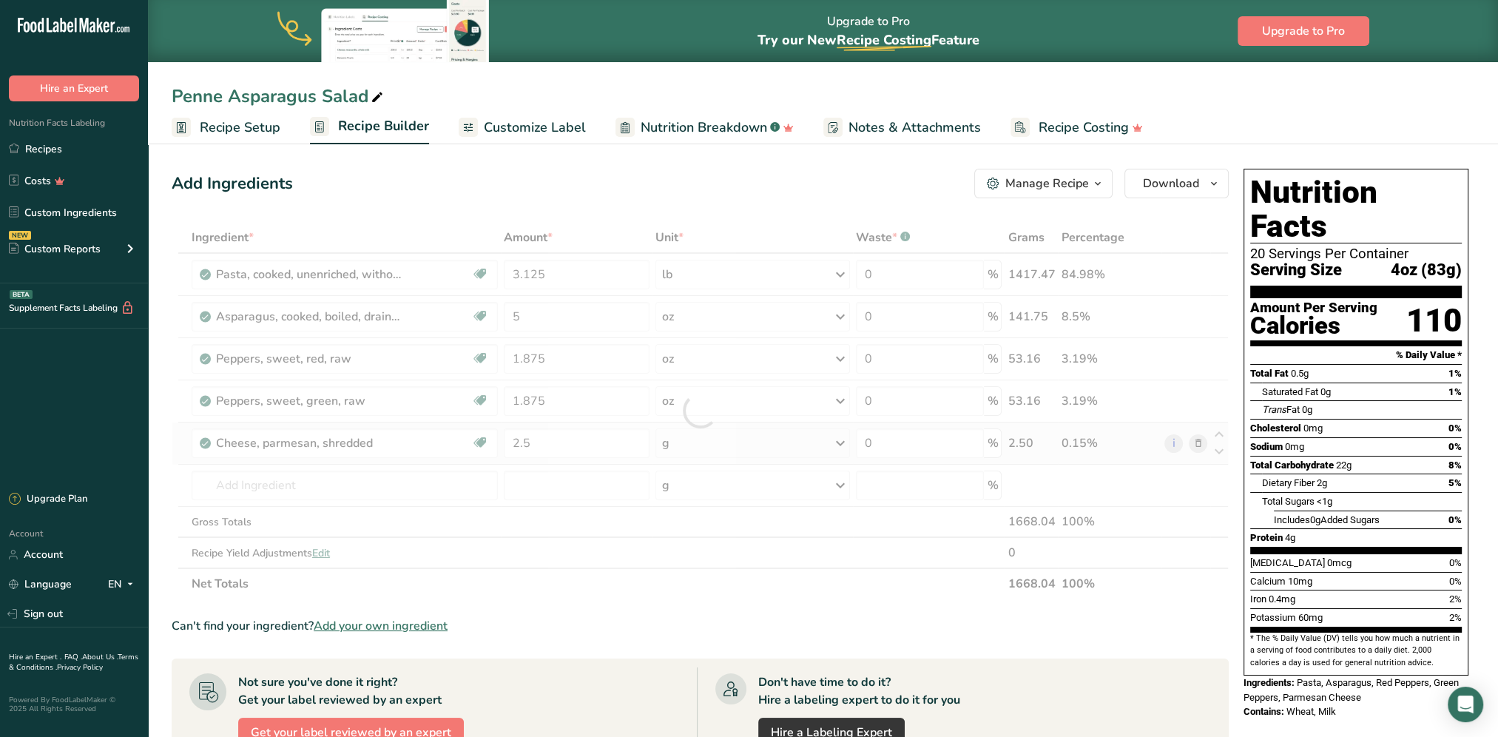
click at [737, 430] on div "Ingredient * Amount * Unit * Waste * .a-a{fill:#347362;}.b-a{fill:#fff;} Grams …" at bounding box center [700, 410] width 1057 height 377
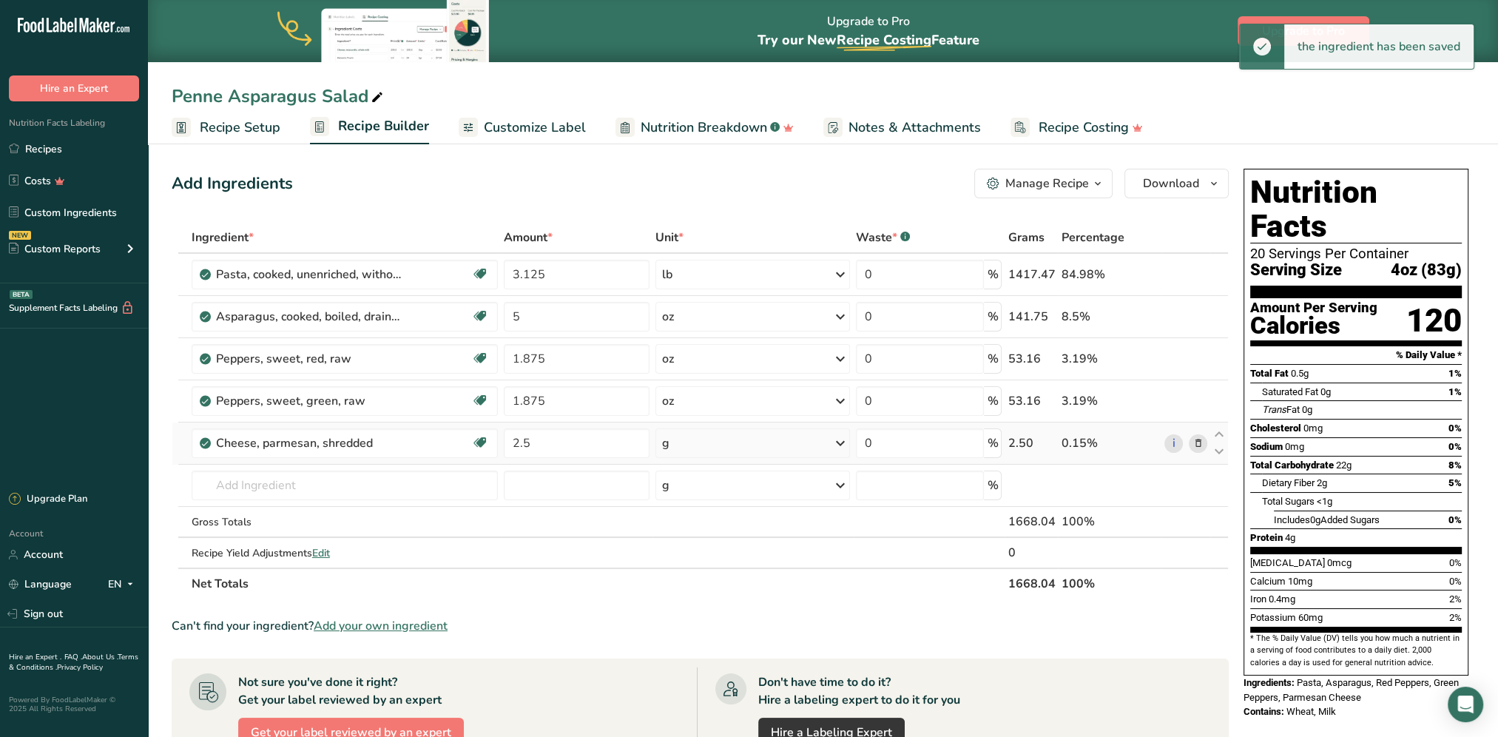
click at [740, 444] on div "g" at bounding box center [752, 443] width 195 height 30
click at [712, 612] on div "Portions 1 tbsp Weight Units g kg mg See more Volume Units l Volume units requi…" at bounding box center [726, 594] width 142 height 266
click at [709, 606] on div "See more" at bounding box center [726, 605] width 124 height 16
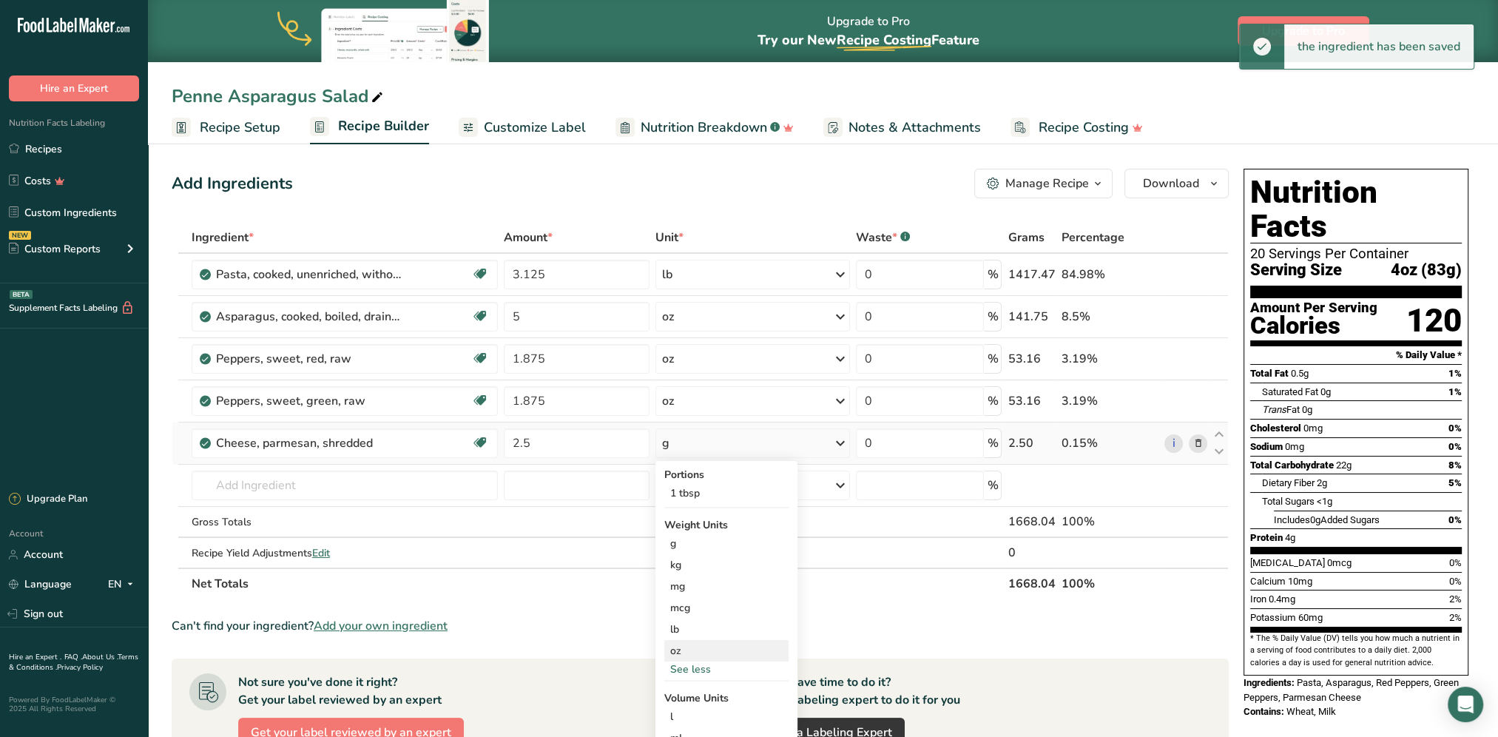
click at [692, 651] on div "oz" at bounding box center [726, 650] width 124 height 21
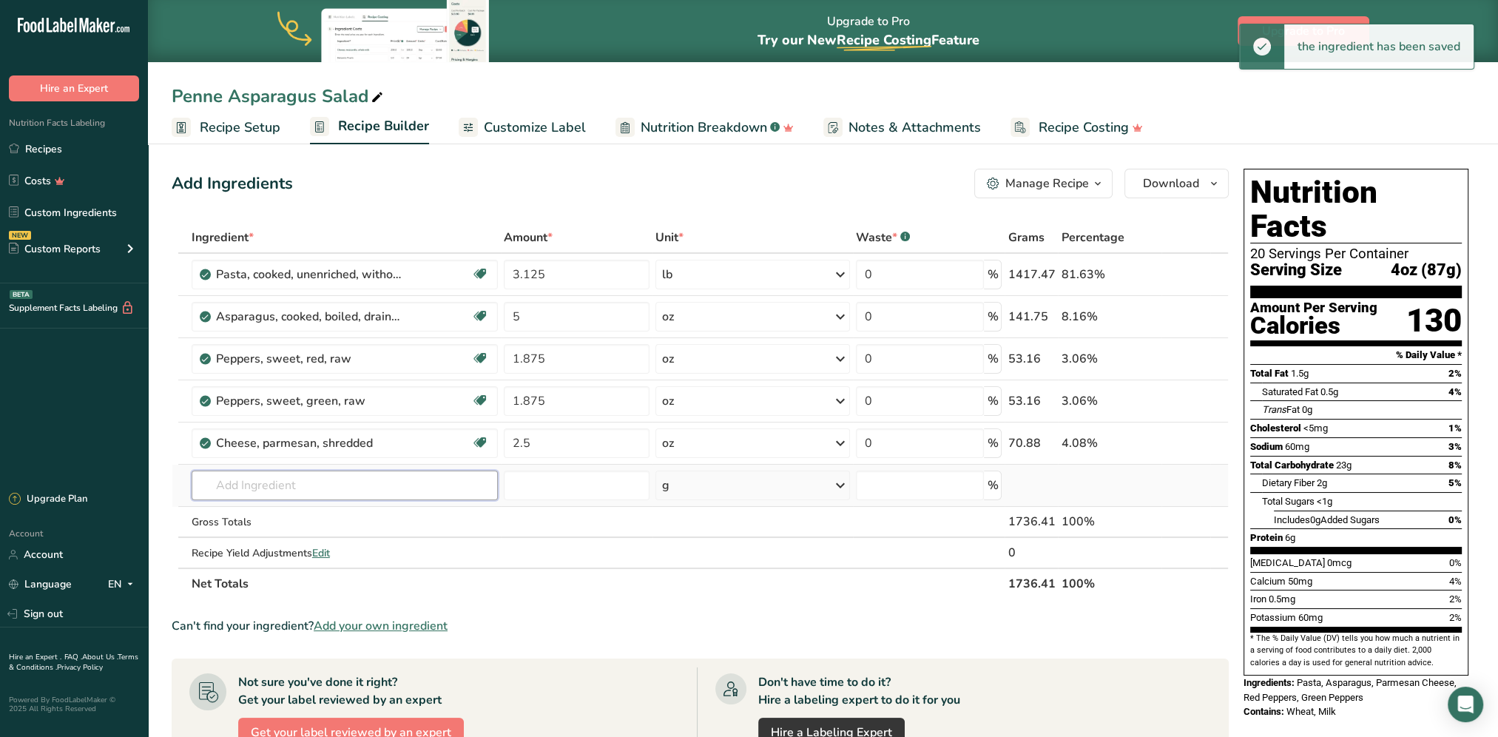
click at [298, 484] on input "text" at bounding box center [345, 485] width 306 height 30
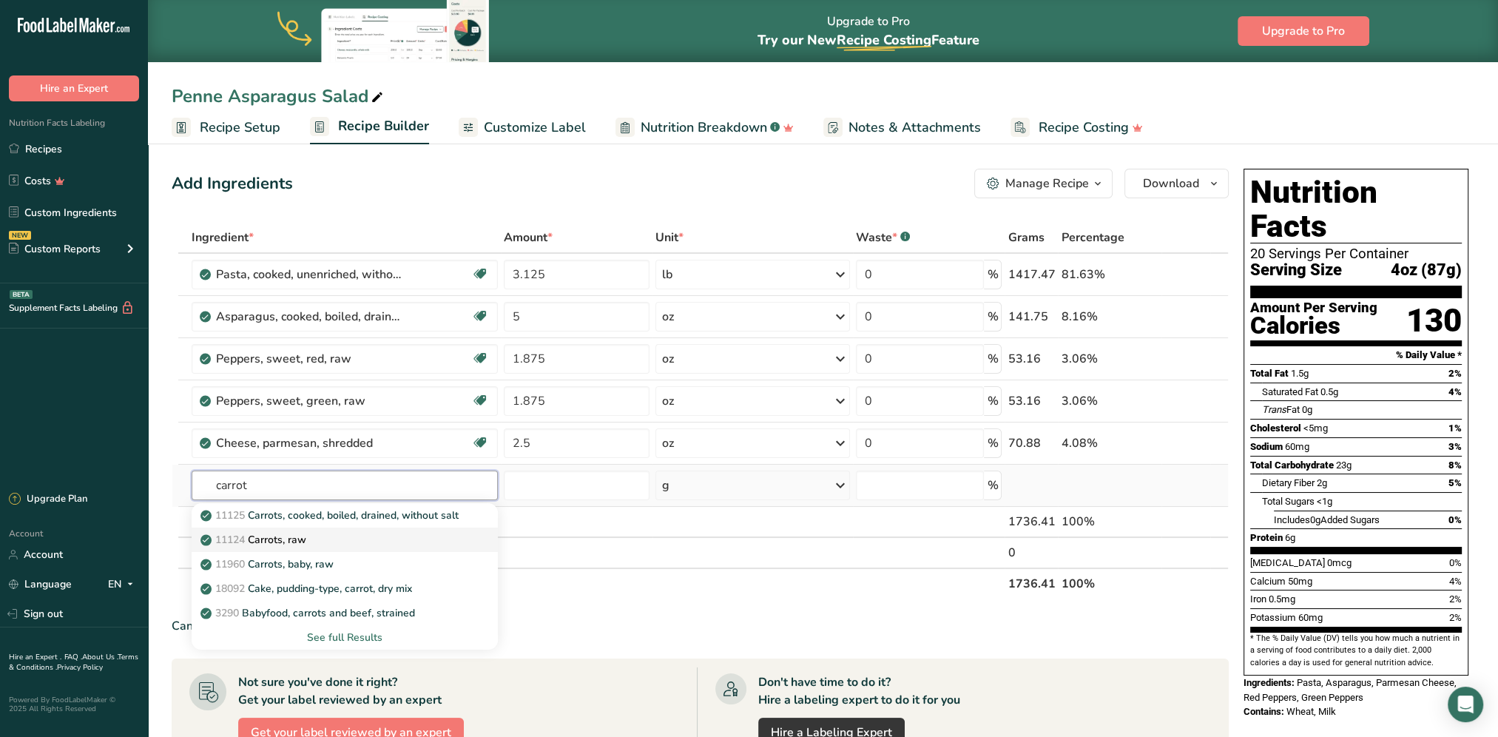
type input "carrot"
click at [296, 539] on p "11124 [GEOGRAPHIC_DATA], raw" at bounding box center [254, 540] width 103 height 16
type input "Carrots, raw"
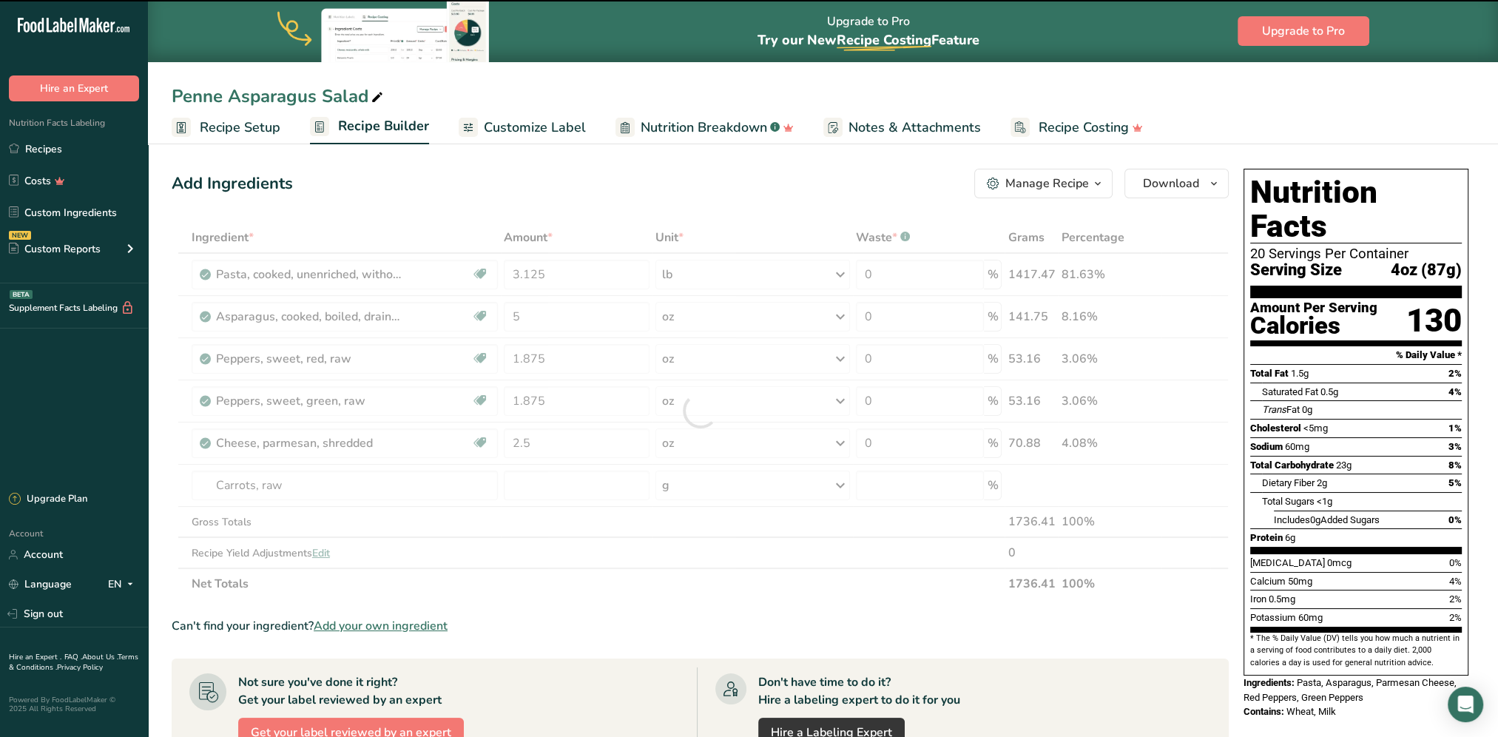
type input "0"
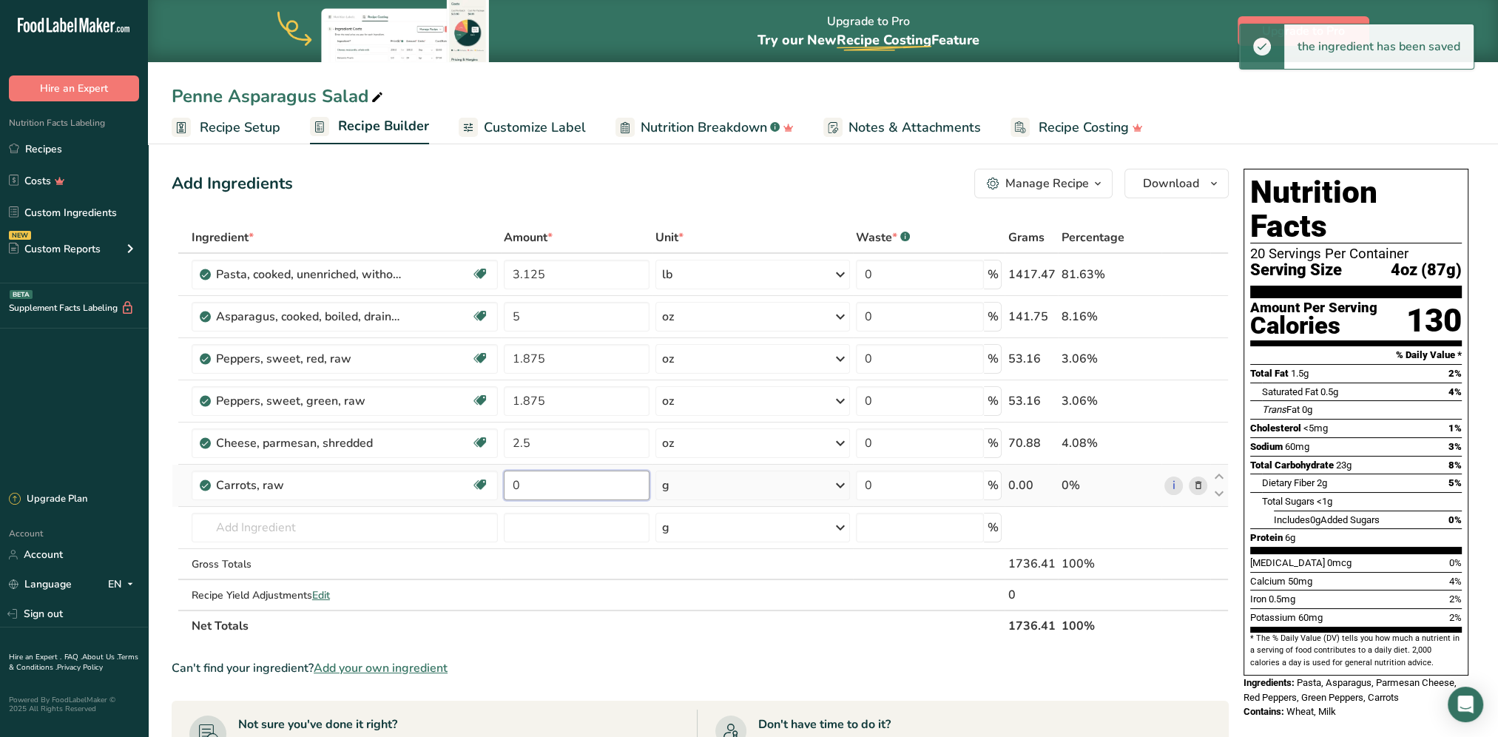
click at [562, 476] on input "0" at bounding box center [577, 485] width 146 height 30
type input "2.5"
click at [713, 487] on div "Ingredient * Amount * Unit * Waste * .a-a{fill:#347362;}.b-a{fill:#fff;} Grams …" at bounding box center [700, 431] width 1057 height 419
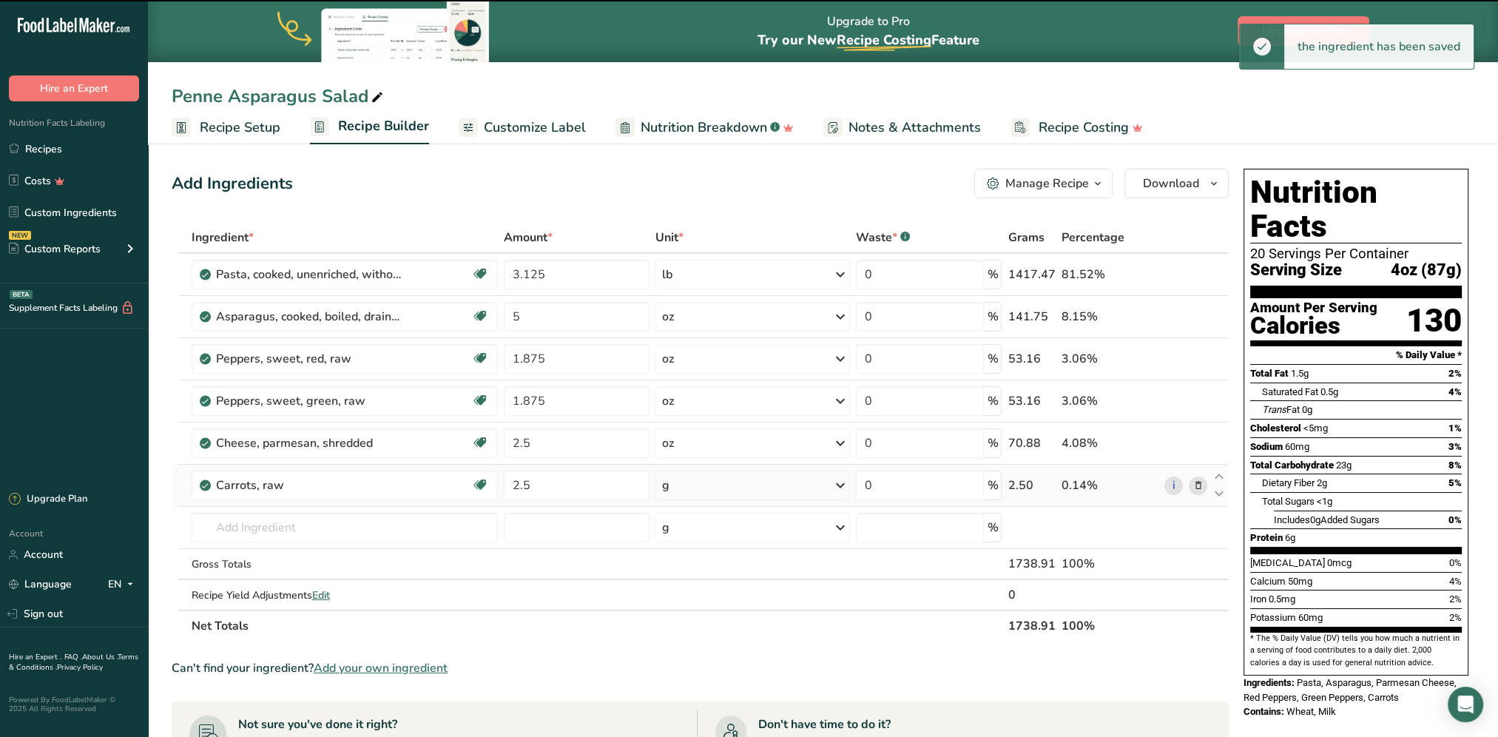
click at [713, 487] on div "g" at bounding box center [752, 485] width 195 height 30
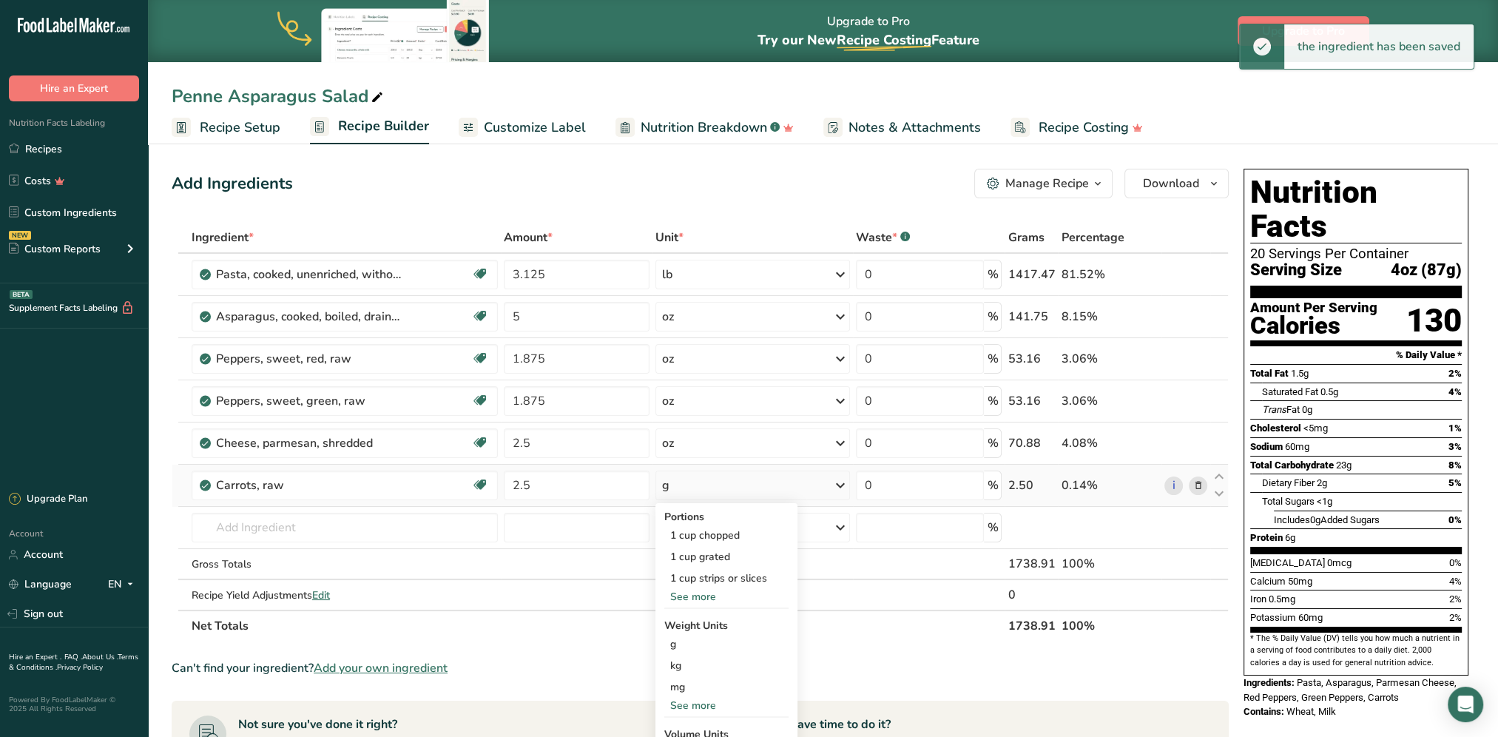
click at [709, 703] on div "See more" at bounding box center [726, 705] width 124 height 16
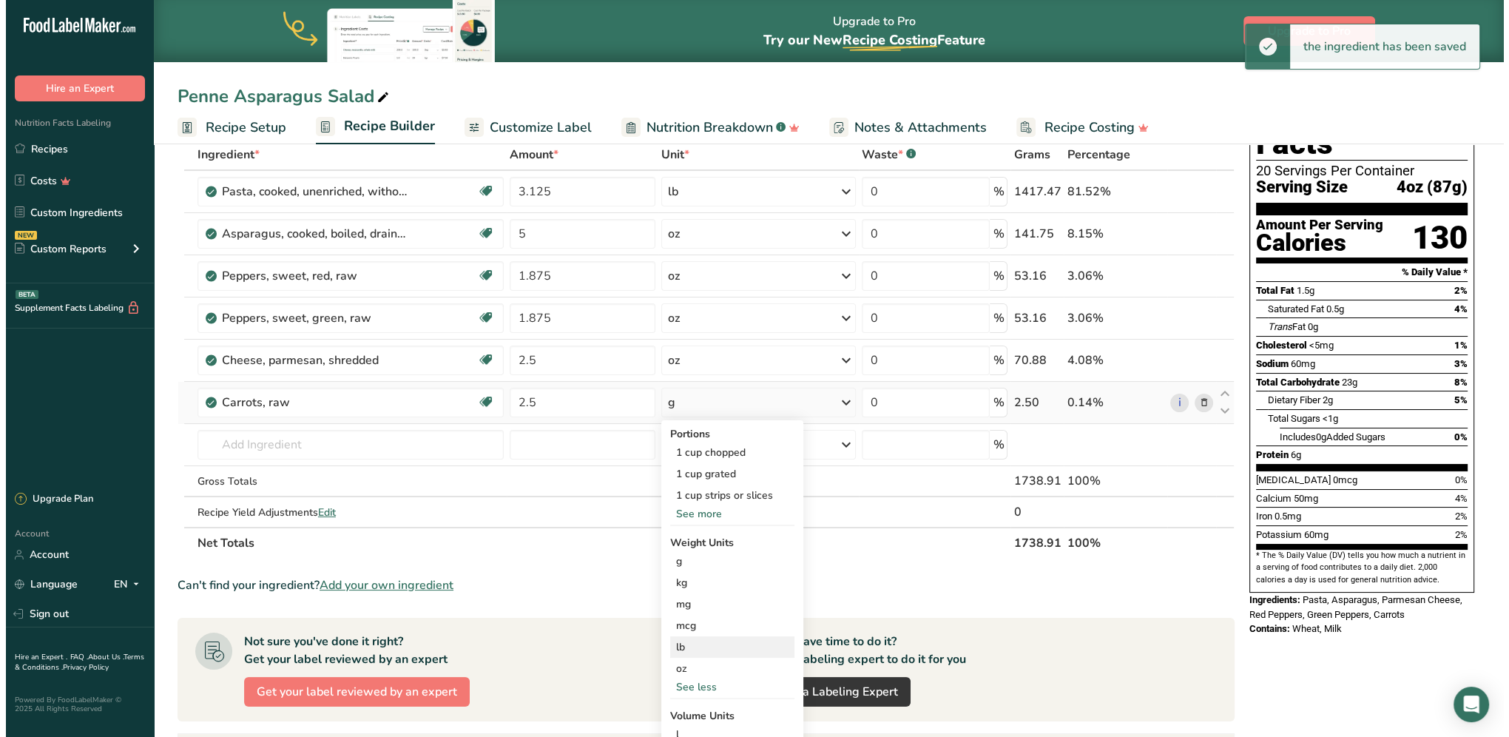
scroll to position [148, 0]
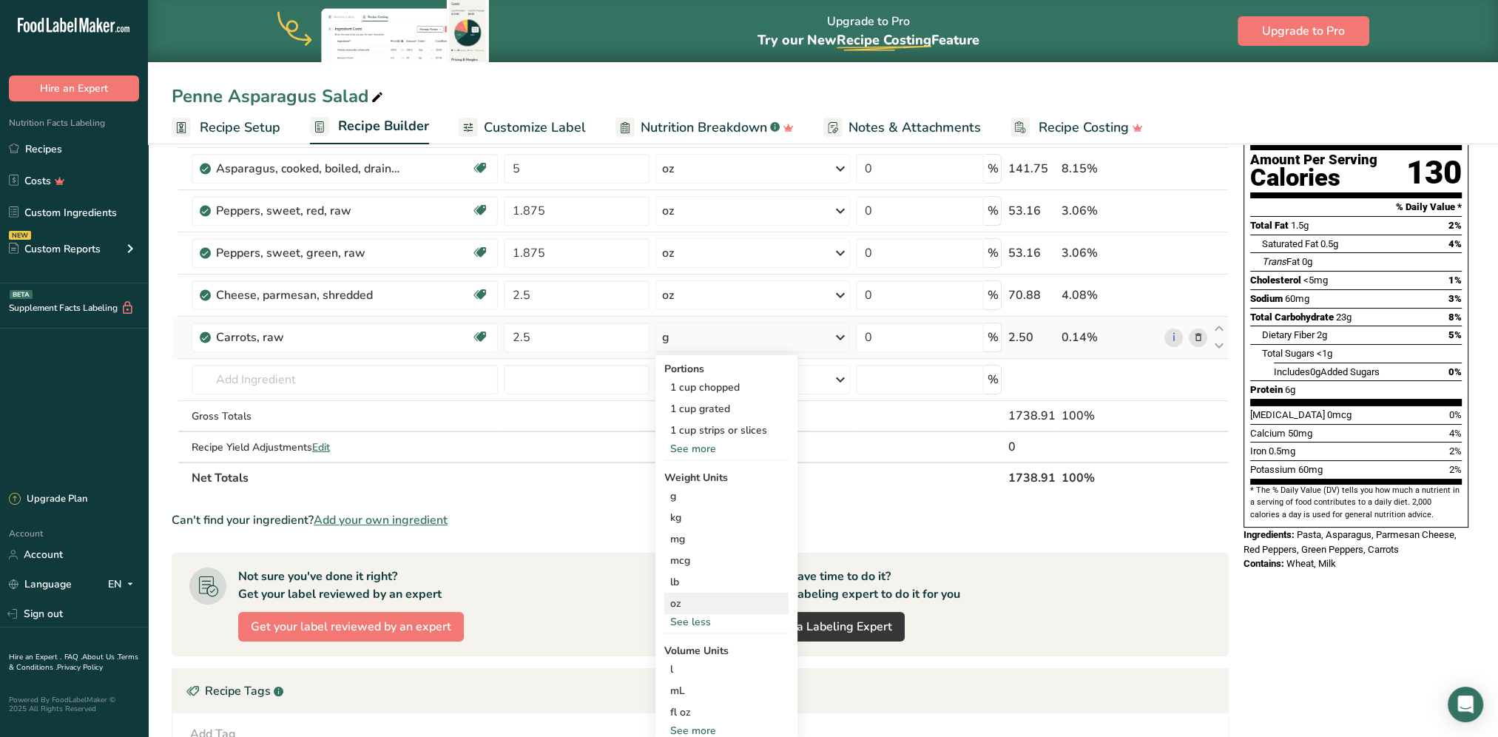
click at [680, 600] on div "oz" at bounding box center [726, 602] width 124 height 21
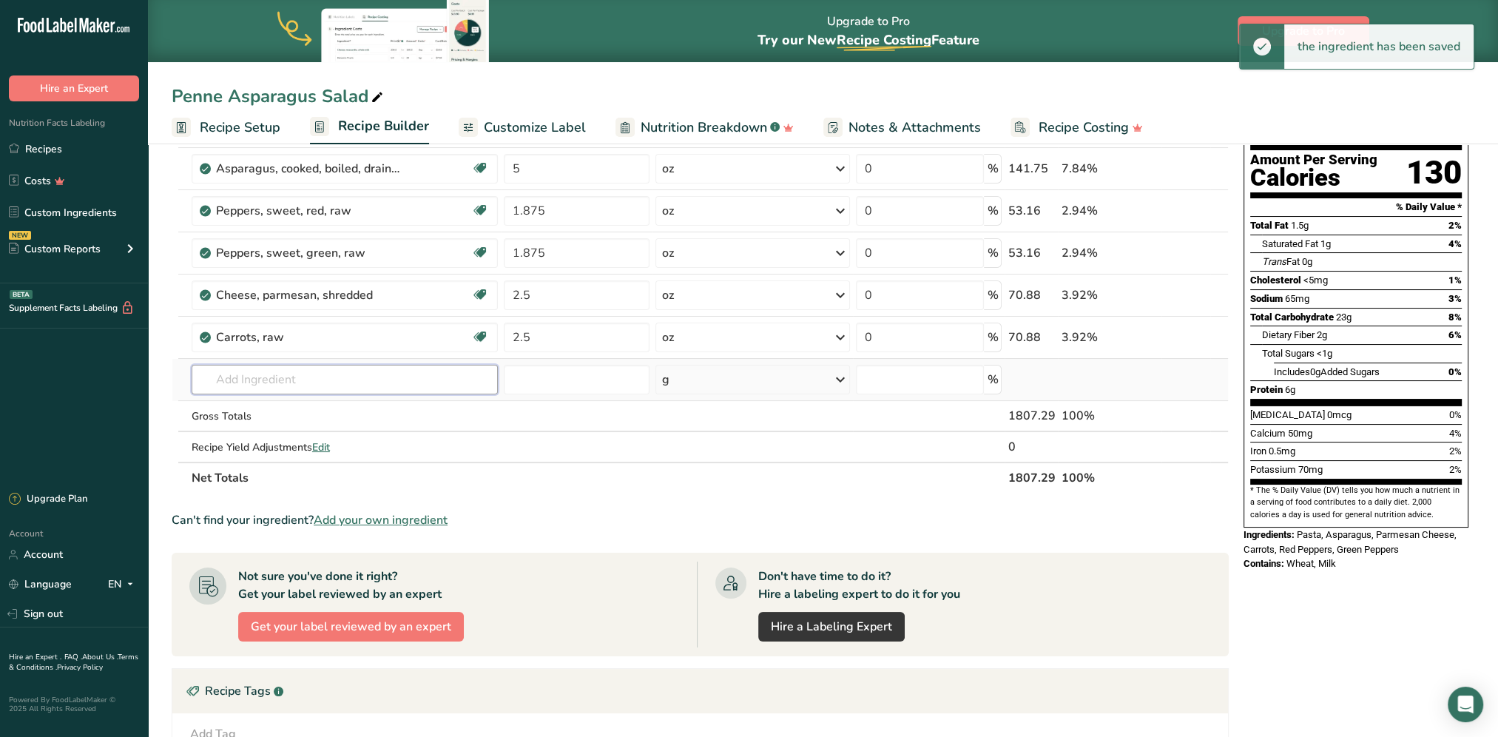
click at [296, 375] on input "text" at bounding box center [345, 380] width 306 height 30
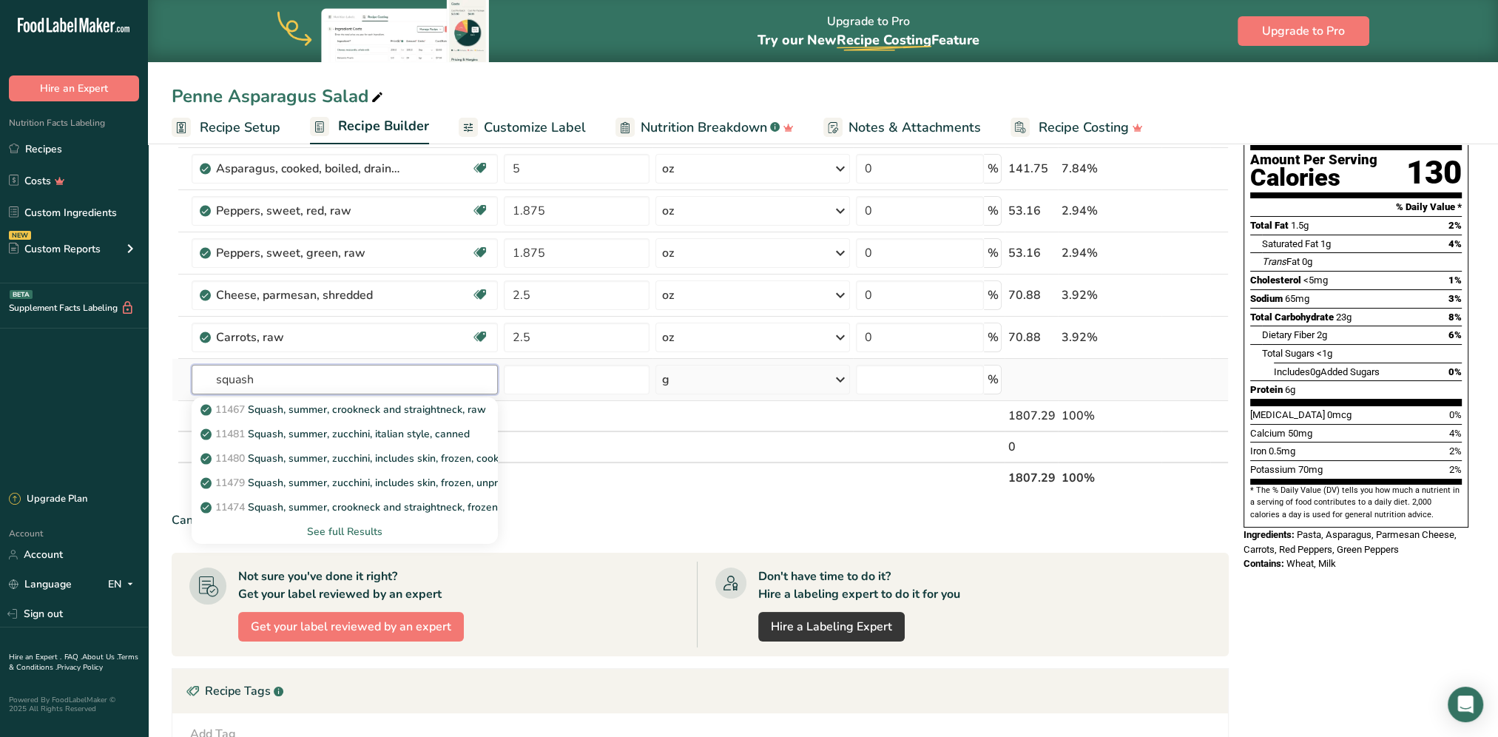
type input "squash"
click at [328, 529] on div "See full Results" at bounding box center [344, 532] width 283 height 16
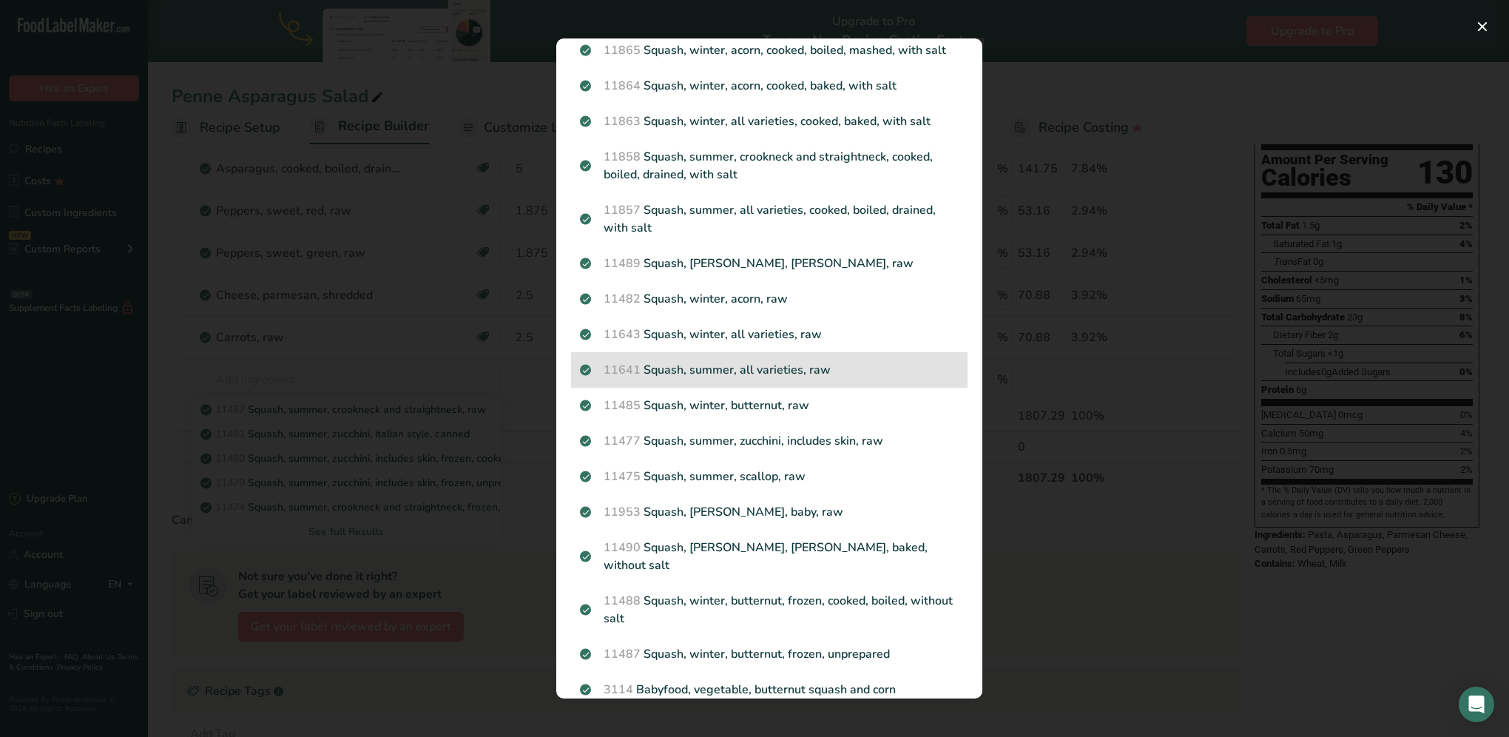
scroll to position [518, 0]
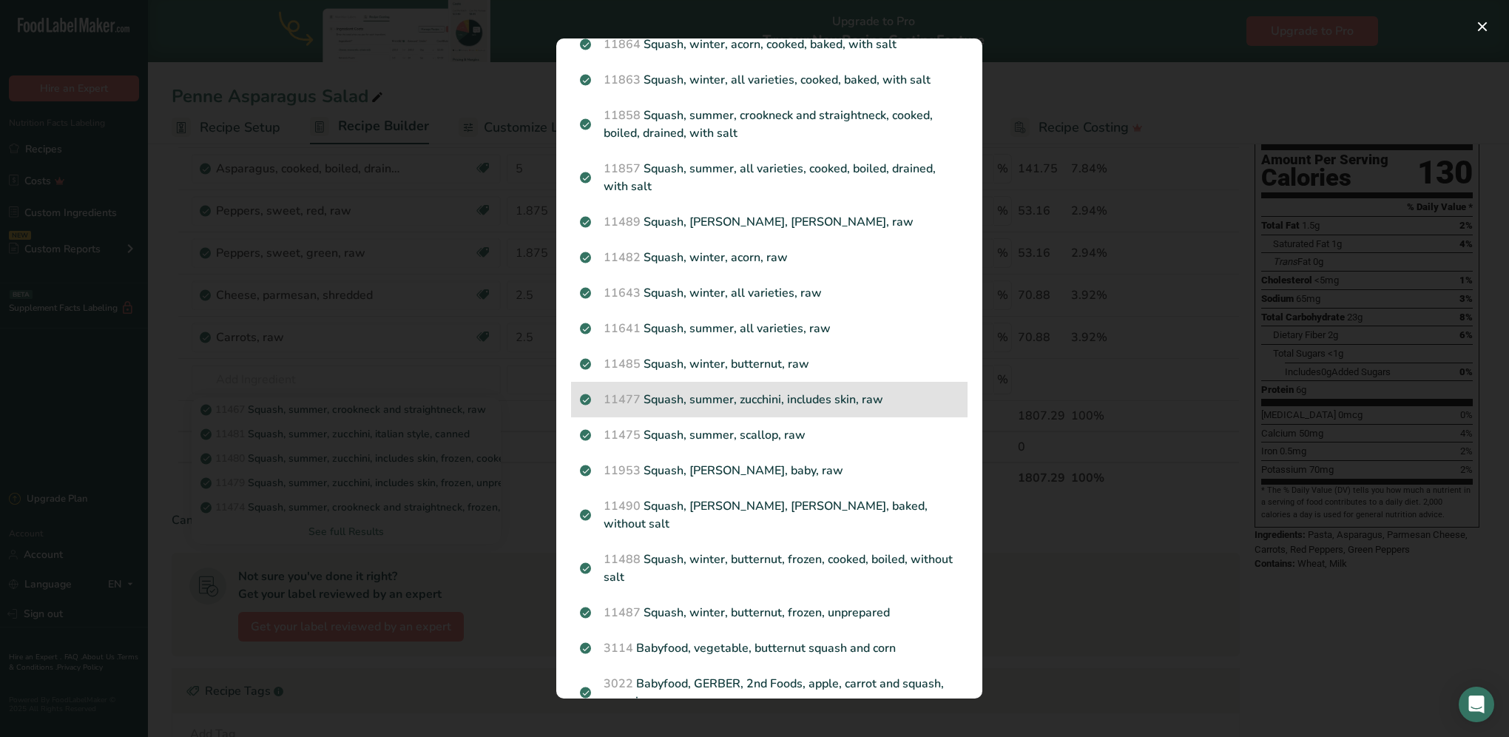
click at [731, 403] on p "11477 Squash, summer, zucchini, includes skin, raw" at bounding box center [769, 400] width 379 height 18
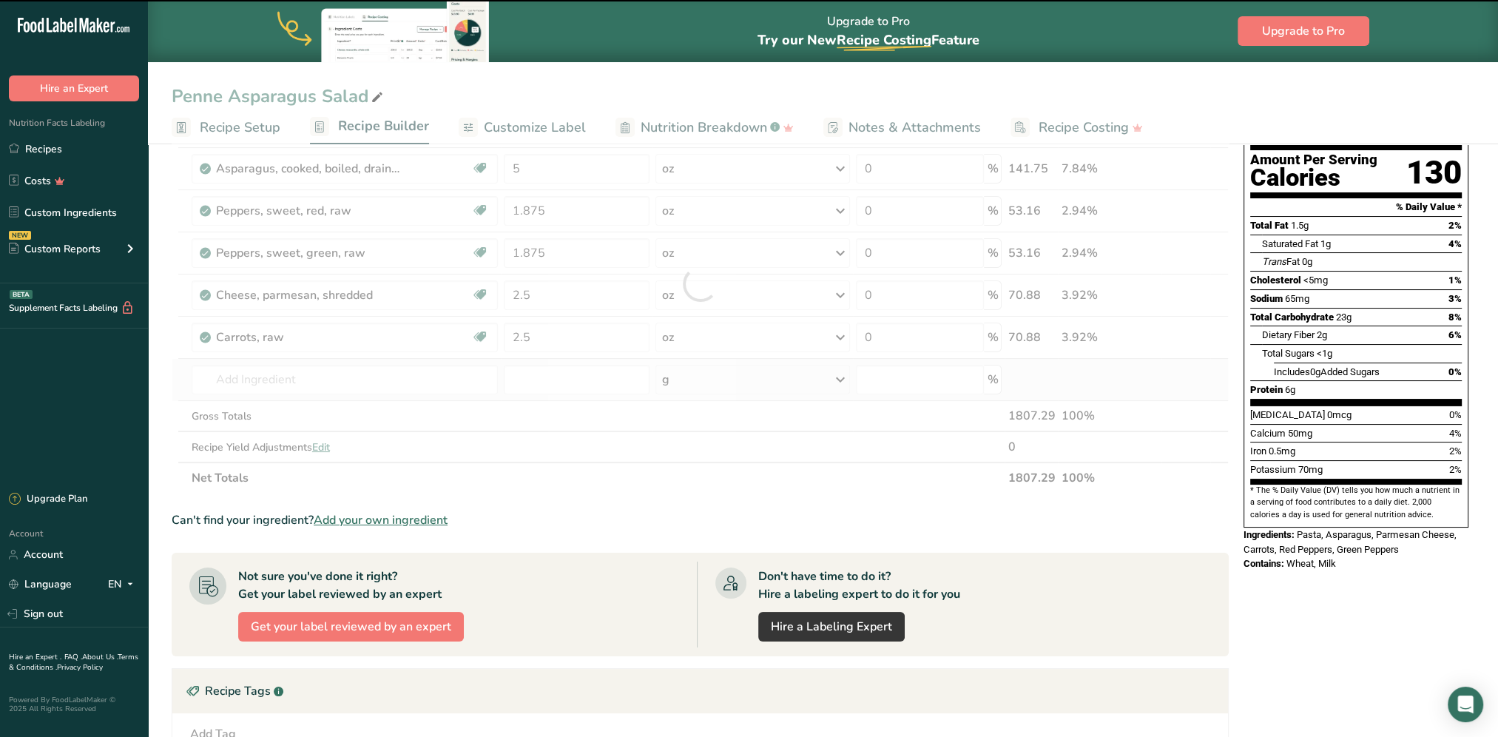
type input "0"
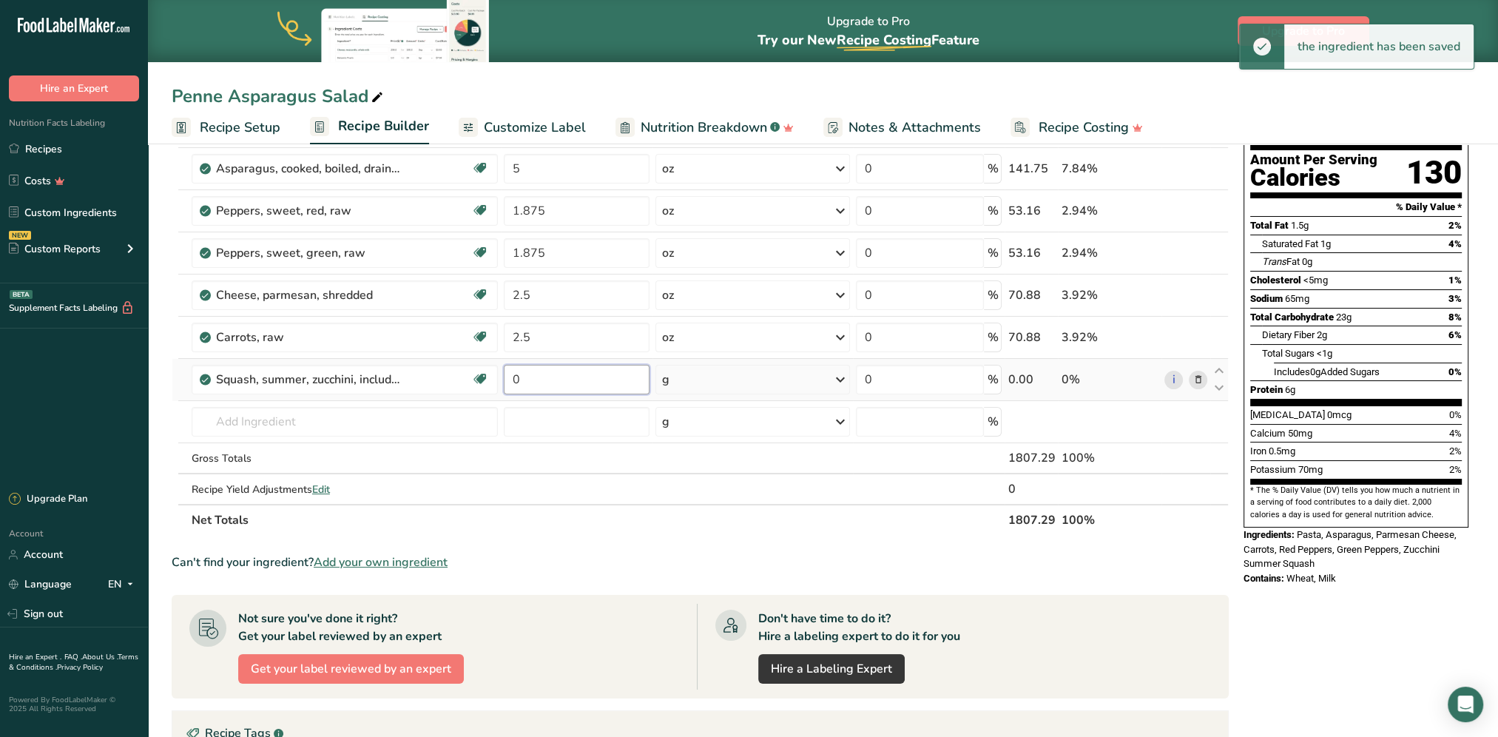
click at [565, 379] on input "0" at bounding box center [577, 380] width 146 height 30
type input "2.5"
click at [686, 374] on div "Ingredient * Amount * Unit * Waste * .a-a{fill:#347362;}.b-a{fill:#fff;} Grams …" at bounding box center [700, 305] width 1057 height 462
click at [696, 380] on div "g" at bounding box center [752, 380] width 195 height 30
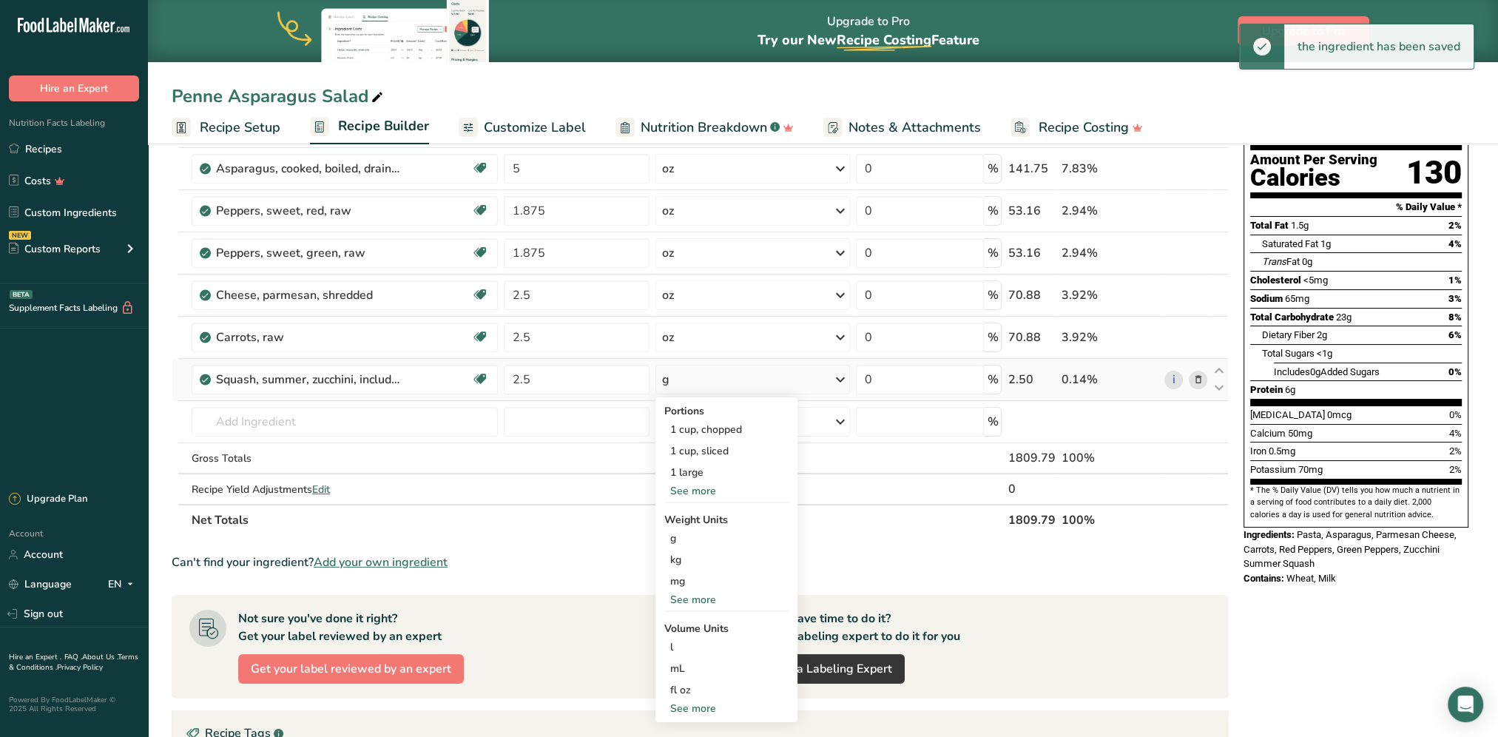
click at [701, 598] on div "See more" at bounding box center [726, 600] width 124 height 16
click at [690, 639] on div "oz" at bounding box center [726, 645] width 124 height 21
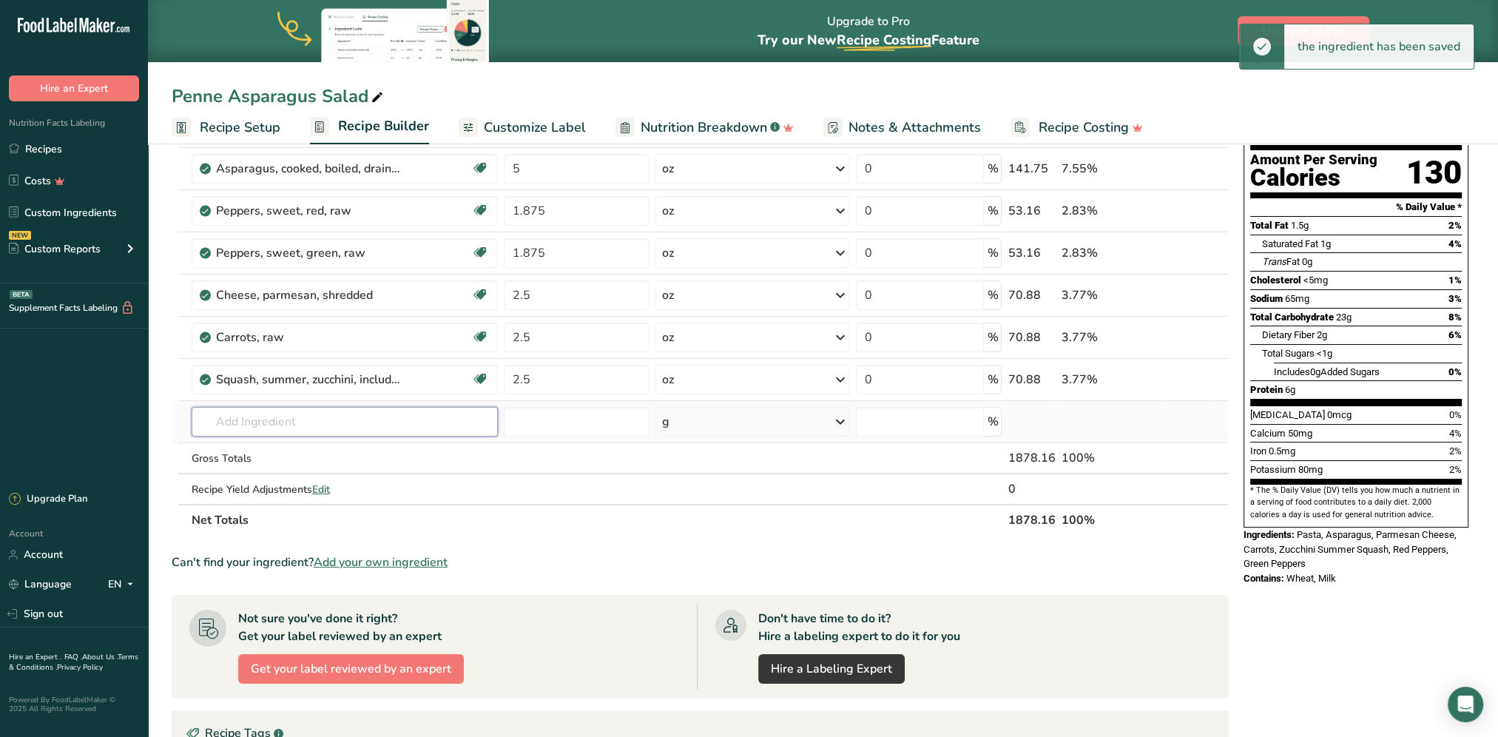
click at [315, 424] on input "text" at bounding box center [345, 422] width 306 height 30
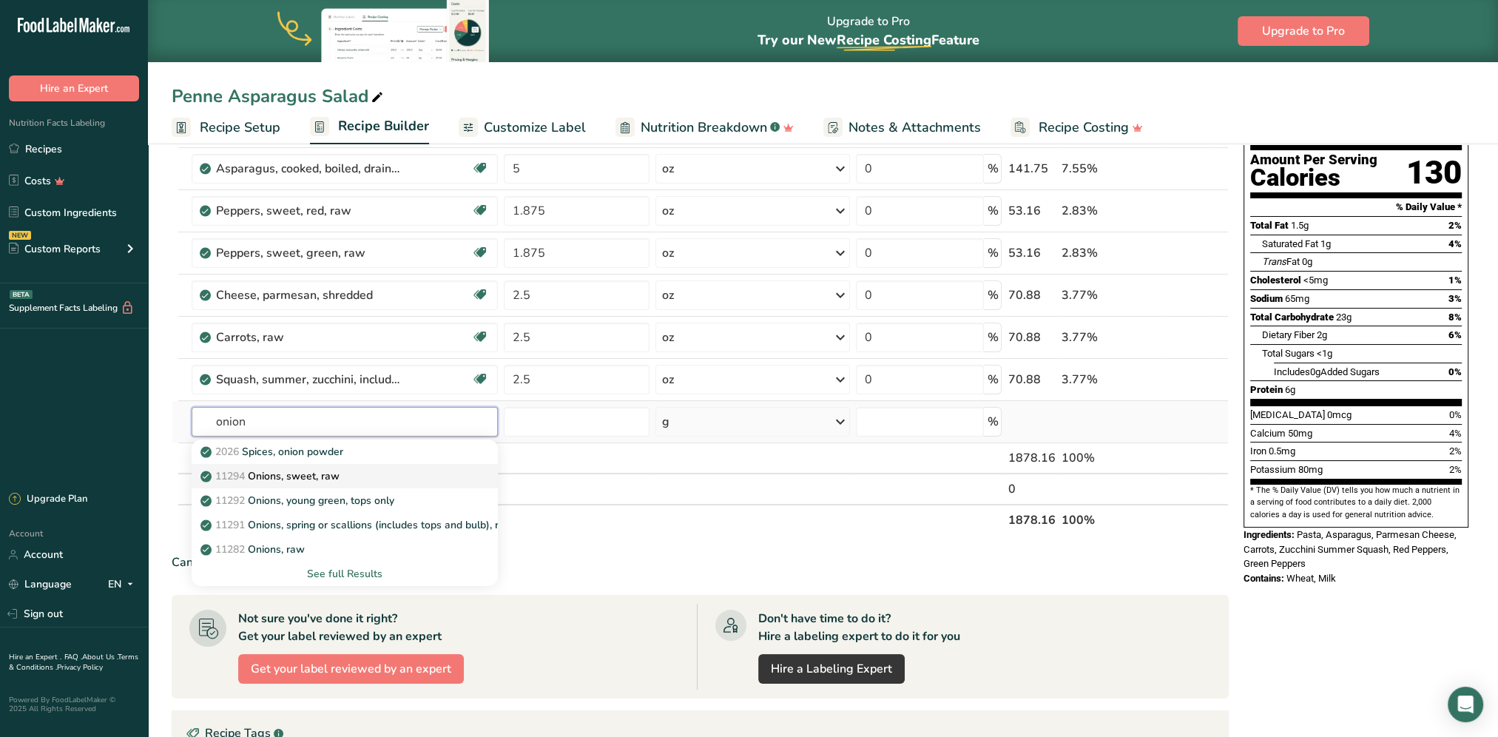
type input "onion"
click at [350, 473] on div "11294 Onions, sweet, raw" at bounding box center [332, 476] width 259 height 16
type input "Onions, sweet, raw"
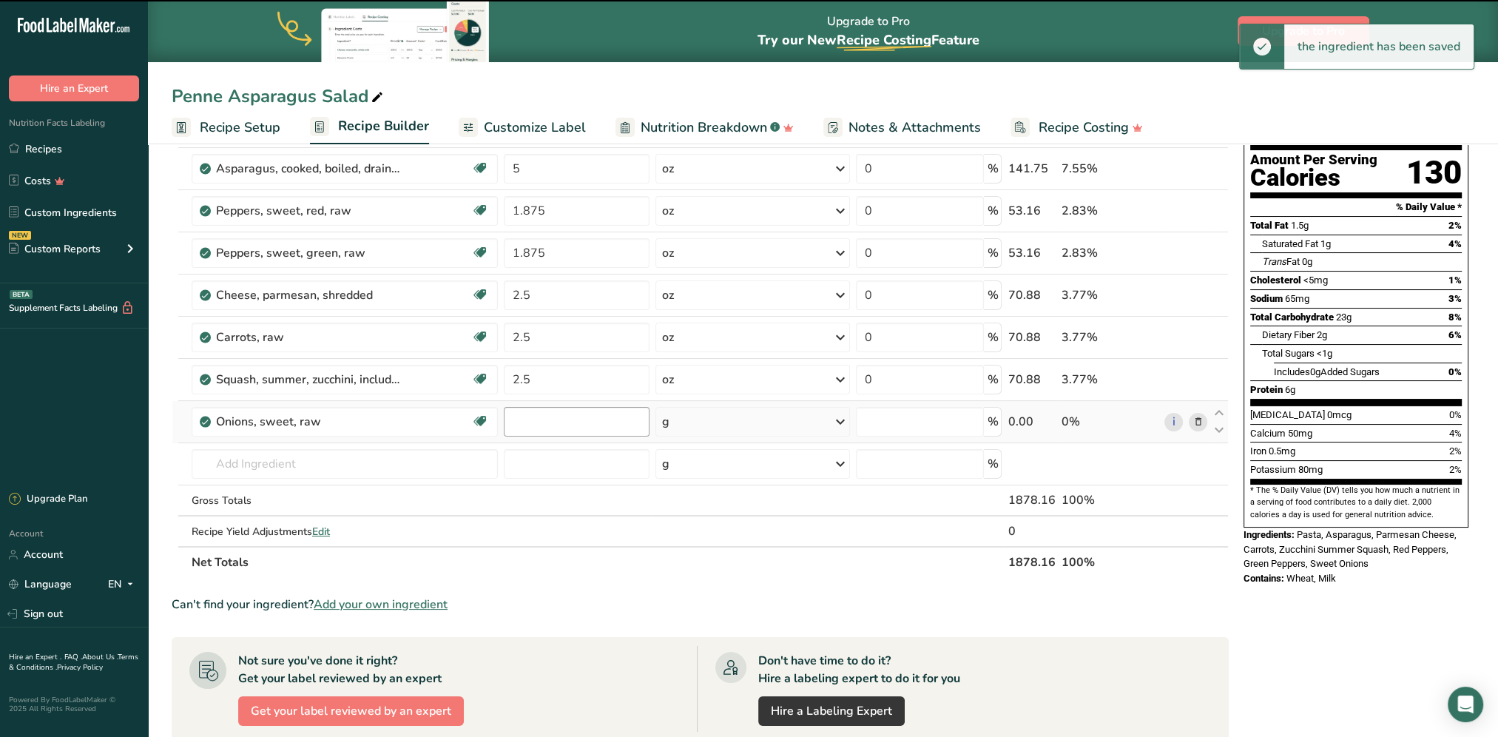
type input "0"
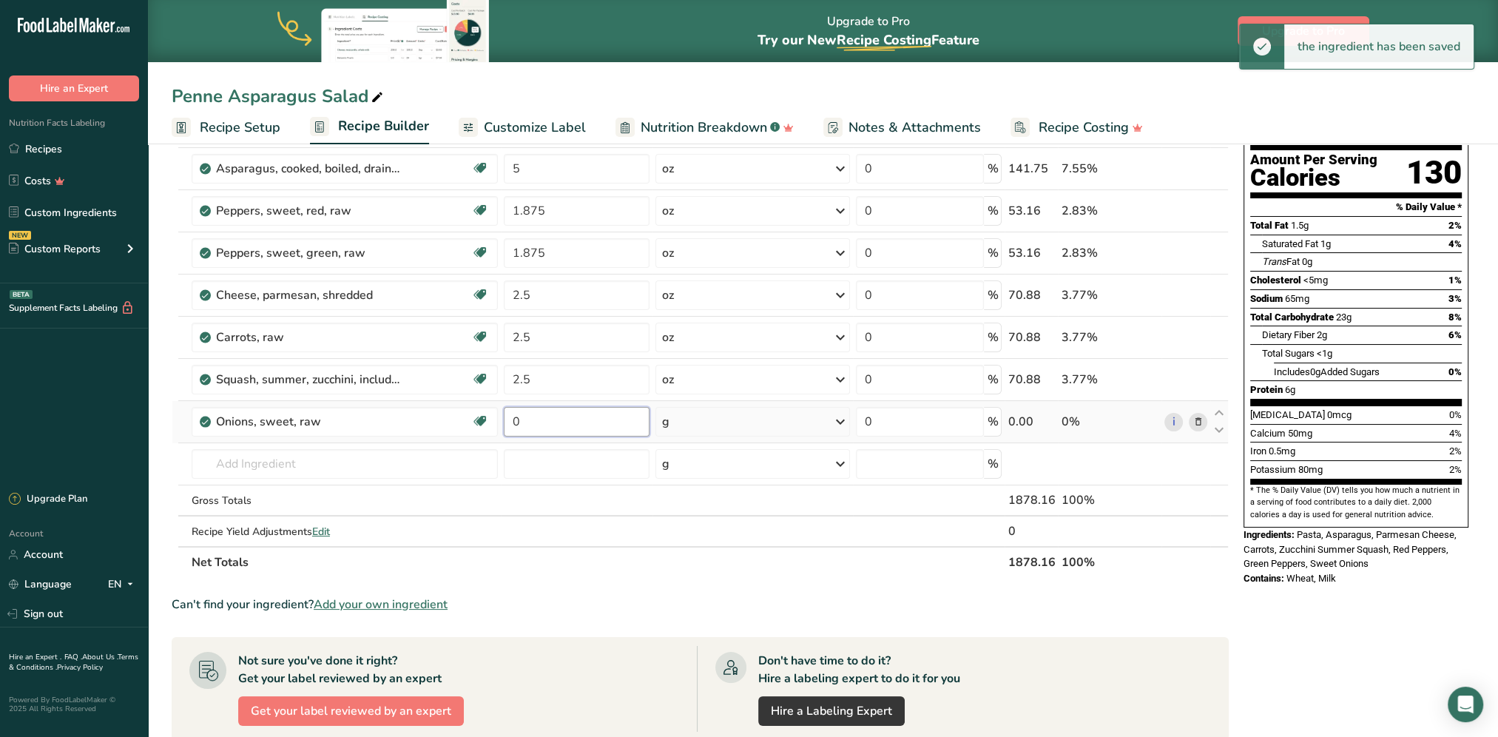
click at [545, 421] on input "0" at bounding box center [577, 422] width 146 height 30
type input "1.25"
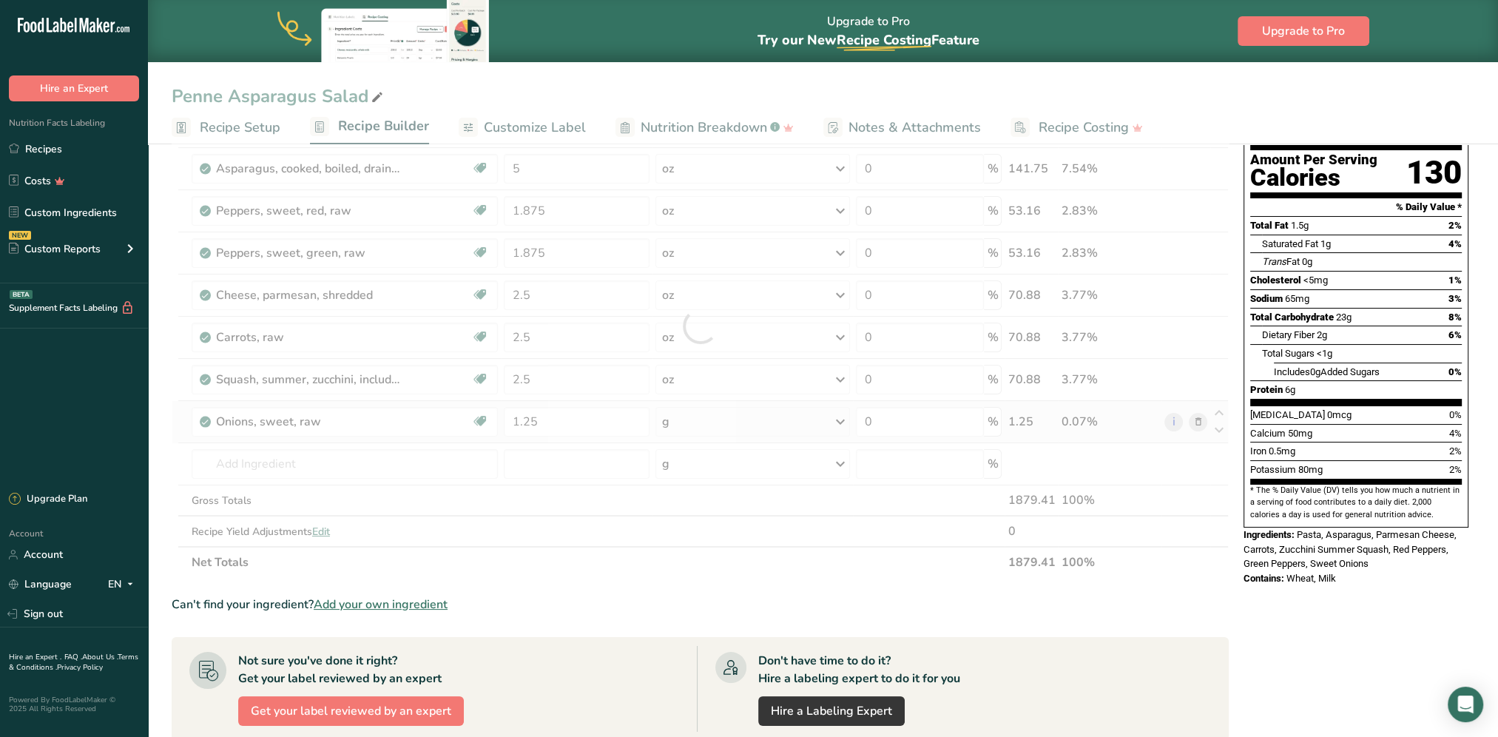
click at [714, 411] on div "Ingredient * Amount * Unit * Waste * .a-a{fill:#347362;}.b-a{fill:#fff;} Grams …" at bounding box center [700, 326] width 1057 height 504
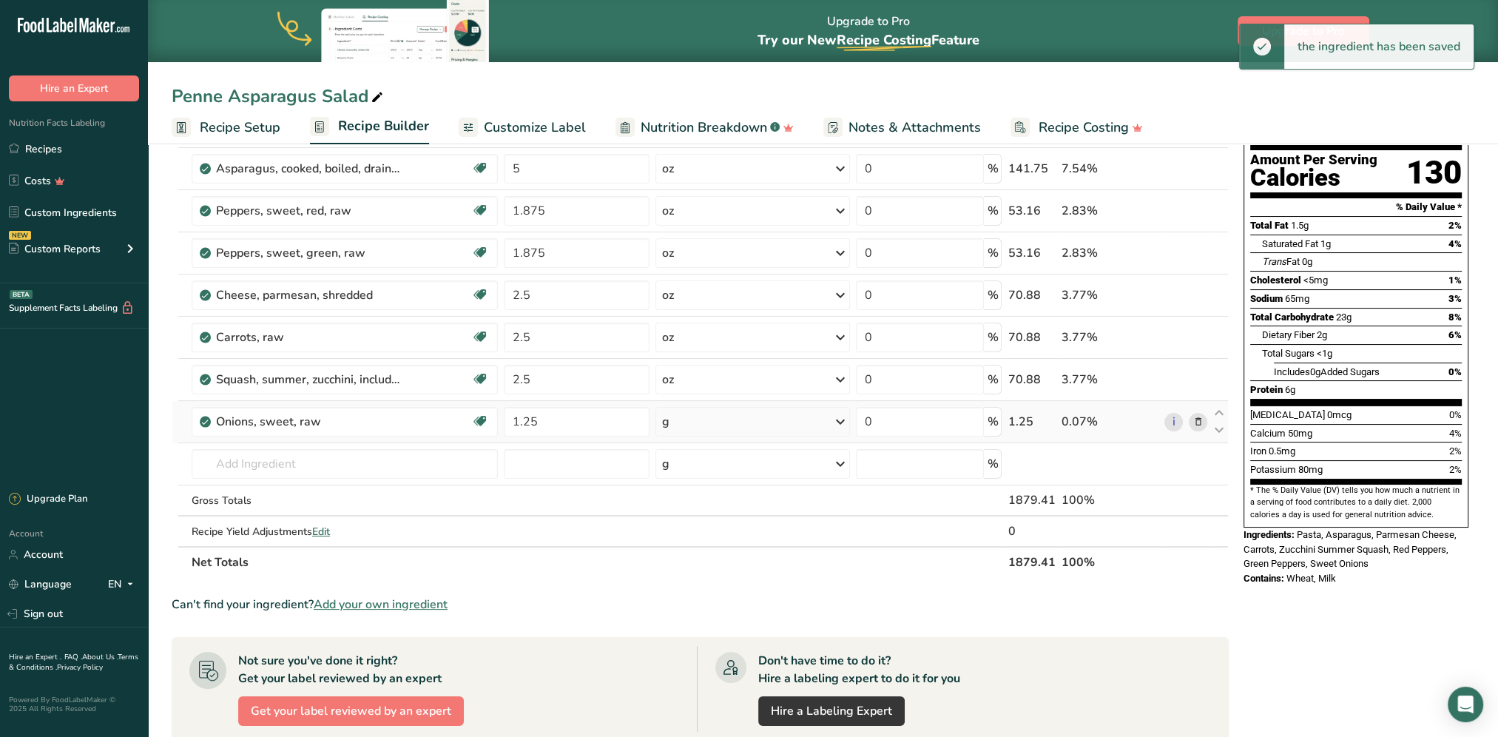
click at [737, 425] on div "g" at bounding box center [752, 422] width 195 height 30
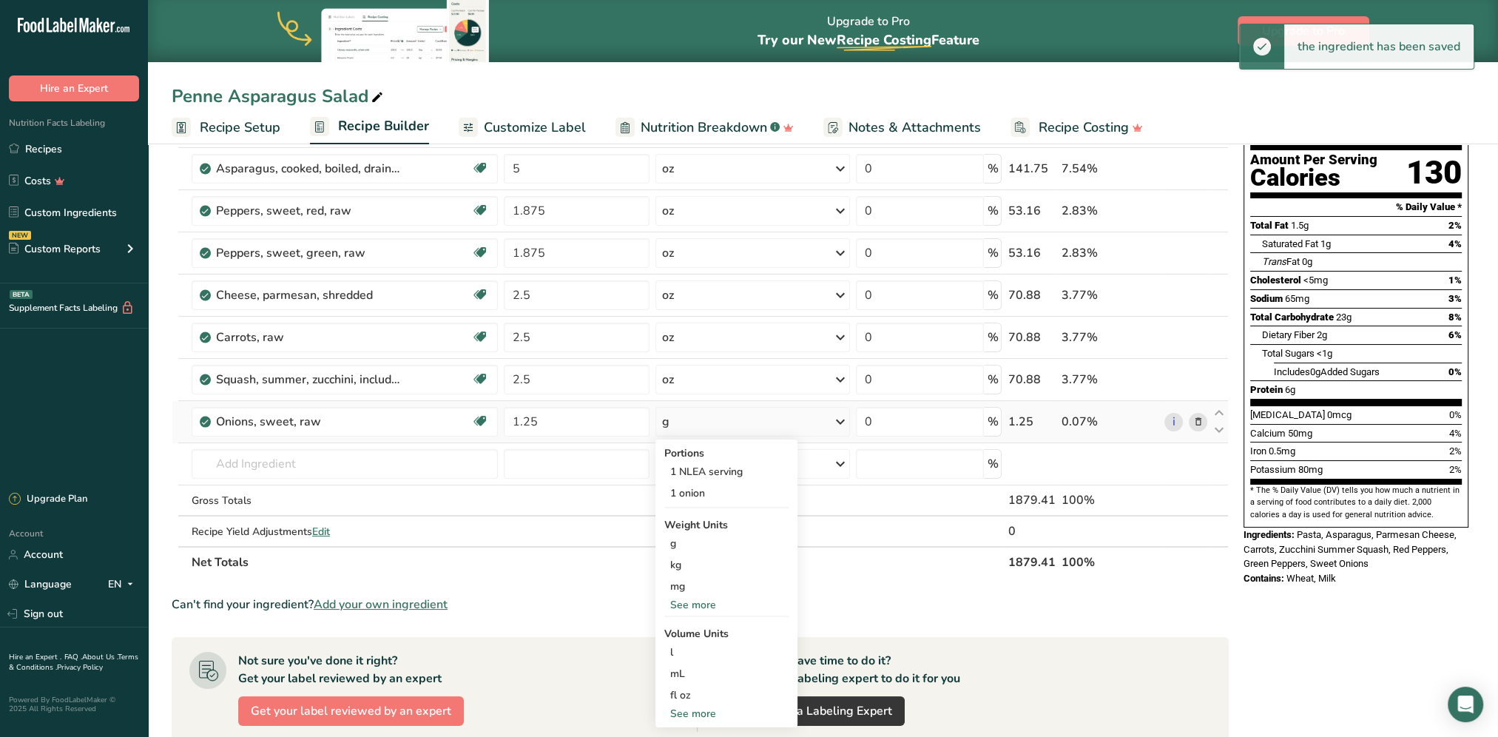
click at [702, 598] on div "See more" at bounding box center [726, 605] width 124 height 16
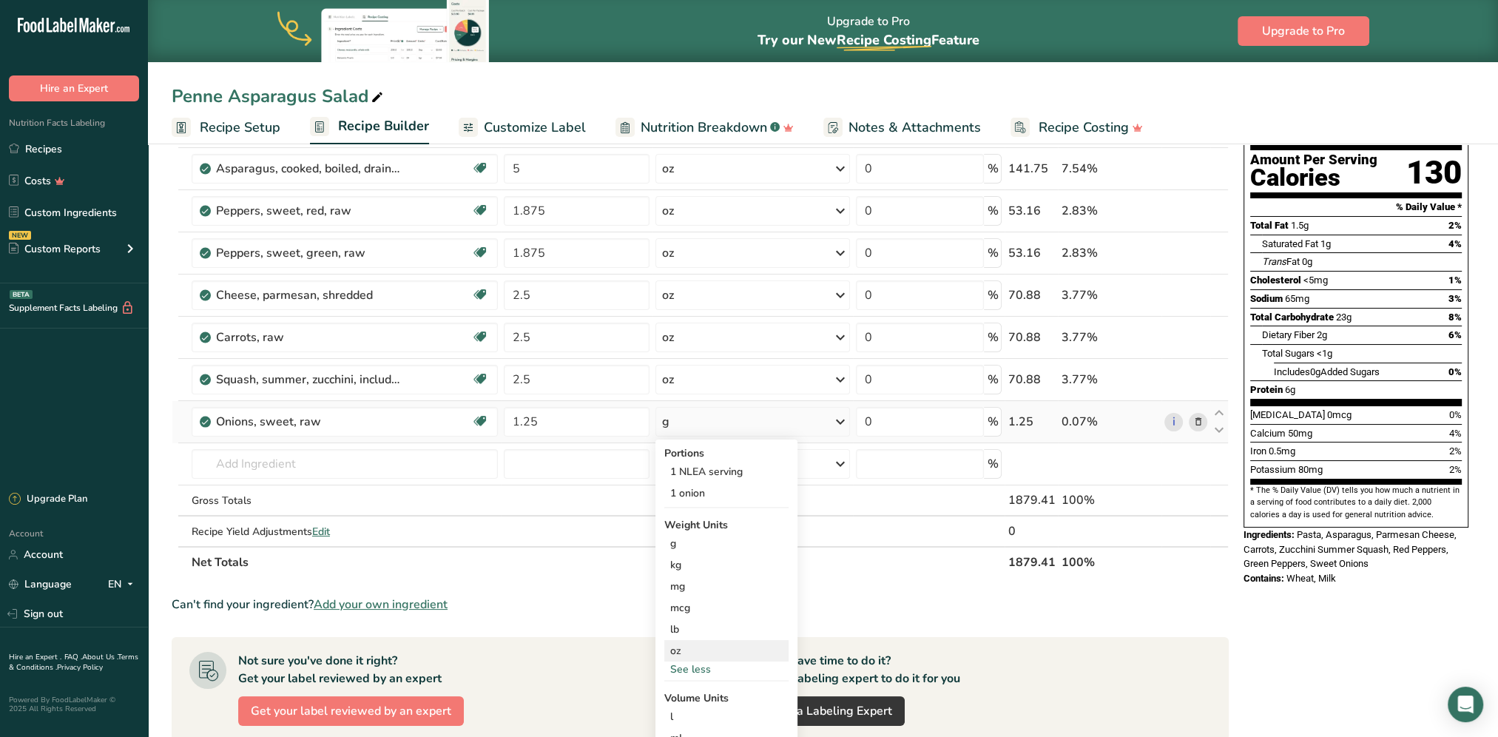
click at [672, 646] on div "oz" at bounding box center [726, 650] width 124 height 21
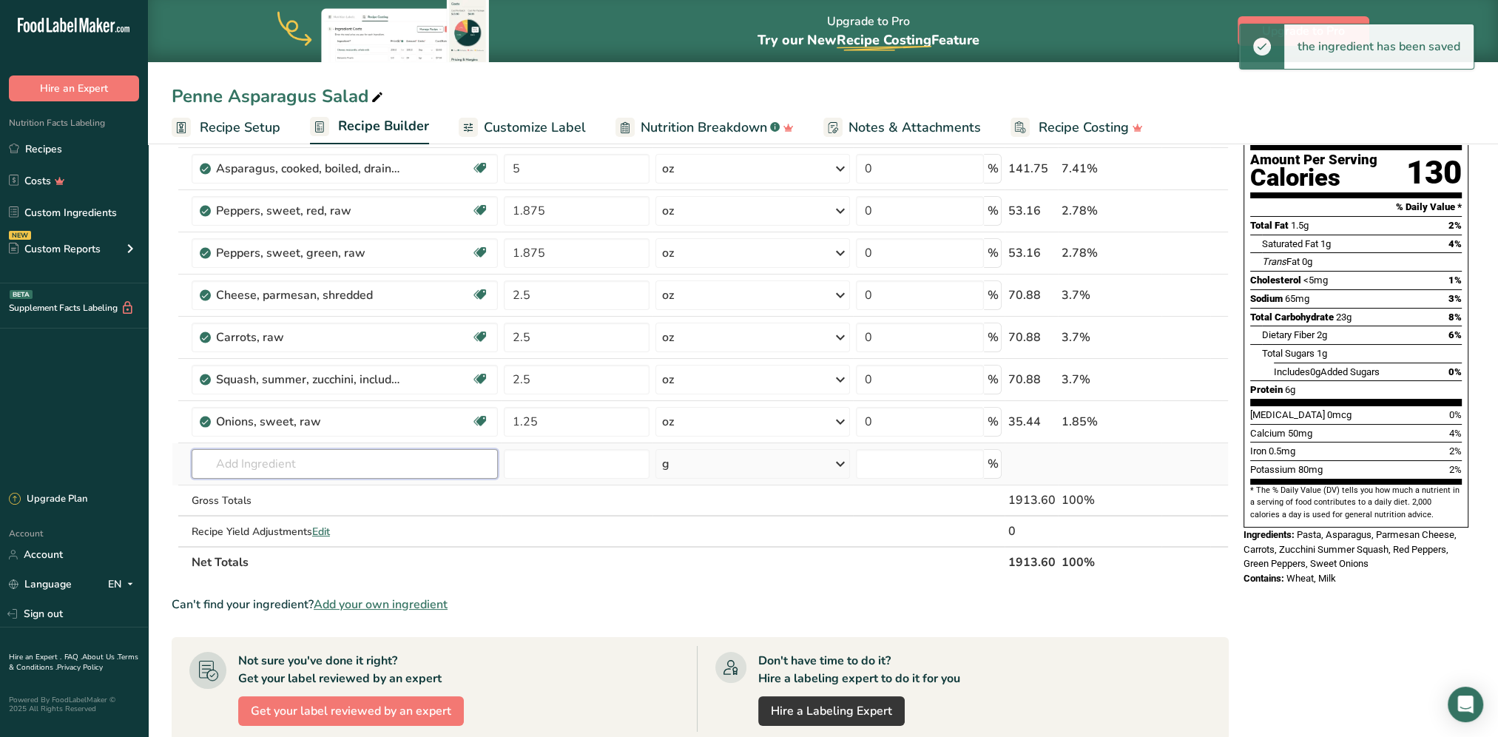
click at [270, 461] on input "text" at bounding box center [345, 464] width 306 height 30
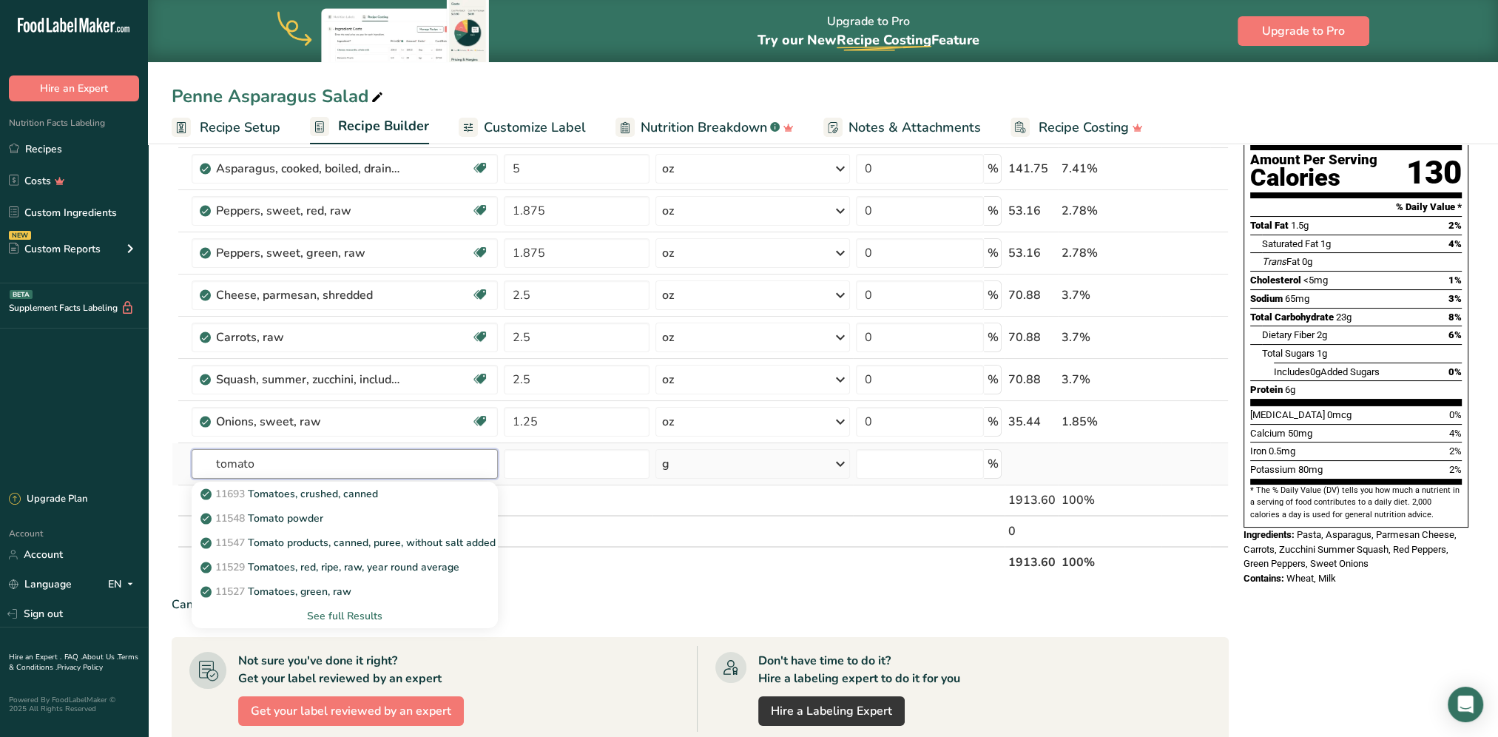
type input "tomato"
click at [337, 615] on div "See full Results" at bounding box center [344, 616] width 283 height 16
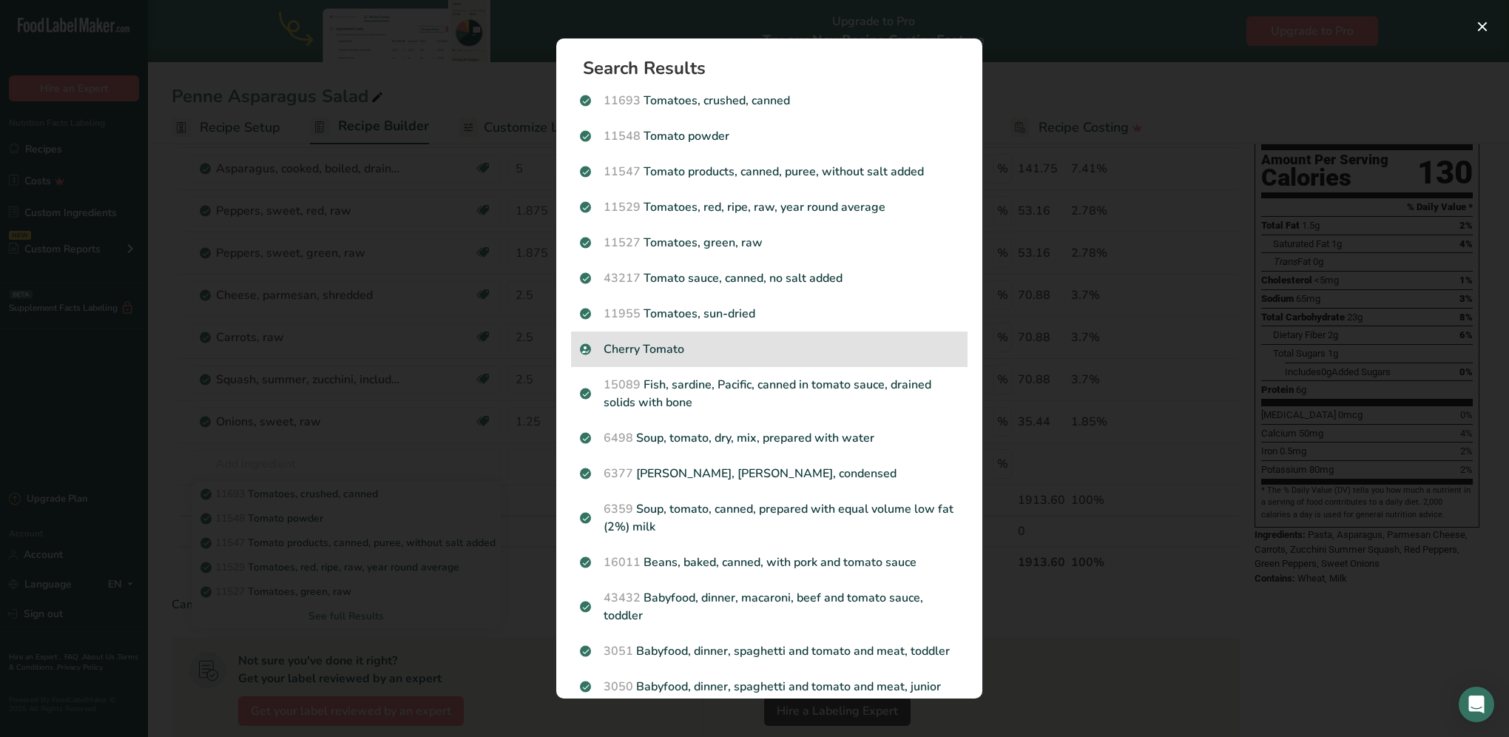
click at [709, 346] on p "Cherry Tomato" at bounding box center [769, 349] width 379 height 18
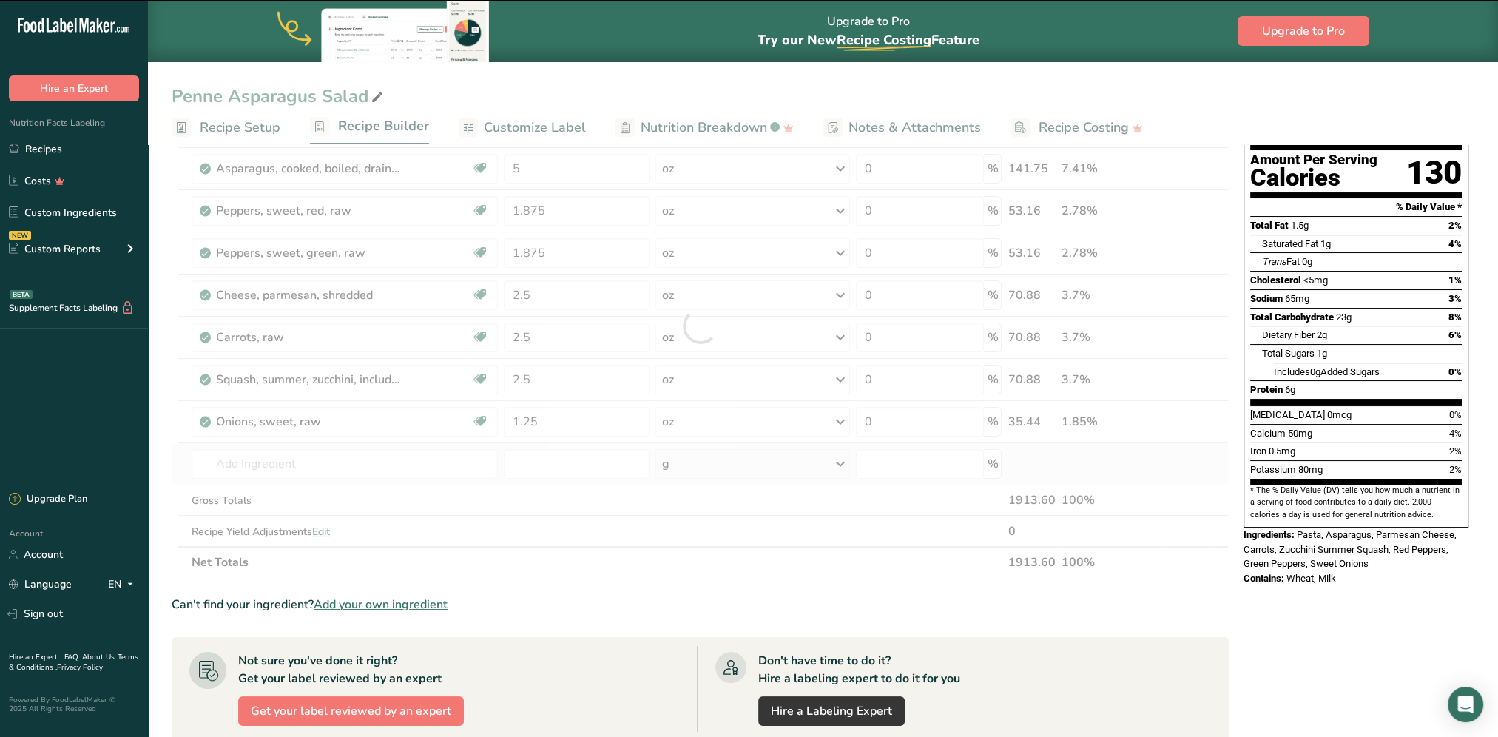
type input "0"
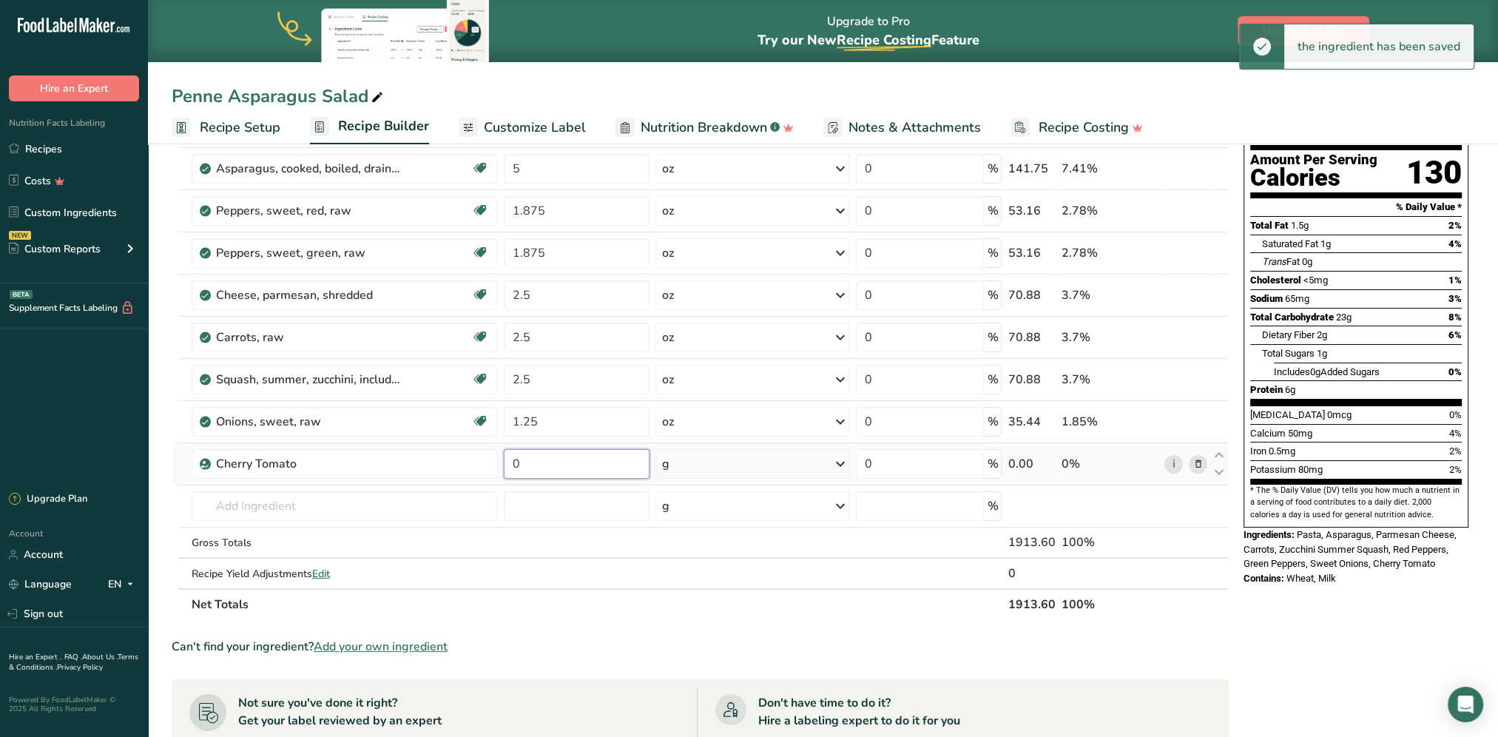
click at [624, 459] on input "0" at bounding box center [577, 464] width 146 height 30
type input "2.5"
click at [692, 461] on div "Ingredient * Amount * Unit * Waste * .a-a{fill:#347362;}.b-a{fill:#fff;} Grams …" at bounding box center [700, 347] width 1057 height 546
click at [694, 462] on div "g" at bounding box center [752, 464] width 195 height 30
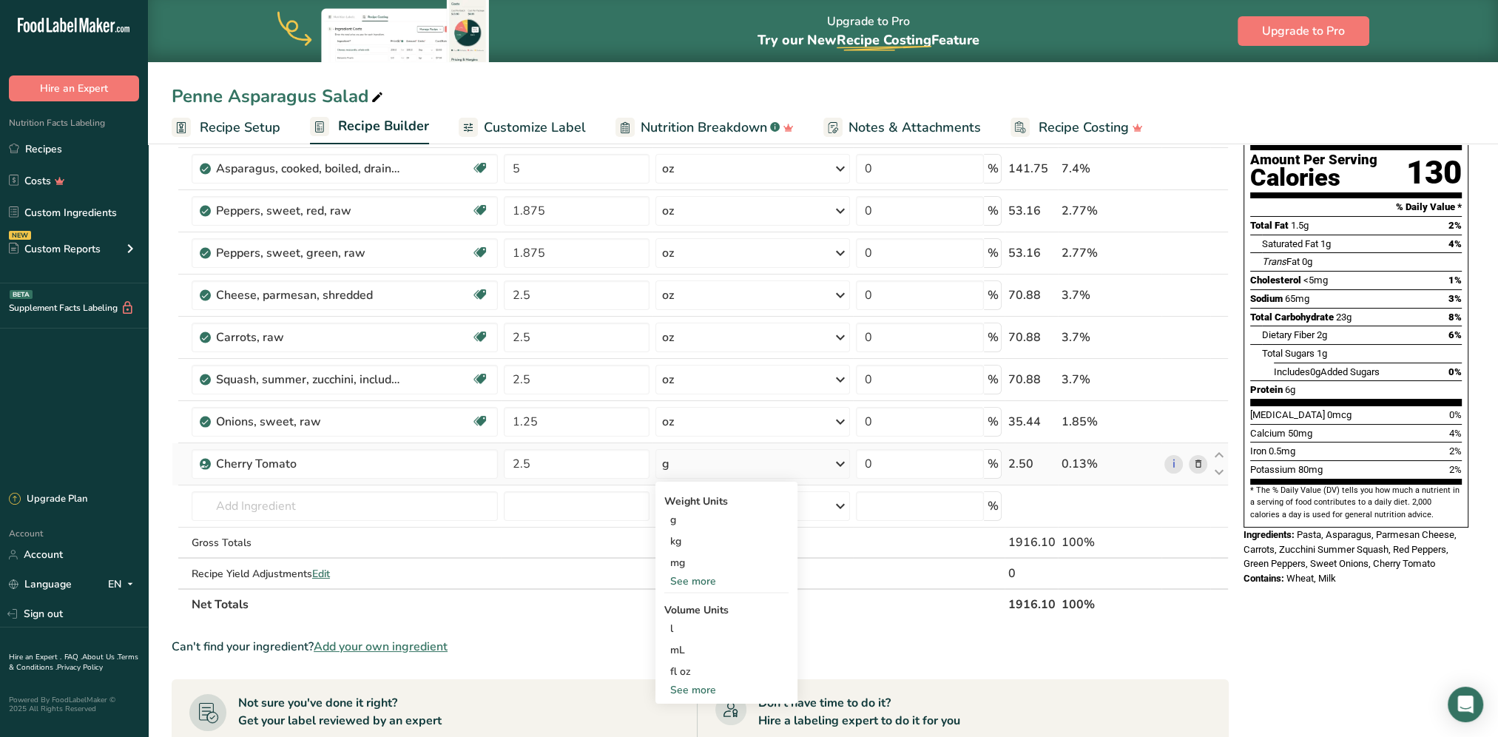
click at [695, 685] on div "See more" at bounding box center [726, 690] width 124 height 16
click at [710, 579] on div "See more" at bounding box center [726, 581] width 124 height 16
click at [695, 627] on div "oz" at bounding box center [726, 626] width 124 height 21
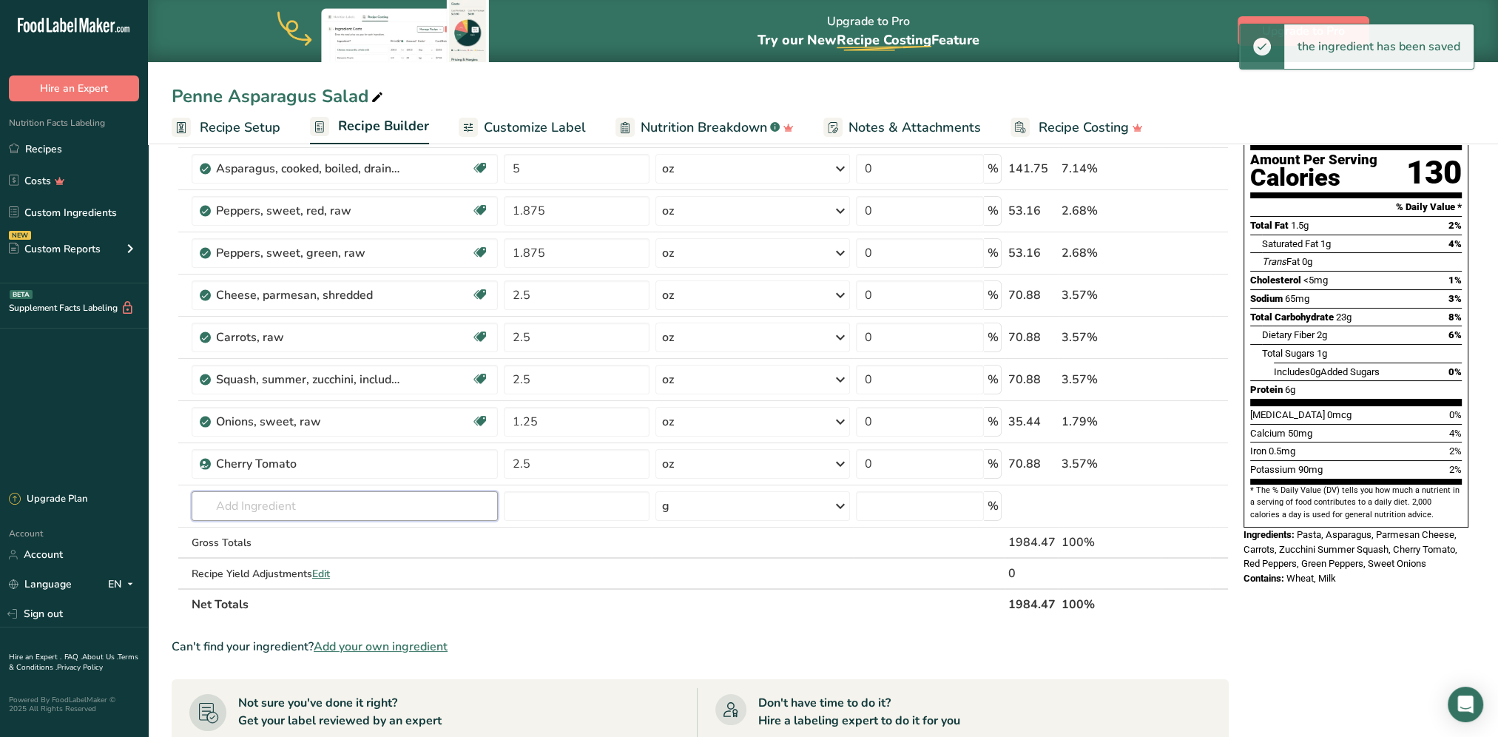
click at [311, 500] on input "text" at bounding box center [345, 506] width 306 height 30
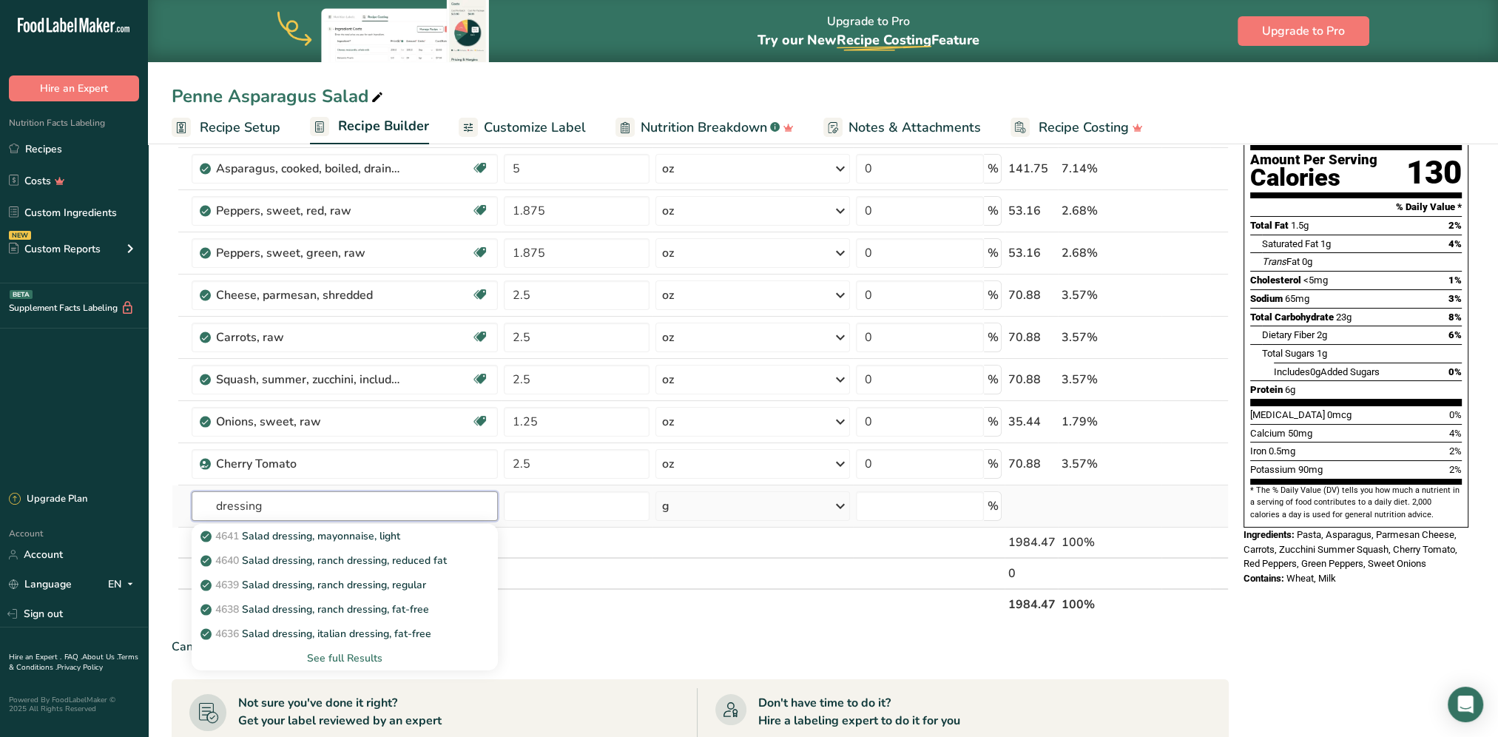
type input "dressing"
click at [342, 654] on div "See full Results" at bounding box center [344, 658] width 283 height 16
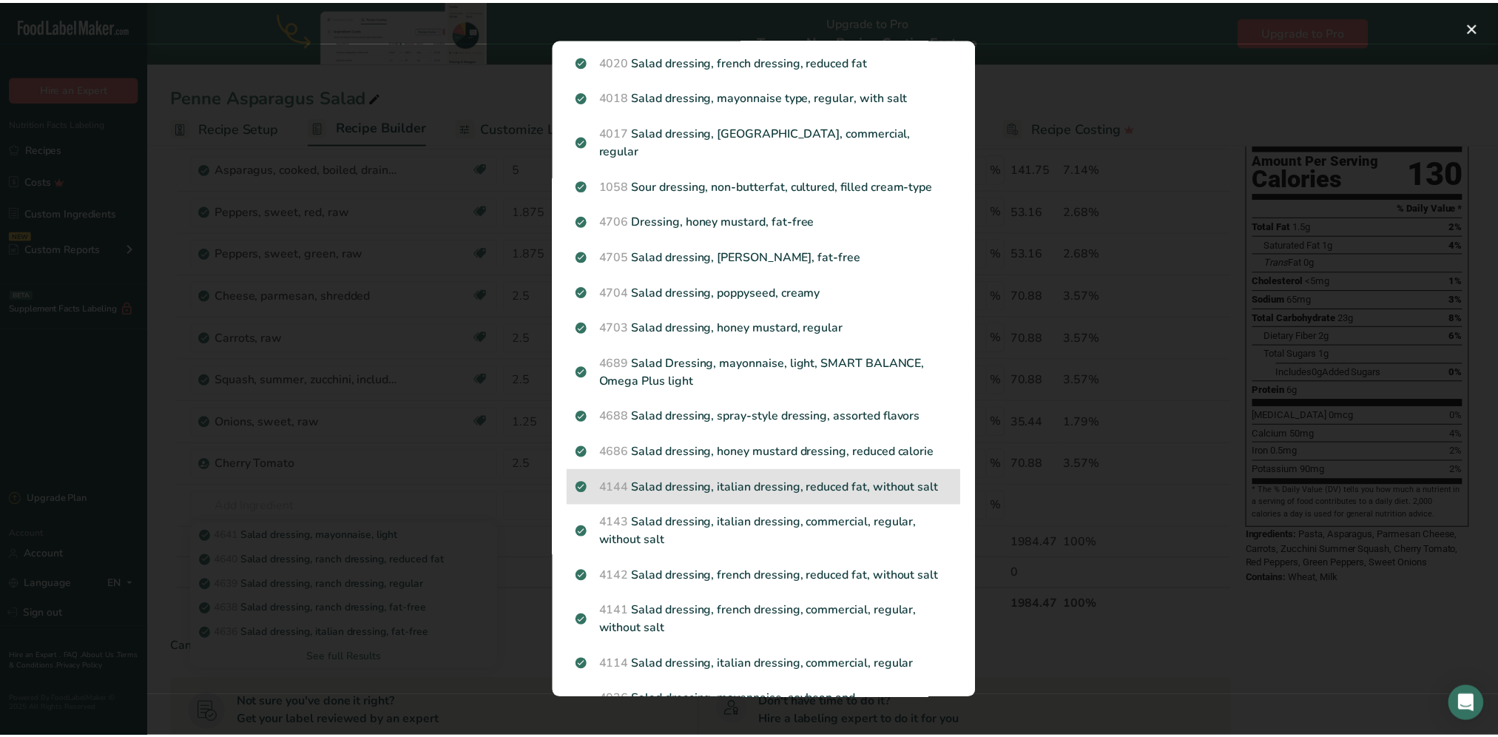
scroll to position [1035, 0]
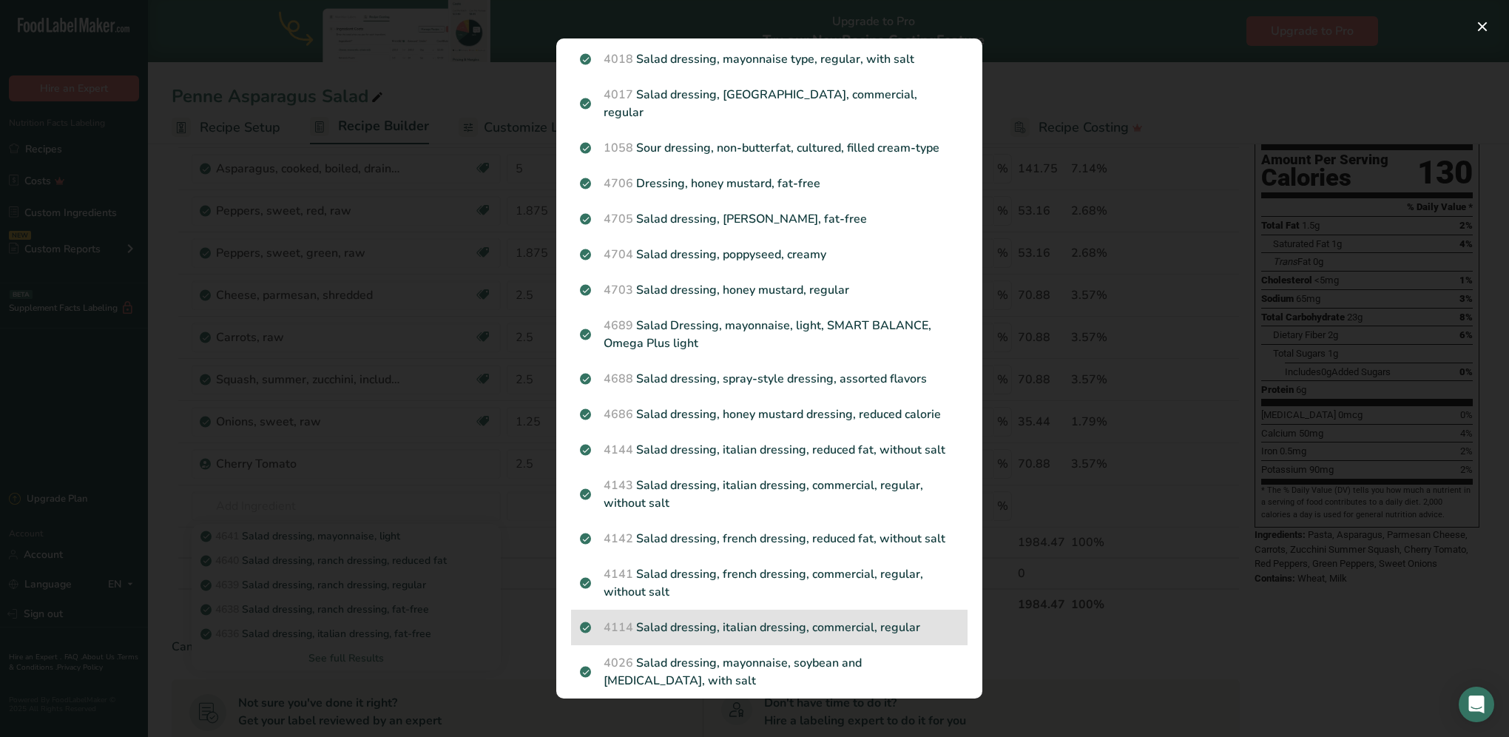
click at [778, 618] on p "4114 Salad dressing, italian dressing, commercial, regular" at bounding box center [769, 627] width 379 height 18
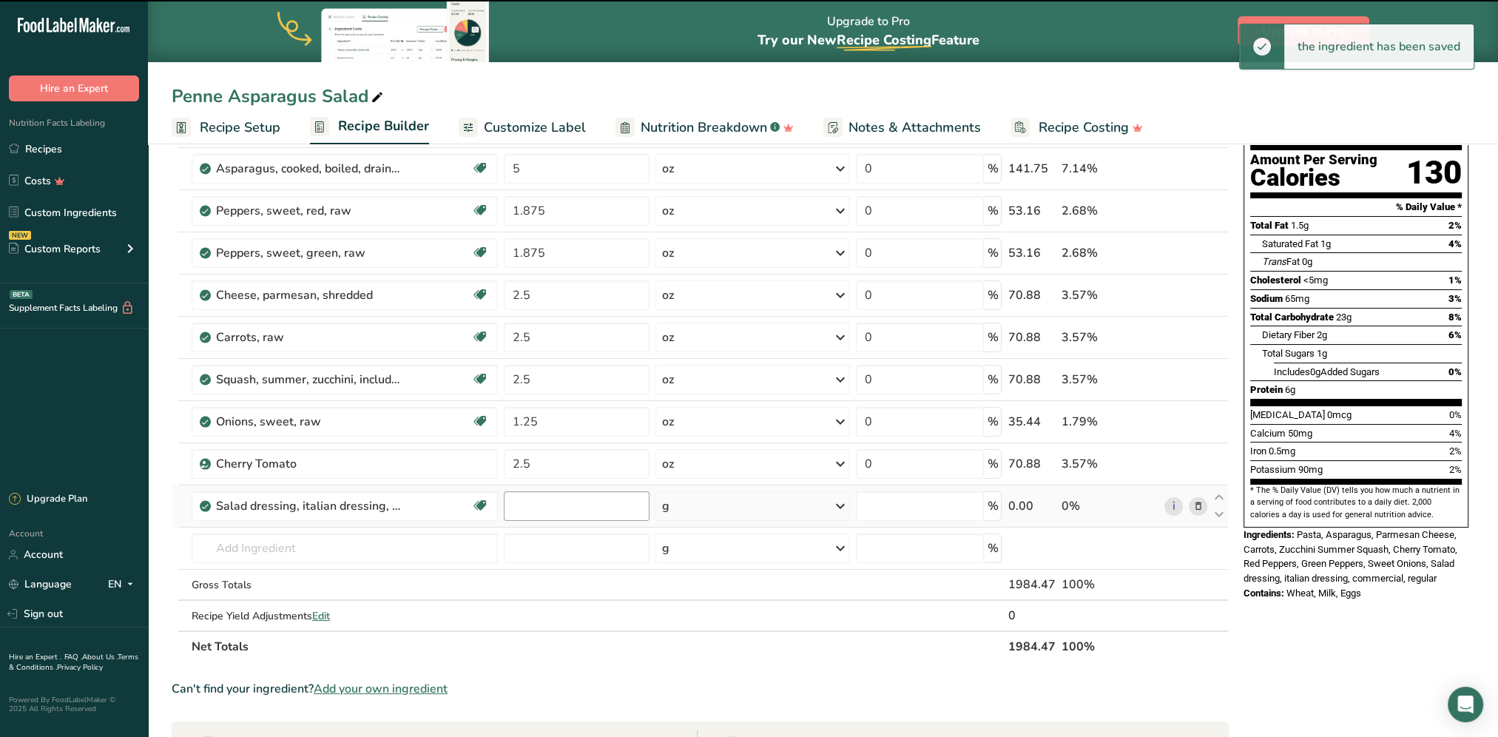
type input "0"
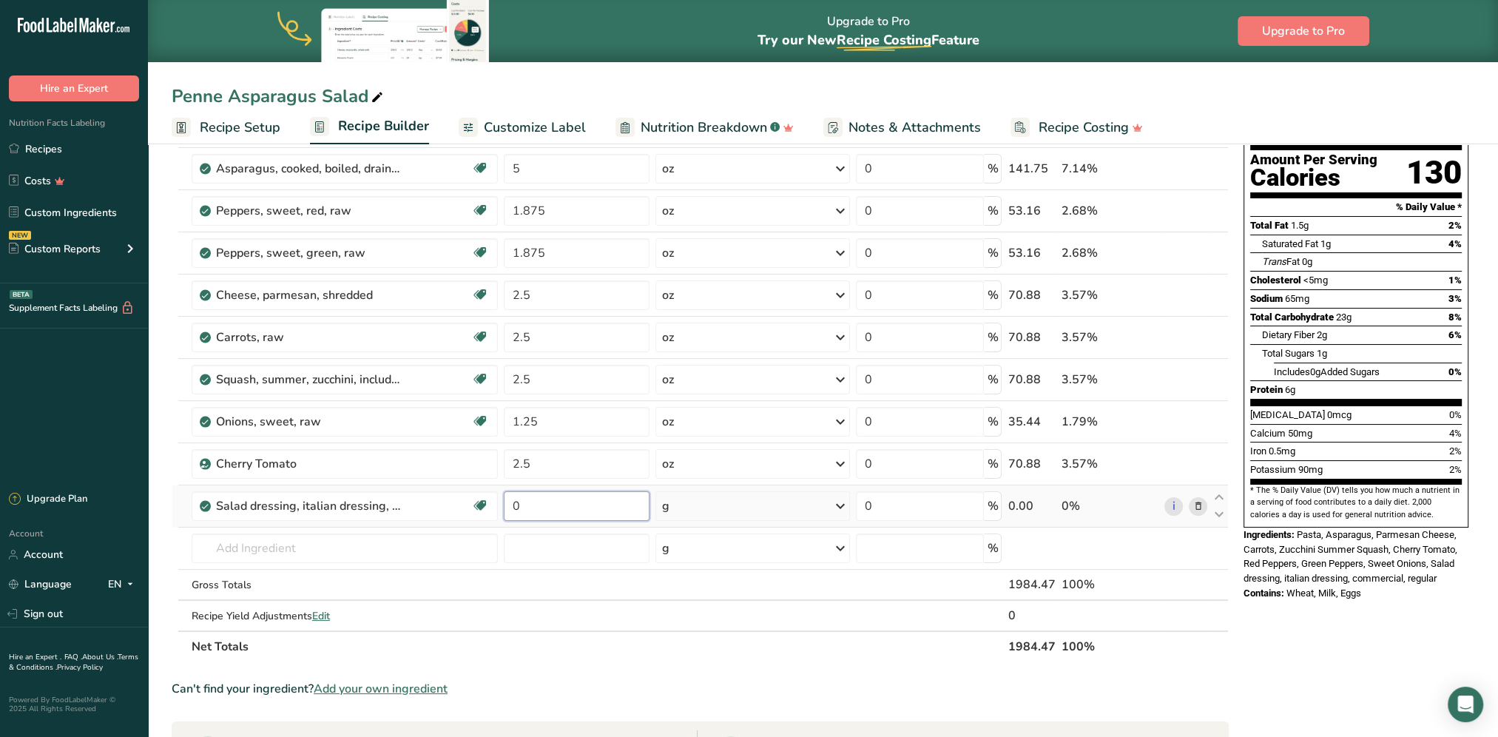
click at [569, 509] on input "0" at bounding box center [577, 506] width 146 height 30
type input "10"
click at [718, 503] on div "Ingredient * Amount * Unit * Waste * .a-a{fill:#347362;}.b-a{fill:#fff;} Grams …" at bounding box center [700, 368] width 1057 height 588
click at [718, 507] on div "g" at bounding box center [752, 506] width 195 height 30
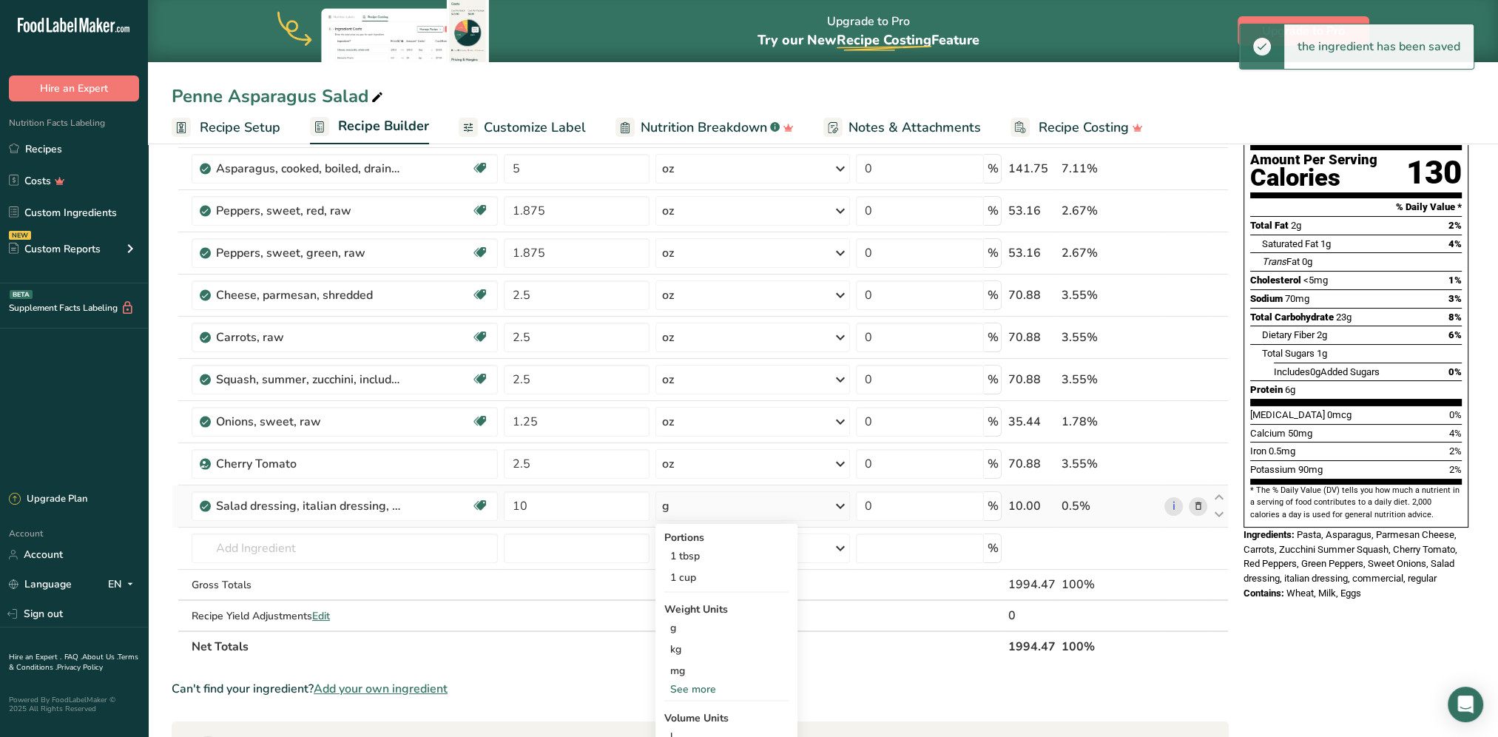
click at [714, 683] on div "See more" at bounding box center [726, 689] width 124 height 16
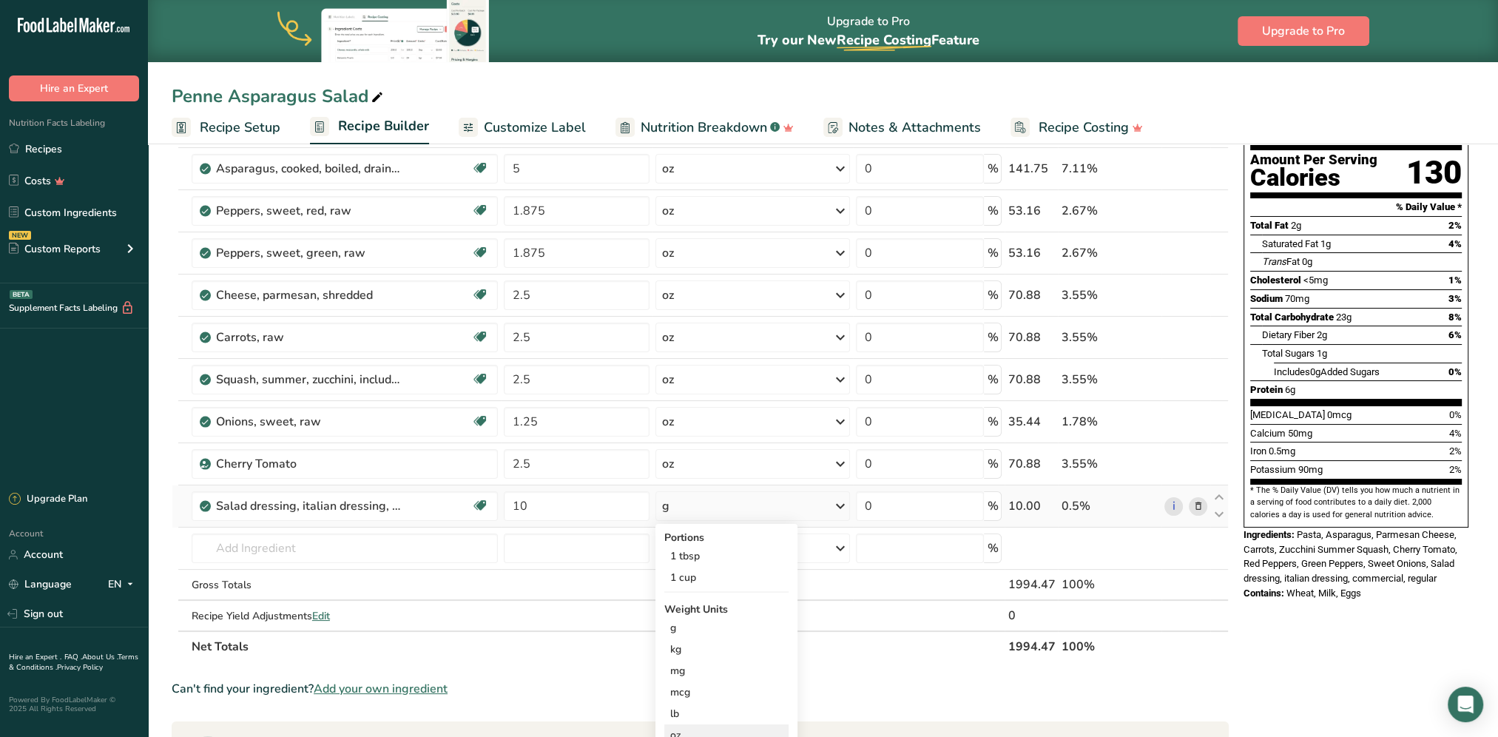
click at [691, 730] on div "oz" at bounding box center [726, 734] width 124 height 21
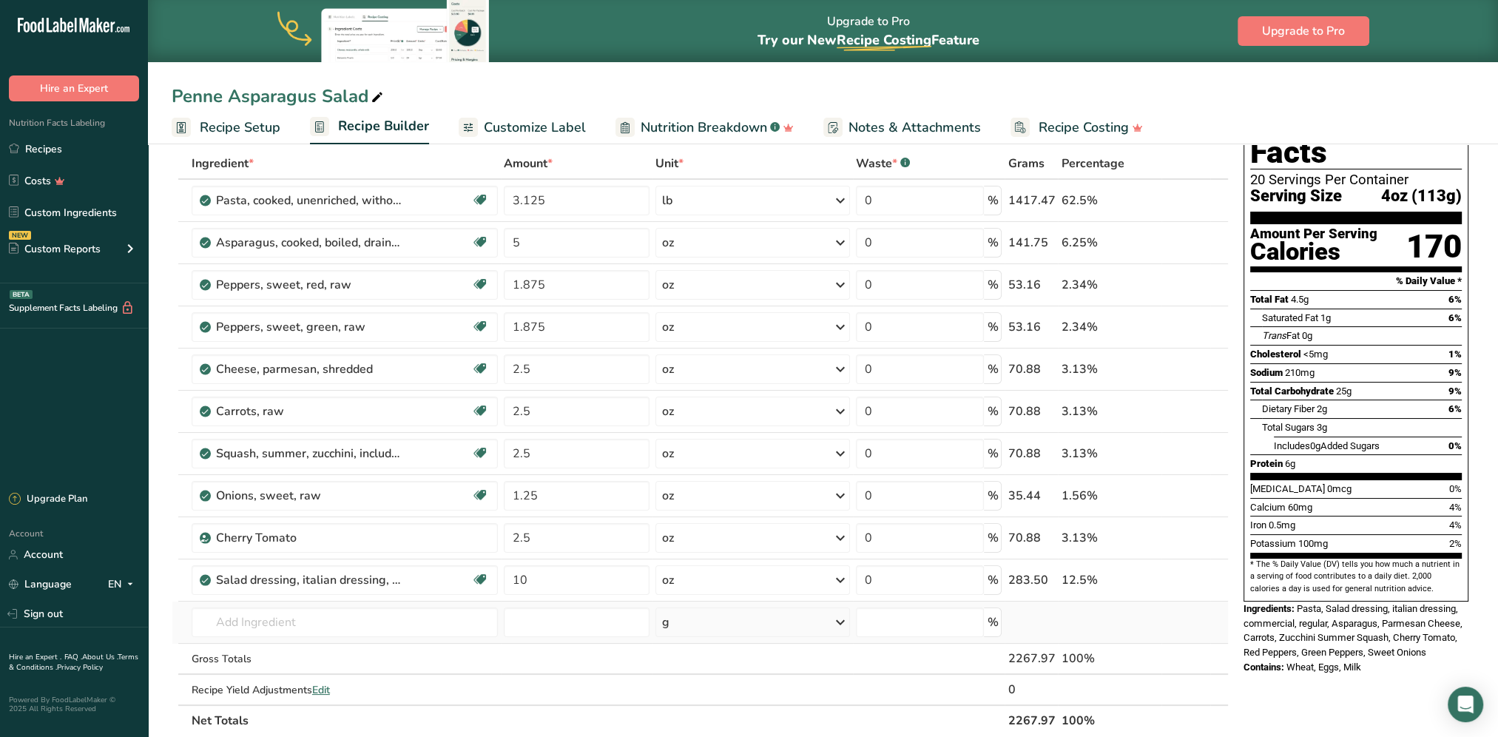
scroll to position [0, 0]
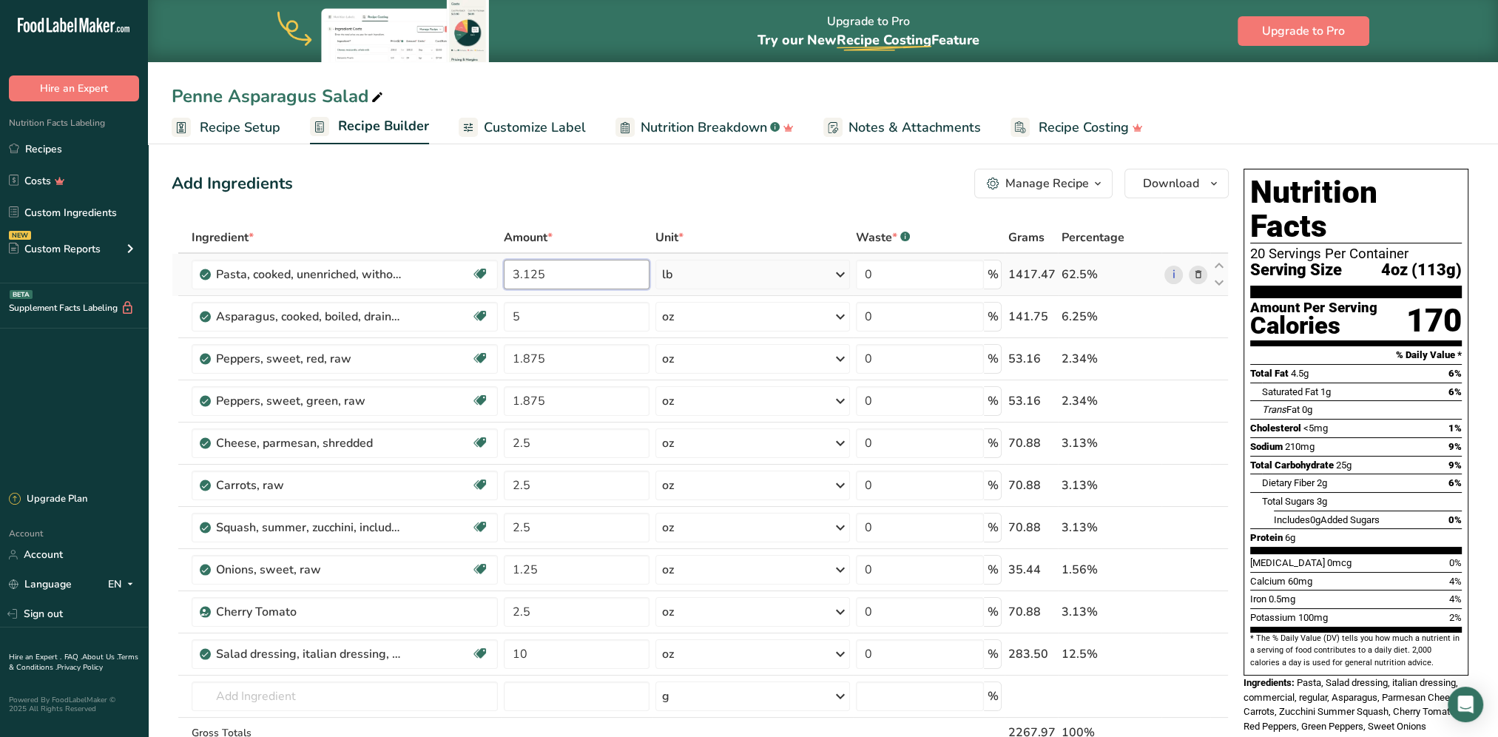
click at [550, 270] on input "3.125" at bounding box center [577, 275] width 146 height 30
type input "3.1"
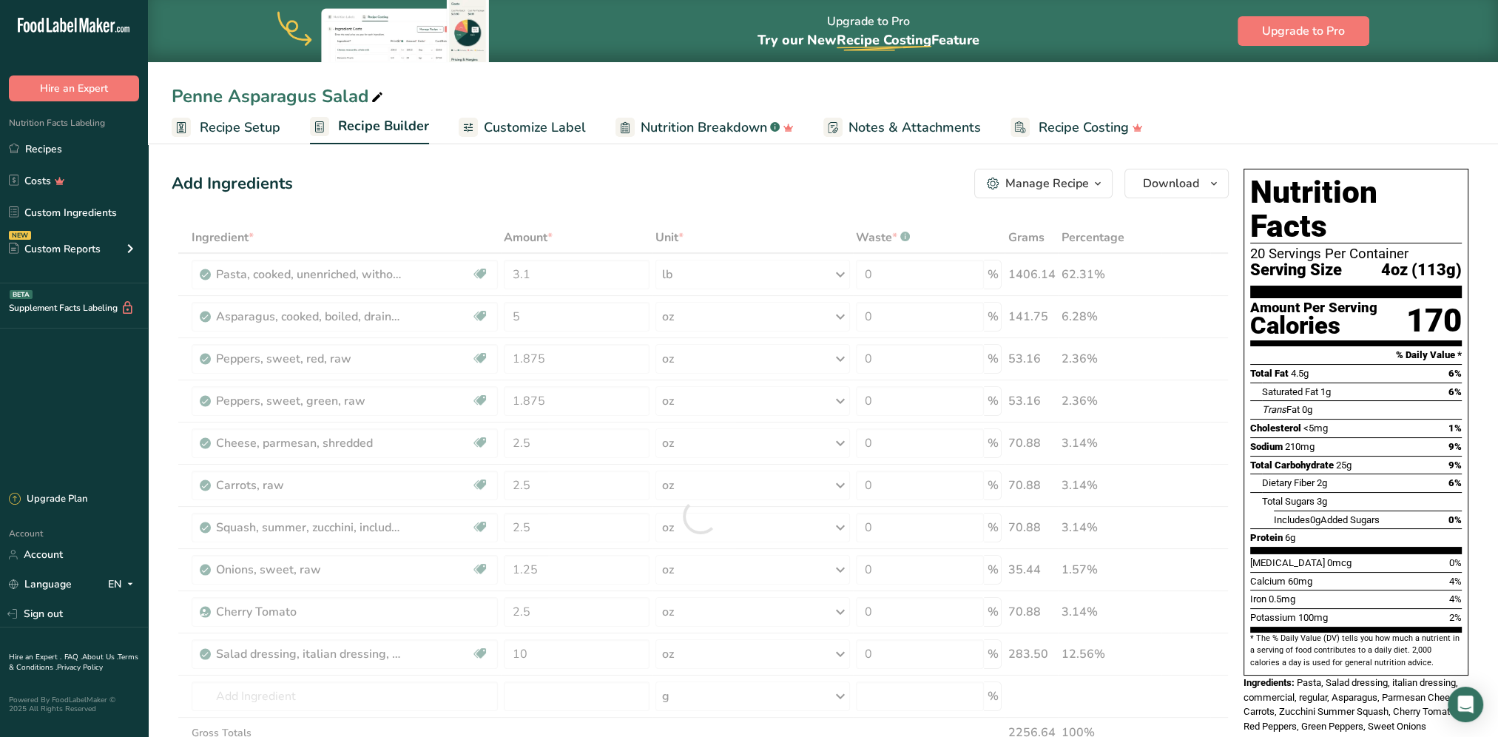
click at [663, 198] on div "Add Ingredients Manage Recipe Delete Recipe Duplicate Recipe Scale Recipe Save …" at bounding box center [705, 728] width 1066 height 1131
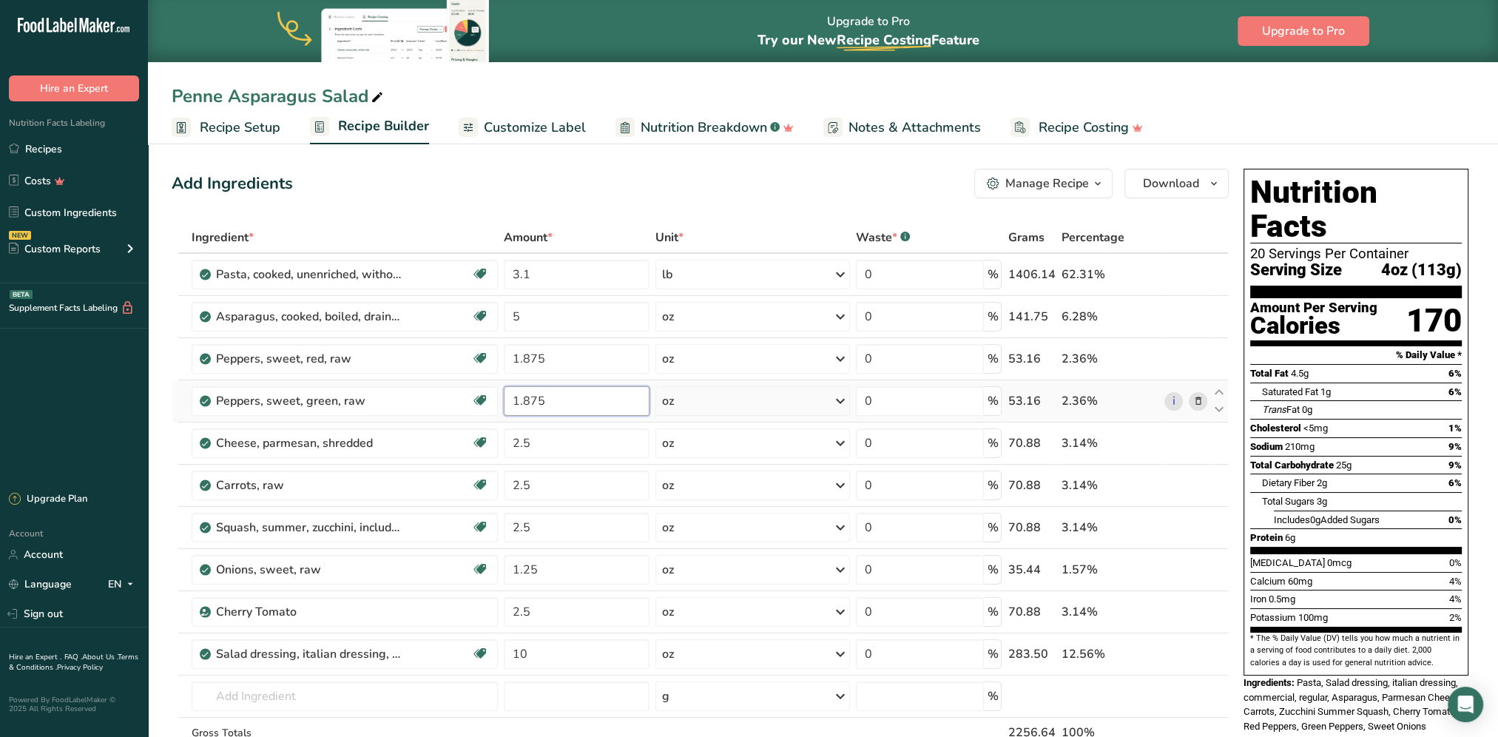
click at [547, 399] on input "1.875" at bounding box center [577, 401] width 146 height 30
type input "1.87"
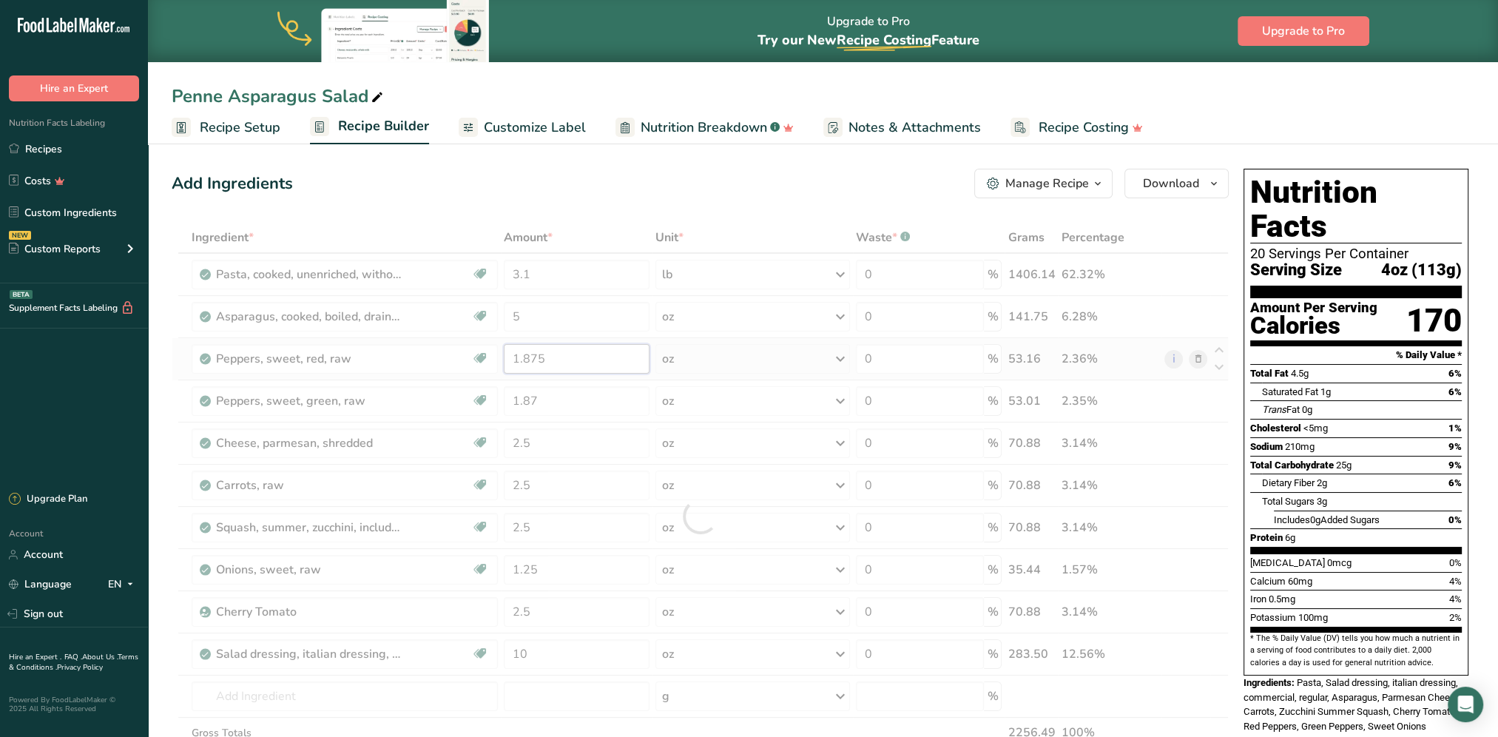
click at [560, 352] on div "Ingredient * Amount * Unit * Waste * .a-a{fill:#347362;}.b-a{fill:#fff;} Grams …" at bounding box center [700, 516] width 1057 height 588
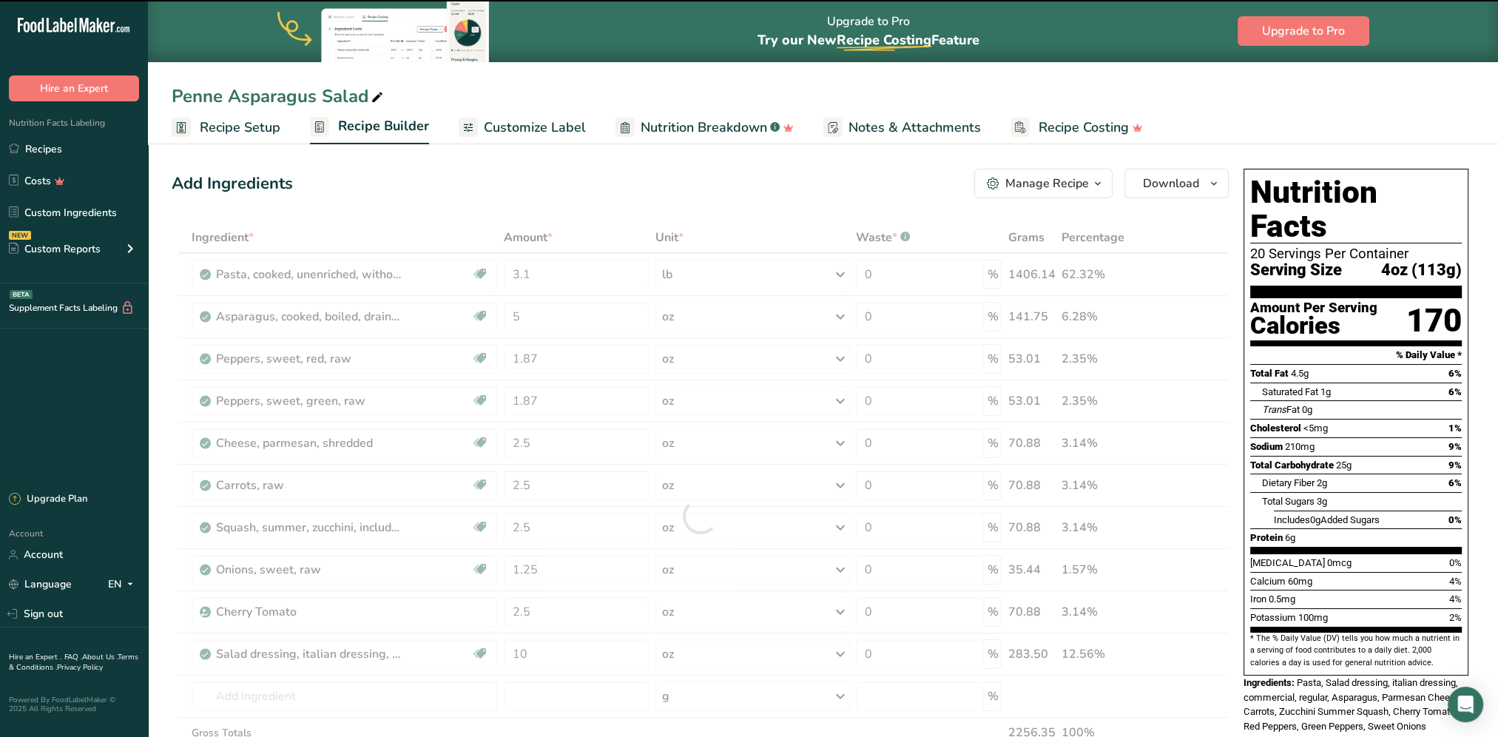
click at [629, 181] on div "Add Ingredients Manage Recipe Delete Recipe Duplicate Recipe Scale Recipe Save …" at bounding box center [700, 184] width 1057 height 30
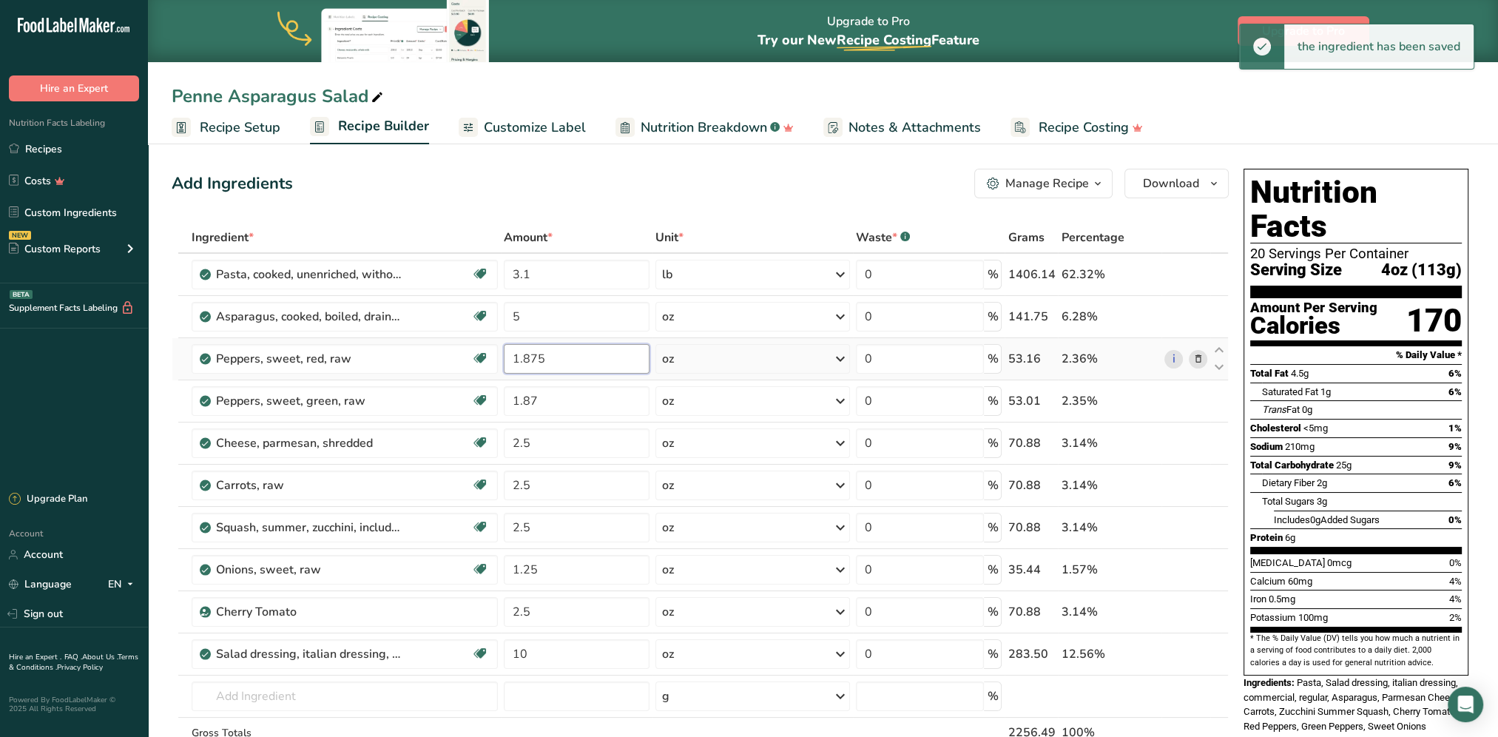
click at [581, 362] on input "1.875" at bounding box center [577, 359] width 146 height 30
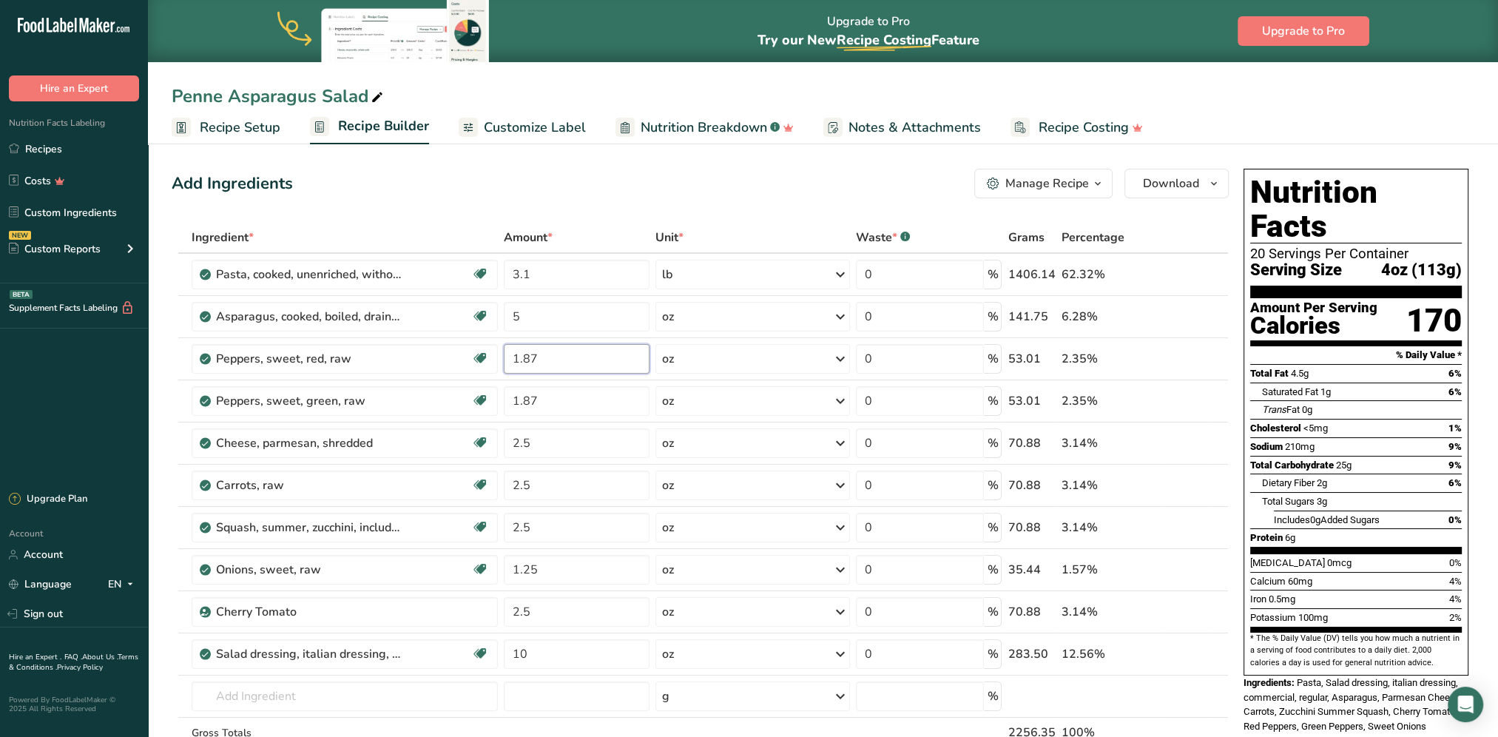
type input "1.87"
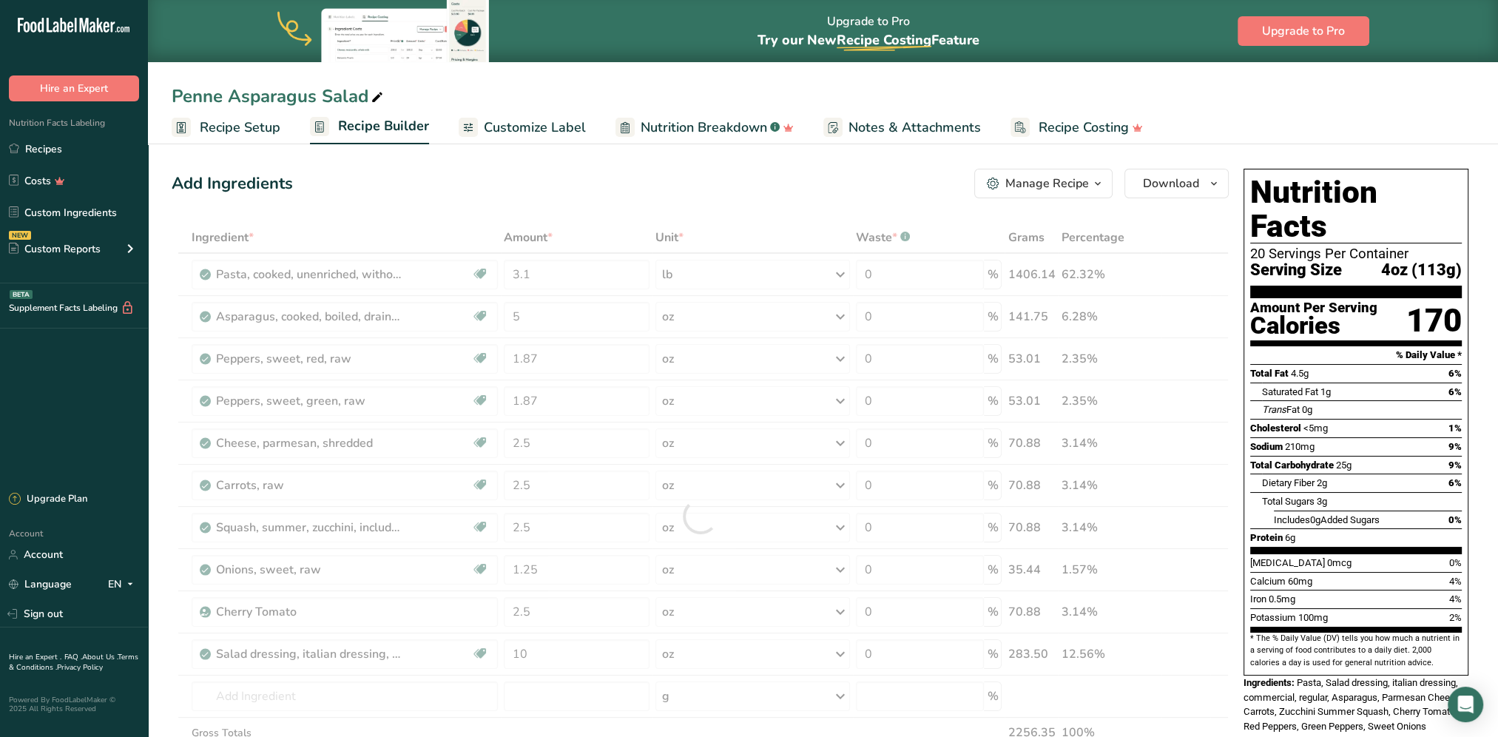
click at [608, 175] on div "Add Ingredients Manage Recipe Delete Recipe Duplicate Recipe Scale Recipe Save …" at bounding box center [700, 184] width 1057 height 30
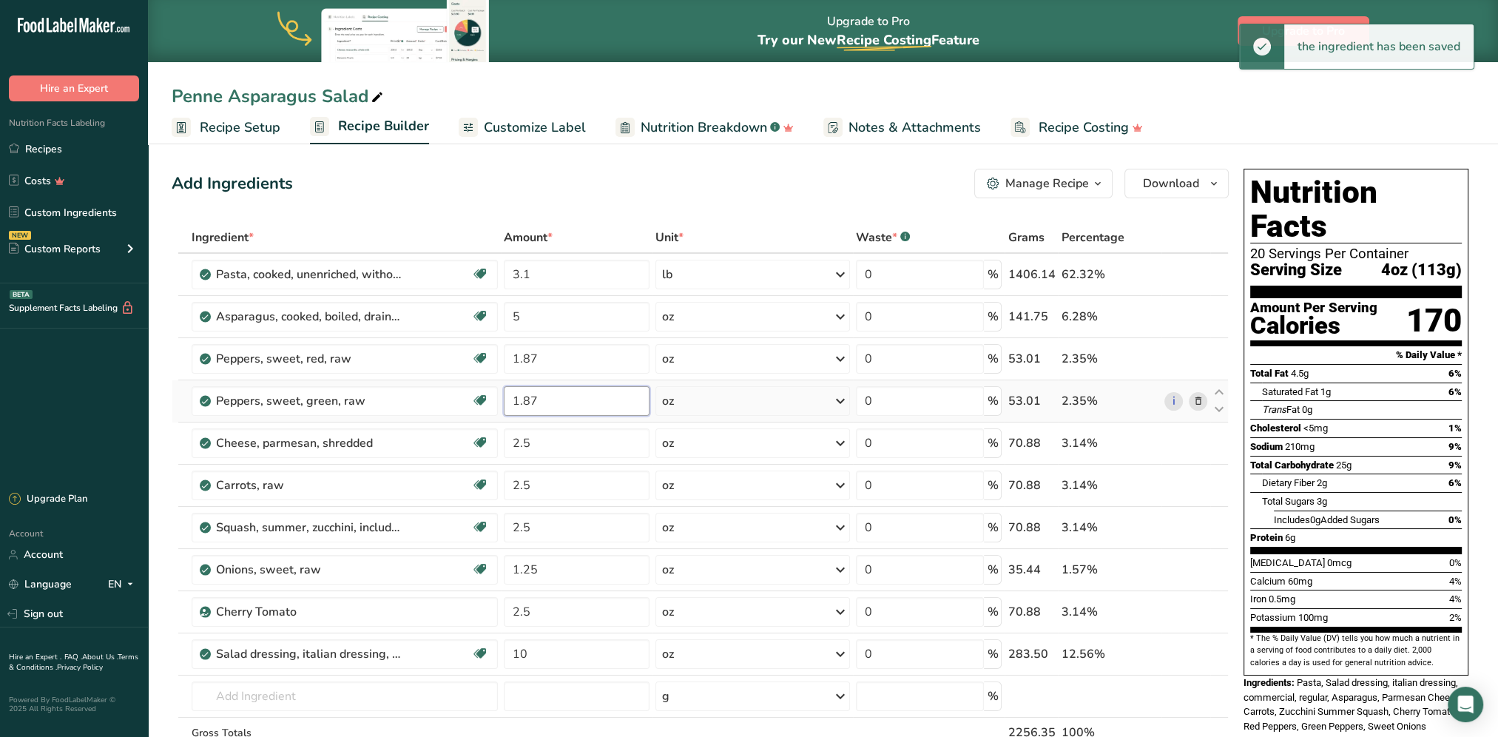
click at [567, 403] on input "1.87" at bounding box center [577, 401] width 146 height 30
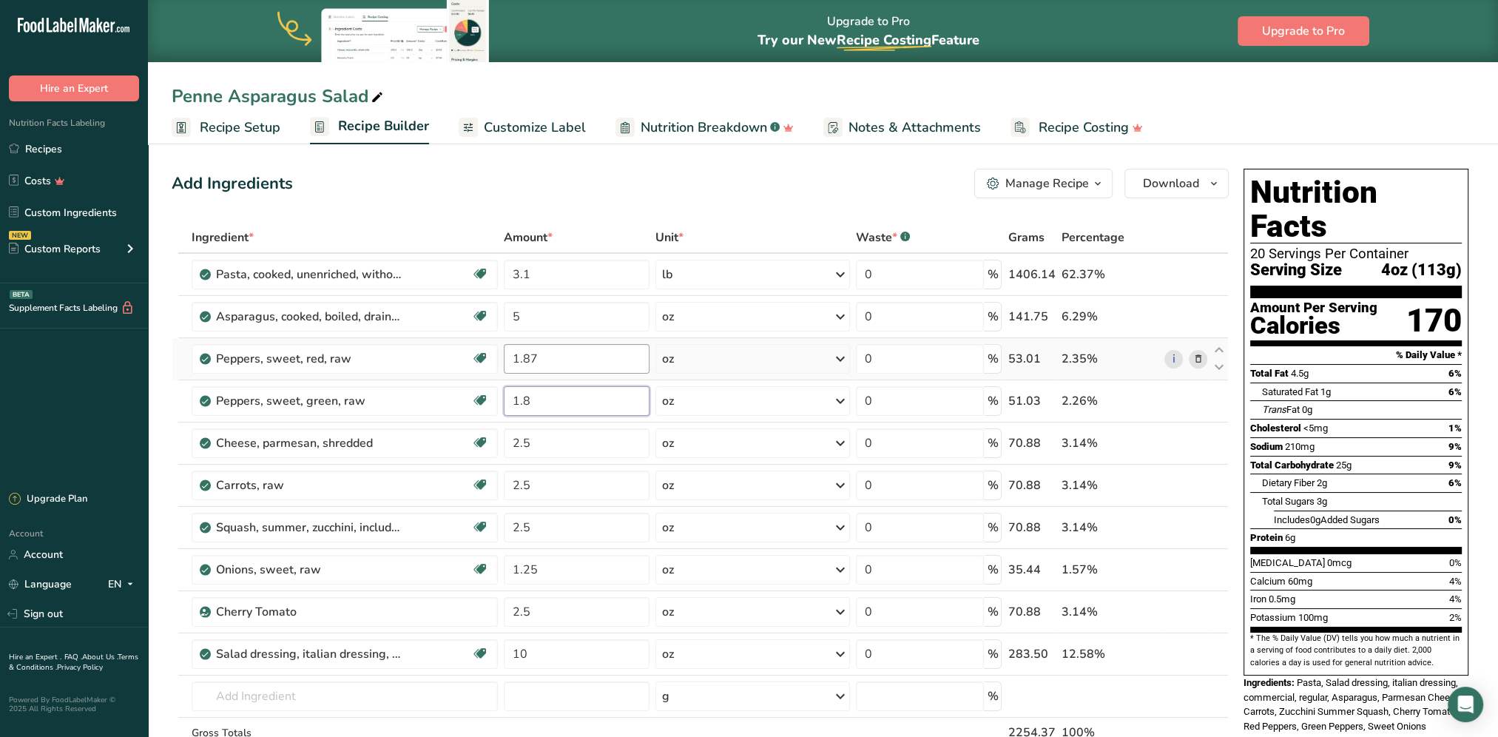
type input "1.8"
click at [564, 358] on div "Ingredient * Amount * Unit * Waste * .a-a{fill:#347362;}.b-a{fill:#fff;} Grams …" at bounding box center [700, 516] width 1057 height 588
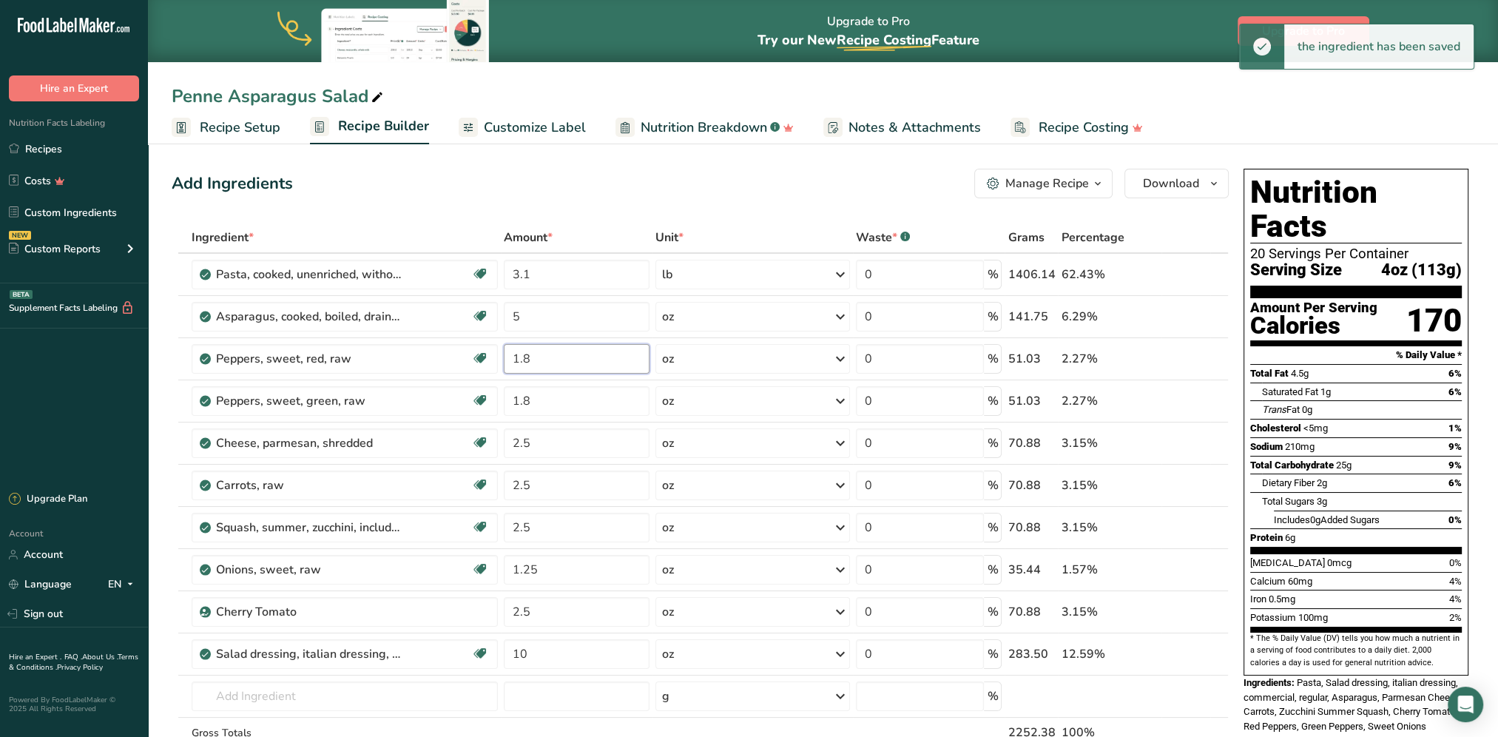
type input "1.8"
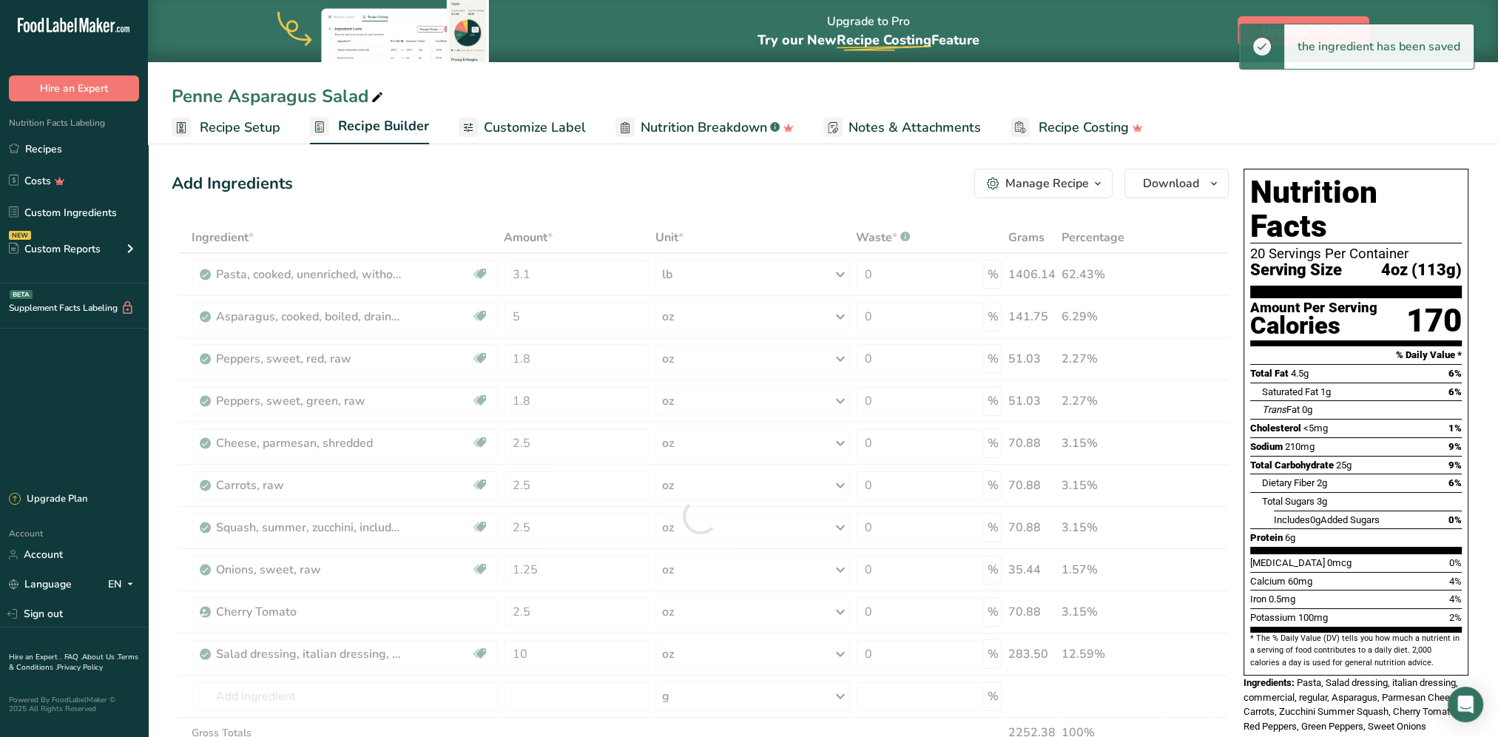
click at [595, 208] on div "Add Ingredients Manage Recipe Delete Recipe Duplicate Recipe Scale Recipe Save …" at bounding box center [705, 728] width 1066 height 1131
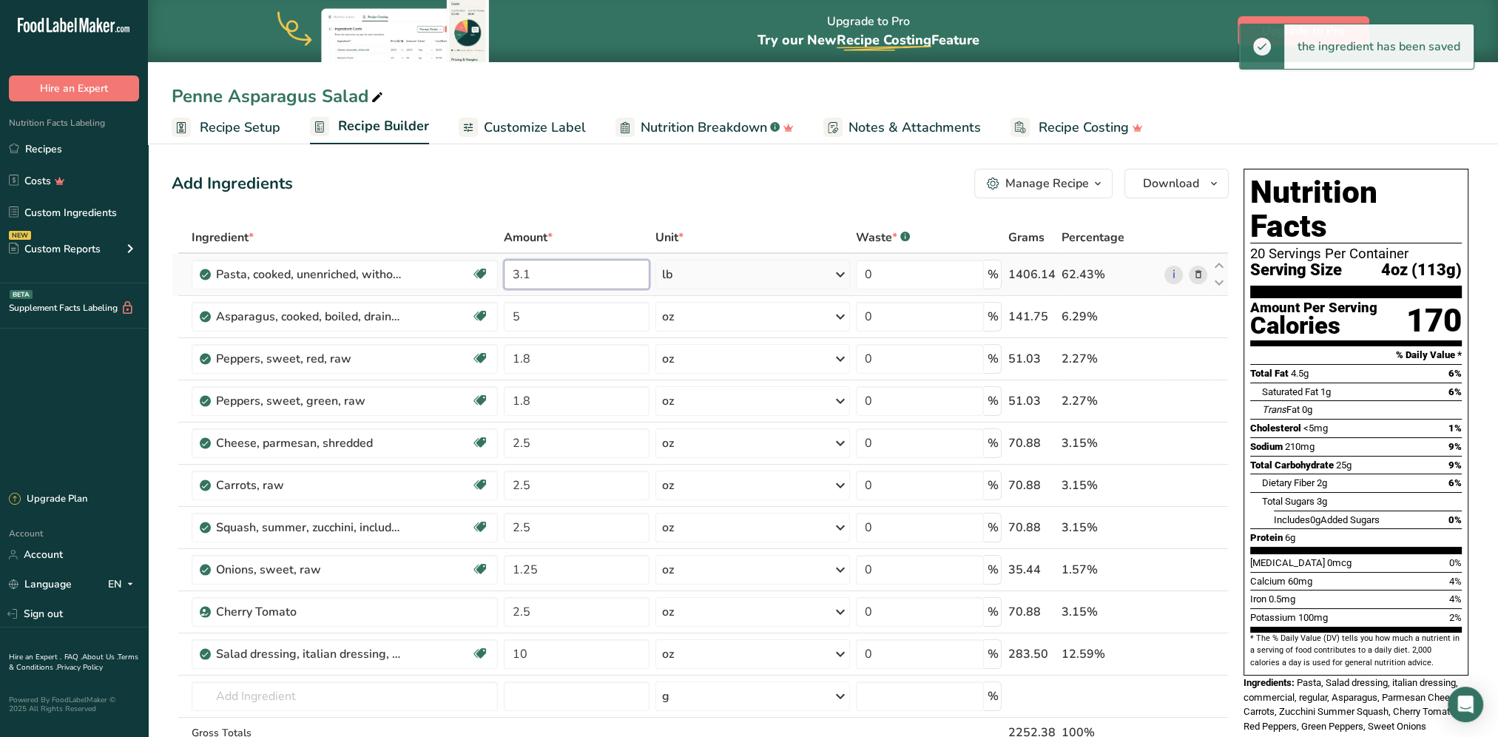
click at [557, 274] on input "3.1" at bounding box center [577, 275] width 146 height 30
type input "3"
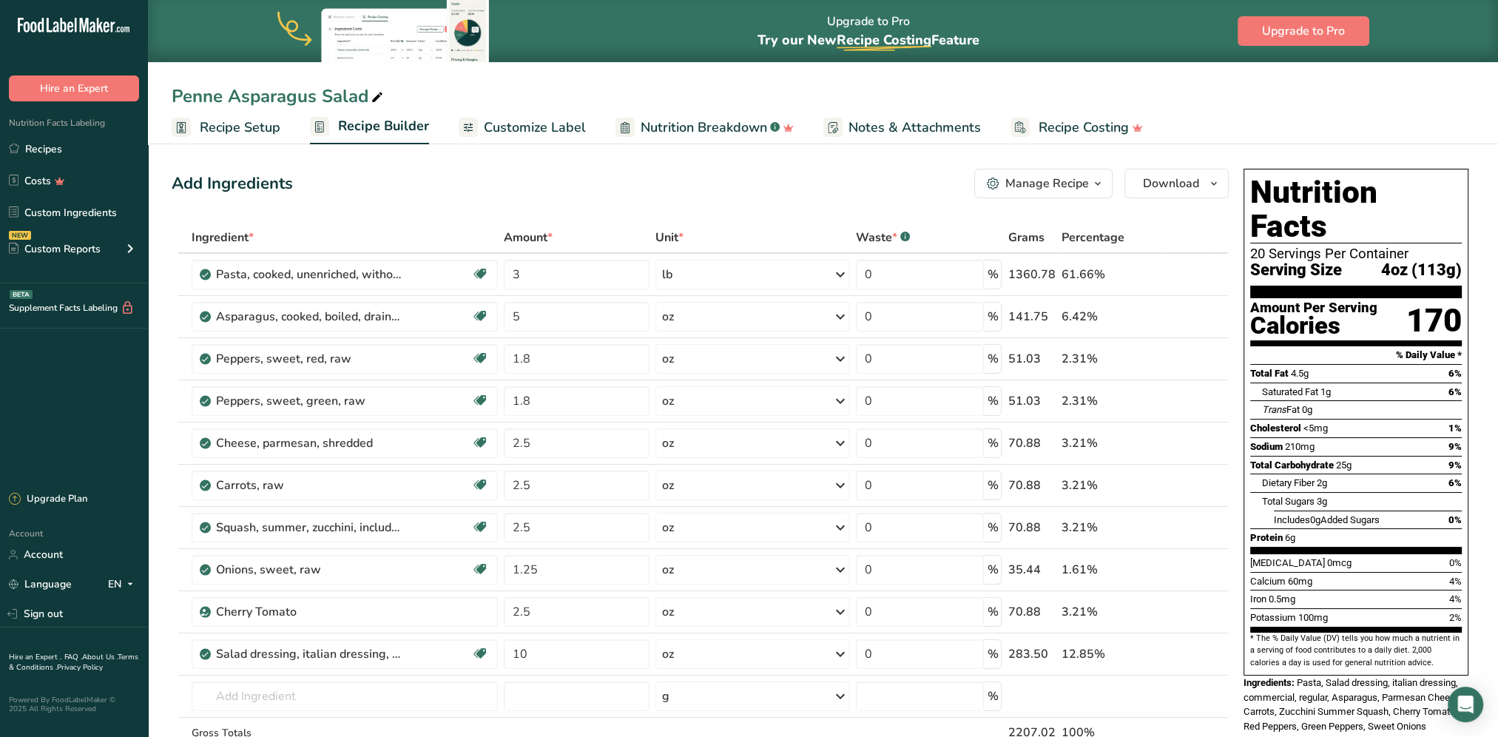
click at [569, 148] on section "Add Ingredients Manage Recipe Delete Recipe Duplicate Recipe Scale Recipe Save …" at bounding box center [823, 728] width 1350 height 1178
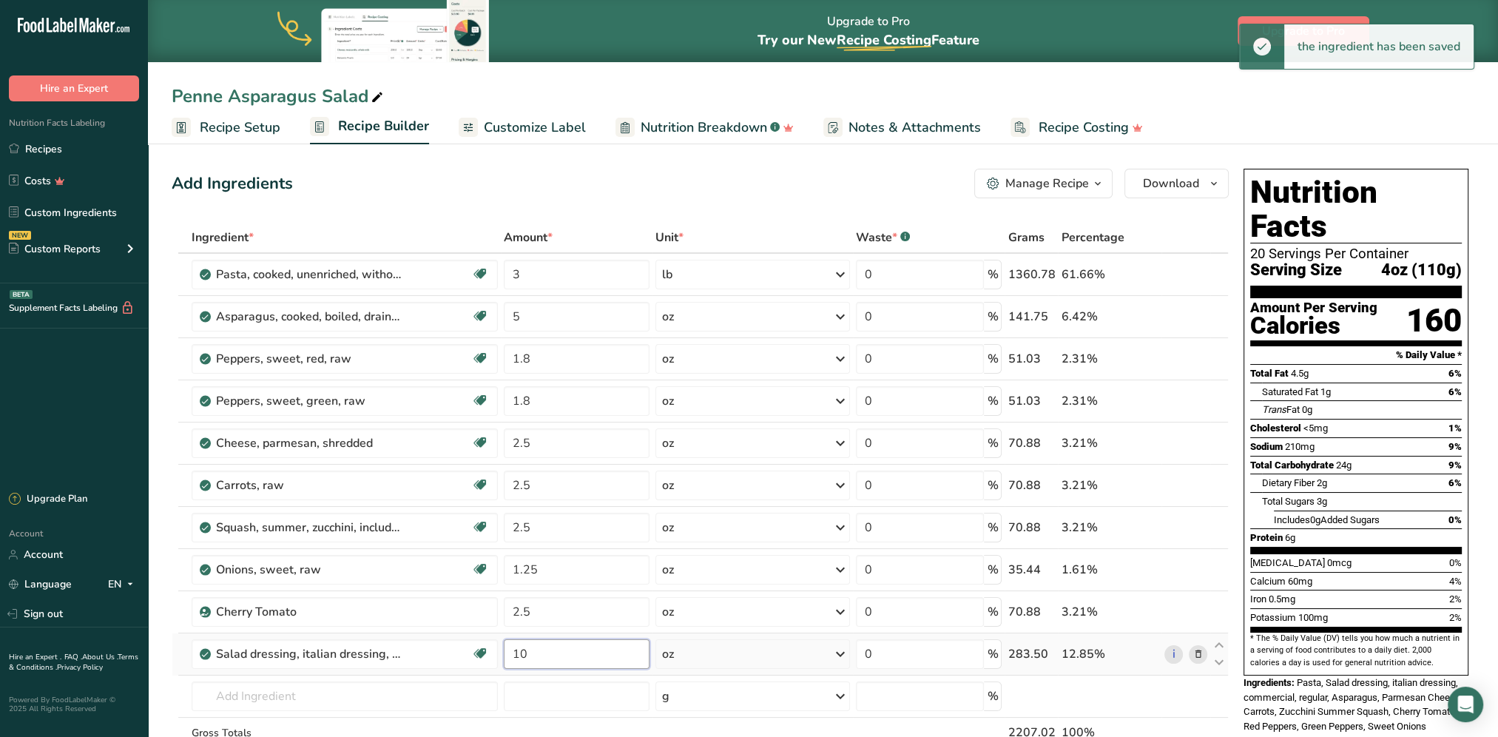
click at [553, 655] on input "10" at bounding box center [577, 654] width 146 height 30
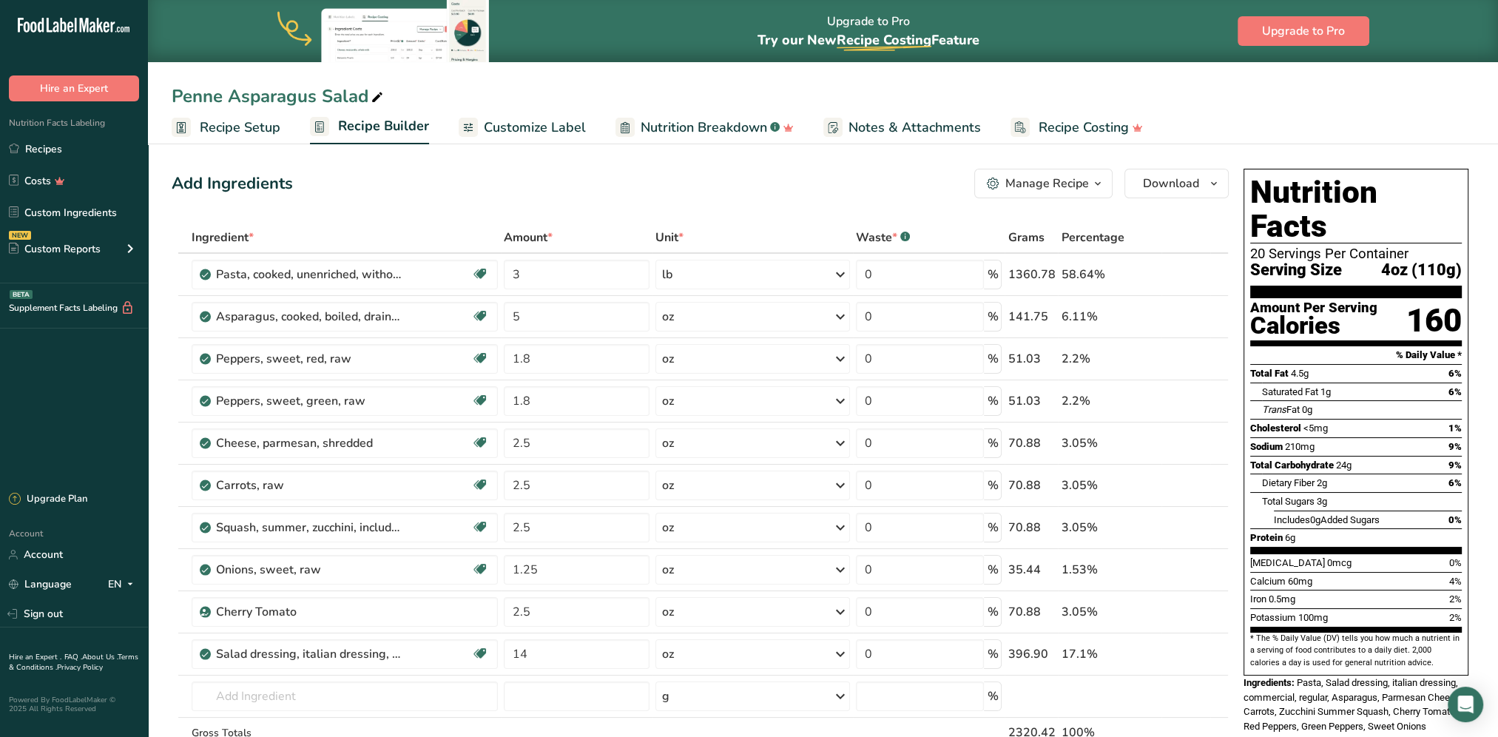
click at [592, 191] on div "Add Ingredients Manage Recipe Delete Recipe Duplicate Recipe Scale Recipe Save …" at bounding box center [700, 184] width 1057 height 30
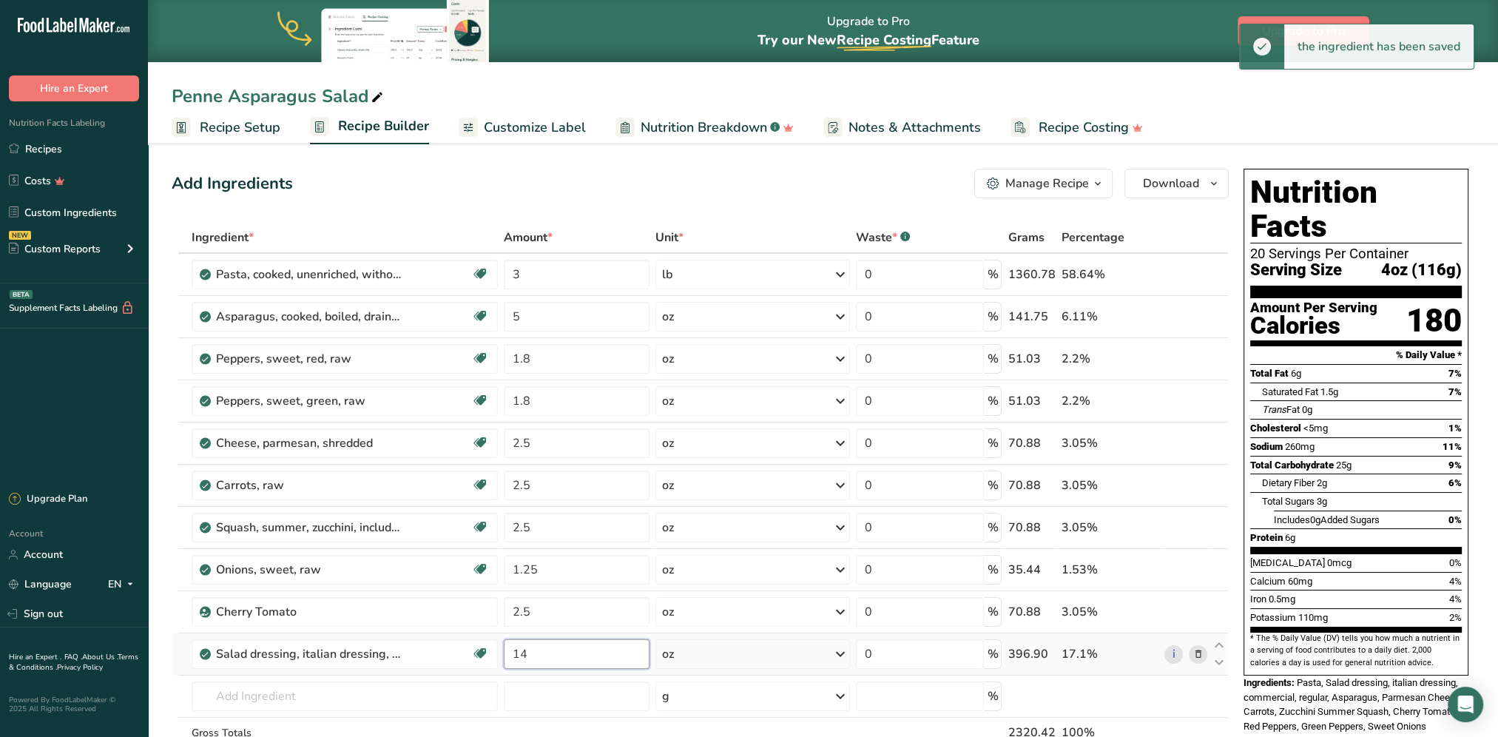
drag, startPoint x: 535, startPoint y: 652, endPoint x: 520, endPoint y: 651, distance: 14.8
click at [520, 651] on input "14" at bounding box center [577, 654] width 146 height 30
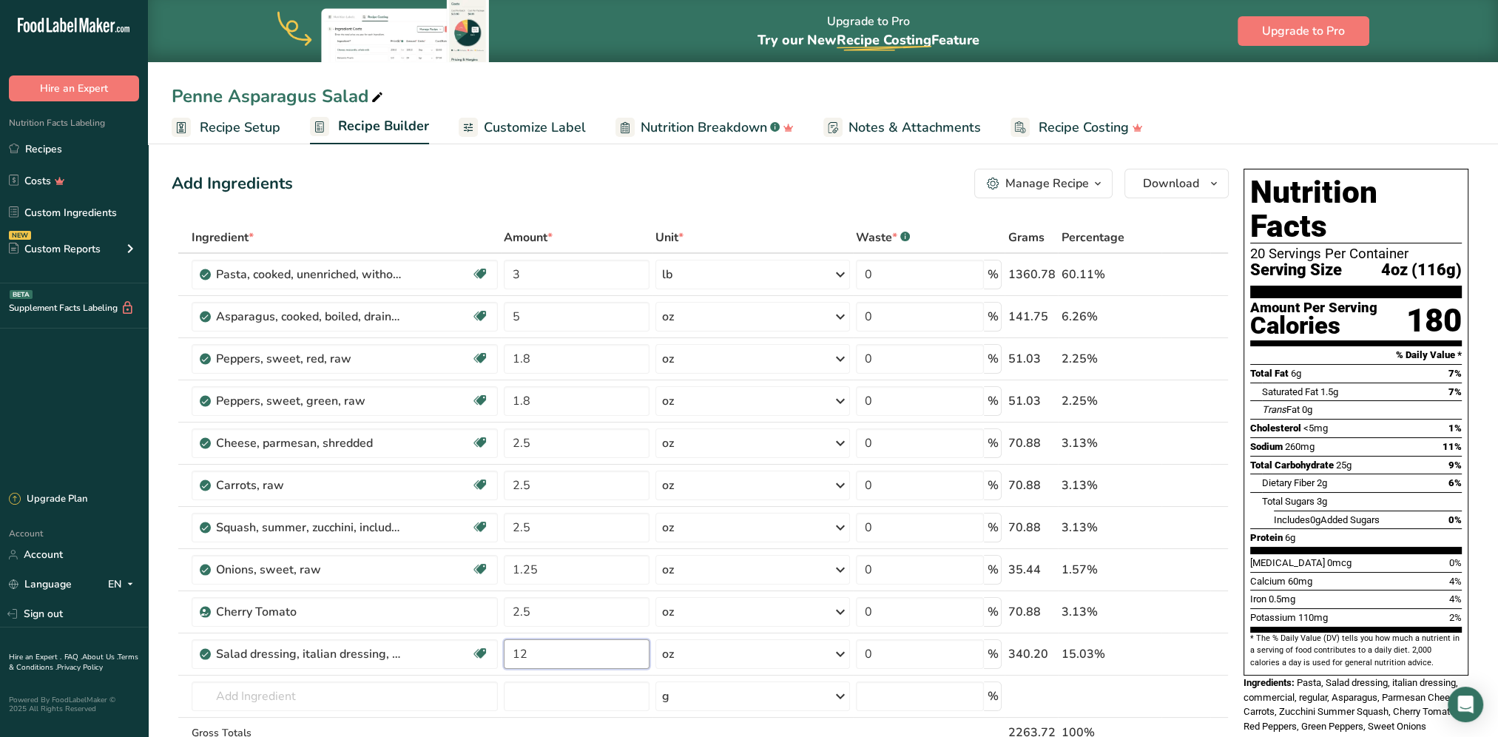
type input "12"
click at [586, 195] on div "Add Ingredients Manage Recipe Delete Recipe Duplicate Recipe Scale Recipe Save …" at bounding box center [700, 184] width 1057 height 30
click at [544, 570] on input "1.25" at bounding box center [577, 570] width 146 height 30
type input "1.2"
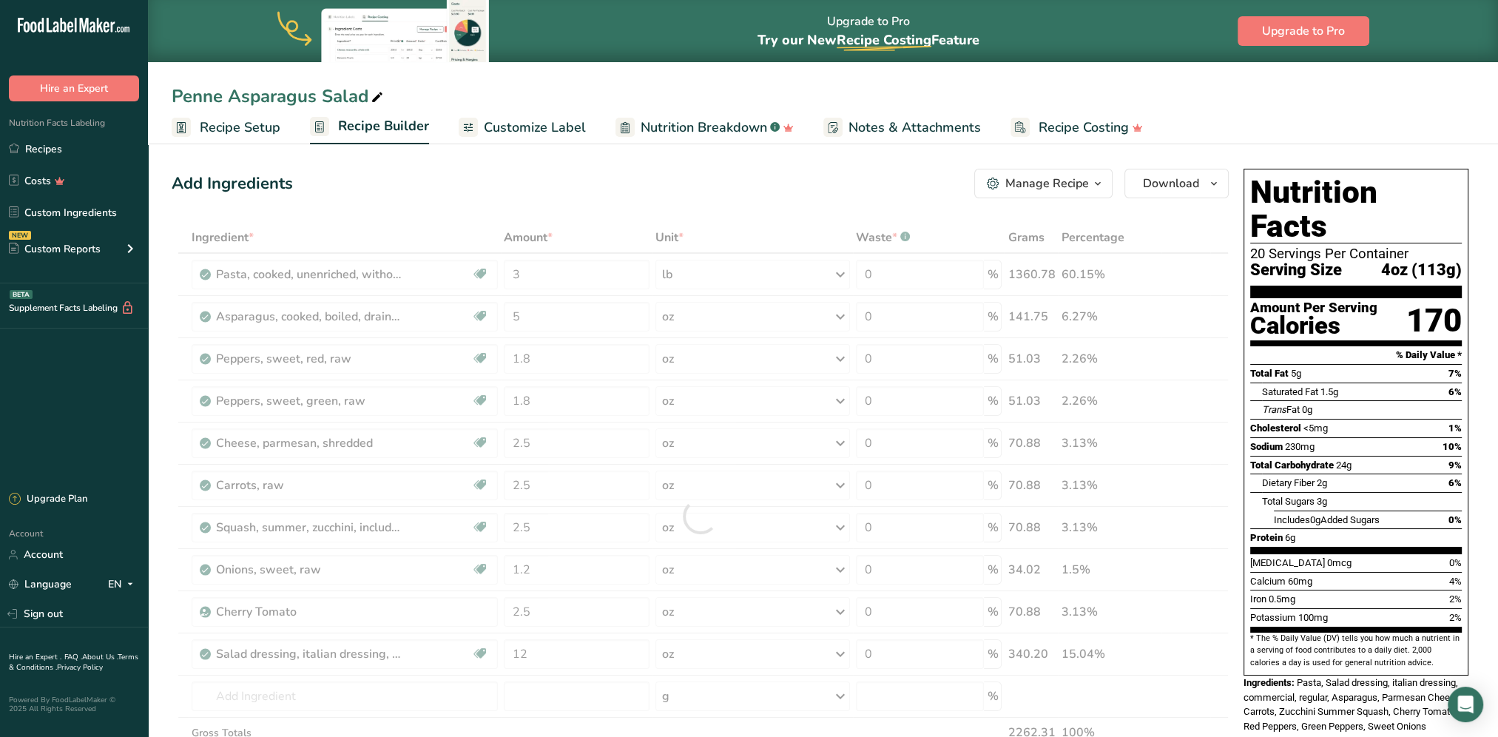
click at [582, 201] on div "Add Ingredients Manage Recipe Delete Recipe Duplicate Recipe Scale Recipe Save …" at bounding box center [705, 728] width 1066 height 1131
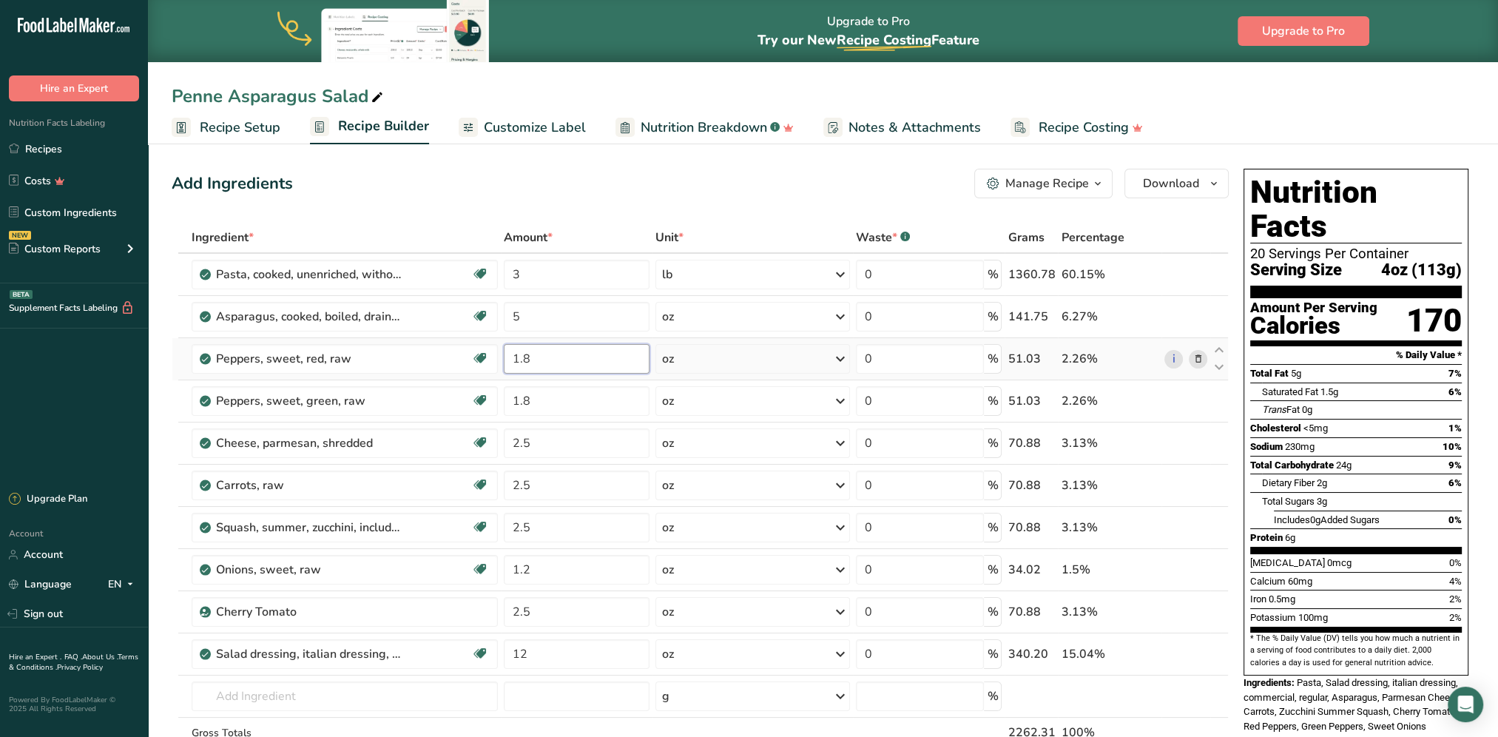
click at [524, 356] on input "1.8" at bounding box center [577, 359] width 146 height 30
type input "1.75"
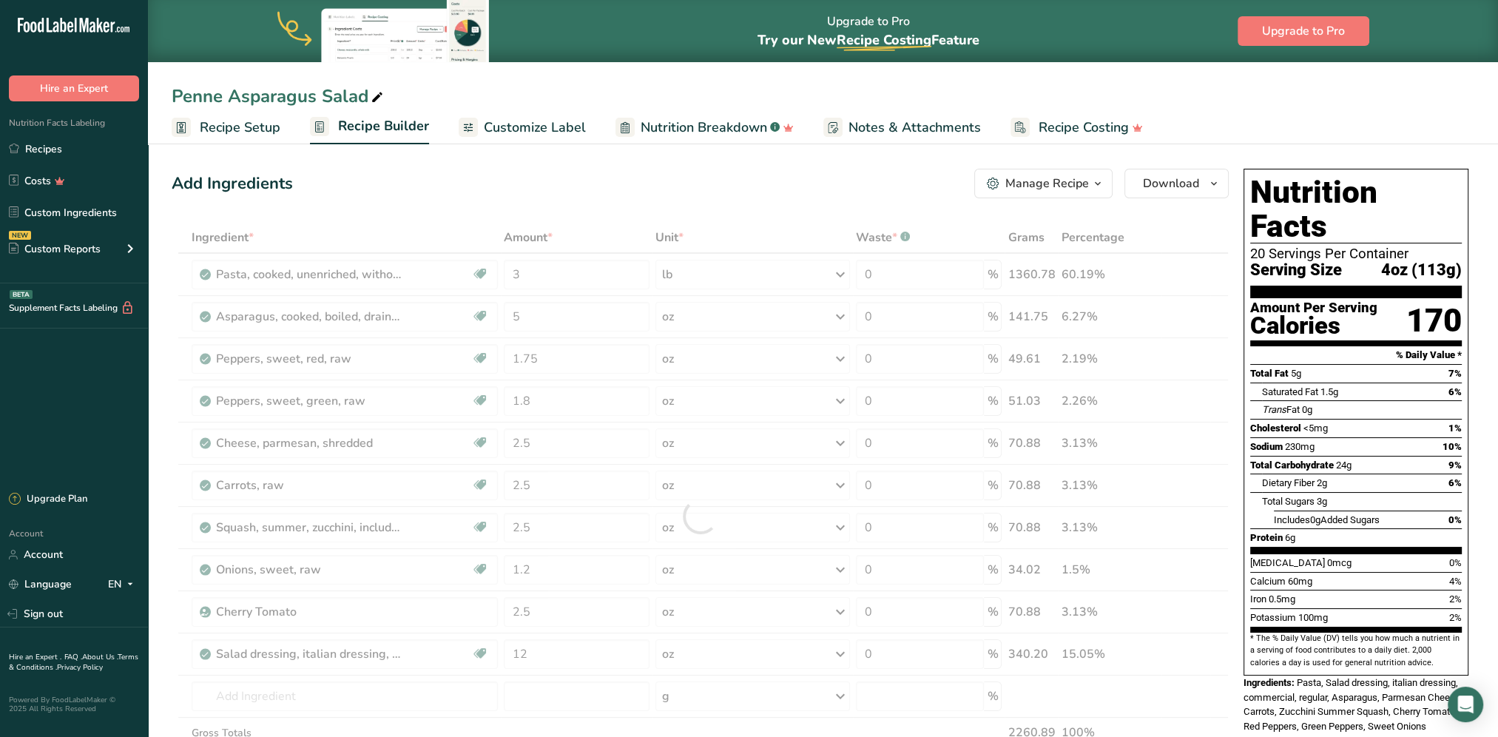
click at [587, 197] on div "Add Ingredients Manage Recipe Delete Recipe Duplicate Recipe Scale Recipe Save …" at bounding box center [700, 184] width 1057 height 30
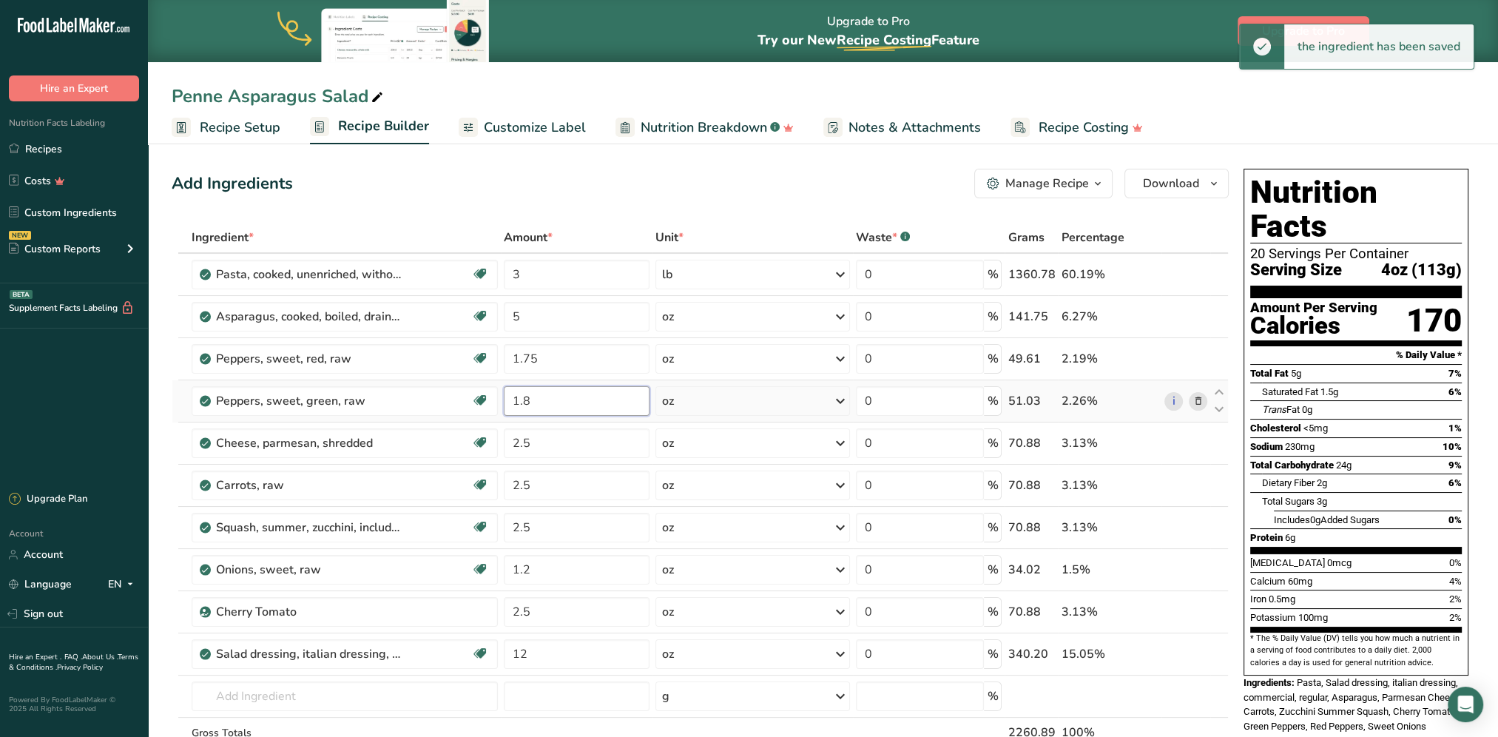
click at [543, 405] on input "1.8" at bounding box center [577, 401] width 146 height 30
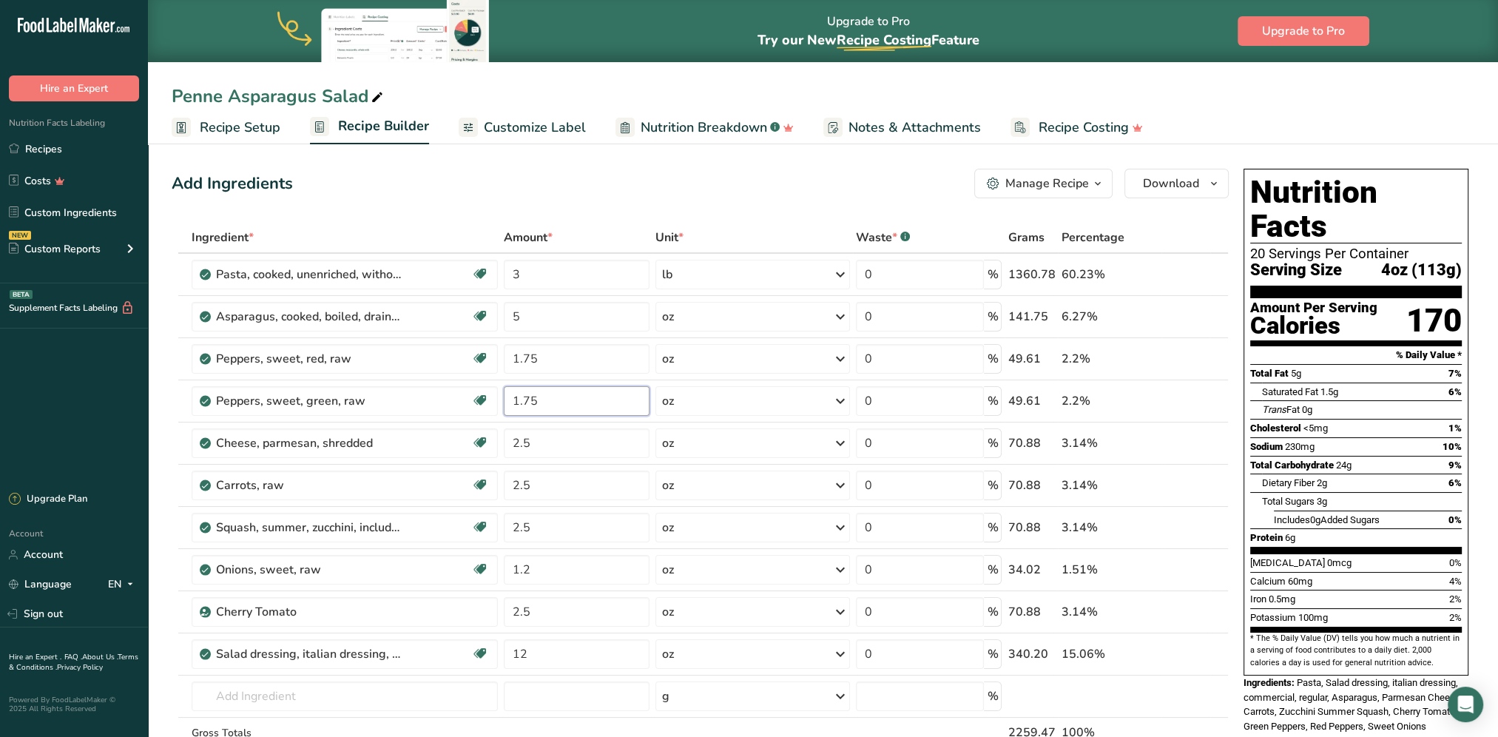
type input "1.75"
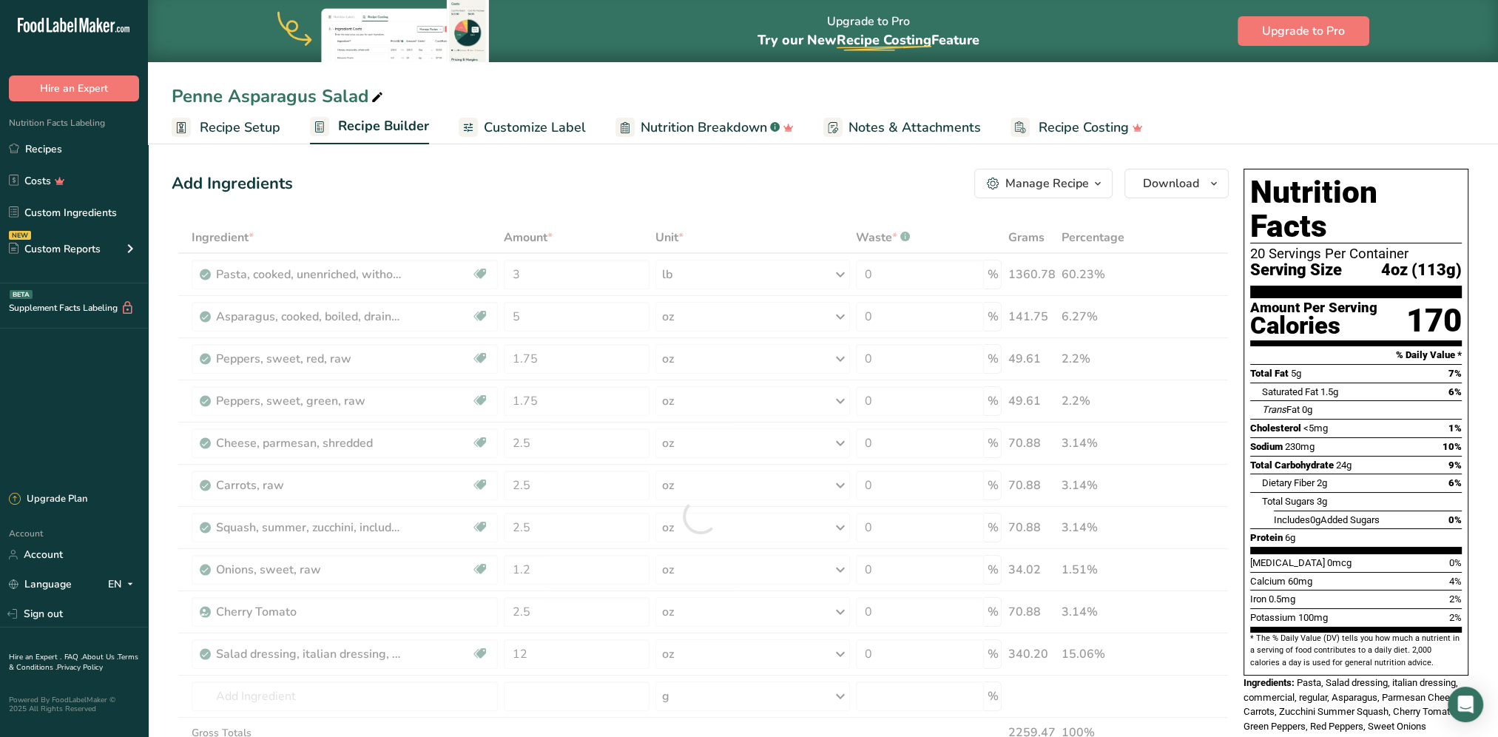
click at [570, 185] on div "Add Ingredients Manage Recipe Delete Recipe Duplicate Recipe Scale Recipe Save …" at bounding box center [700, 184] width 1057 height 30
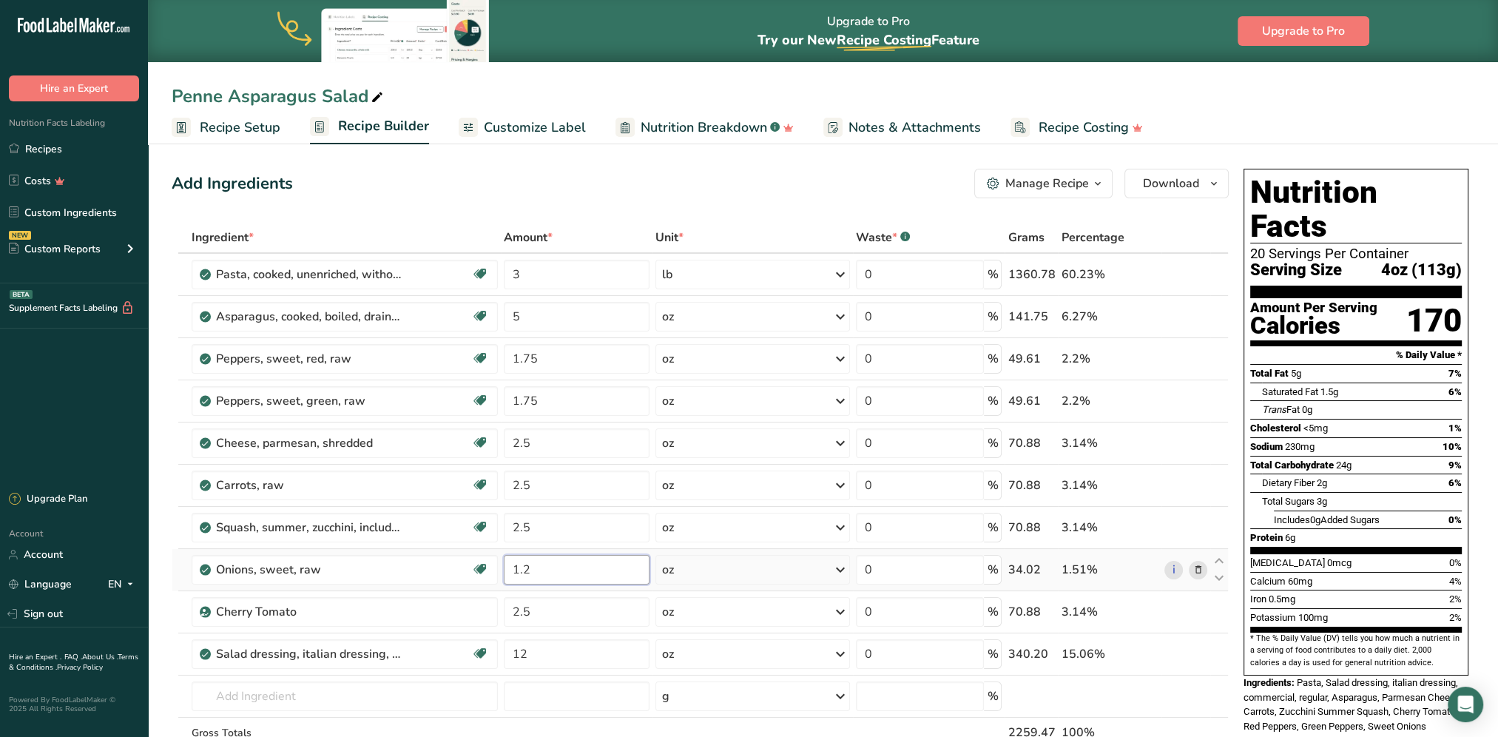
click at [532, 563] on input "1.2" at bounding box center [577, 570] width 146 height 30
type input "1.1"
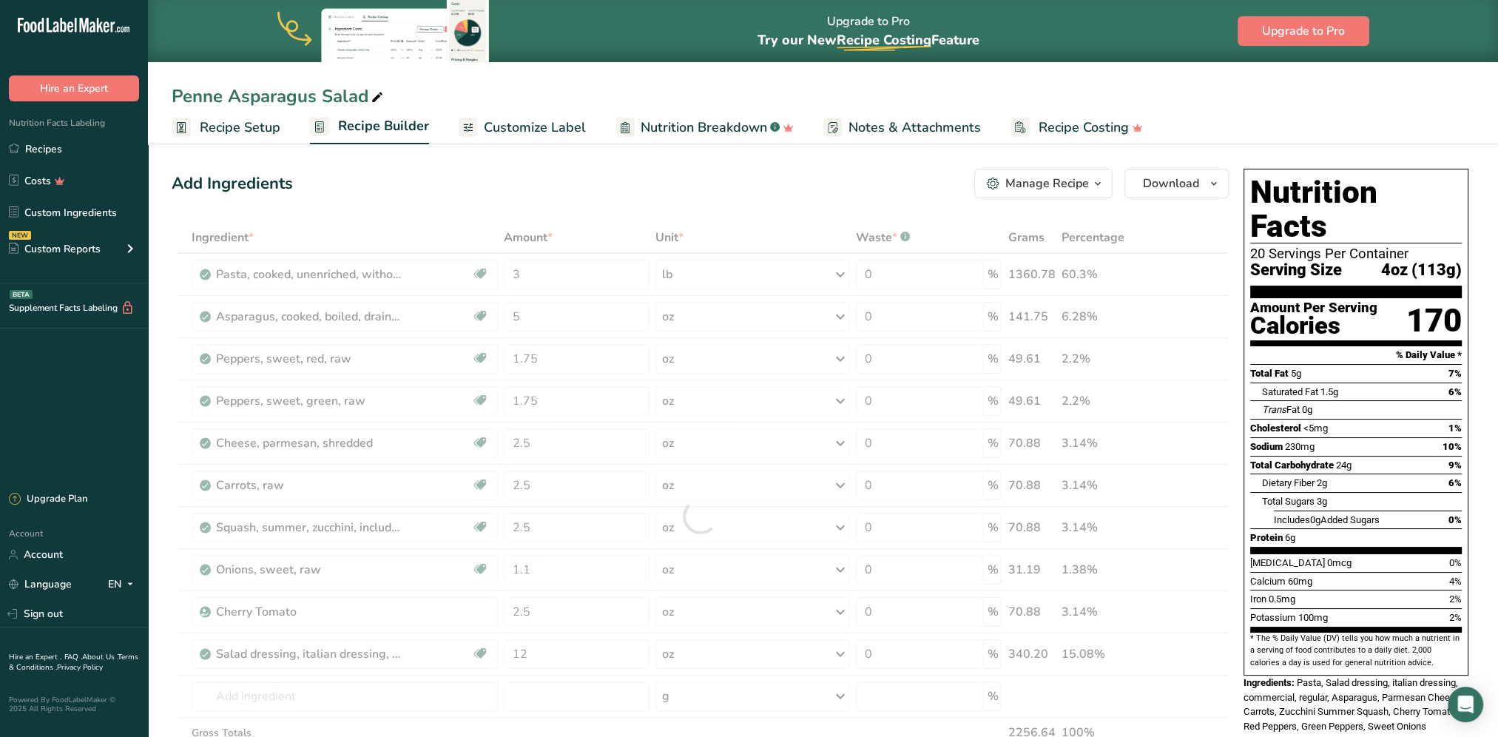
click at [632, 175] on div "Add Ingredients Manage Recipe Delete Recipe Duplicate Recipe Scale Recipe Save …" at bounding box center [700, 184] width 1057 height 30
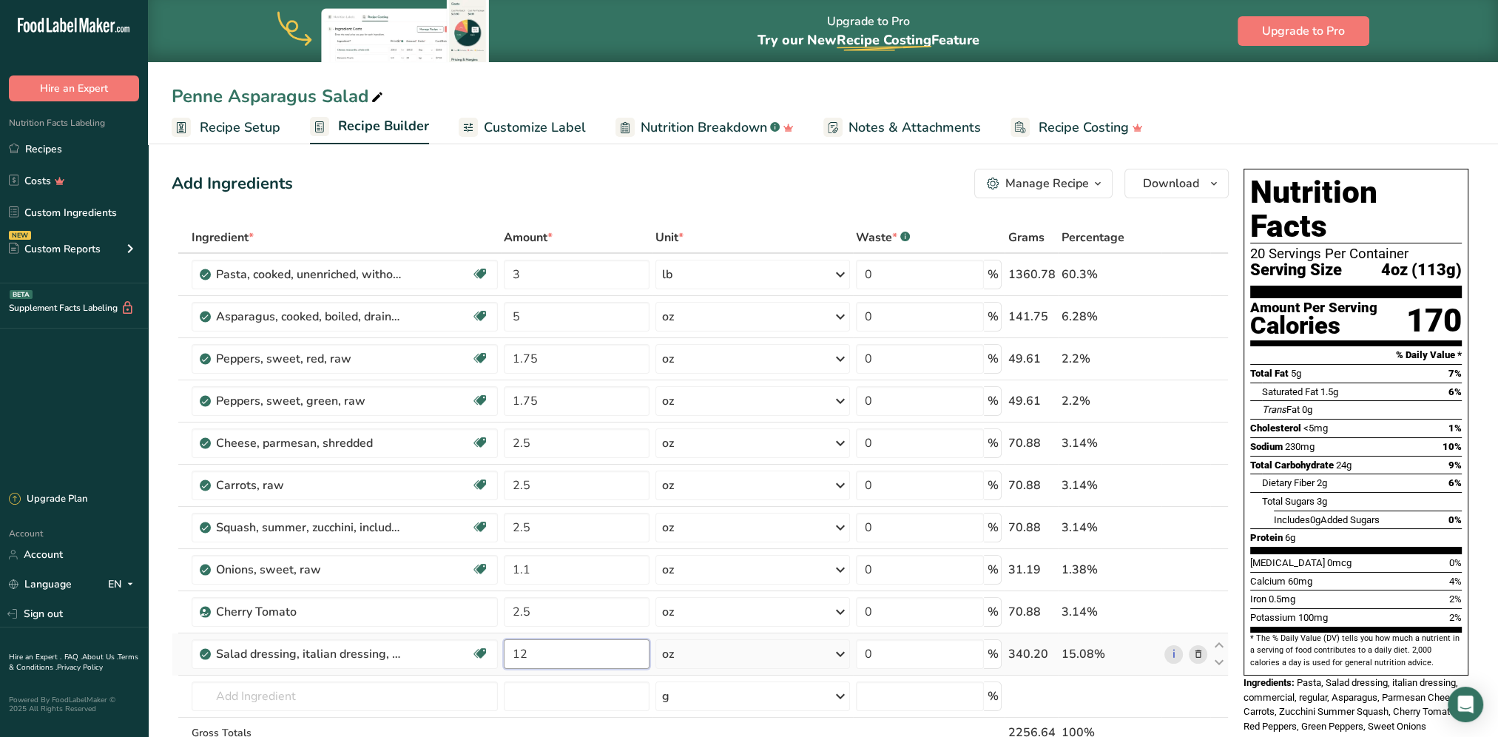
drag, startPoint x: 527, startPoint y: 648, endPoint x: 519, endPoint y: 649, distance: 8.3
click at [519, 649] on input "12" at bounding box center [577, 654] width 146 height 30
type input "11"
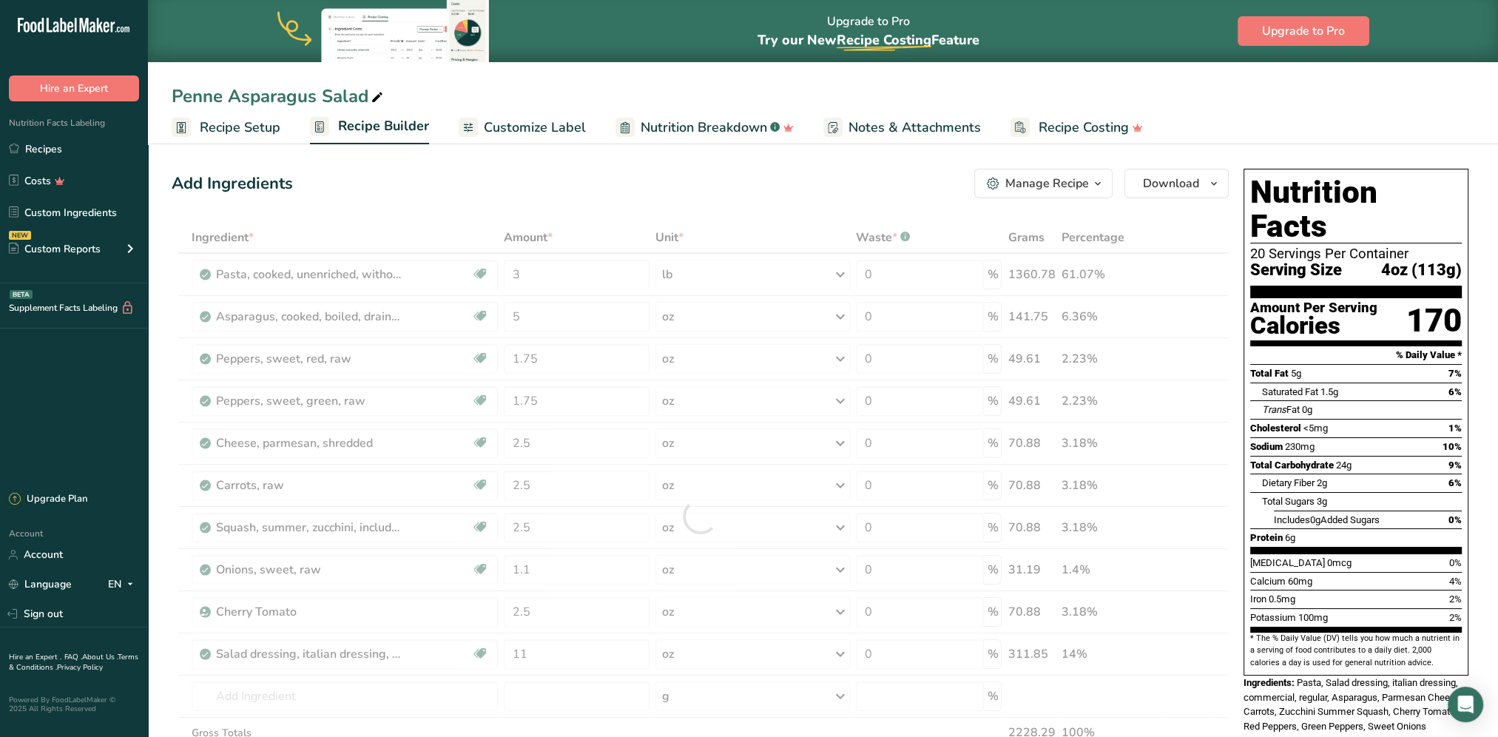
click at [554, 179] on div "Add Ingredients Manage Recipe Delete Recipe Duplicate Recipe Scale Recipe Save …" at bounding box center [700, 184] width 1057 height 30
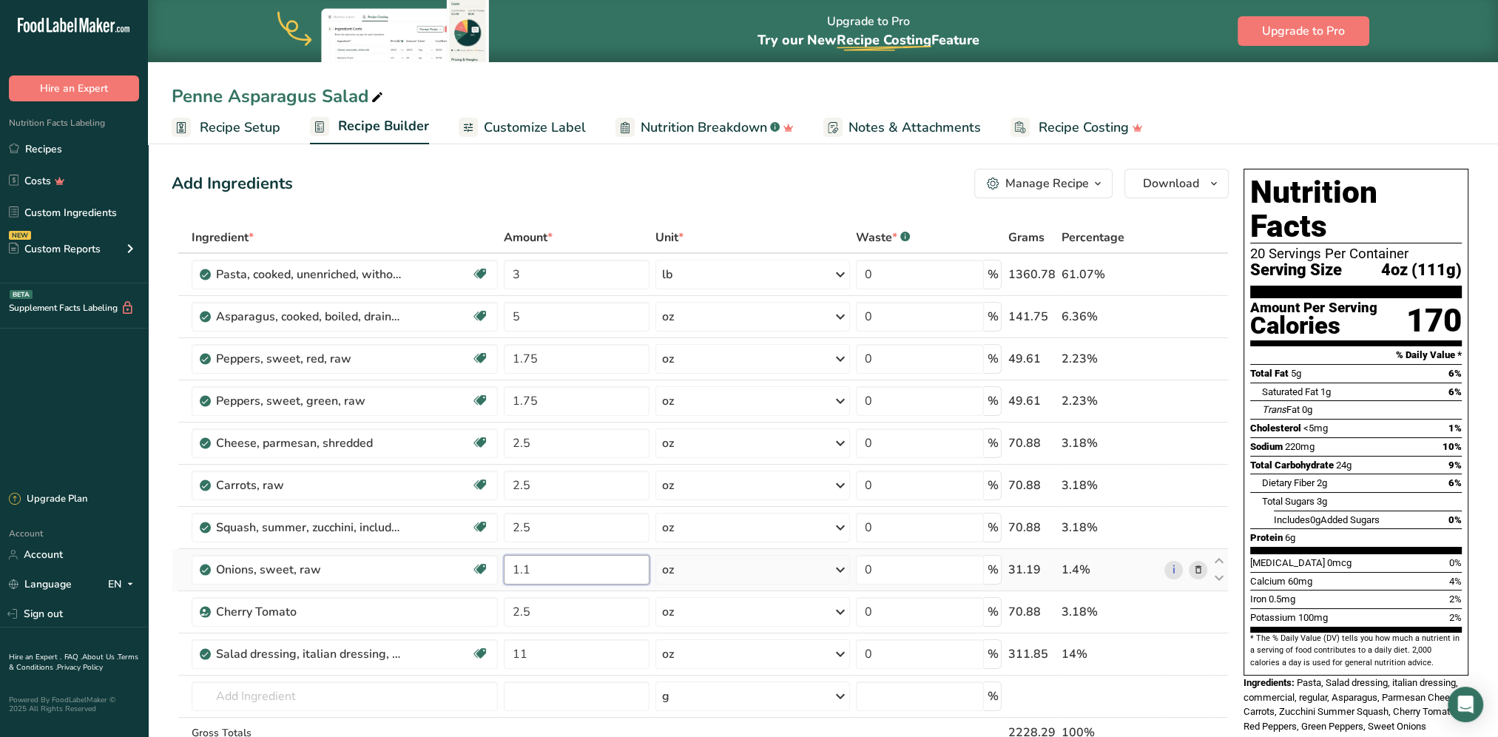
click at [545, 566] on input "1.1" at bounding box center [577, 570] width 146 height 30
type input "1.125"
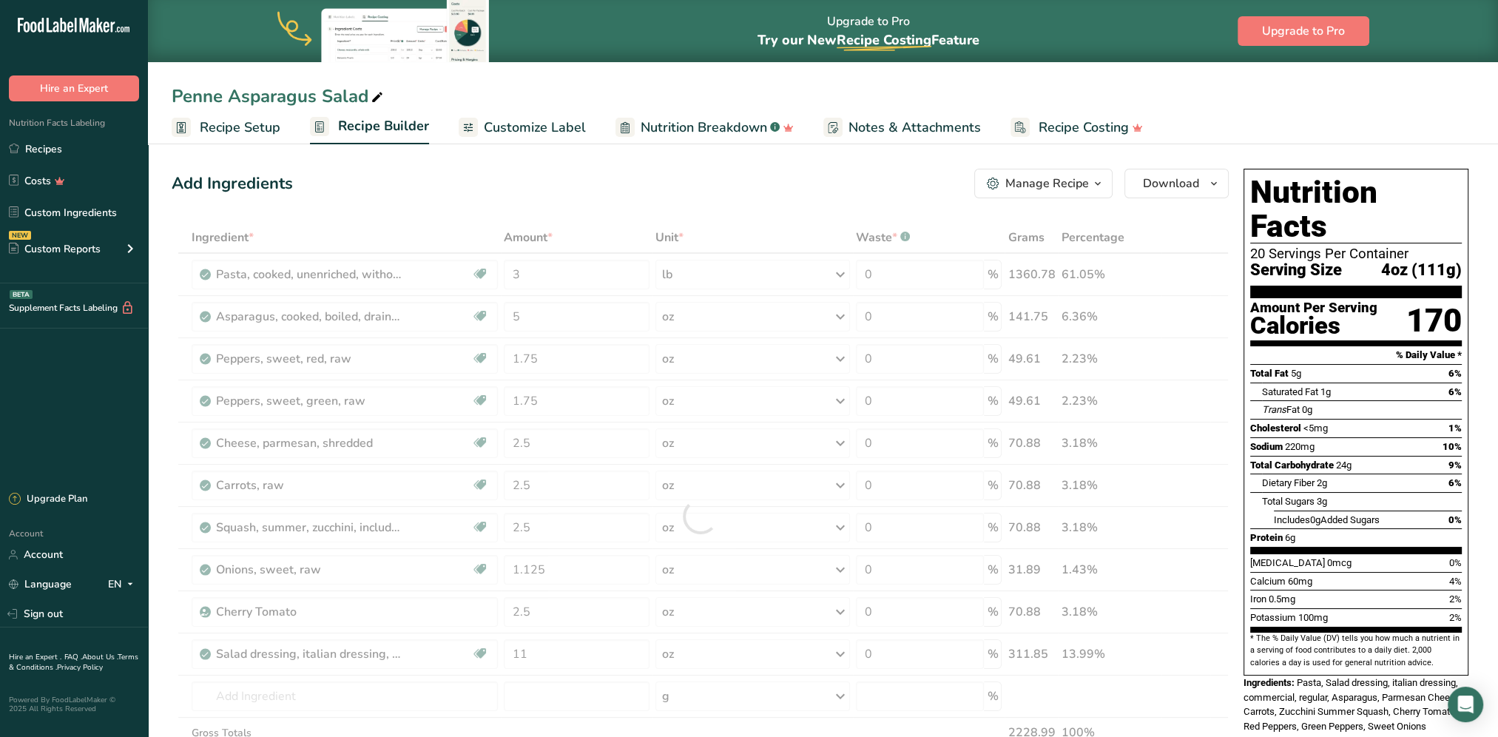
click at [608, 204] on div "Add Ingredients Manage Recipe Delete Recipe Duplicate Recipe Scale Recipe Save …" at bounding box center [705, 728] width 1066 height 1131
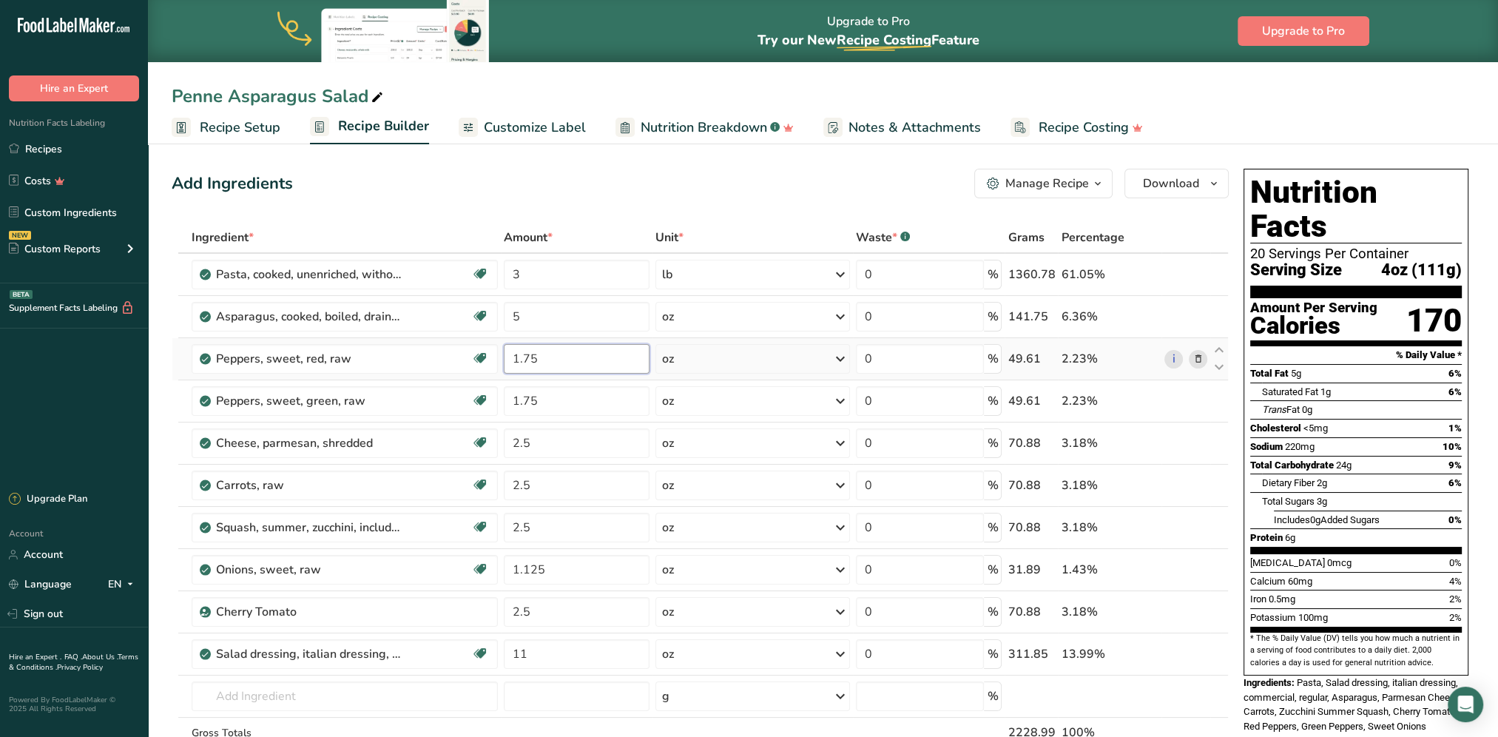
drag, startPoint x: 558, startPoint y: 361, endPoint x: 524, endPoint y: 357, distance: 35.0
click at [524, 357] on input "1.75" at bounding box center [577, 359] width 146 height 30
type input "1.8"
click at [540, 401] on div "Ingredient * Amount * Unit * Waste * .a-a{fill:#347362;}.b-a{fill:#fff;} Grams …" at bounding box center [700, 516] width 1057 height 588
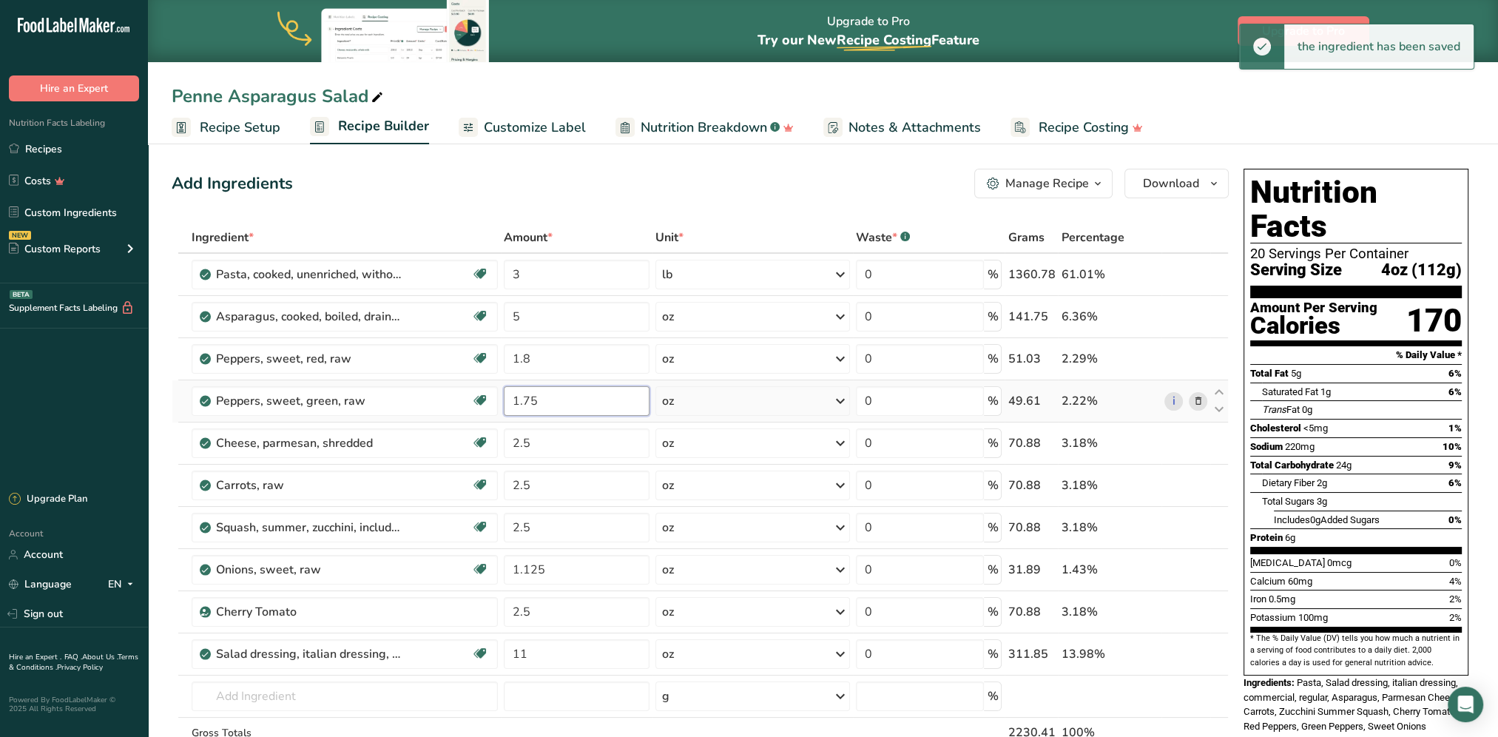
drag, startPoint x: 535, startPoint y: 403, endPoint x: 524, endPoint y: 405, distance: 11.3
click at [524, 405] on input "1.75" at bounding box center [577, 401] width 146 height 30
type input "1.8"
click at [635, 172] on div "Add Ingredients Manage Recipe Delete Recipe Duplicate Recipe Scale Recipe Save …" at bounding box center [700, 184] width 1057 height 30
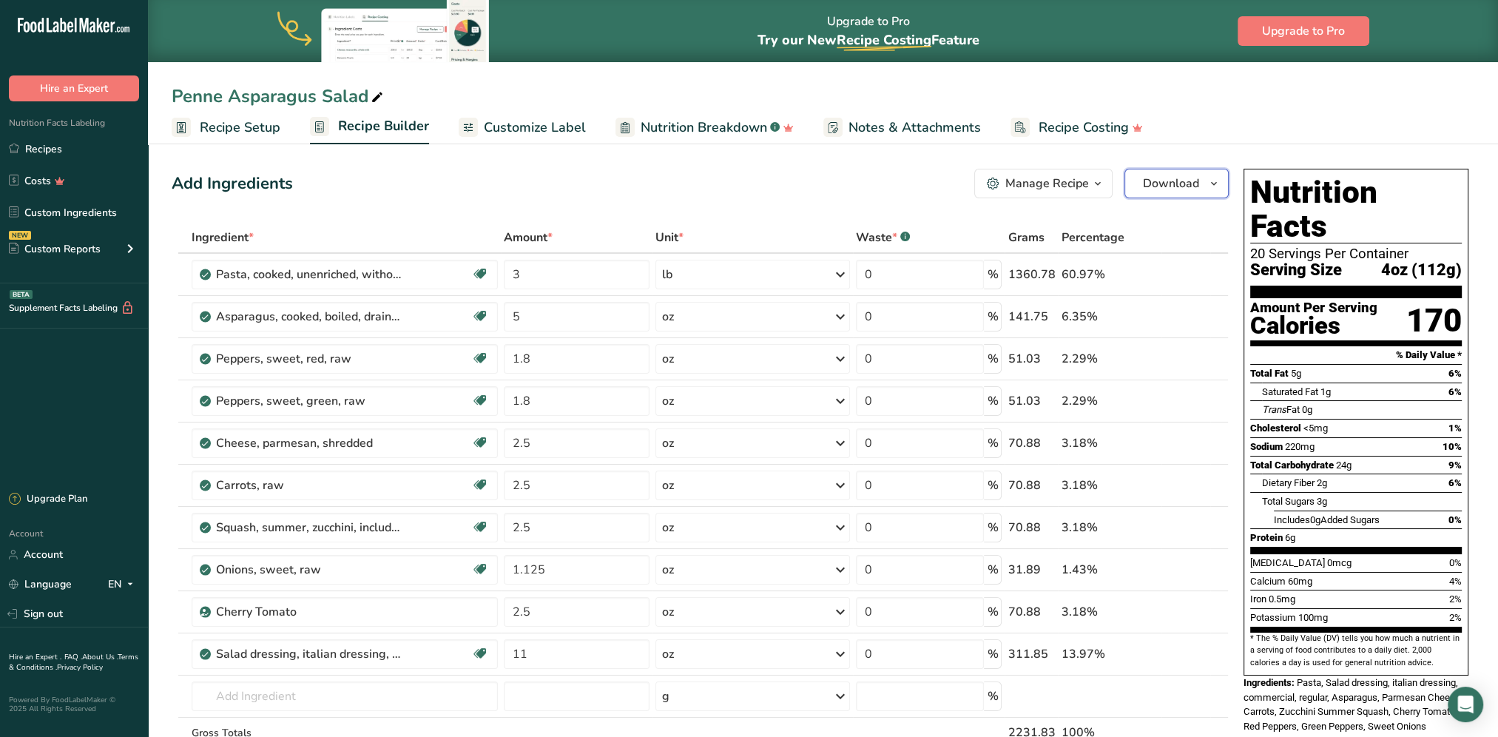
click at [1183, 189] on span "Download" at bounding box center [1171, 184] width 56 height 18
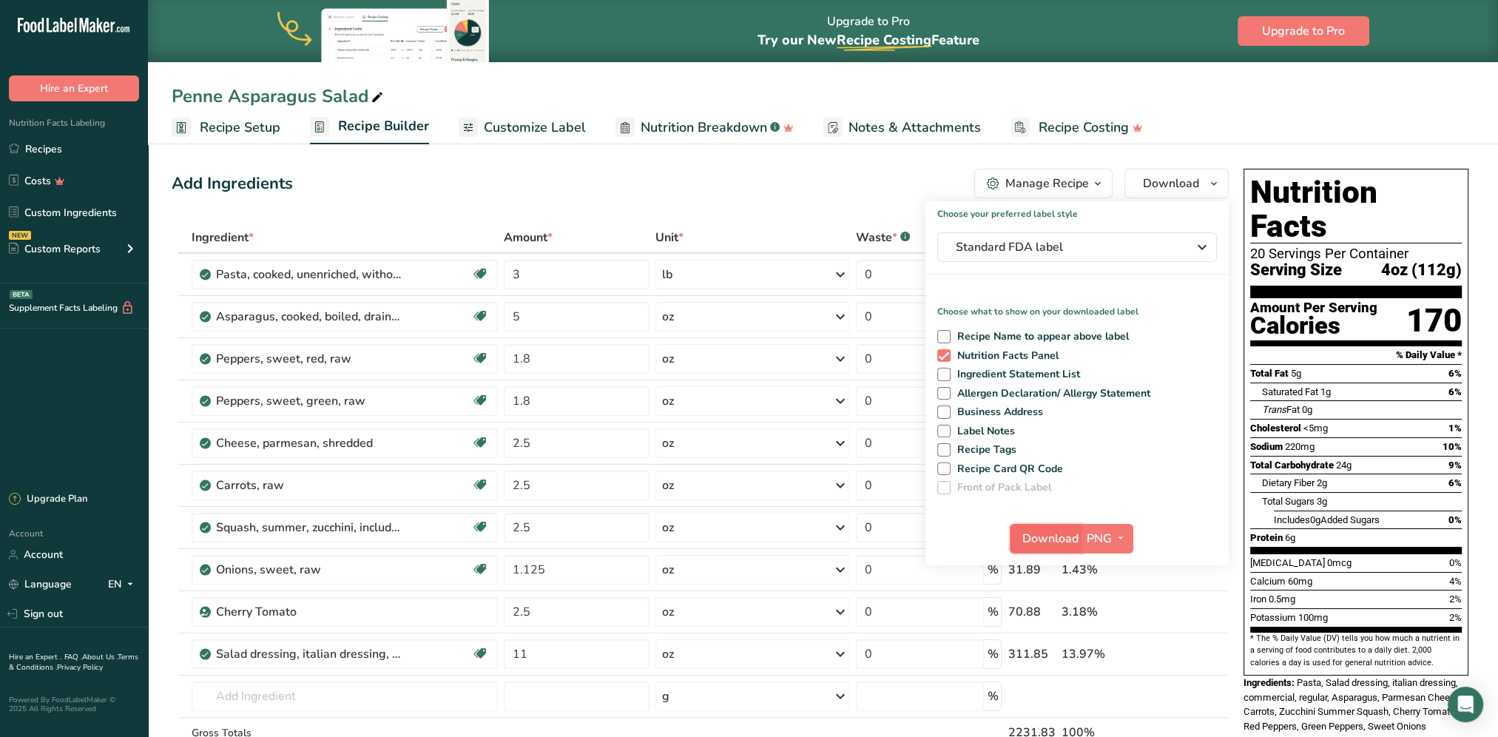
click at [1056, 533] on span "Download" at bounding box center [1050, 539] width 56 height 18
click at [935, 89] on div "Penne Asparagus Salad" at bounding box center [823, 96] width 1350 height 27
